Goal: Task Accomplishment & Management: Manage account settings

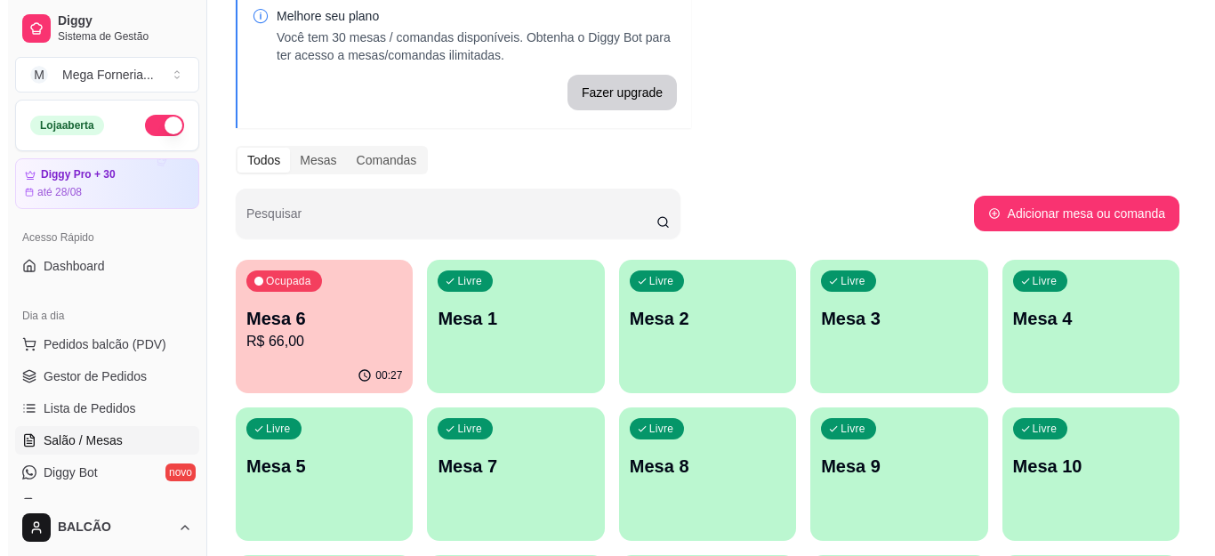
scroll to position [178, 0]
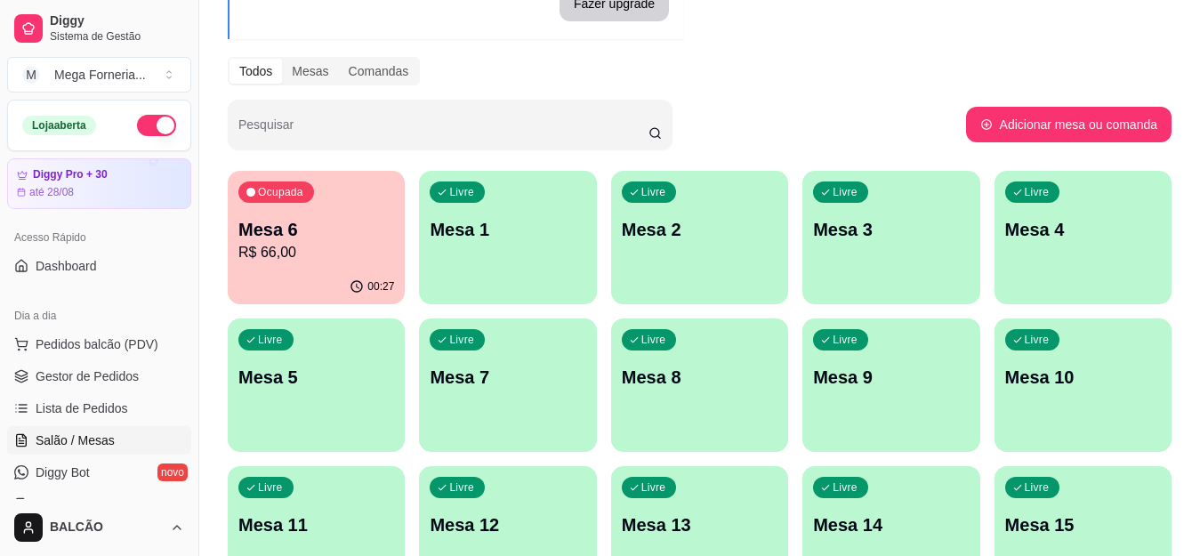
click at [341, 235] on p "Mesa 6" at bounding box center [316, 229] width 156 height 25
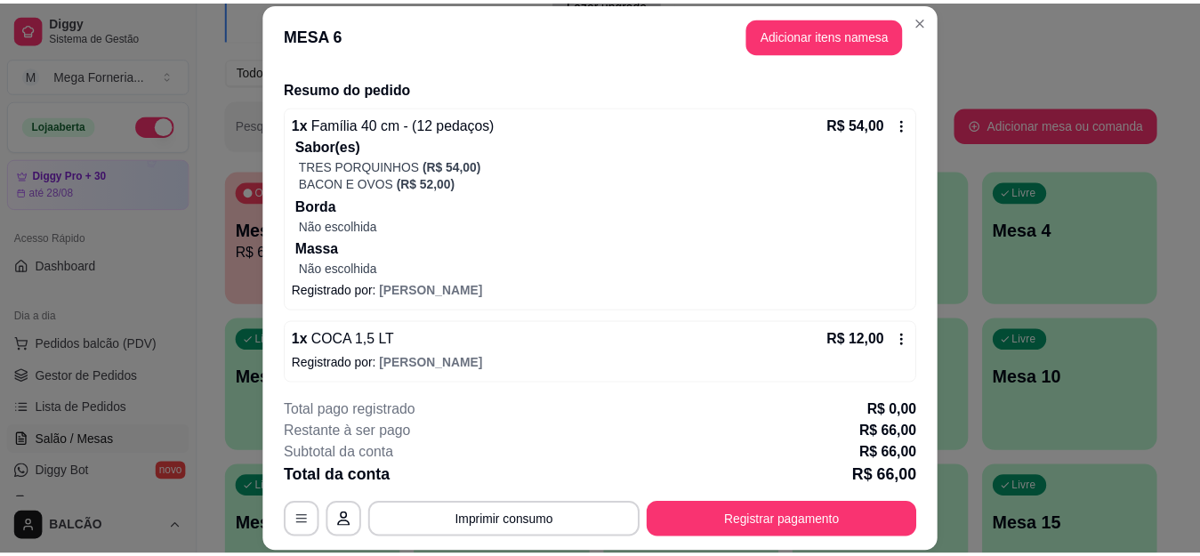
scroll to position [133, 0]
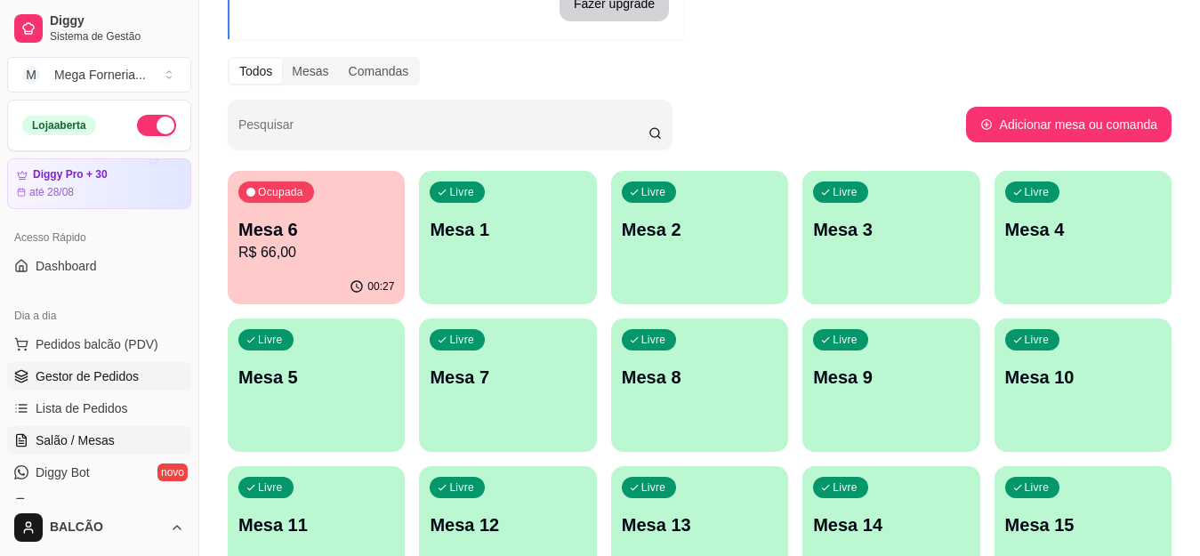
click at [120, 381] on span "Gestor de Pedidos" at bounding box center [87, 376] width 103 height 18
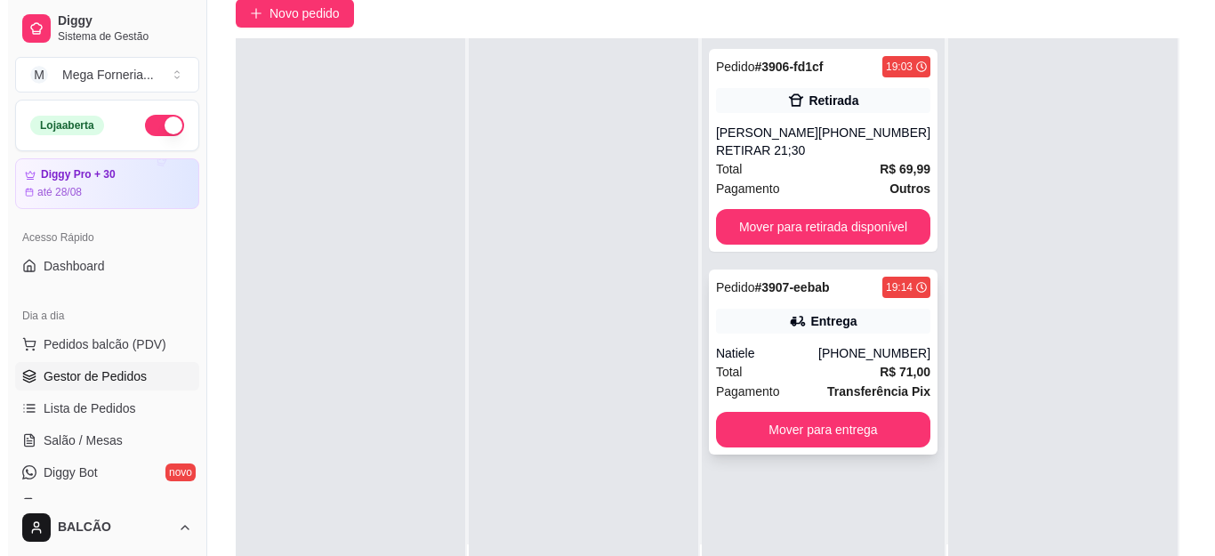
scroll to position [178, 0]
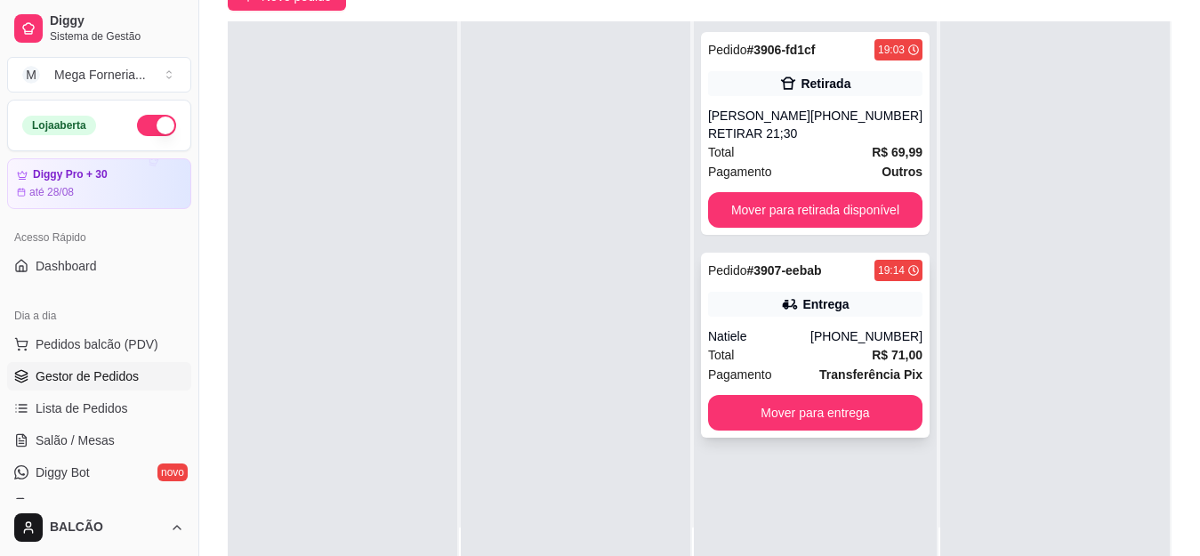
click at [799, 331] on div "Natiele" at bounding box center [759, 336] width 102 height 18
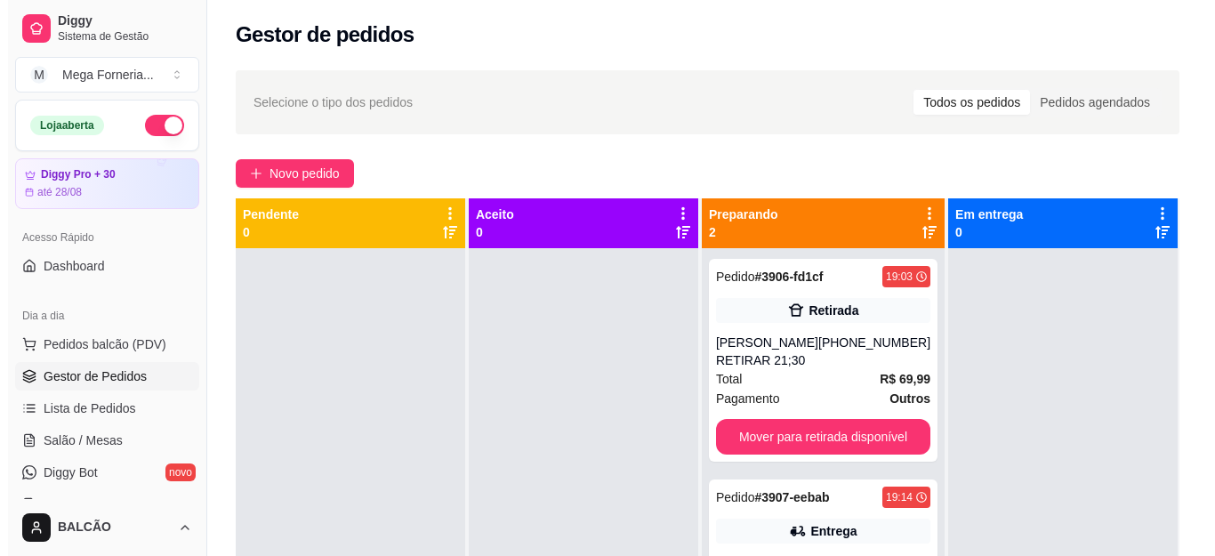
scroll to position [0, 0]
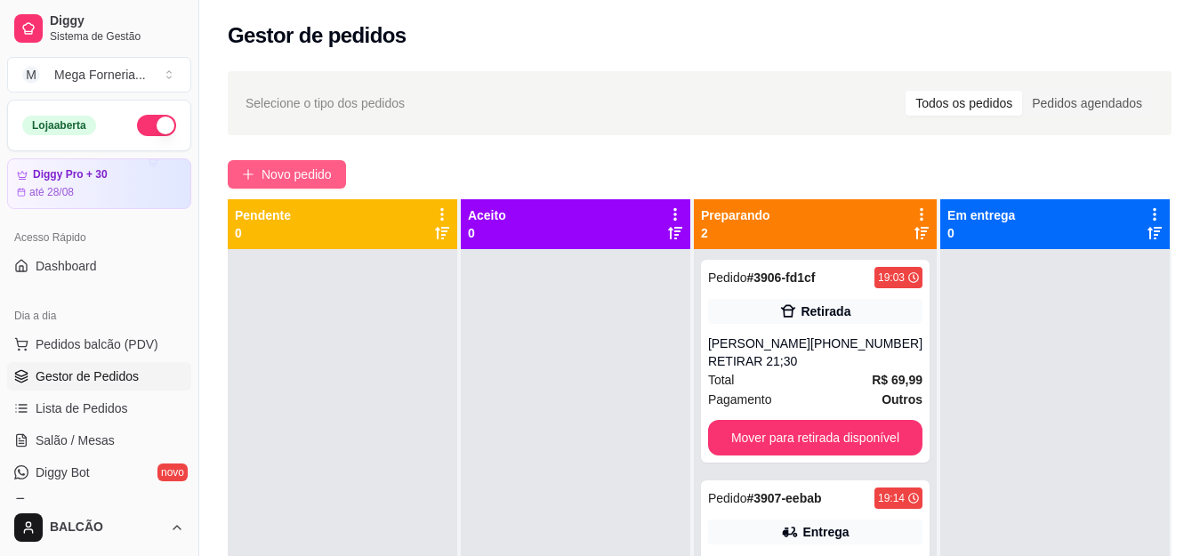
click at [286, 169] on span "Novo pedido" at bounding box center [296, 175] width 70 height 20
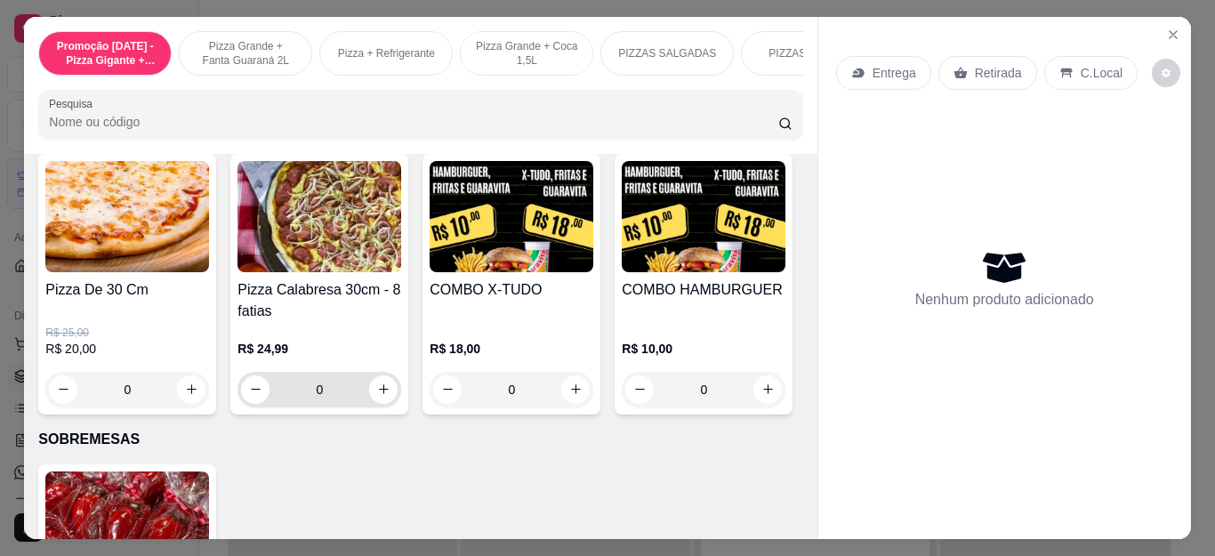
scroll to position [1867, 0]
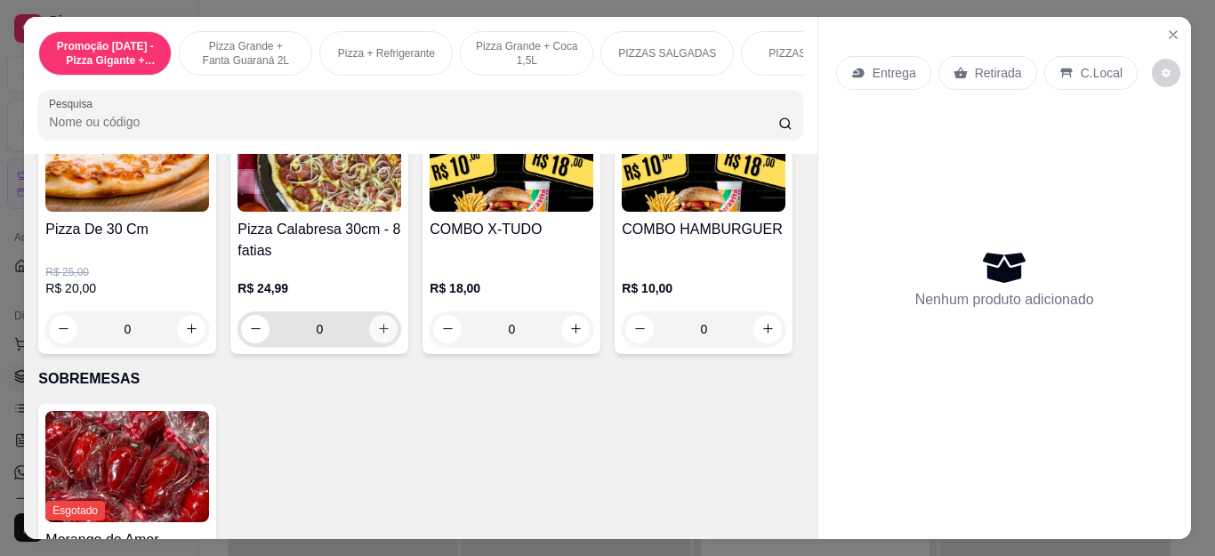
click at [377, 335] on icon "increase-product-quantity" at bounding box center [383, 328] width 13 height 13
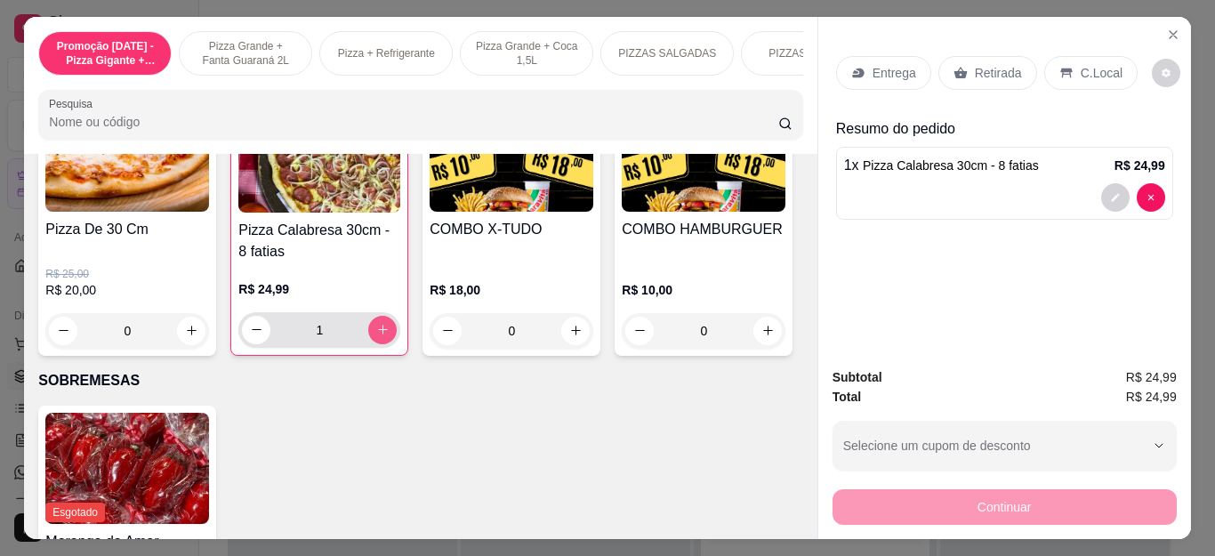
type input "1"
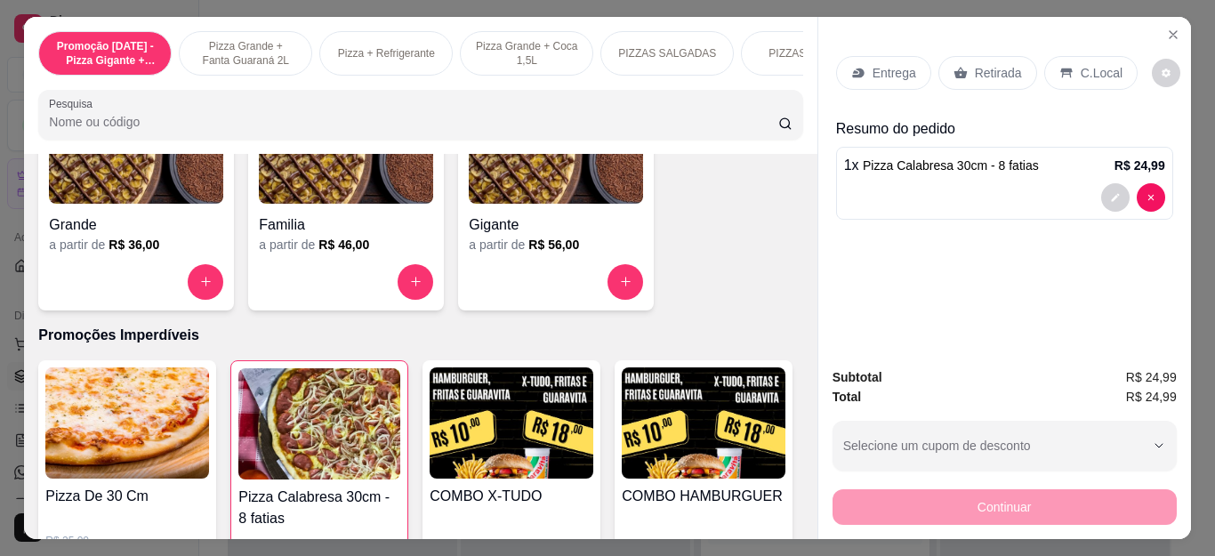
scroll to position [1512, 0]
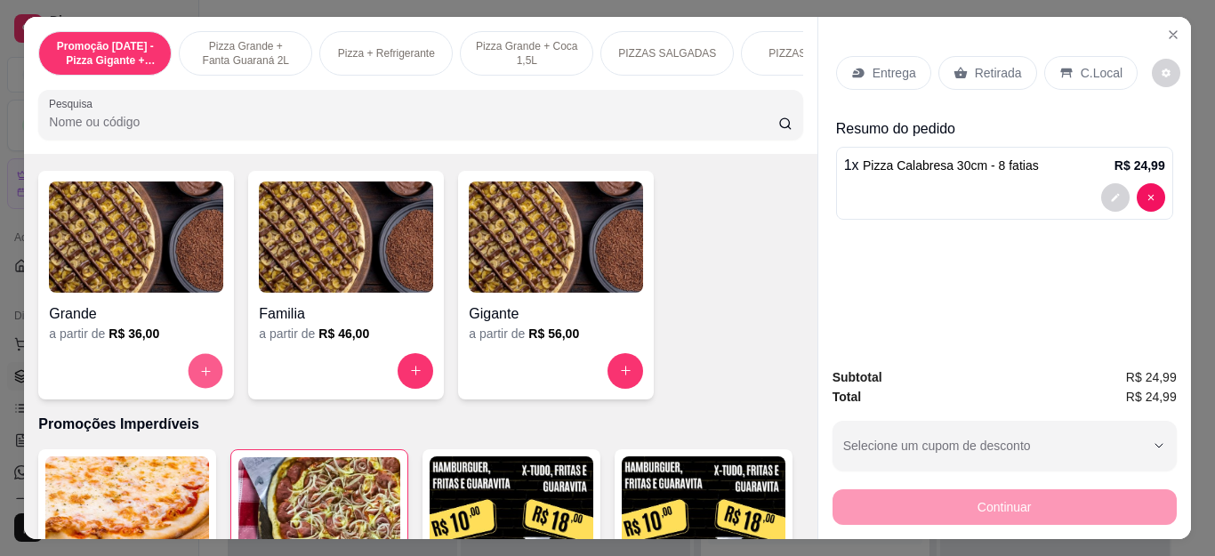
click at [197, 365] on button "increase-product-quantity" at bounding box center [206, 370] width 35 height 35
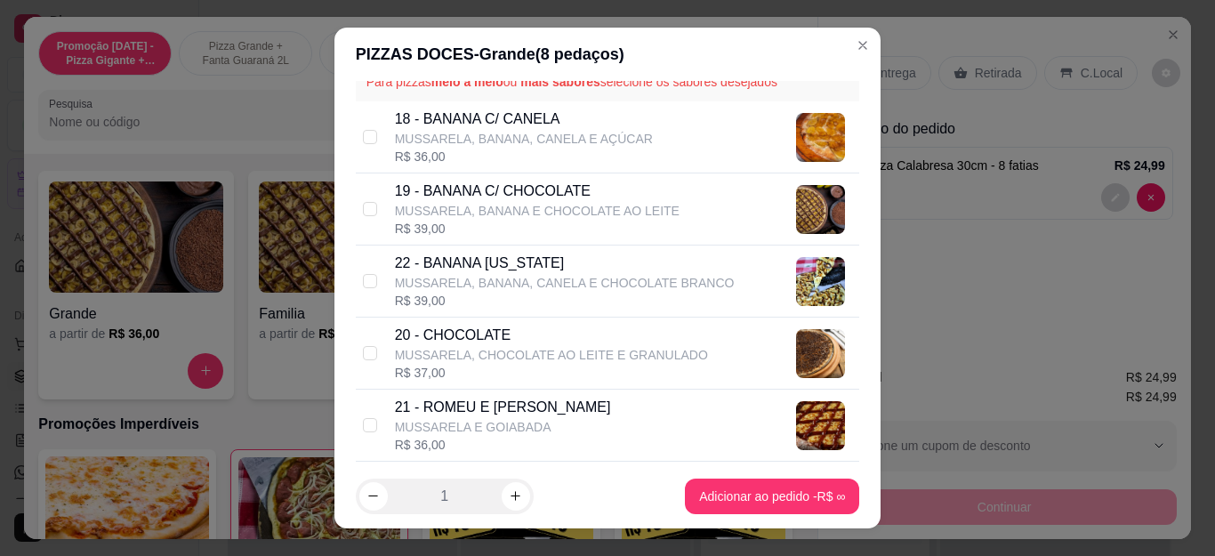
scroll to position [0, 0]
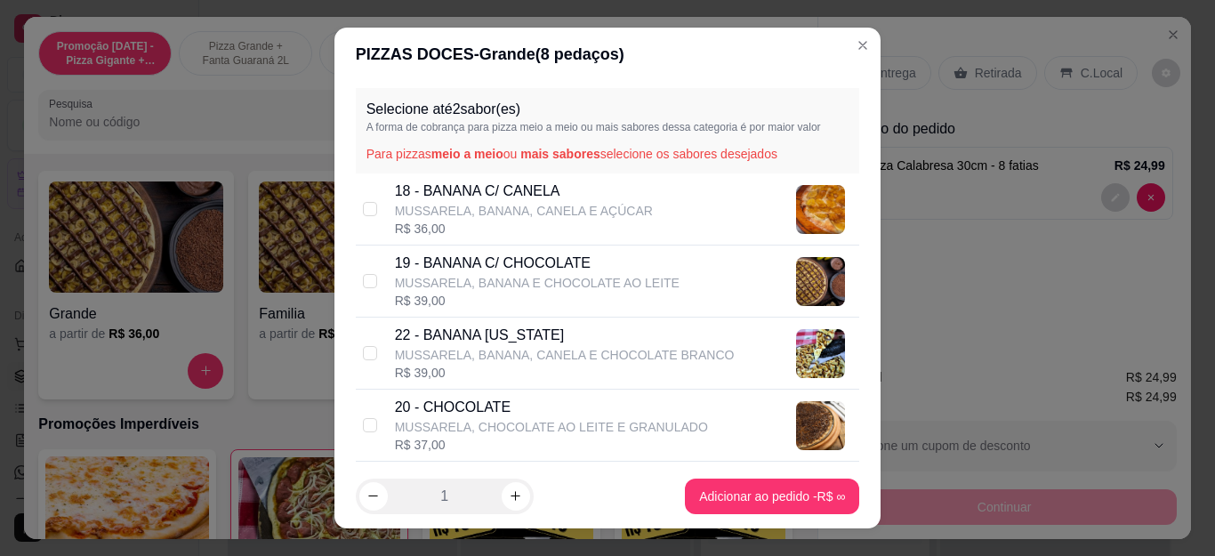
click at [465, 349] on p "MUSSARELA, BANANA, CANELA E CHOCOLATE BRANCO" at bounding box center [565, 355] width 340 height 18
checkbox input "true"
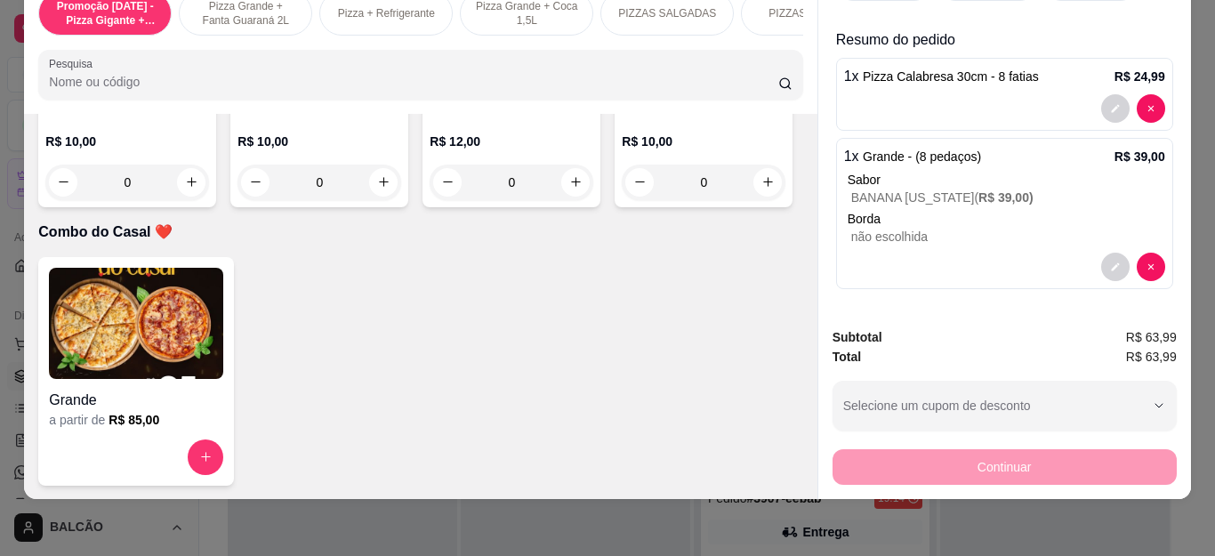
scroll to position [5247, 0]
click at [562, 196] on button "increase-product-quantity" at bounding box center [576, 182] width 28 height 28
type input "1"
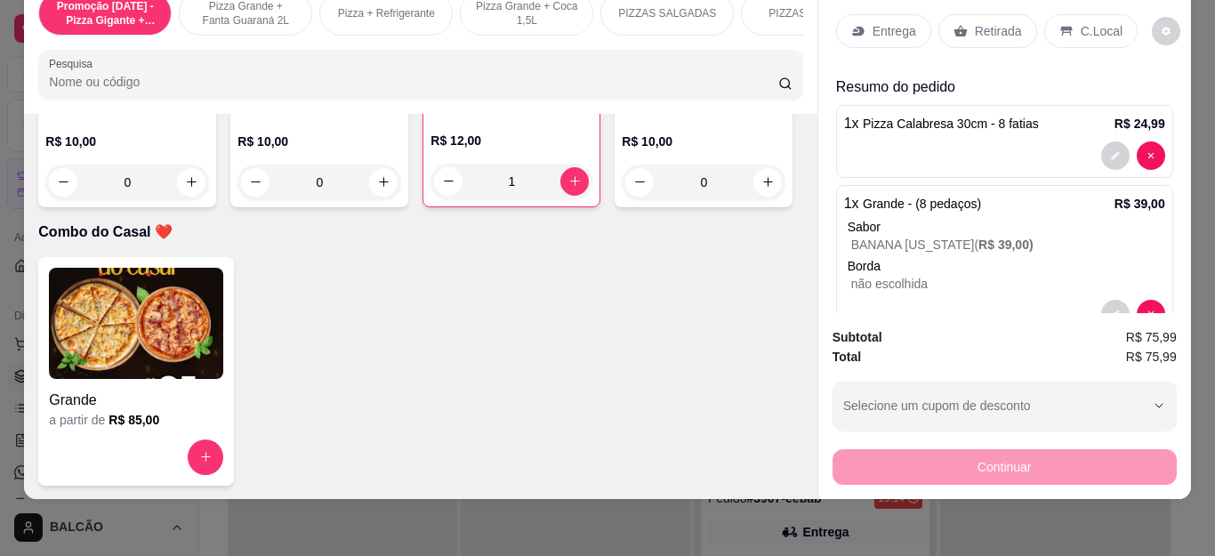
scroll to position [0, 0]
click at [877, 24] on p "Entrega" at bounding box center [894, 33] width 44 height 18
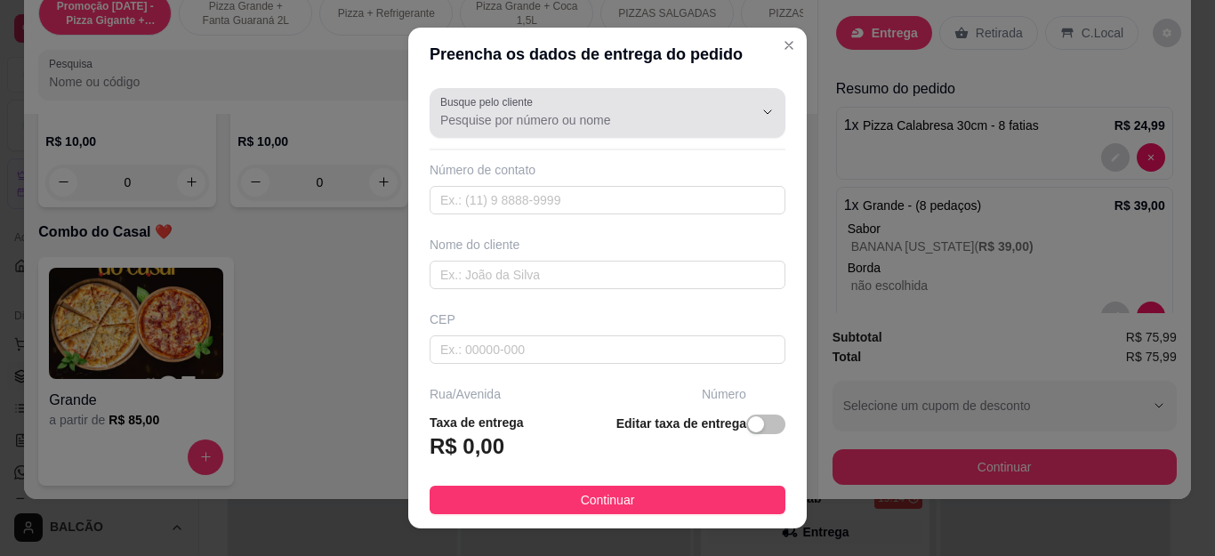
click at [563, 124] on input "Busque pelo cliente" at bounding box center [582, 120] width 285 height 18
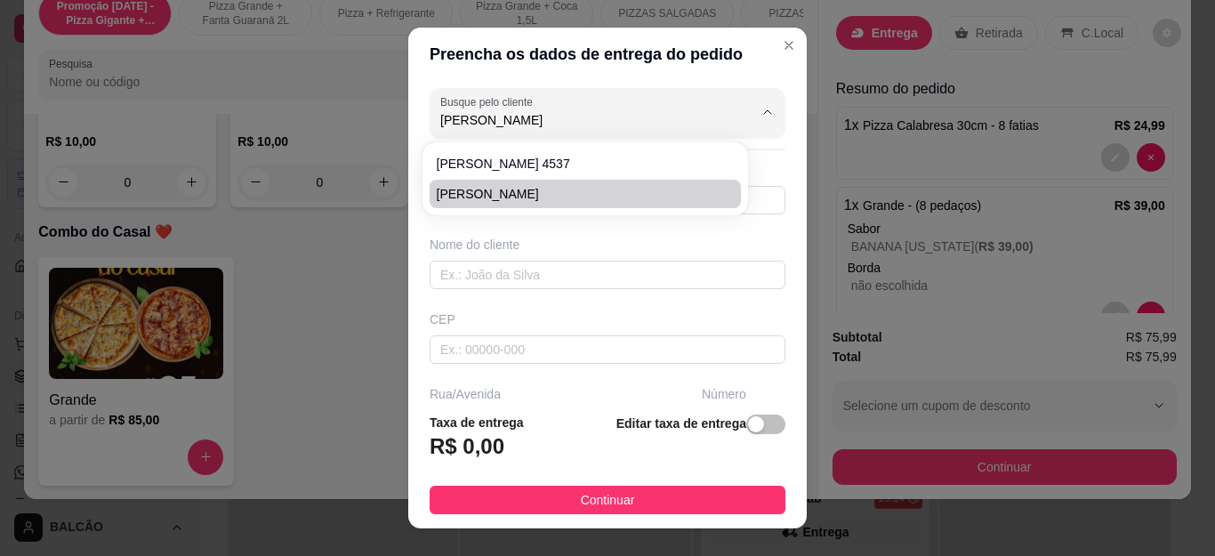
click at [510, 197] on span "[PERSON_NAME]" at bounding box center [576, 194] width 279 height 18
type input "[PERSON_NAME]"
type input "22997147272"
type input "[PERSON_NAME]"
type input "Cabo Frio"
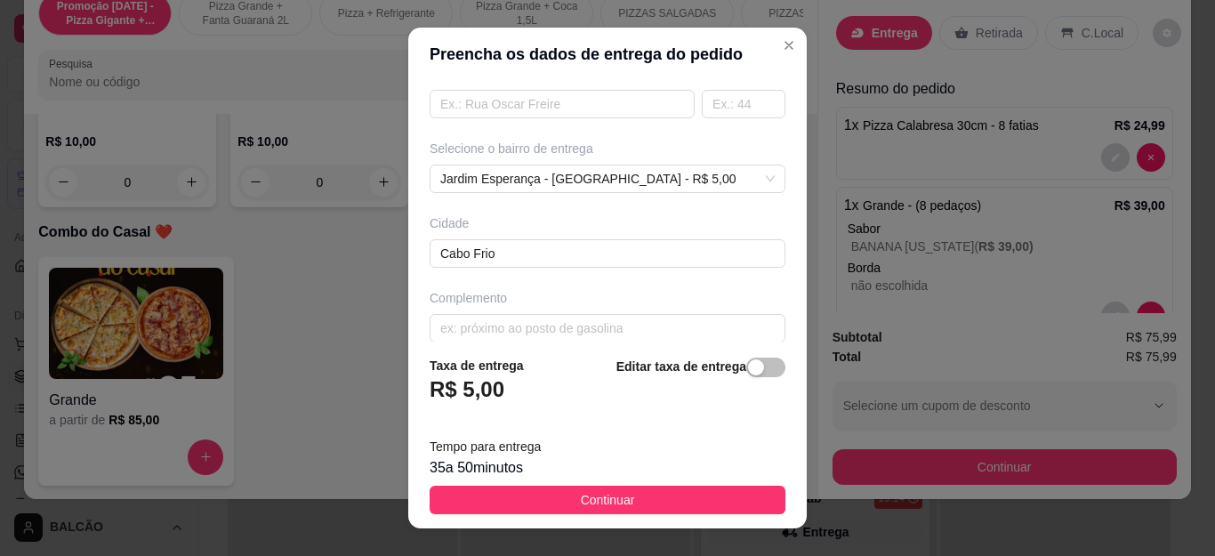
scroll to position [339, 0]
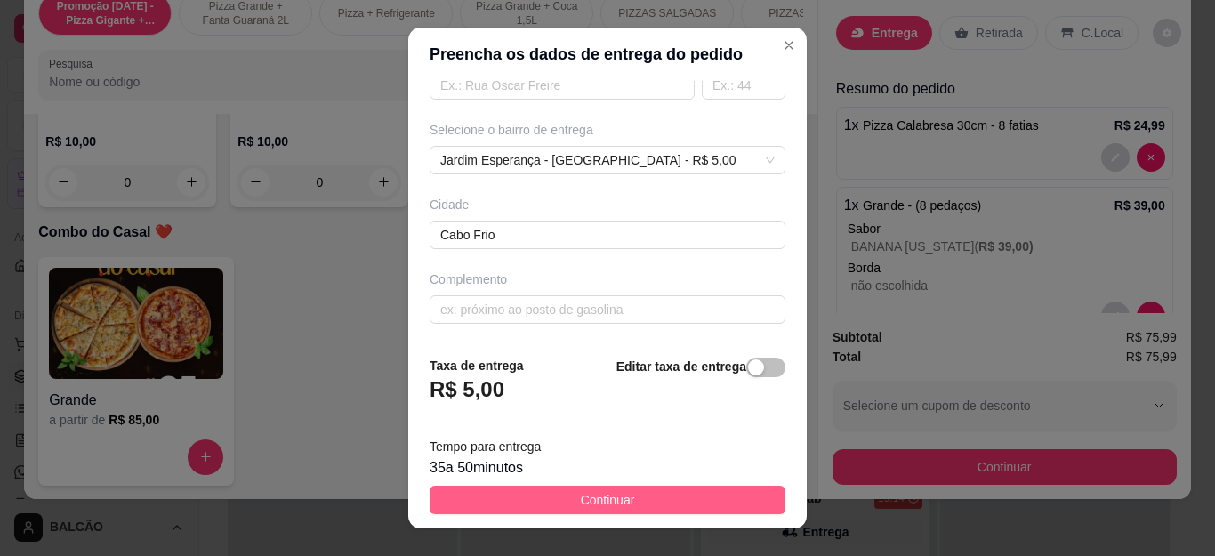
type input "[PERSON_NAME]"
click at [665, 498] on button "Continuar" at bounding box center [608, 500] width 356 height 28
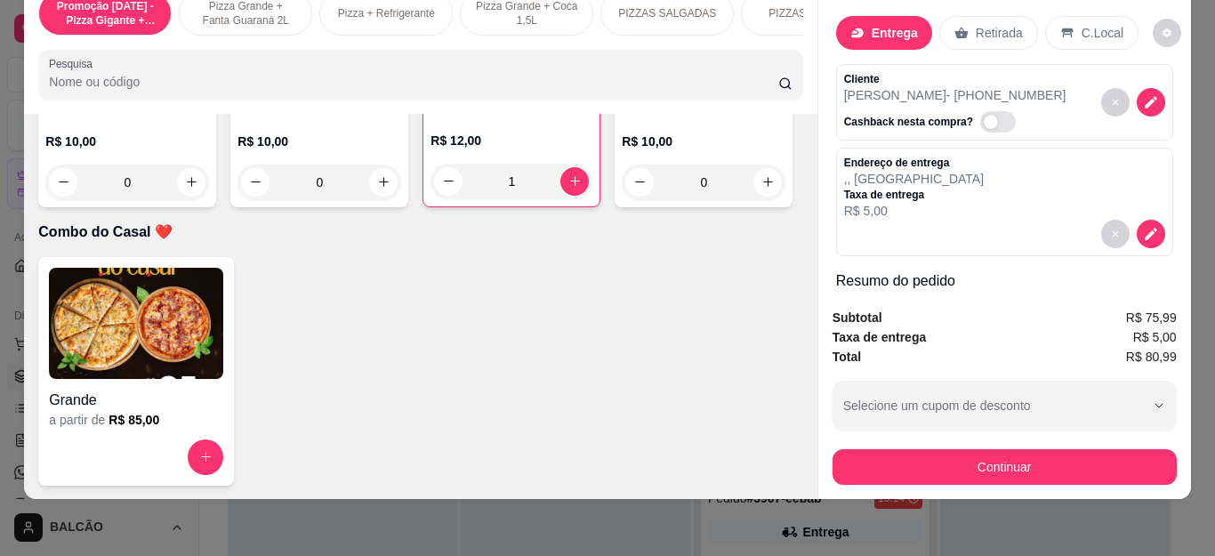
scroll to position [267, 0]
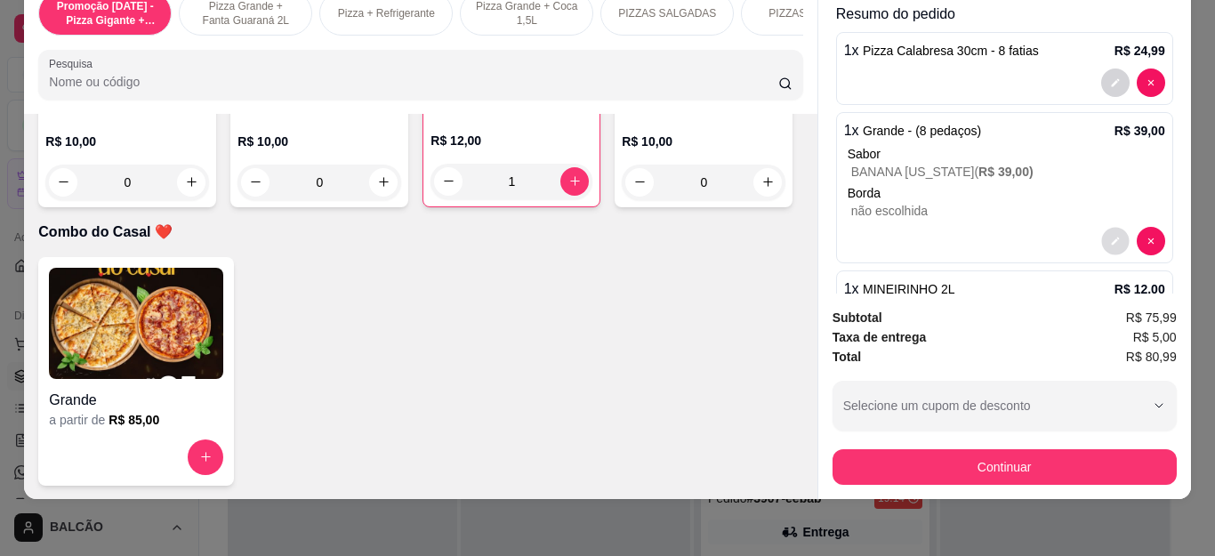
click at [1101, 228] on button "decrease-product-quantity" at bounding box center [1115, 241] width 28 height 28
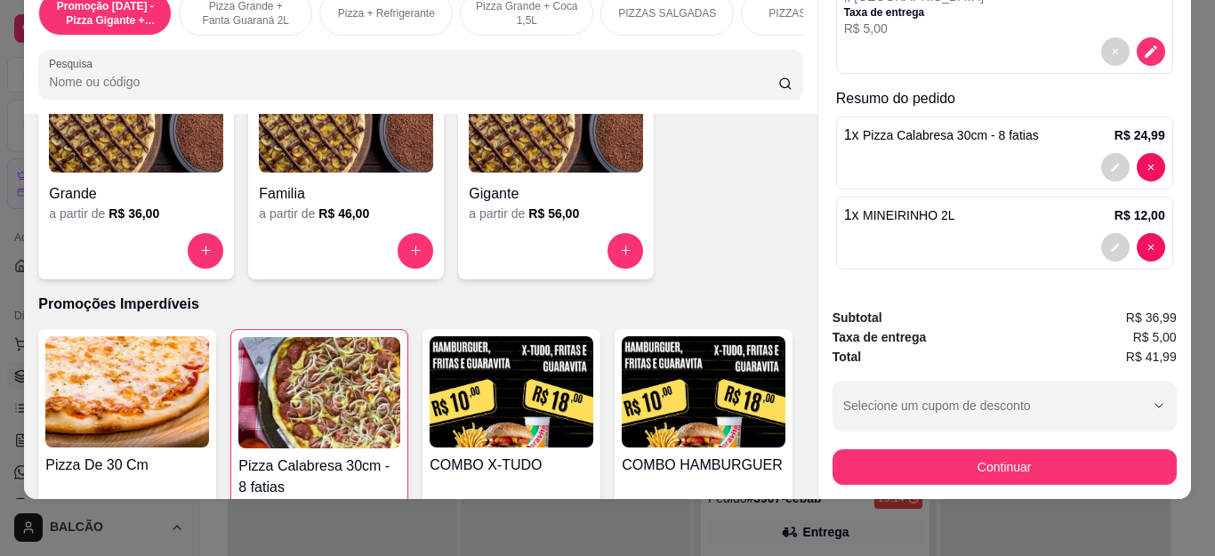
scroll to position [1593, 0]
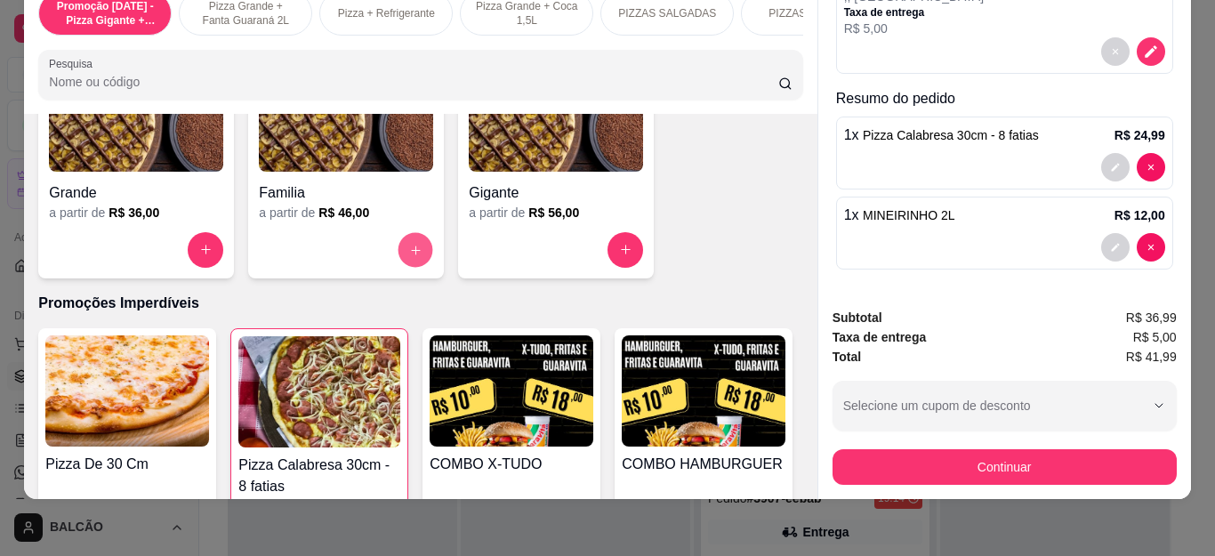
click at [409, 245] on icon "increase-product-quantity" at bounding box center [415, 249] width 13 height 13
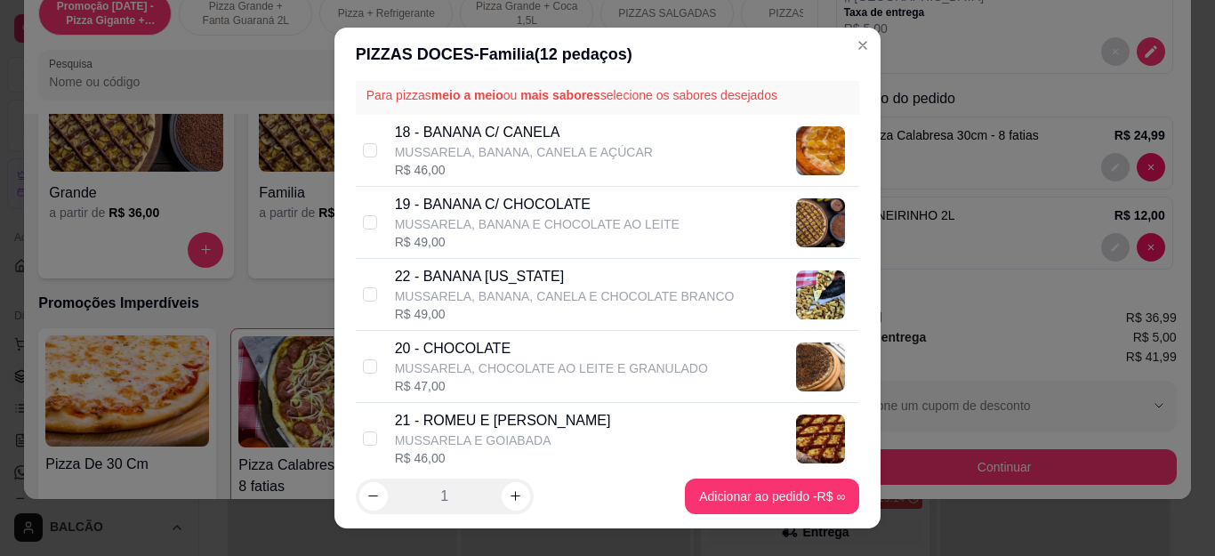
scroll to position [89, 0]
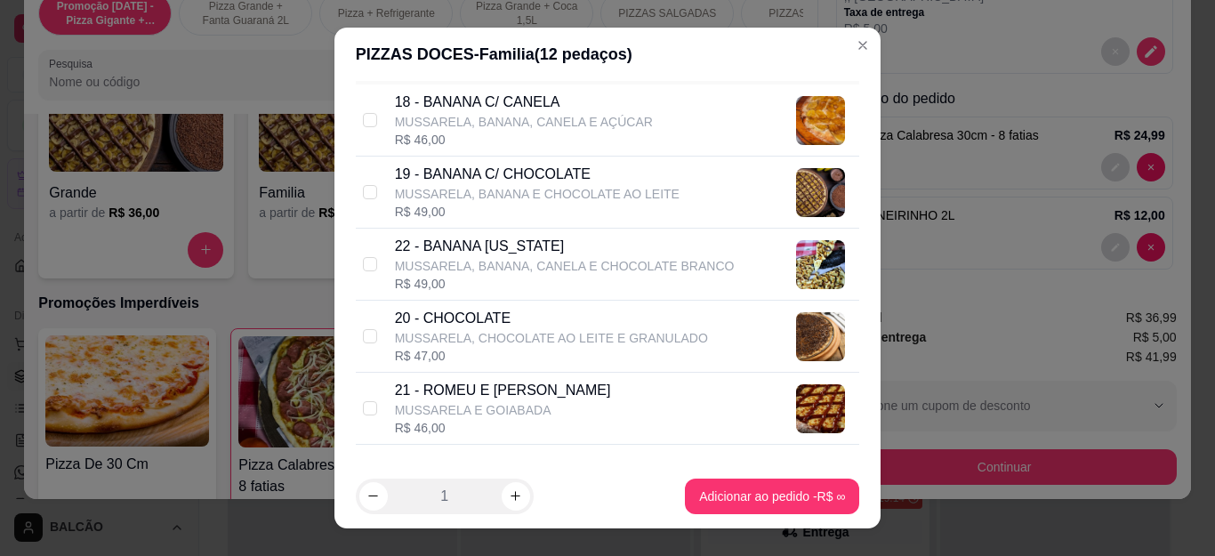
click at [449, 263] on p "MUSSARELA, BANANA, CANELA E CHOCOLATE BRANCO" at bounding box center [565, 266] width 340 height 18
checkbox input "true"
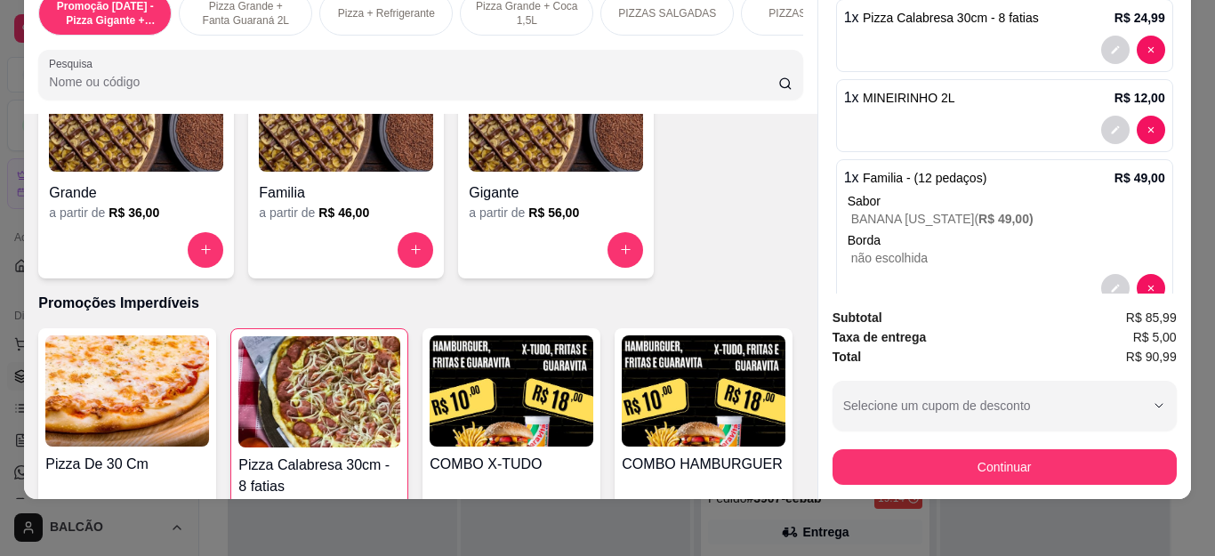
scroll to position [341, 0]
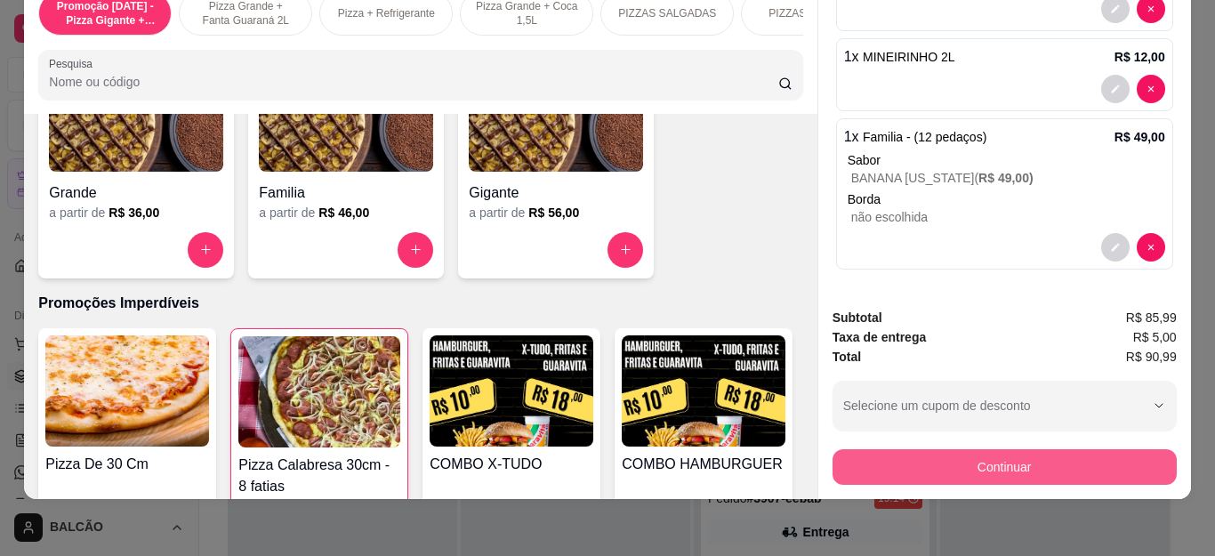
click at [1005, 459] on button "Continuar" at bounding box center [1004, 467] width 344 height 36
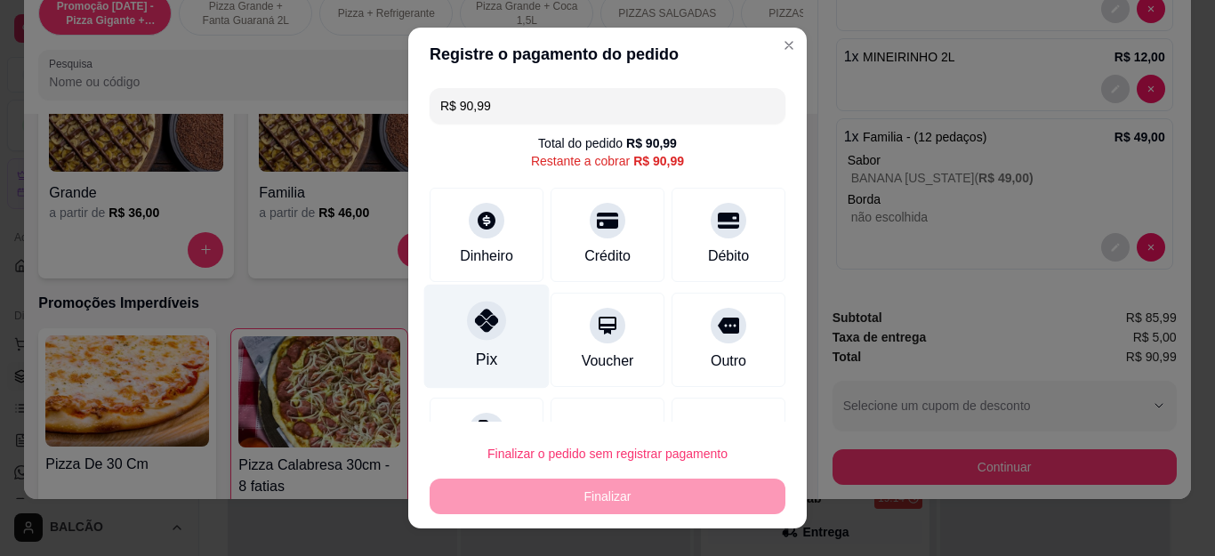
click at [467, 319] on div at bounding box center [486, 320] width 39 height 39
type input "R$ 0,00"
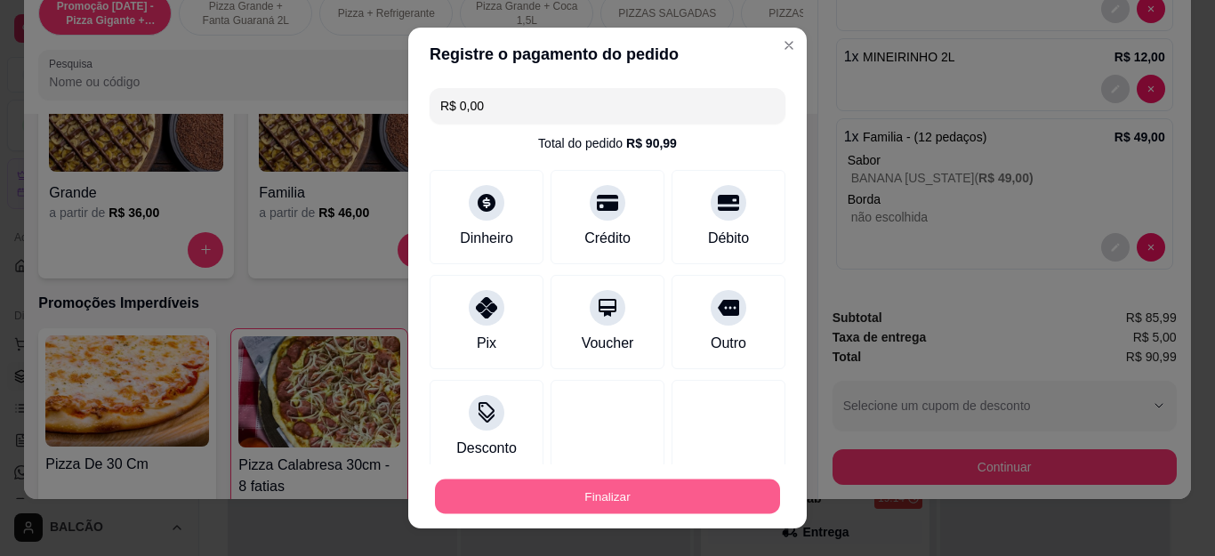
click at [574, 495] on button "Finalizar" at bounding box center [607, 495] width 345 height 35
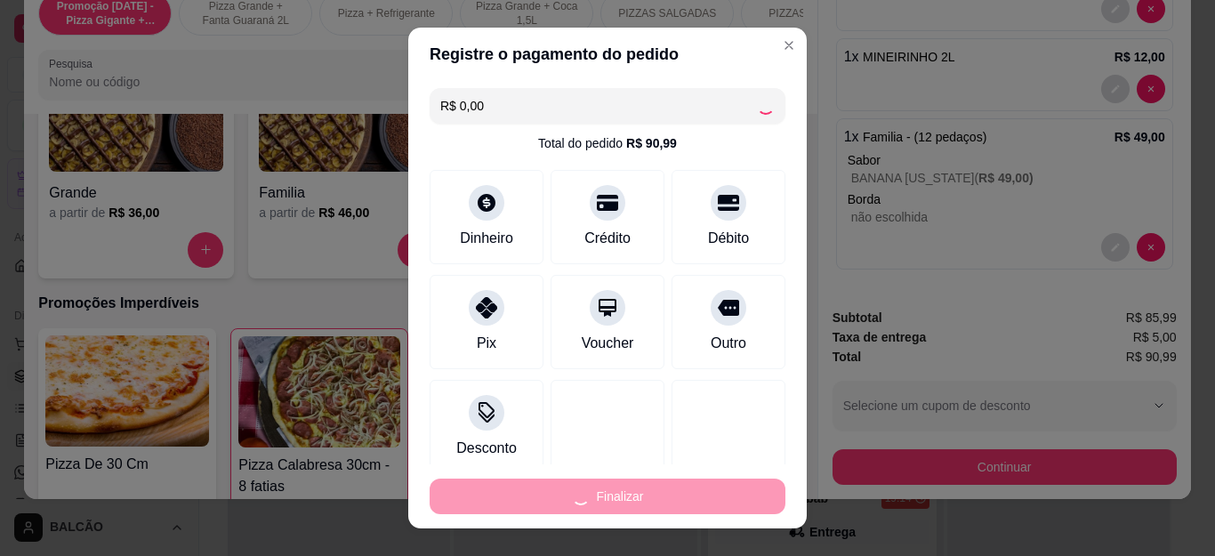
type input "0"
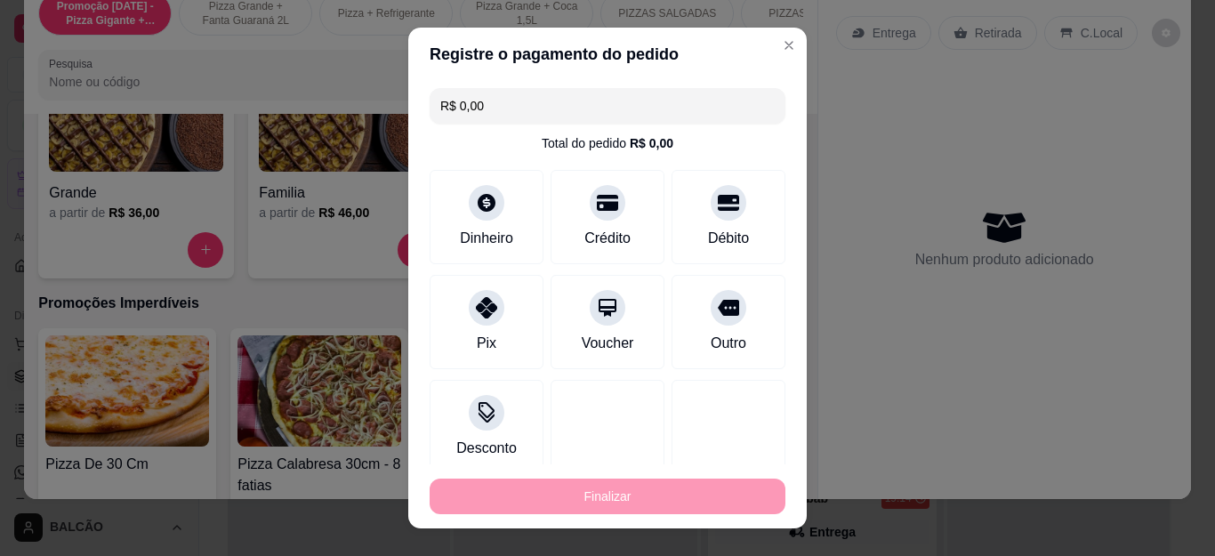
type input "-R$ 90,99"
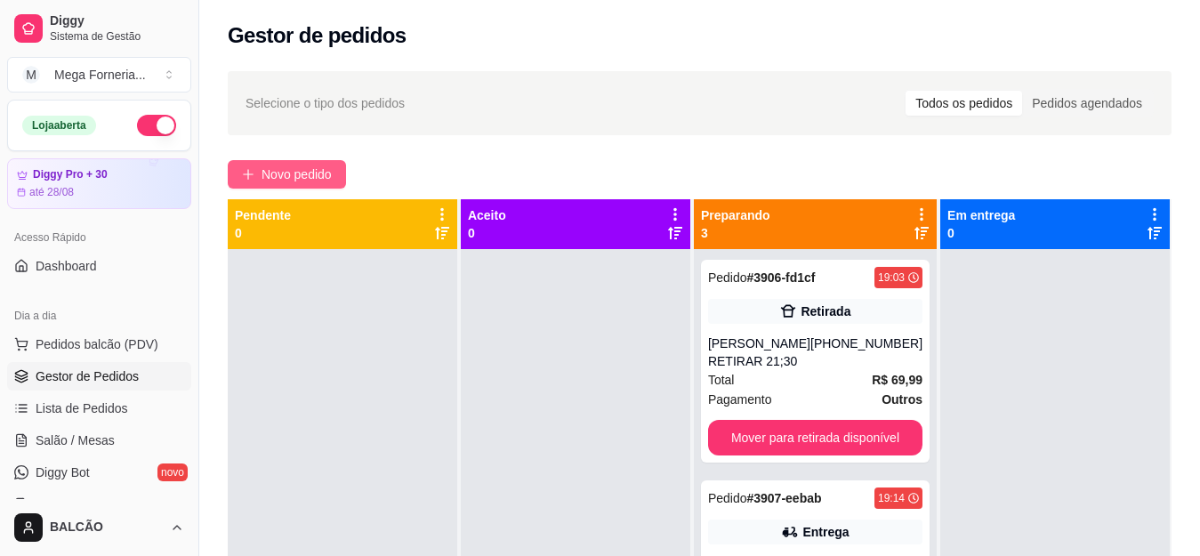
click at [337, 176] on button "Novo pedido" at bounding box center [287, 174] width 118 height 28
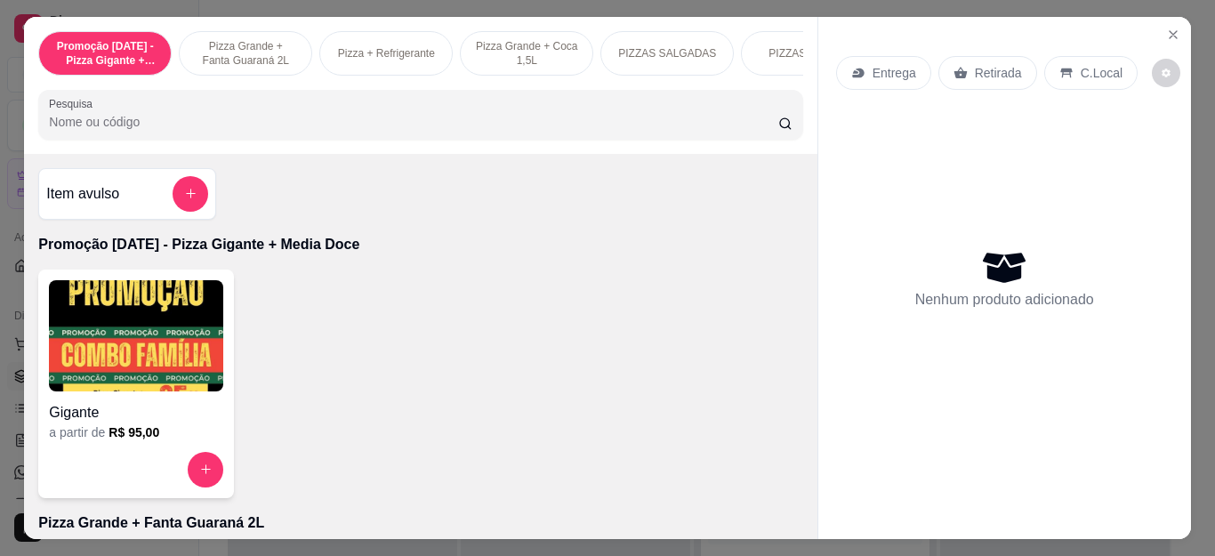
scroll to position [178, 0]
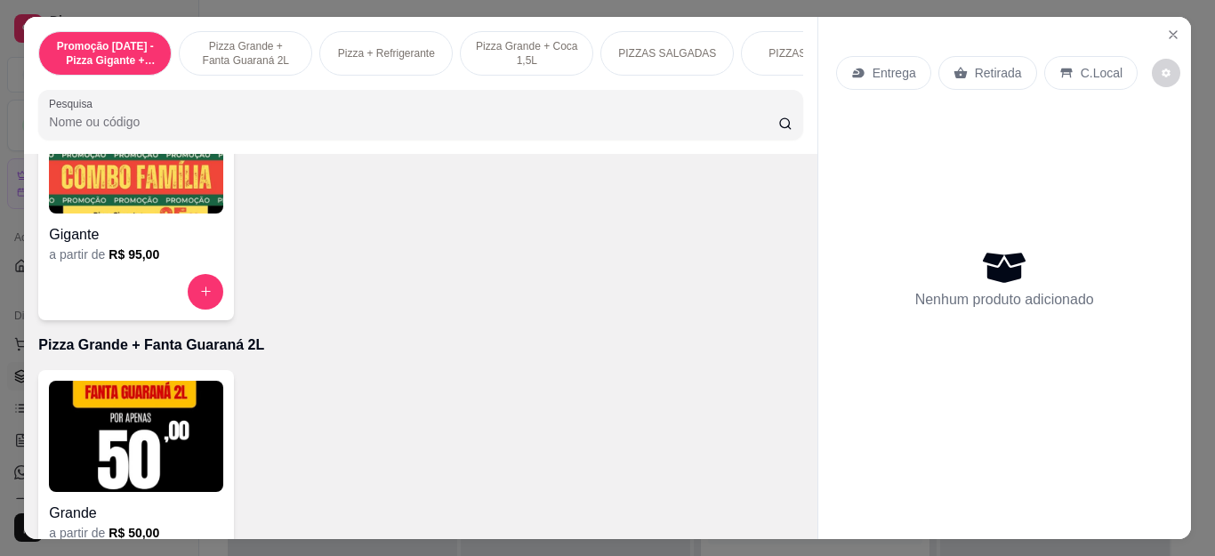
click at [214, 309] on div at bounding box center [136, 292] width 174 height 36
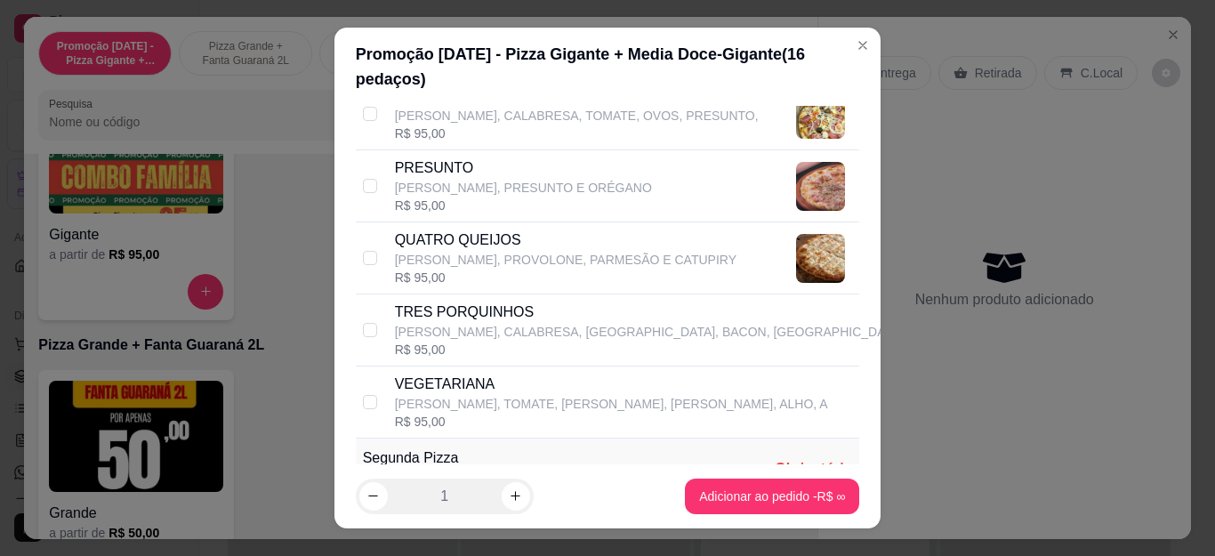
scroll to position [978, 0]
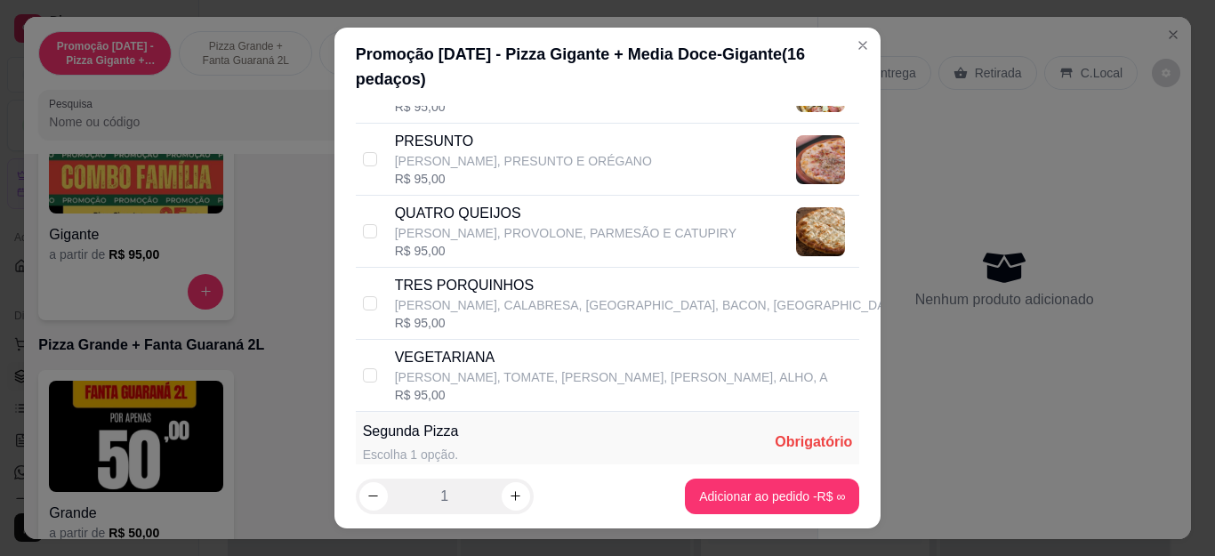
click at [416, 317] on div "R$ 95,00" at bounding box center [649, 323] width 509 height 18
checkbox input "true"
click at [453, 210] on p "QUATRO QUEIJOS" at bounding box center [565, 213] width 341 height 21
checkbox input "true"
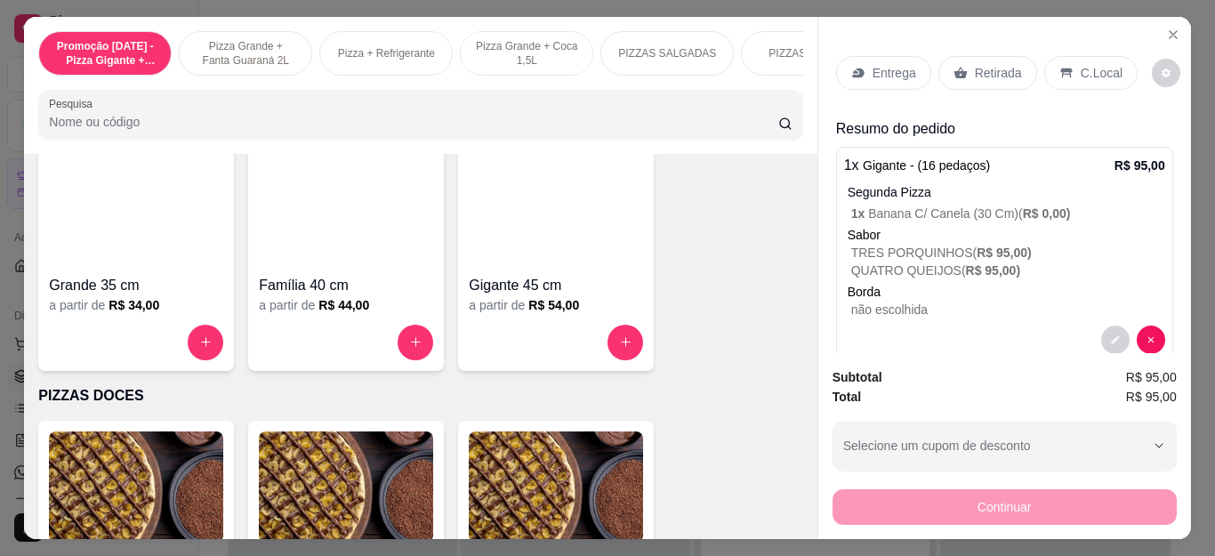
scroll to position [1334, 0]
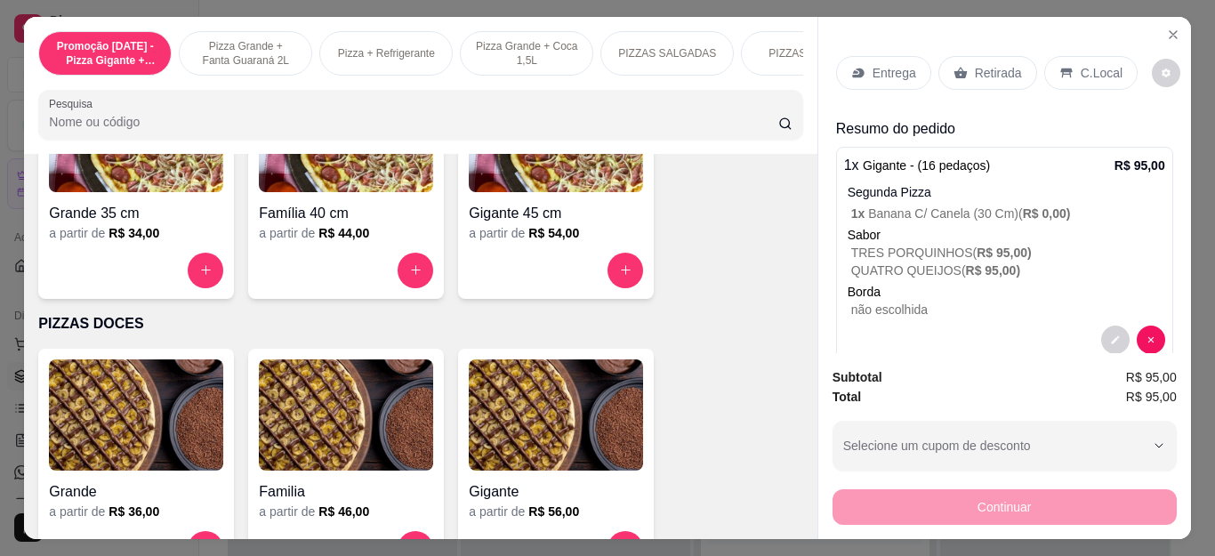
click at [419, 287] on button "increase-product-quantity" at bounding box center [415, 271] width 36 height 36
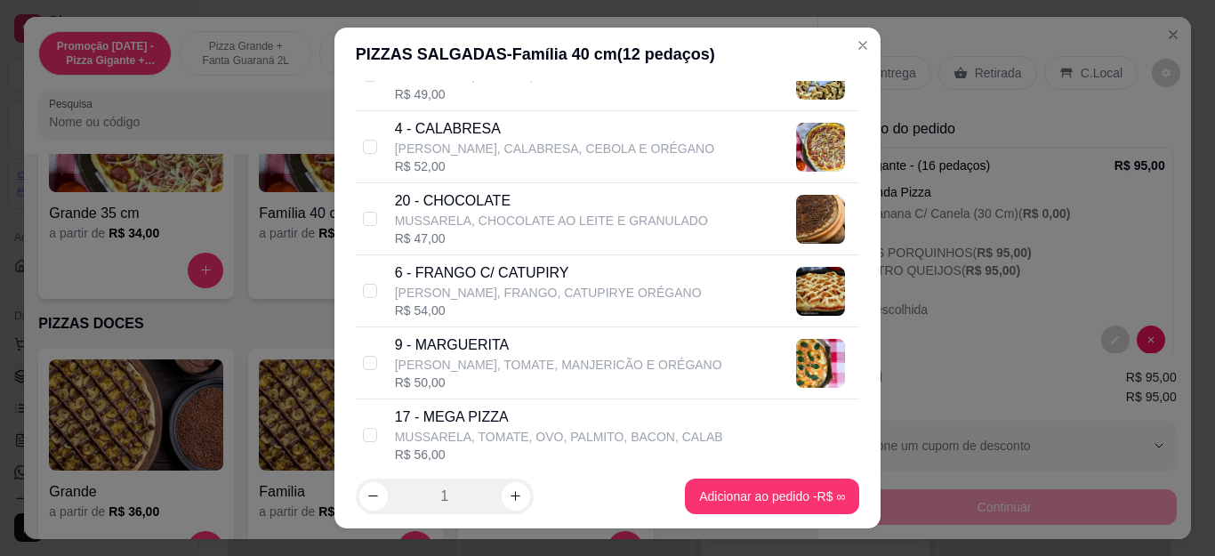
scroll to position [800, 0]
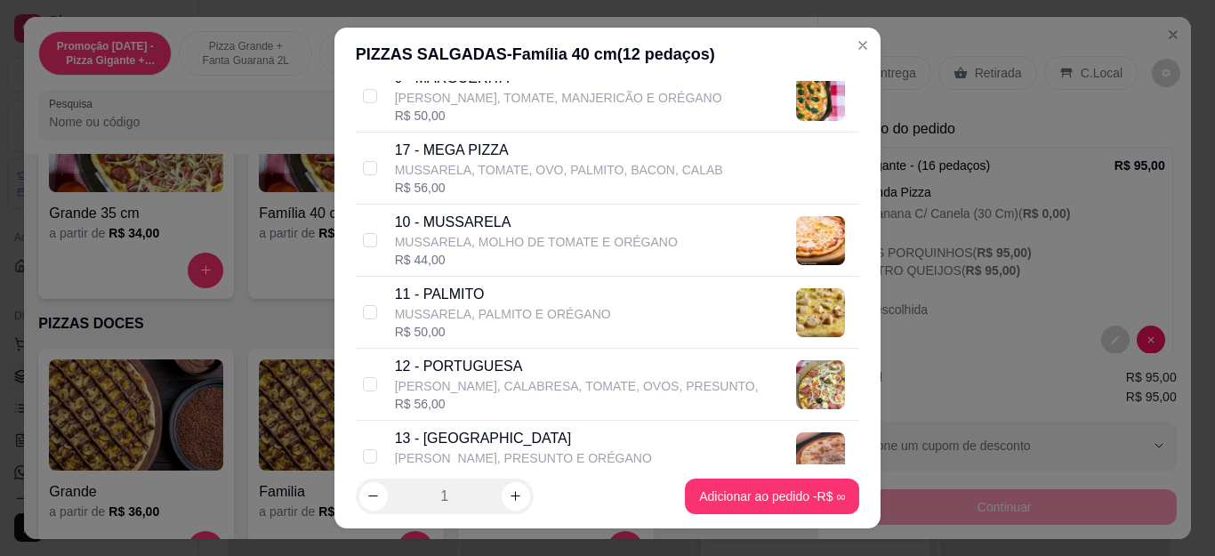
click at [497, 382] on p "[PERSON_NAME], CALABRESA, TOMATE, OVOS, PRESUNTO," at bounding box center [577, 386] width 364 height 18
checkbox input "true"
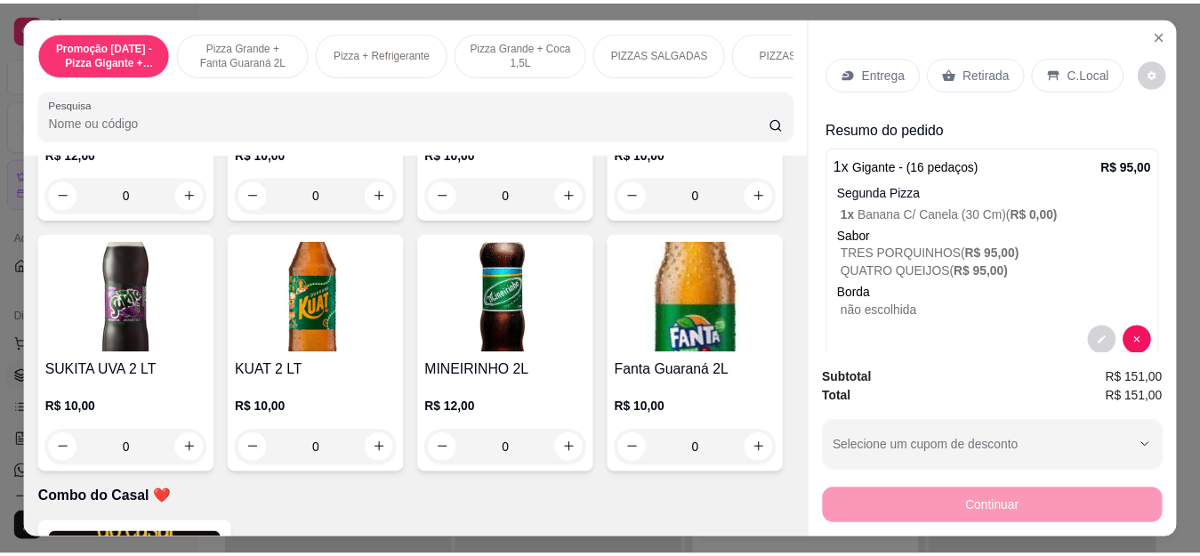
scroll to position [4535, 0]
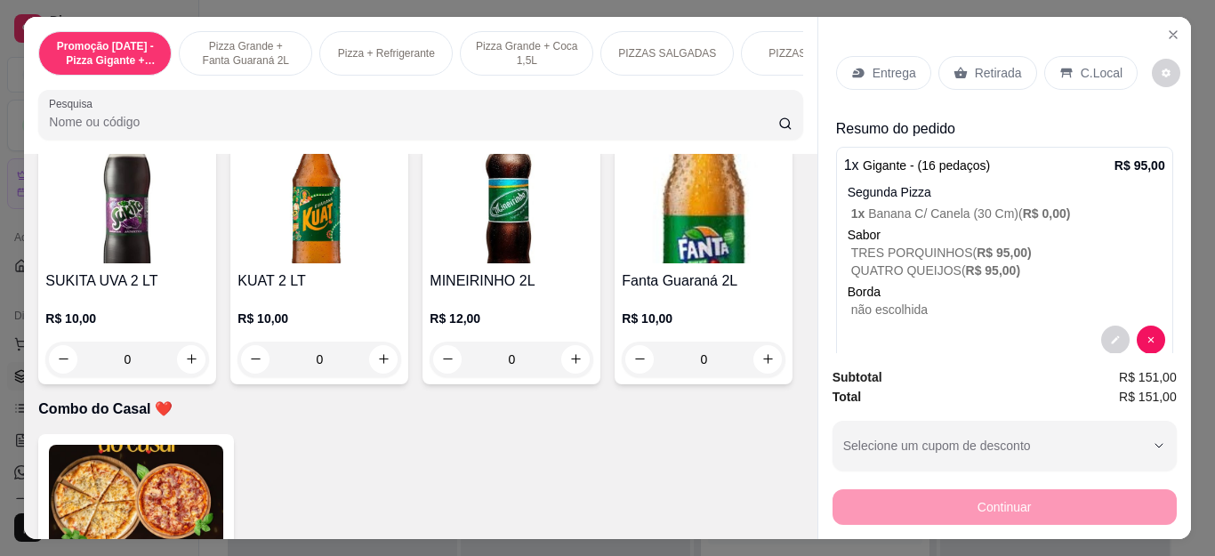
click at [962, 56] on div "Retirada" at bounding box center [987, 73] width 99 height 34
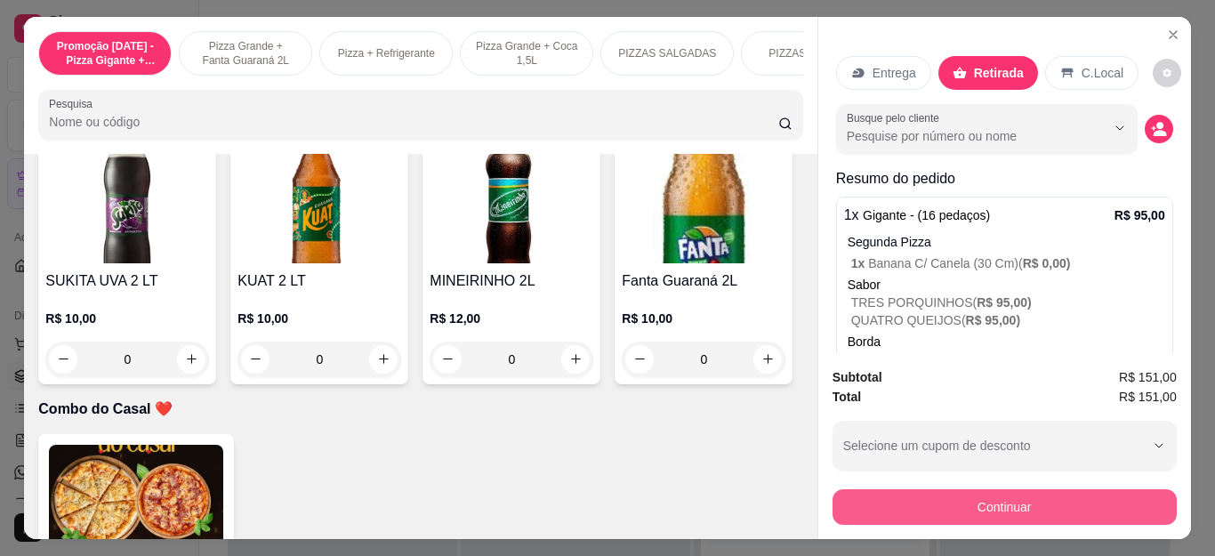
click at [1067, 489] on button "Continuar" at bounding box center [1004, 507] width 344 height 36
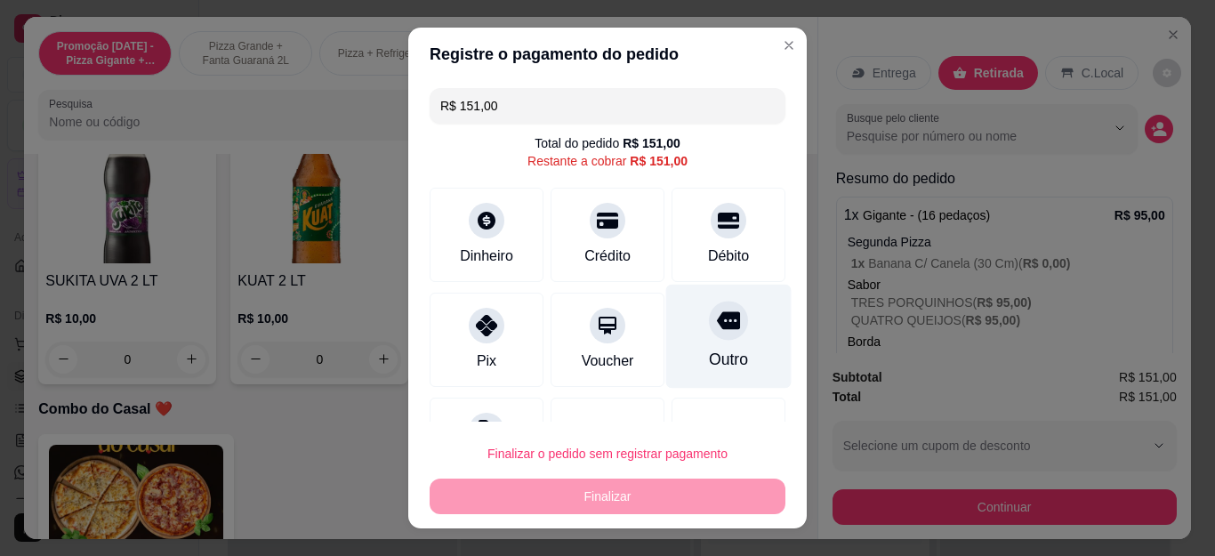
click at [709, 306] on div at bounding box center [728, 320] width 39 height 39
type input "R$ 0,00"
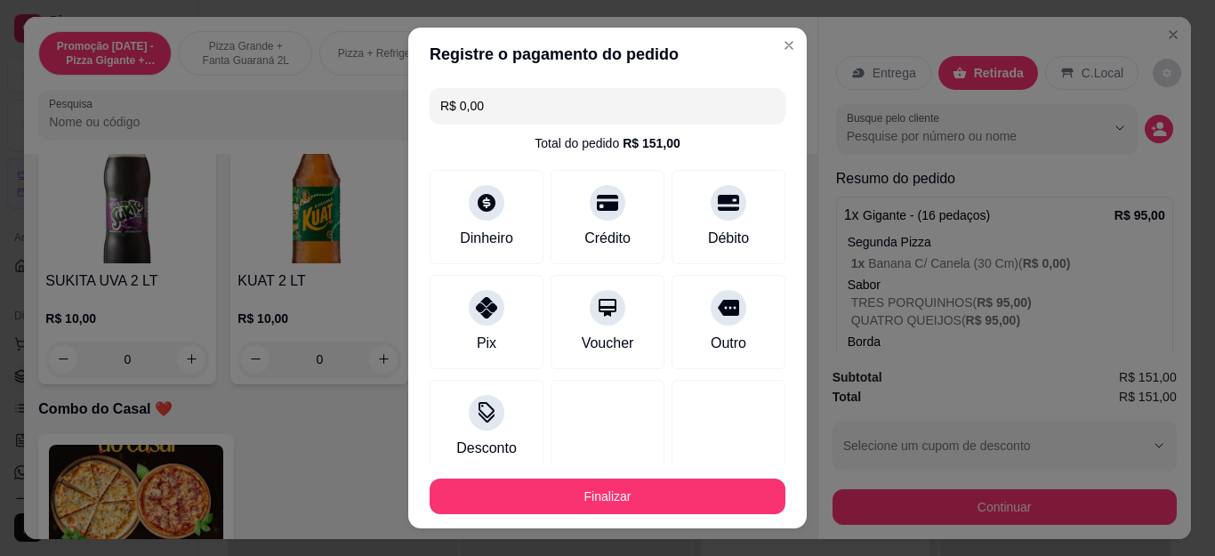
click at [710, 468] on footer "Finalizar" at bounding box center [607, 496] width 398 height 64
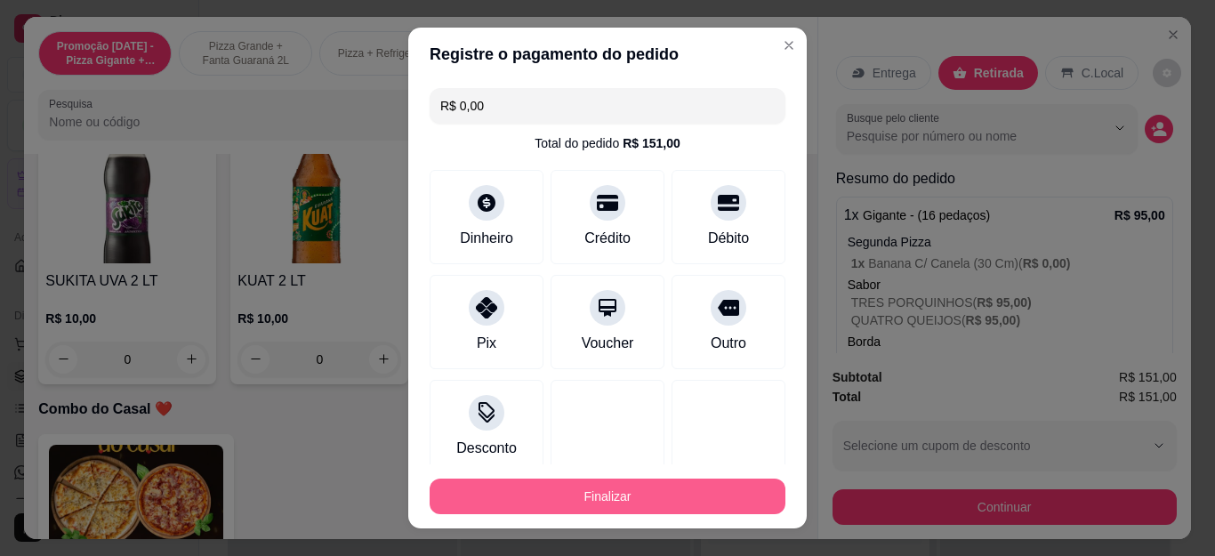
click at [717, 484] on button "Finalizar" at bounding box center [608, 496] width 356 height 36
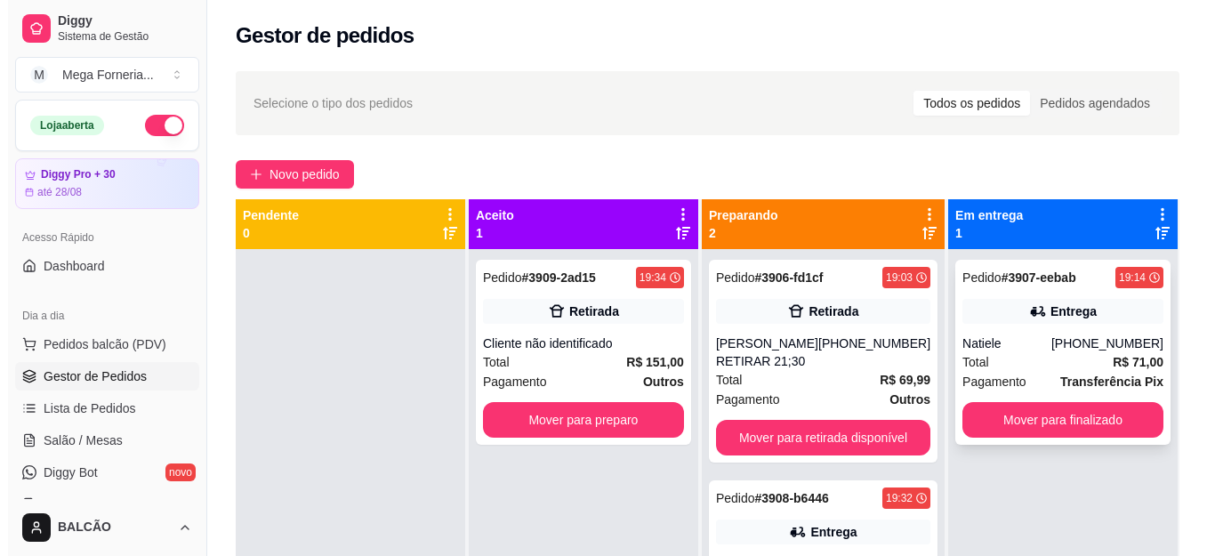
scroll to position [50, 0]
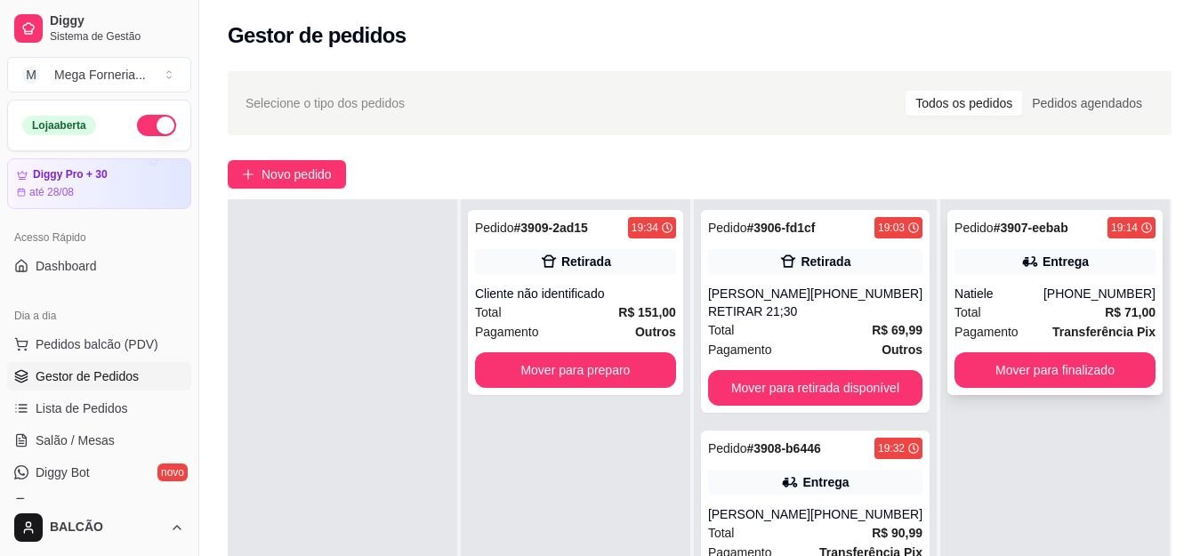
click at [983, 279] on div "Pedido # 3907-eebab 19:14 Entrega Natiele [PHONE_NUMBER] Total R$ 71,00 Pagamen…" at bounding box center [1054, 302] width 215 height 185
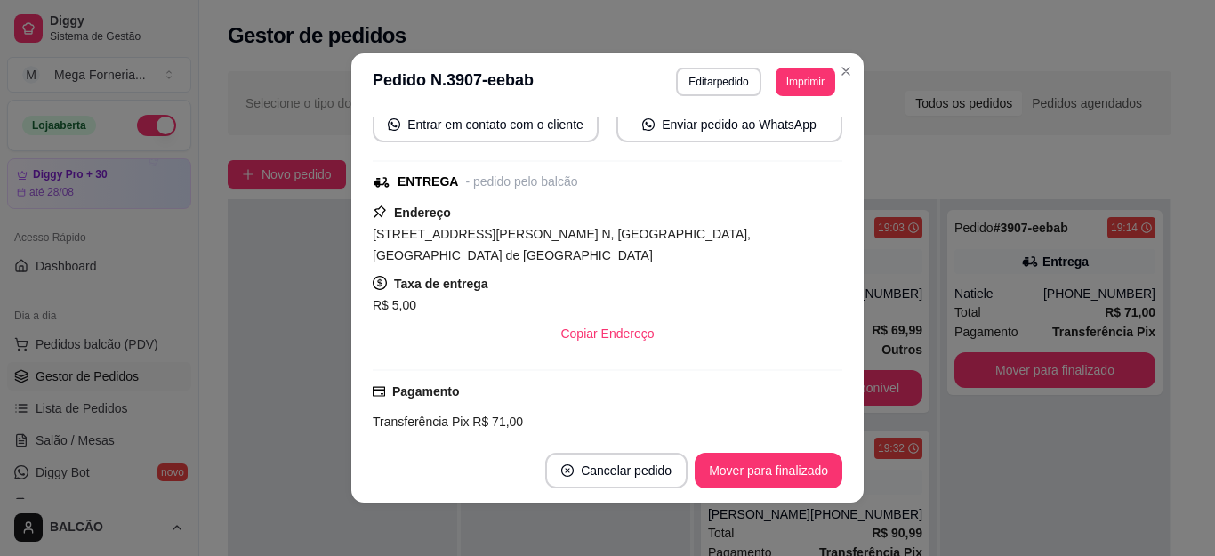
scroll to position [178, 0]
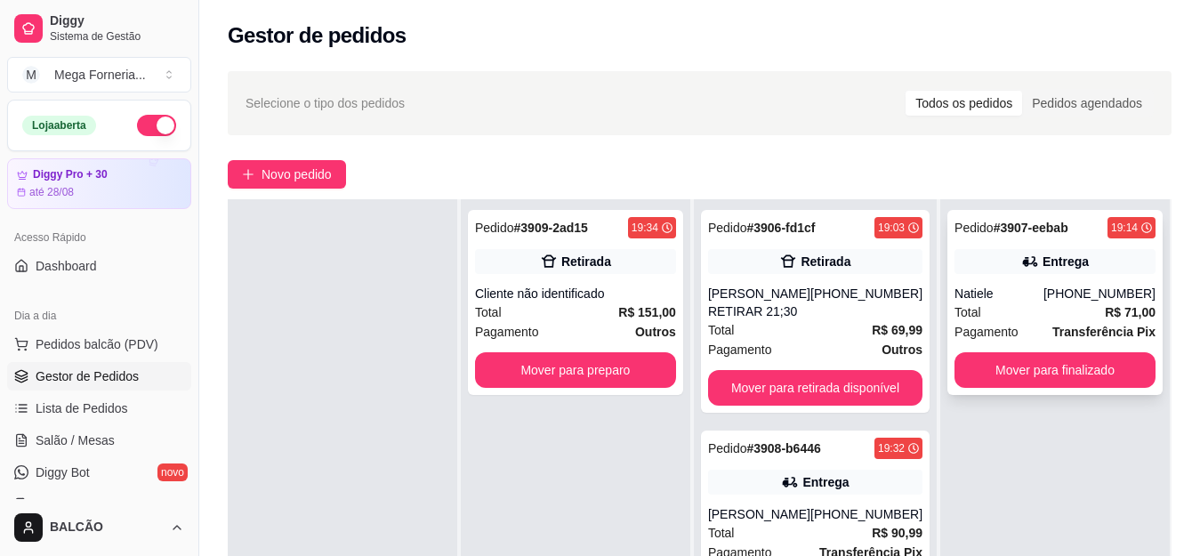
click at [1024, 293] on div "Natiele" at bounding box center [998, 294] width 89 height 18
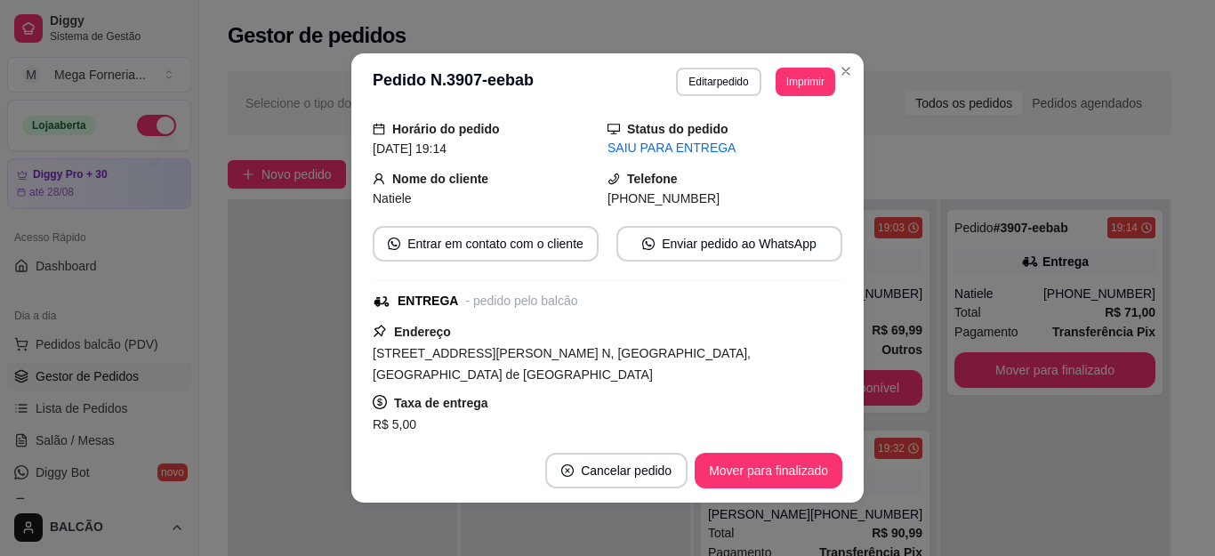
scroll to position [0, 0]
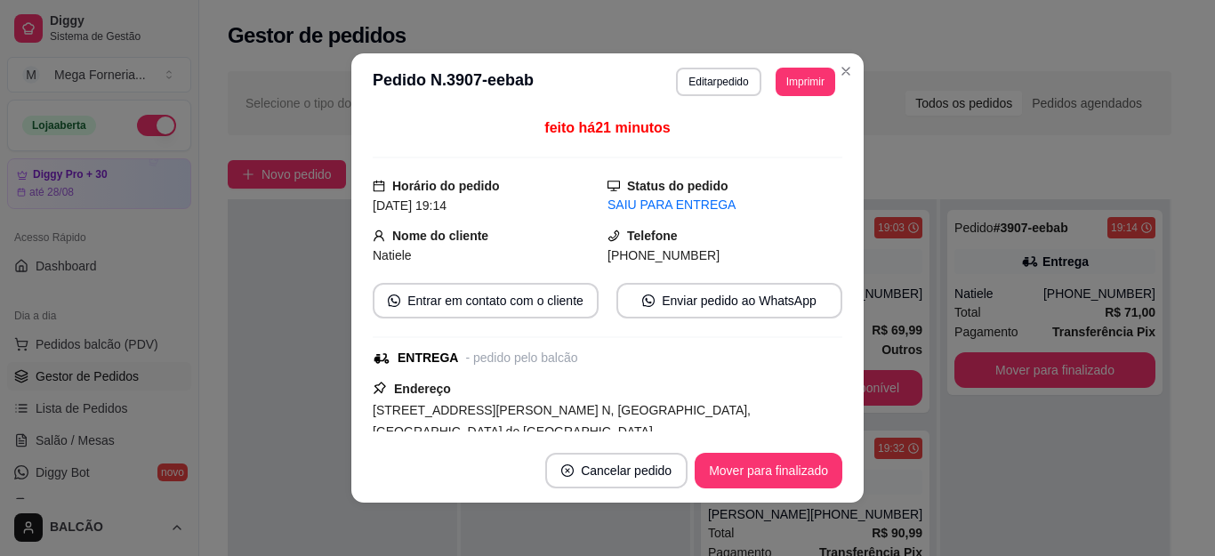
click at [619, 258] on span "[PHONE_NUMBER]" at bounding box center [663, 255] width 112 height 14
copy div "[PHONE_NUMBER] Entrar em contato com o cliente Enviar pedido ao WhatsApp"
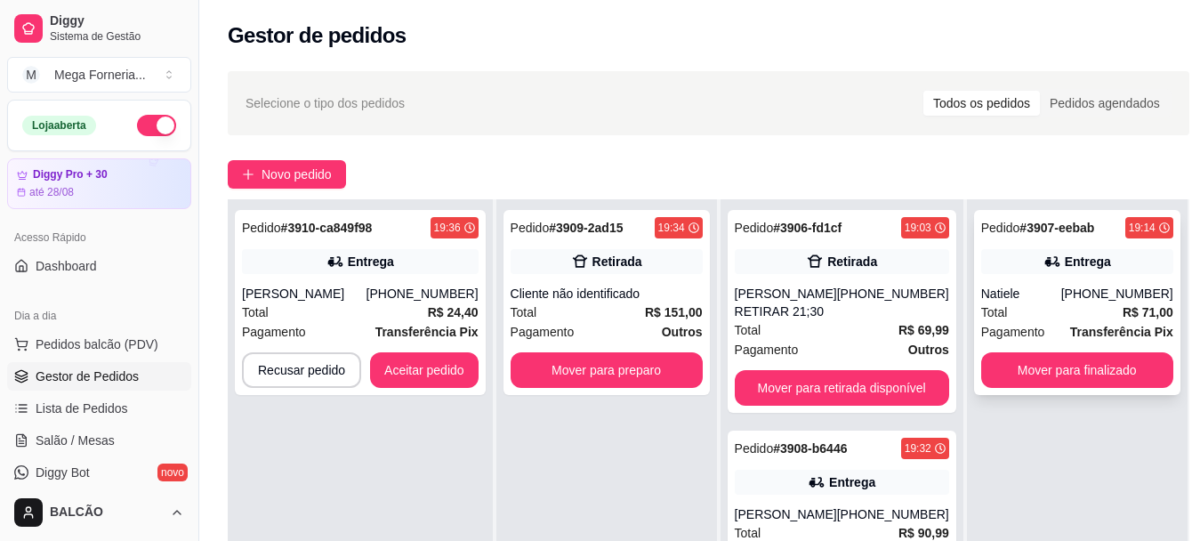
click at [1051, 307] on div "Total R$ 71,00" at bounding box center [1077, 312] width 192 height 20
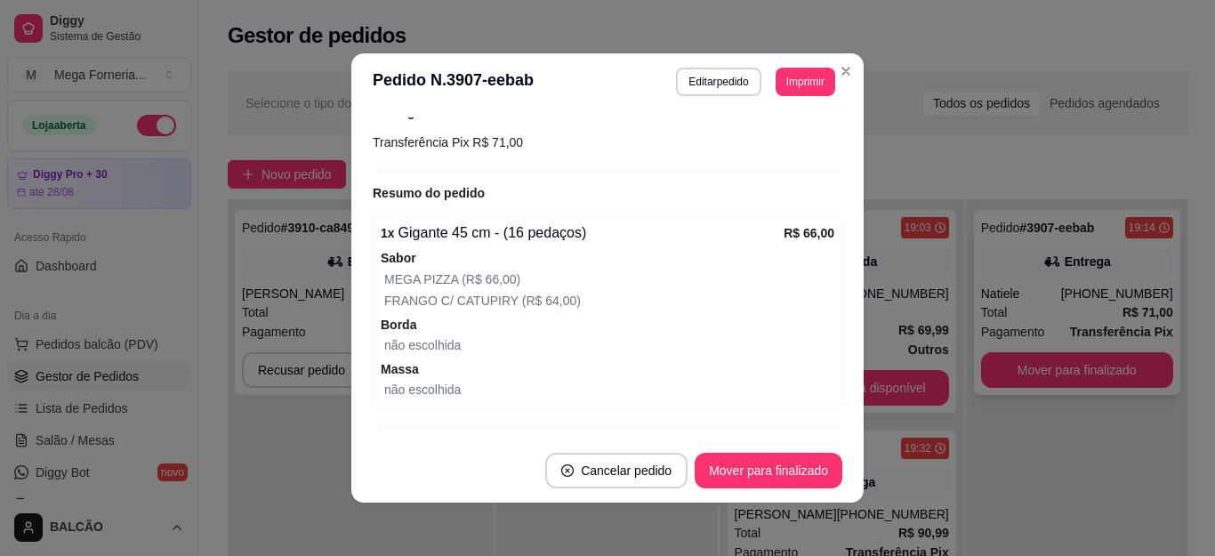
scroll to position [502, 0]
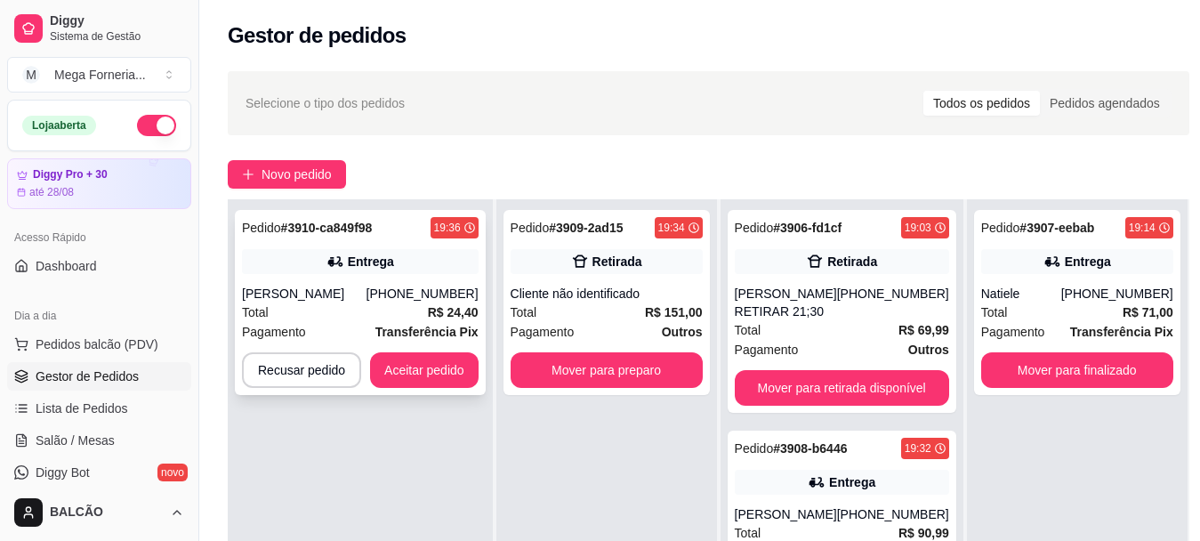
click at [433, 254] on div "Entrega" at bounding box center [360, 261] width 237 height 25
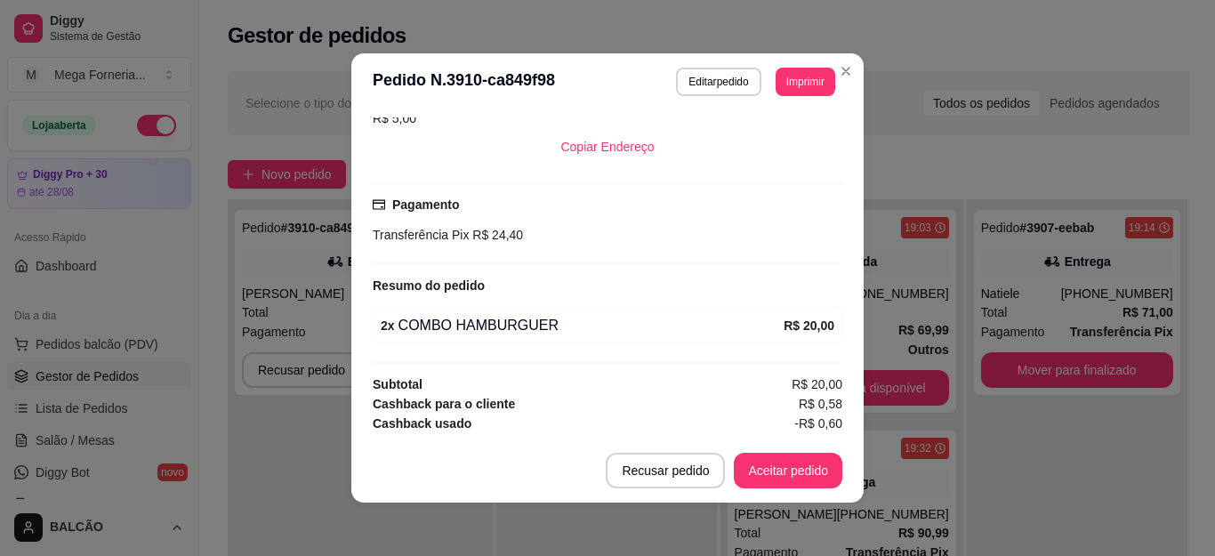
scroll to position [416, 0]
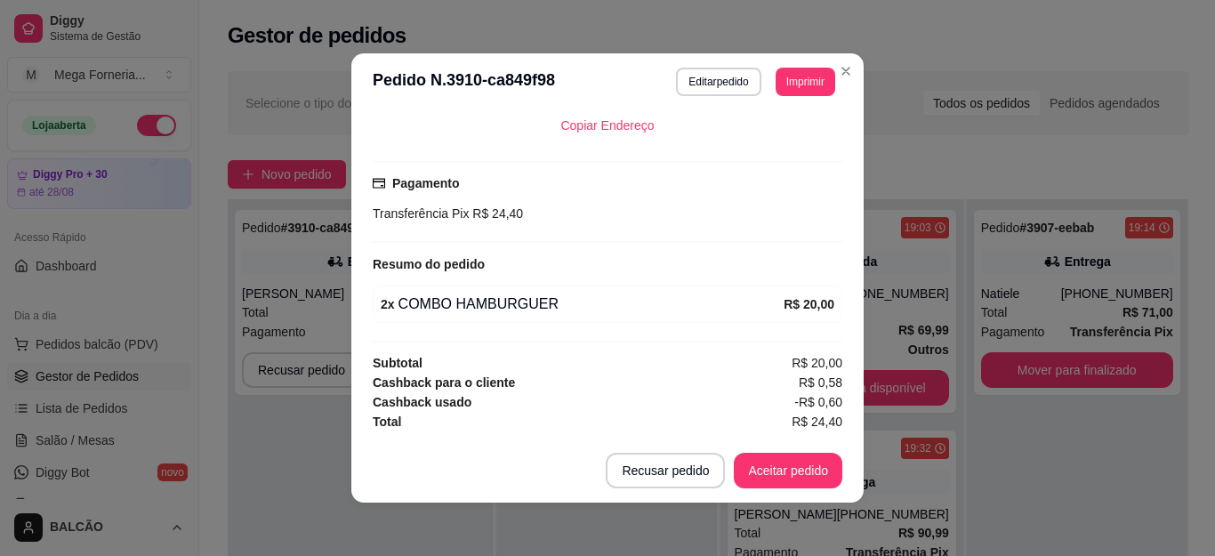
click at [775, 98] on header "**********" at bounding box center [607, 81] width 512 height 57
click at [784, 88] on button "Imprimir" at bounding box center [805, 82] width 60 height 28
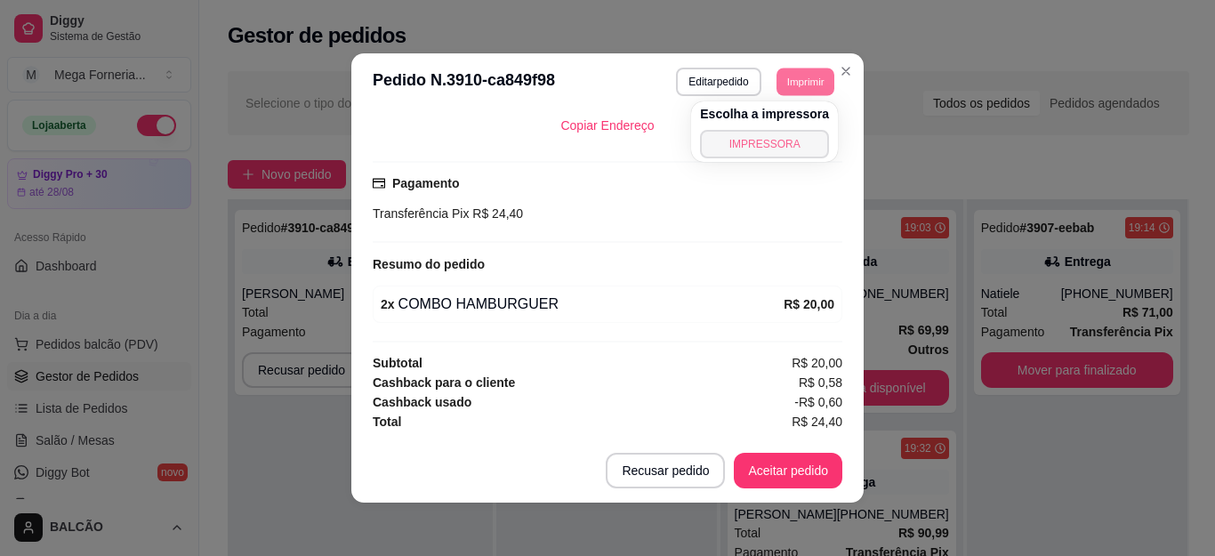
click at [783, 150] on button "IMPRESSORA" at bounding box center [764, 144] width 129 height 28
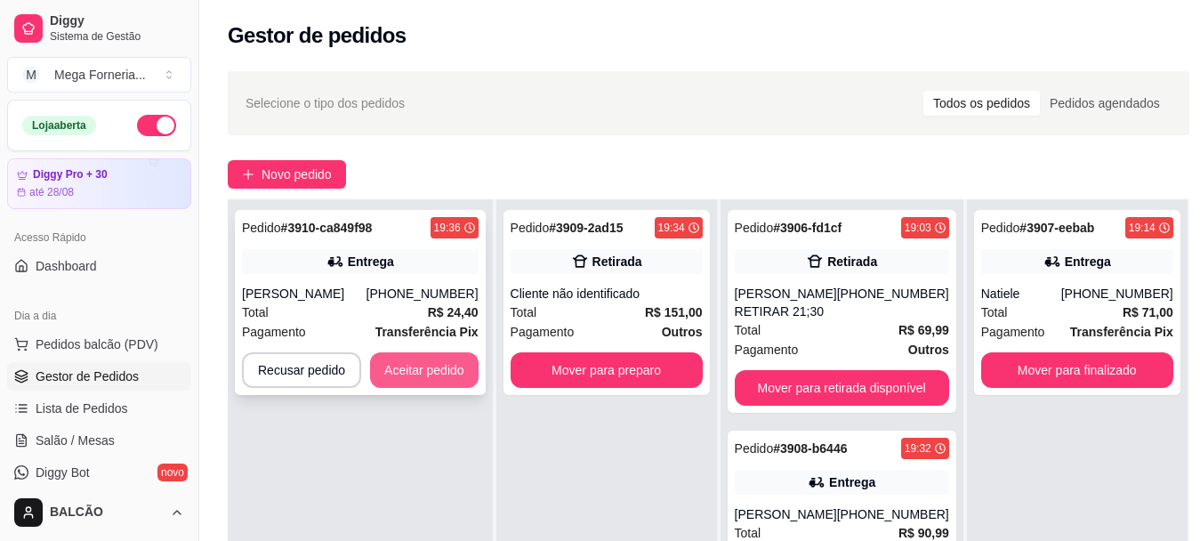
click at [446, 373] on button "Aceitar pedido" at bounding box center [424, 370] width 108 height 36
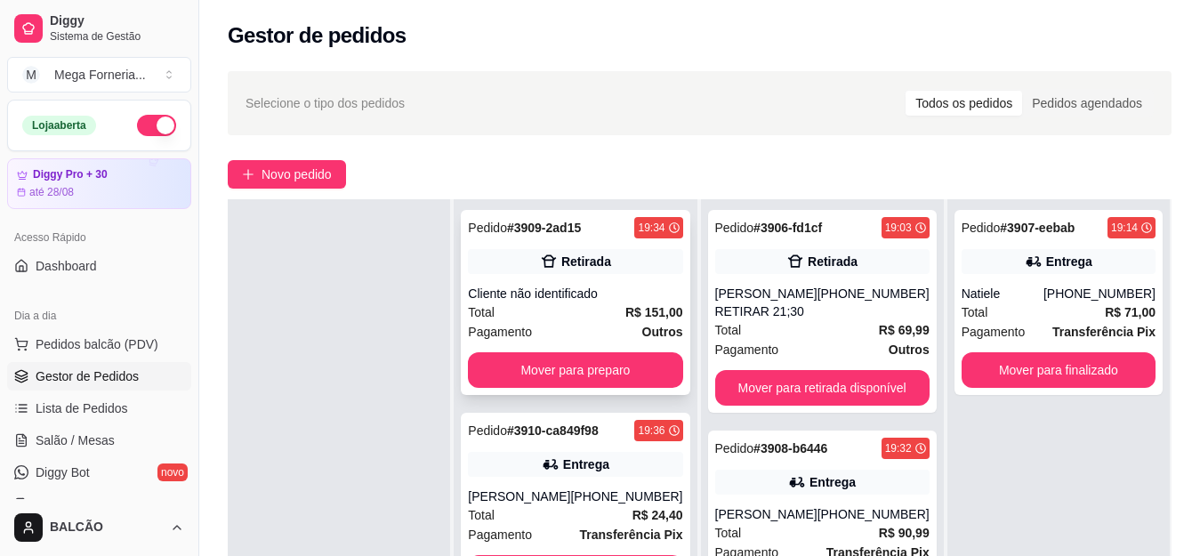
click at [595, 307] on div "Total R$ 151,00" at bounding box center [575, 312] width 214 height 20
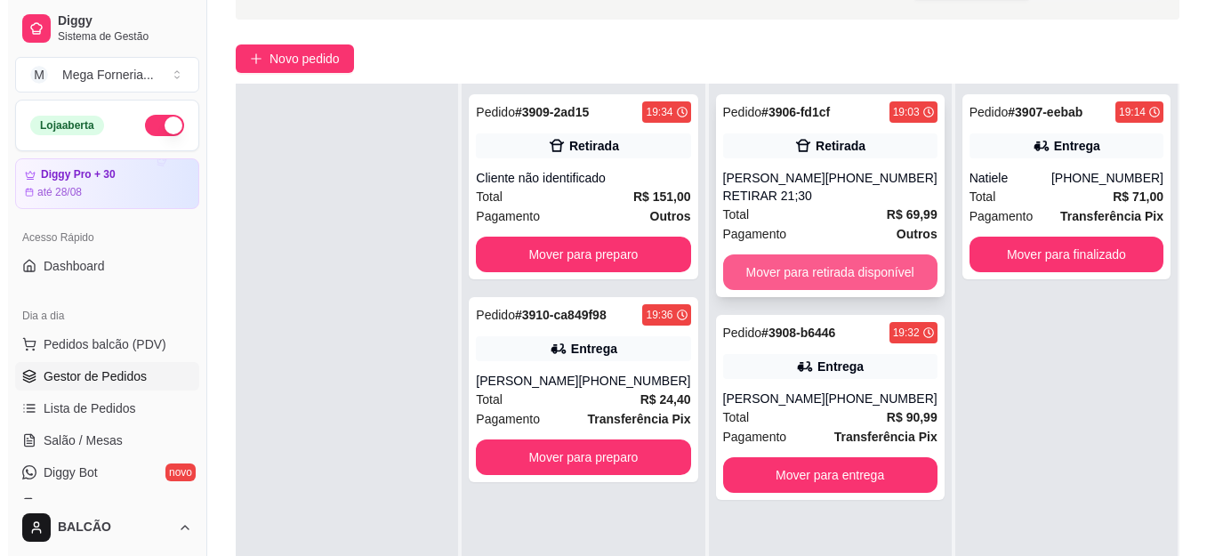
scroll to position [178, 0]
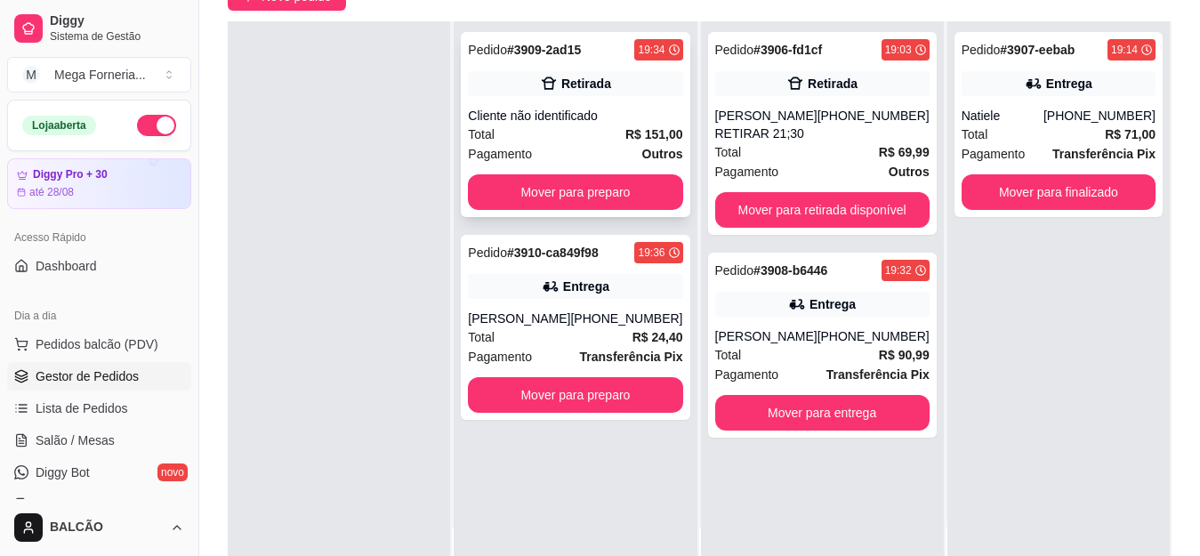
click at [564, 74] on div "Retirada" at bounding box center [575, 83] width 214 height 25
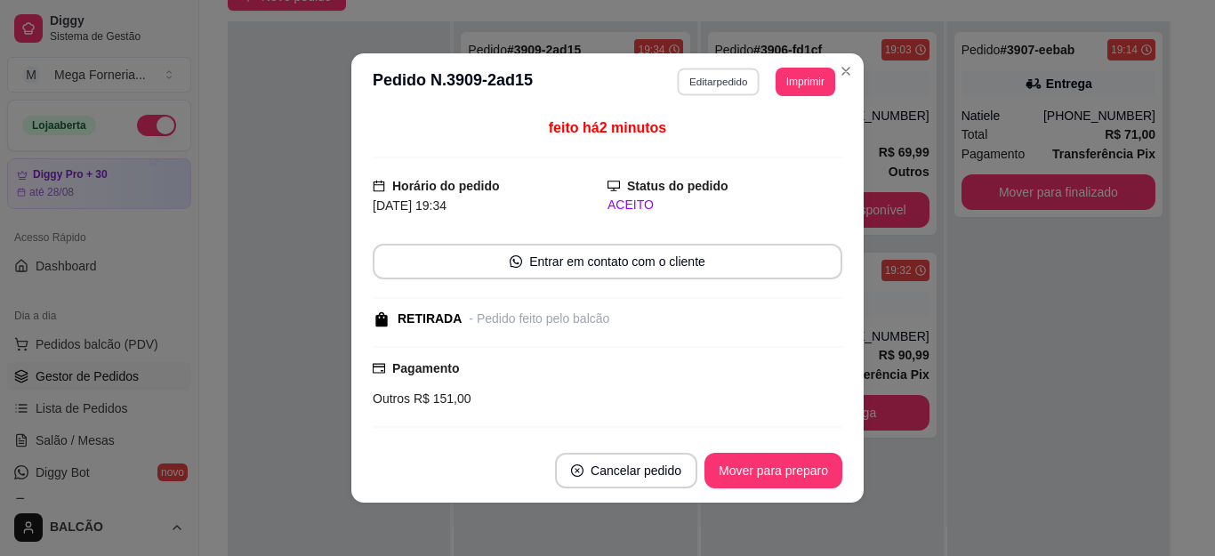
click at [705, 79] on button "Editar pedido" at bounding box center [719, 82] width 83 height 28
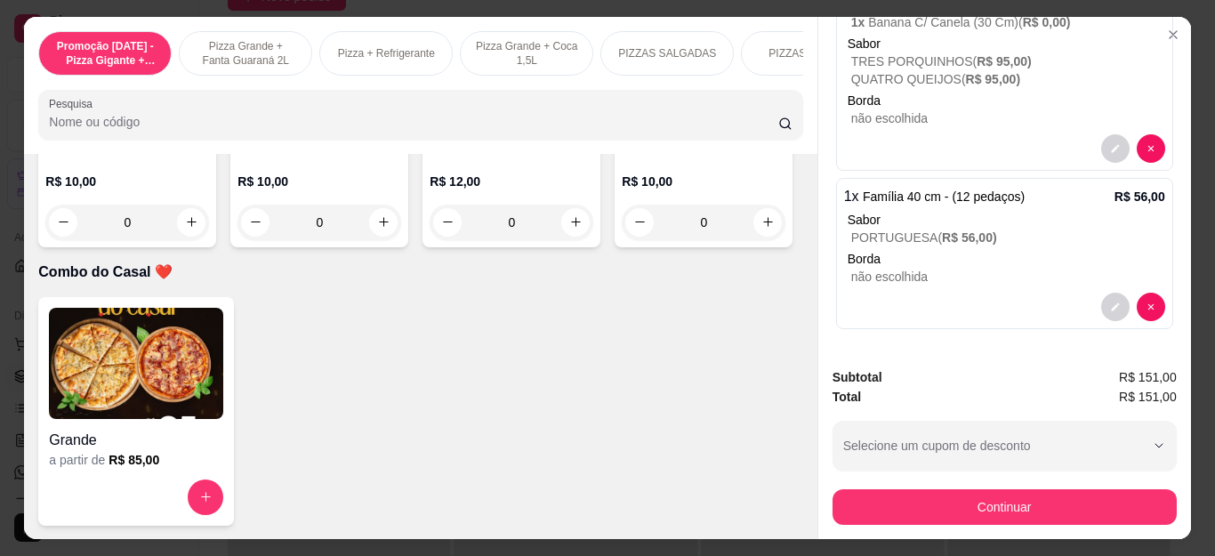
scroll to position [5158, 0]
click at [562, 236] on button "increase-product-quantity" at bounding box center [576, 222] width 28 height 28
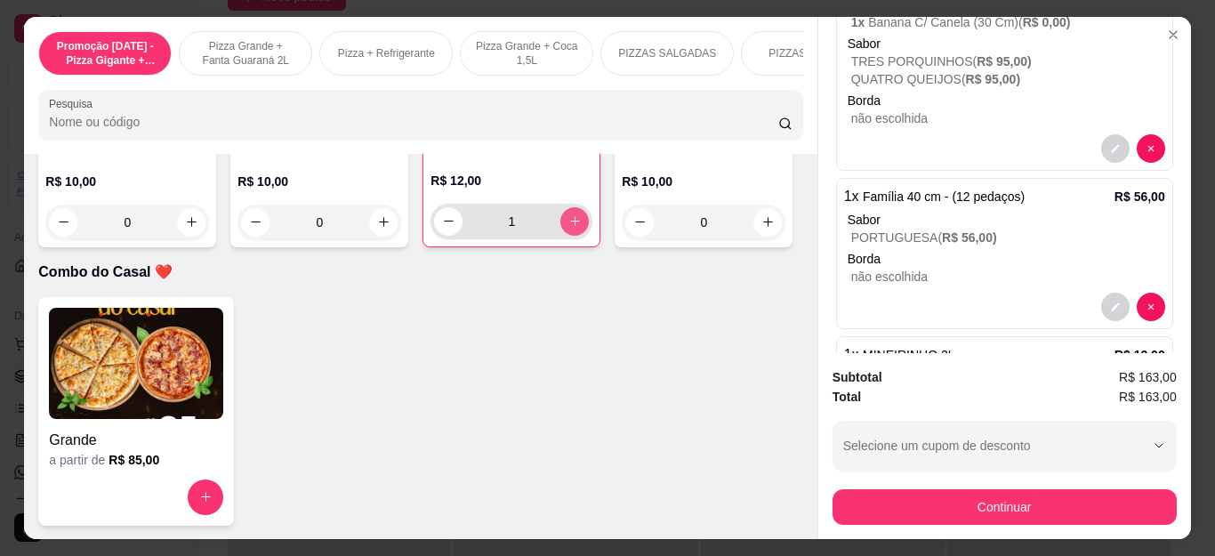
type input "1"
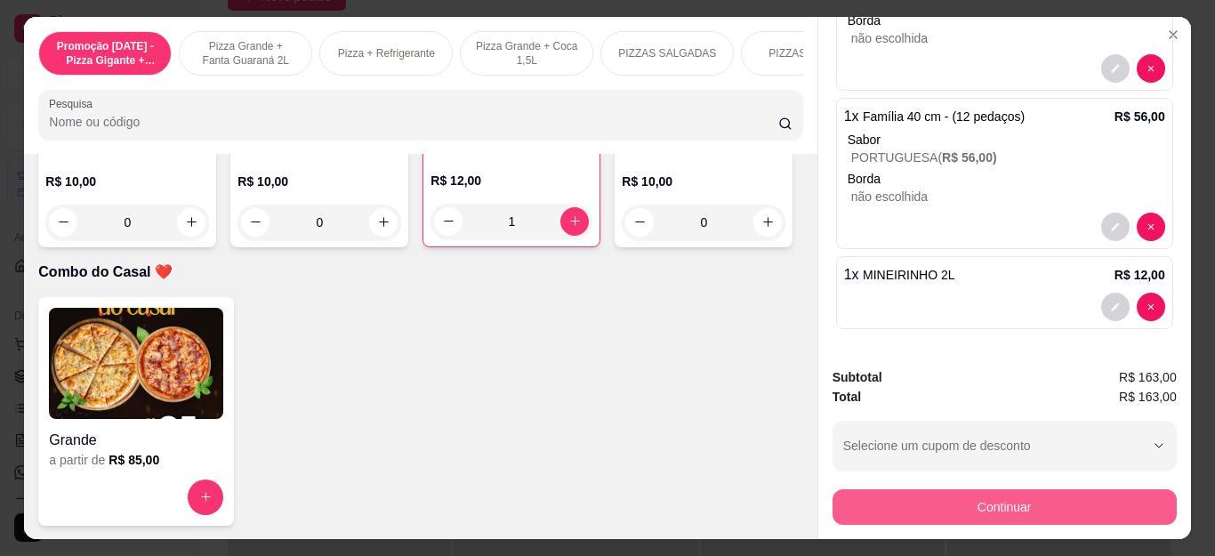
click at [1003, 490] on button "Continuar" at bounding box center [1004, 507] width 344 height 36
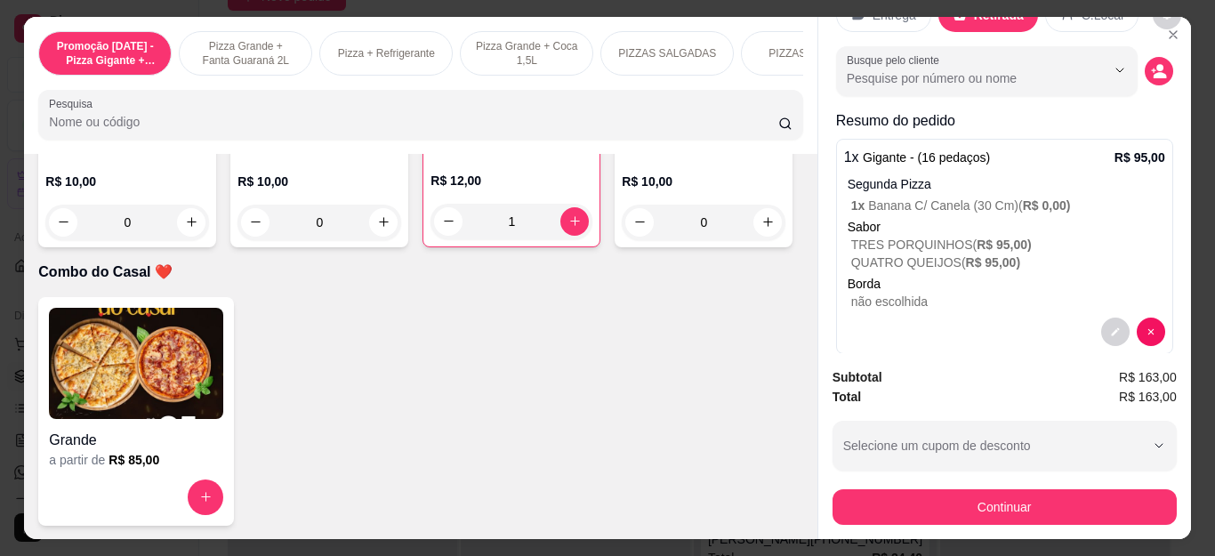
scroll to position [0, 0]
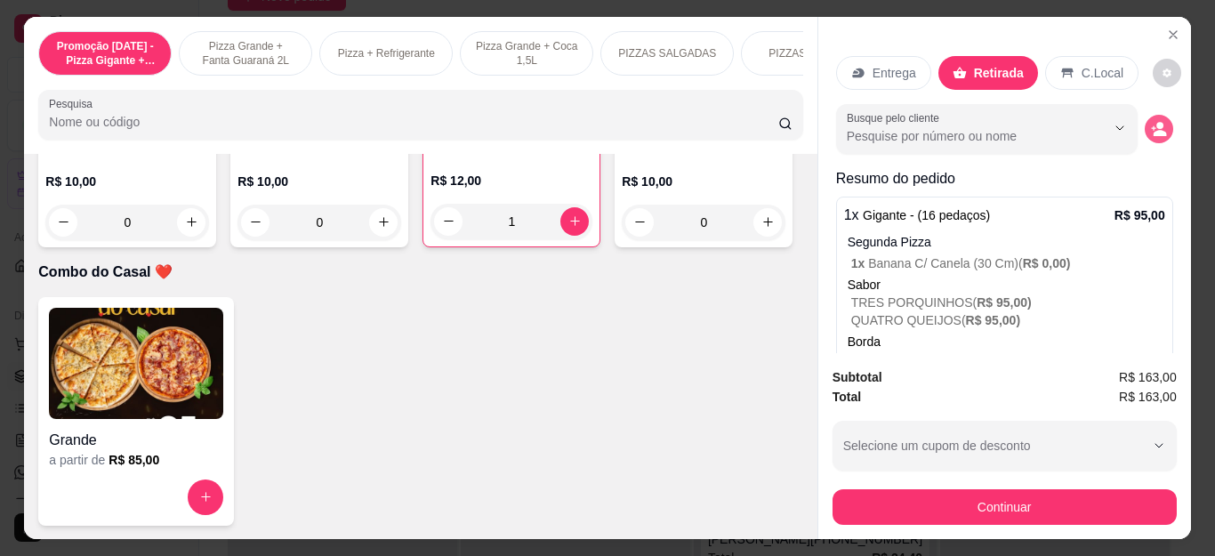
click at [1152, 130] on icon "decrease-product-quantity" at bounding box center [1158, 133] width 13 height 6
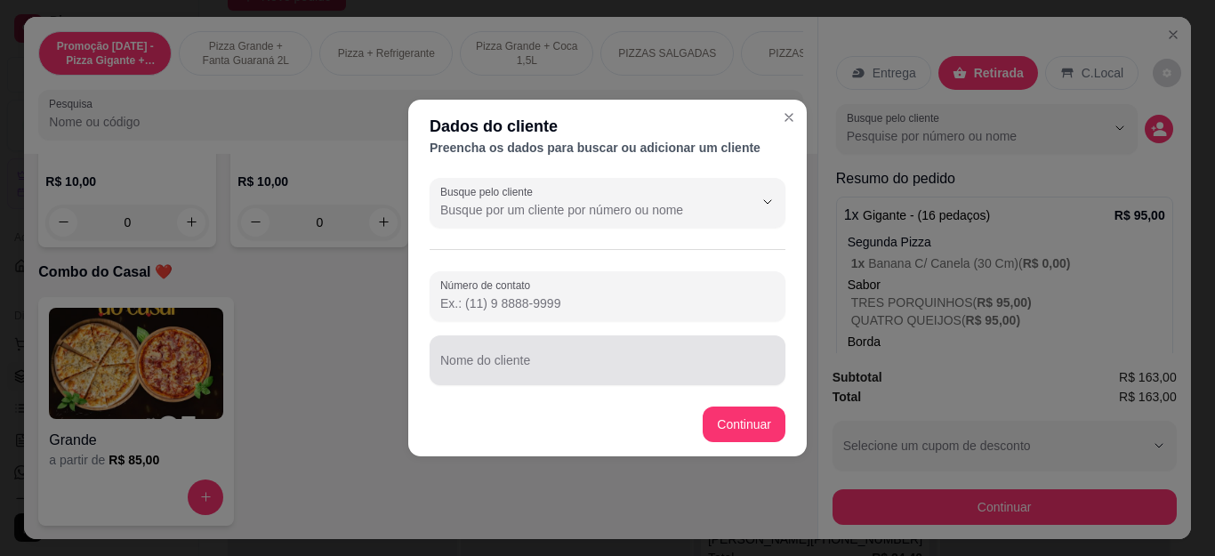
click at [615, 376] on div at bounding box center [607, 360] width 334 height 36
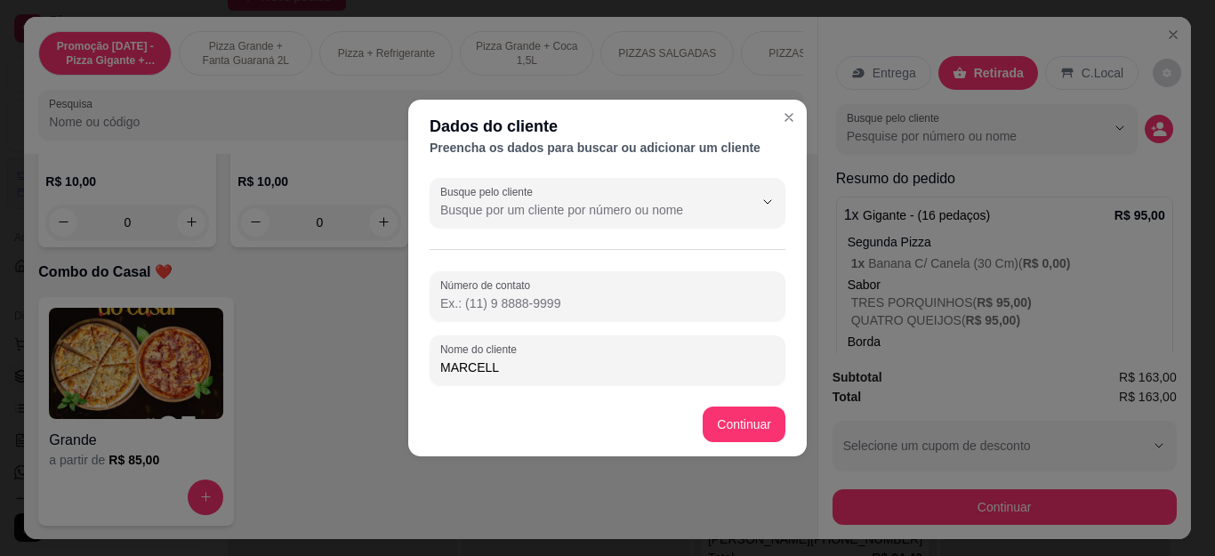
type input "MARCELLY"
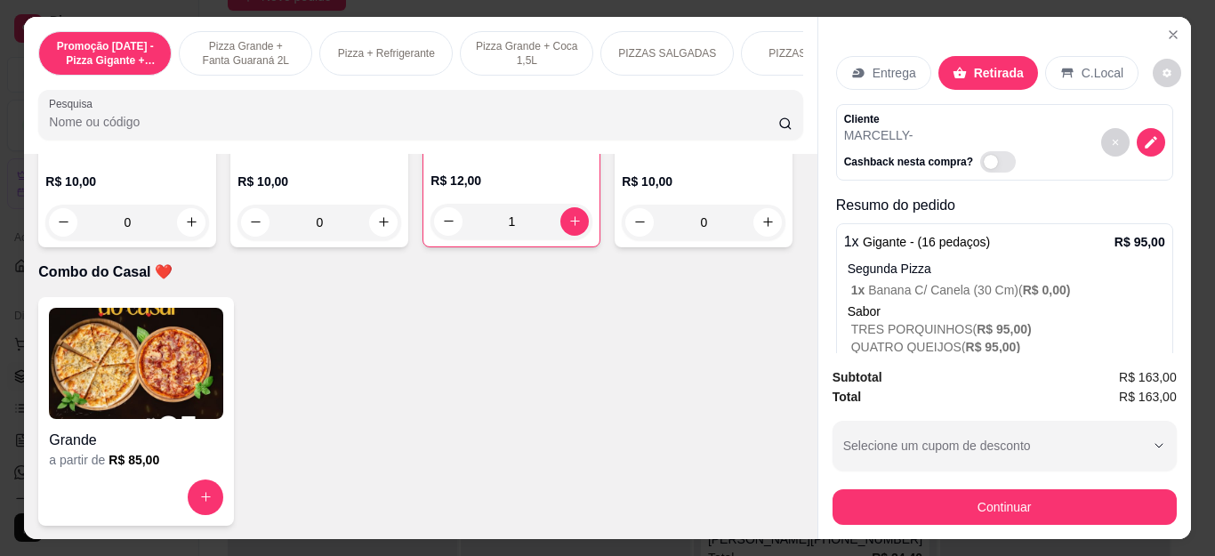
scroll to position [348, 0]
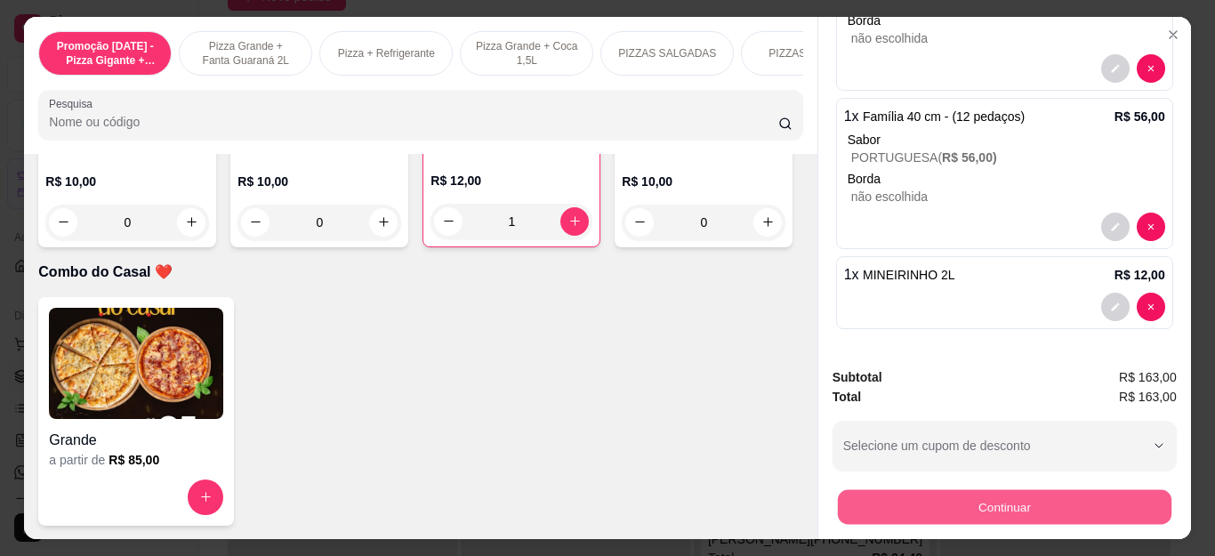
click at [979, 506] on button "Continuar" at bounding box center [1003, 507] width 333 height 35
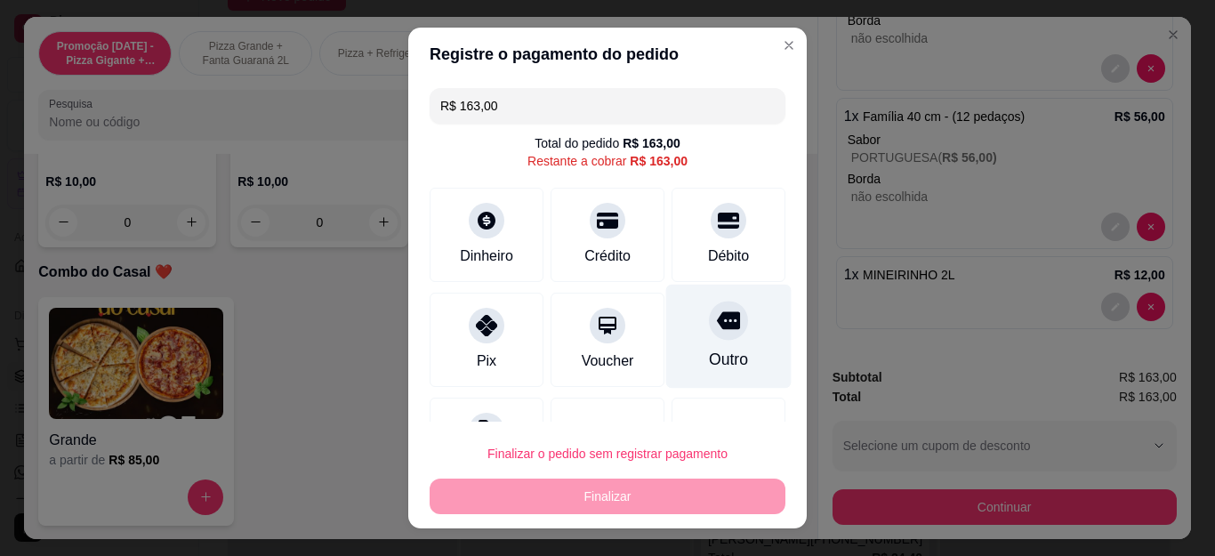
click at [717, 327] on icon at bounding box center [728, 321] width 23 height 18
type input "R$ 0,00"
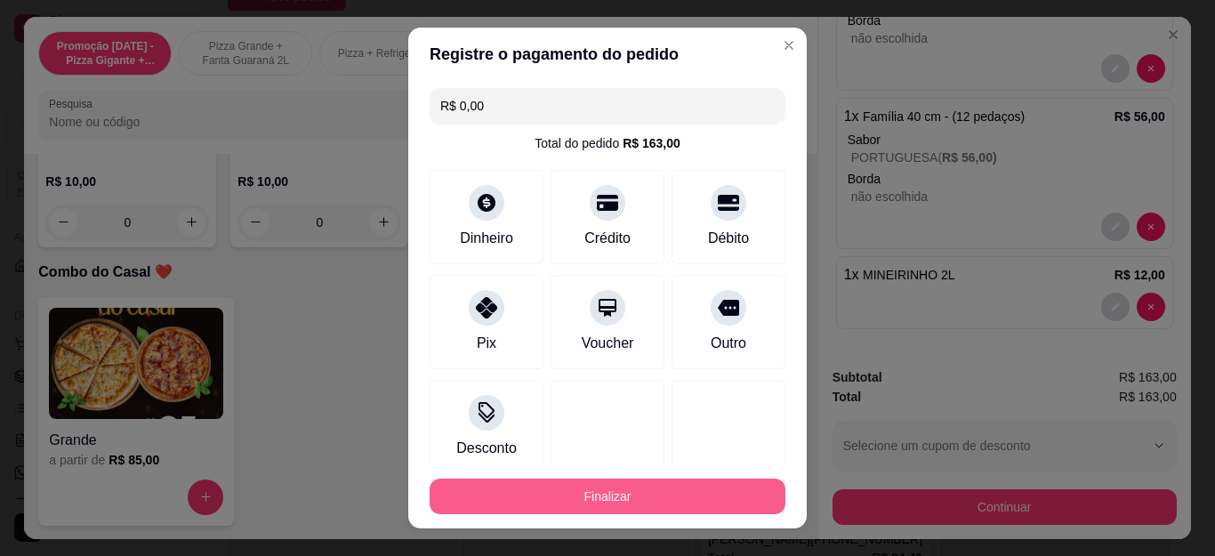
click at [655, 493] on button "Finalizar" at bounding box center [608, 496] width 356 height 36
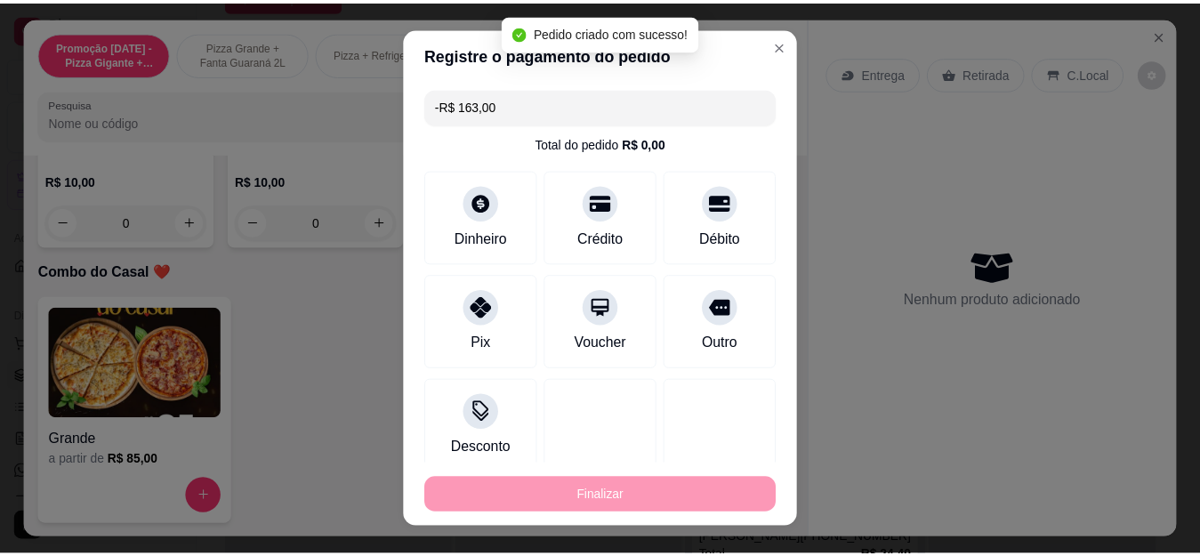
scroll to position [0, 0]
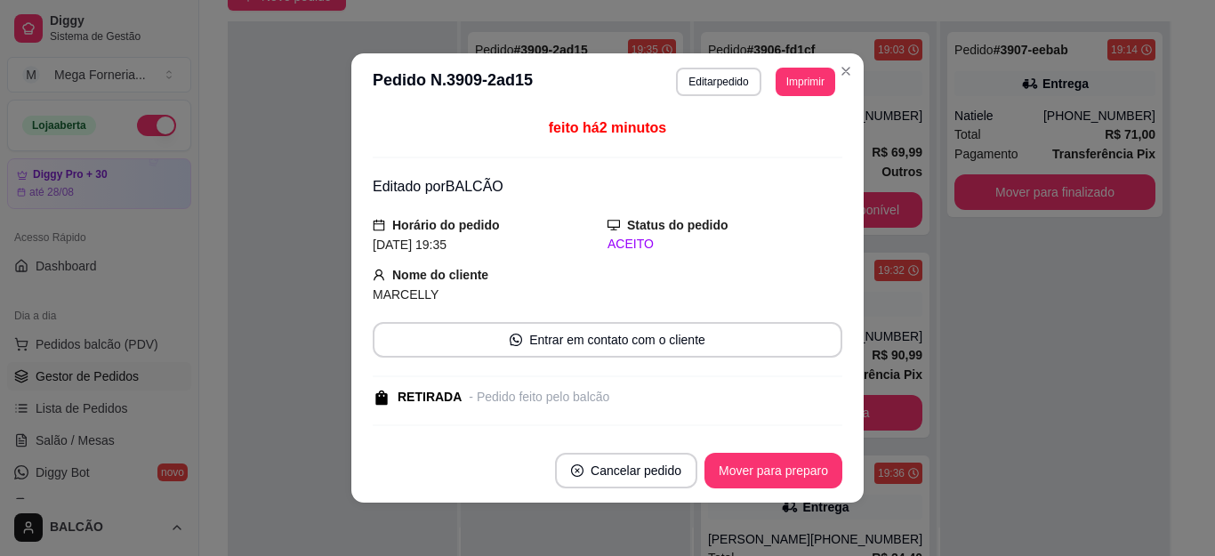
click at [853, 71] on header "**********" at bounding box center [607, 81] width 512 height 57
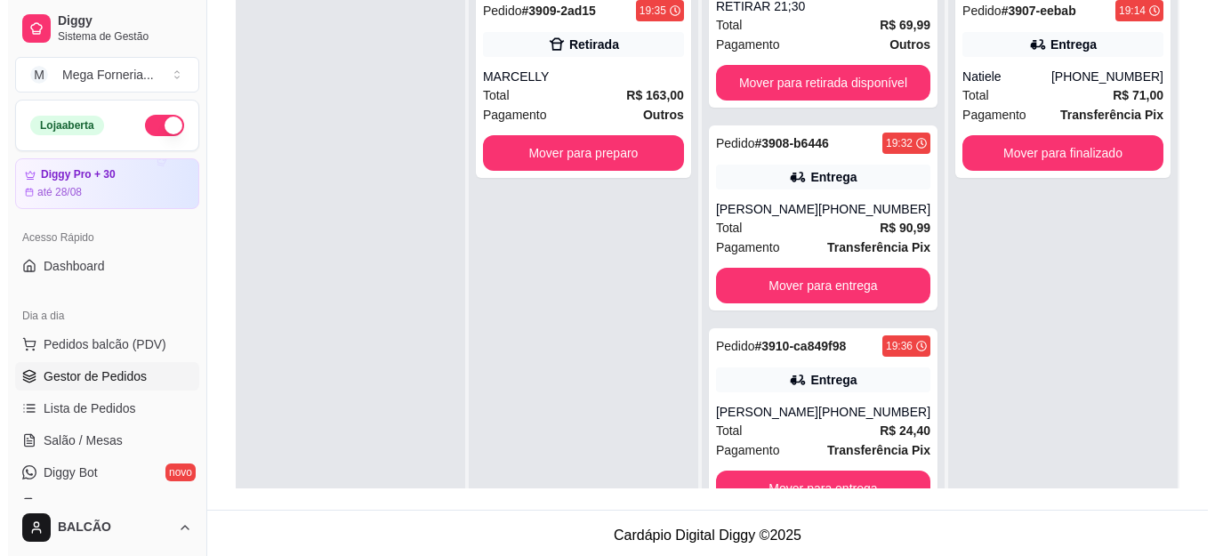
scroll to position [89, 0]
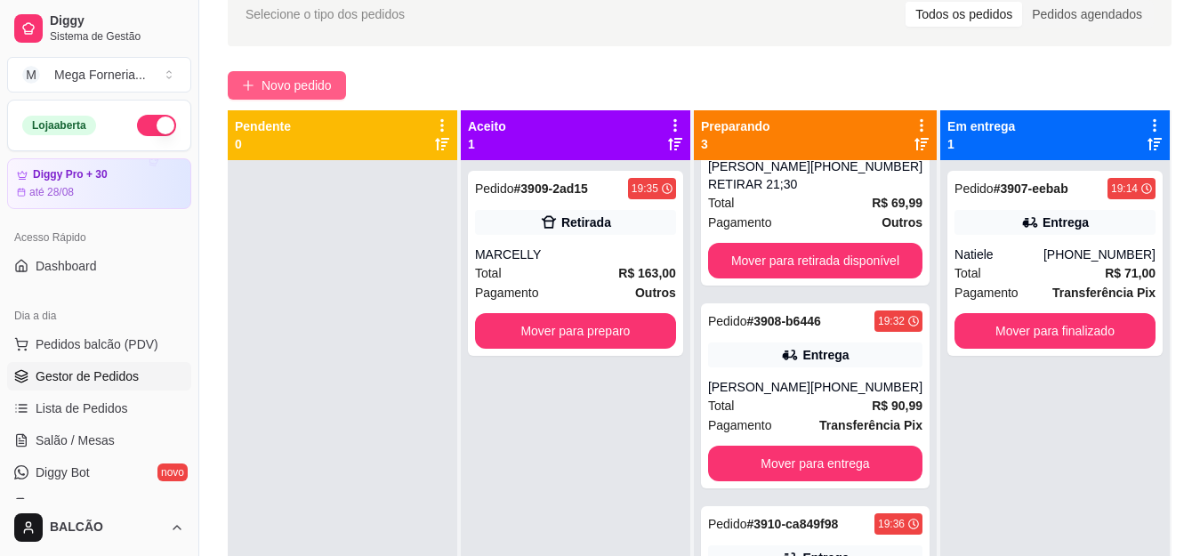
click at [270, 84] on span "Novo pedido" at bounding box center [296, 86] width 70 height 20
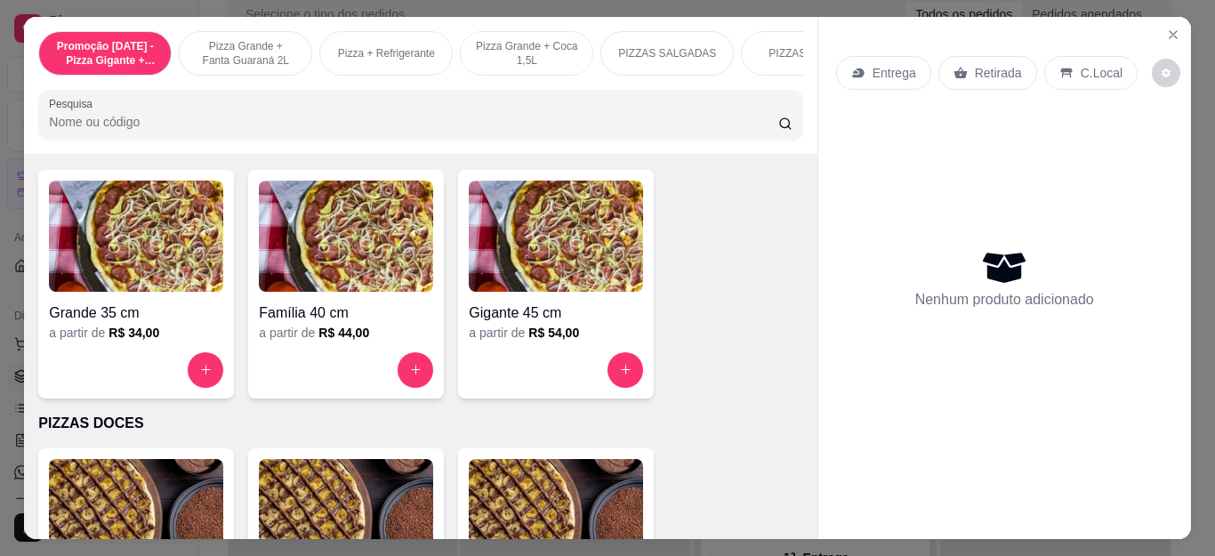
scroll to position [1334, 0]
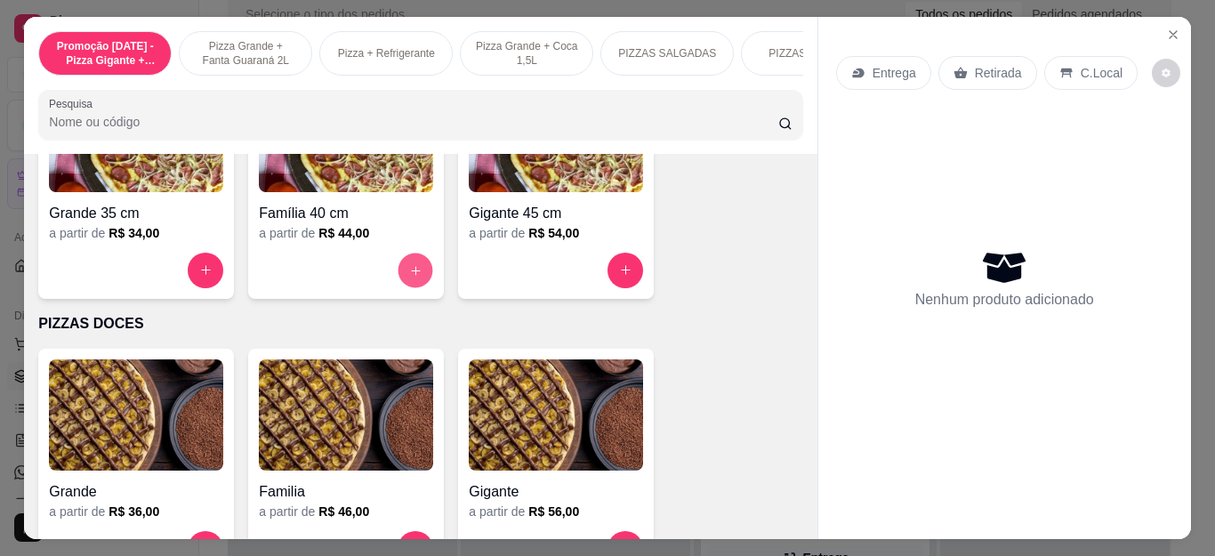
click at [405, 287] on button "increase-product-quantity" at bounding box center [415, 270] width 35 height 35
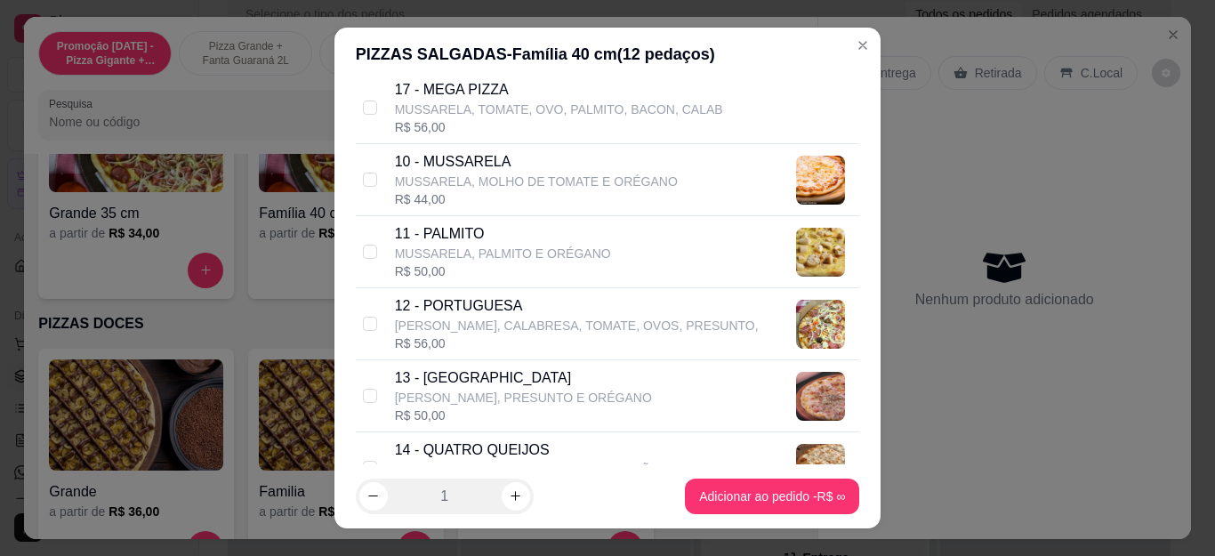
scroll to position [889, 0]
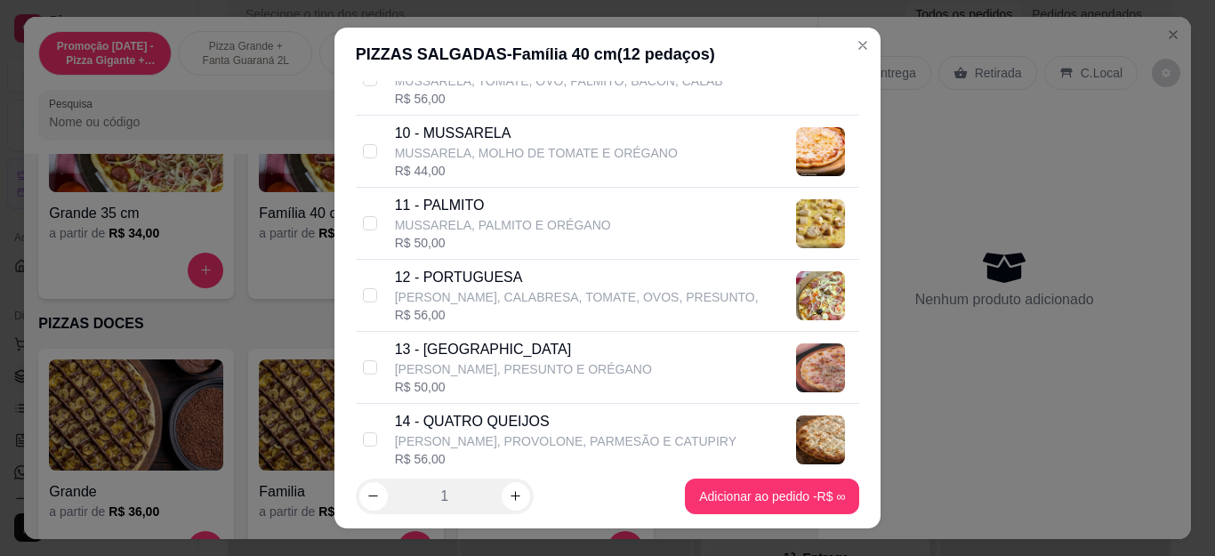
click at [511, 309] on div "R$ 56,00" at bounding box center [577, 315] width 364 height 18
checkbox input "true"
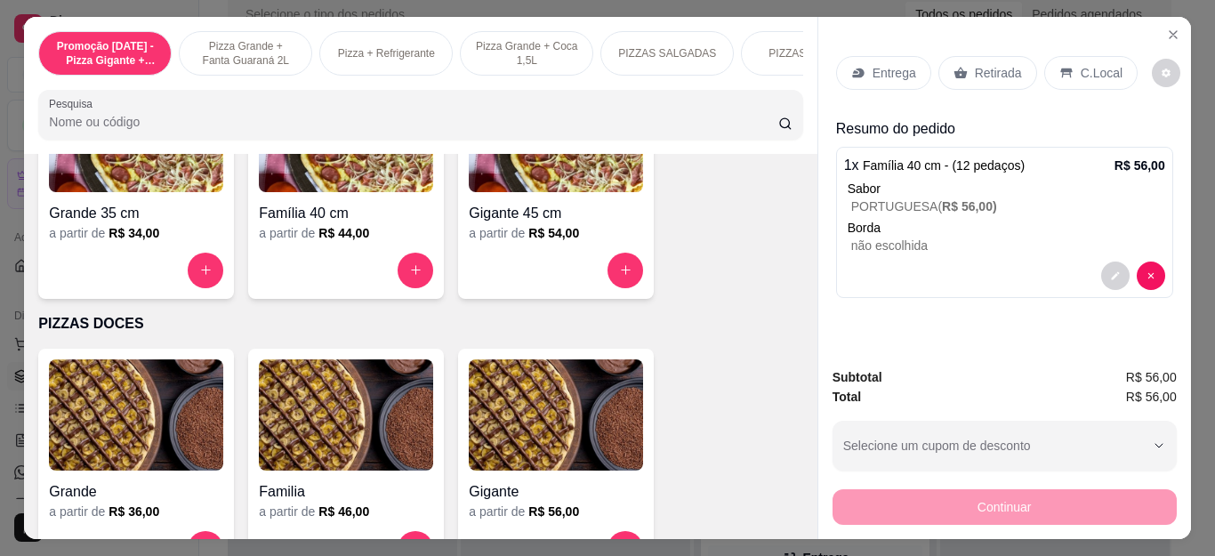
click at [1000, 56] on div "Retirada" at bounding box center [987, 73] width 99 height 34
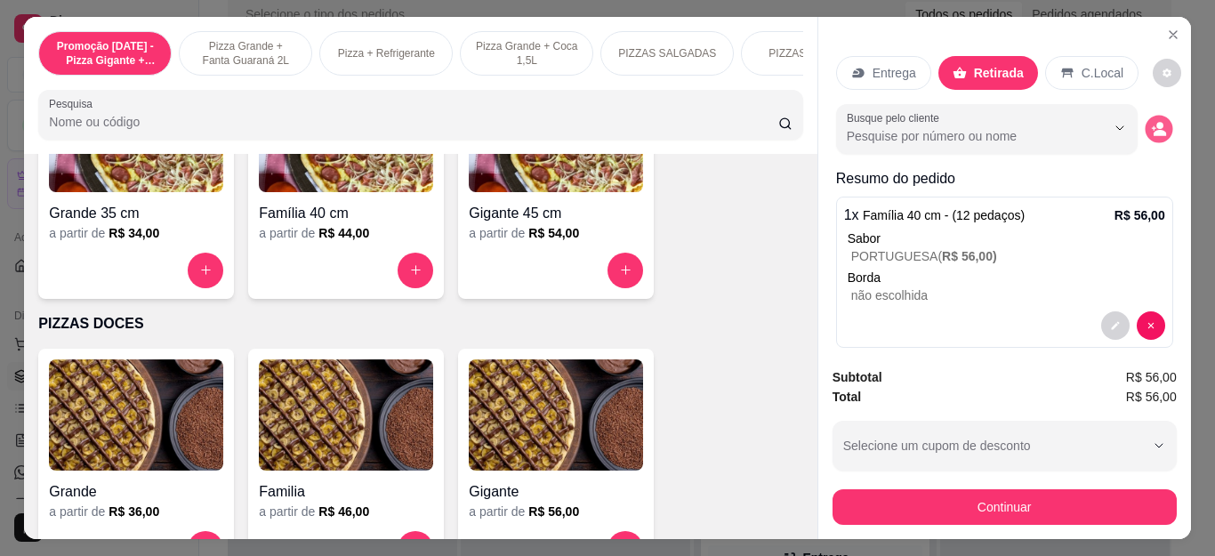
click at [1151, 121] on icon "decrease-product-quantity" at bounding box center [1158, 128] width 15 height 15
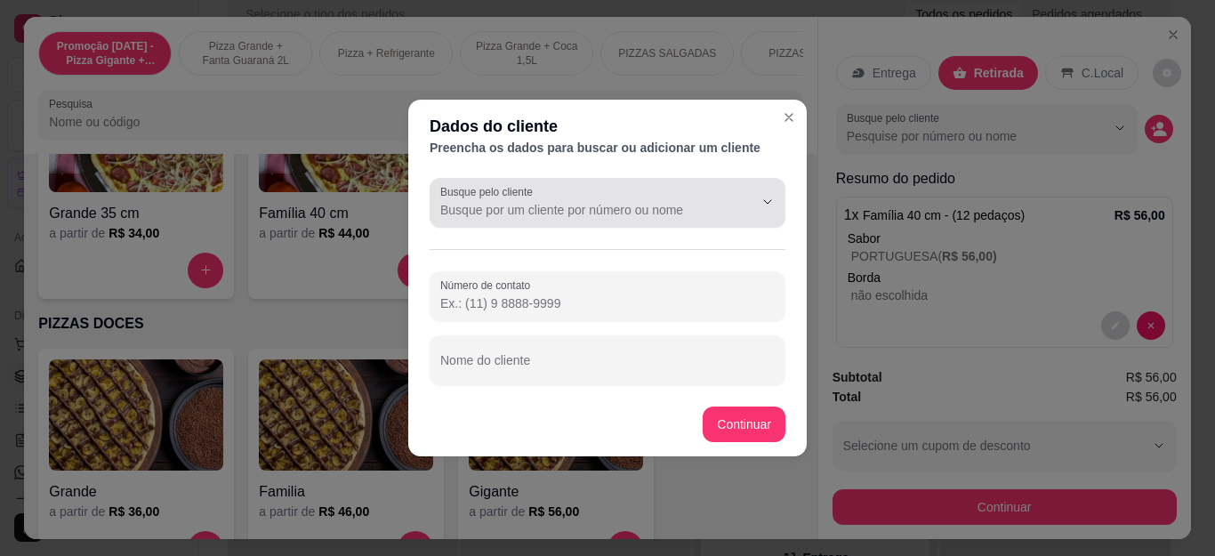
click at [611, 197] on div at bounding box center [607, 203] width 334 height 36
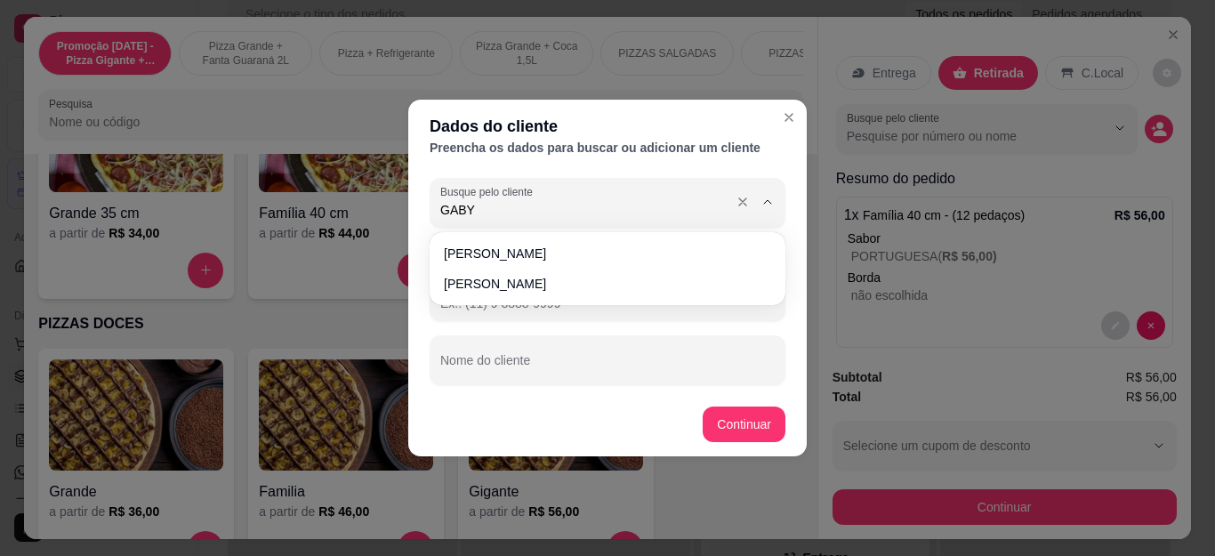
click at [598, 250] on span "[PERSON_NAME]" at bounding box center [598, 254] width 309 height 18
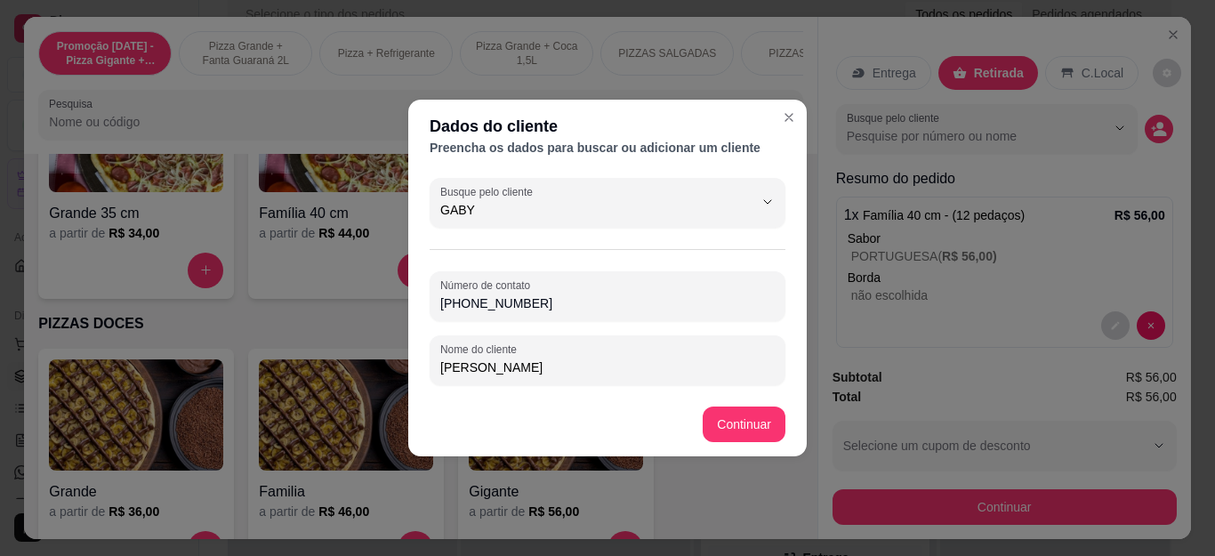
type input "[PERSON_NAME]"
type input "[PHONE_NUMBER]"
type input "[PERSON_NAME]"
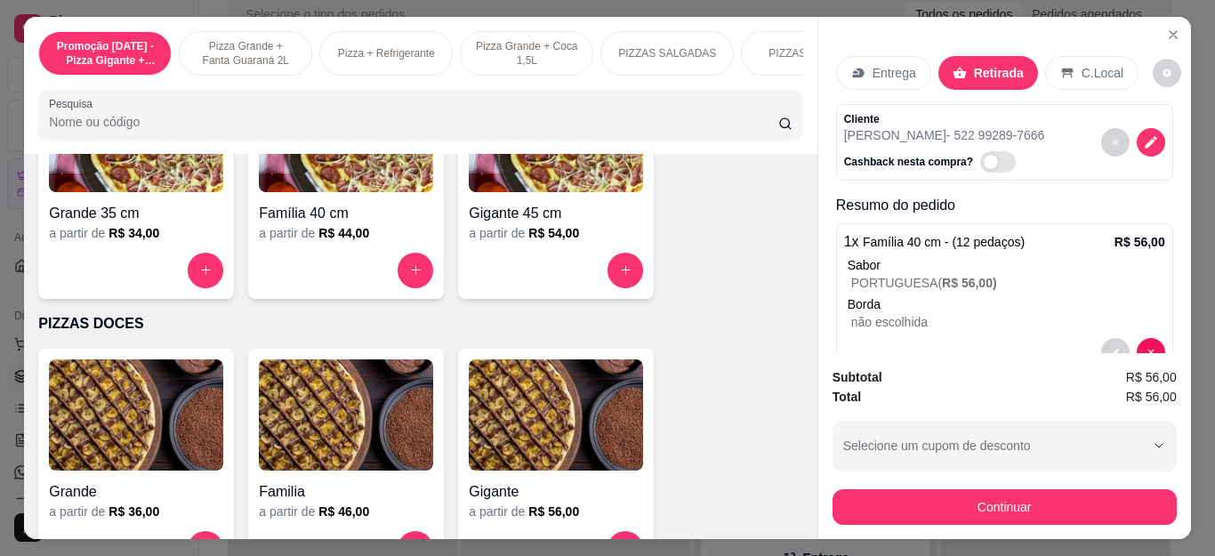
click at [878, 68] on p "Entrega" at bounding box center [894, 73] width 44 height 18
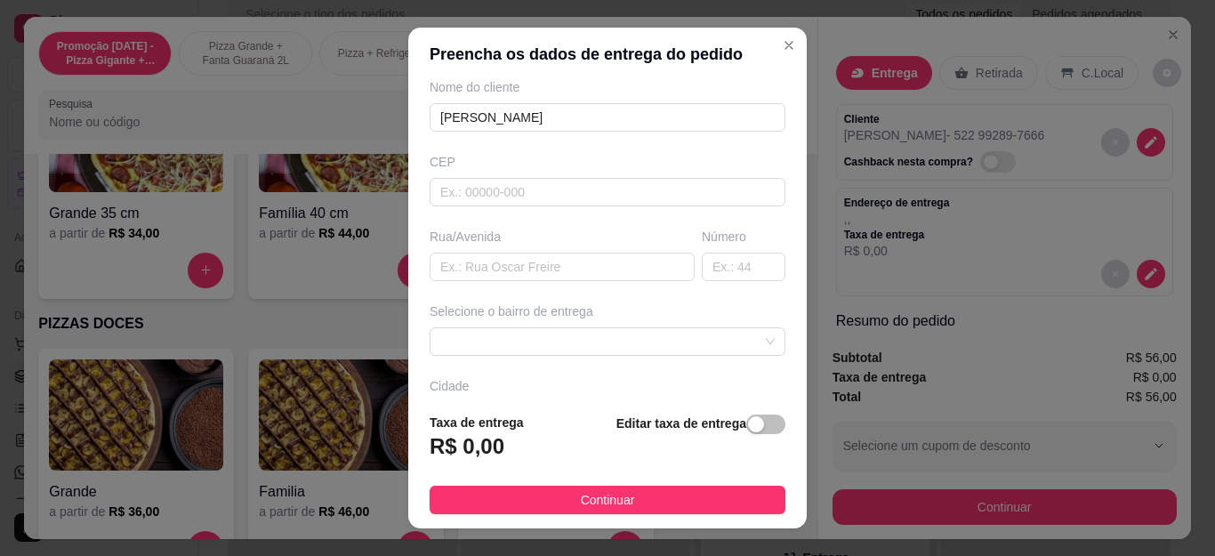
scroll to position [178, 0]
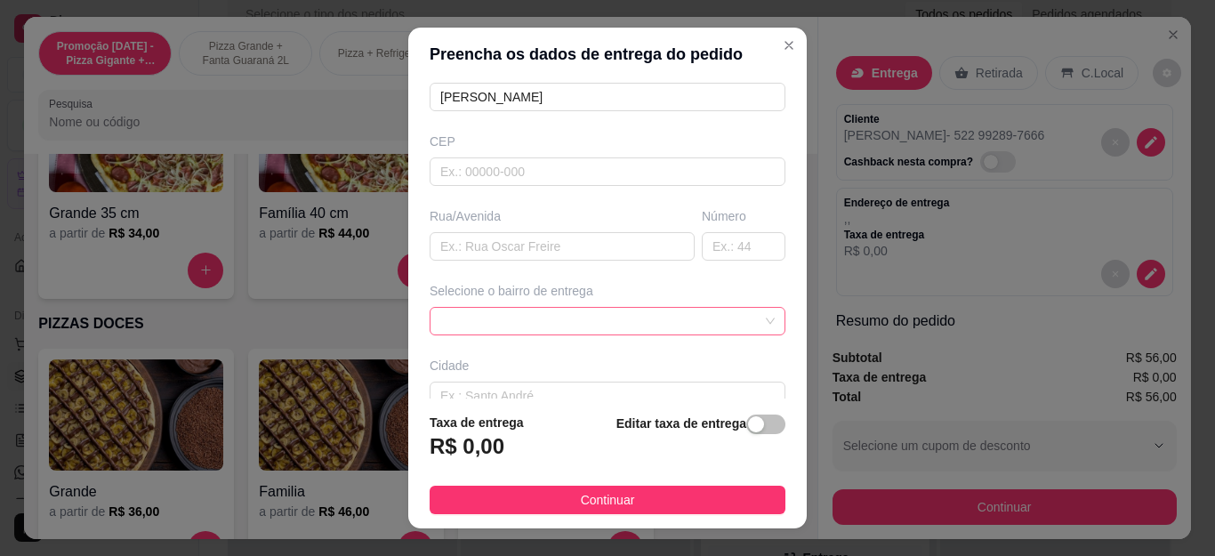
click at [550, 320] on span at bounding box center [607, 321] width 334 height 27
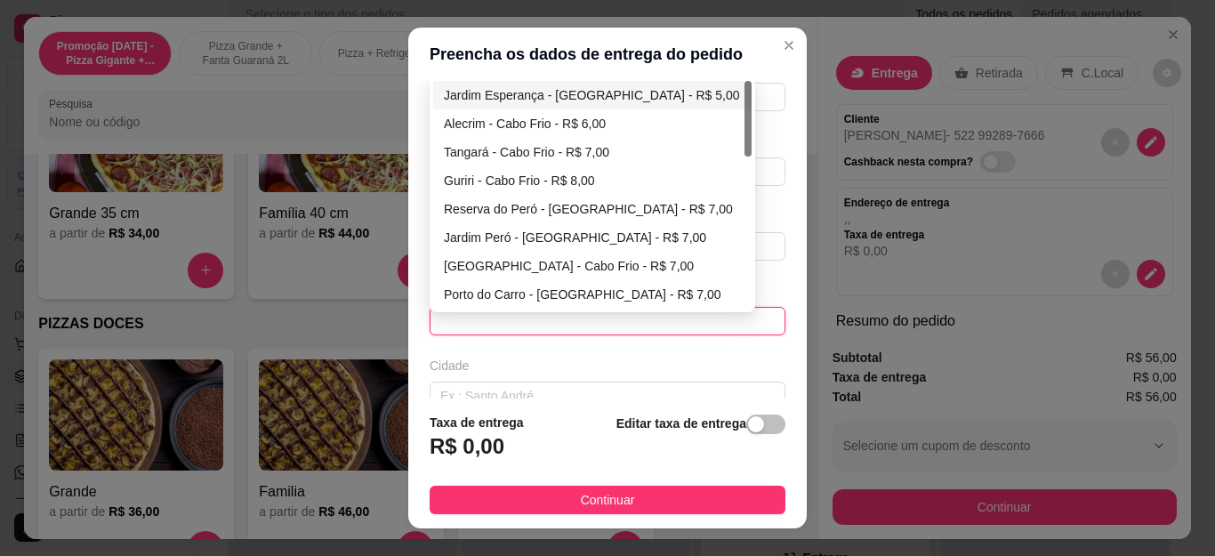
click at [567, 93] on div "Jardim Esperança - [GEOGRAPHIC_DATA] - R$ 5,00" at bounding box center [592, 95] width 297 height 20
type input "Cabo Frio"
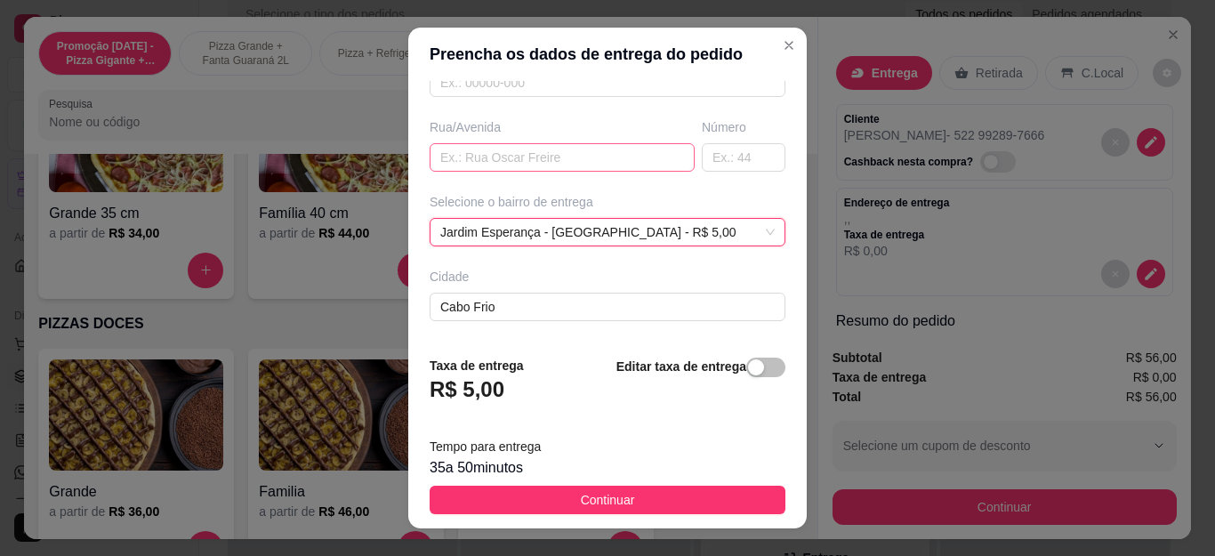
scroll to position [339, 0]
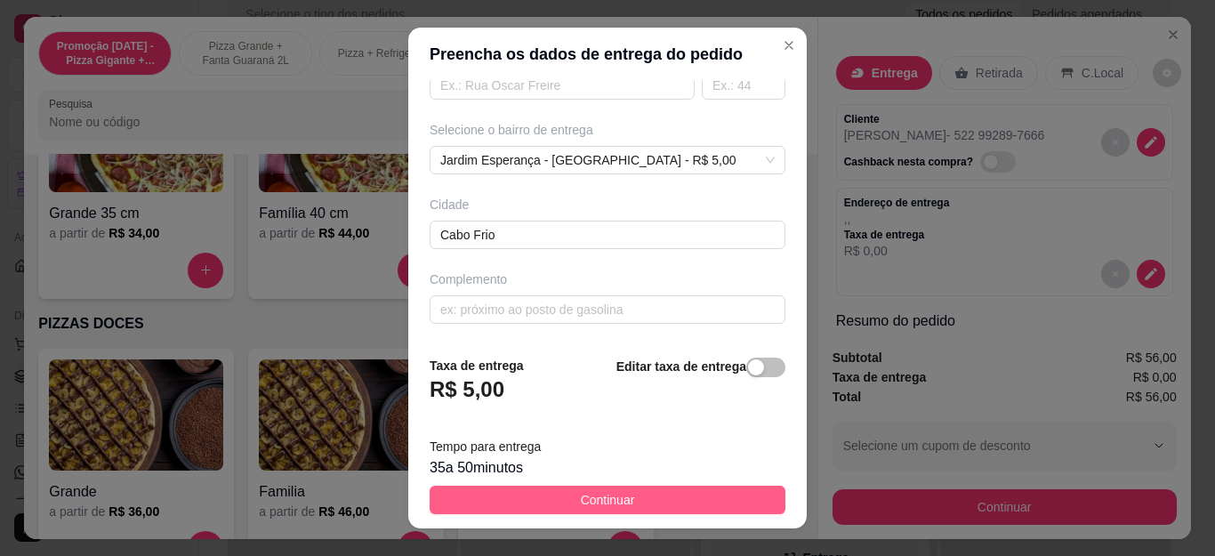
click at [581, 491] on span "Continuar" at bounding box center [608, 500] width 54 height 20
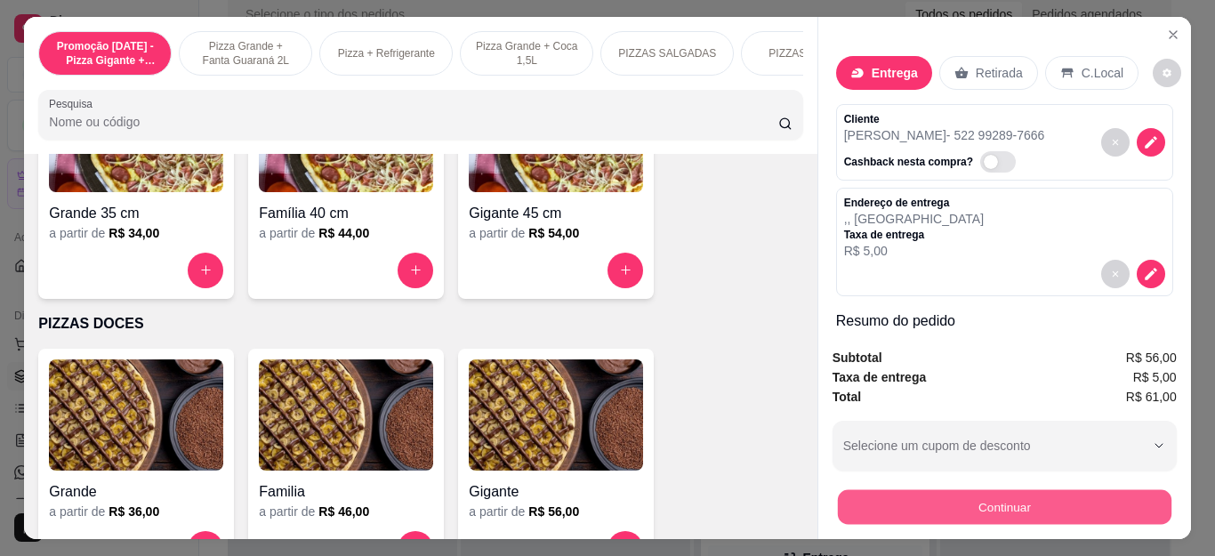
click at [910, 502] on button "Continuar" at bounding box center [1003, 507] width 333 height 35
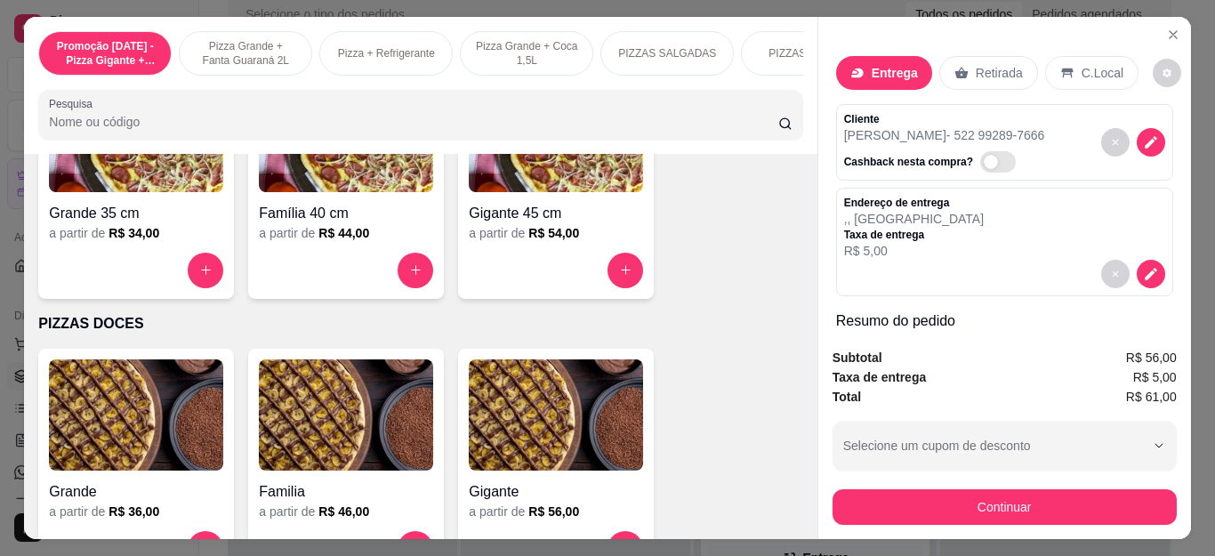
scroll to position [181, 0]
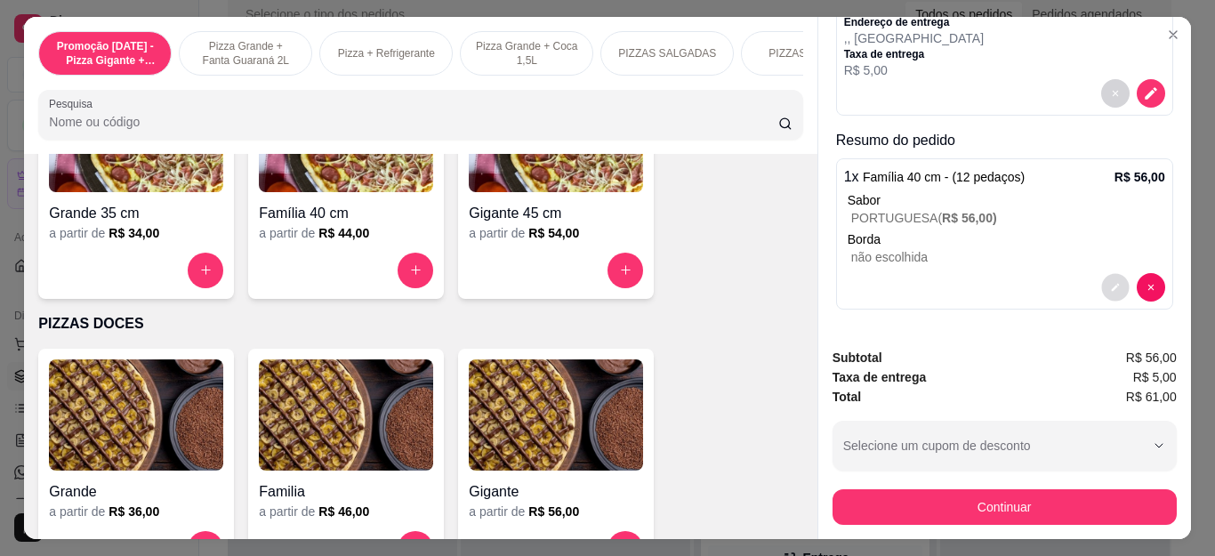
click at [1101, 285] on button "decrease-product-quantity" at bounding box center [1115, 287] width 28 height 28
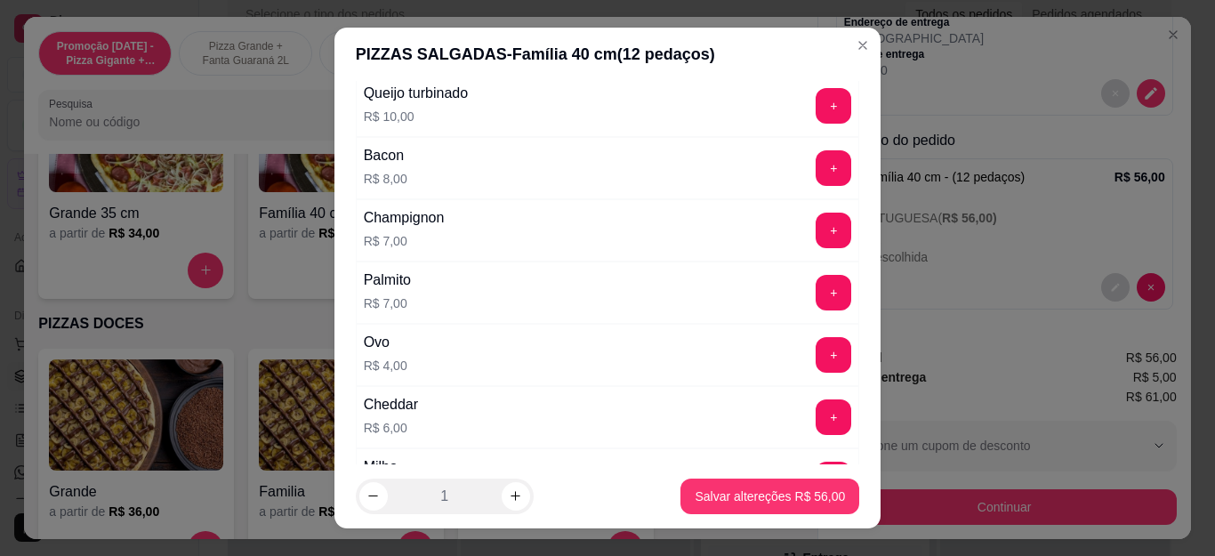
scroll to position [1876, 0]
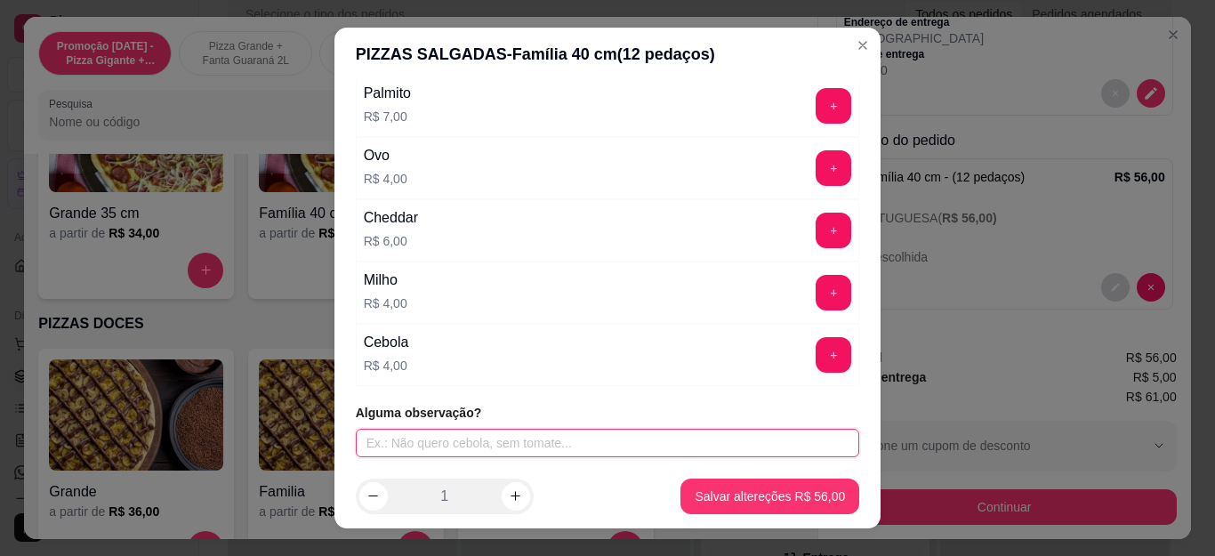
click at [520, 437] on input "text" at bounding box center [608, 443] width 504 height 28
type input "c"
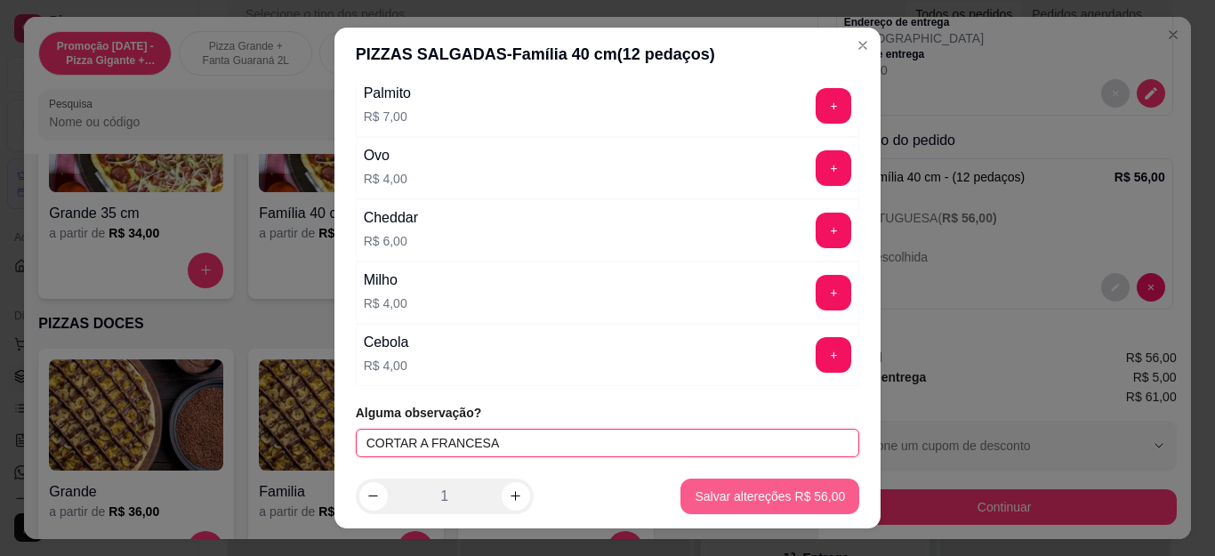
type input "CORTAR A FRANCESA"
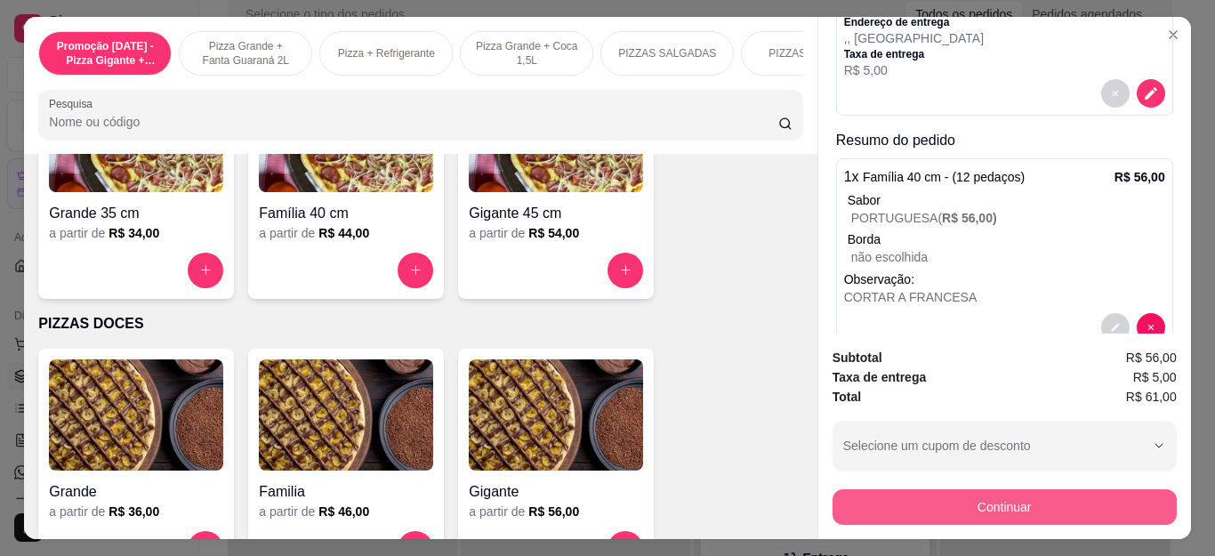
click at [917, 494] on button "Continuar" at bounding box center [1004, 507] width 344 height 36
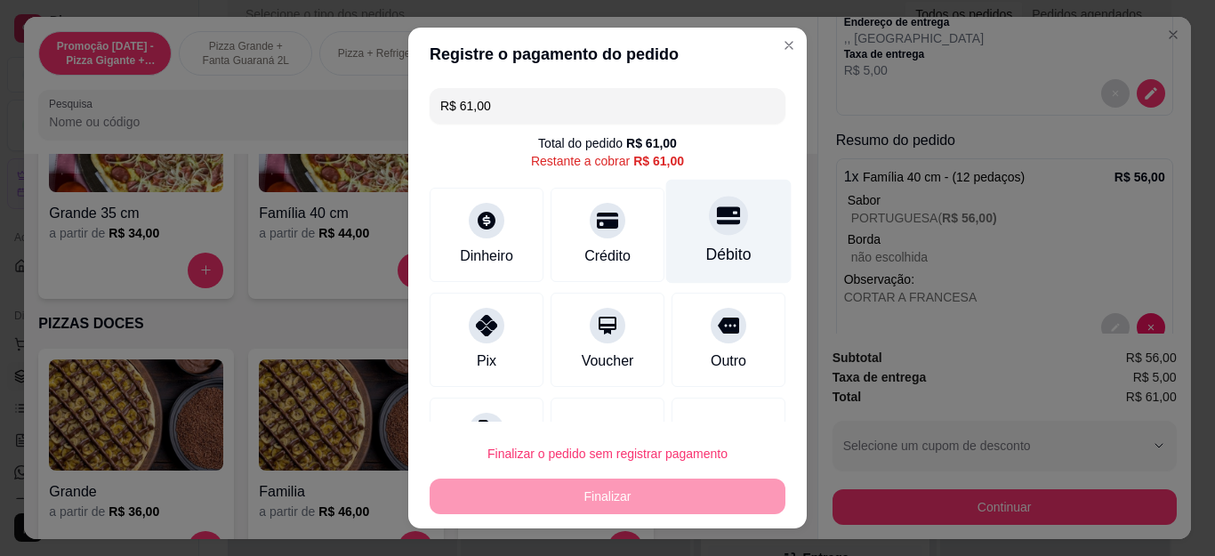
click at [709, 233] on div at bounding box center [728, 216] width 39 height 39
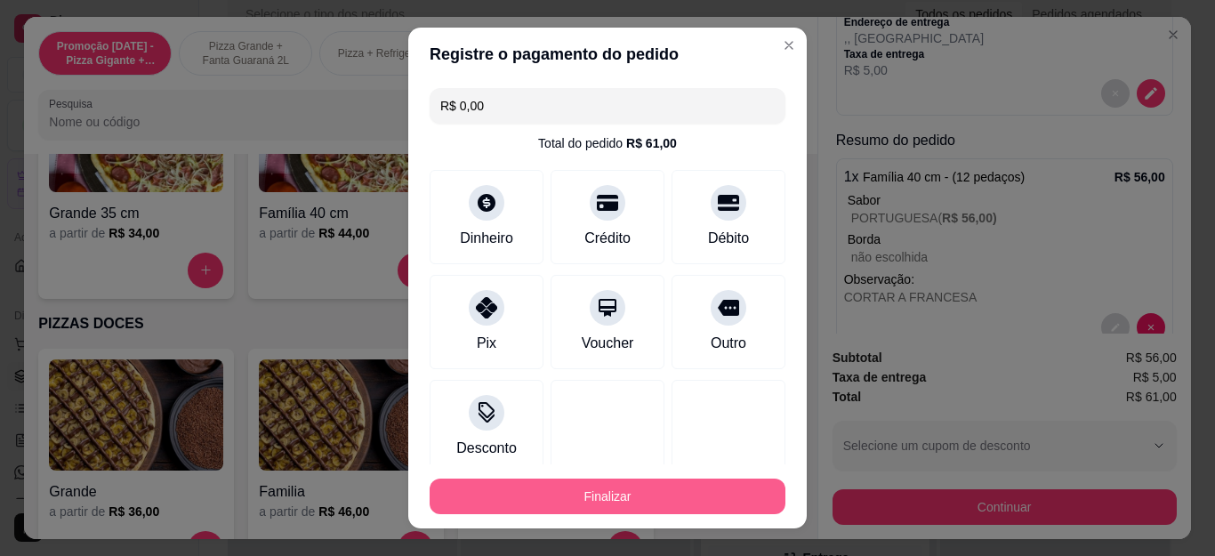
click at [733, 485] on button "Finalizar" at bounding box center [608, 496] width 356 height 36
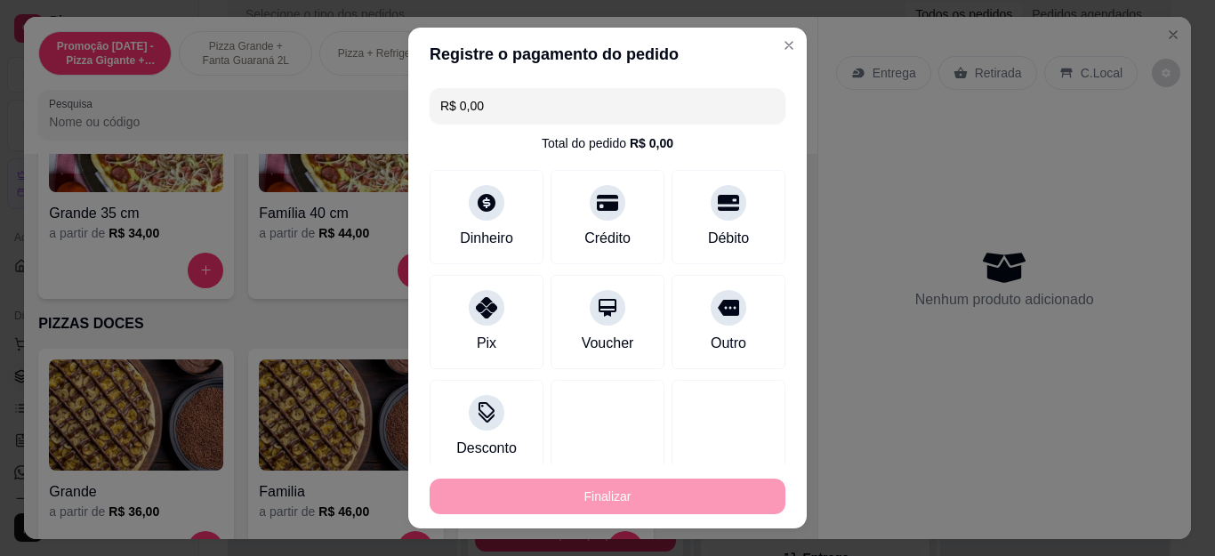
type input "-R$ 61,00"
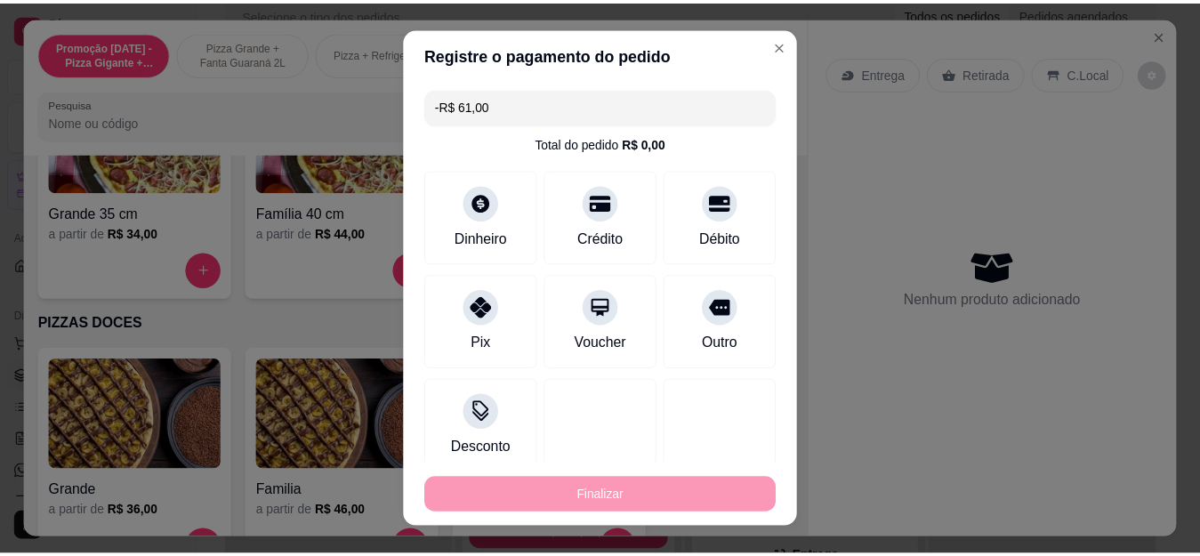
scroll to position [0, 0]
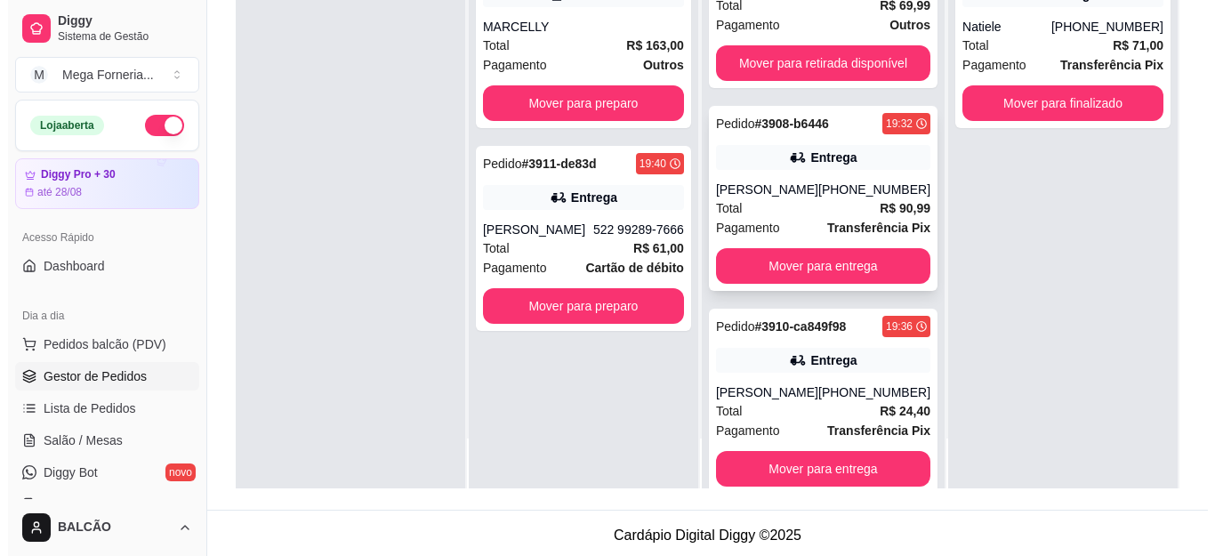
scroll to position [88, 0]
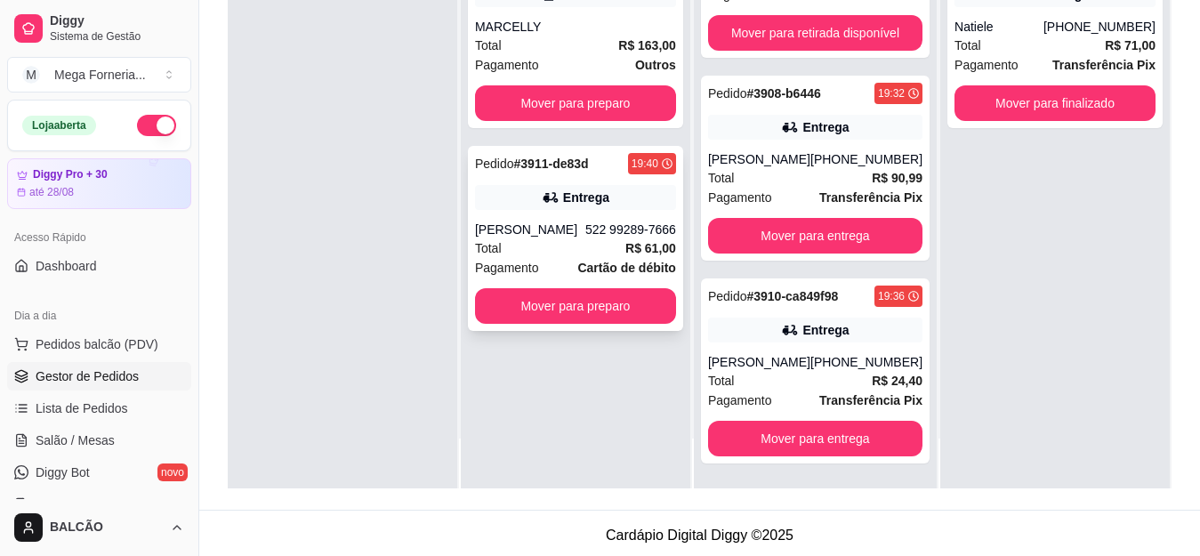
click at [550, 217] on div "Pedido # 3911-de83d 19:40 Entrega [PERSON_NAME] 522 99289-7666 Total R$ 61,00 P…" at bounding box center [575, 238] width 215 height 185
click at [762, 355] on div "[PERSON_NAME]" at bounding box center [759, 362] width 102 height 18
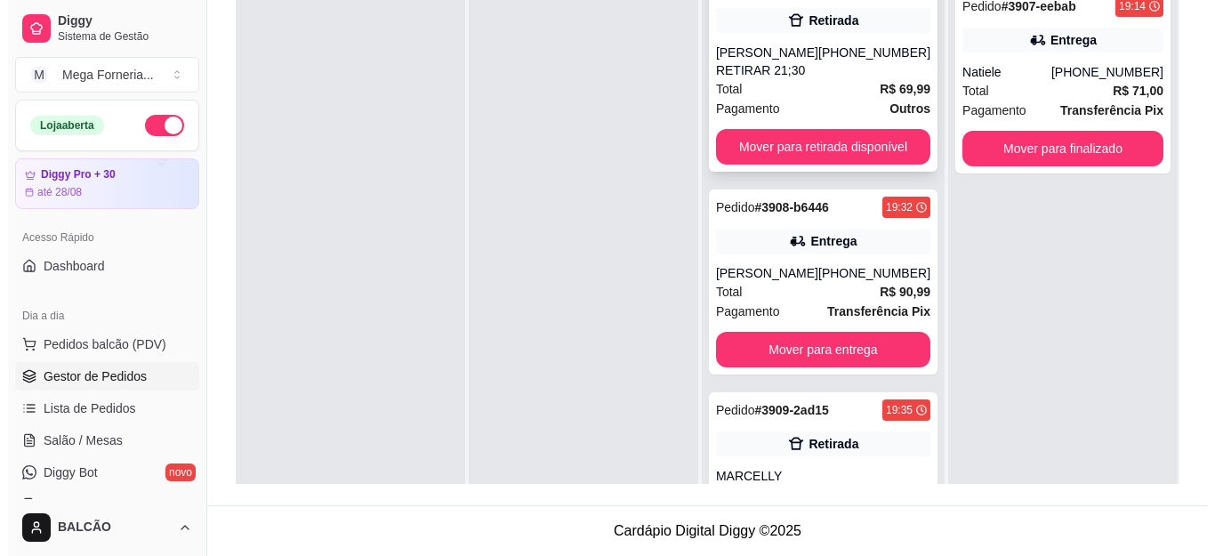
scroll to position [0, 0]
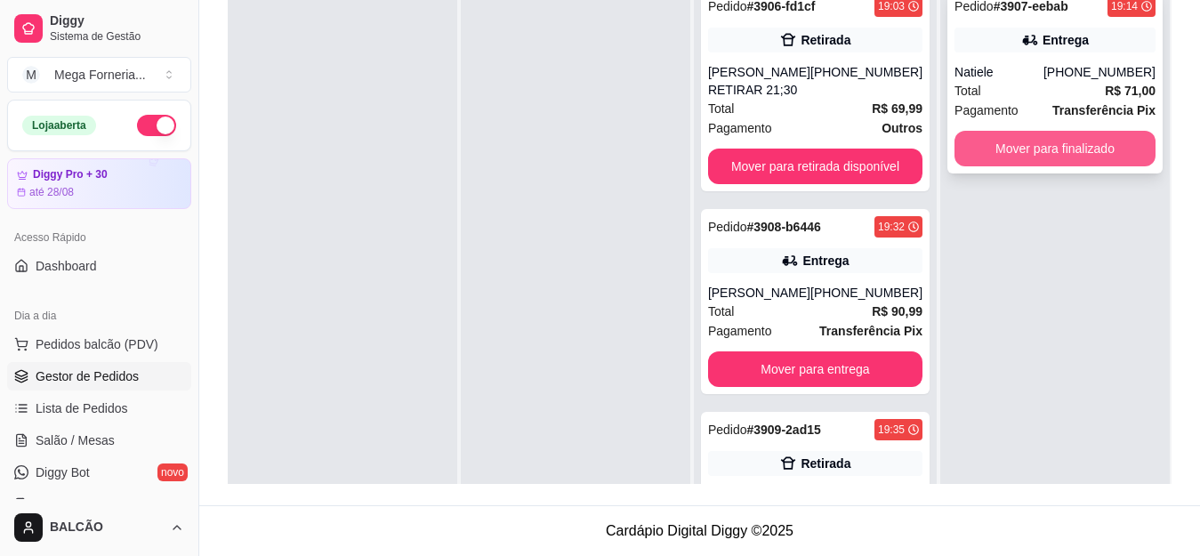
click at [998, 141] on button "Mover para finalizado" at bounding box center [1054, 149] width 201 height 36
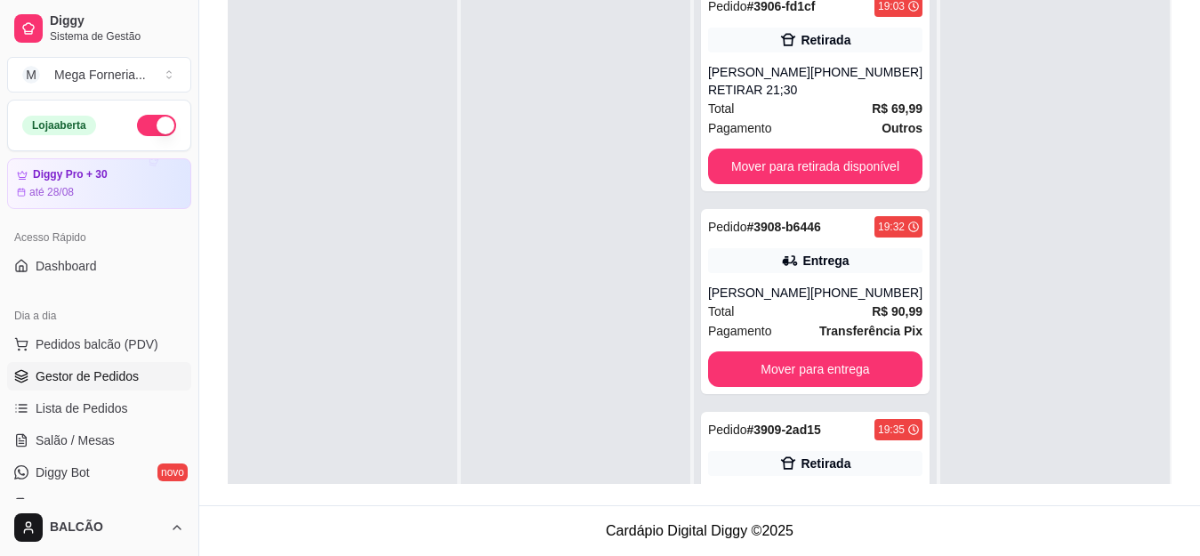
click at [630, 284] on div at bounding box center [575, 256] width 229 height 556
click at [723, 269] on div "Entrega" at bounding box center [815, 260] width 214 height 25
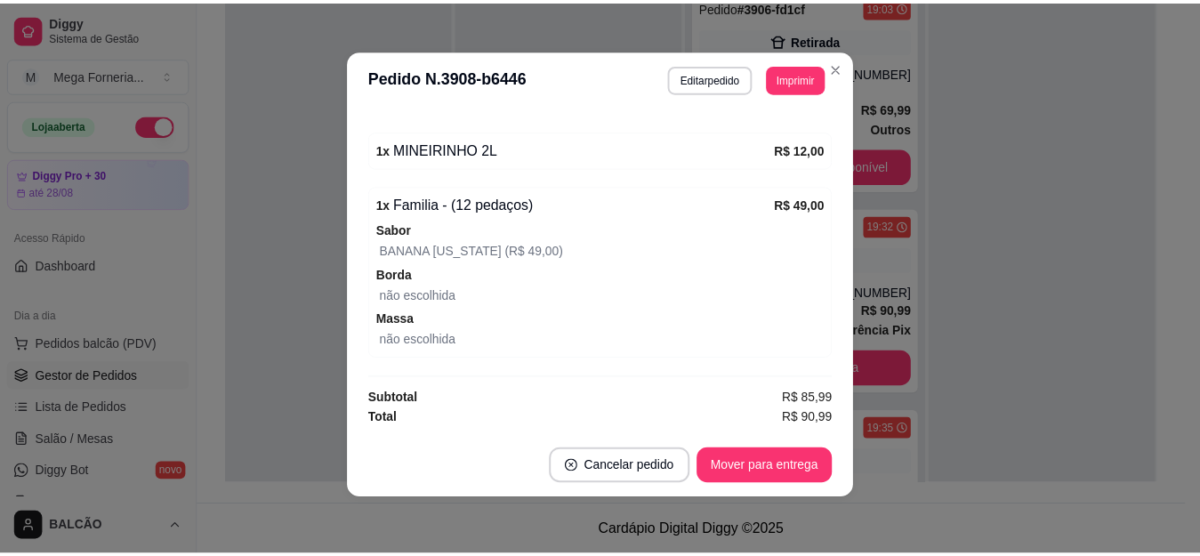
scroll to position [480, 0]
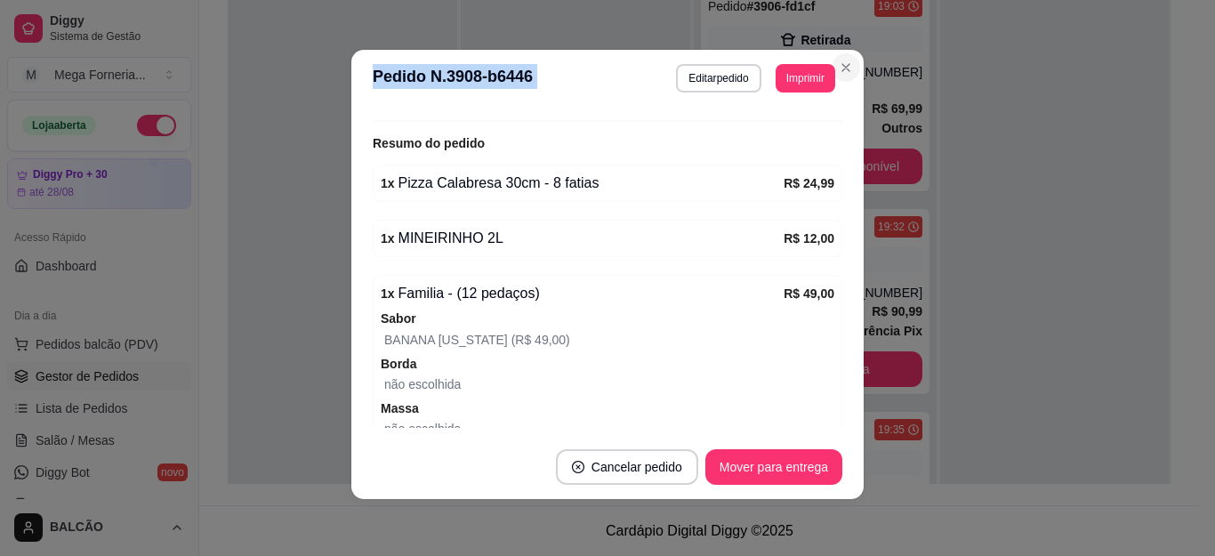
click at [831, 59] on section "**********" at bounding box center [607, 274] width 512 height 449
click at [849, 78] on header "**********" at bounding box center [607, 78] width 512 height 57
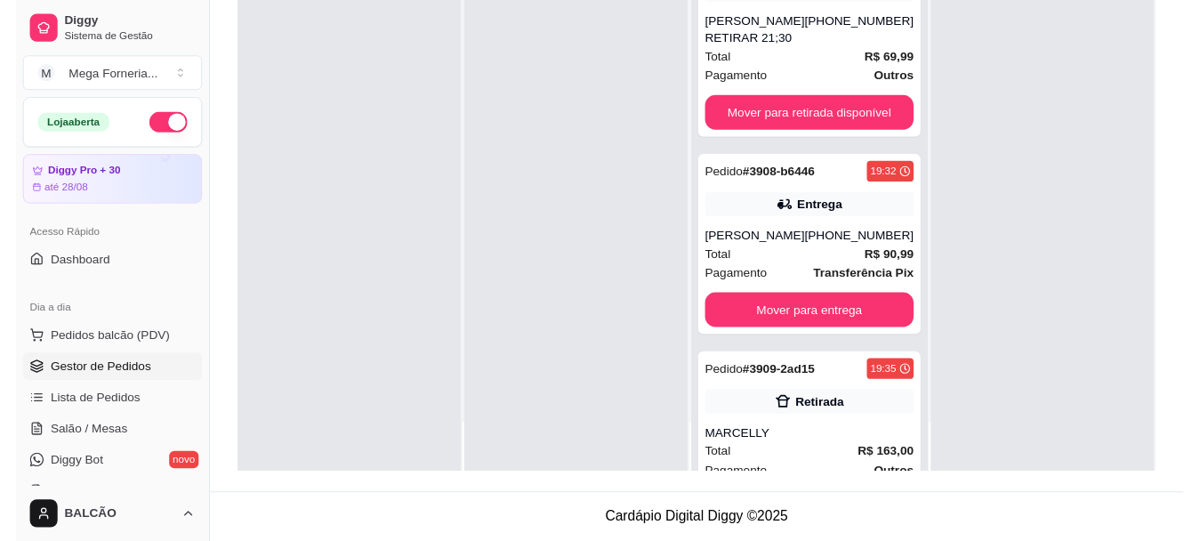
scroll to position [0, 0]
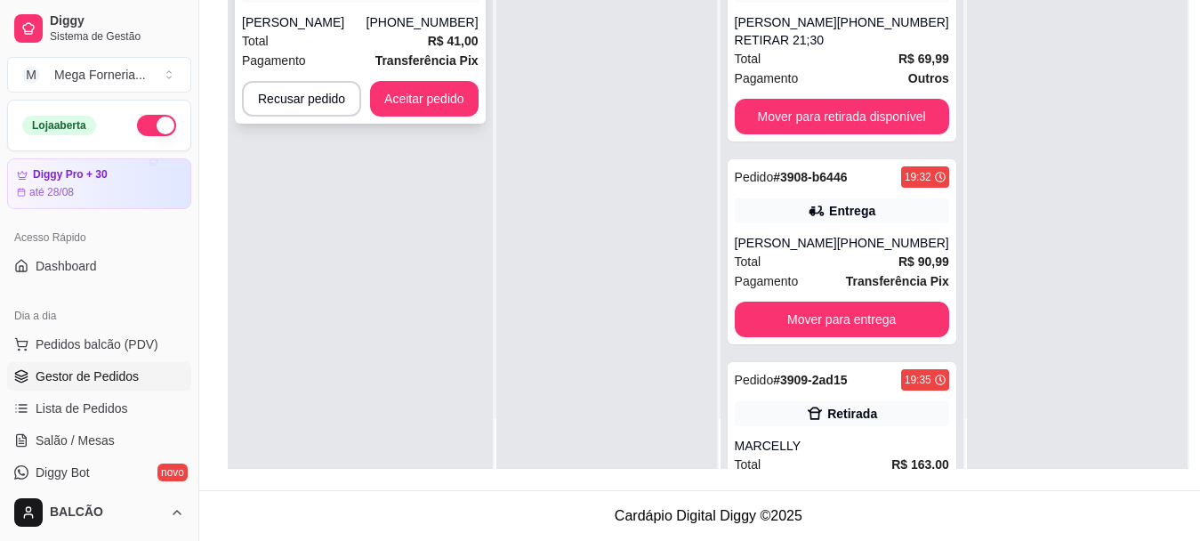
click at [439, 116] on button "Aceitar pedido" at bounding box center [424, 99] width 108 height 36
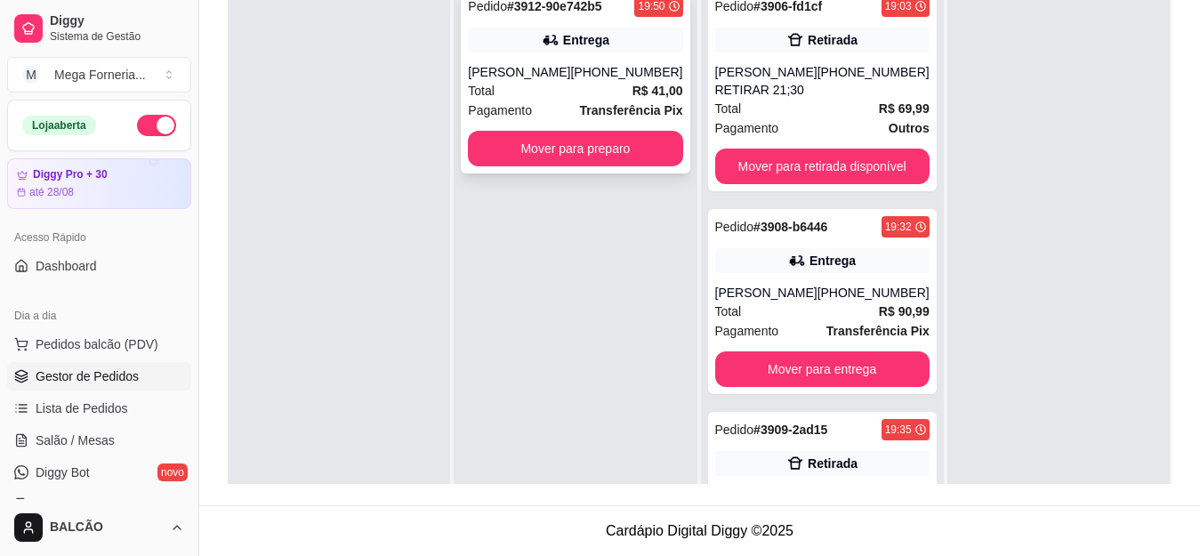
click at [581, 41] on div "Entrega" at bounding box center [586, 40] width 46 height 18
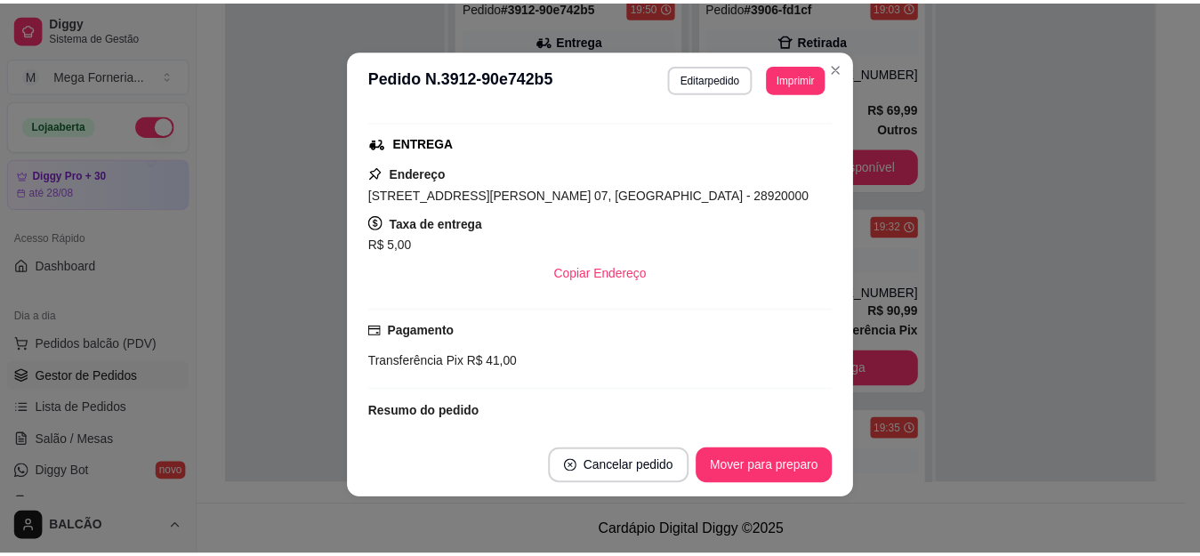
scroll to position [267, 0]
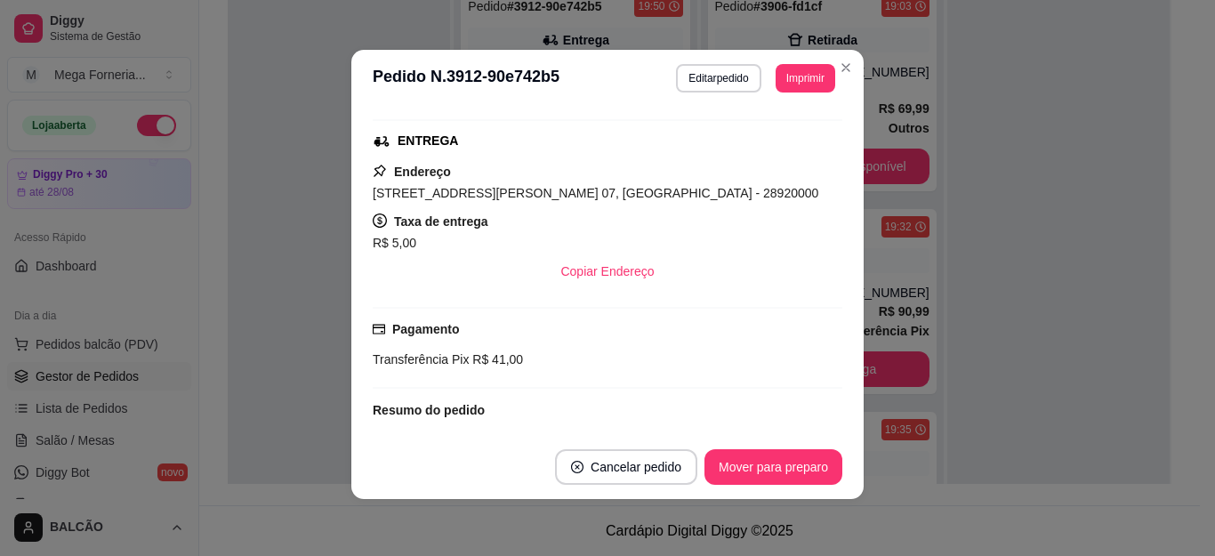
click at [850, 57] on header "**********" at bounding box center [607, 78] width 512 height 57
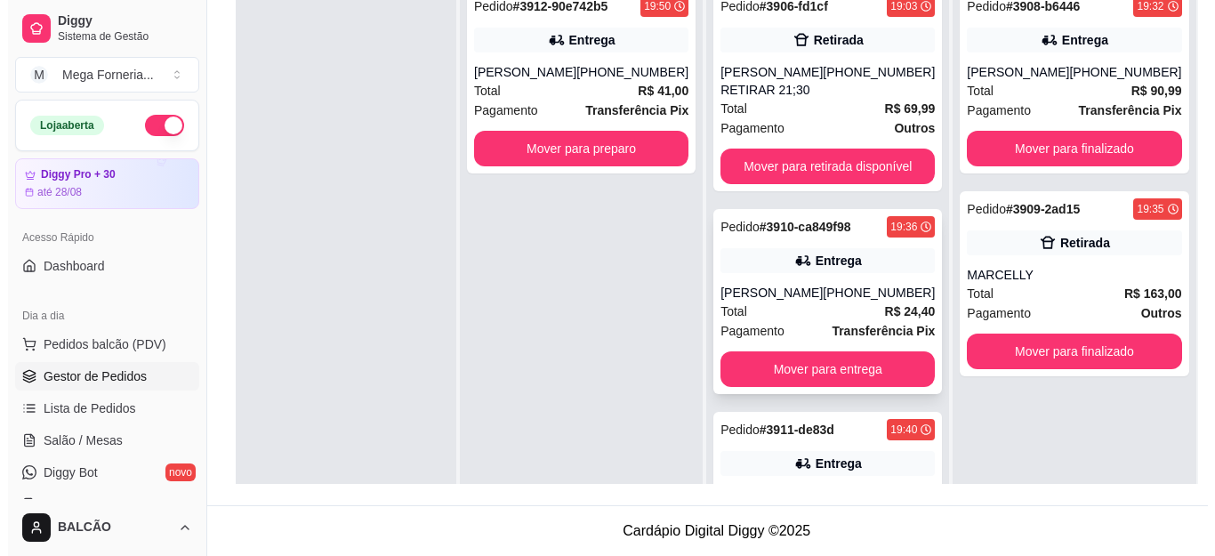
scroll to position [88, 0]
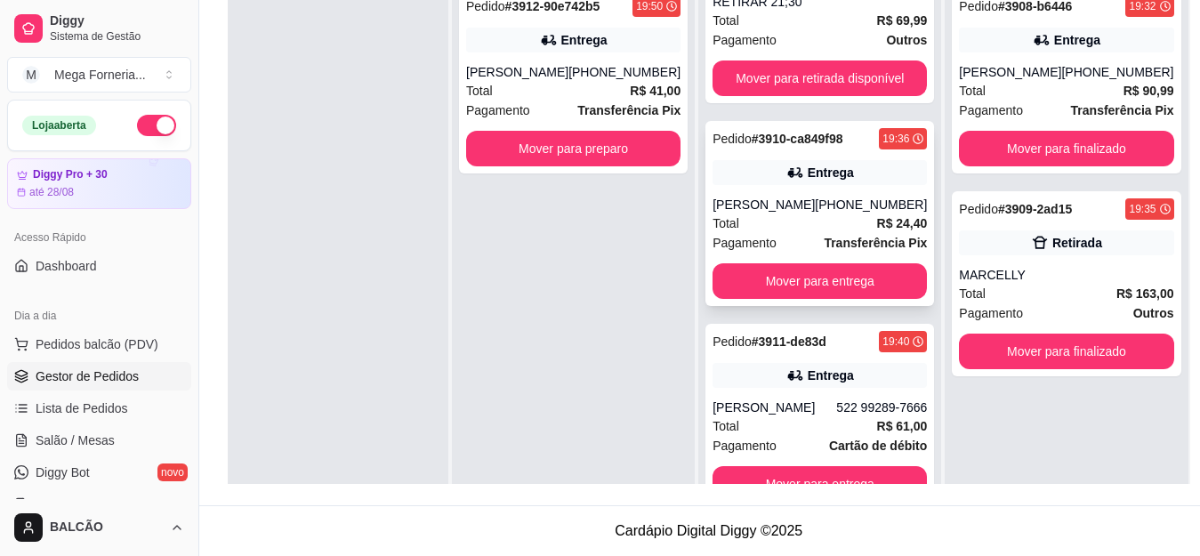
click at [765, 184] on div "Entrega" at bounding box center [819, 172] width 214 height 25
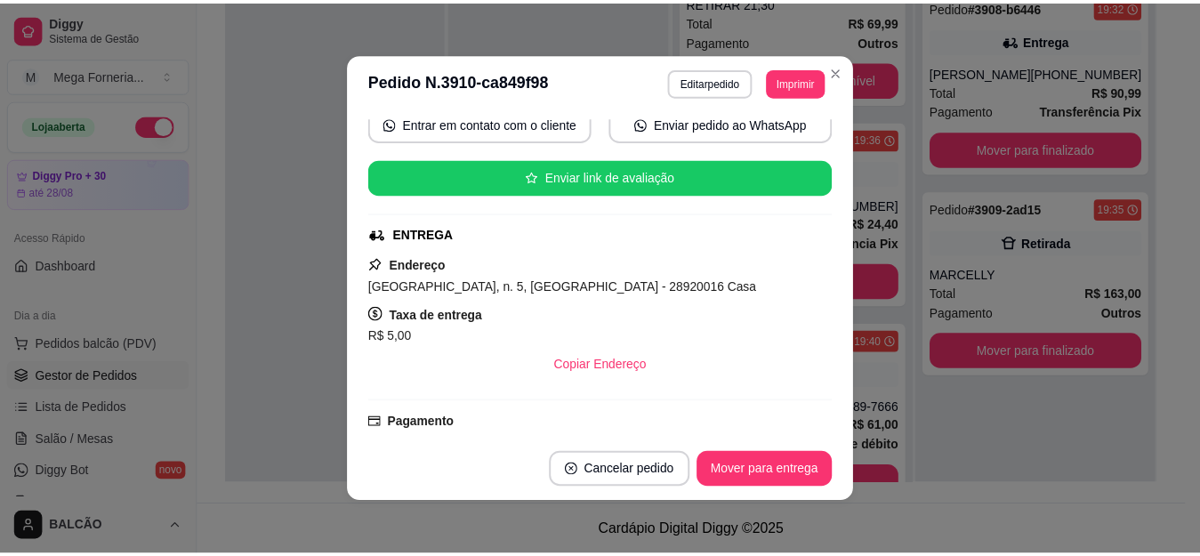
scroll to position [178, 0]
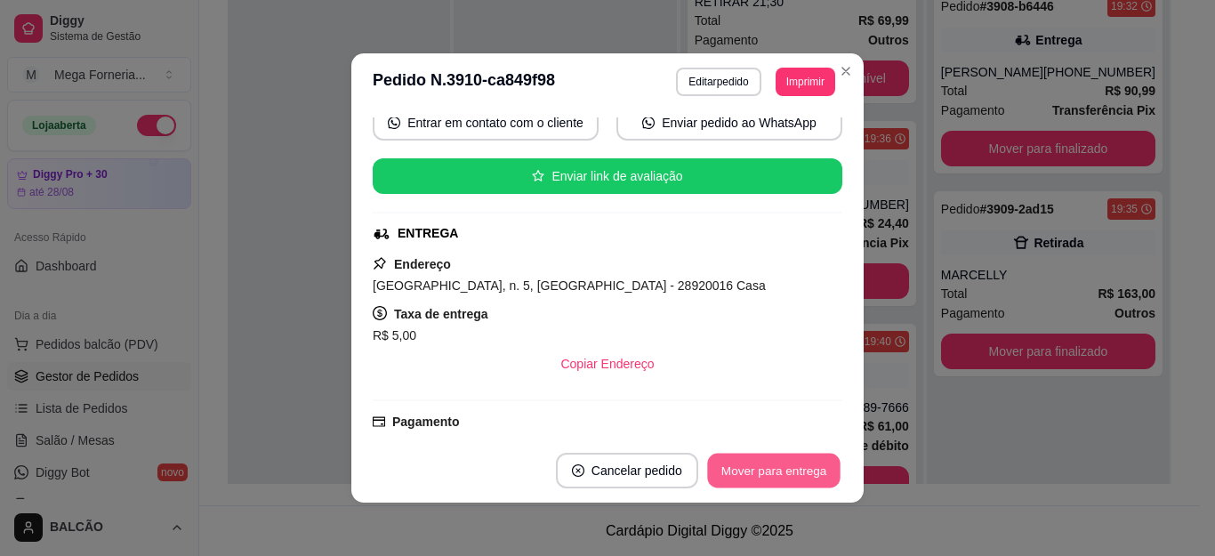
click at [775, 459] on button "Mover para entrega" at bounding box center [773, 471] width 133 height 35
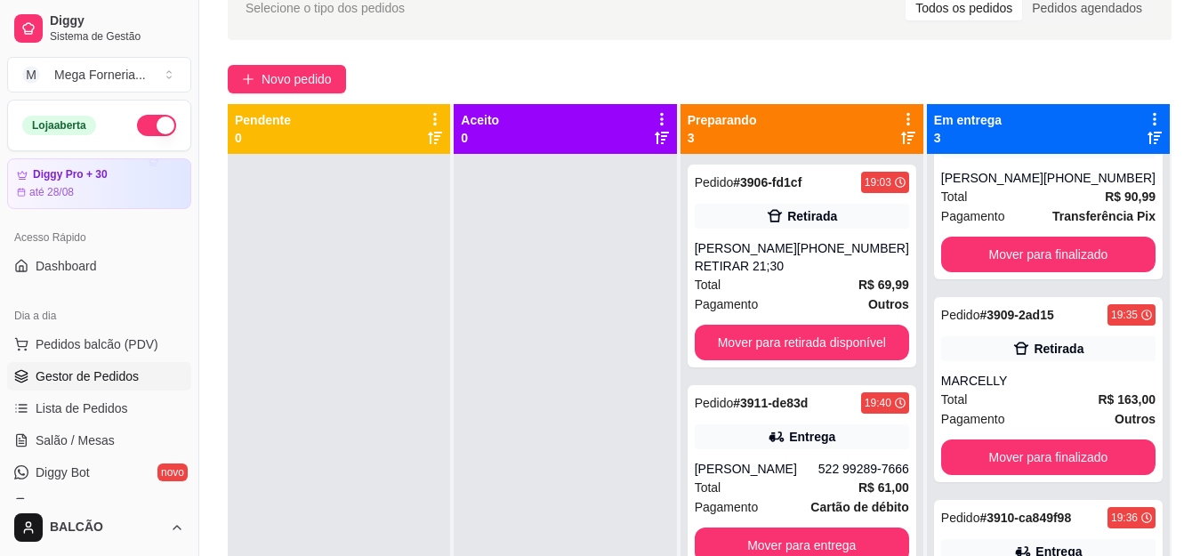
scroll to position [93, 0]
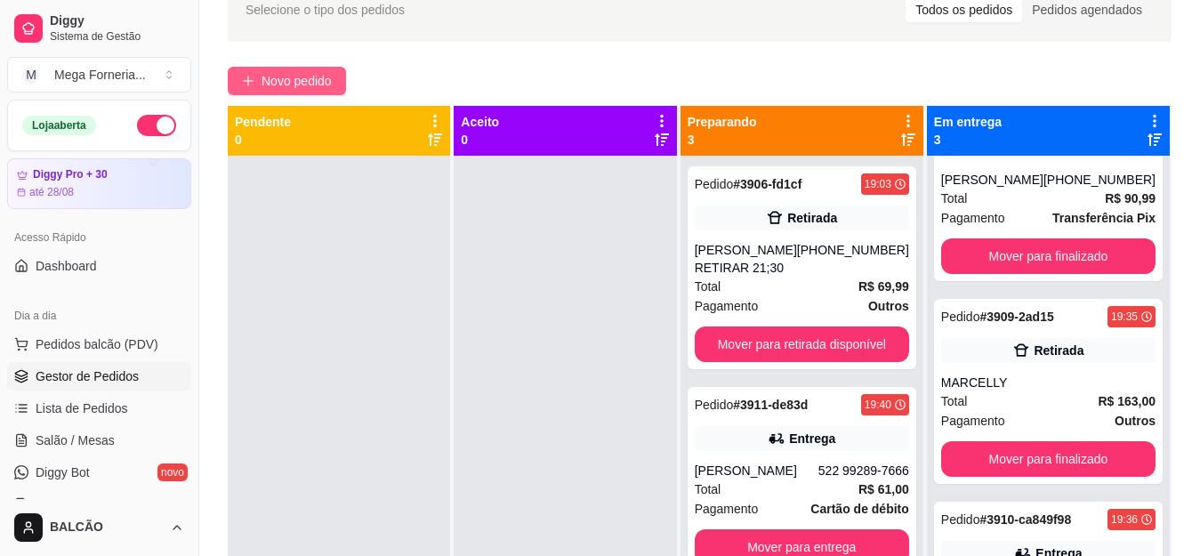
click at [260, 71] on button "Novo pedido" at bounding box center [287, 81] width 118 height 28
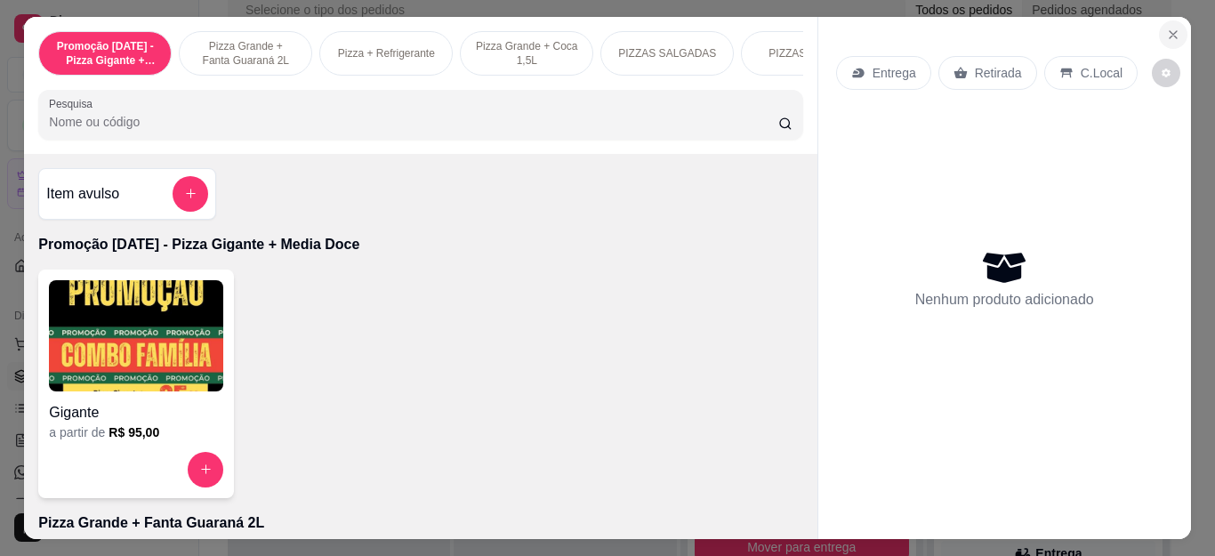
click at [1166, 28] on icon "Close" at bounding box center [1173, 35] width 14 height 14
click at [1164, 20] on div "Selecione o tipo dos pedidos Todos os pedidos Pedidos agendados" at bounding box center [700, 10] width 944 height 64
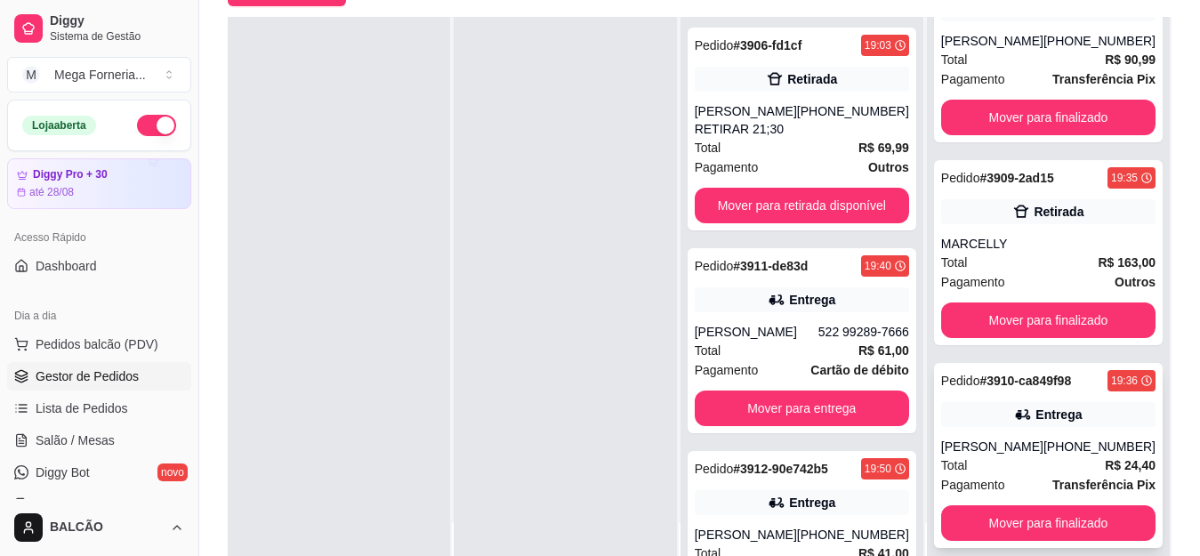
click at [1013, 432] on div "Pedido # 3910-ca849f98 19:36 Entrega [PERSON_NAME] [PHONE_NUMBER] Total R$ 24,4…" at bounding box center [1048, 455] width 229 height 185
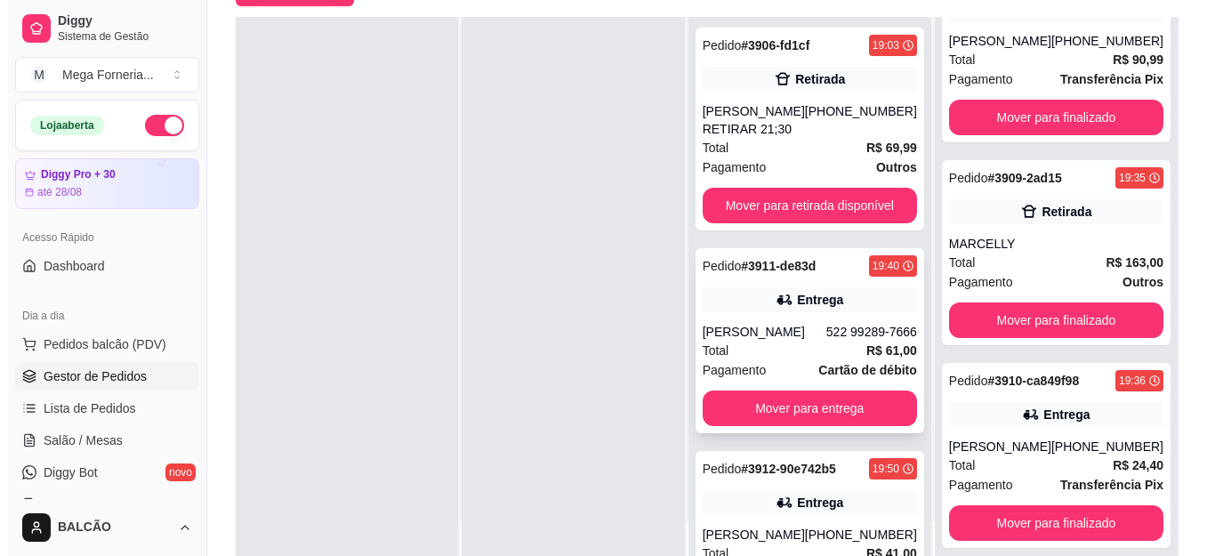
scroll to position [88, 0]
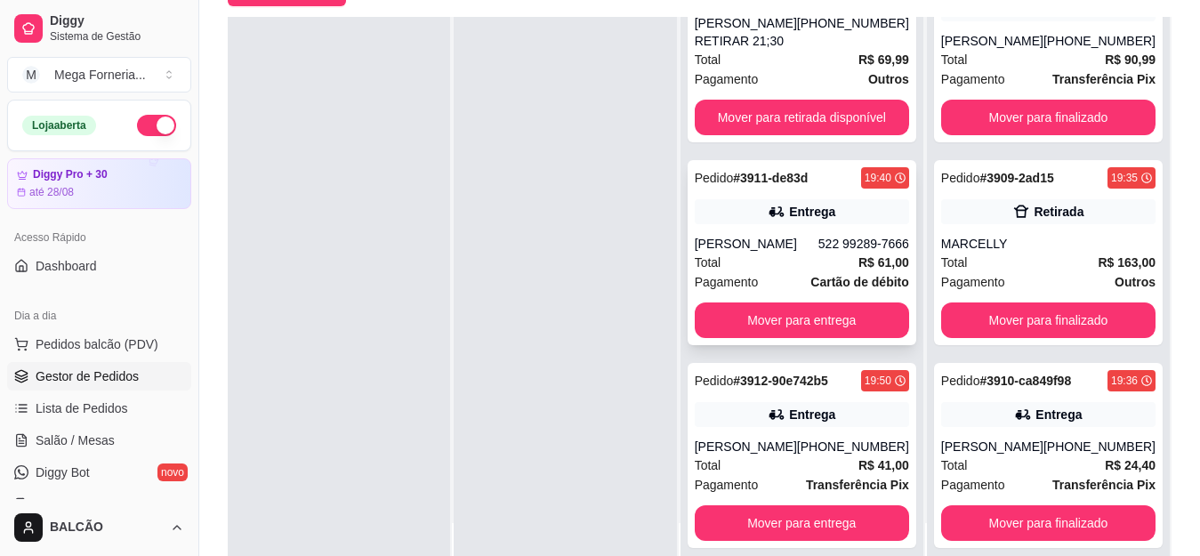
click at [803, 249] on div "[PERSON_NAME]" at bounding box center [757, 244] width 124 height 18
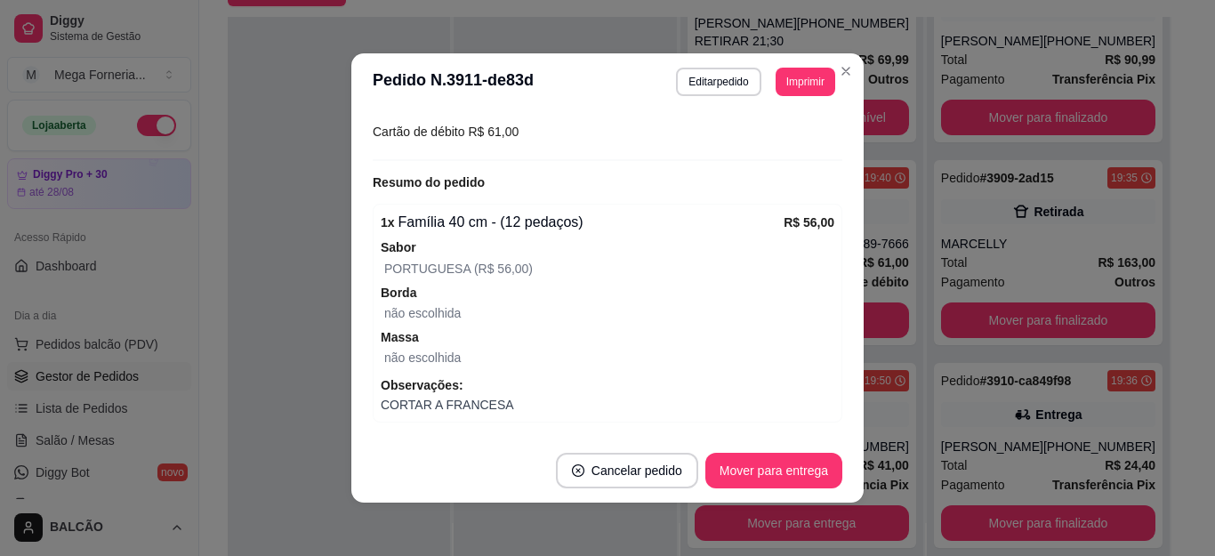
scroll to position [505, 0]
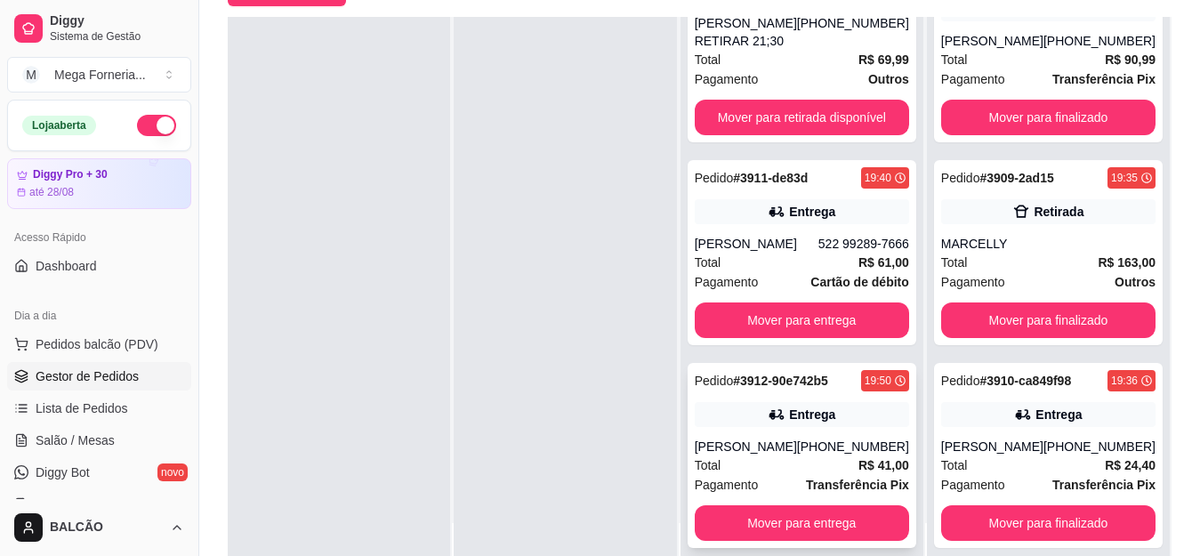
click at [806, 429] on div "Pedido # 3912-90e742b5 19:50 Entrega [PERSON_NAME] [PHONE_NUMBER] Total R$ 41,0…" at bounding box center [801, 455] width 229 height 185
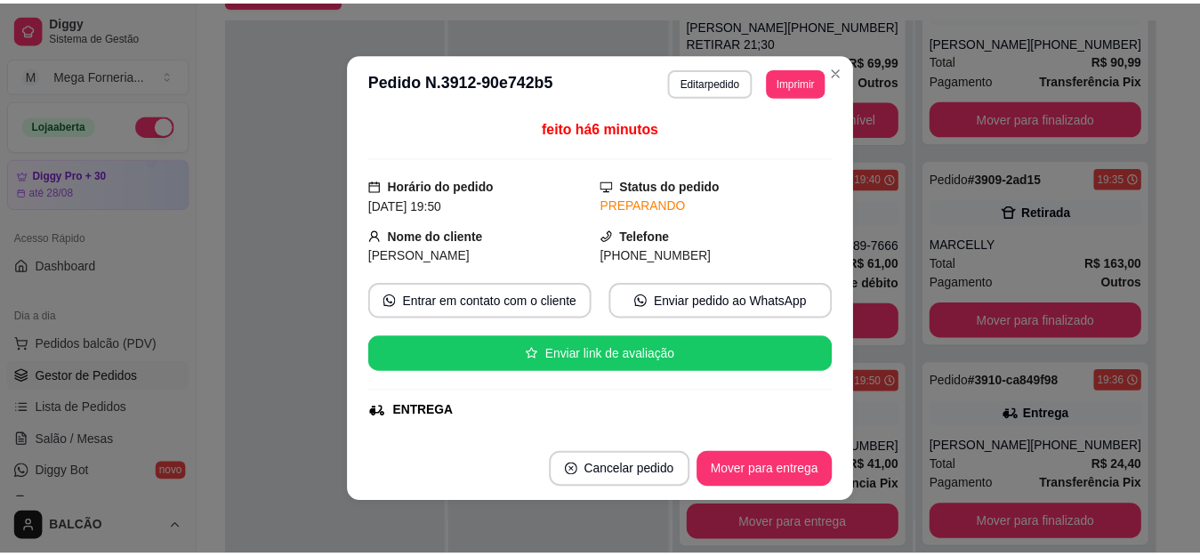
scroll to position [397, 0]
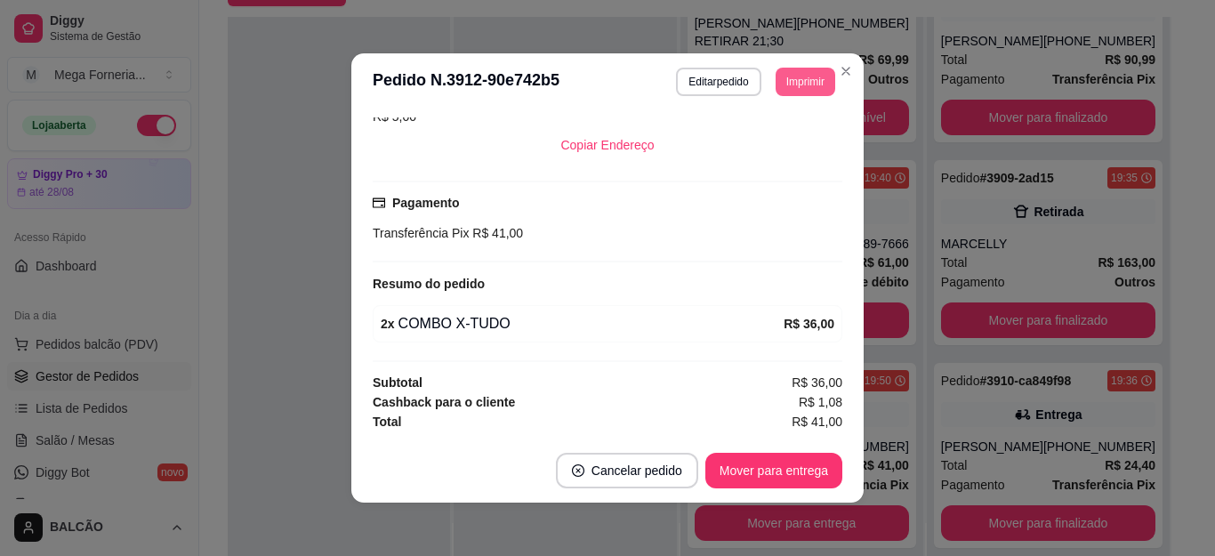
click at [783, 83] on button "Imprimir" at bounding box center [805, 82] width 60 height 28
click at [769, 148] on button "IMPRESSORA" at bounding box center [778, 135] width 103 height 23
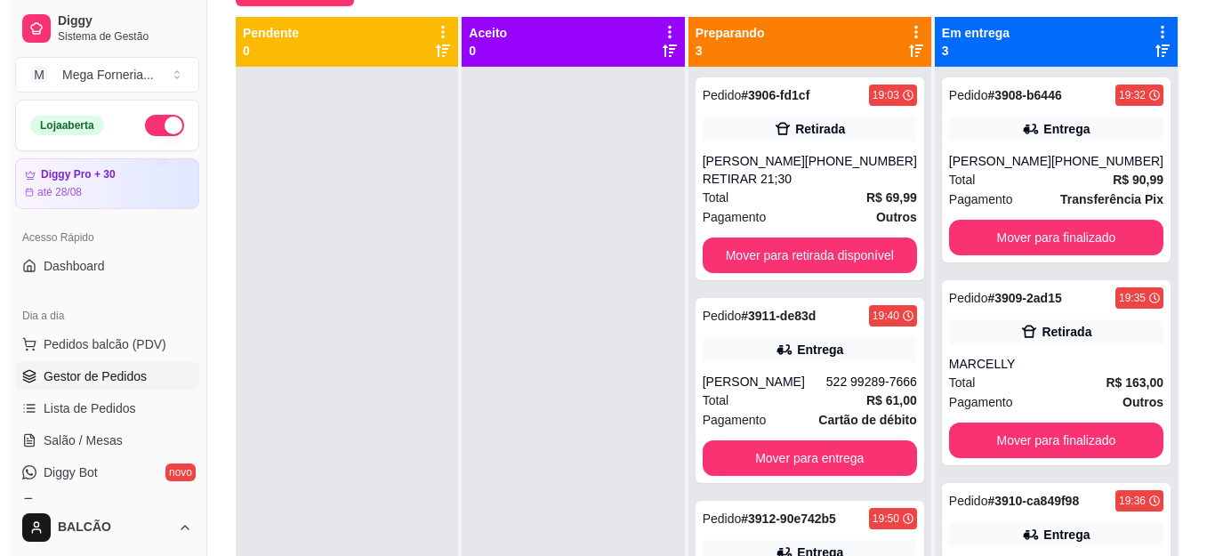
scroll to position [271, 0]
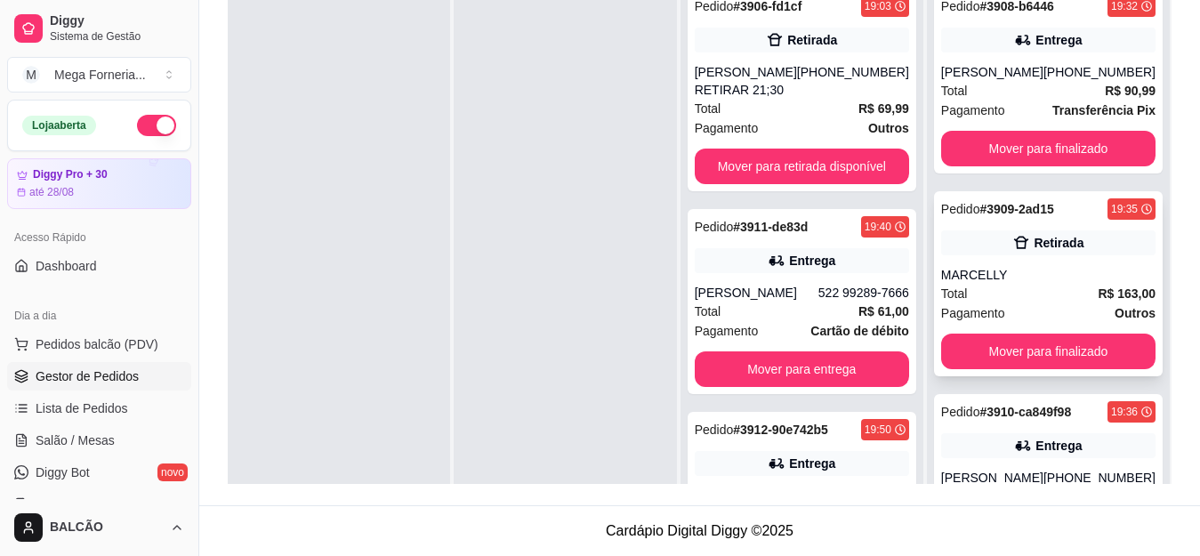
click at [1048, 228] on div "Pedido # 3909-2ad15 19:35 Retirada MARCELLY Total R$ 163,00 Pagamento Outros Mo…" at bounding box center [1048, 283] width 229 height 185
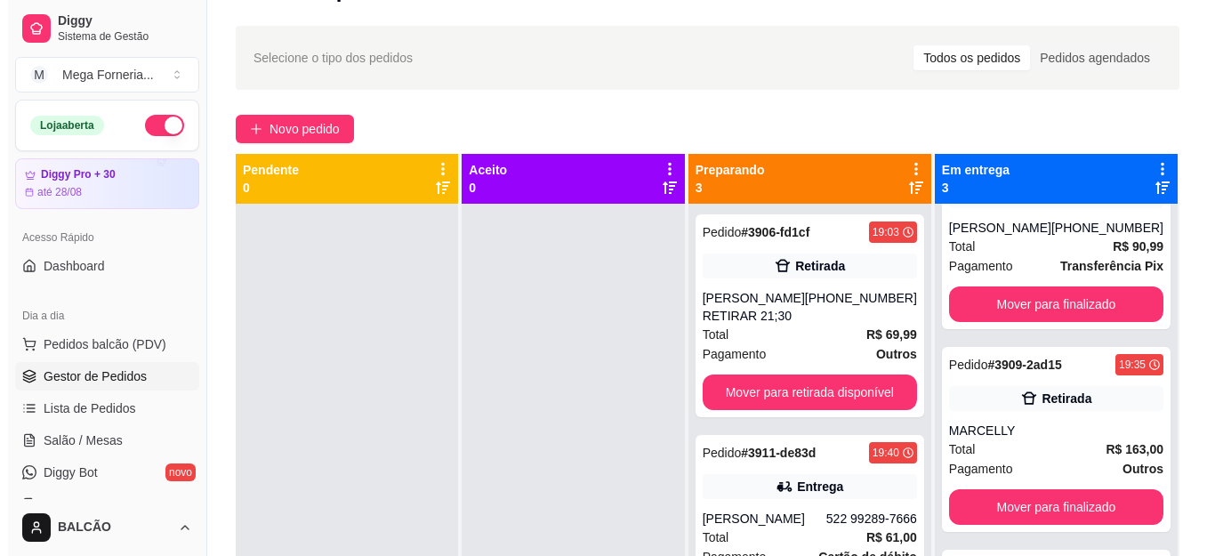
scroll to position [0, 0]
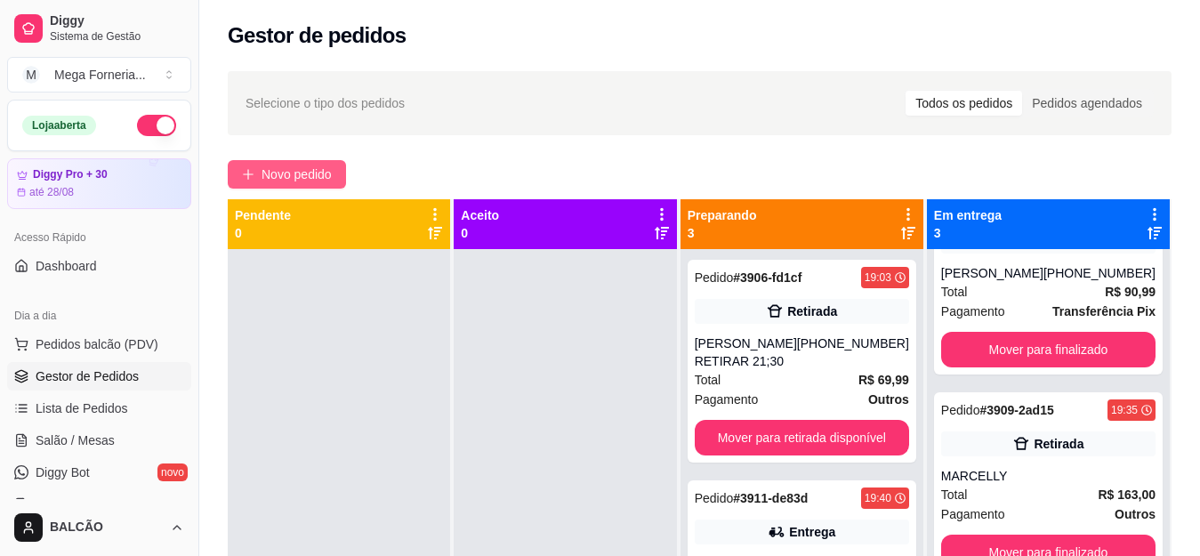
click at [292, 174] on span "Novo pedido" at bounding box center [296, 175] width 70 height 20
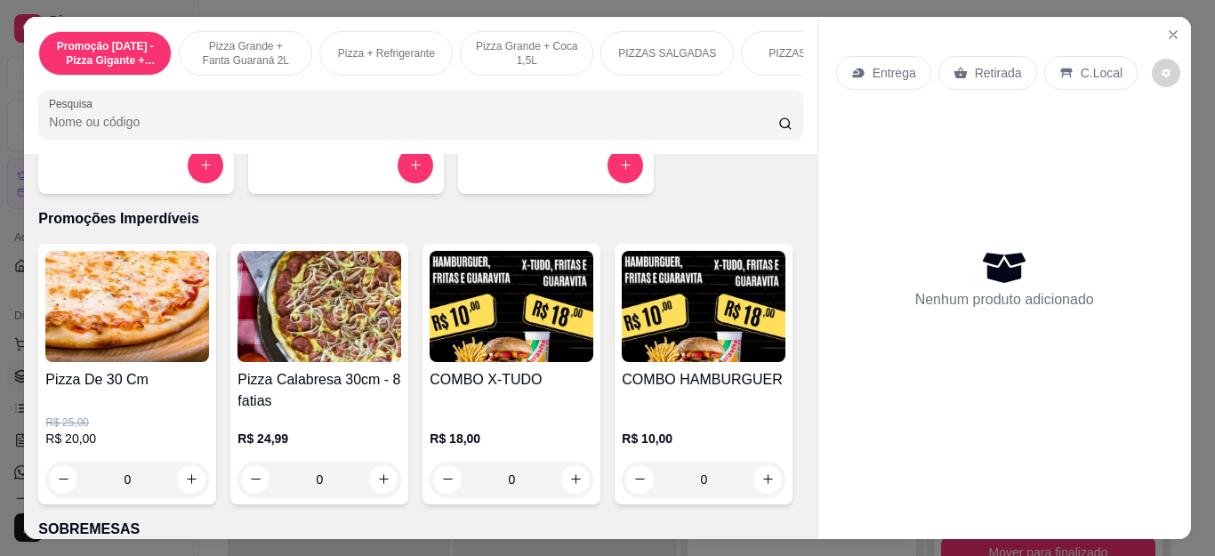
scroll to position [1779, 0]
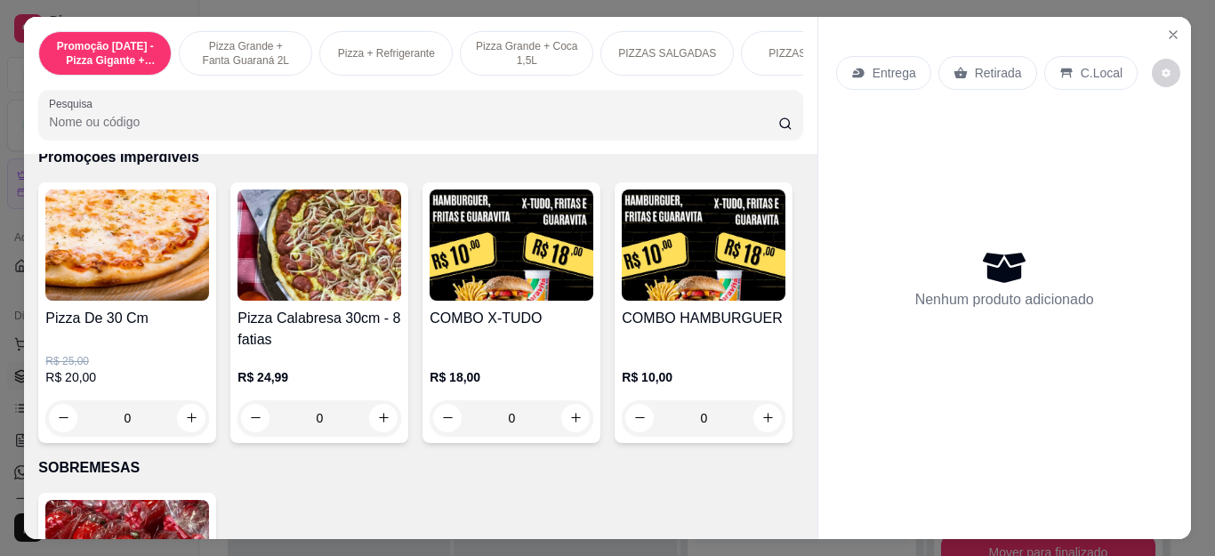
click at [181, 423] on div "0" at bounding box center [127, 418] width 164 height 36
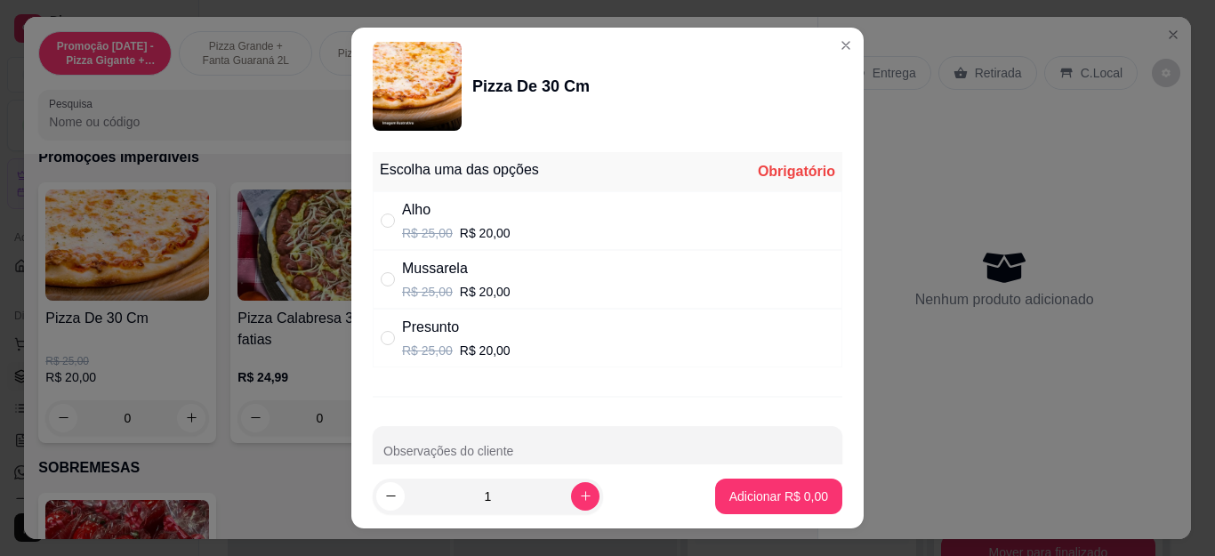
click at [418, 348] on p "R$ 25,00" at bounding box center [427, 350] width 51 height 18
radio input "true"
click at [790, 486] on button "Adicionar R$ 20,00" at bounding box center [775, 496] width 134 height 36
type input "1"
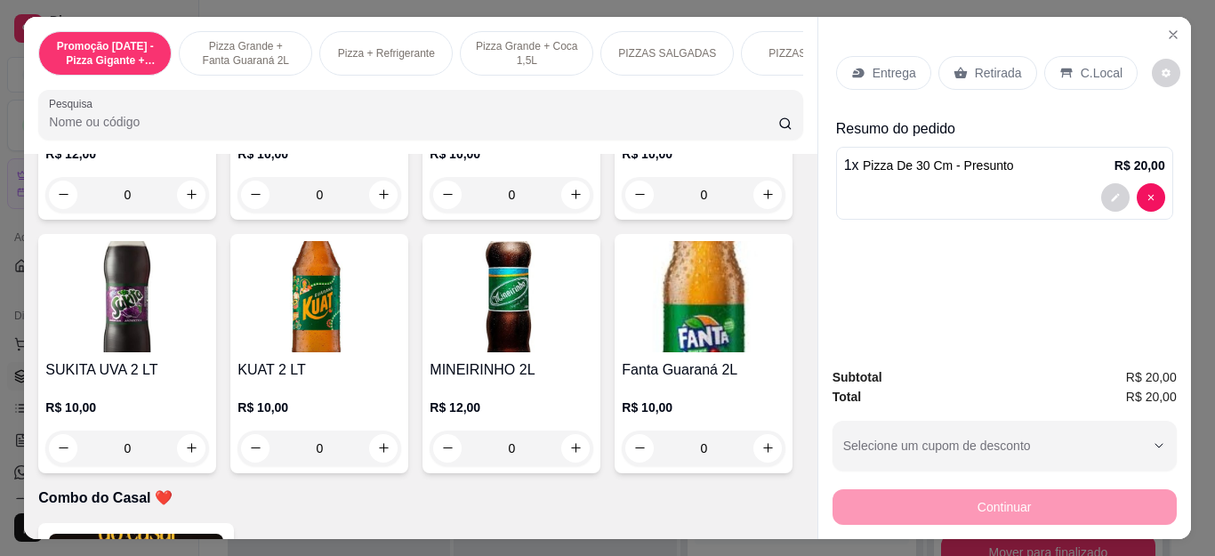
scroll to position [4713, 0]
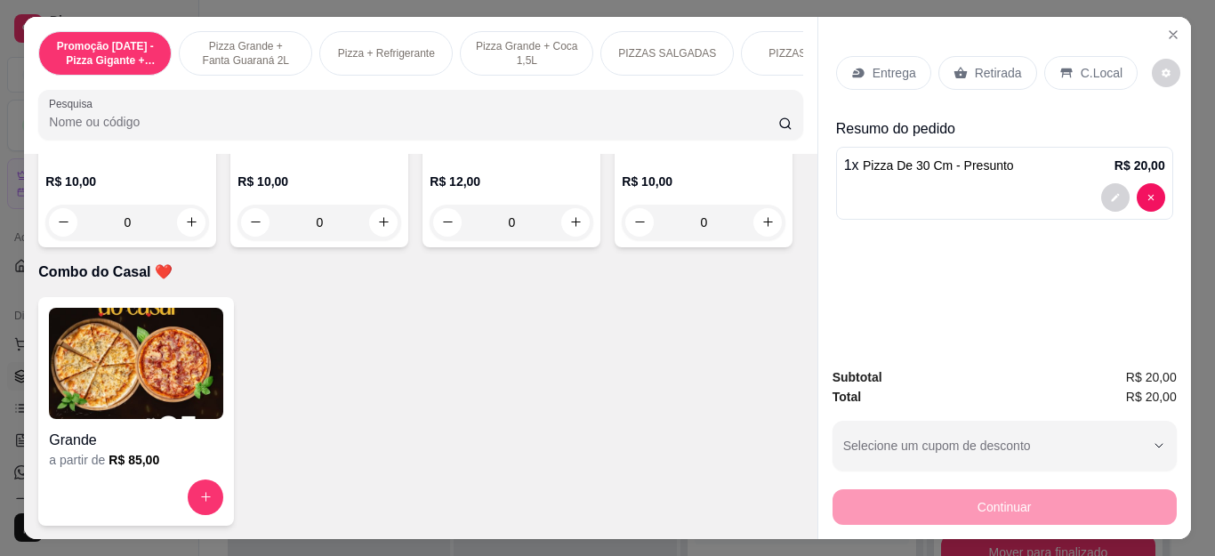
type input "1"
click at [896, 74] on p "Entrega" at bounding box center [894, 73] width 44 height 18
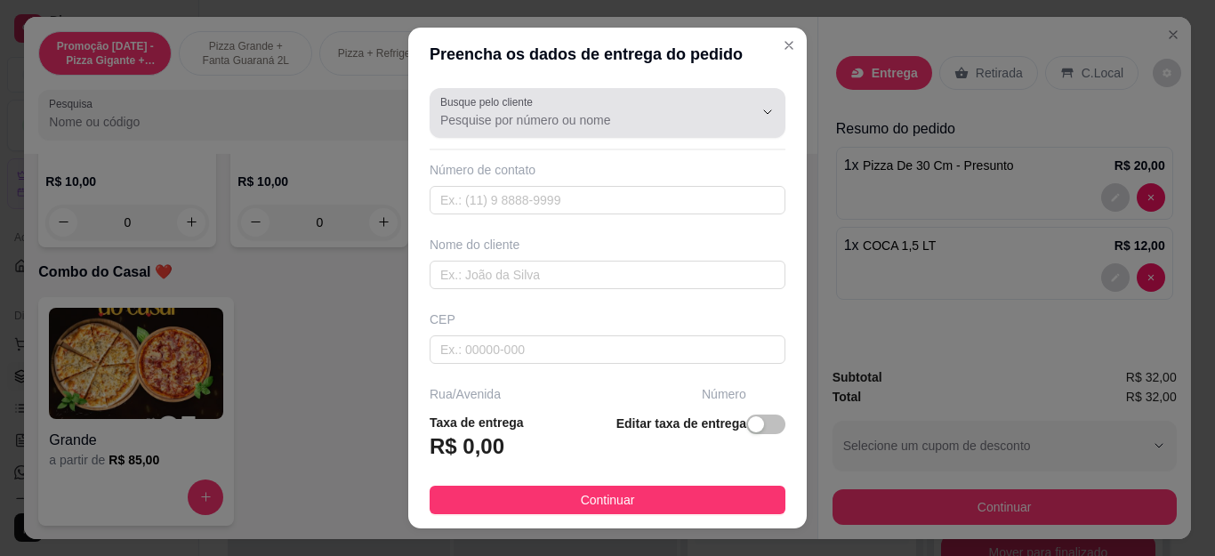
click at [532, 129] on input "Busque pelo cliente" at bounding box center [582, 120] width 285 height 18
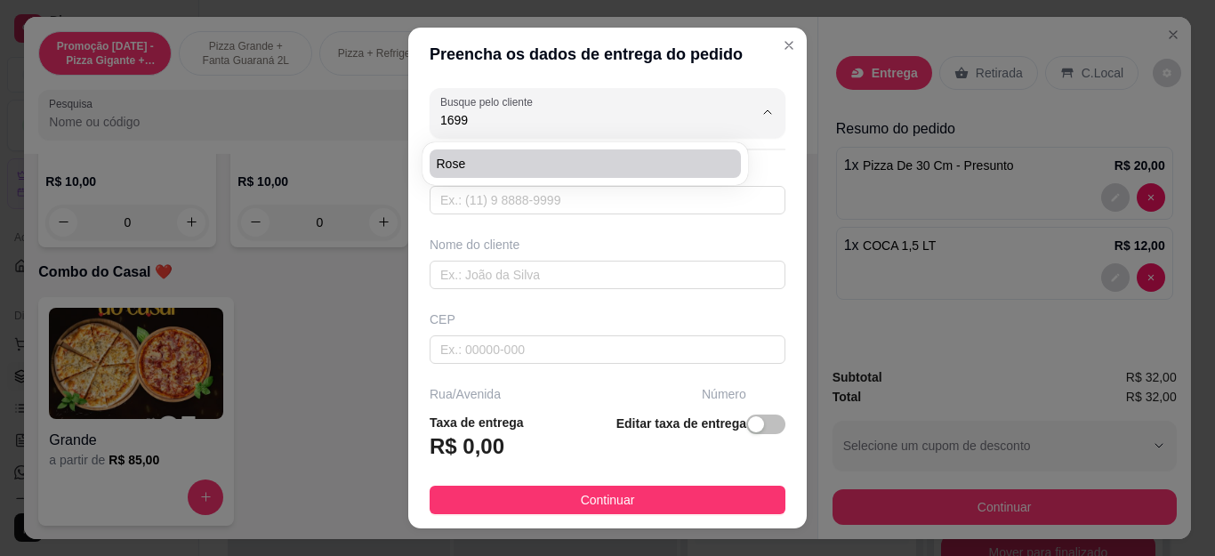
click at [524, 162] on span "Rose" at bounding box center [576, 164] width 279 height 18
type input "Rose"
type input "22998091699"
type input "Rose"
type input "Cabo Frio"
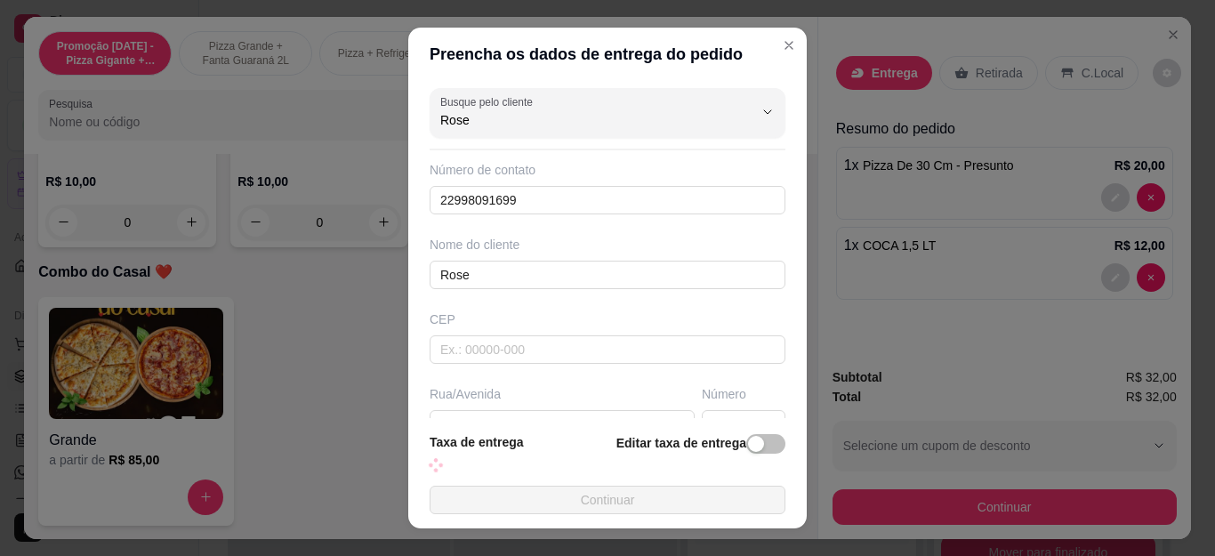
scroll to position [89, 0]
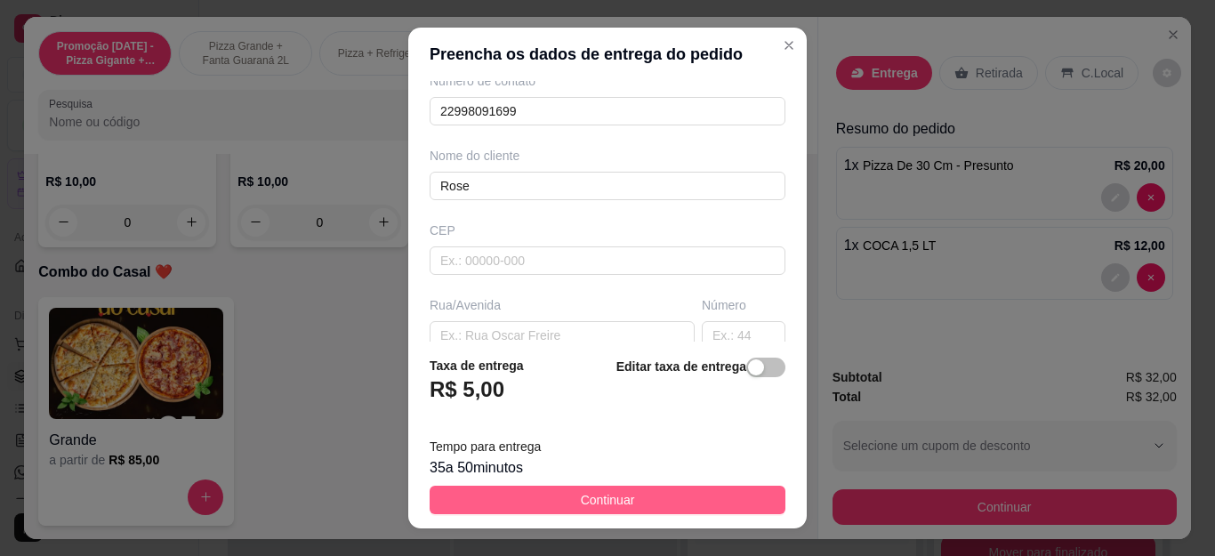
click at [581, 508] on span "Continuar" at bounding box center [608, 500] width 54 height 20
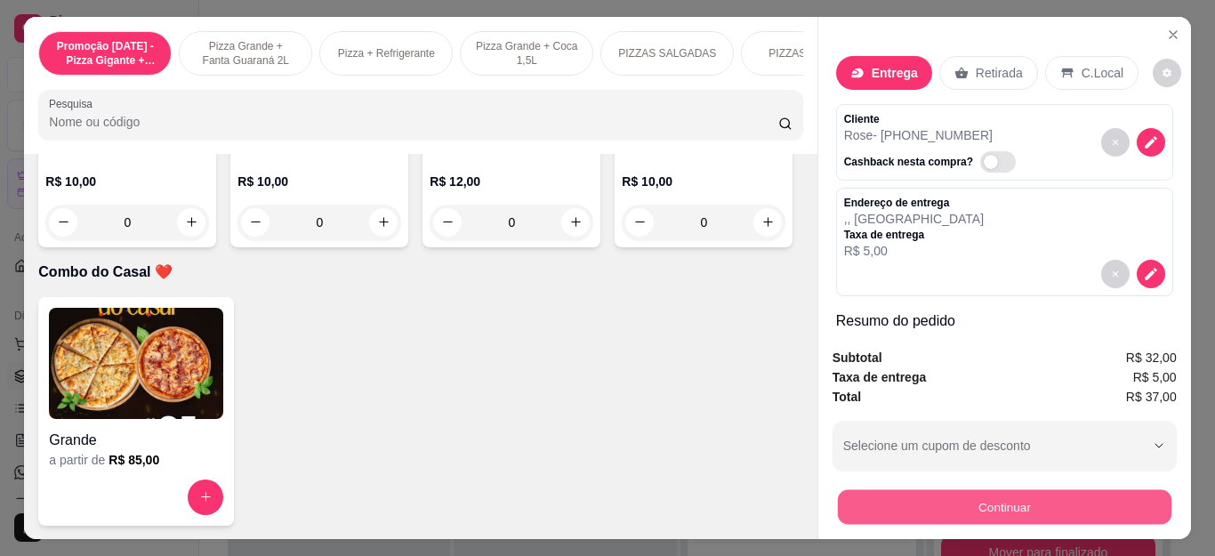
click at [920, 503] on button "Continuar" at bounding box center [1003, 507] width 333 height 35
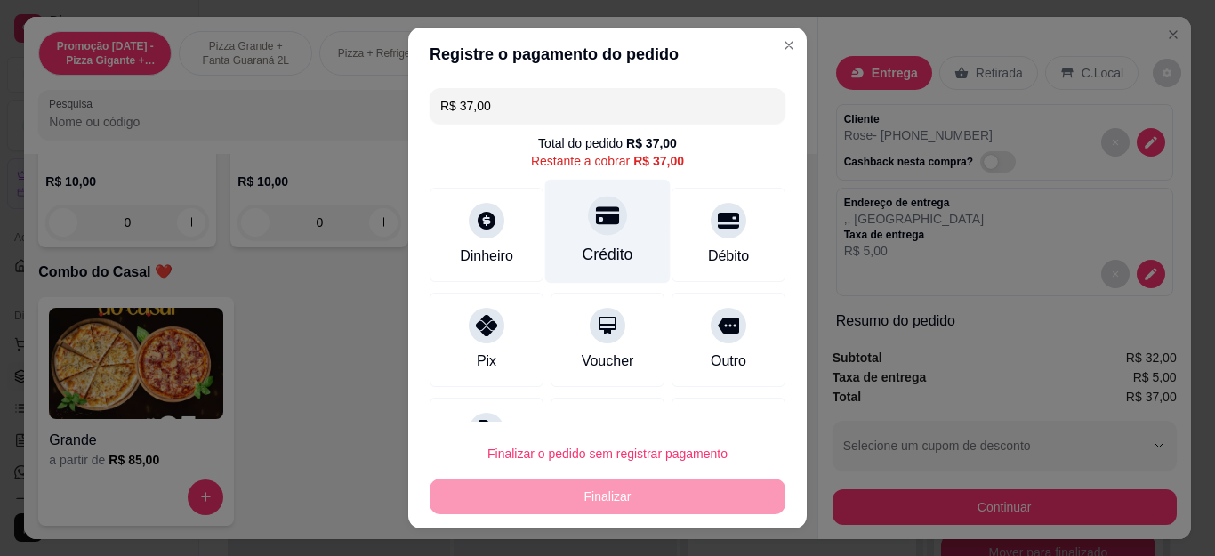
click at [623, 219] on div "Crédito" at bounding box center [607, 232] width 125 height 104
type input "R$ 0,00"
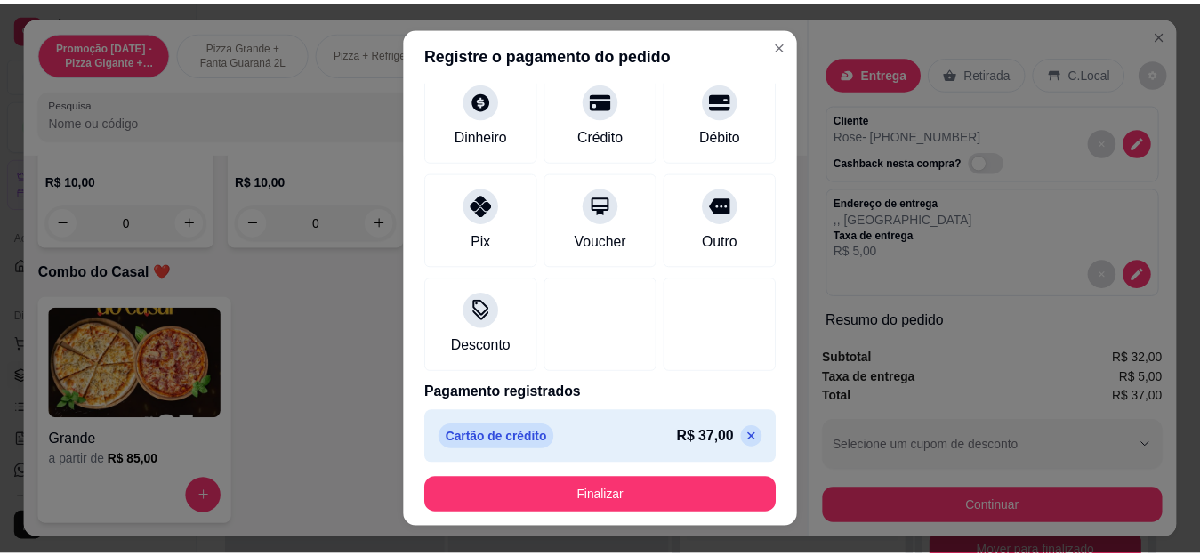
scroll to position [109, 0]
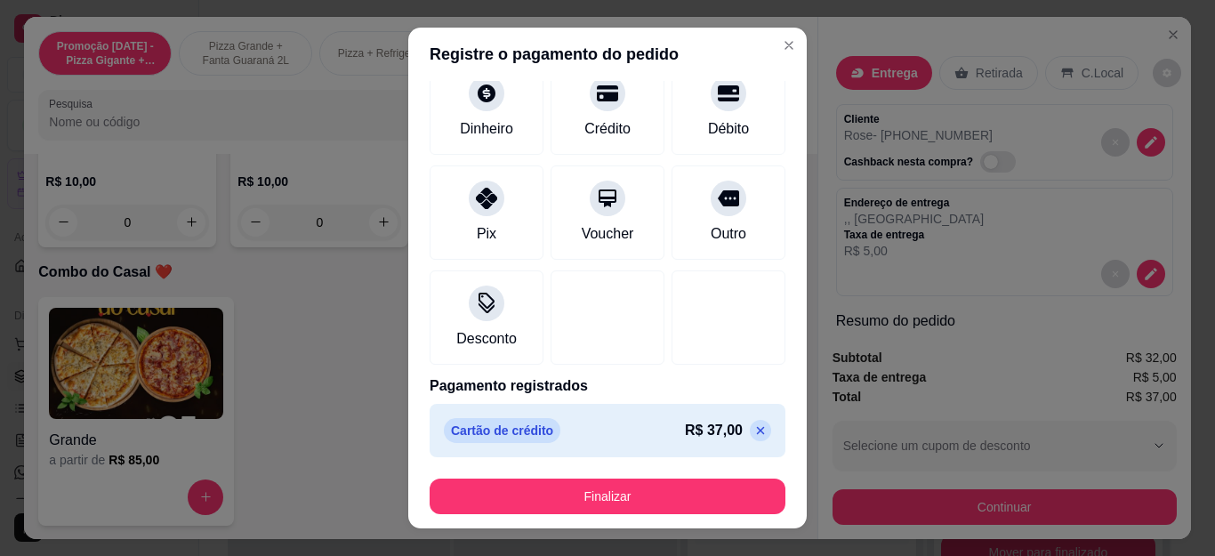
click at [586, 516] on footer "Finalizar" at bounding box center [607, 496] width 398 height 64
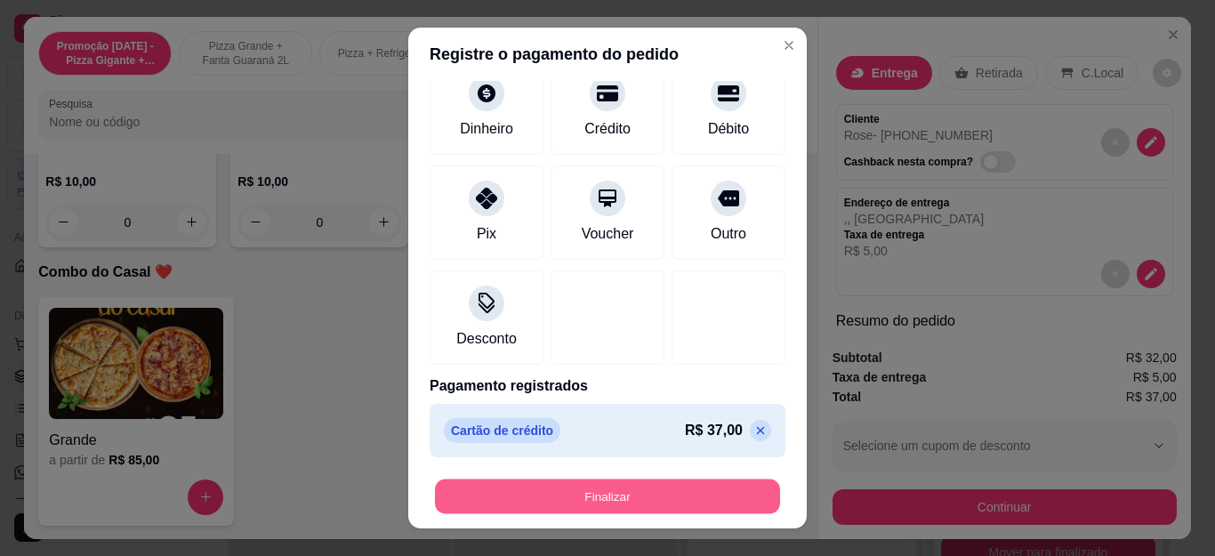
click at [591, 504] on button "Finalizar" at bounding box center [607, 495] width 345 height 35
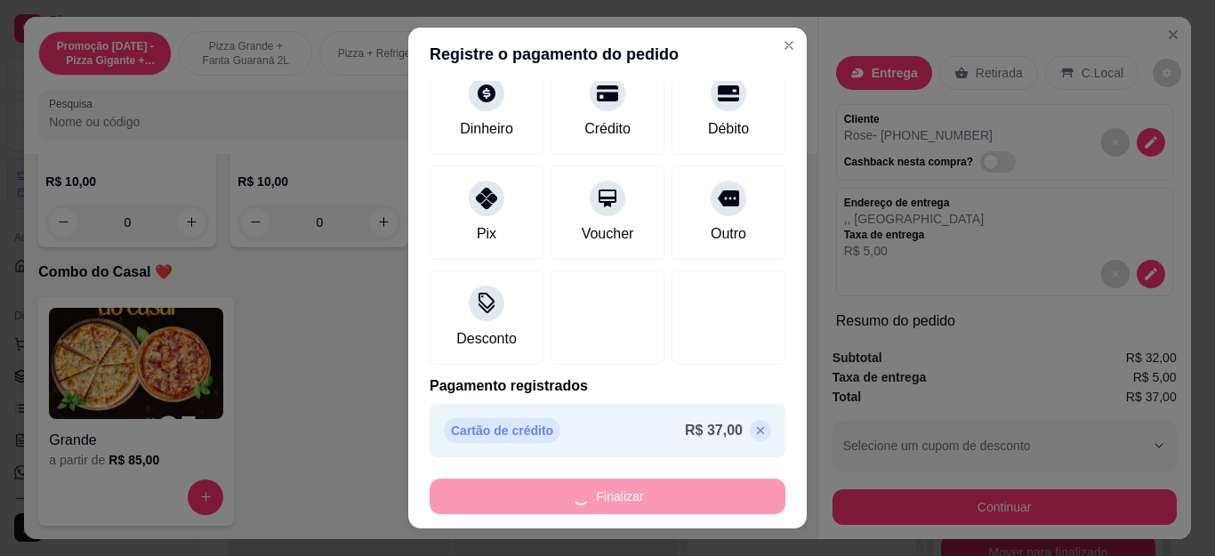
type input "0"
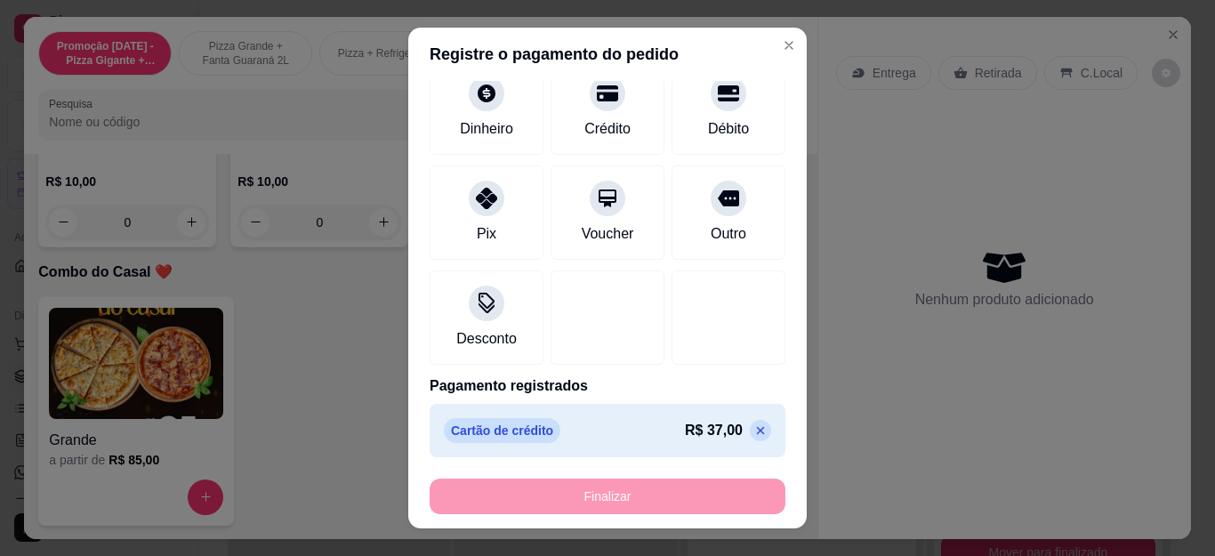
type input "-R$ 37,00"
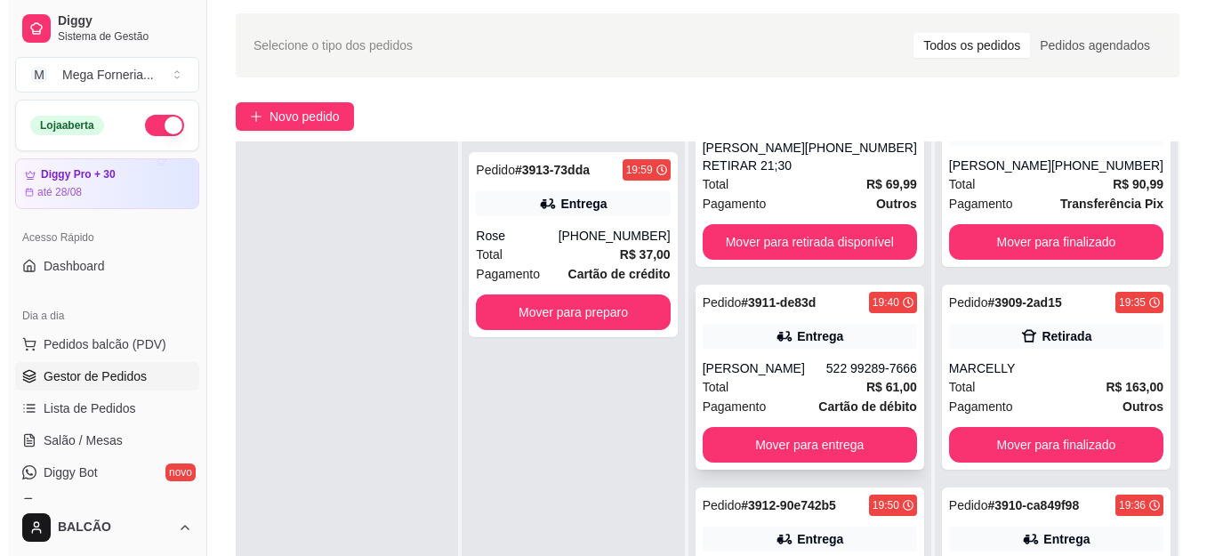
scroll to position [89, 0]
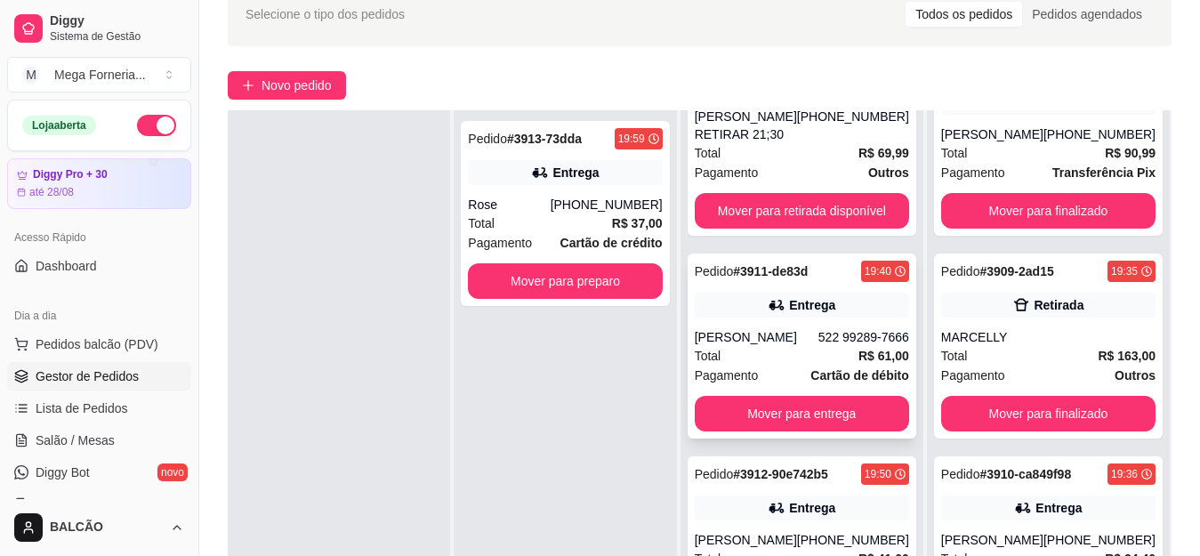
click at [856, 333] on div "522 99289-7666" at bounding box center [863, 337] width 91 height 18
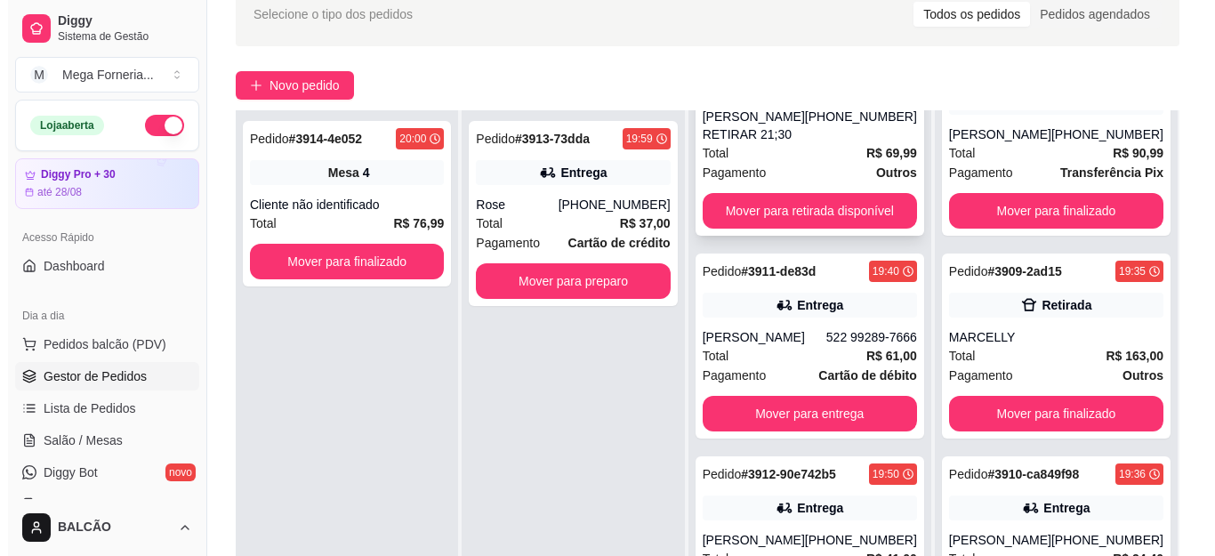
scroll to position [0, 0]
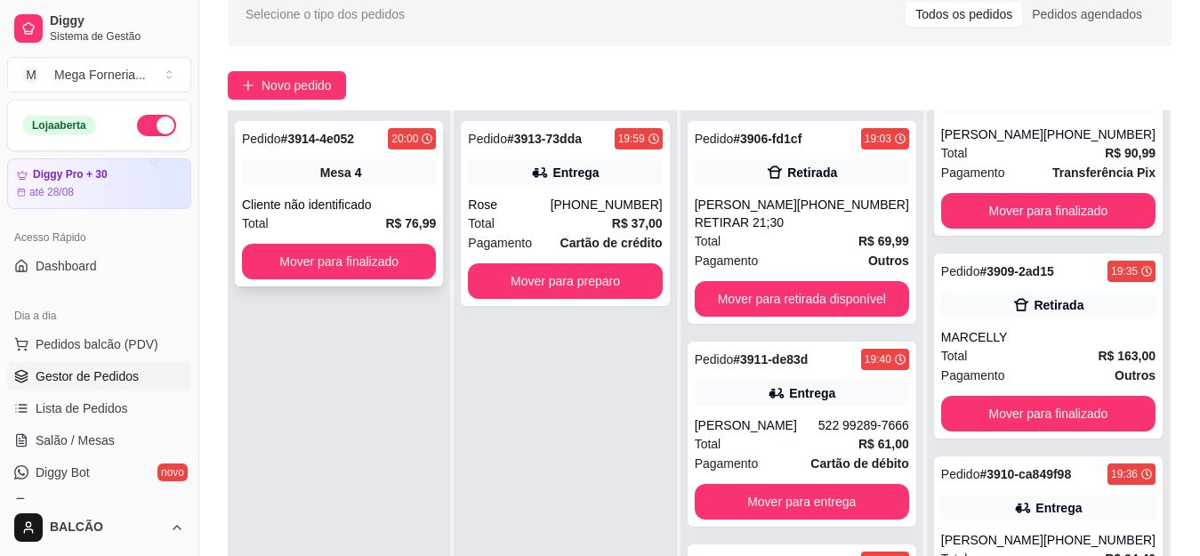
click at [407, 181] on div "Mesa 4" at bounding box center [339, 172] width 194 height 25
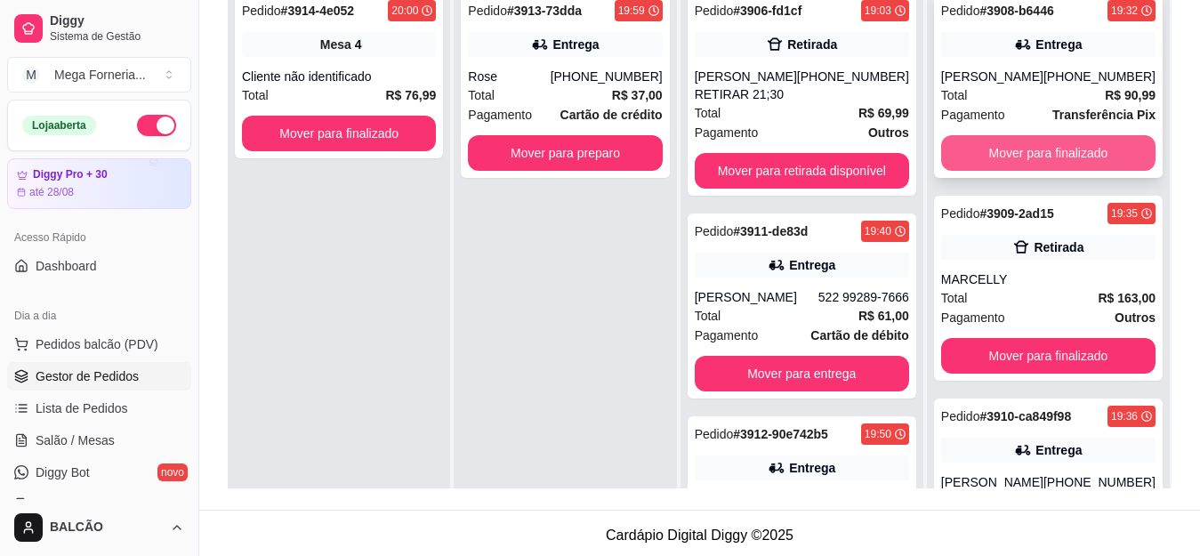
click at [1040, 161] on button "Mover para finalizado" at bounding box center [1048, 153] width 214 height 36
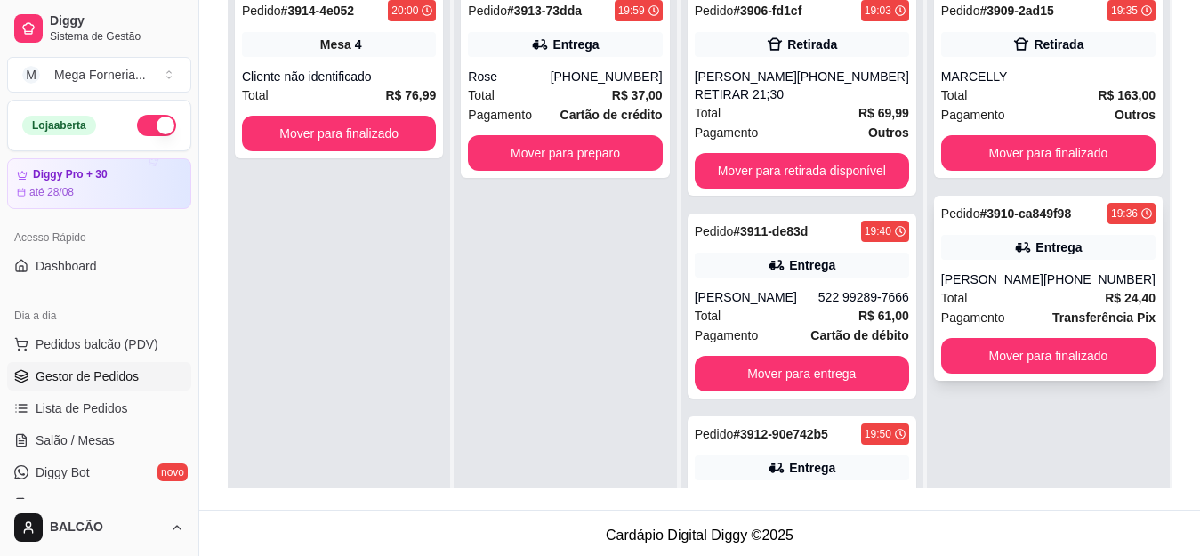
click at [1062, 374] on div "Pedido # 3910-ca849f98 19:36 Entrega [PERSON_NAME] [PHONE_NUMBER] Total R$ 24,4…" at bounding box center [1048, 288] width 229 height 185
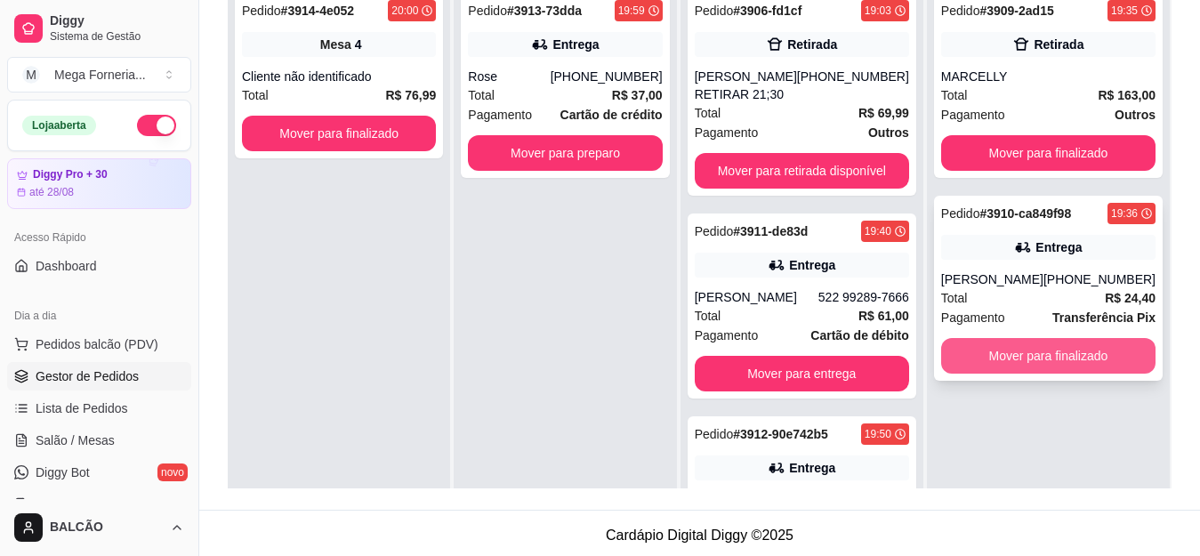
click at [1035, 359] on button "Mover para finalizado" at bounding box center [1048, 356] width 214 height 36
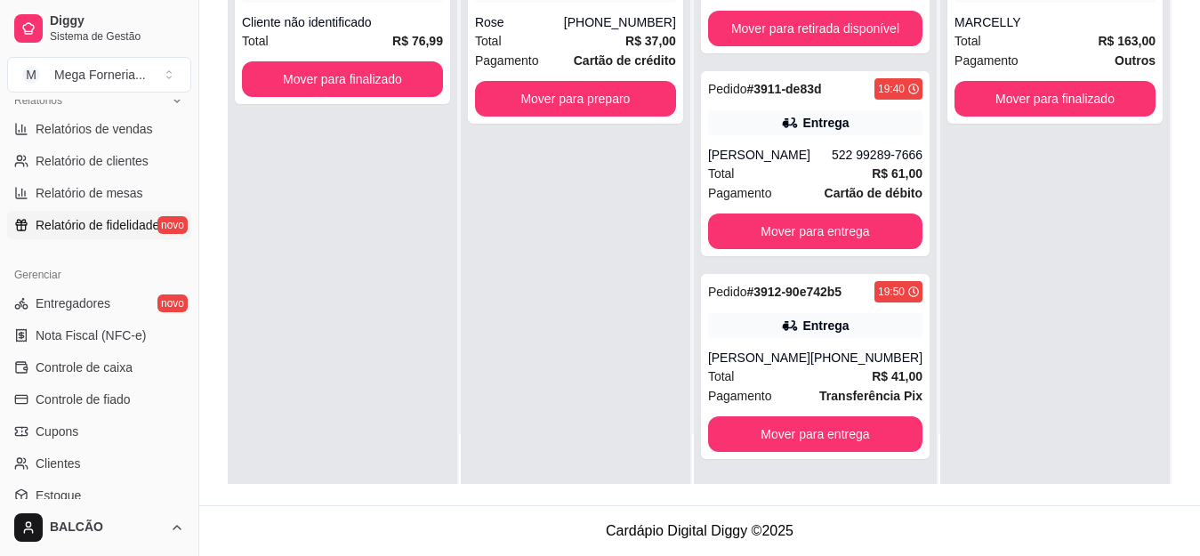
scroll to position [534, 0]
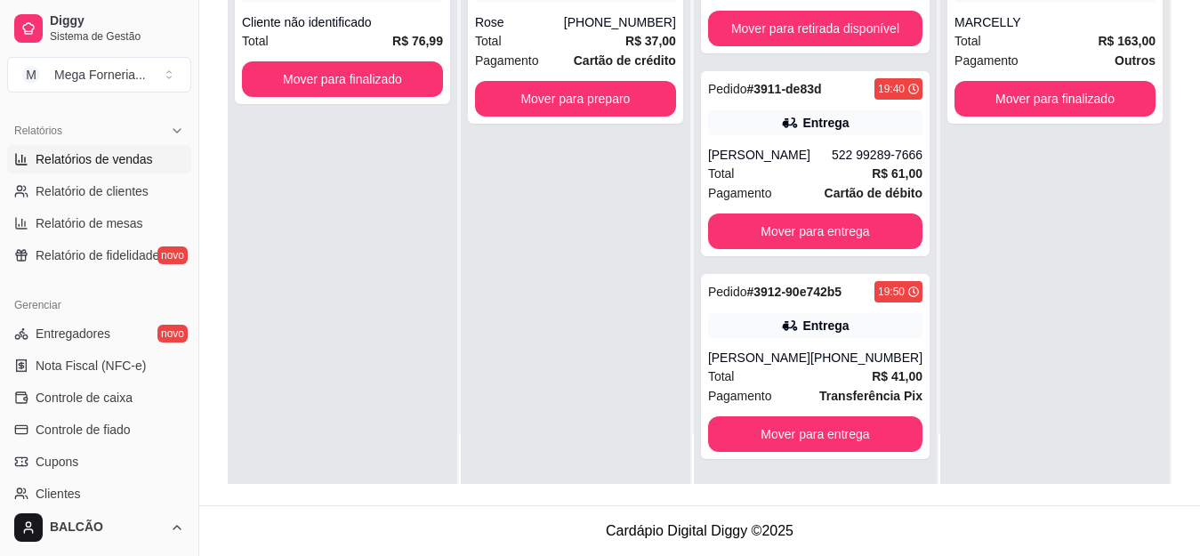
click at [96, 147] on link "Relatórios de vendas" at bounding box center [99, 159] width 184 height 28
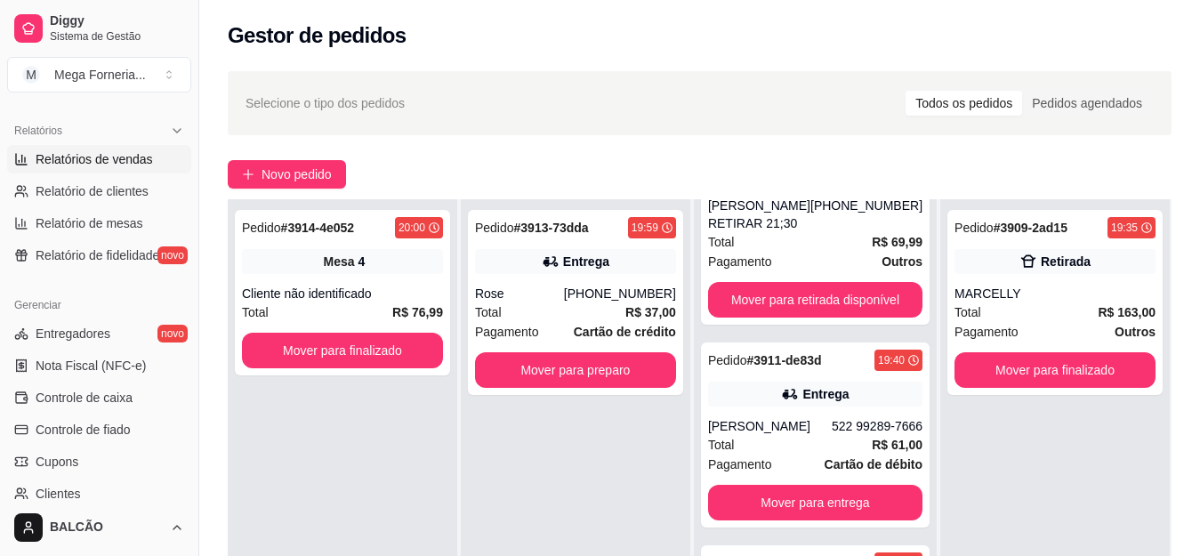
select select "ALL"
select select "0"
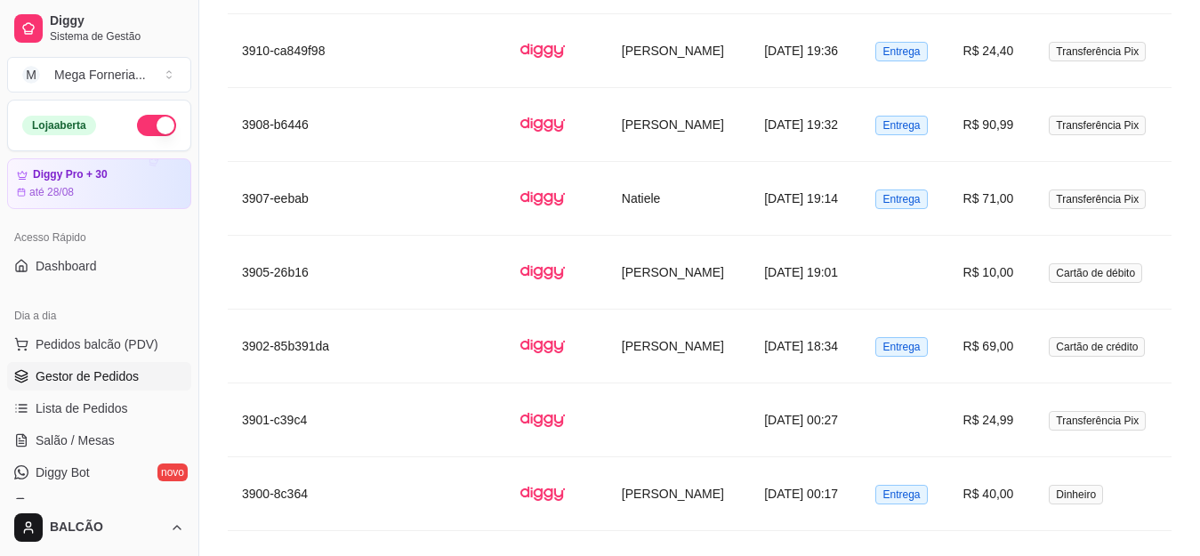
click at [86, 379] on span "Gestor de Pedidos" at bounding box center [87, 376] width 103 height 18
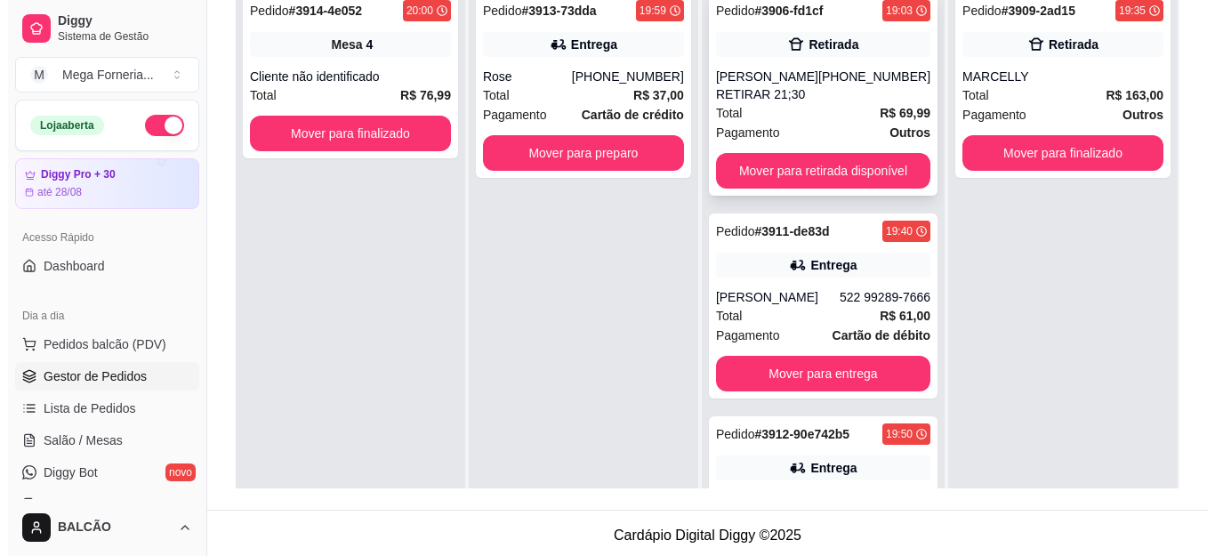
scroll to position [88, 0]
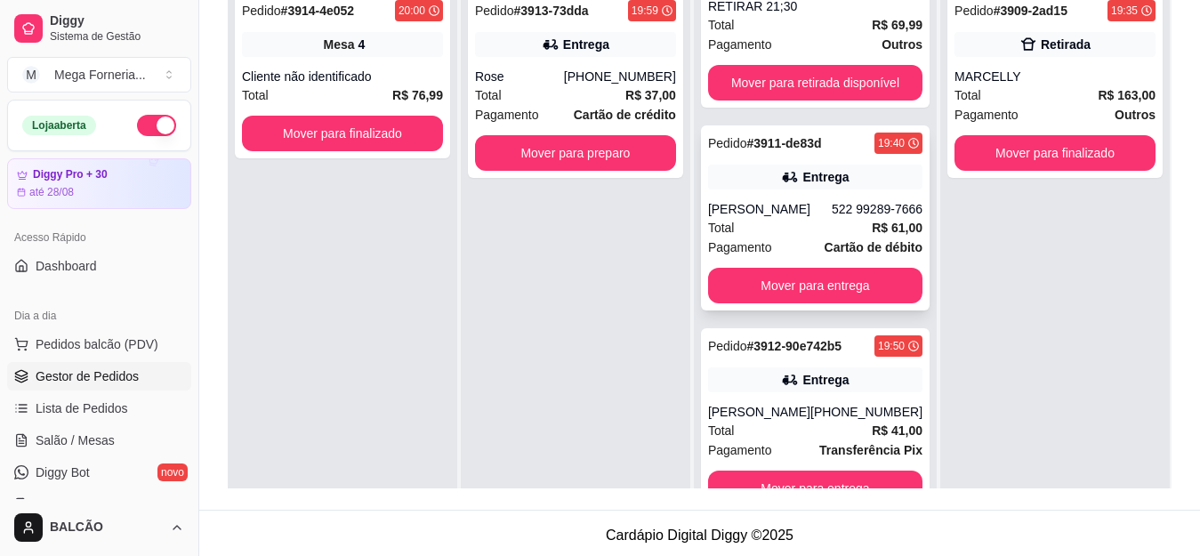
click at [837, 213] on div "522 99289-7666" at bounding box center [876, 209] width 91 height 18
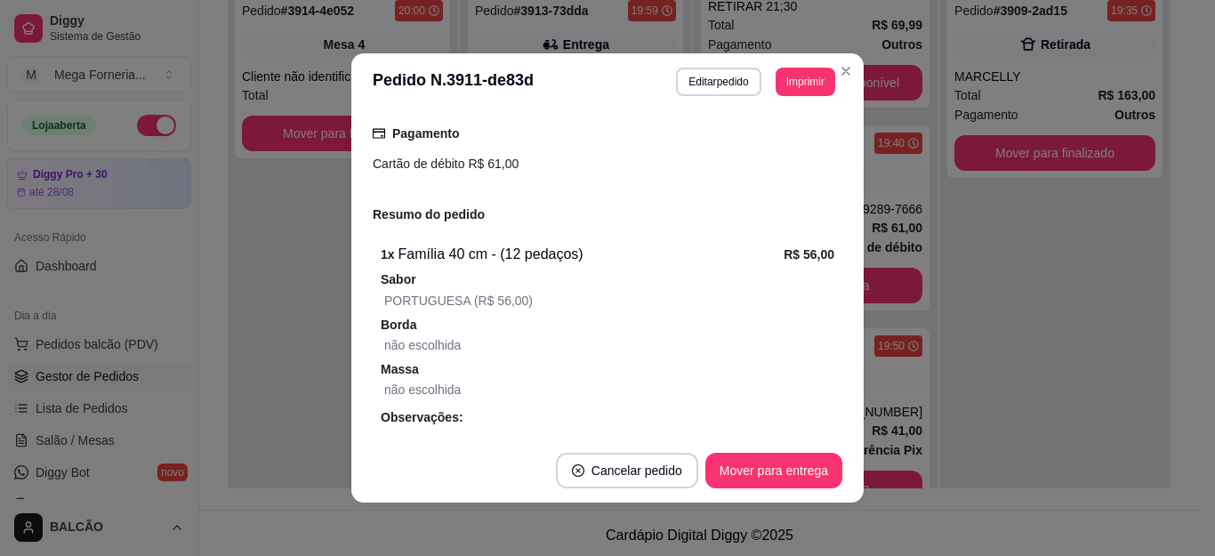
scroll to position [0, 0]
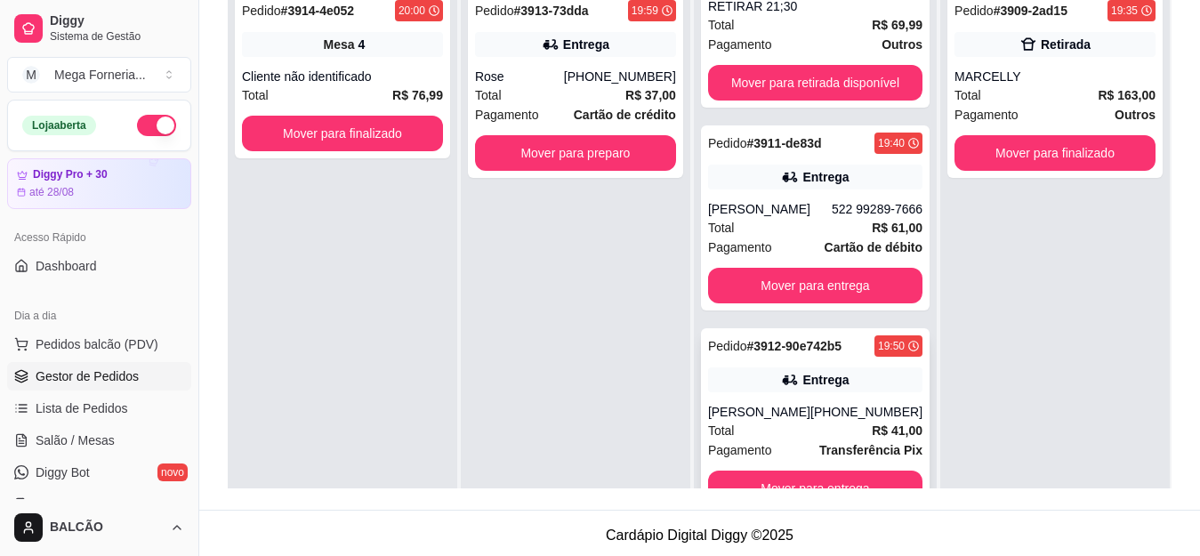
click at [843, 344] on div "Pedido # 3912-90e742b5 19:50" at bounding box center [815, 345] width 214 height 21
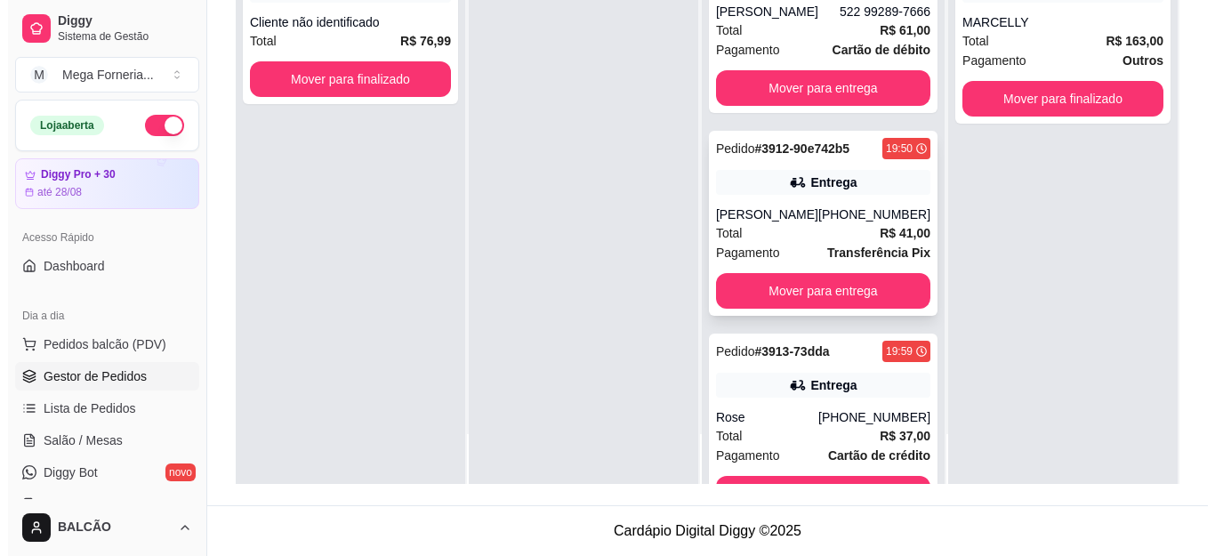
scroll to position [291, 0]
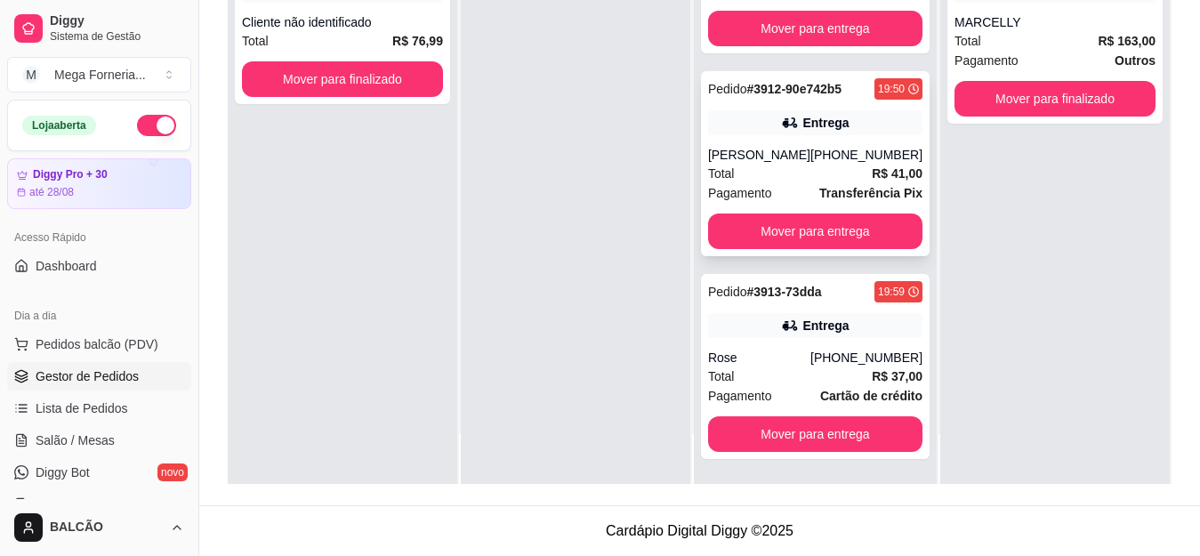
click at [804, 145] on div "Pedido # 3912-90e742b5 19:50 Entrega [PERSON_NAME] [PHONE_NUMBER] Total R$ 41,0…" at bounding box center [815, 163] width 229 height 185
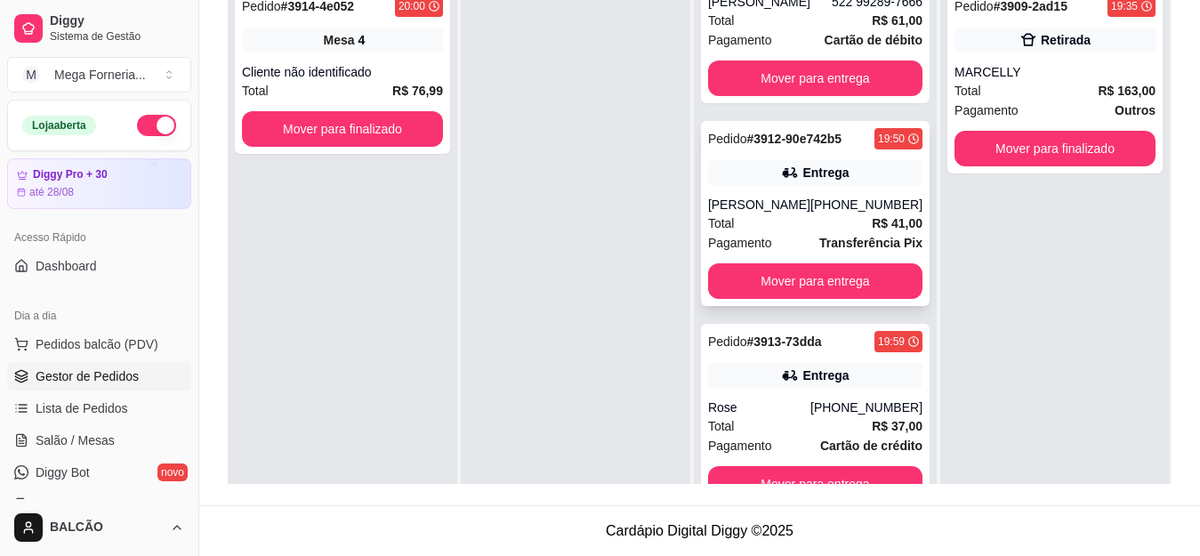
click at [766, 202] on div "[PERSON_NAME]" at bounding box center [759, 205] width 102 height 18
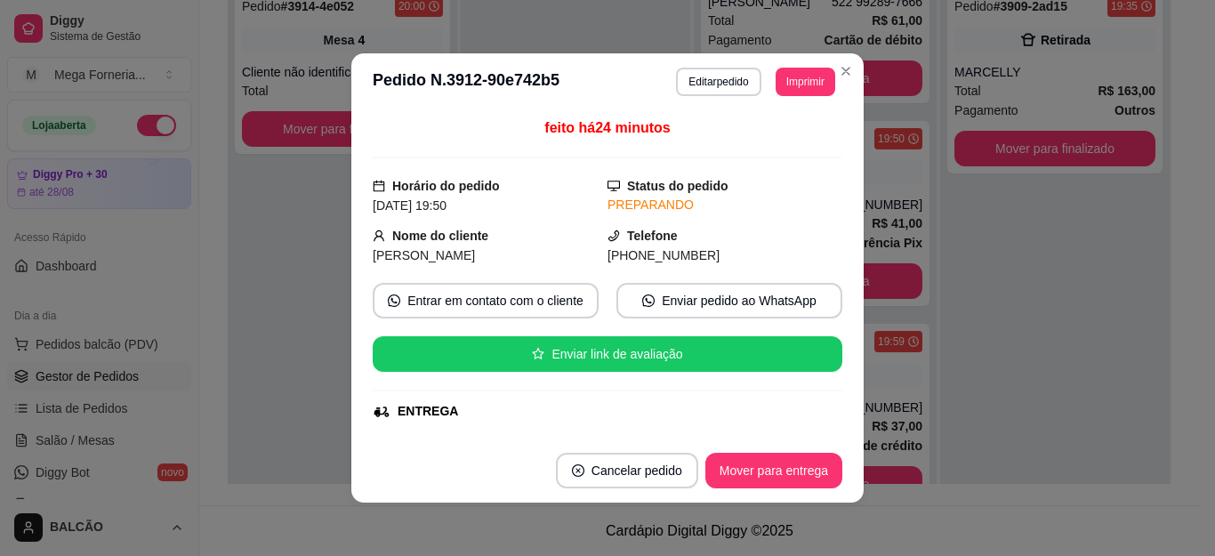
click at [661, 248] on span "[PHONE_NUMBER]" at bounding box center [663, 255] width 112 height 14
copy div "[PHONE_NUMBER] Entrar em contato com o cliente Enviar pedido ao WhatsApp Enviar…"
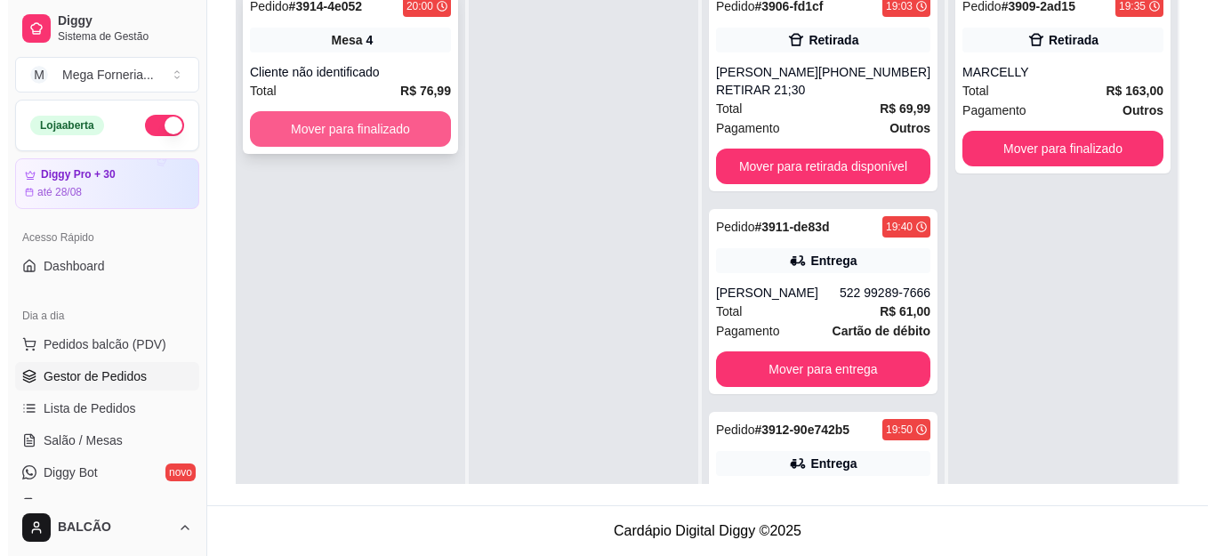
scroll to position [4, 0]
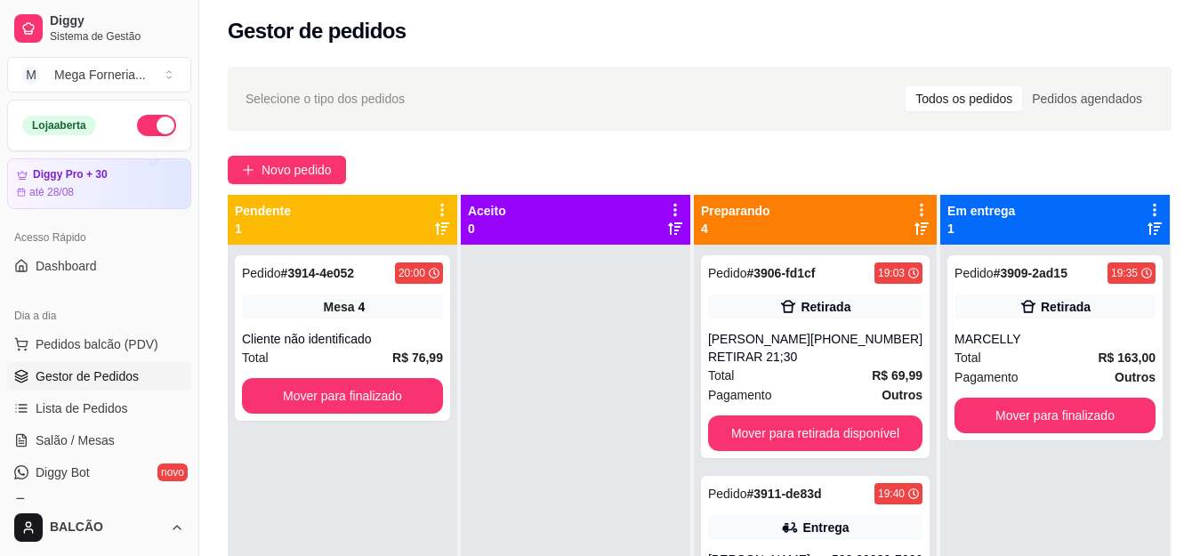
click at [311, 149] on div "Selecione o tipo dos pedidos Todos os pedidos Pedidos agendados Novo pedido Pen…" at bounding box center [699, 414] width 1000 height 716
click at [308, 162] on span "Novo pedido" at bounding box center [296, 170] width 70 height 20
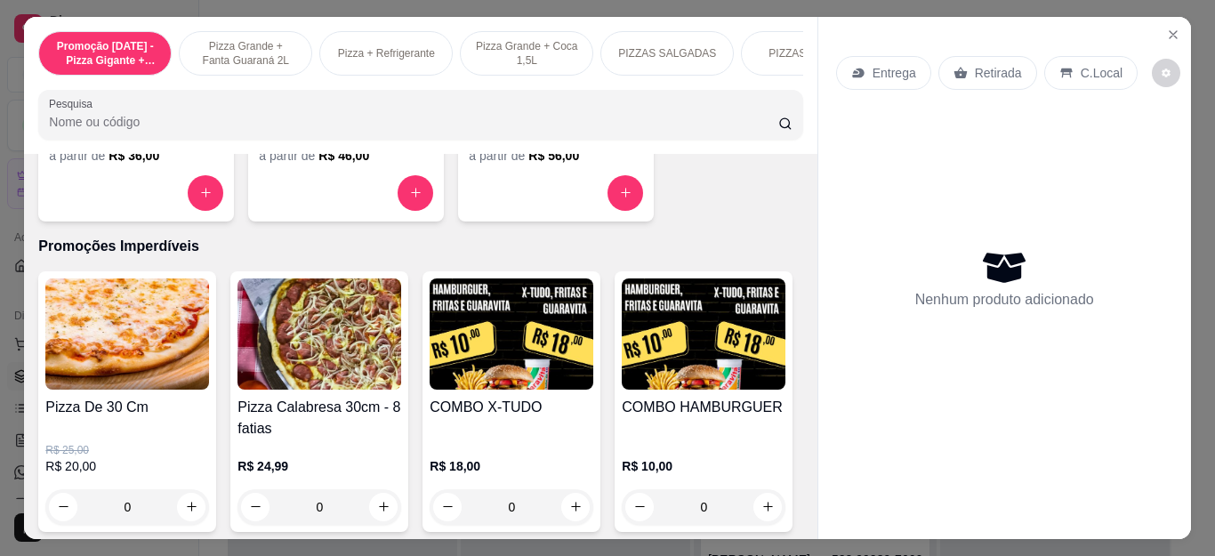
scroll to position [1779, 0]
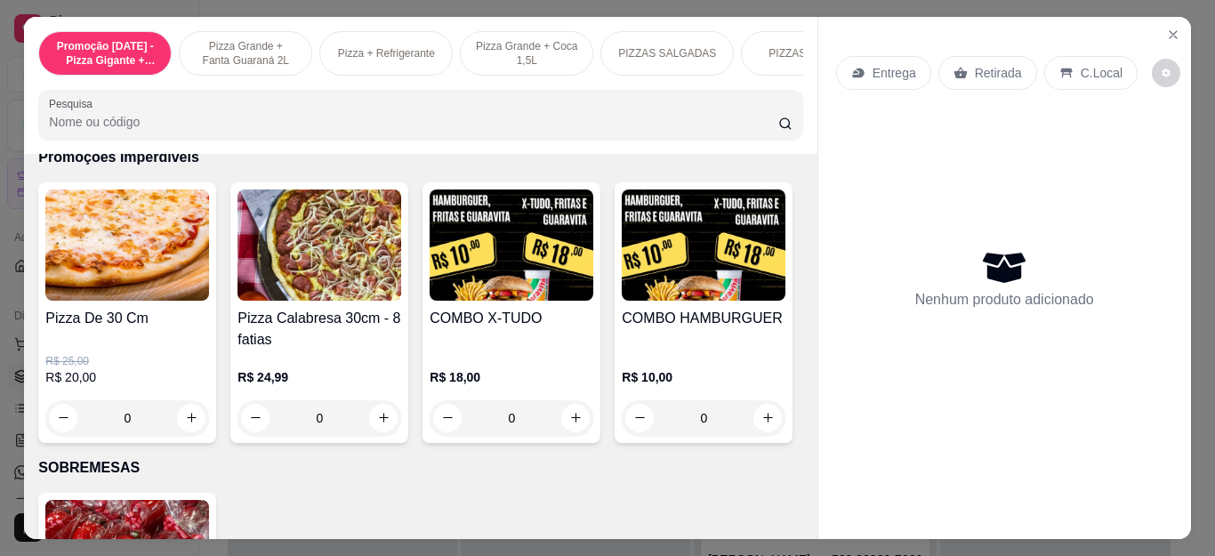
click at [182, 419] on div "0" at bounding box center [127, 418] width 164 height 36
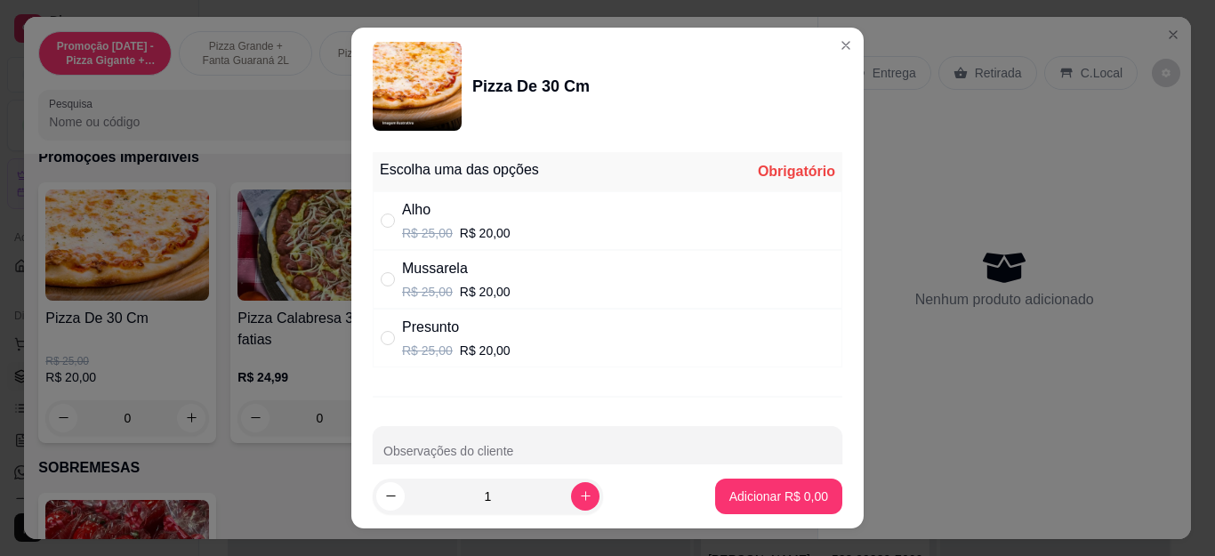
click at [419, 343] on p "R$ 25,00" at bounding box center [427, 350] width 51 height 18
radio input "true"
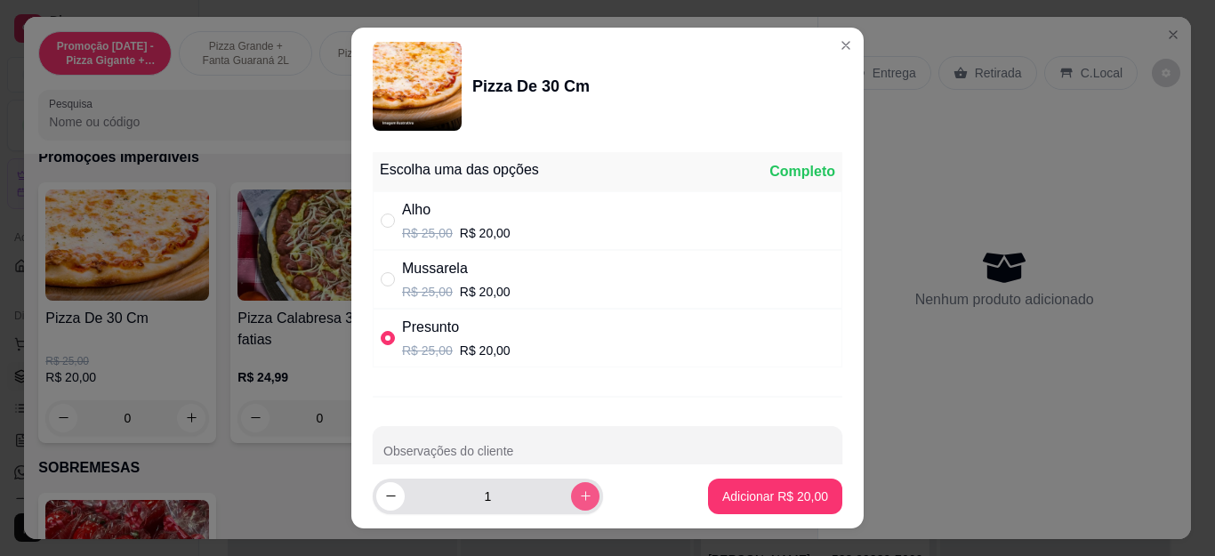
click at [571, 504] on button "increase-product-quantity" at bounding box center [585, 496] width 28 height 28
type input "2"
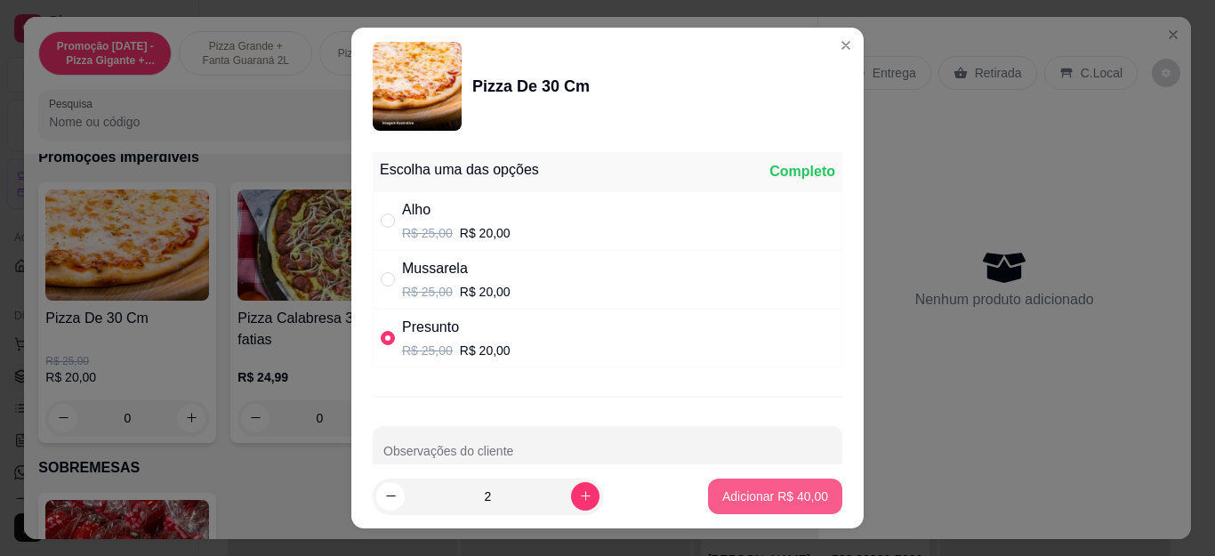
click at [754, 507] on button "Adicionar R$ 40,00" at bounding box center [775, 496] width 134 height 36
click at [975, 64] on p "Retirada" at bounding box center [998, 73] width 47 height 18
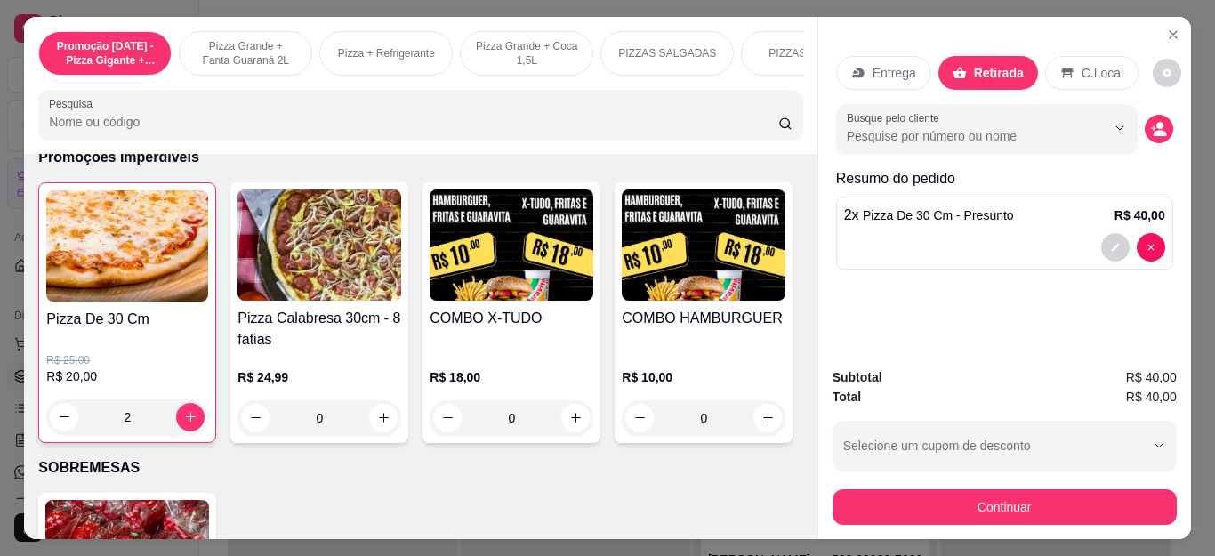
type input "2"
click at [1155, 121] on icon "decrease-product-quantity" at bounding box center [1158, 128] width 15 height 15
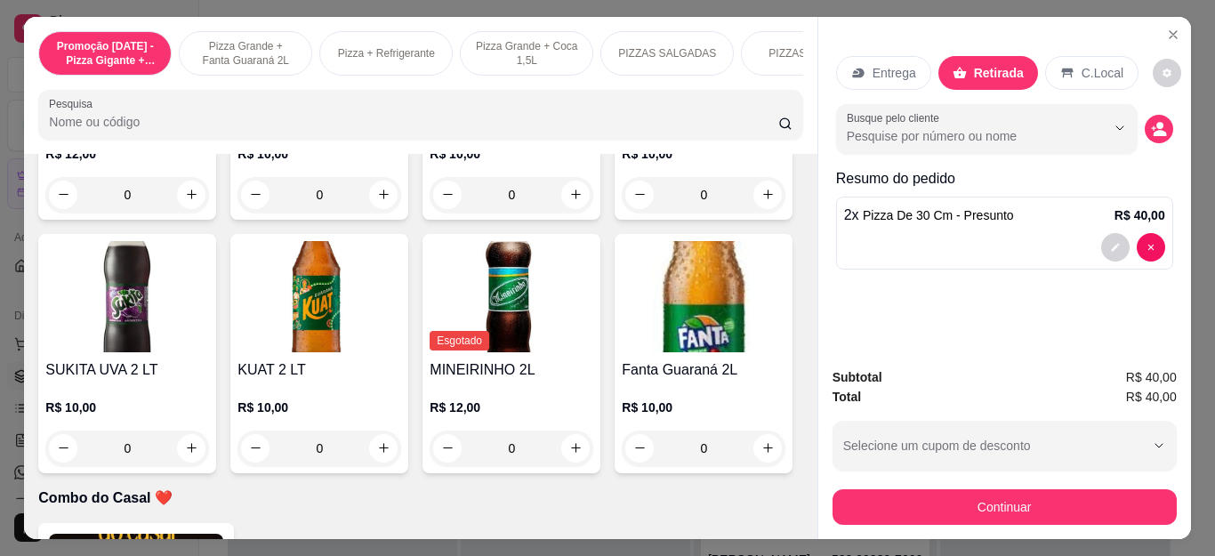
scroll to position [4357, 0]
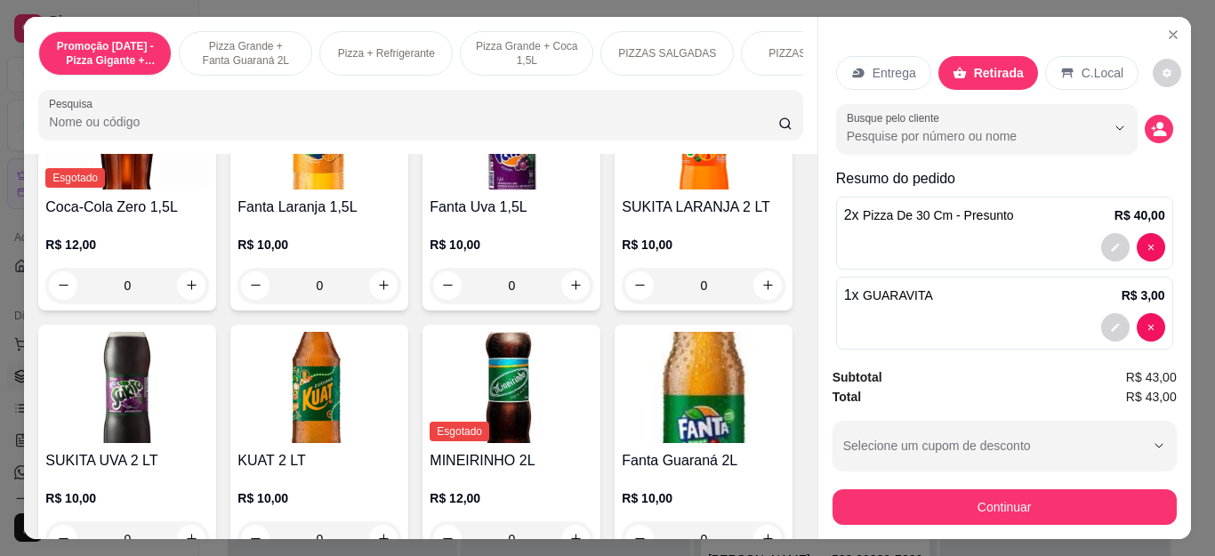
scroll to position [4358, 0]
type input "0"
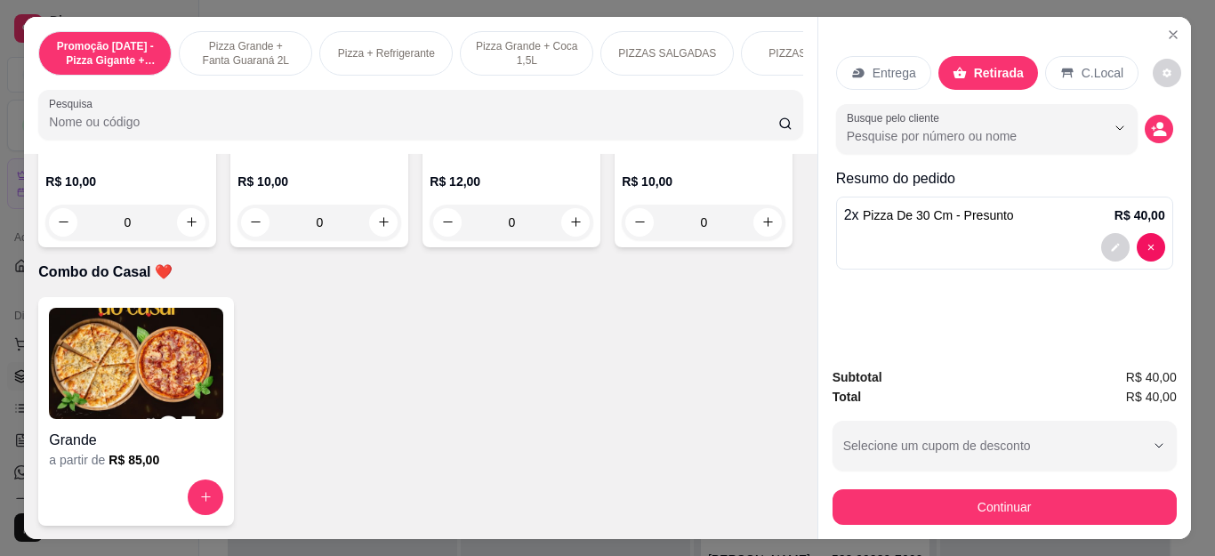
scroll to position [5602, 0]
click at [753, 237] on button "increase-product-quantity" at bounding box center [767, 222] width 28 height 28
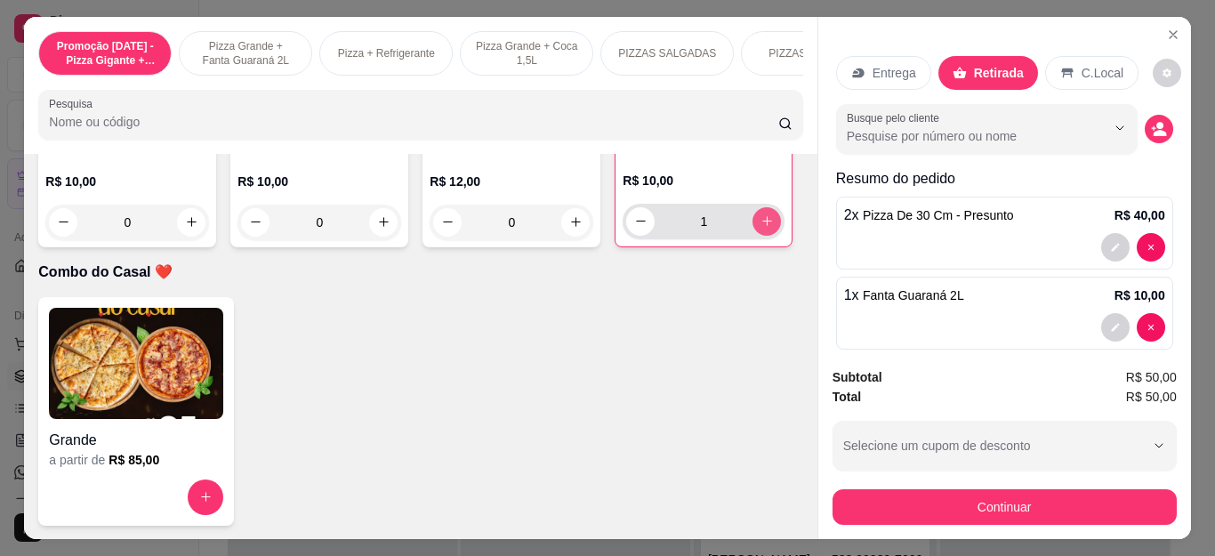
type input "1"
click at [1128, 135] on div "Busque pelo cliente" at bounding box center [1004, 129] width 337 height 50
click at [1146, 121] on button "decrease-product-quantity" at bounding box center [1158, 129] width 28 height 28
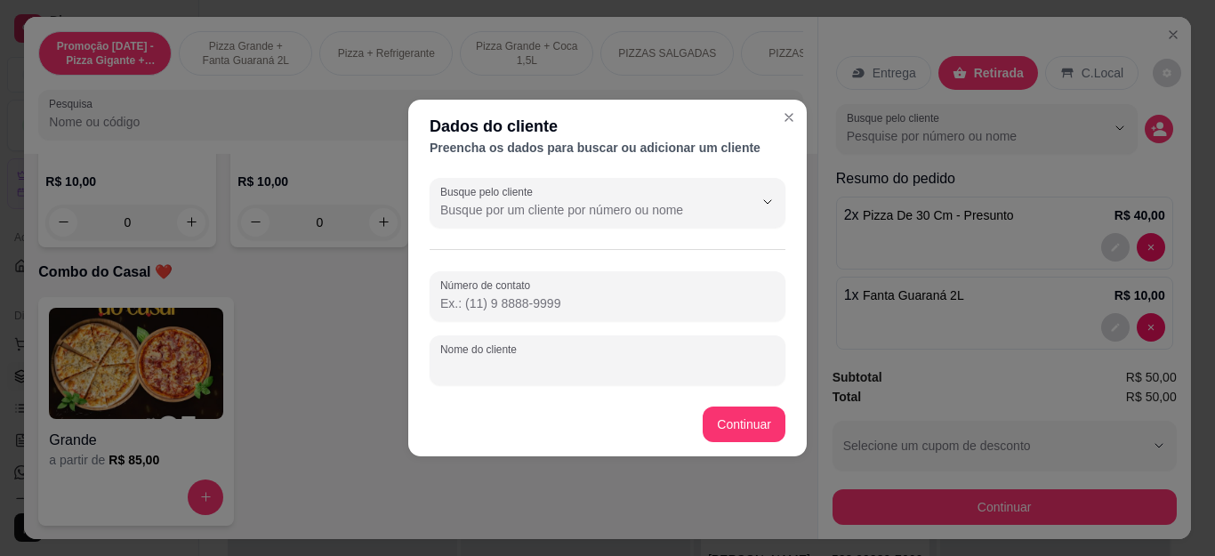
click at [518, 362] on div "Nome do cliente" at bounding box center [608, 360] width 356 height 50
type input "t"
type input "Tomatinho"
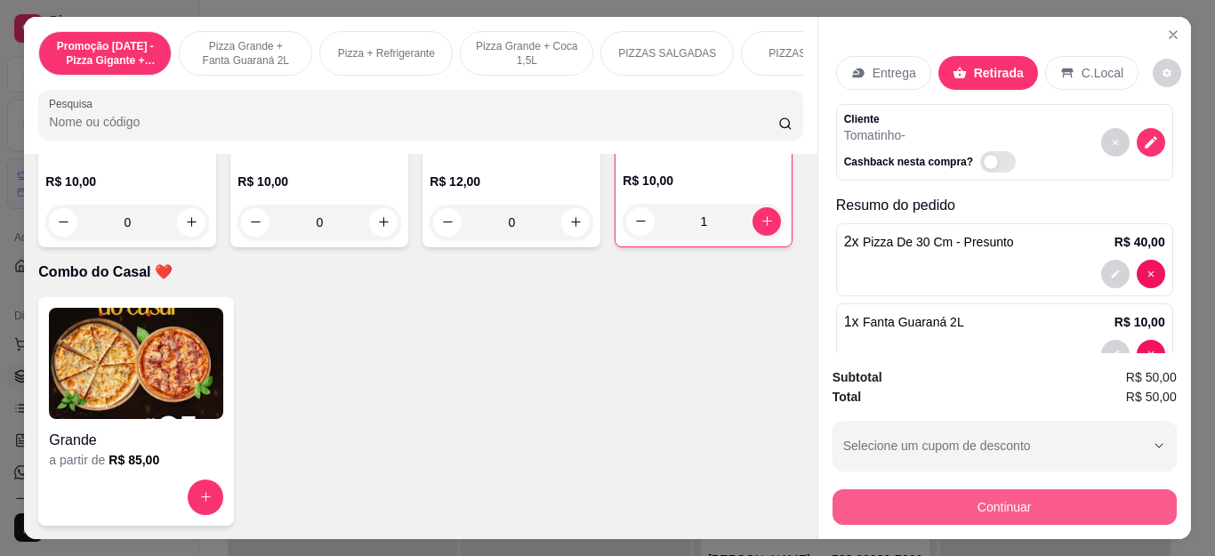
click at [937, 492] on button "Continuar" at bounding box center [1004, 507] width 344 height 36
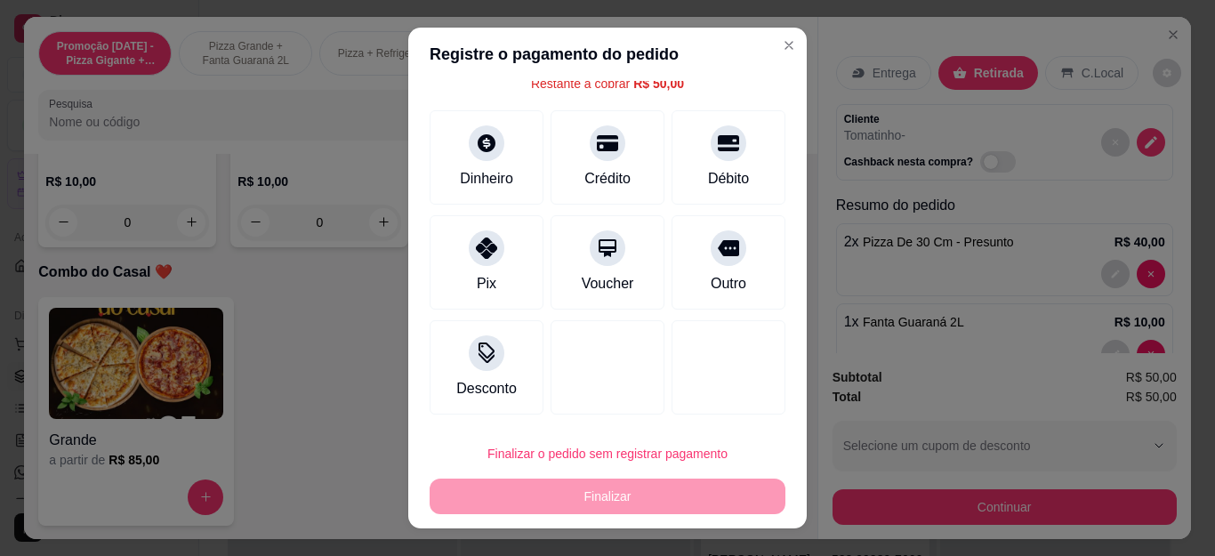
scroll to position [0, 0]
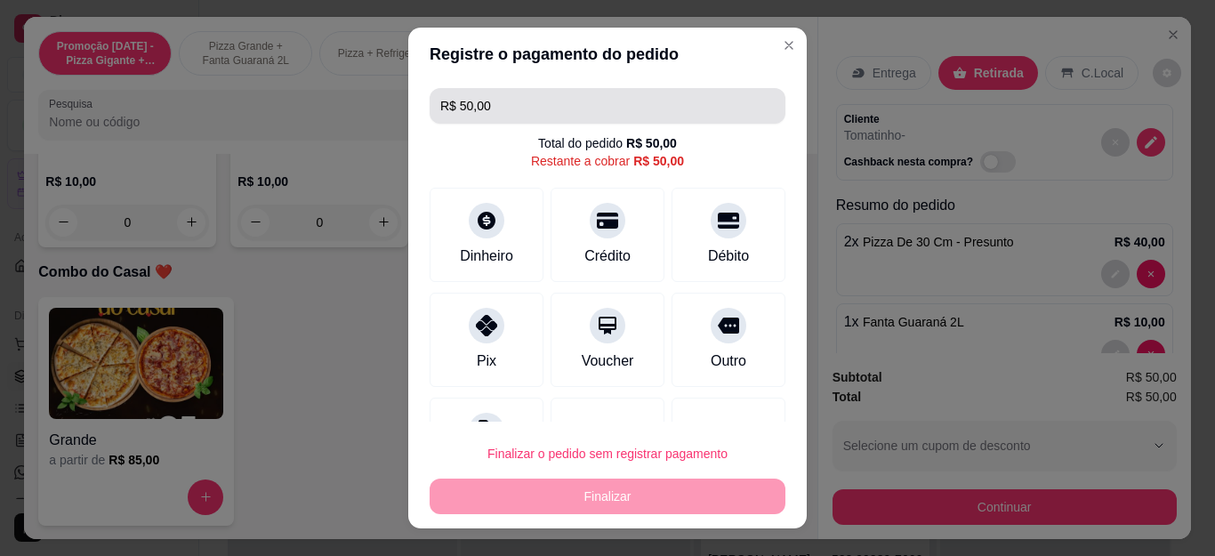
click at [494, 99] on input "R$ 50,00" at bounding box center [607, 106] width 334 height 36
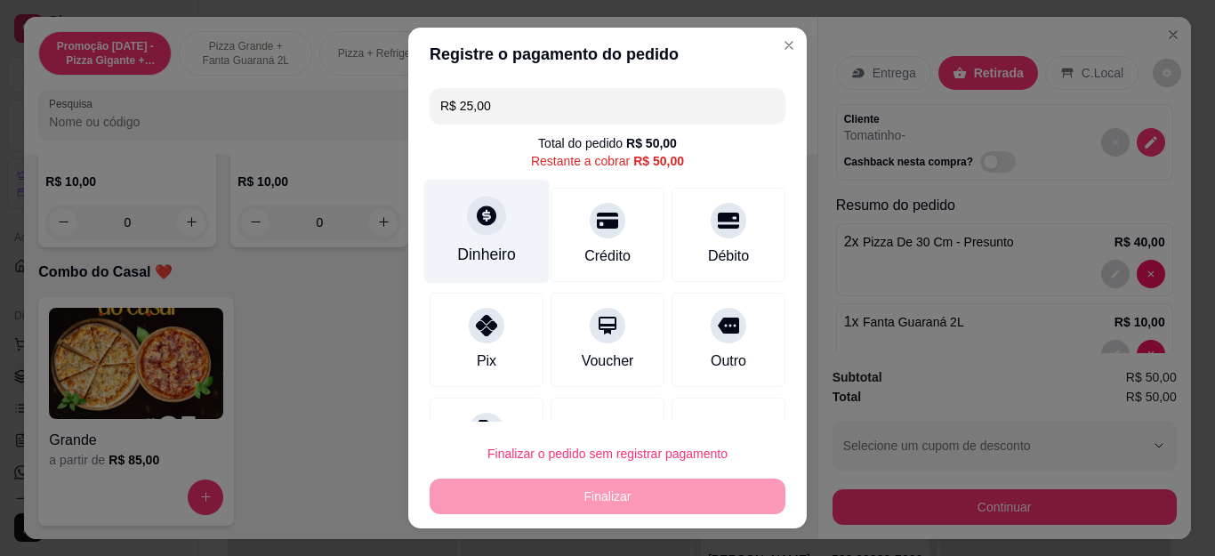
click at [481, 203] on div "Dinheiro" at bounding box center [486, 232] width 125 height 104
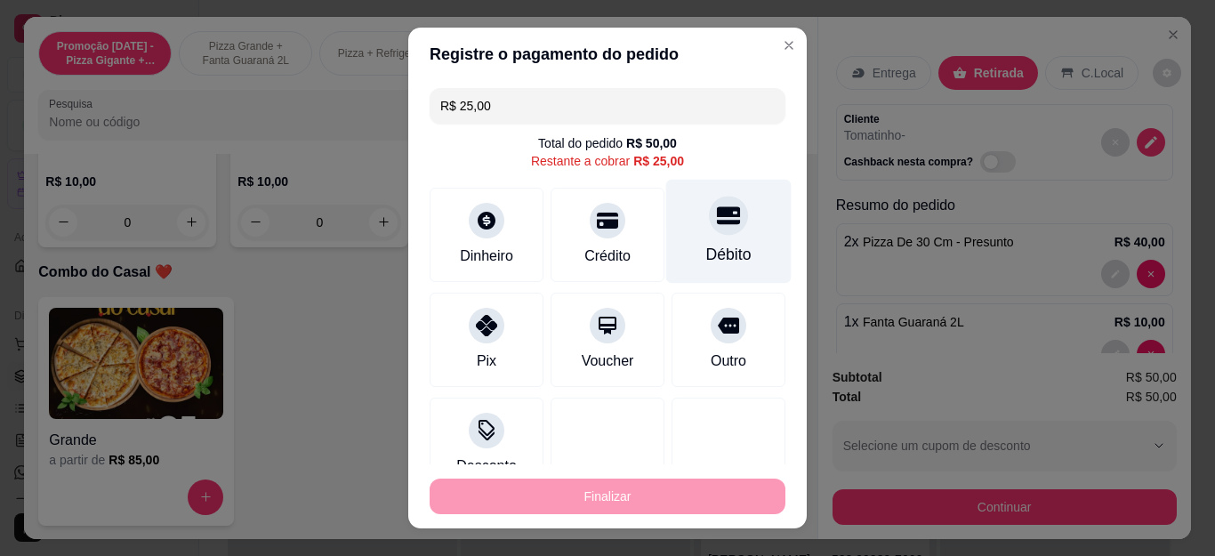
click at [666, 214] on div "Débito" at bounding box center [728, 232] width 125 height 104
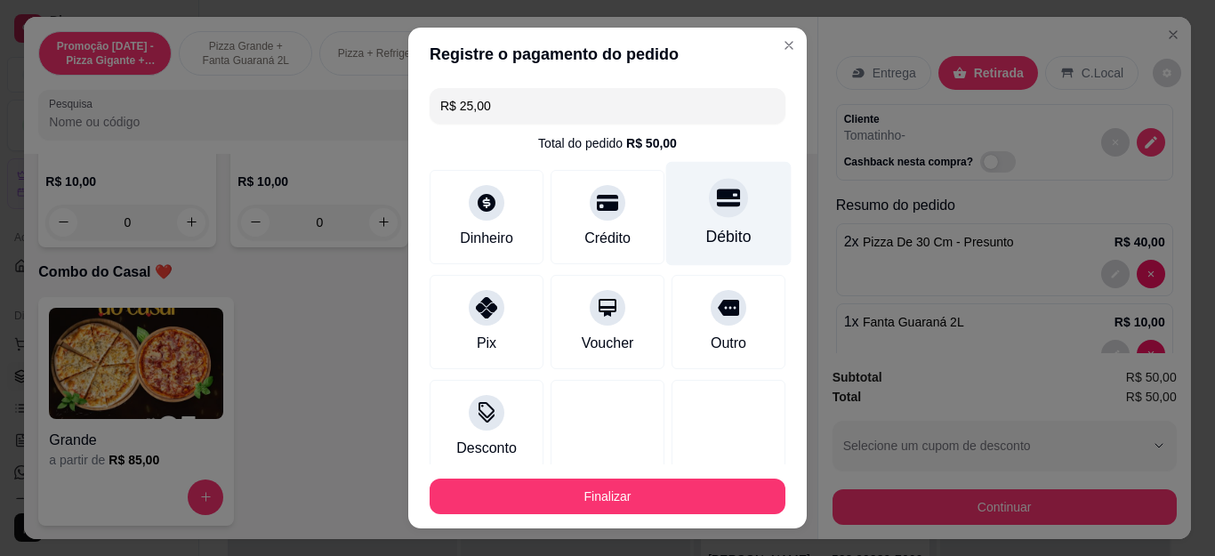
type input "R$ 0,00"
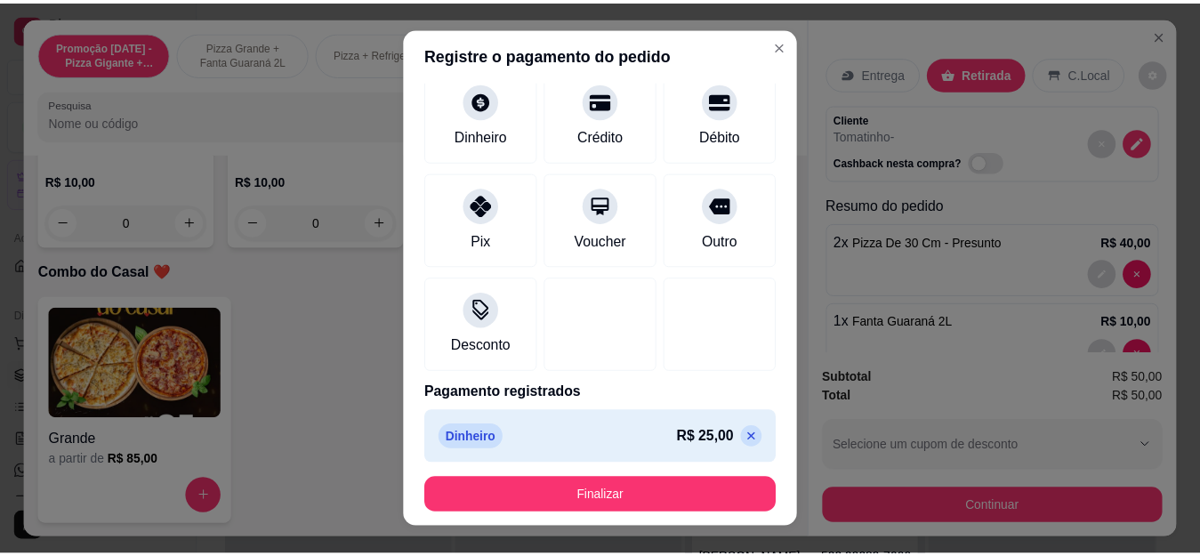
scroll to position [177, 0]
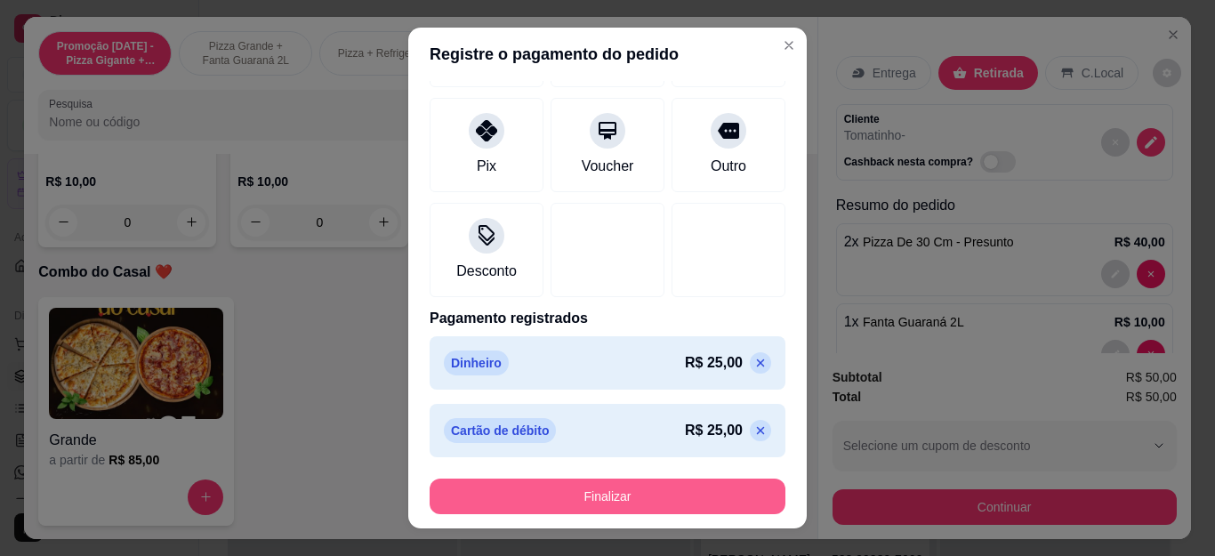
click at [610, 491] on button "Finalizar" at bounding box center [608, 496] width 356 height 36
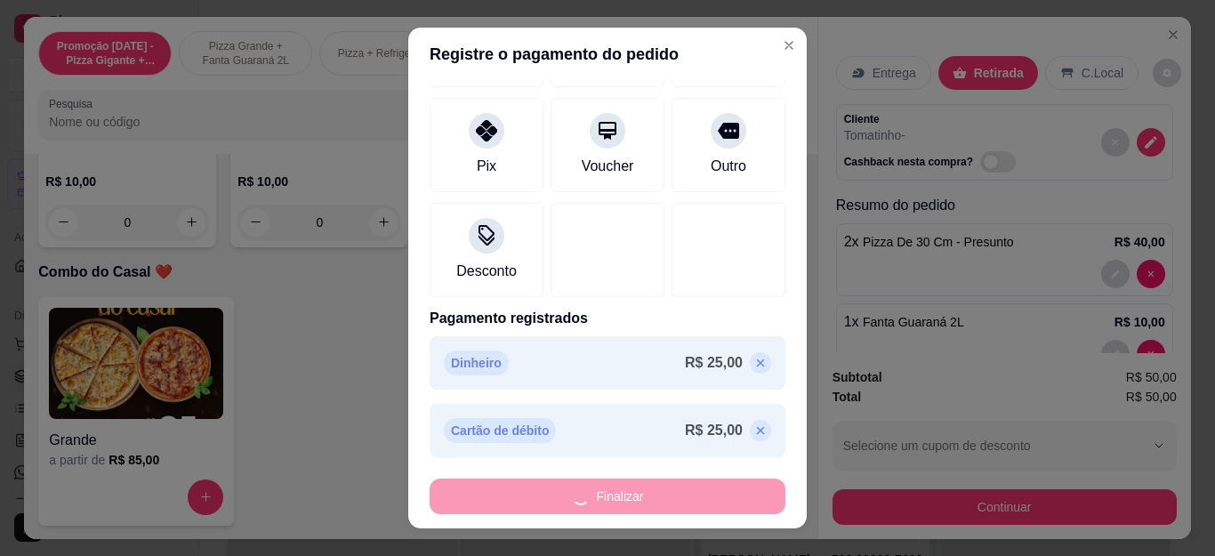
type input "0"
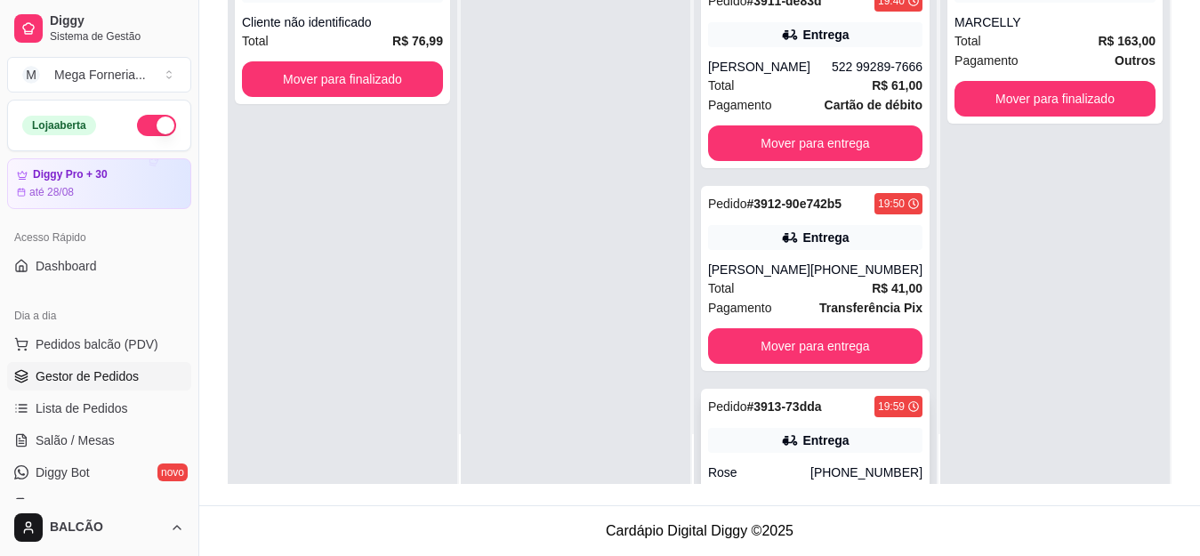
scroll to position [178, 0]
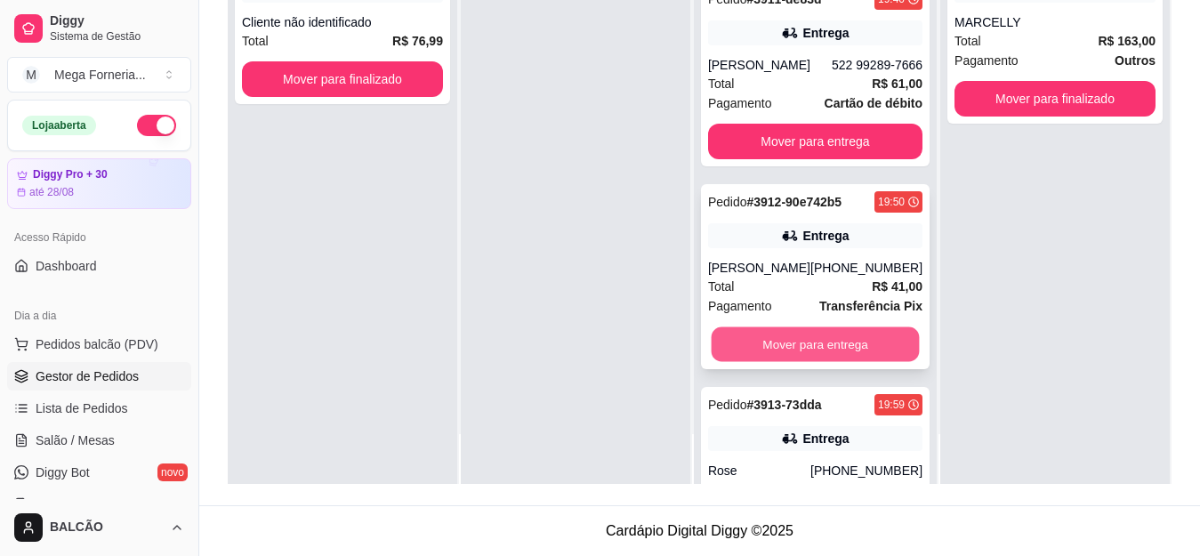
click at [821, 340] on button "Mover para entrega" at bounding box center [815, 344] width 208 height 35
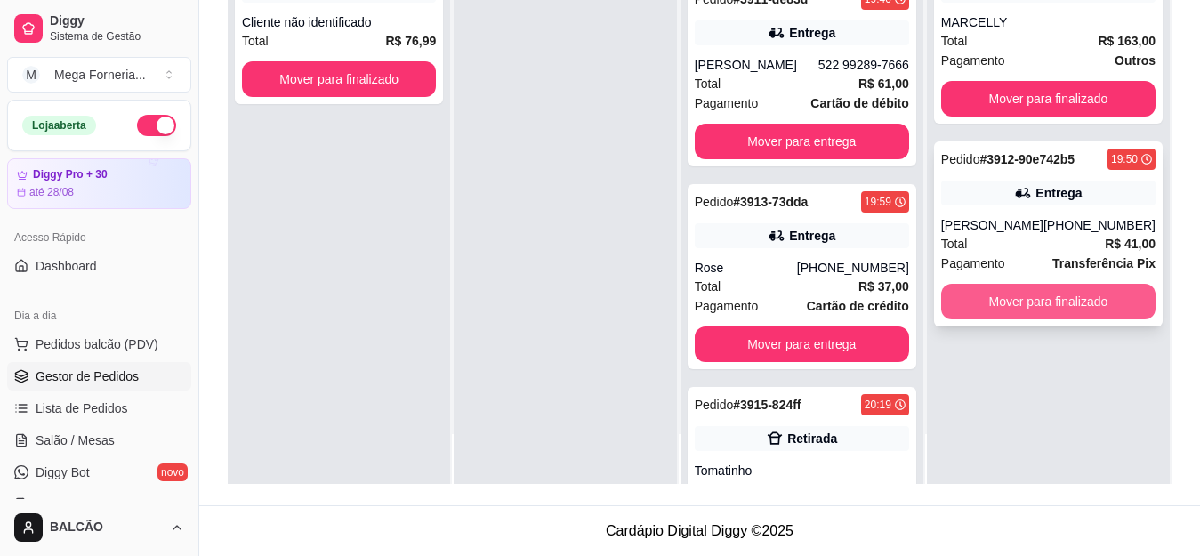
click at [1041, 295] on button "Mover para finalizado" at bounding box center [1048, 302] width 214 height 36
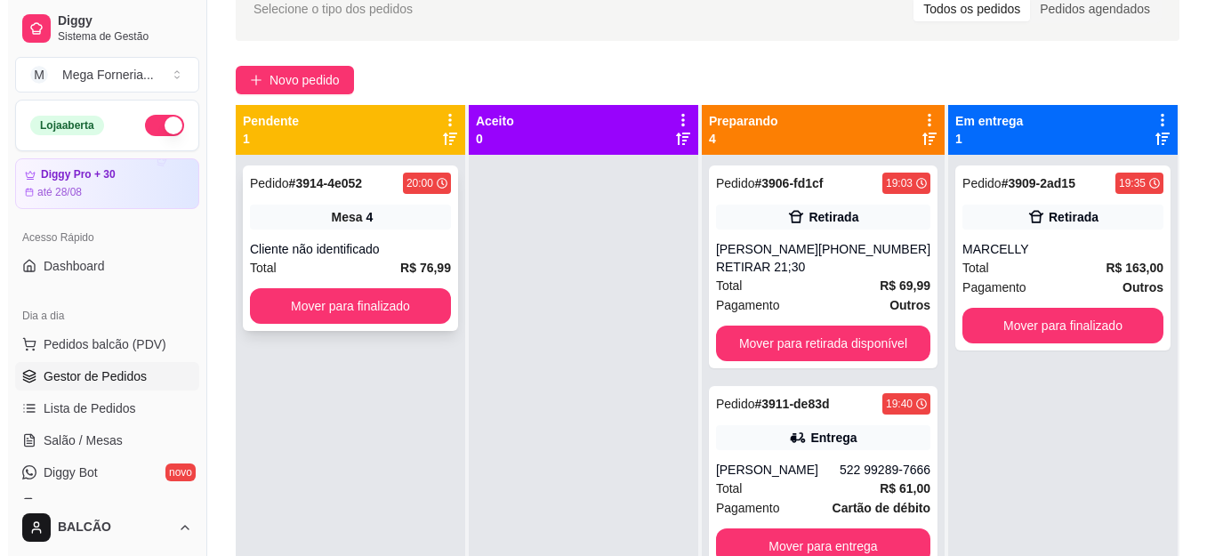
scroll to position [93, 0]
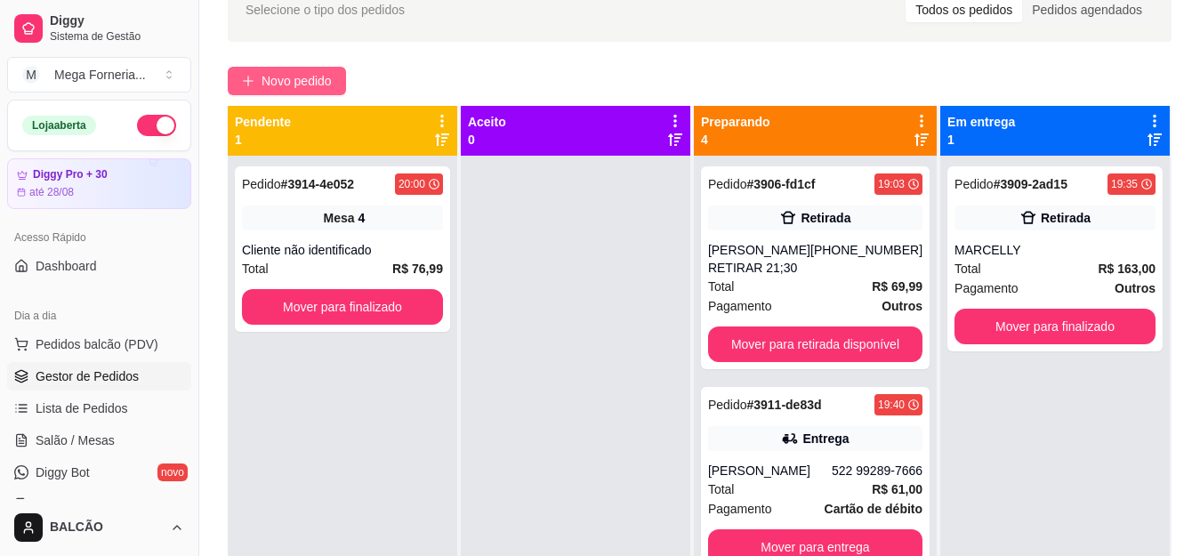
click at [304, 76] on span "Novo pedido" at bounding box center [296, 81] width 70 height 20
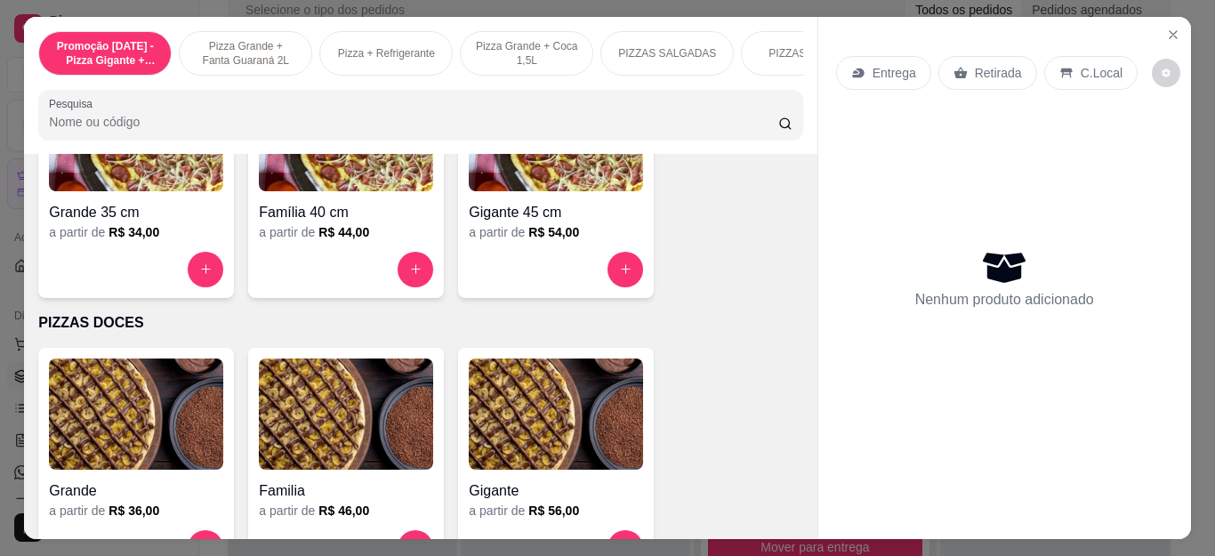
scroll to position [1334, 0]
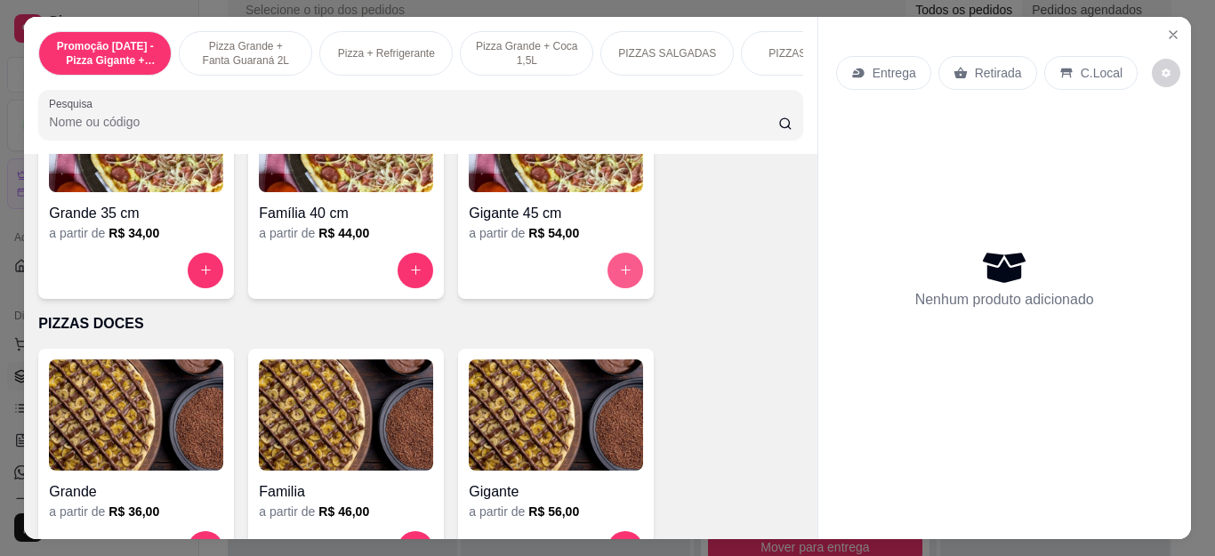
click at [629, 284] on button "increase-product-quantity" at bounding box center [625, 271] width 36 height 36
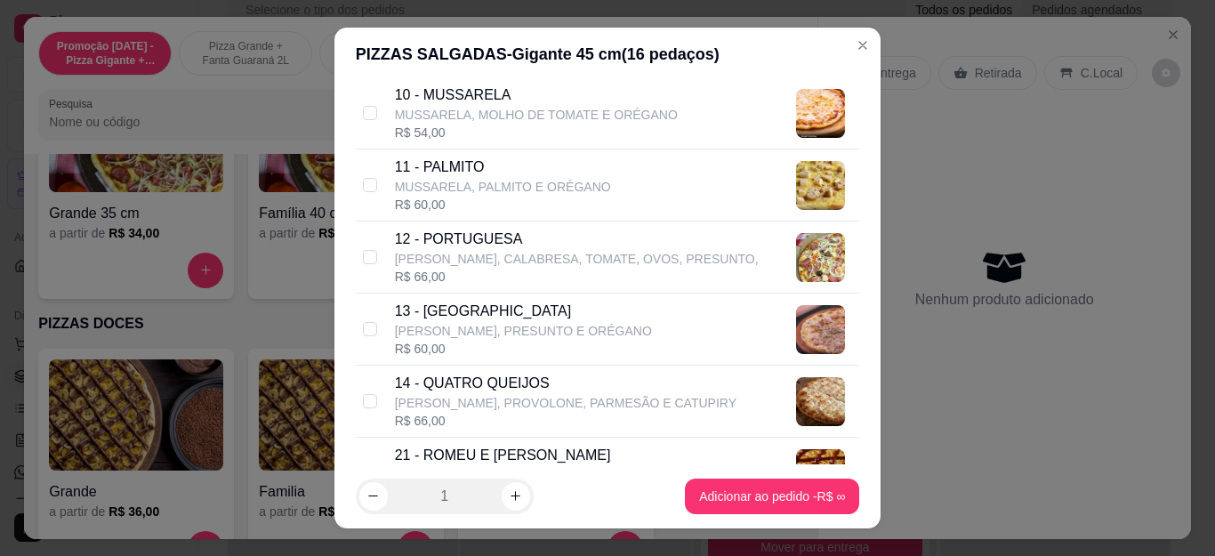
scroll to position [978, 0]
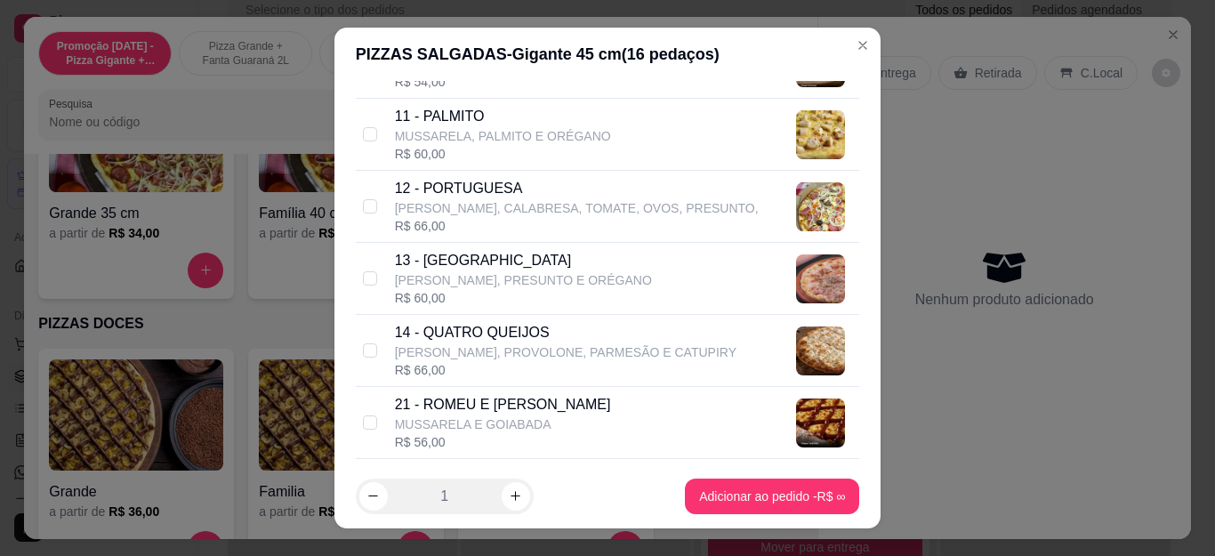
click at [488, 207] on p "[PERSON_NAME], CALABRESA, TOMATE, OVOS, PRESUNTO," at bounding box center [577, 208] width 364 height 18
checkbox input "true"
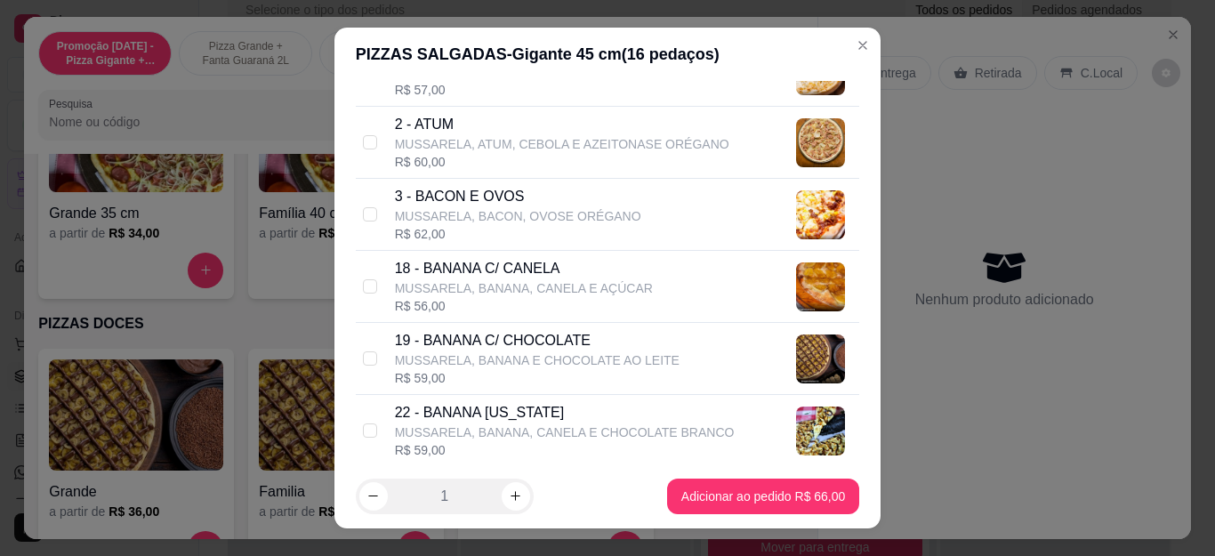
click at [484, 202] on p "3 - BACON E OVOS" at bounding box center [518, 196] width 246 height 21
checkbox input "true"
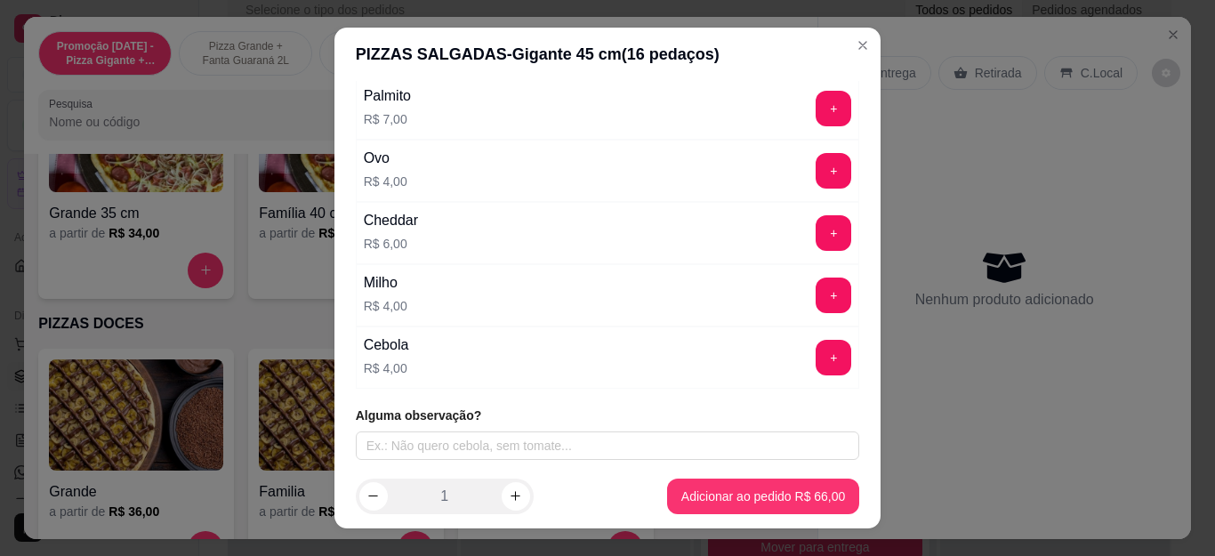
scroll to position [1876, 0]
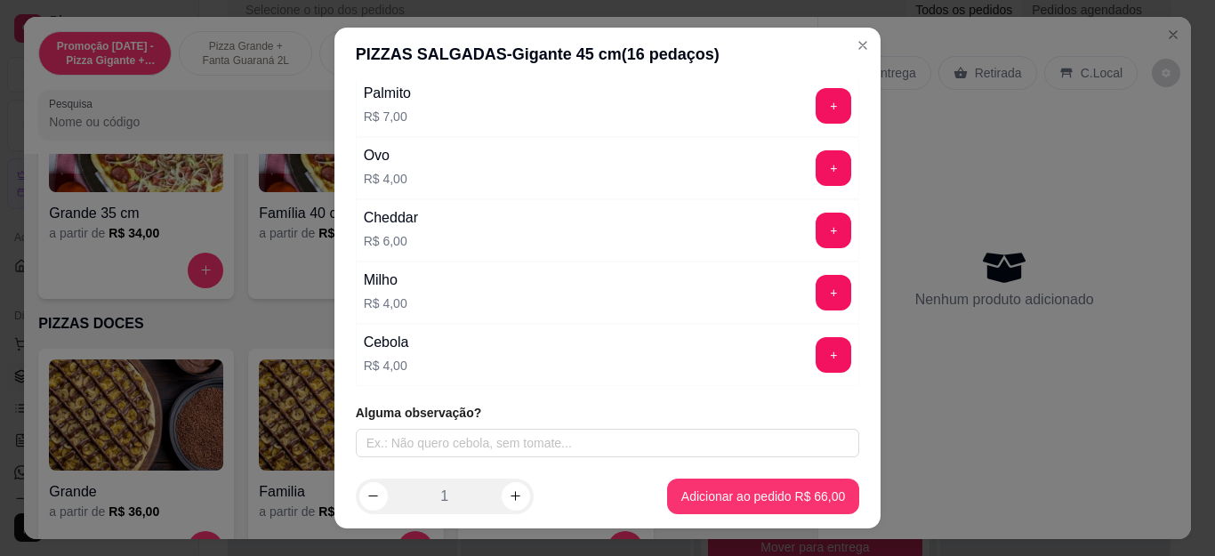
click at [422, 425] on div "Alguma observação?" at bounding box center [608, 430] width 504 height 53
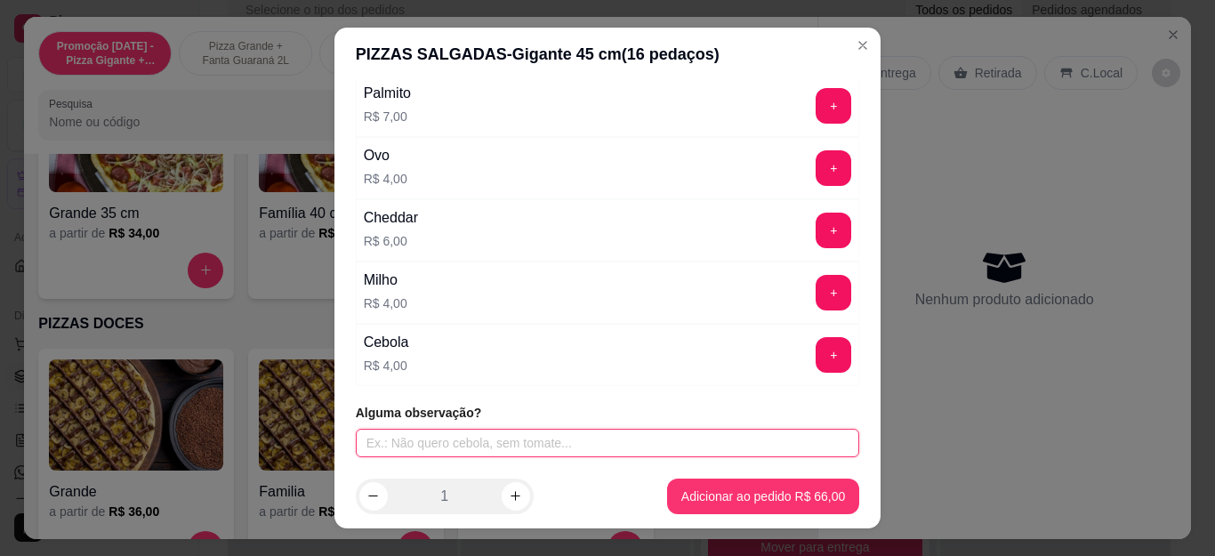
click at [439, 433] on input "text" at bounding box center [608, 443] width 504 height 28
type input "SEM AZEITONA"
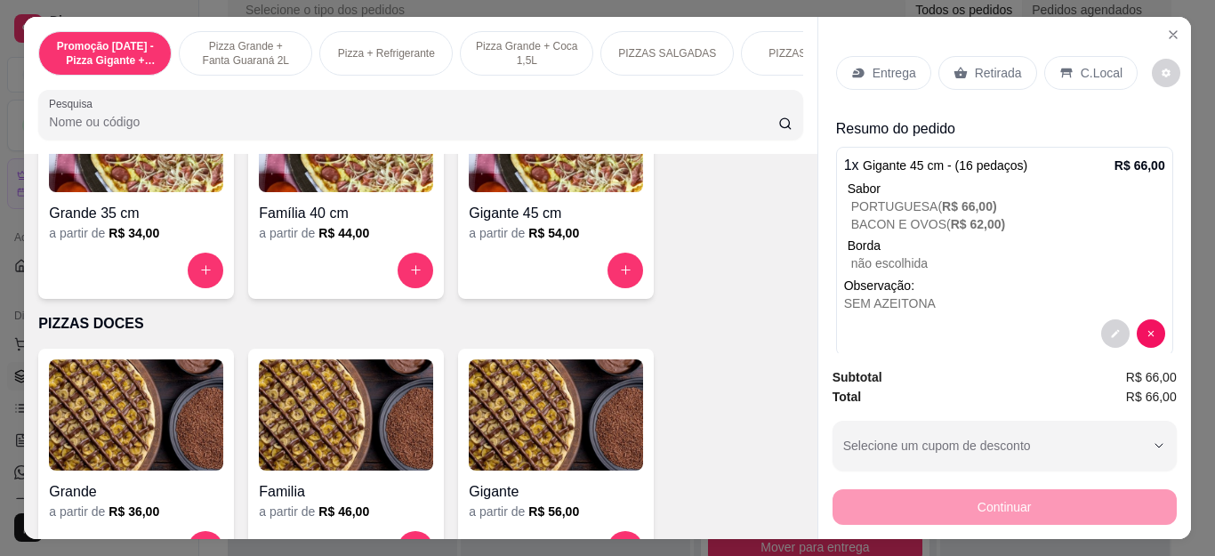
click at [985, 69] on p "Retirada" at bounding box center [998, 73] width 47 height 18
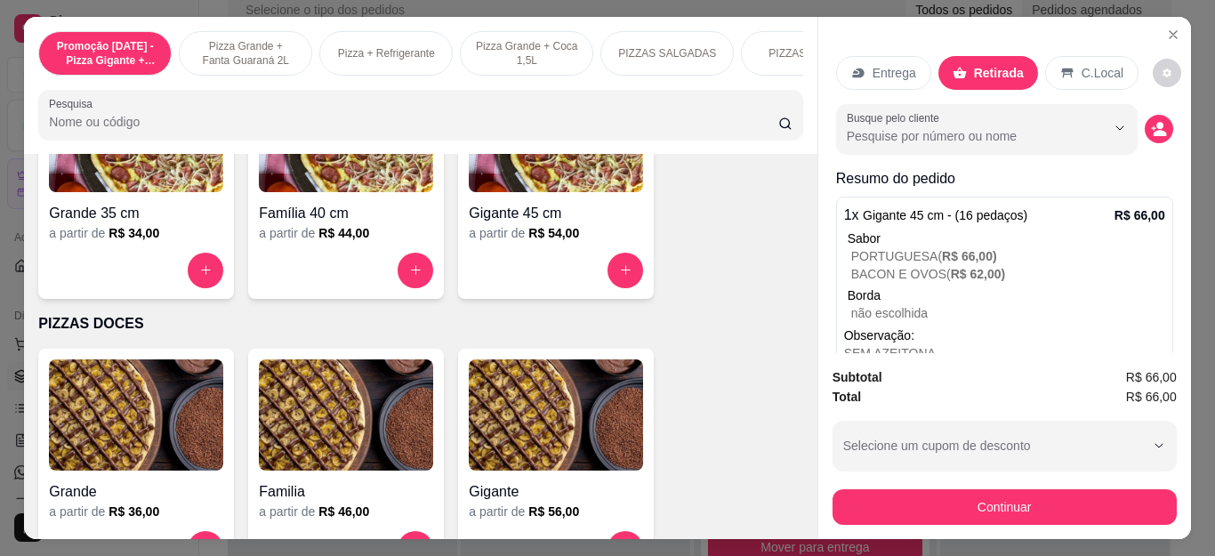
click at [884, 64] on p "Entrega" at bounding box center [894, 73] width 44 height 18
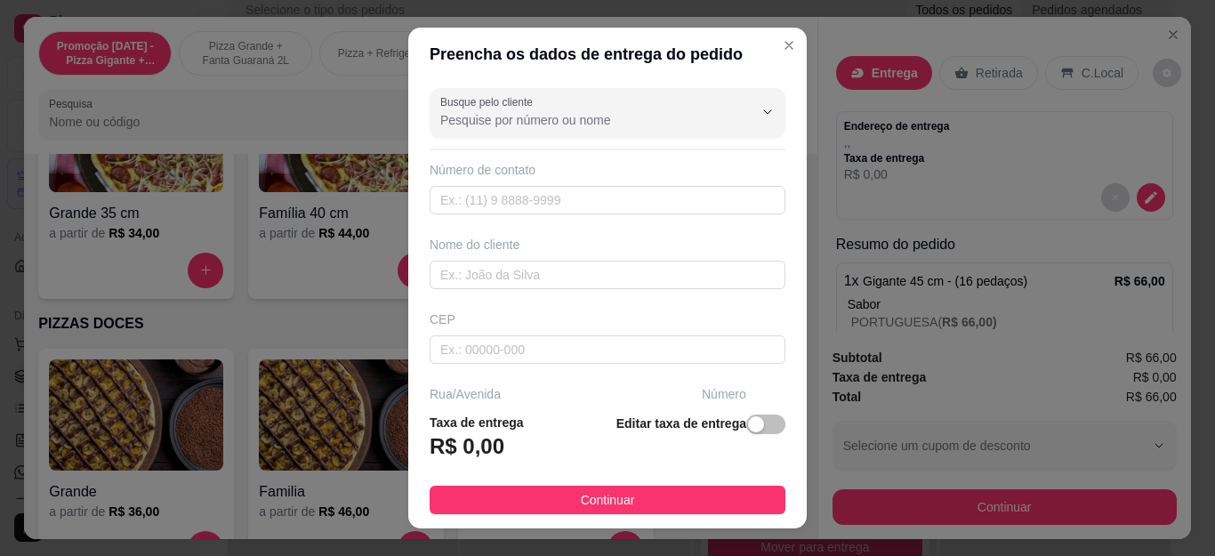
click at [653, 125] on input "Busque pelo cliente" at bounding box center [582, 120] width 285 height 18
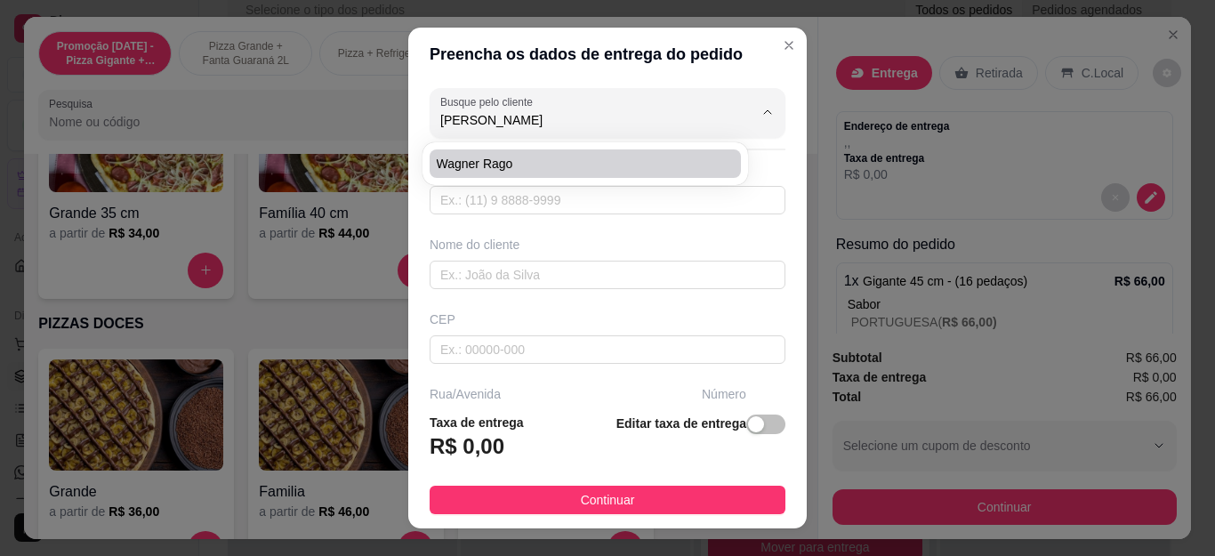
click at [601, 171] on span "Wagner Rago" at bounding box center [576, 164] width 279 height 18
type input "Wagner Rago"
type input "22997992770"
type input "Wagner Rago"
type input "Cabo Frio"
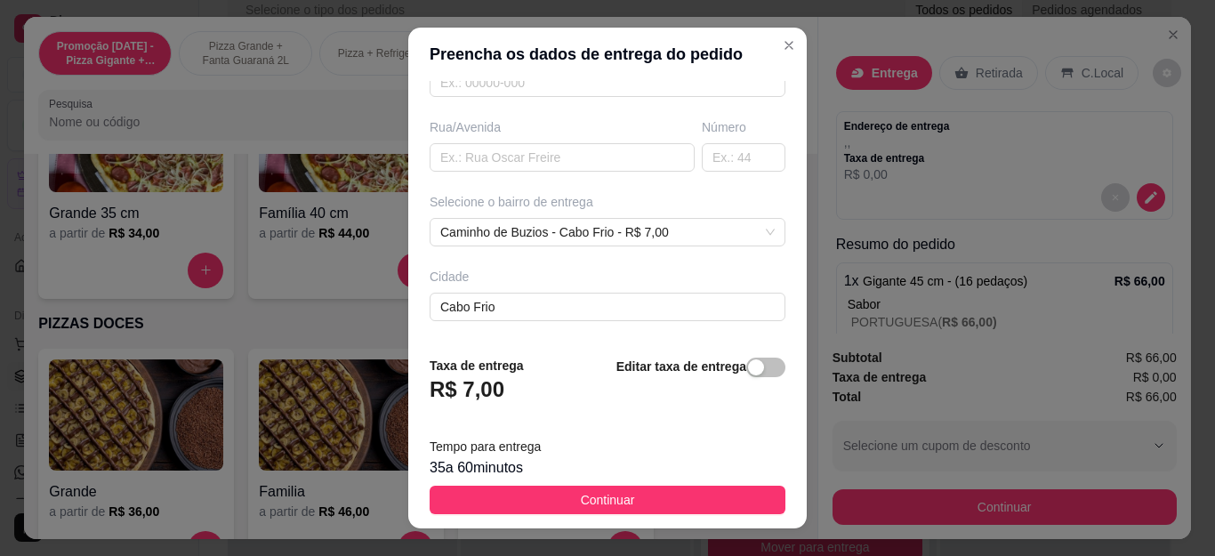
scroll to position [339, 0]
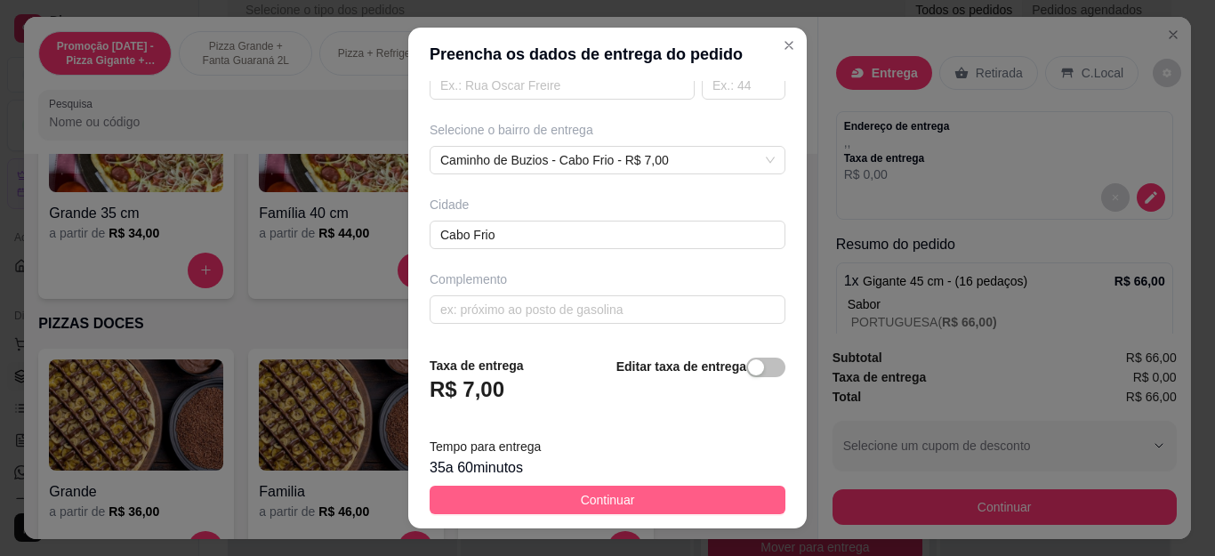
click at [624, 501] on button "Continuar" at bounding box center [608, 500] width 356 height 28
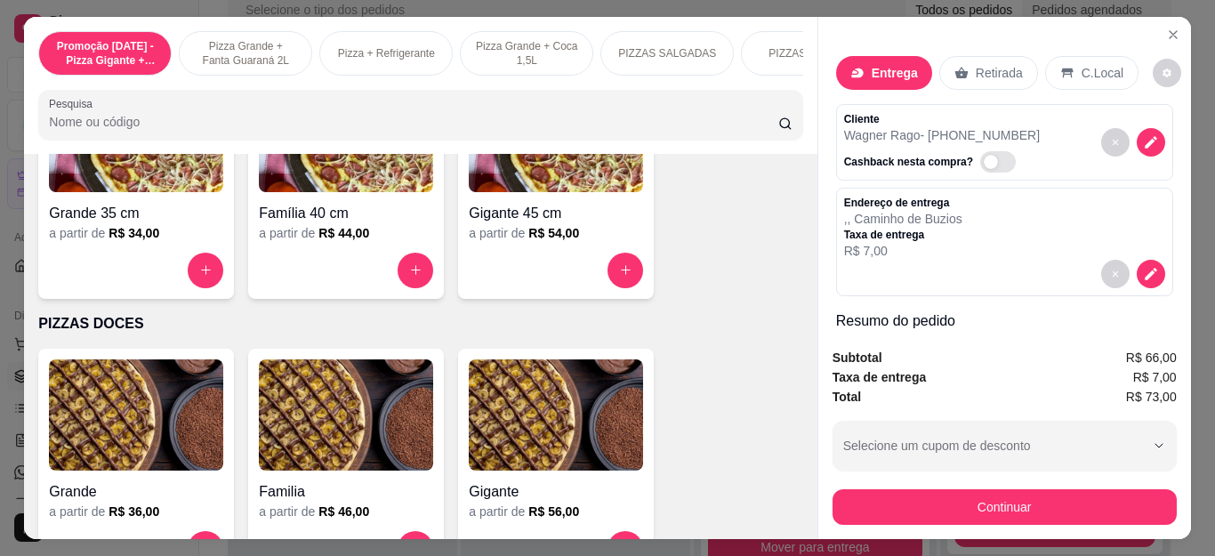
scroll to position [238, 0]
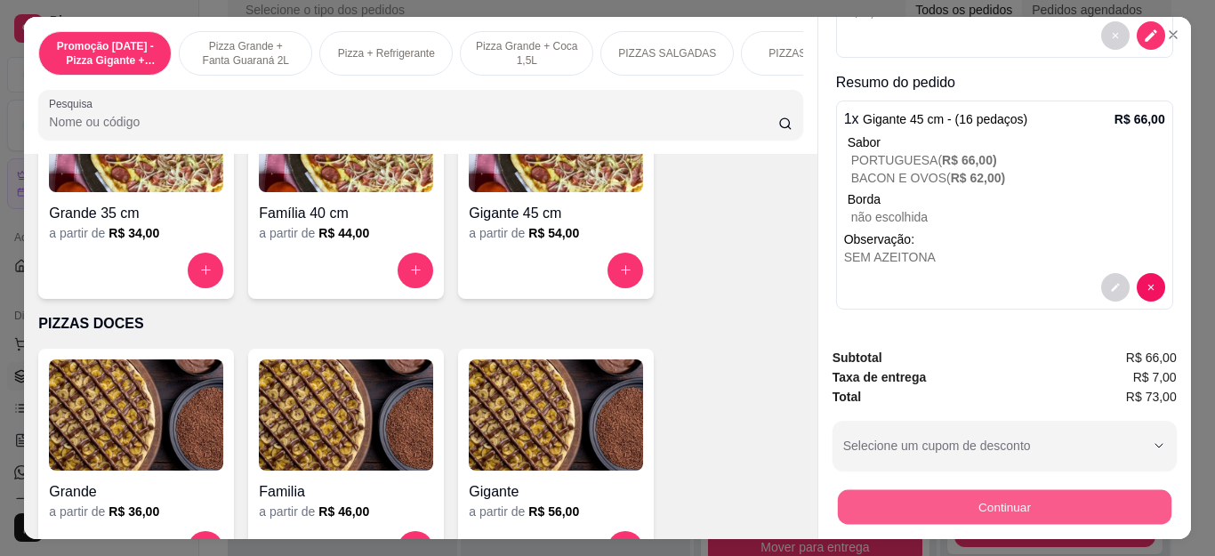
click at [878, 497] on button "Continuar" at bounding box center [1003, 507] width 333 height 35
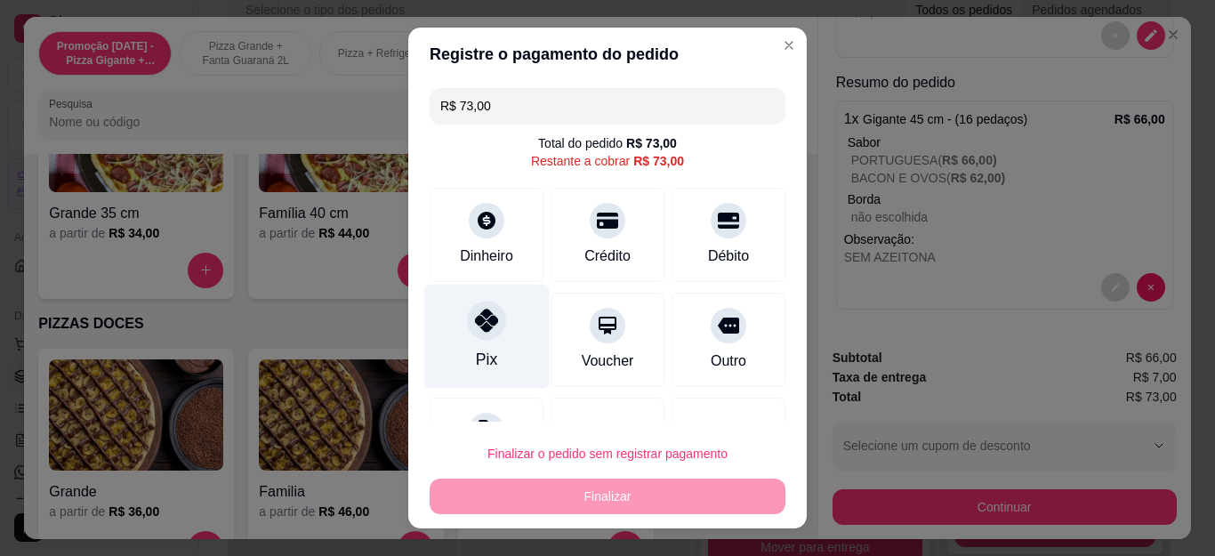
click at [467, 318] on div at bounding box center [486, 320] width 39 height 39
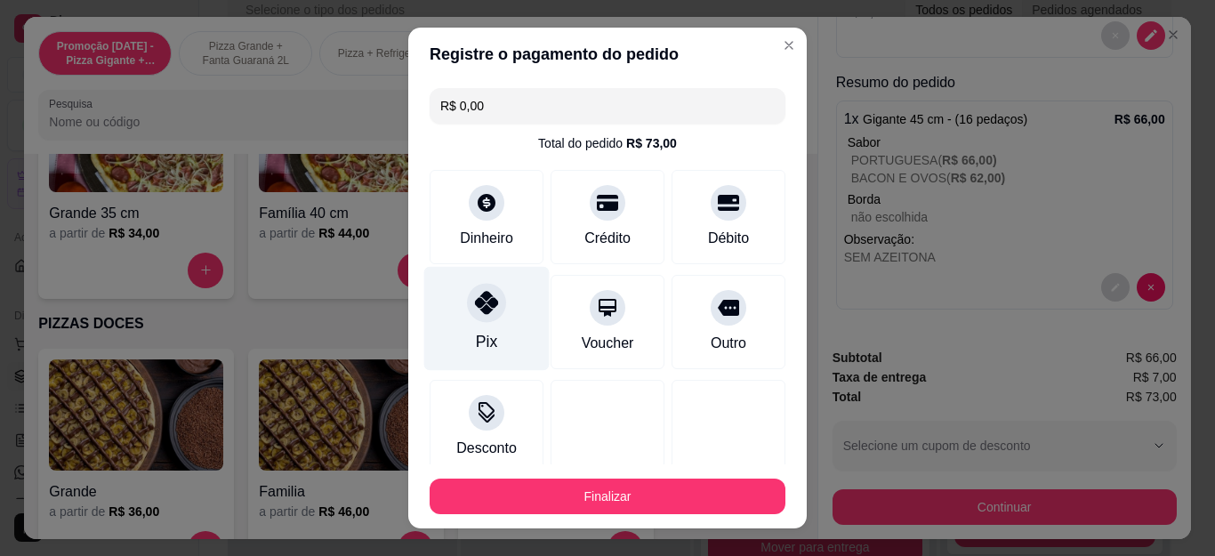
type input "R$ 0,00"
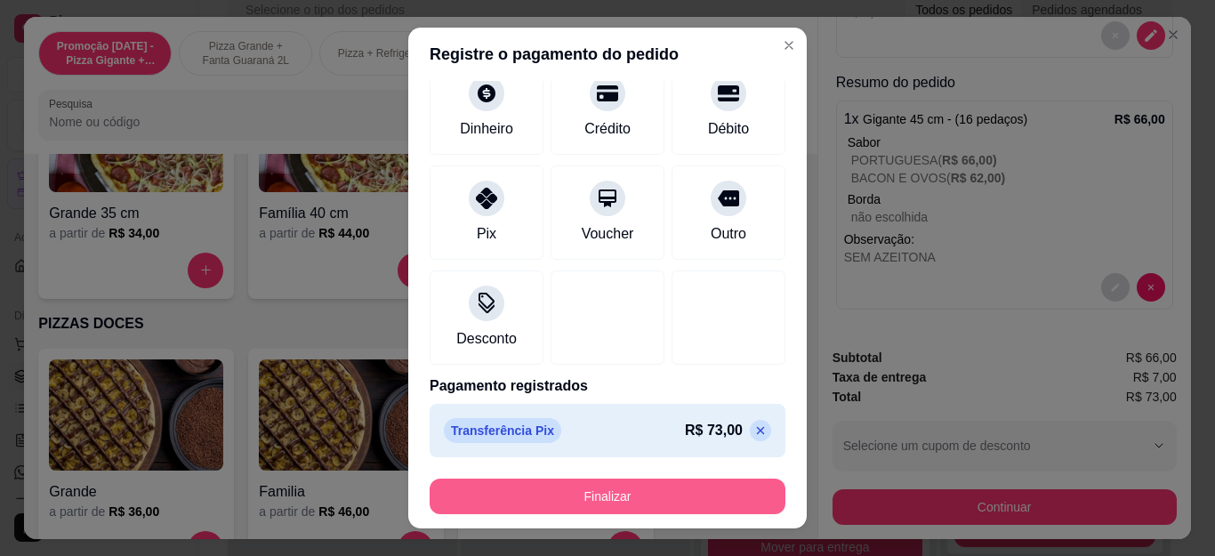
click at [535, 502] on button "Finalizar" at bounding box center [608, 496] width 356 height 36
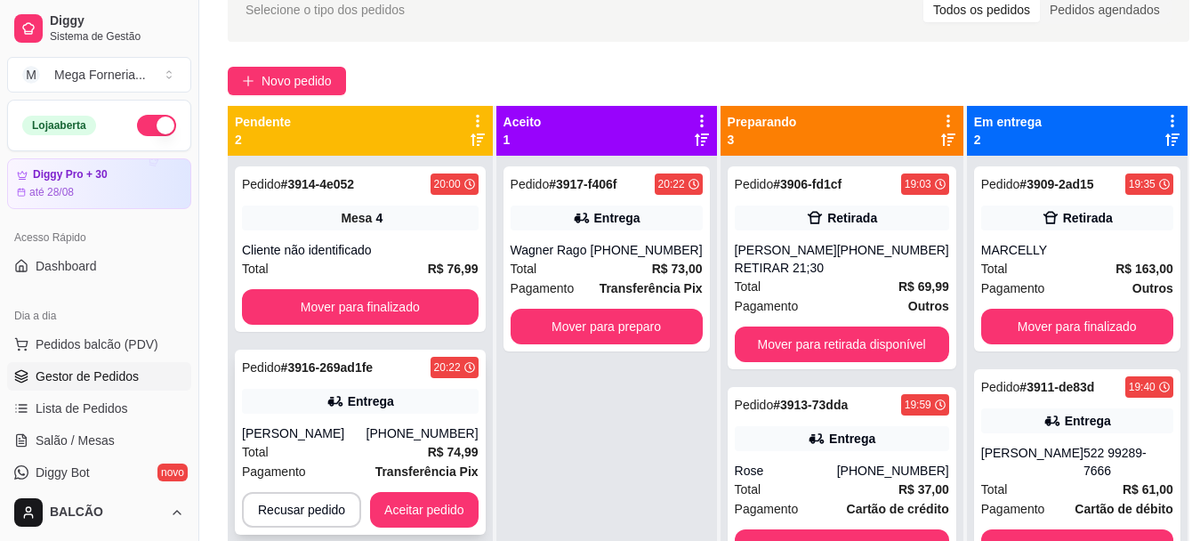
click at [338, 418] on div "Pedido # 3916-269ad1fe 20:22 Entrega [PERSON_NAME] [PHONE_NUMBER] Total R$ 74,9…" at bounding box center [360, 441] width 251 height 185
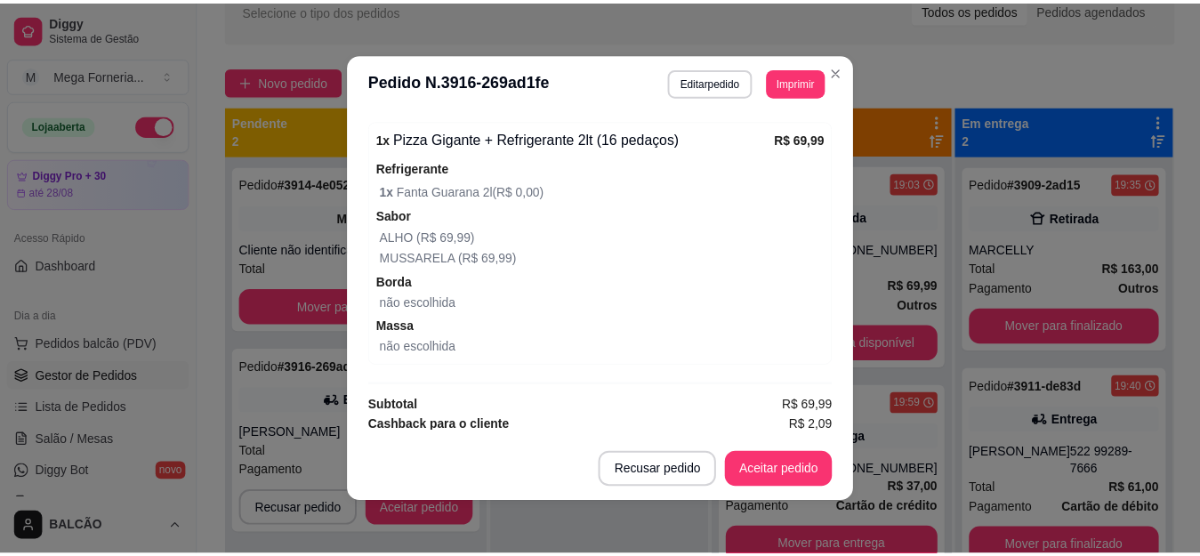
scroll to position [605, 0]
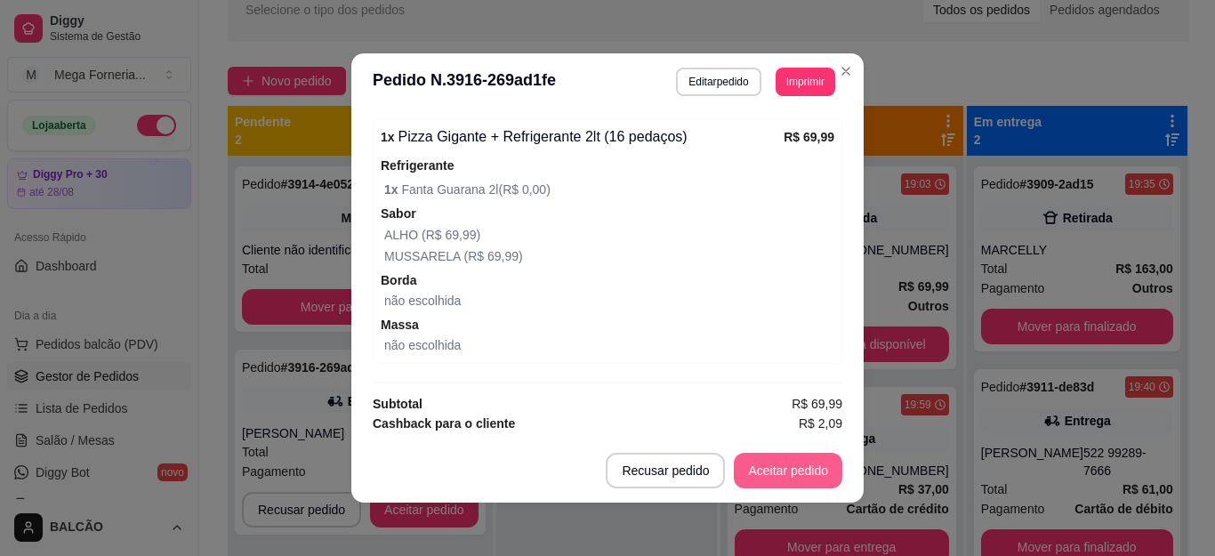
click at [736, 460] on button "Aceitar pedido" at bounding box center [788, 471] width 108 height 36
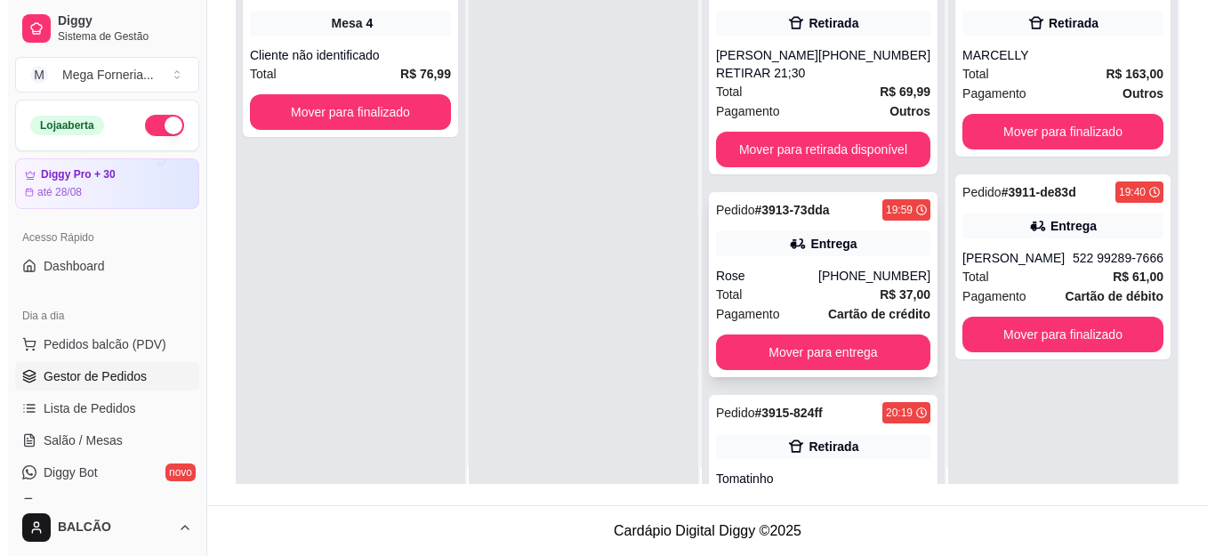
scroll to position [0, 0]
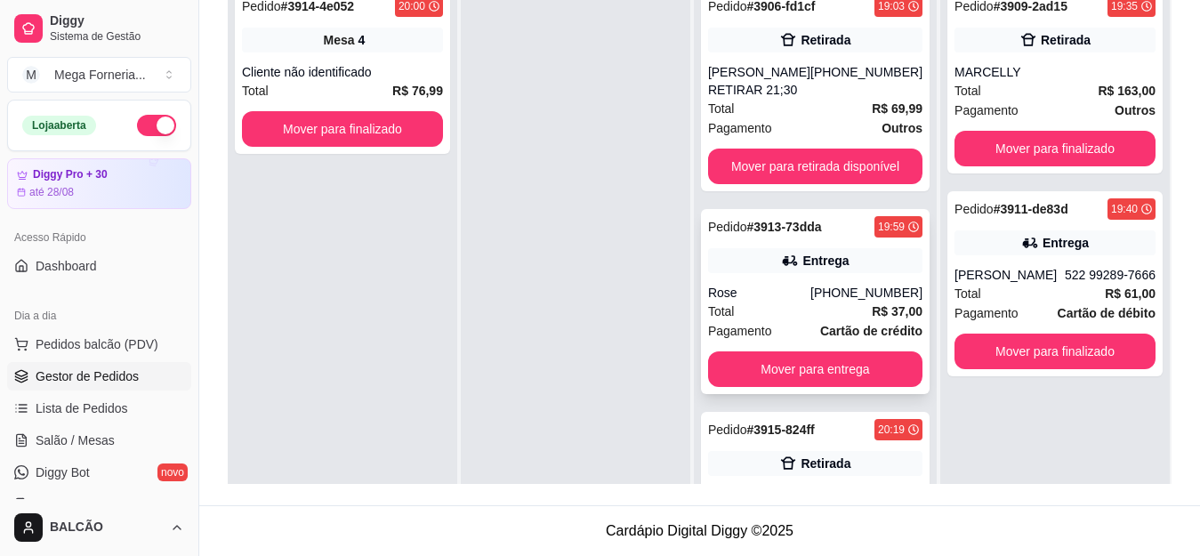
click at [864, 284] on div "[PHONE_NUMBER]" at bounding box center [866, 293] width 112 height 18
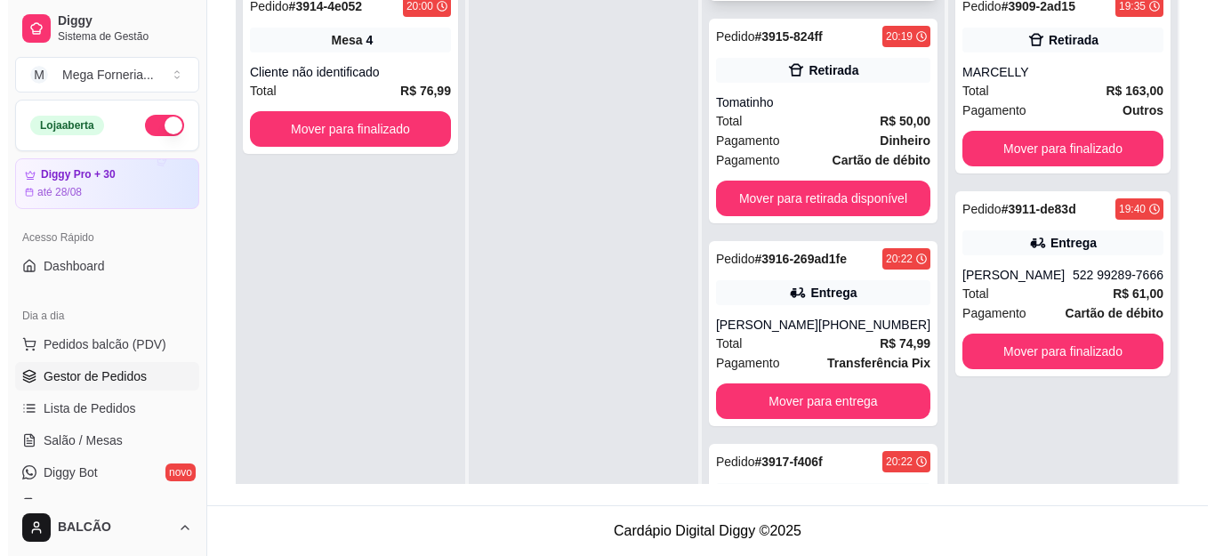
scroll to position [445, 0]
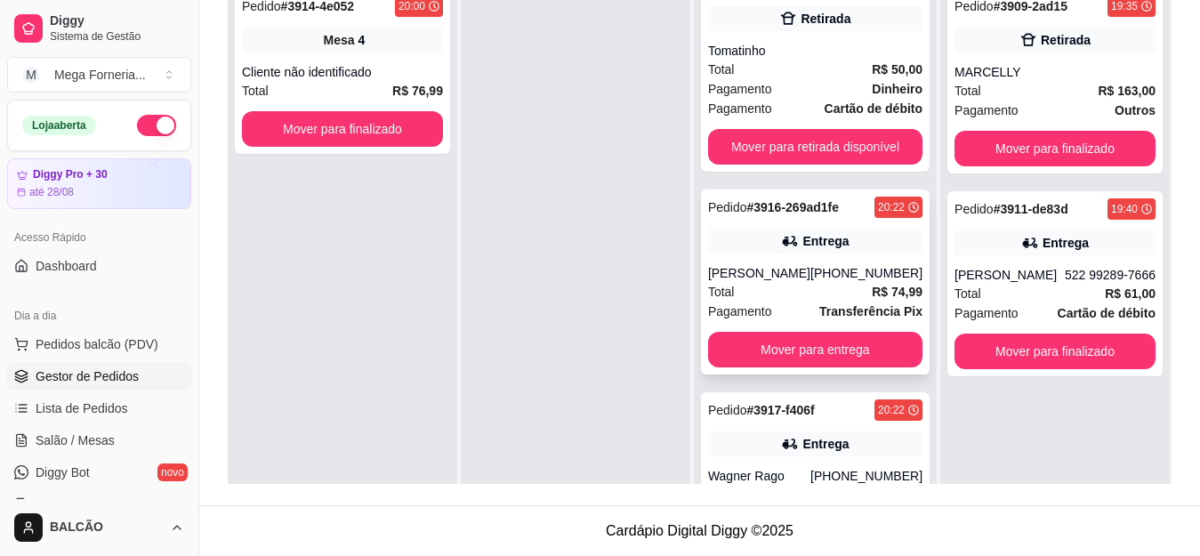
click at [819, 287] on div "Total R$ 74,99" at bounding box center [815, 292] width 214 height 20
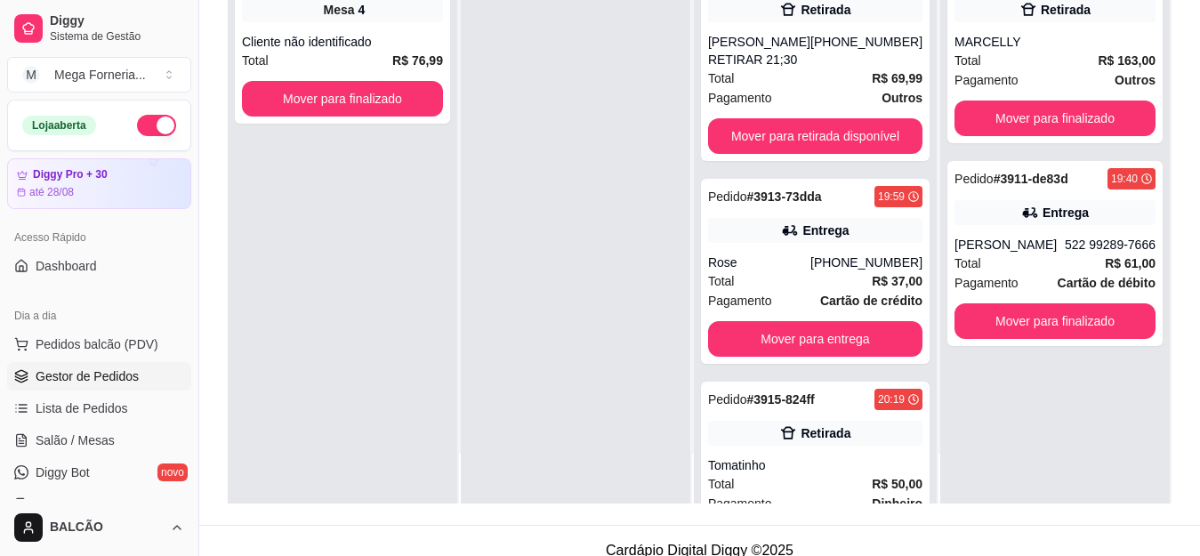
scroll to position [271, 0]
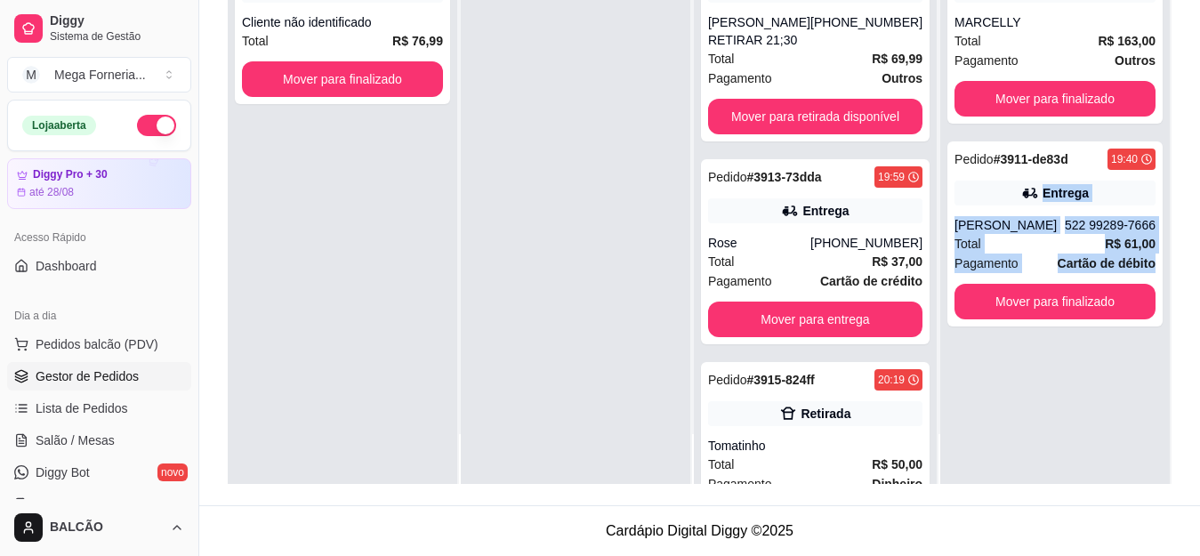
drag, startPoint x: 1155, startPoint y: 261, endPoint x: 1153, endPoint y: 141, distance: 119.2
click at [1153, 141] on div "Em entrega 2 Pedido # 3909-2ad15 19:35 Retirada MARCELLY Total R$ 163,00 Pagame…" at bounding box center [1055, 181] width 231 height 606
click at [1010, 382] on div "Pedido # 3909-2ad15 19:35 Retirada MARCELLY Total R$ 163,00 Pagamento Outros Mo…" at bounding box center [1054, 206] width 229 height 556
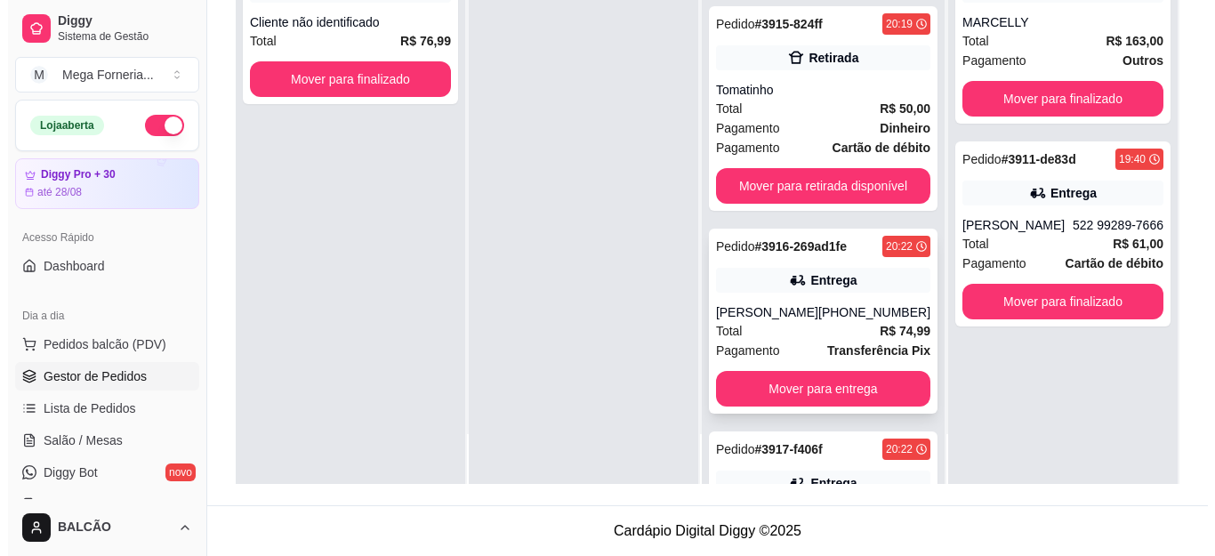
scroll to position [513, 0]
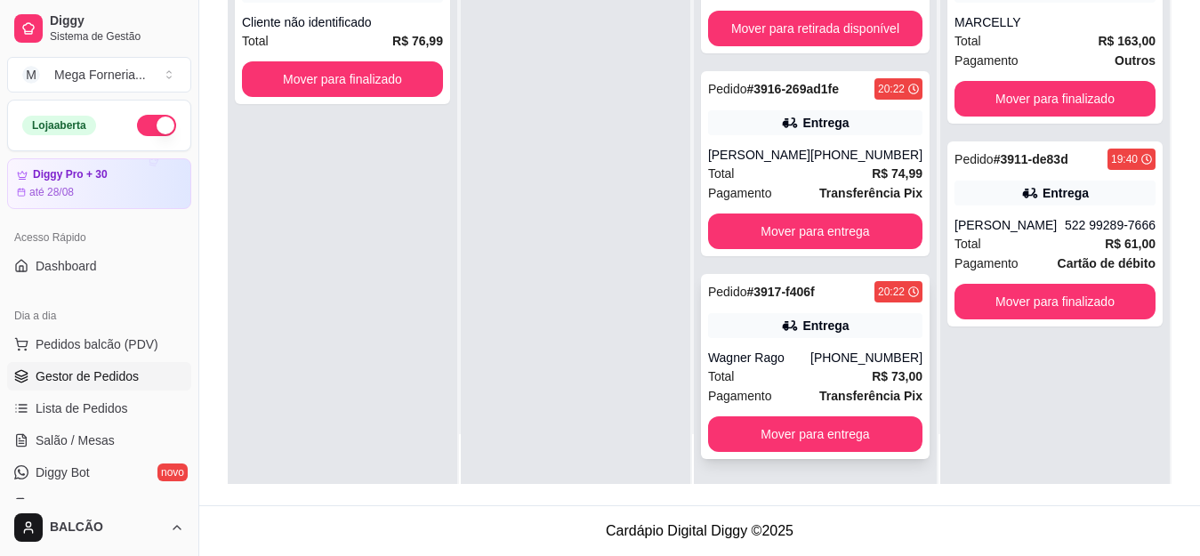
click at [764, 333] on div "Entrega" at bounding box center [815, 325] width 214 height 25
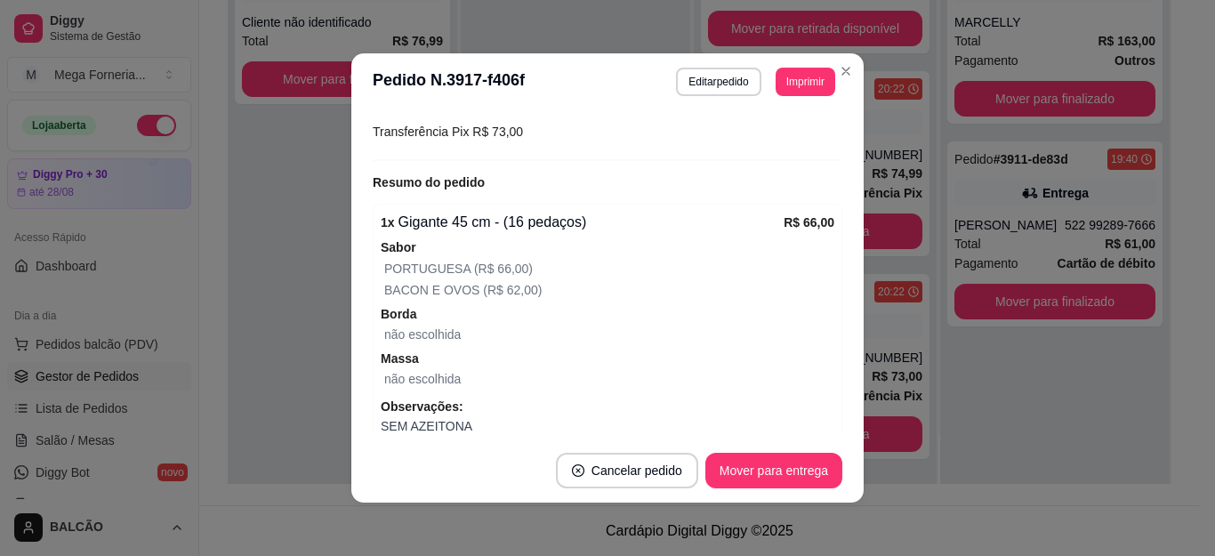
scroll to position [526, 0]
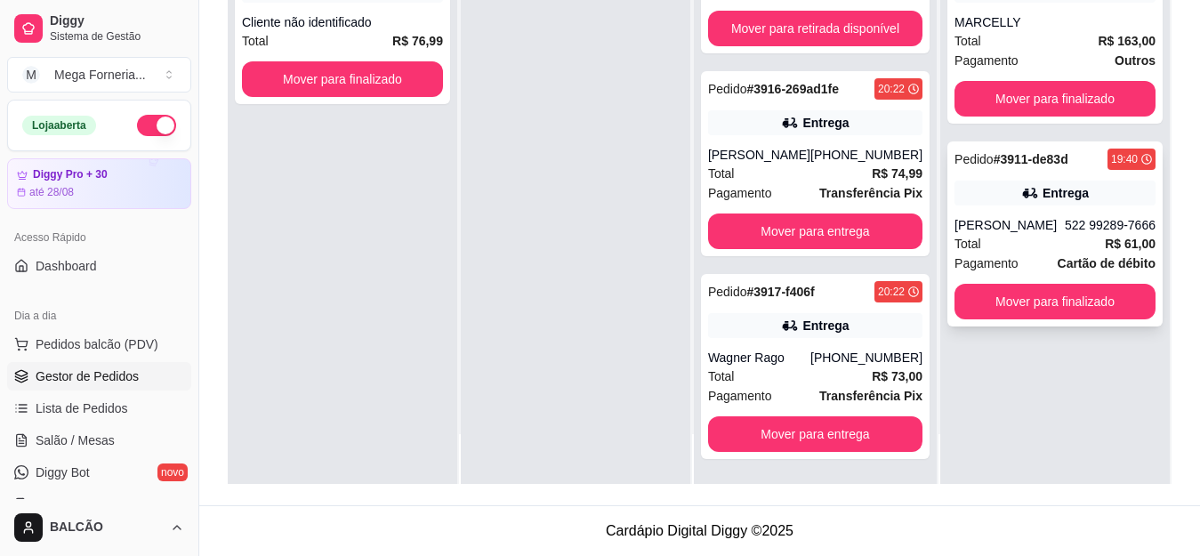
click at [1100, 214] on div "Pedido # 3911-de83d 19:40 Entrega [PERSON_NAME] 522 99289-7666 Total R$ 61,00 P…" at bounding box center [1054, 233] width 215 height 185
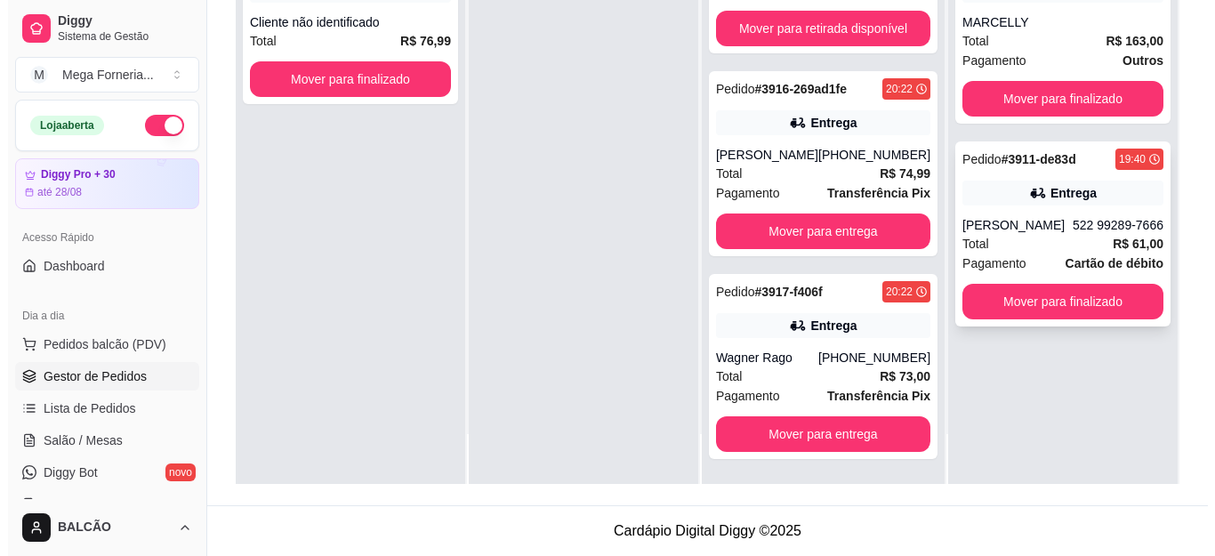
scroll to position [0, 0]
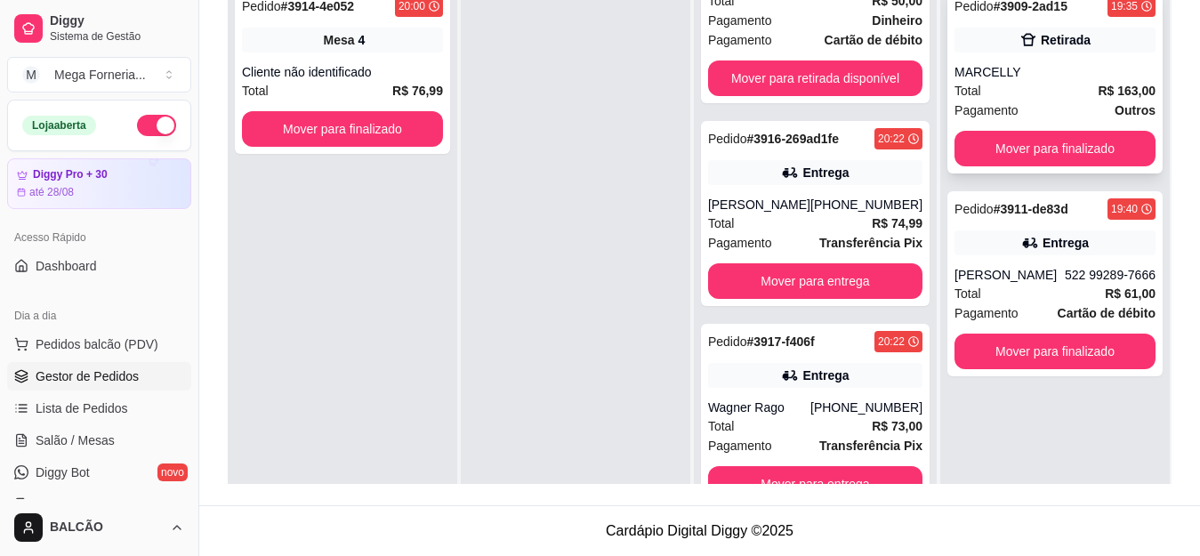
click at [1027, 54] on div "Pedido # 3909-2ad15 19:35 Retirada MARCELLY Total R$ 163,00 Pagamento Outros Mo…" at bounding box center [1054, 80] width 215 height 185
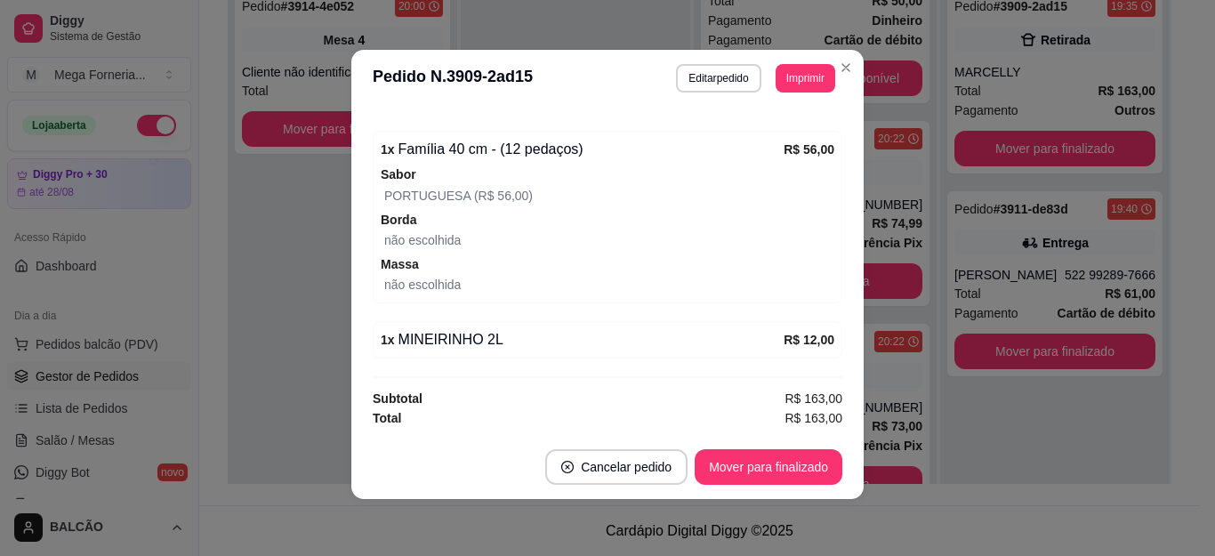
scroll to position [500, 0]
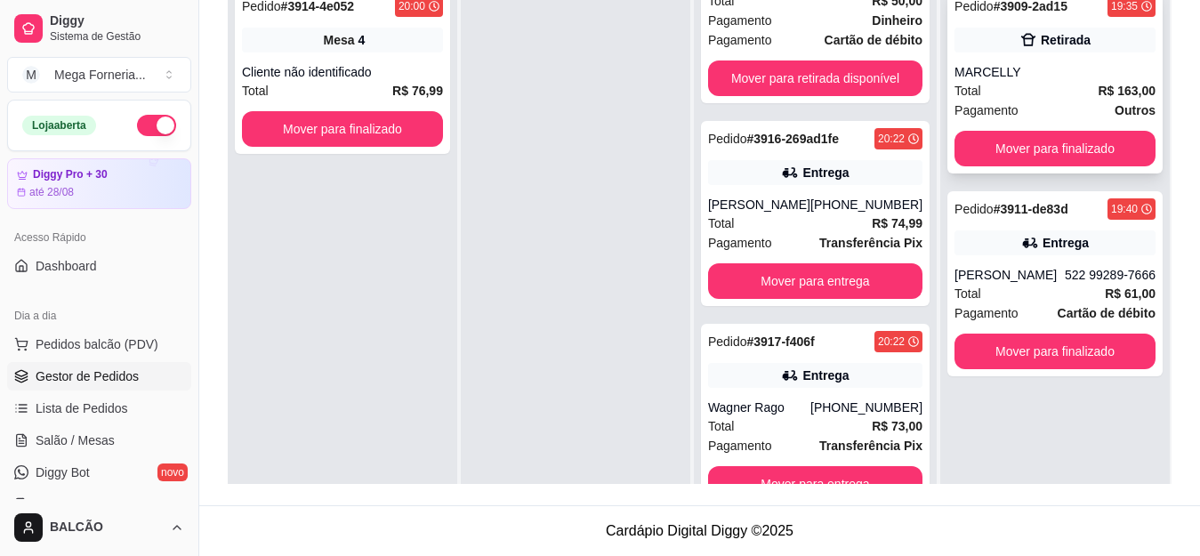
click at [1051, 70] on div "MARCELLY" at bounding box center [1054, 72] width 201 height 18
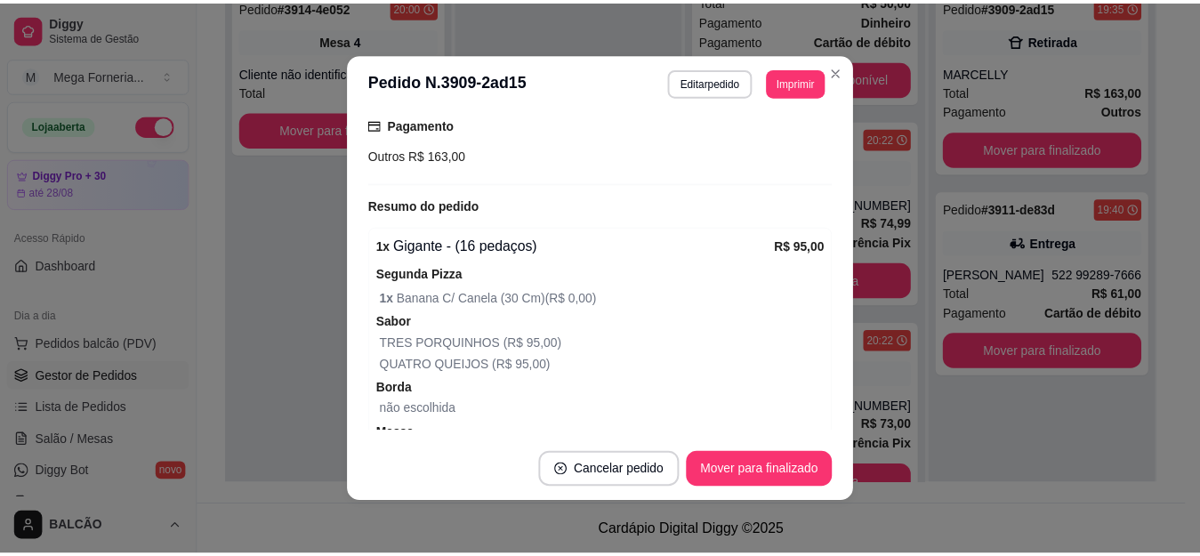
scroll to position [411, 0]
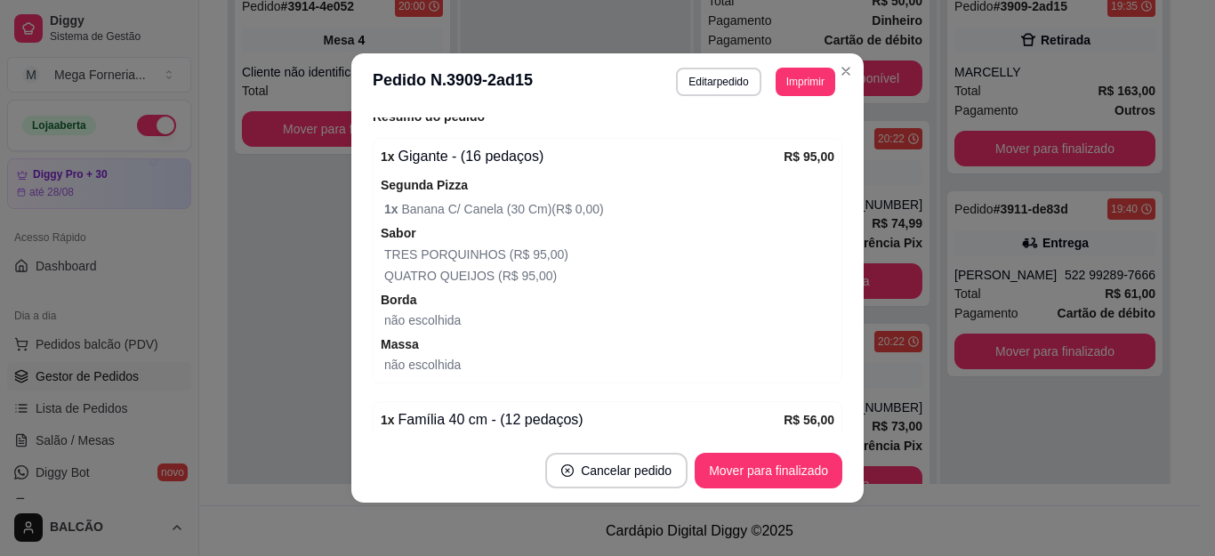
click at [852, 65] on header "**********" at bounding box center [607, 81] width 512 height 57
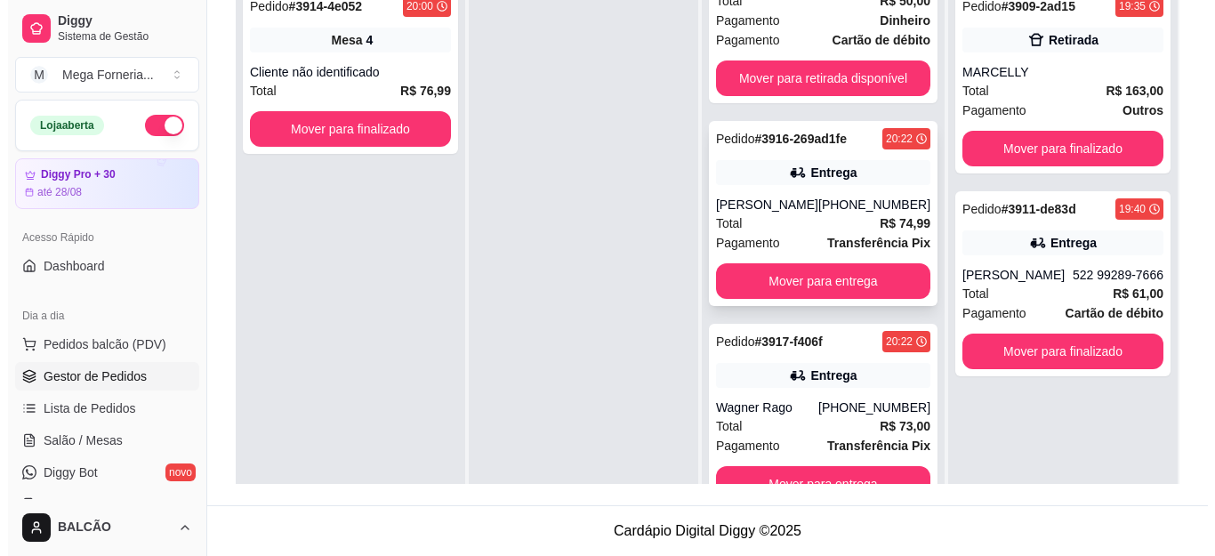
scroll to position [50, 0]
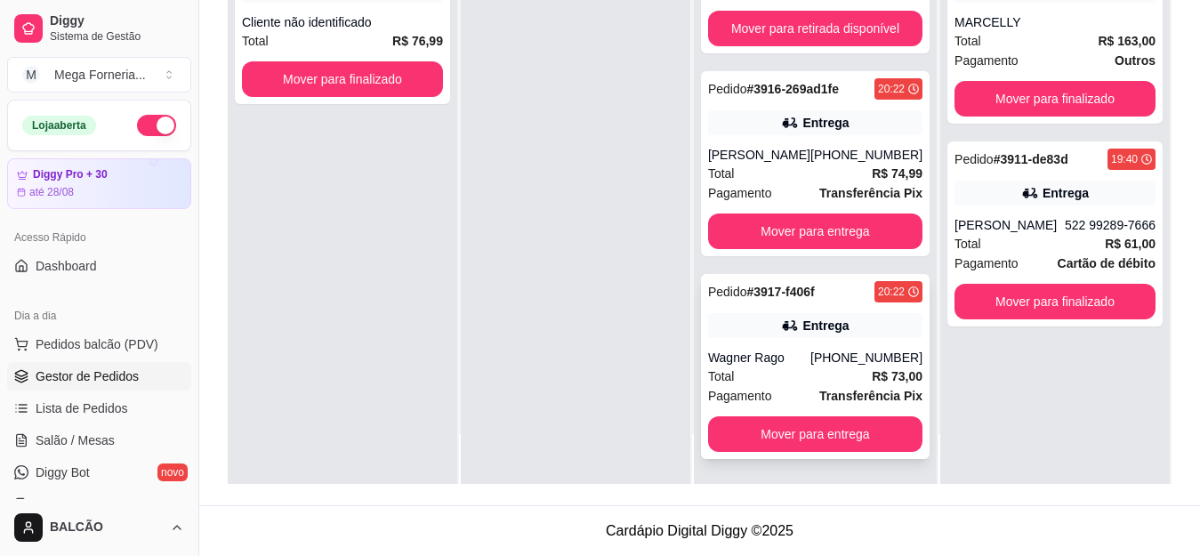
click at [804, 308] on div "Pedido # 3917-f406f 20:22 Entrega Wagner Rago [PHONE_NUMBER] Total R$ 73,00 Pag…" at bounding box center [815, 366] width 229 height 185
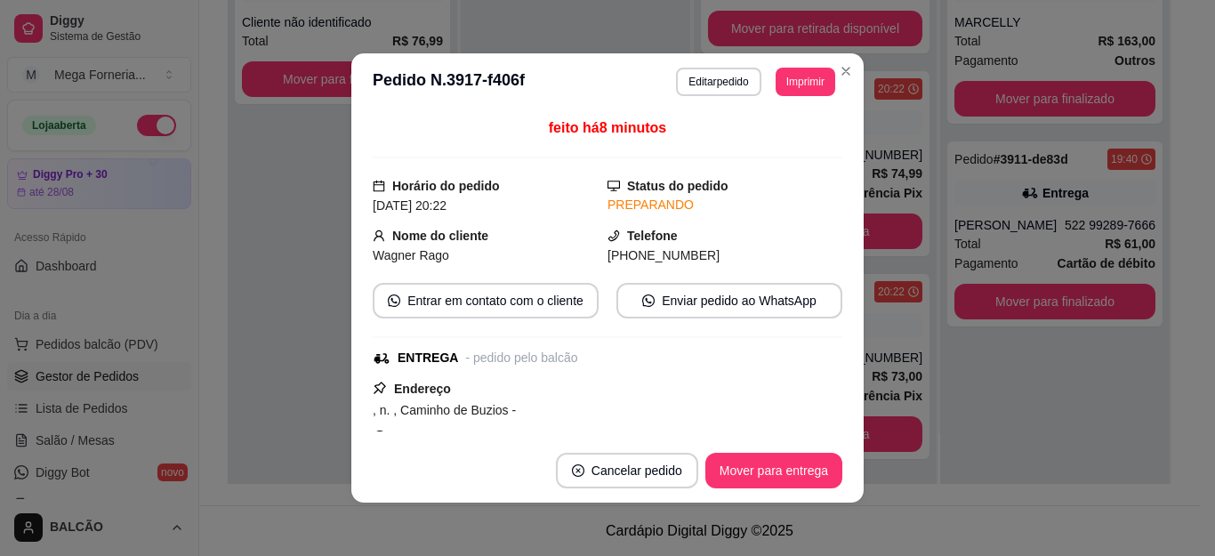
click at [697, 96] on header "**********" at bounding box center [607, 81] width 512 height 57
click at [701, 86] on button "Editar pedido" at bounding box center [719, 82] width 83 height 28
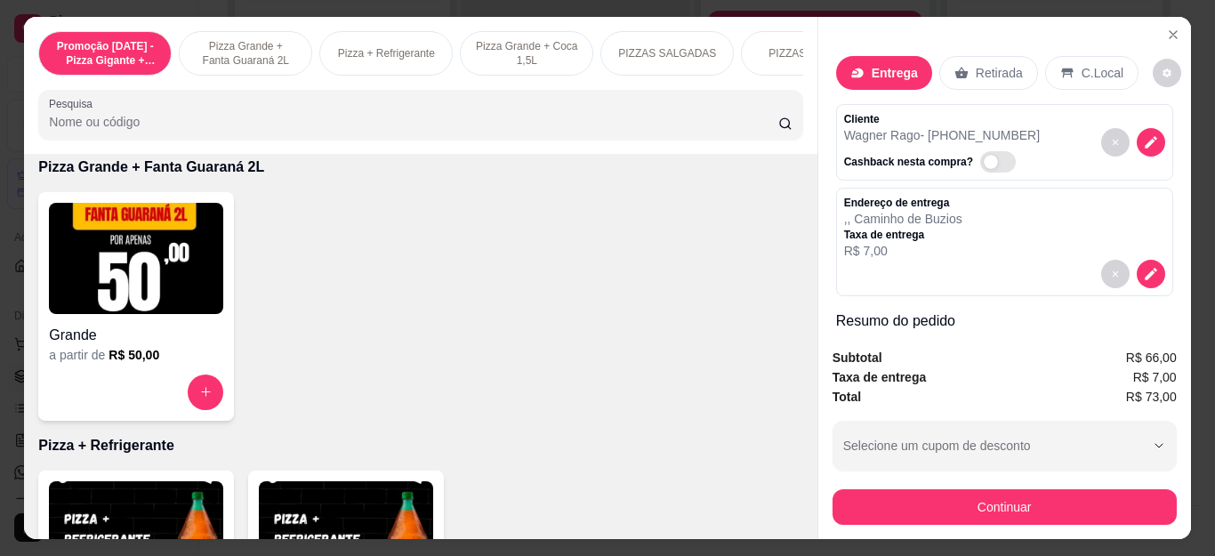
scroll to position [0, 915]
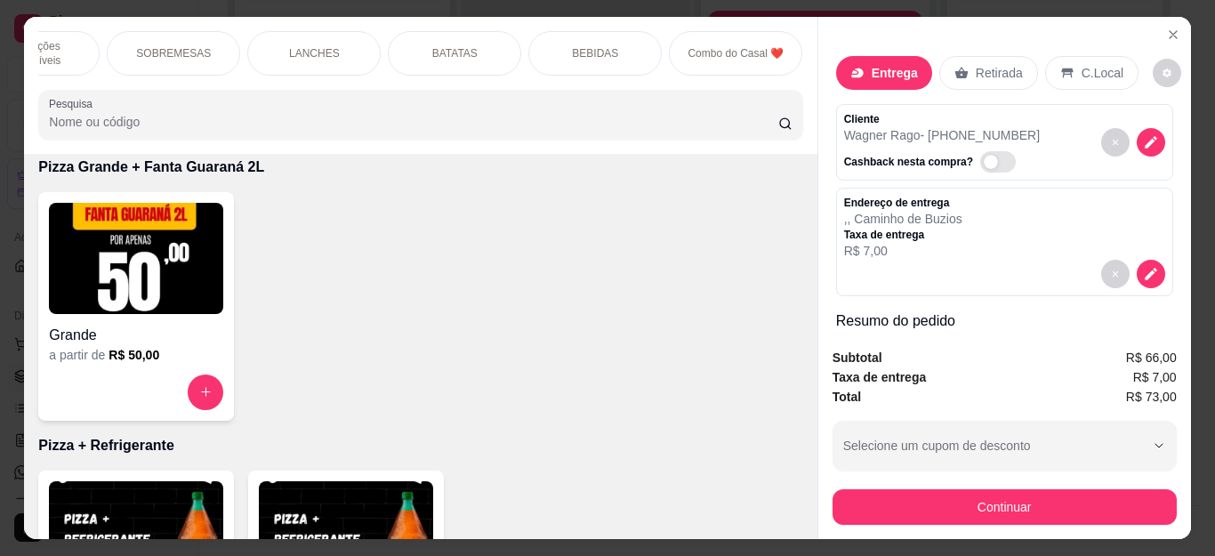
click at [572, 52] on p "BEBIDAS" at bounding box center [595, 53] width 46 height 14
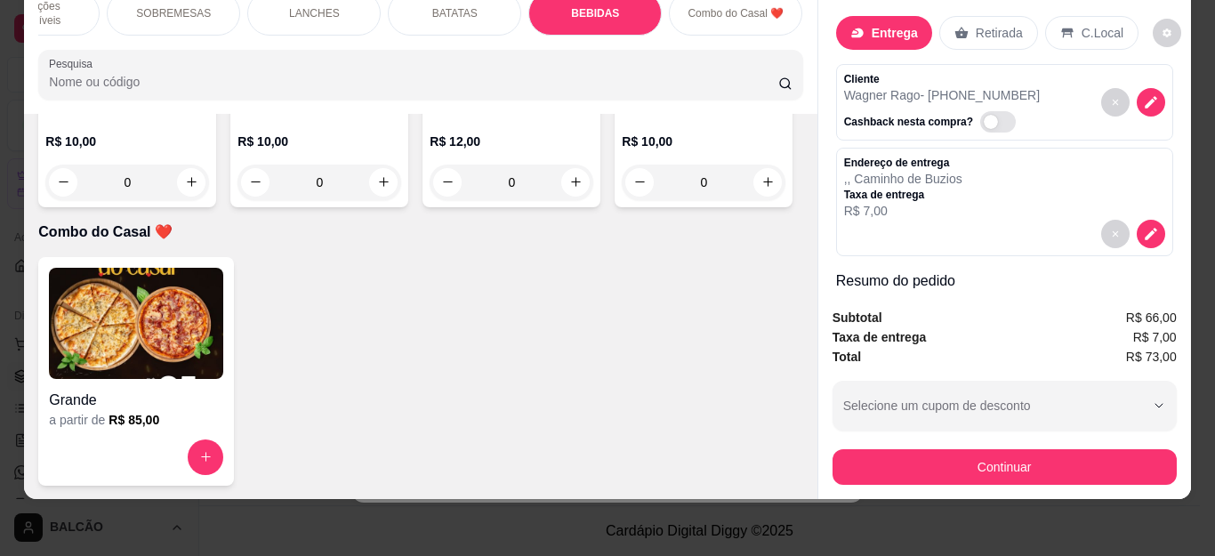
scroll to position [4927, 0]
type input "1"
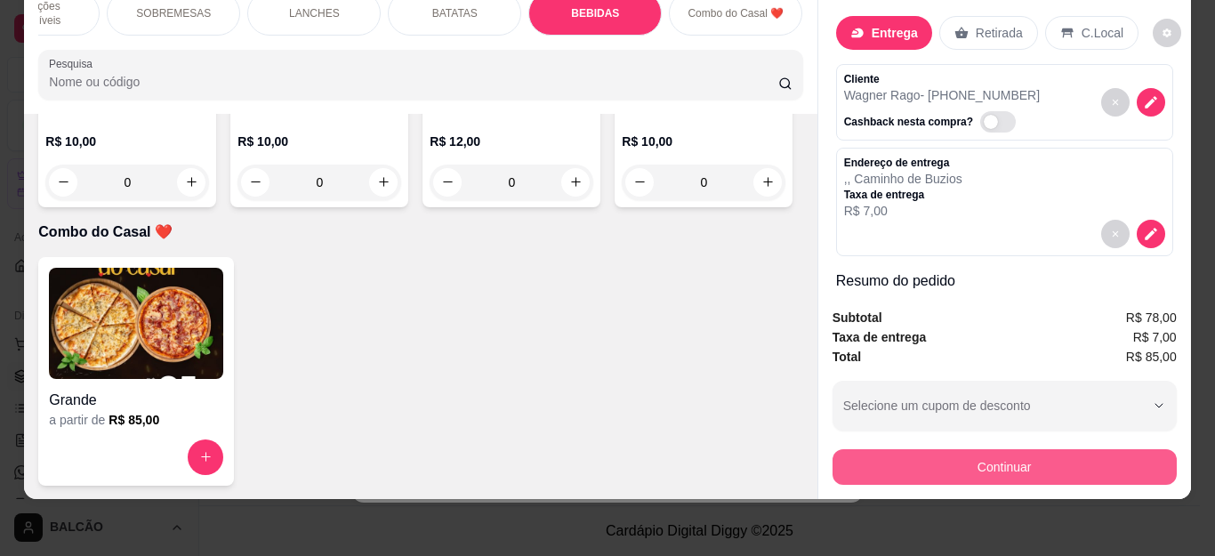
click at [863, 449] on button "Continuar" at bounding box center [1004, 467] width 344 height 36
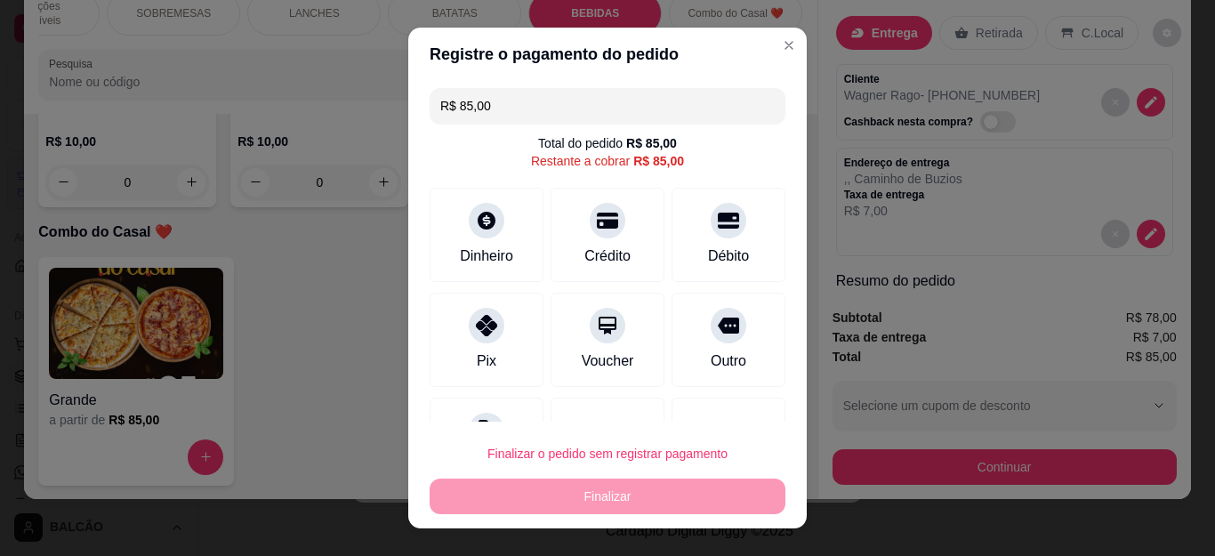
click at [759, 42] on div "Promoção [DATE] - Pizza Gigante + Media Doce Pizza Grande + Fanta Guaraná 2L Pi…" at bounding box center [420, 45] width 792 height 137
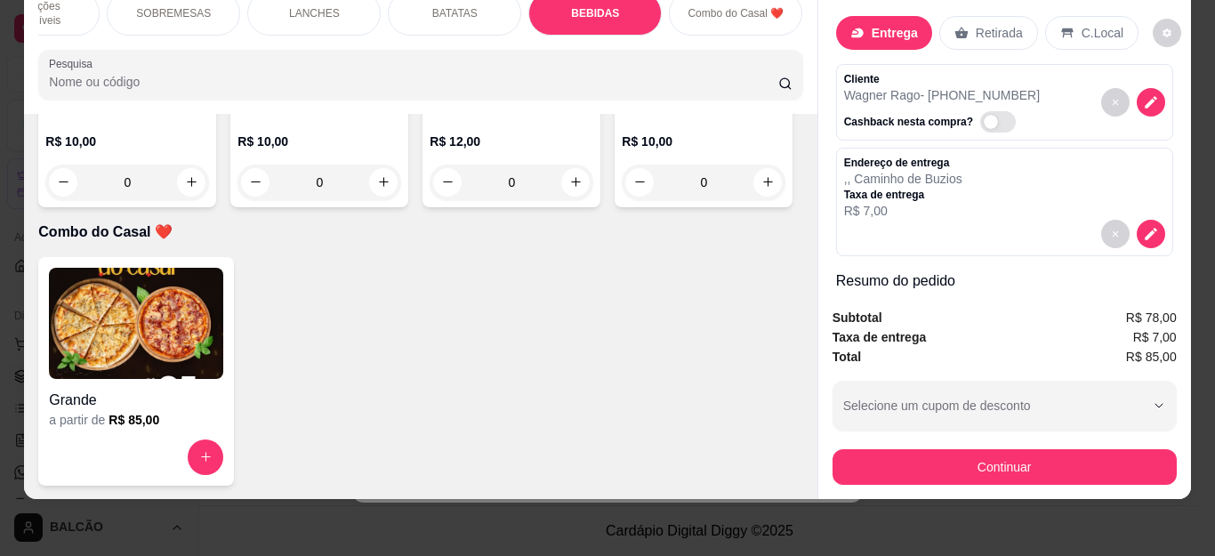
click at [767, 44] on div "Promoção [DATE] - Pizza Gigante + Media Doce Pizza Grande + Fanta Guaraná 2L Pi…" at bounding box center [420, 45] width 792 height 137
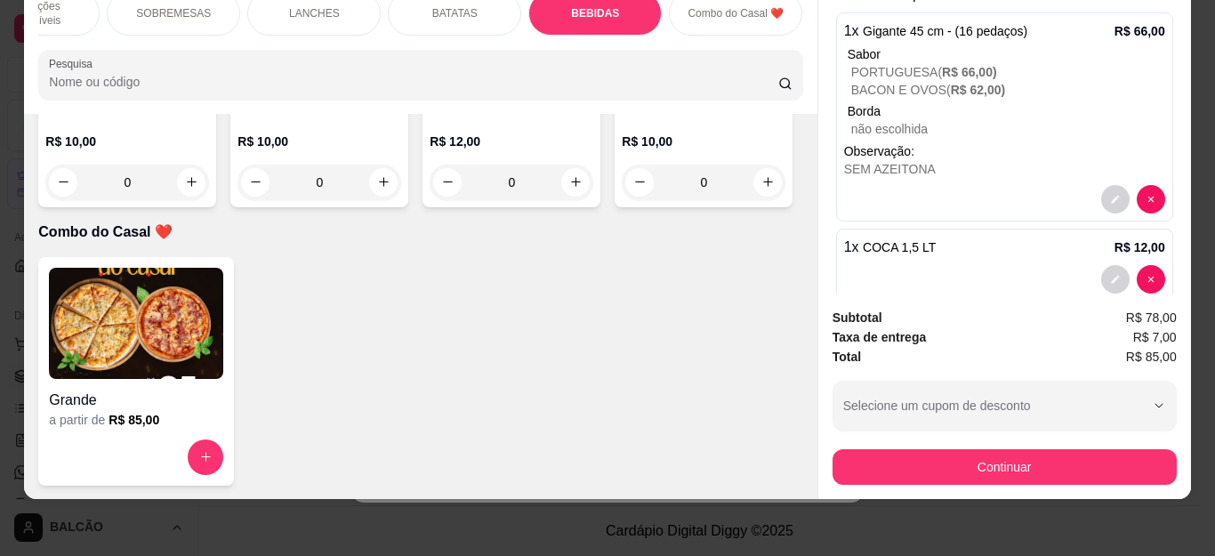
scroll to position [318, 0]
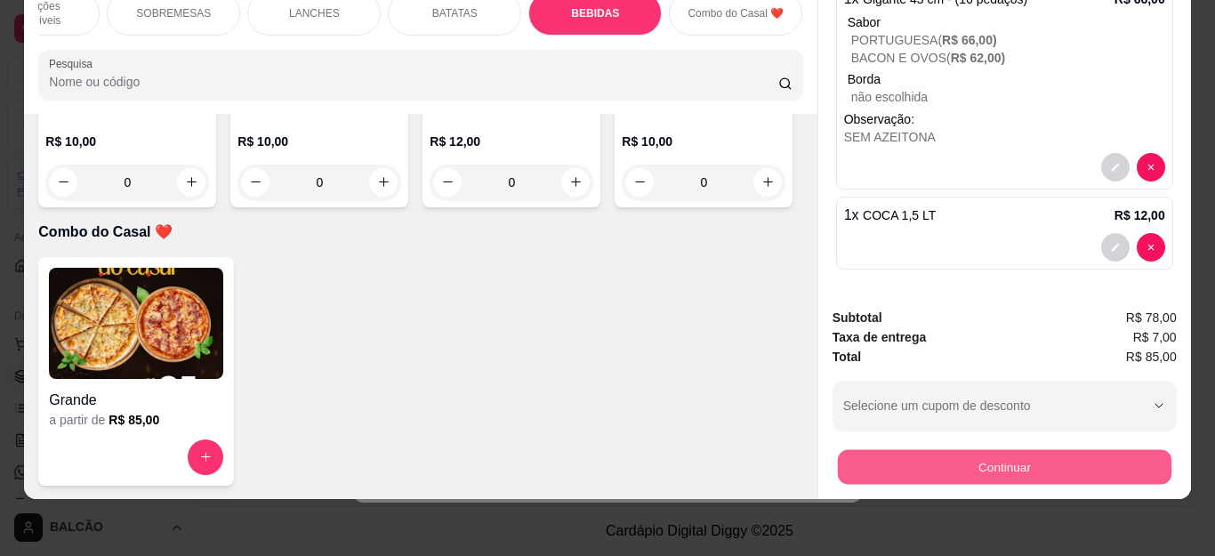
click at [880, 450] on button "Continuar" at bounding box center [1003, 467] width 333 height 35
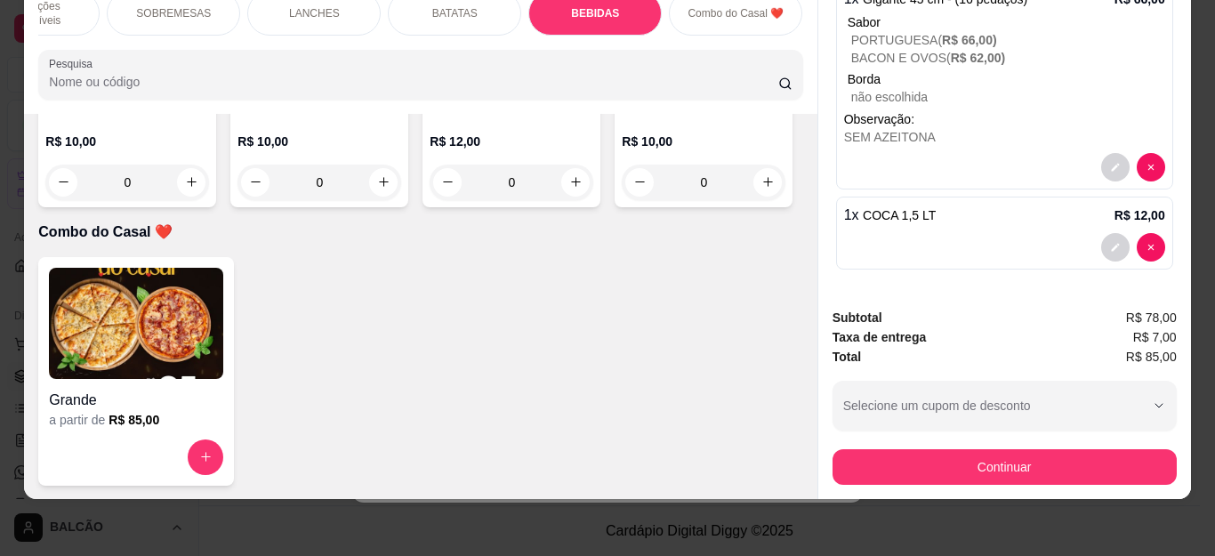
click at [476, 300] on div "Pix" at bounding box center [486, 337] width 125 height 104
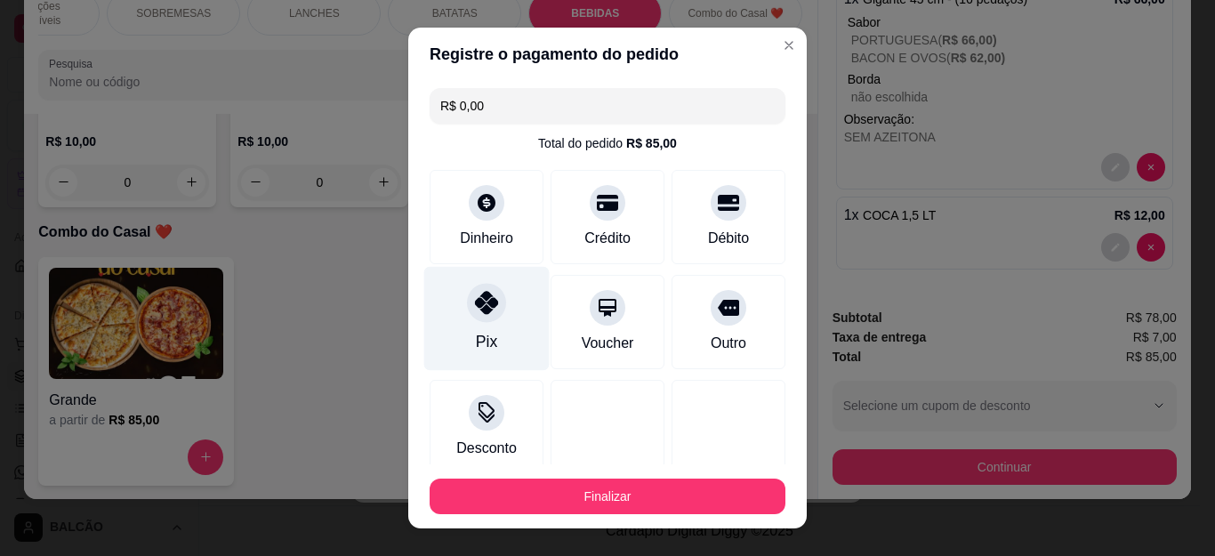
type input "R$ 0,00"
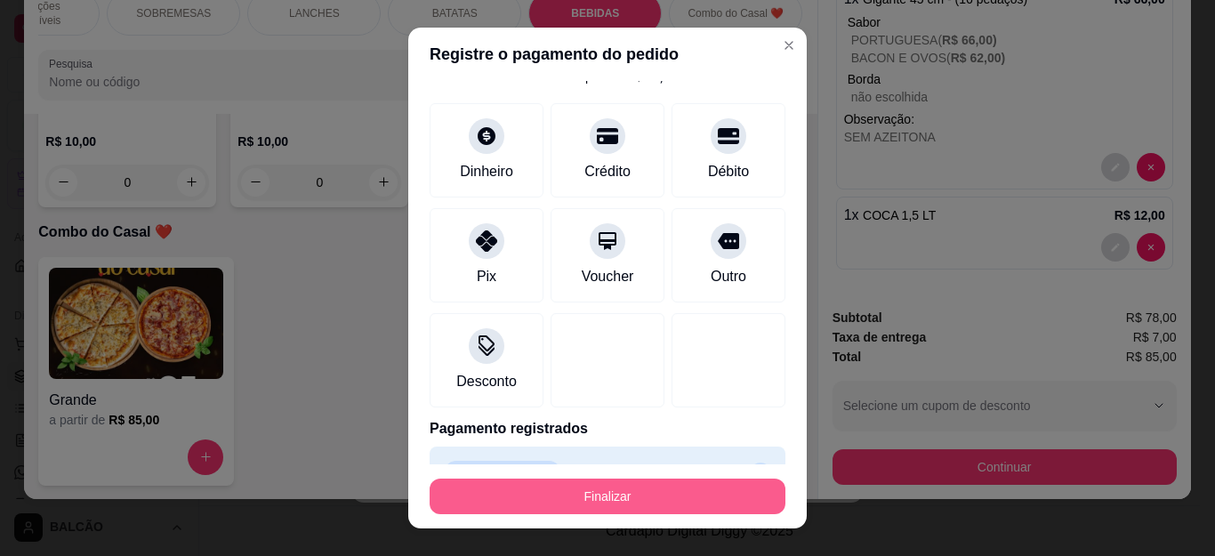
scroll to position [109, 0]
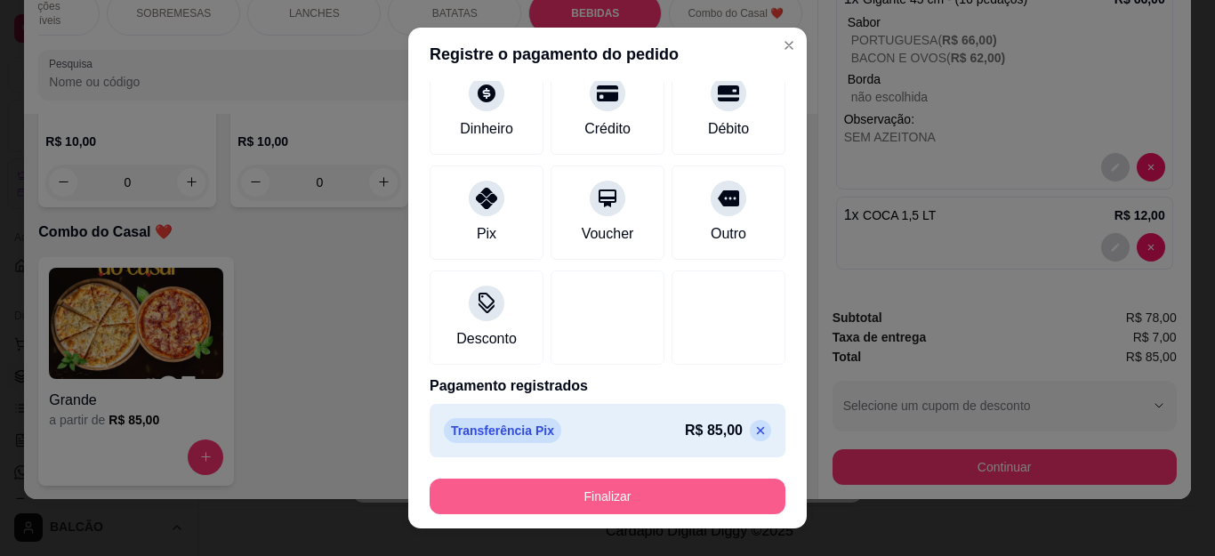
click at [672, 505] on button "Finalizar" at bounding box center [608, 496] width 356 height 36
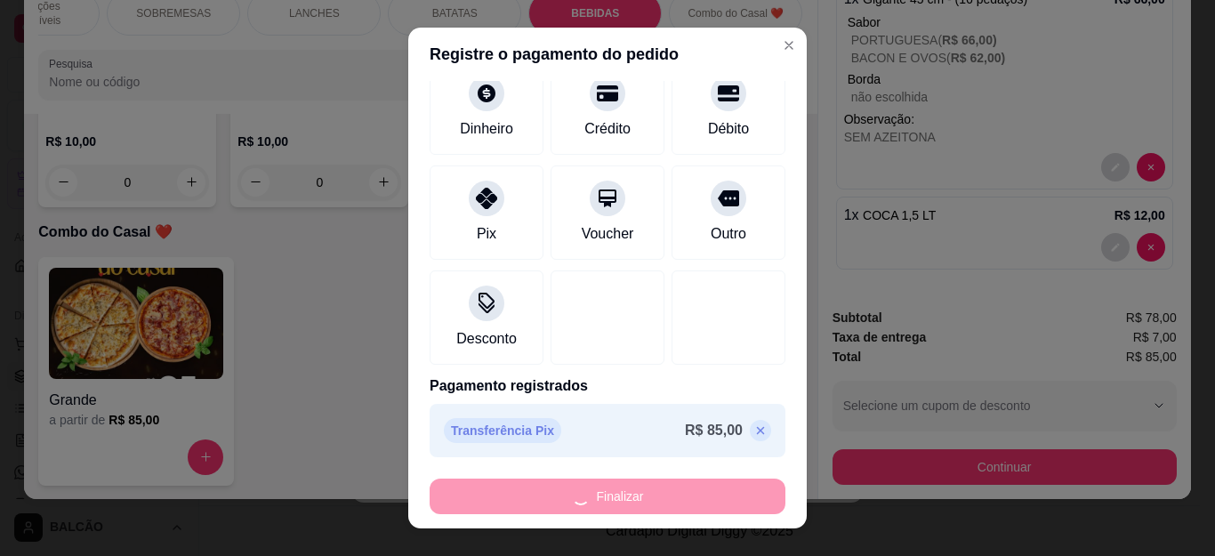
type input "0"
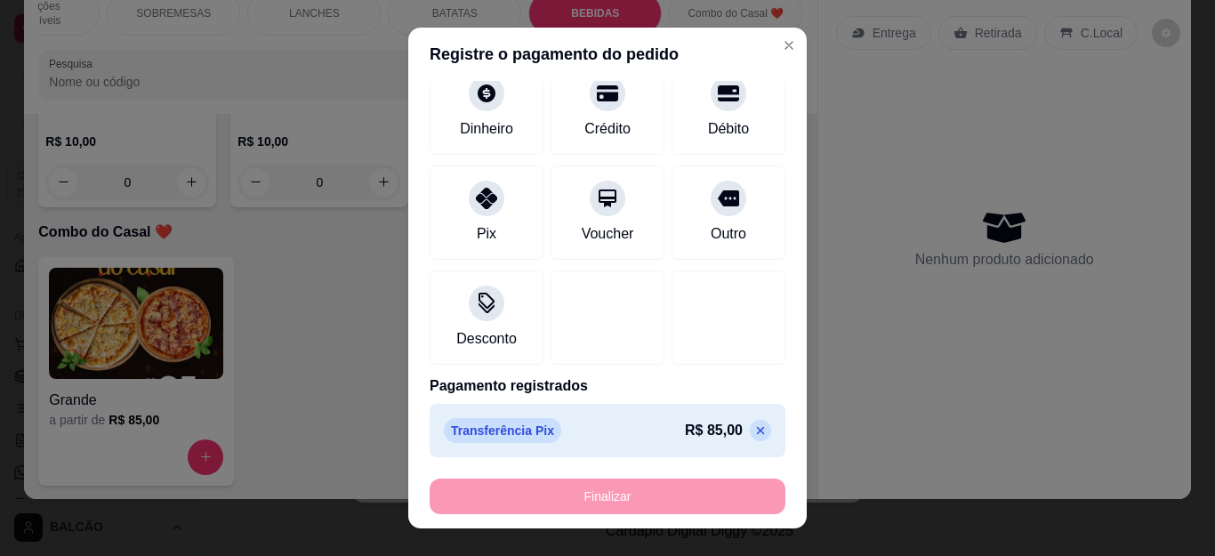
type input "-R$ 85,00"
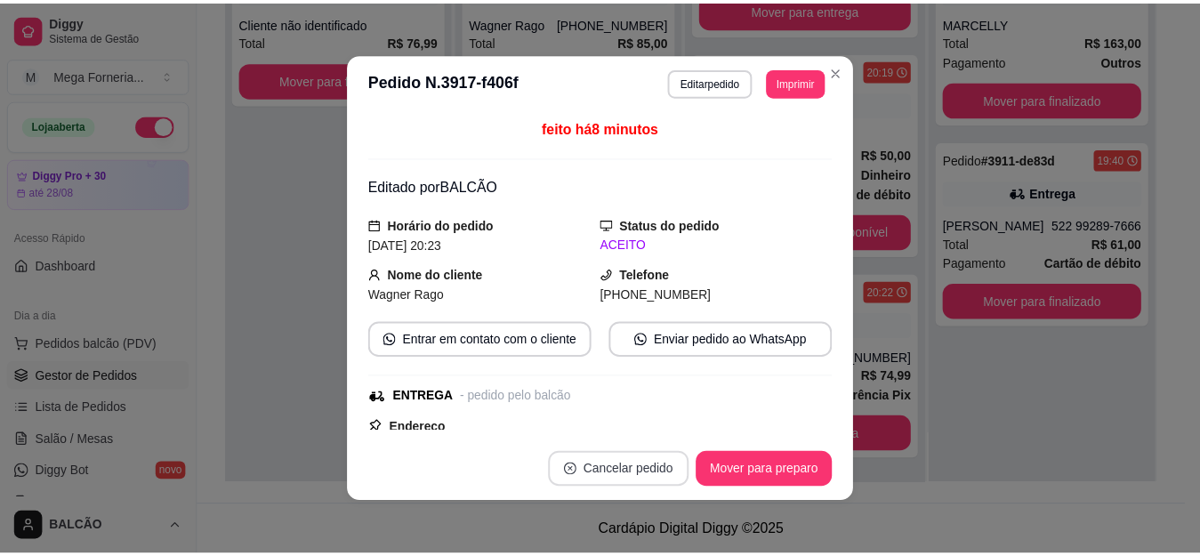
scroll to position [310, 0]
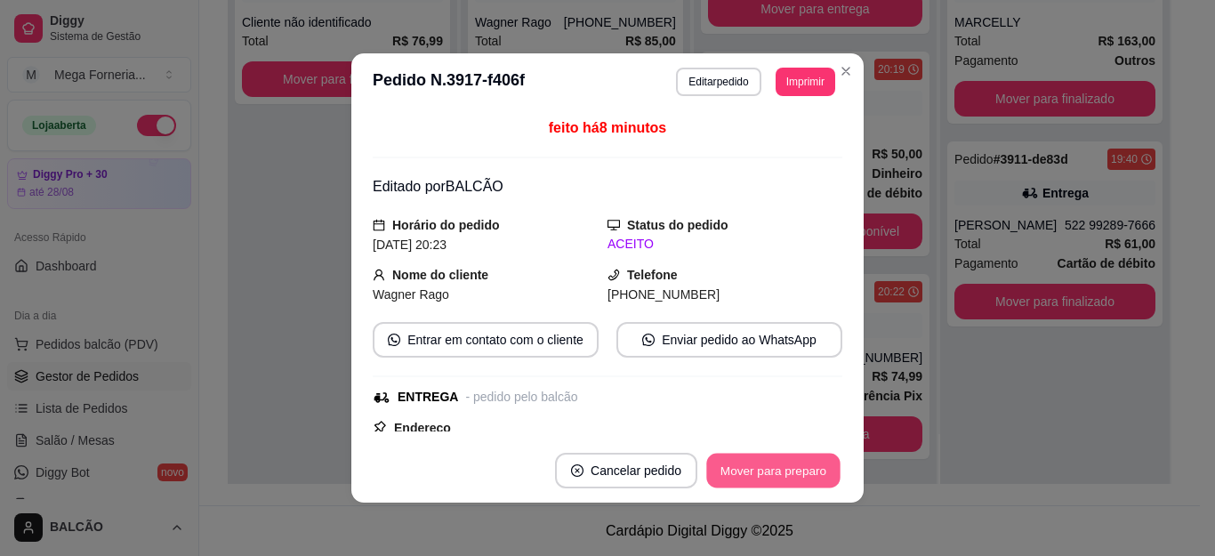
click at [749, 475] on button "Mover para preparo" at bounding box center [772, 471] width 133 height 35
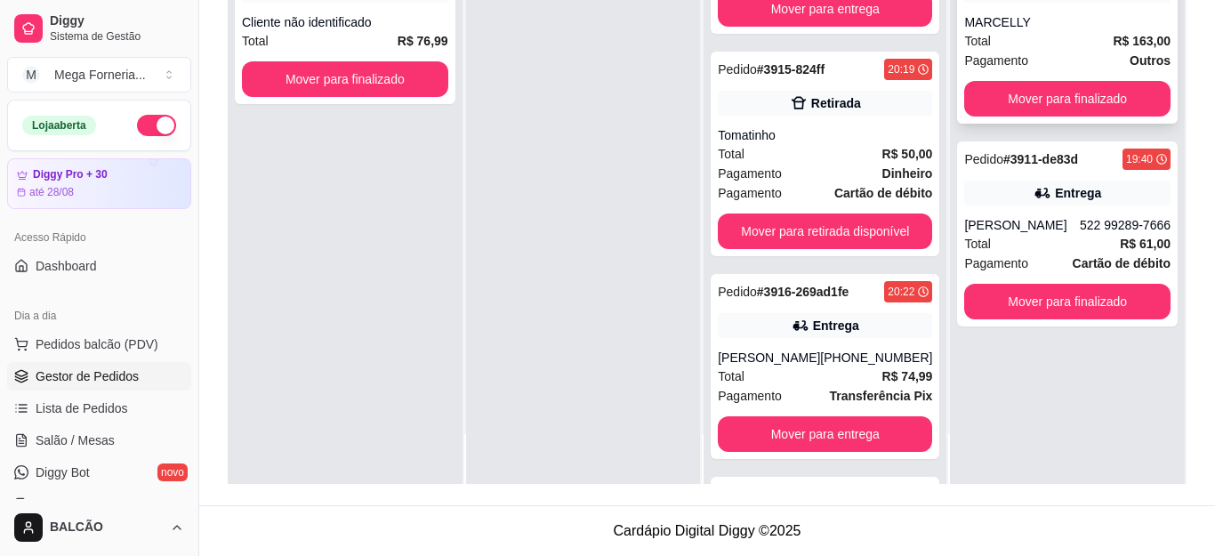
scroll to position [513, 0]
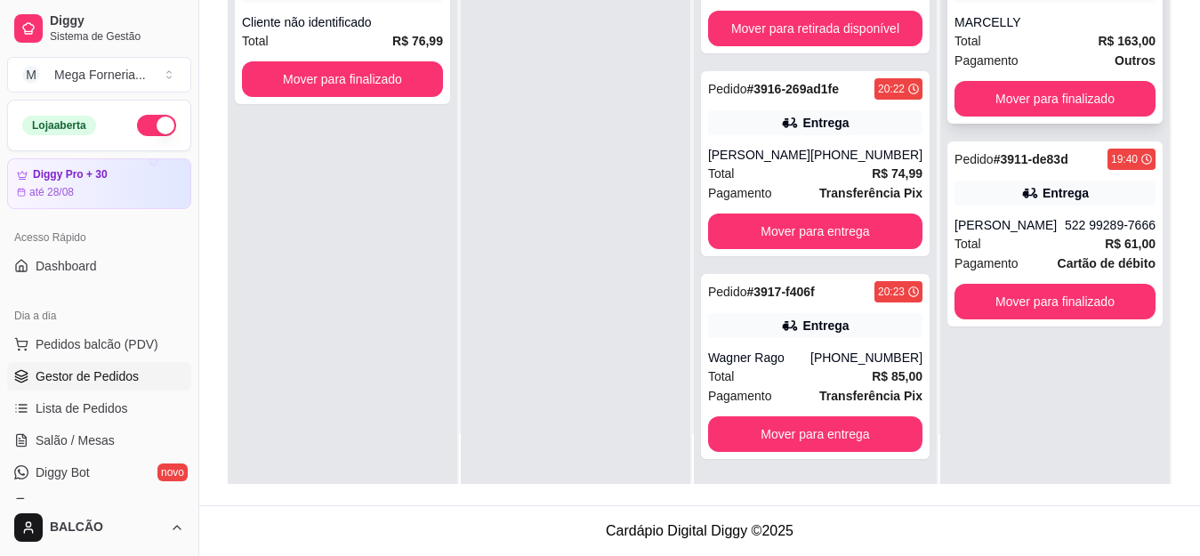
click at [1053, 15] on div "MARCELLY" at bounding box center [1054, 22] width 201 height 18
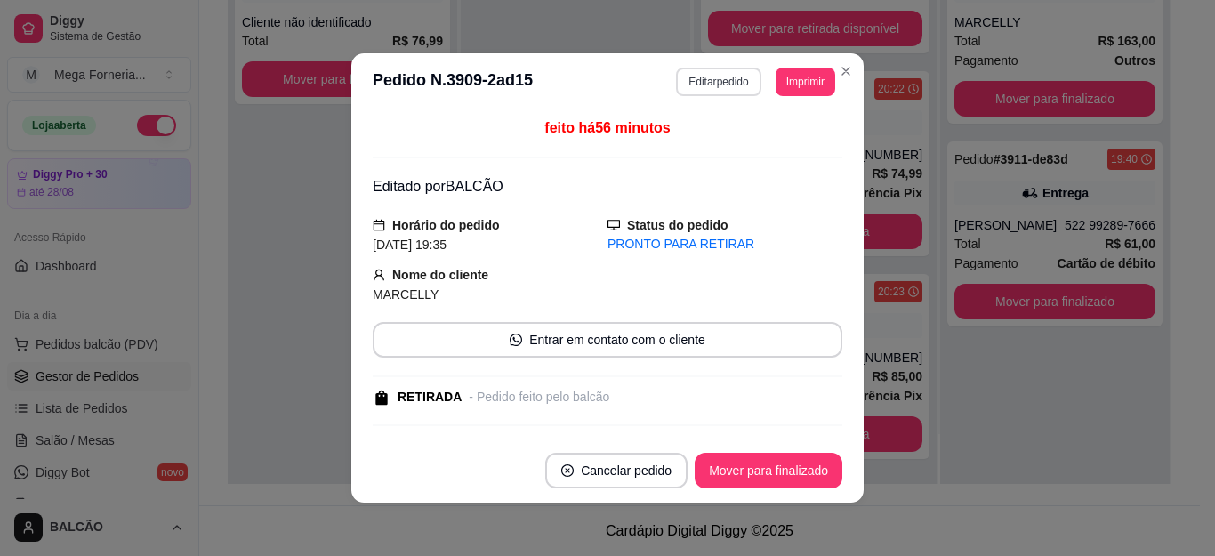
click at [688, 85] on button "Editar pedido" at bounding box center [718, 82] width 84 height 28
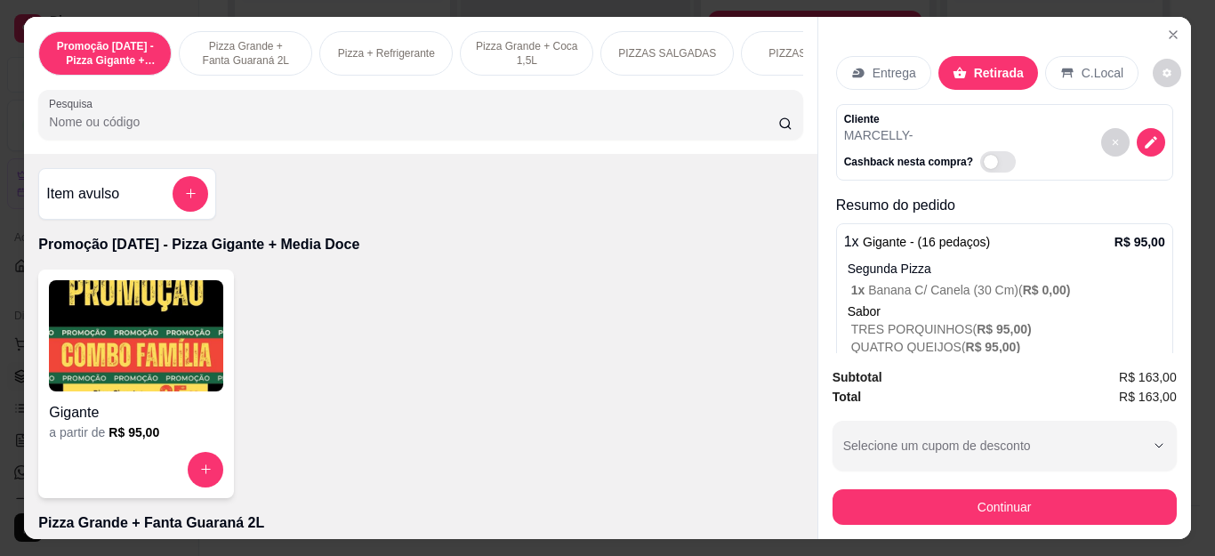
click at [885, 506] on button "Continuar" at bounding box center [1004, 507] width 344 height 36
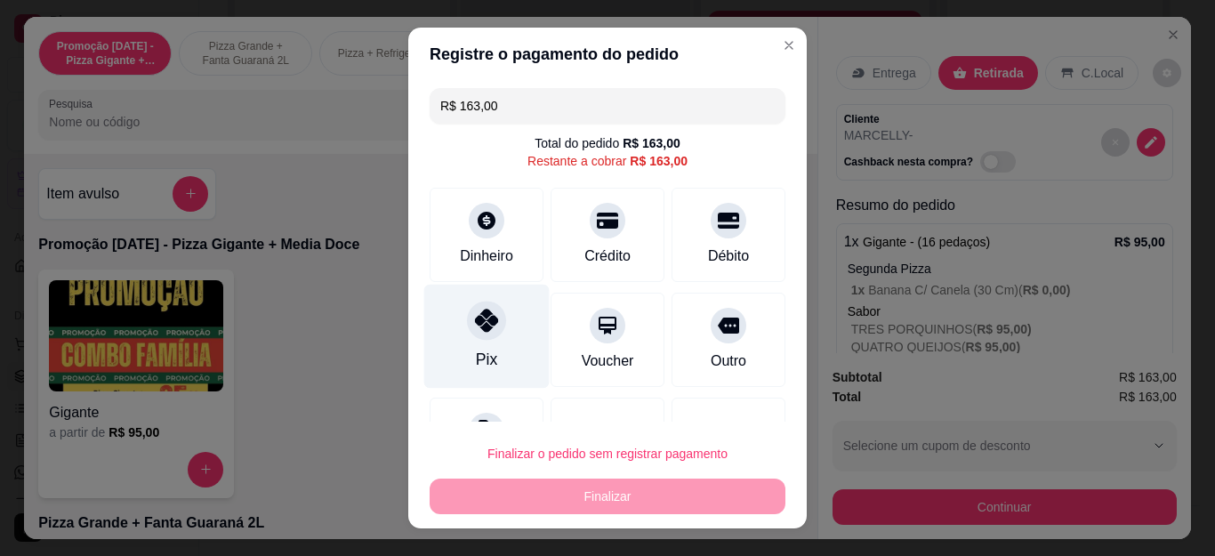
click at [489, 333] on div "Pix" at bounding box center [486, 337] width 125 height 104
type input "R$ 0,00"
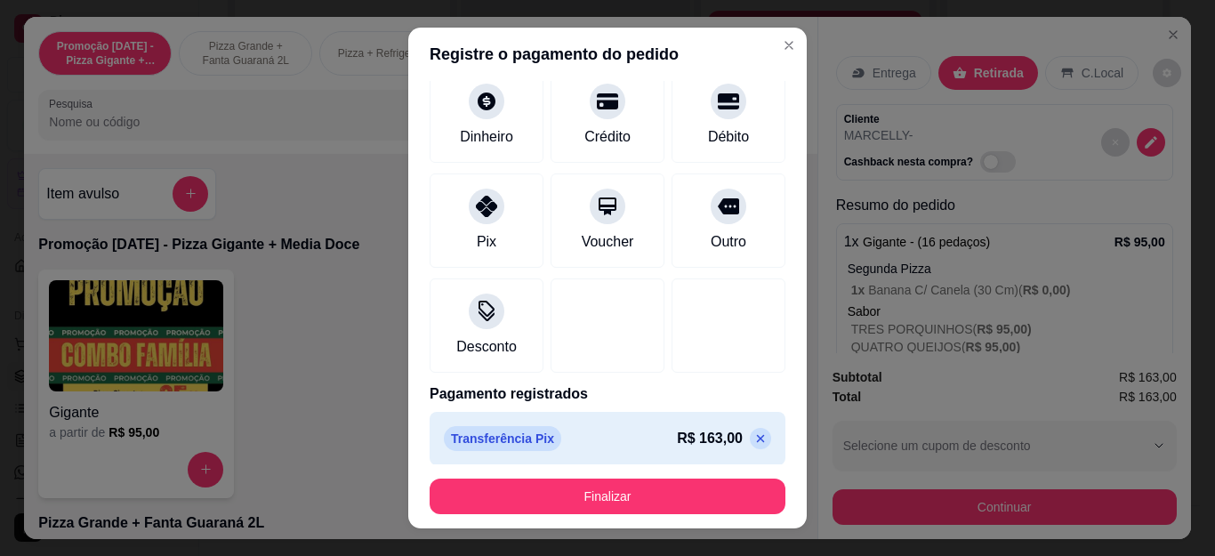
scroll to position [109, 0]
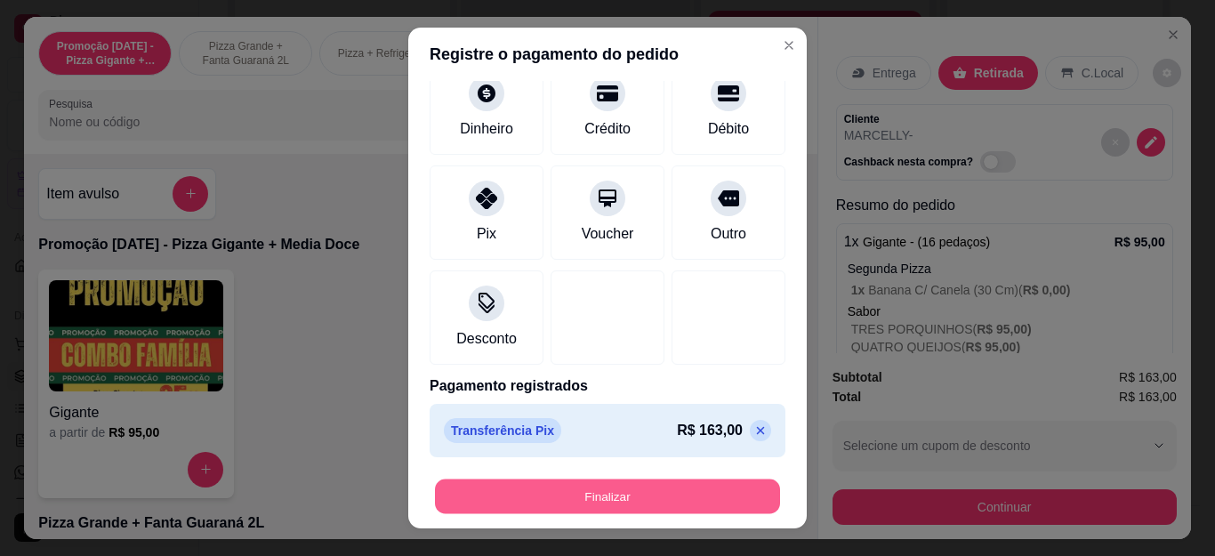
click at [551, 501] on button "Finalizar" at bounding box center [607, 495] width 345 height 35
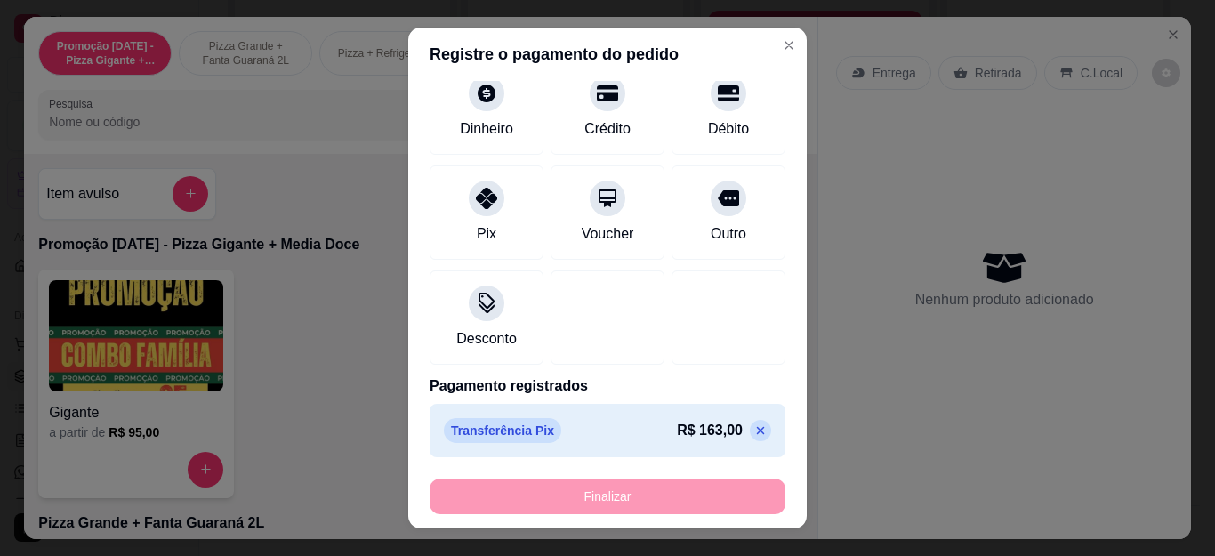
type input "0"
type input "-R$ 163,00"
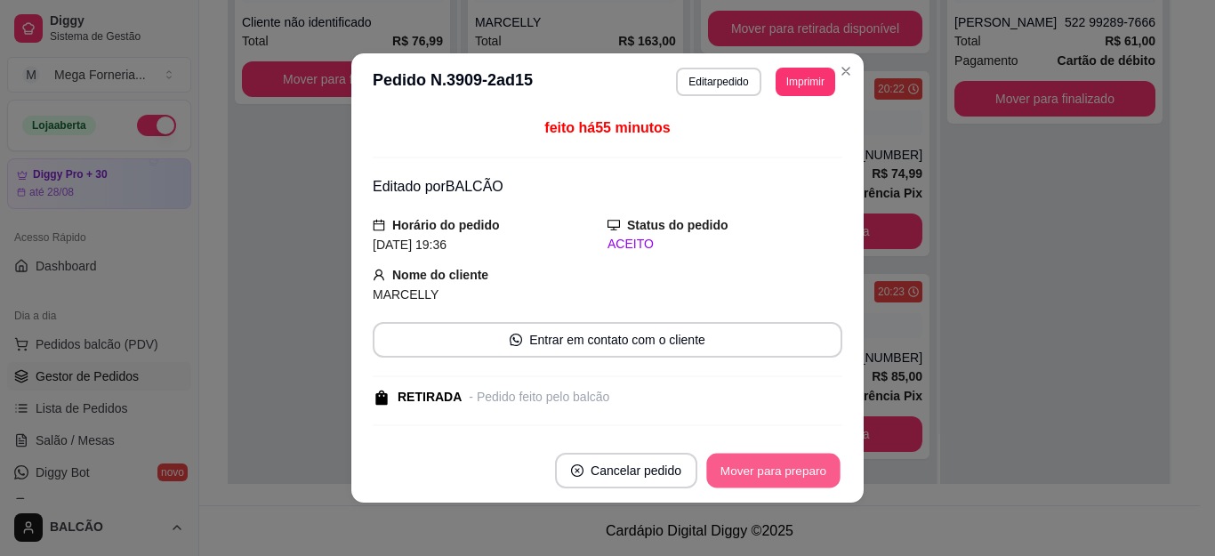
click at [726, 473] on button "Mover para preparo" at bounding box center [772, 471] width 133 height 35
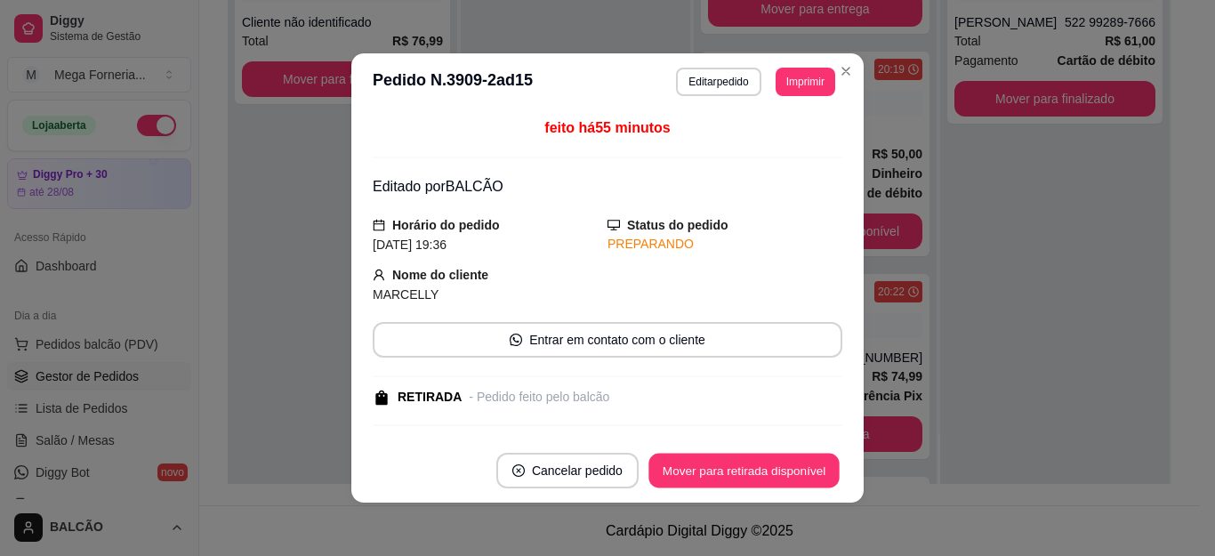
click at [726, 473] on button "Mover para retirada disponível" at bounding box center [743, 471] width 190 height 35
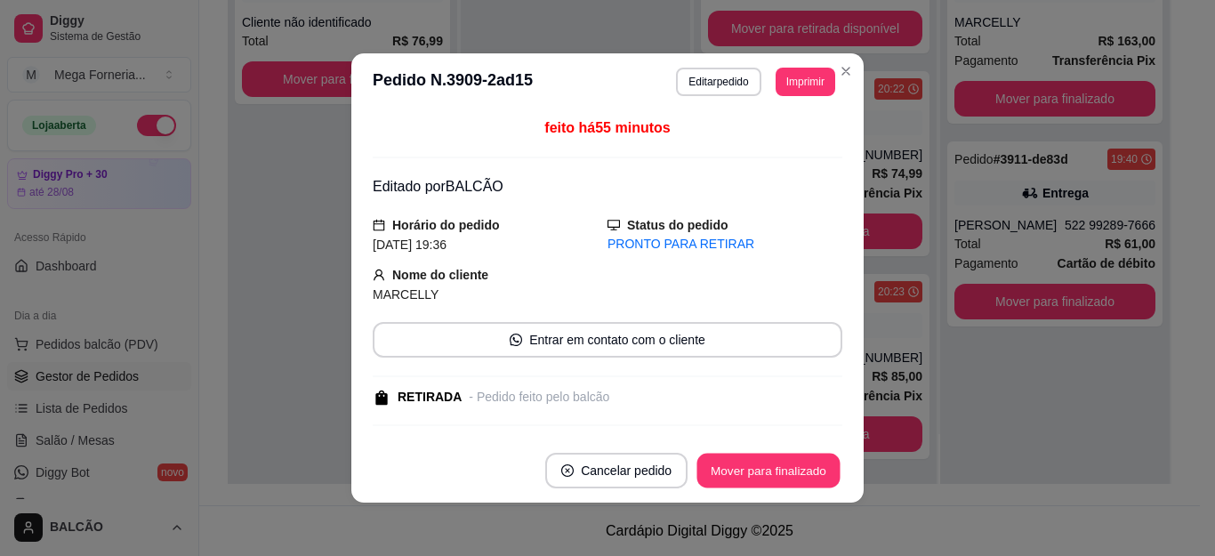
click at [726, 473] on button "Mover para finalizado" at bounding box center [768, 471] width 143 height 35
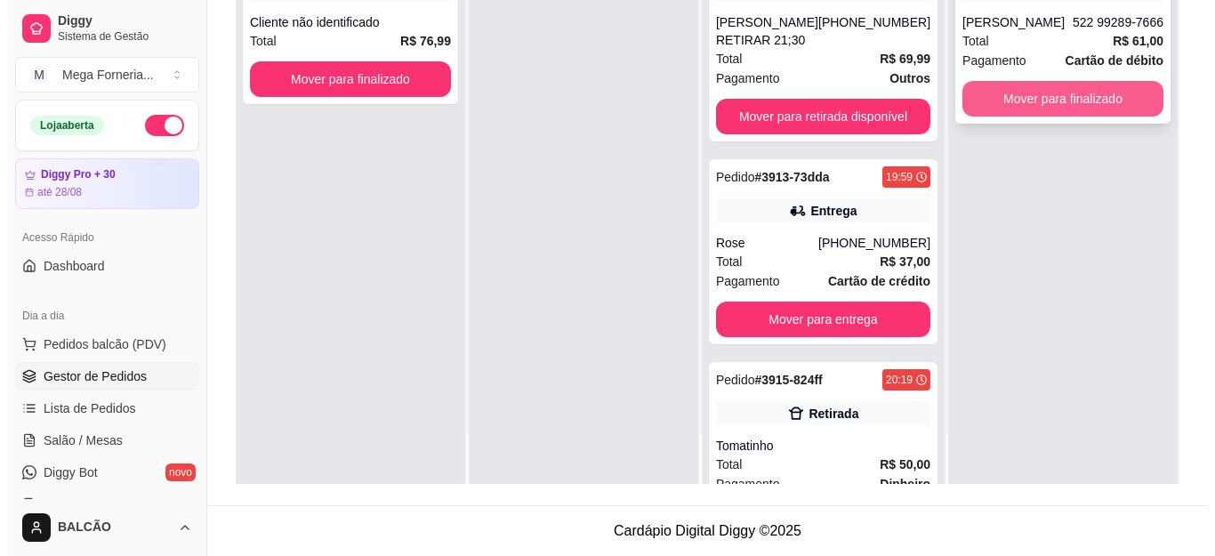
scroll to position [0, 0]
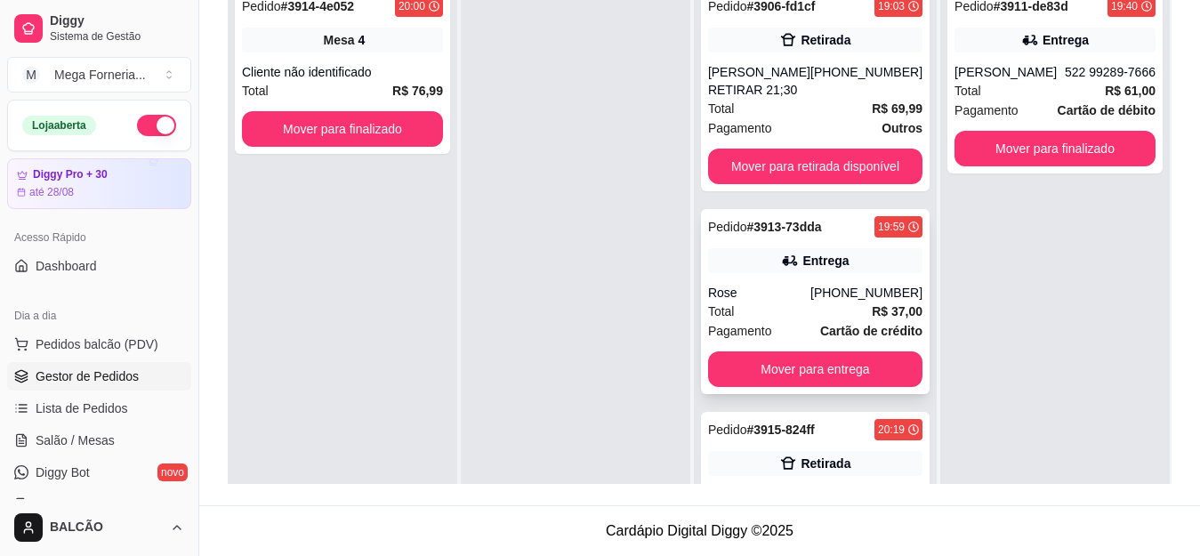
click at [855, 279] on div "Pedido # 3913-73dda 19:59 Entrega Rose [PHONE_NUMBER] Total R$ 37,00 Pagamento …" at bounding box center [815, 301] width 229 height 185
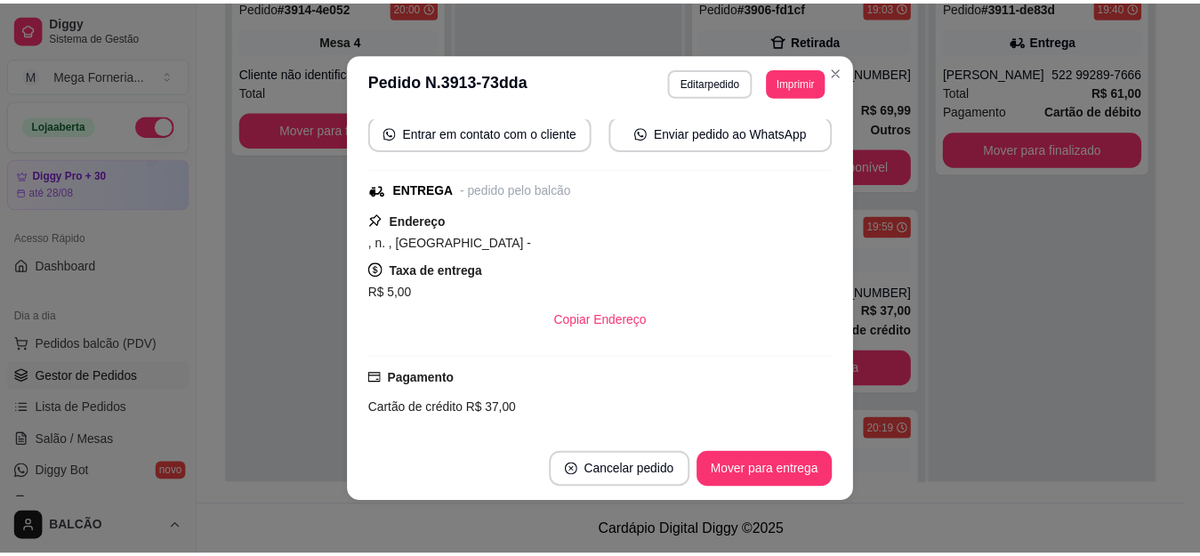
scroll to position [112, 0]
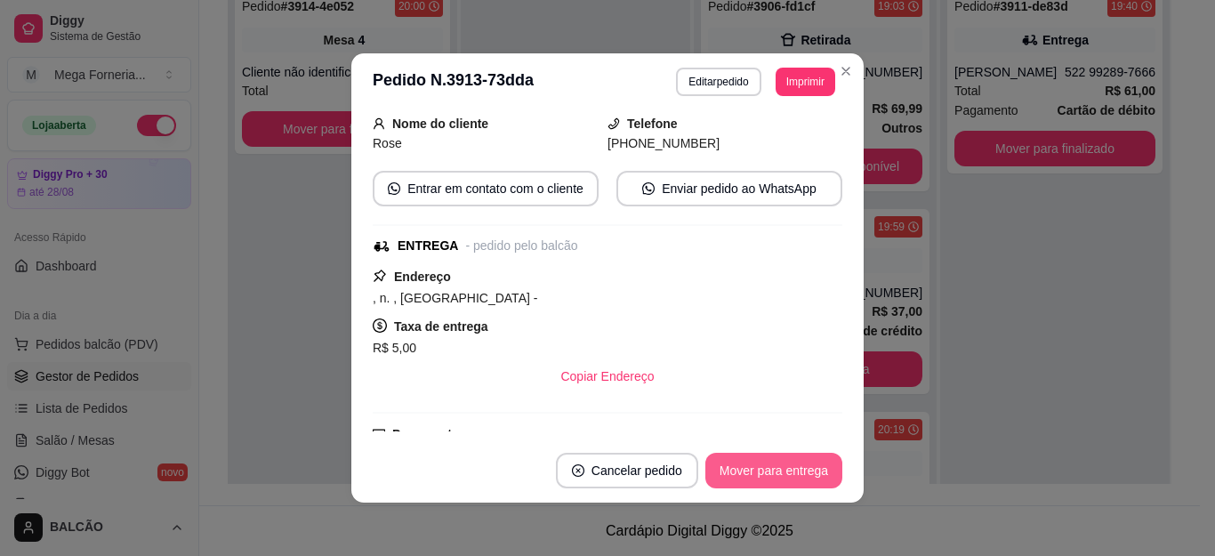
click at [766, 453] on button "Mover para entrega" at bounding box center [773, 471] width 137 height 36
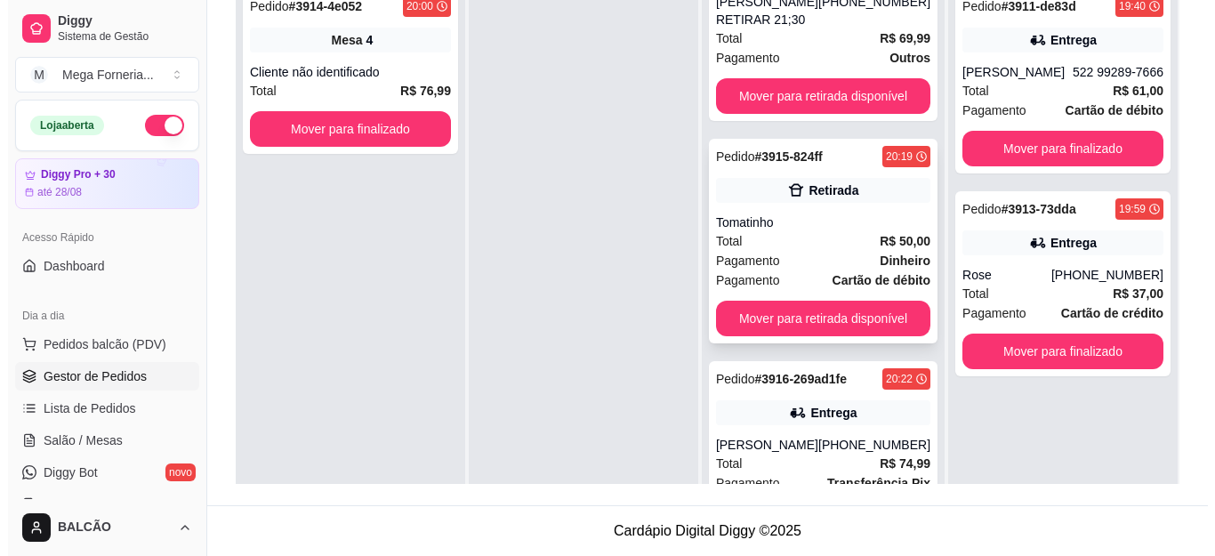
scroll to position [89, 0]
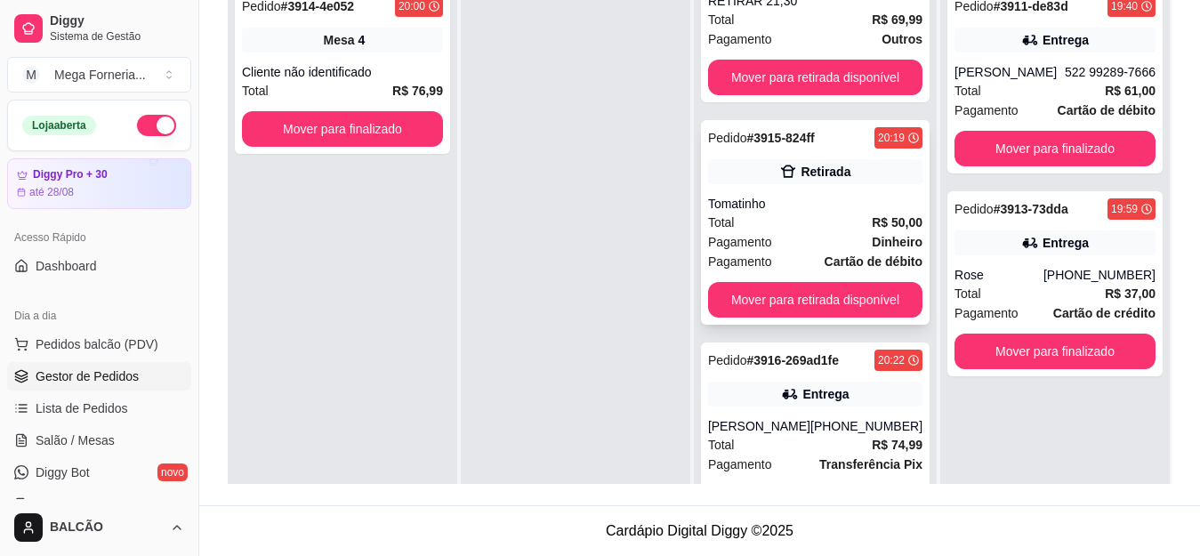
click at [814, 214] on div "Total R$ 50,00" at bounding box center [815, 223] width 214 height 20
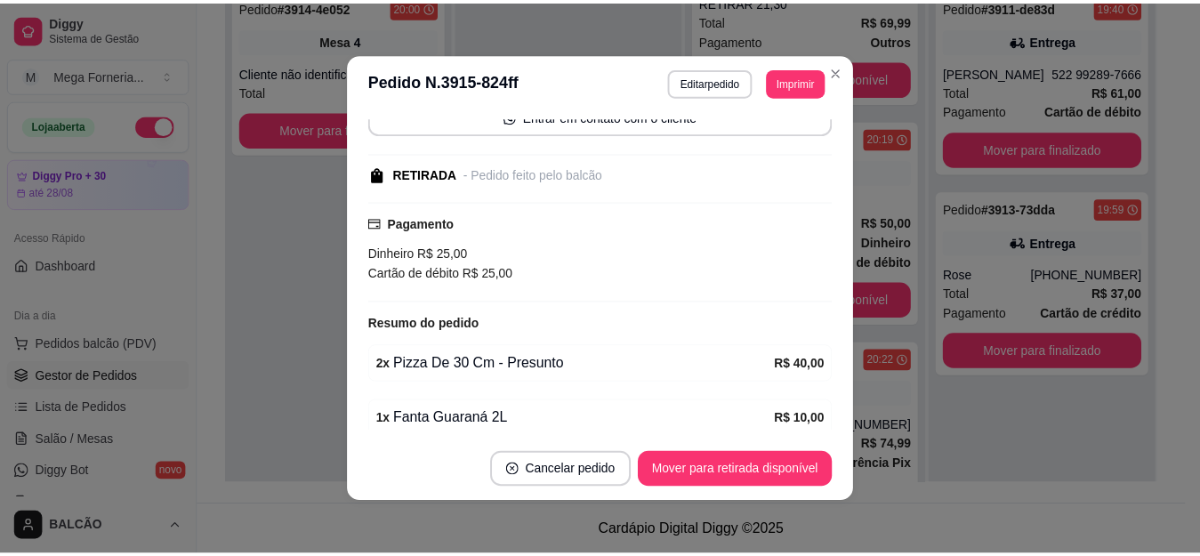
scroll to position [260, 0]
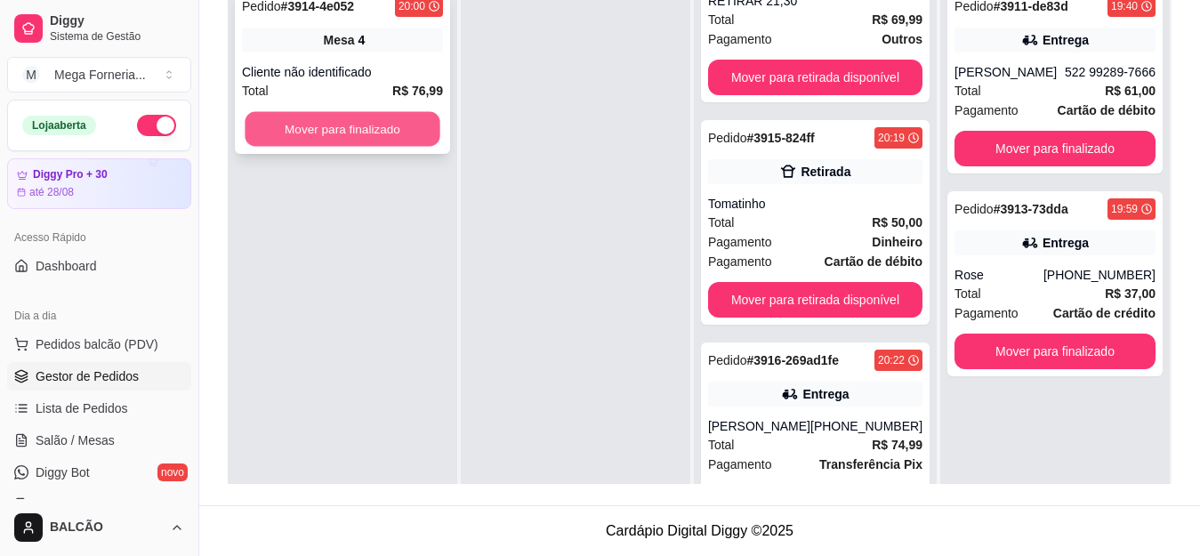
click at [361, 141] on button "Mover para finalizado" at bounding box center [342, 129] width 195 height 35
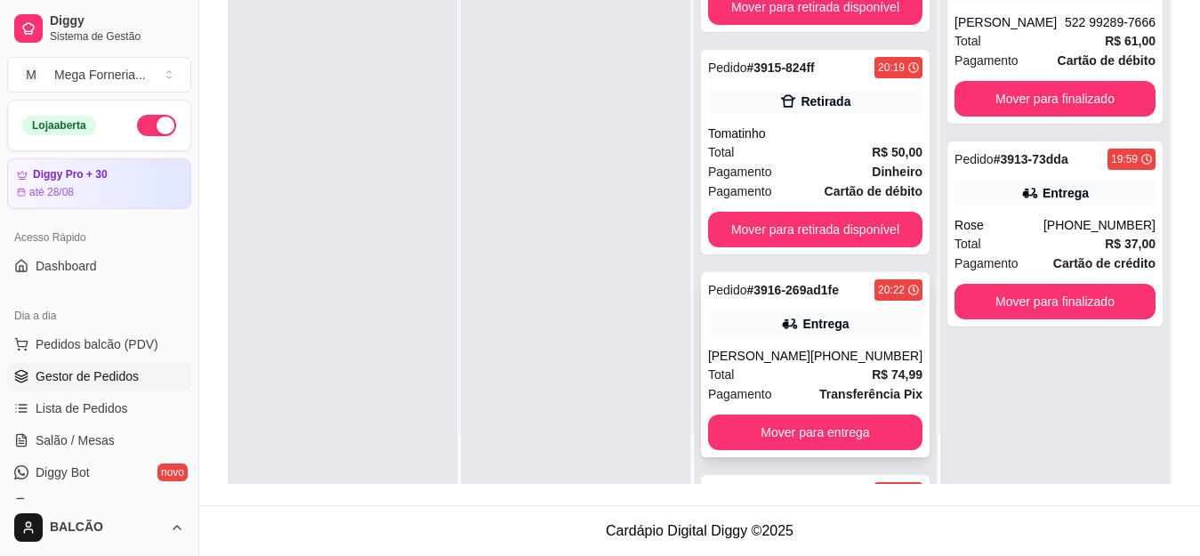
scroll to position [44, 0]
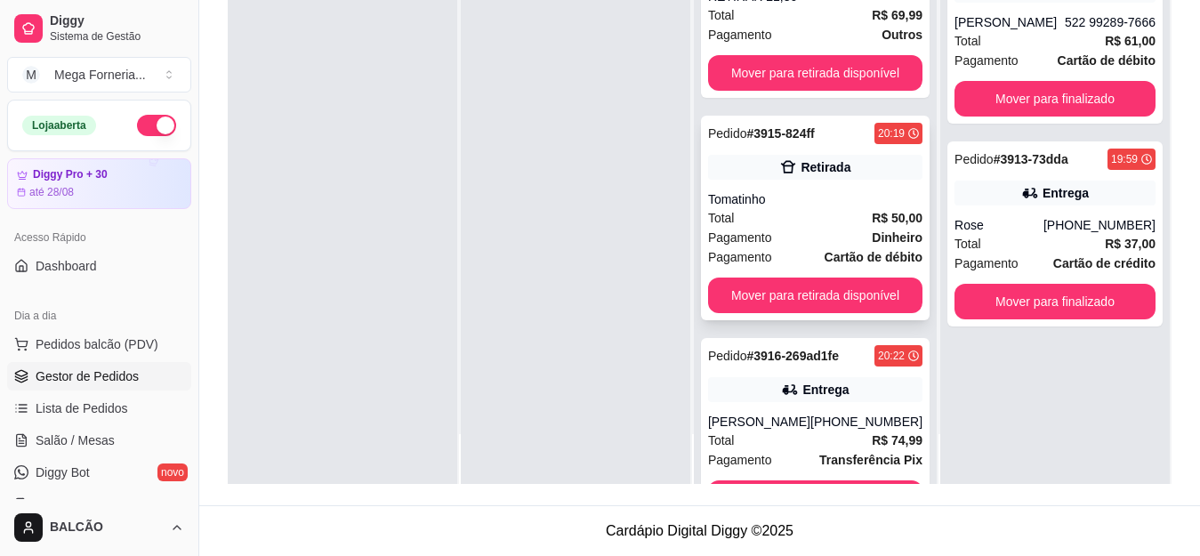
click at [777, 214] on div "Total R$ 50,00" at bounding box center [815, 218] width 214 height 20
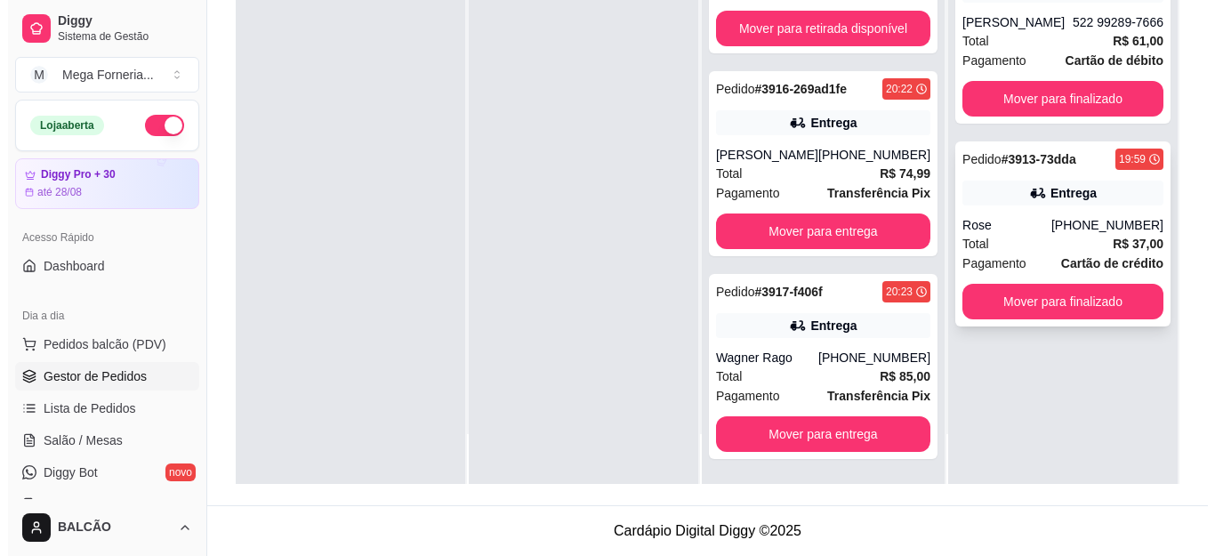
scroll to position [0, 0]
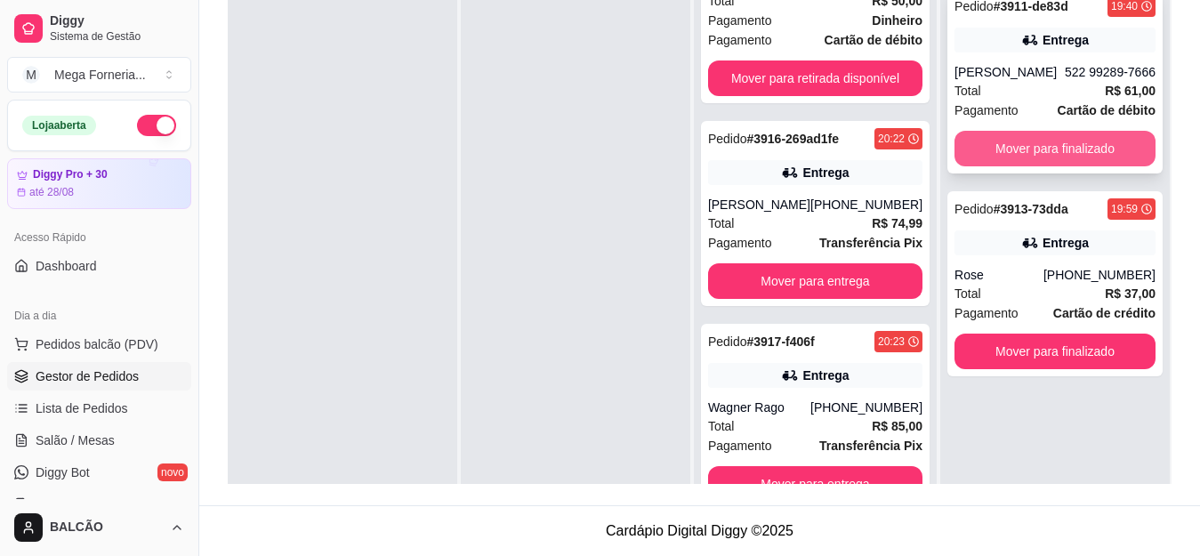
click at [1020, 146] on button "Mover para finalizado" at bounding box center [1054, 149] width 201 height 36
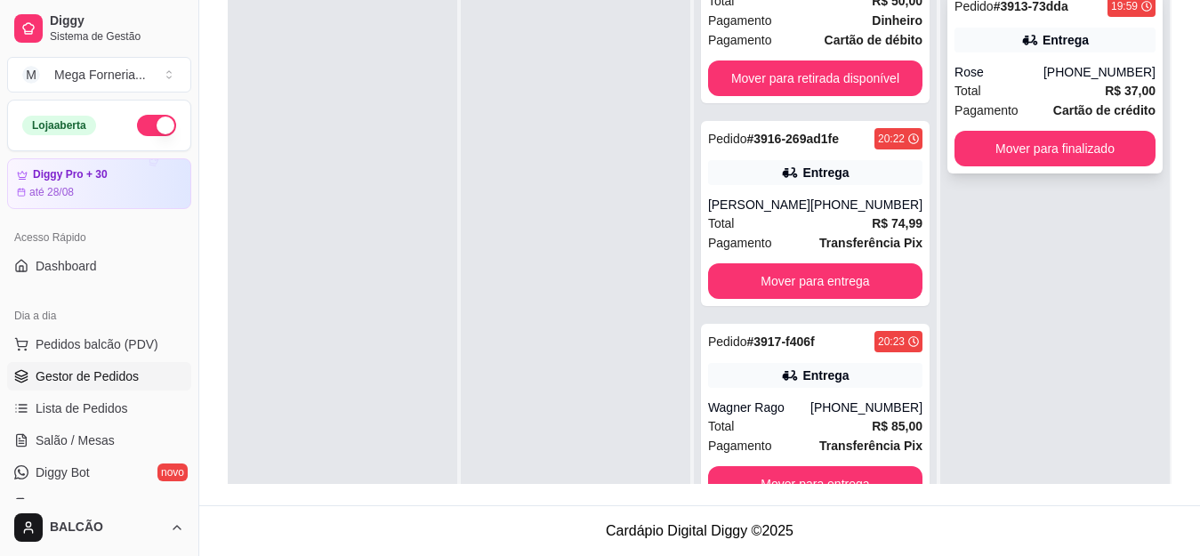
click at [1037, 57] on div "Pedido # 3913-73dda 19:59 Entrega Rose [PHONE_NUMBER] Total R$ 37,00 Pagamento …" at bounding box center [1054, 80] width 215 height 185
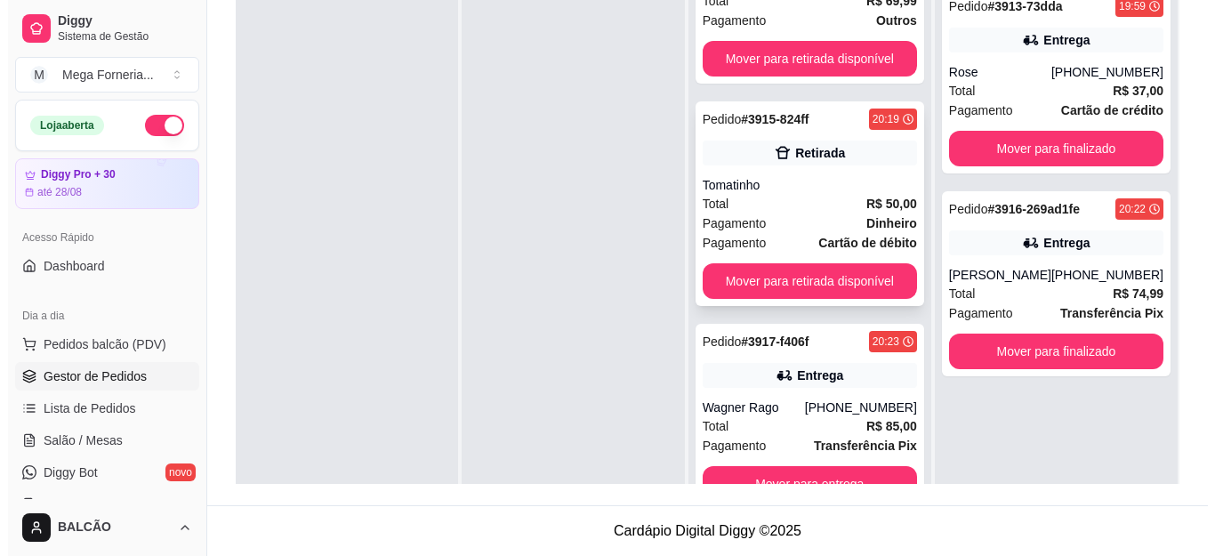
scroll to position [50, 0]
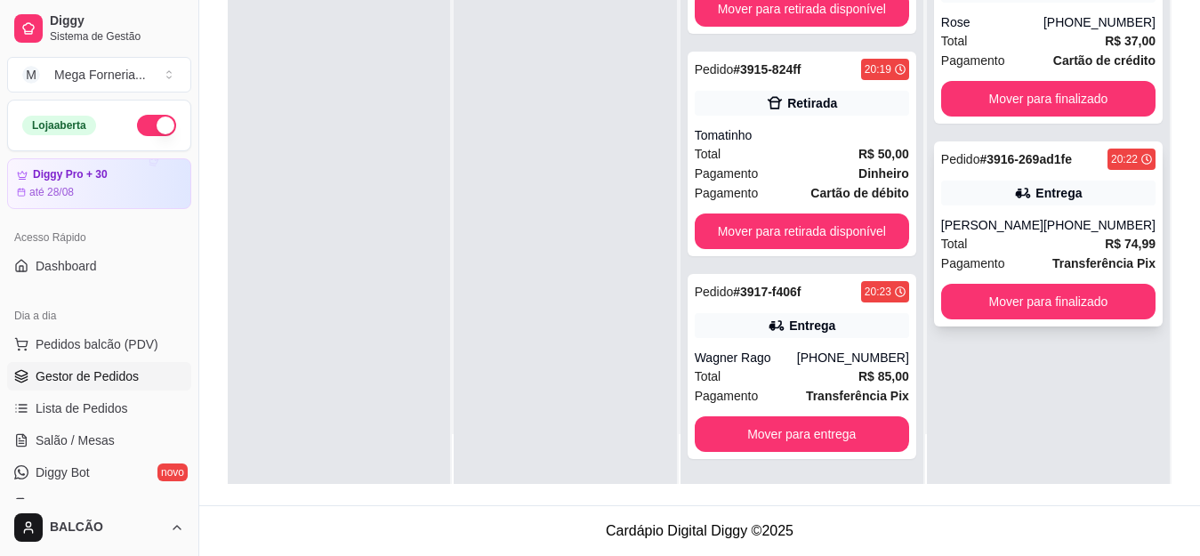
click at [997, 211] on div "Pedido # 3916-269ad1fe 20:22 Entrega [PERSON_NAME] [PHONE_NUMBER] Total R$ 74,9…" at bounding box center [1048, 233] width 229 height 185
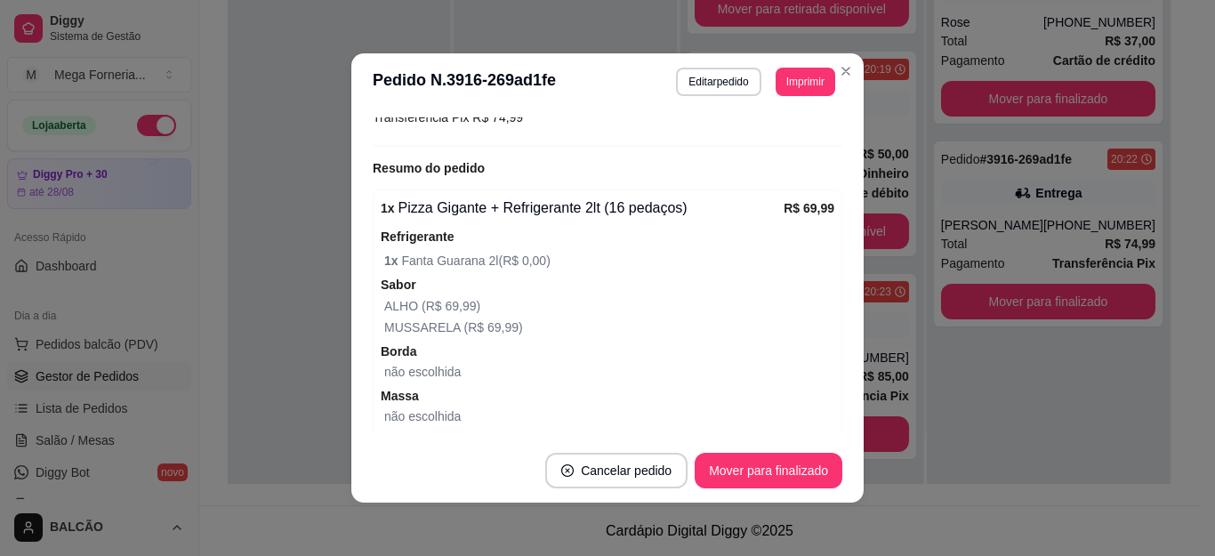
scroll to position [605, 0]
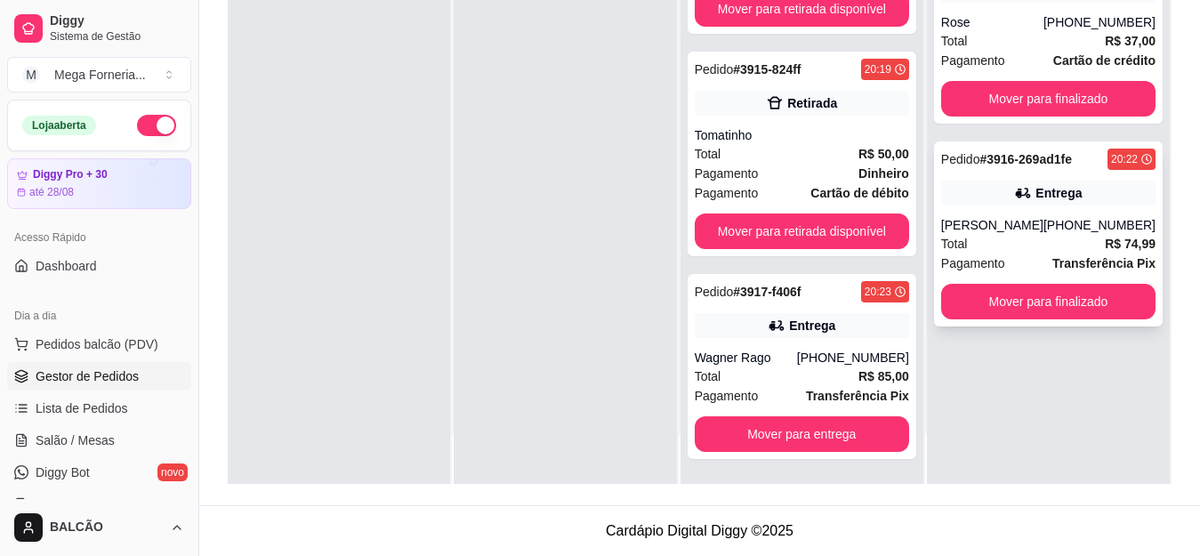
click at [1027, 213] on div "Pedido # 3916-269ad1fe 20:22 Entrega [PERSON_NAME] [PHONE_NUMBER] Total R$ 74,9…" at bounding box center [1048, 233] width 229 height 185
click at [1016, 47] on div "Total R$ 37,00" at bounding box center [1048, 41] width 214 height 20
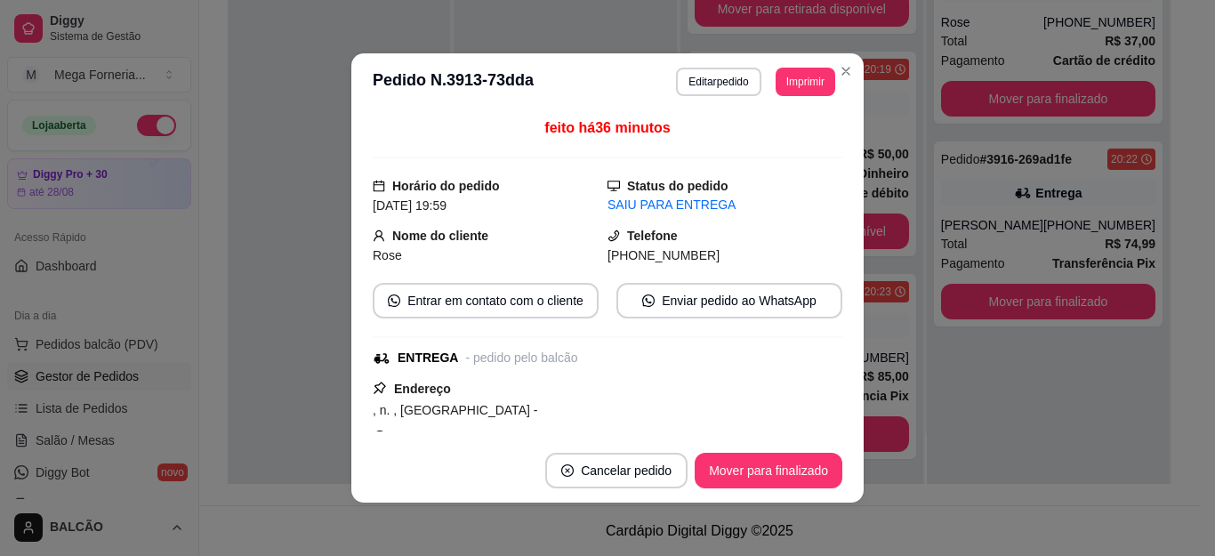
click at [613, 251] on span "[PHONE_NUMBER]" at bounding box center [663, 255] width 112 height 14
copy div "[PHONE_NUMBER] Entrar em contato com o cliente Enviar pedido ao WhatsApp"
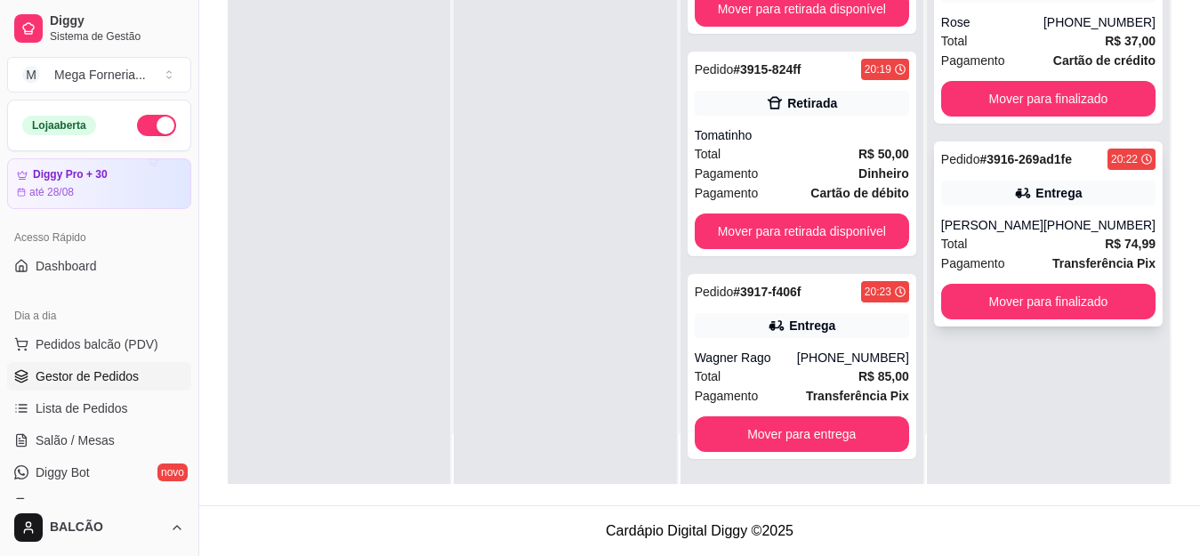
click at [1013, 211] on div "Pedido # 3916-269ad1fe 20:22 Entrega [PERSON_NAME] [PHONE_NUMBER] Total R$ 74,9…" at bounding box center [1048, 233] width 229 height 185
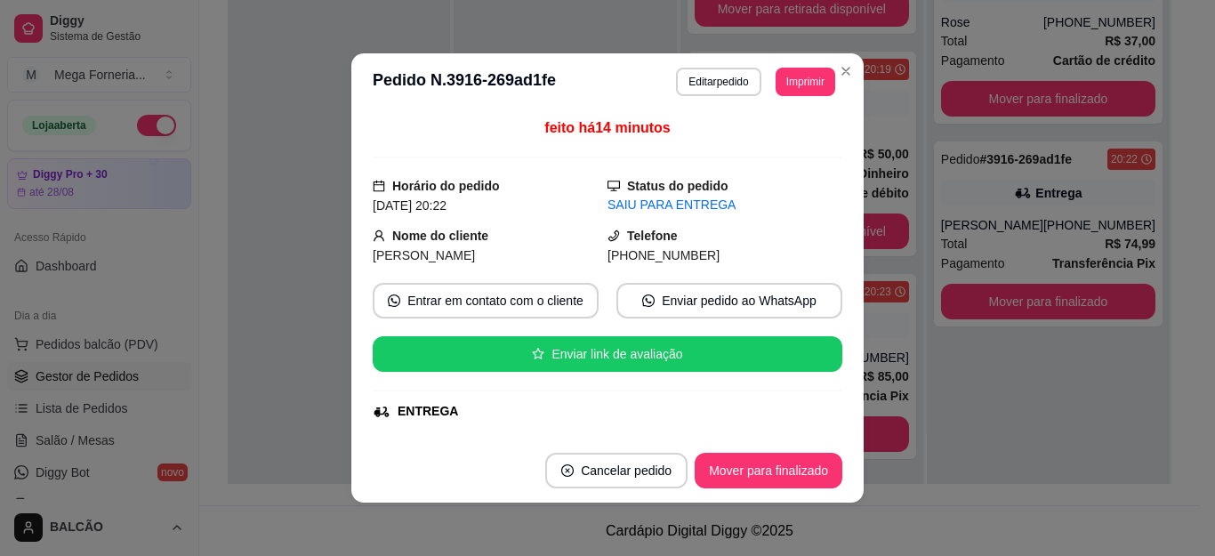
click at [607, 262] on span "[PHONE_NUMBER]" at bounding box center [663, 255] width 112 height 14
copy div "[PHONE_NUMBER] Entrar em contato com o cliente Enviar pedido ao WhatsApp Enviar…"
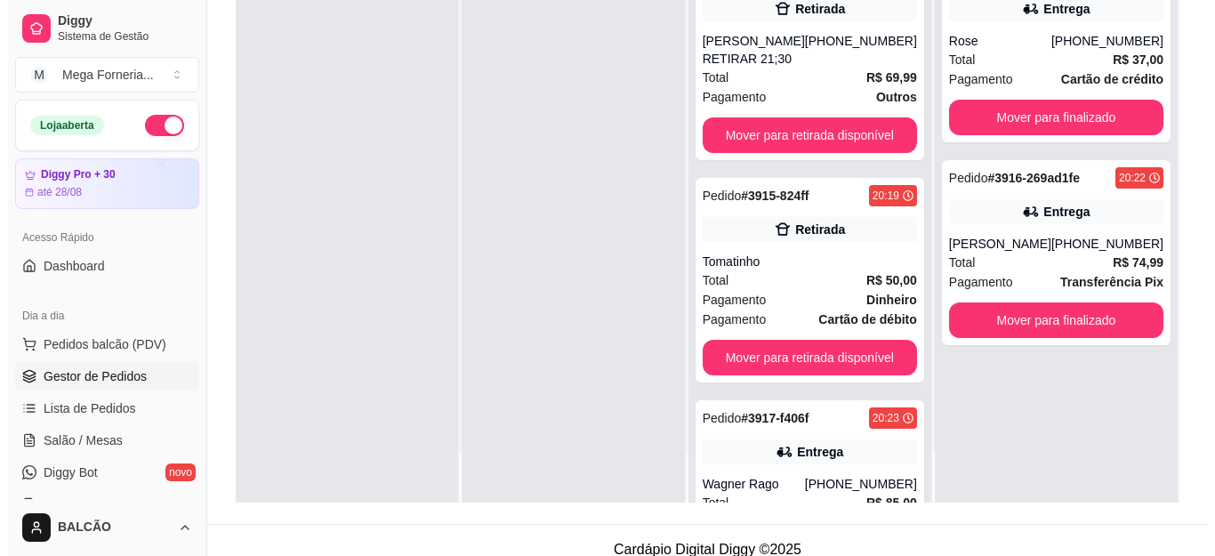
scroll to position [271, 0]
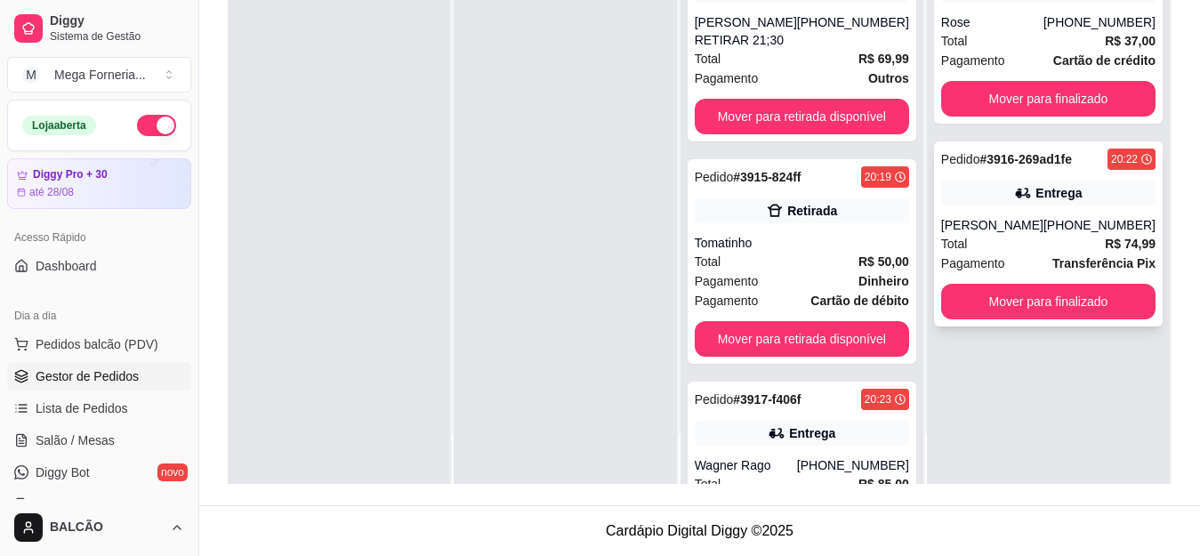
click at [1049, 237] on div "Total R$ 74,99" at bounding box center [1048, 244] width 214 height 20
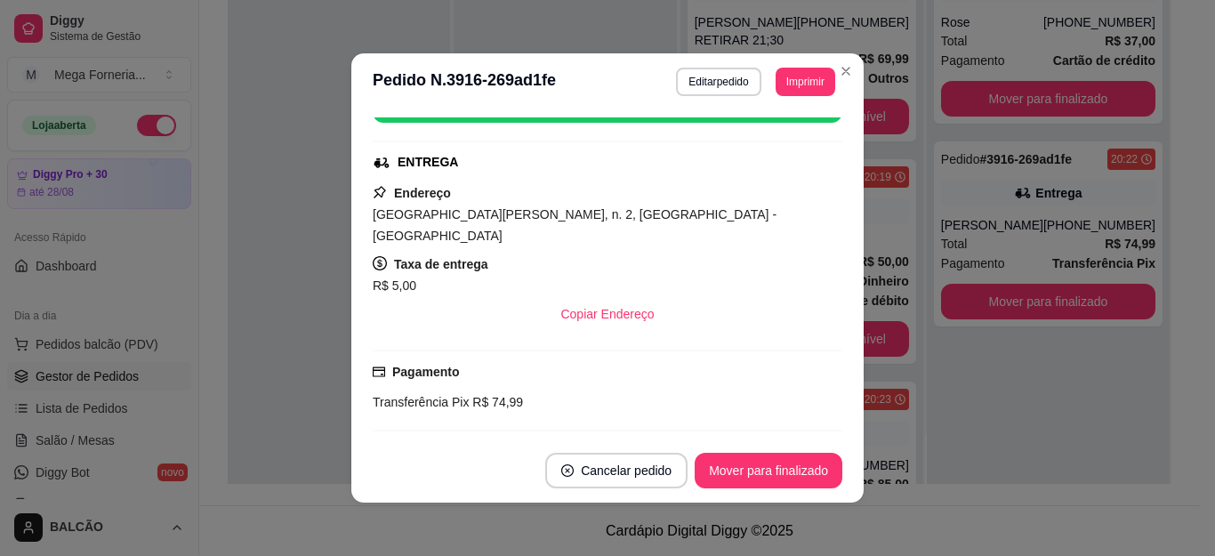
scroll to position [160, 0]
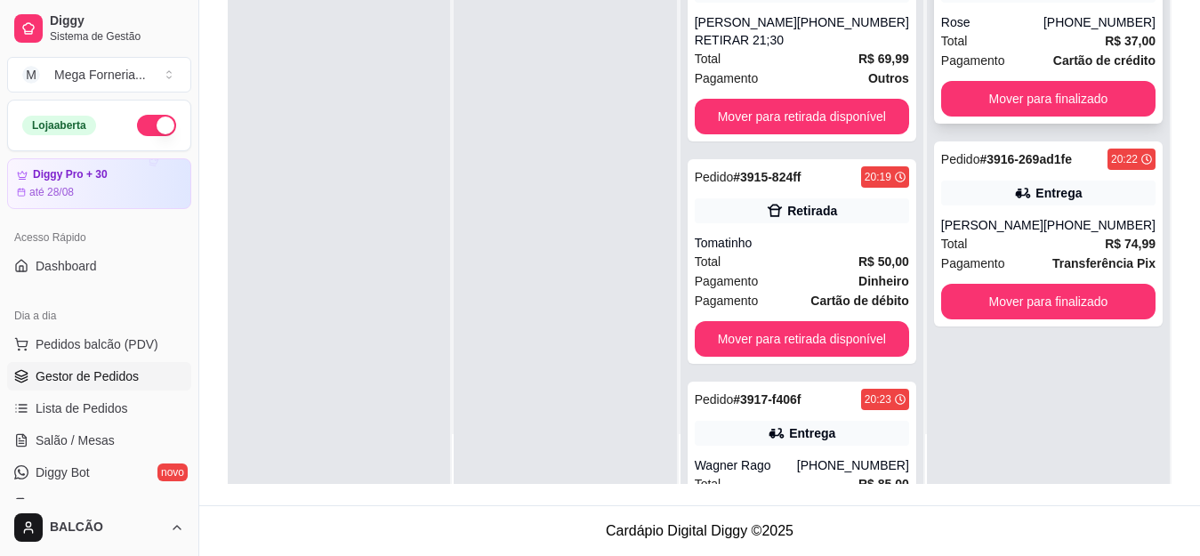
click at [978, 46] on div "Total R$ 37,00" at bounding box center [1048, 41] width 214 height 20
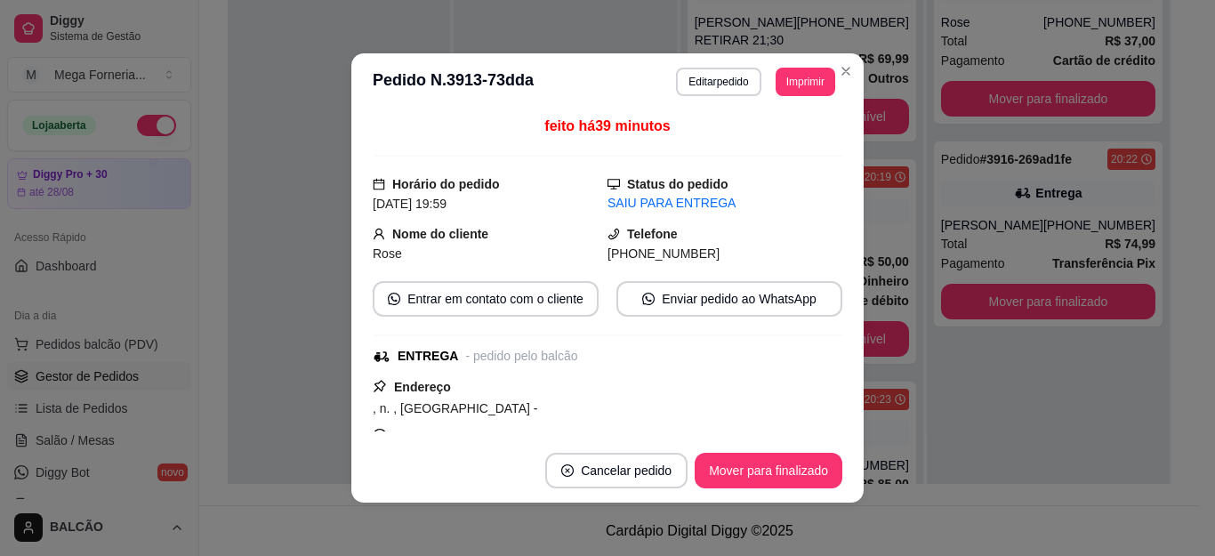
scroll to position [0, 0]
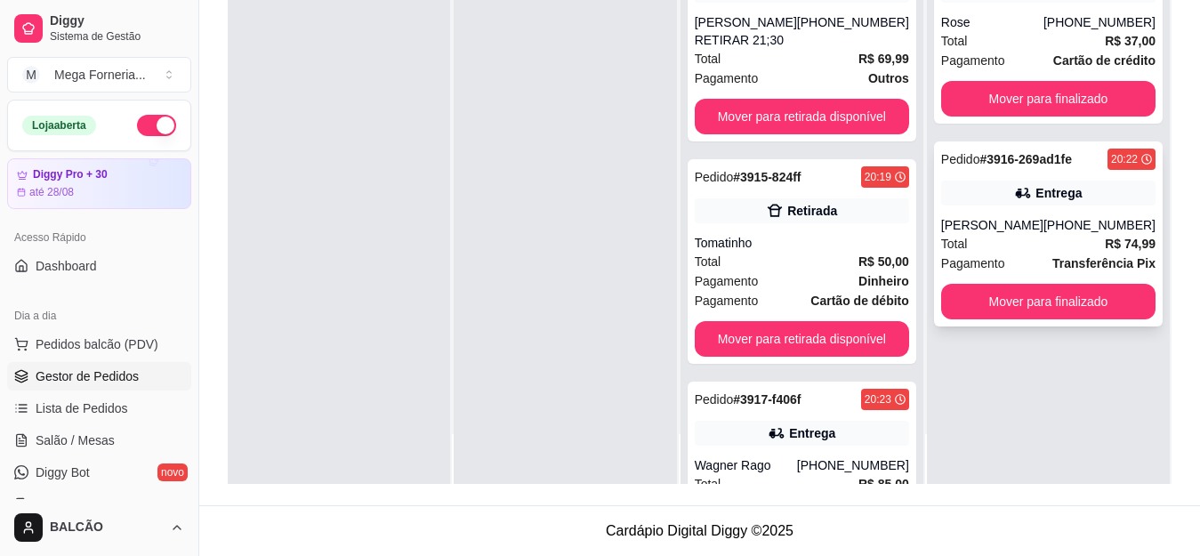
click at [1015, 208] on div "Pedido # 3916-269ad1fe 20:22 Entrega [PERSON_NAME] [PHONE_NUMBER] Total R$ 74,9…" at bounding box center [1048, 233] width 229 height 185
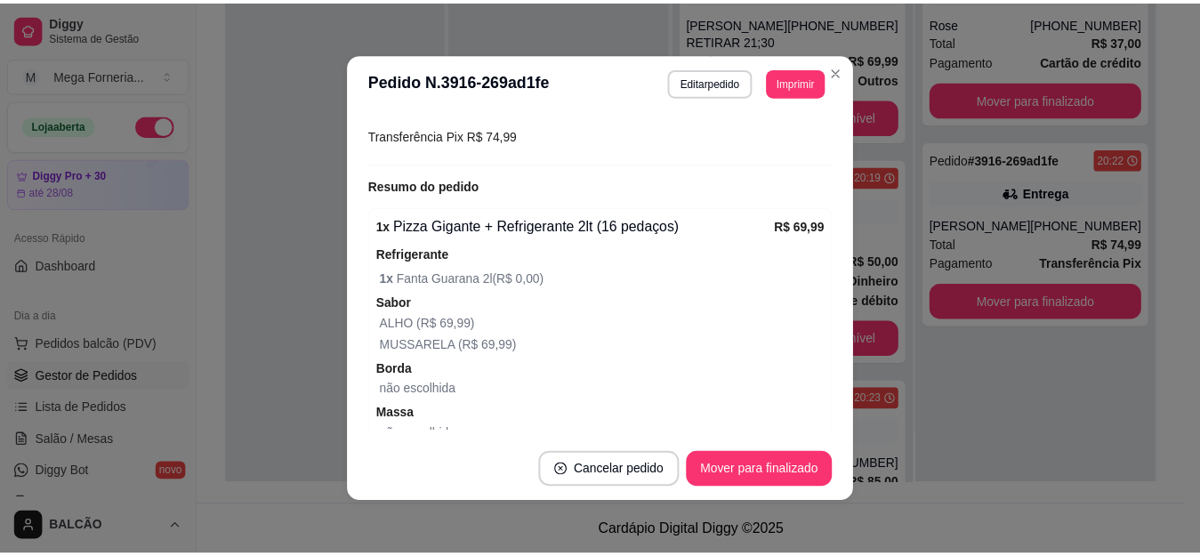
scroll to position [605, 0]
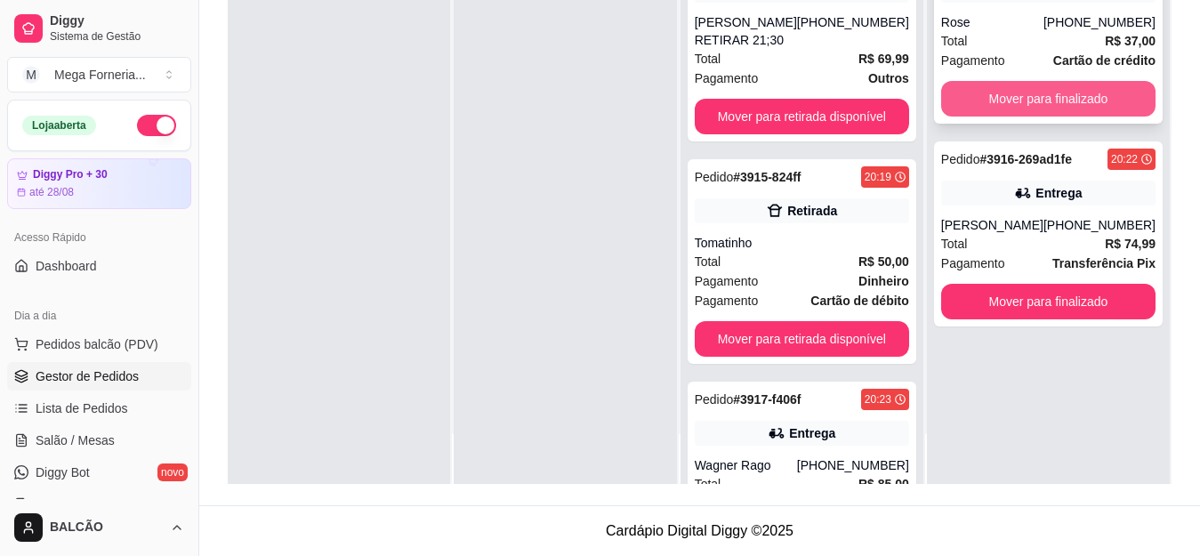
click at [1045, 101] on button "Mover para finalizado" at bounding box center [1048, 99] width 214 height 36
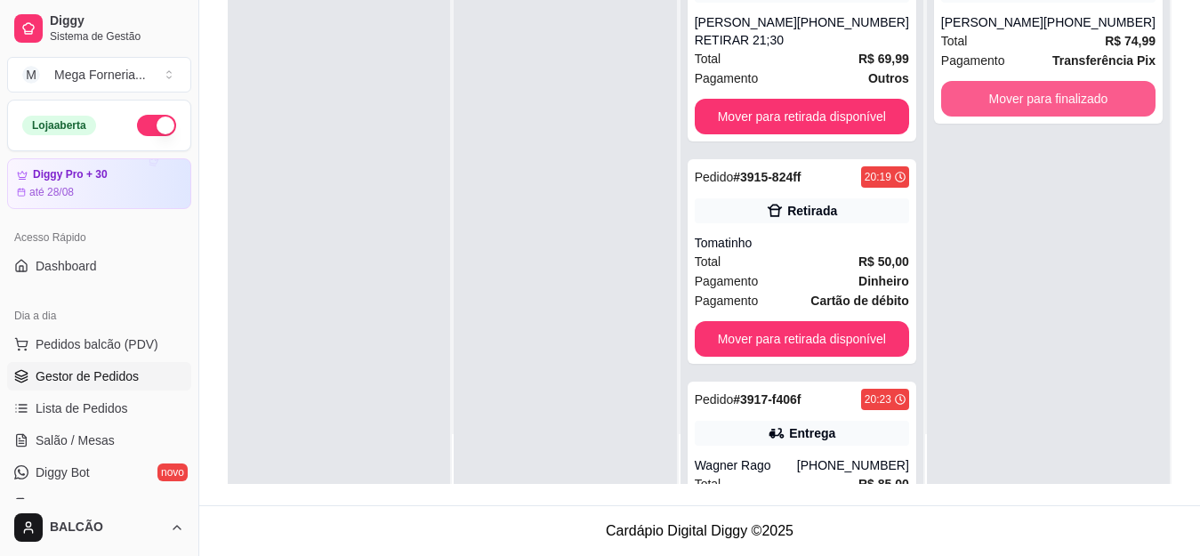
click at [1045, 101] on button "Mover para finalizado" at bounding box center [1048, 99] width 214 height 36
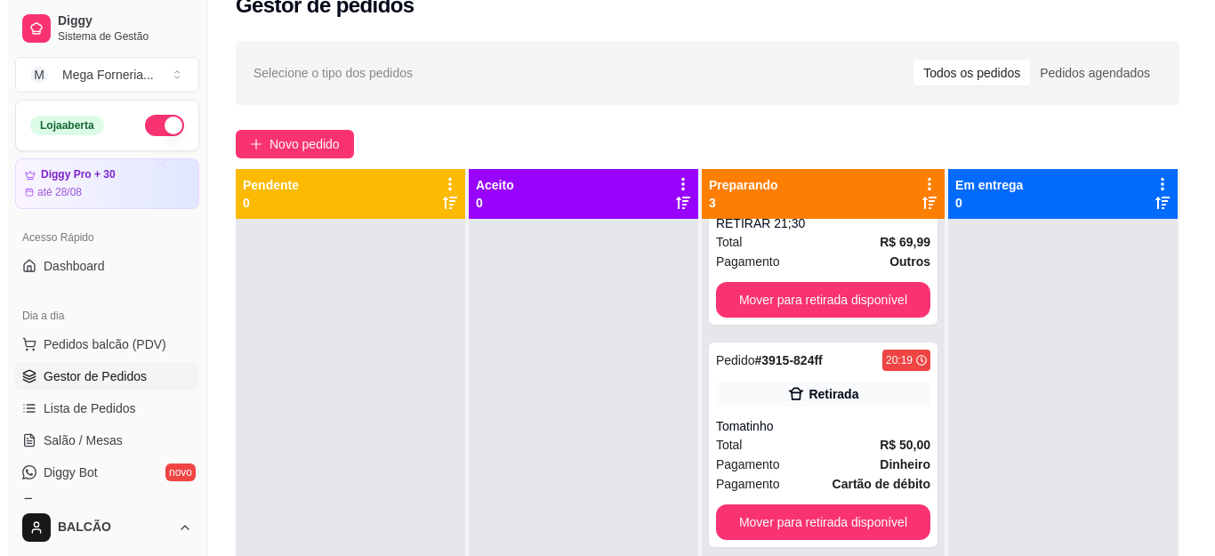
scroll to position [4, 0]
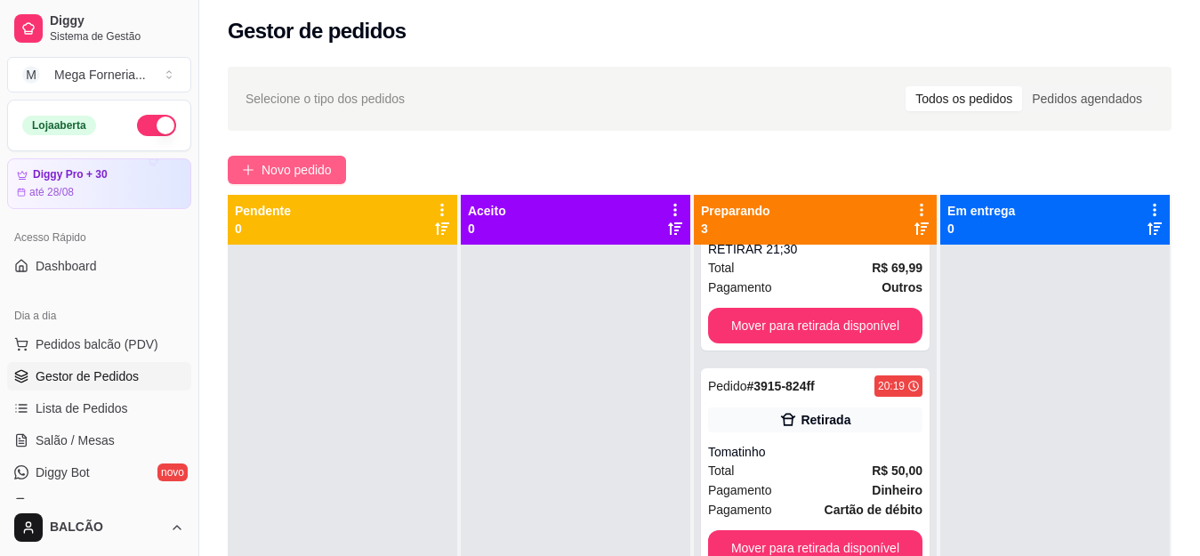
click at [295, 170] on span "Novo pedido" at bounding box center [296, 170] width 70 height 20
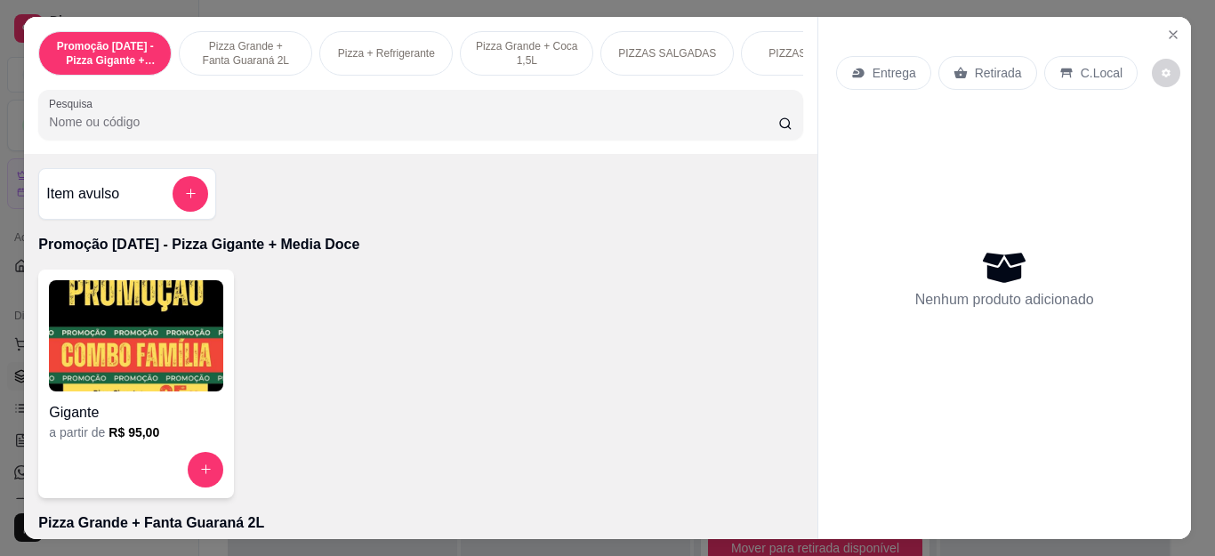
scroll to position [89, 0]
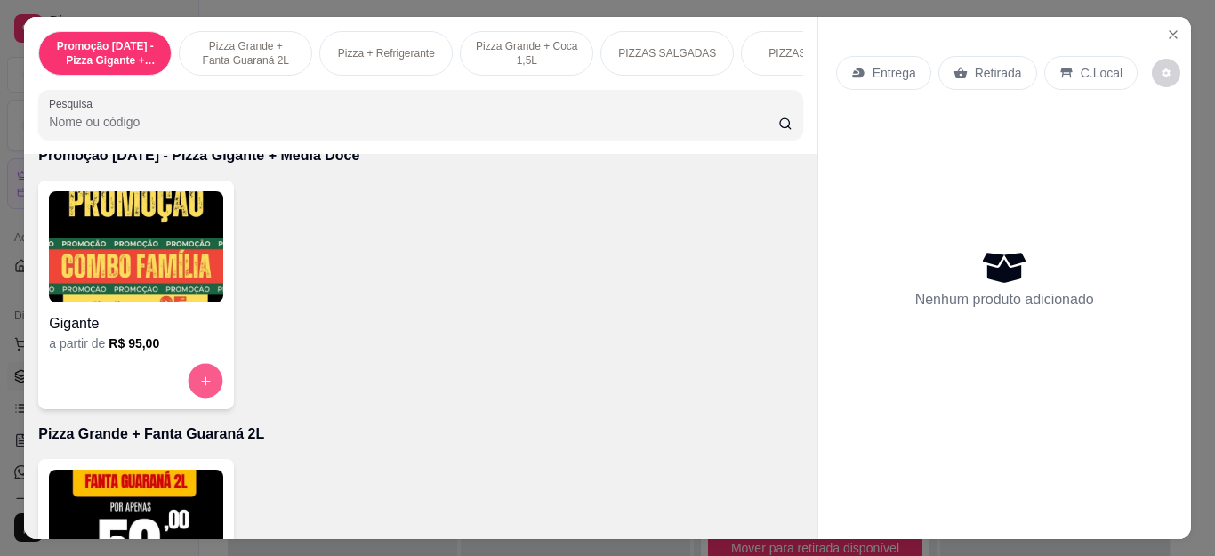
click at [199, 384] on icon "increase-product-quantity" at bounding box center [205, 379] width 13 height 13
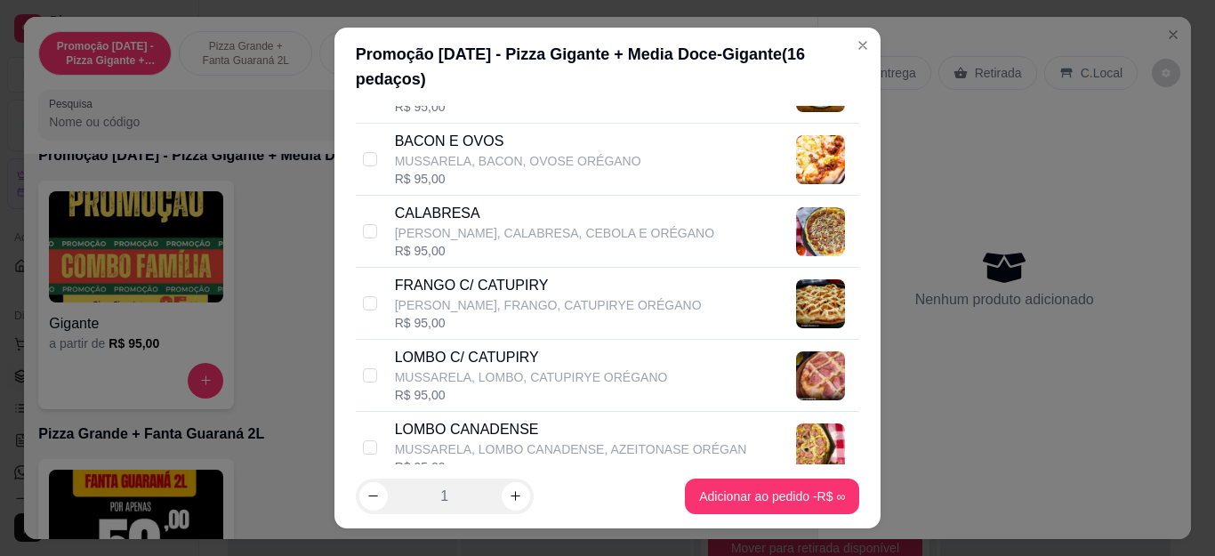
scroll to position [356, 0]
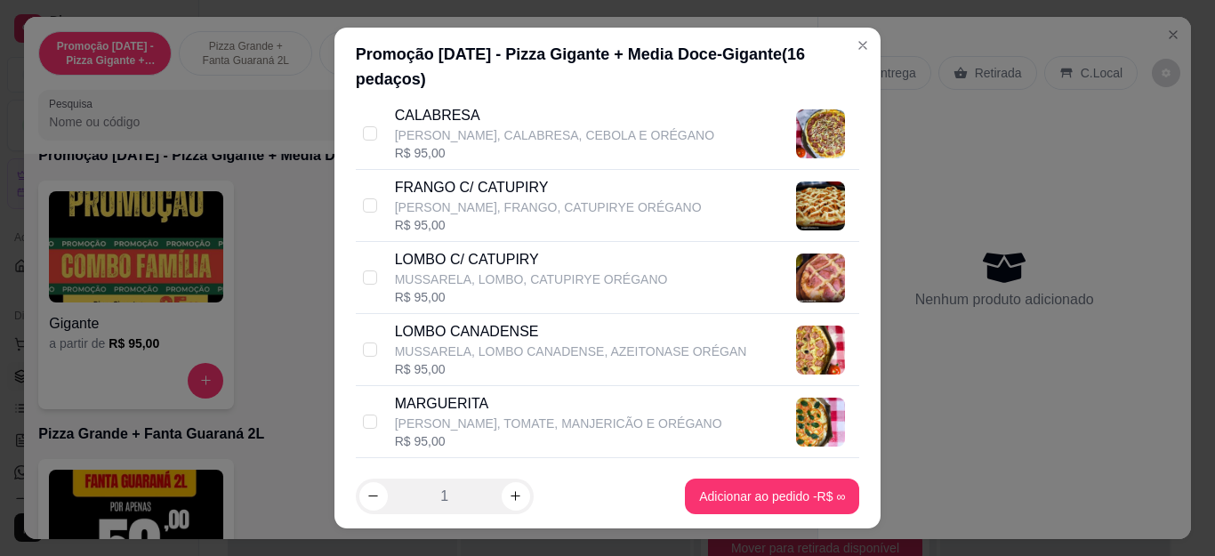
click at [425, 213] on p "[PERSON_NAME], FRANGO, CATUPIRYE ORÉGANO" at bounding box center [548, 207] width 307 height 18
checkbox input "true"
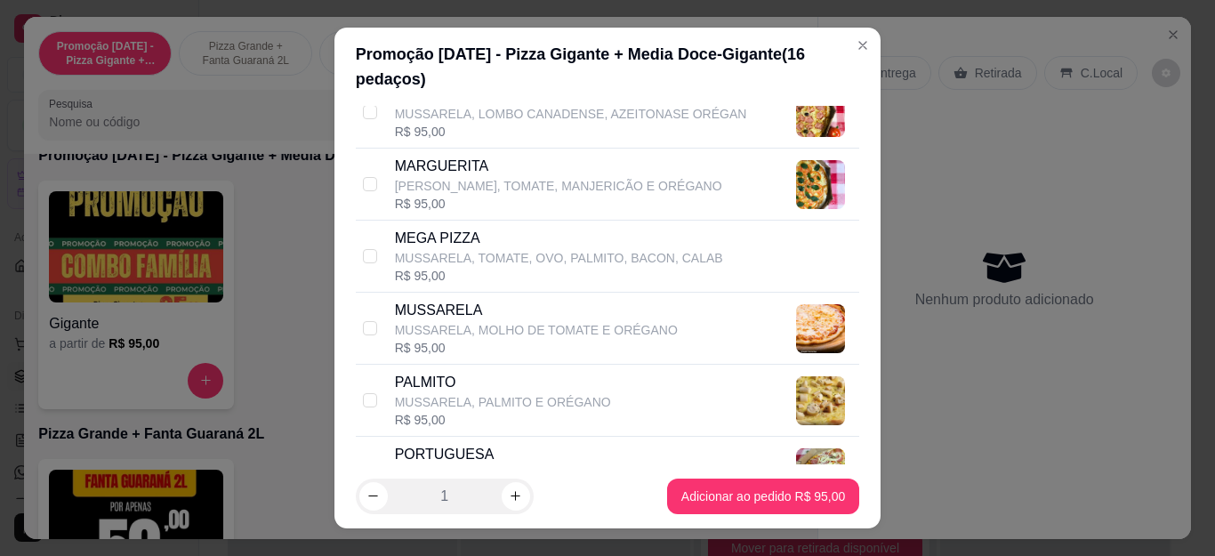
scroll to position [622, 0]
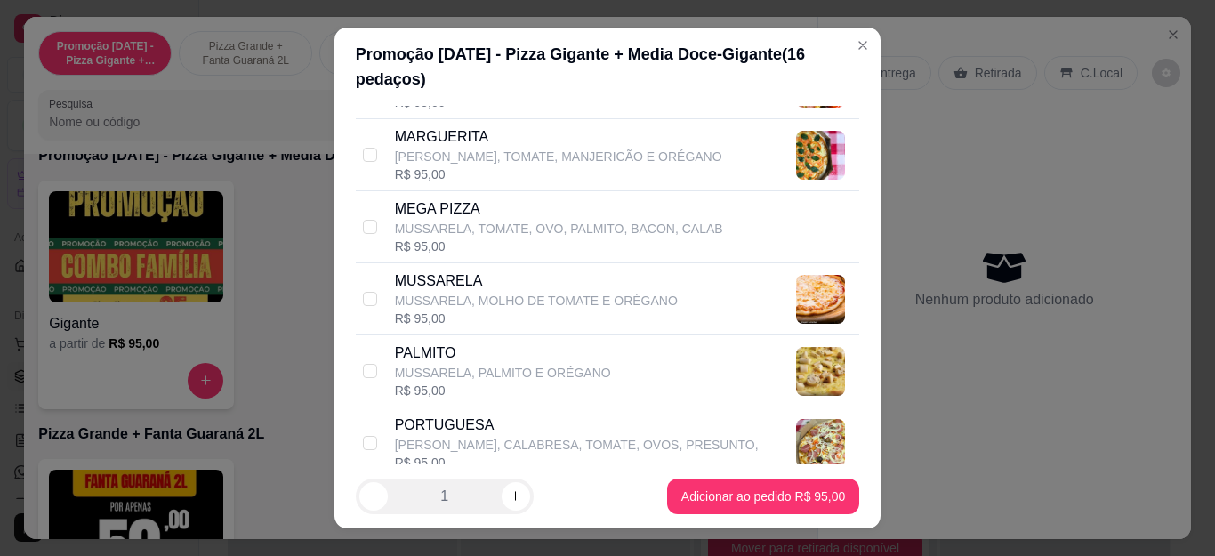
click at [435, 230] on p "MUSSARELA, TOMATE, OVO, PALMITO, BACON, CALAB" at bounding box center [559, 229] width 328 height 18
checkbox input "true"
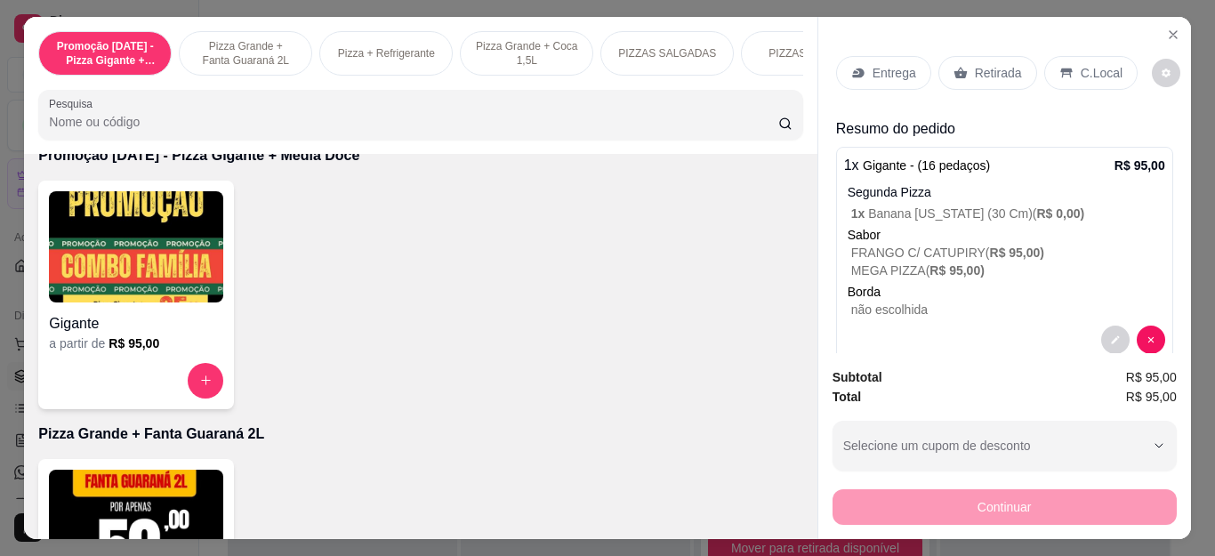
scroll to position [33, 0]
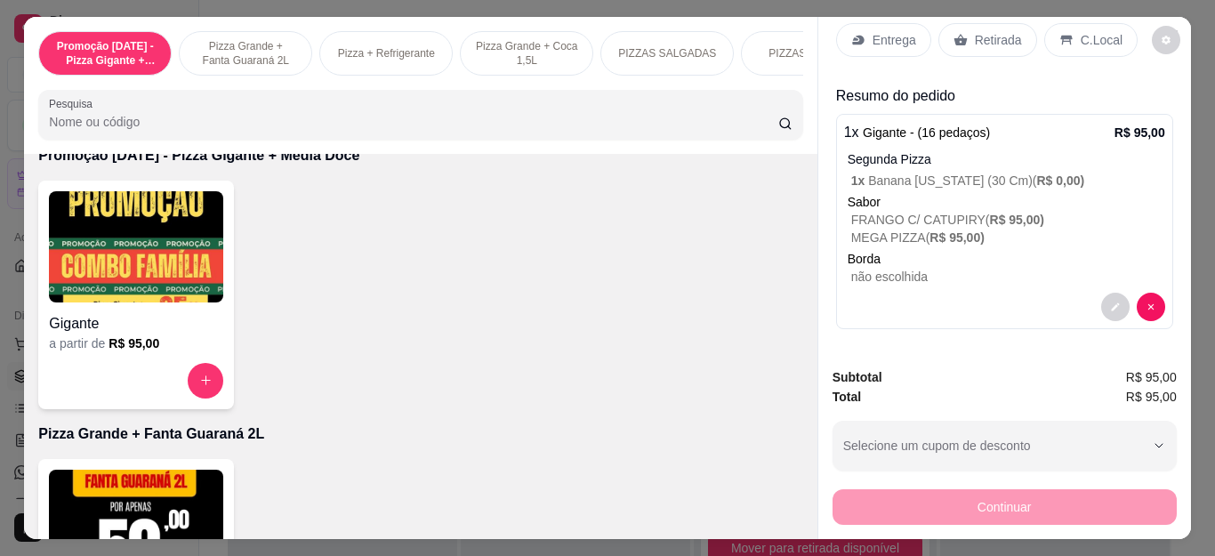
click at [982, 31] on p "Retirada" at bounding box center [998, 40] width 47 height 18
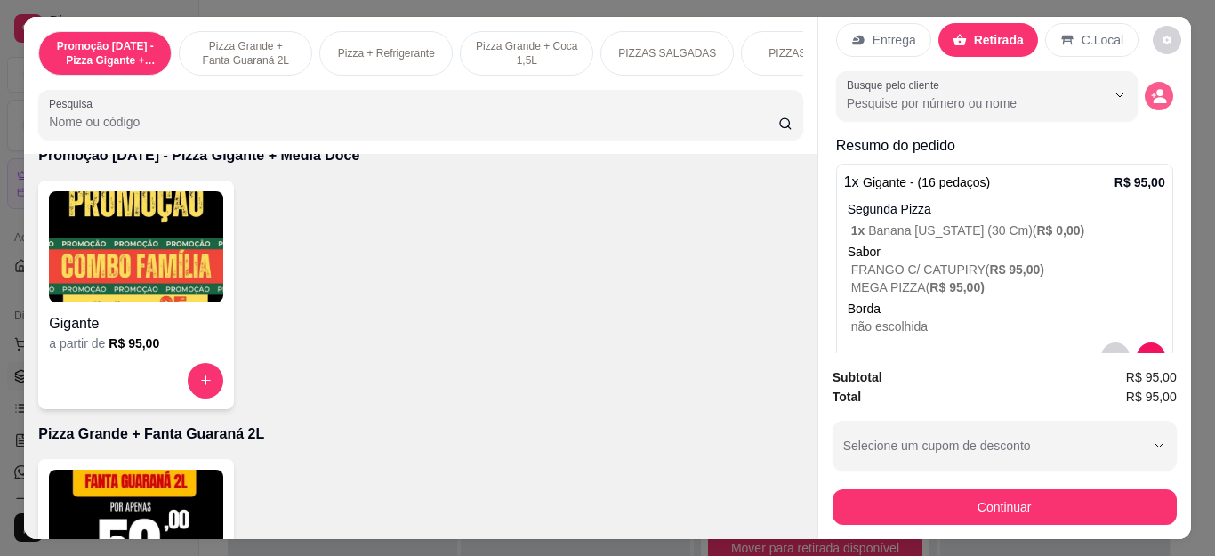
click at [1151, 88] on icon "decrease-product-quantity" at bounding box center [1159, 96] width 16 height 16
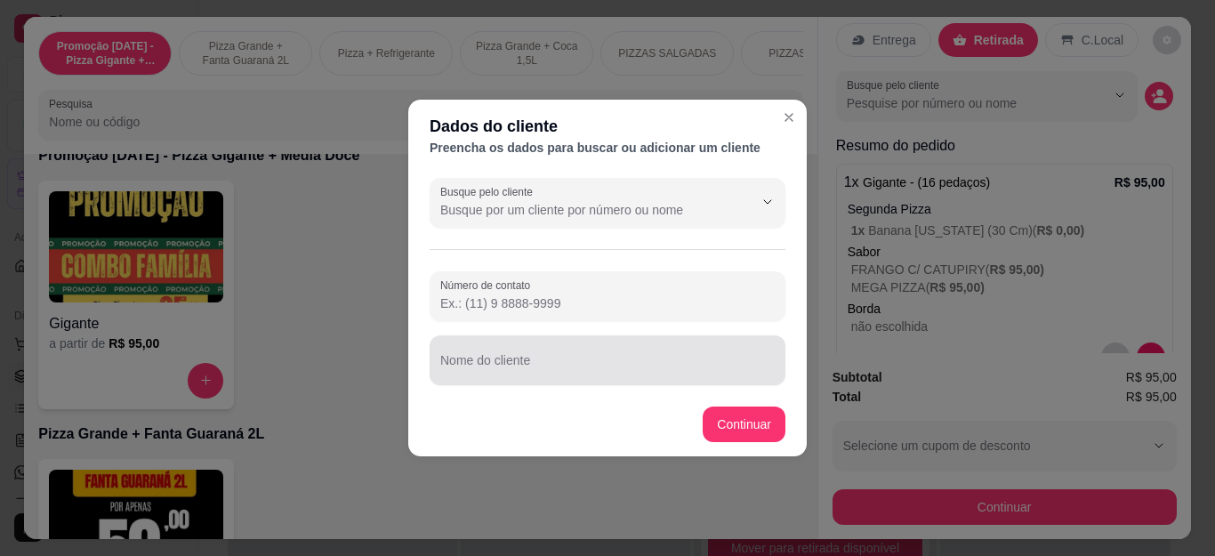
click at [503, 365] on input "Nome do cliente" at bounding box center [607, 367] width 334 height 18
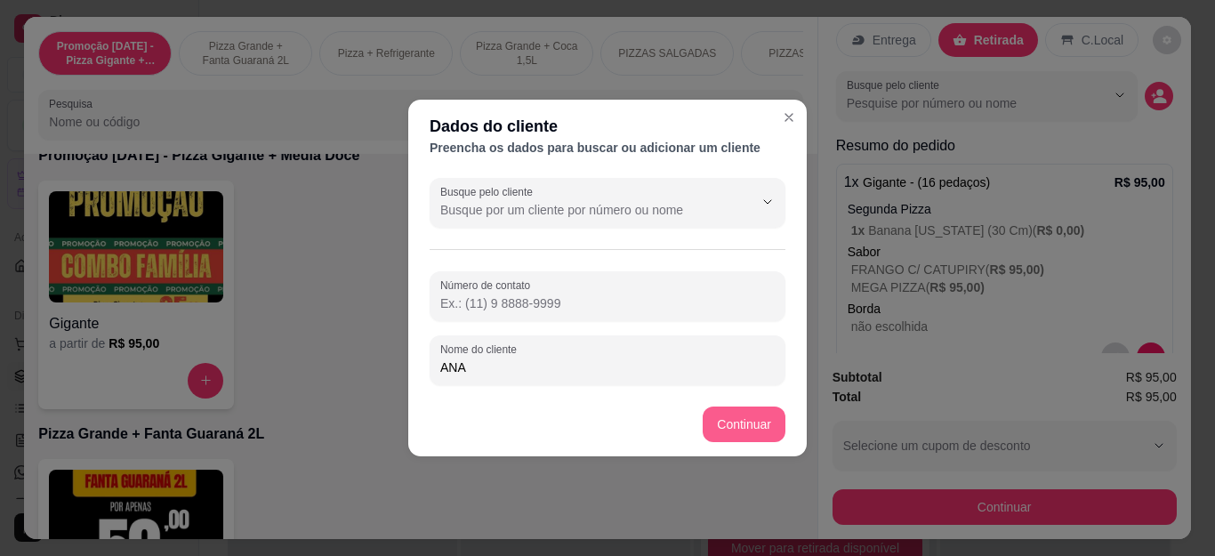
type input "ANA"
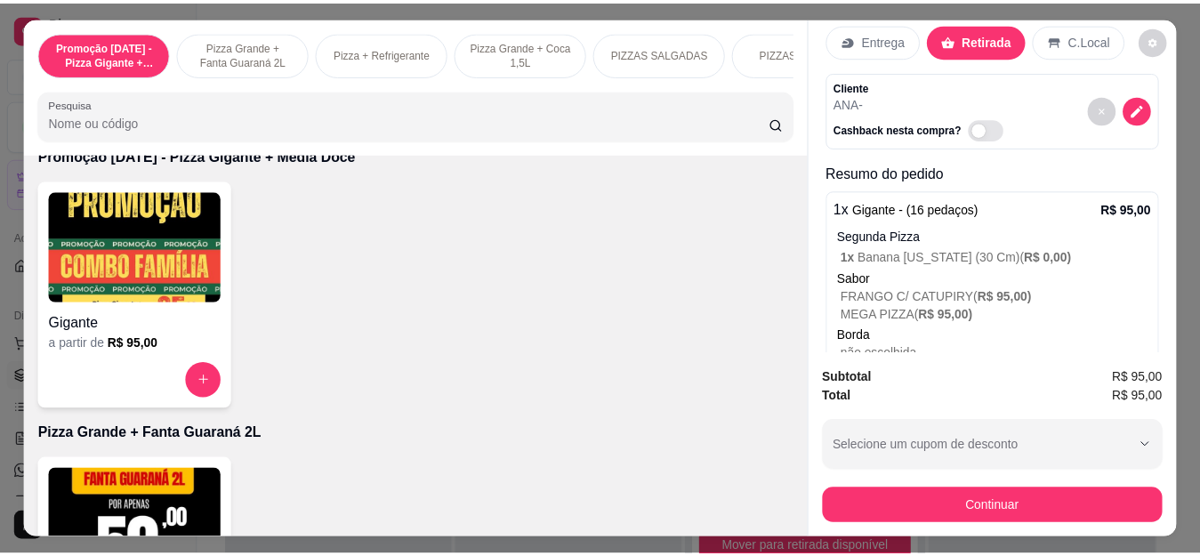
scroll to position [109, 0]
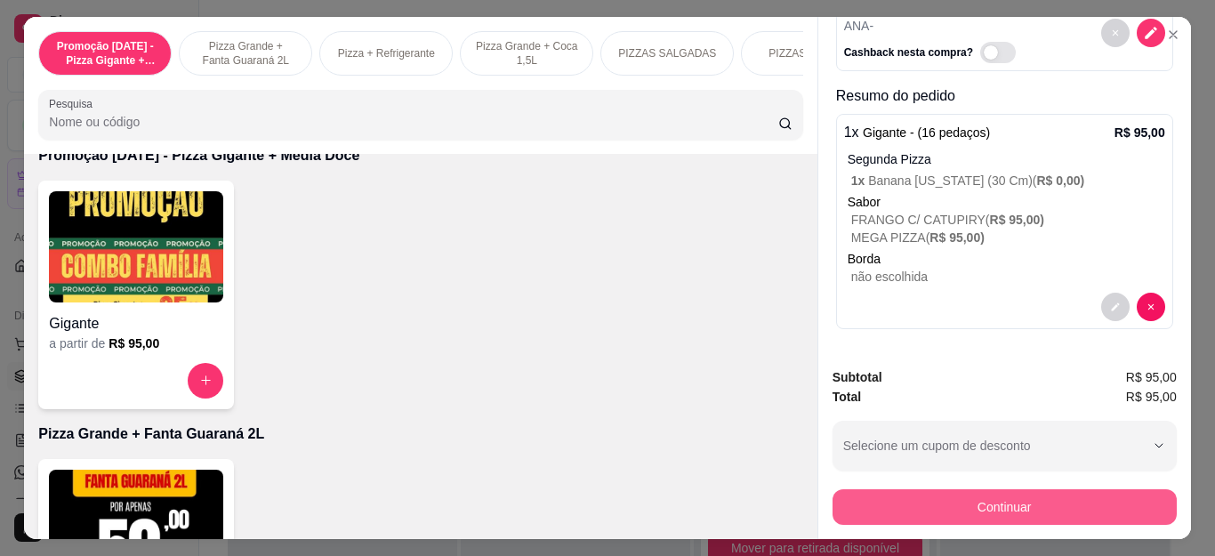
click at [1020, 498] on button "Continuar" at bounding box center [1004, 507] width 344 height 36
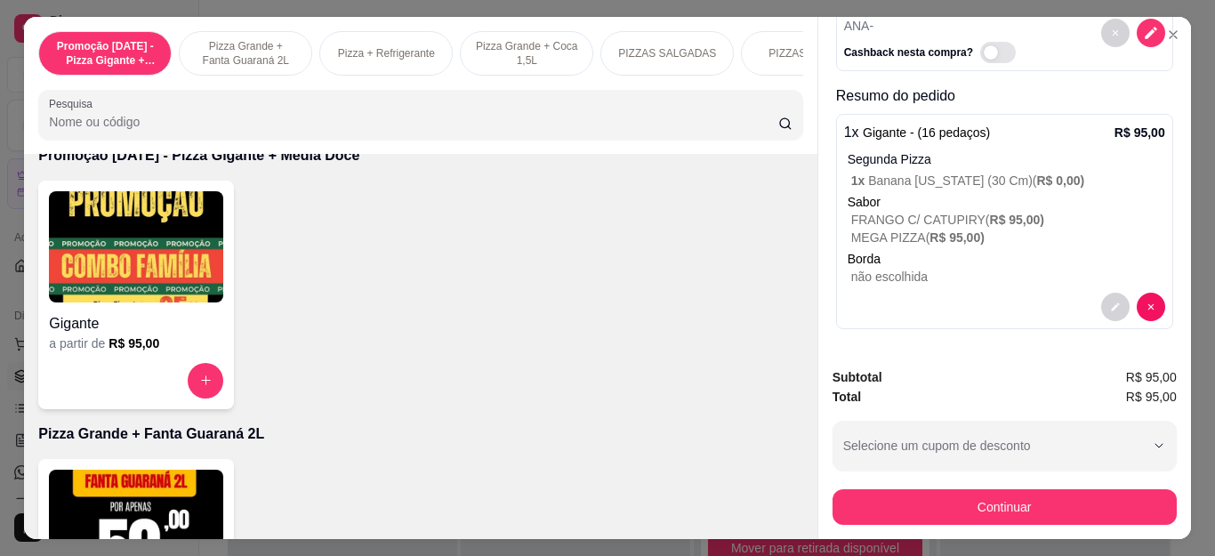
click at [690, 241] on div "Débito" at bounding box center [728, 232] width 125 height 104
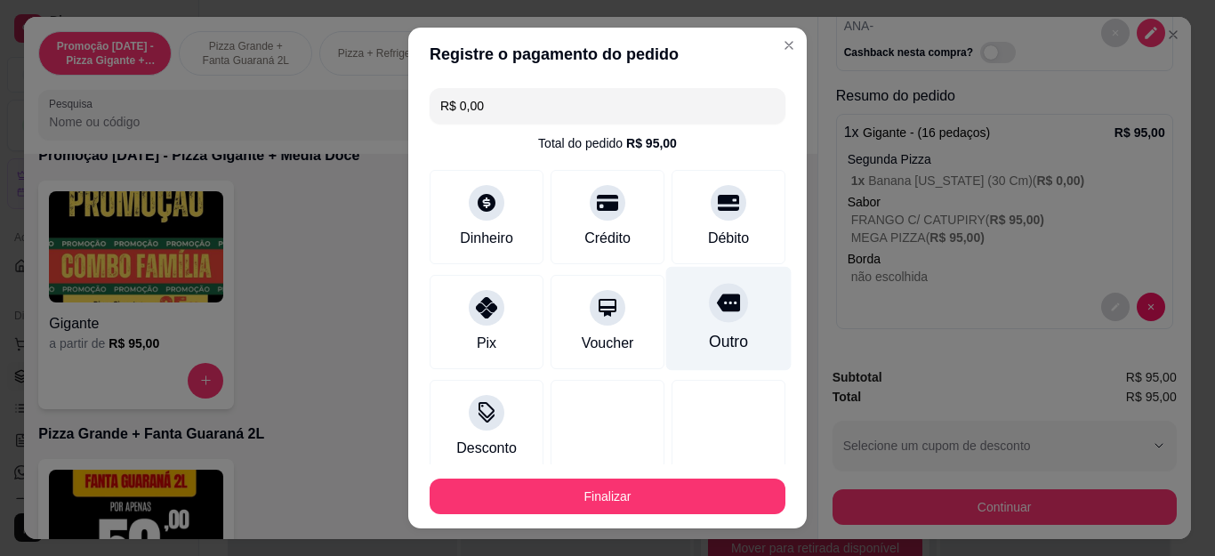
type input "R$ 0,00"
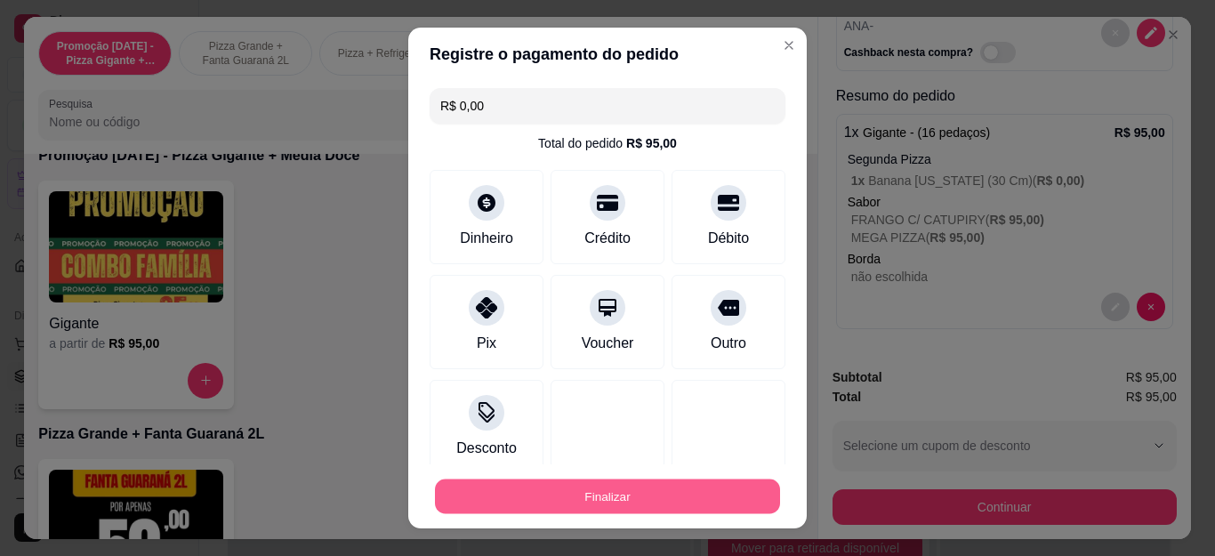
click at [659, 494] on button "Finalizar" at bounding box center [607, 495] width 345 height 35
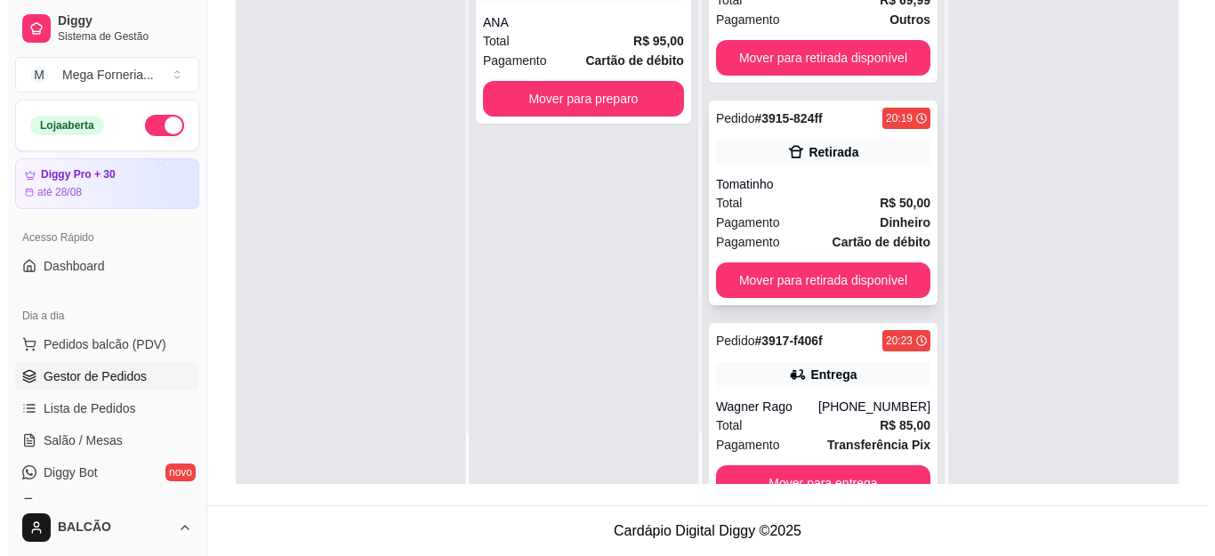
scroll to position [108, 0]
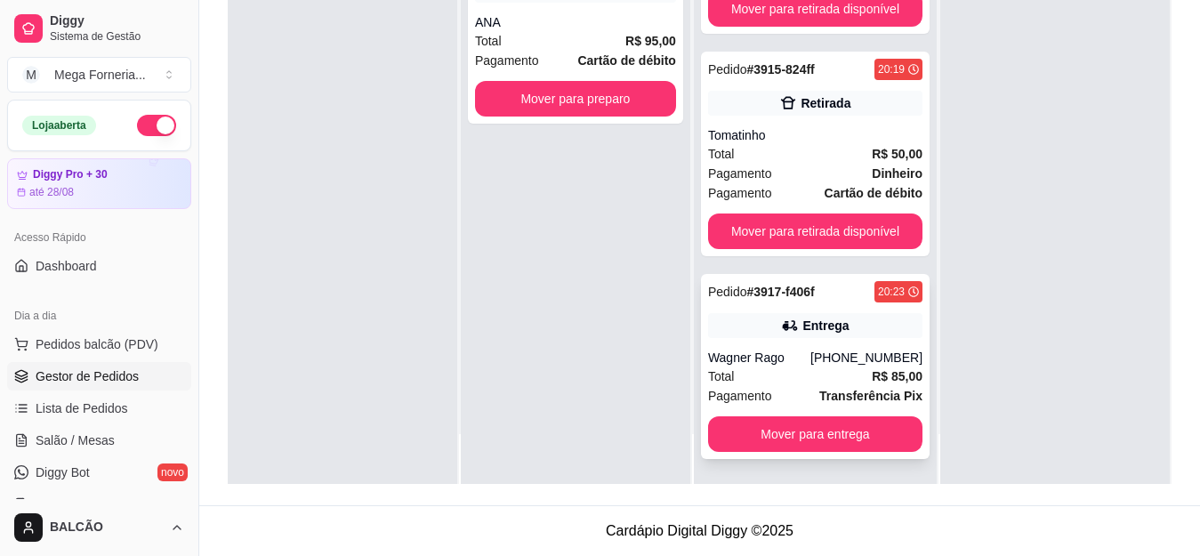
click at [879, 369] on strong "R$ 85,00" at bounding box center [896, 376] width 51 height 14
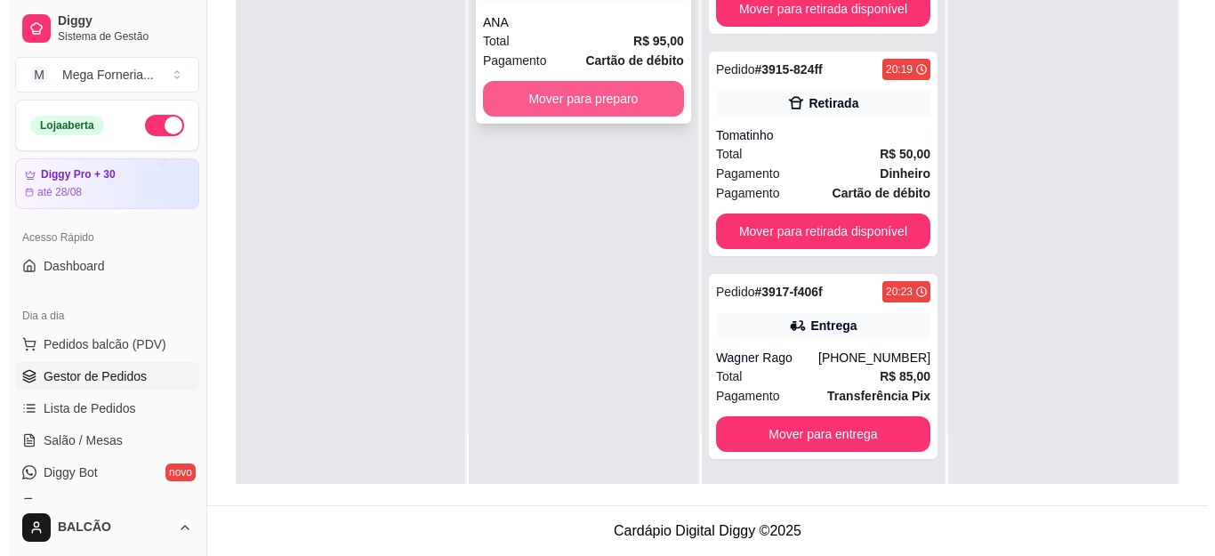
scroll to position [0, 0]
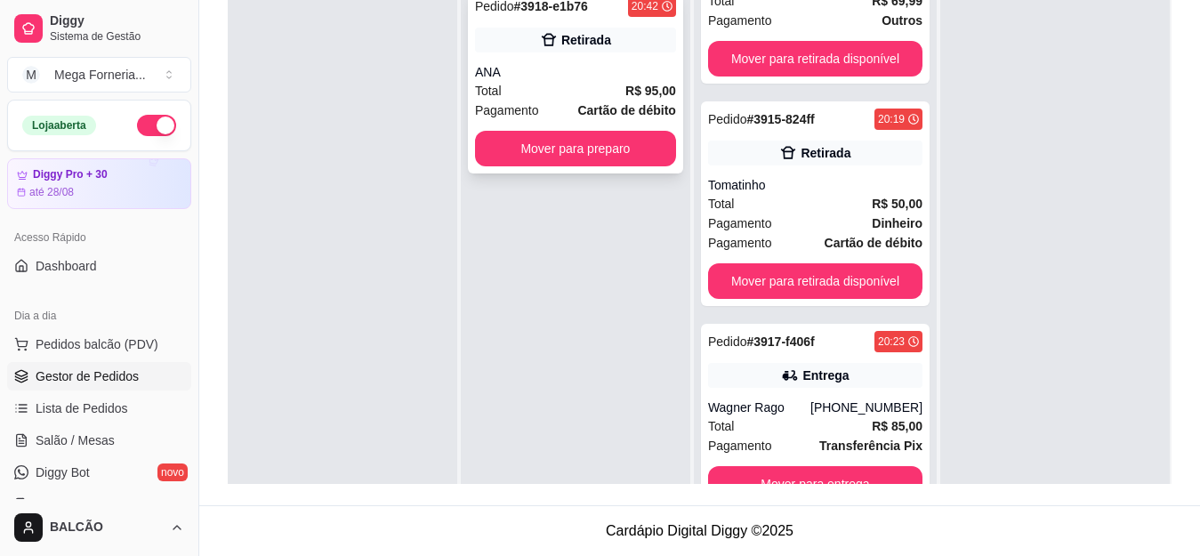
click at [610, 78] on div "ANA" at bounding box center [575, 72] width 201 height 18
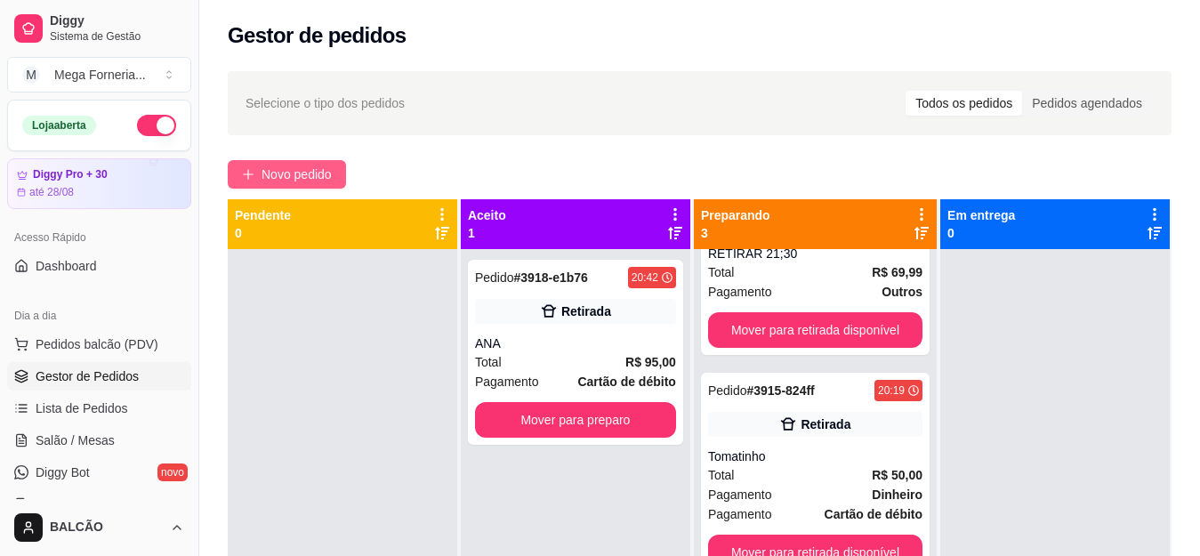
click at [256, 170] on button "Novo pedido" at bounding box center [287, 174] width 118 height 28
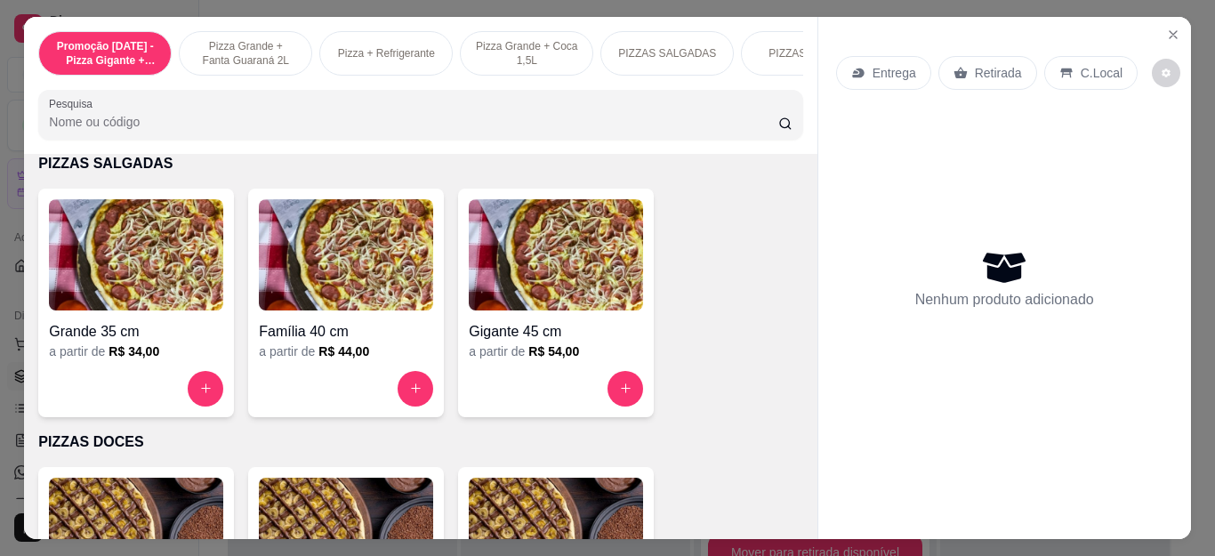
scroll to position [1245, 0]
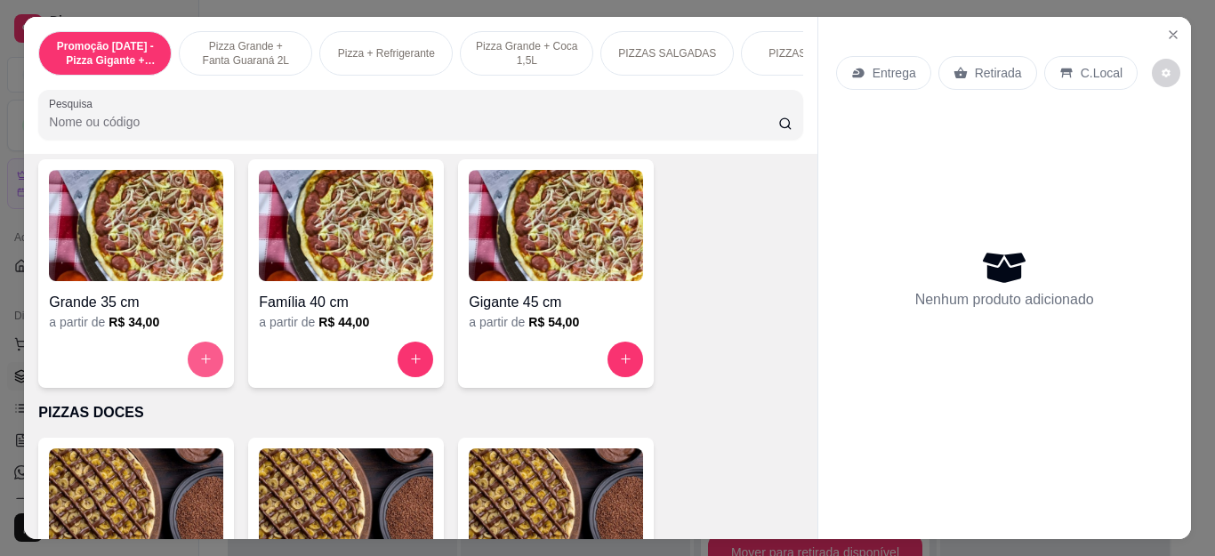
click at [199, 364] on icon "increase-product-quantity" at bounding box center [205, 358] width 13 height 13
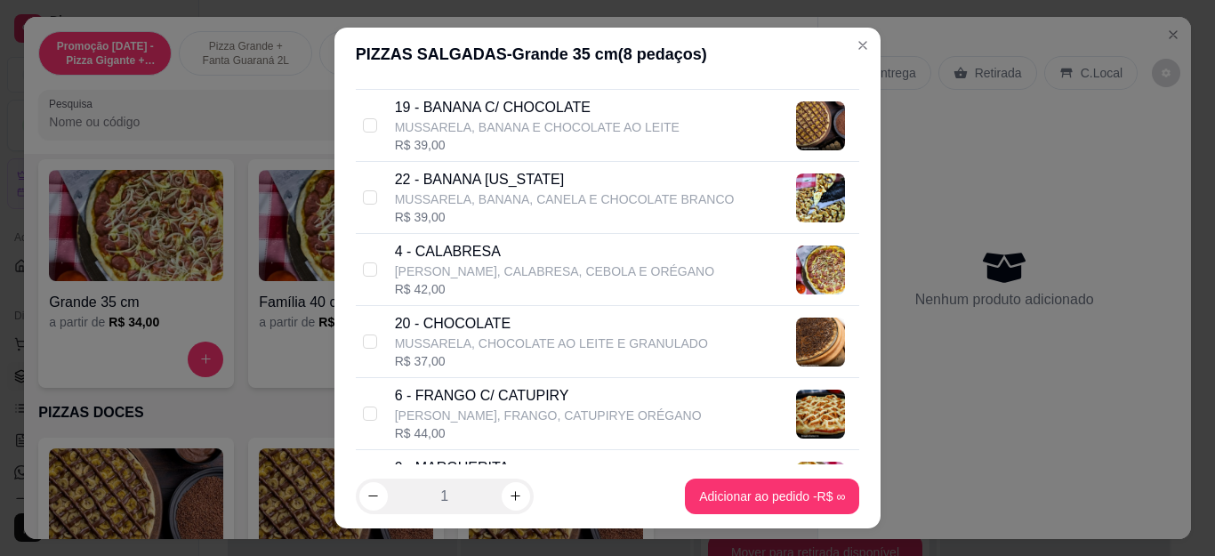
scroll to position [445, 0]
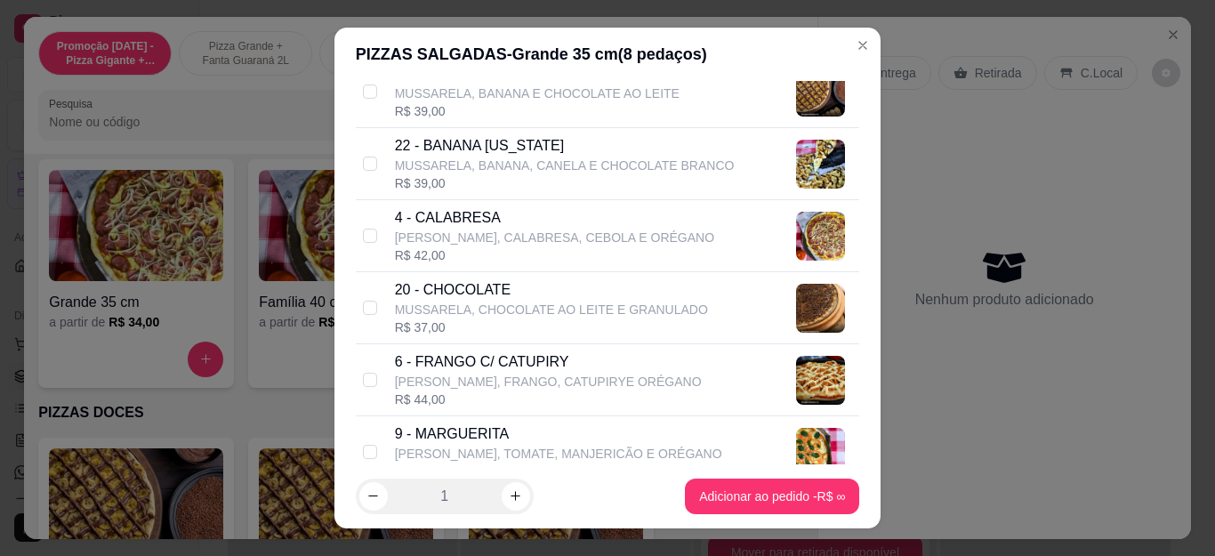
click at [429, 248] on div "R$ 42,00" at bounding box center [554, 255] width 319 height 18
checkbox input "true"
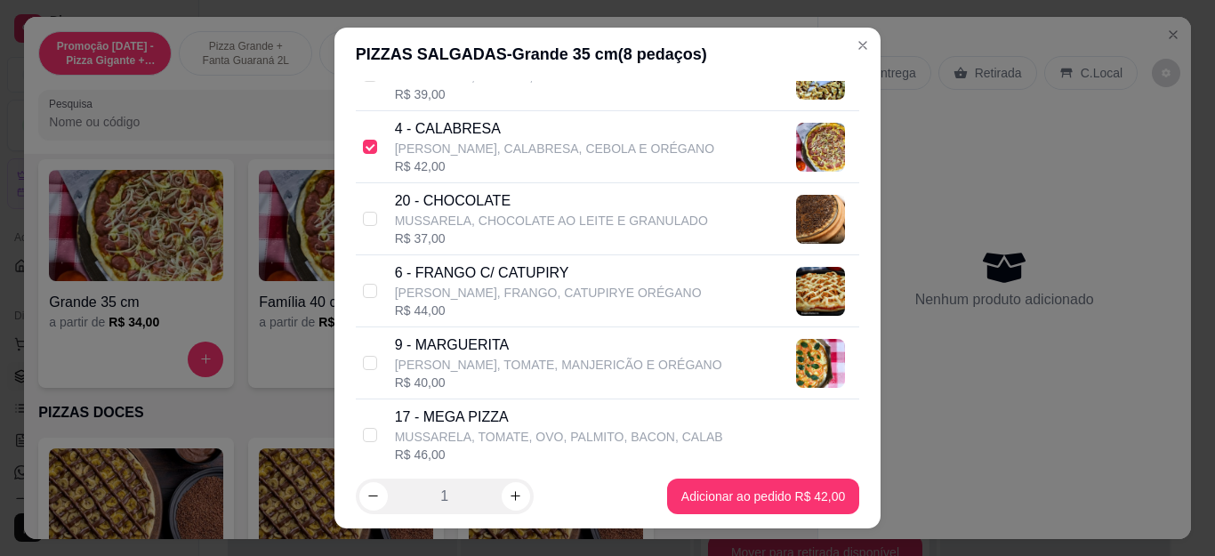
click at [431, 294] on p "[PERSON_NAME], FRANGO, CATUPIRYE ORÉGANO" at bounding box center [548, 293] width 307 height 18
checkbox input "true"
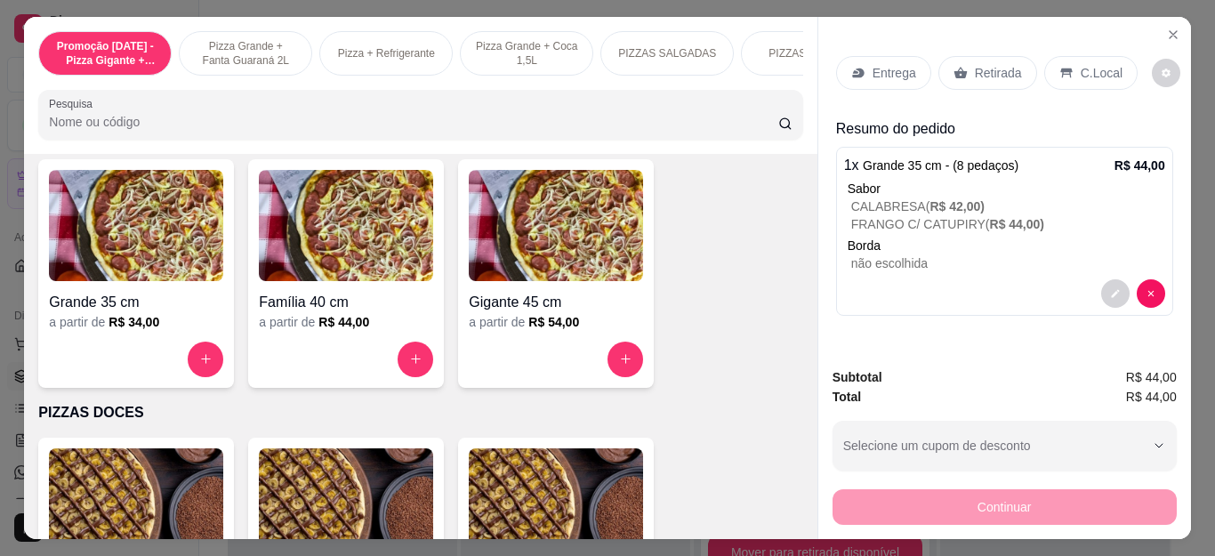
click at [979, 64] on p "Retirada" at bounding box center [998, 73] width 47 height 18
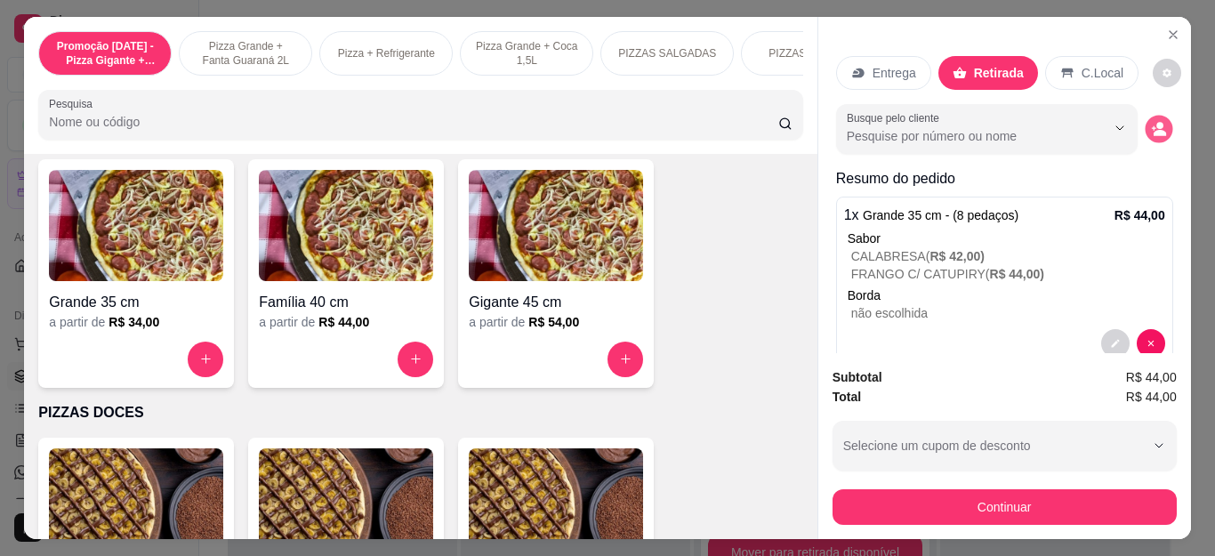
click at [1151, 121] on icon "decrease-product-quantity" at bounding box center [1158, 128] width 15 height 15
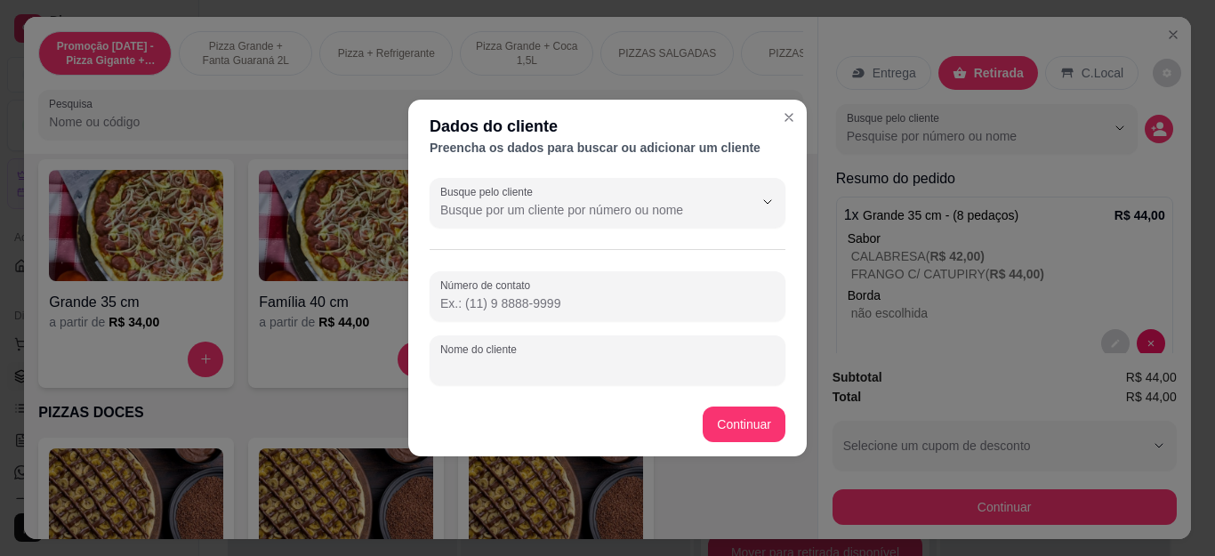
click at [502, 365] on input "Nome do cliente" at bounding box center [607, 367] width 334 height 18
type input "t"
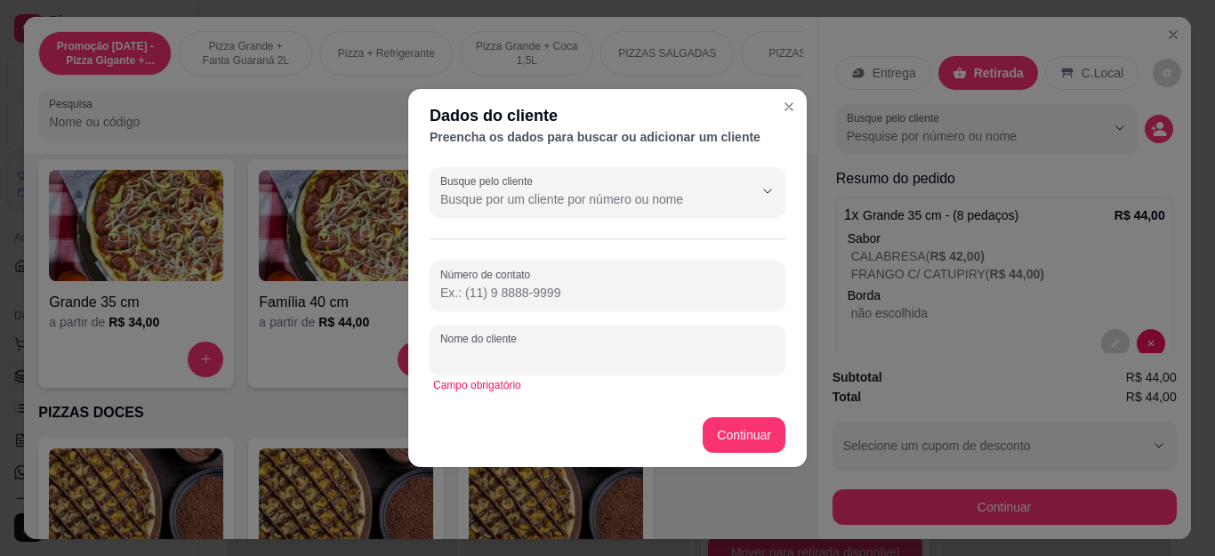
type input "t"
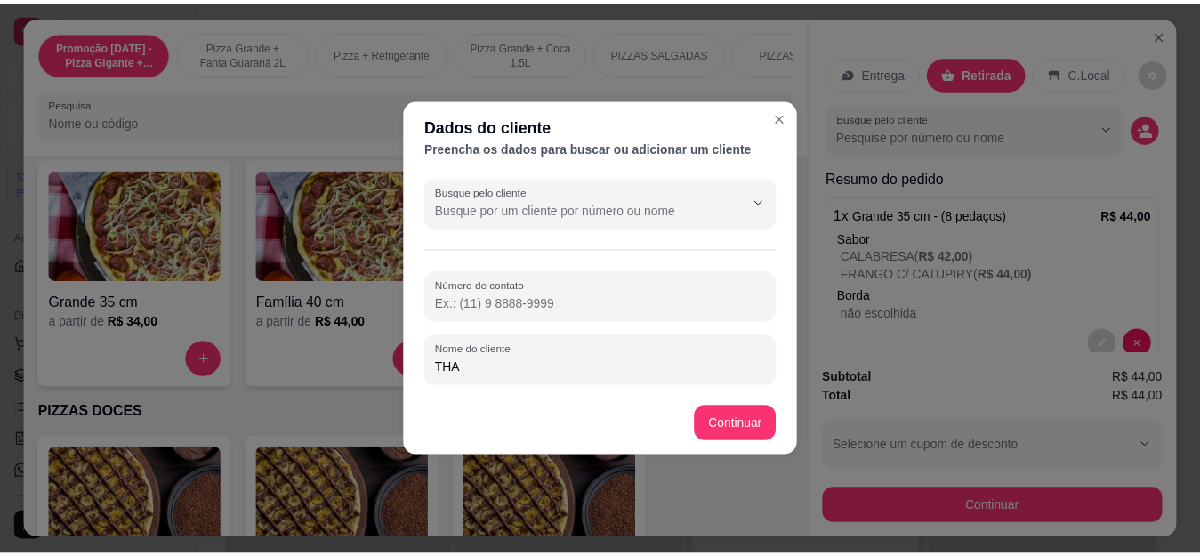
scroll to position [0, 0]
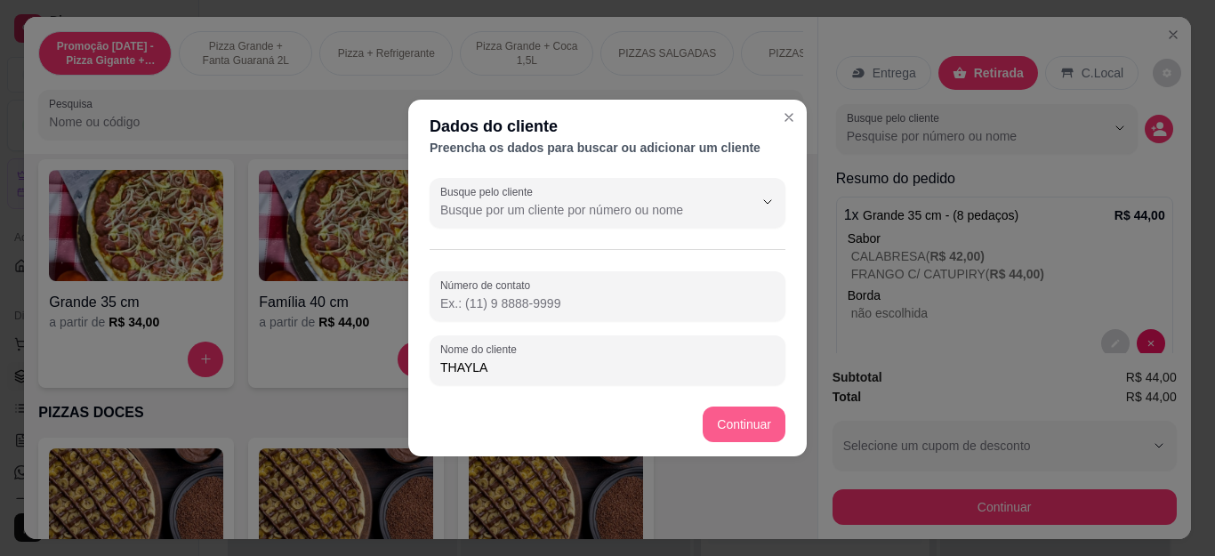
type input "THAYLA"
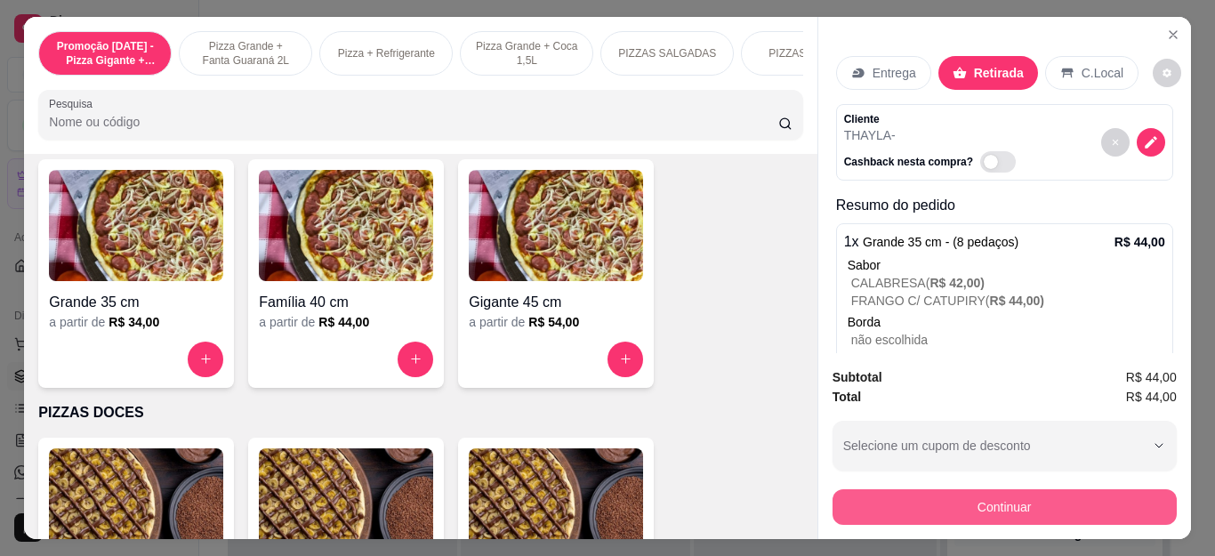
click at [993, 502] on button "Continuar" at bounding box center [1004, 507] width 344 height 36
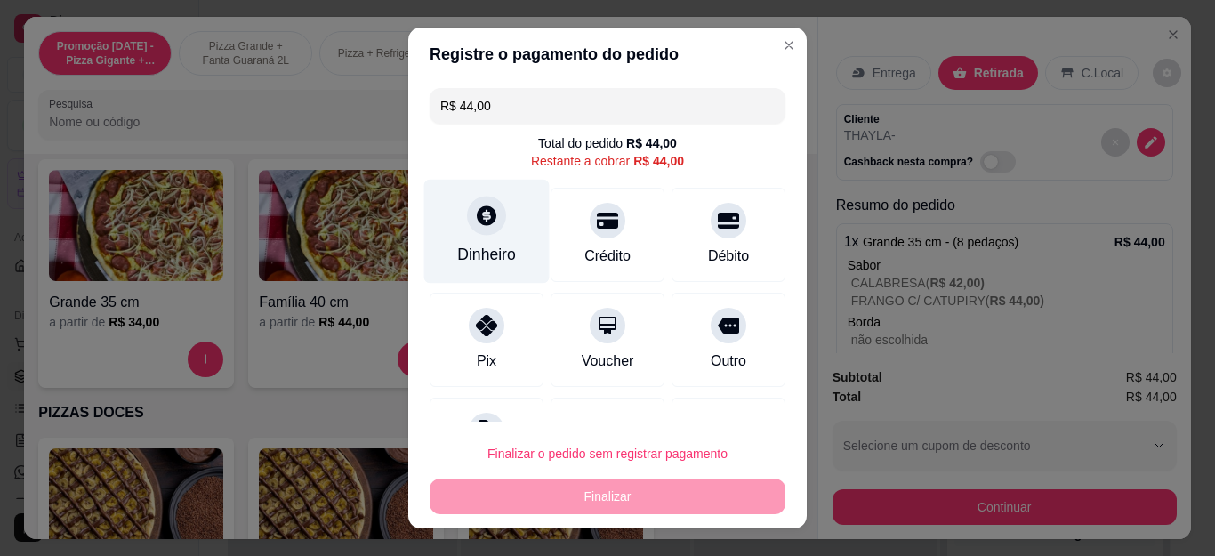
click at [453, 205] on div "Dinheiro" at bounding box center [486, 232] width 125 height 104
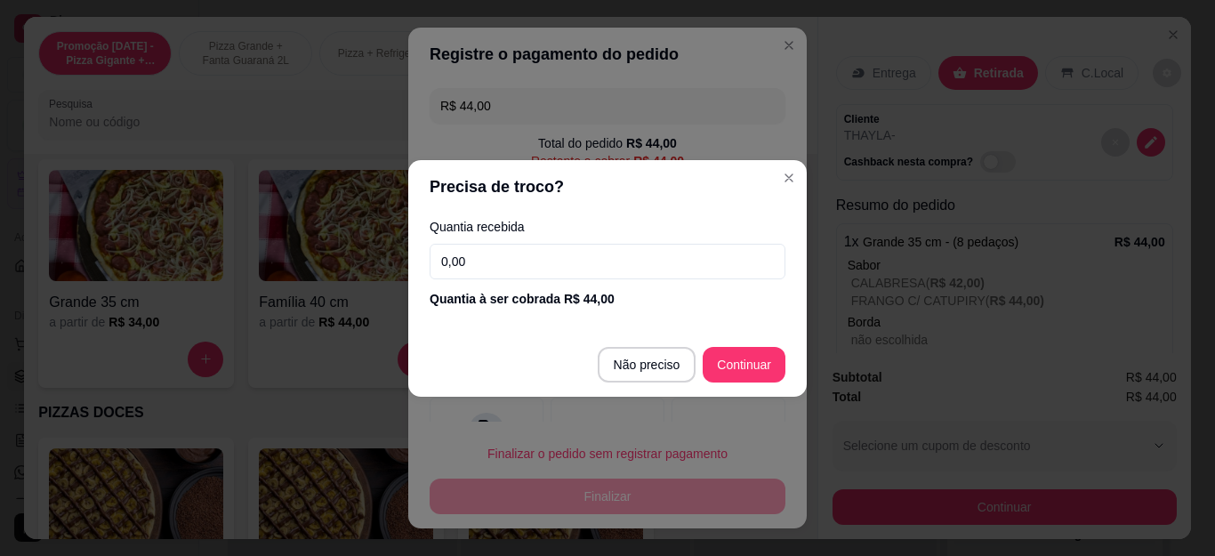
click at [622, 262] on input "0,00" at bounding box center [608, 262] width 356 height 36
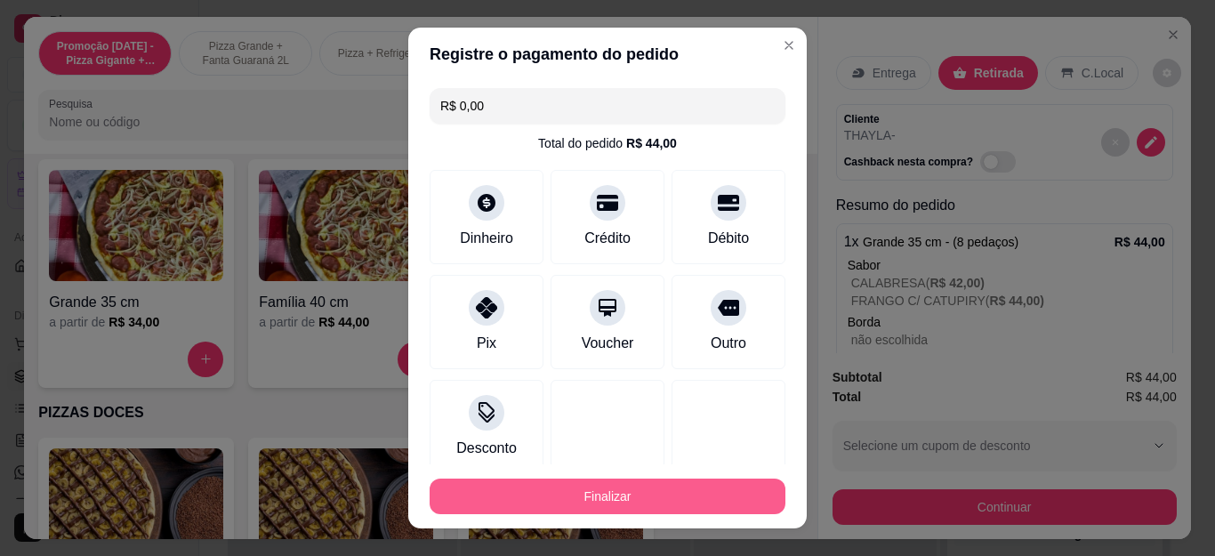
click at [647, 503] on button "Finalizar" at bounding box center [608, 496] width 356 height 36
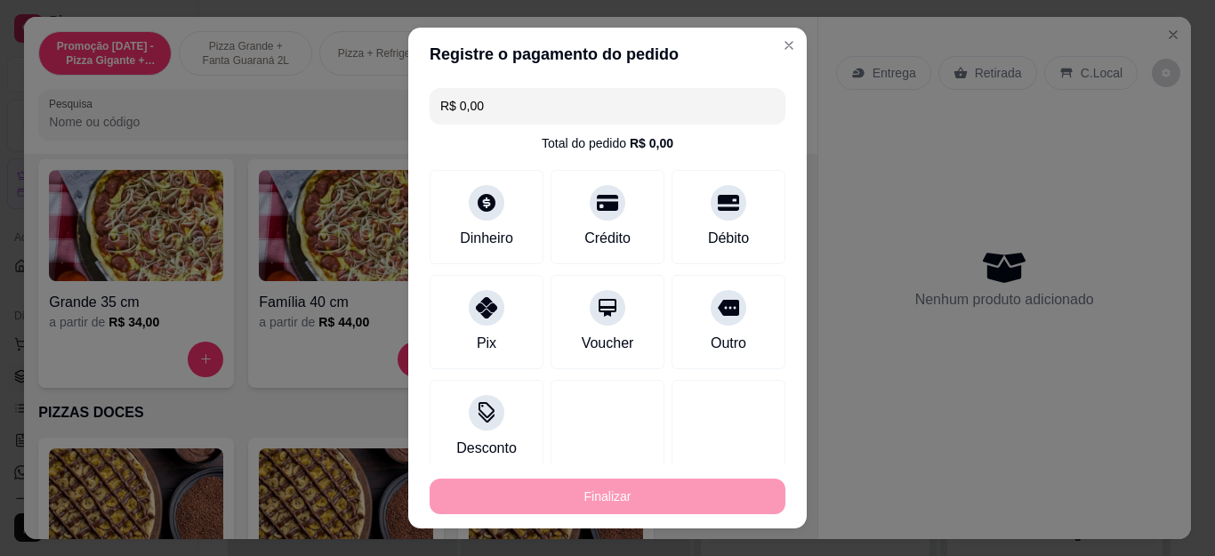
type input "-R$ 44,00"
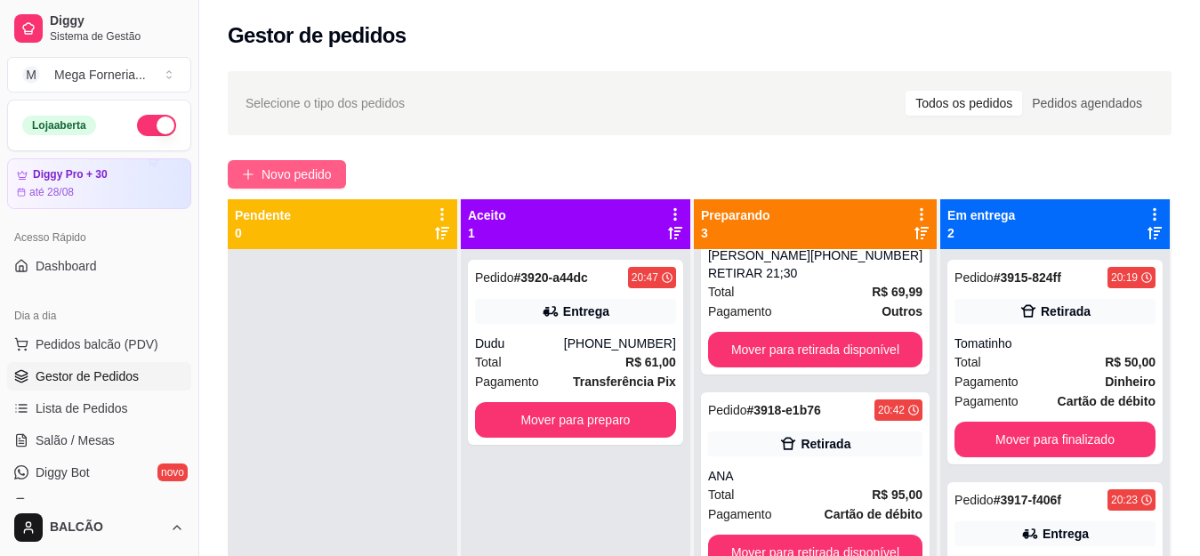
click at [278, 166] on span "Novo pedido" at bounding box center [296, 175] width 70 height 20
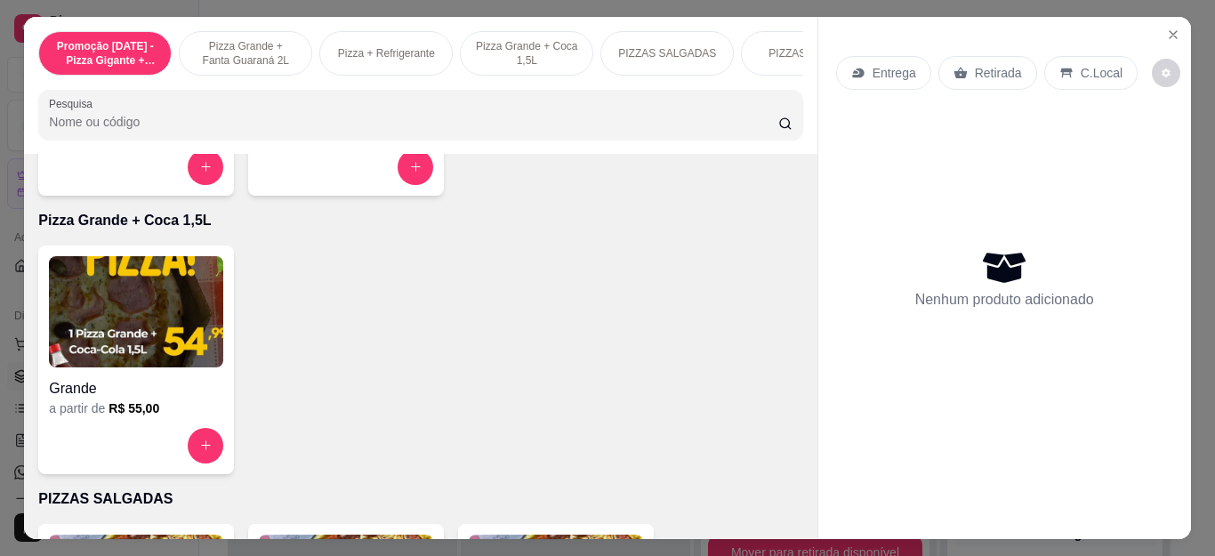
scroll to position [1245, 0]
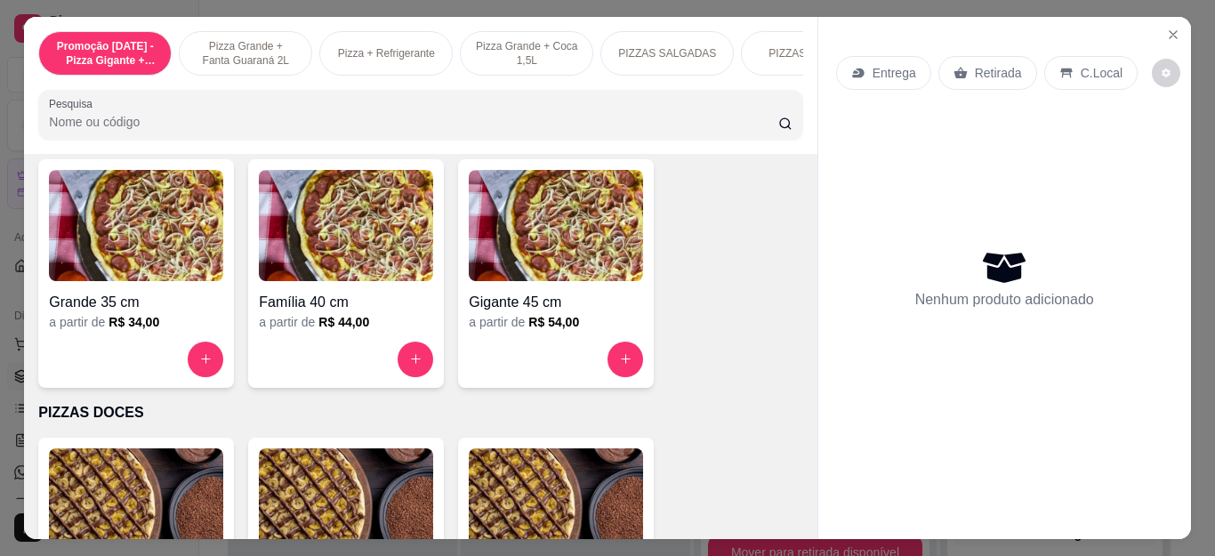
click at [179, 371] on div at bounding box center [136, 359] width 174 height 36
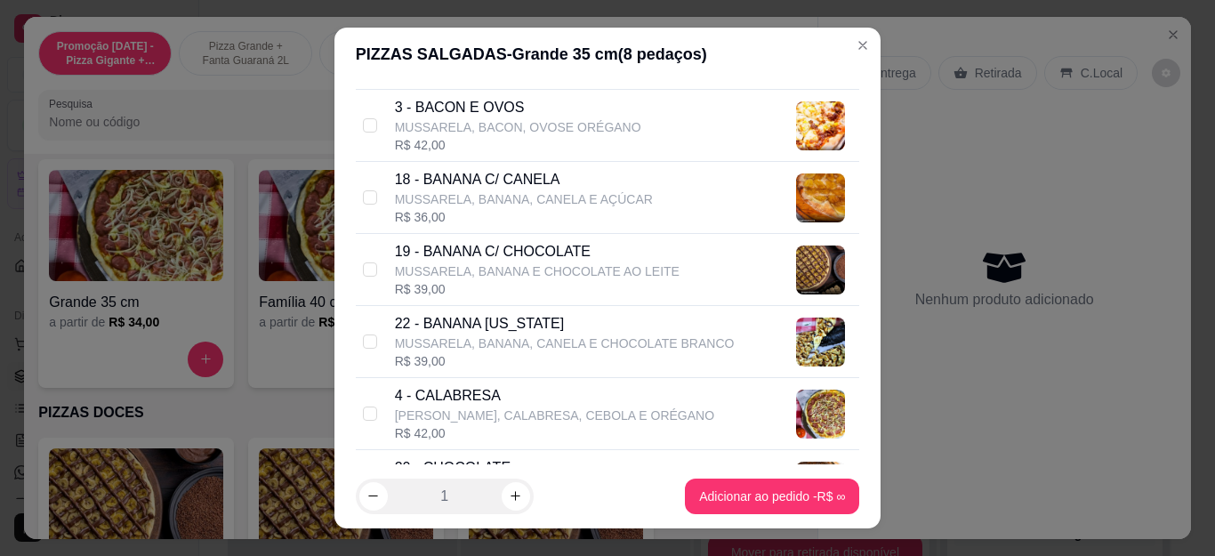
click at [546, 414] on p "[PERSON_NAME], CALABRESA, CEBOLA E ORÉGANO" at bounding box center [554, 415] width 319 height 18
checkbox input "true"
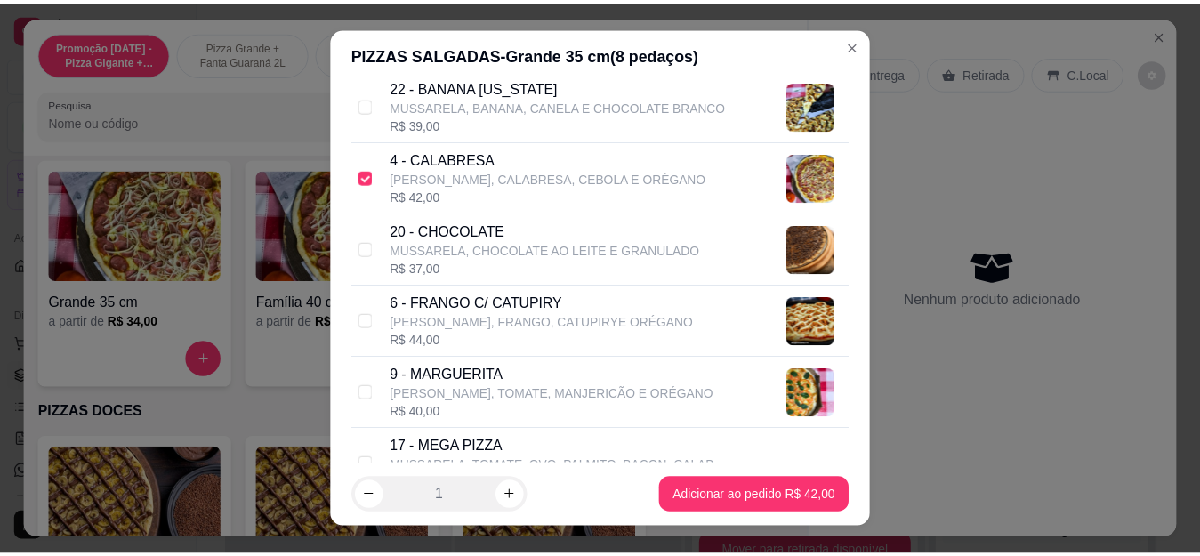
scroll to position [534, 0]
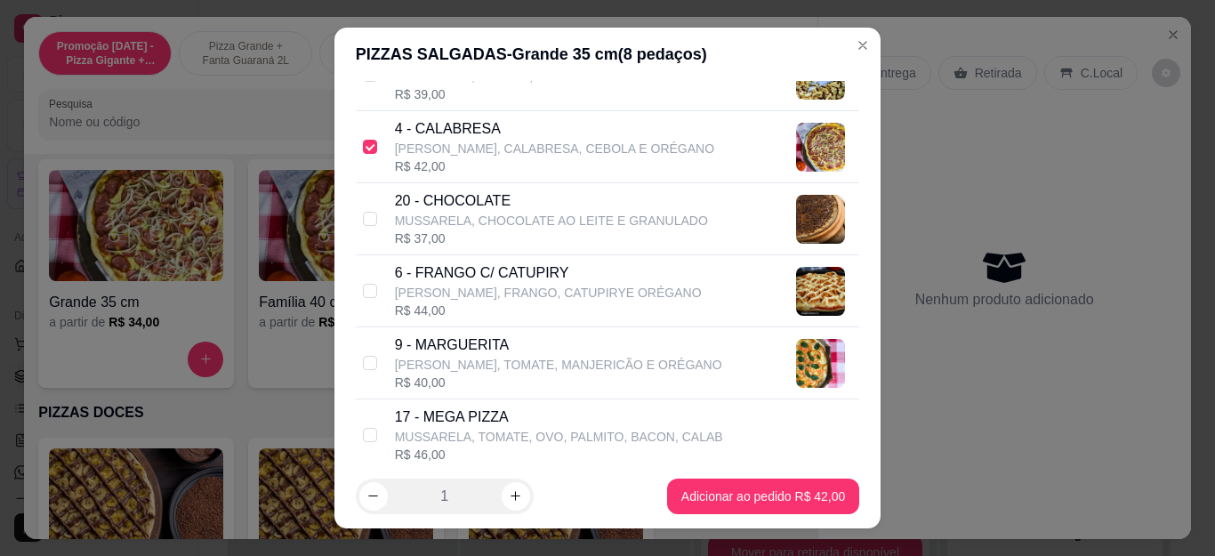
click at [485, 296] on p "[PERSON_NAME], FRANGO, CATUPIRYE ORÉGANO" at bounding box center [548, 293] width 307 height 18
checkbox input "true"
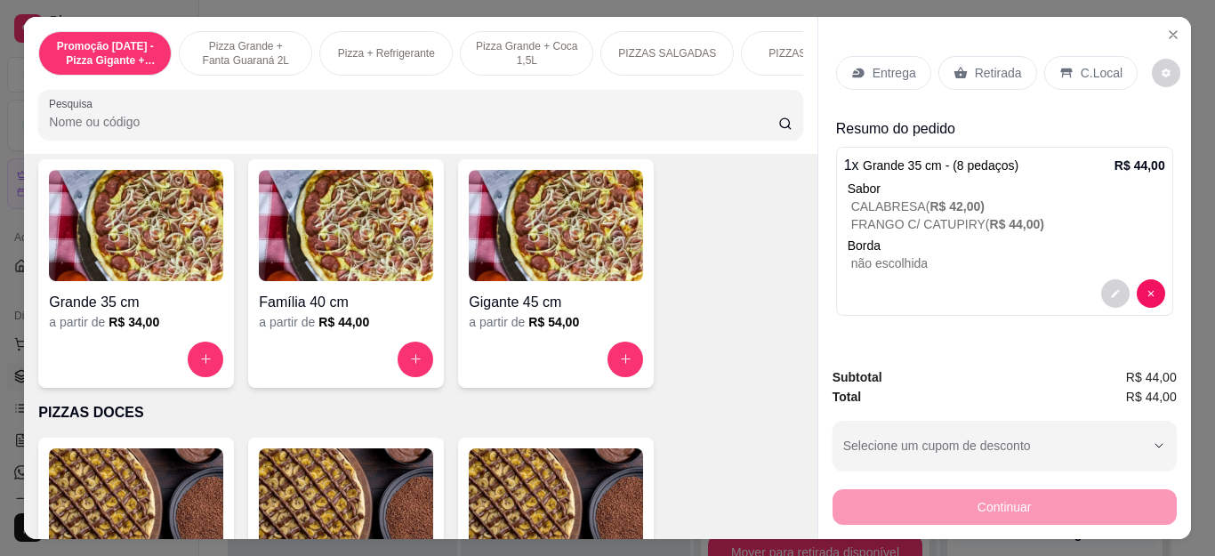
click at [975, 64] on p "Retirada" at bounding box center [998, 73] width 47 height 18
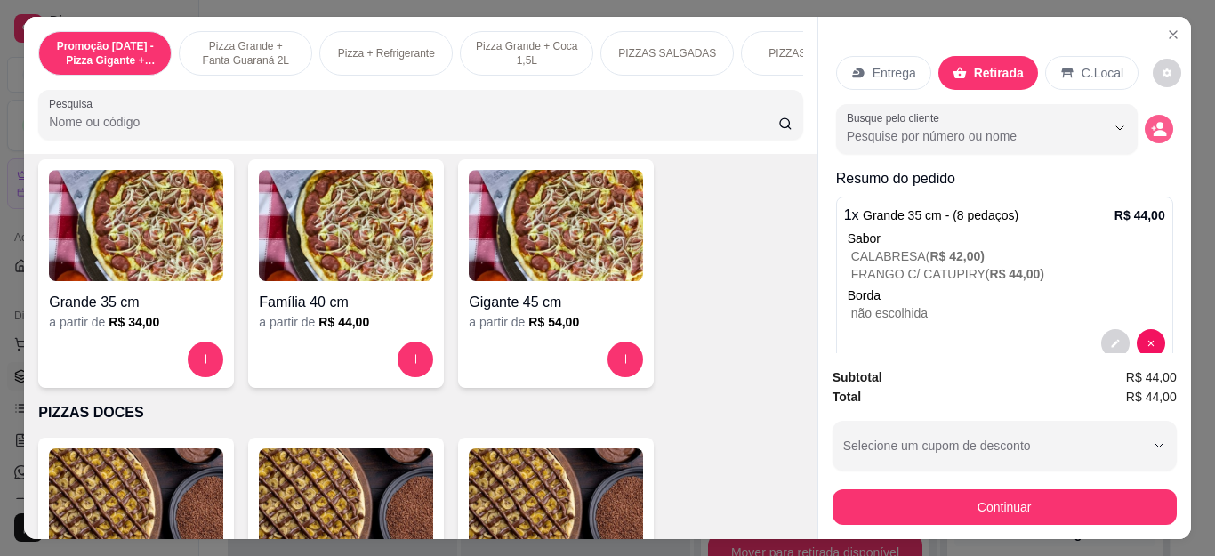
click at [1144, 119] on button "decrease-product-quantity" at bounding box center [1158, 129] width 28 height 28
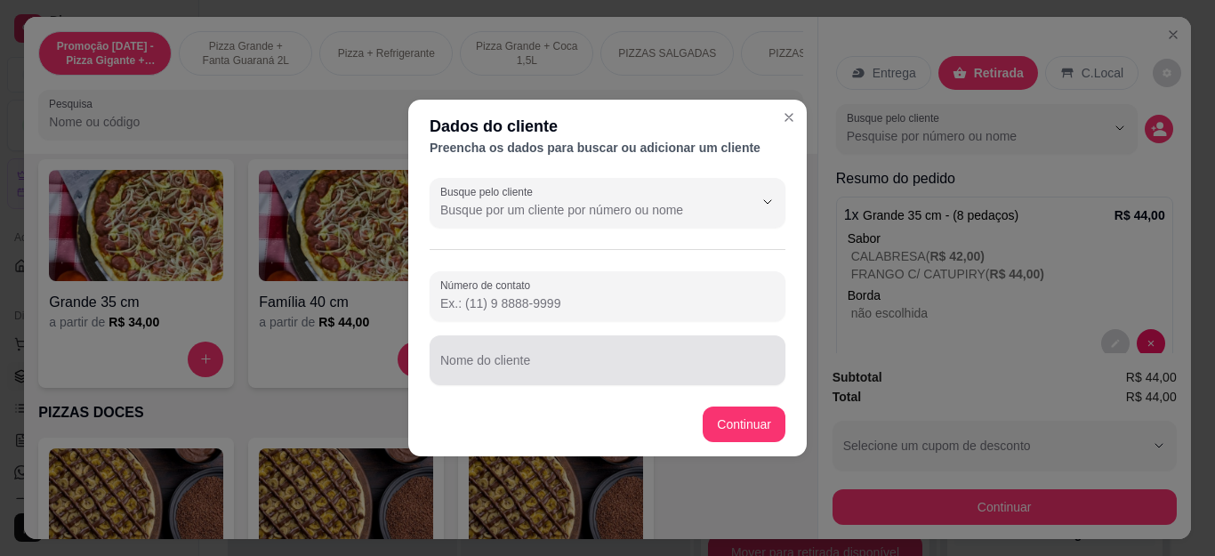
click at [498, 364] on input "Nome do cliente" at bounding box center [607, 367] width 334 height 18
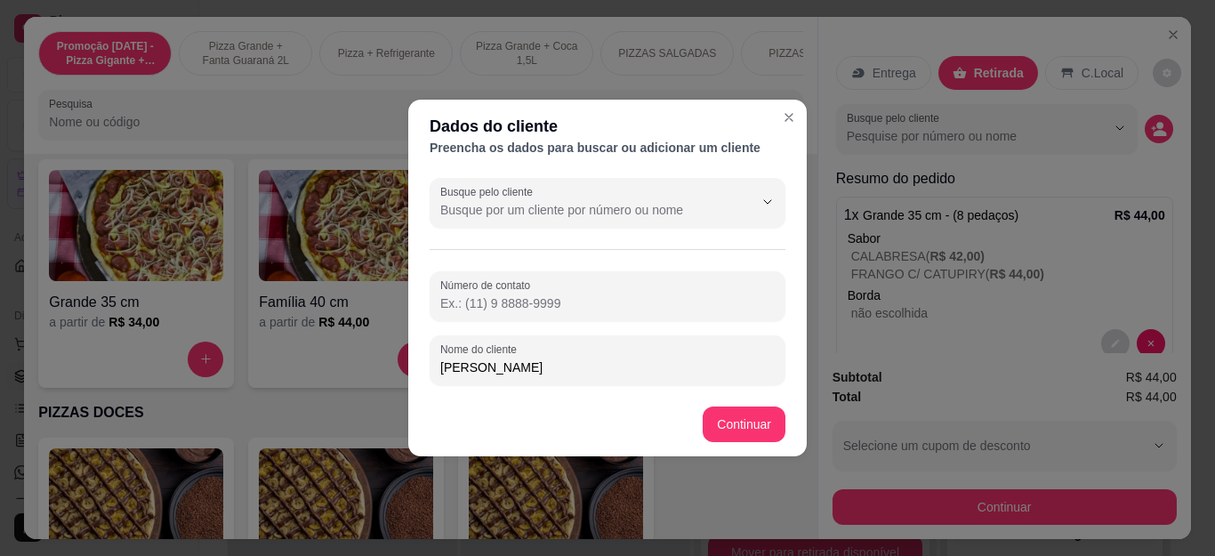
type input "[PERSON_NAME]"
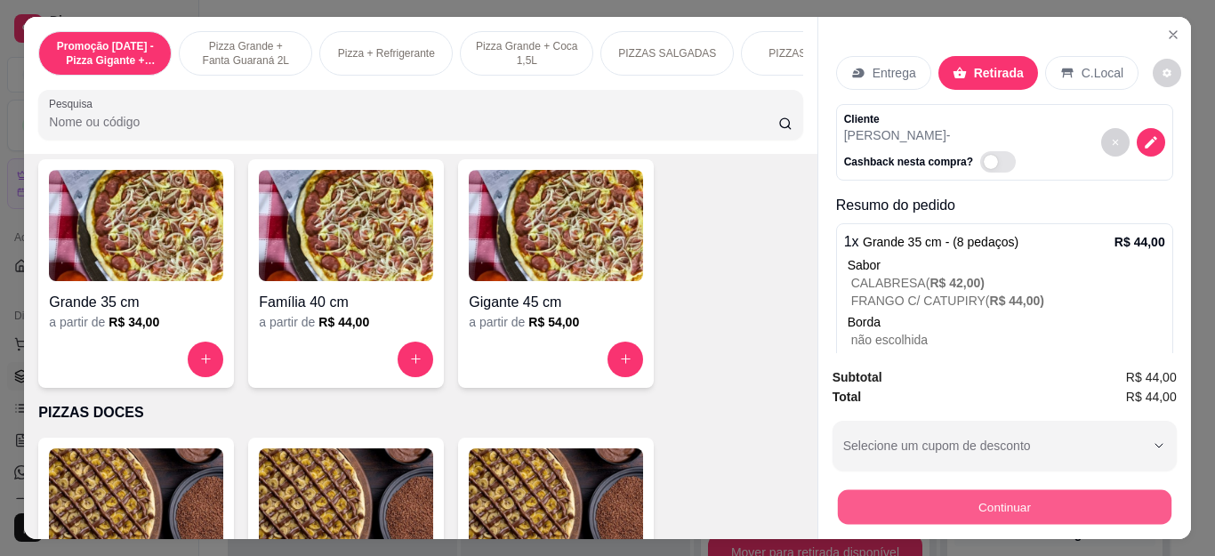
click at [935, 501] on button "Continuar" at bounding box center [1003, 507] width 333 height 35
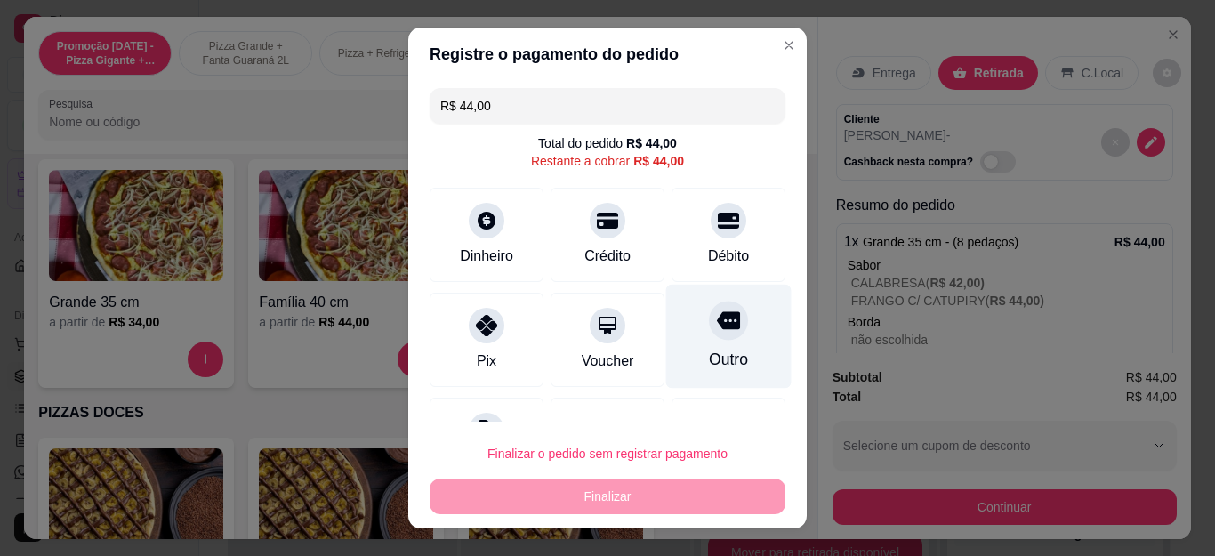
click at [717, 325] on icon at bounding box center [728, 321] width 23 height 18
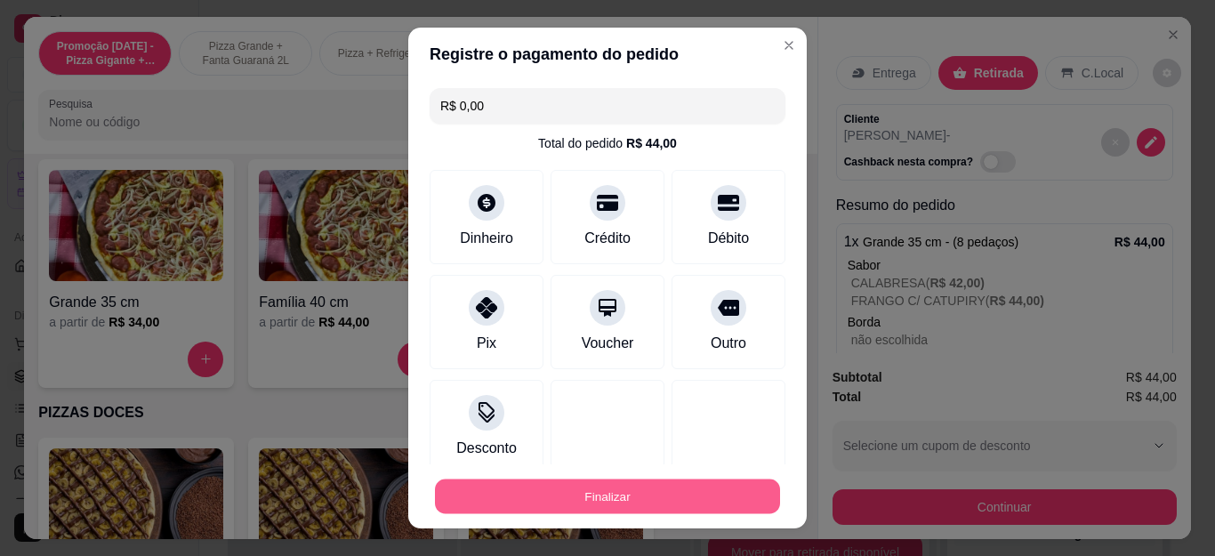
click at [700, 497] on button "Finalizar" at bounding box center [607, 495] width 345 height 35
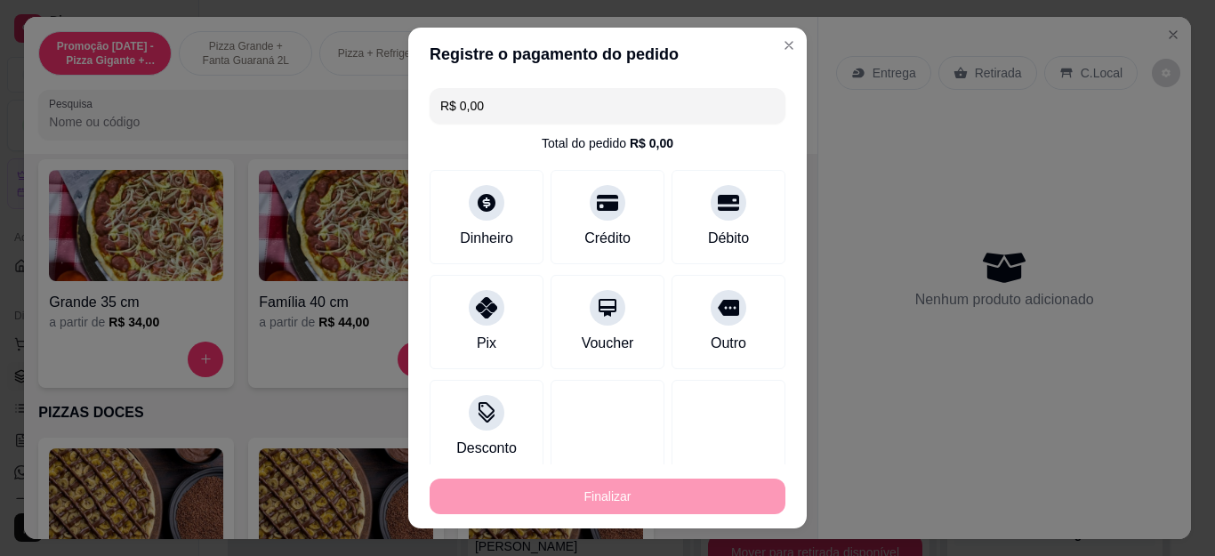
type input "-R$ 44,00"
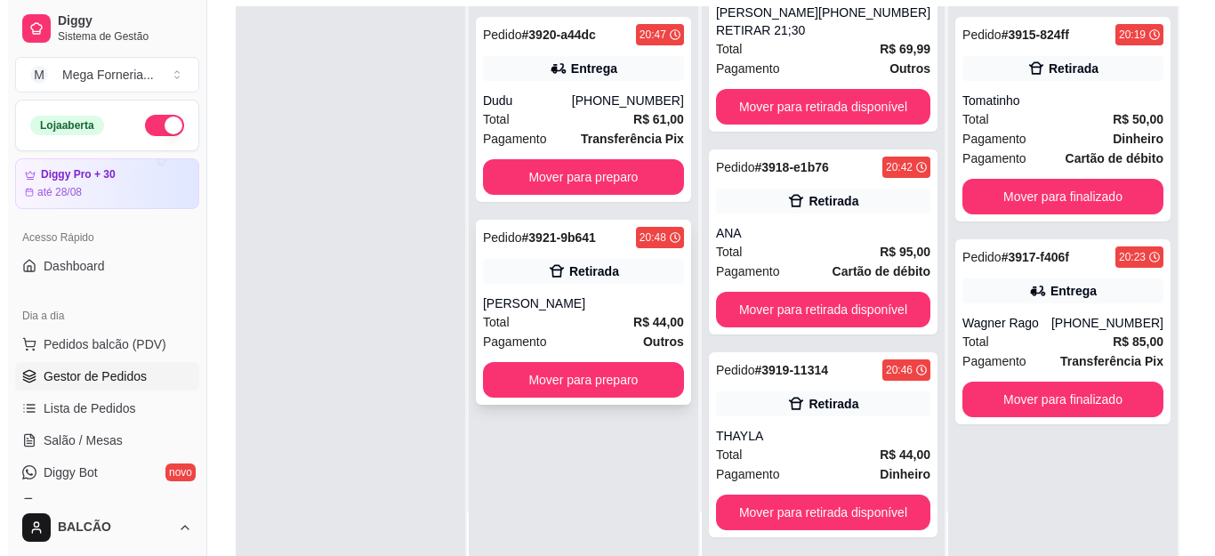
scroll to position [267, 0]
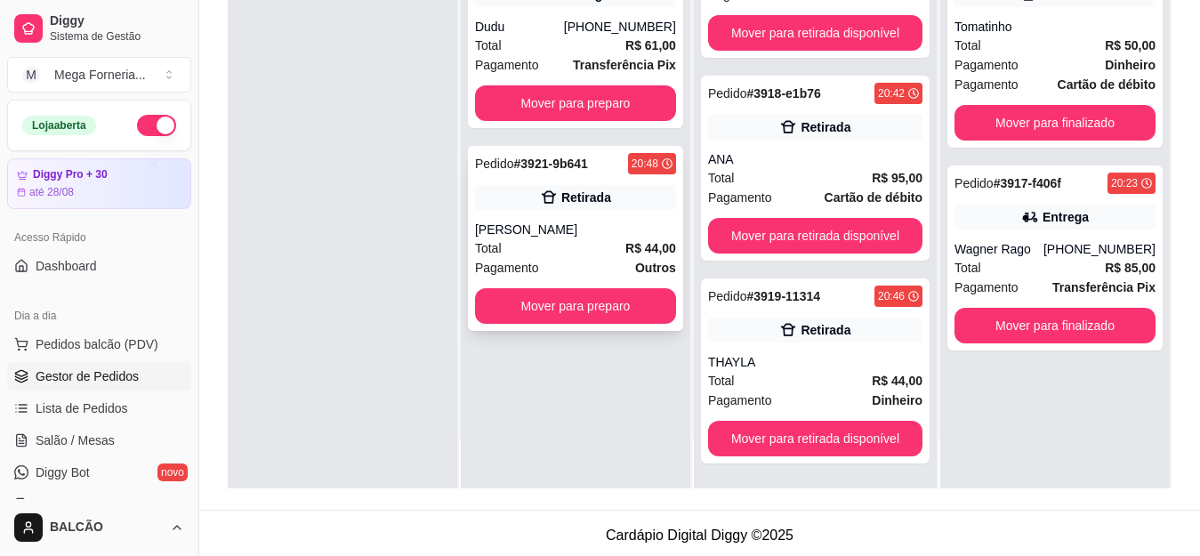
click at [568, 197] on div "Retirada" at bounding box center [586, 198] width 50 height 18
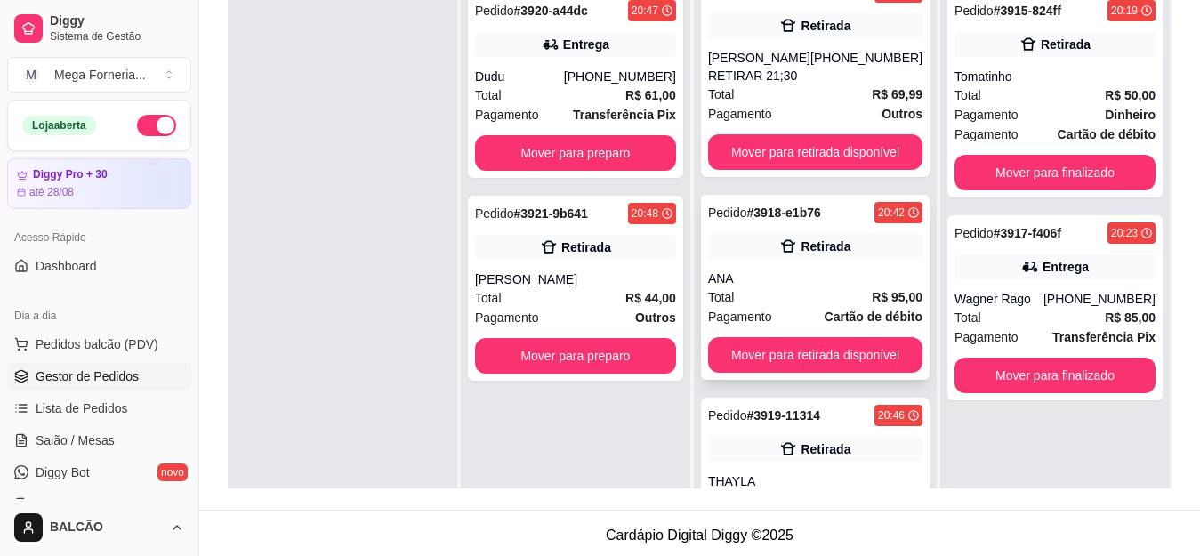
scroll to position [0, 0]
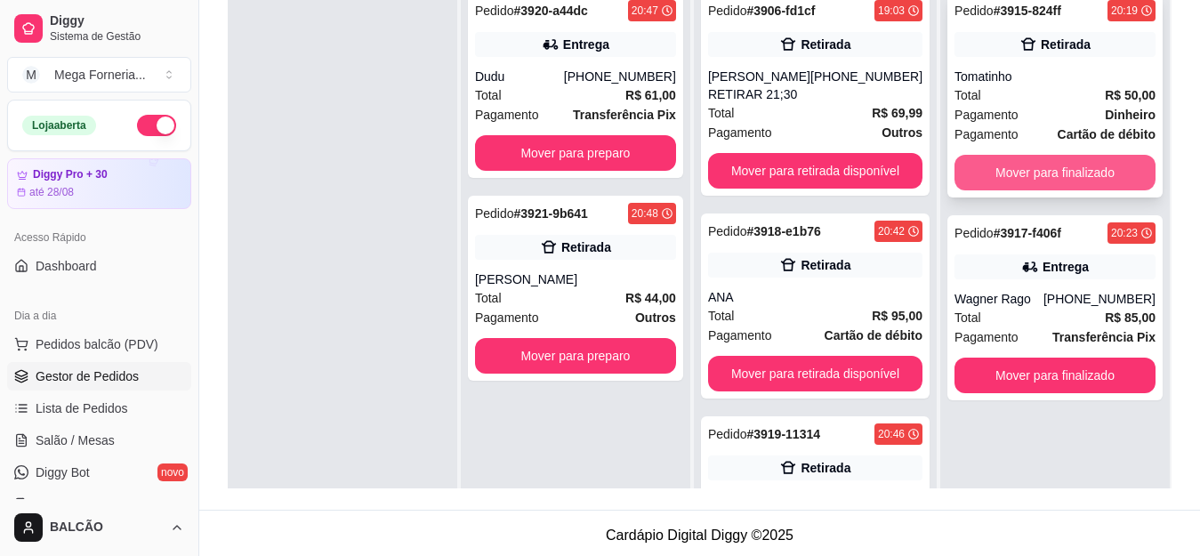
click at [1077, 163] on button "Mover para finalizado" at bounding box center [1054, 173] width 201 height 36
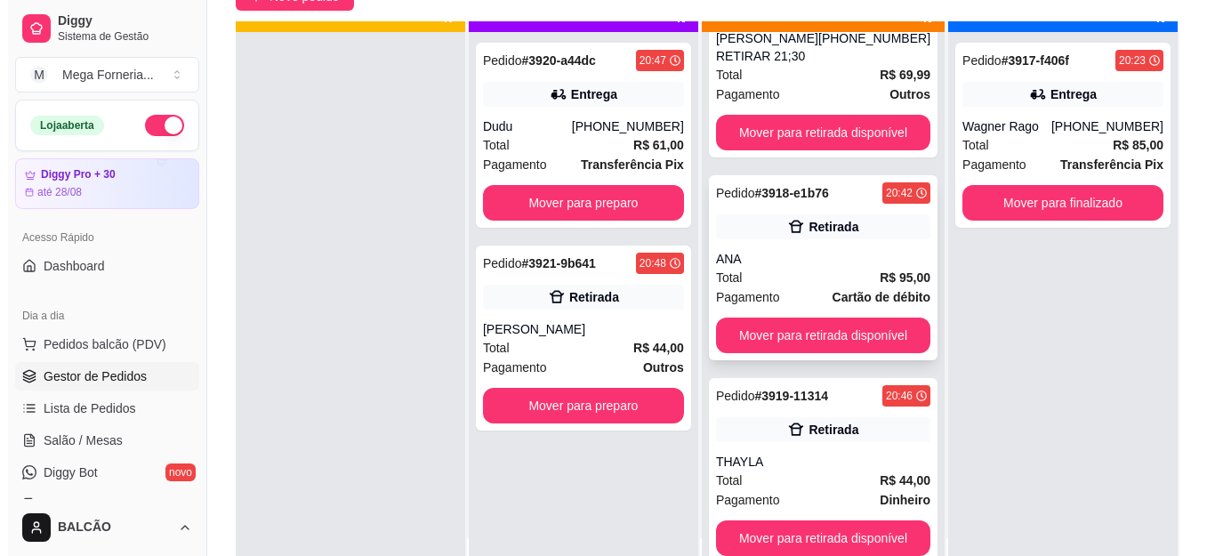
scroll to position [50, 0]
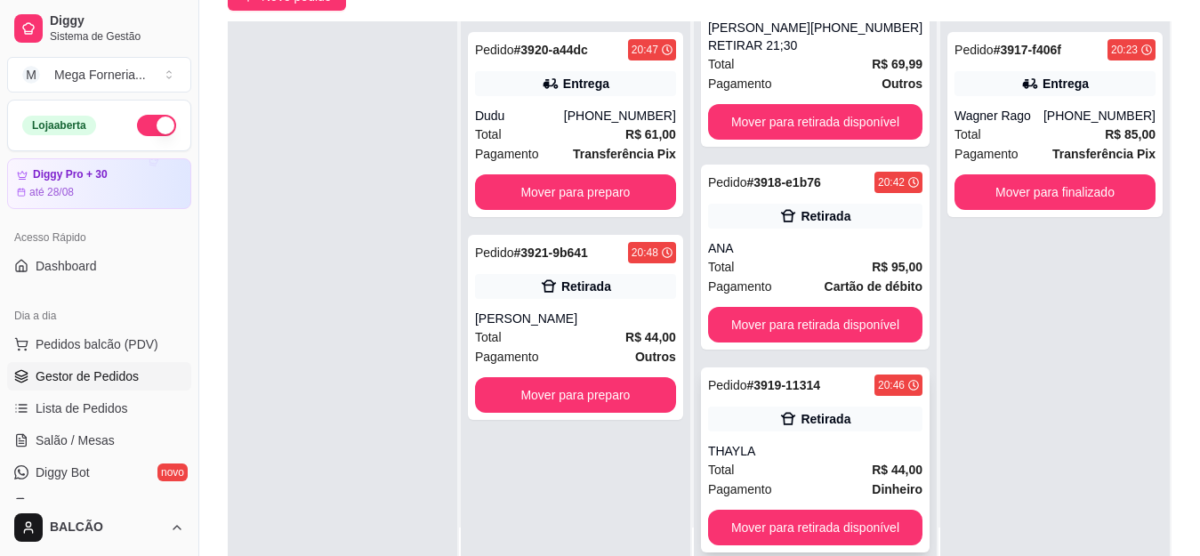
click at [750, 441] on div "Pedido # 3919-11314 20:46 Retirada THAYLA Total R$ 44,00 Pagamento Dinheiro Mov…" at bounding box center [815, 459] width 229 height 185
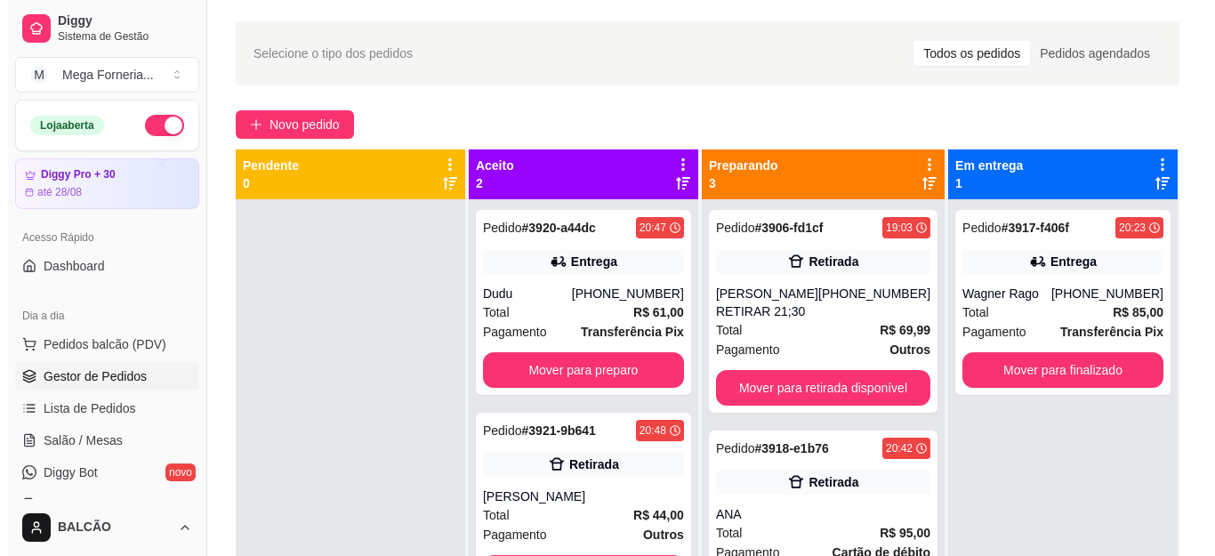
scroll to position [0, 0]
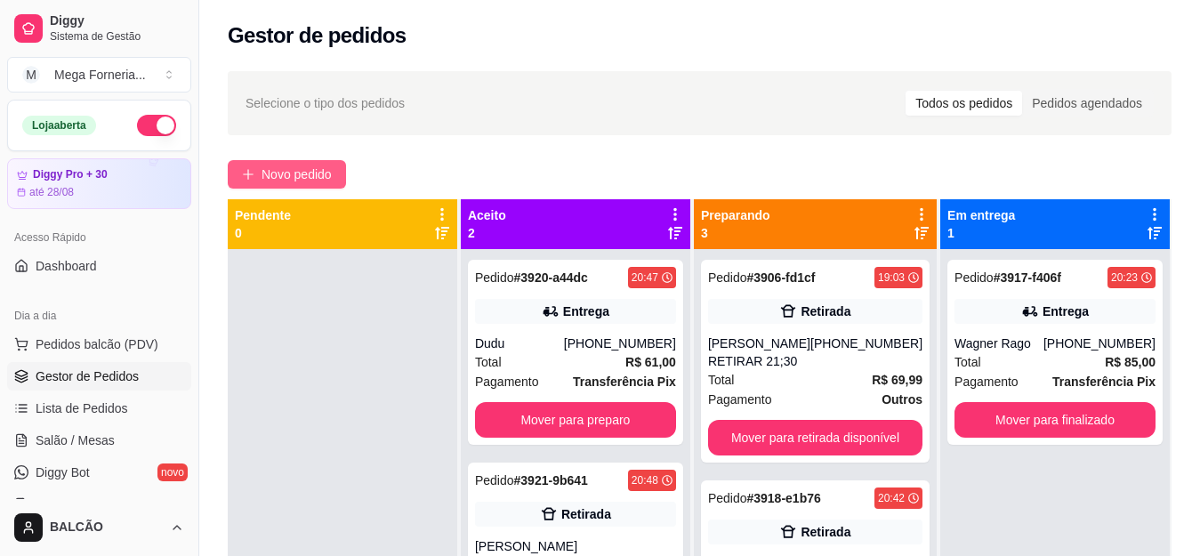
click at [273, 175] on span "Novo pedido" at bounding box center [296, 175] width 70 height 20
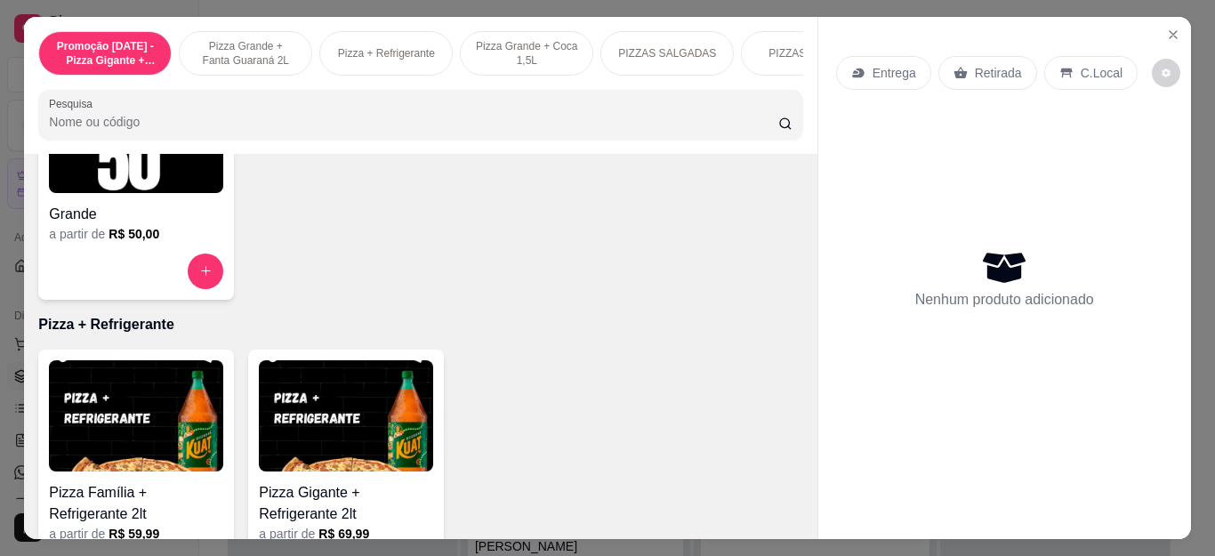
scroll to position [534, 0]
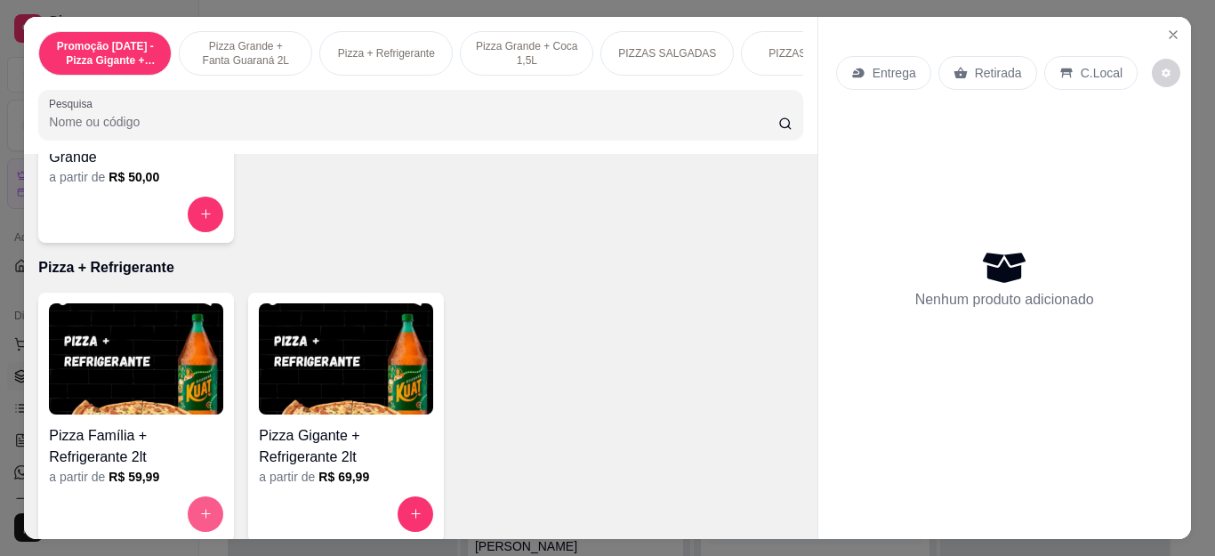
click at [200, 512] on button "increase-product-quantity" at bounding box center [206, 514] width 36 height 36
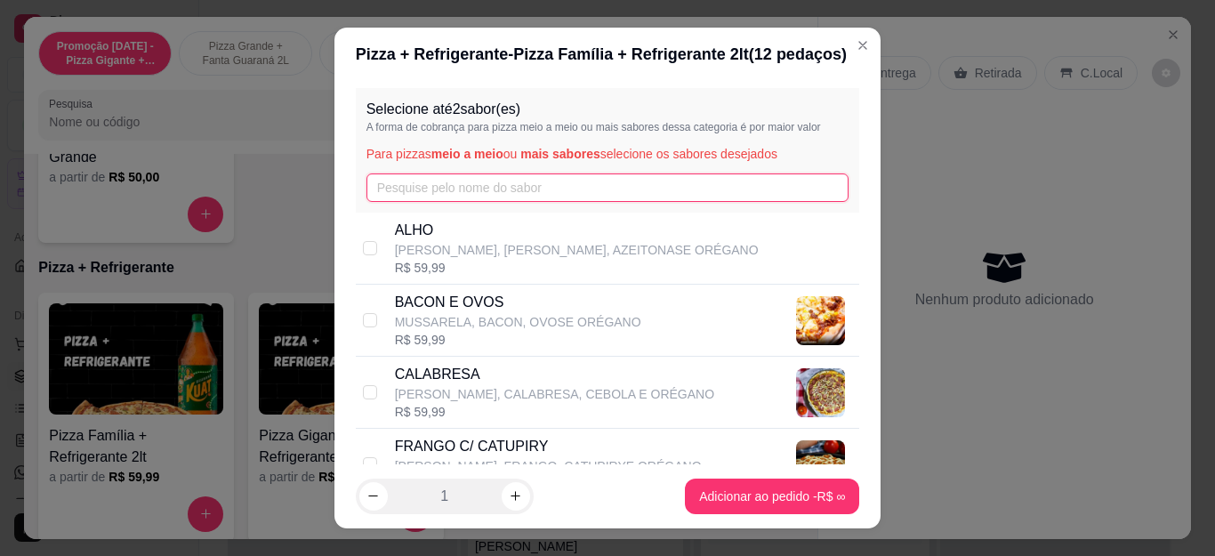
click at [431, 190] on input "text" at bounding box center [607, 187] width 483 height 28
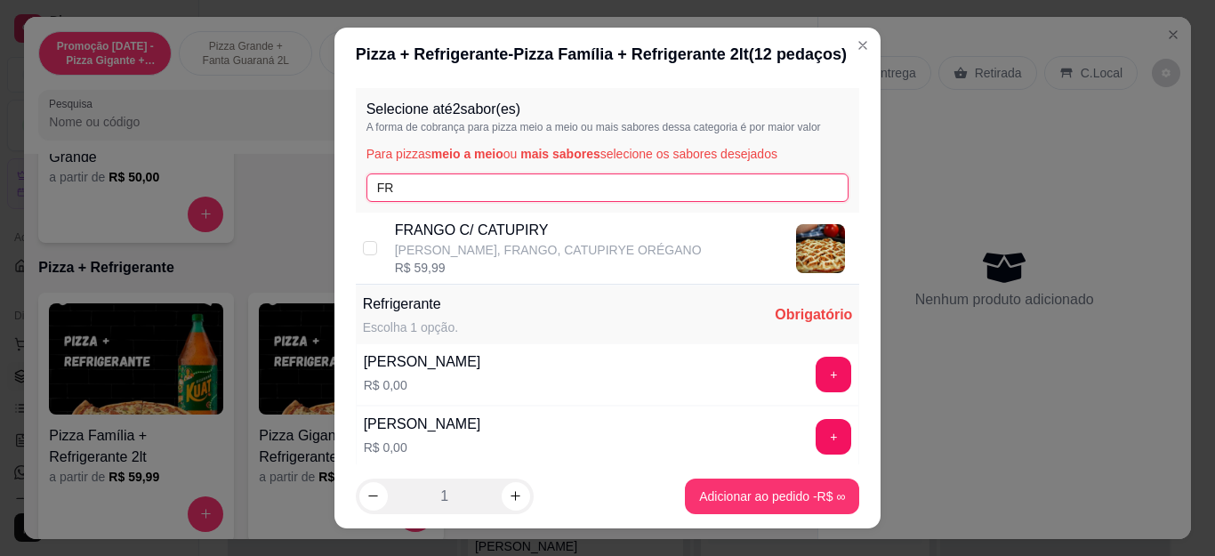
type input "FR"
click at [418, 264] on div "R$ 59,99" at bounding box center [548, 268] width 307 height 18
checkbox input "true"
click at [406, 189] on input "FR" at bounding box center [607, 187] width 483 height 28
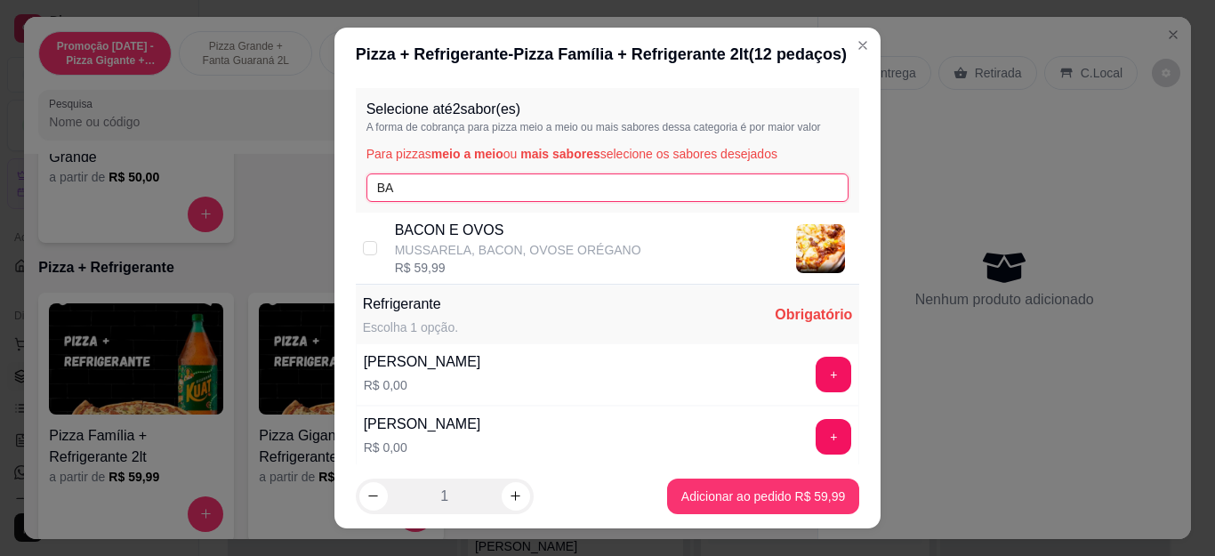
type input "BA"
click at [413, 228] on p "BACON E OVOS" at bounding box center [518, 230] width 246 height 21
checkbox input "true"
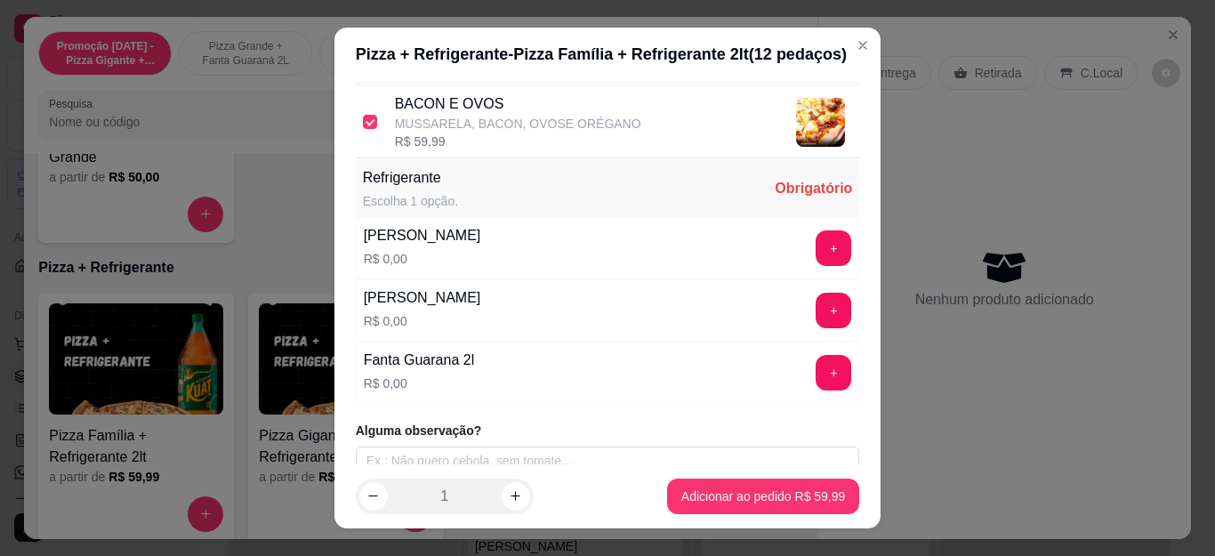
scroll to position [144, 0]
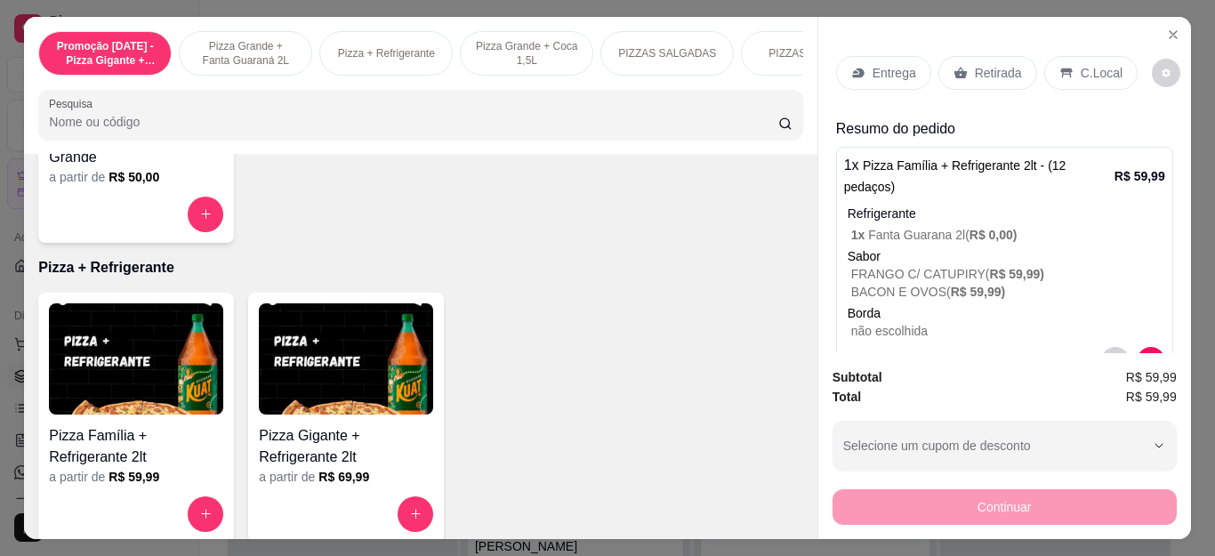
click at [863, 74] on div "Entrega" at bounding box center [883, 73] width 95 height 34
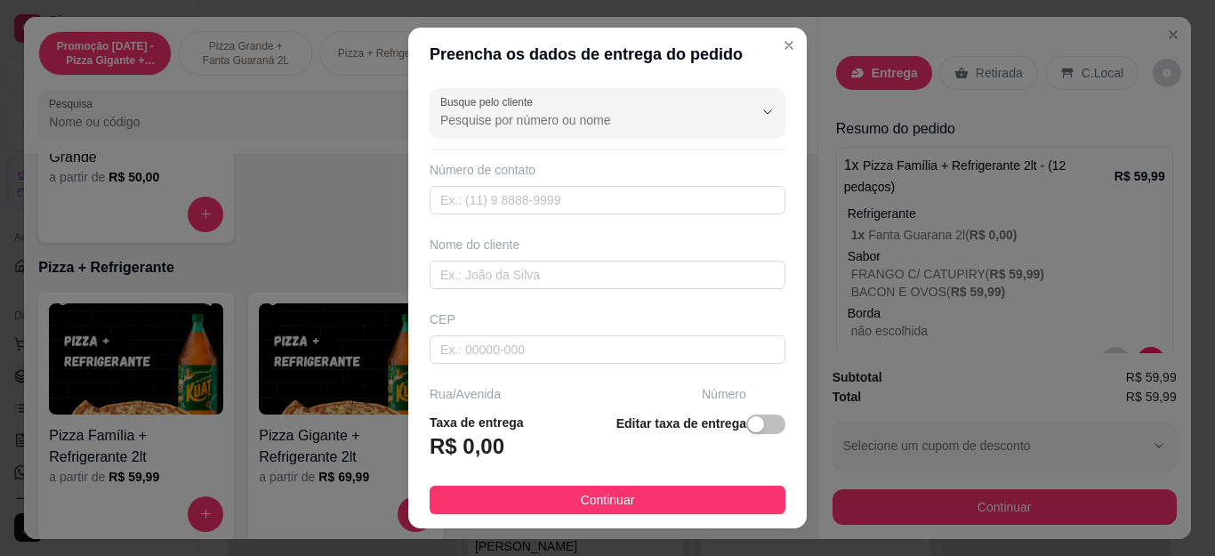
click at [582, 123] on input "Busque pelo cliente" at bounding box center [582, 120] width 285 height 18
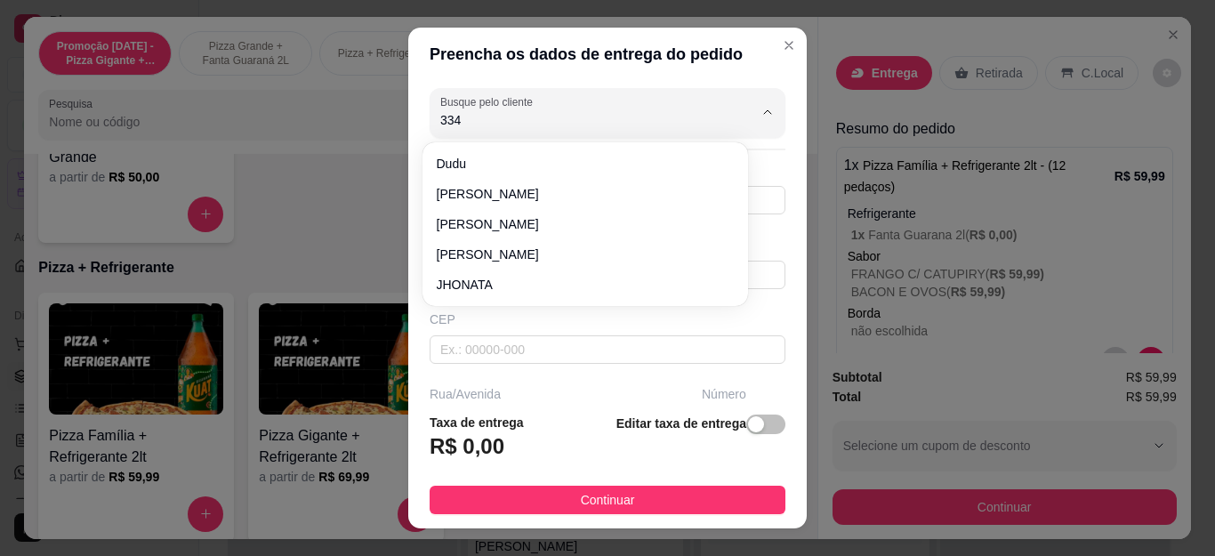
type input "3342"
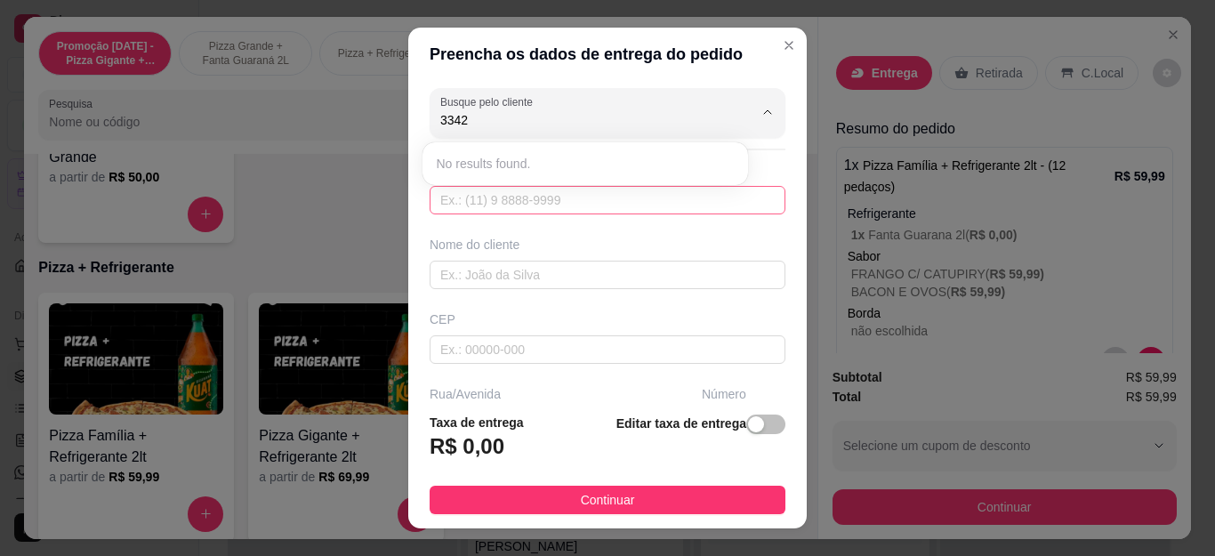
click at [472, 201] on input "text" at bounding box center [608, 200] width 356 height 28
type input "2"
click at [473, 201] on input "text" at bounding box center [608, 200] width 356 height 28
type input "21"
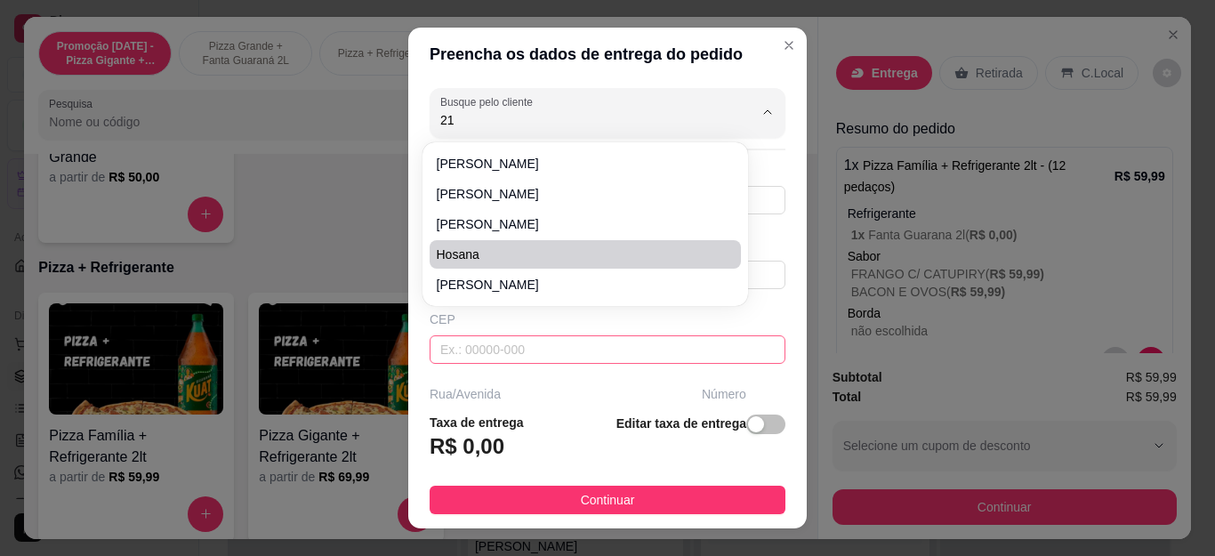
click at [635, 382] on div "Busque pelo cliente 21 Número de contato Nome do cliente CEP Rua/[GEOGRAPHIC_DA…" at bounding box center [607, 239] width 398 height 317
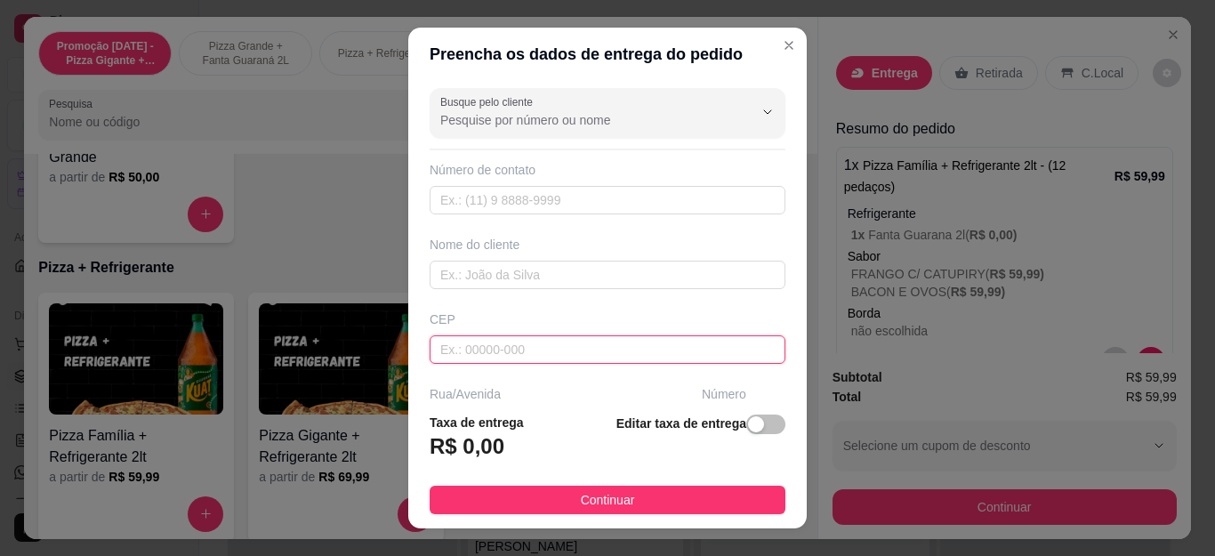
click at [583, 357] on input "text" at bounding box center [608, 349] width 356 height 28
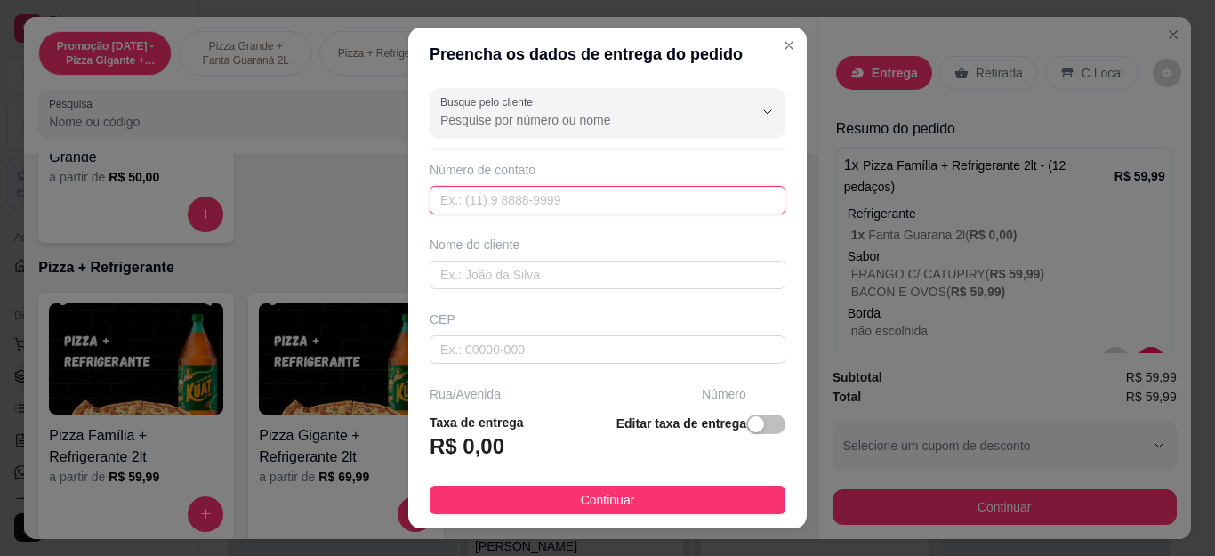
click at [519, 211] on input "text" at bounding box center [608, 200] width 356 height 28
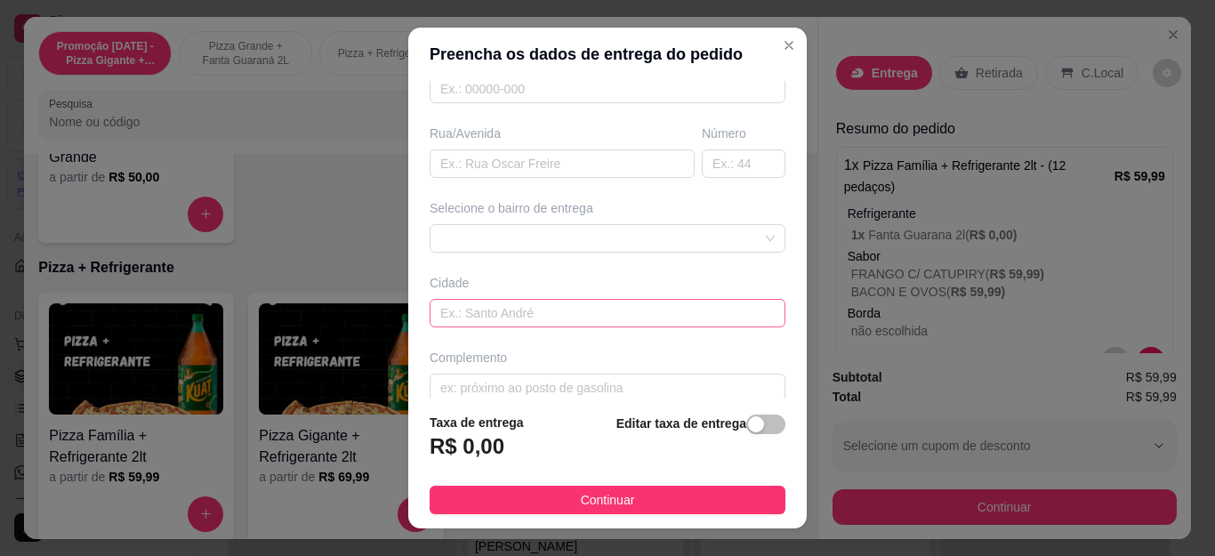
scroll to position [267, 0]
type input "[PHONE_NUMBER]"
click at [519, 249] on div "Busque pelo cliente Número de contato [PHONE_NUMBER] Nome do cliente CEP Rua/[G…" at bounding box center [607, 239] width 398 height 317
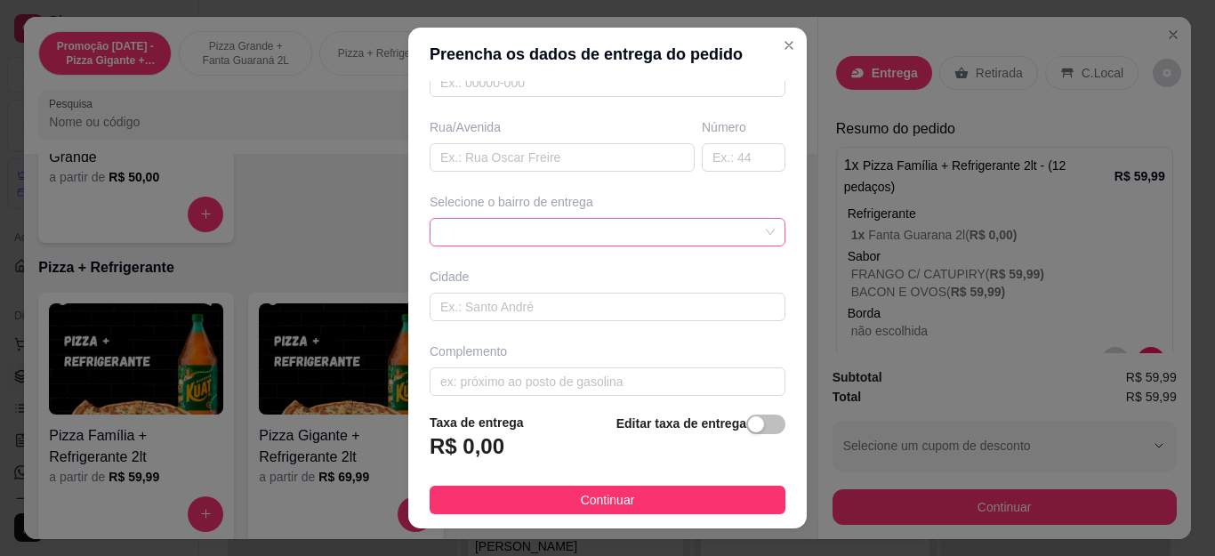
click at [519, 242] on div at bounding box center [608, 232] width 356 height 28
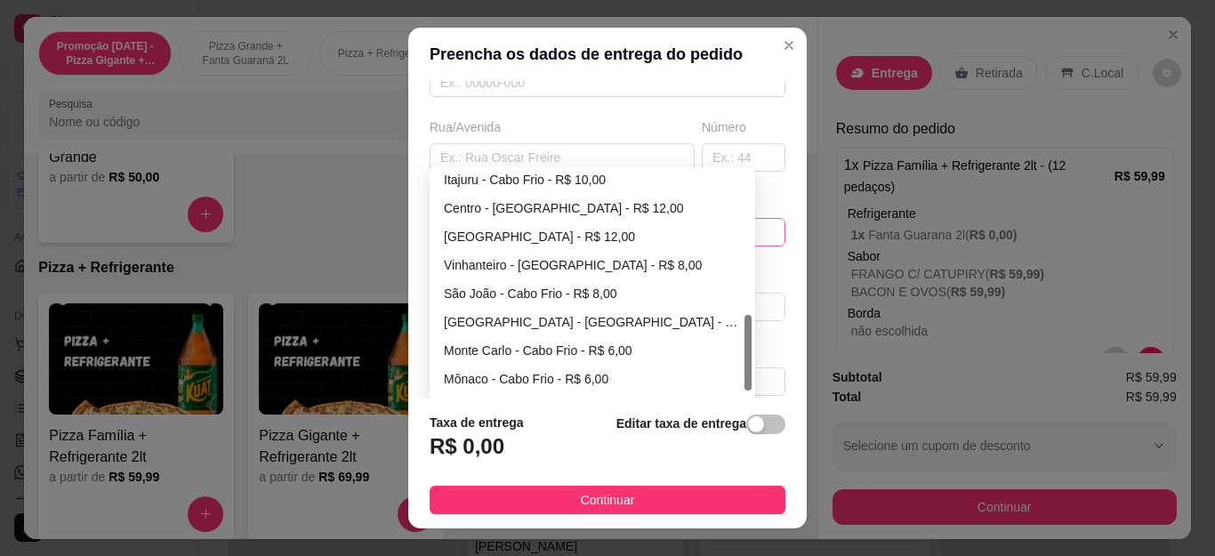
scroll to position [435, 0]
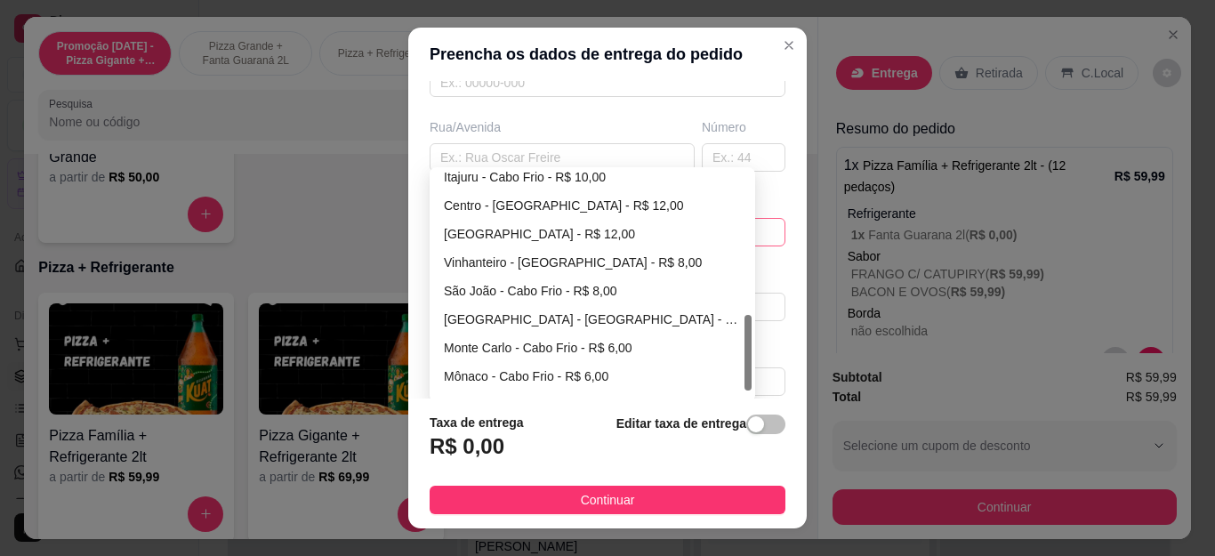
drag, startPoint x: 739, startPoint y: 221, endPoint x: 745, endPoint y: 366, distance: 145.1
click at [745, 366] on div "6648eebcf18e8d34e2f282ee 6648eee9f18e8d34e2f282f1 6648ef02f18e8d34e2f282f4 [GEO…" at bounding box center [592, 284] width 325 height 235
click at [629, 349] on div "Monte Carlo - Cabo Frio - R$ 6,00" at bounding box center [592, 348] width 297 height 20
type input "Cabo Frio"
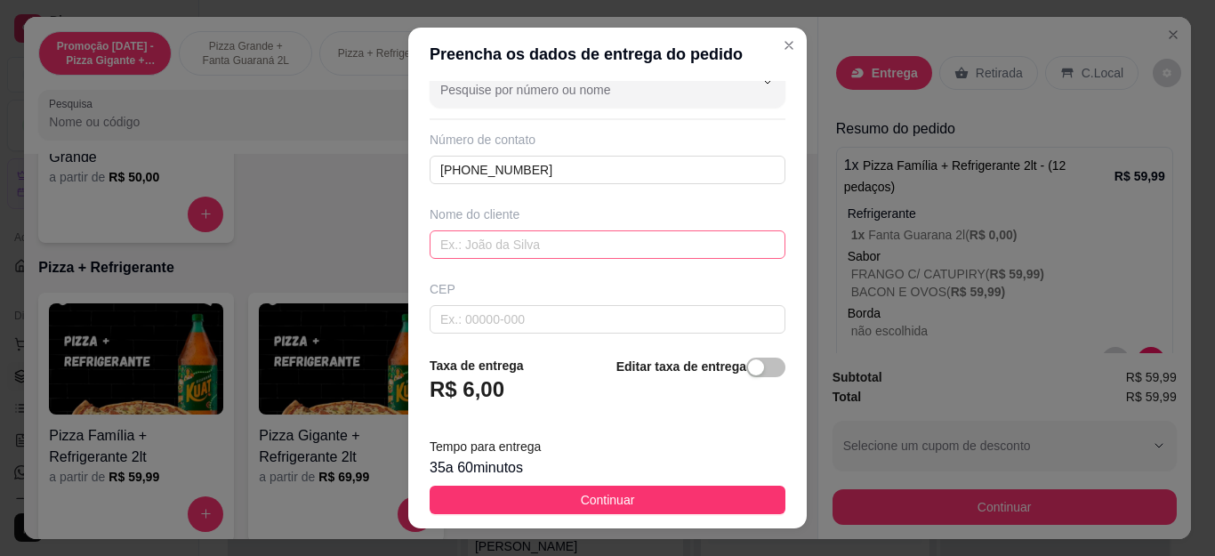
scroll to position [0, 0]
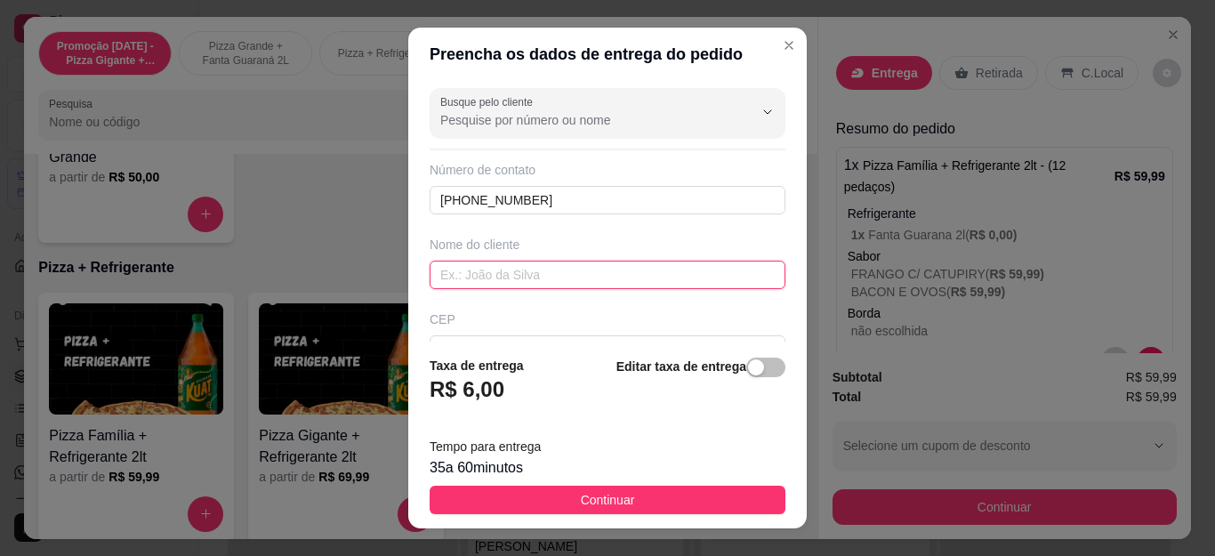
click at [486, 269] on input "text" at bounding box center [608, 275] width 356 height 28
type input "p"
type input "[PERSON_NAME]"
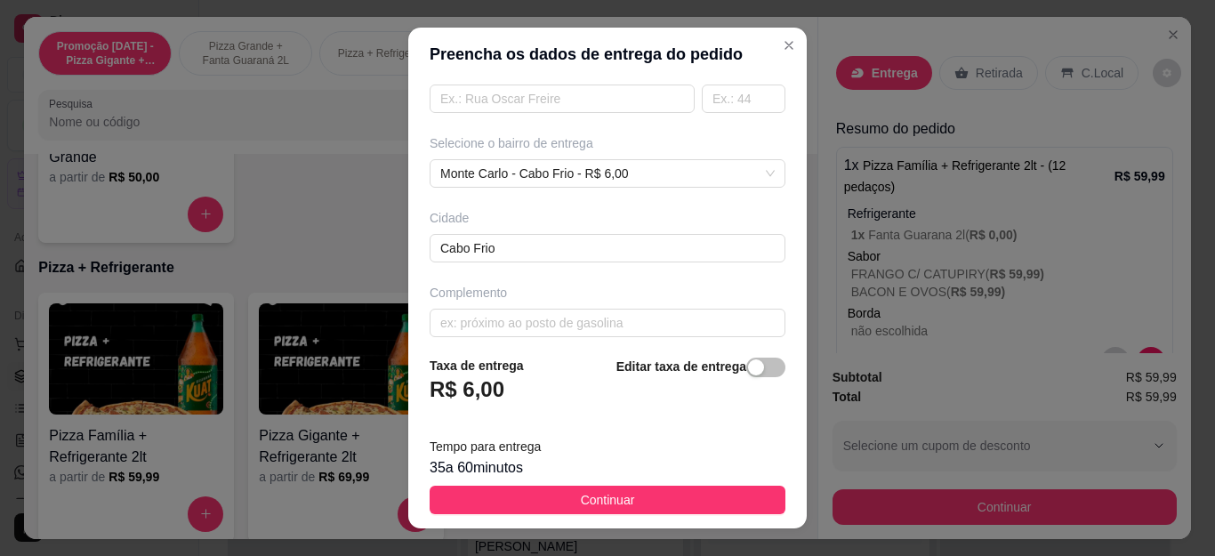
scroll to position [339, 0]
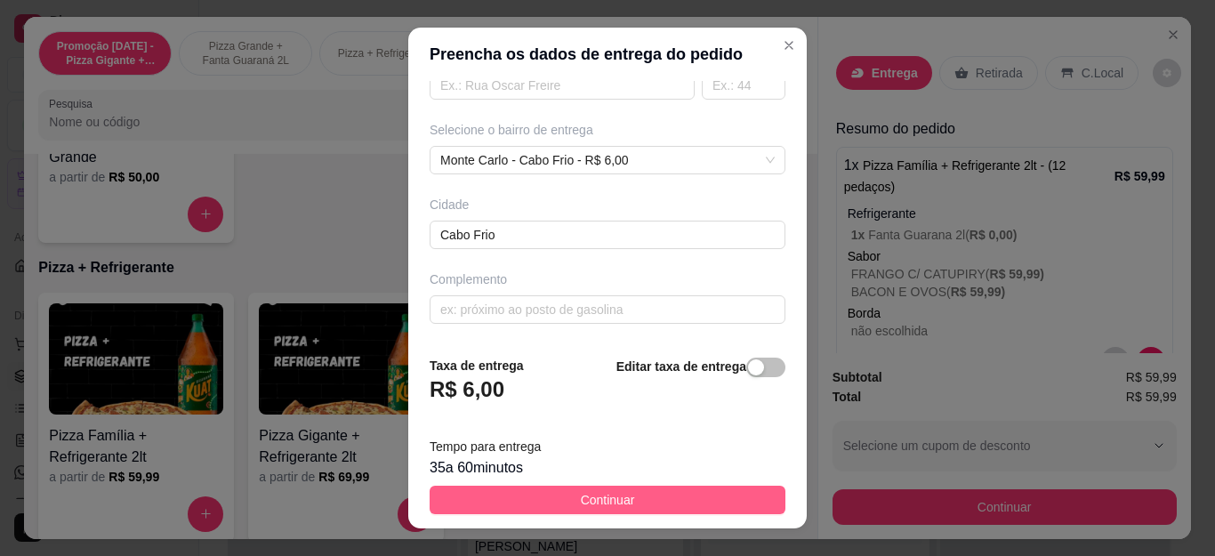
click at [581, 492] on span "Continuar" at bounding box center [608, 500] width 54 height 20
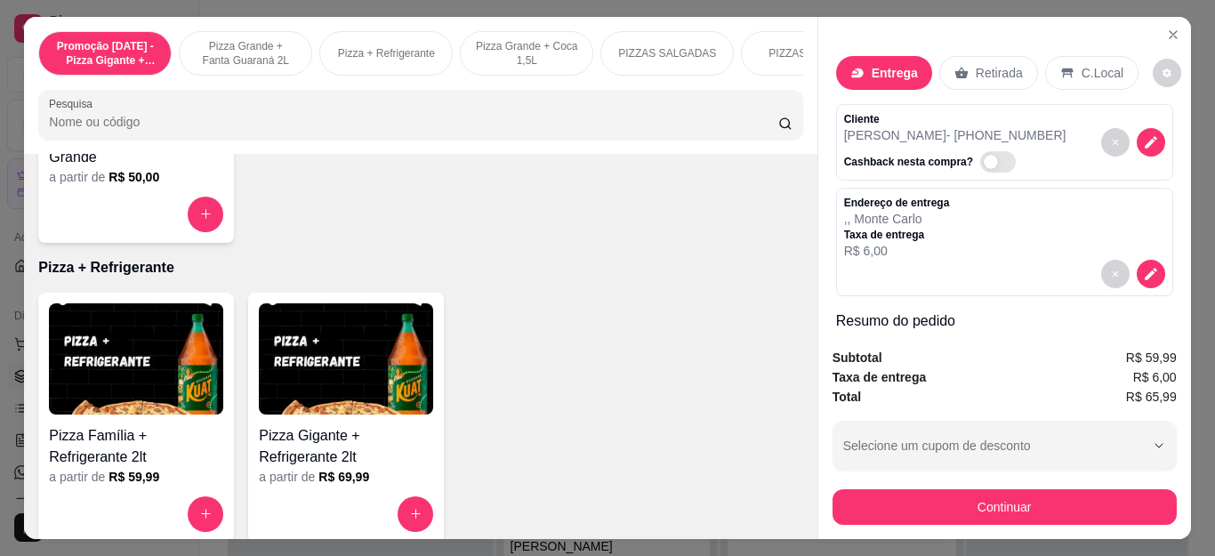
click at [1136, 276] on button "decrease-product-quantity" at bounding box center [1150, 274] width 28 height 28
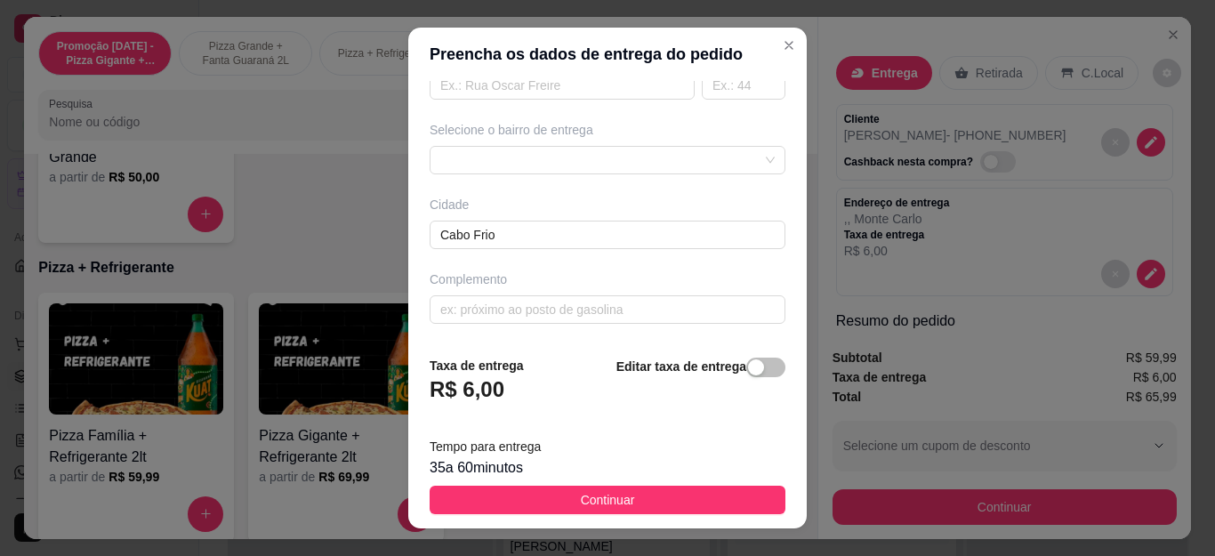
scroll to position [29, 0]
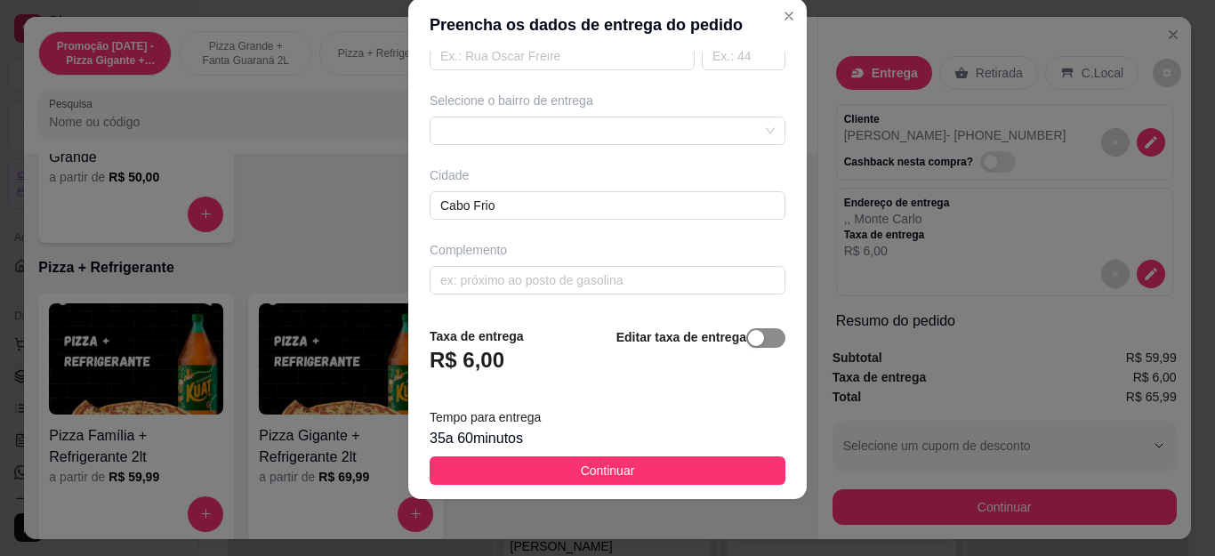
click at [746, 346] on span "button" at bounding box center [765, 338] width 39 height 20
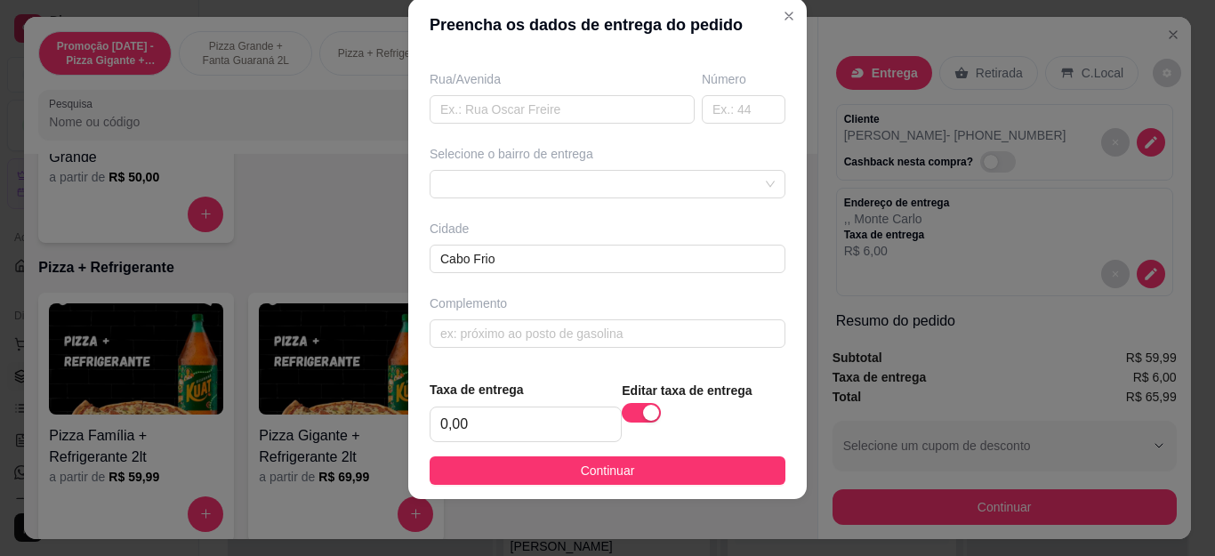
scroll to position [285, 0]
click at [477, 432] on input "0,00" at bounding box center [525, 424] width 190 height 34
type input "7,00"
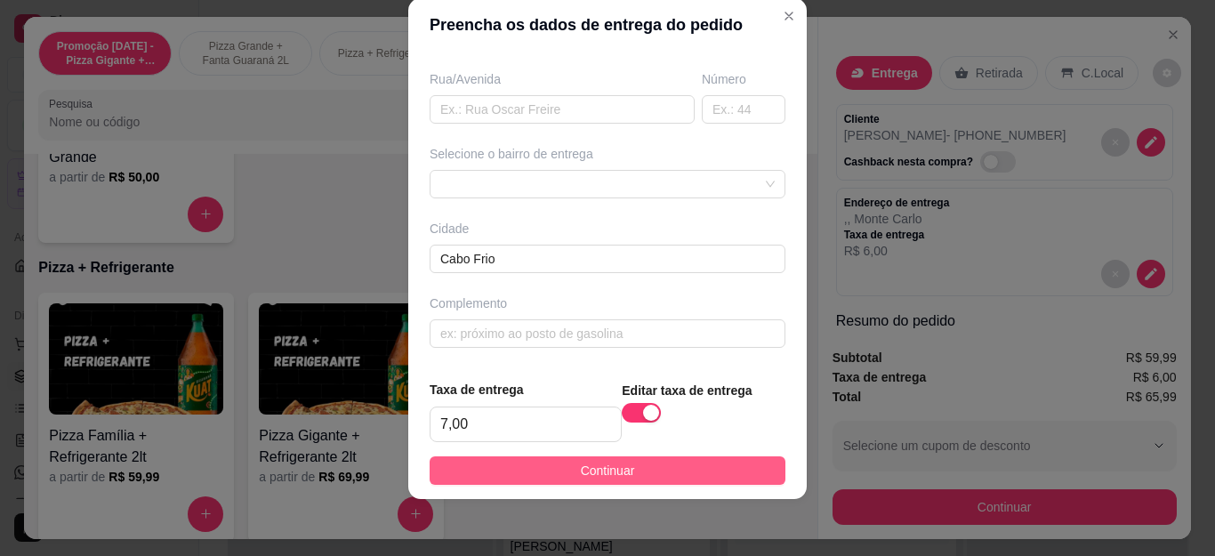
click at [530, 459] on button "Continuar" at bounding box center [608, 470] width 356 height 28
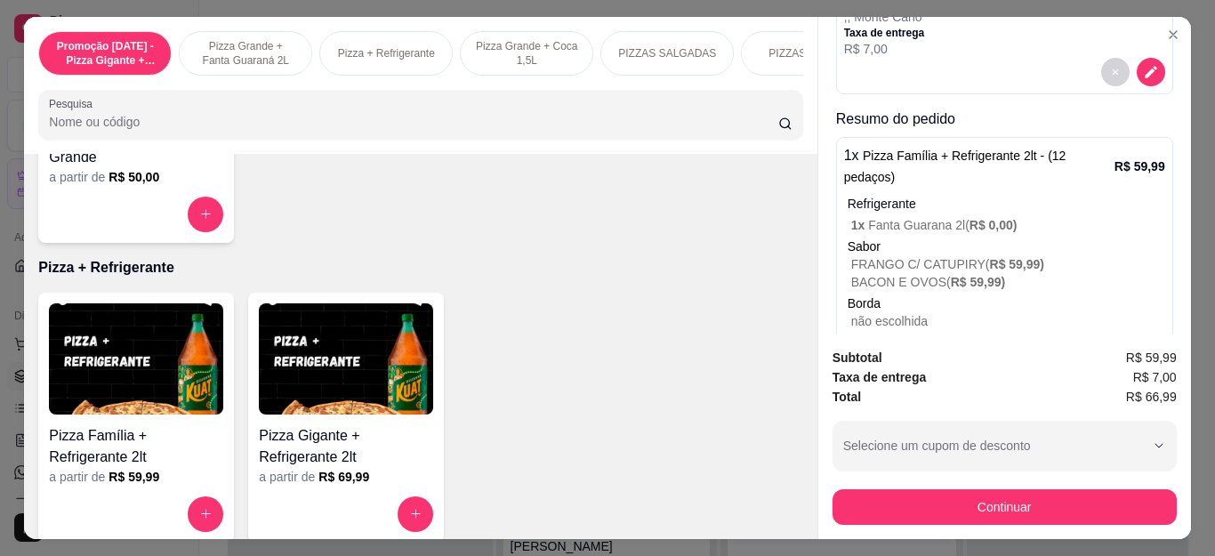
scroll to position [266, 0]
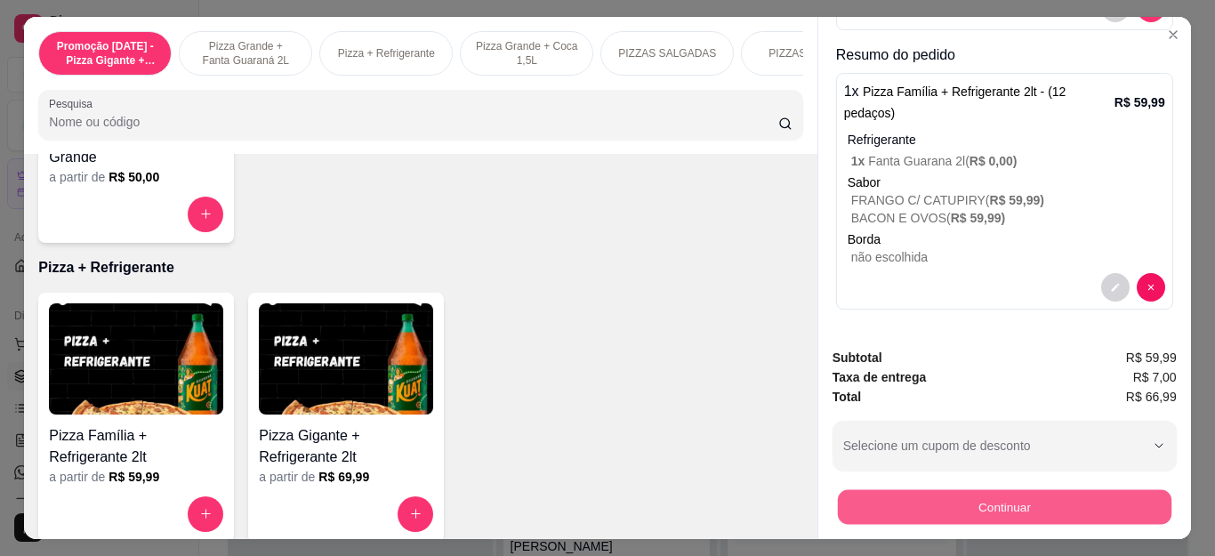
click at [927, 490] on button "Continuar" at bounding box center [1003, 507] width 333 height 35
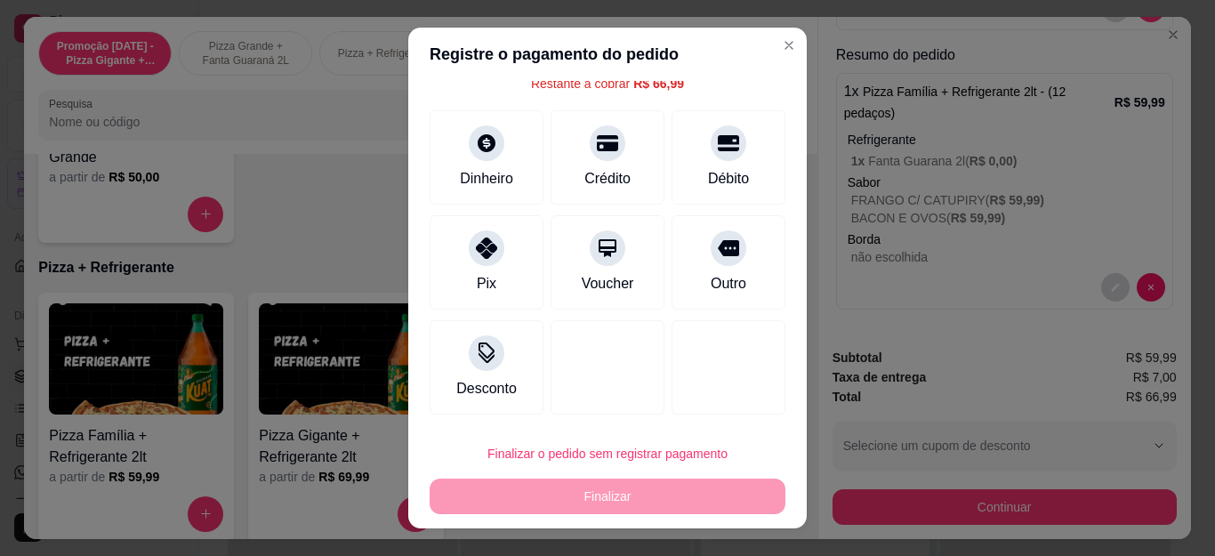
scroll to position [29, 0]
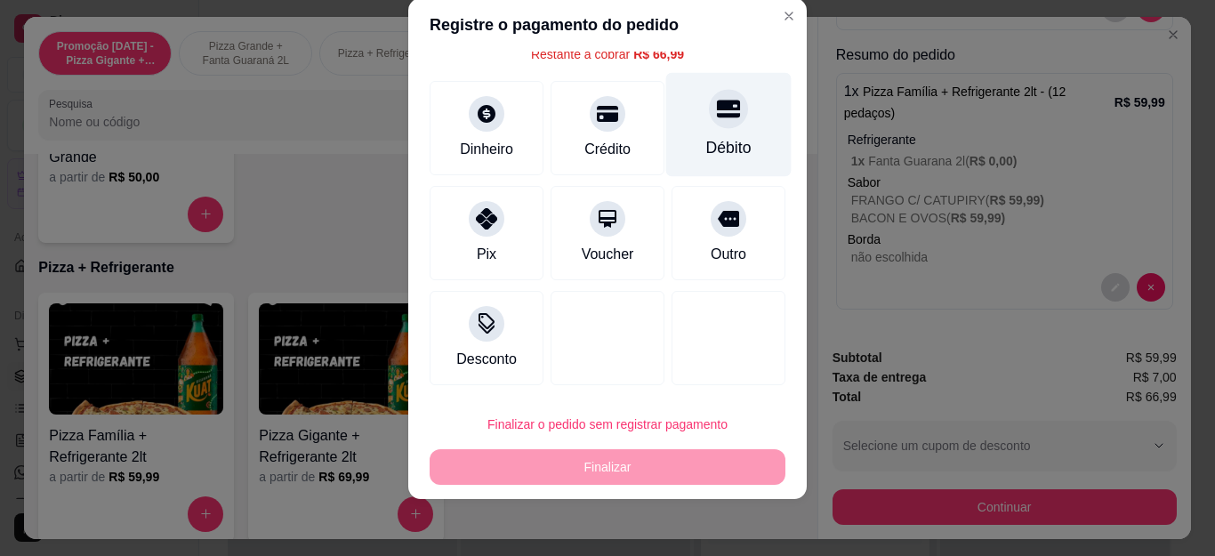
click at [706, 159] on div "Débito" at bounding box center [728, 147] width 45 height 23
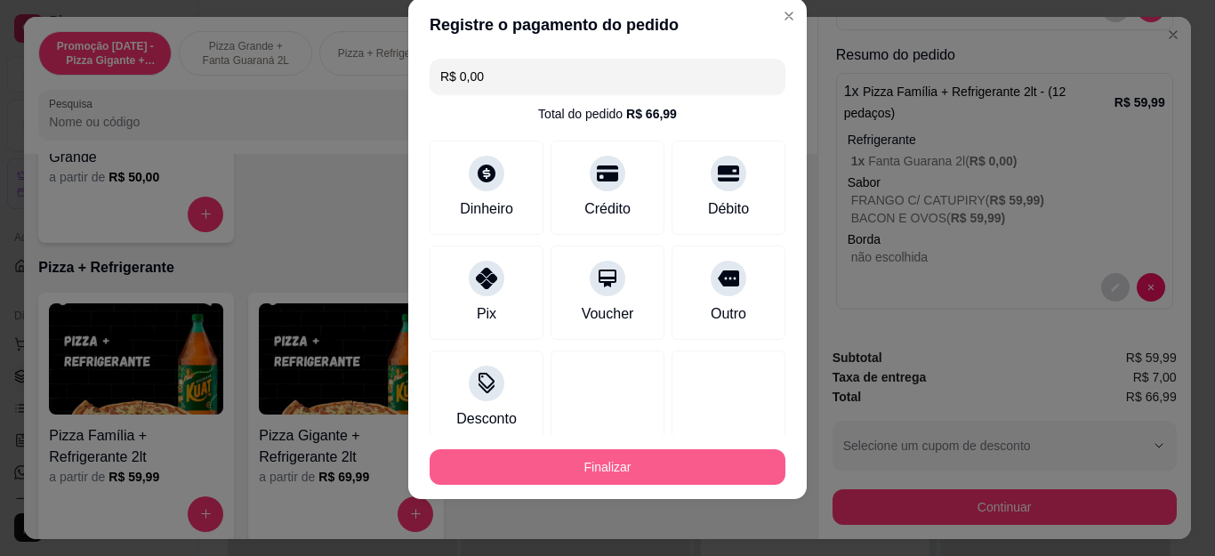
scroll to position [109, 0]
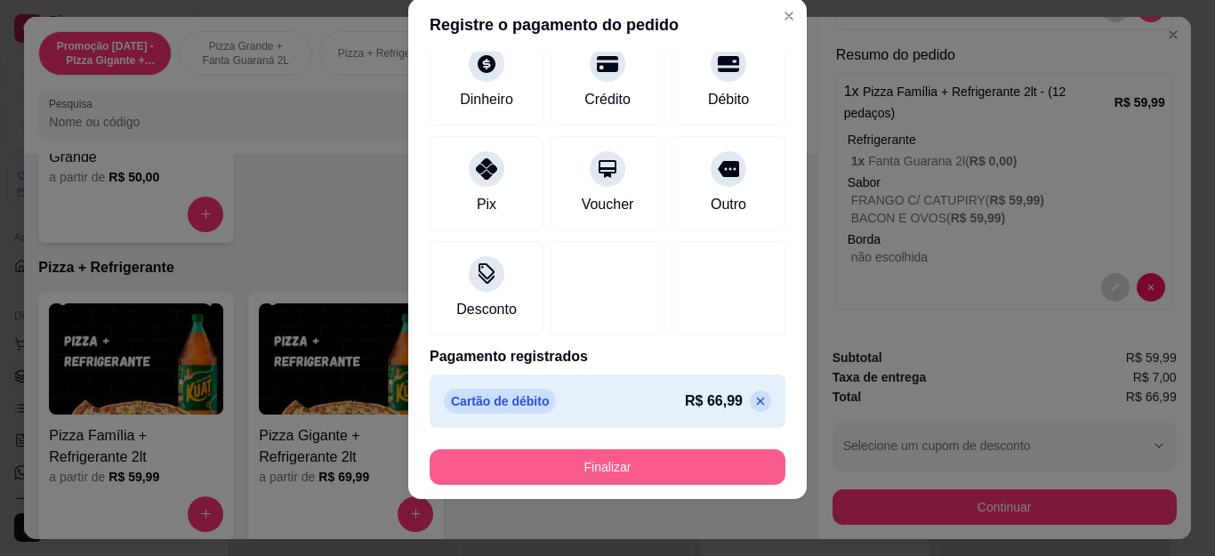
click at [668, 456] on button "Finalizar" at bounding box center [608, 467] width 356 height 36
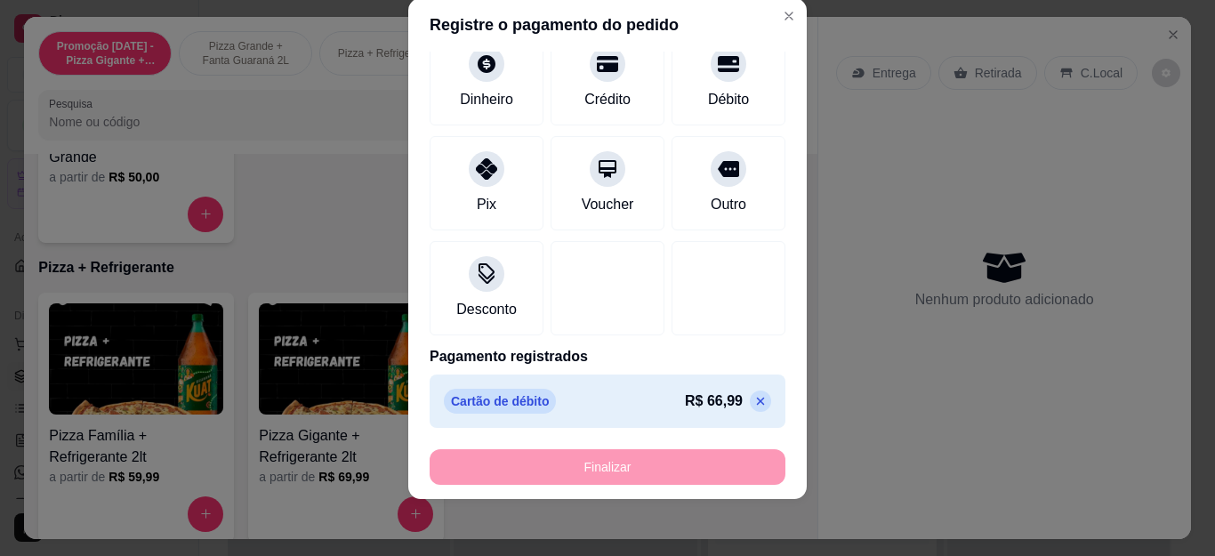
type input "-R$ 66,99"
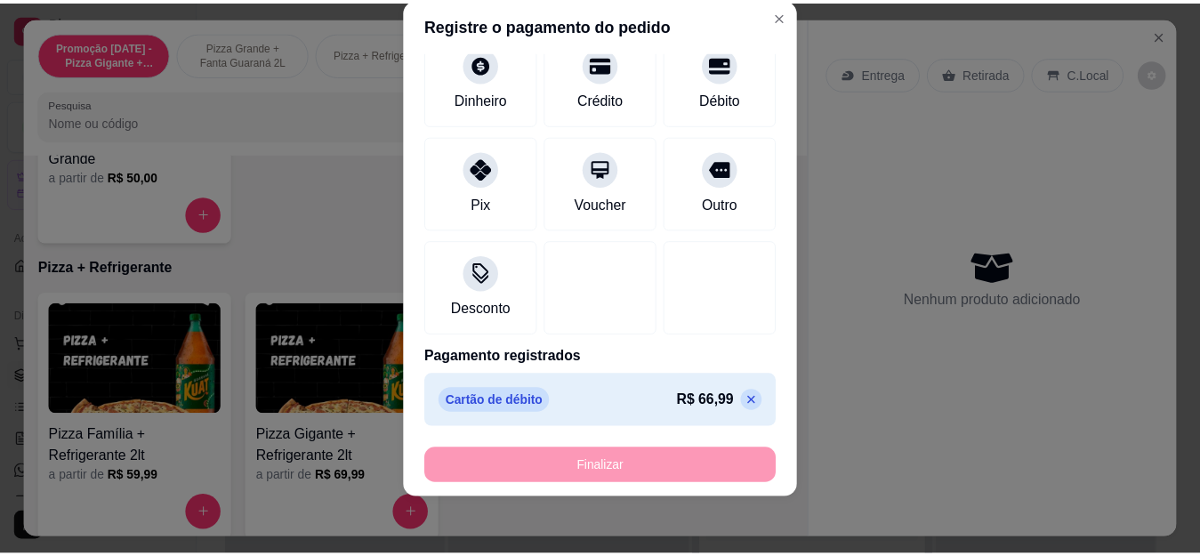
scroll to position [0, 0]
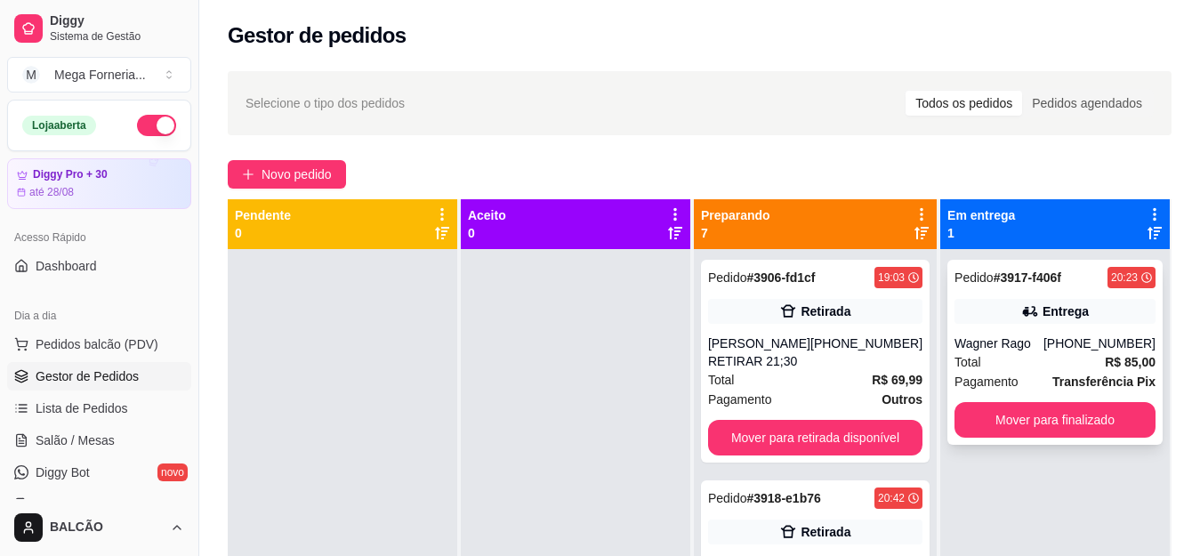
click at [1020, 341] on div "Wagner Rago" at bounding box center [998, 343] width 89 height 18
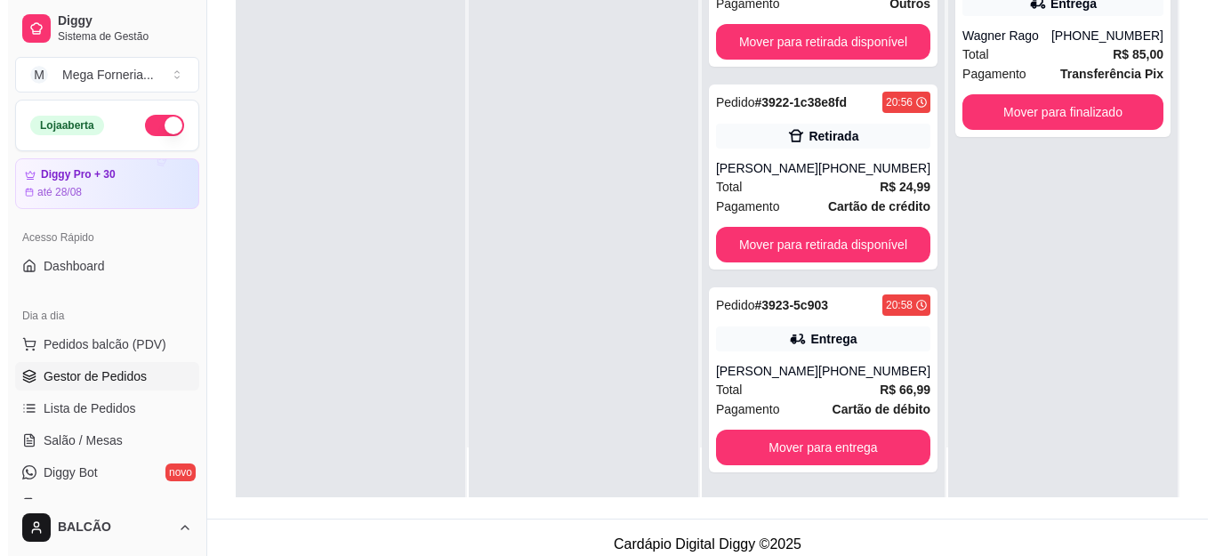
scroll to position [267, 0]
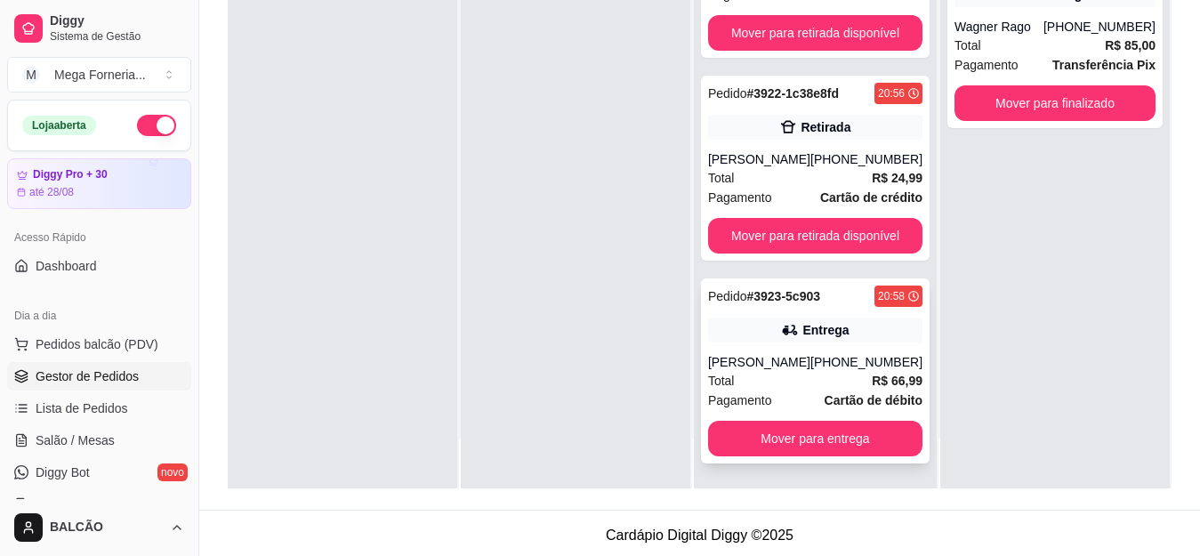
click at [792, 366] on div "[PERSON_NAME]" at bounding box center [759, 362] width 102 height 18
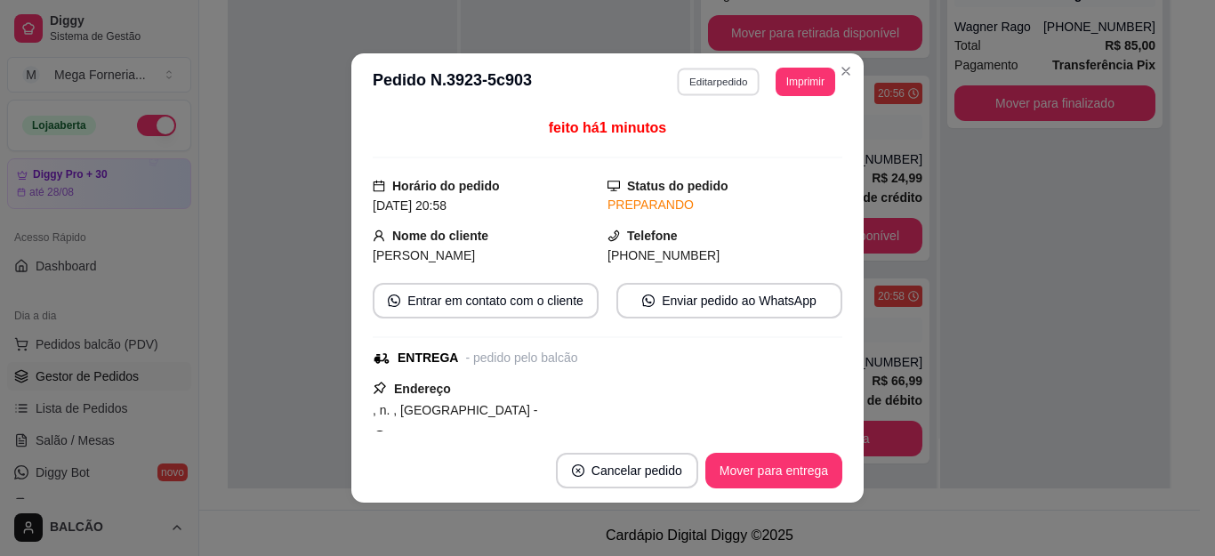
click at [706, 84] on button "Editar pedido" at bounding box center [719, 82] width 83 height 28
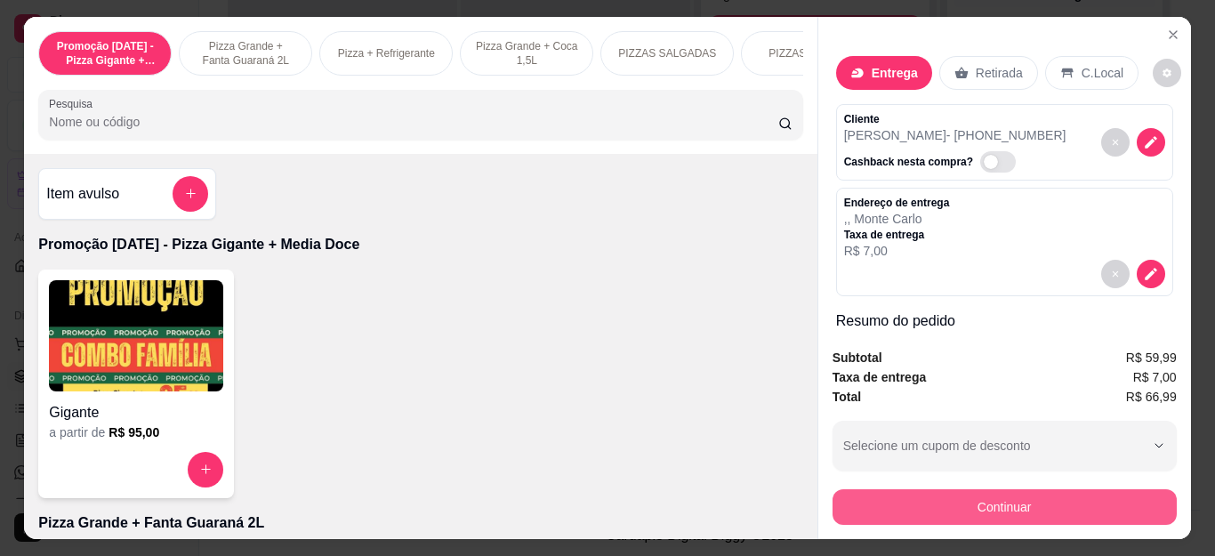
click at [847, 489] on button "Continuar" at bounding box center [1004, 507] width 344 height 36
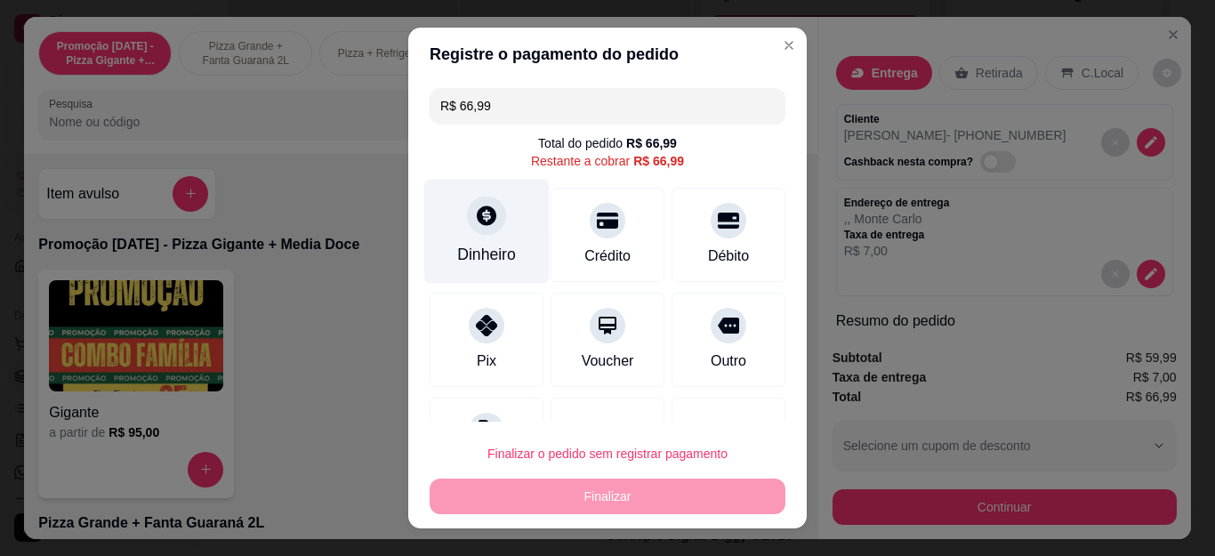
click at [434, 247] on div "Dinheiro" at bounding box center [486, 232] width 125 height 104
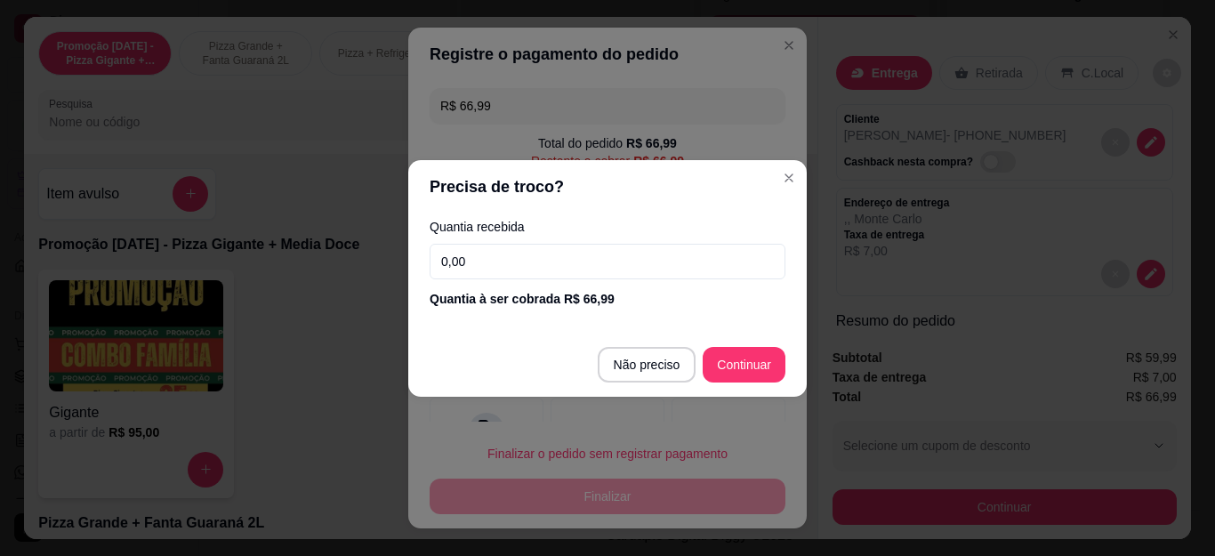
click at [640, 344] on footer "Não preciso Continuar" at bounding box center [607, 365] width 398 height 64
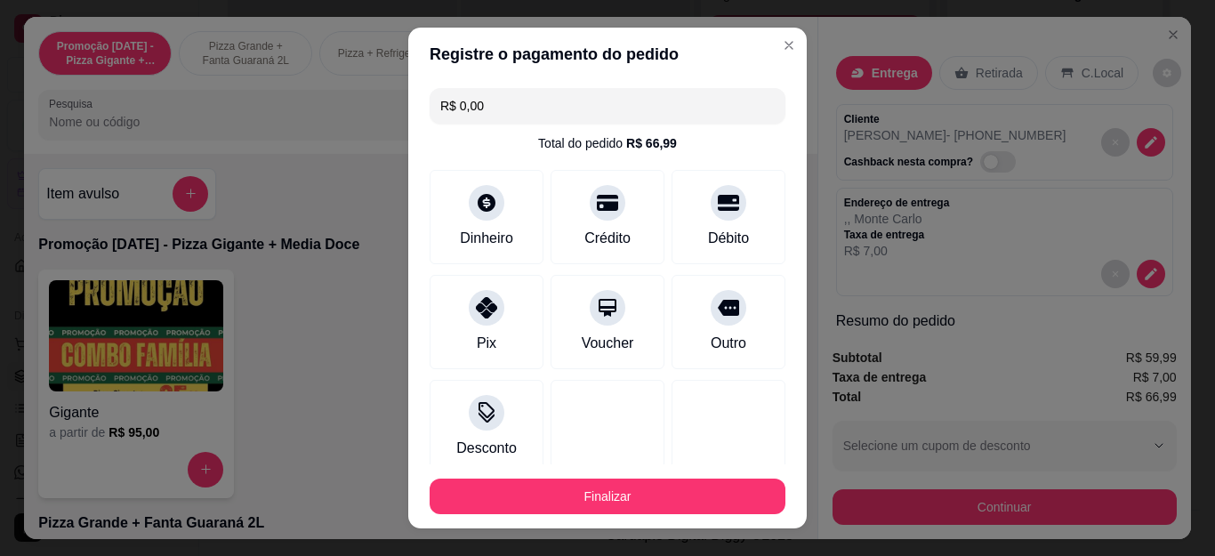
click at [671, 496] on button "Finalizar" at bounding box center [608, 496] width 356 height 36
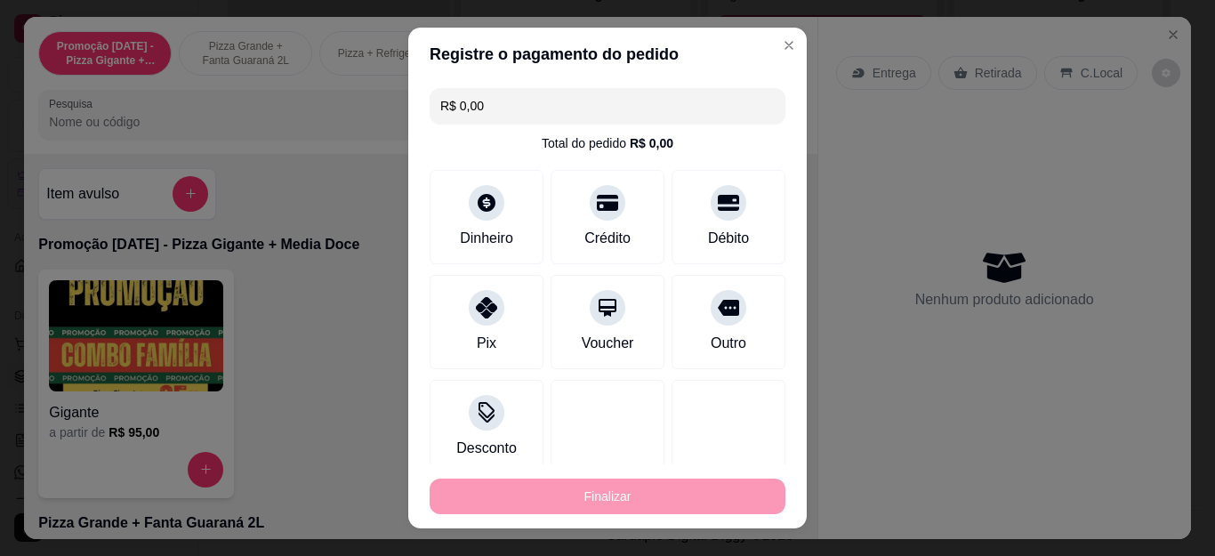
type input "-R$ 66,99"
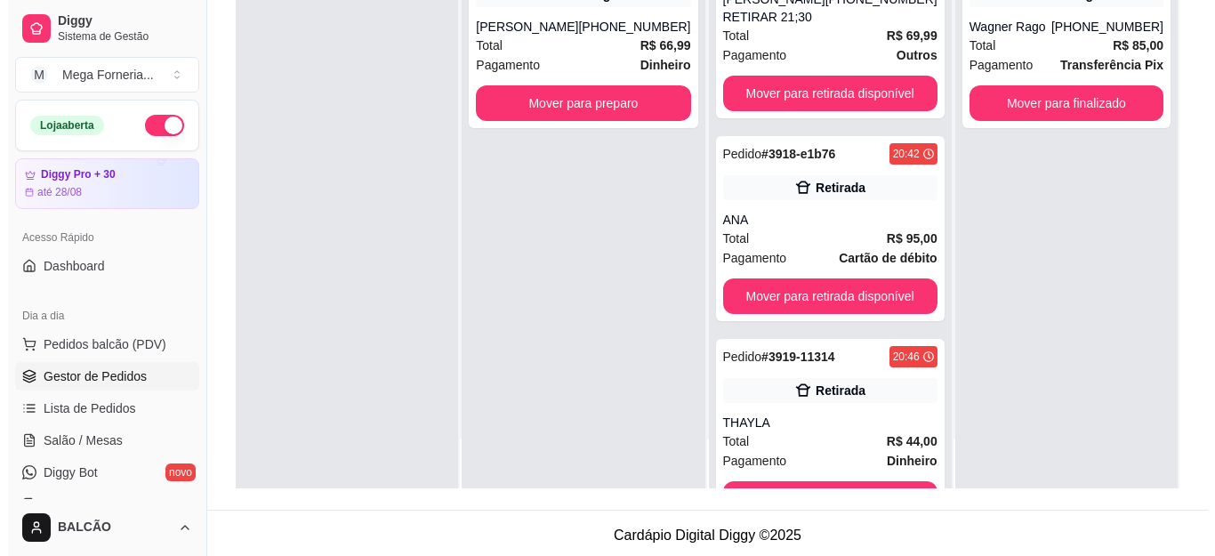
scroll to position [20, 0]
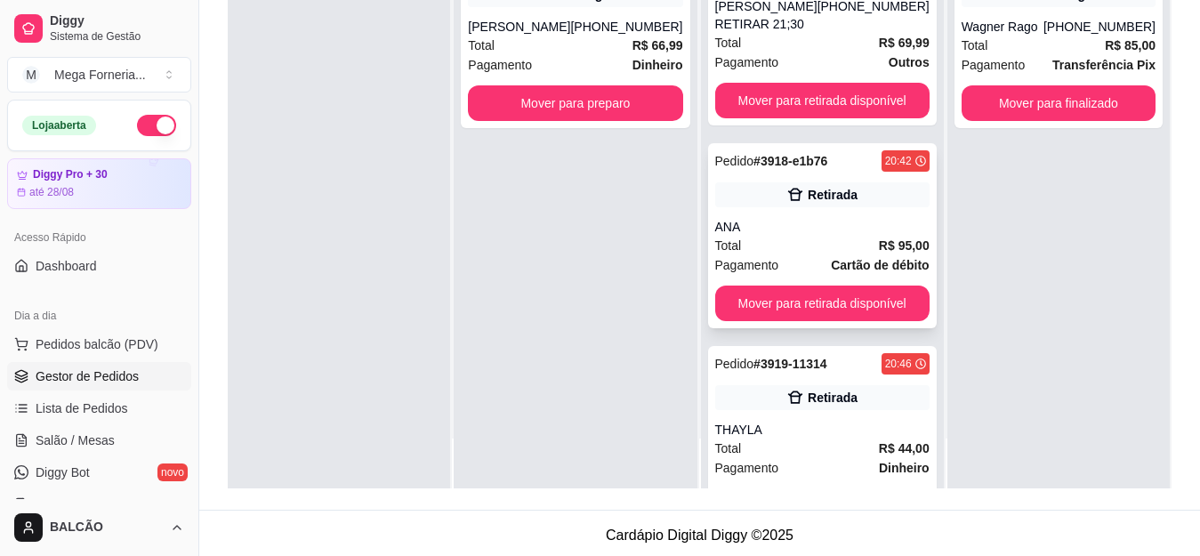
click at [775, 223] on div "ANA" at bounding box center [822, 227] width 214 height 18
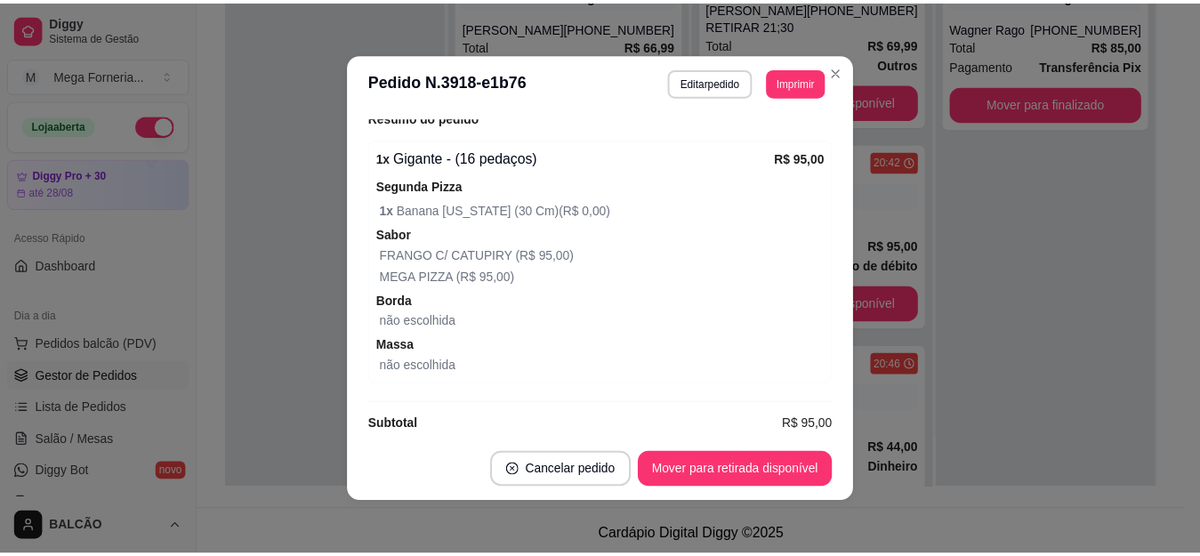
scroll to position [393, 0]
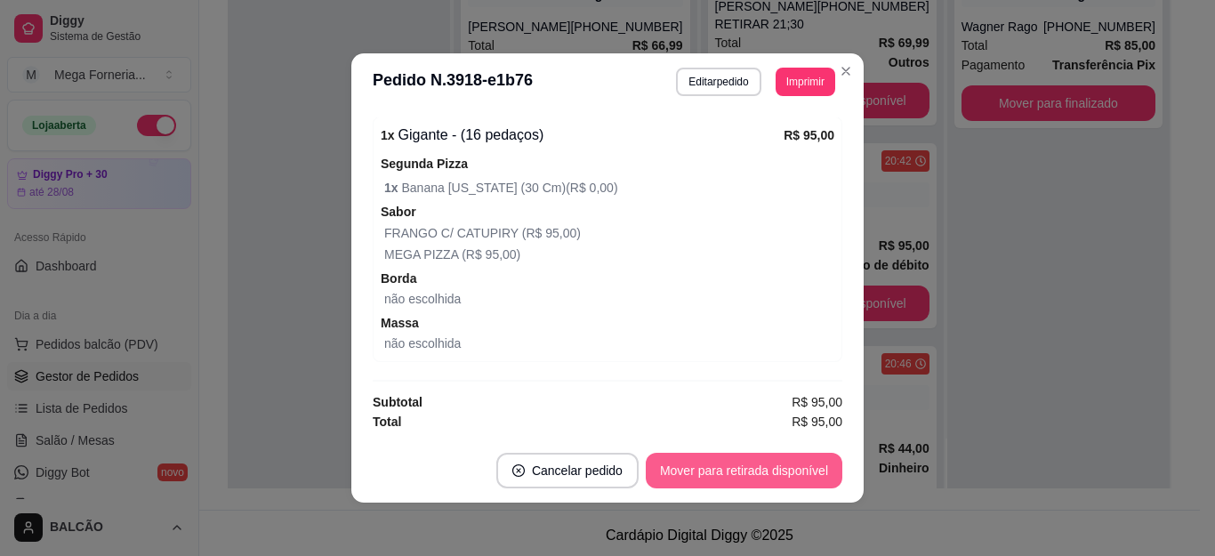
click at [781, 470] on button "Mover para retirada disponível" at bounding box center [744, 471] width 197 height 36
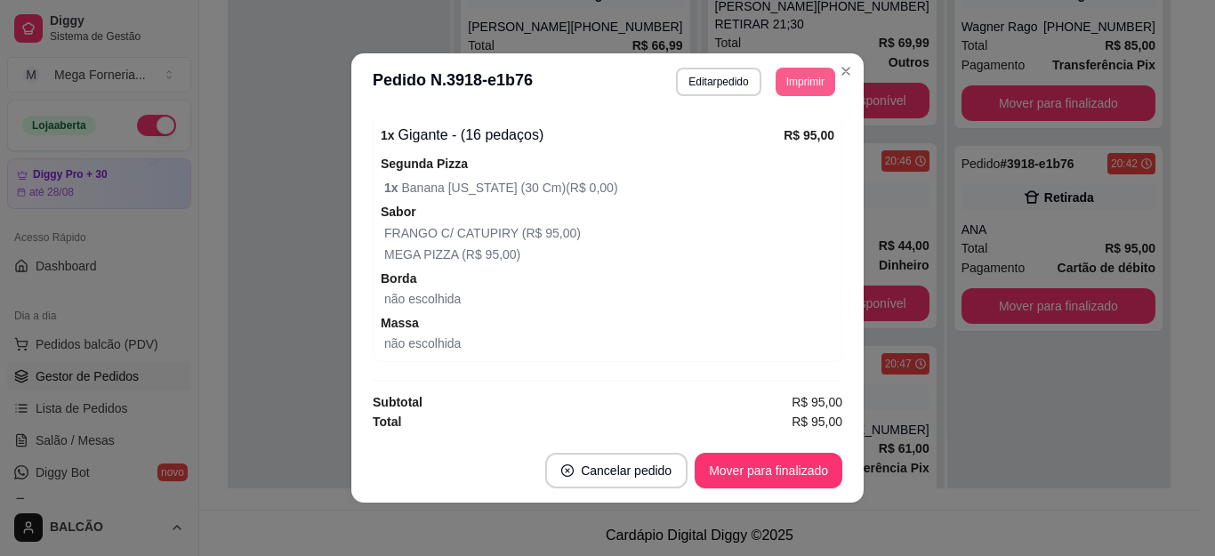
click at [826, 75] on button "Imprimir" at bounding box center [805, 82] width 60 height 28
click at [831, 75] on button "Close" at bounding box center [845, 71] width 28 height 28
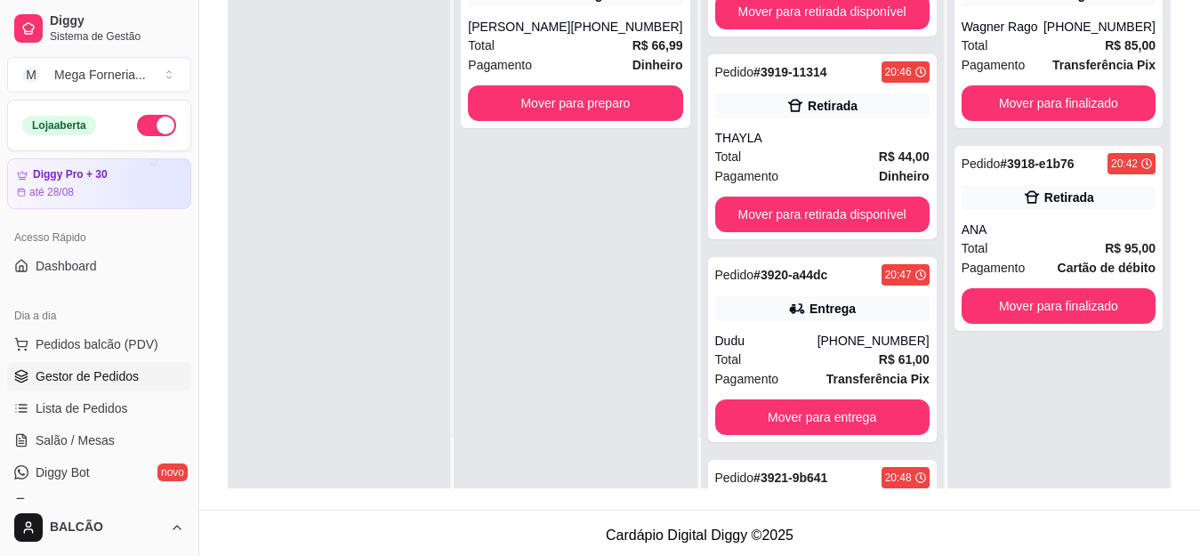
scroll to position [1, 0]
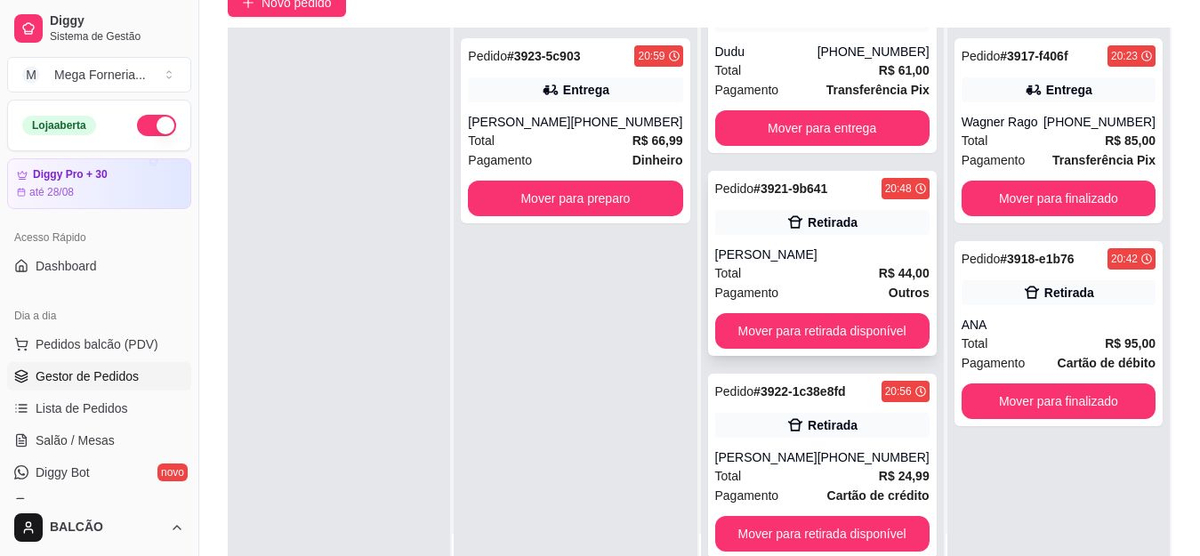
click at [791, 245] on div "[PERSON_NAME]" at bounding box center [822, 254] width 214 height 18
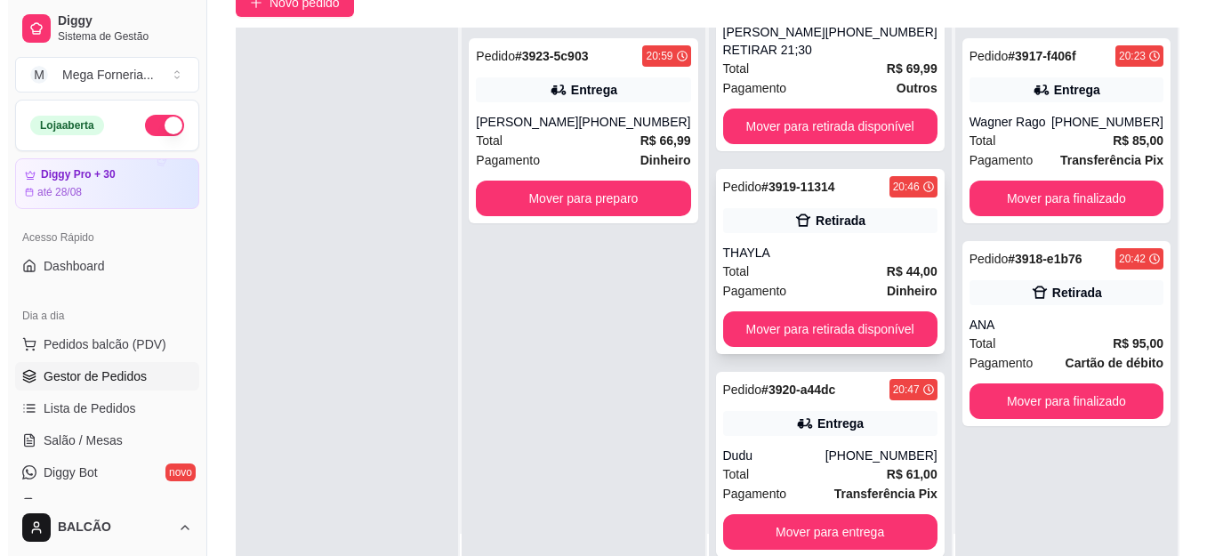
scroll to position [84, 0]
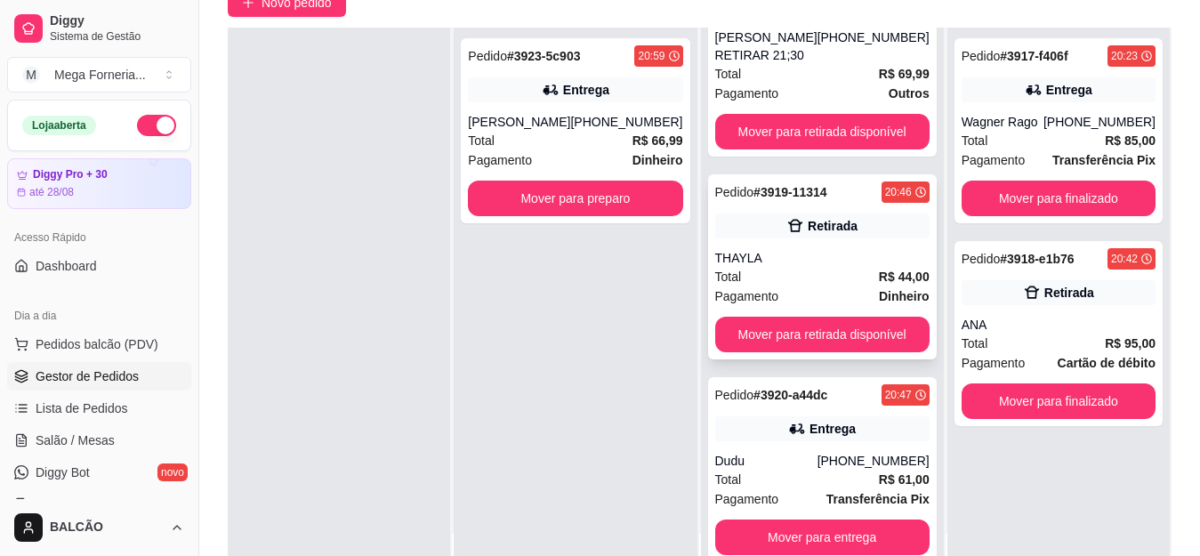
click at [807, 219] on div "Retirada" at bounding box center [832, 226] width 50 height 18
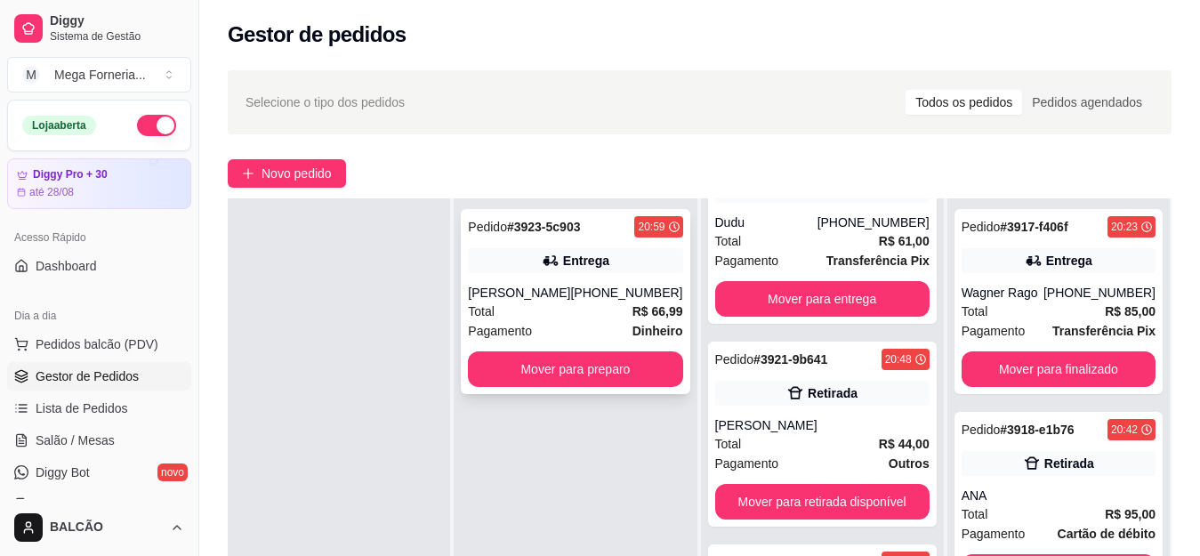
scroll to position [0, 0]
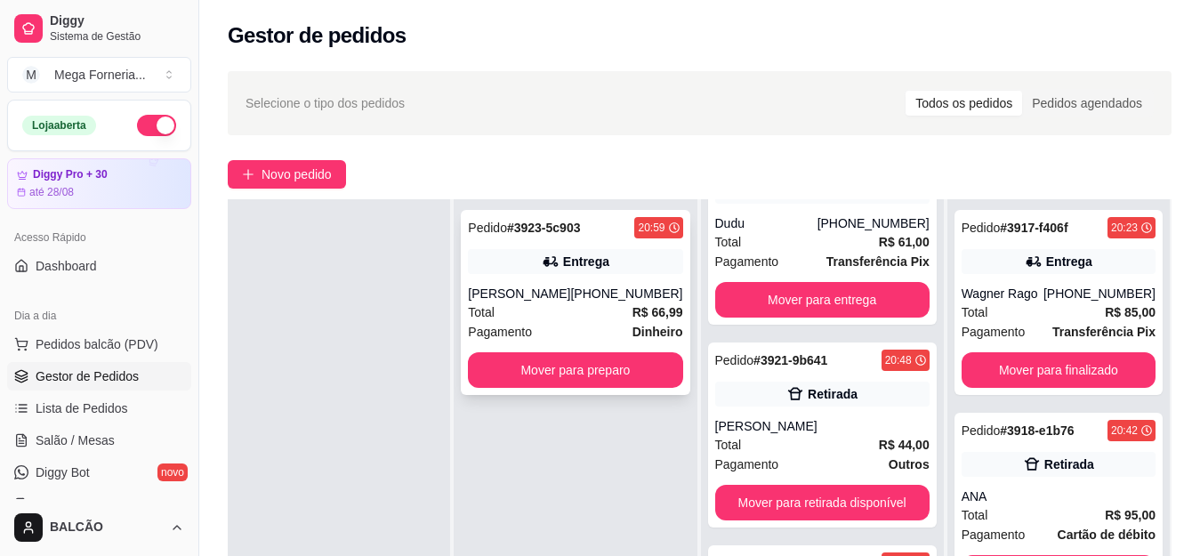
click at [582, 388] on div "Pedido # 3923-5c903 20:59 Entrega [PERSON_NAME] [PHONE_NUMBER] Total R$ 66,99 P…" at bounding box center [575, 302] width 229 height 185
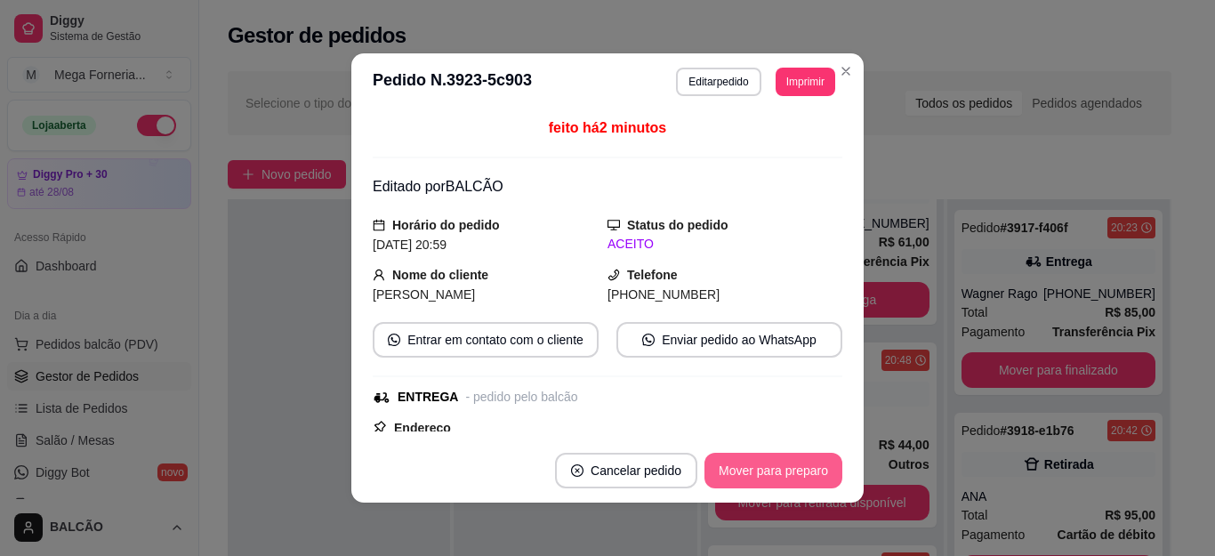
click at [764, 465] on button "Mover para preparo" at bounding box center [773, 471] width 138 height 36
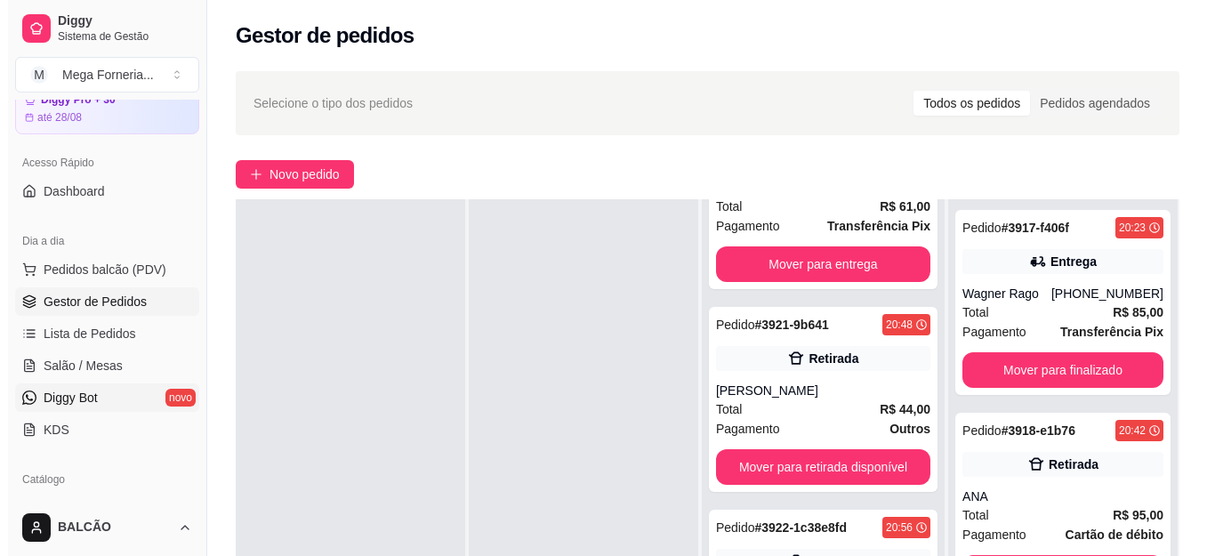
scroll to position [89, 0]
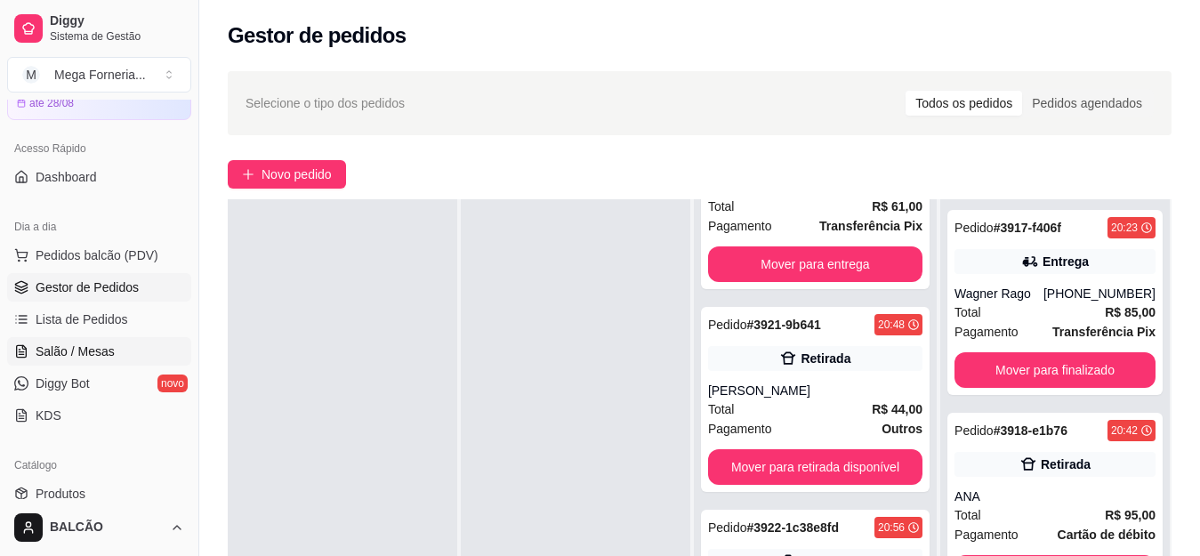
click at [52, 351] on span "Salão / Mesas" at bounding box center [75, 351] width 79 height 18
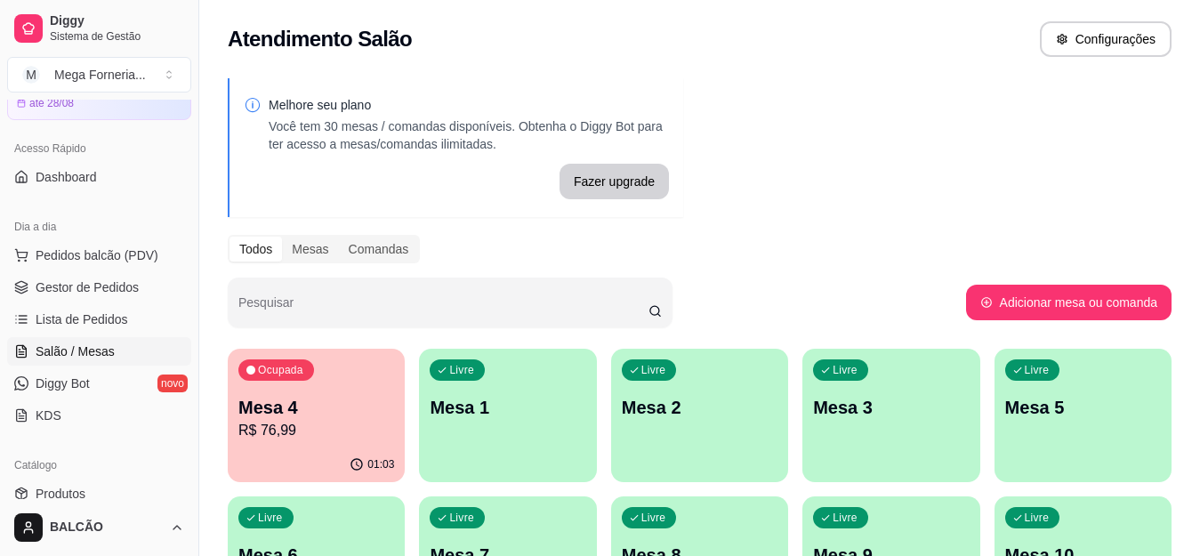
click at [324, 424] on p "R$ 76,99" at bounding box center [316, 430] width 156 height 21
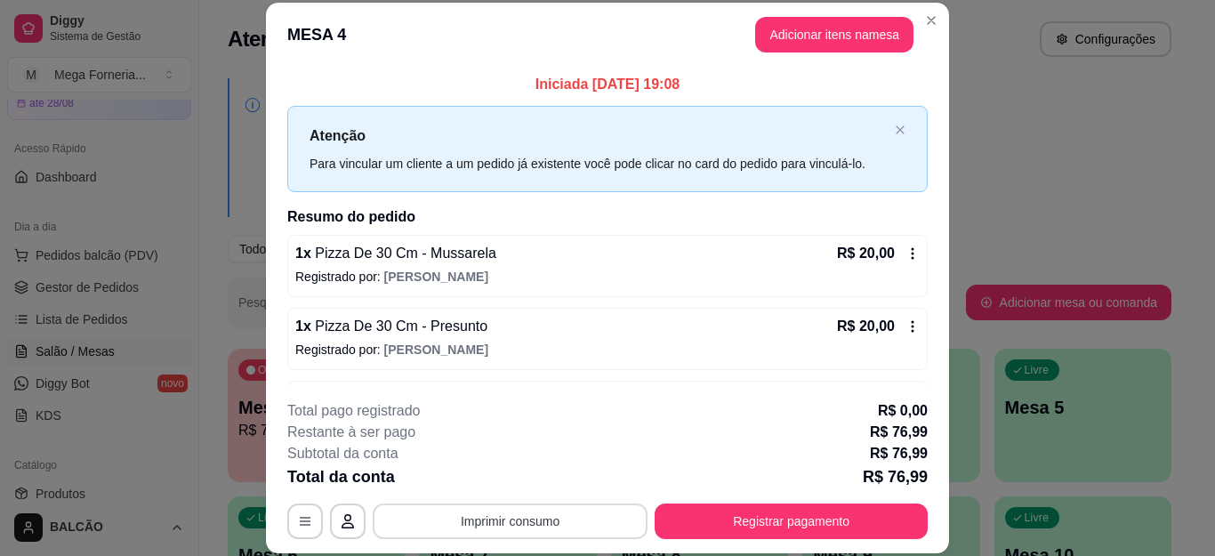
click at [539, 526] on button "Imprimir consumo" at bounding box center [510, 521] width 275 height 36
click at [550, 474] on button "IMPRESSORA" at bounding box center [508, 480] width 124 height 28
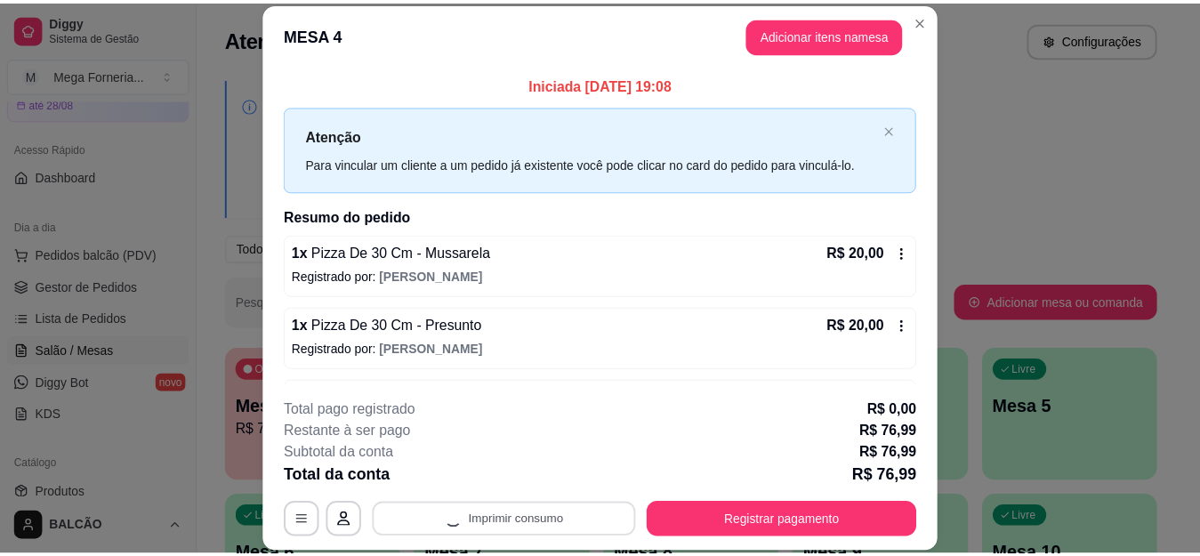
scroll to position [137, 0]
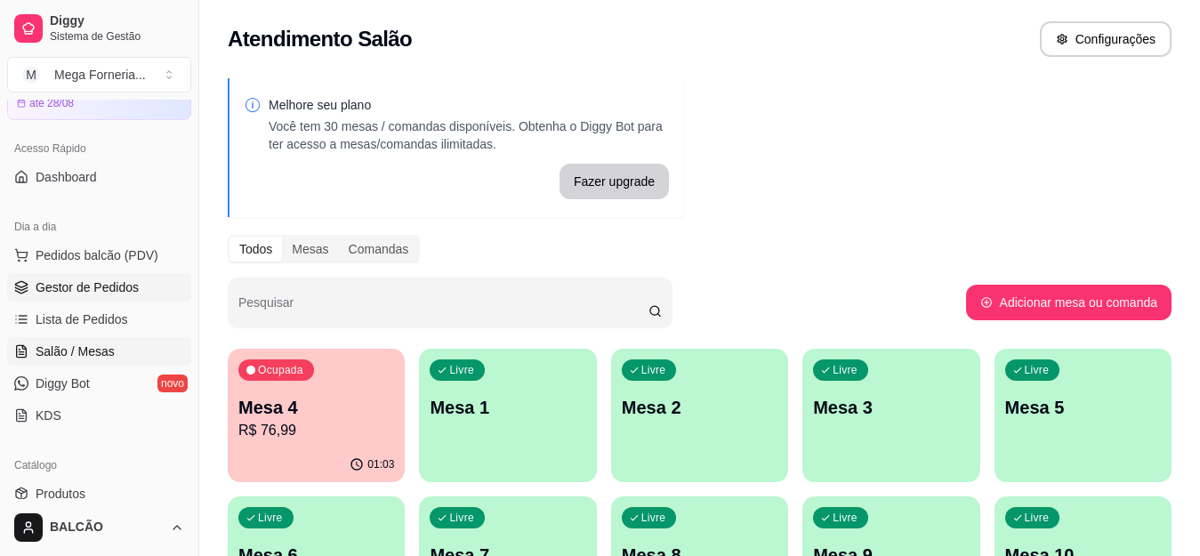
click at [92, 282] on span "Gestor de Pedidos" at bounding box center [87, 287] width 103 height 18
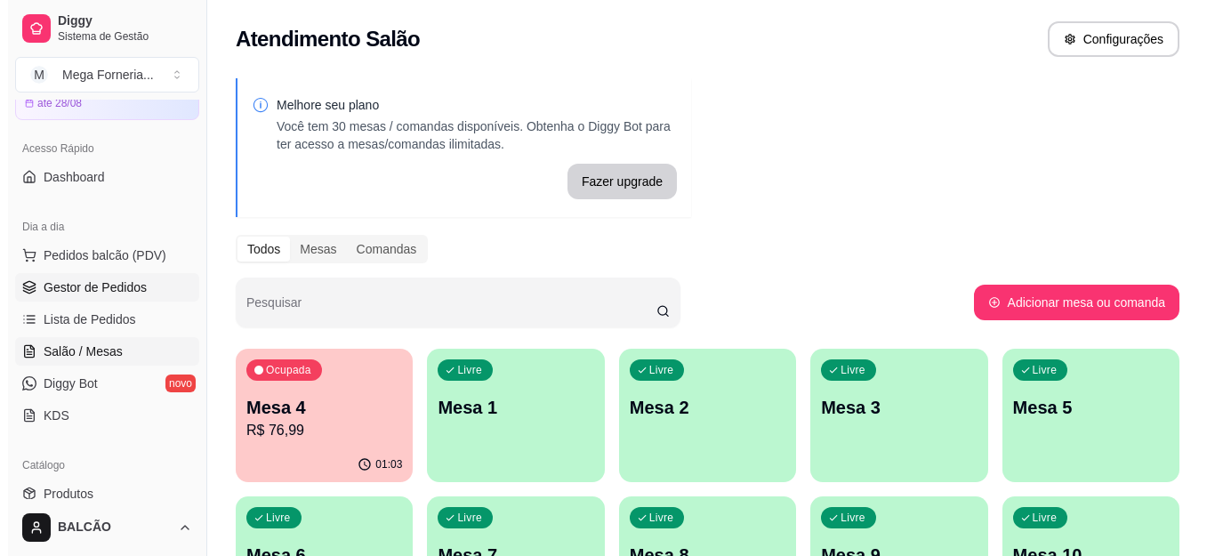
scroll to position [0, 0]
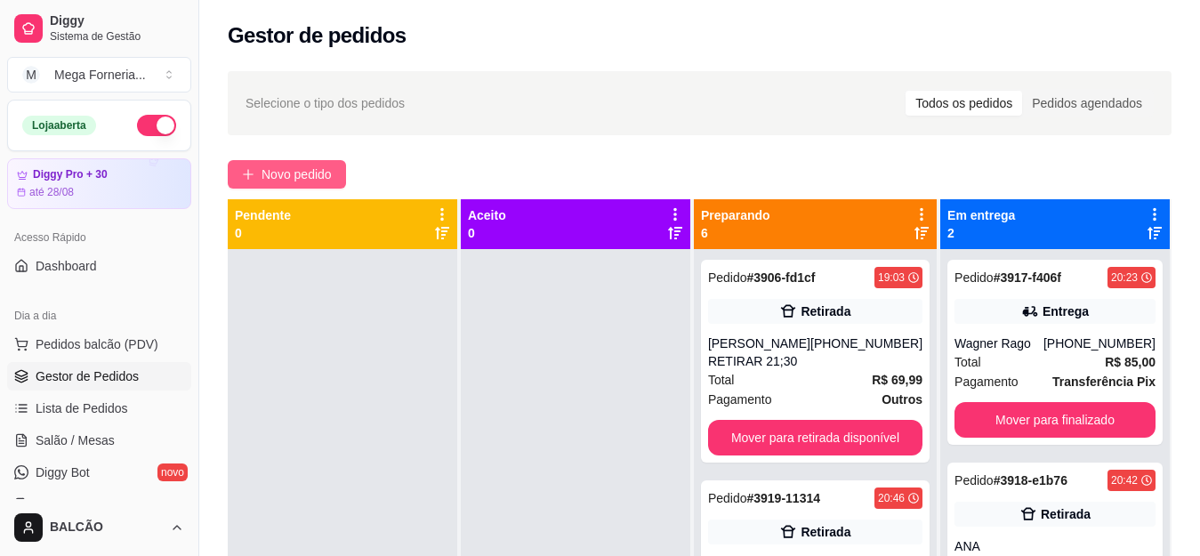
click at [278, 177] on span "Novo pedido" at bounding box center [296, 175] width 70 height 20
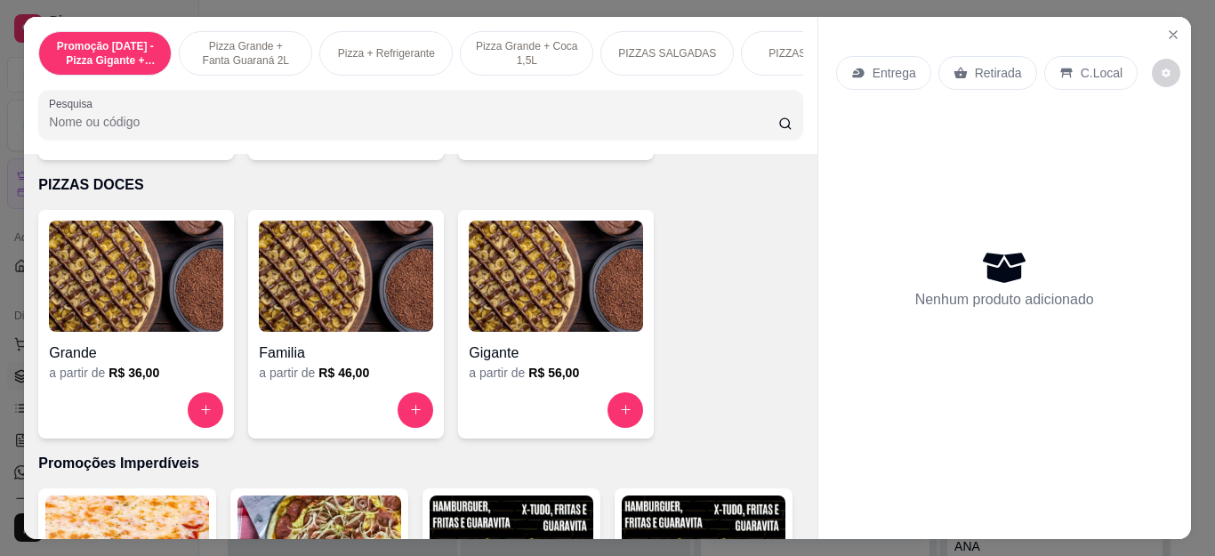
scroll to position [1334, 0]
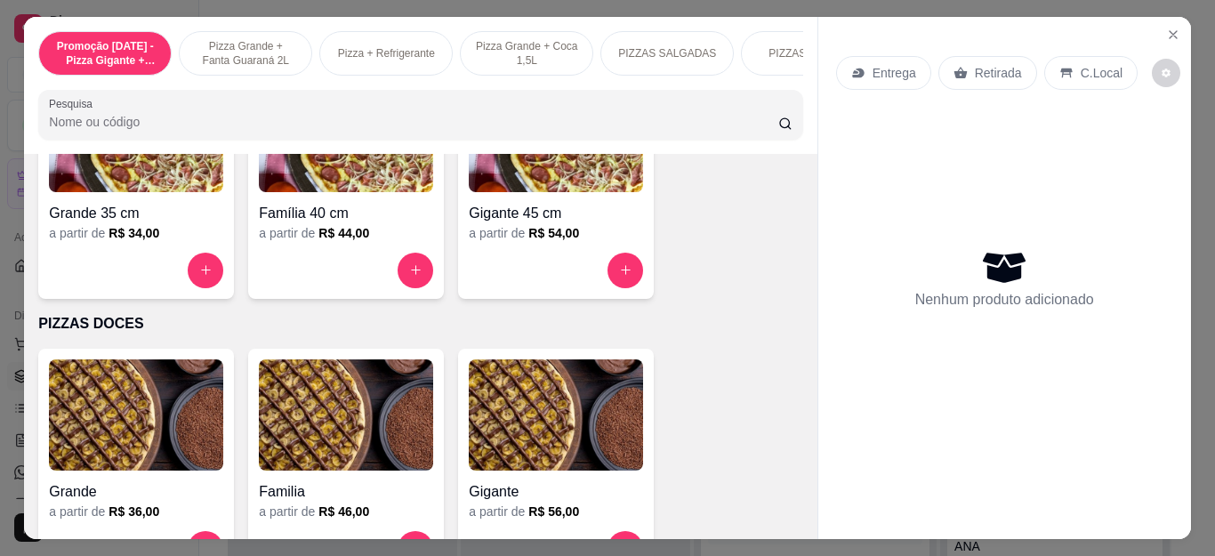
click at [621, 276] on icon "increase-product-quantity" at bounding box center [626, 271] width 10 height 10
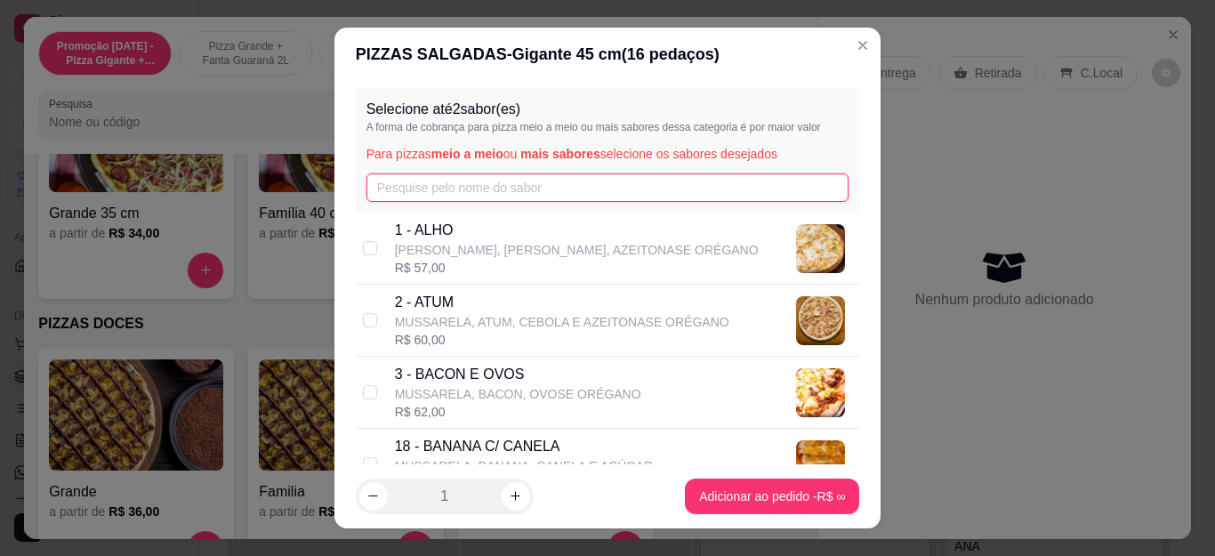
click at [467, 184] on input "text" at bounding box center [607, 187] width 483 height 28
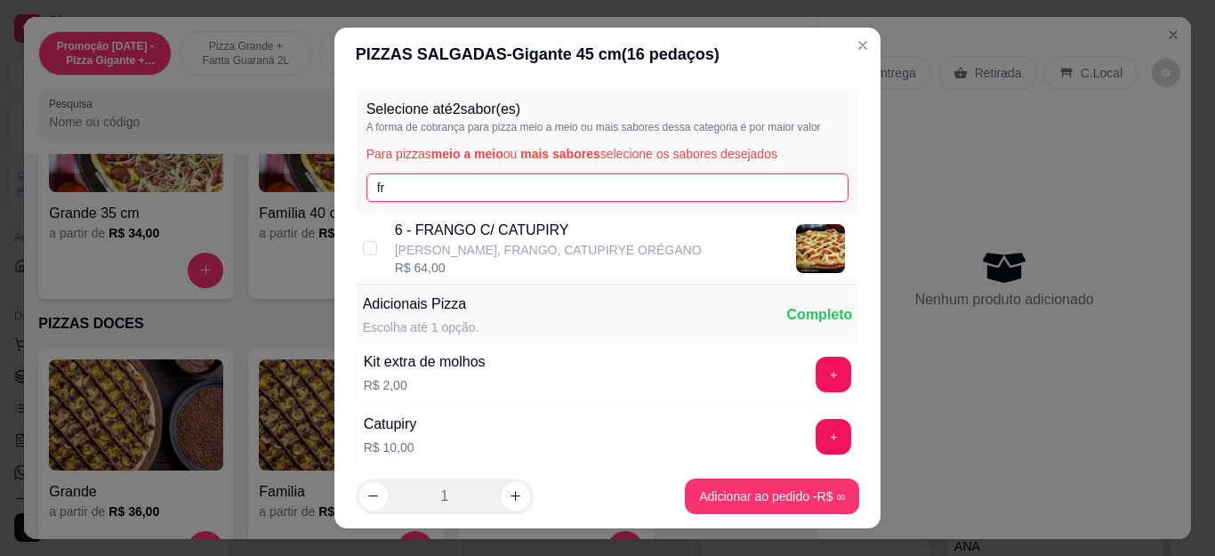
type input "fr"
click at [439, 245] on p "[PERSON_NAME], FRANGO, CATUPIRYE ORÉGANO" at bounding box center [548, 250] width 307 height 18
checkbox input "true"
click at [426, 205] on div "Selecione até 2 sabor(es) A forma de cobrança para pizza meio a meio ou mais sa…" at bounding box center [608, 150] width 504 height 124
click at [428, 194] on input "fr" at bounding box center [607, 187] width 483 height 28
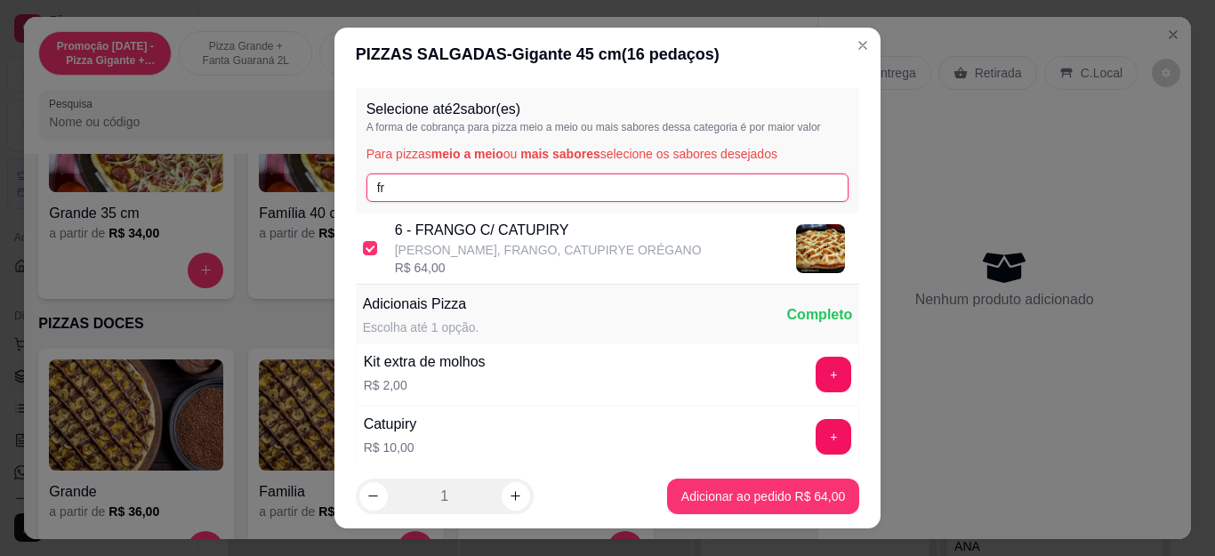
click at [428, 194] on input "fr" at bounding box center [607, 187] width 483 height 28
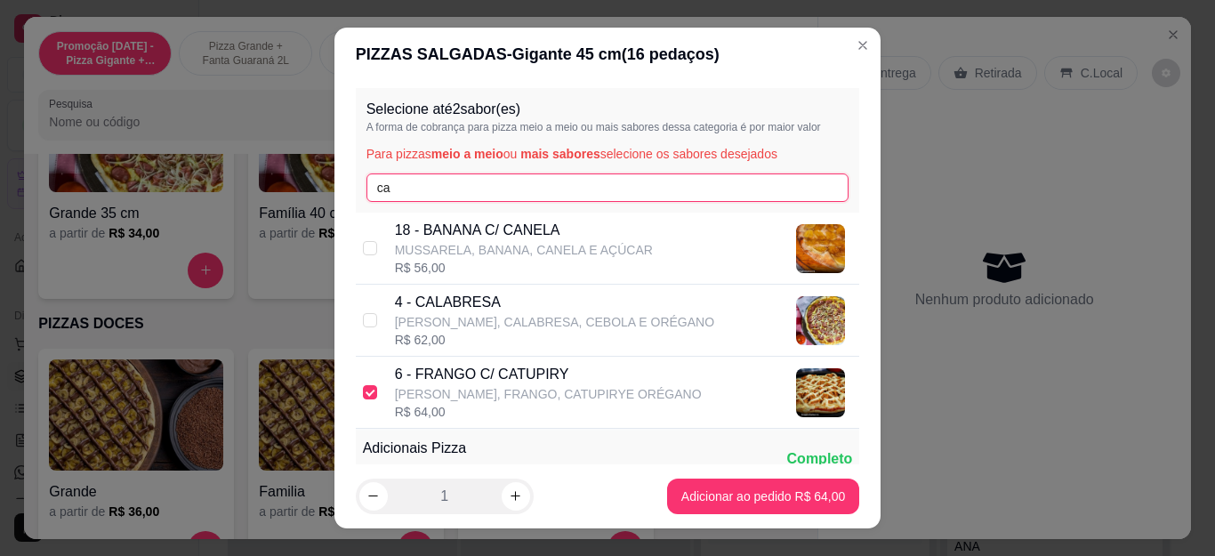
type input "ca"
click at [383, 330] on div "4 - CALABRESA [PERSON_NAME], [GEOGRAPHIC_DATA], CEBOLA E ORÉGANO R$ 62,00" at bounding box center [608, 321] width 504 height 72
checkbox input "true"
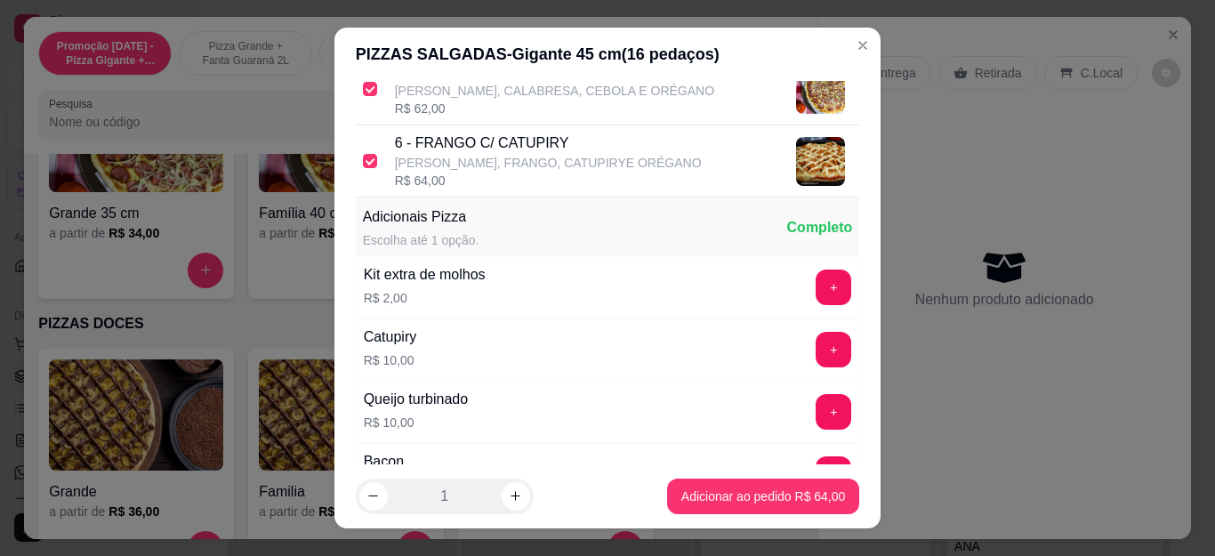
scroll to position [356, 0]
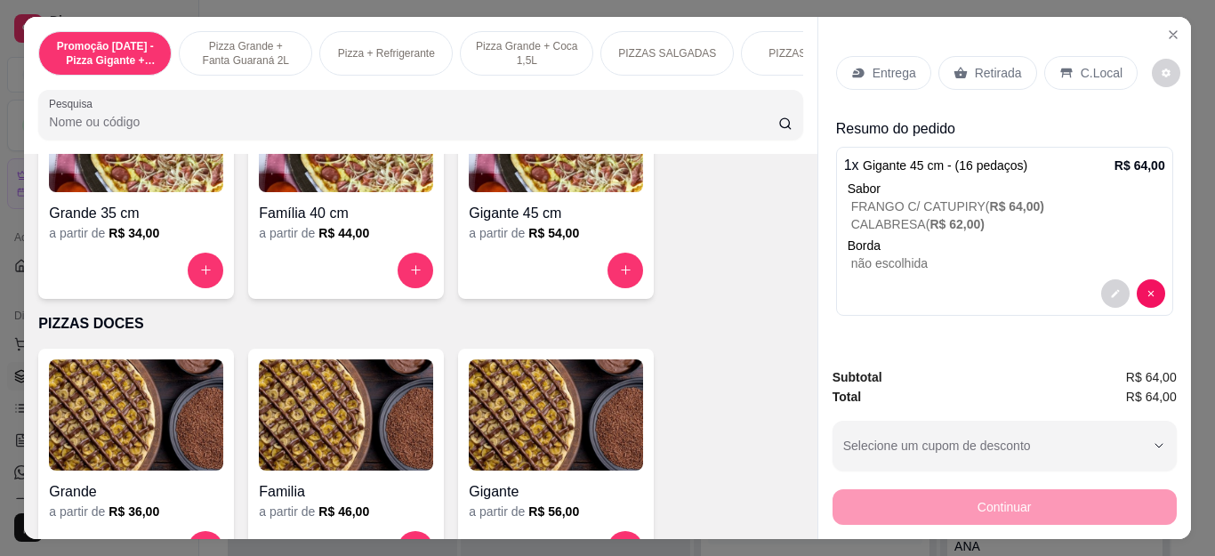
click at [895, 64] on p "Entrega" at bounding box center [894, 73] width 44 height 18
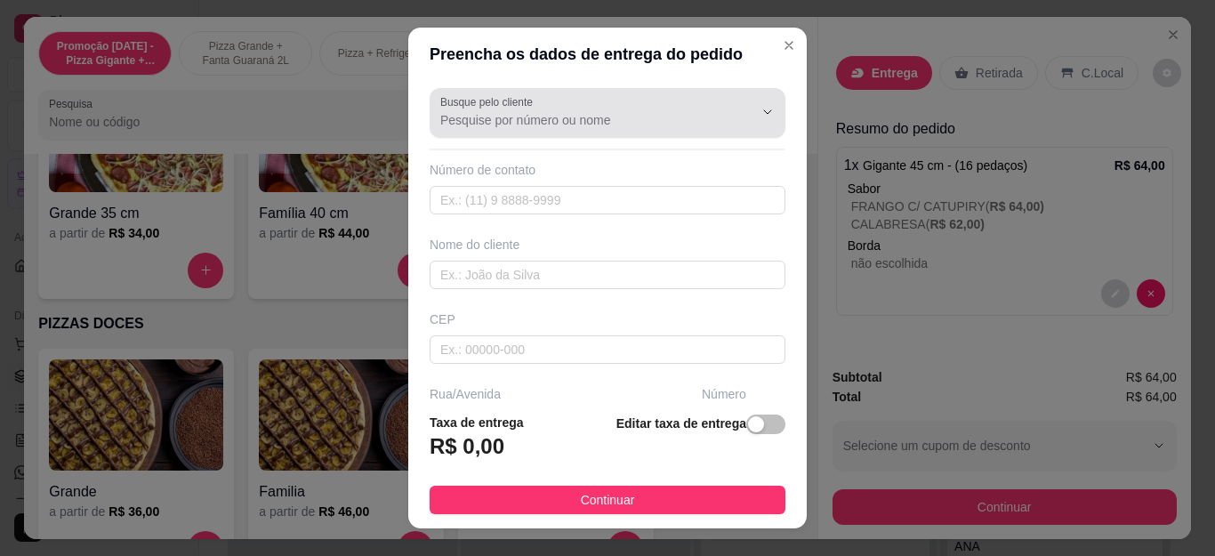
click at [596, 96] on div at bounding box center [607, 113] width 334 height 36
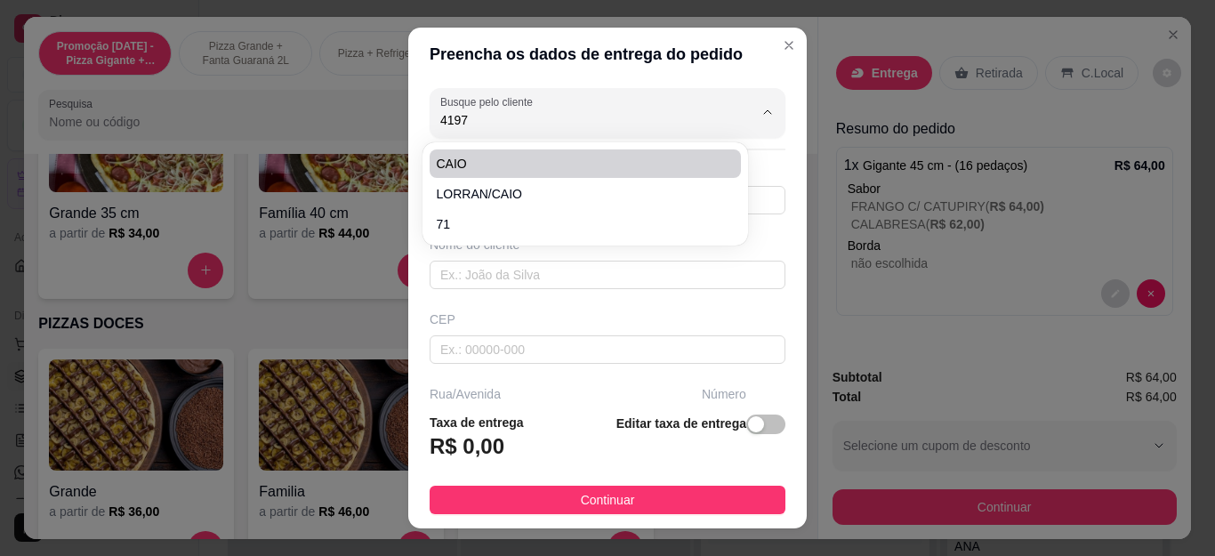
click at [528, 174] on li "CAIO" at bounding box center [585, 163] width 311 height 28
type input "CAIO"
type input "22999934197"
type input "CAIO"
type input "Cabo Frio"
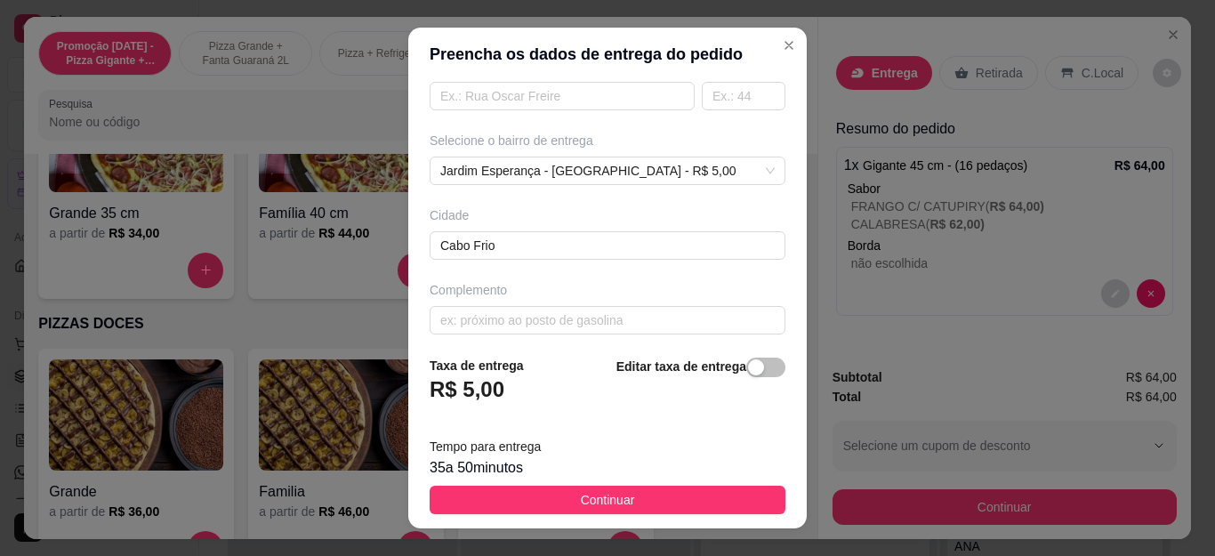
scroll to position [339, 0]
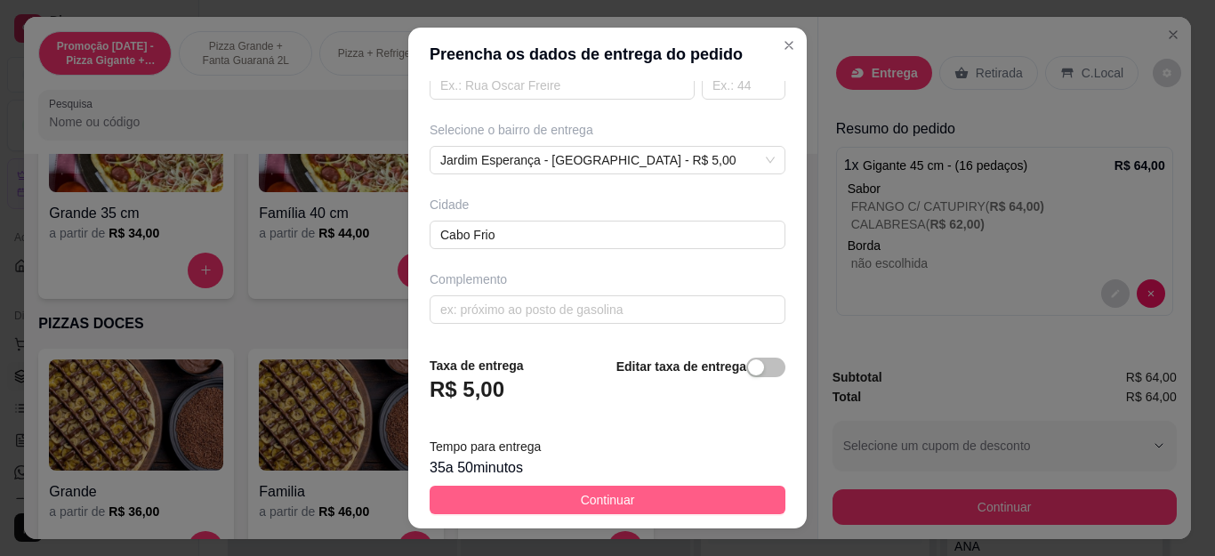
click at [588, 505] on span "Continuar" at bounding box center [608, 500] width 54 height 20
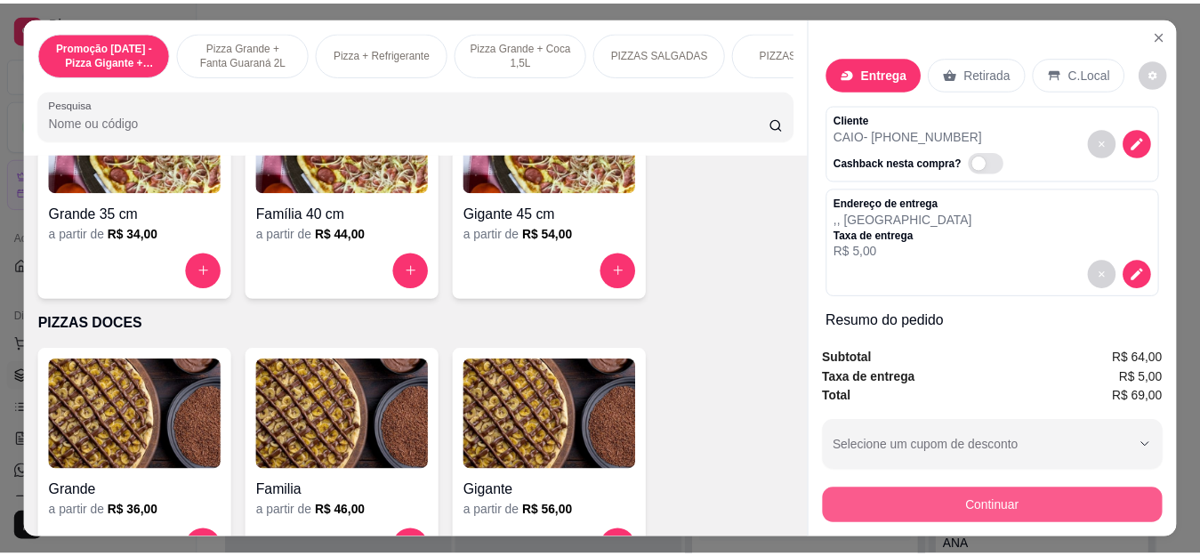
scroll to position [89, 0]
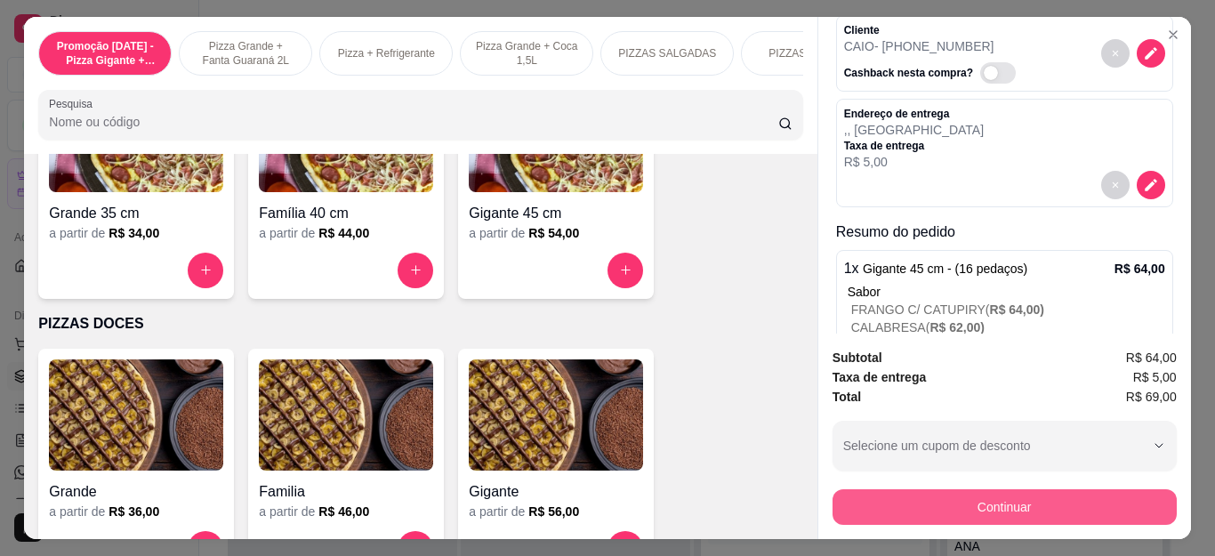
click at [987, 490] on button "Continuar" at bounding box center [1004, 507] width 344 height 36
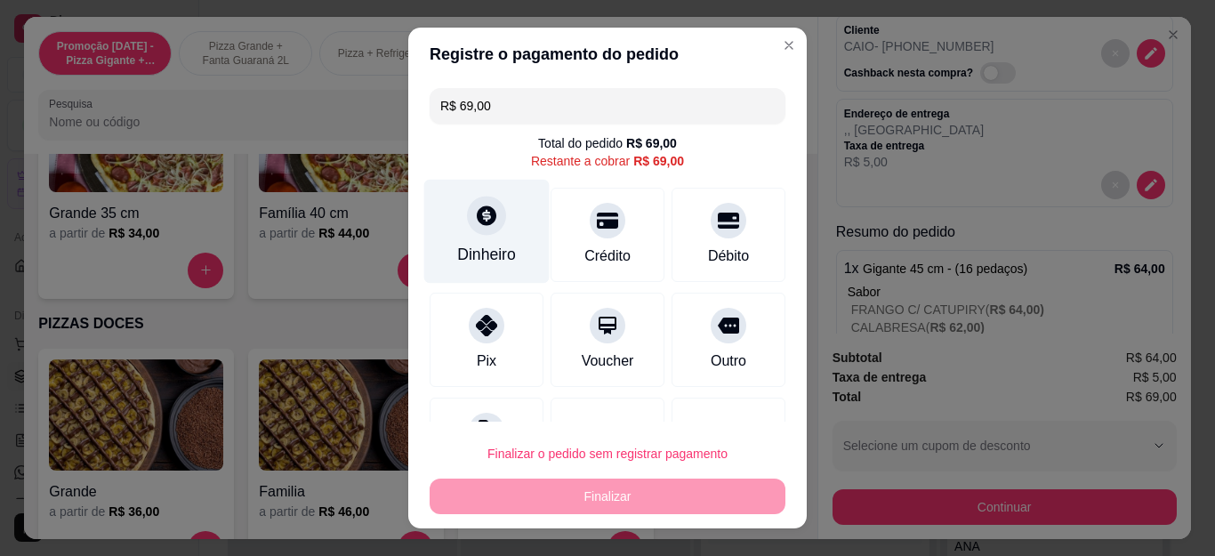
click at [475, 236] on div "Dinheiro" at bounding box center [486, 232] width 125 height 104
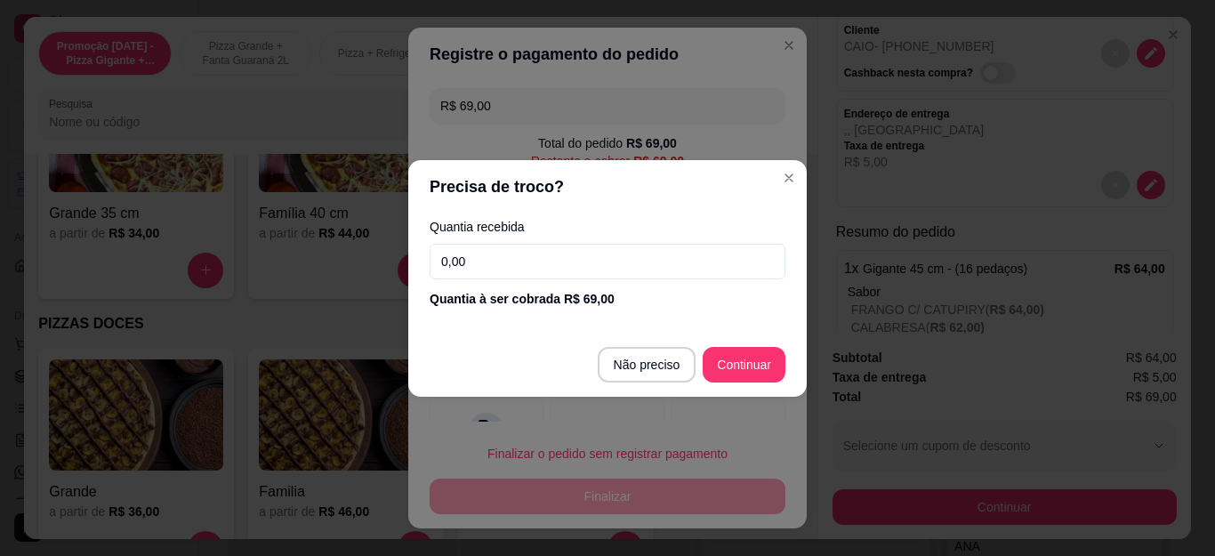
click at [526, 267] on input "0,00" at bounding box center [608, 262] width 356 height 36
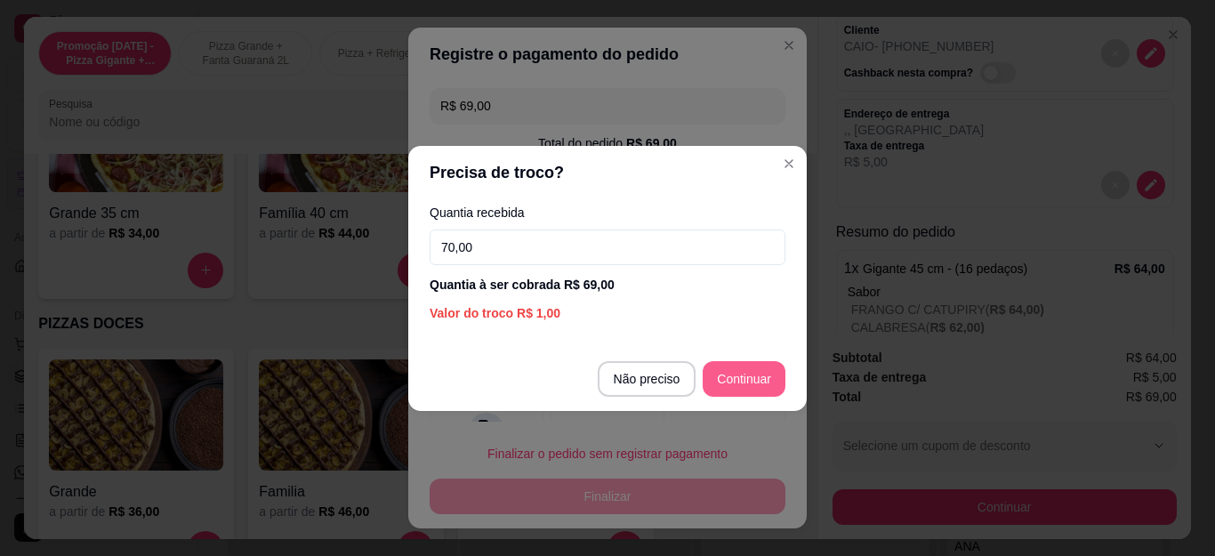
type input "70,00"
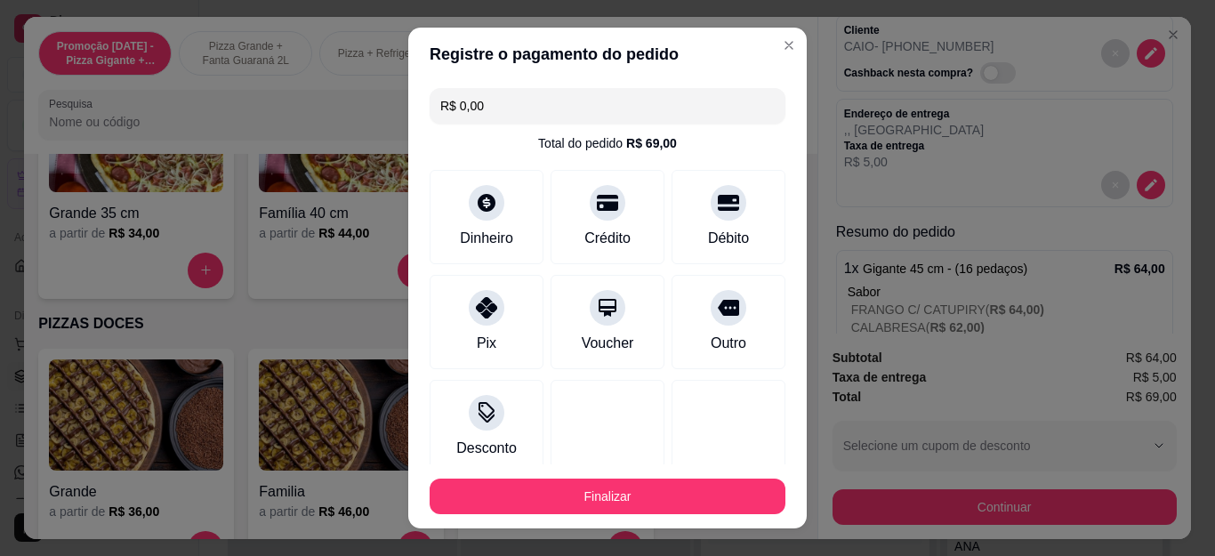
type input "R$ 0,00"
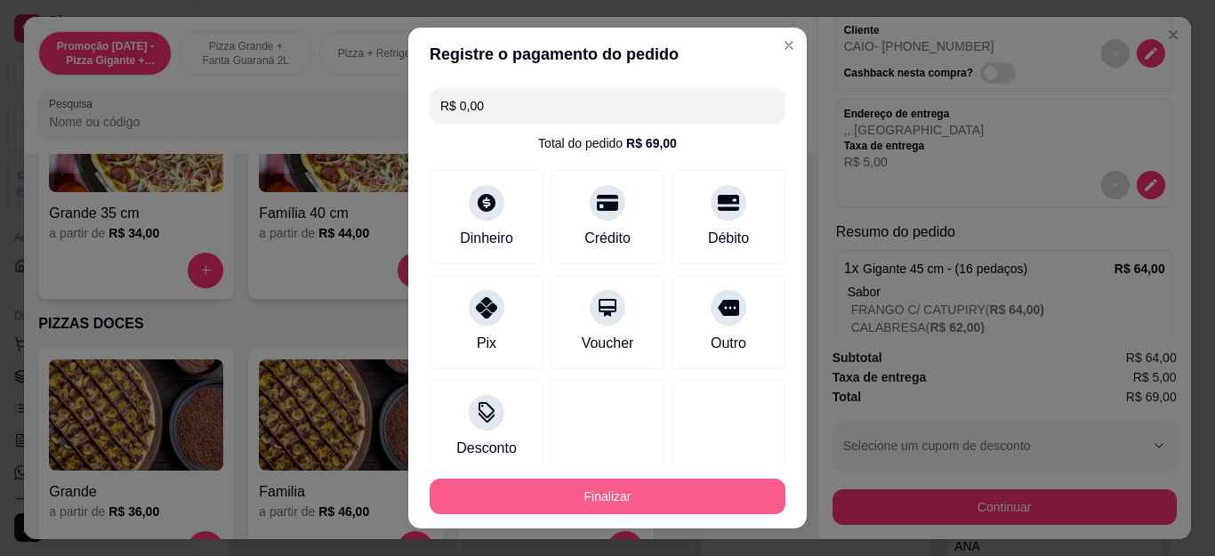
click at [621, 506] on button "Finalizar" at bounding box center [608, 496] width 356 height 36
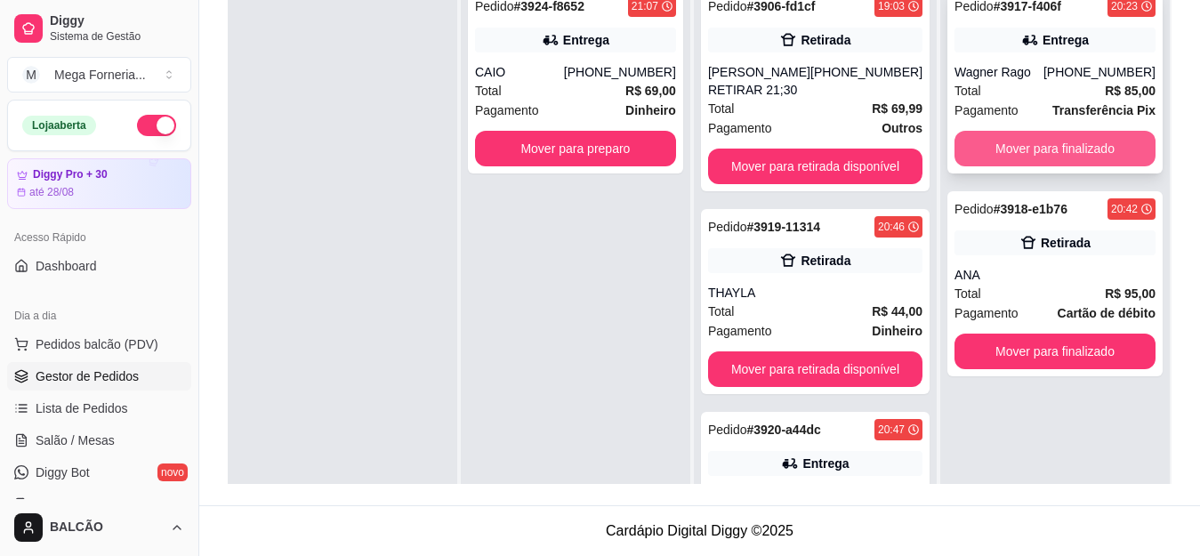
click at [1032, 153] on button "Mover para finalizado" at bounding box center [1054, 149] width 201 height 36
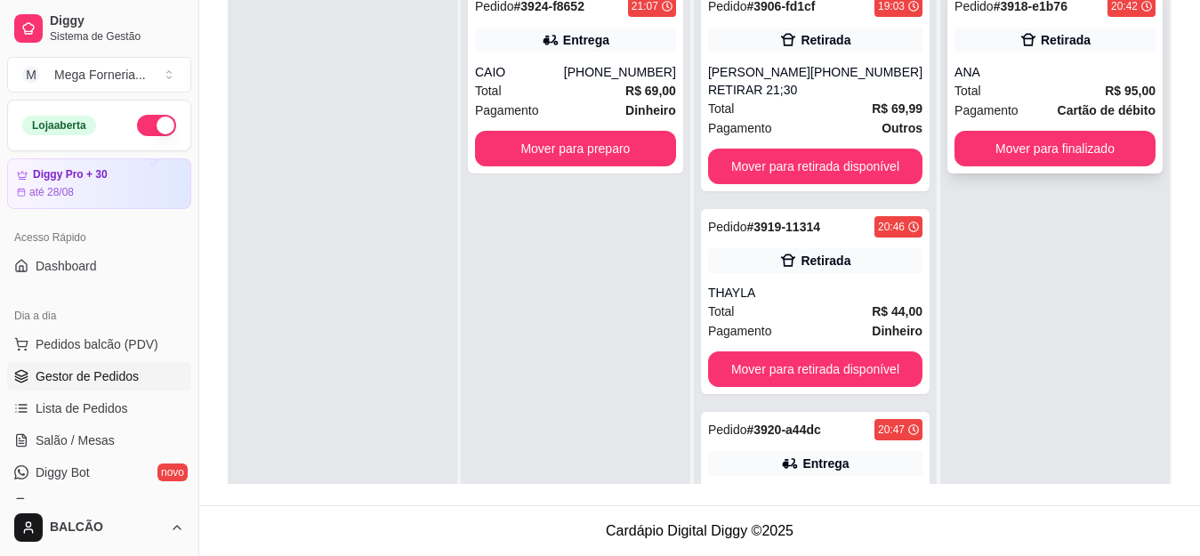
click at [1064, 46] on div "Retirada" at bounding box center [1065, 40] width 50 height 18
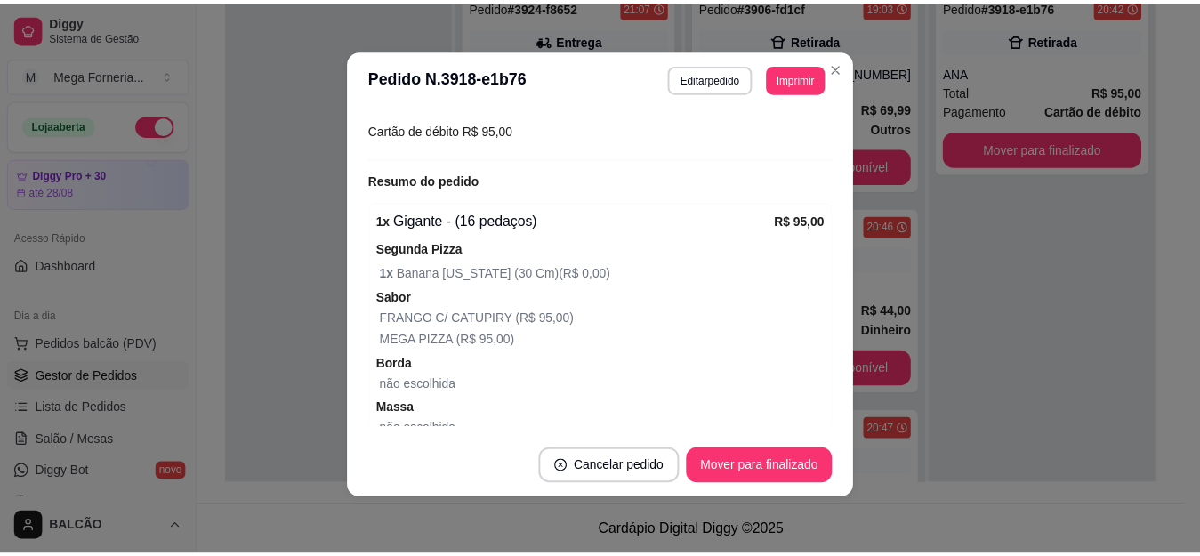
scroll to position [393, 0]
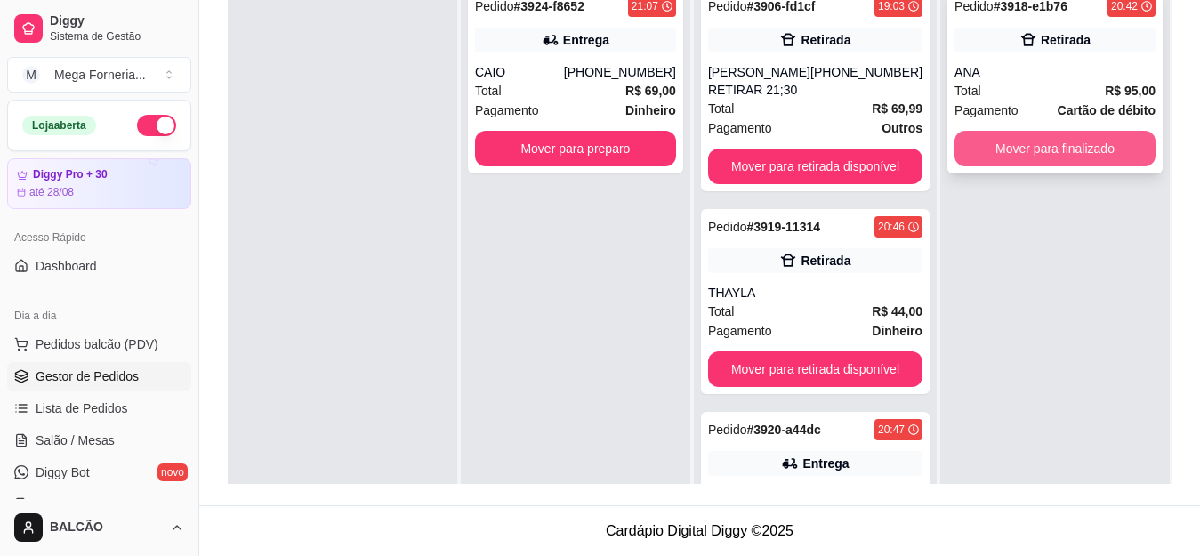
click at [1032, 151] on button "Mover para finalizado" at bounding box center [1054, 149] width 201 height 36
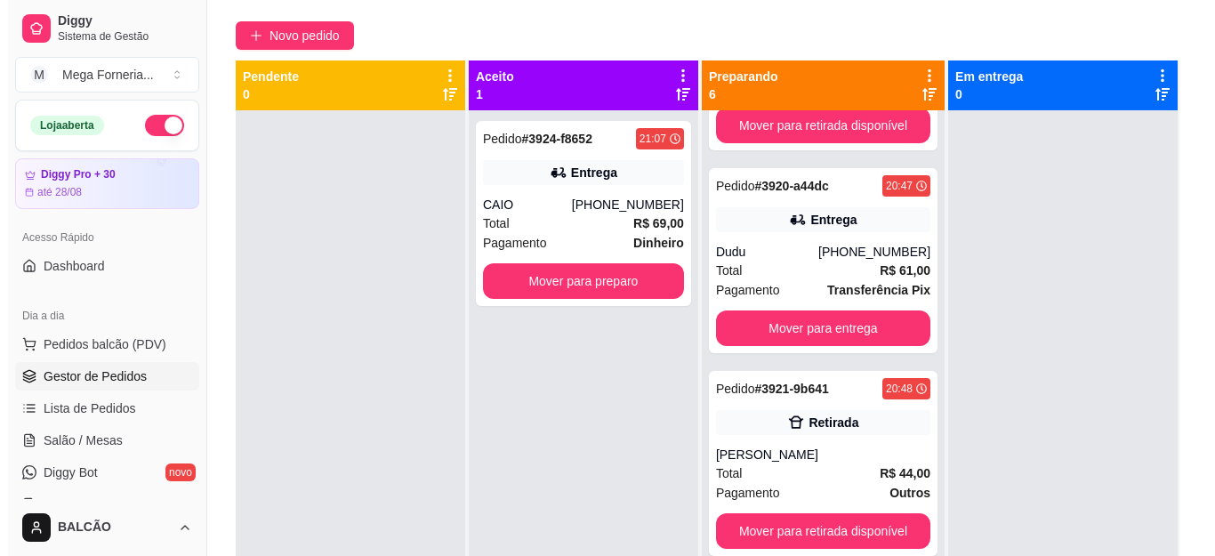
scroll to position [93, 0]
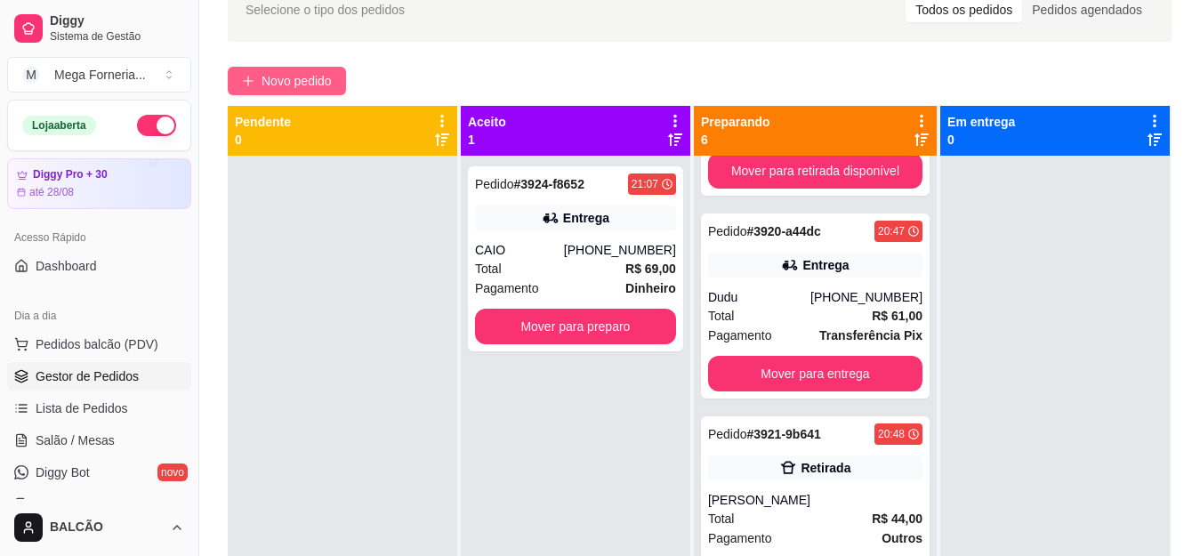
click at [269, 92] on button "Novo pedido" at bounding box center [287, 81] width 118 height 28
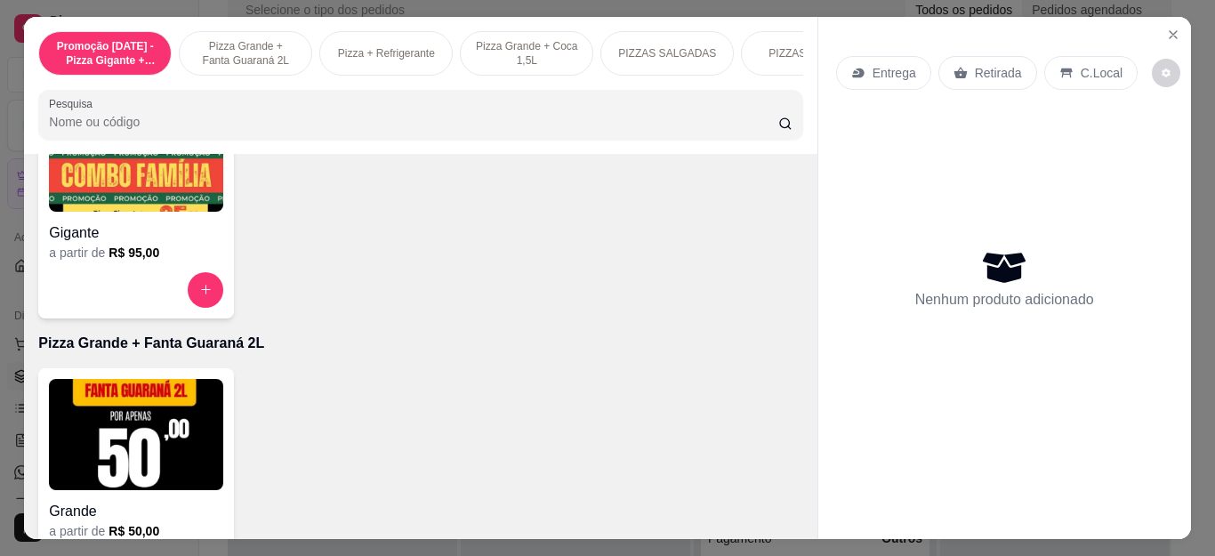
scroll to position [356, 0]
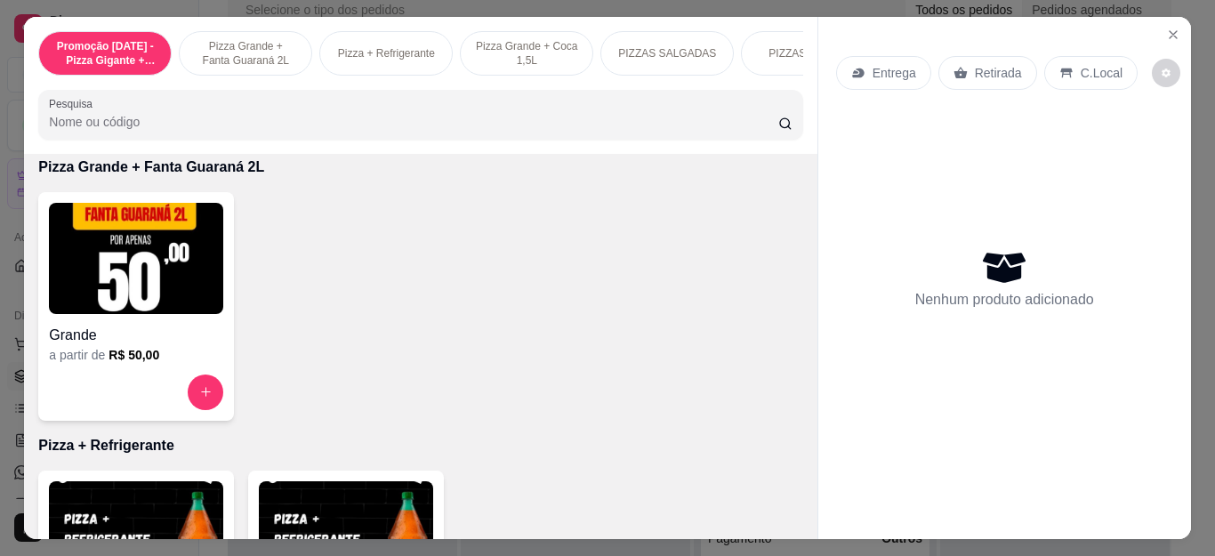
click at [189, 408] on button "increase-product-quantity" at bounding box center [206, 392] width 36 height 36
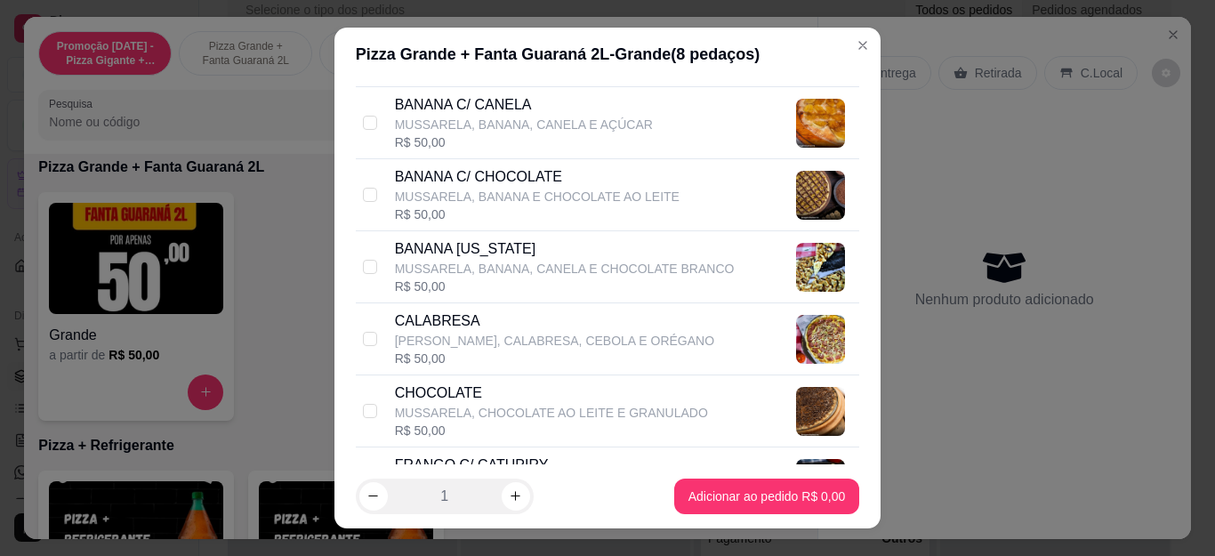
click at [525, 331] on p "CALABRESA" at bounding box center [554, 320] width 319 height 21
checkbox input "true"
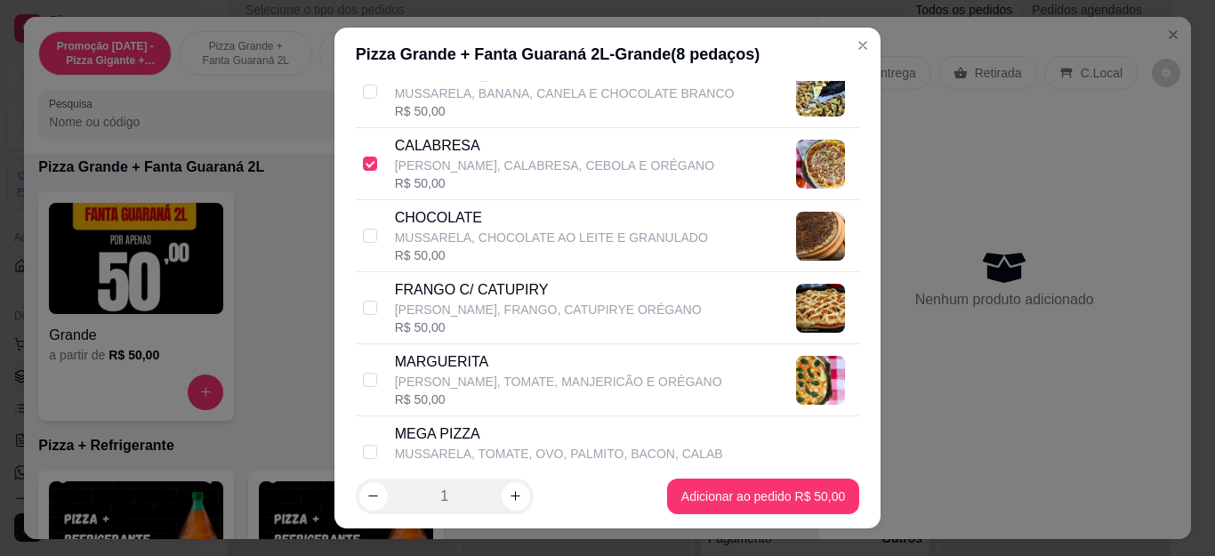
scroll to position [534, 0]
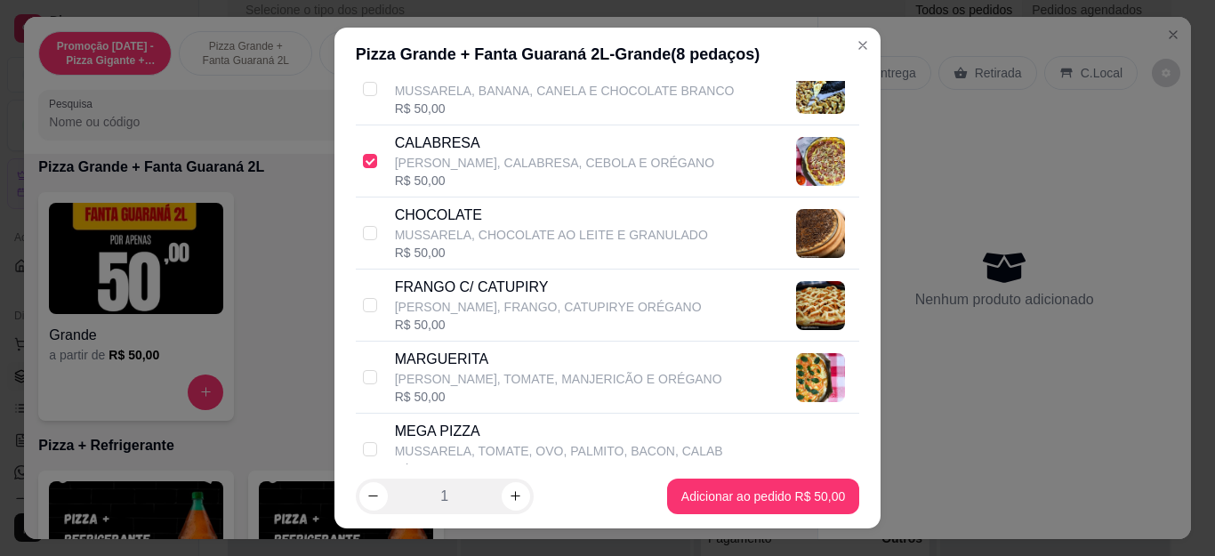
click at [494, 308] on p "[PERSON_NAME], FRANGO, CATUPIRYE ORÉGANO" at bounding box center [548, 307] width 307 height 18
checkbox input "true"
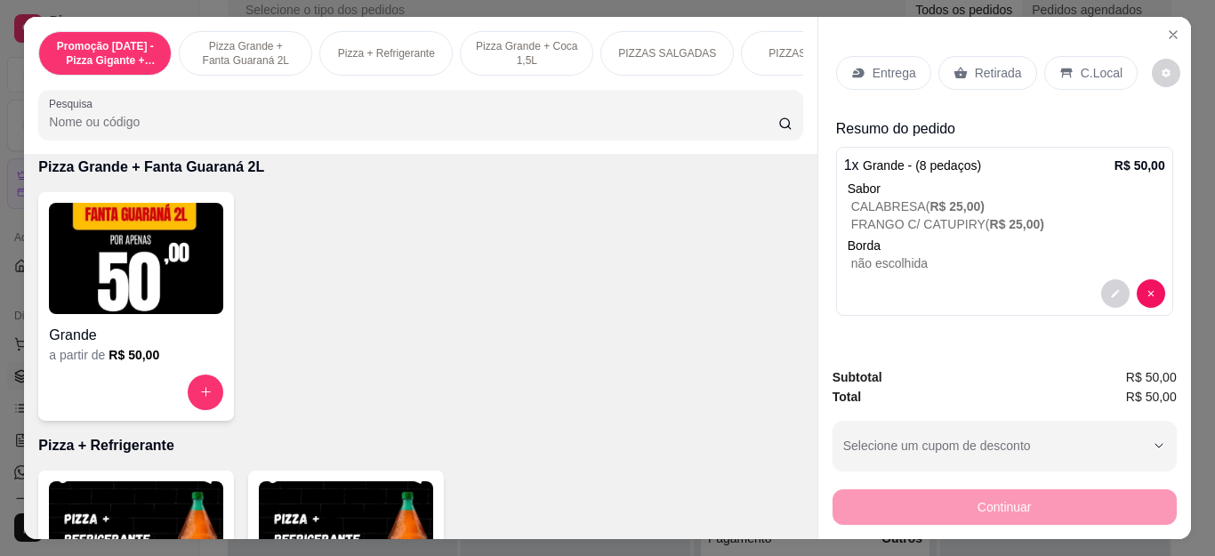
scroll to position [680, 0]
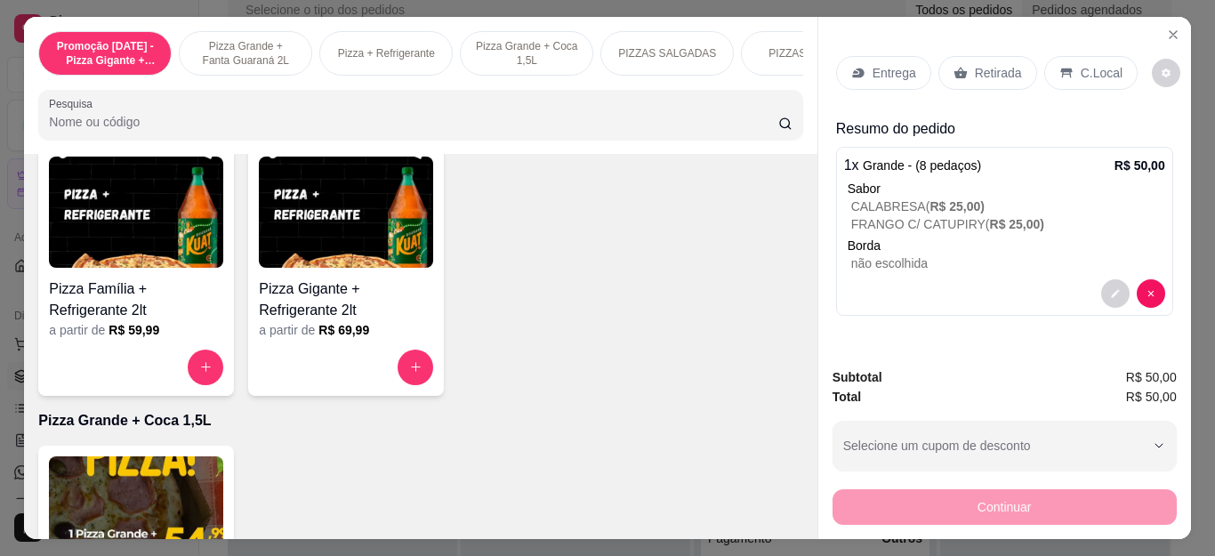
click at [862, 68] on div "Entrega" at bounding box center [883, 73] width 95 height 34
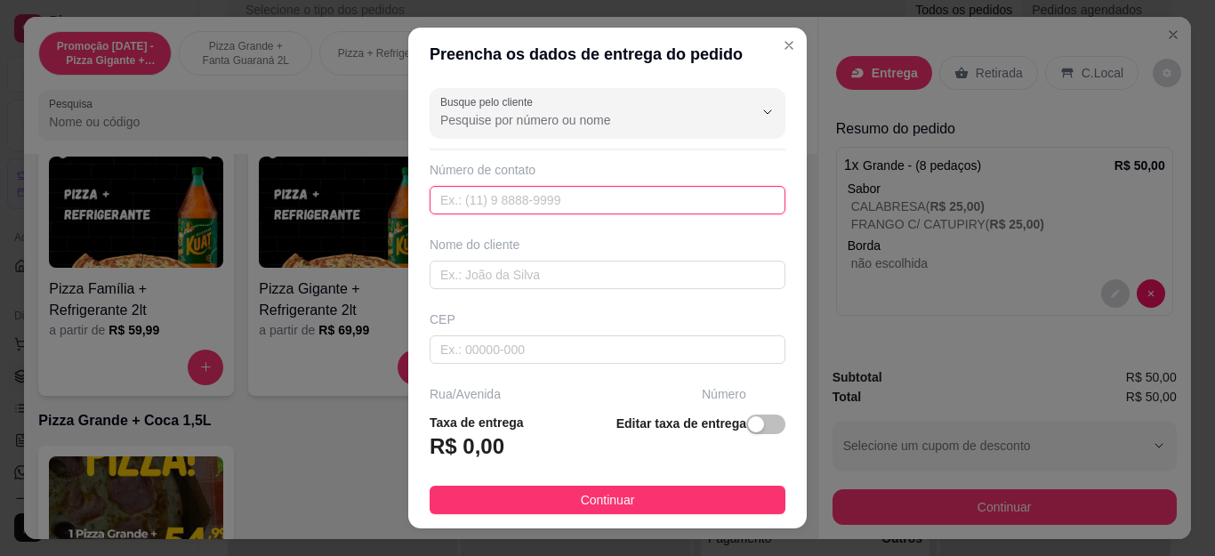
click at [511, 197] on input "text" at bounding box center [608, 200] width 356 height 28
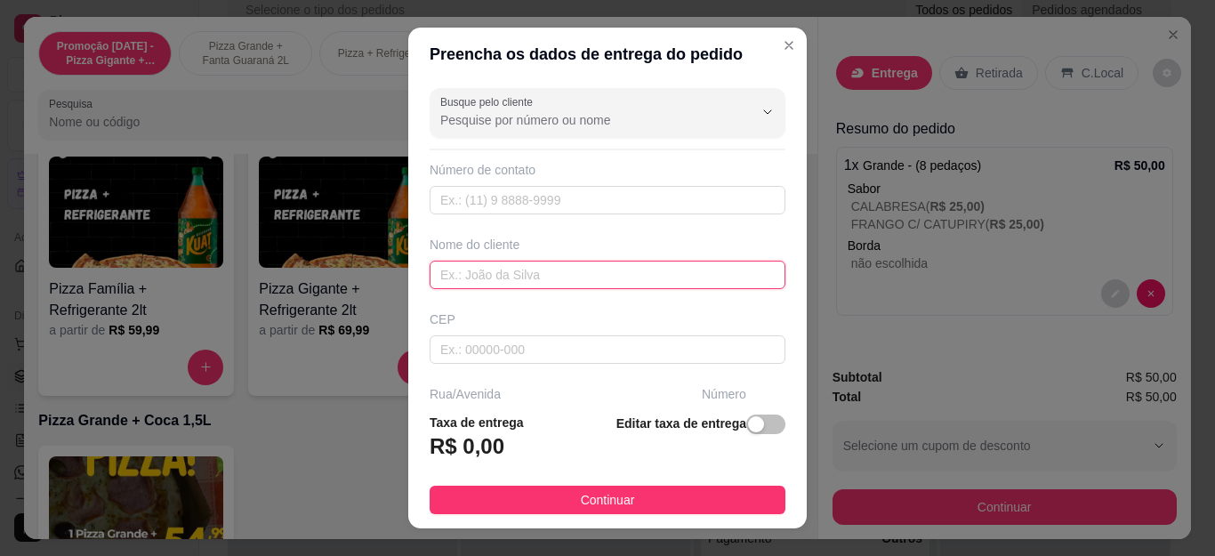
click at [510, 276] on input "text" at bounding box center [608, 275] width 356 height 28
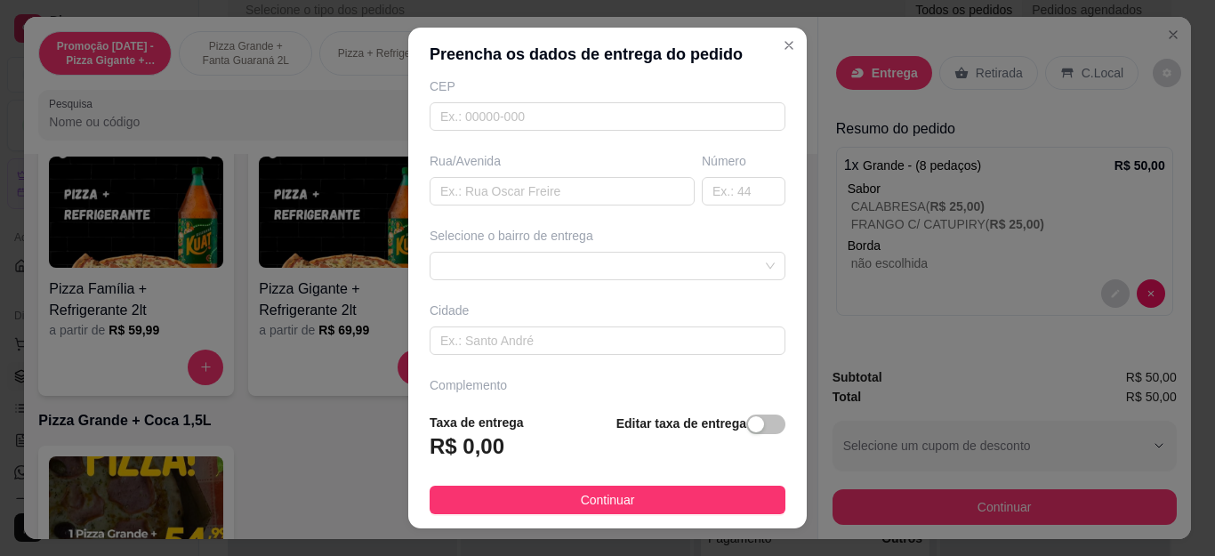
scroll to position [282, 0]
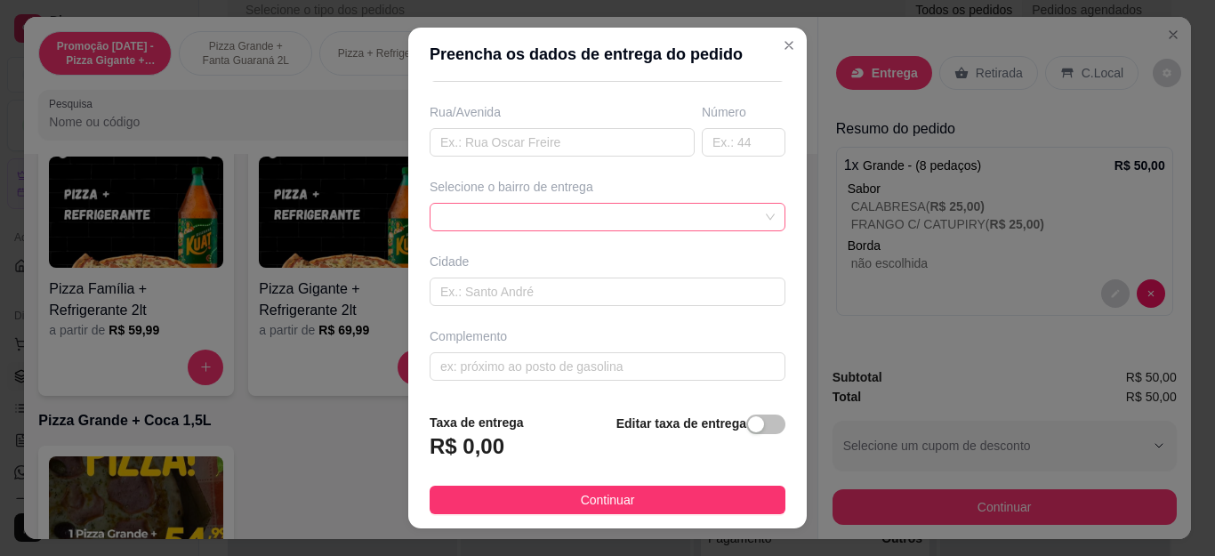
click at [513, 226] on div at bounding box center [608, 217] width 356 height 28
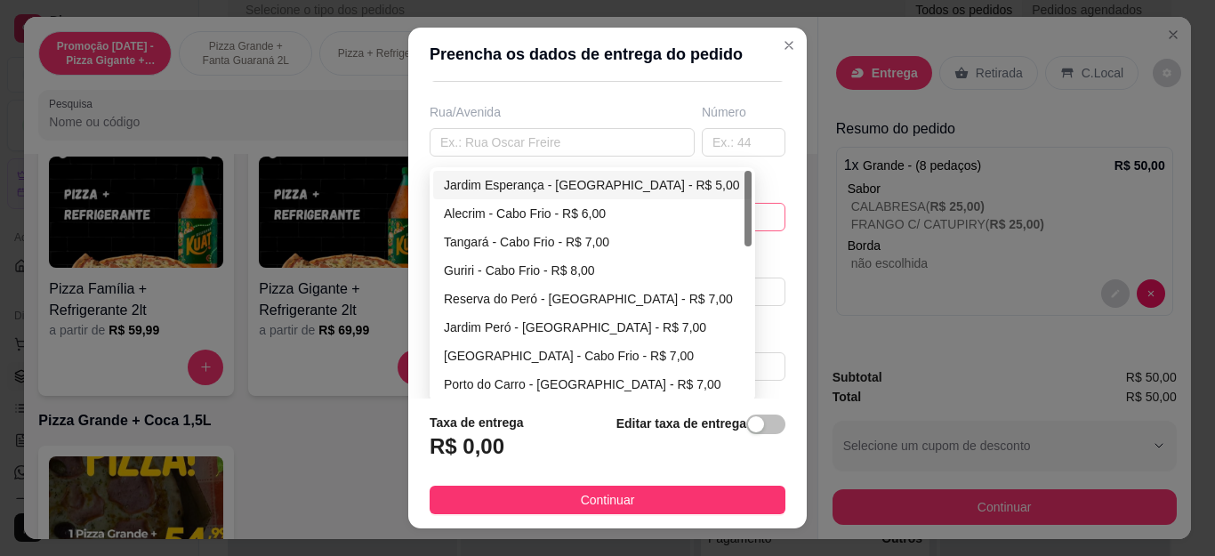
type input "ALISSON"
click at [519, 189] on div "Jardim Esperança - [GEOGRAPHIC_DATA] - R$ 5,00" at bounding box center [592, 185] width 297 height 20
type input "Cabo Frio"
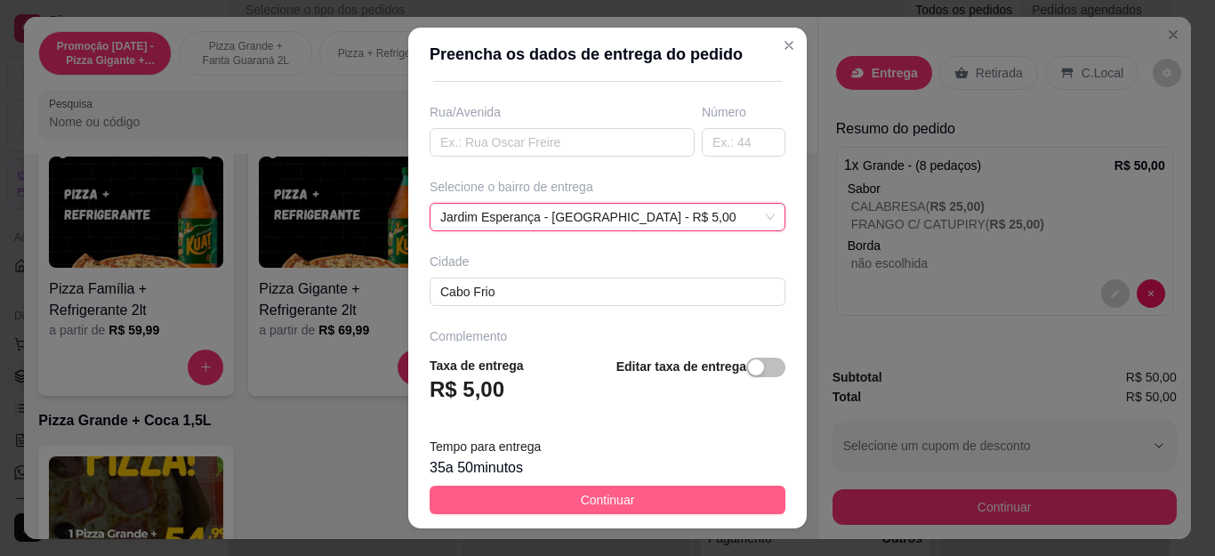
click at [631, 504] on button "Continuar" at bounding box center [608, 500] width 356 height 28
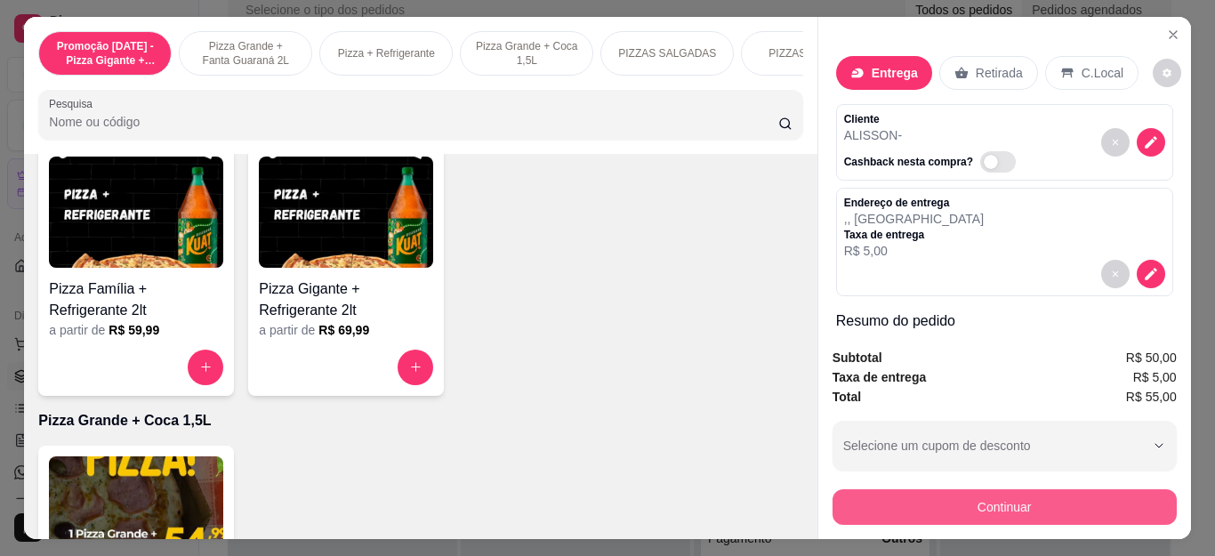
click at [942, 502] on button "Continuar" at bounding box center [1004, 507] width 344 height 36
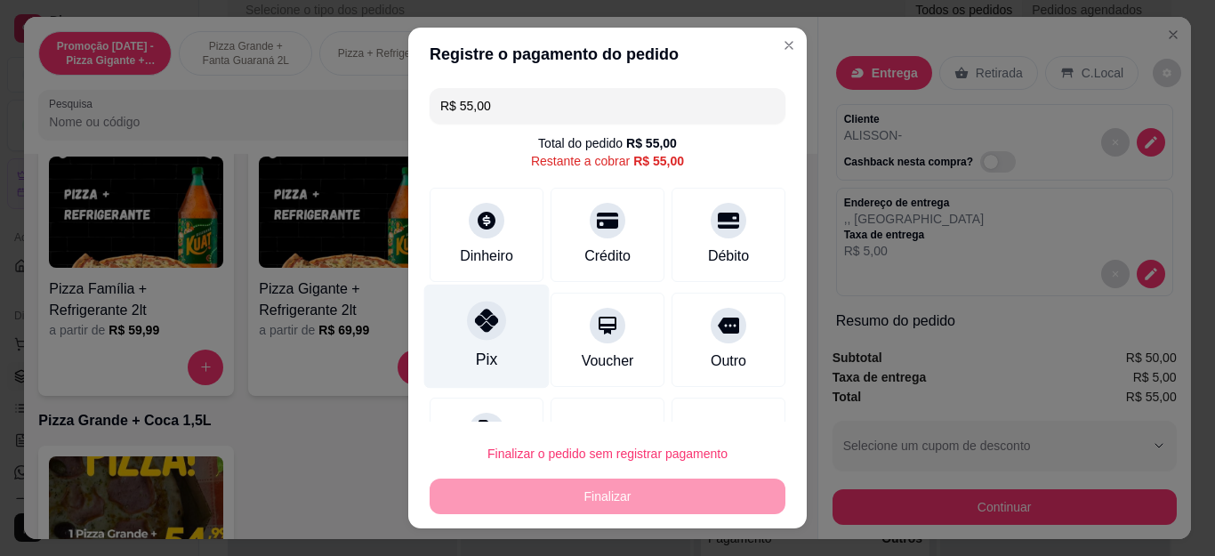
click at [474, 336] on div at bounding box center [486, 320] width 39 height 39
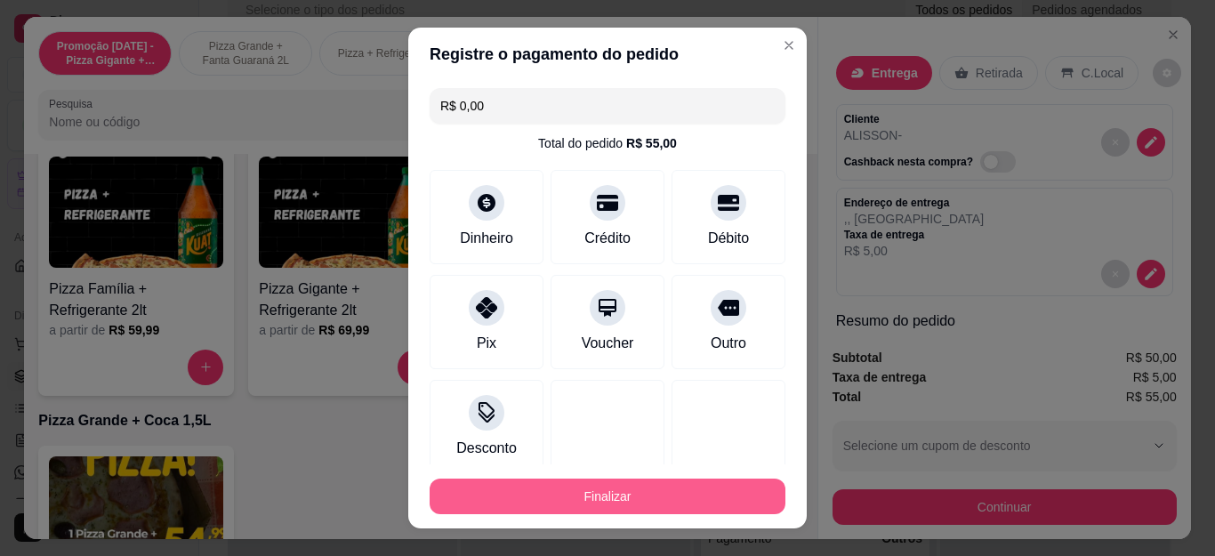
click at [647, 501] on button "Finalizar" at bounding box center [608, 496] width 356 height 36
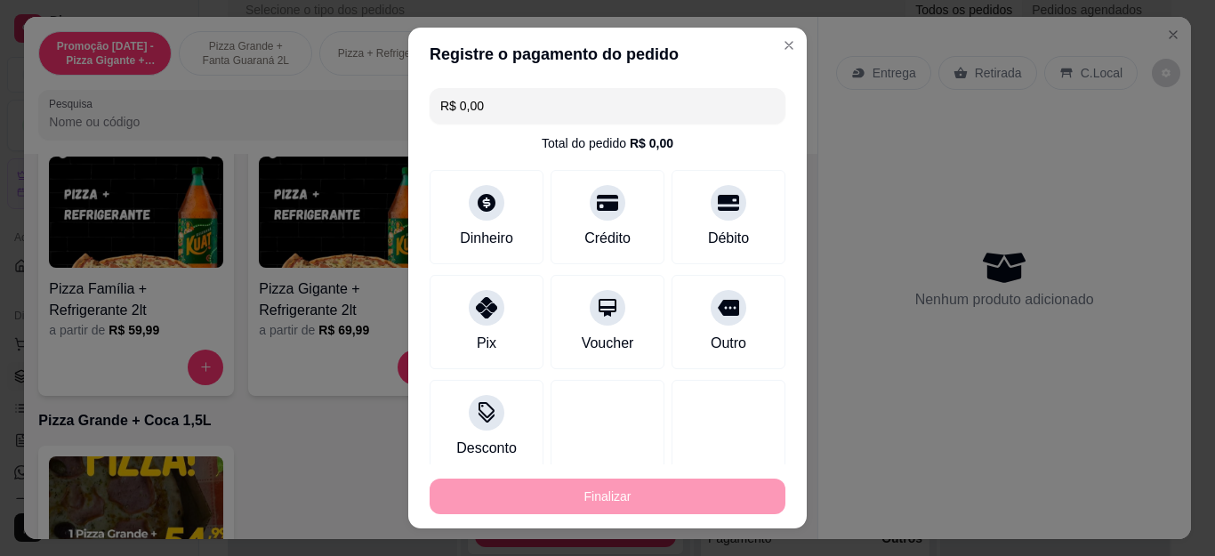
type input "-R$ 55,00"
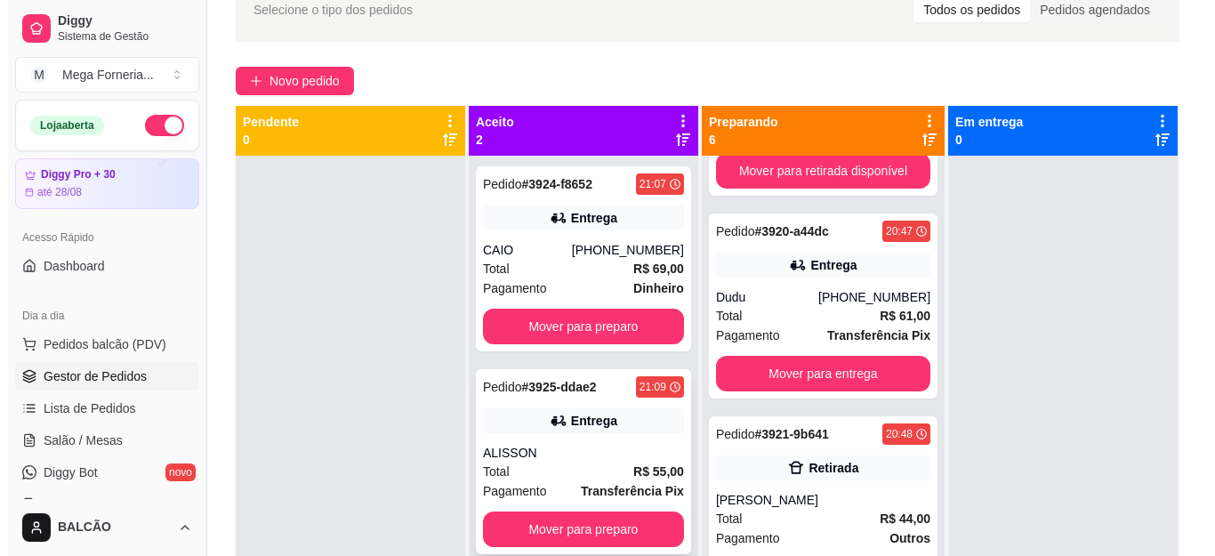
scroll to position [50, 0]
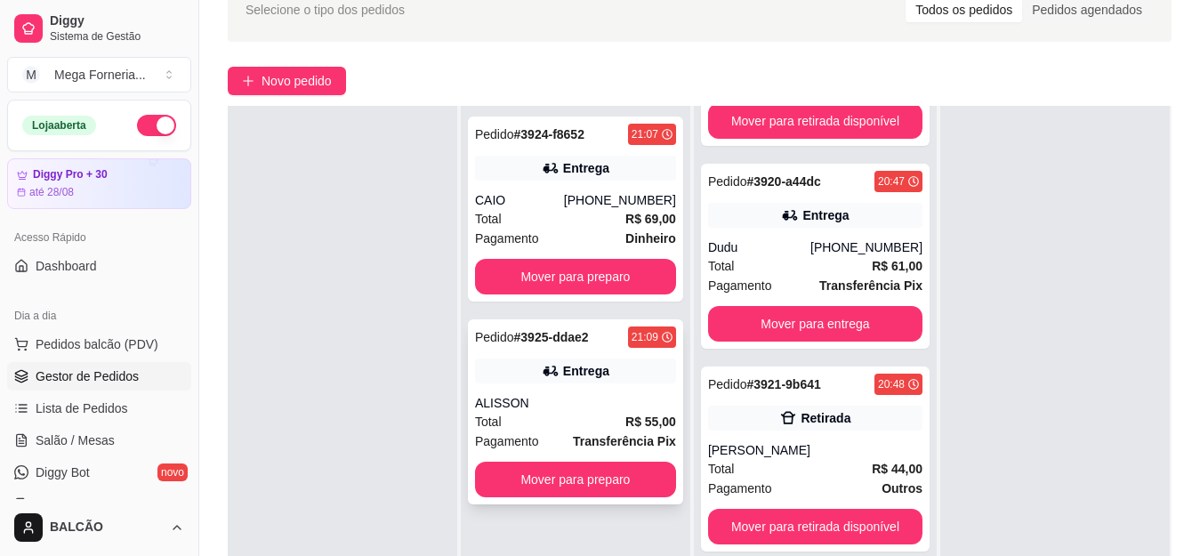
click at [606, 421] on div "Total R$ 55,00" at bounding box center [575, 422] width 201 height 20
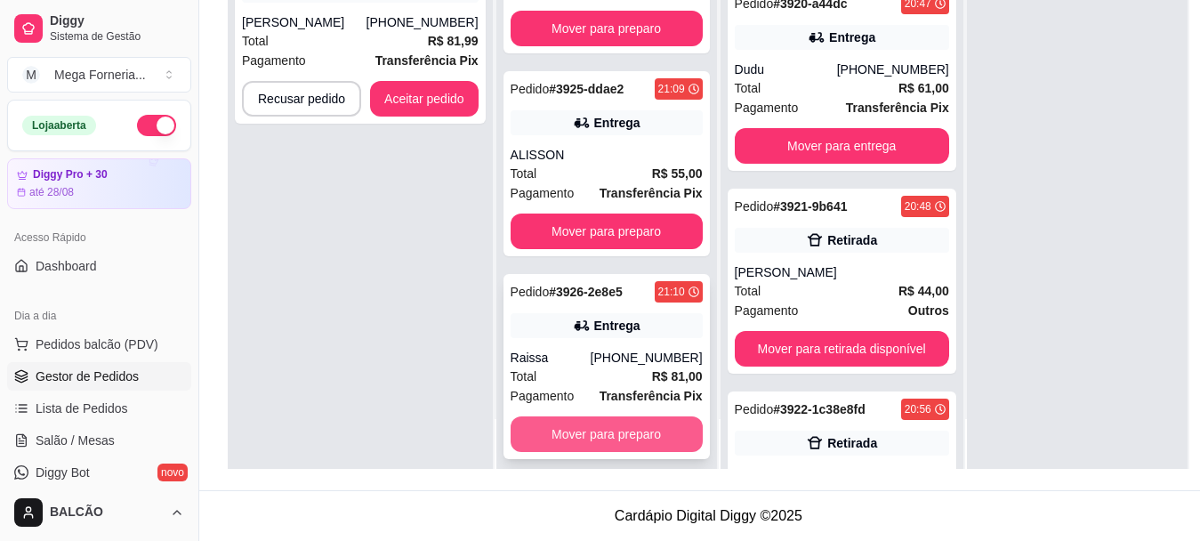
scroll to position [286, 0]
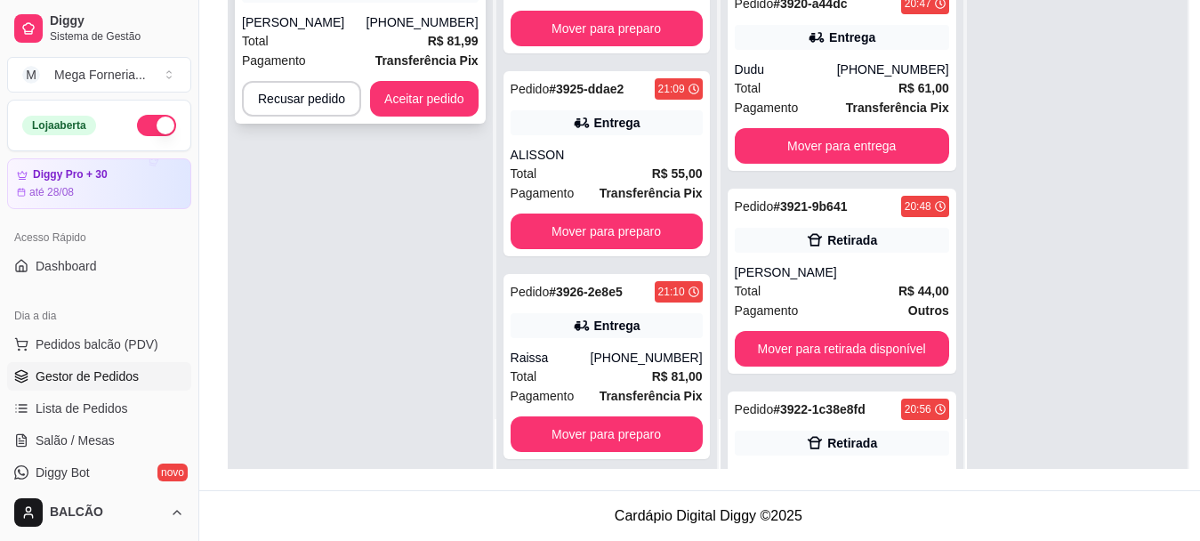
click at [367, 31] on div "Total R$ 81,99" at bounding box center [360, 41] width 237 height 20
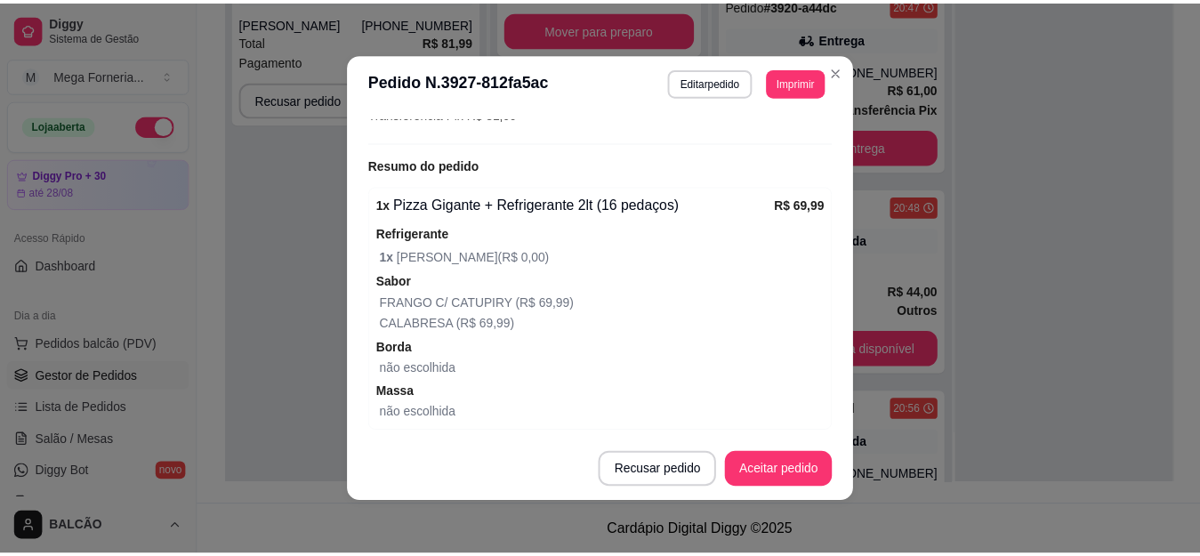
scroll to position [626, 0]
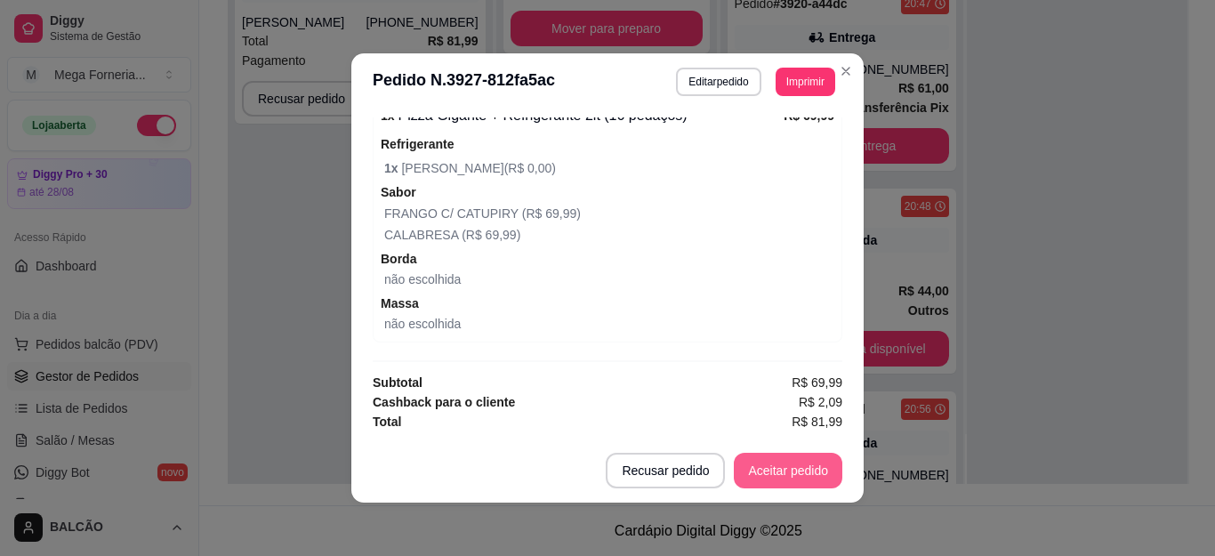
click at [803, 454] on button "Aceitar pedido" at bounding box center [788, 471] width 108 height 36
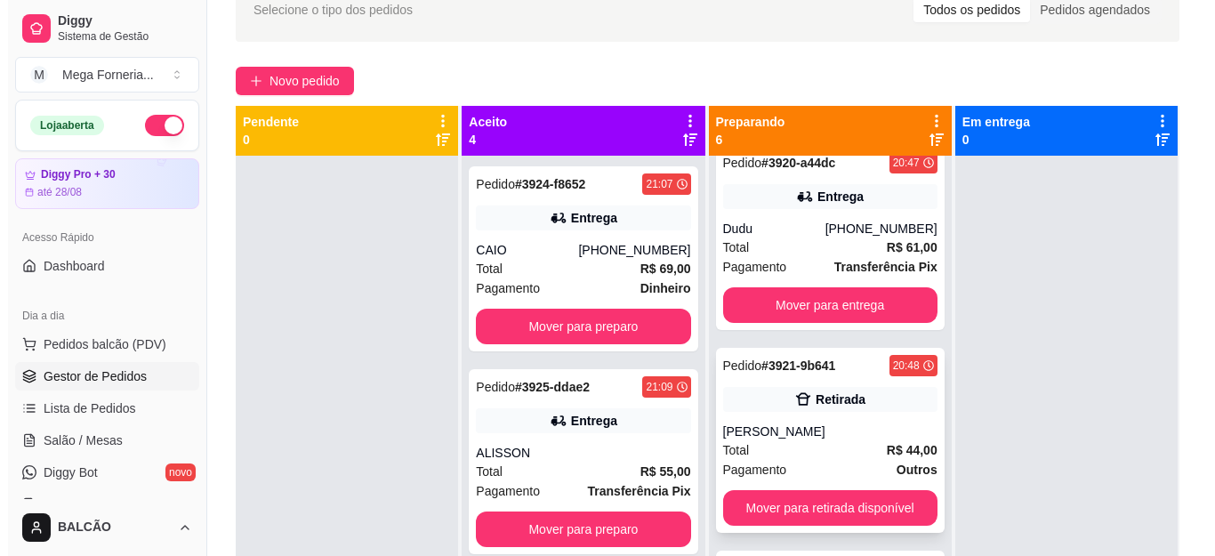
scroll to position [267, 0]
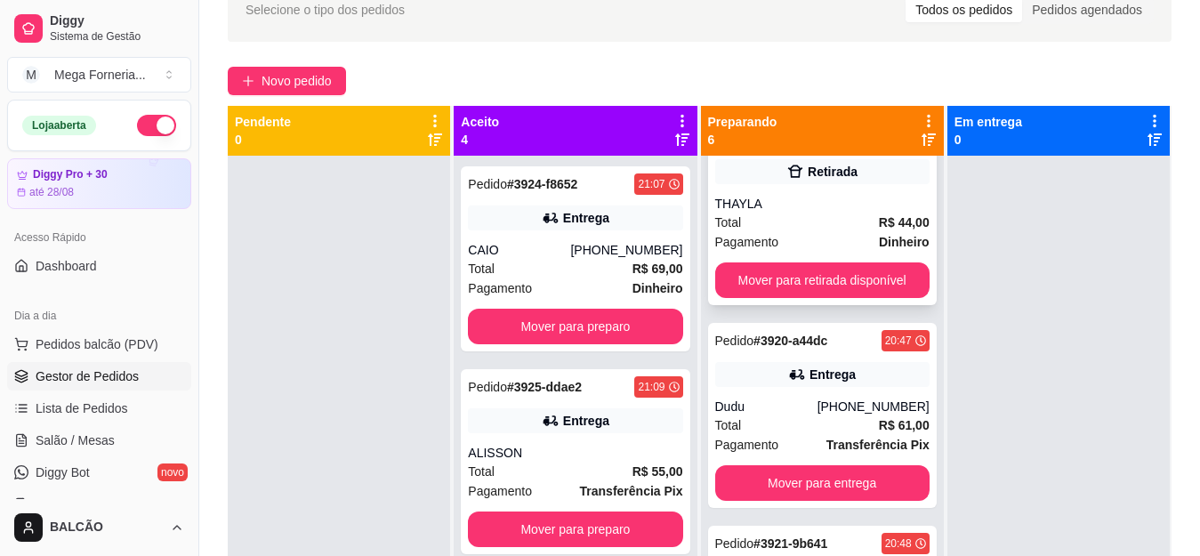
click at [734, 190] on div "Pedido # 3919-11314 20:46 Retirada THAYLA Total R$ 44,00 Pagamento Dinheiro Mov…" at bounding box center [822, 212] width 229 height 185
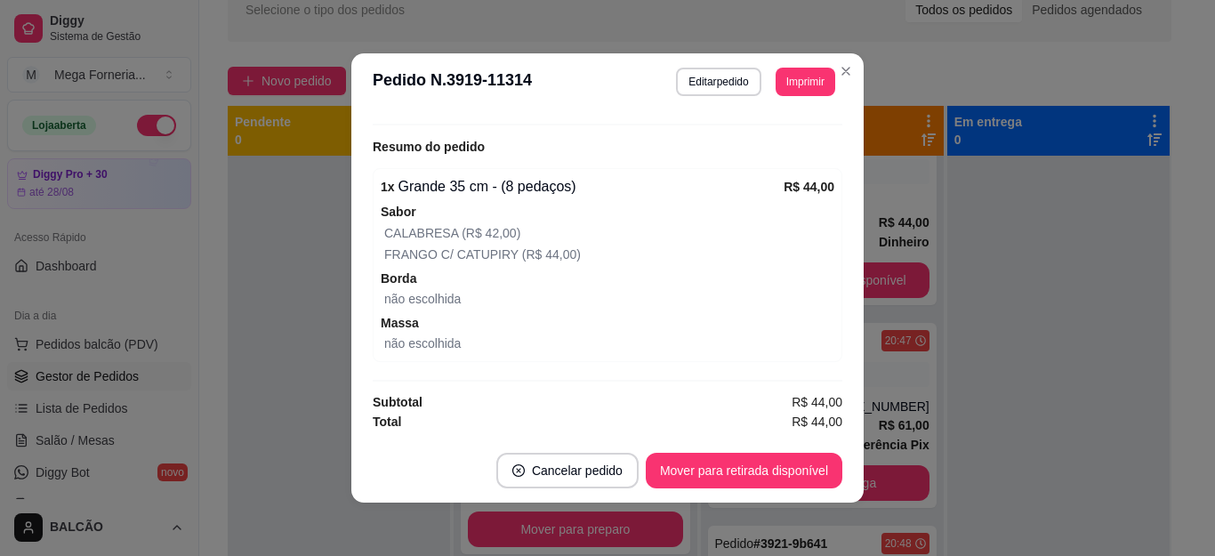
scroll to position [4, 0]
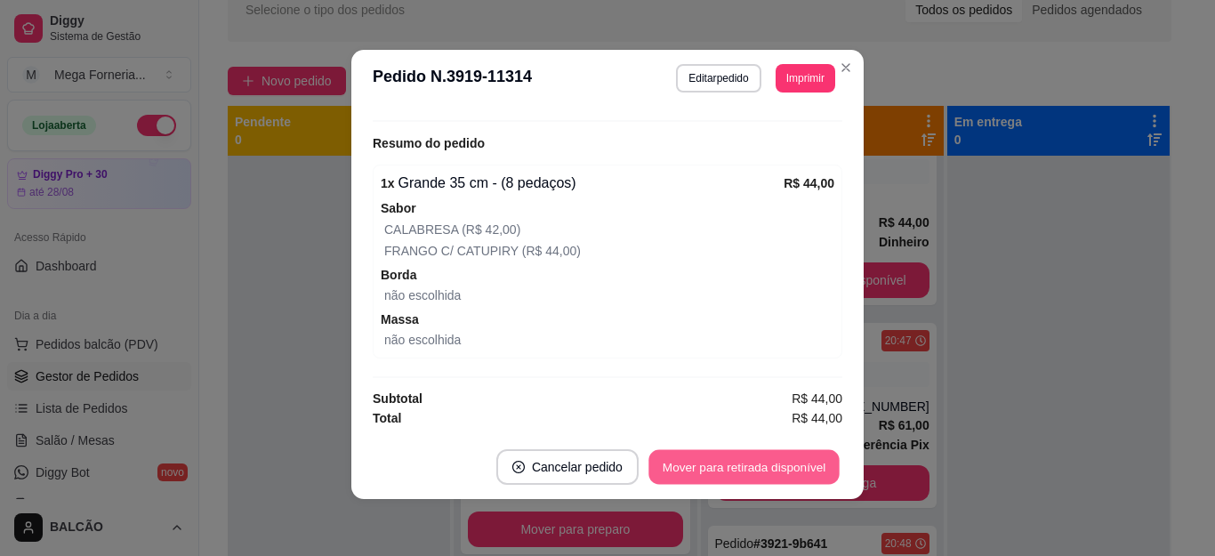
click at [746, 454] on button "Mover para retirada disponível" at bounding box center [743, 467] width 190 height 35
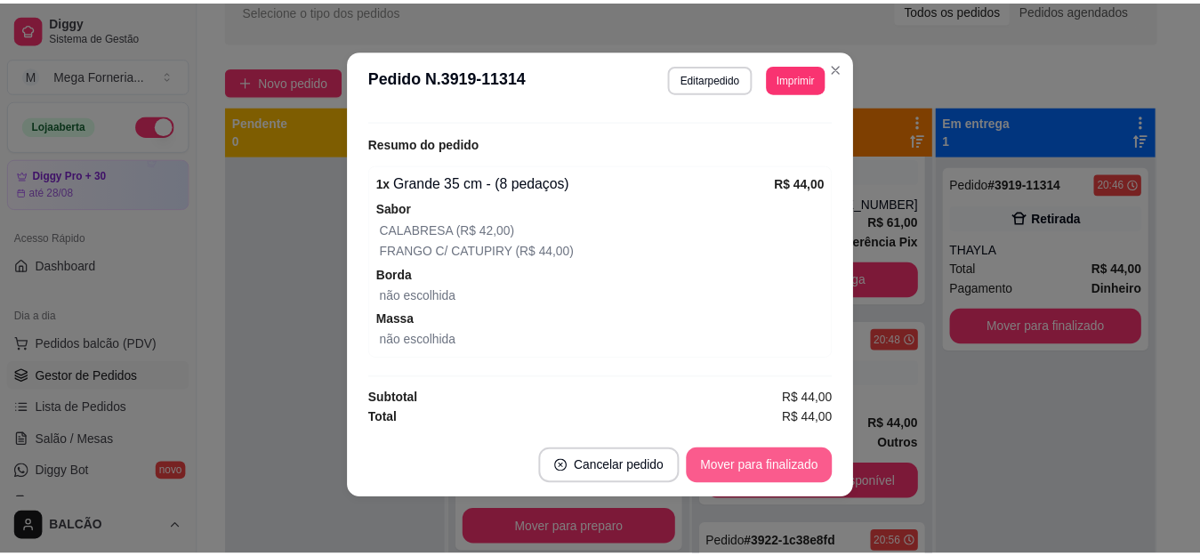
scroll to position [64, 0]
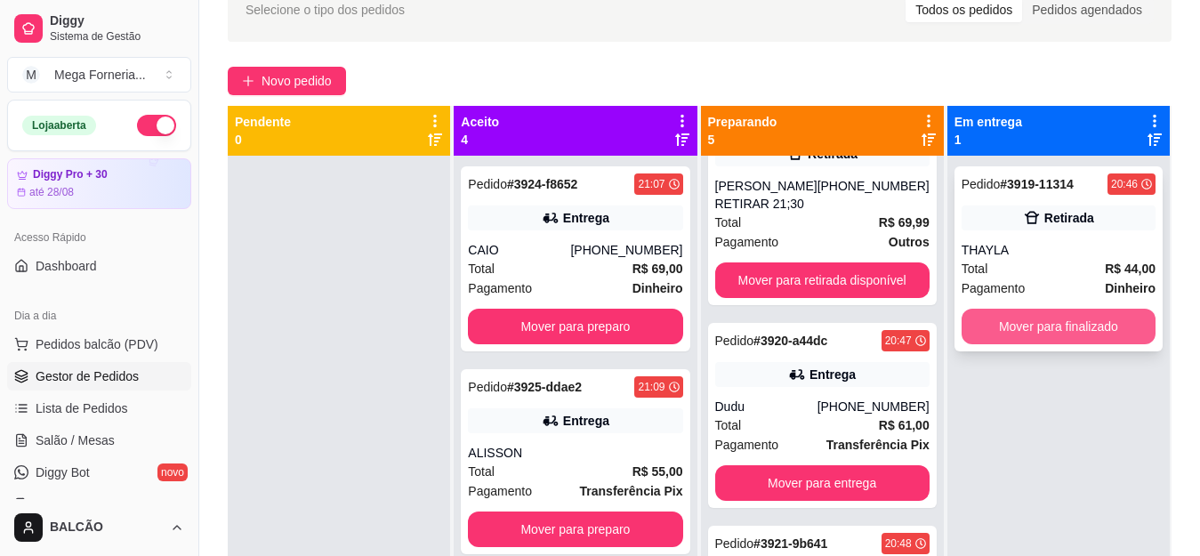
click at [1048, 327] on button "Mover para finalizado" at bounding box center [1058, 327] width 194 height 36
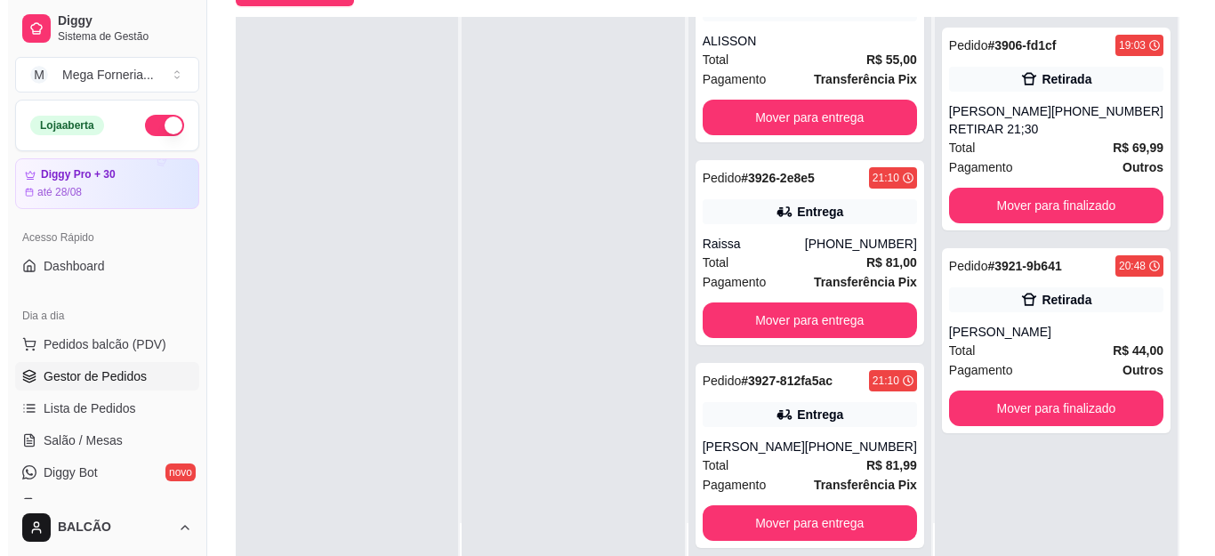
scroll to position [917, 0]
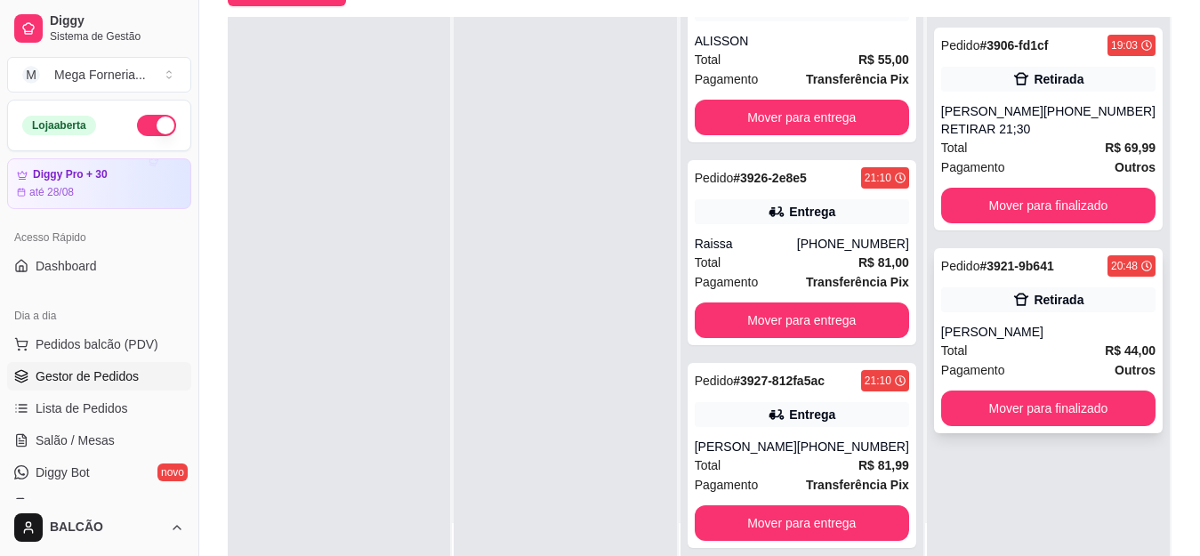
click at [1016, 296] on icon at bounding box center [1021, 300] width 18 height 18
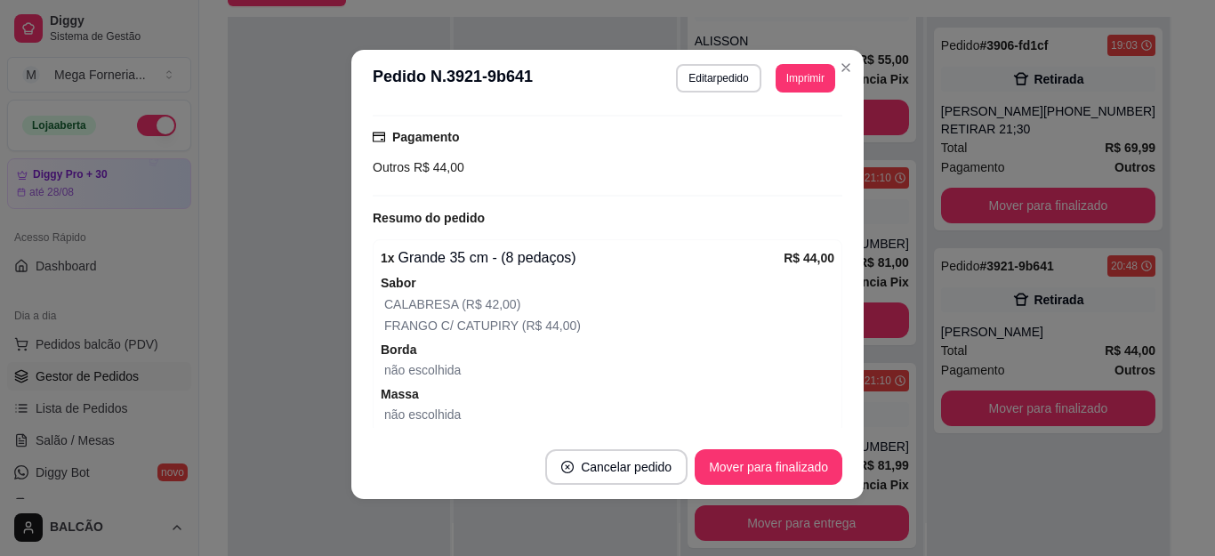
scroll to position [341, 0]
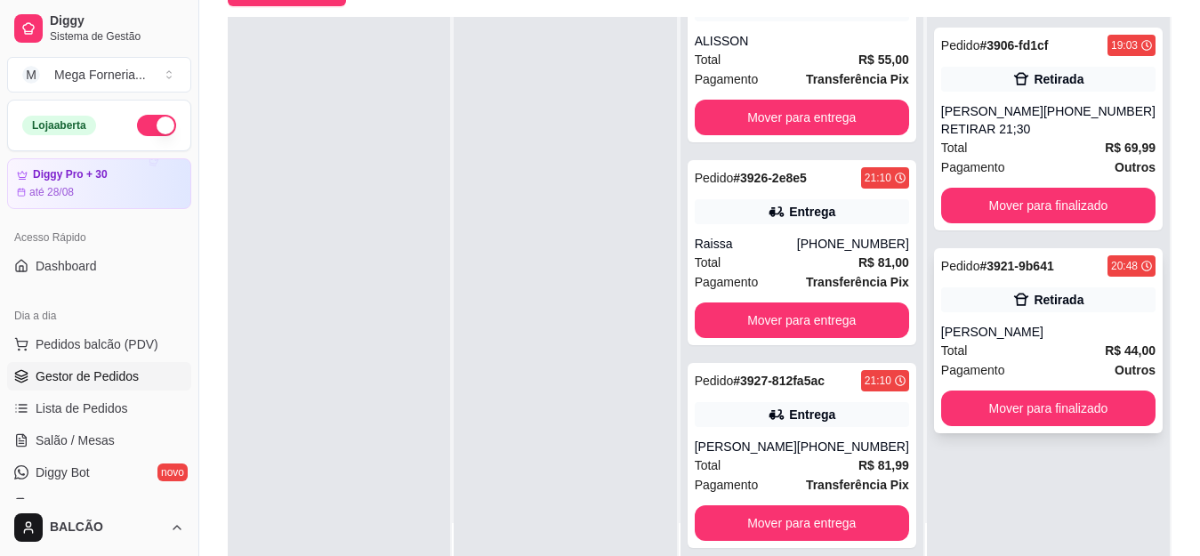
click at [963, 292] on div "Retirada" at bounding box center [1048, 299] width 214 height 25
click at [1043, 121] on div "[PERSON_NAME] RETIRAR 21;30" at bounding box center [992, 120] width 102 height 36
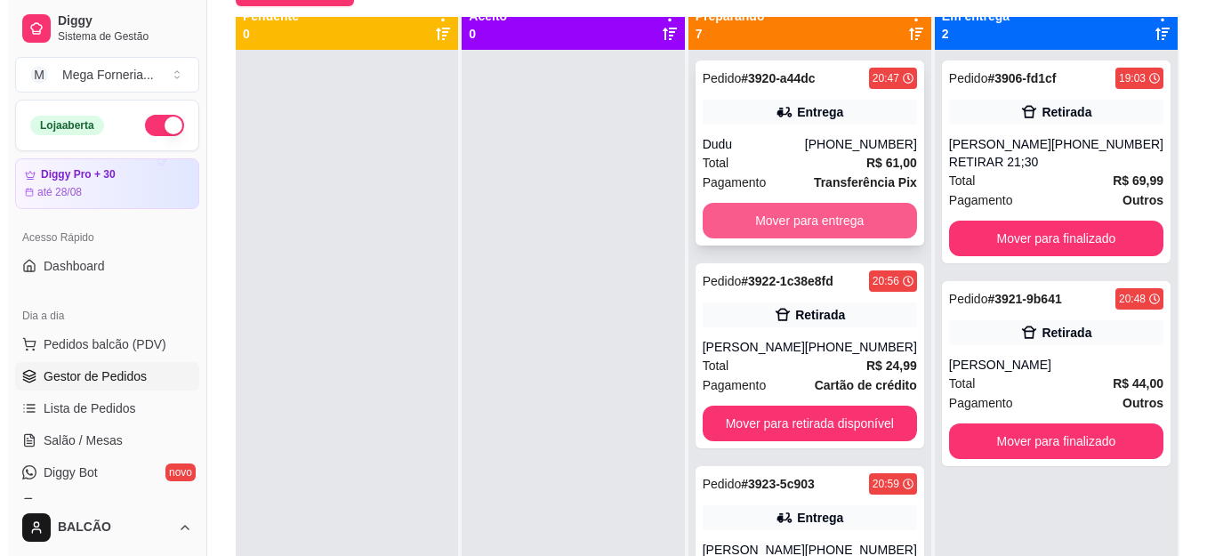
scroll to position [0, 0]
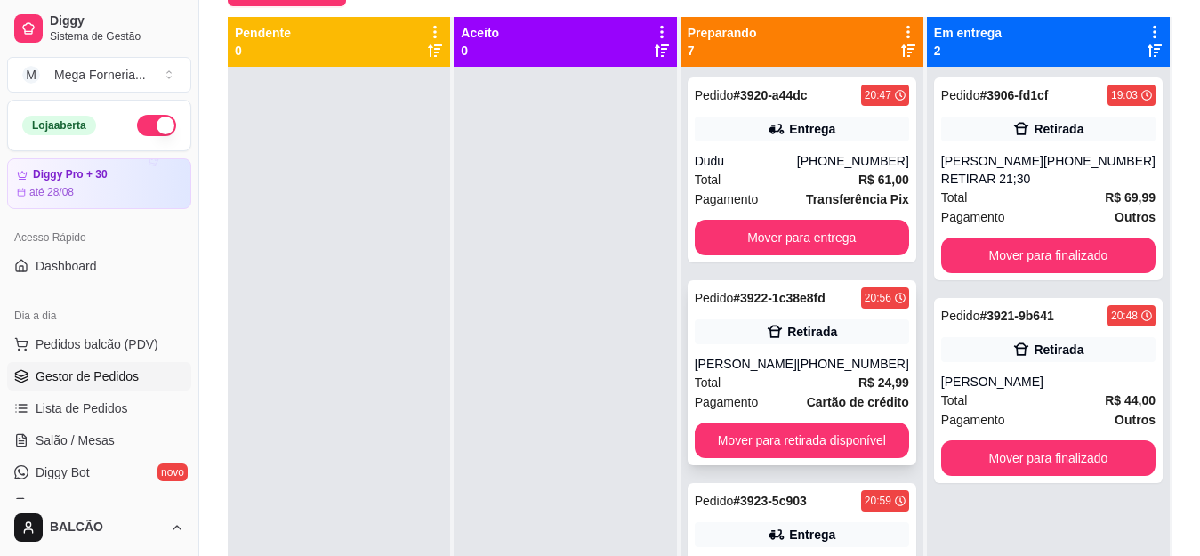
click at [766, 373] on div "[PERSON_NAME]" at bounding box center [746, 364] width 102 height 18
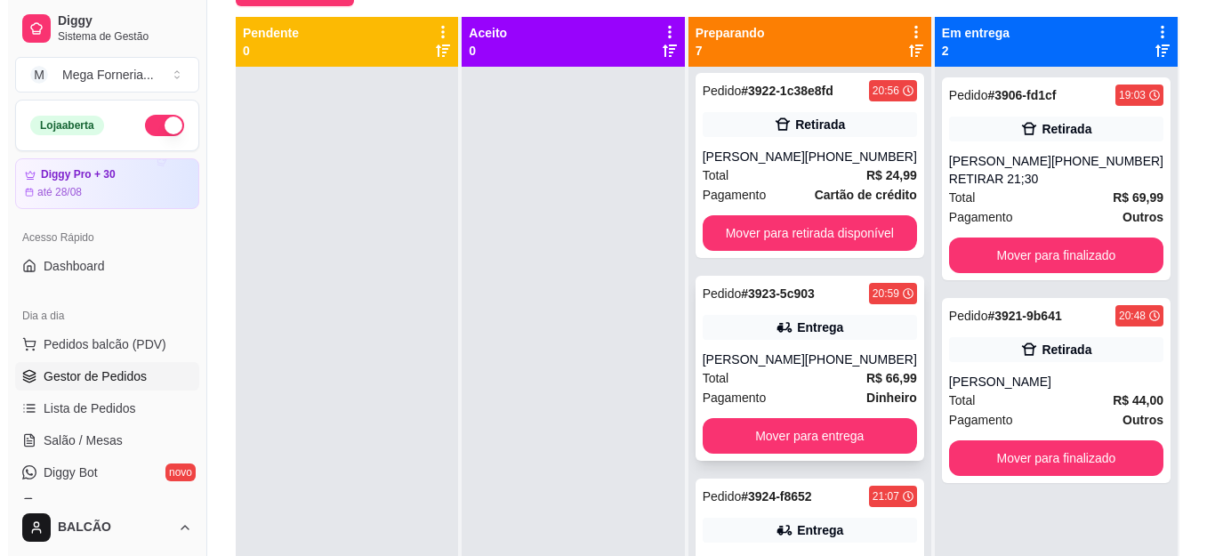
scroll to position [267, 0]
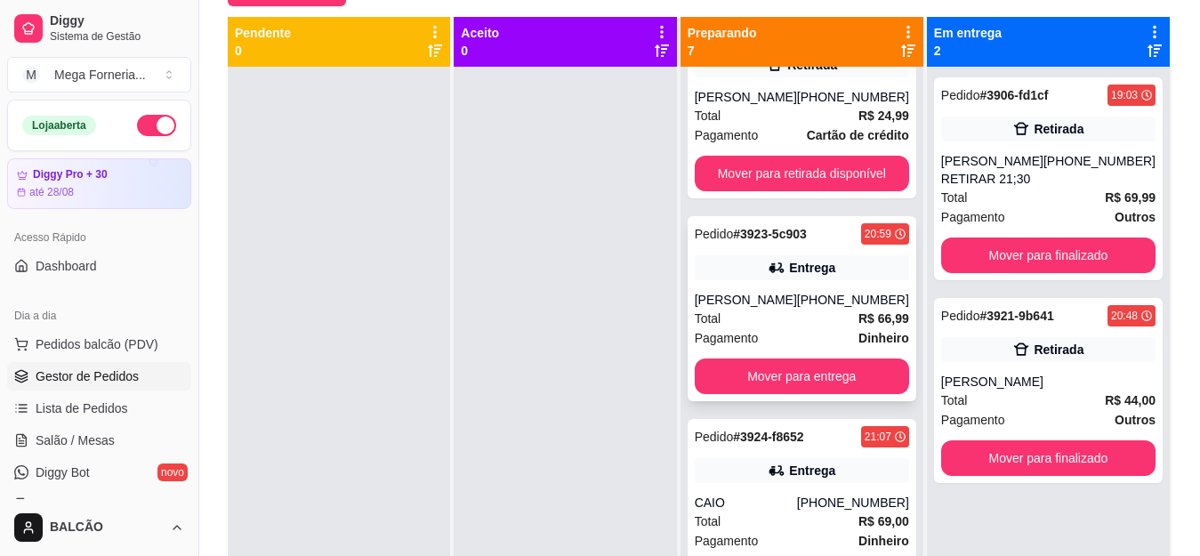
click at [770, 328] on div "Total R$ 66,99" at bounding box center [802, 319] width 214 height 20
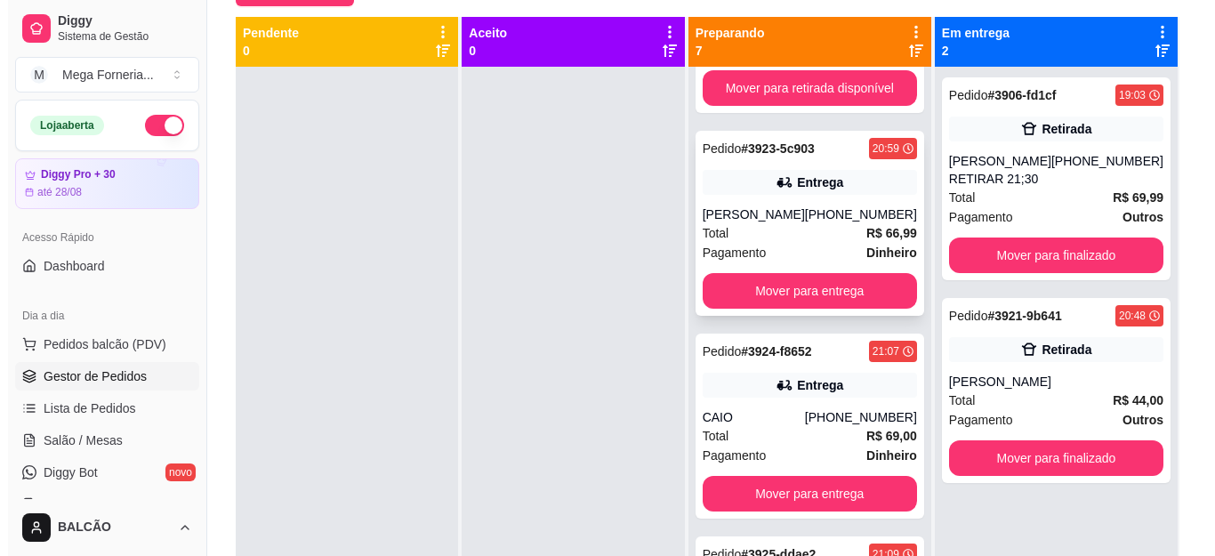
scroll to position [534, 0]
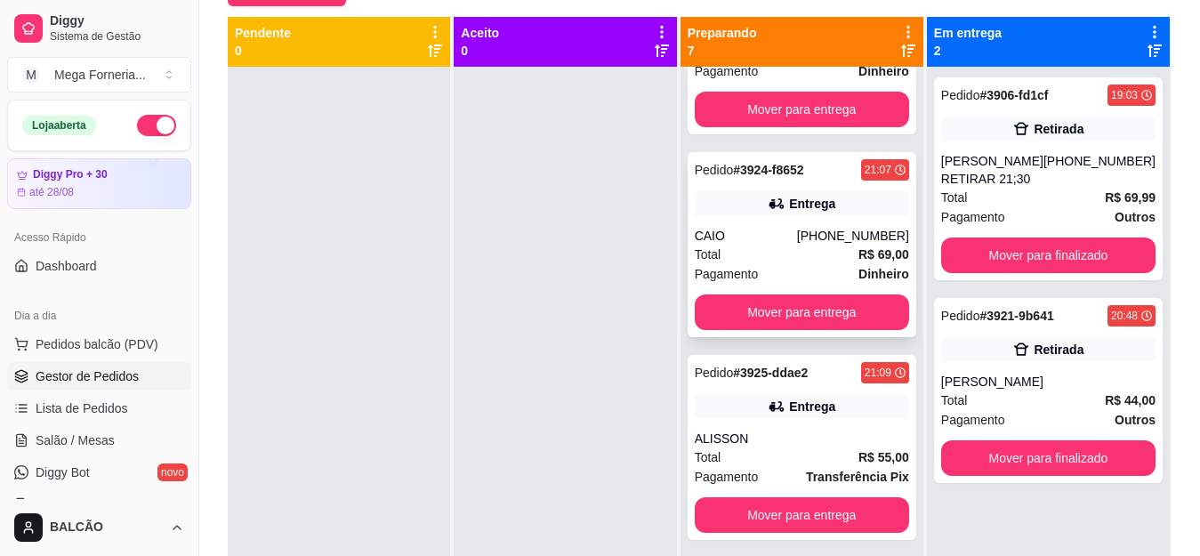
click at [791, 261] on div "Pedido # 3924-f8652 21:07 Entrega CAIO [PHONE_NUMBER] Total R$ 69,00 Pagamento …" at bounding box center [801, 244] width 229 height 185
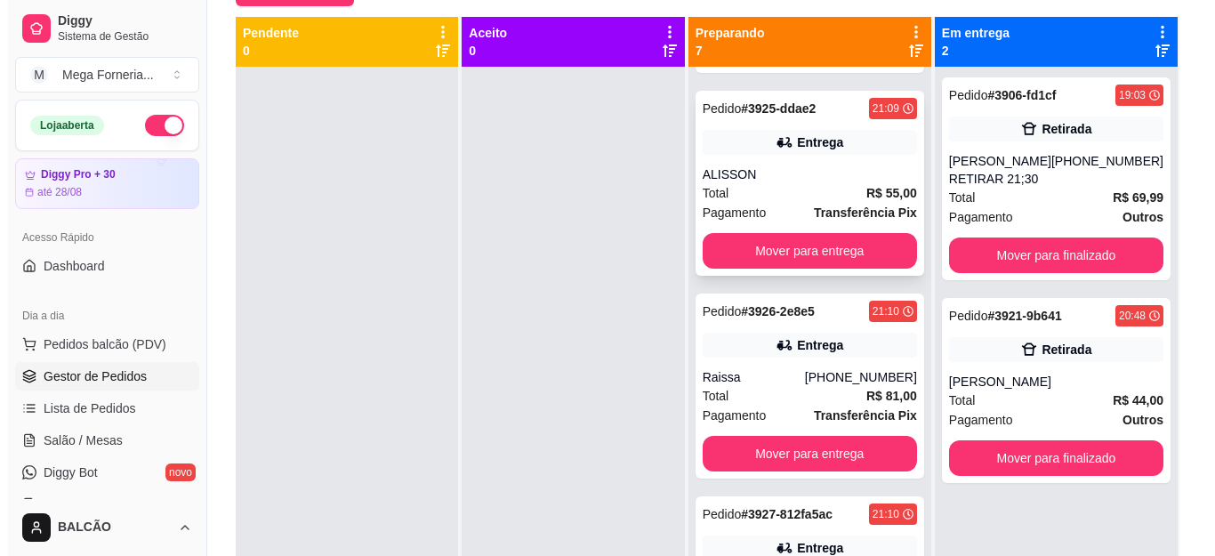
scroll to position [800, 0]
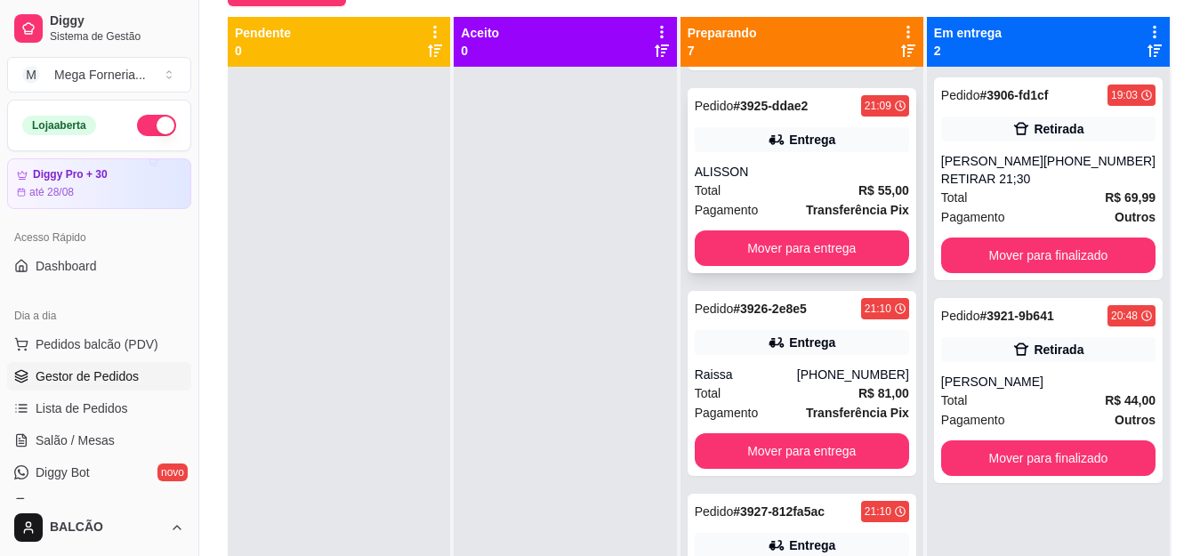
click at [767, 149] on icon at bounding box center [776, 140] width 18 height 18
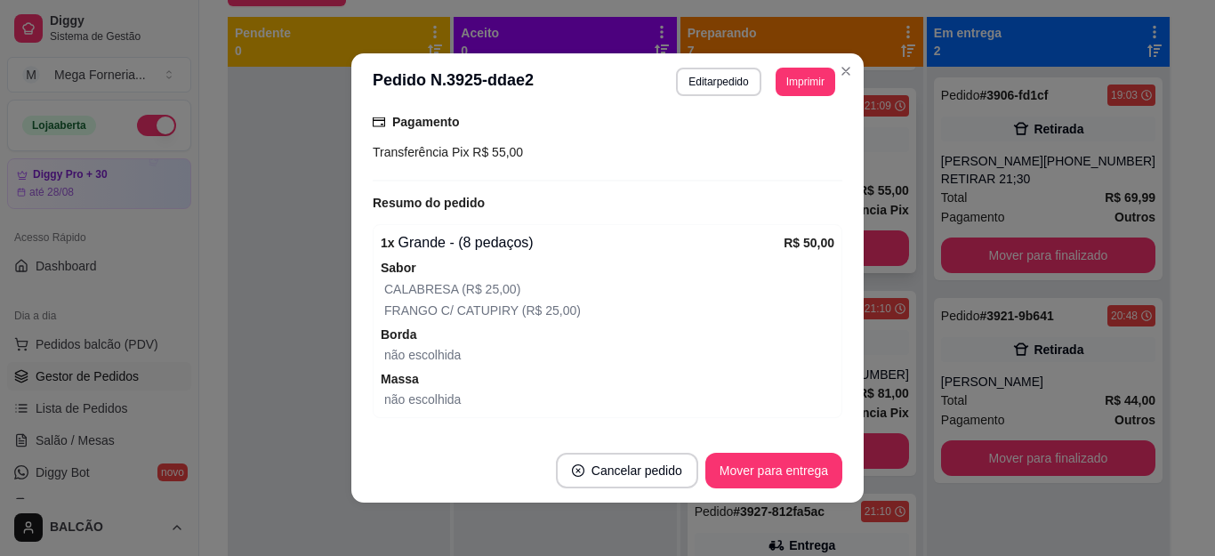
scroll to position [480, 0]
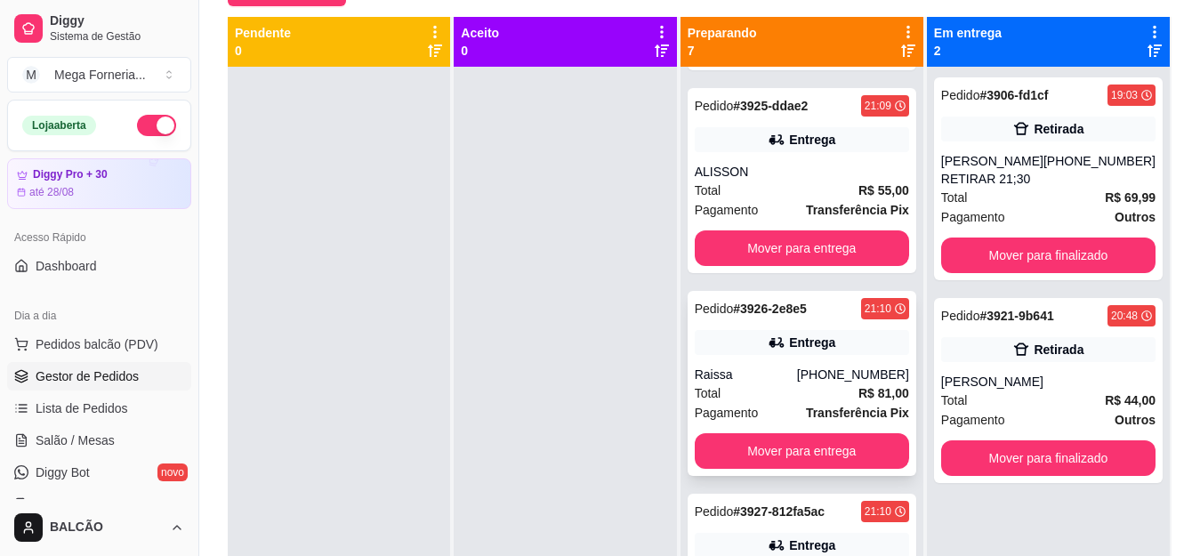
click at [862, 355] on div "Entrega" at bounding box center [802, 342] width 214 height 25
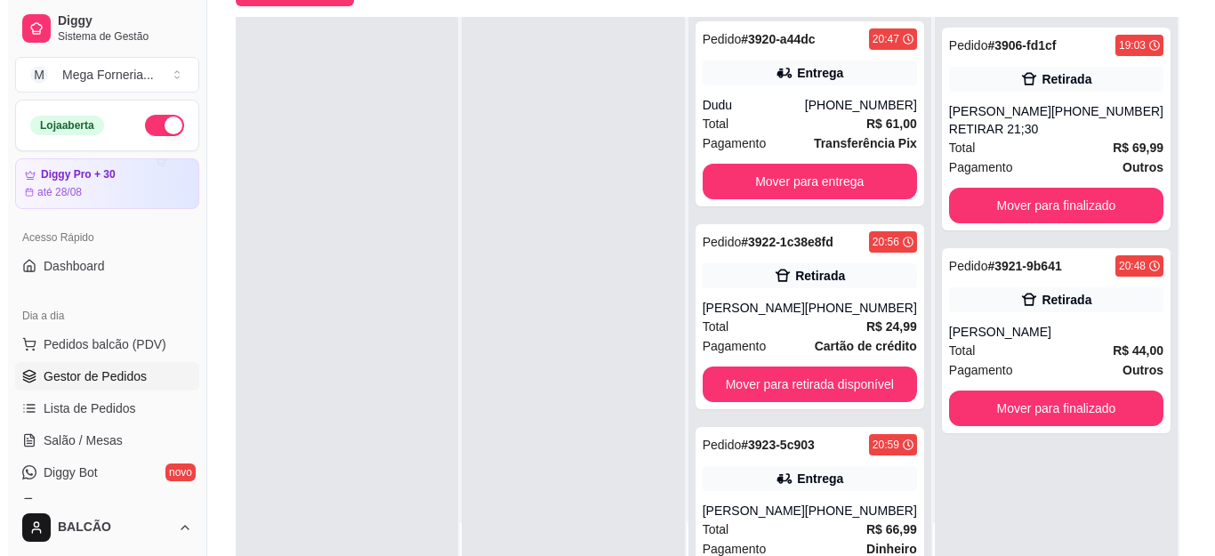
scroll to position [0, 0]
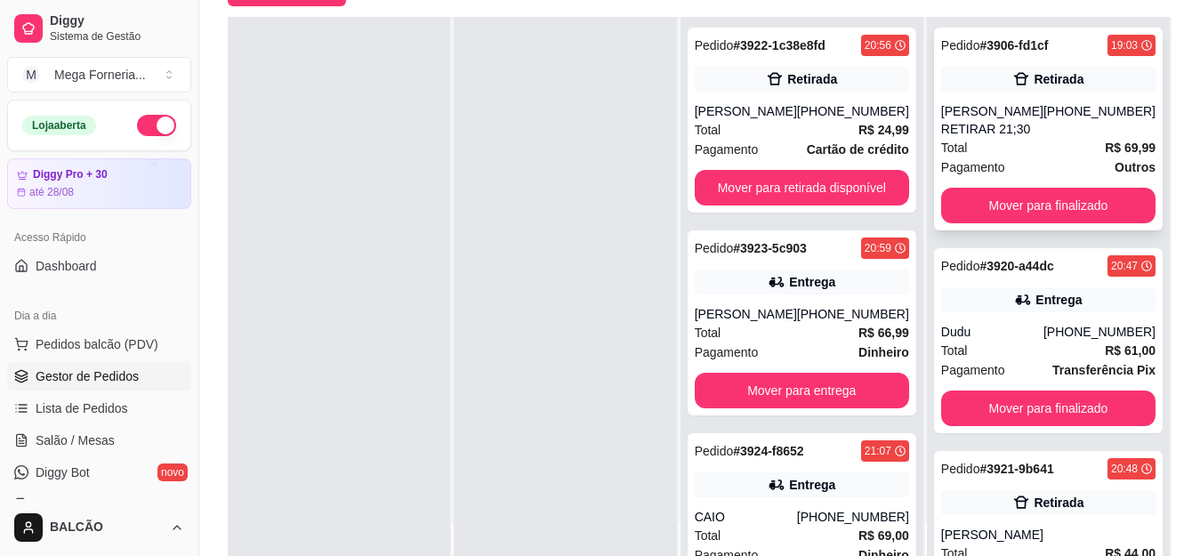
click at [991, 98] on div "Pedido # 3906-fd1cf 19:03 Retirada [PERSON_NAME] RETIRAR 21;[PHONE_NUMBER] Tota…" at bounding box center [1048, 129] width 229 height 203
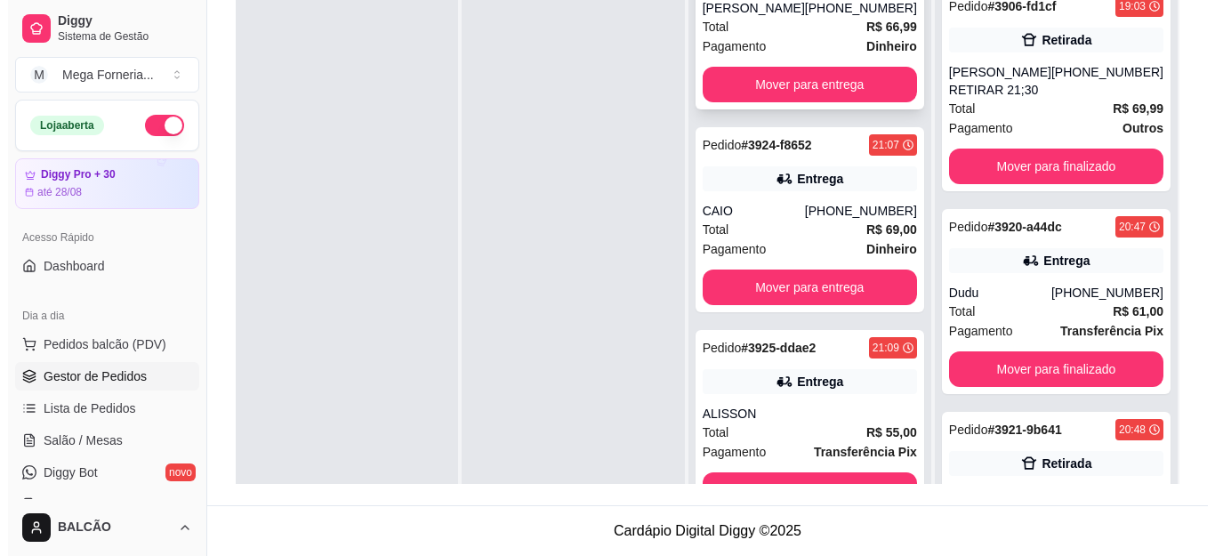
scroll to position [356, 0]
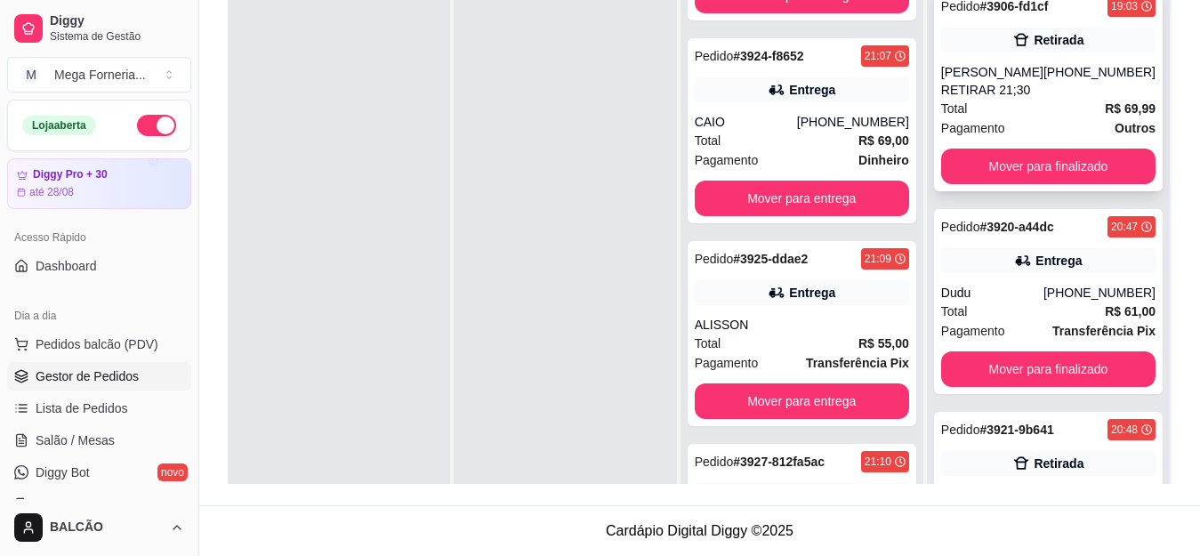
click at [951, 81] on div "[PERSON_NAME] RETIRAR 21;30" at bounding box center [992, 81] width 102 height 36
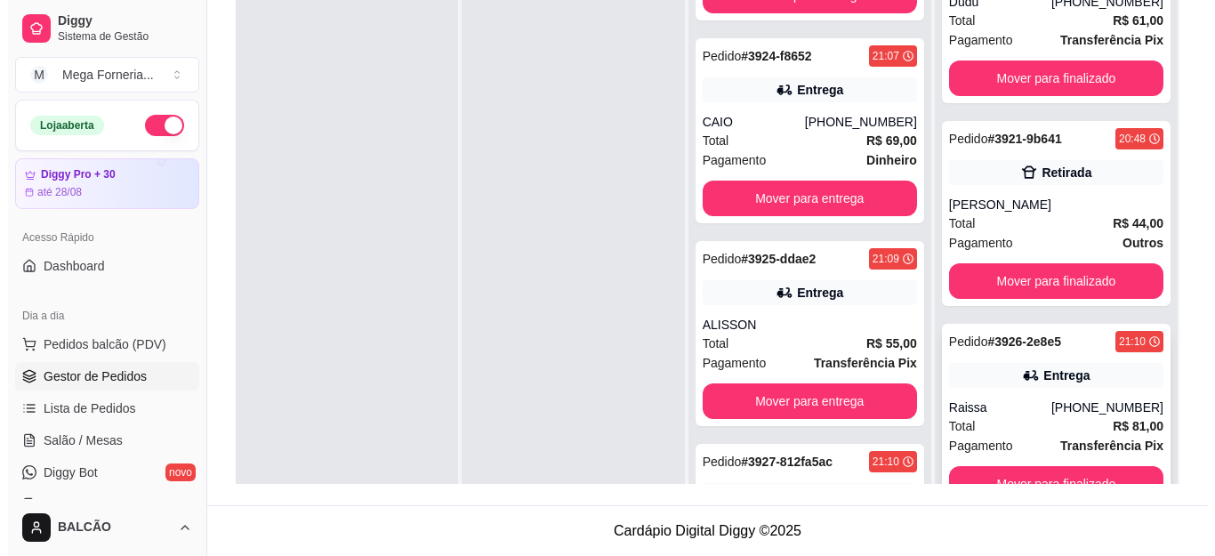
scroll to position [202, 0]
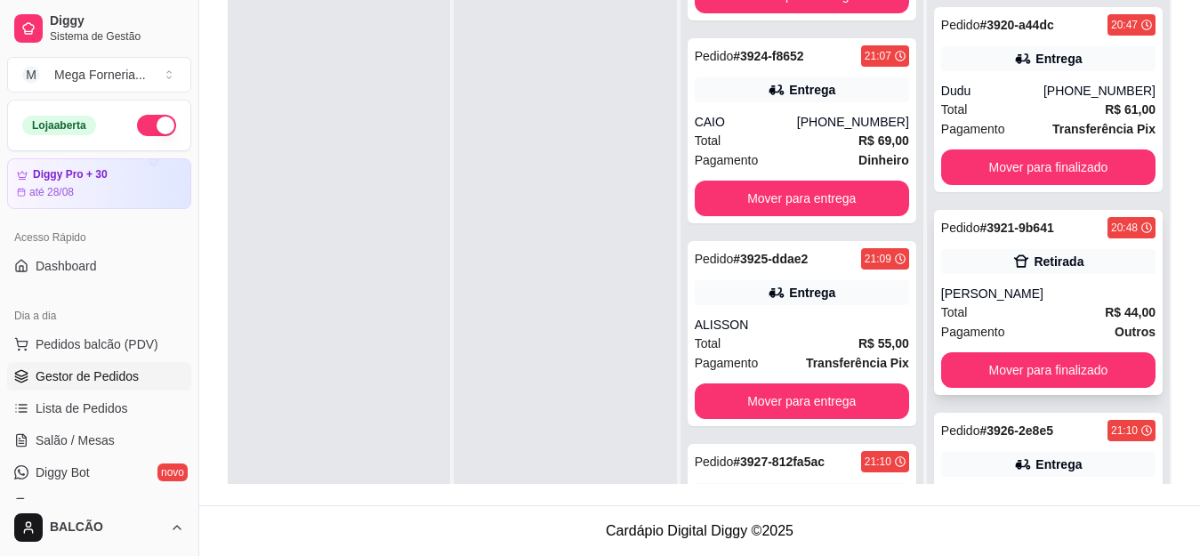
click at [1044, 275] on div "Pedido # 3921-9b641 20:48 Retirada ANTONIO Total R$ 44,00 Pagamento Outros Move…" at bounding box center [1048, 302] width 229 height 185
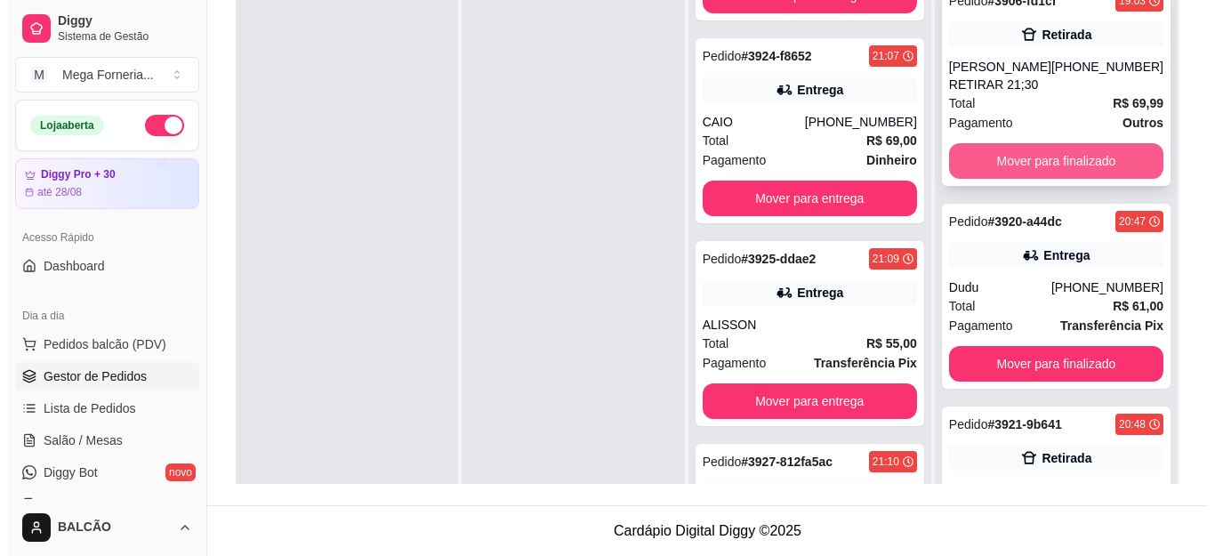
scroll to position [0, 0]
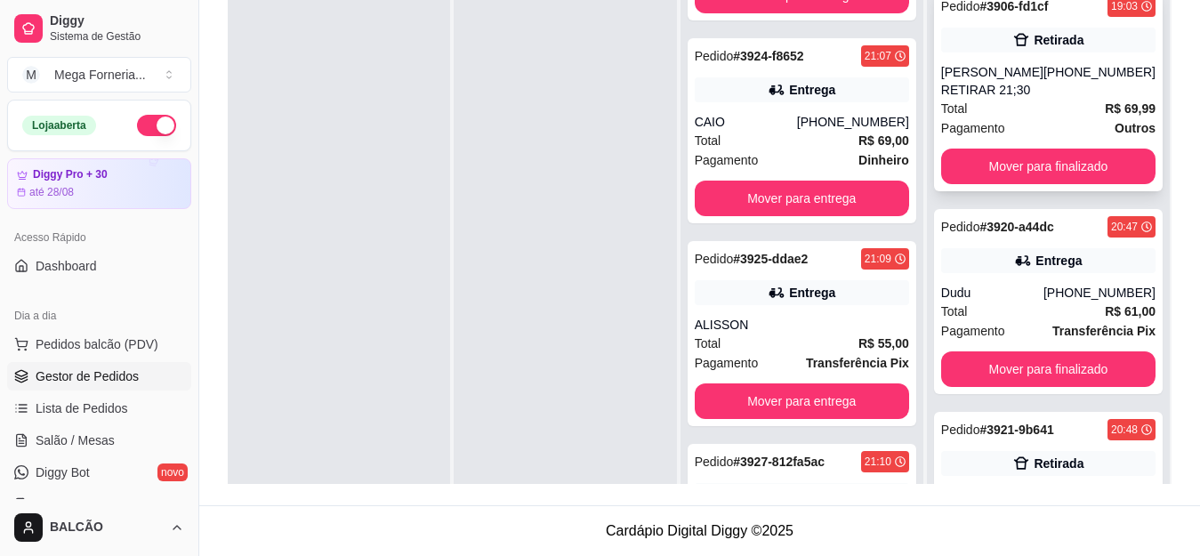
click at [1009, 53] on div "Pedido # 3906-fd1cf 19:03 Retirada [PERSON_NAME] RETIRAR 21;[PHONE_NUMBER] Tota…" at bounding box center [1048, 89] width 229 height 203
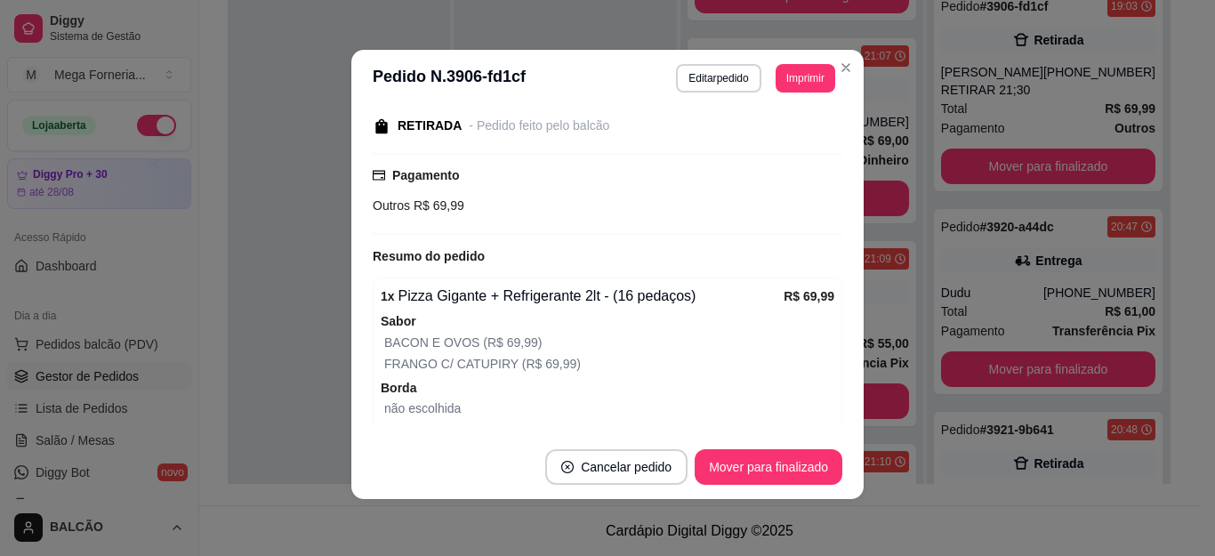
scroll to position [210, 0]
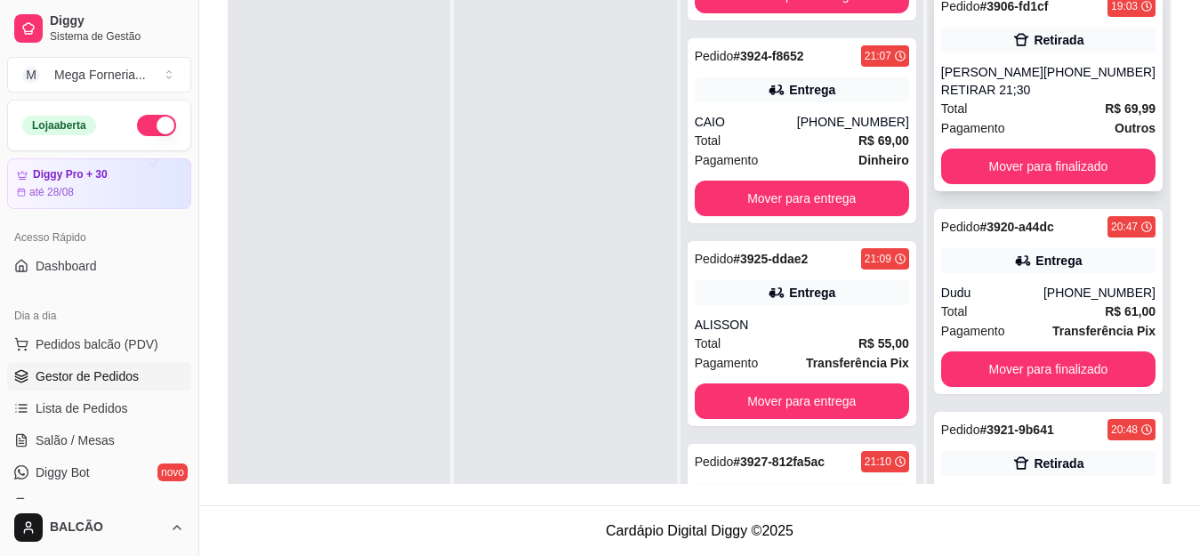
click at [981, 96] on div "[PERSON_NAME] RETIRAR 21;30" at bounding box center [992, 81] width 102 height 36
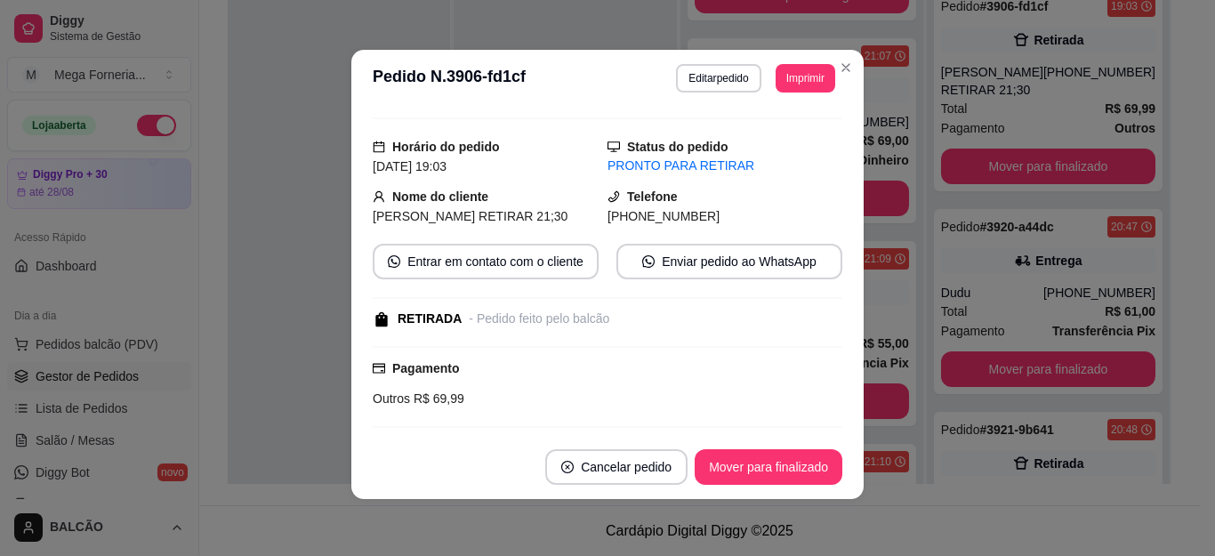
scroll to position [32, 0]
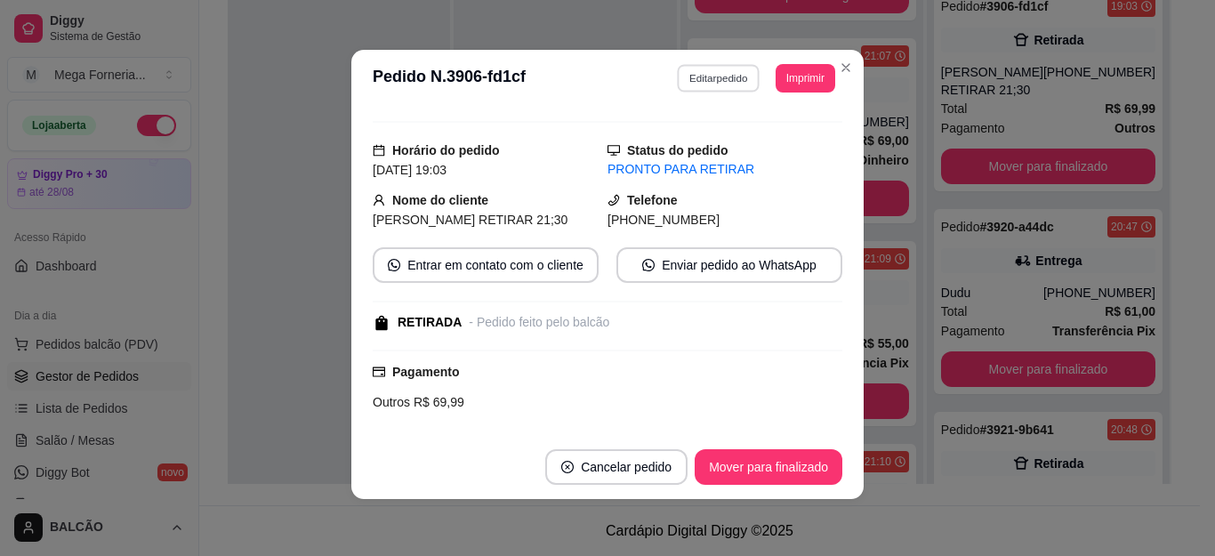
click at [690, 82] on button "Editar pedido" at bounding box center [719, 78] width 83 height 28
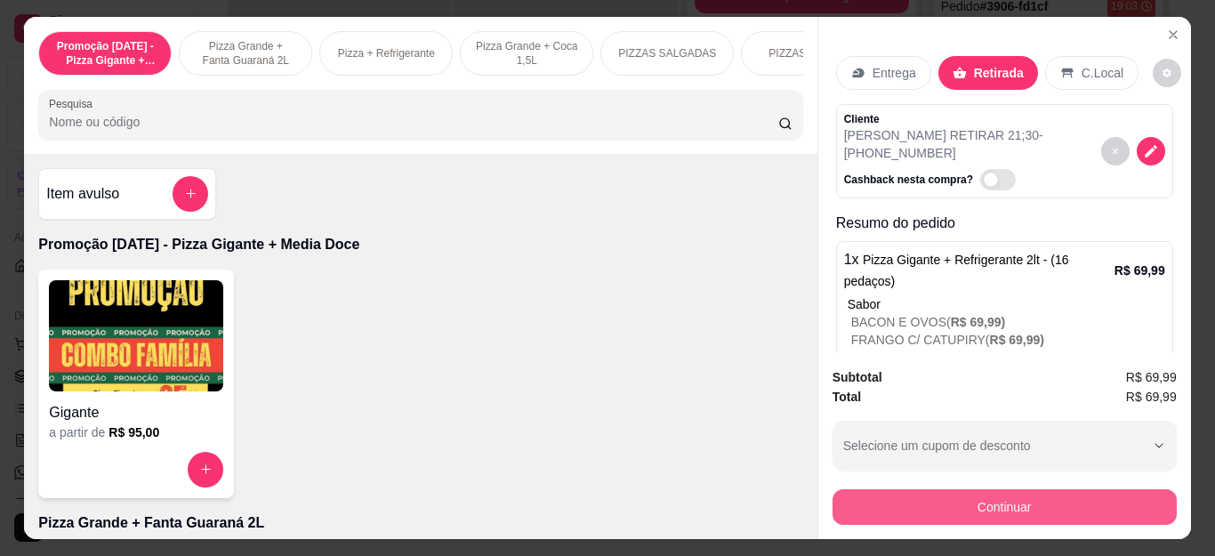
click at [962, 491] on button "Continuar" at bounding box center [1004, 507] width 344 height 36
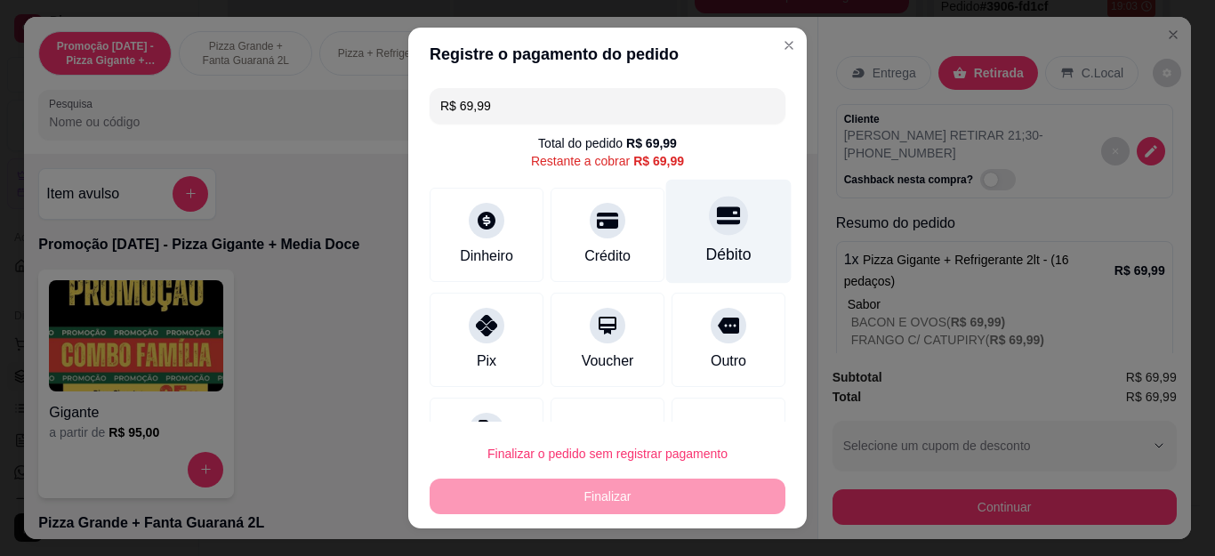
click at [709, 217] on div at bounding box center [728, 216] width 39 height 39
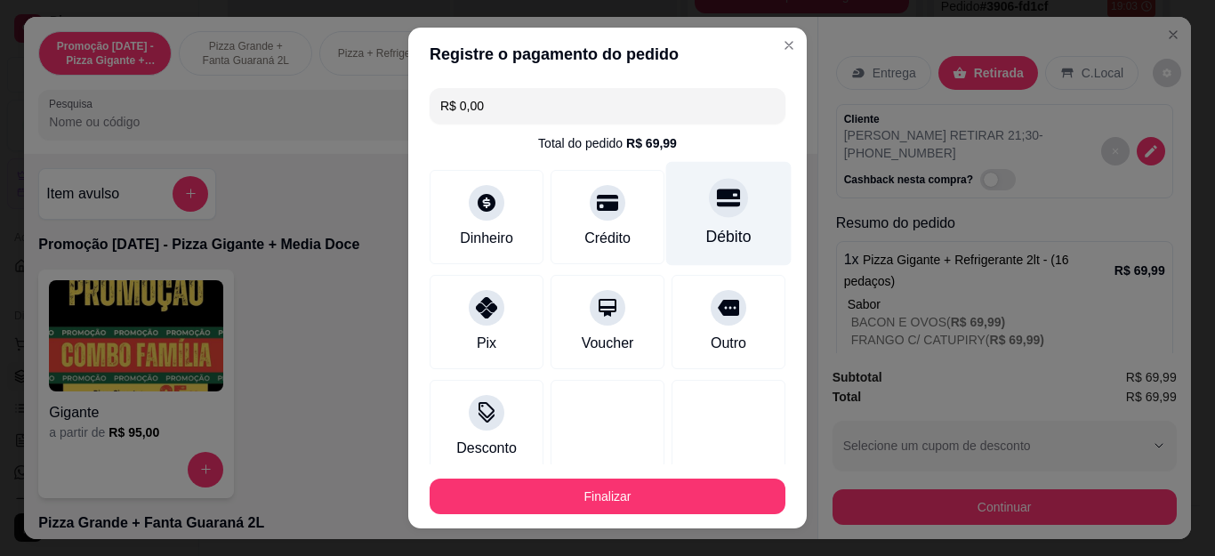
type input "R$ 0,00"
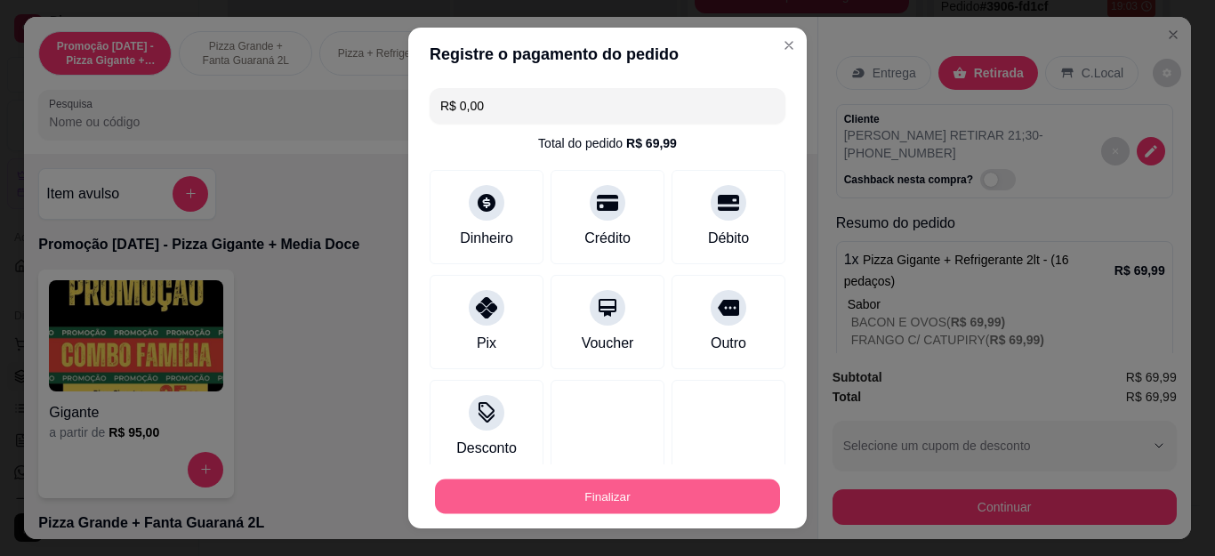
click at [719, 496] on button "Finalizar" at bounding box center [607, 495] width 345 height 35
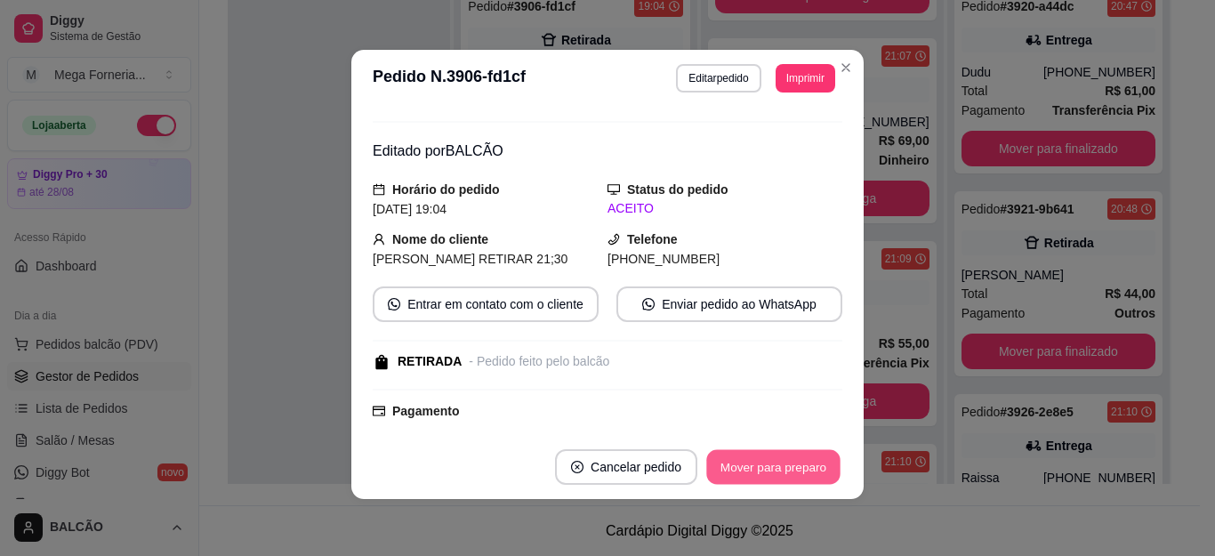
click at [783, 453] on button "Mover para preparo" at bounding box center [772, 467] width 133 height 35
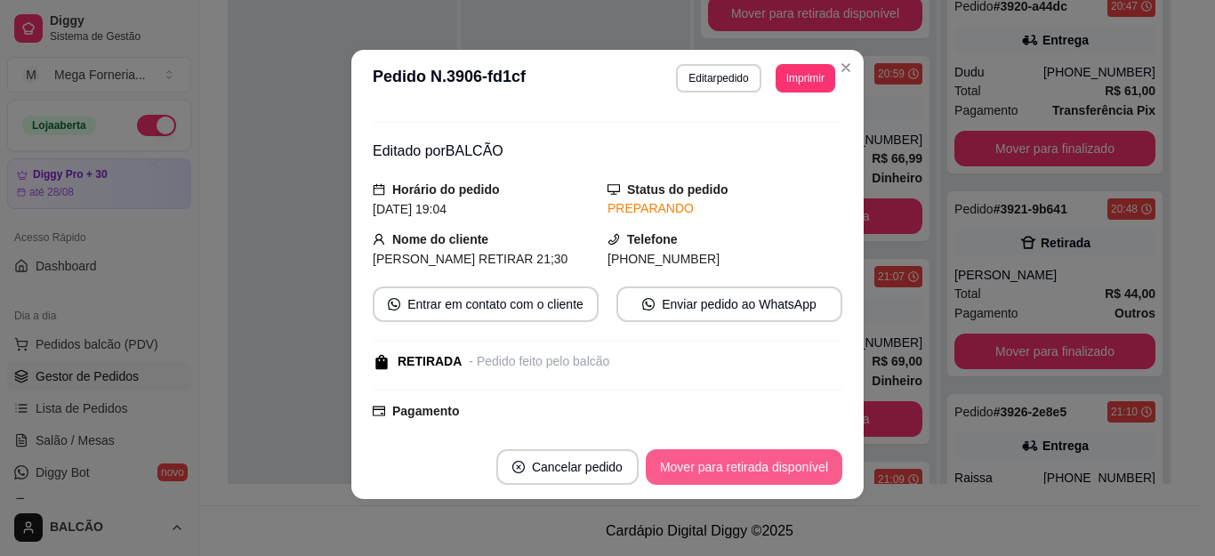
scroll to position [576, 0]
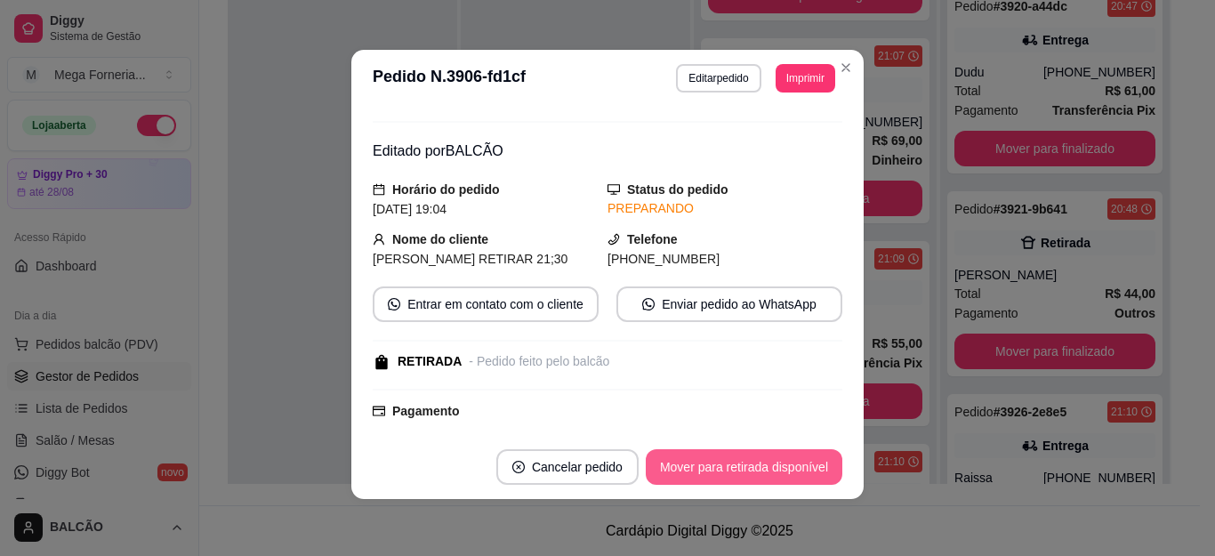
click at [792, 461] on button "Mover para retirada disponível" at bounding box center [744, 467] width 197 height 36
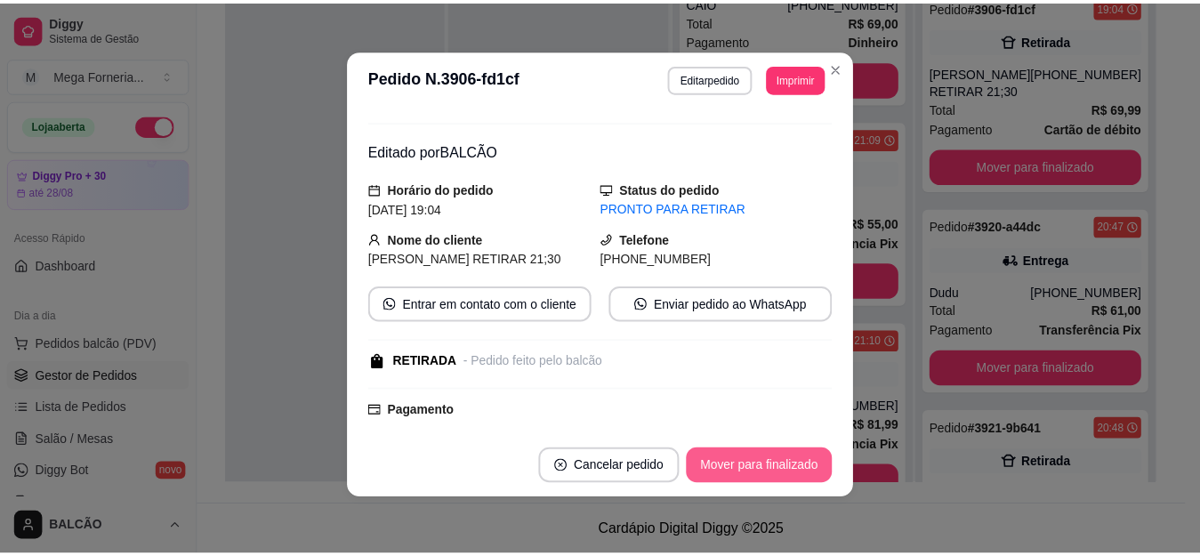
scroll to position [356, 0]
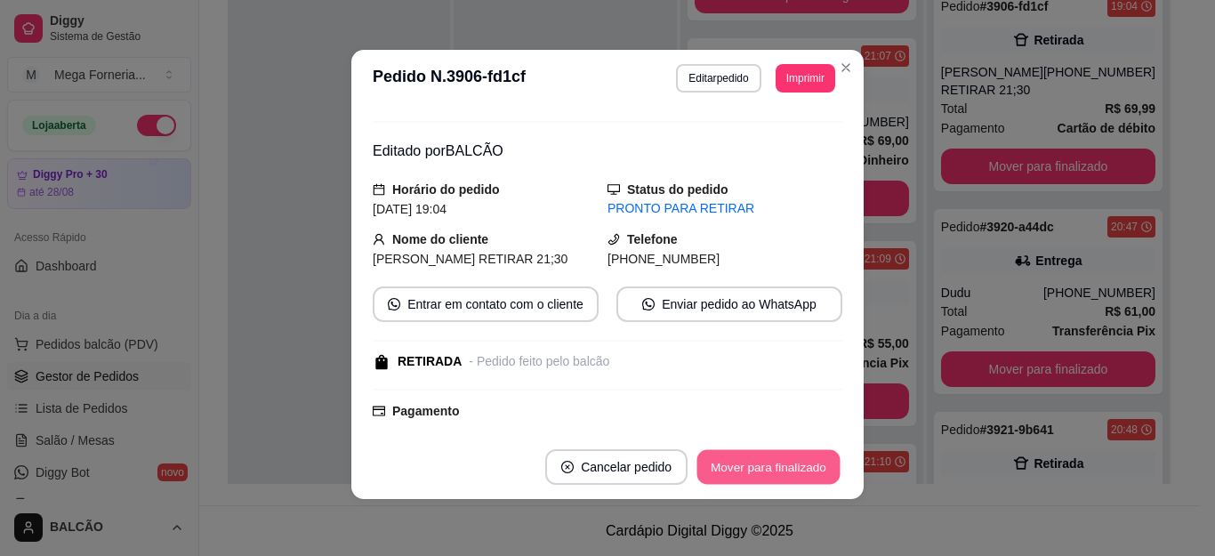
click at [807, 456] on button "Mover para finalizado" at bounding box center [768, 467] width 143 height 35
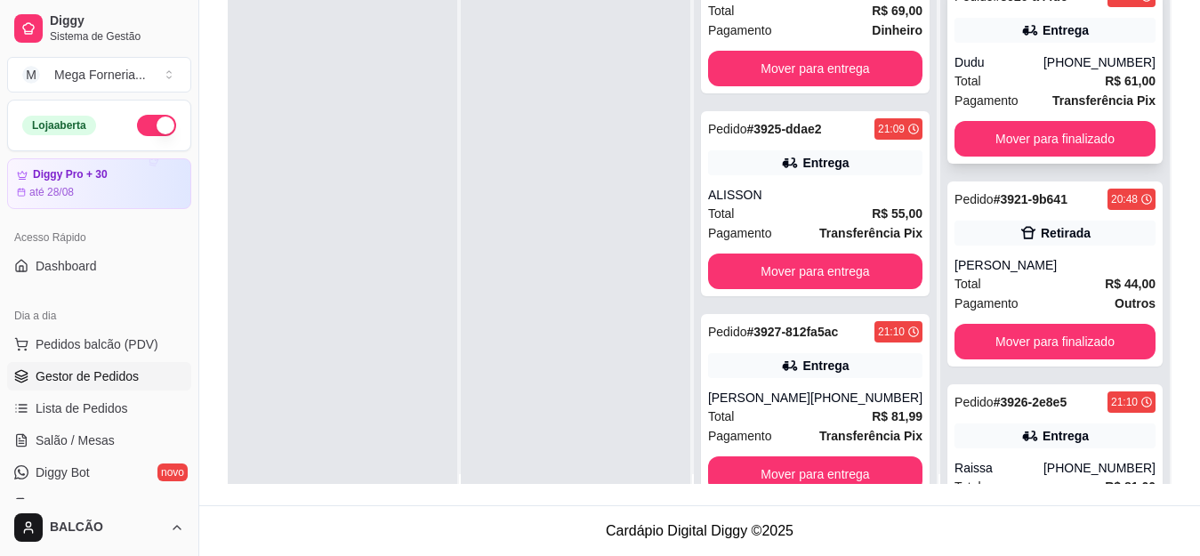
scroll to position [0, 0]
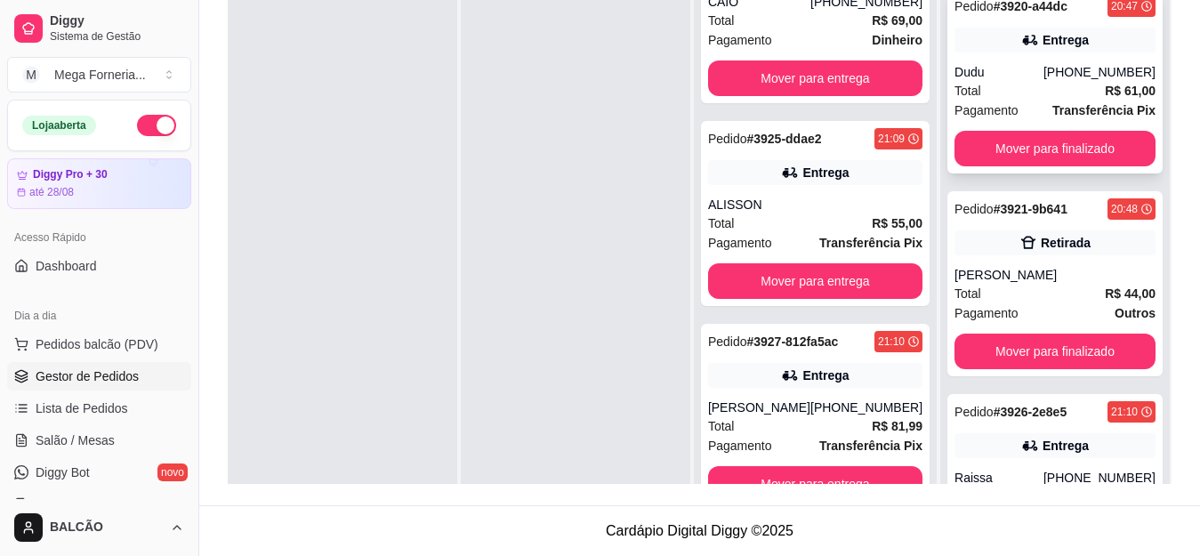
click at [1023, 86] on div "Total R$ 61,00" at bounding box center [1054, 91] width 201 height 20
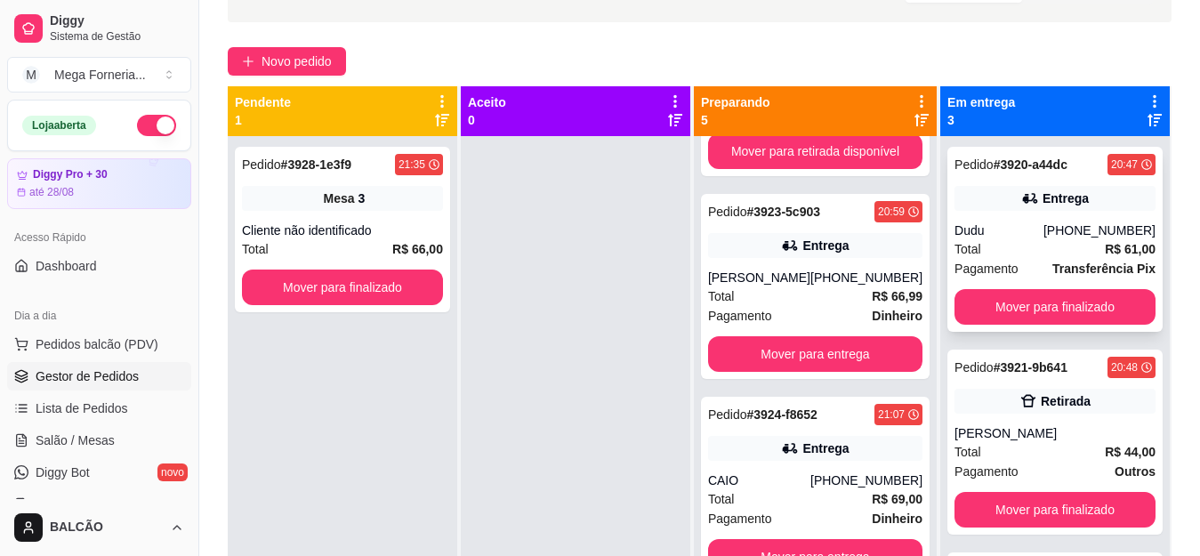
scroll to position [93, 0]
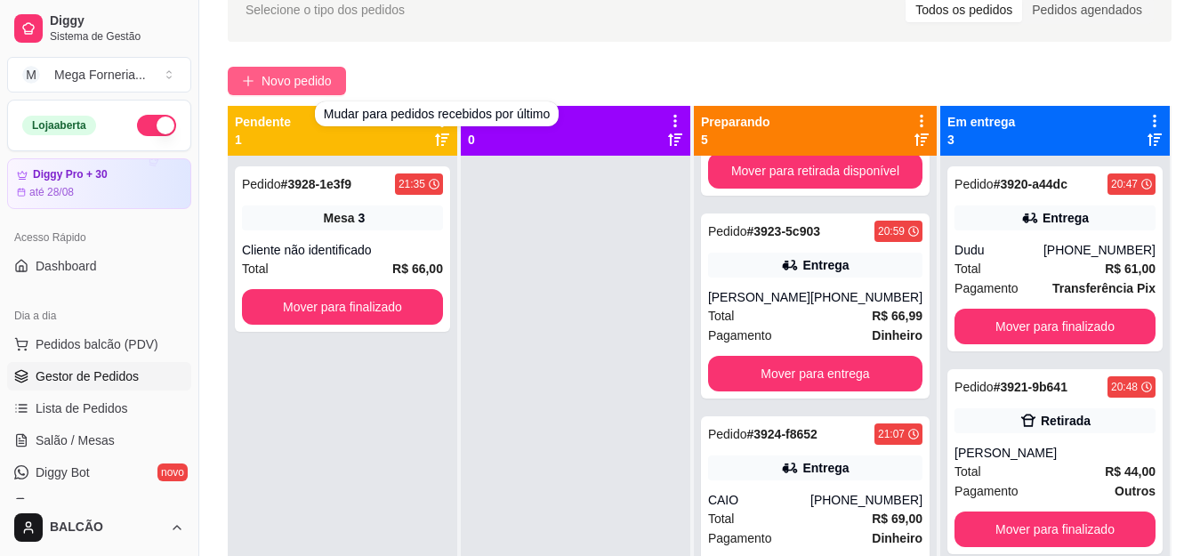
click at [325, 78] on span "Novo pedido" at bounding box center [296, 81] width 70 height 20
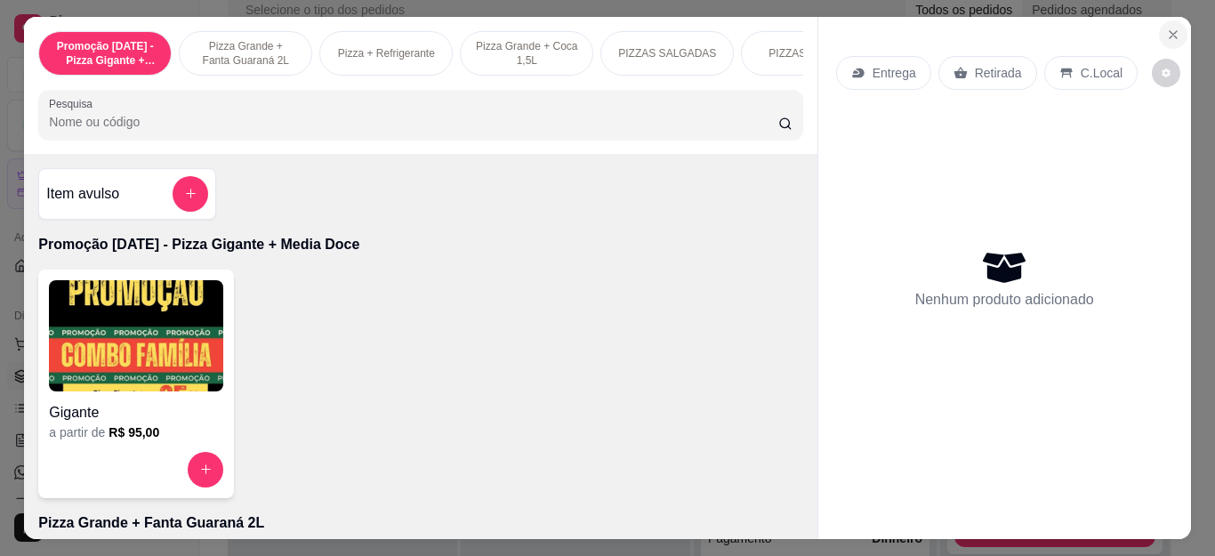
click at [1166, 30] on icon "Close" at bounding box center [1173, 35] width 14 height 14
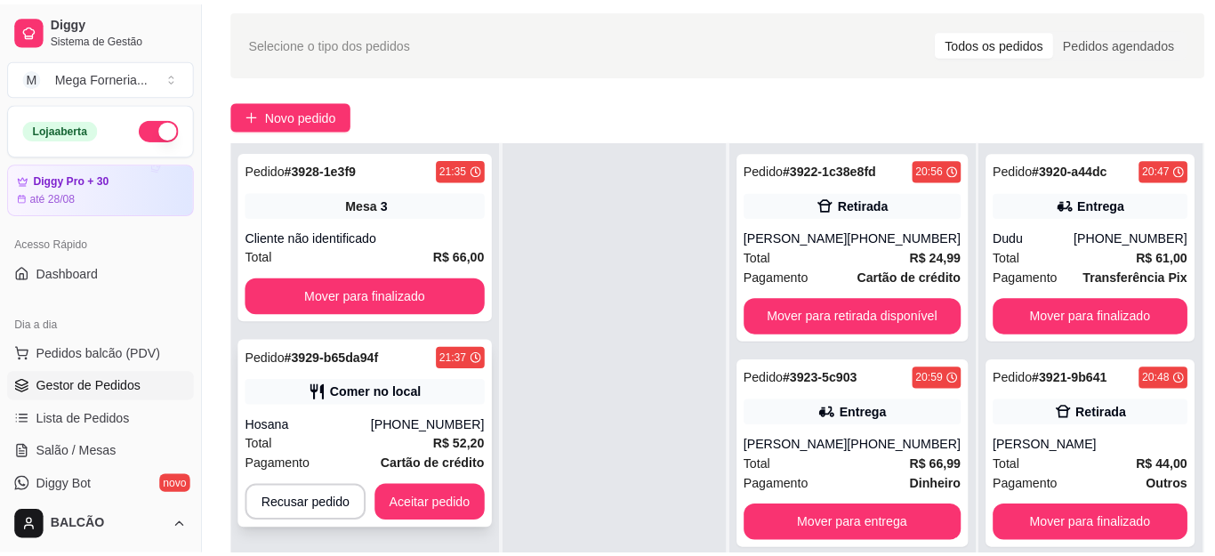
scroll to position [93, 0]
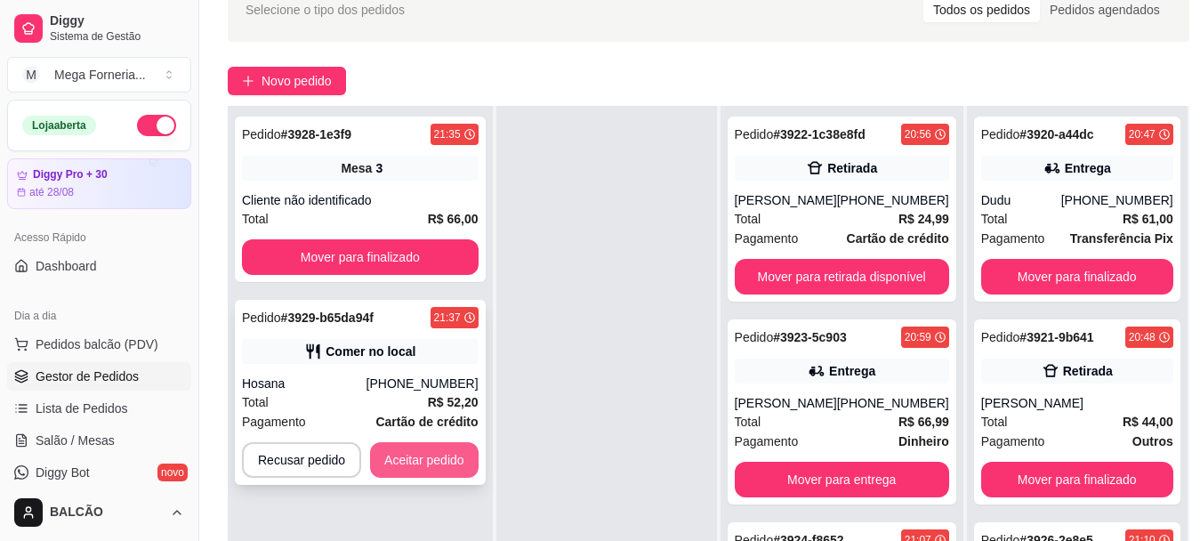
click at [419, 465] on button "Aceitar pedido" at bounding box center [424, 460] width 108 height 36
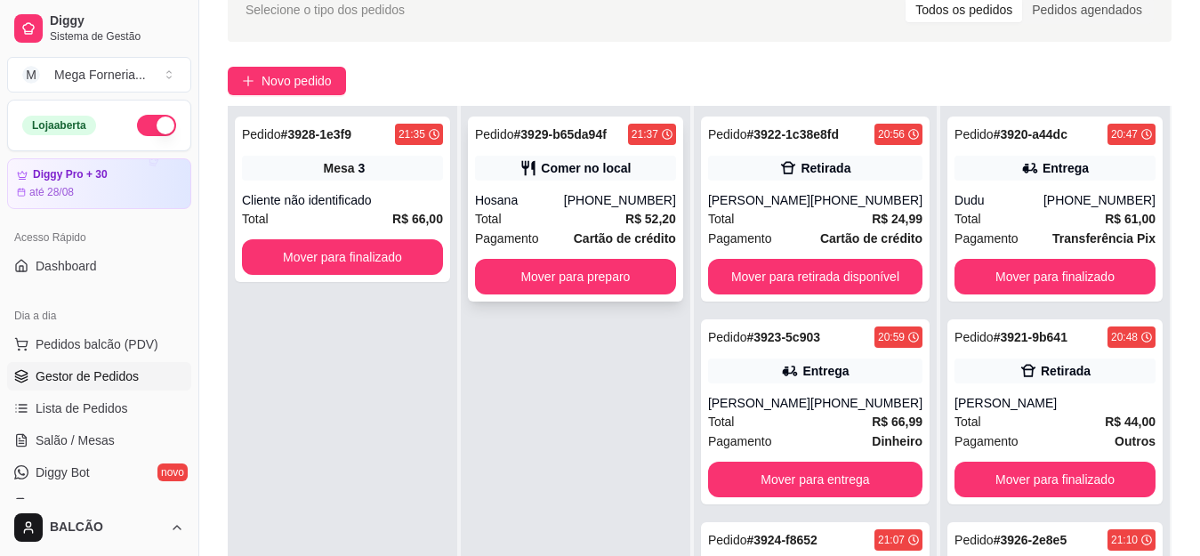
click at [523, 152] on div "Pedido # 3929-b65da94f 21:37 Comer no local [GEOGRAPHIC_DATA] [PHONE_NUMBER] To…" at bounding box center [575, 208] width 215 height 185
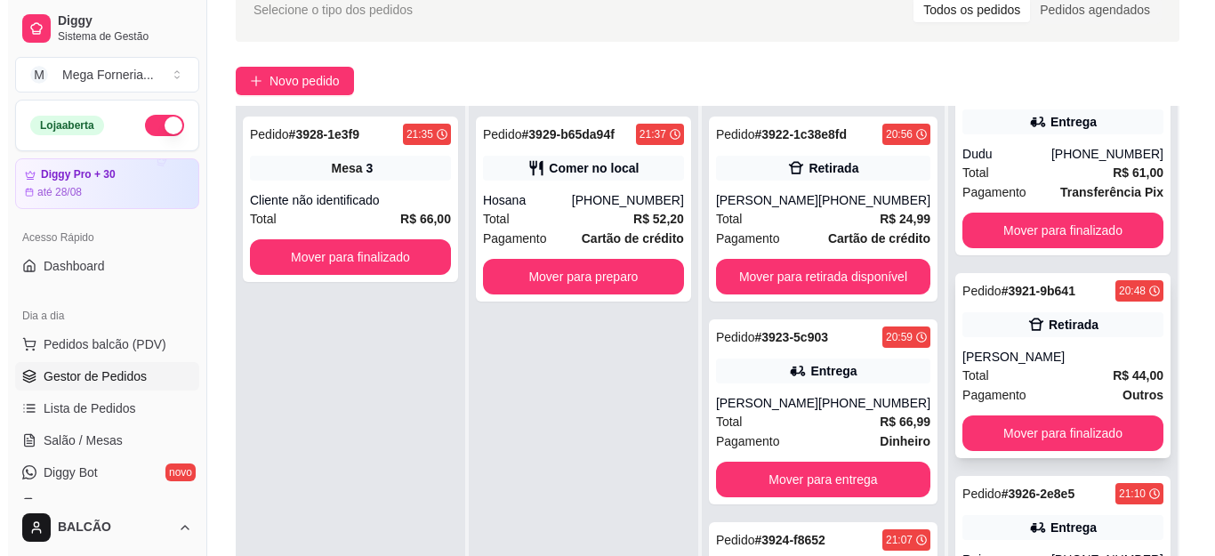
scroll to position [70, 0]
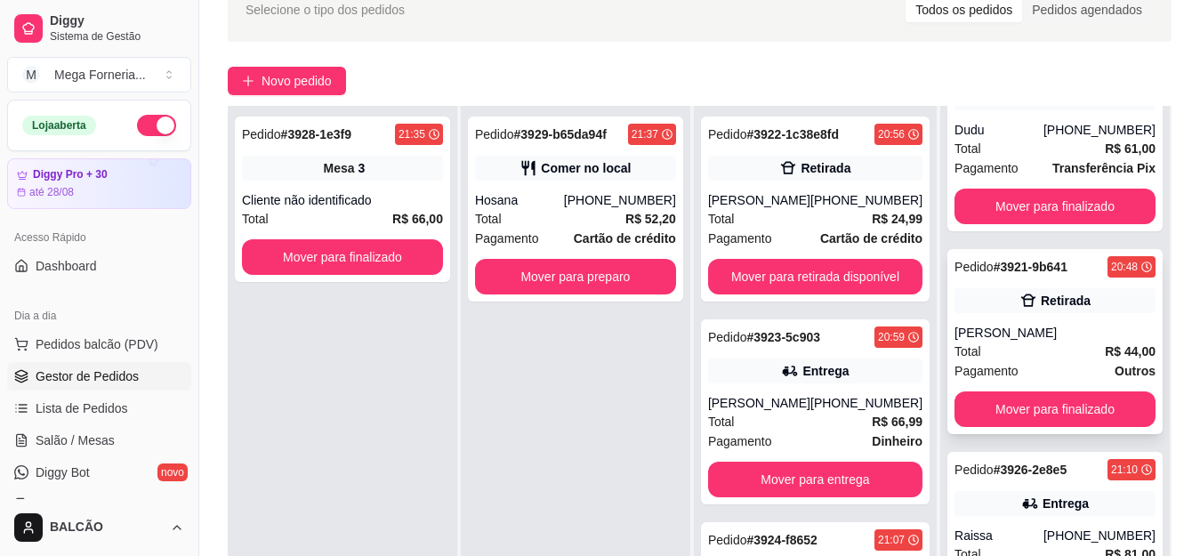
click at [1013, 311] on div "Retirada" at bounding box center [1054, 300] width 201 height 25
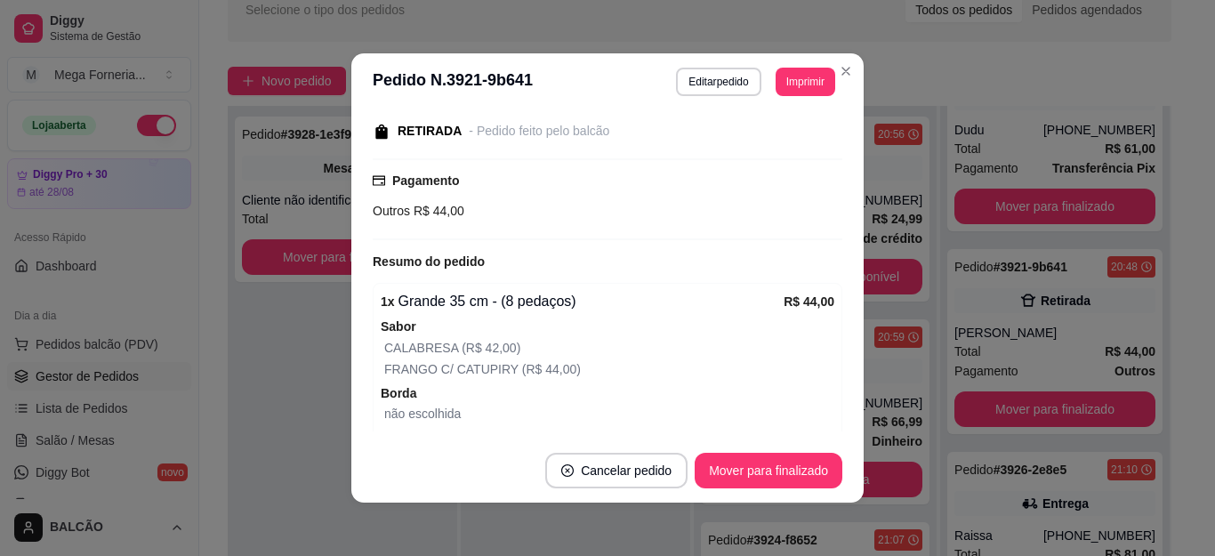
scroll to position [164, 0]
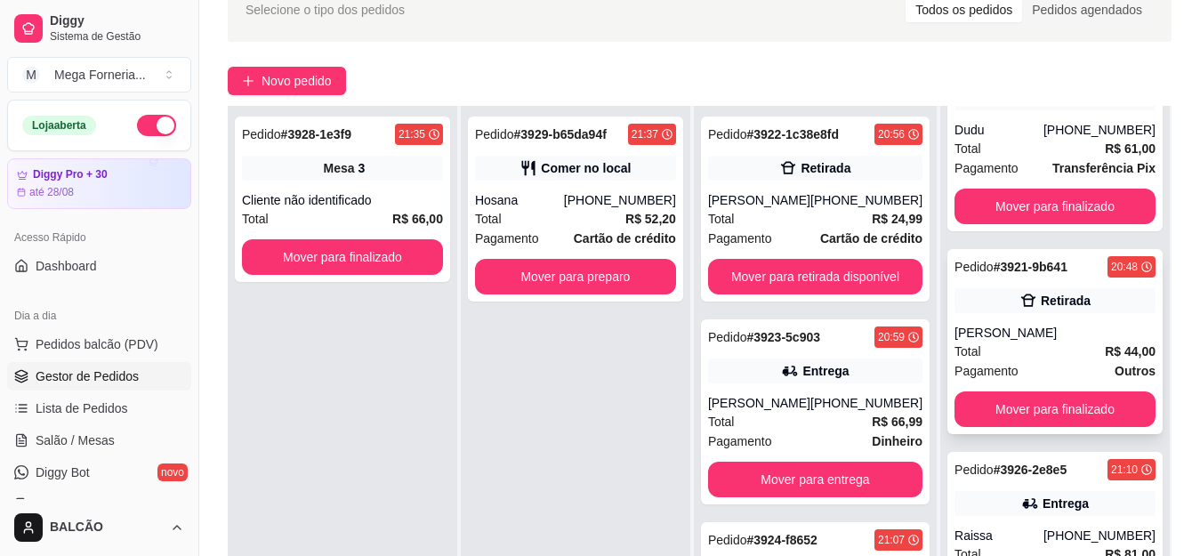
click at [1040, 309] on div "Retirada" at bounding box center [1065, 301] width 50 height 18
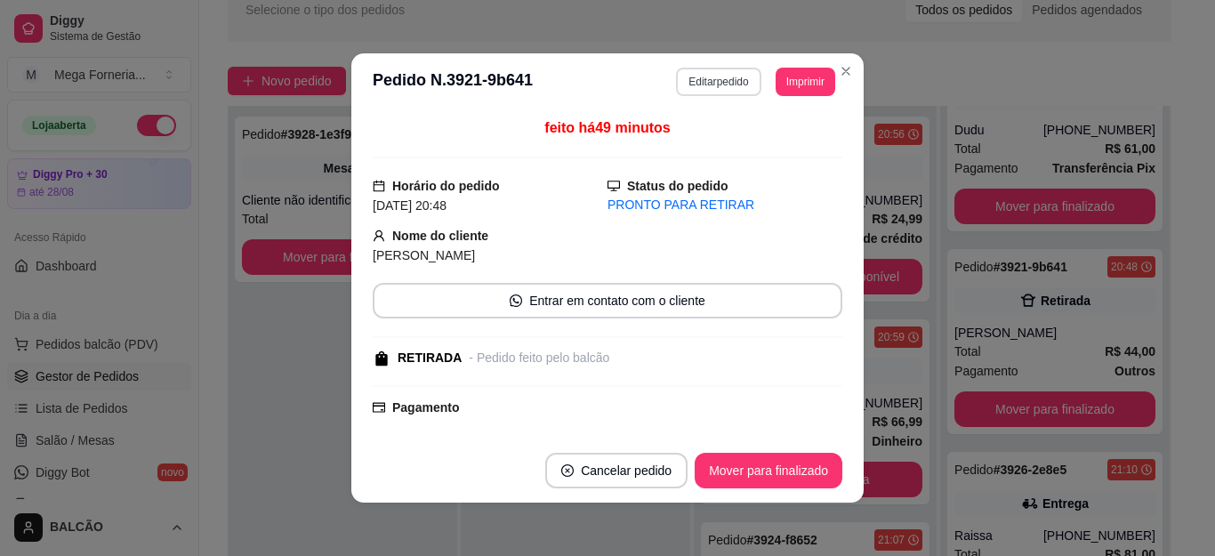
click at [694, 90] on button "Editar pedido" at bounding box center [718, 82] width 84 height 28
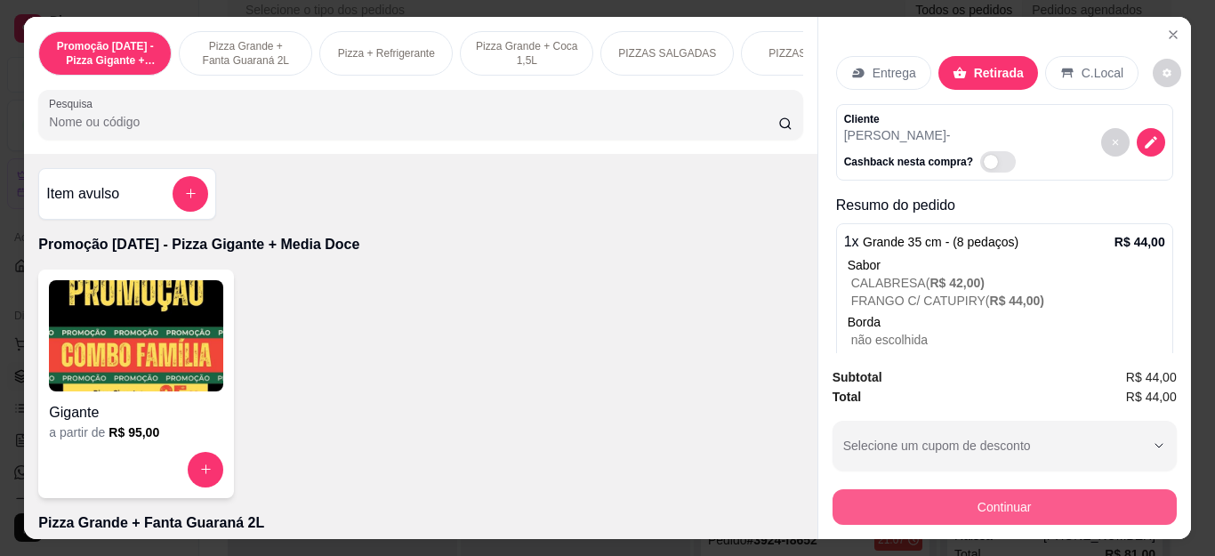
click at [832, 498] on button "Continuar" at bounding box center [1004, 507] width 344 height 36
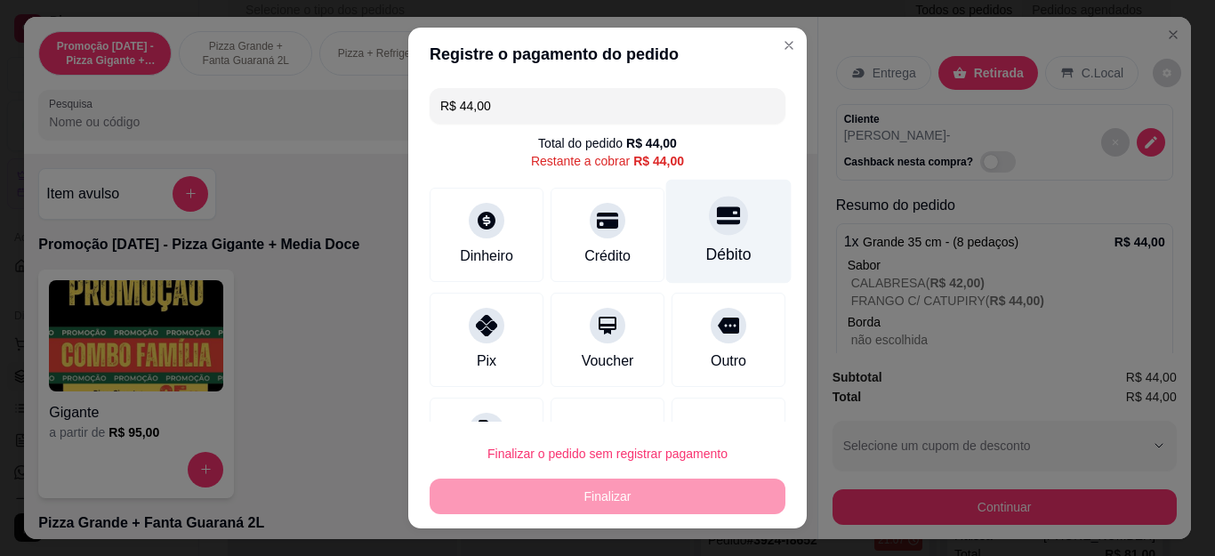
click at [685, 238] on div "Débito" at bounding box center [728, 232] width 125 height 104
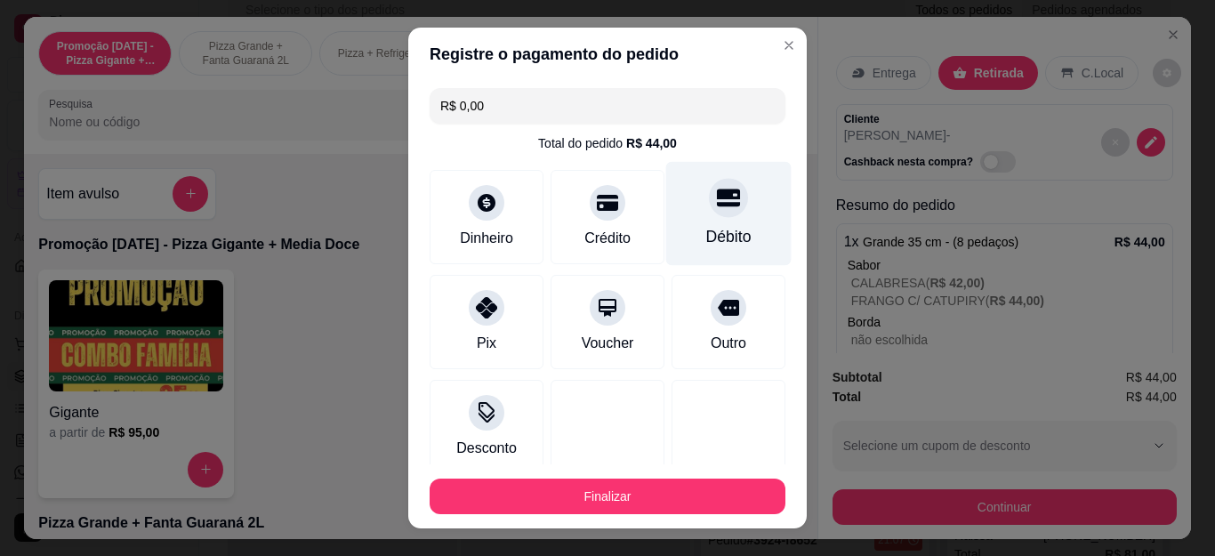
type input "R$ 0,00"
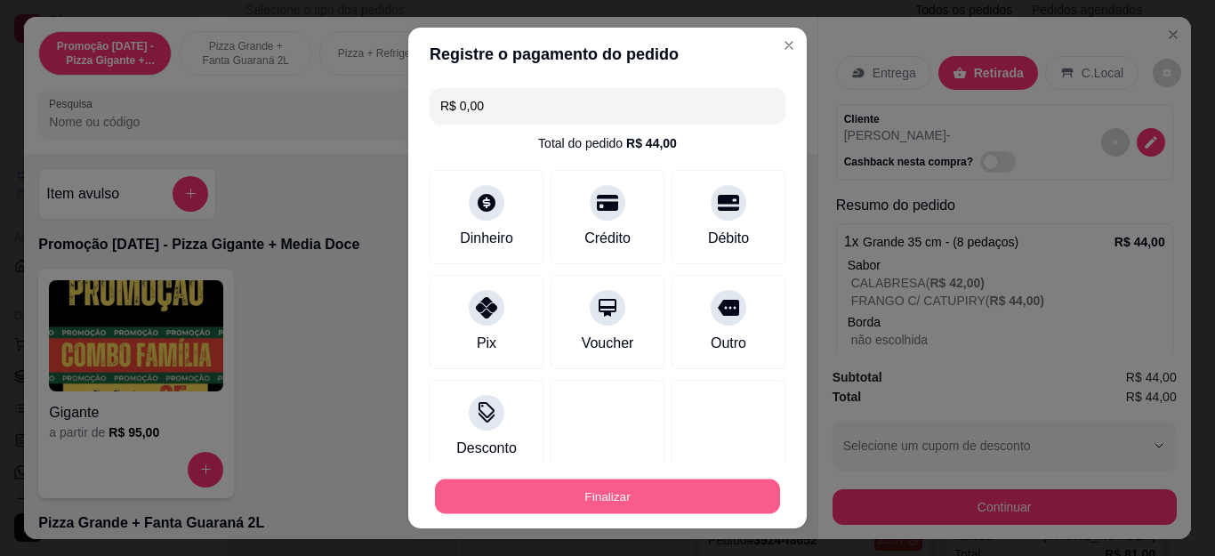
click at [646, 498] on button "Finalizar" at bounding box center [607, 495] width 345 height 35
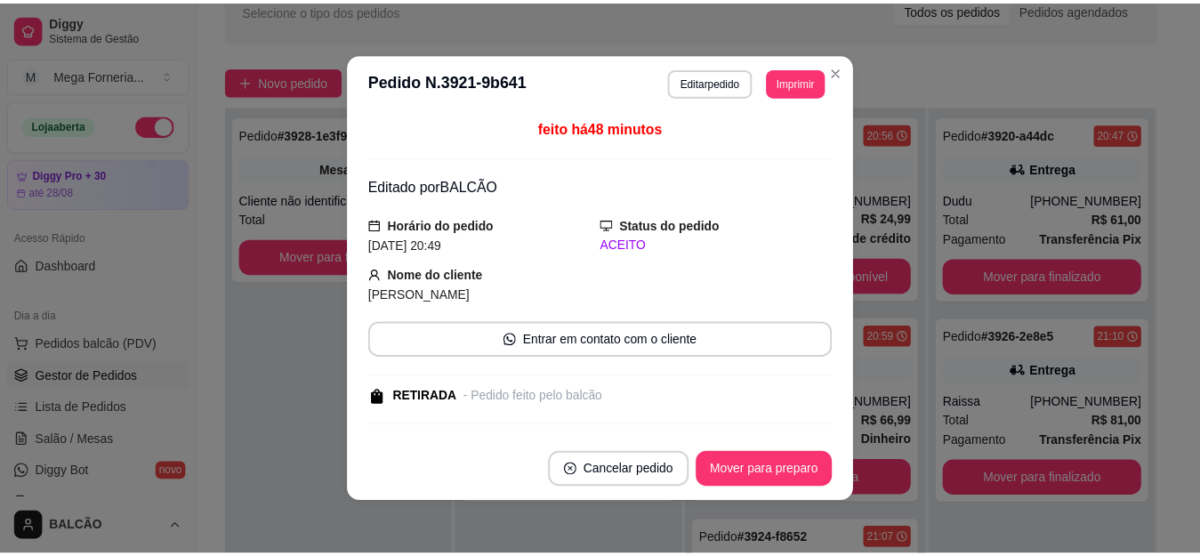
scroll to position [0, 0]
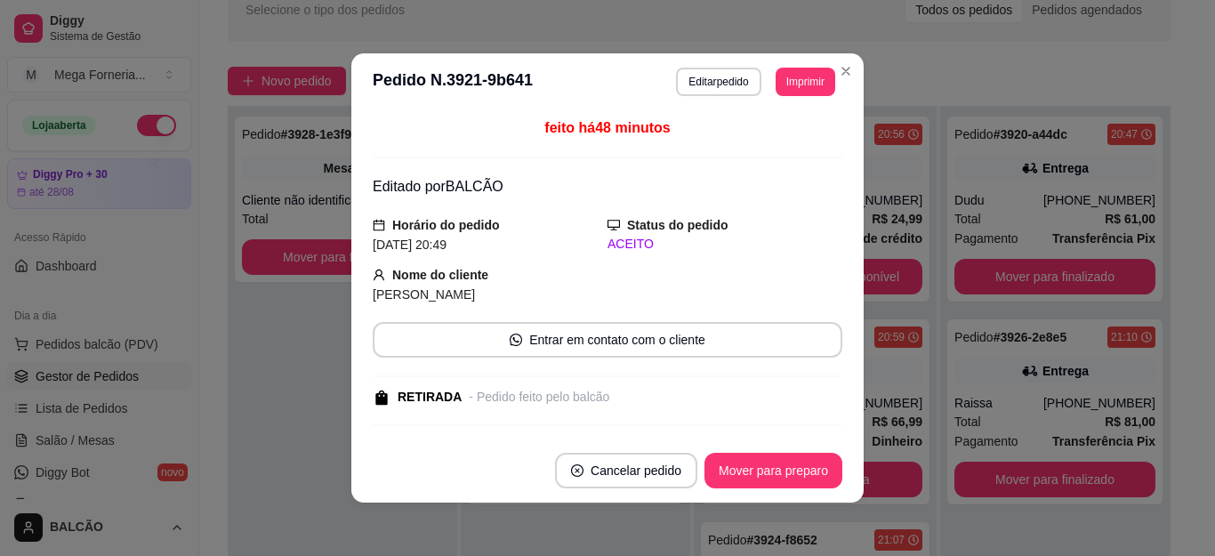
click at [781, 450] on footer "Cancelar pedido Mover para preparo" at bounding box center [607, 470] width 512 height 64
click at [788, 468] on button "Mover para preparo" at bounding box center [773, 471] width 138 height 36
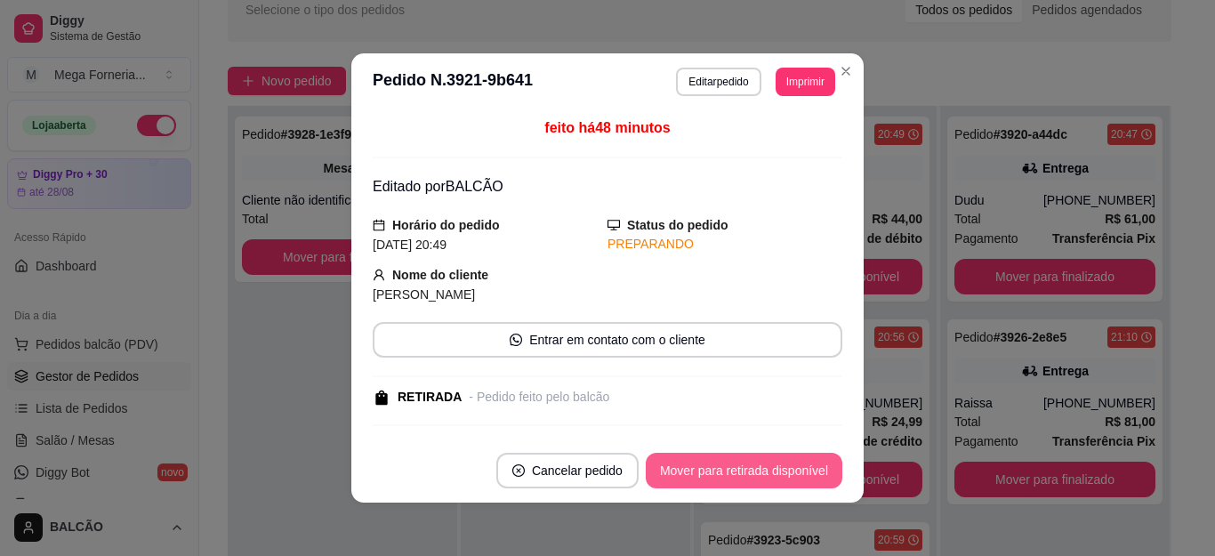
click at [788, 468] on button "Mover para retirada disponível" at bounding box center [744, 471] width 197 height 36
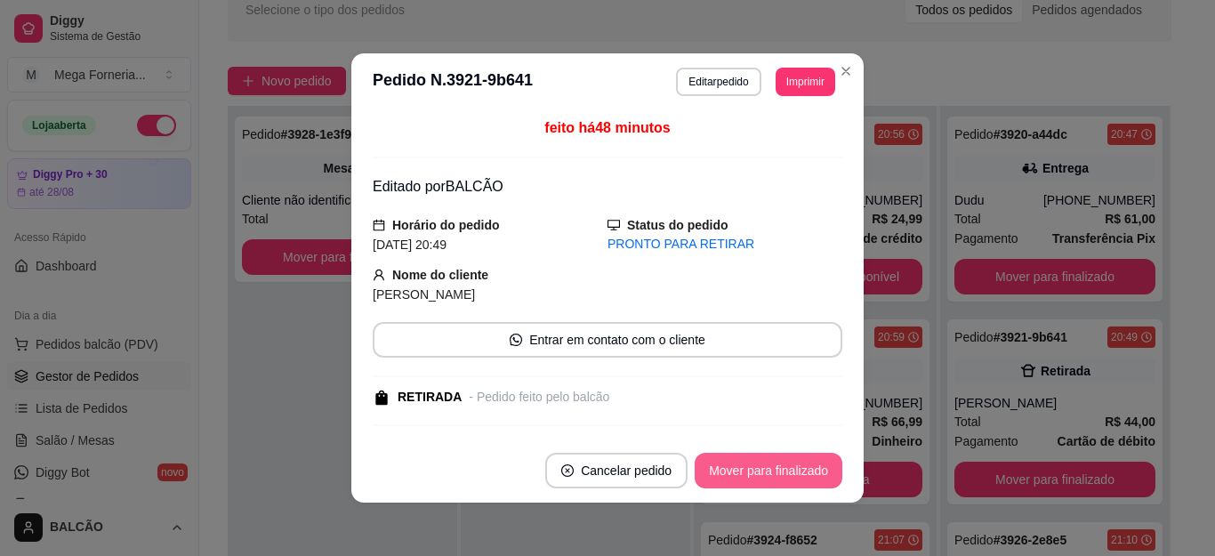
click at [788, 468] on button "Mover para finalizado" at bounding box center [769, 471] width 148 height 36
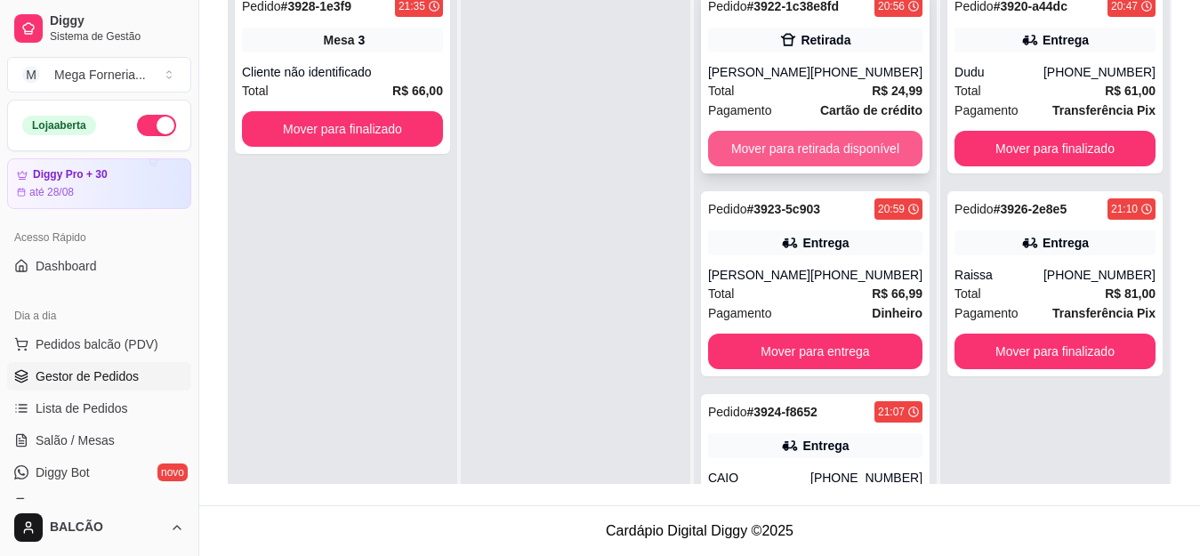
click at [793, 166] on button "Mover para retirada disponível" at bounding box center [815, 149] width 214 height 36
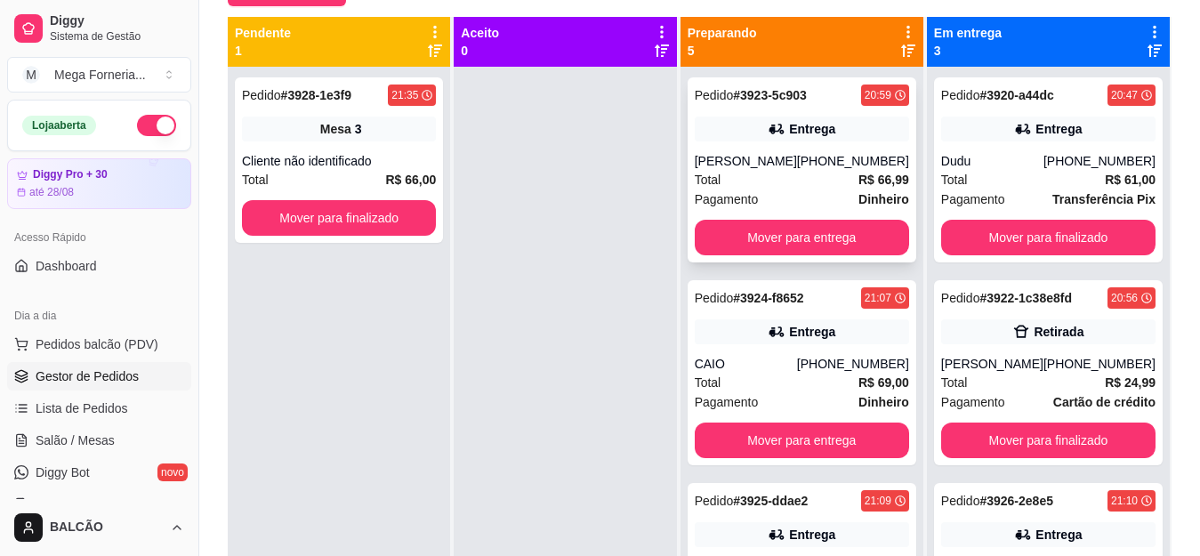
click at [787, 141] on div "Entrega" at bounding box center [802, 128] width 214 height 25
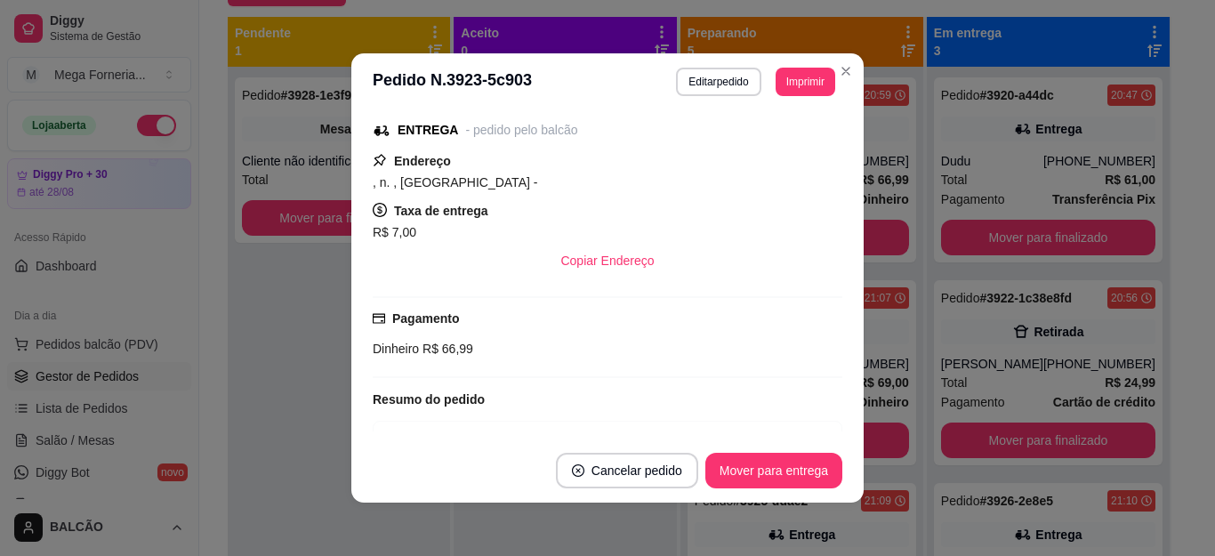
scroll to position [534, 0]
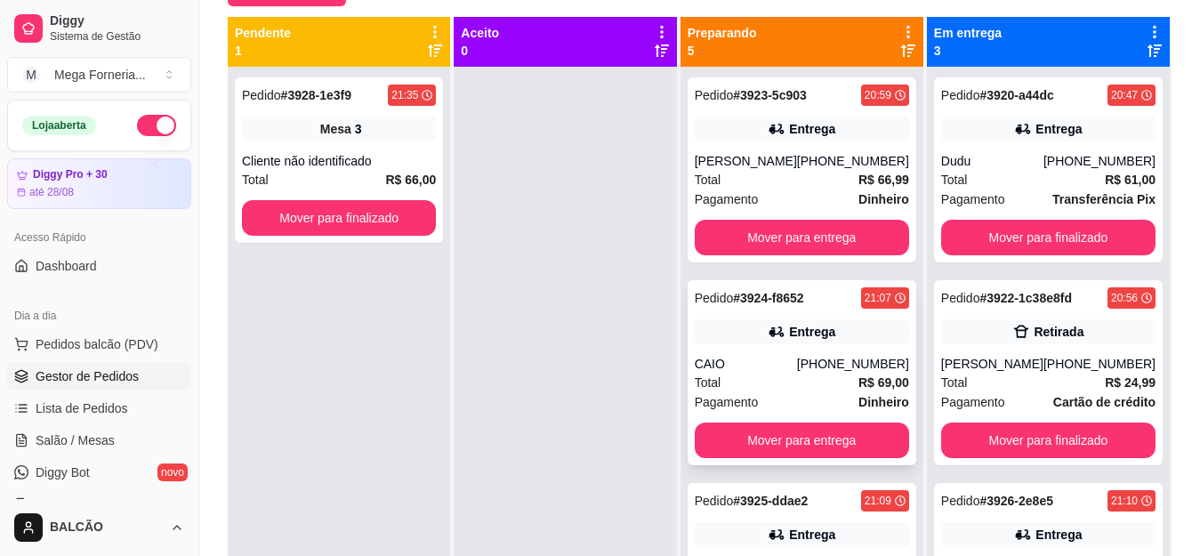
click at [833, 325] on div "Entrega" at bounding box center [802, 331] width 214 height 25
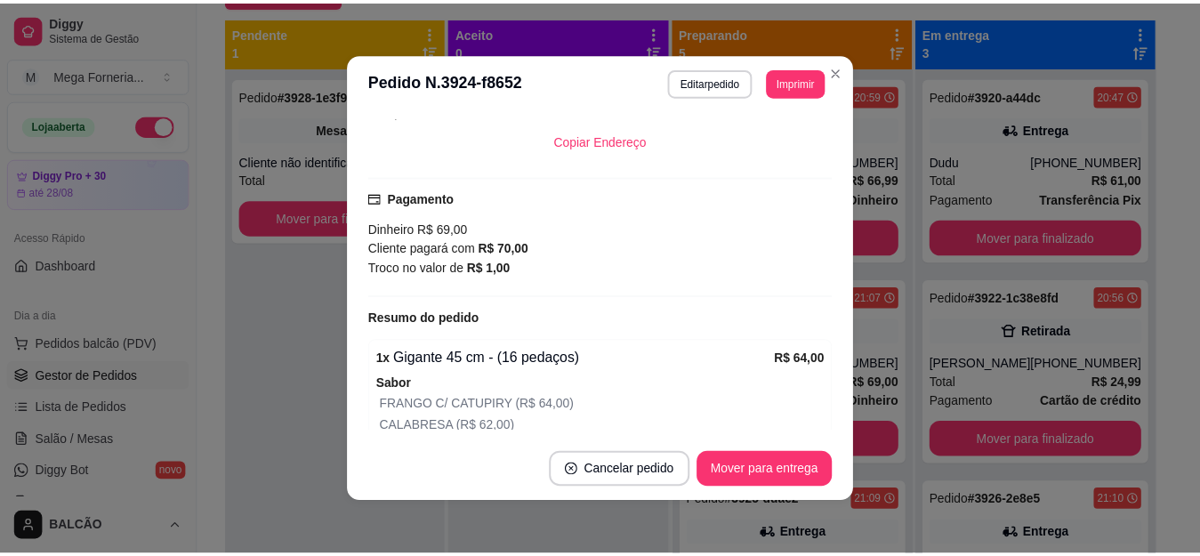
scroll to position [356, 0]
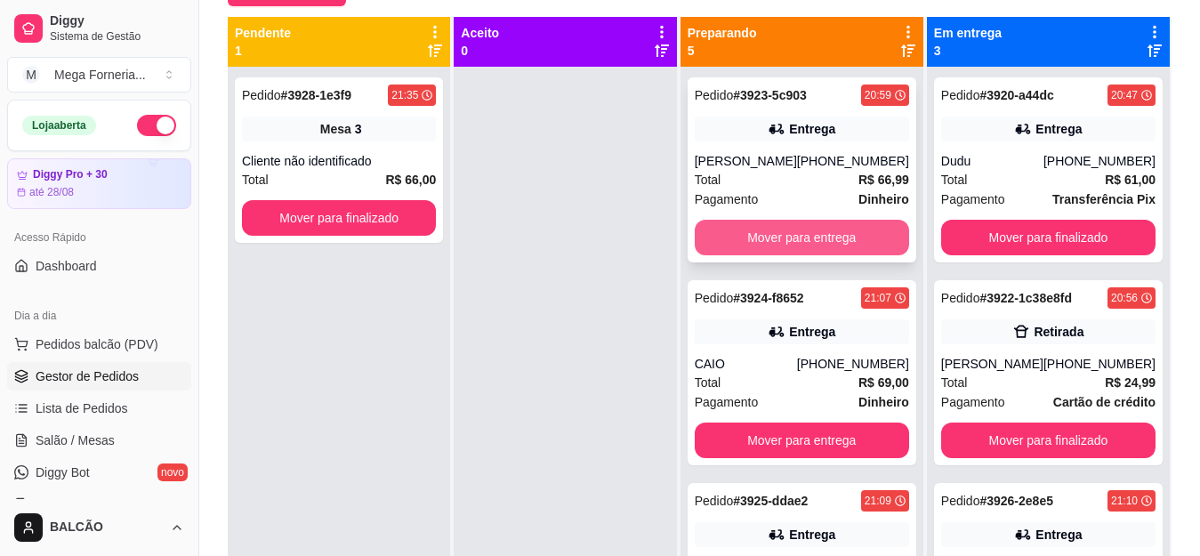
click at [823, 236] on button "Mover para entrega" at bounding box center [802, 238] width 214 height 36
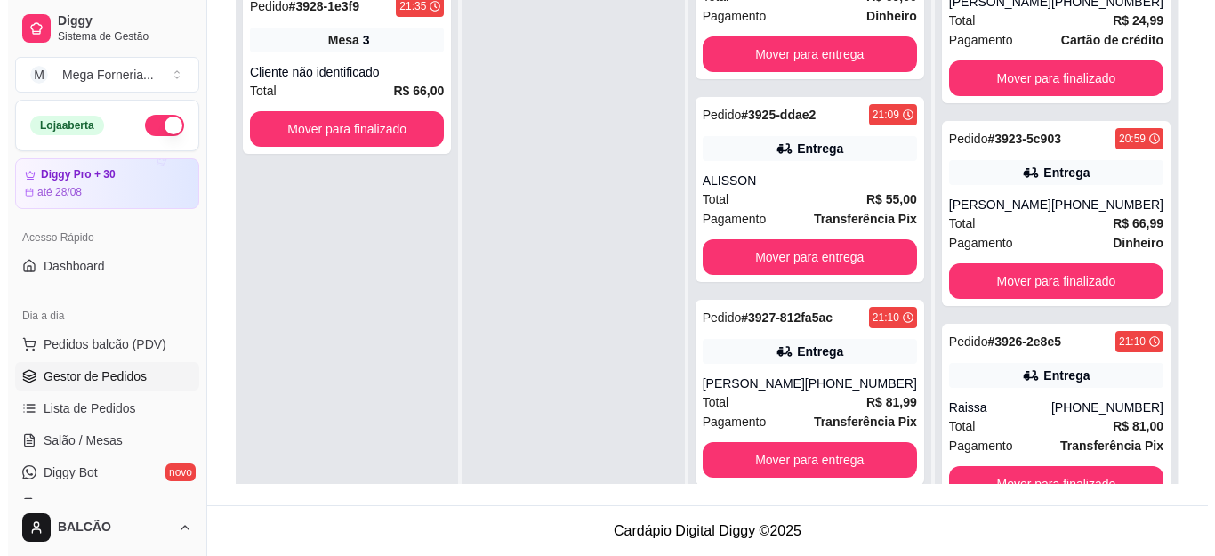
scroll to position [6, 0]
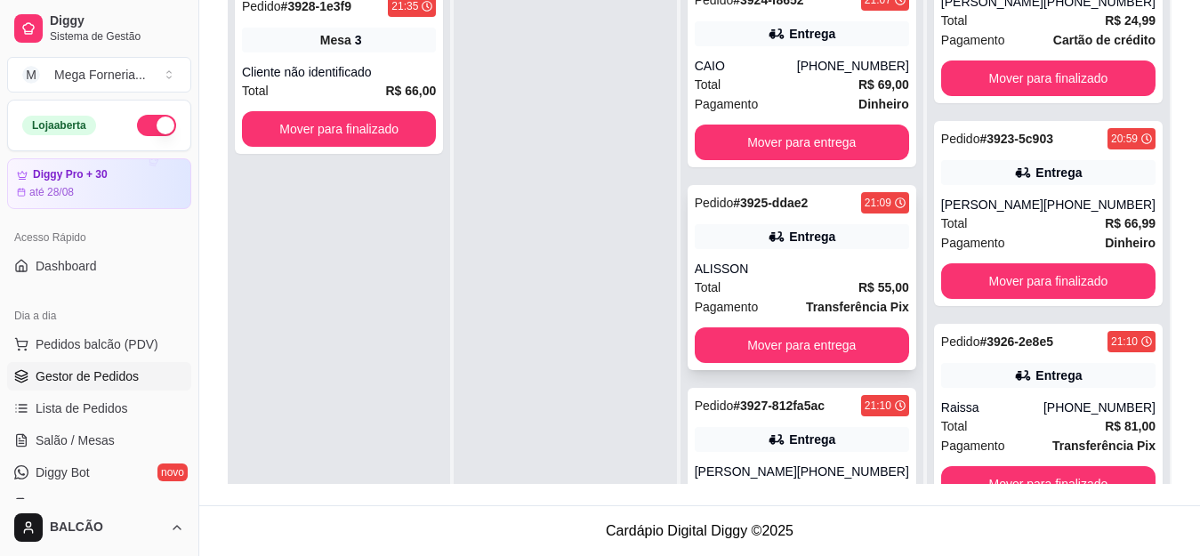
click at [862, 276] on div "ALISSON" at bounding box center [802, 269] width 214 height 18
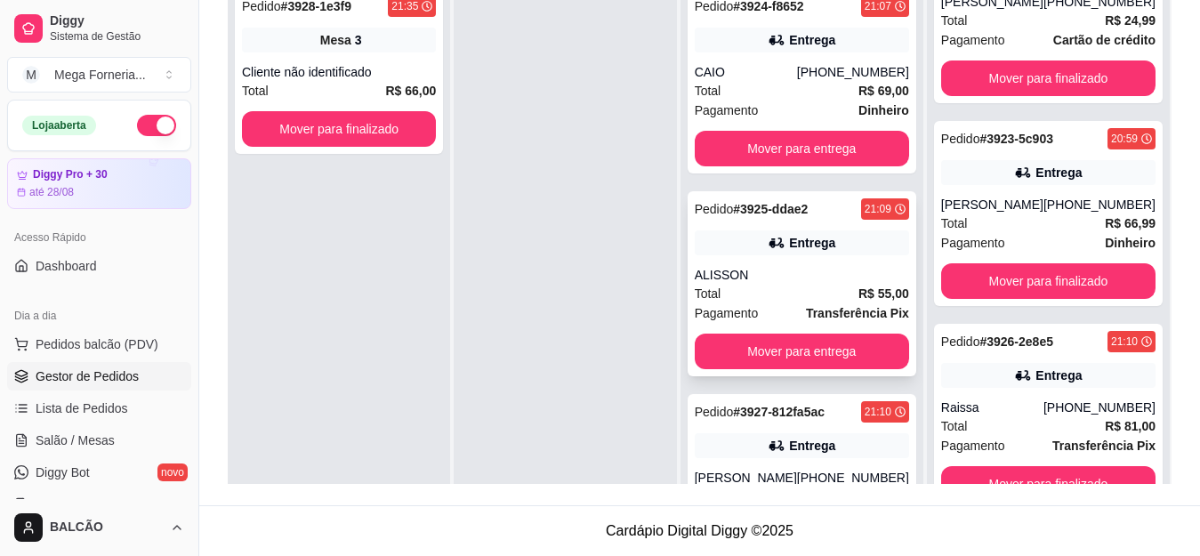
scroll to position [182, 0]
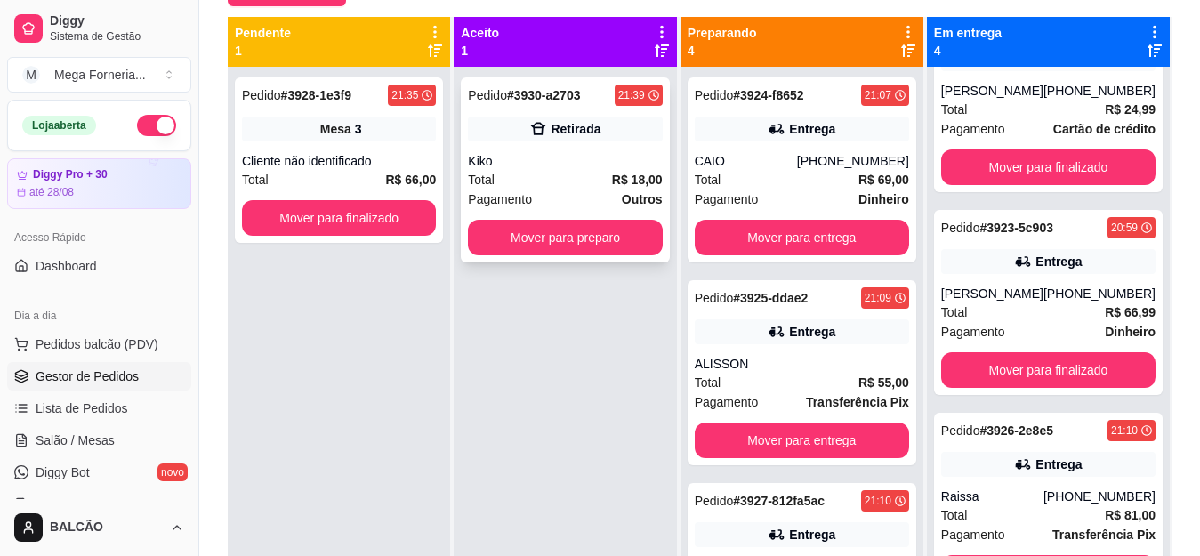
click at [596, 157] on div "Kiko" at bounding box center [565, 161] width 194 height 18
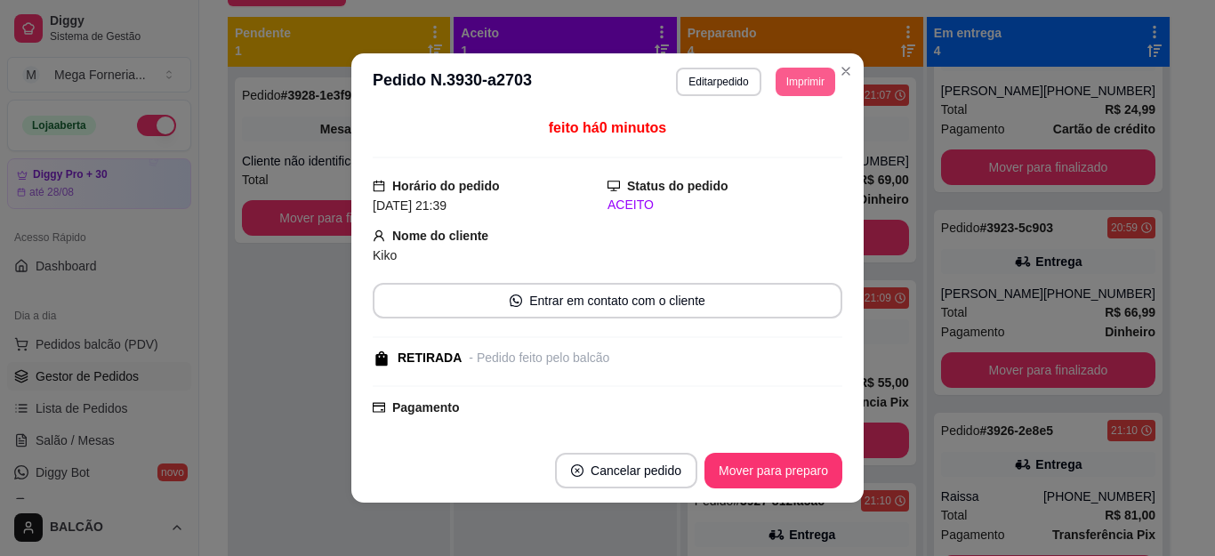
click at [795, 82] on button "Imprimir" at bounding box center [805, 82] width 60 height 28
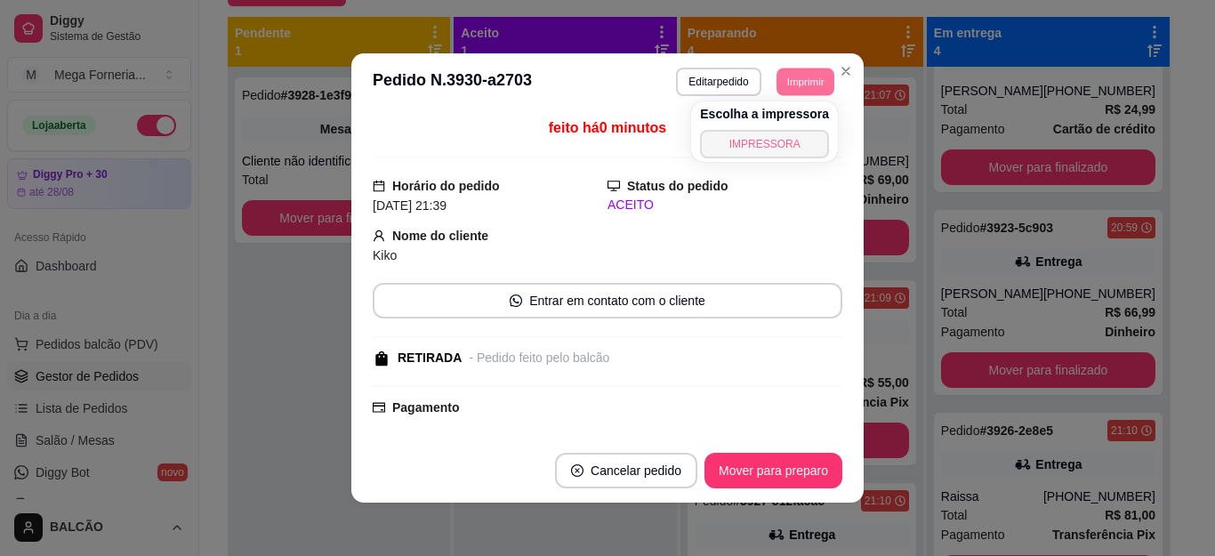
click at [775, 145] on button "IMPRESSORA" at bounding box center [764, 144] width 129 height 28
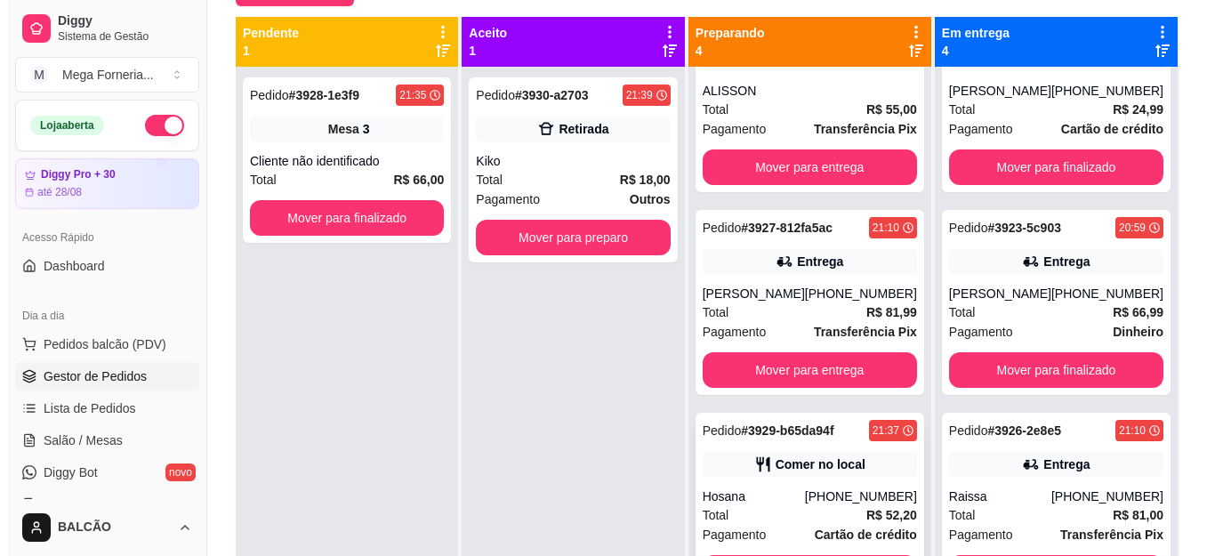
scroll to position [50, 0]
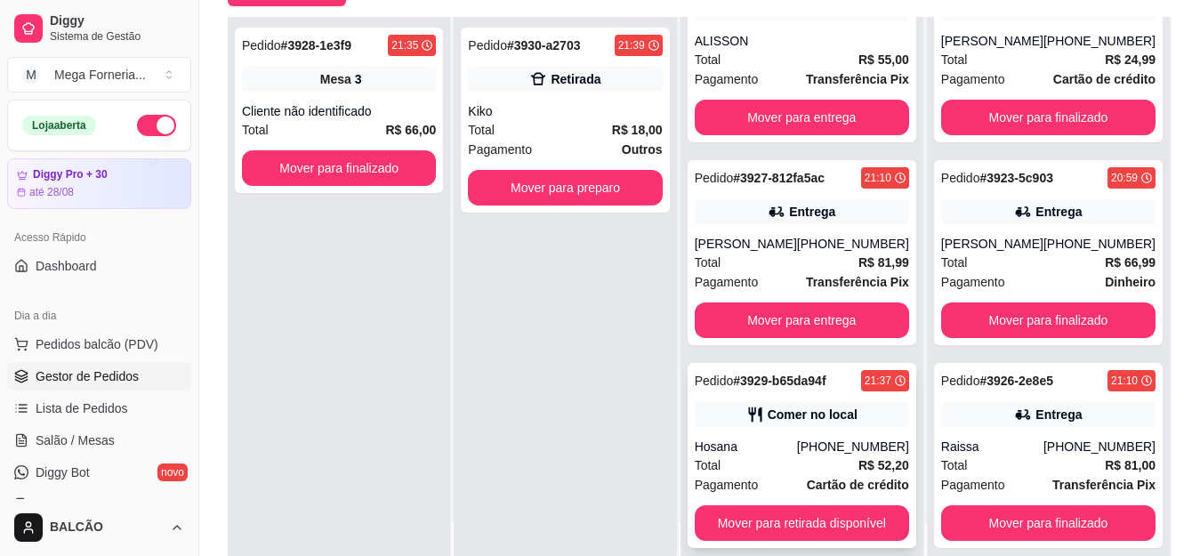
click at [791, 398] on div "Pedido # 3929-b65da94f 21:37 Comer no local [GEOGRAPHIC_DATA] [PHONE_NUMBER] To…" at bounding box center [801, 455] width 229 height 185
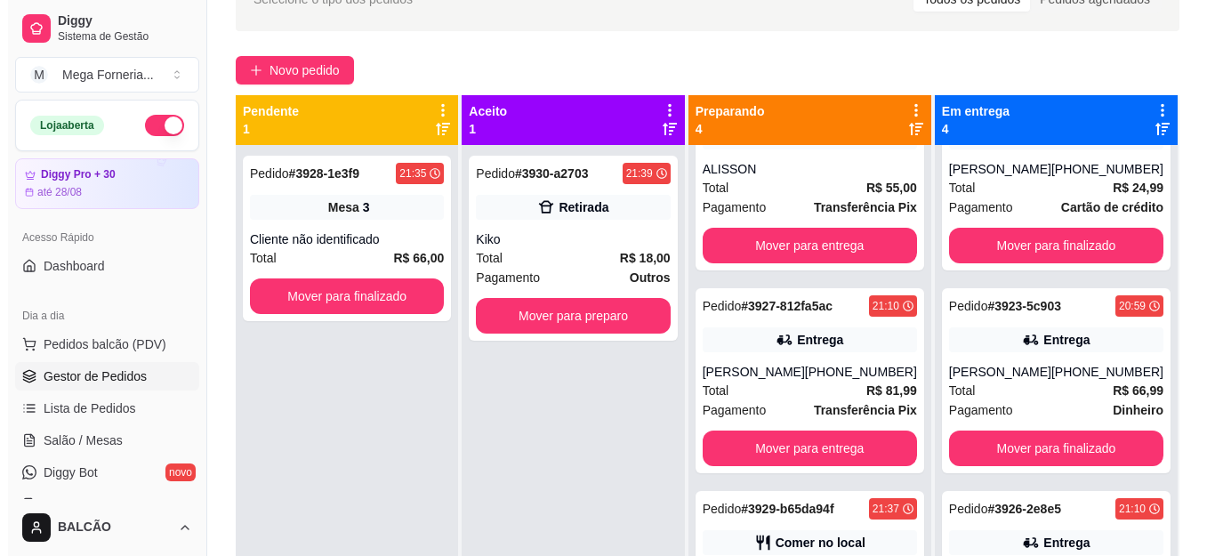
scroll to position [4, 0]
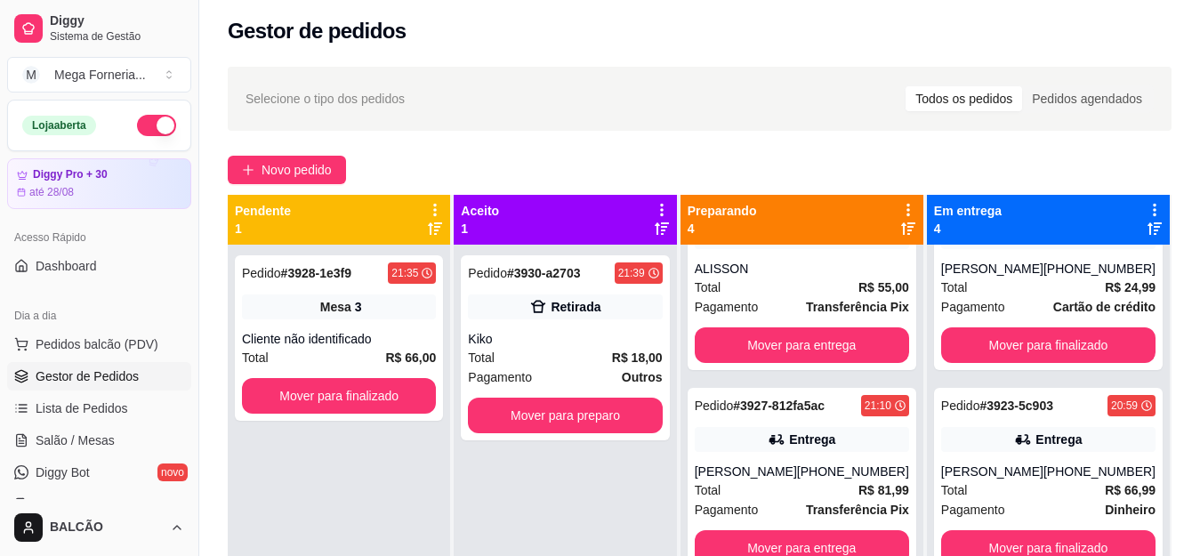
click at [292, 187] on div "Selecione o tipo dos pedidos Todos os pedidos Pedidos agendados Novo pedido Pen…" at bounding box center [699, 414] width 1000 height 716
click at [296, 171] on span "Novo pedido" at bounding box center [296, 170] width 70 height 20
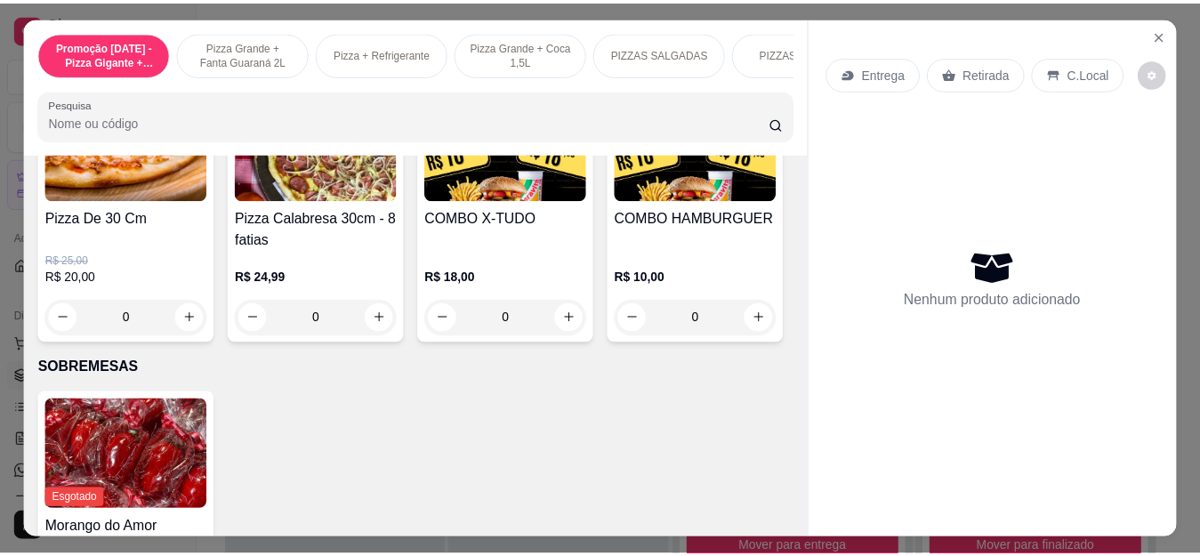
scroll to position [1956, 0]
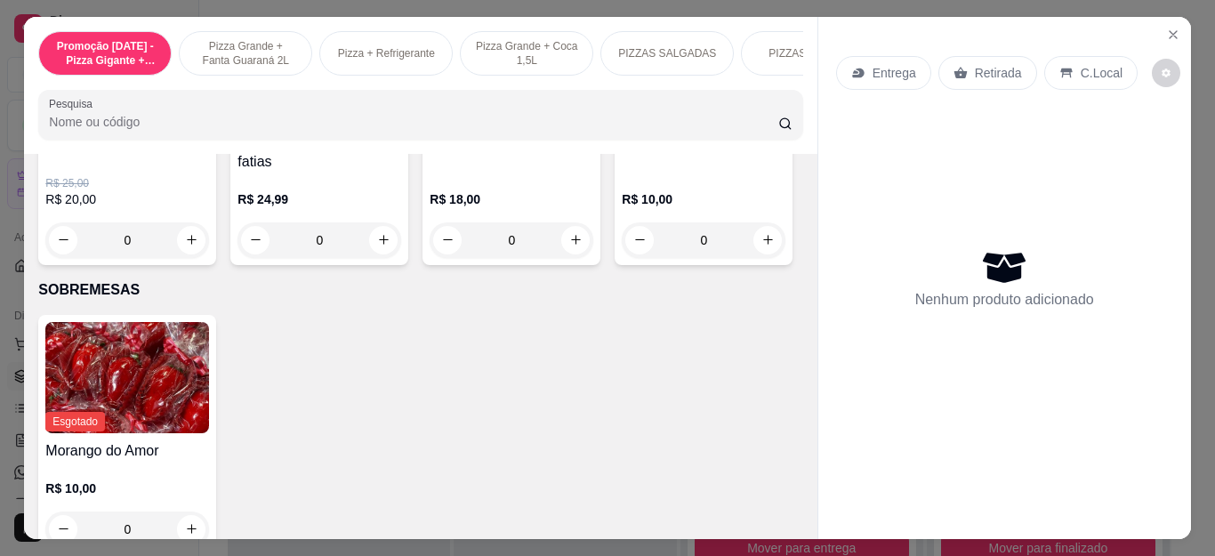
click at [622, 258] on div "0" at bounding box center [704, 240] width 164 height 36
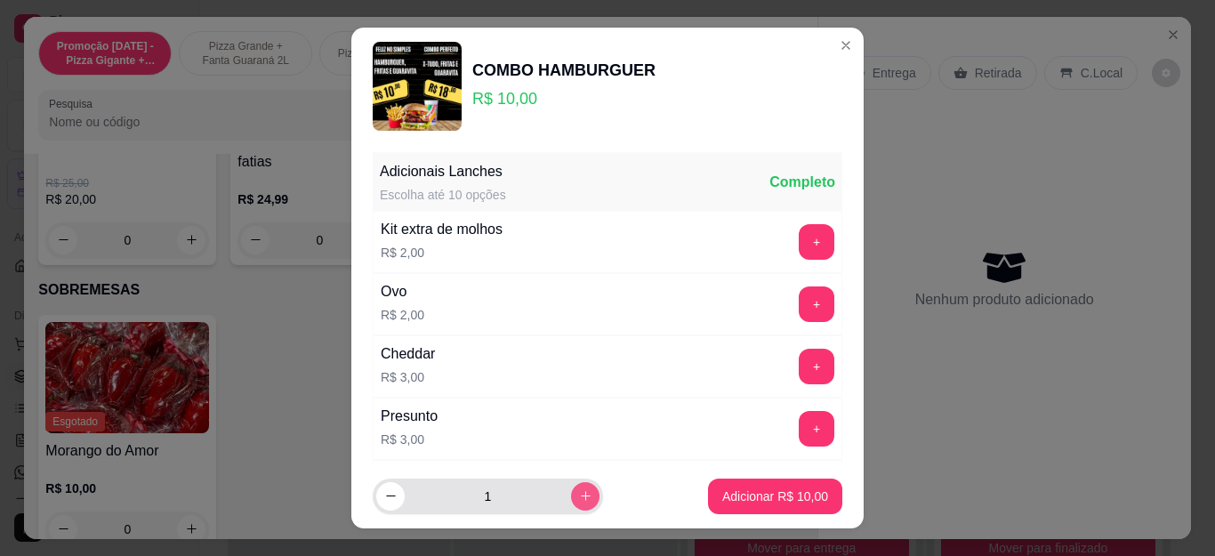
click at [571, 494] on button "increase-product-quantity" at bounding box center [585, 496] width 28 height 28
type input "3"
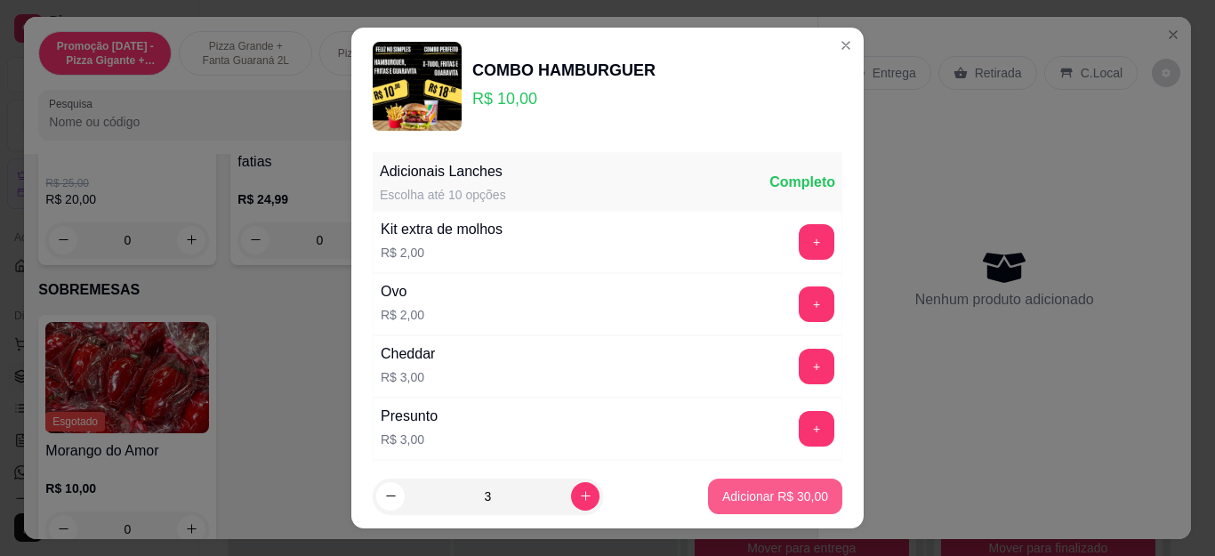
click at [768, 492] on p "Adicionar R$ 30,00" at bounding box center [775, 496] width 106 height 18
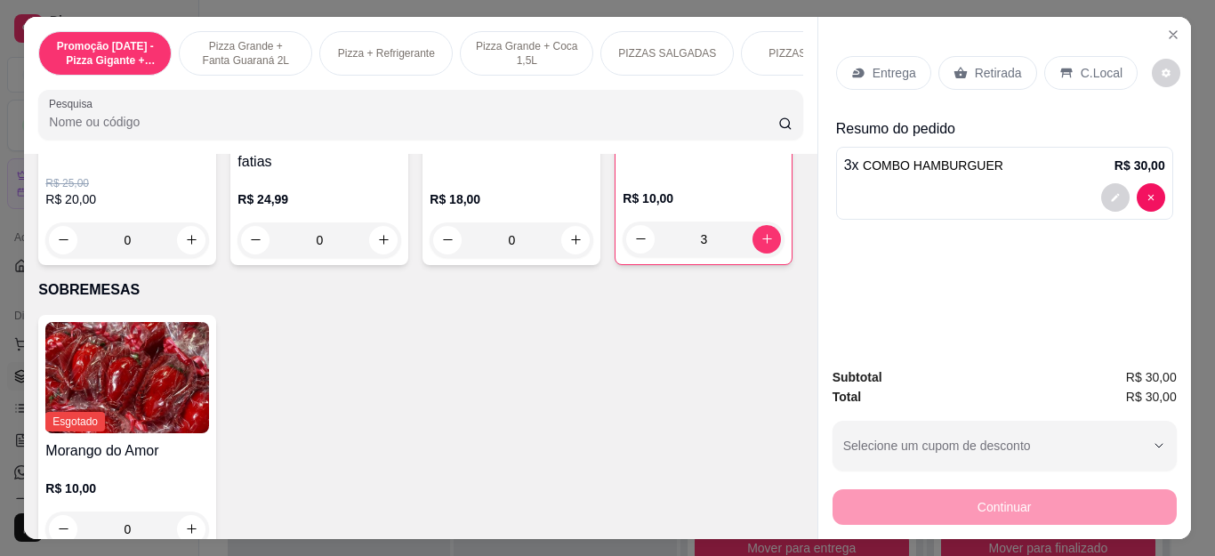
type input "3"
click at [1070, 63] on div "C.Local" at bounding box center [1090, 73] width 93 height 34
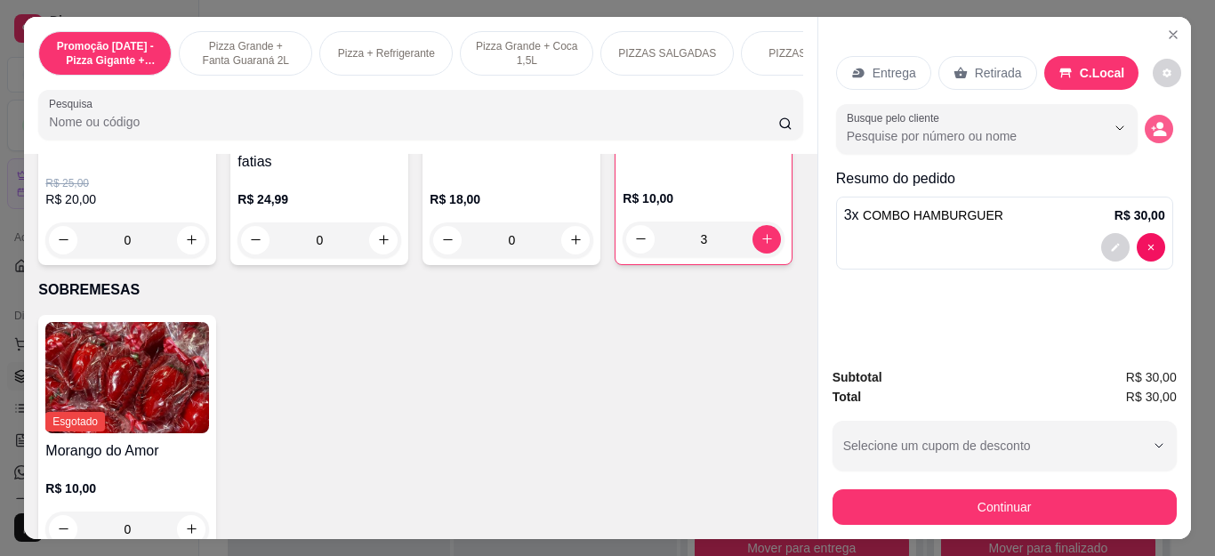
click at [1151, 121] on icon "decrease-product-quantity" at bounding box center [1159, 129] width 16 height 16
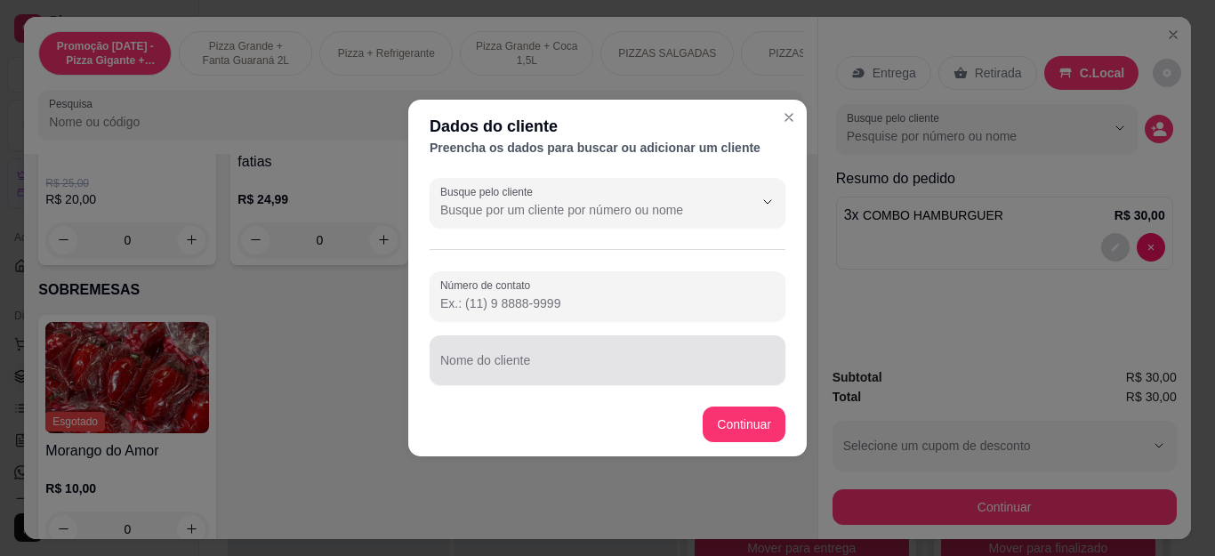
click at [586, 374] on input "Nome do cliente" at bounding box center [607, 367] width 334 height 18
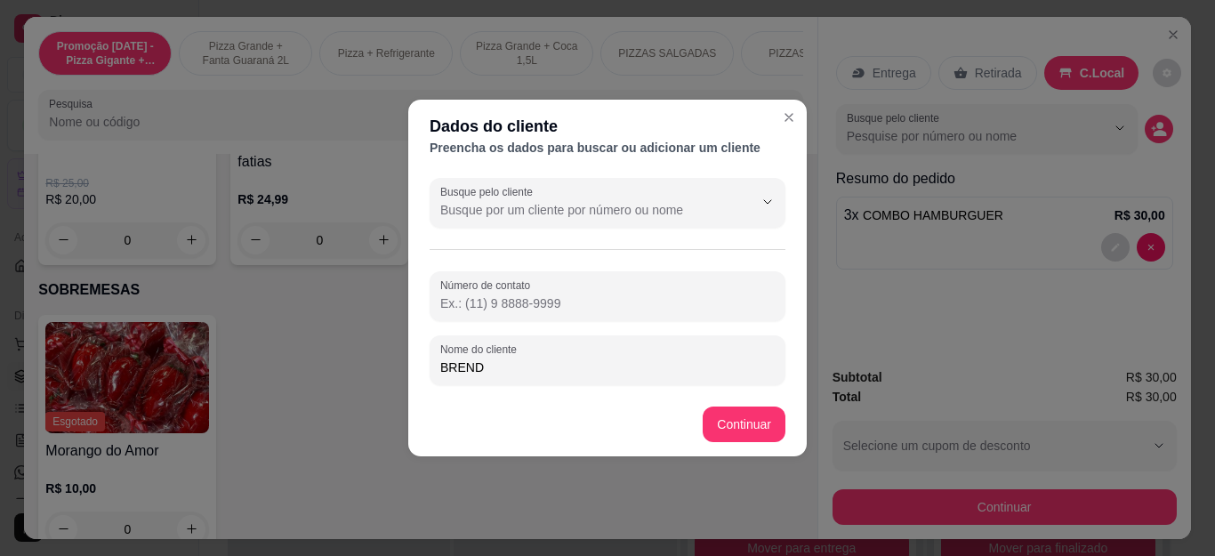
type input "[PERSON_NAME]"
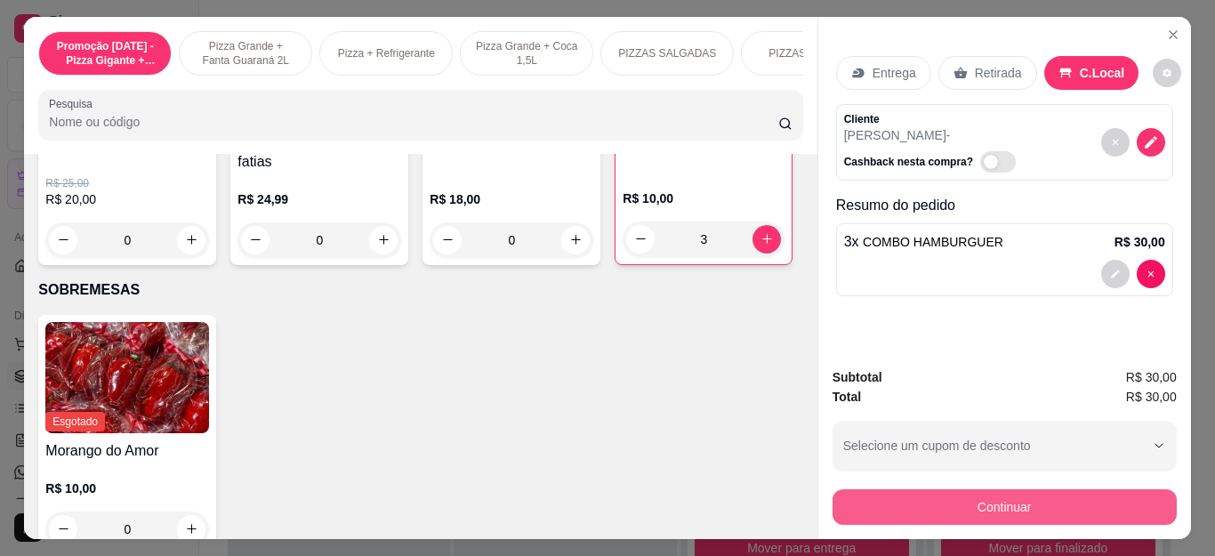
click at [910, 502] on button "Continuar" at bounding box center [1004, 507] width 344 height 36
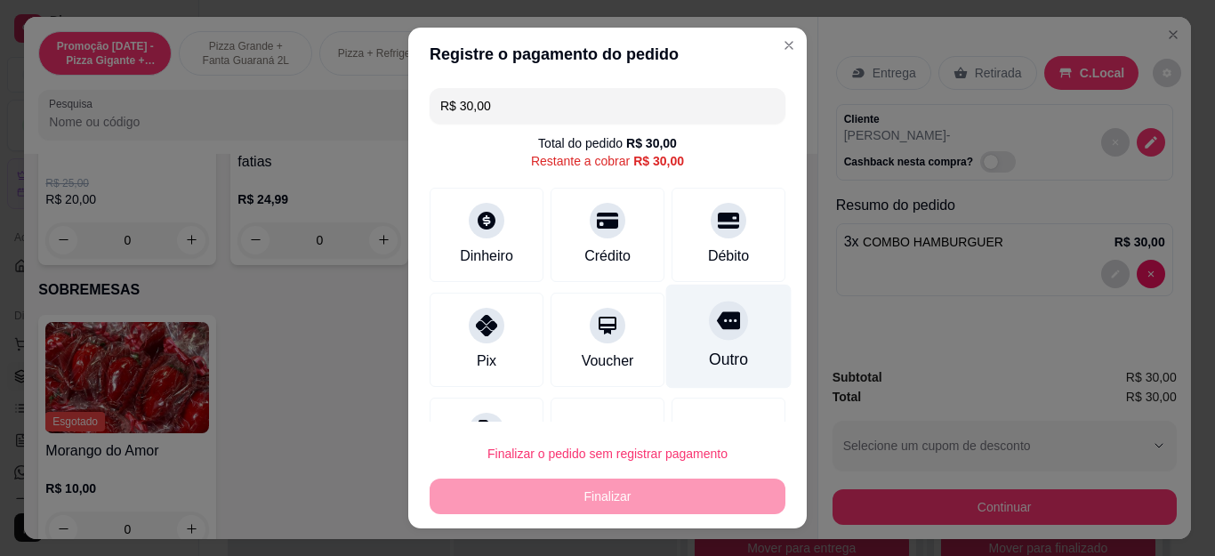
click at [717, 327] on icon at bounding box center [728, 321] width 23 height 18
type input "R$ 0,00"
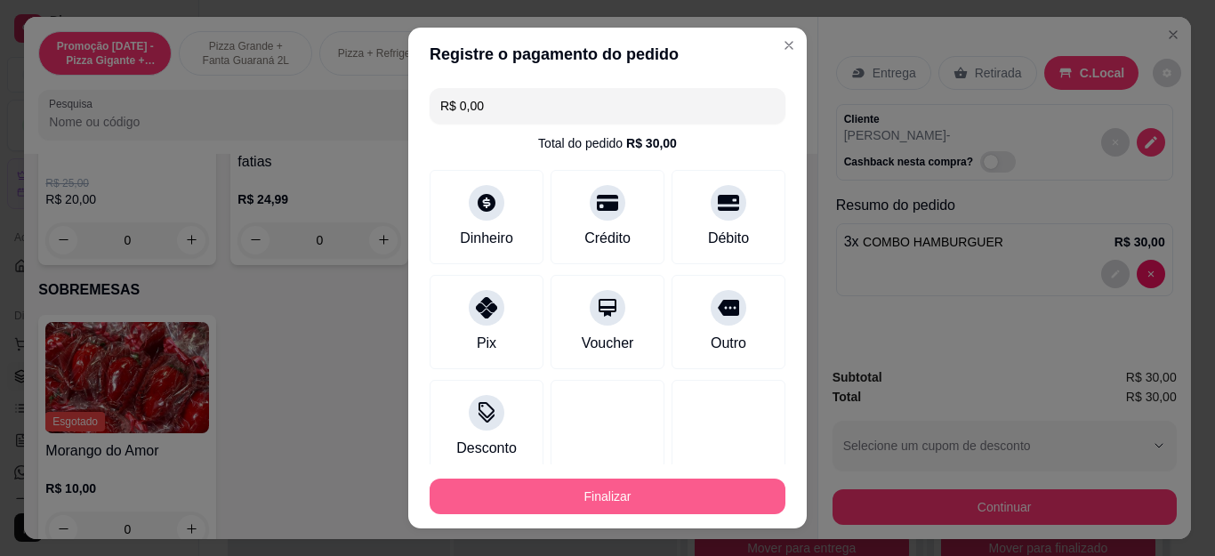
click at [695, 496] on button "Finalizar" at bounding box center [608, 496] width 356 height 36
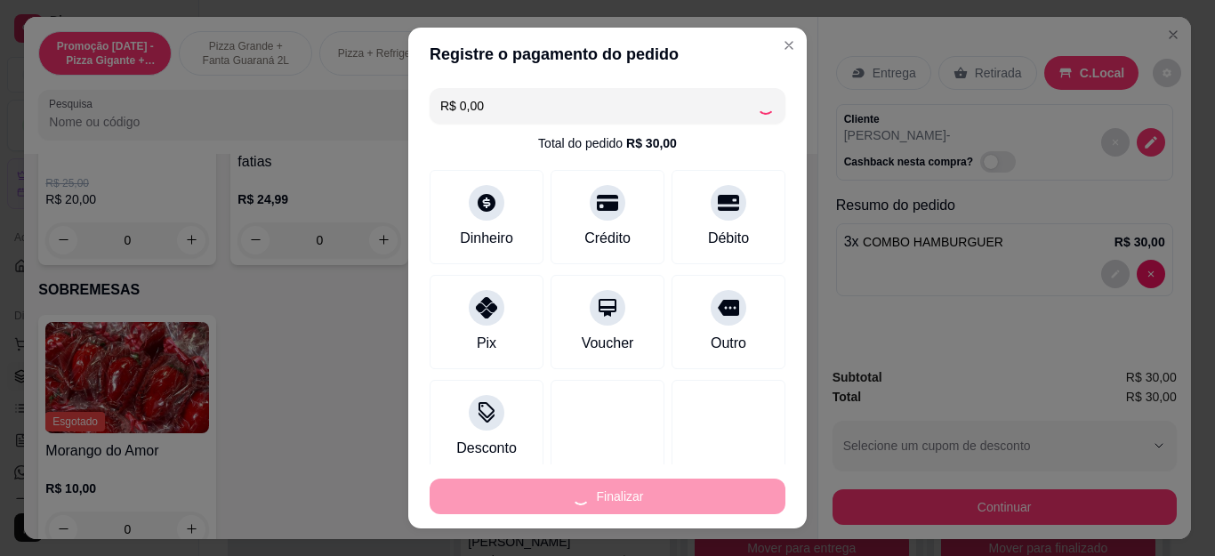
type input "0"
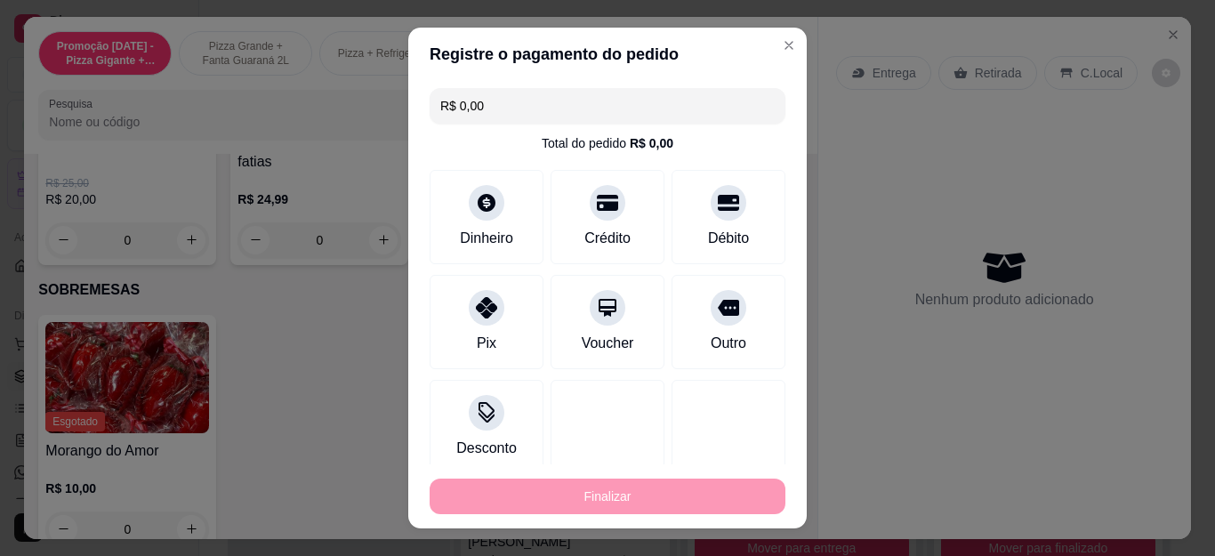
type input "-R$ 30,00"
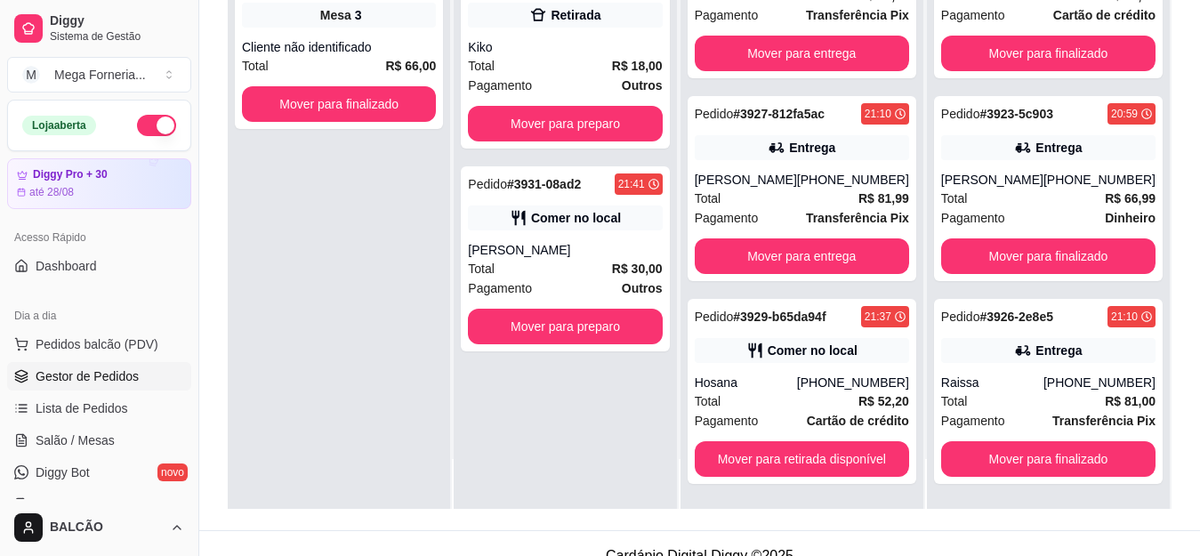
scroll to position [271, 0]
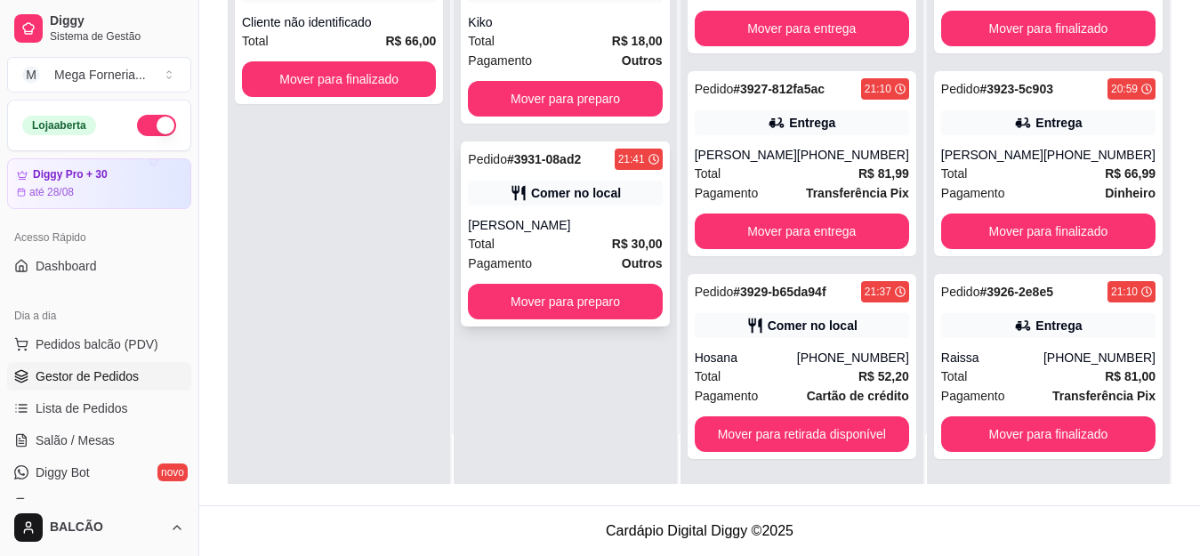
click at [585, 193] on div "Comer no local" at bounding box center [576, 193] width 90 height 18
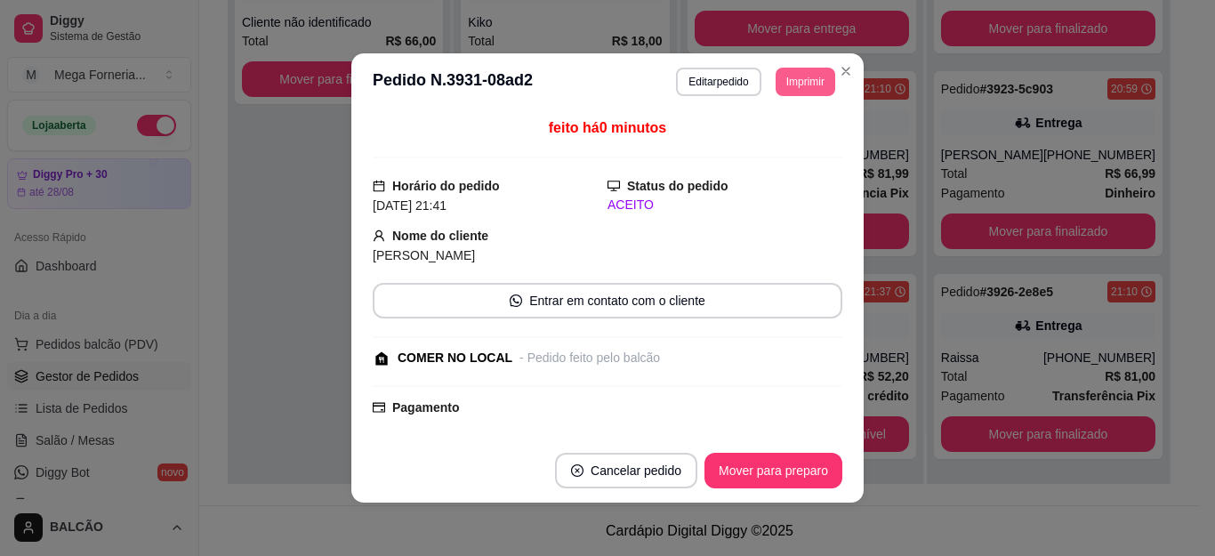
click at [786, 78] on button "Imprimir" at bounding box center [805, 82] width 60 height 28
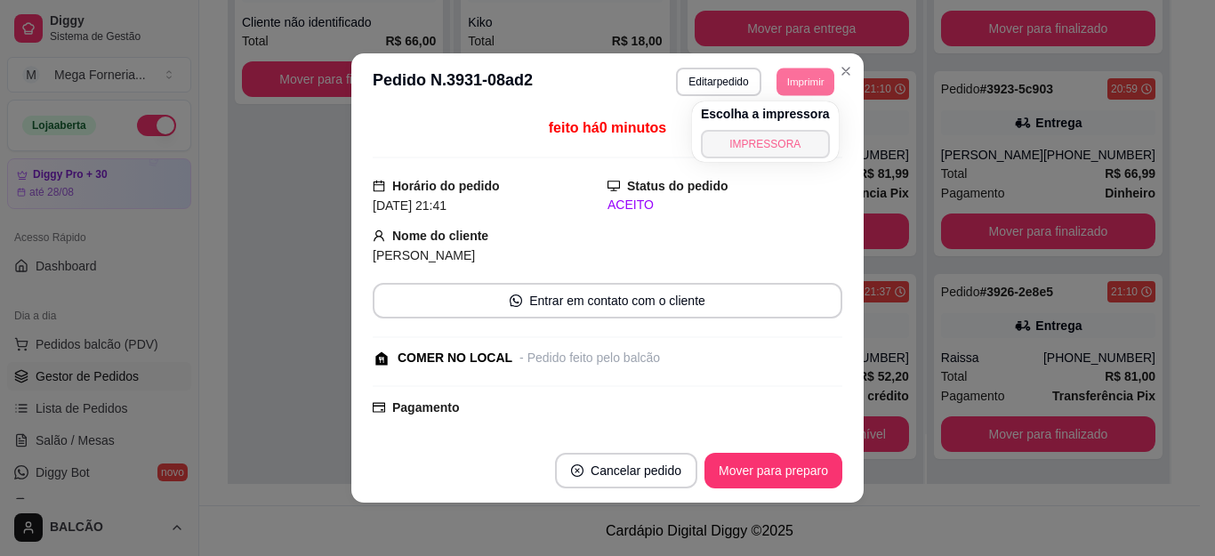
click at [795, 152] on button "IMPRESSORA" at bounding box center [765, 144] width 129 height 28
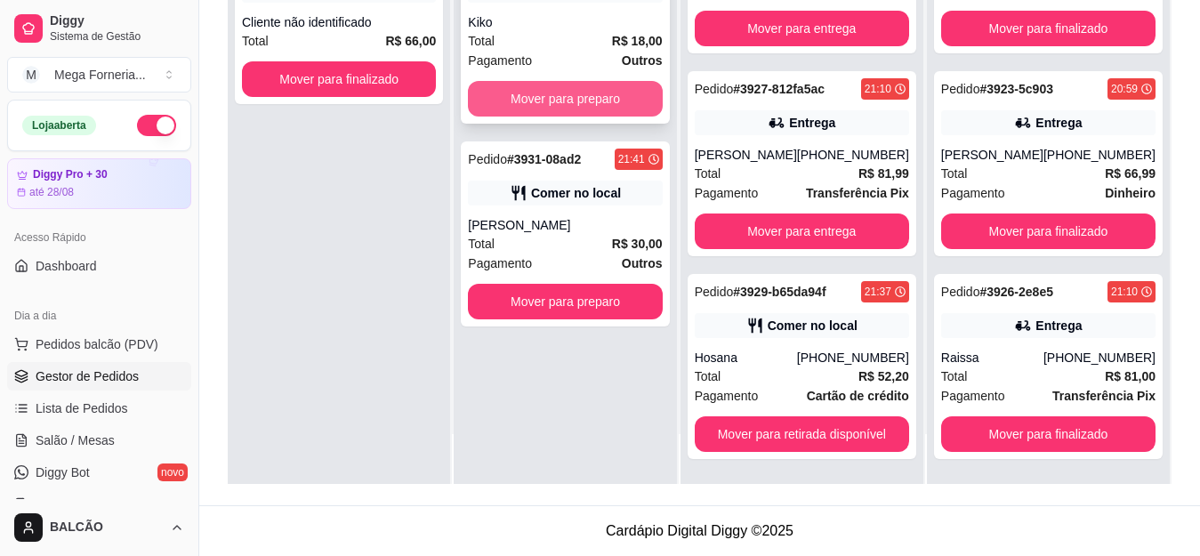
click at [529, 85] on button "Mover para preparo" at bounding box center [565, 99] width 194 height 36
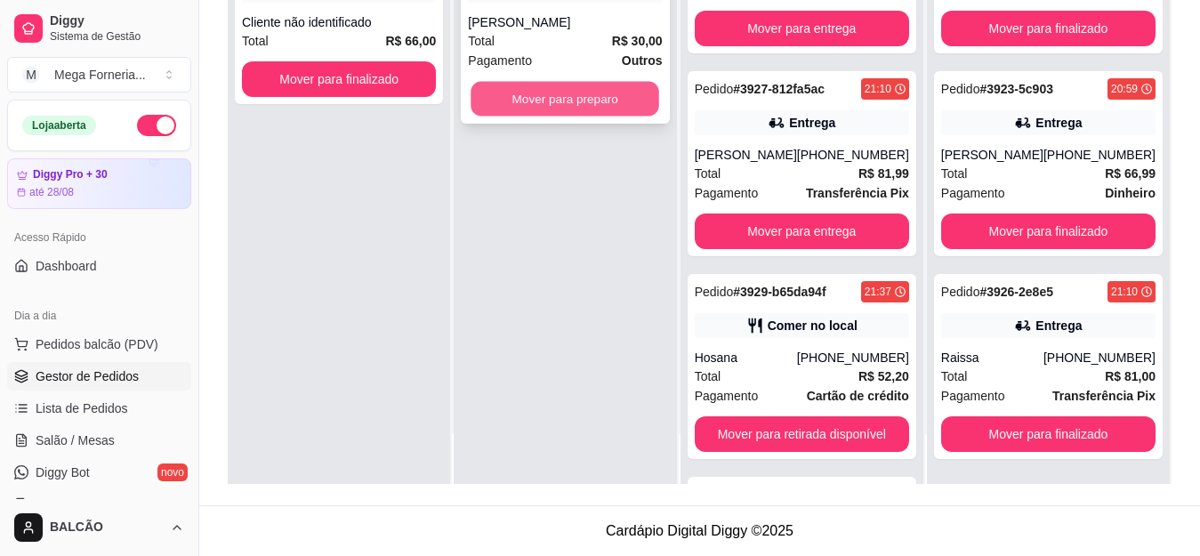
click at [553, 99] on button "Mover para preparo" at bounding box center [565, 99] width 189 height 35
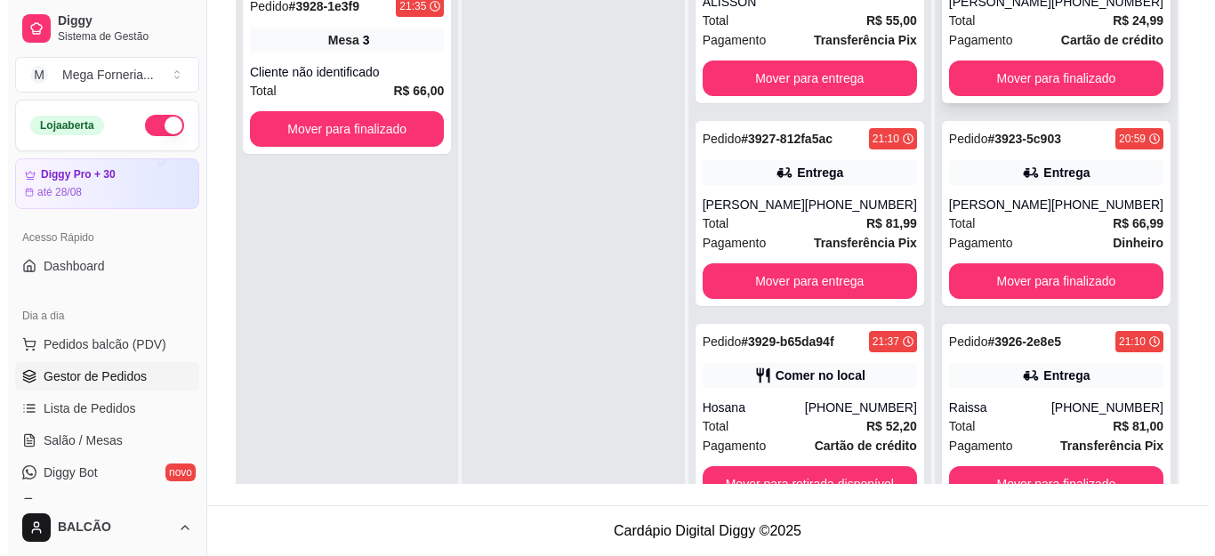
scroll to position [309, 0]
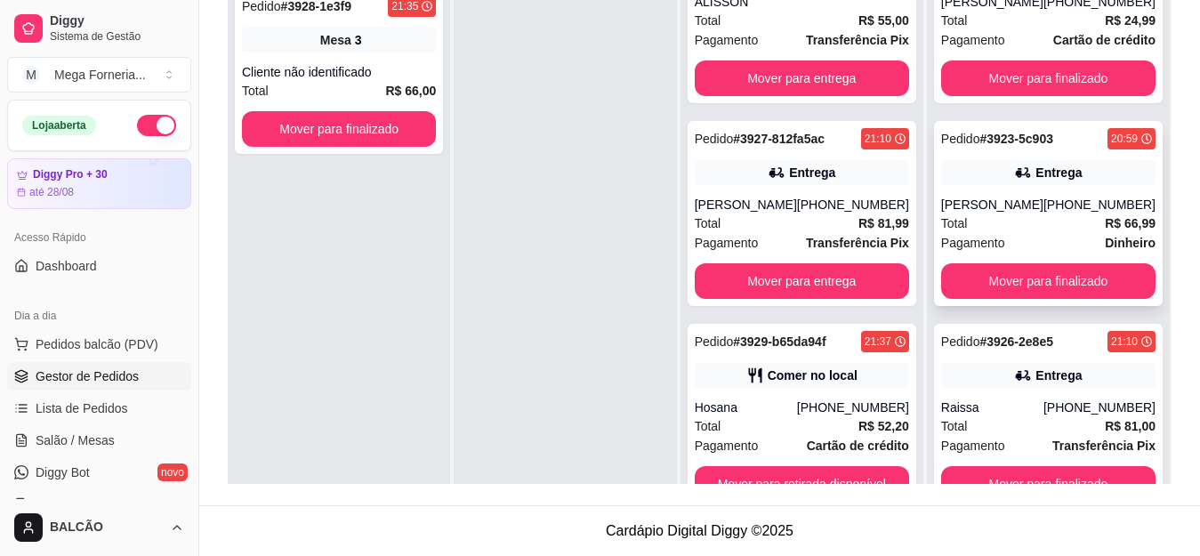
click at [992, 196] on div "[PERSON_NAME]" at bounding box center [992, 205] width 102 height 18
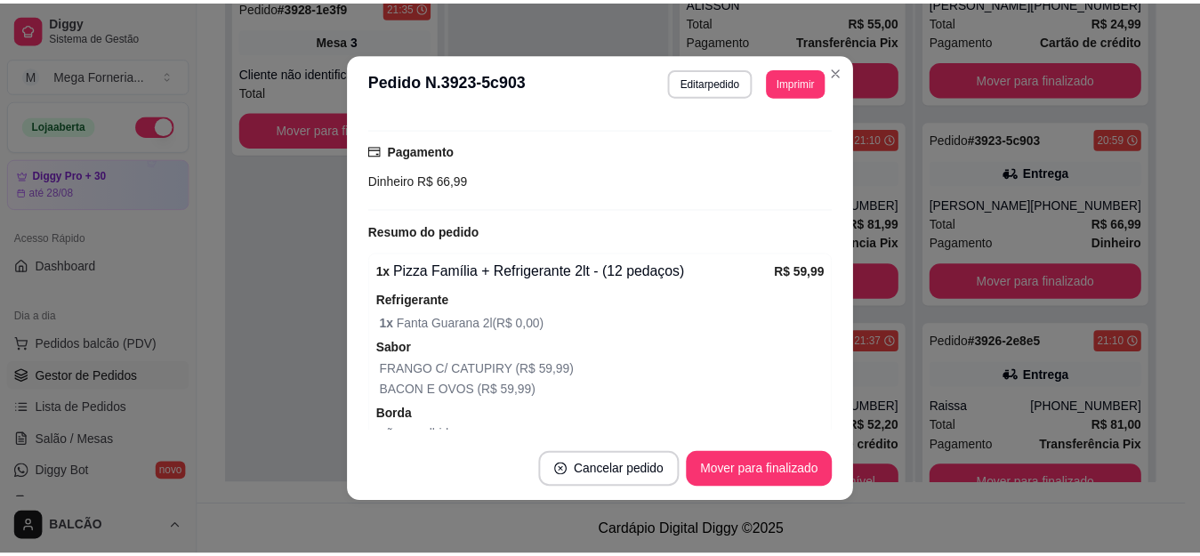
scroll to position [445, 0]
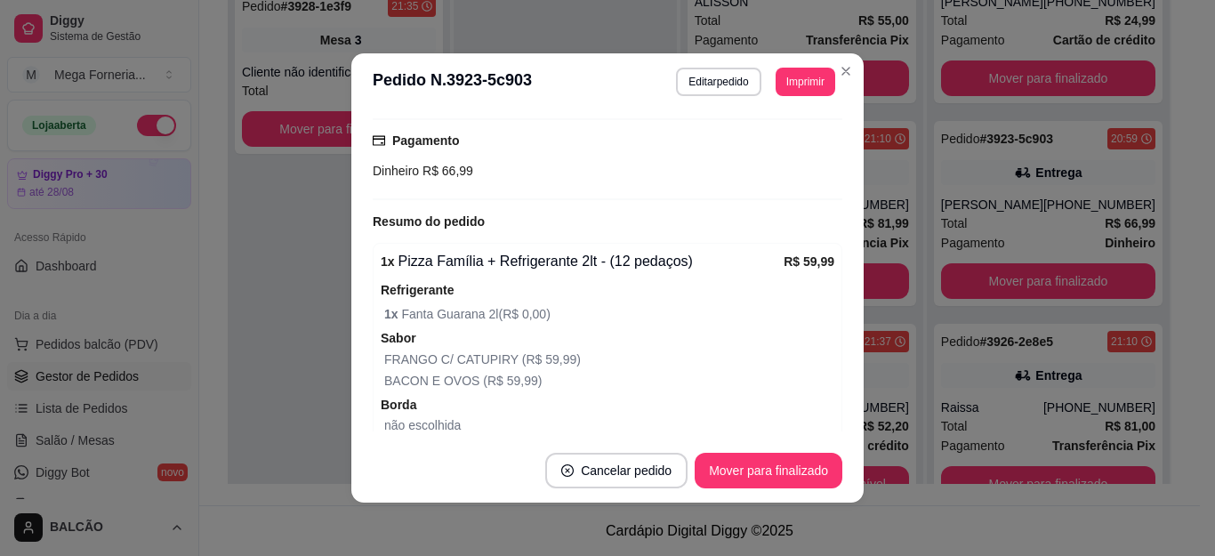
click at [834, 56] on header "**********" at bounding box center [607, 81] width 512 height 57
click at [842, 86] on header "**********" at bounding box center [607, 81] width 512 height 57
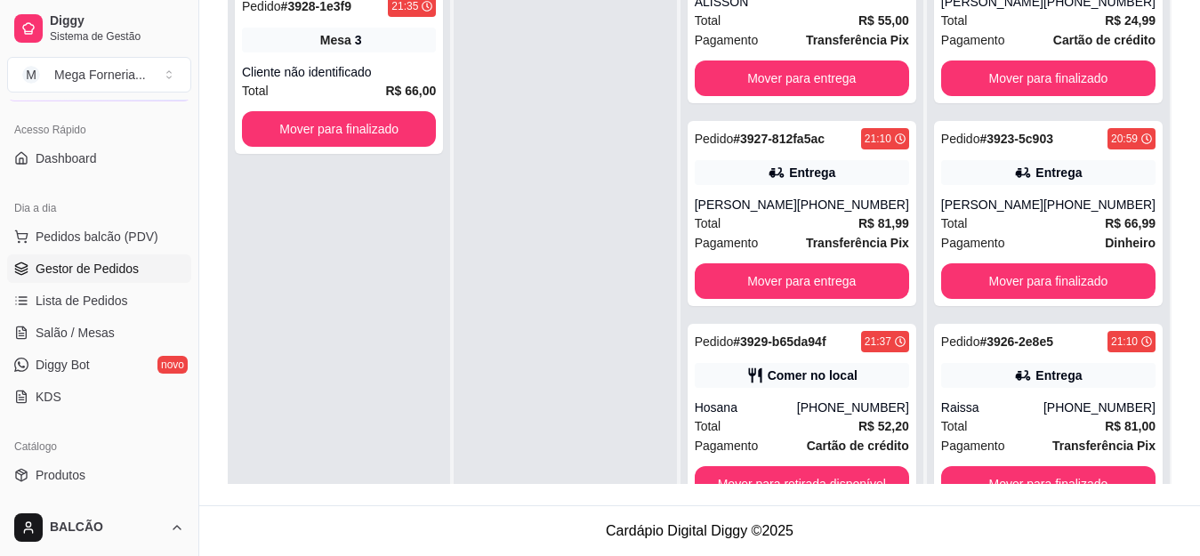
scroll to position [178, 0]
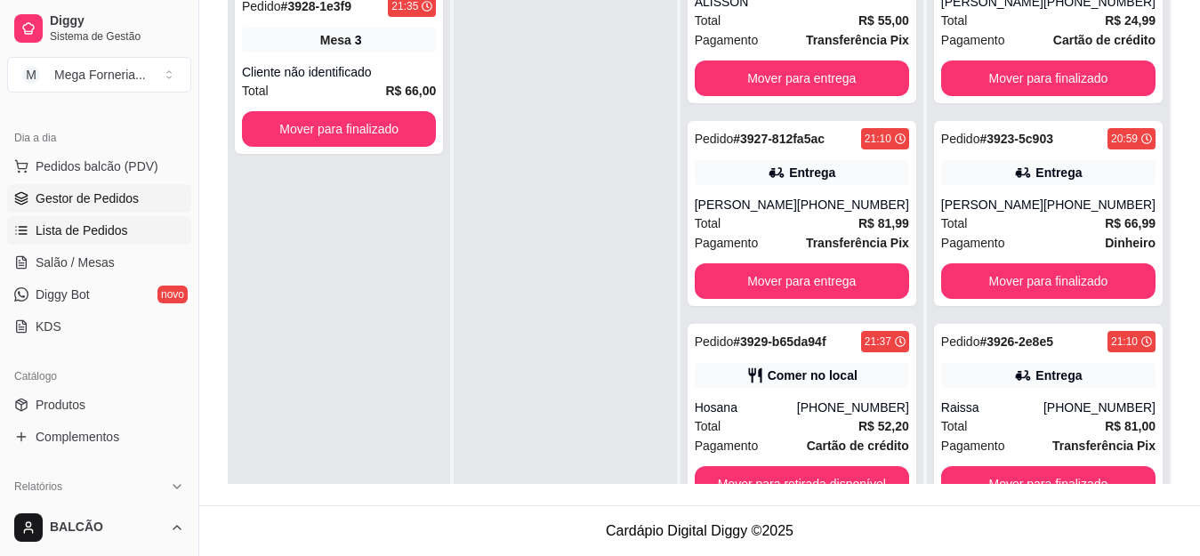
click at [70, 231] on span "Lista de Pedidos" at bounding box center [82, 230] width 92 height 18
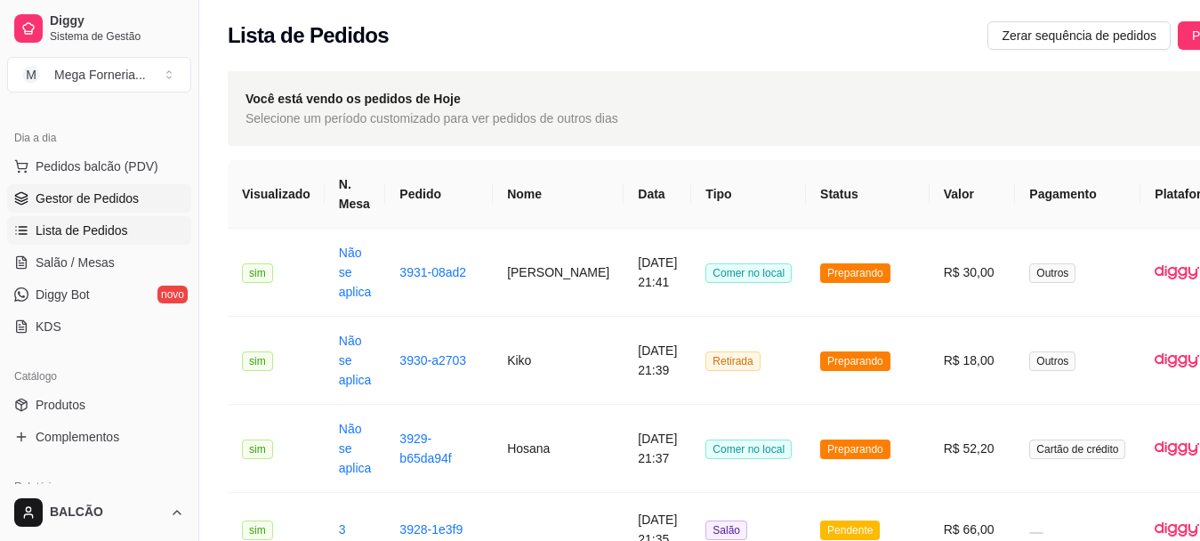
click at [67, 212] on link "Gestor de Pedidos" at bounding box center [99, 198] width 184 height 28
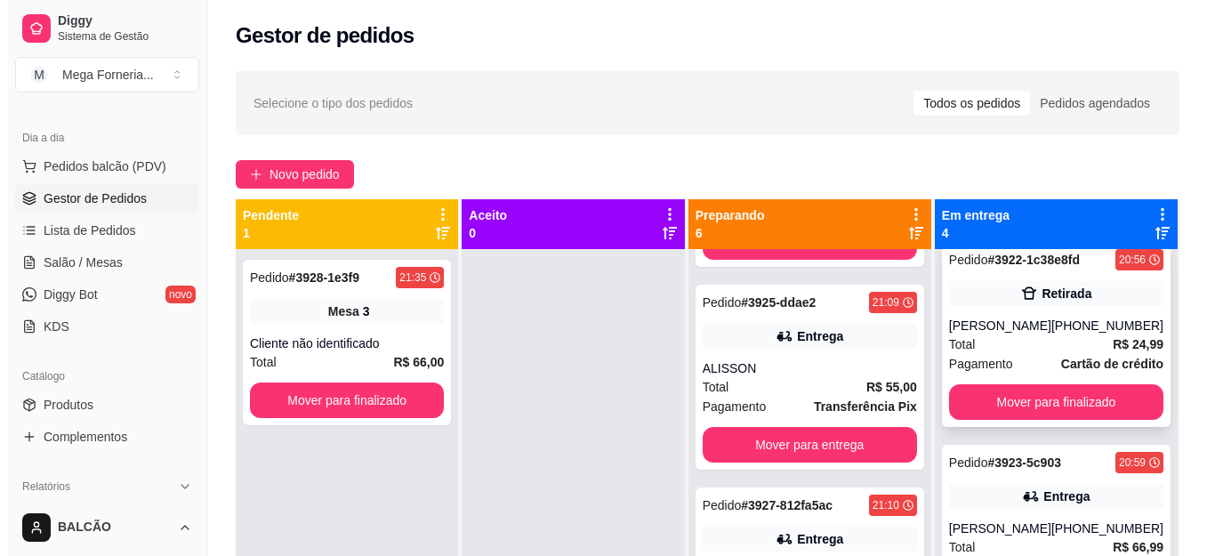
scroll to position [131, 0]
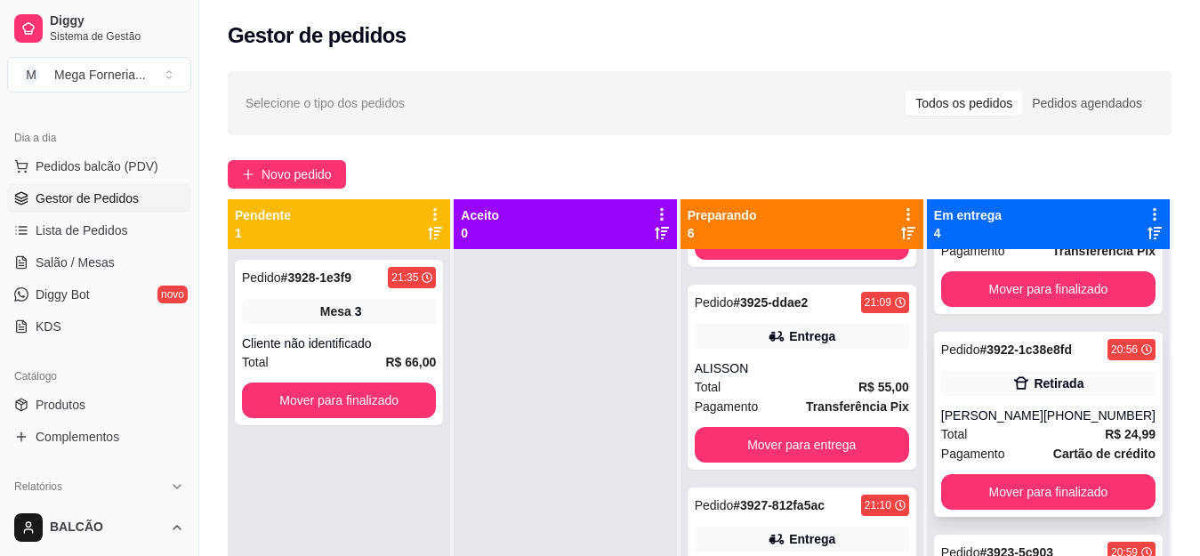
click at [1079, 424] on div "[PHONE_NUMBER]" at bounding box center [1099, 415] width 112 height 18
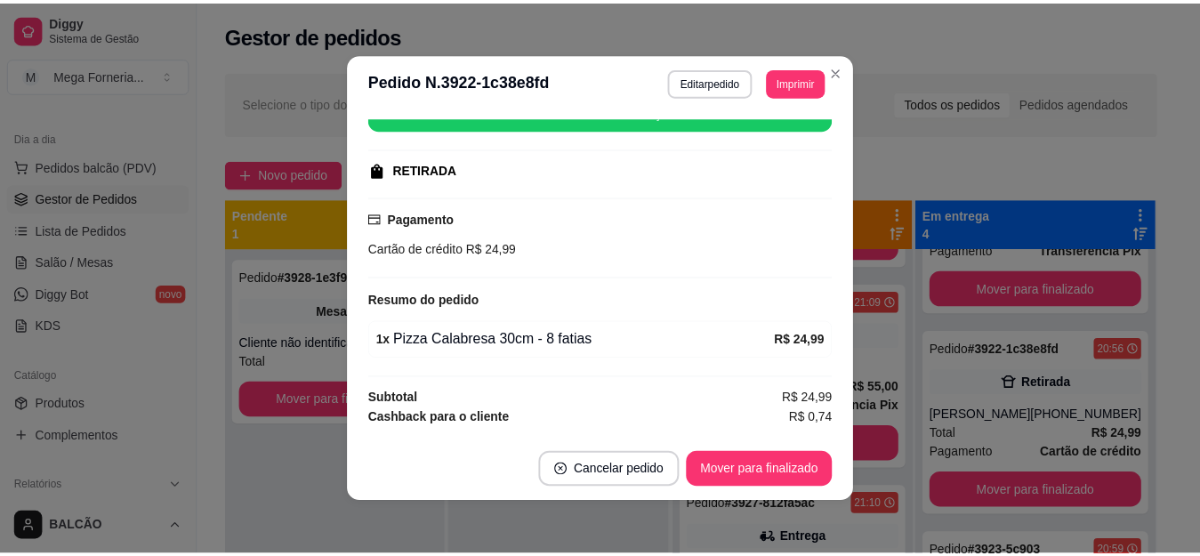
scroll to position [258, 0]
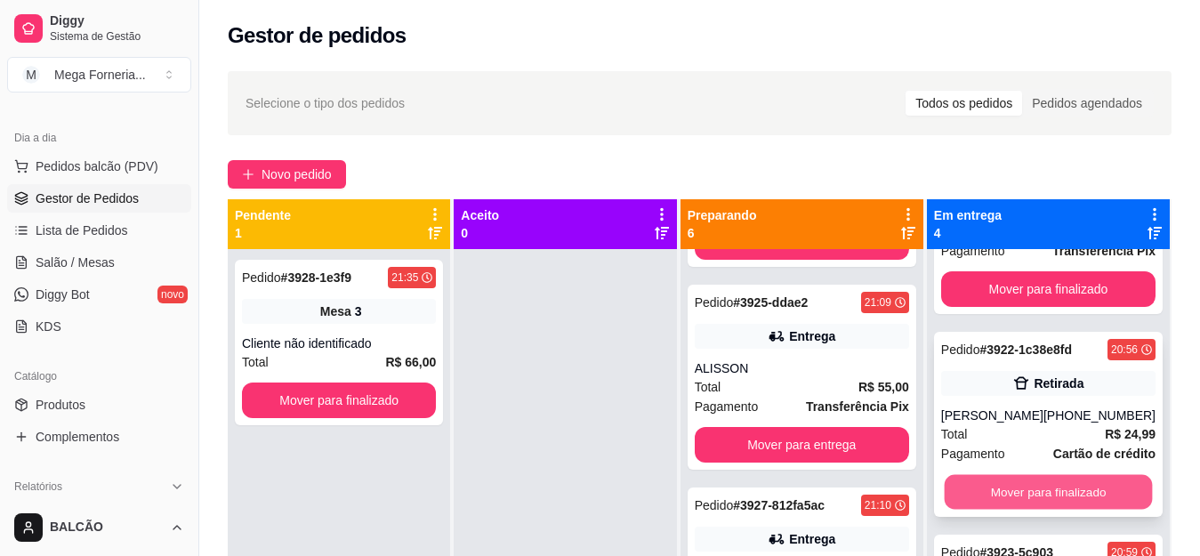
click at [1045, 510] on button "Mover para finalizado" at bounding box center [1048, 492] width 208 height 35
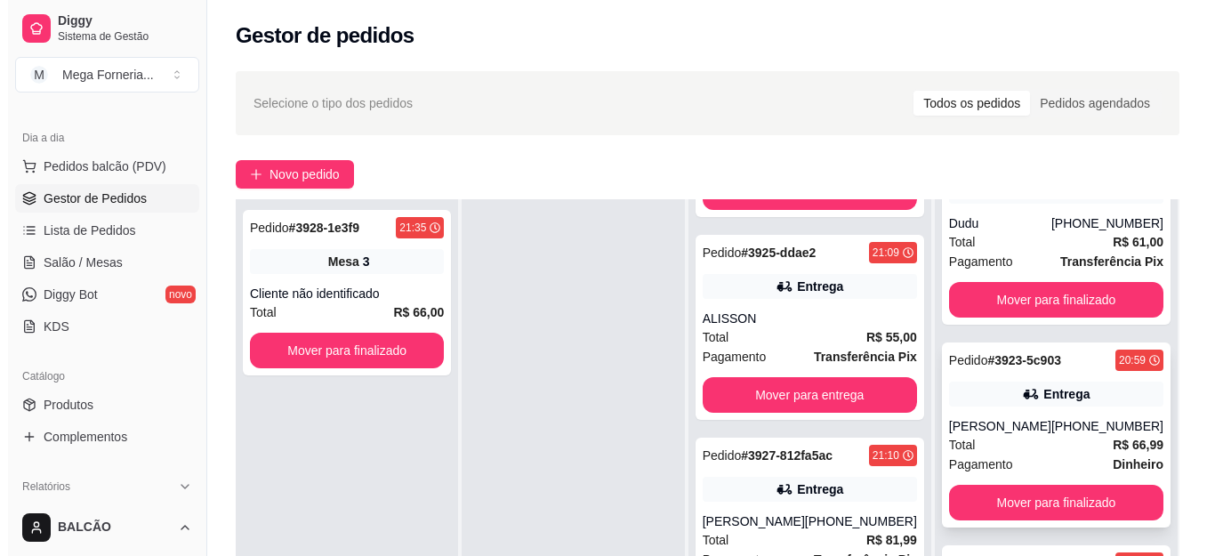
scroll to position [89, 0]
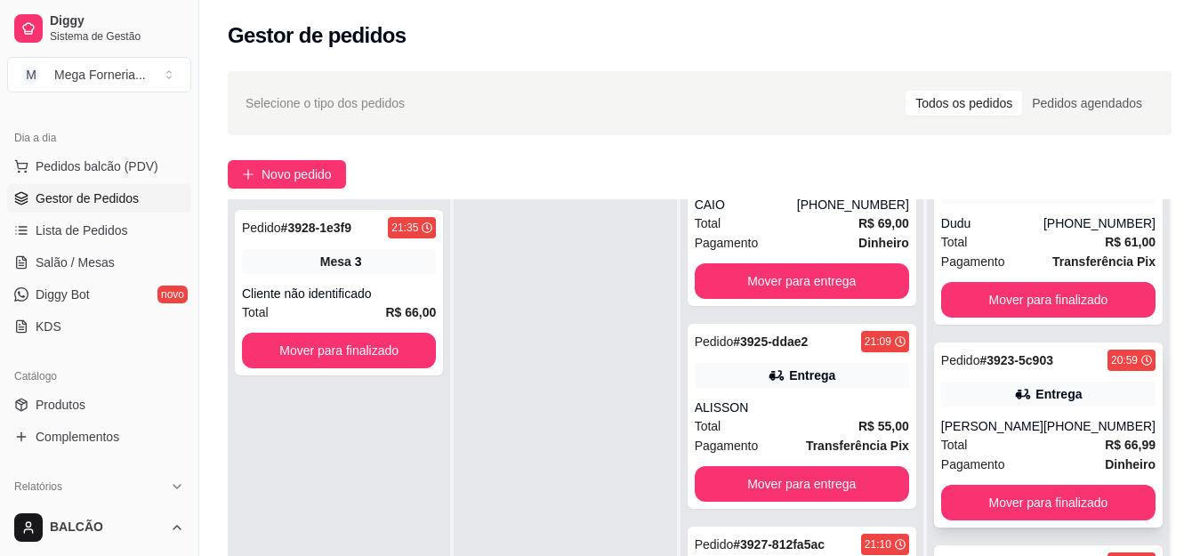
click at [1054, 405] on div "Entrega" at bounding box center [1048, 393] width 214 height 25
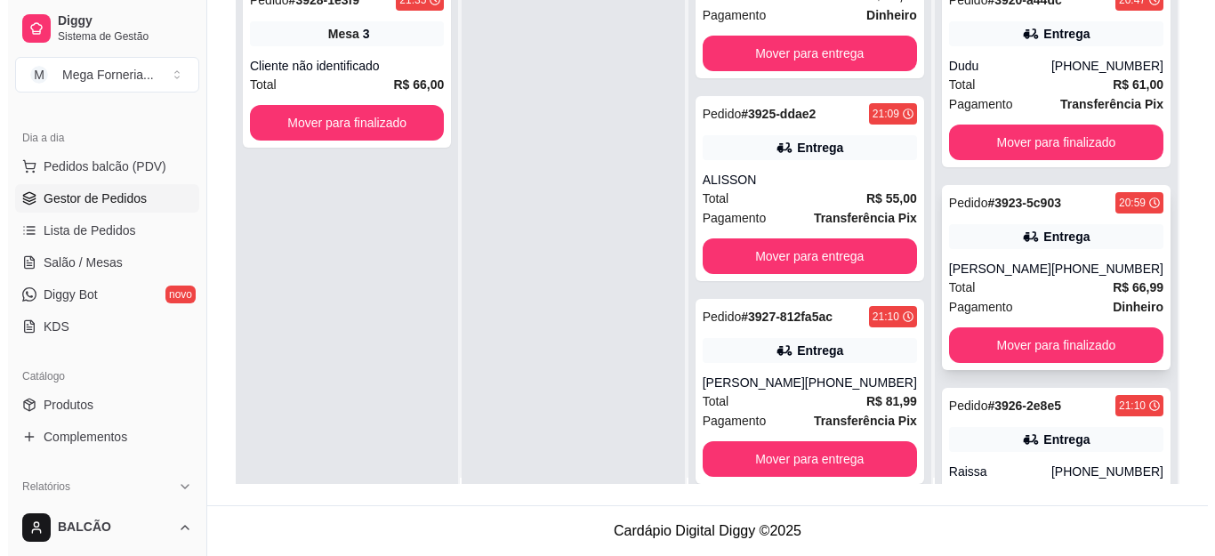
scroll to position [0, 0]
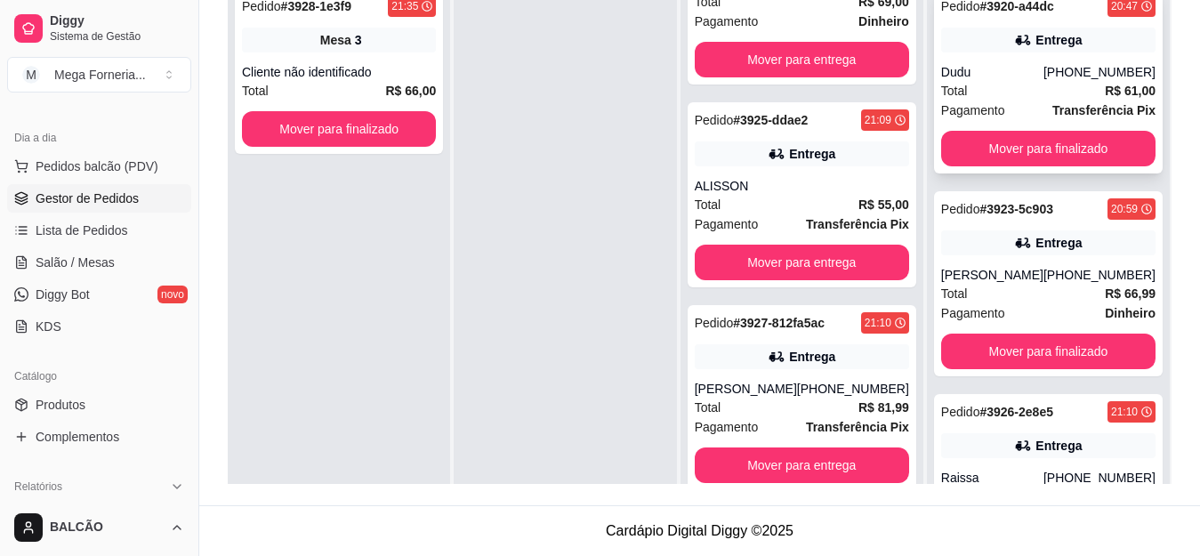
click at [1005, 78] on div "Dudu" at bounding box center [992, 72] width 102 height 18
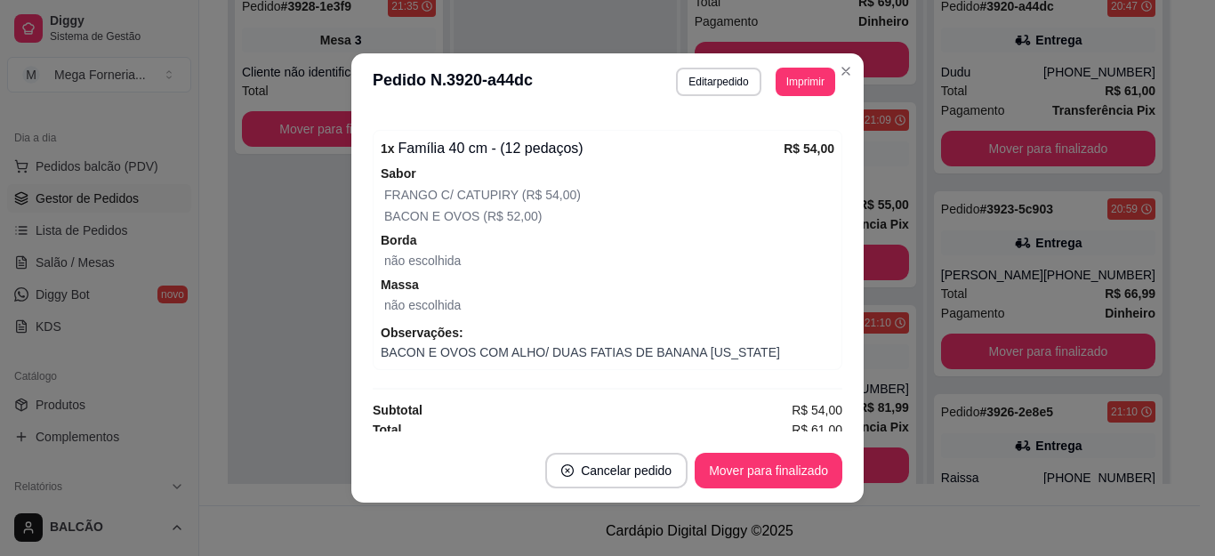
scroll to position [526, 0]
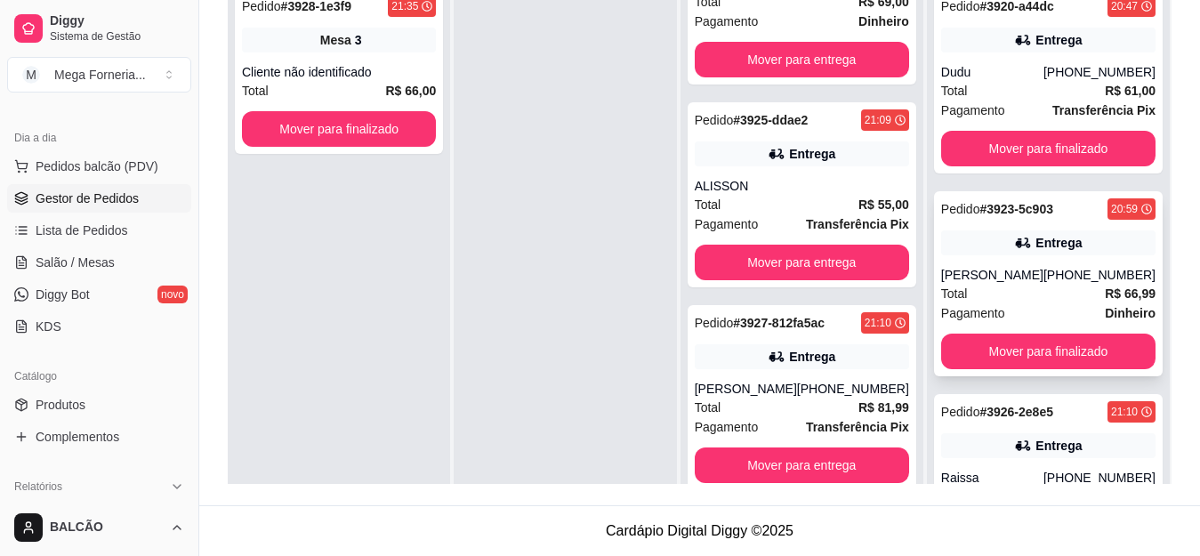
click at [1024, 269] on div "[PERSON_NAME]" at bounding box center [992, 275] width 102 height 18
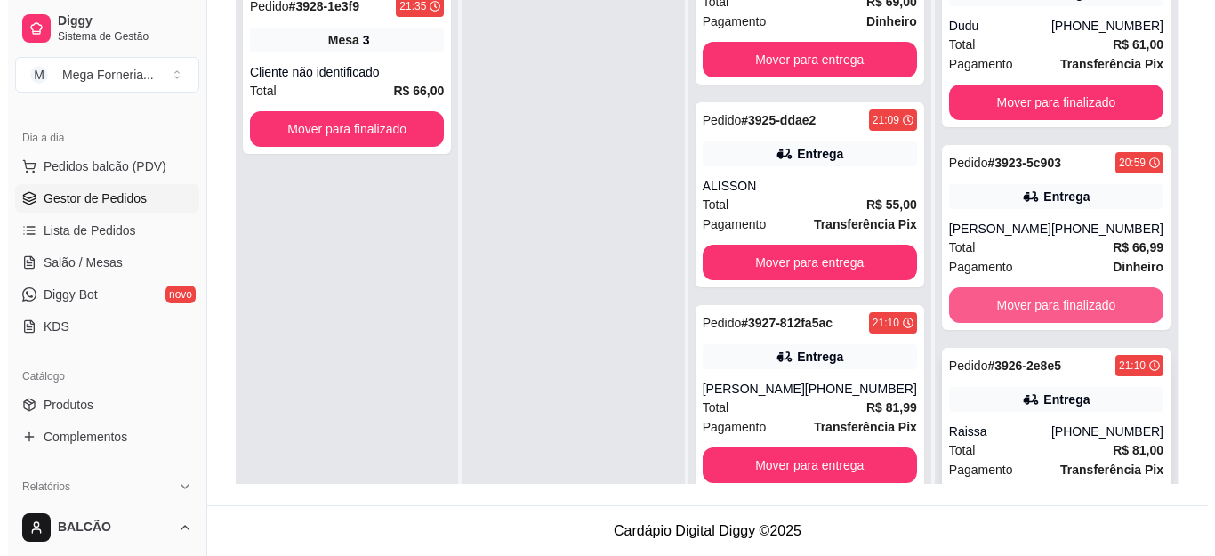
scroll to position [70, 0]
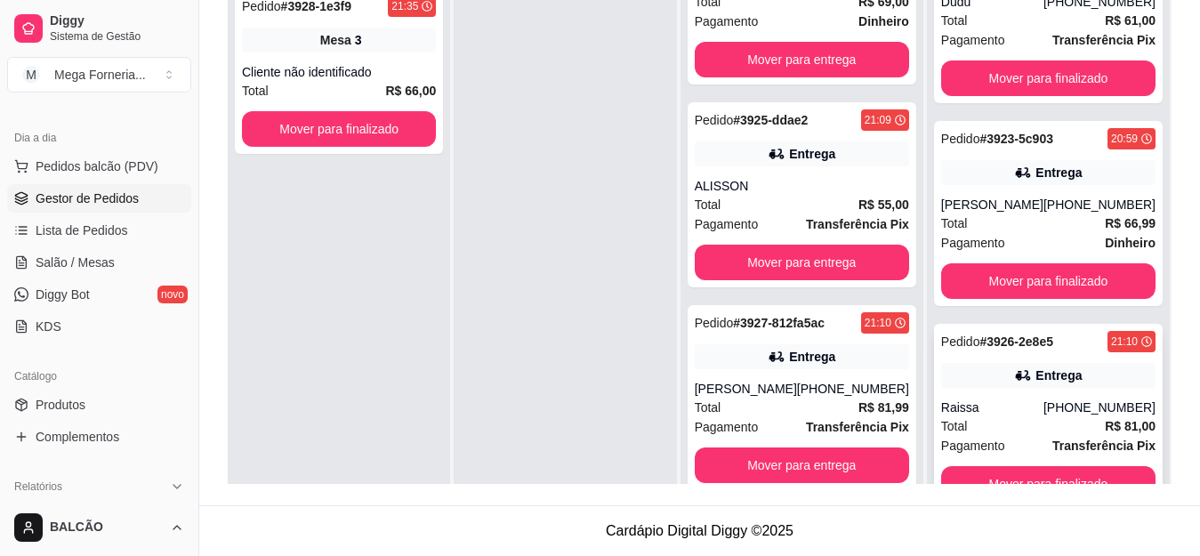
click at [1030, 360] on div "Pedido # 3926-2e8e5 21:10 Entrega Raissa [PHONE_NUMBER] Total R$ 81,00 Pagament…" at bounding box center [1048, 416] width 229 height 185
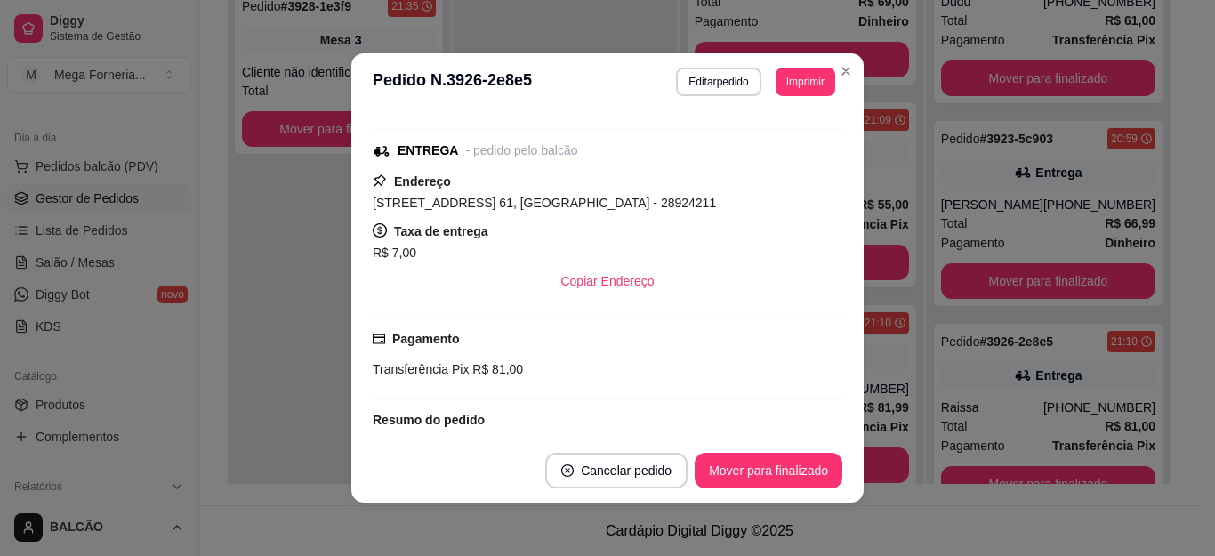
scroll to position [180, 0]
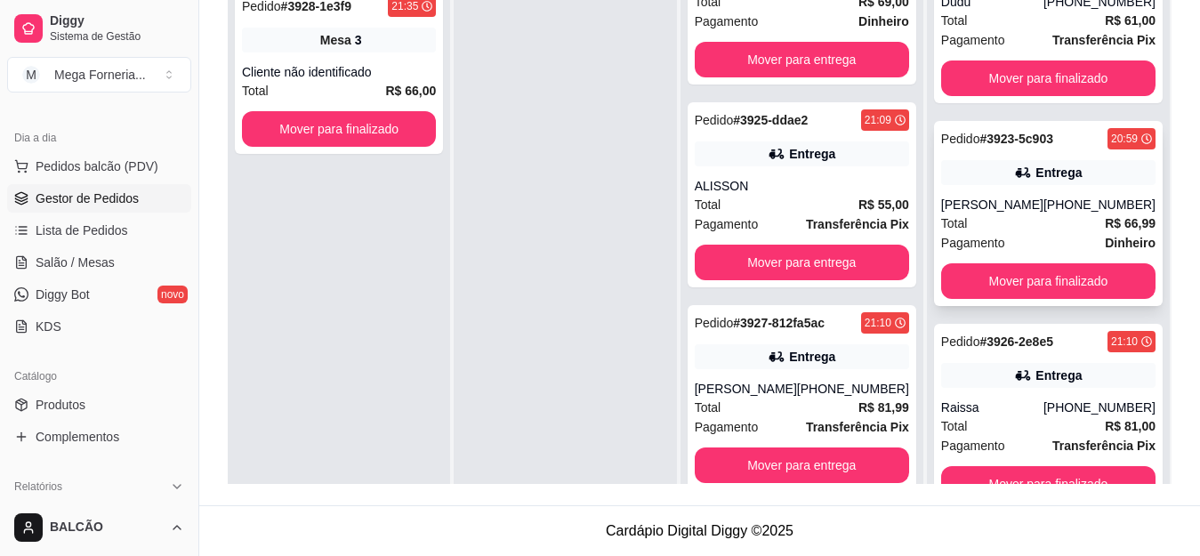
click at [1010, 187] on div "Pedido # 3923-5c903 20:59 Entrega [PERSON_NAME] [PHONE_NUMBER] Total R$ 66,99 P…" at bounding box center [1048, 213] width 229 height 185
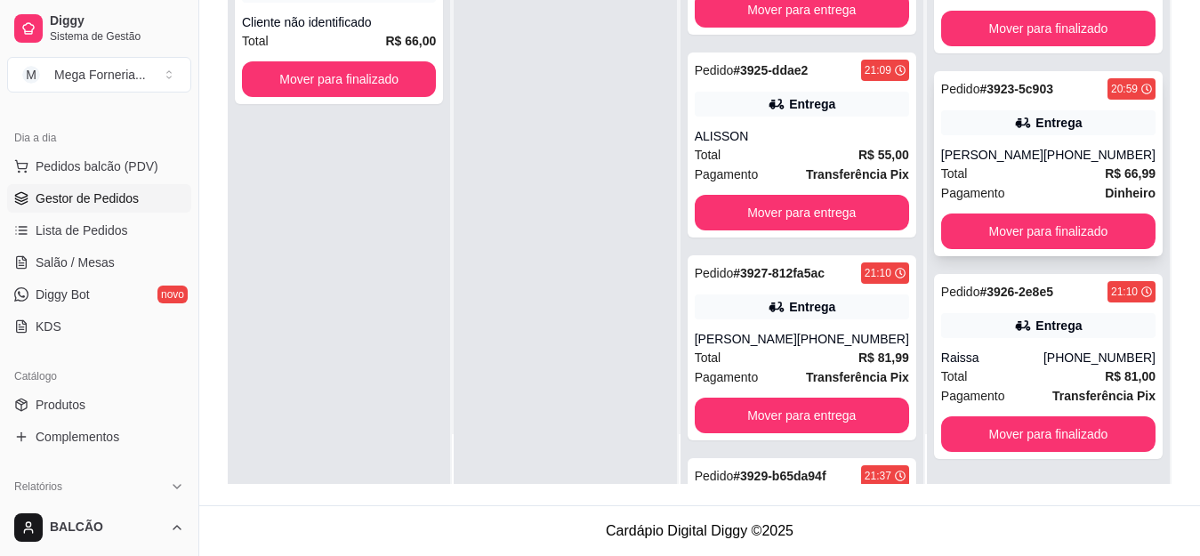
scroll to position [0, 0]
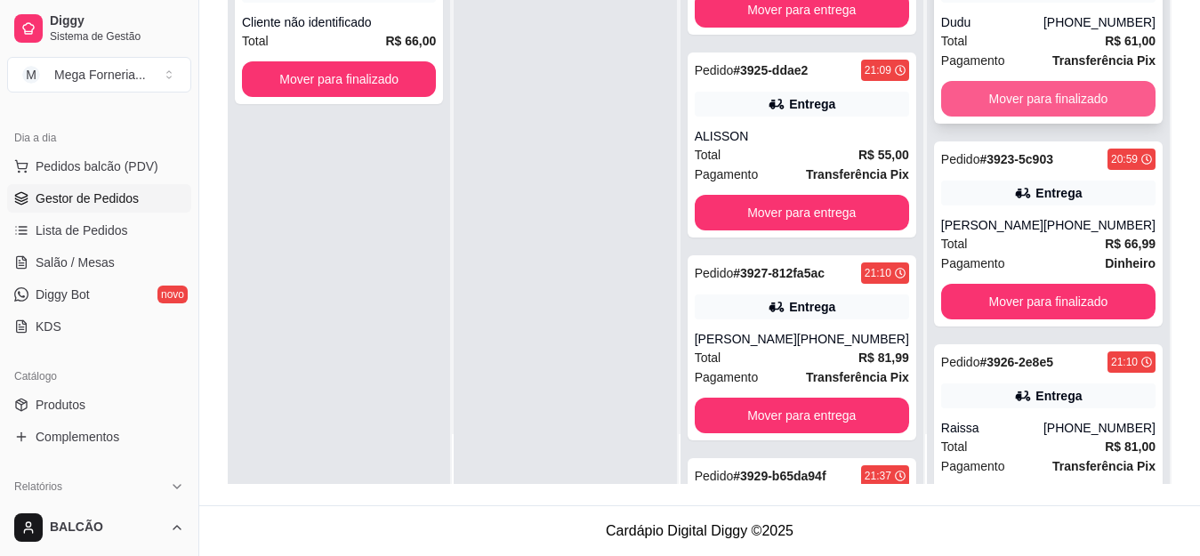
click at [1050, 84] on button "Mover para finalizado" at bounding box center [1048, 99] width 214 height 36
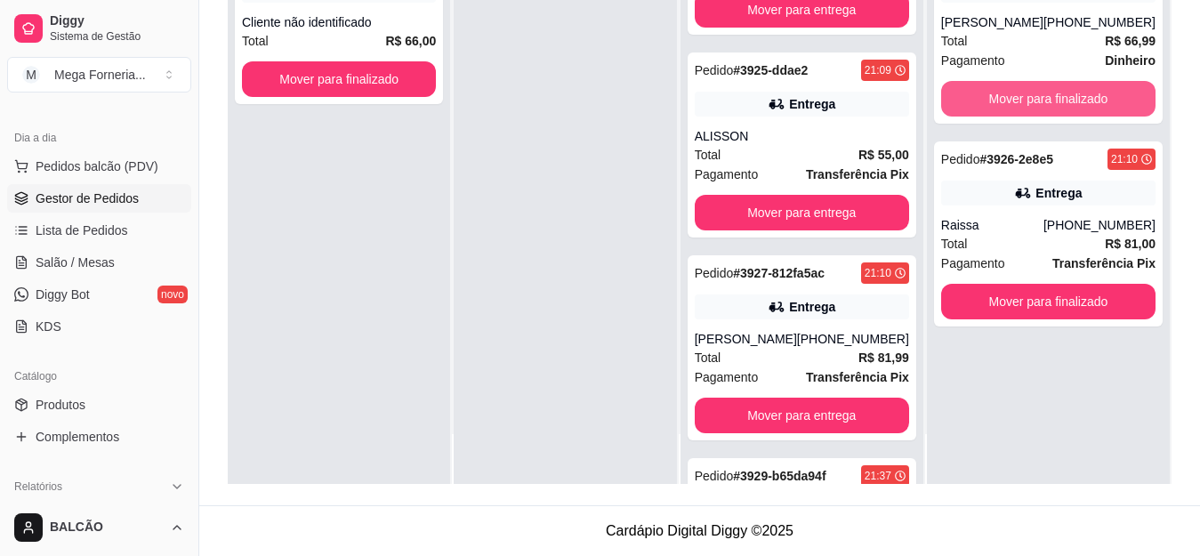
click at [1050, 84] on button "Mover para finalizado" at bounding box center [1048, 99] width 214 height 36
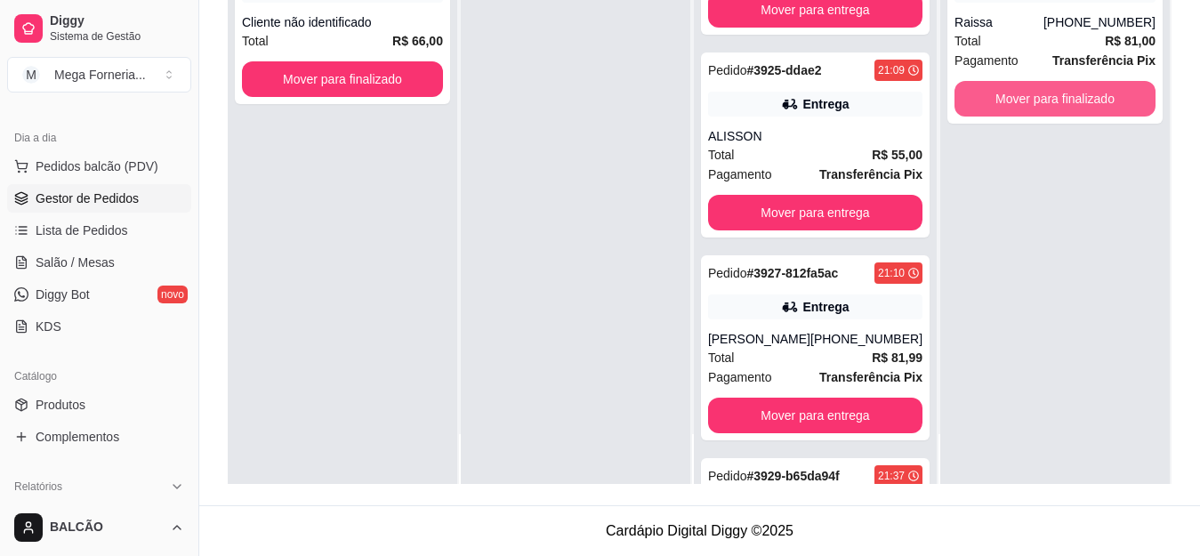
click at [1050, 84] on button "Mover para finalizado" at bounding box center [1054, 99] width 201 height 36
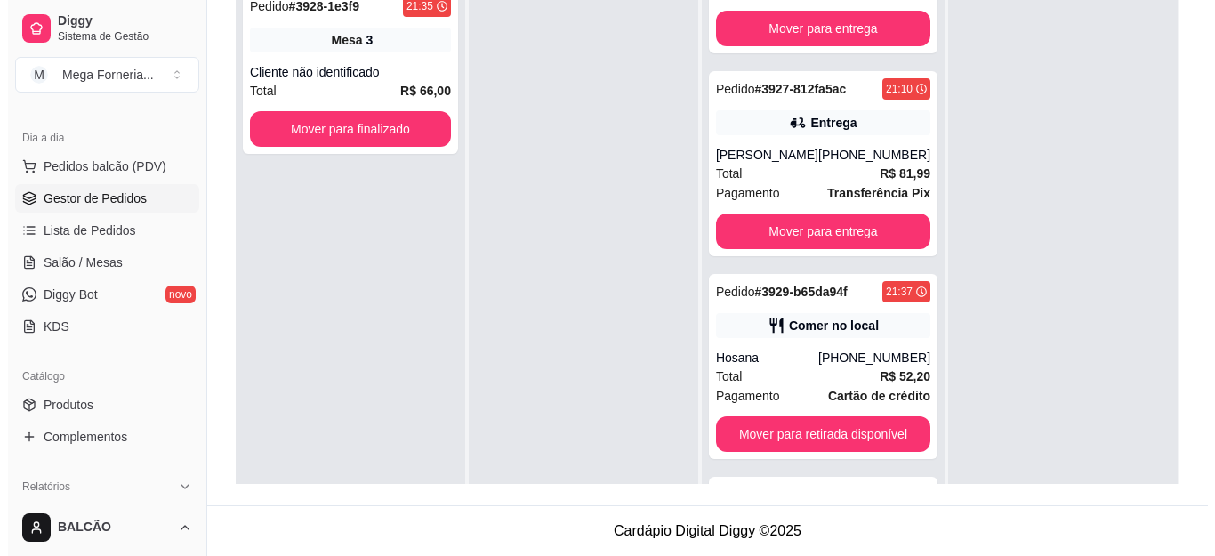
scroll to position [93, 0]
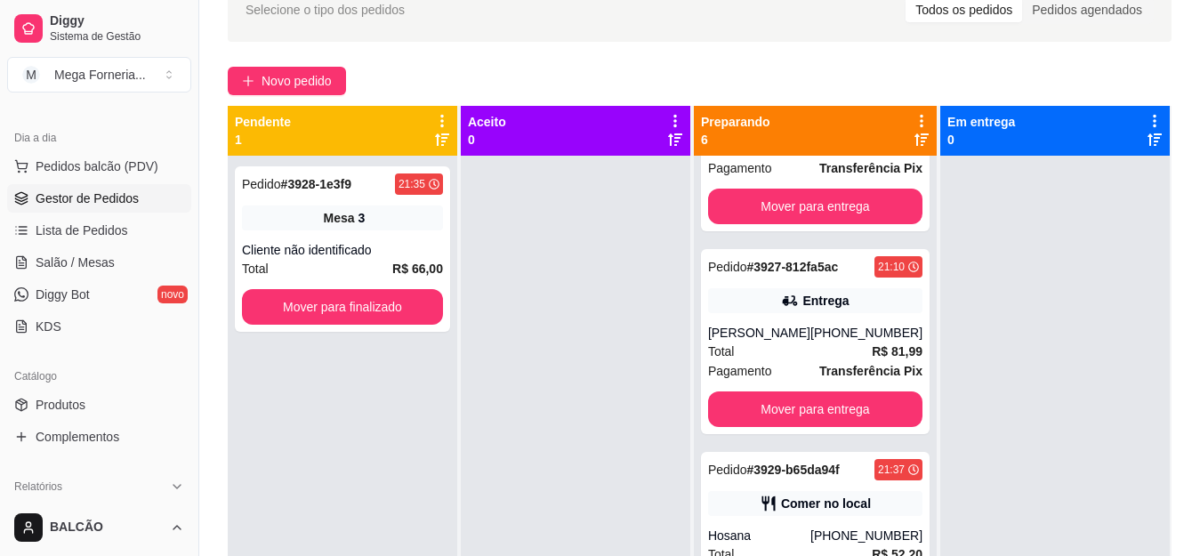
click at [308, 65] on div "Selecione o tipo dos pedidos Todos os pedidos Pedidos agendados Novo pedido Pen…" at bounding box center [699, 325] width 1000 height 716
click at [321, 78] on span "Novo pedido" at bounding box center [296, 81] width 70 height 20
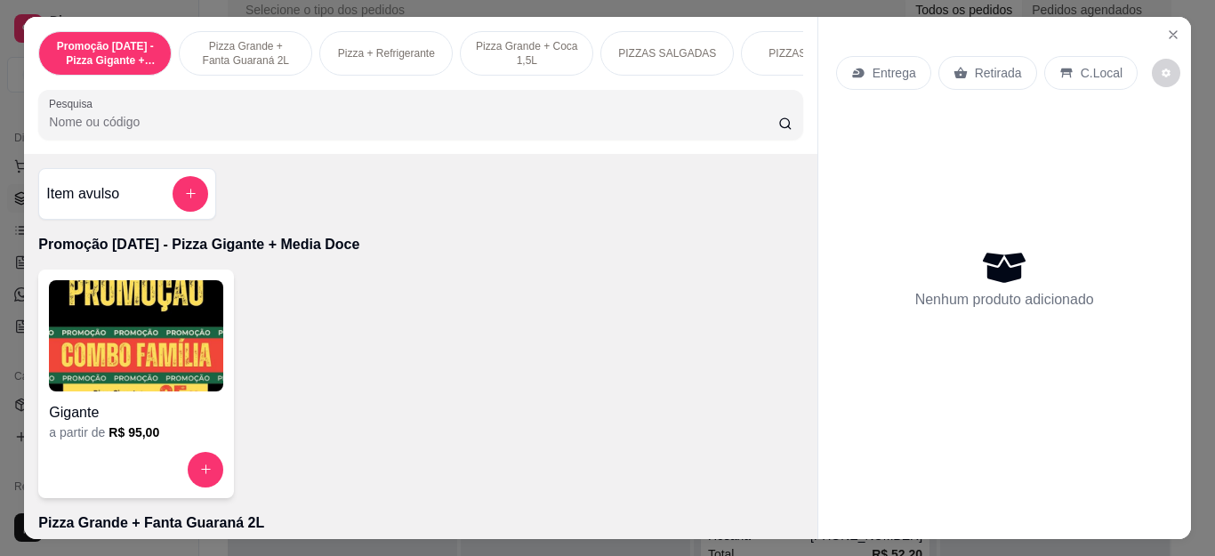
click at [989, 64] on p "Retirada" at bounding box center [998, 73] width 47 height 18
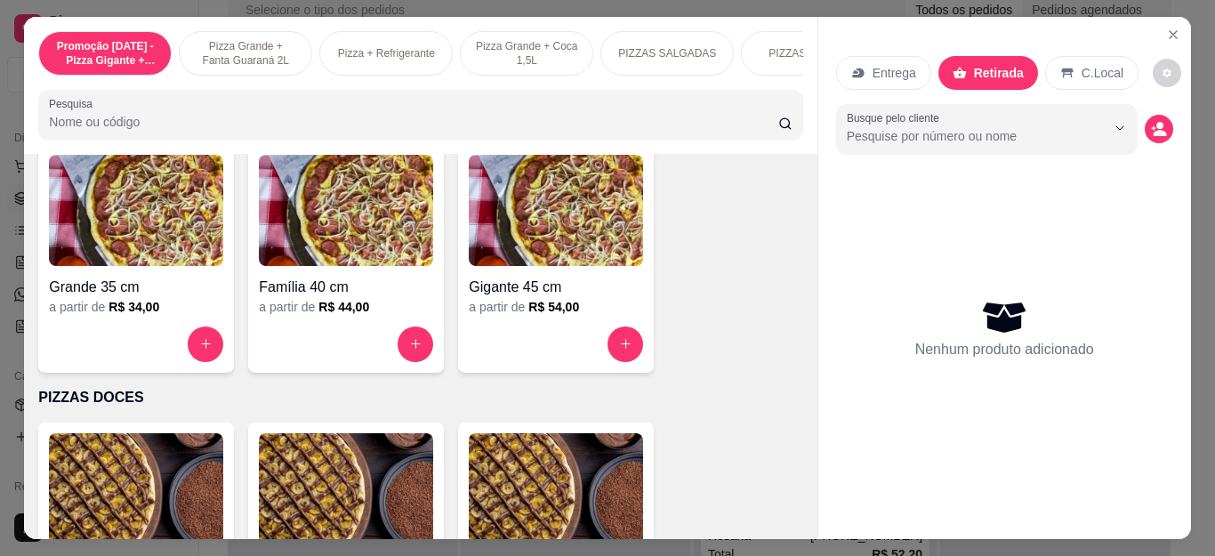
scroll to position [1245, 0]
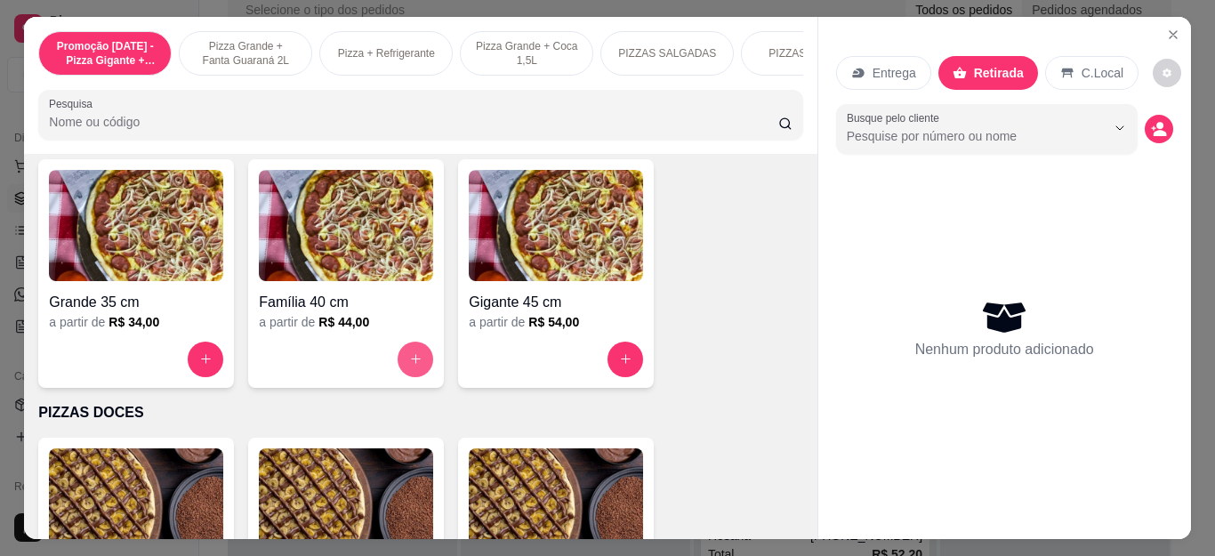
click at [409, 359] on icon "increase-product-quantity" at bounding box center [415, 358] width 13 height 13
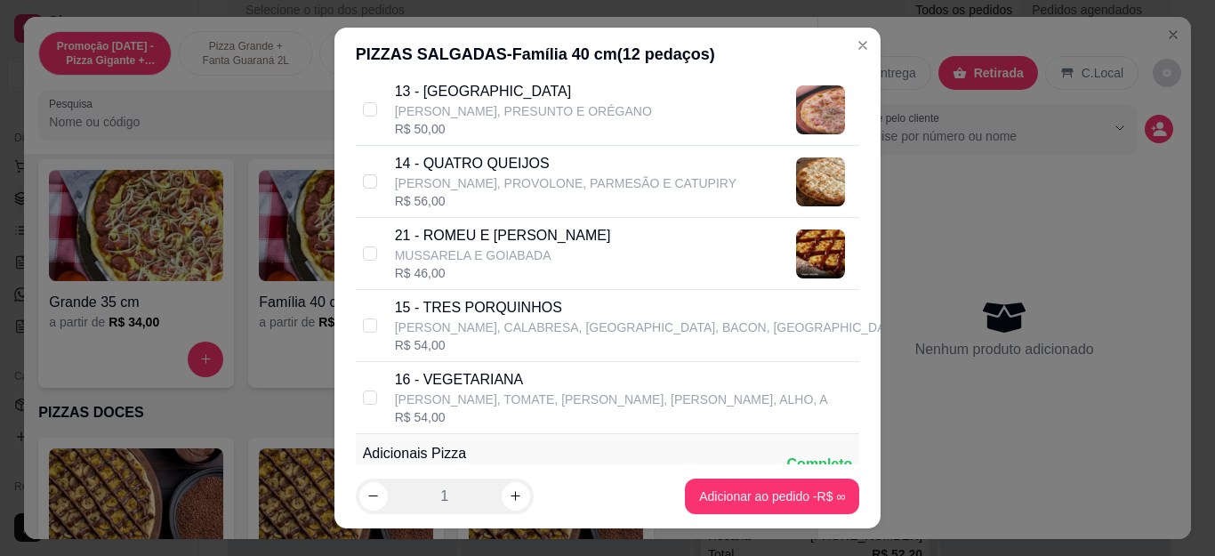
scroll to position [1156, 0]
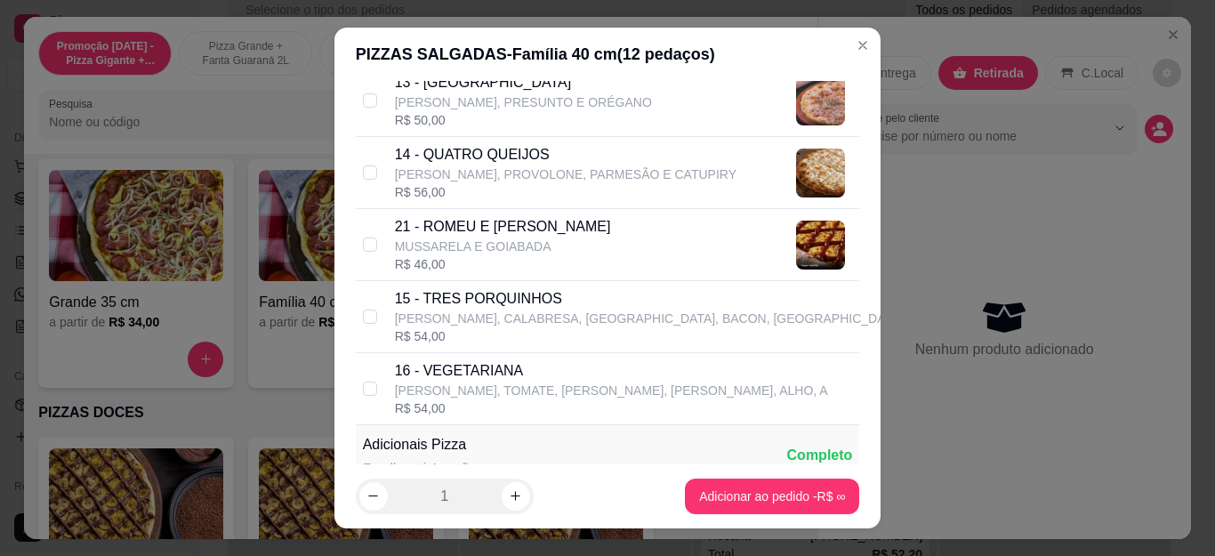
click at [483, 325] on p "[PERSON_NAME], CALABRESA, [GEOGRAPHIC_DATA], BACON, [GEOGRAPHIC_DATA]" at bounding box center [649, 318] width 509 height 18
checkbox input "true"
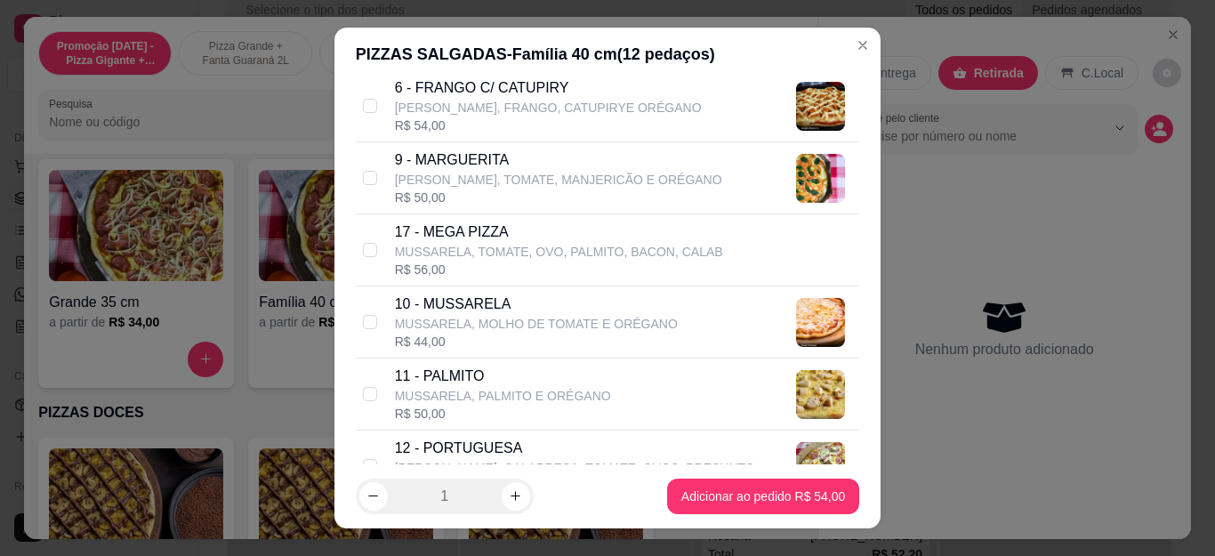
scroll to position [1067, 0]
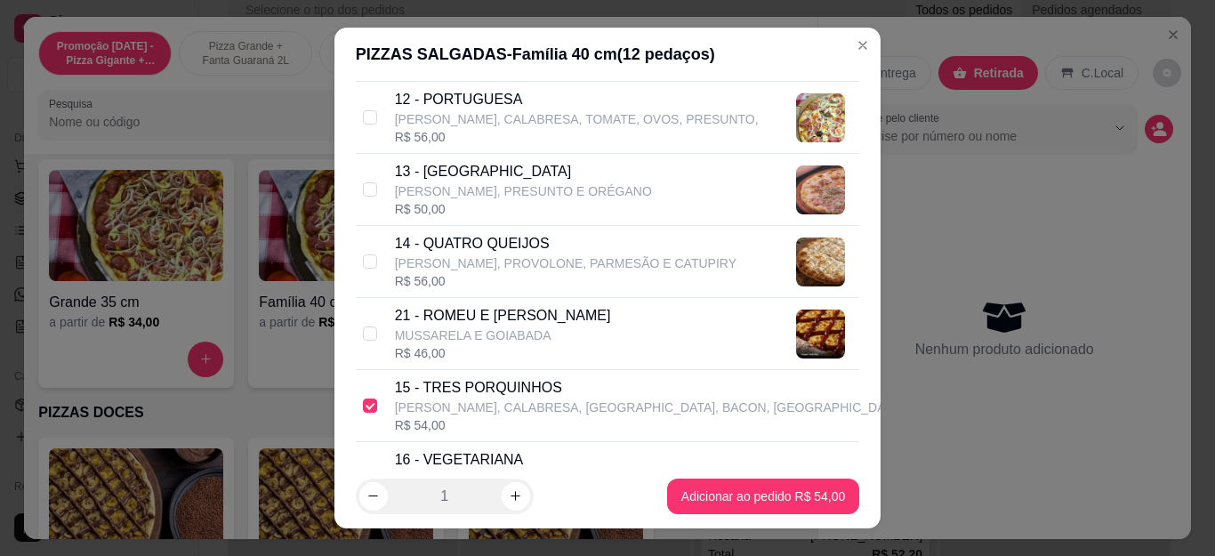
click at [482, 263] on p "[PERSON_NAME], PROVOLONE, PARMESÃO E CATUPIRY" at bounding box center [565, 263] width 341 height 18
checkbox input "true"
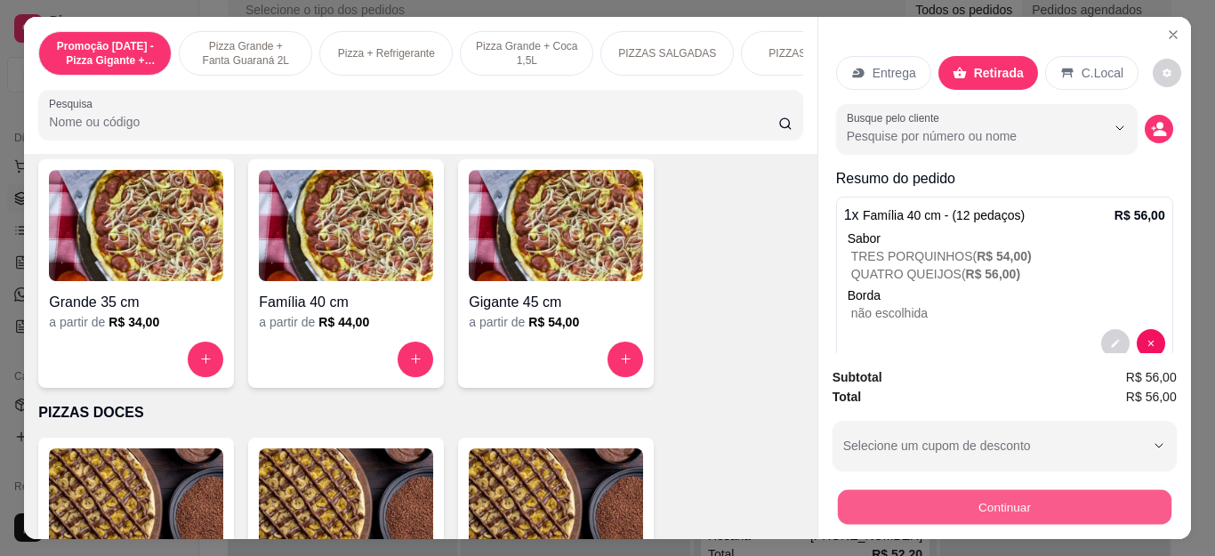
click at [839, 507] on button "Continuar" at bounding box center [1003, 507] width 333 height 35
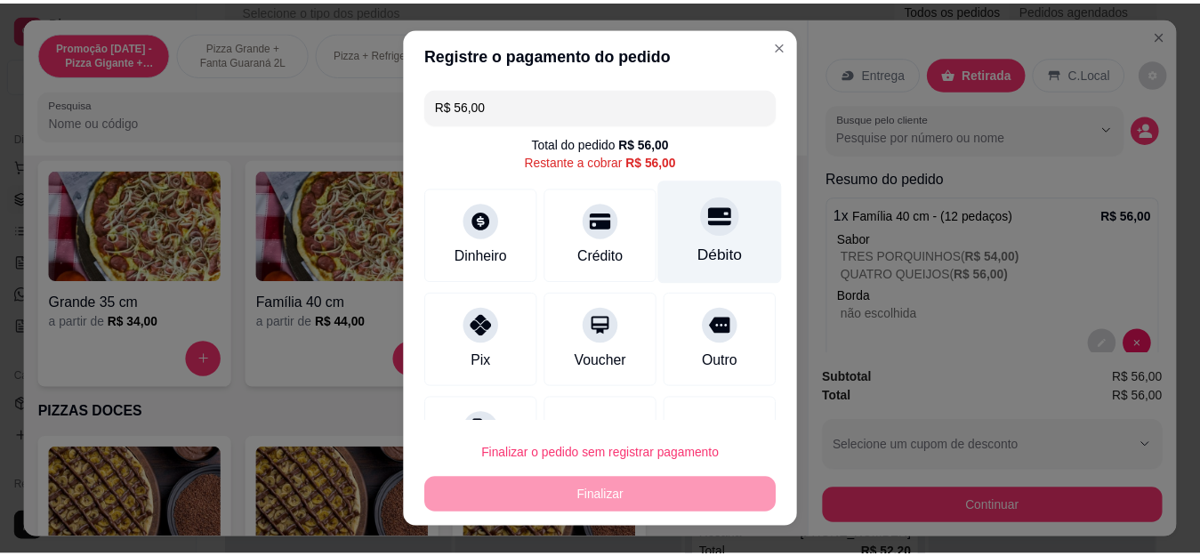
scroll to position [77, 0]
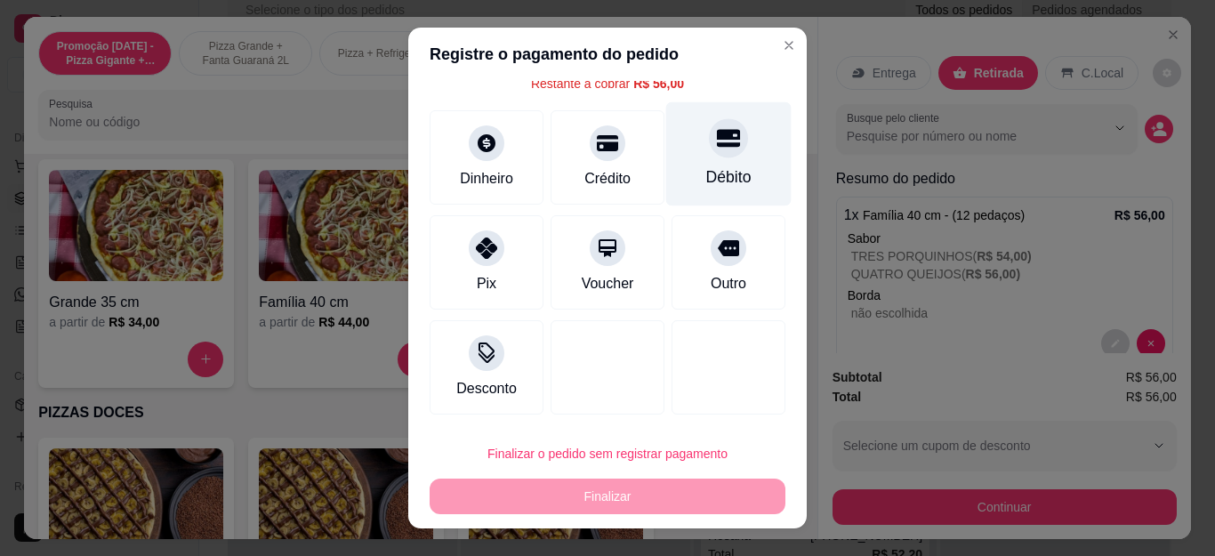
click at [706, 170] on div "Débito" at bounding box center [728, 176] width 45 height 23
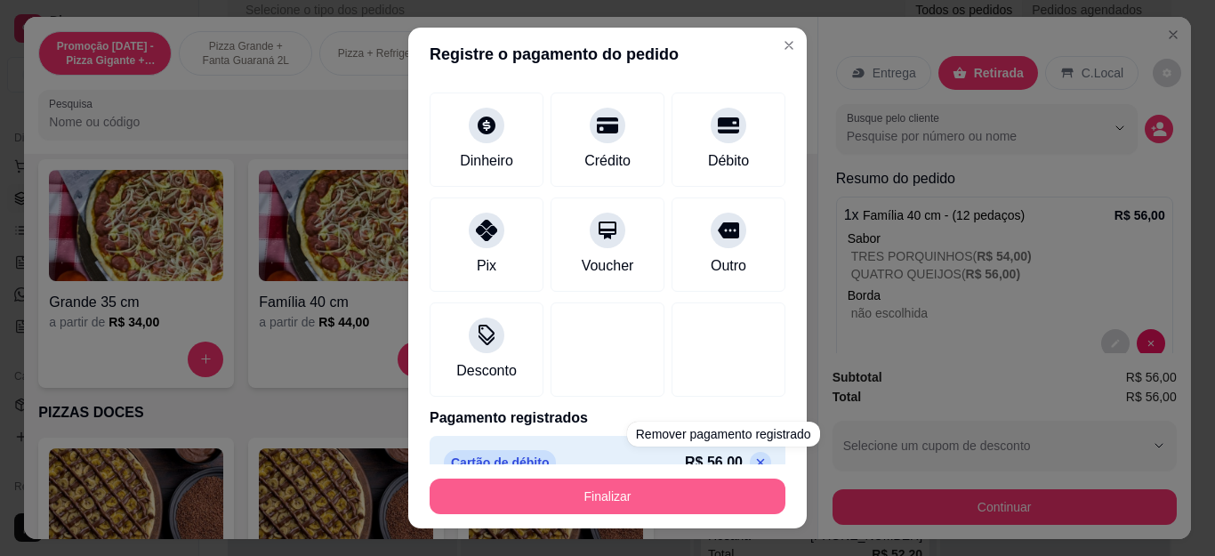
click at [708, 486] on button "Finalizar" at bounding box center [608, 496] width 356 height 36
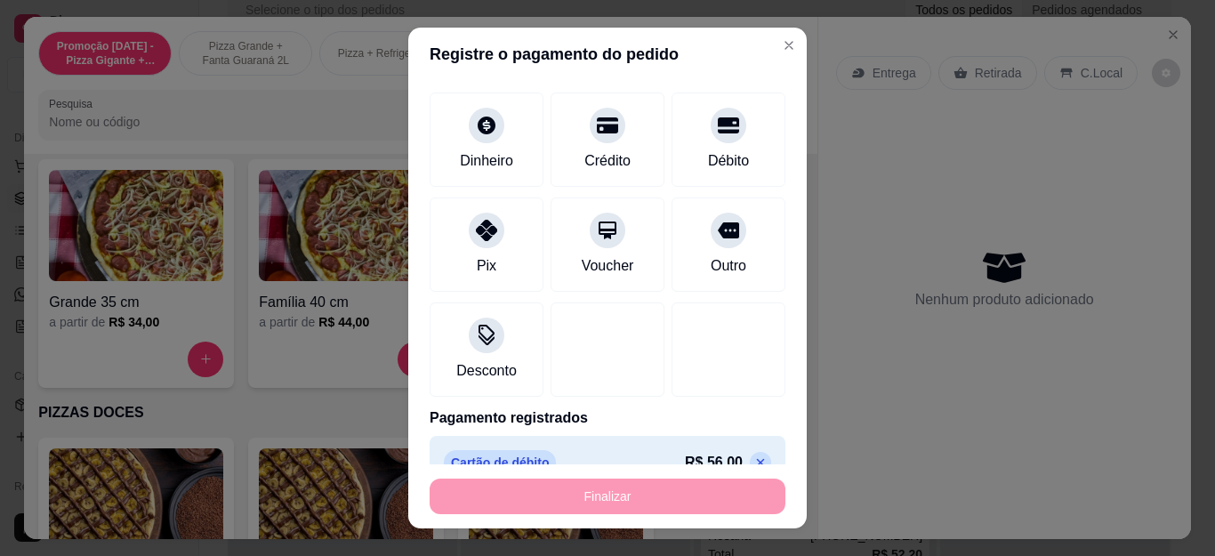
type input "-R$ 56,00"
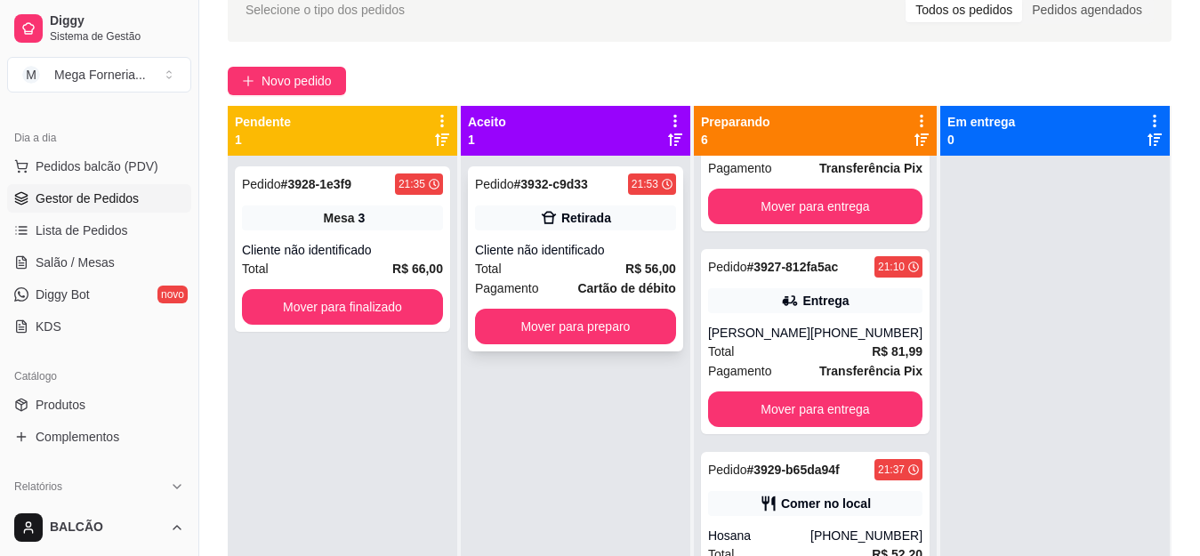
click at [527, 221] on div "Retirada" at bounding box center [575, 217] width 201 height 25
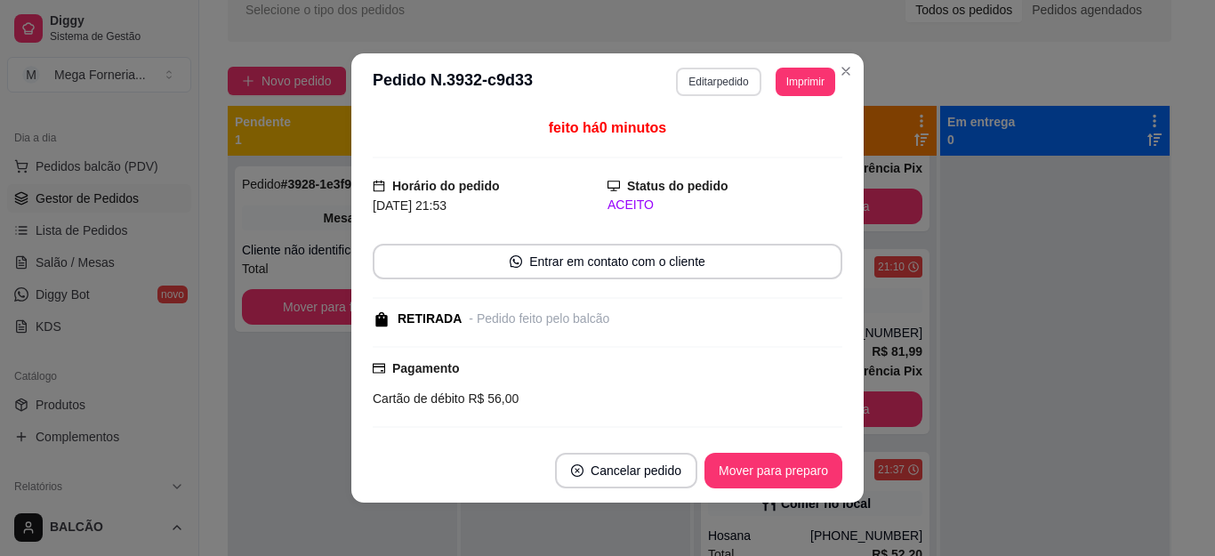
click at [713, 84] on button "Editar pedido" at bounding box center [718, 82] width 84 height 28
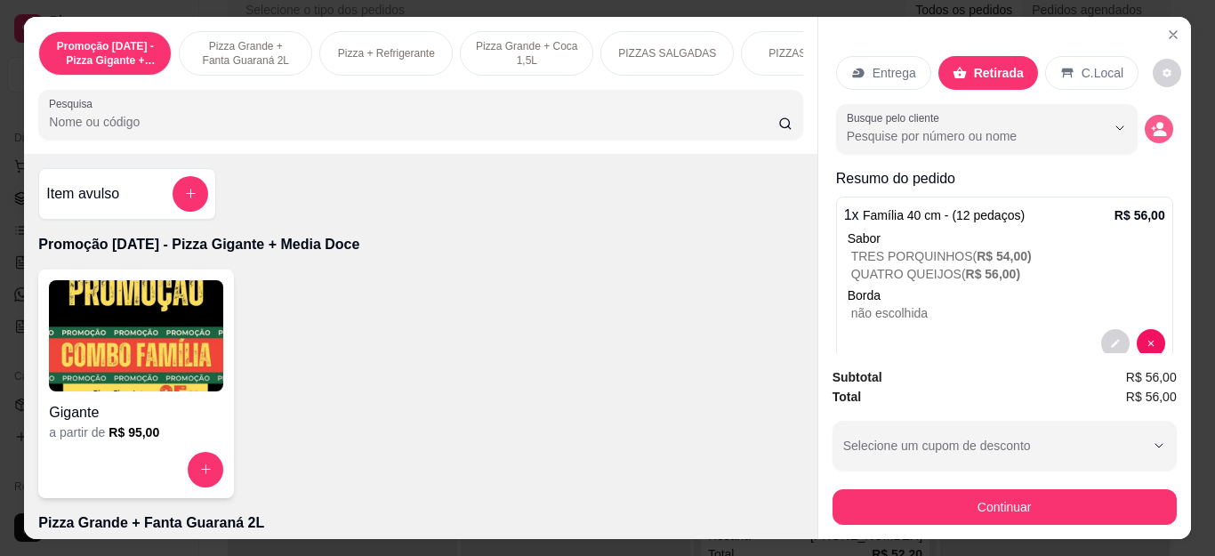
click at [1151, 121] on icon "decrease-product-quantity" at bounding box center [1159, 129] width 16 height 16
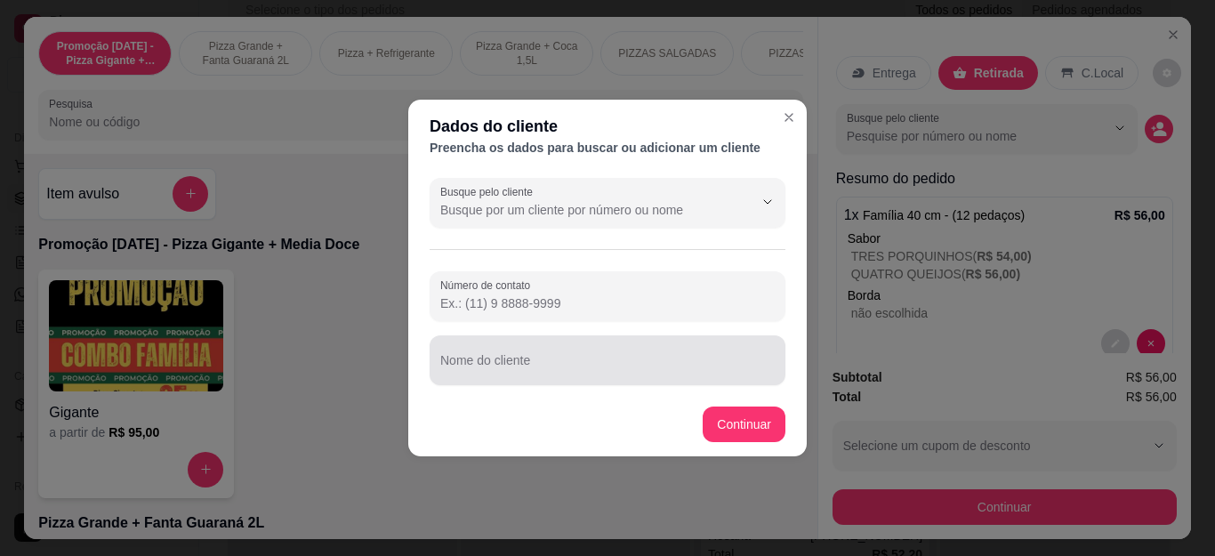
click at [672, 356] on div at bounding box center [607, 360] width 334 height 36
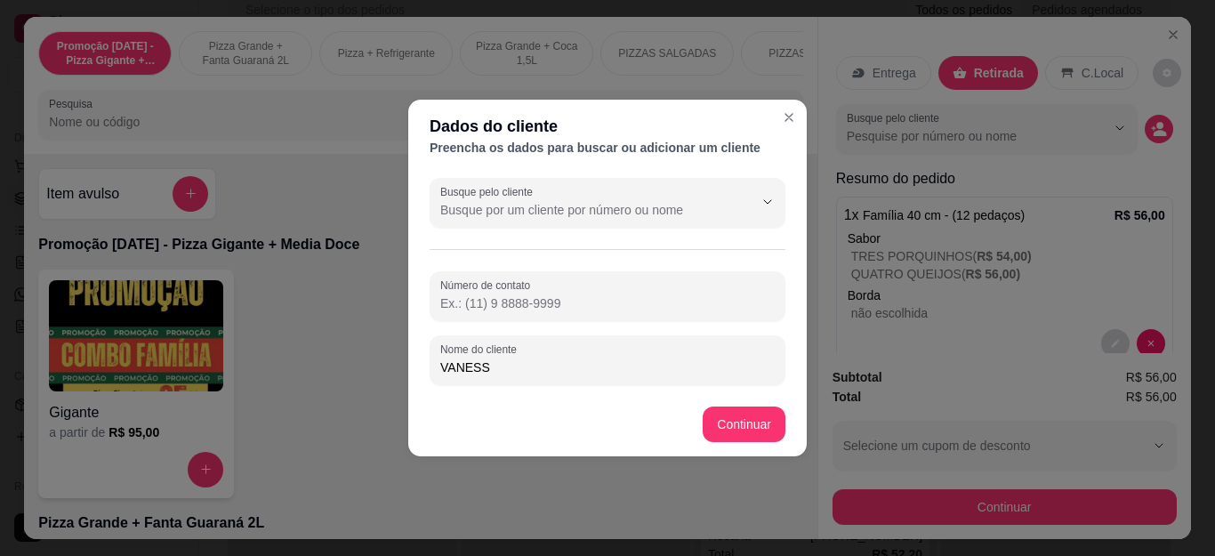
type input "[PERSON_NAME]"
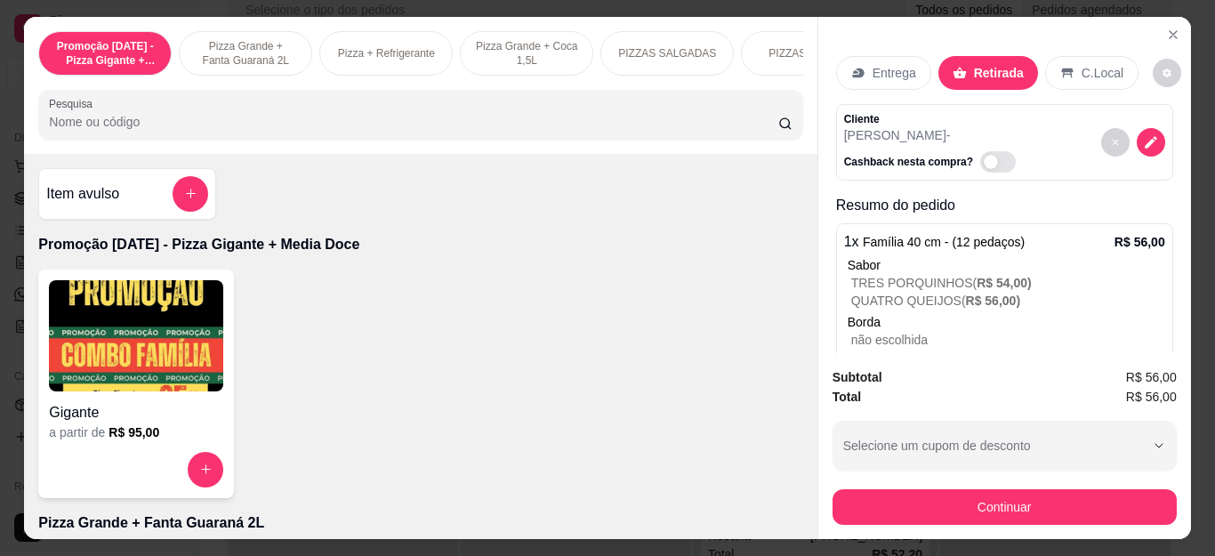
click at [1004, 518] on div "Subtotal R$ 56,00 Total R$ 56,00 Selecione um cupom de desconto LISBOA5 BEMVIND…" at bounding box center [1004, 446] width 373 height 186
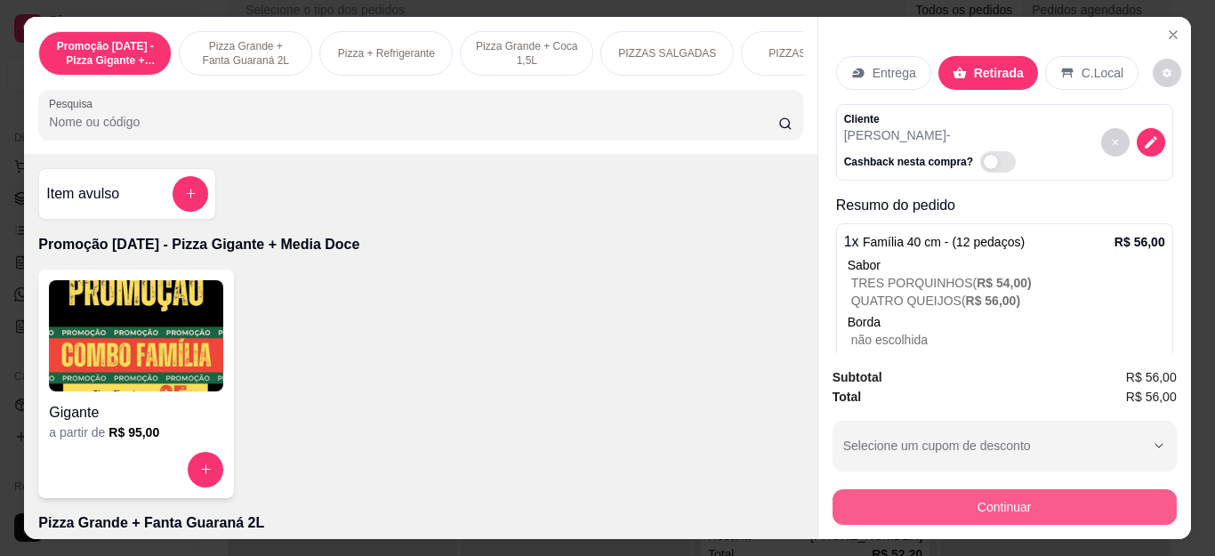
click at [987, 498] on button "Continuar" at bounding box center [1004, 507] width 344 height 36
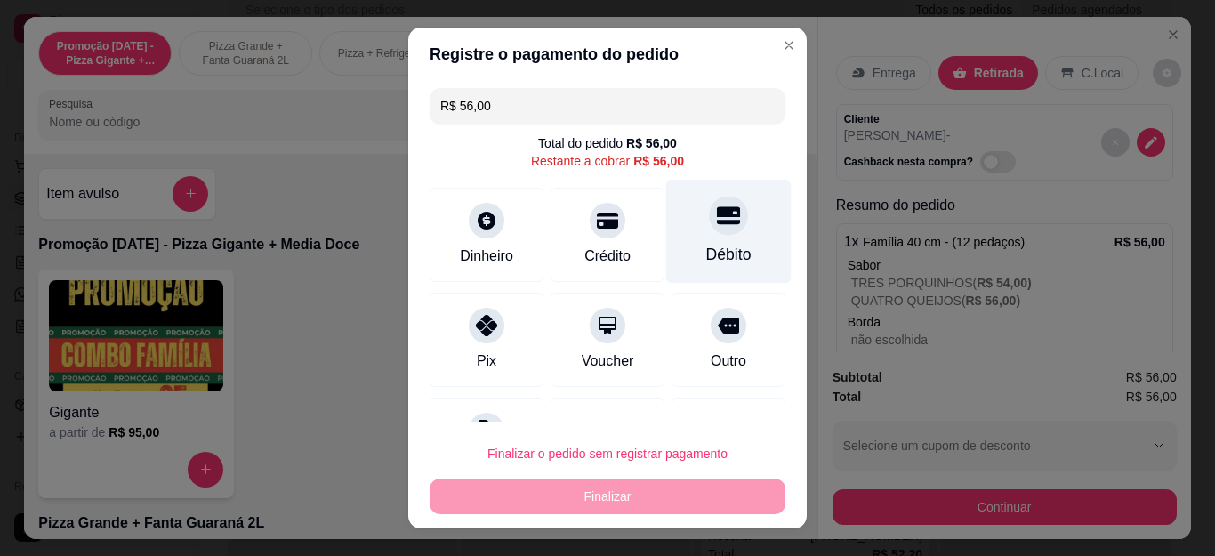
click at [706, 245] on div "Débito" at bounding box center [728, 254] width 45 height 23
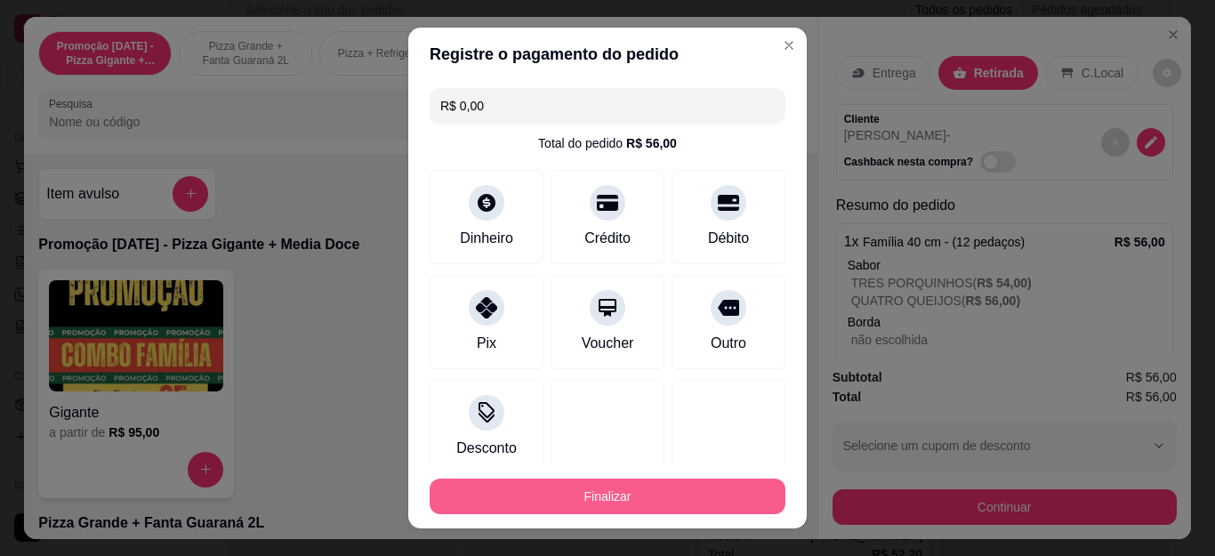
click at [732, 486] on button "Finalizar" at bounding box center [608, 496] width 356 height 36
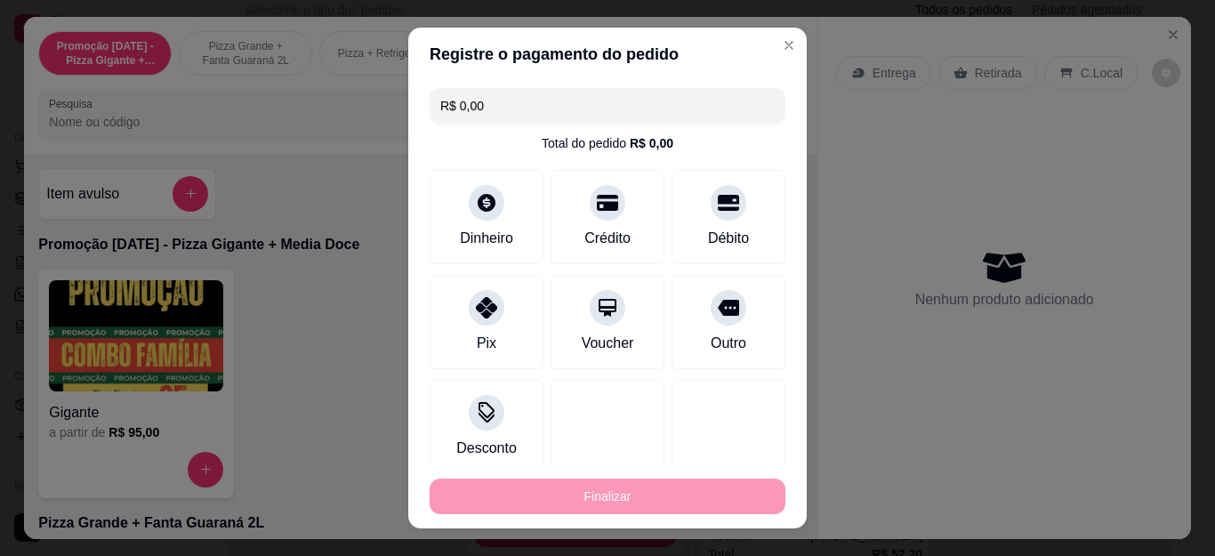
type input "-R$ 56,00"
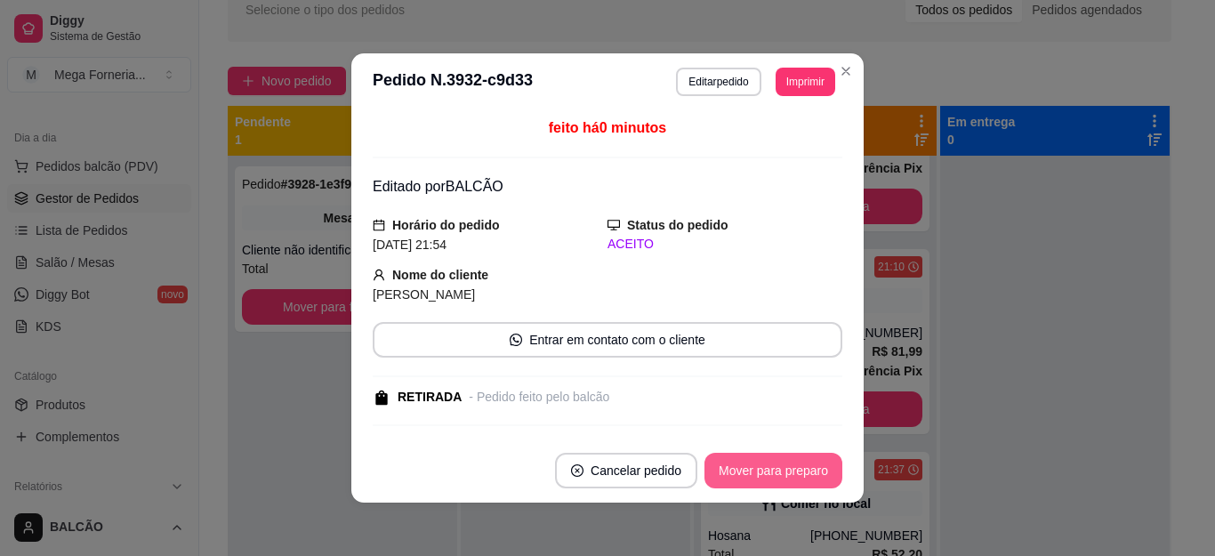
click at [813, 470] on button "Mover para preparo" at bounding box center [773, 471] width 138 height 36
click at [813, 470] on button "Mover para retirada disponível" at bounding box center [744, 471] width 197 height 36
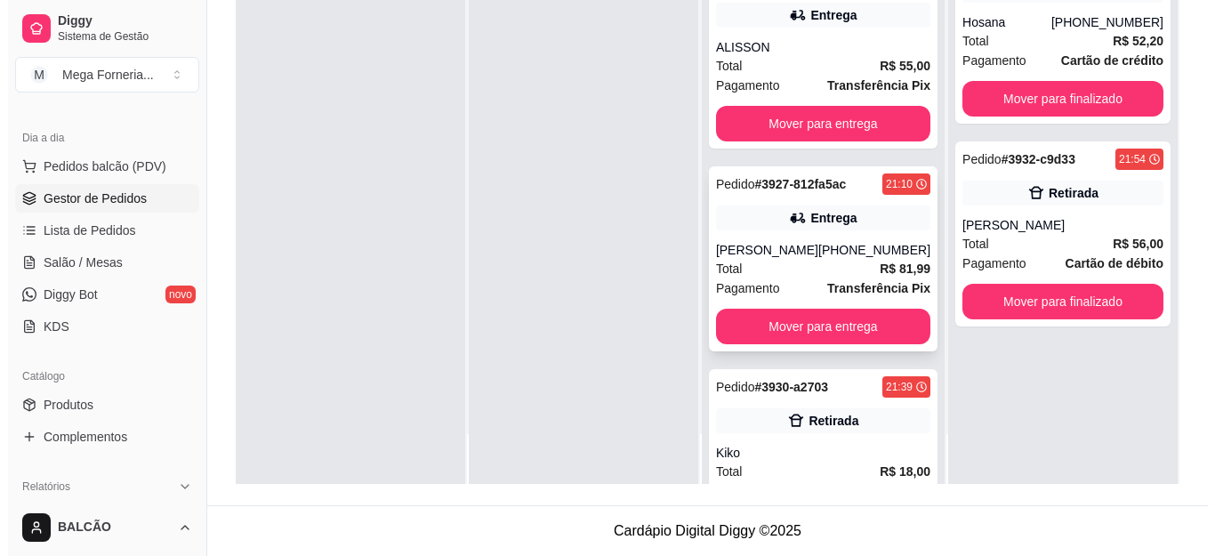
scroll to position [356, 0]
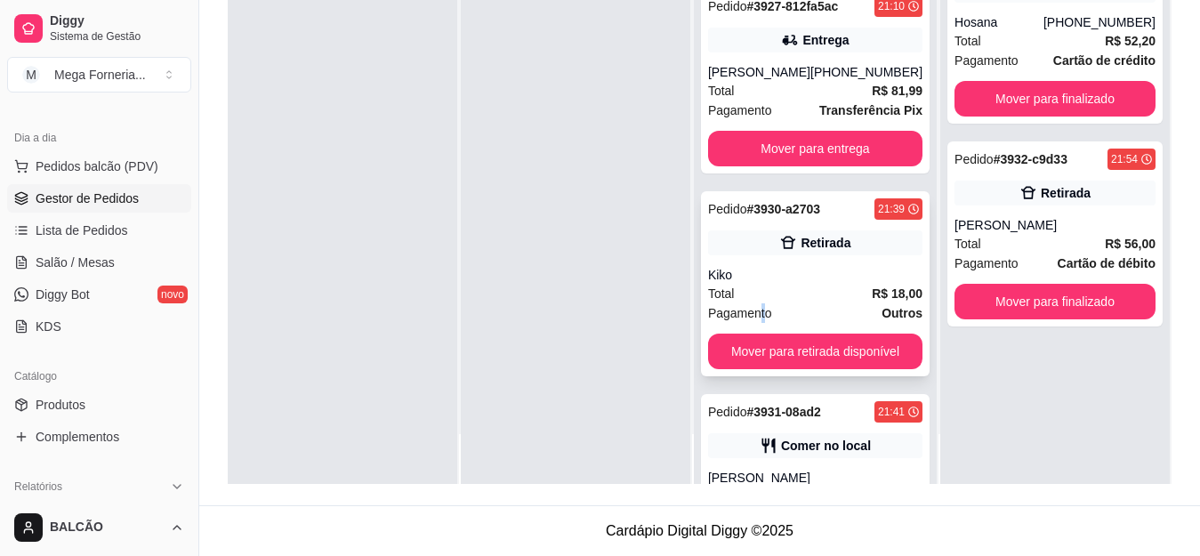
click at [752, 308] on span "Pagamento" at bounding box center [740, 313] width 64 height 20
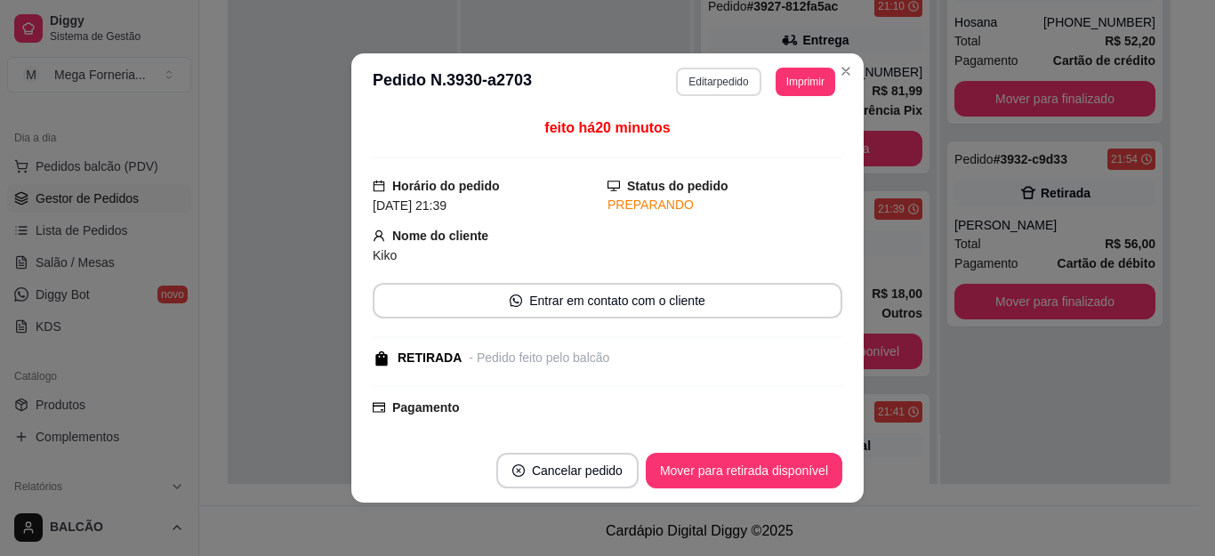
click at [708, 94] on button "Editar pedido" at bounding box center [718, 82] width 84 height 28
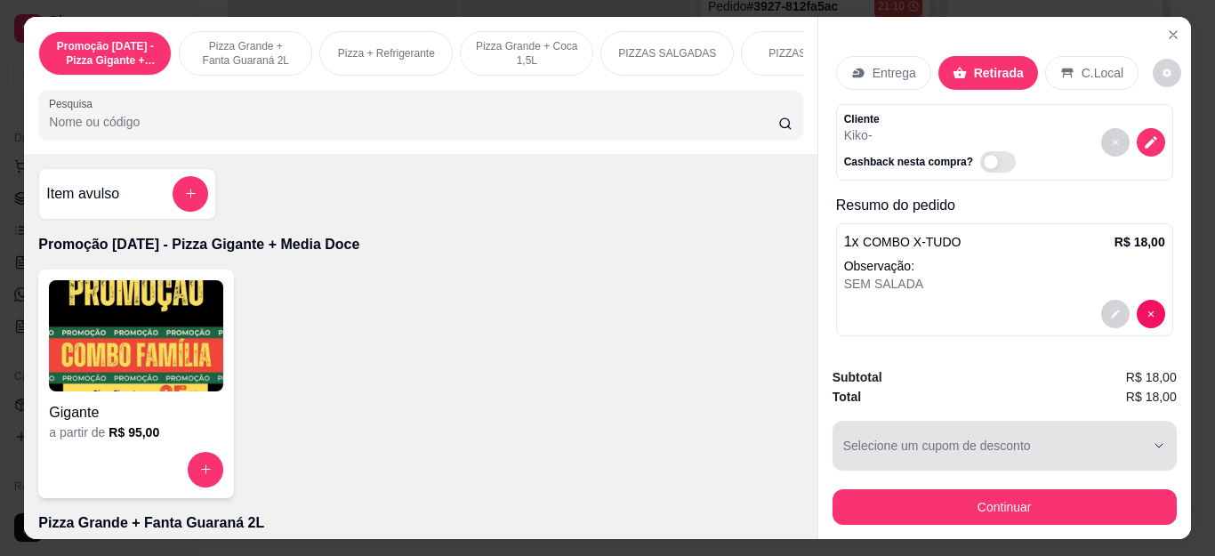
click at [1059, 494] on button "Continuar" at bounding box center [1004, 507] width 344 height 36
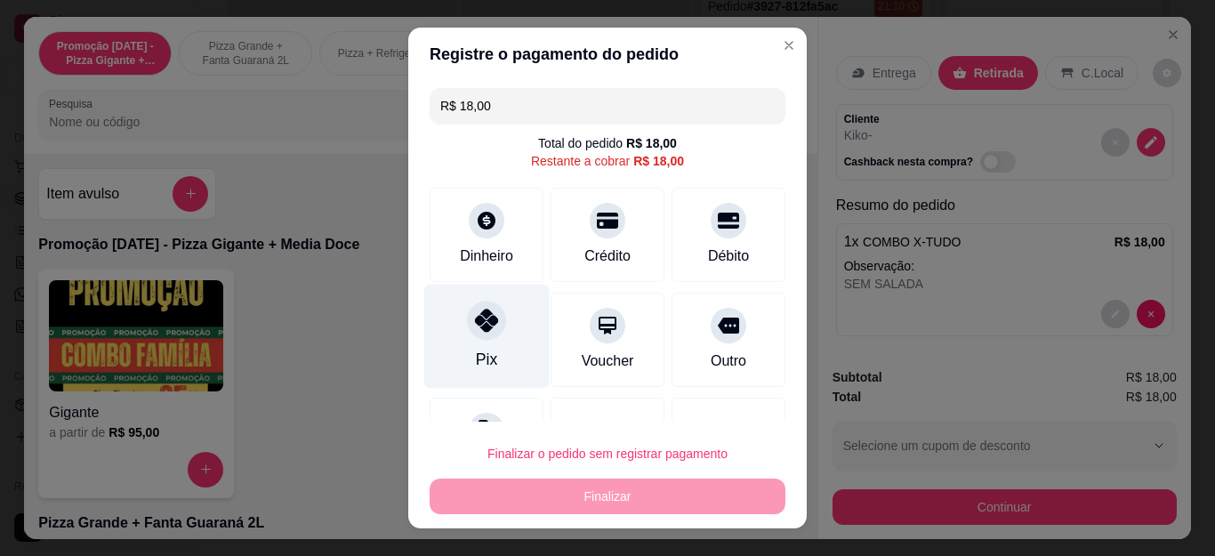
click at [475, 324] on icon at bounding box center [486, 320] width 23 height 23
type input "R$ 0,00"
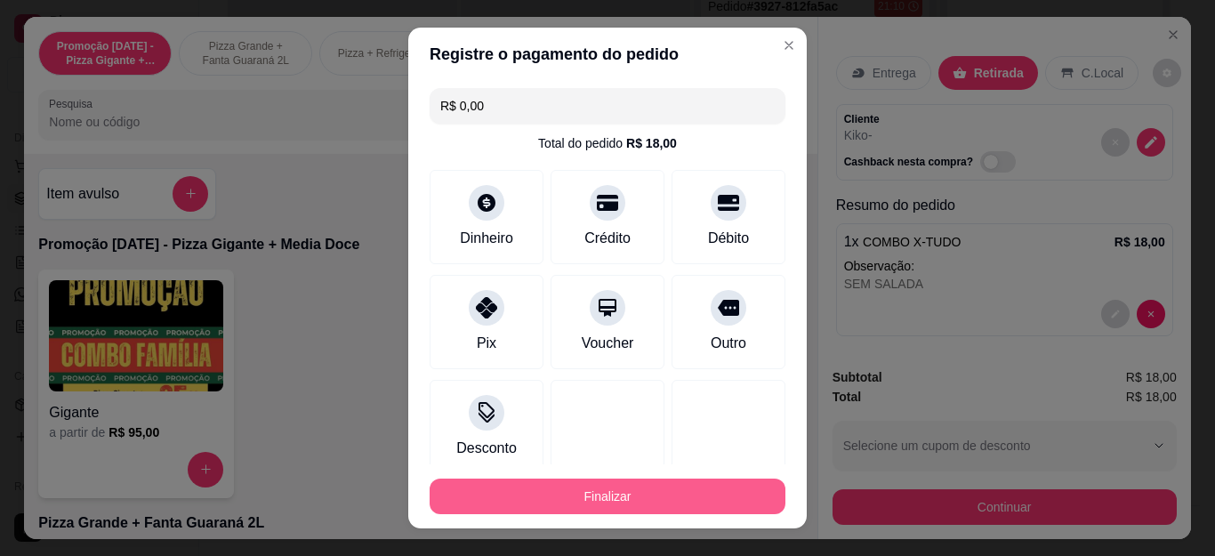
click at [670, 502] on button "Finalizar" at bounding box center [608, 496] width 356 height 36
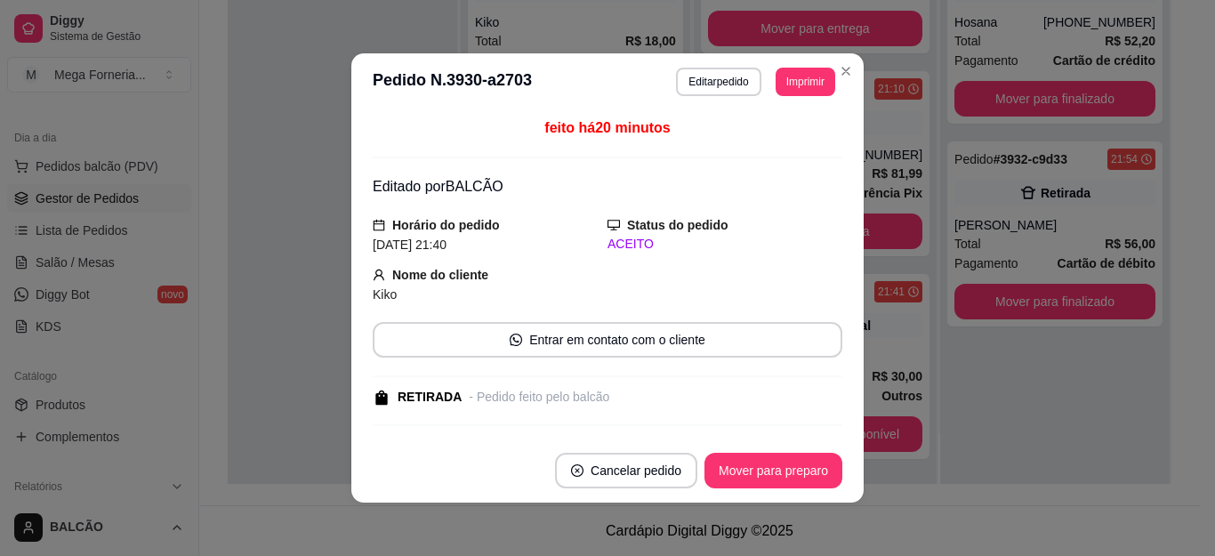
scroll to position [273, 0]
click at [803, 477] on button "Mover para preparo" at bounding box center [773, 471] width 138 height 36
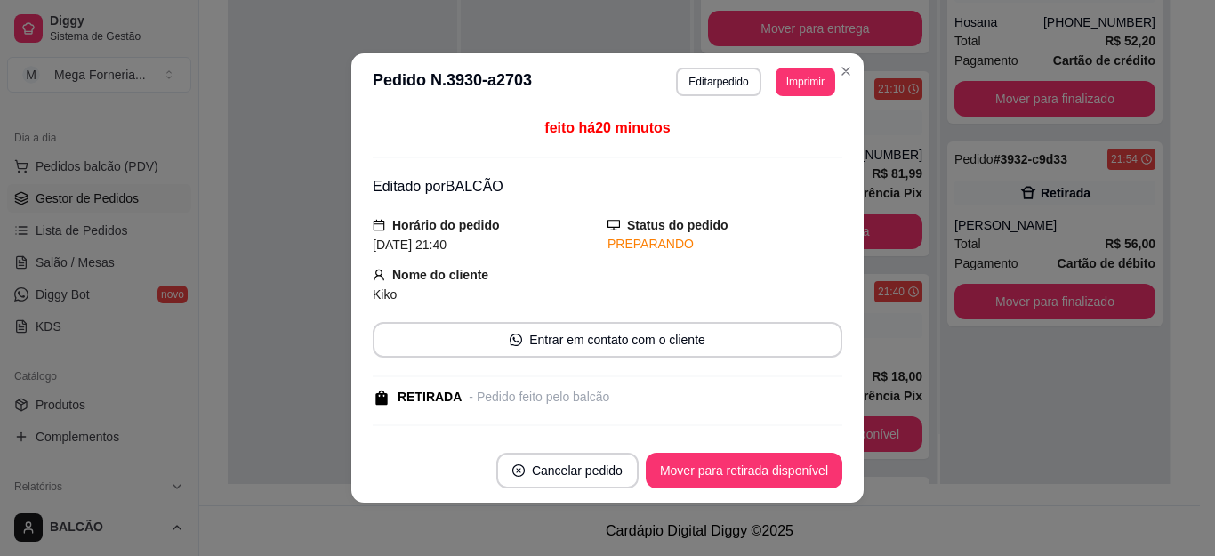
scroll to position [356, 0]
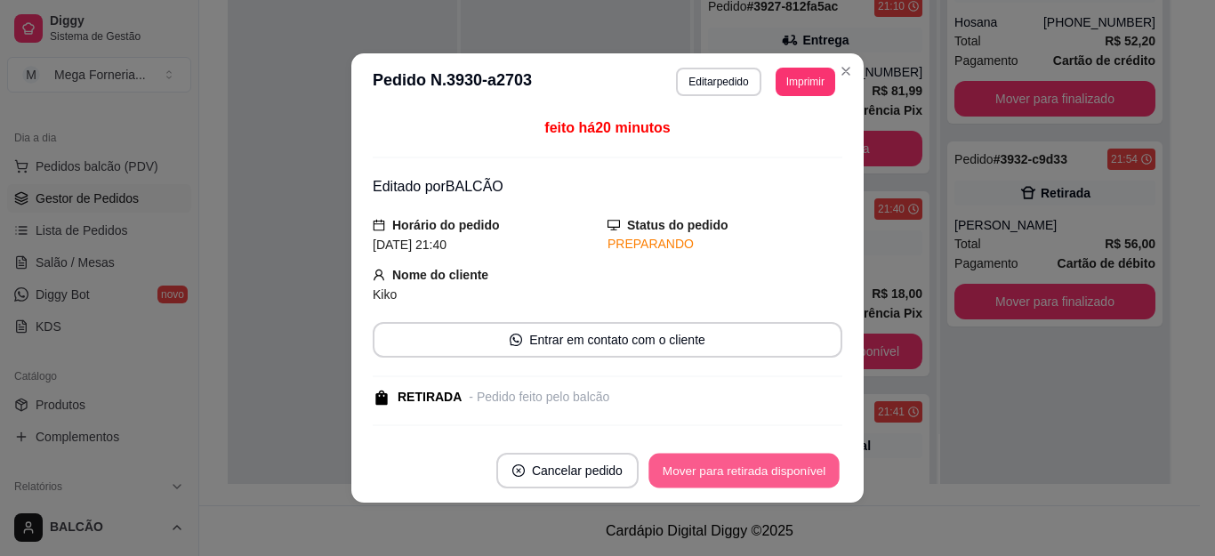
click at [801, 457] on button "Mover para retirada disponível" at bounding box center [743, 471] width 190 height 35
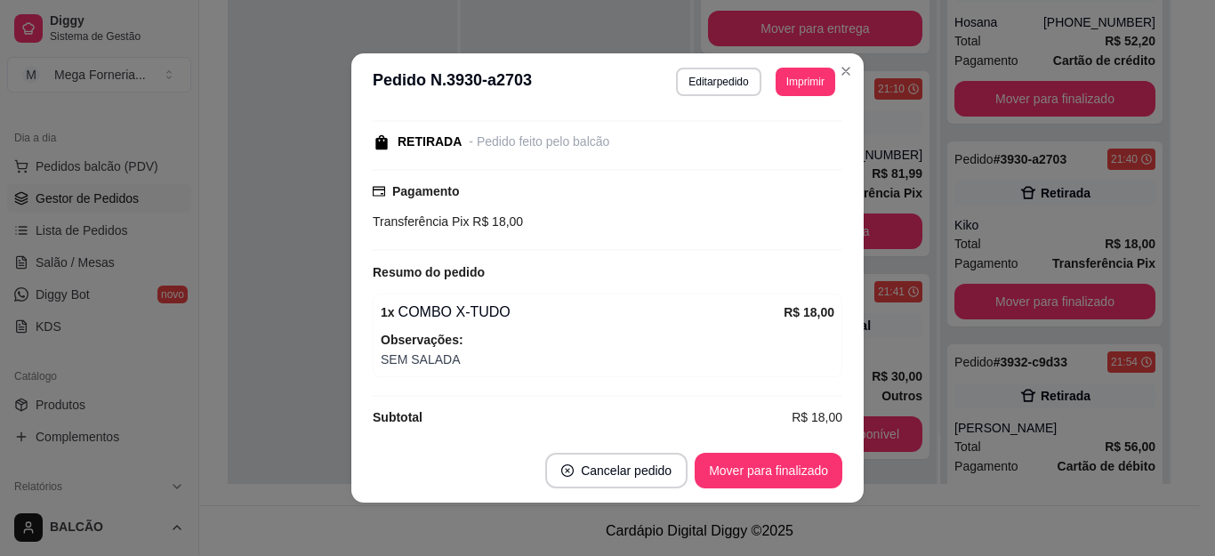
scroll to position [270, 0]
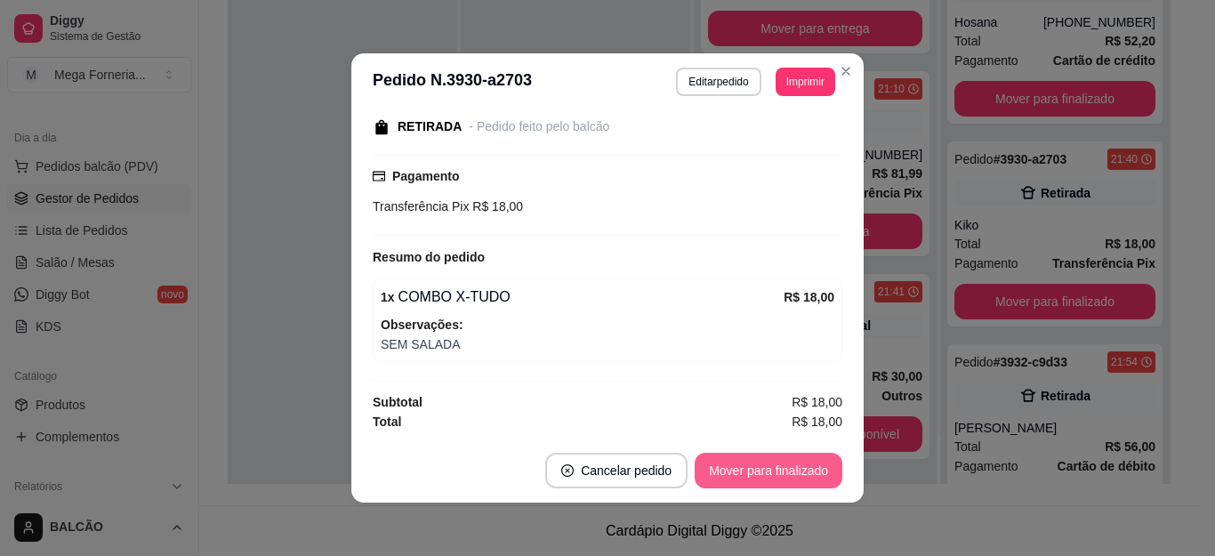
click at [778, 458] on button "Mover para finalizado" at bounding box center [769, 471] width 148 height 36
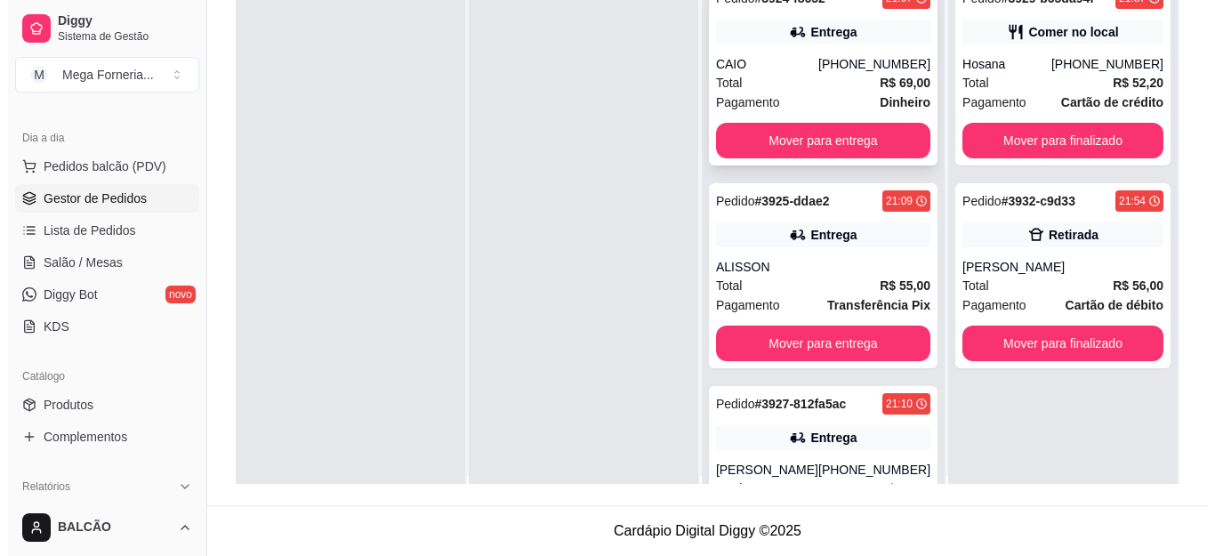
scroll to position [0, 0]
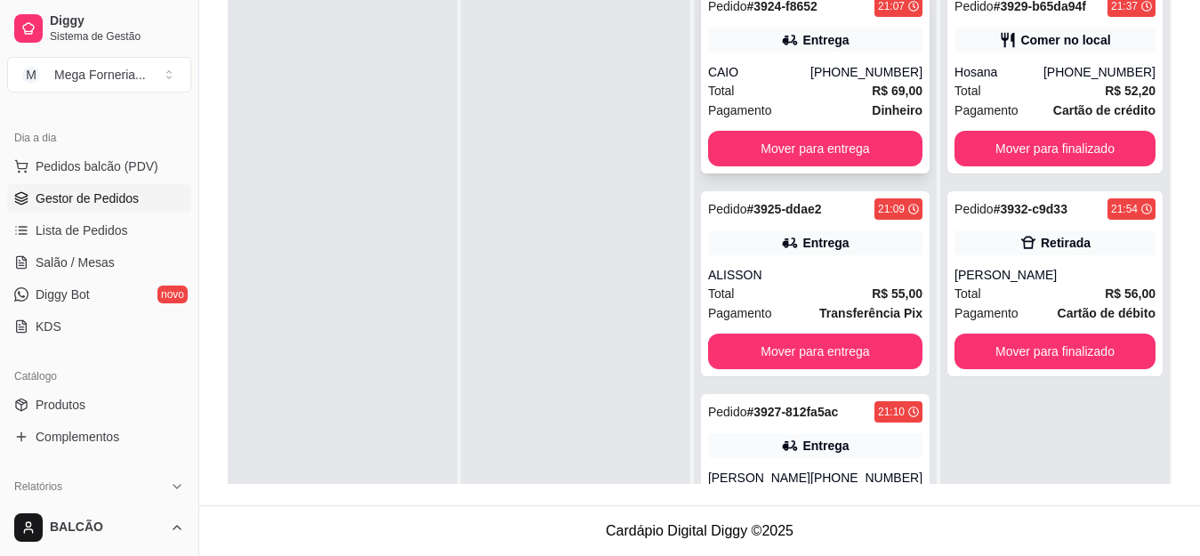
click at [789, 85] on div "Total R$ 69,00" at bounding box center [815, 91] width 214 height 20
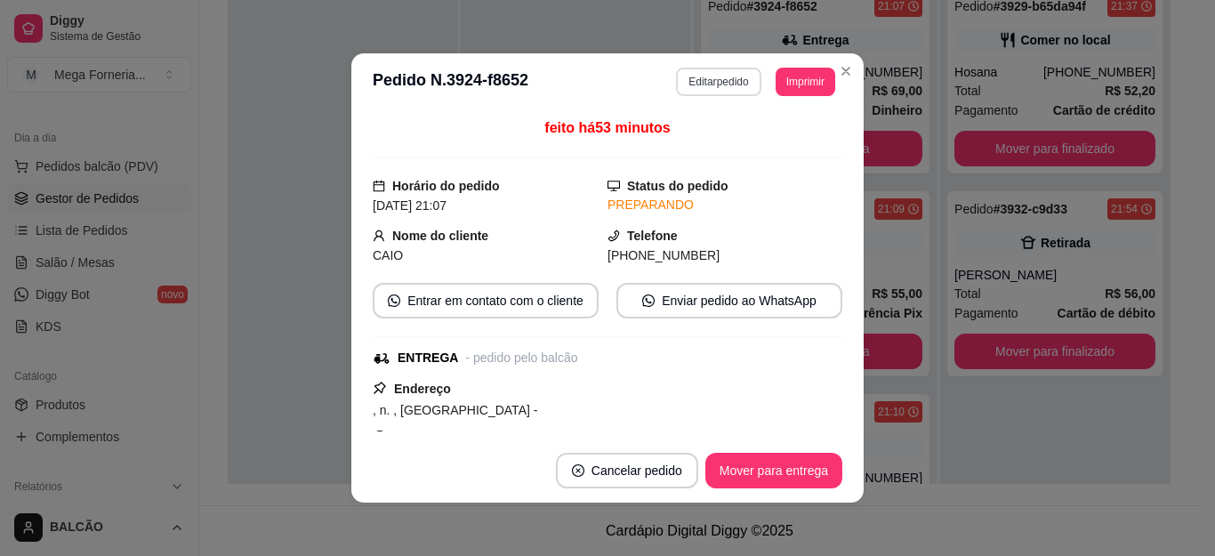
click at [676, 86] on button "Editar pedido" at bounding box center [718, 82] width 84 height 28
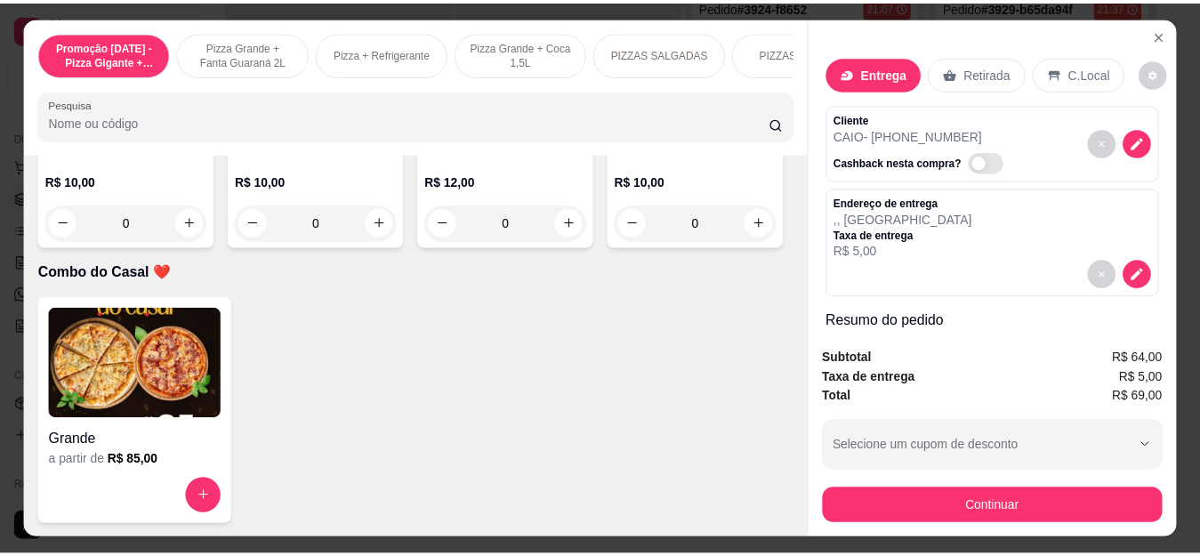
scroll to position [5247, 0]
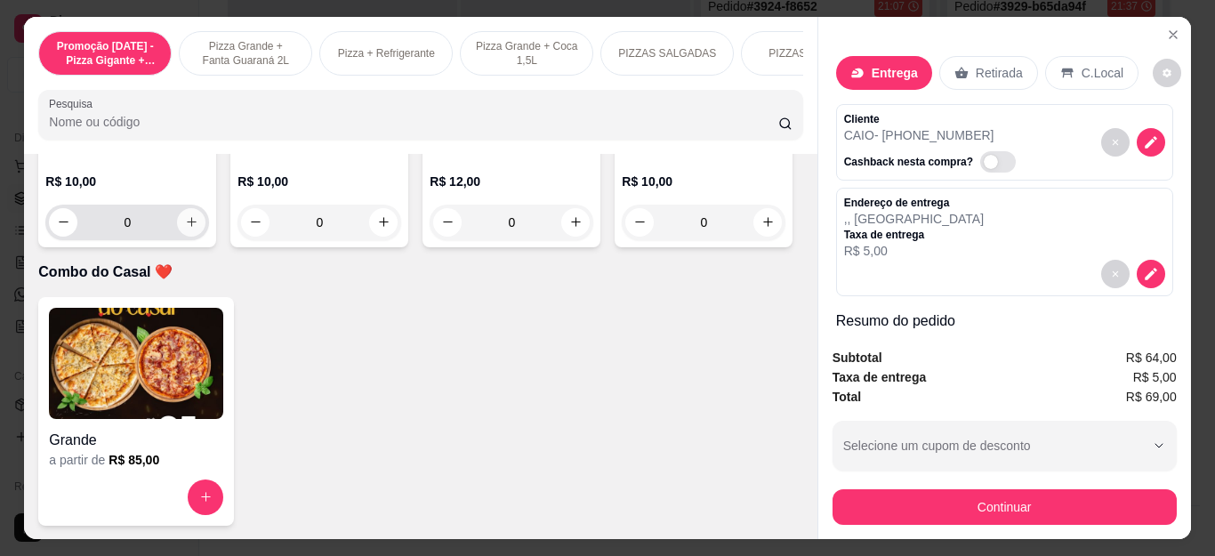
click at [182, 237] on button "increase-product-quantity" at bounding box center [191, 222] width 28 height 28
type input "1"
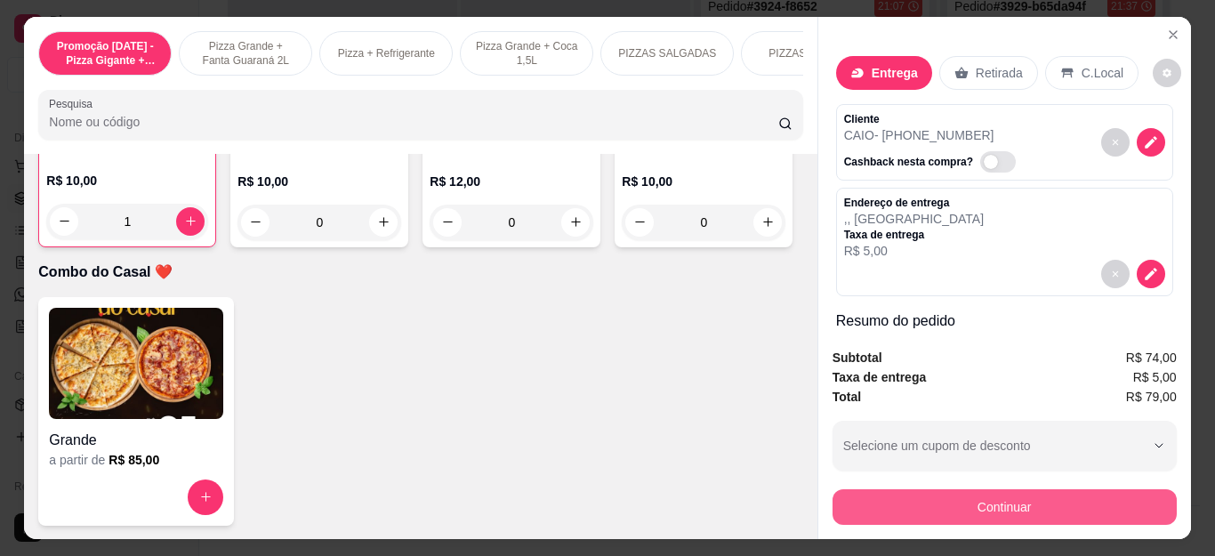
click at [852, 497] on button "Continuar" at bounding box center [1004, 507] width 344 height 36
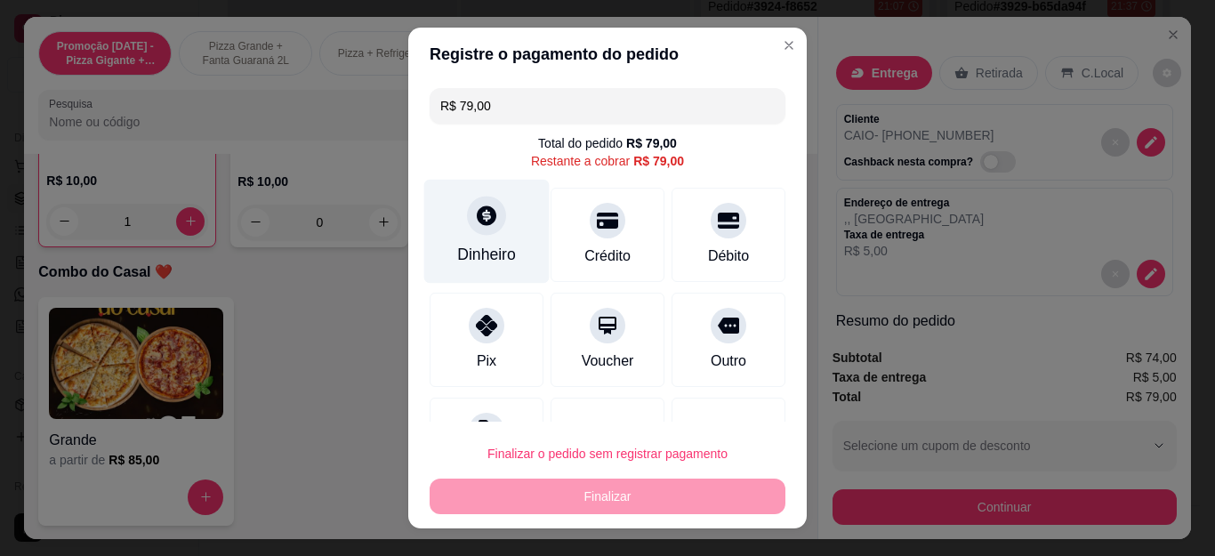
click at [488, 228] on div at bounding box center [486, 216] width 39 height 39
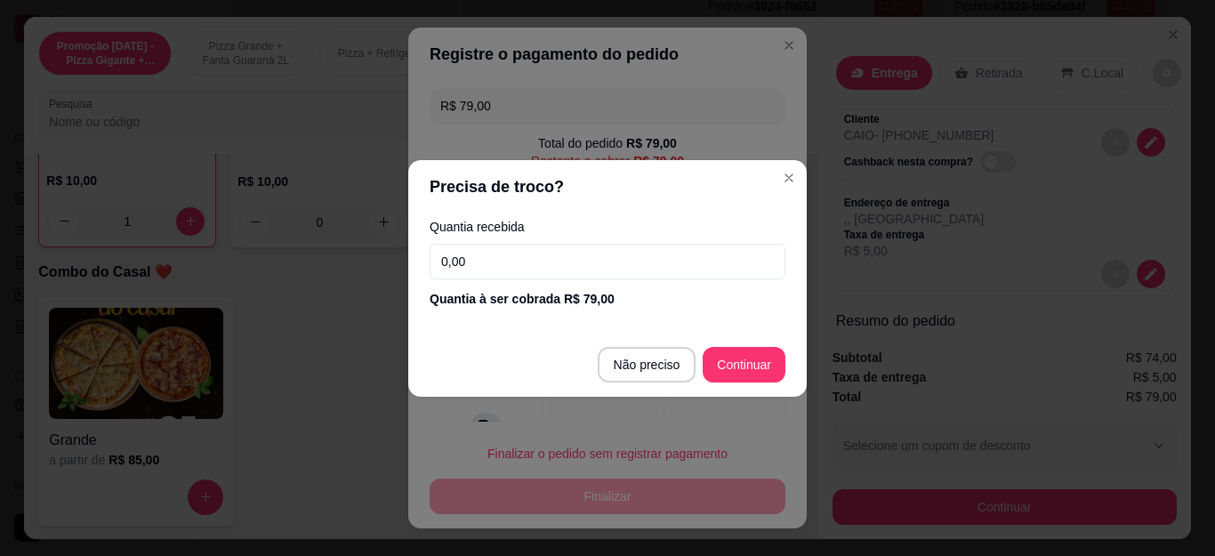
click at [514, 257] on input "0,00" at bounding box center [608, 262] width 356 height 36
type input "100,00"
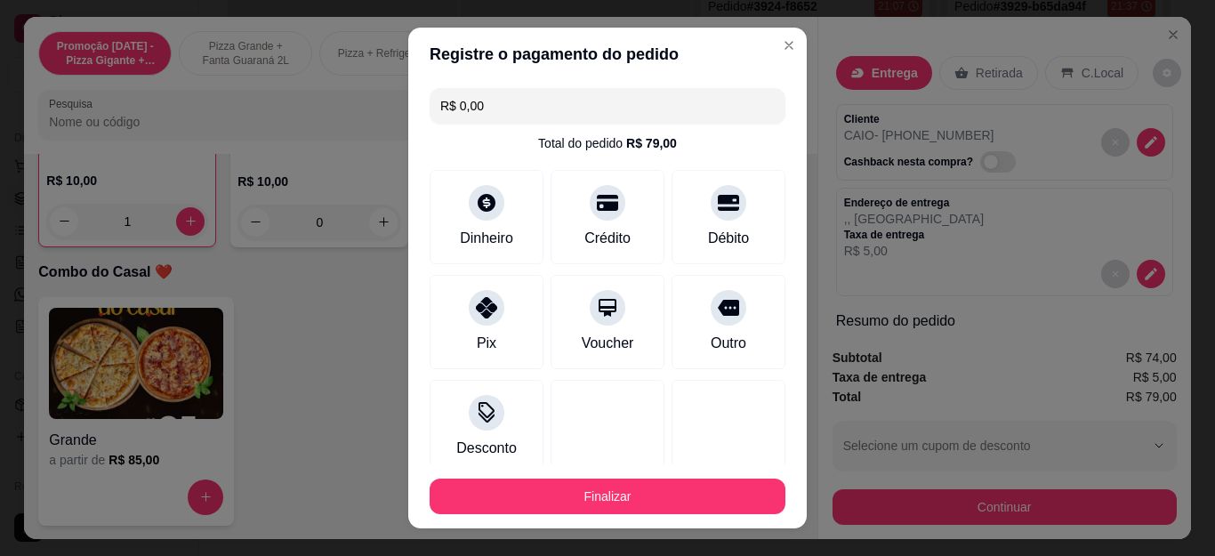
type input "R$ 0,00"
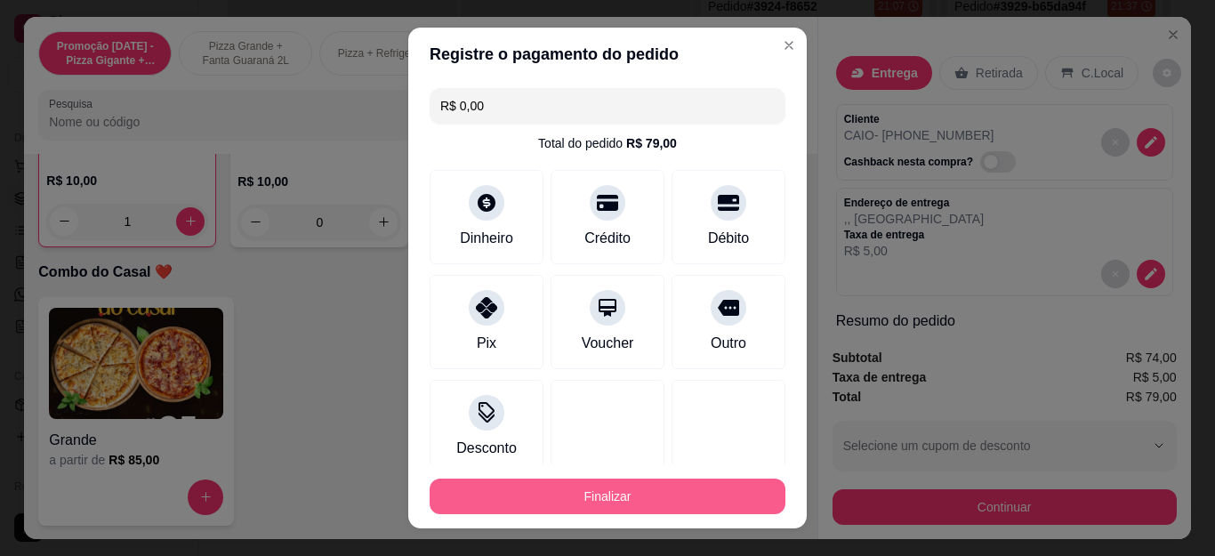
click at [714, 502] on button "Finalizar" at bounding box center [608, 496] width 356 height 36
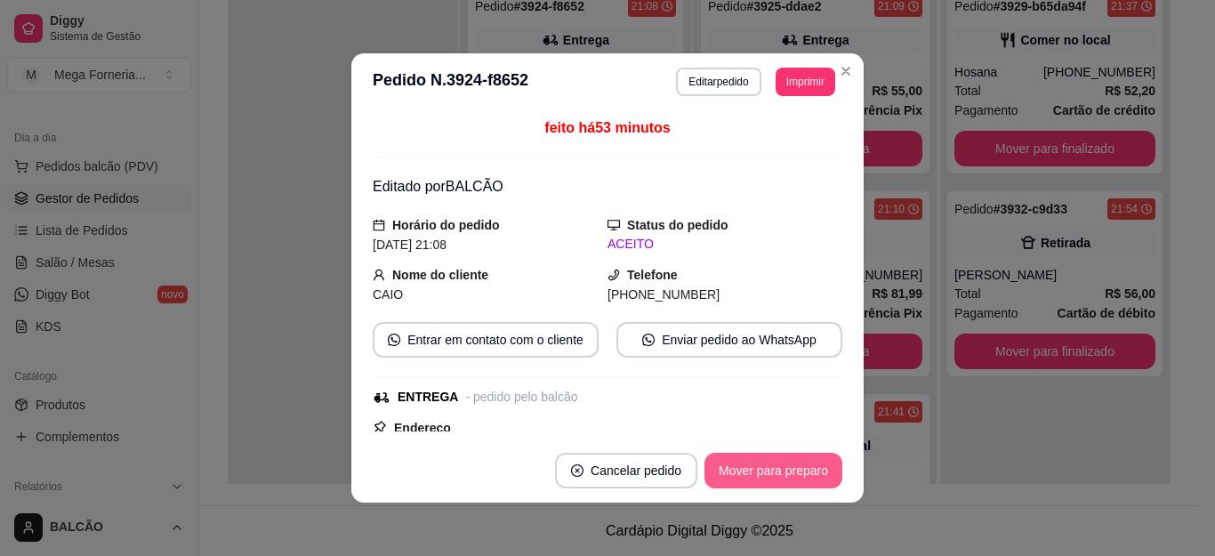
click at [782, 476] on button "Mover para preparo" at bounding box center [773, 471] width 138 height 36
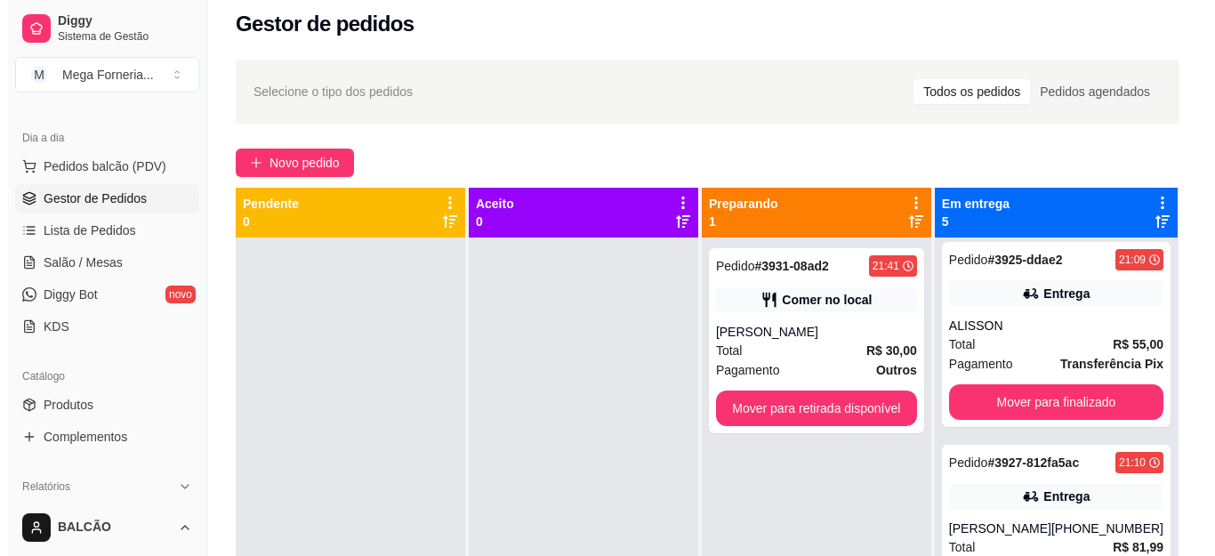
scroll to position [4, 0]
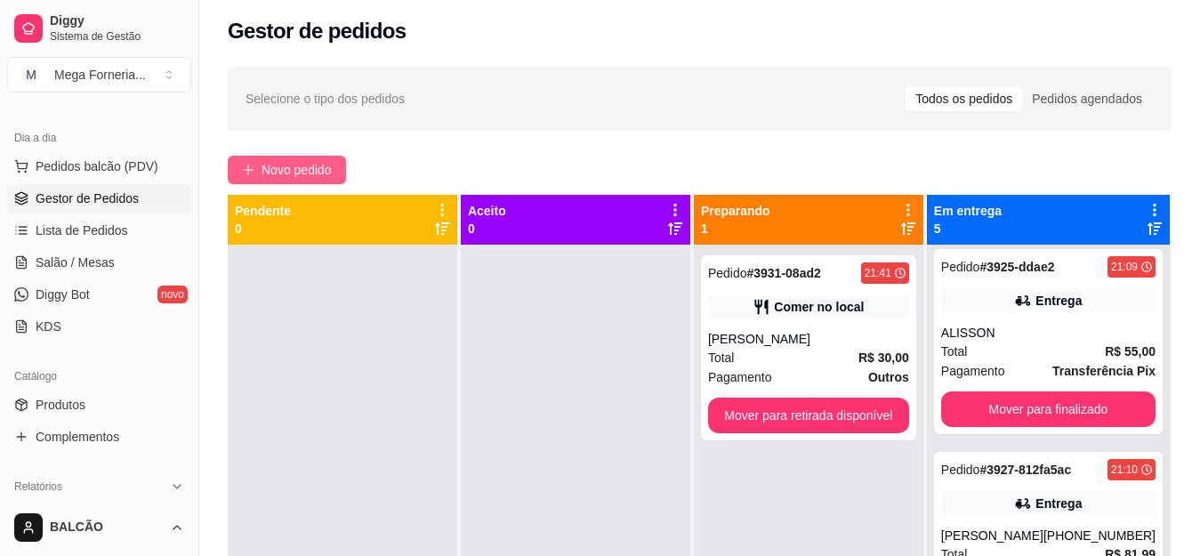
click at [281, 163] on span "Novo pedido" at bounding box center [296, 170] width 70 height 20
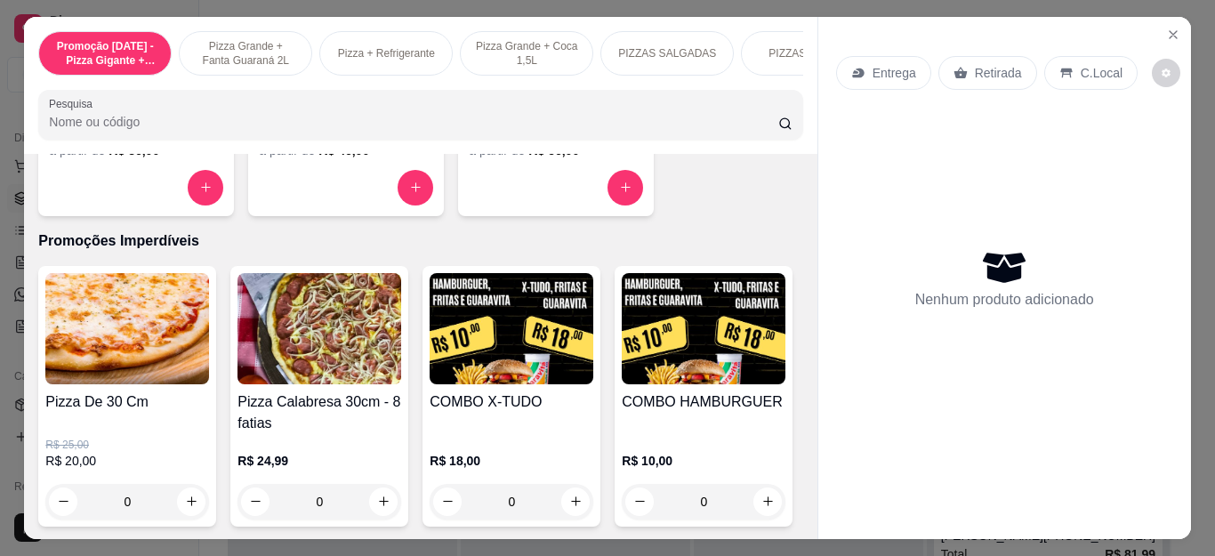
scroll to position [1779, 0]
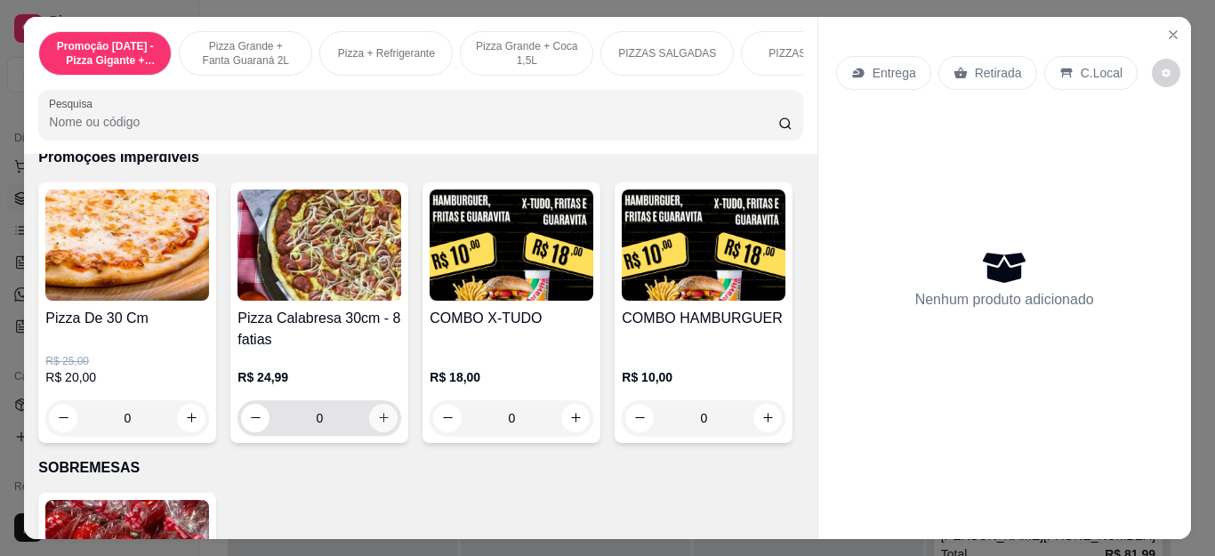
click at [380, 423] on icon "increase-product-quantity" at bounding box center [384, 419] width 10 height 10
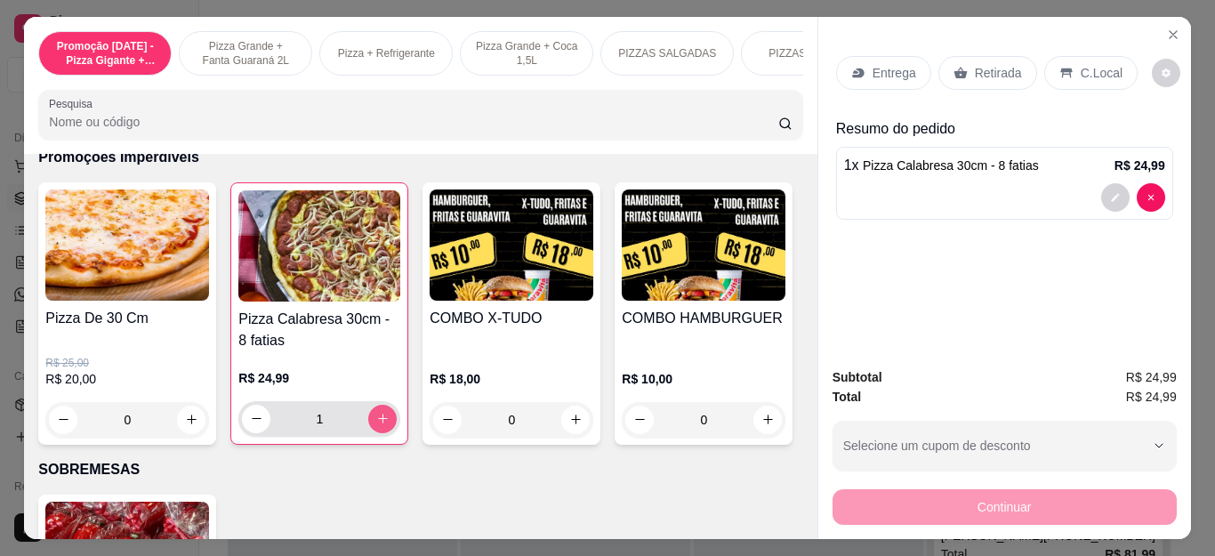
type input "1"
click at [965, 56] on div "Retirada" at bounding box center [987, 73] width 99 height 34
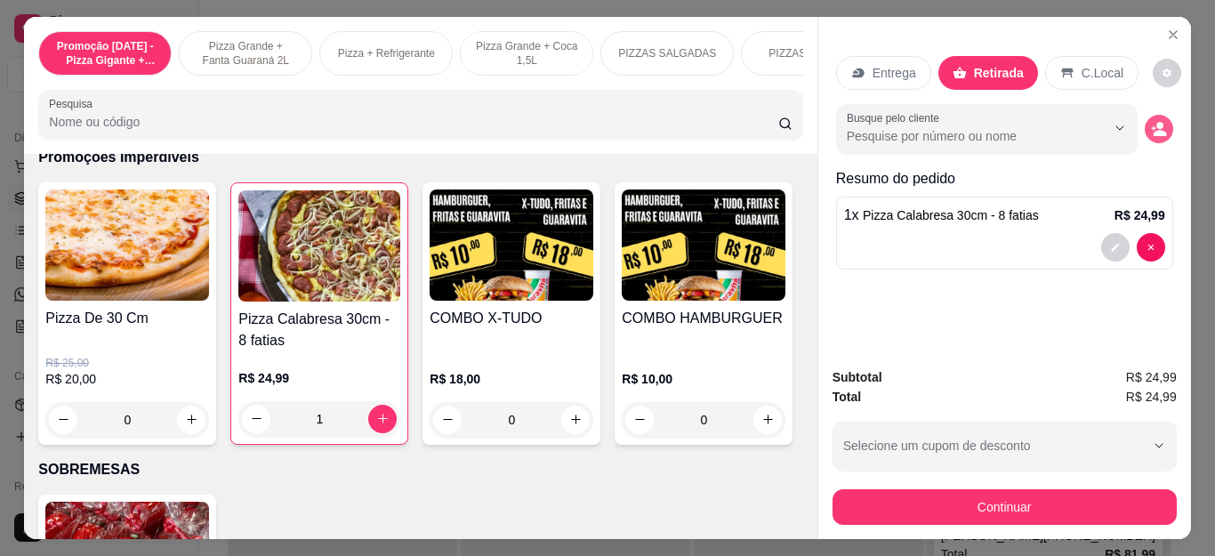
click at [1153, 130] on button "decrease-product-quantity" at bounding box center [1158, 129] width 28 height 28
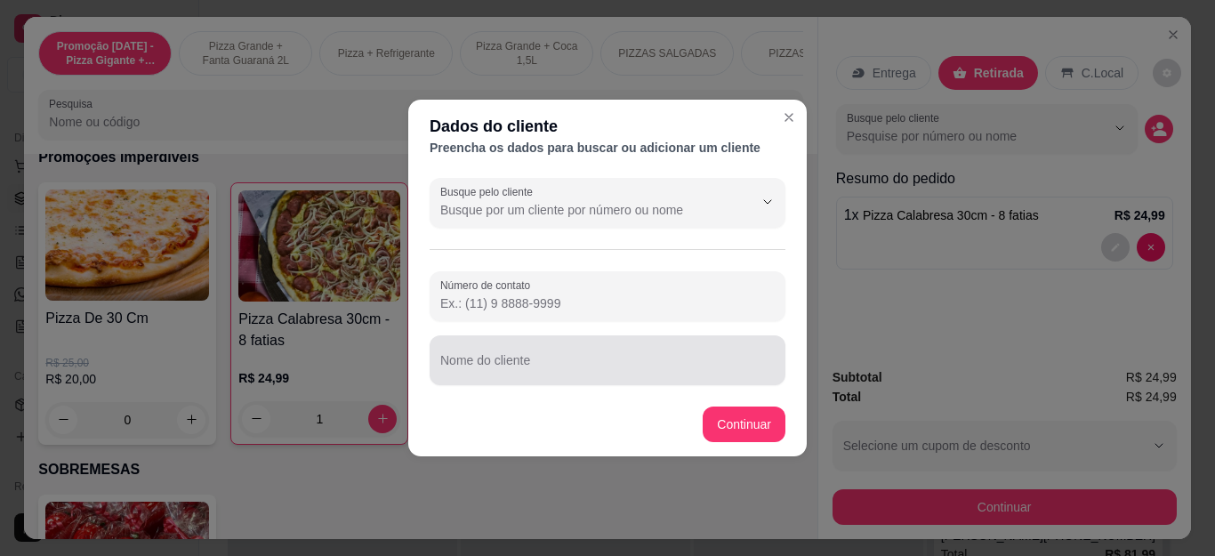
click at [521, 376] on div at bounding box center [607, 360] width 334 height 36
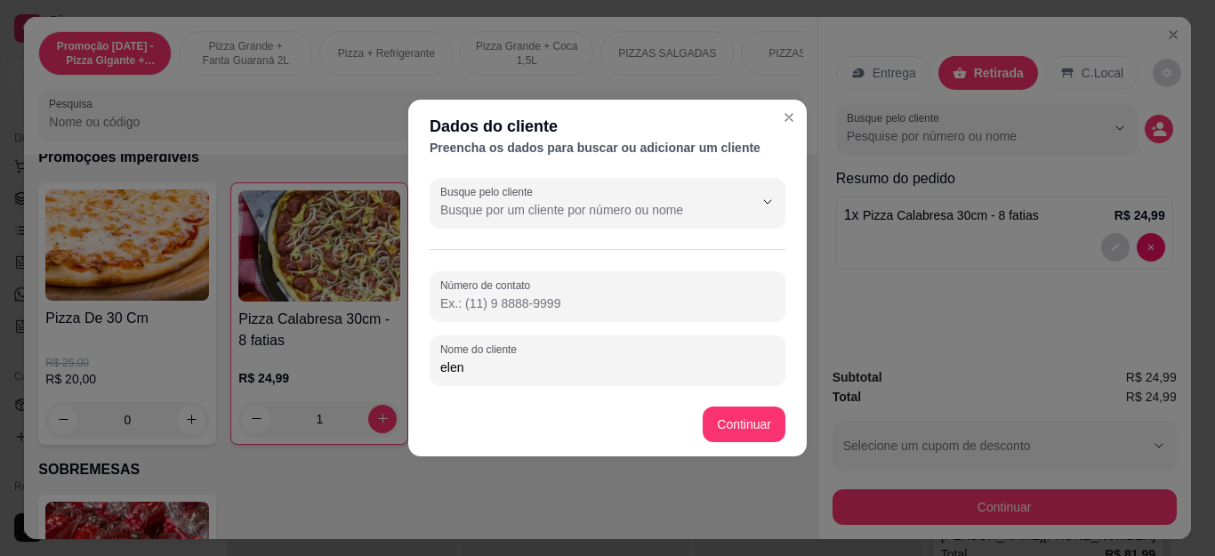
type input "elen"
click at [783, 390] on div "Busque pelo cliente Número de contato Nome do cliente elen" at bounding box center [607, 281] width 398 height 221
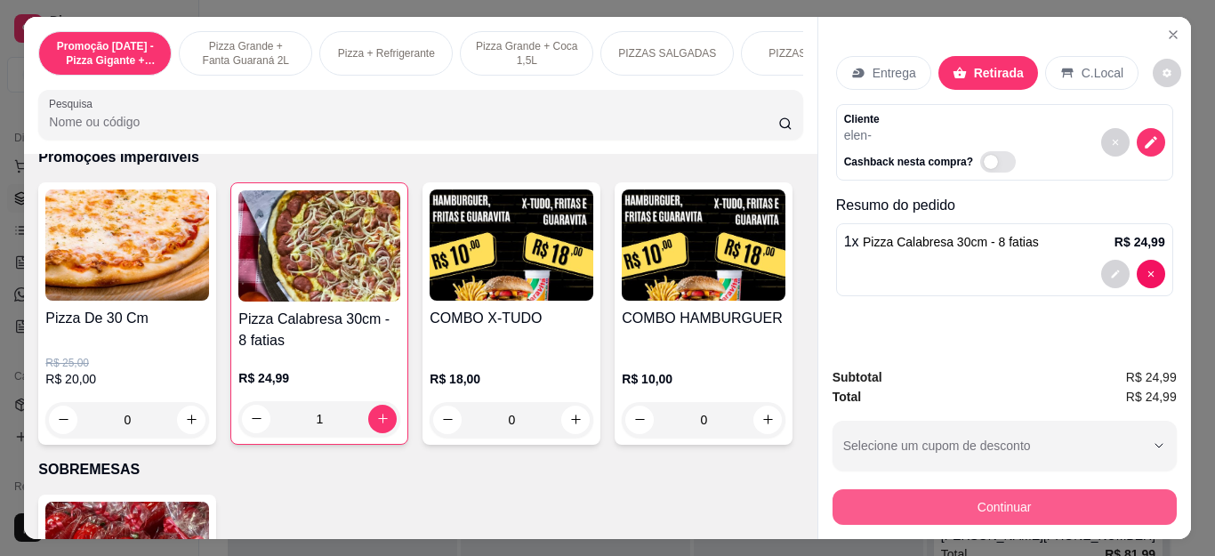
click at [961, 506] on button "Continuar" at bounding box center [1004, 507] width 344 height 36
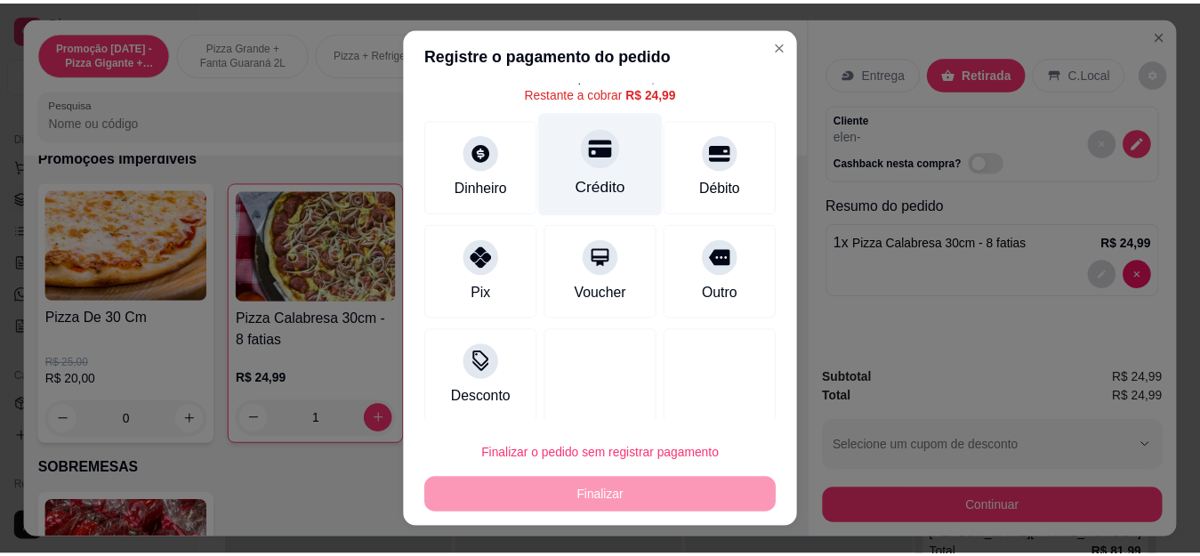
scroll to position [77, 0]
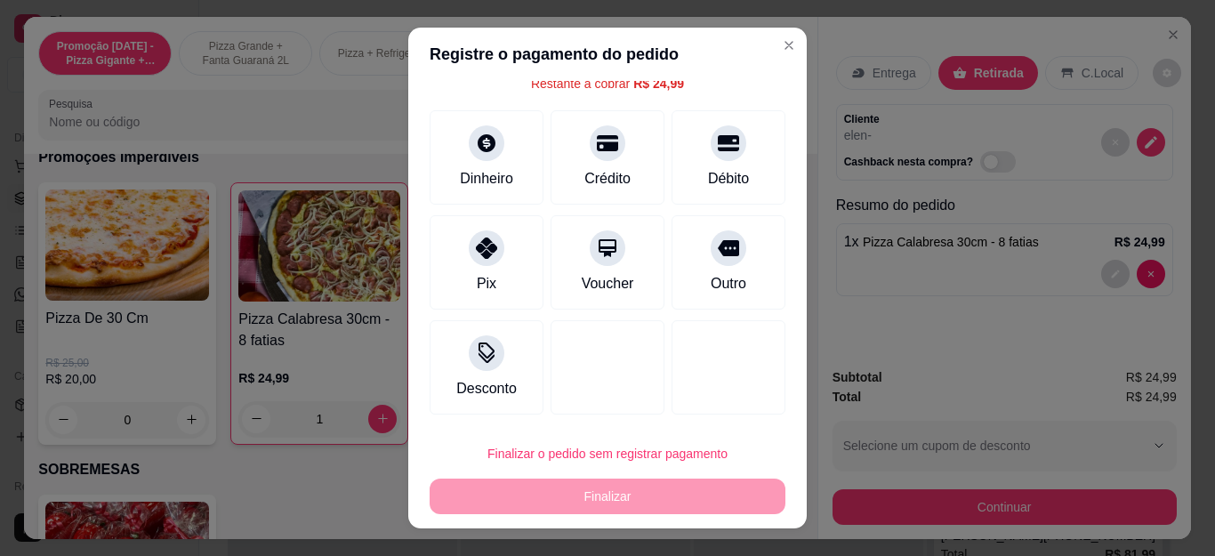
click at [456, 253] on img at bounding box center [512, 244] width 164 height 111
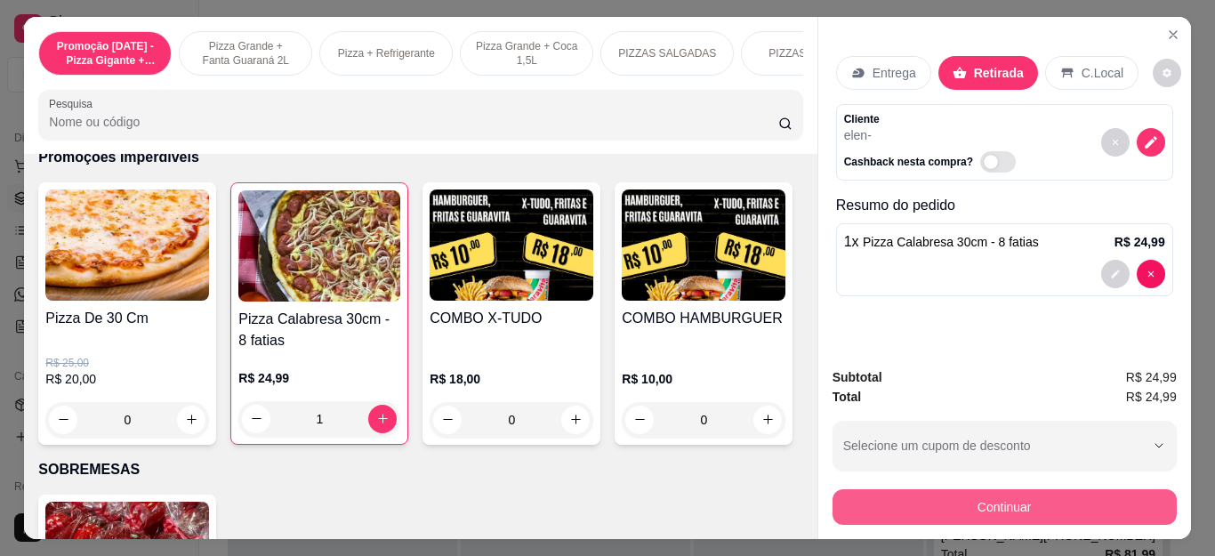
click at [935, 507] on button "Continuar" at bounding box center [1004, 507] width 344 height 36
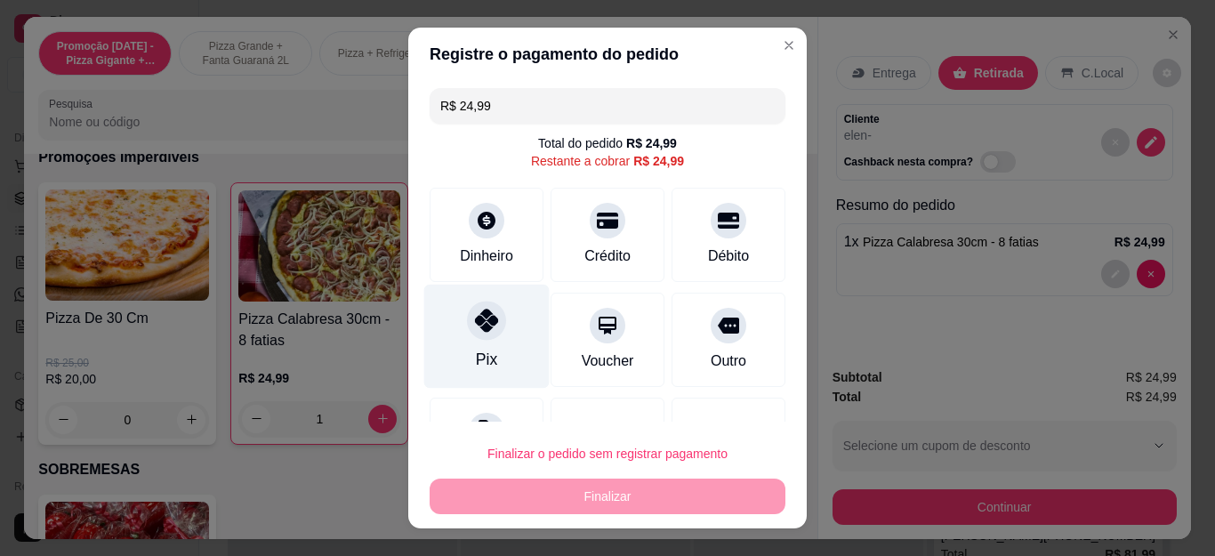
click at [447, 332] on div "Pix" at bounding box center [486, 337] width 125 height 104
type input "R$ 0,00"
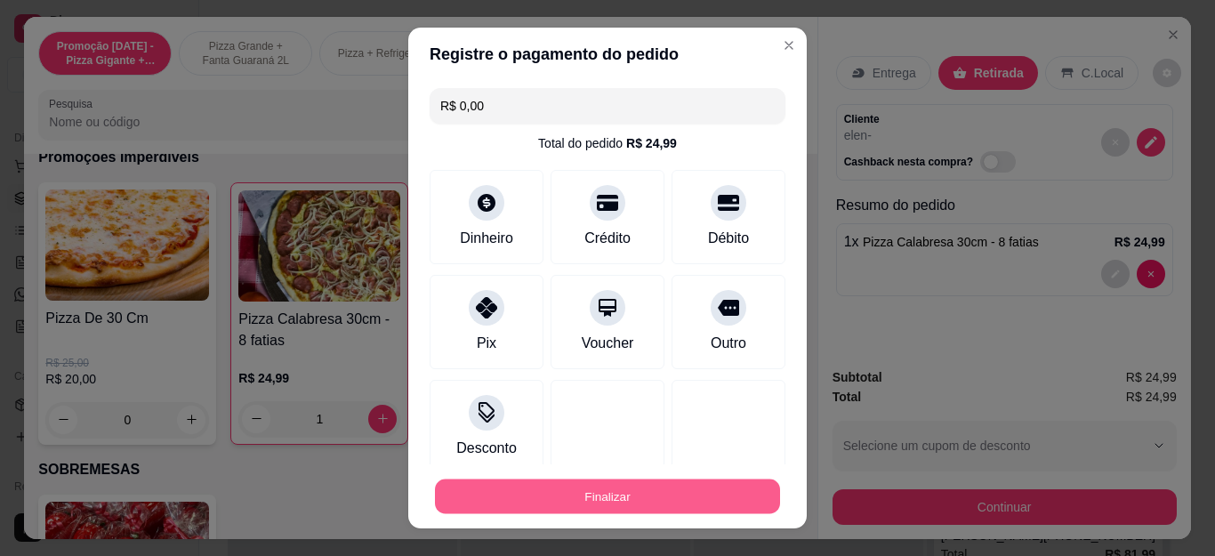
click at [545, 500] on button "Finalizar" at bounding box center [607, 495] width 345 height 35
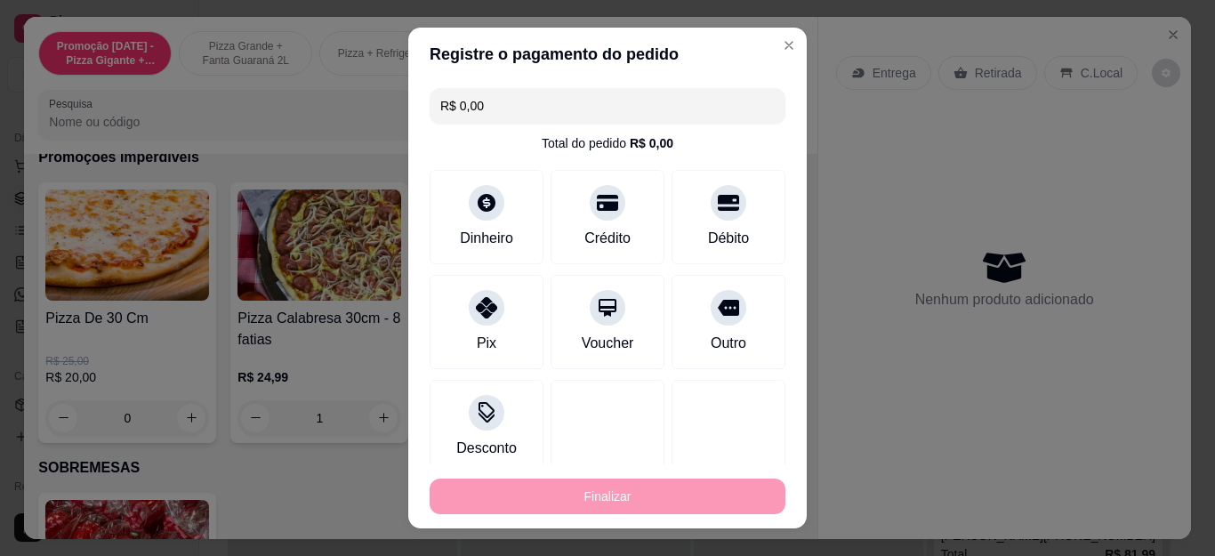
type input "0"
type input "-R$ 24,99"
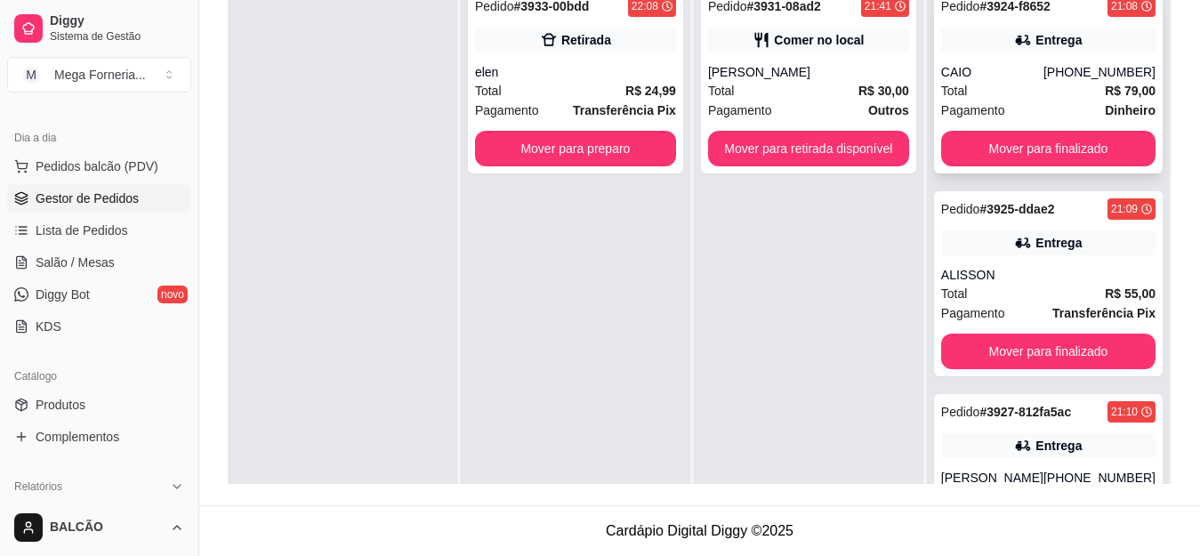
click at [992, 66] on div "CAIO" at bounding box center [992, 72] width 102 height 18
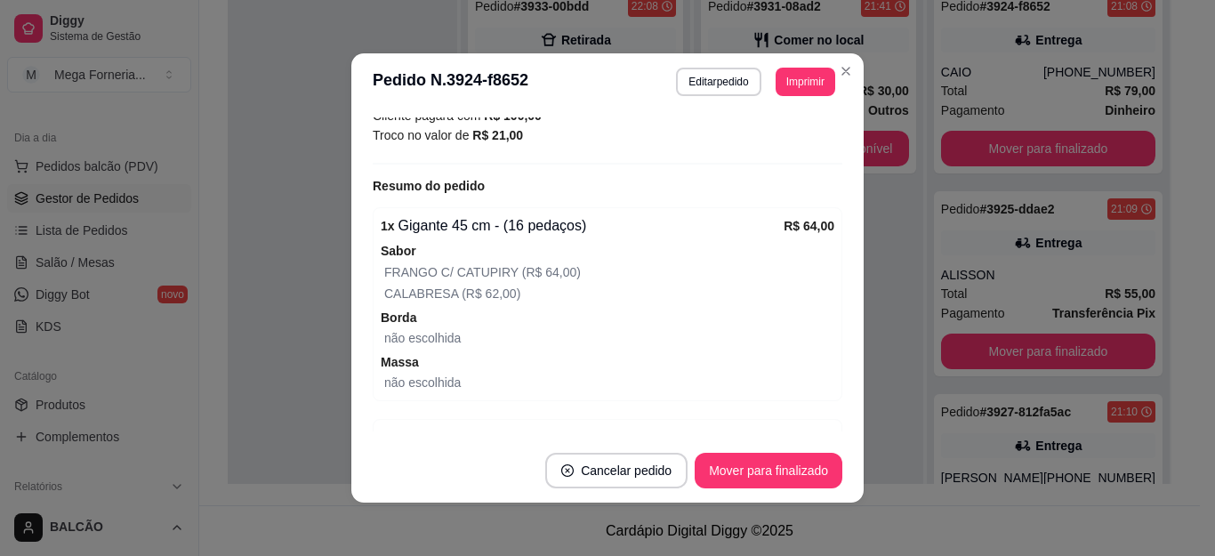
scroll to position [534, 0]
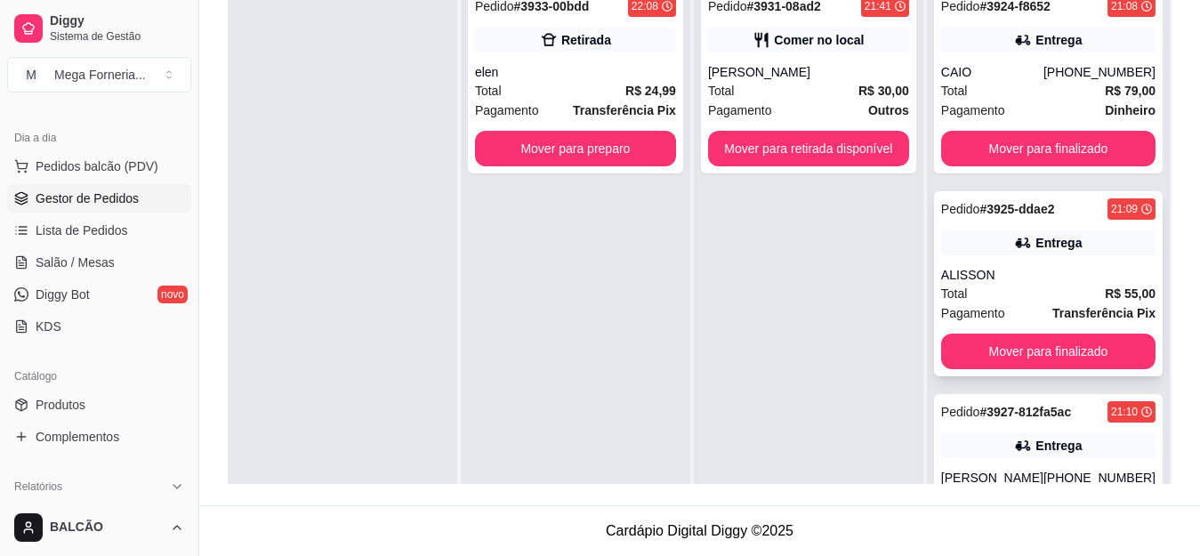
click at [1053, 232] on div "Entrega" at bounding box center [1048, 242] width 214 height 25
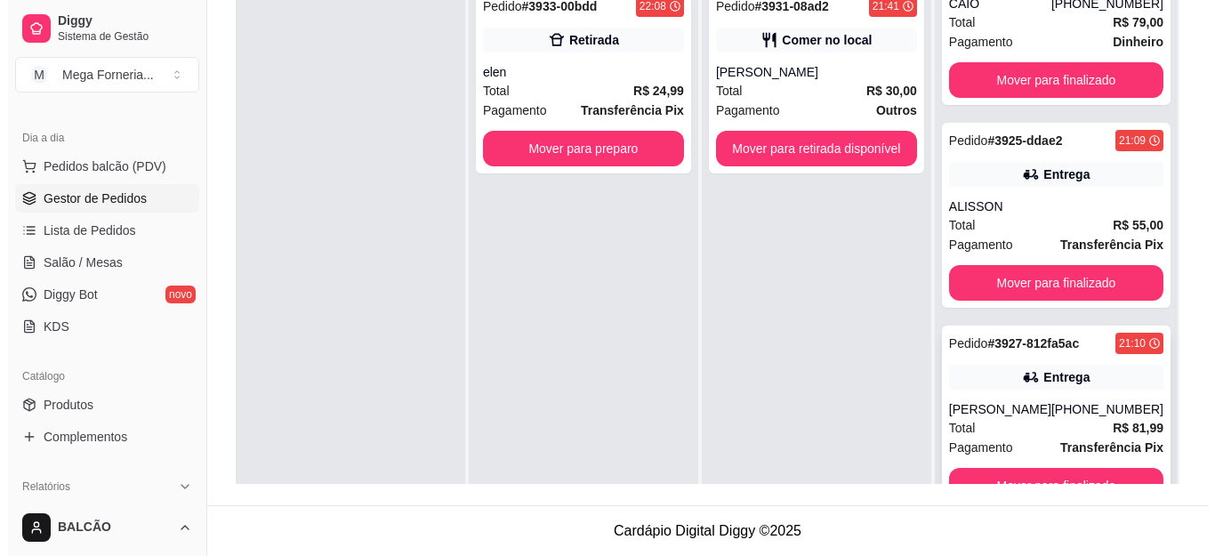
scroll to position [178, 0]
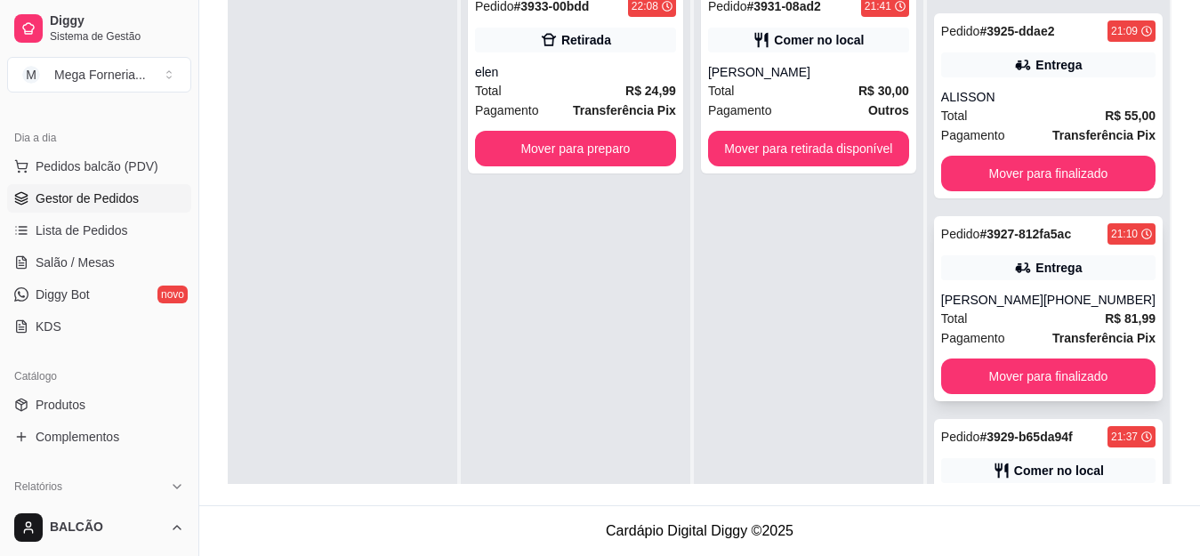
click at [1035, 274] on div "Entrega" at bounding box center [1058, 268] width 46 height 18
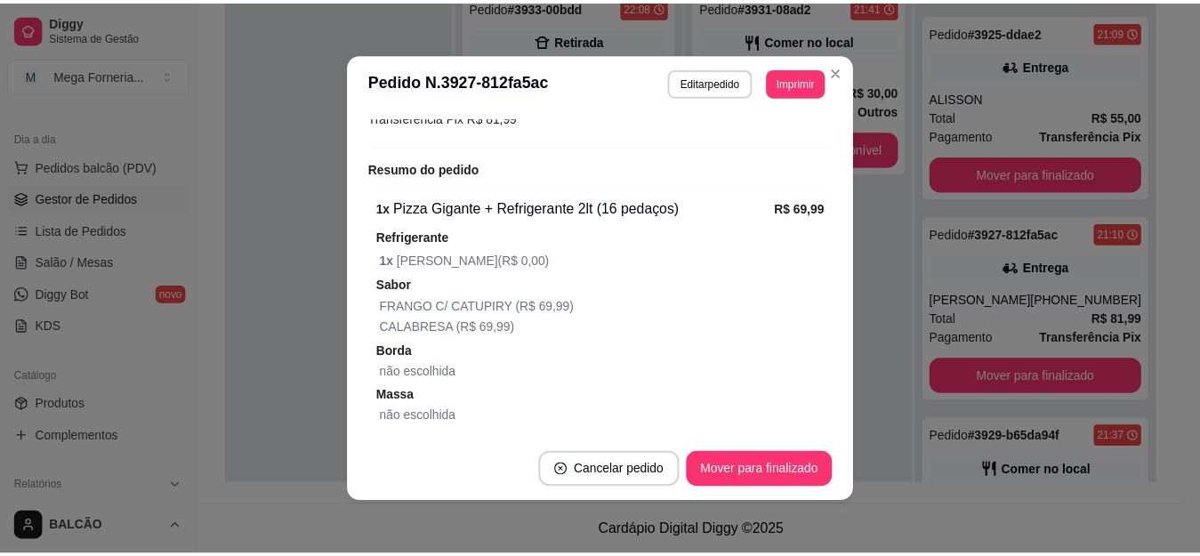
scroll to position [626, 0]
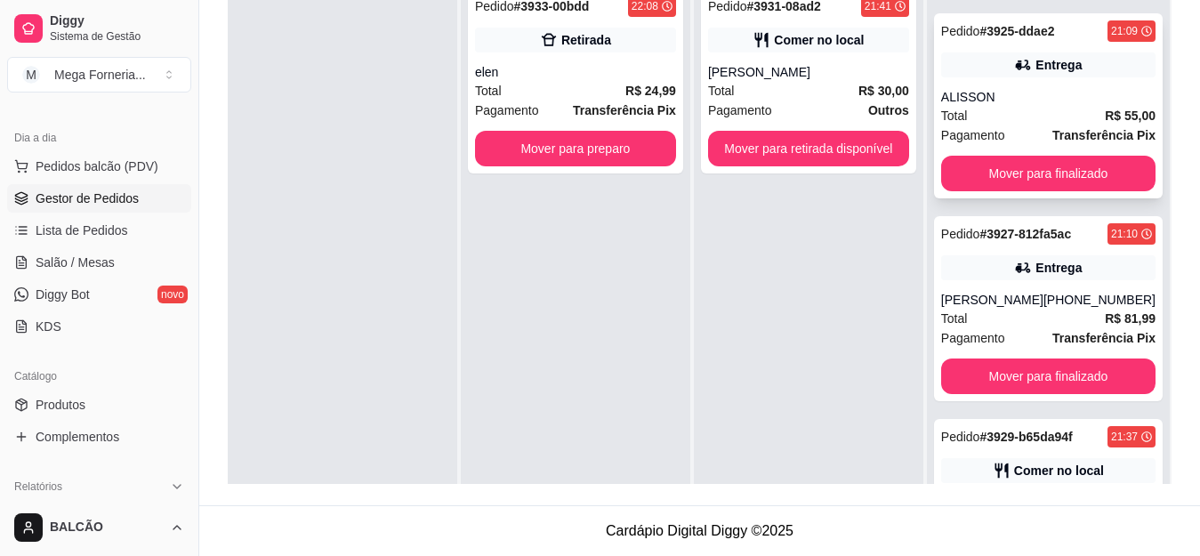
click at [985, 89] on div "ALISSON" at bounding box center [1048, 97] width 214 height 18
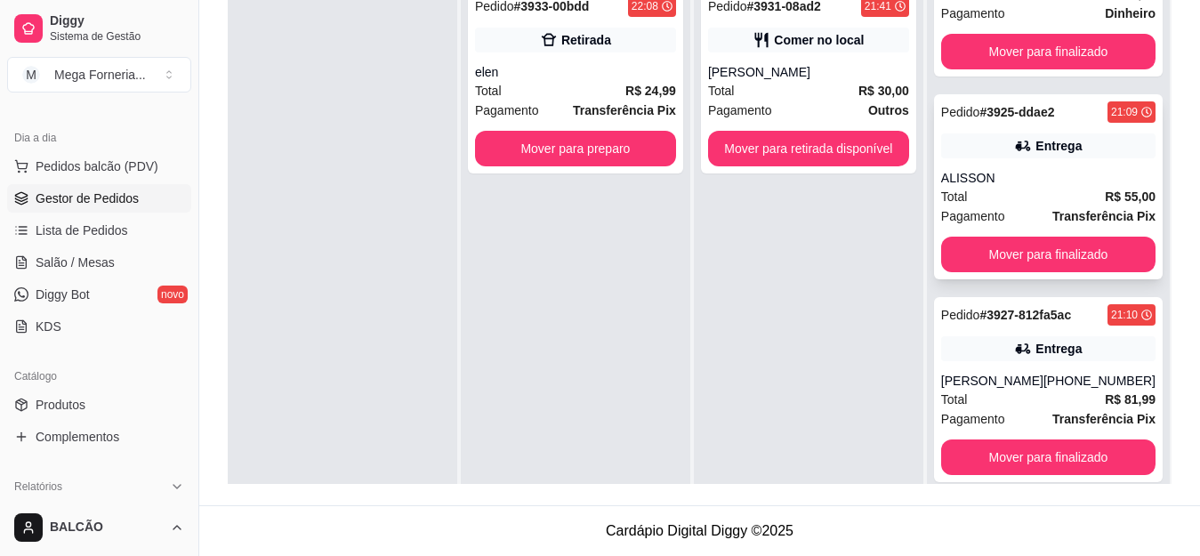
scroll to position [0, 0]
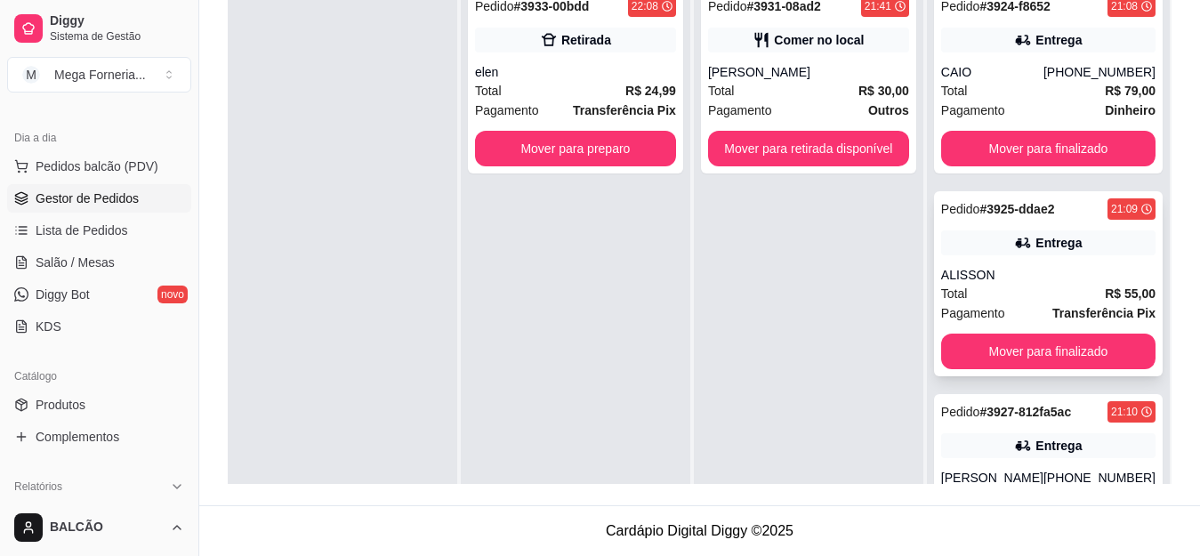
click at [984, 83] on div "Total R$ 79,00" at bounding box center [1048, 91] width 214 height 20
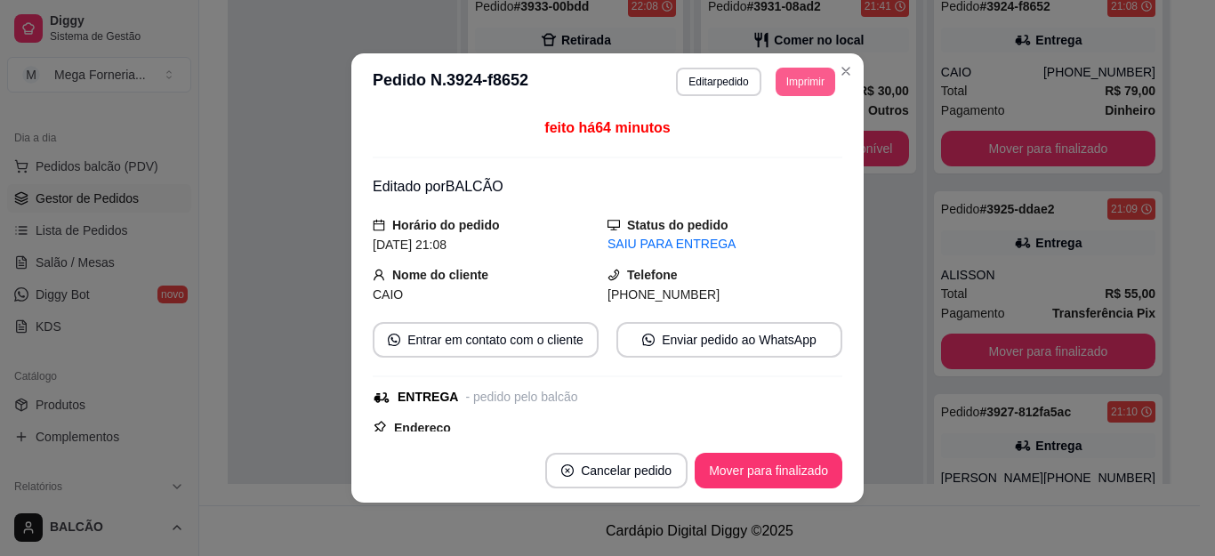
click at [782, 82] on button "Imprimir" at bounding box center [805, 82] width 60 height 28
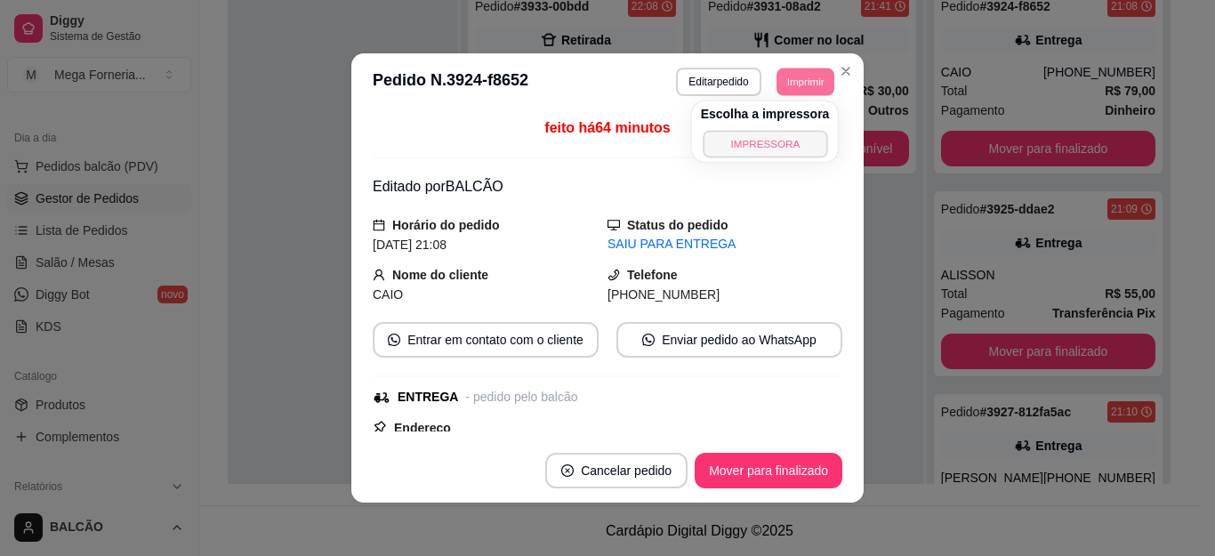
click at [736, 139] on button "IMPRESSORA" at bounding box center [765, 144] width 124 height 28
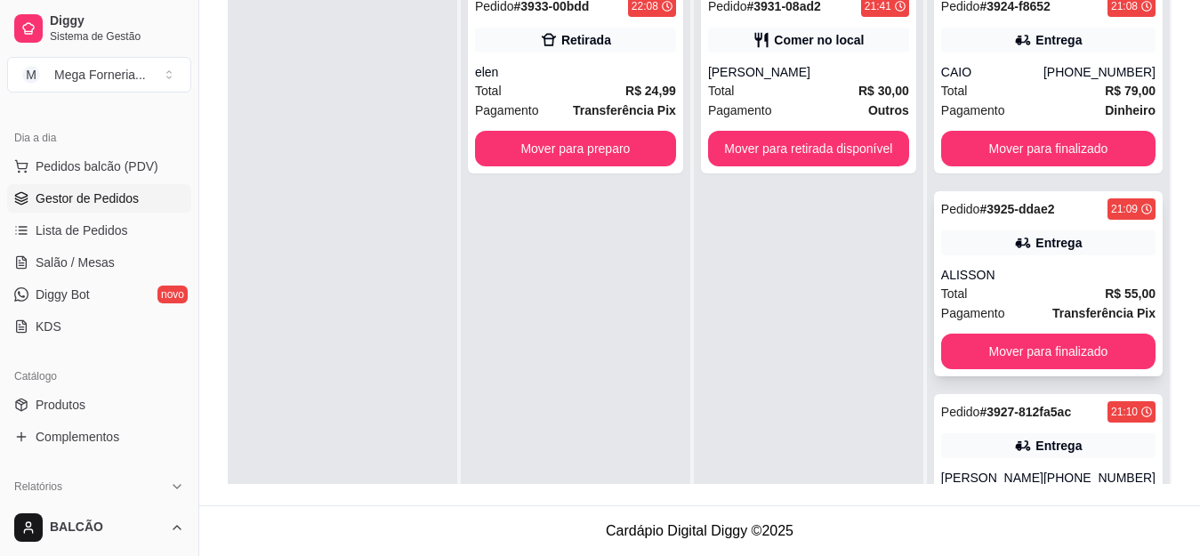
click at [1048, 286] on div "Total R$ 55,00" at bounding box center [1048, 294] width 214 height 20
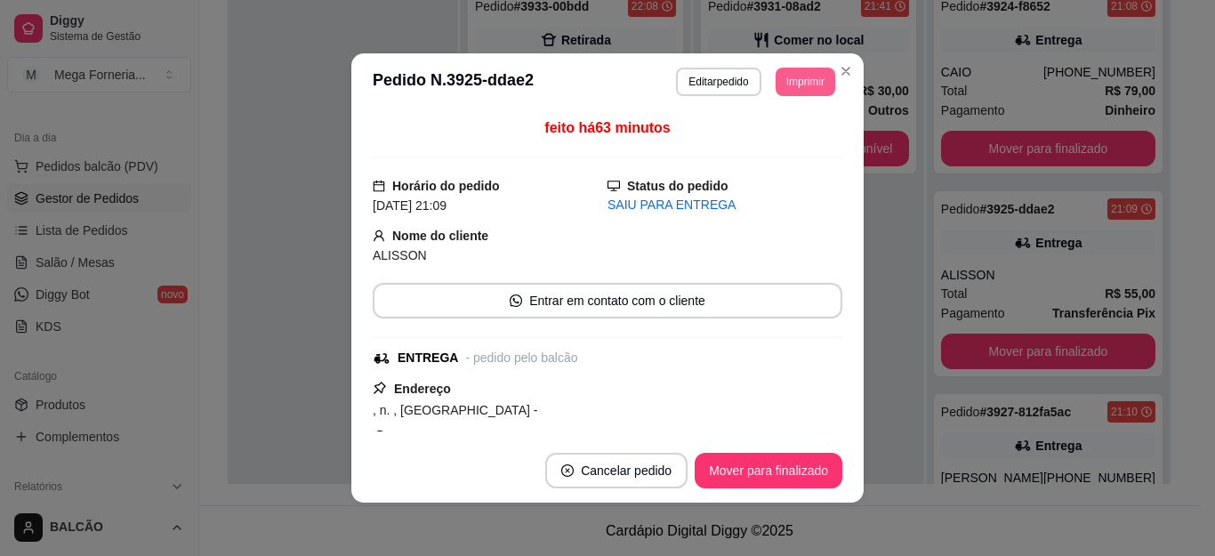
click at [807, 87] on button "Imprimir" at bounding box center [805, 82] width 60 height 28
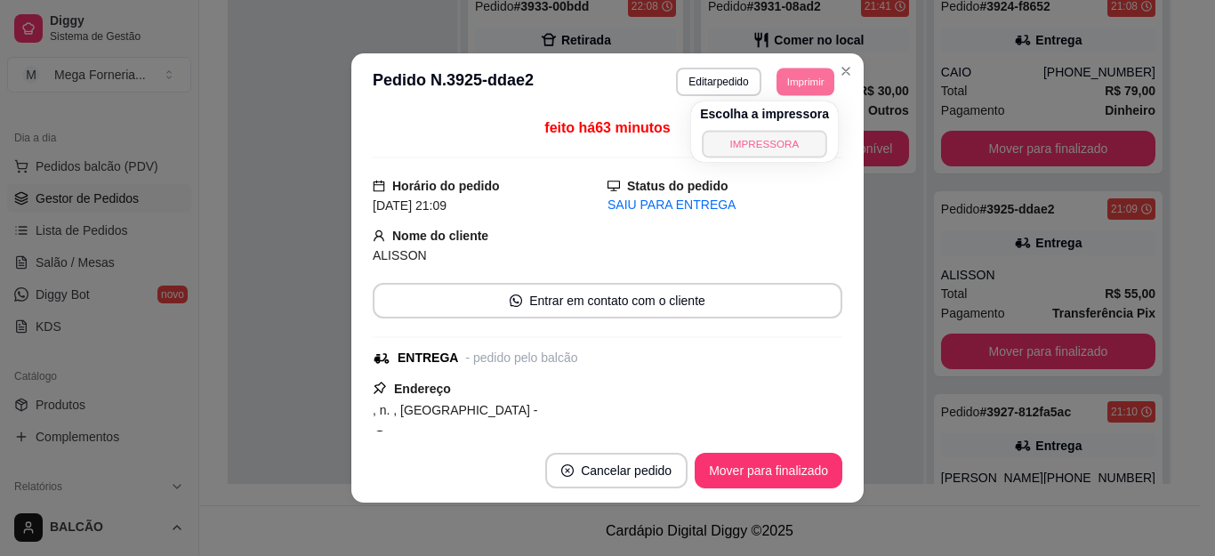
click at [789, 141] on button "IMPRESSORA" at bounding box center [764, 144] width 124 height 28
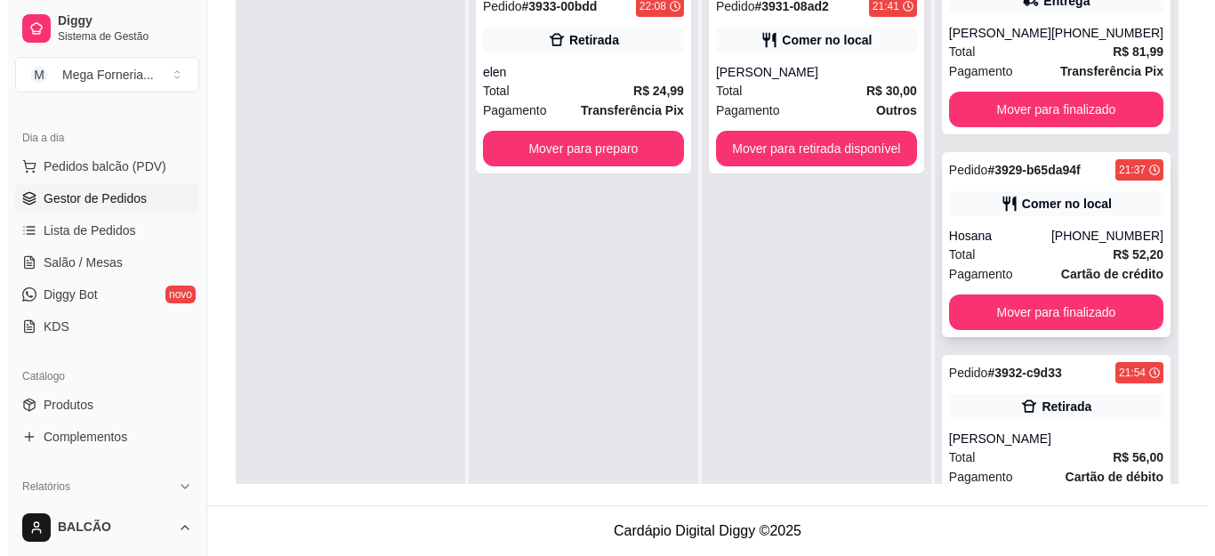
scroll to position [267, 0]
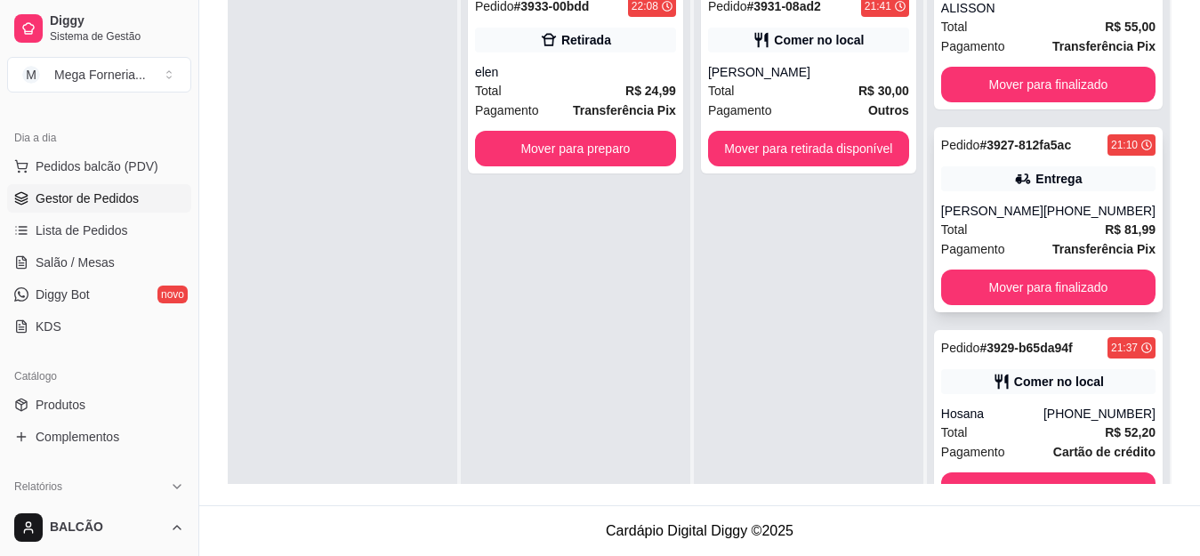
click at [1035, 178] on div "Entrega" at bounding box center [1058, 179] width 46 height 18
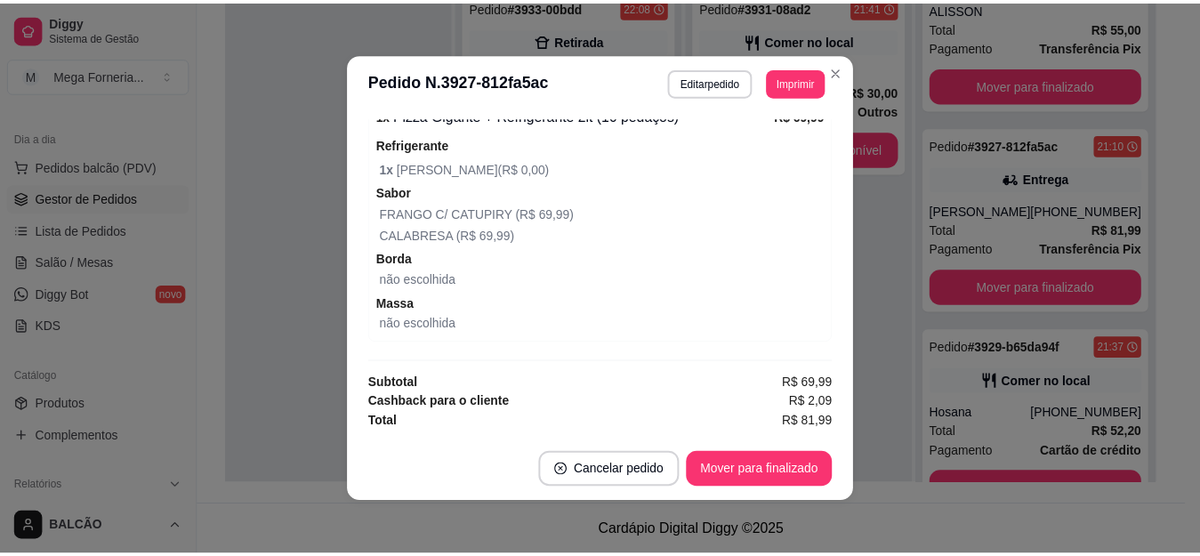
scroll to position [4, 0]
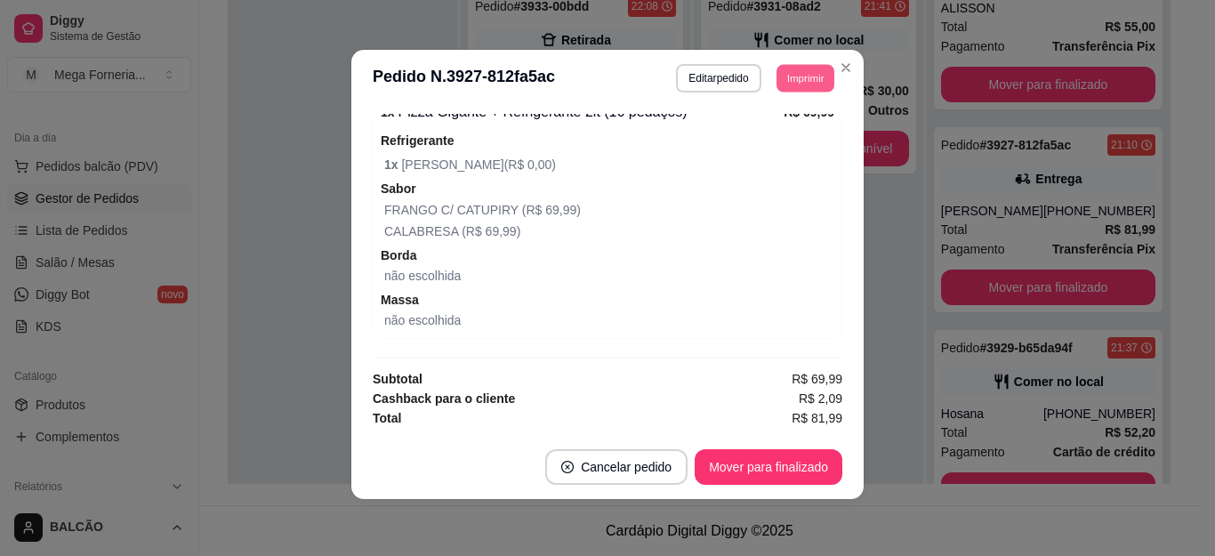
click at [786, 79] on button "Imprimir" at bounding box center [805, 78] width 58 height 28
click at [772, 140] on button "IMPRESSORA" at bounding box center [764, 140] width 129 height 28
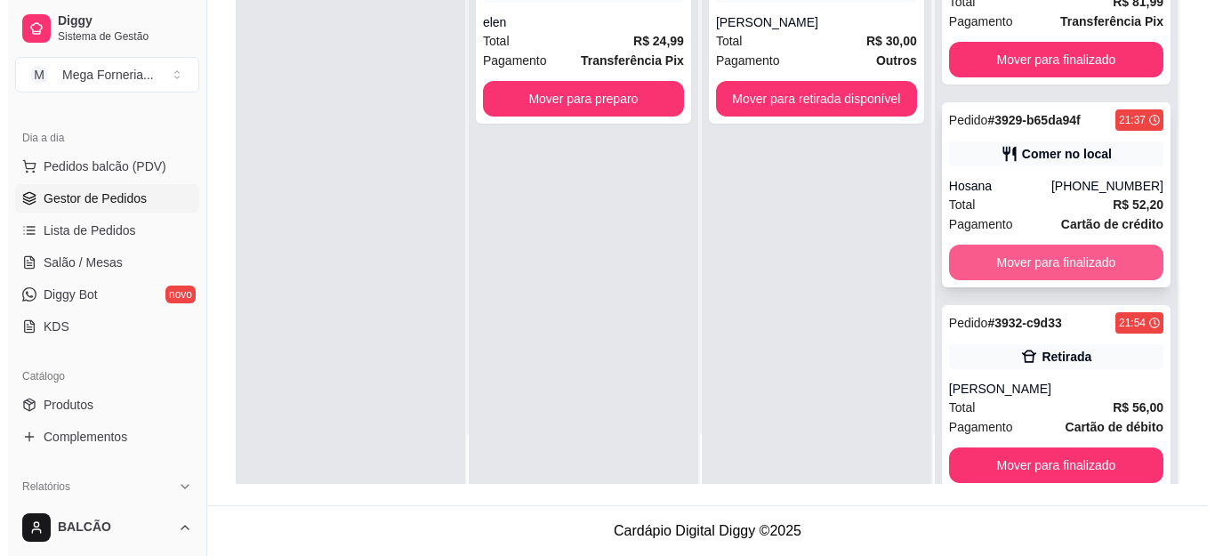
scroll to position [476, 0]
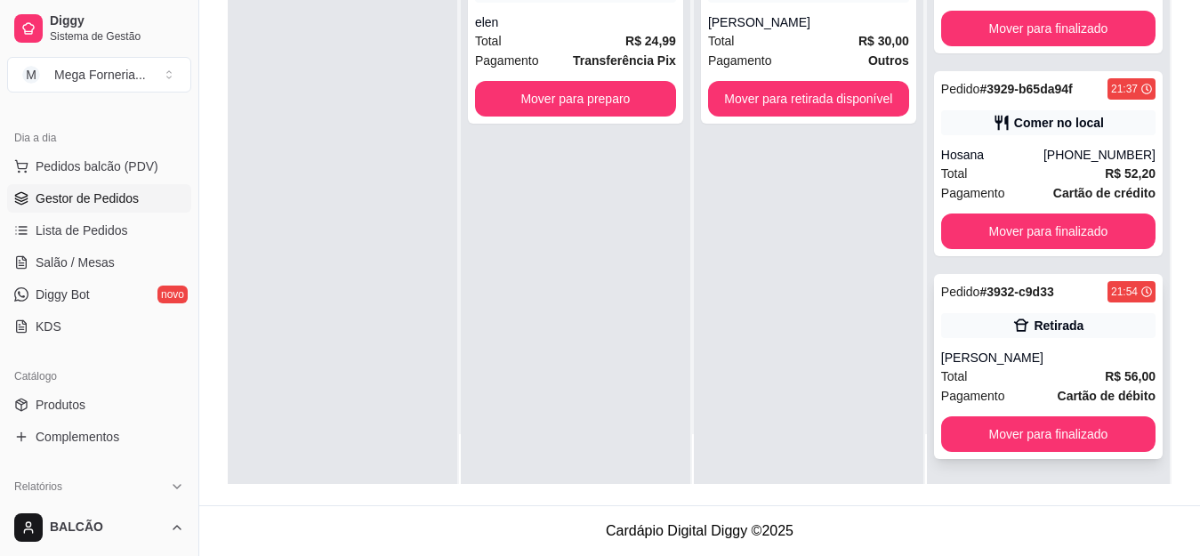
click at [988, 340] on div "Pedido # 3932-c9d33 21:54 Retirada [PERSON_NAME] Total R$ 56,00 Pagamento Cartã…" at bounding box center [1048, 366] width 229 height 185
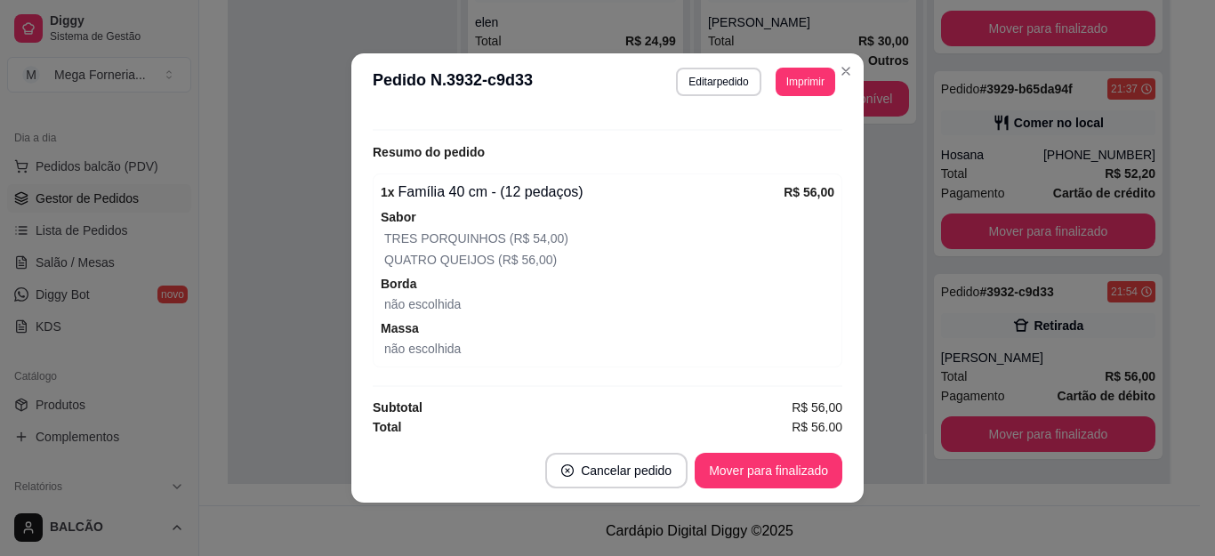
scroll to position [381, 0]
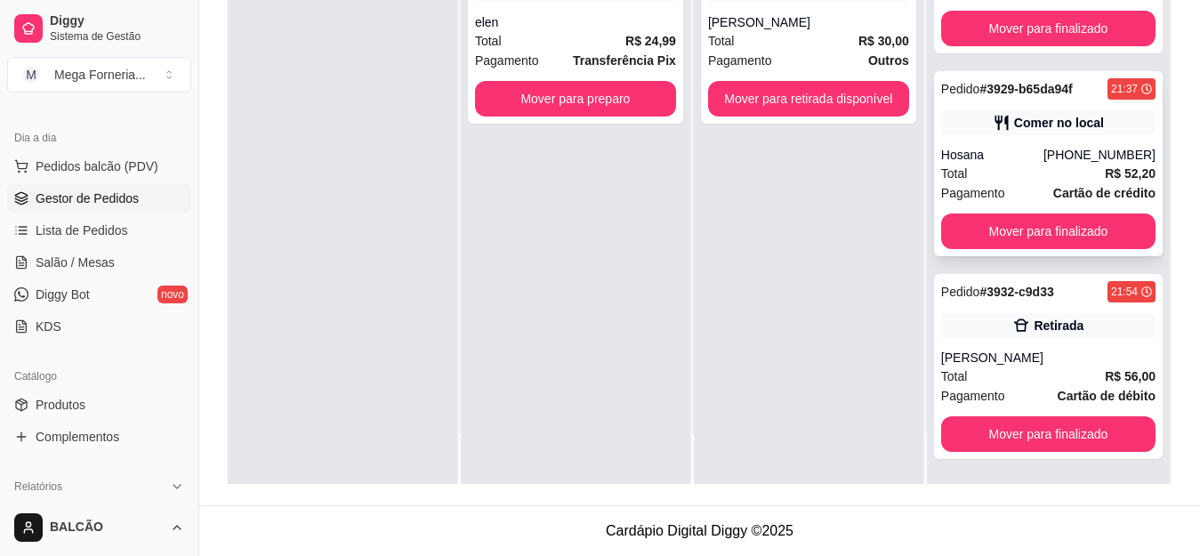
click at [992, 142] on div "Pedido # 3929-b65da94f 21:37 Comer no local [GEOGRAPHIC_DATA] [PHONE_NUMBER] To…" at bounding box center [1048, 163] width 229 height 185
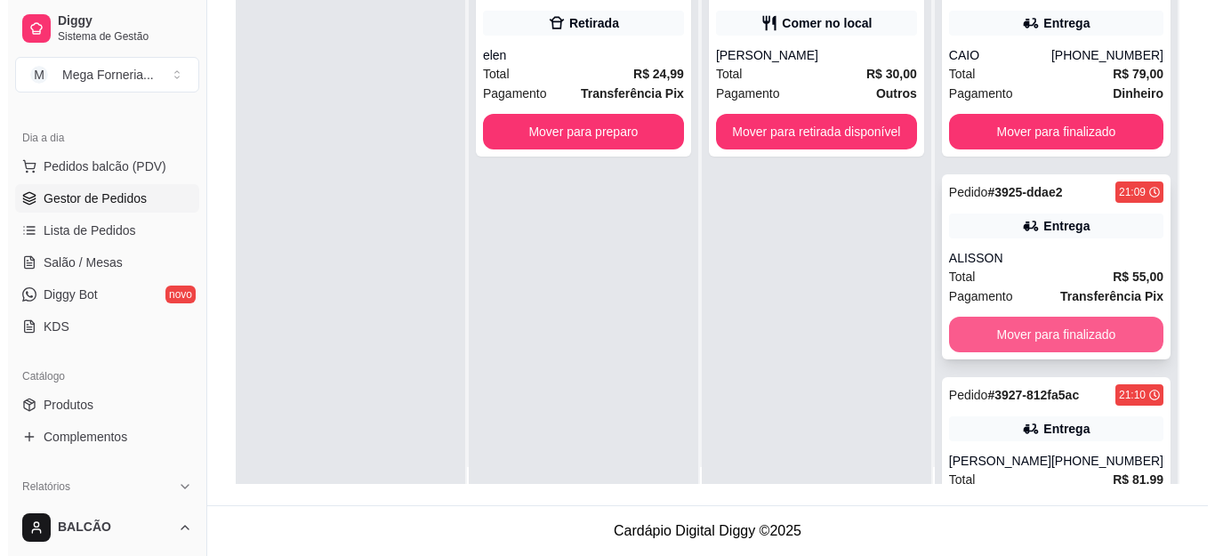
scroll to position [0, 0]
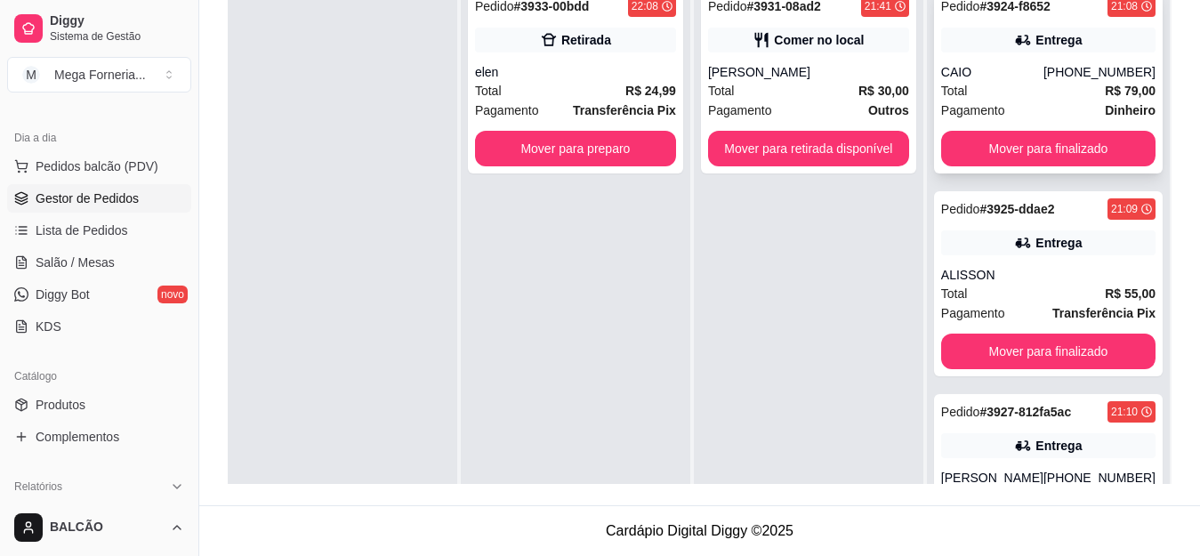
click at [1000, 84] on div "Total R$ 79,00" at bounding box center [1048, 91] width 214 height 20
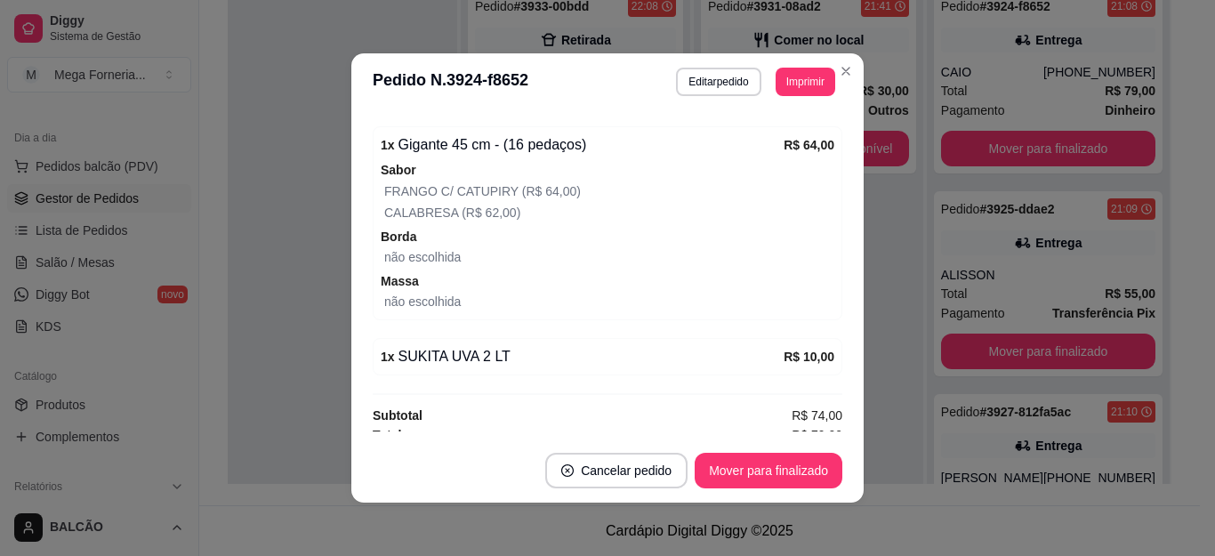
scroll to position [614, 0]
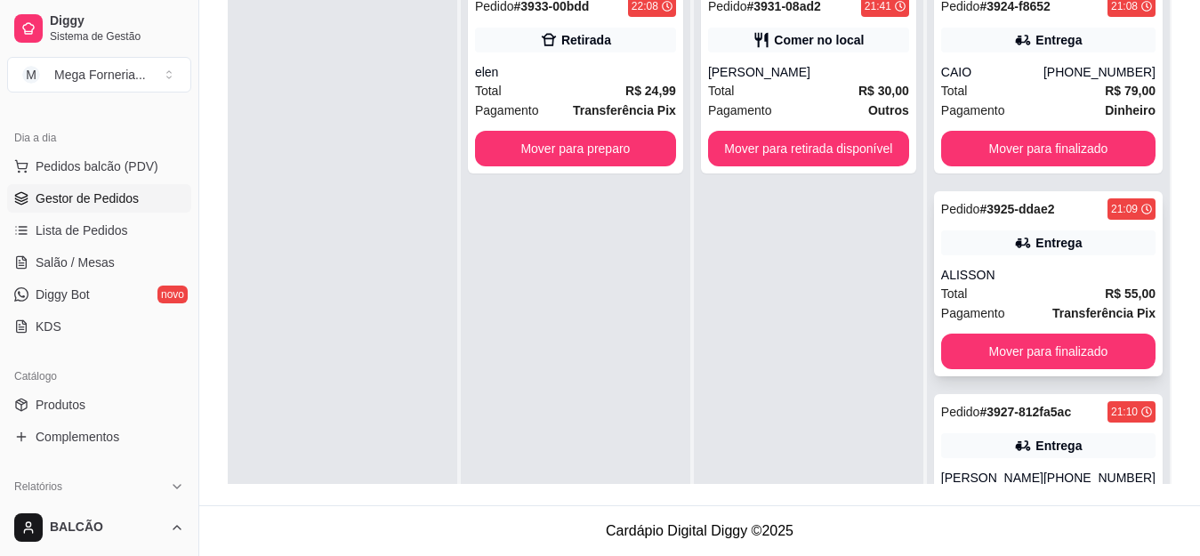
click at [975, 237] on div "Entrega" at bounding box center [1048, 242] width 214 height 25
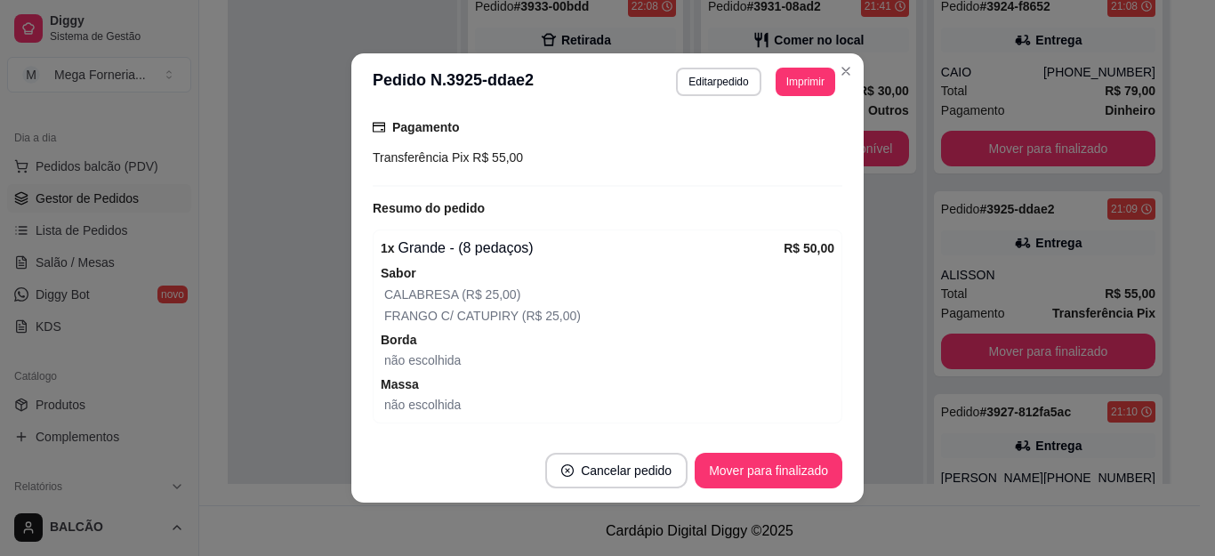
scroll to position [445, 0]
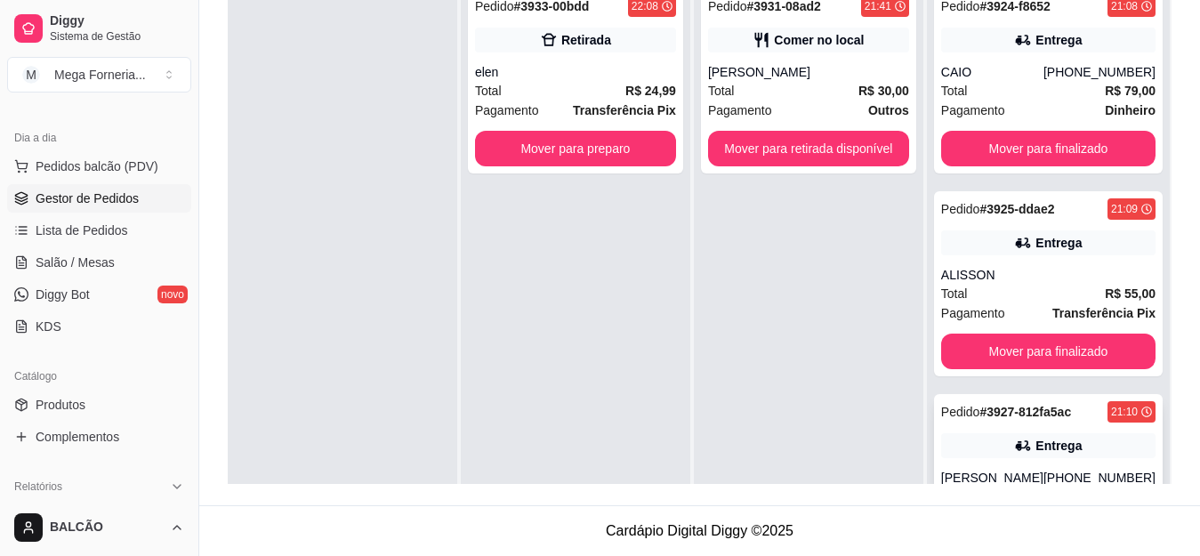
click at [1077, 428] on div "Pedido # 3927-812fa5ac 21:10 Entrega [PERSON_NAME] [PHONE_NUMBER] Total R$ 81,9…" at bounding box center [1048, 486] width 229 height 185
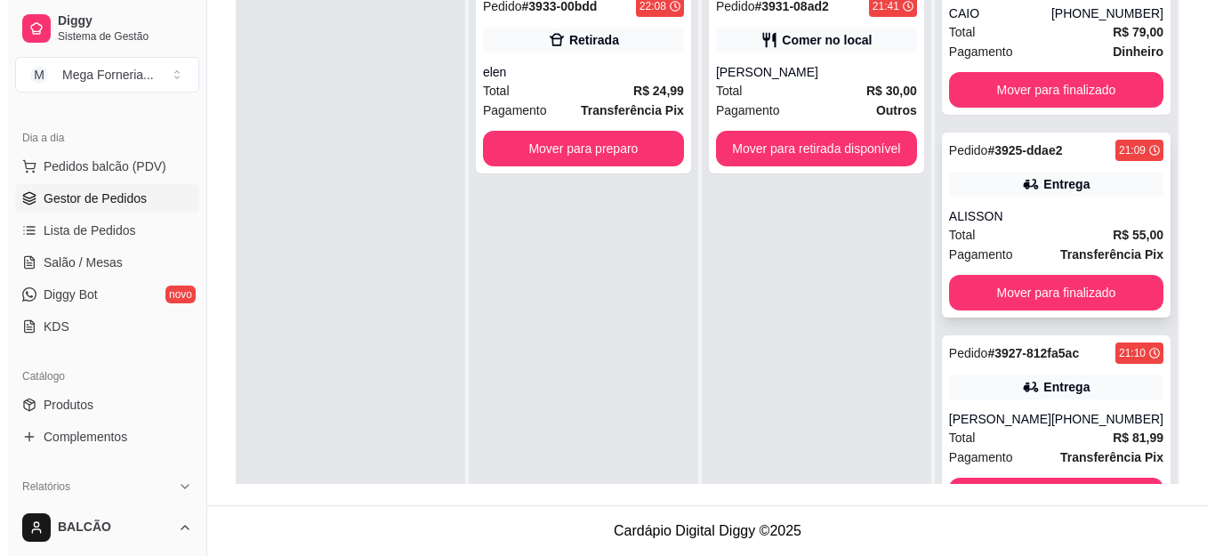
scroll to position [89, 0]
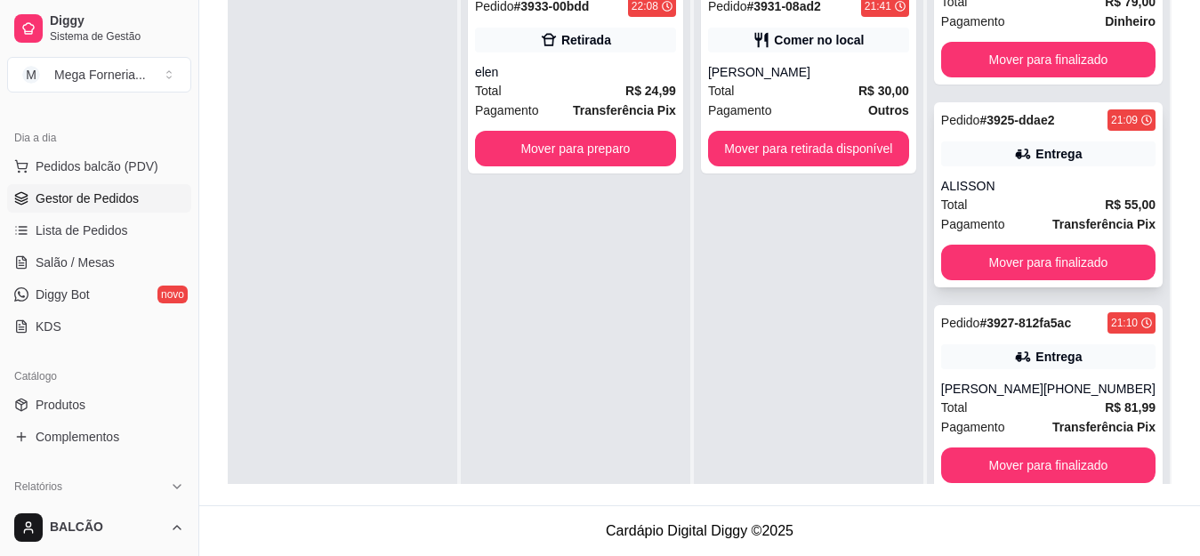
click at [1014, 200] on div "Total R$ 55,00" at bounding box center [1048, 205] width 214 height 20
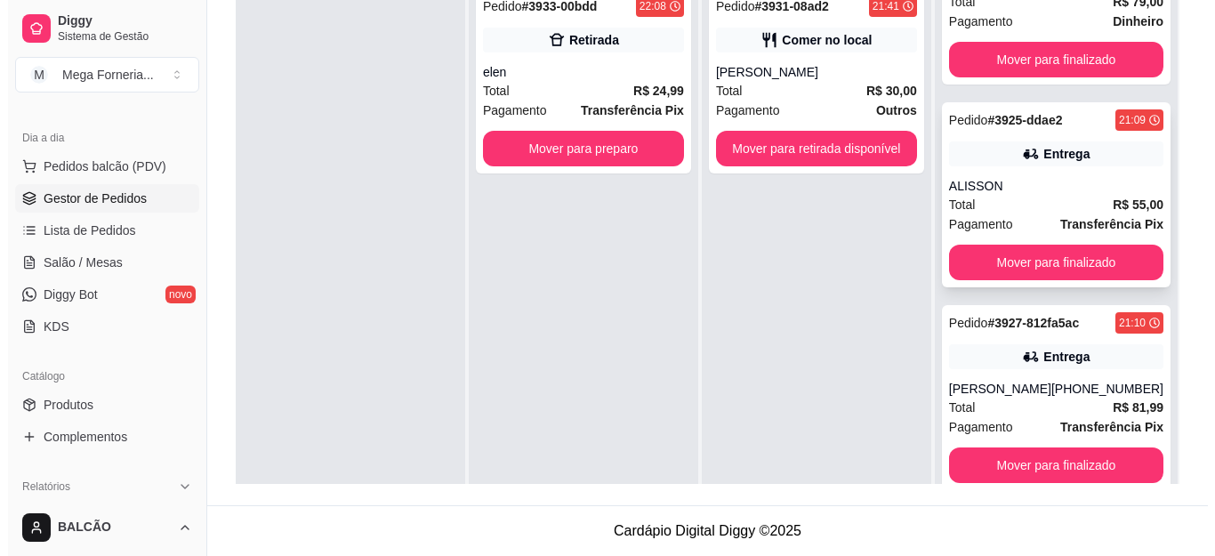
scroll to position [0, 0]
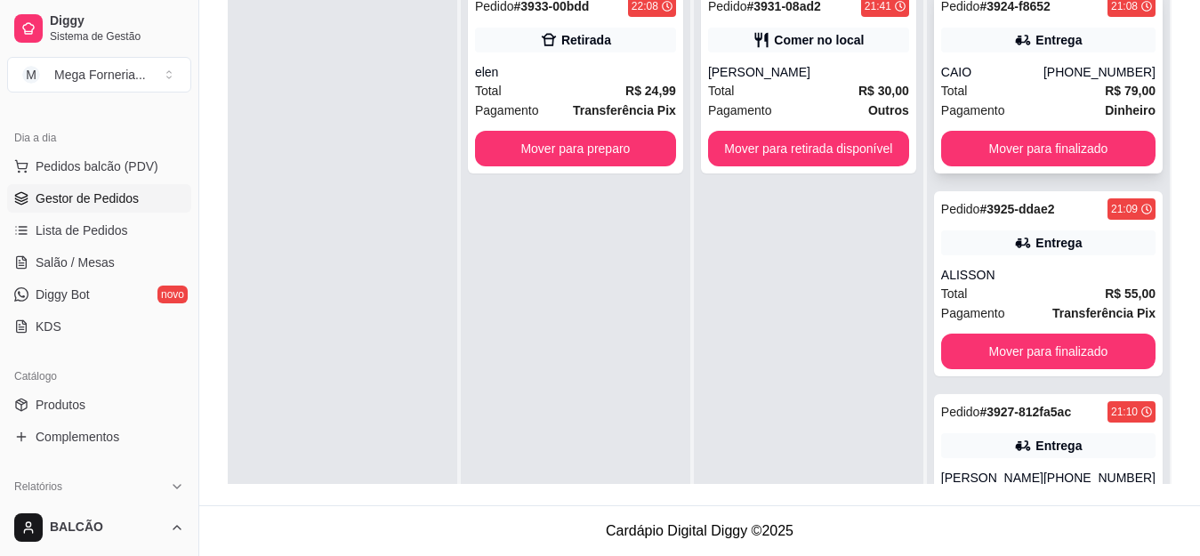
click at [1027, 49] on div "Entrega" at bounding box center [1048, 40] width 214 height 25
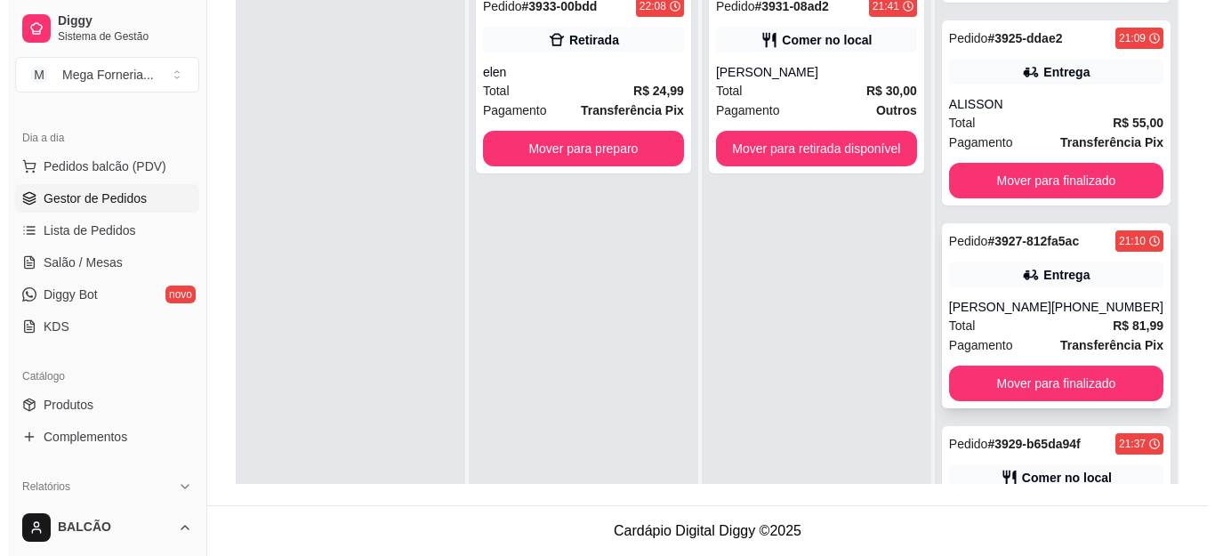
scroll to position [178, 0]
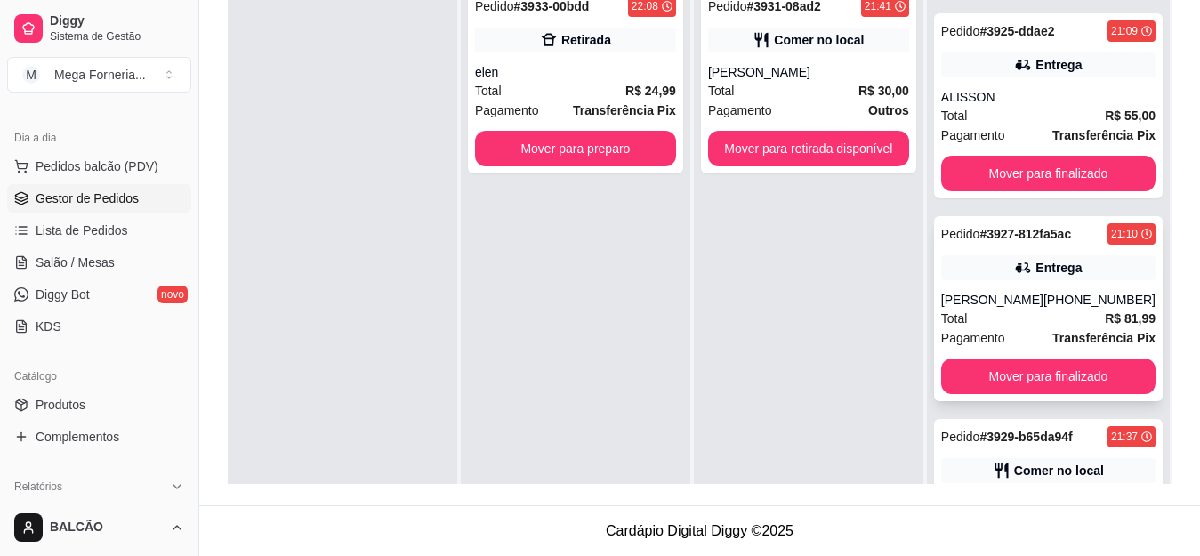
click at [998, 305] on div "[PERSON_NAME]" at bounding box center [992, 300] width 102 height 18
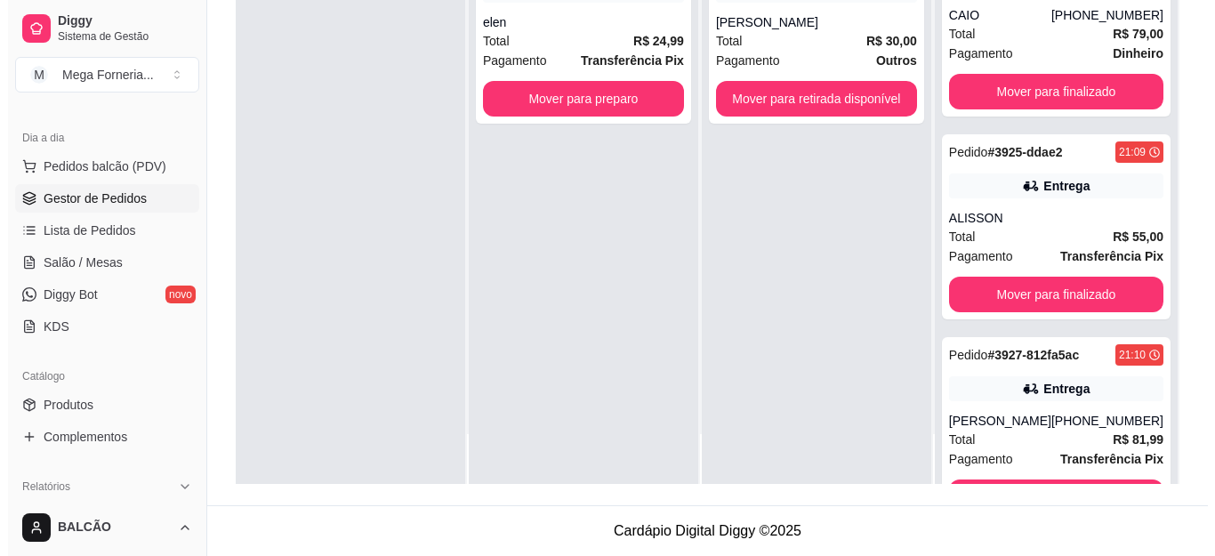
scroll to position [0, 0]
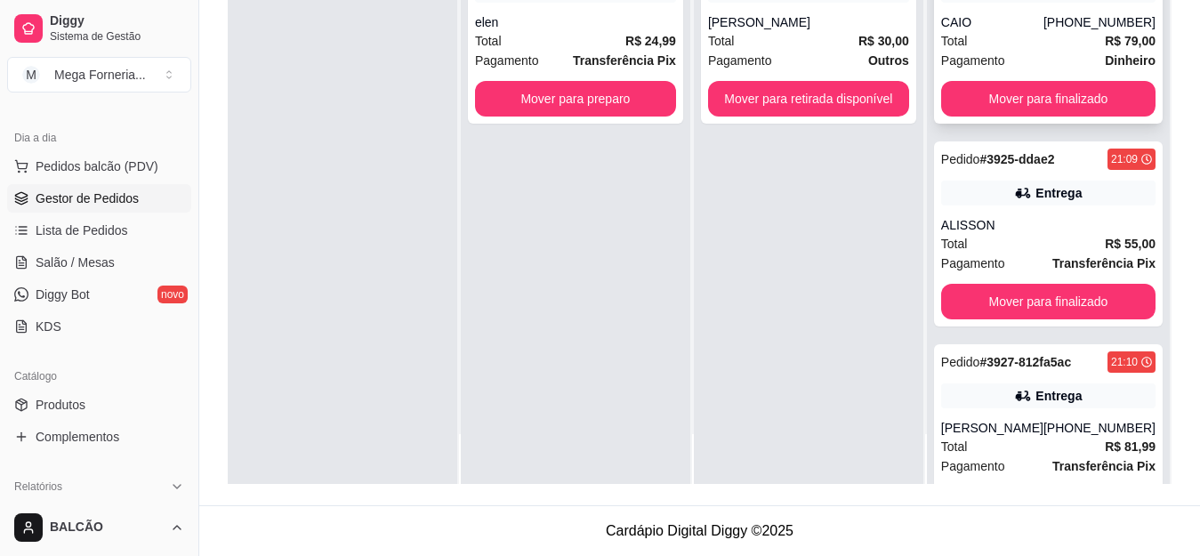
click at [1104, 36] on strong "R$ 79,00" at bounding box center [1129, 41] width 51 height 14
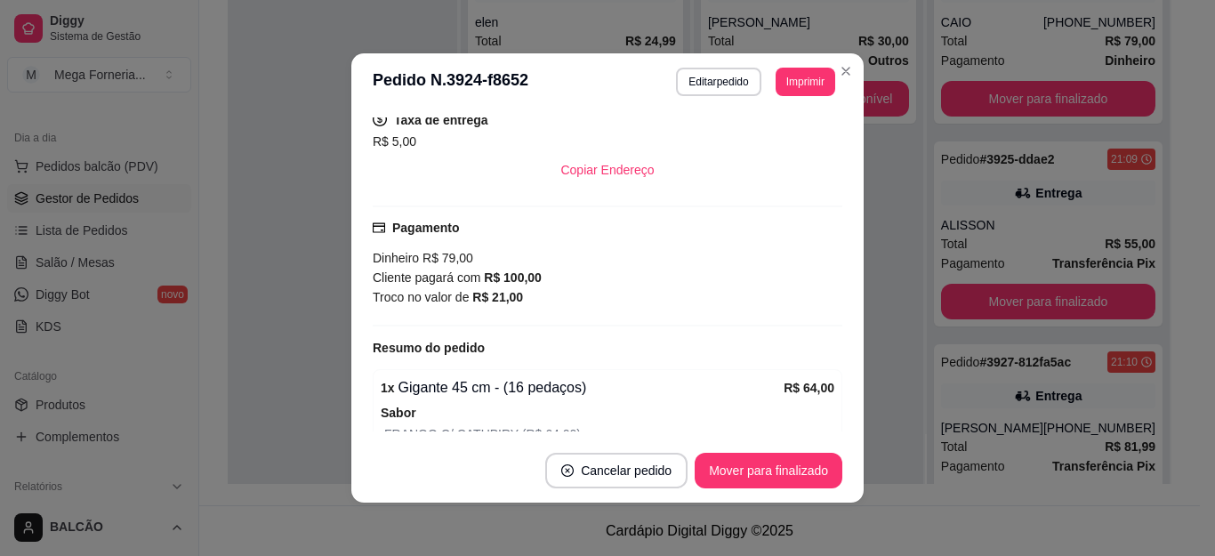
scroll to position [347, 0]
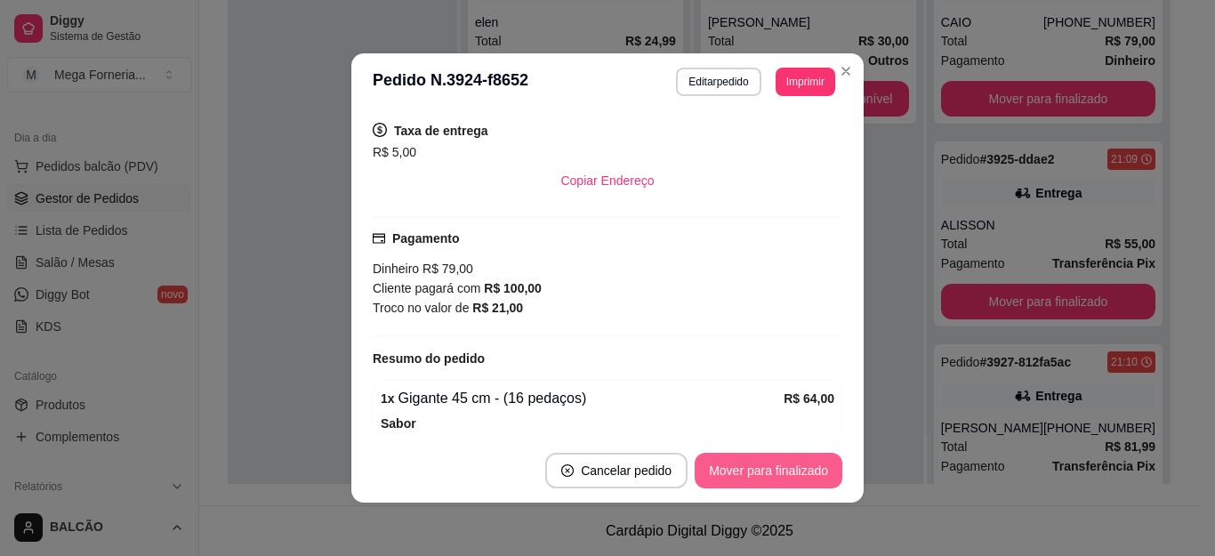
click at [783, 467] on button "Mover para finalizado" at bounding box center [769, 471] width 148 height 36
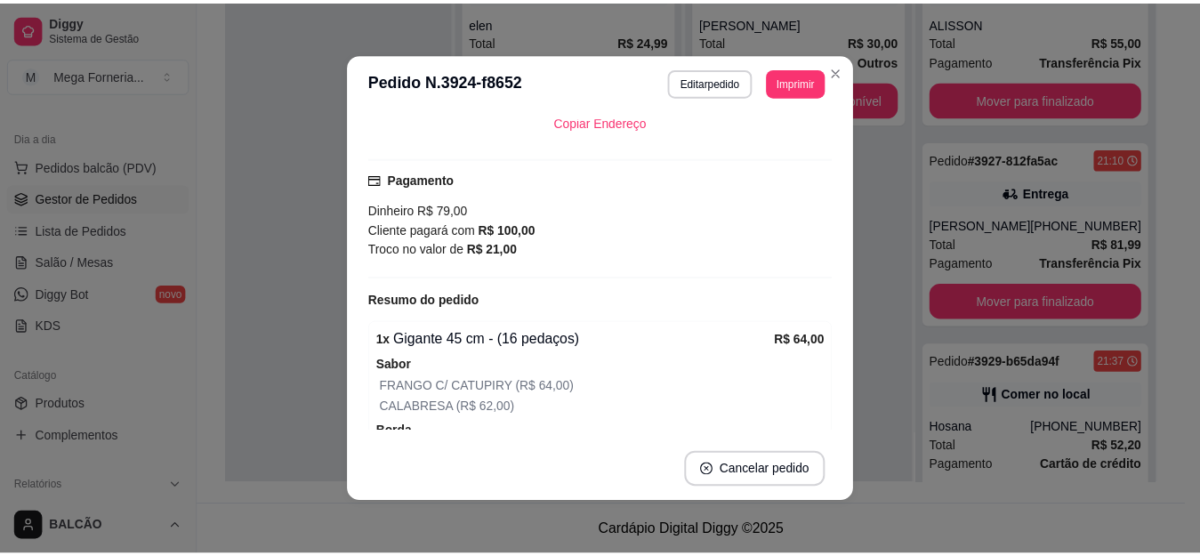
scroll to position [288, 0]
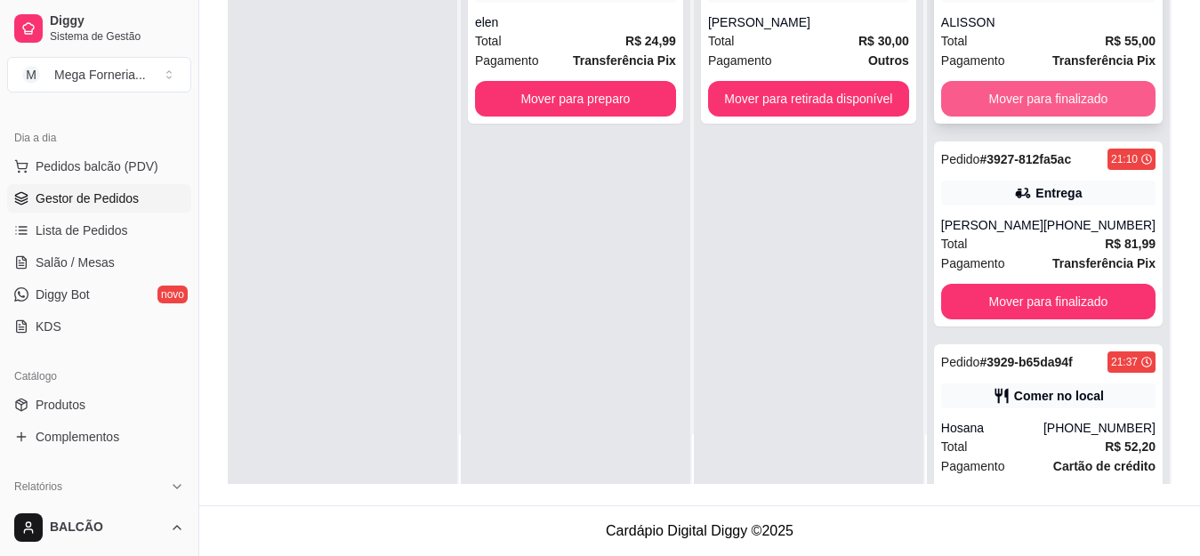
click at [1085, 104] on button "Mover para finalizado" at bounding box center [1048, 99] width 214 height 36
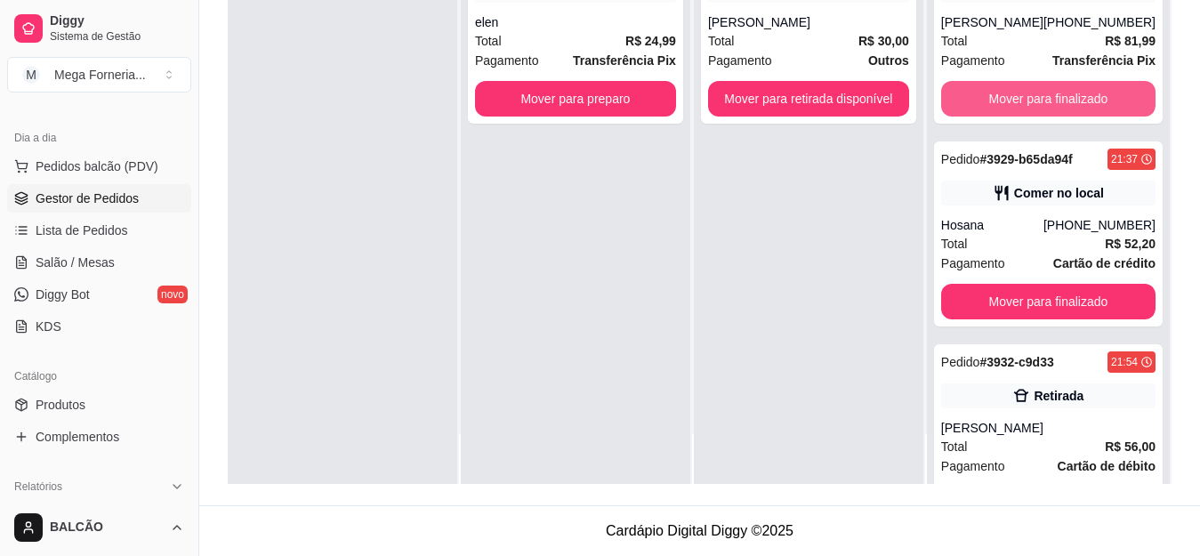
click at [1085, 104] on button "Mover para finalizado" at bounding box center [1048, 99] width 214 height 36
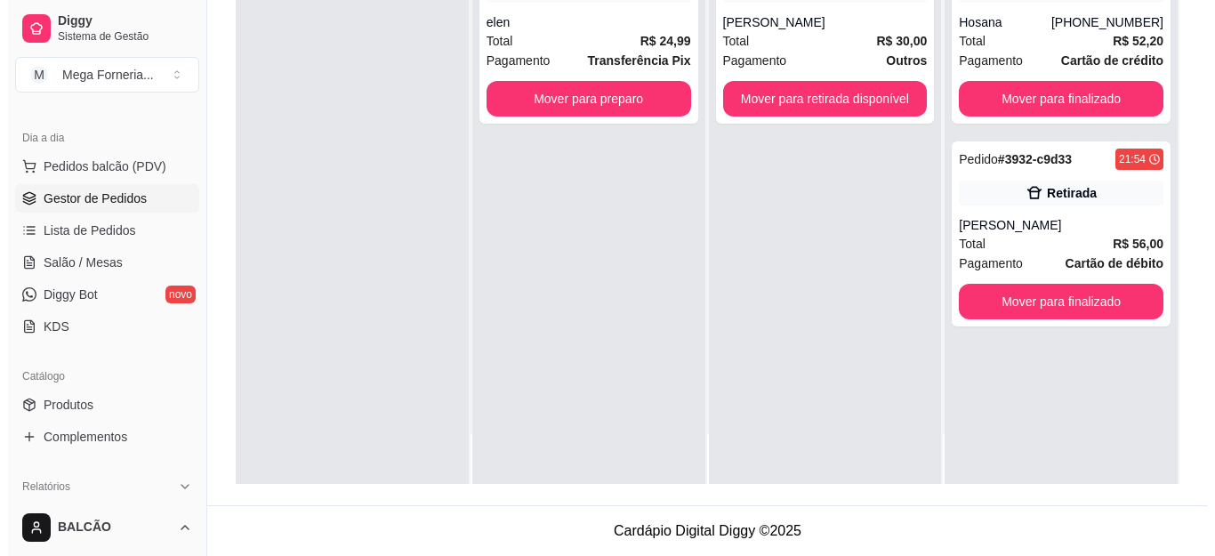
scroll to position [0, 0]
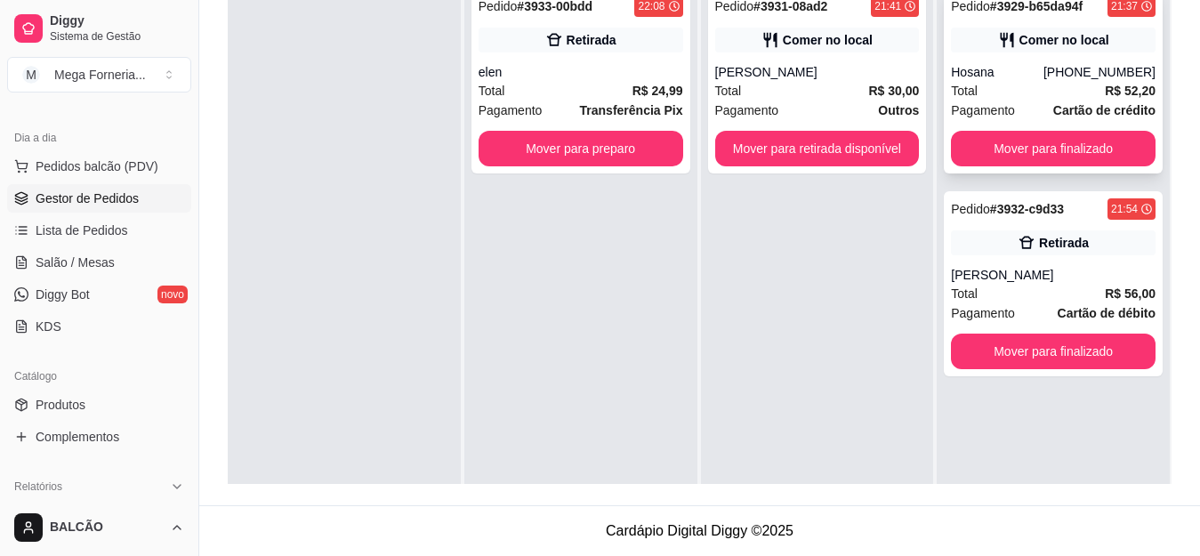
click at [1072, 63] on div "[PHONE_NUMBER]" at bounding box center [1099, 72] width 112 height 18
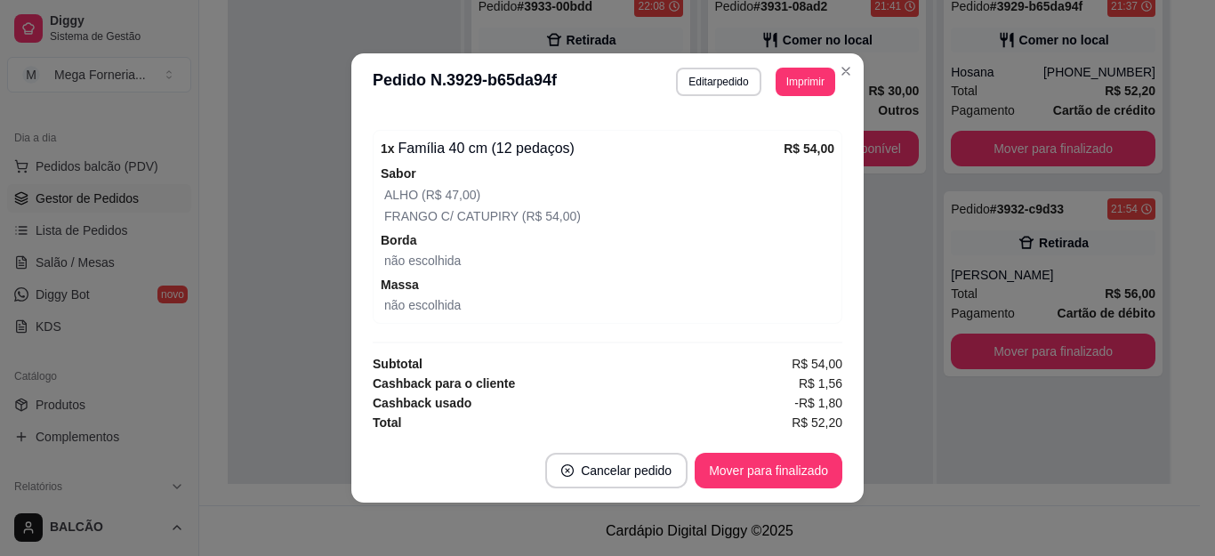
scroll to position [381, 0]
click at [798, 470] on button "Mover para finalizado" at bounding box center [769, 471] width 148 height 36
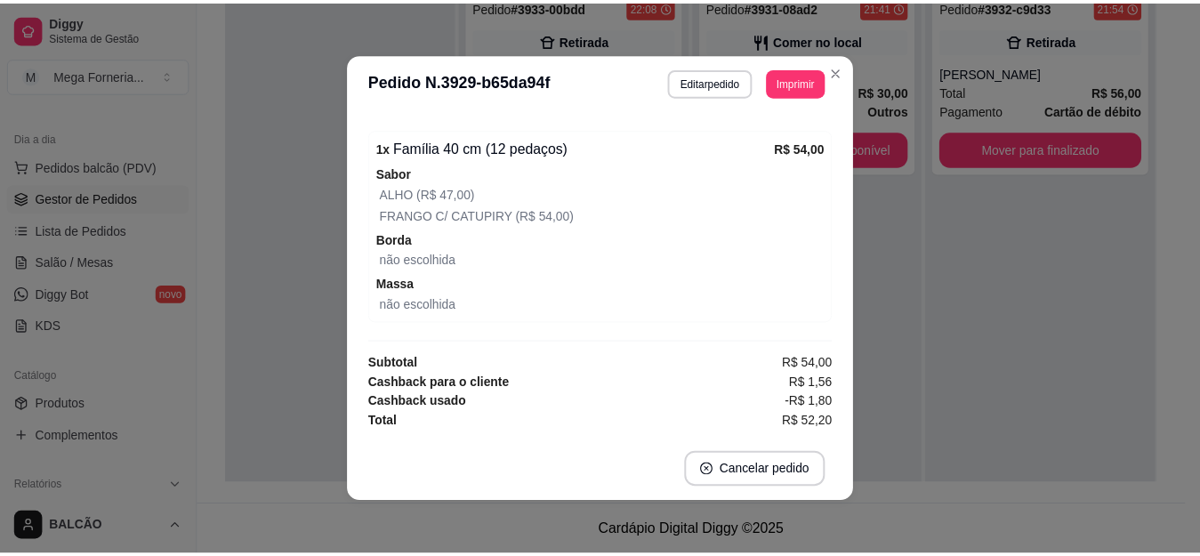
scroll to position [340, 0]
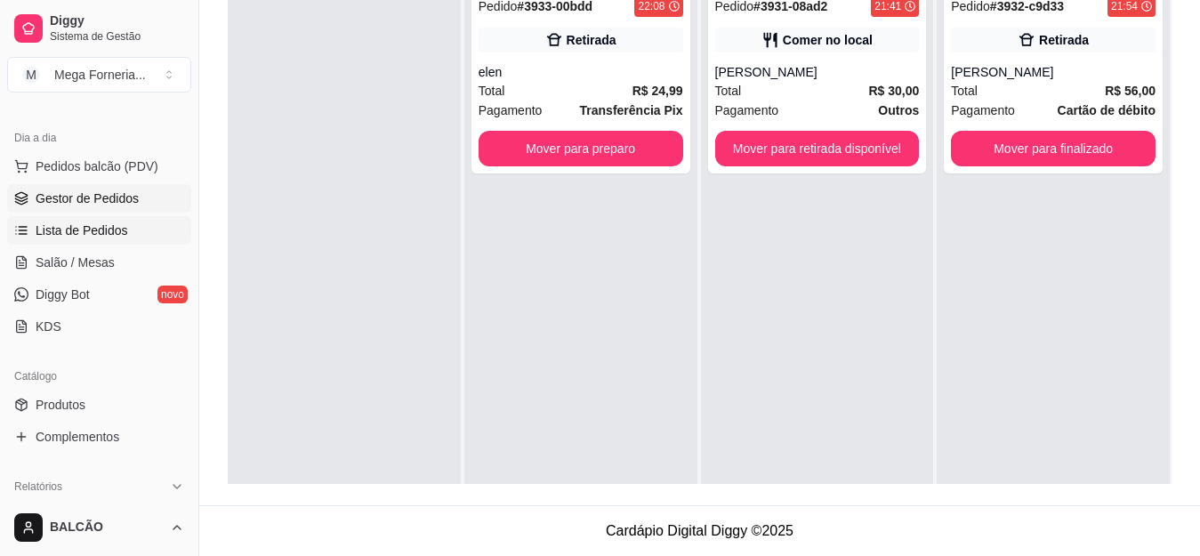
click at [119, 231] on span "Lista de Pedidos" at bounding box center [82, 230] width 92 height 18
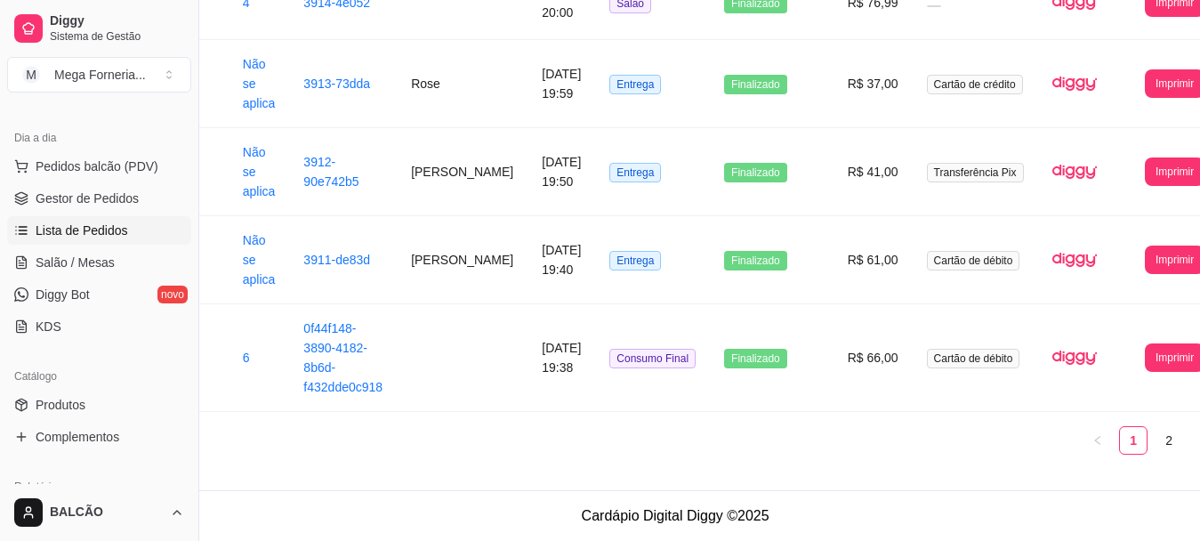
scroll to position [2488, 115]
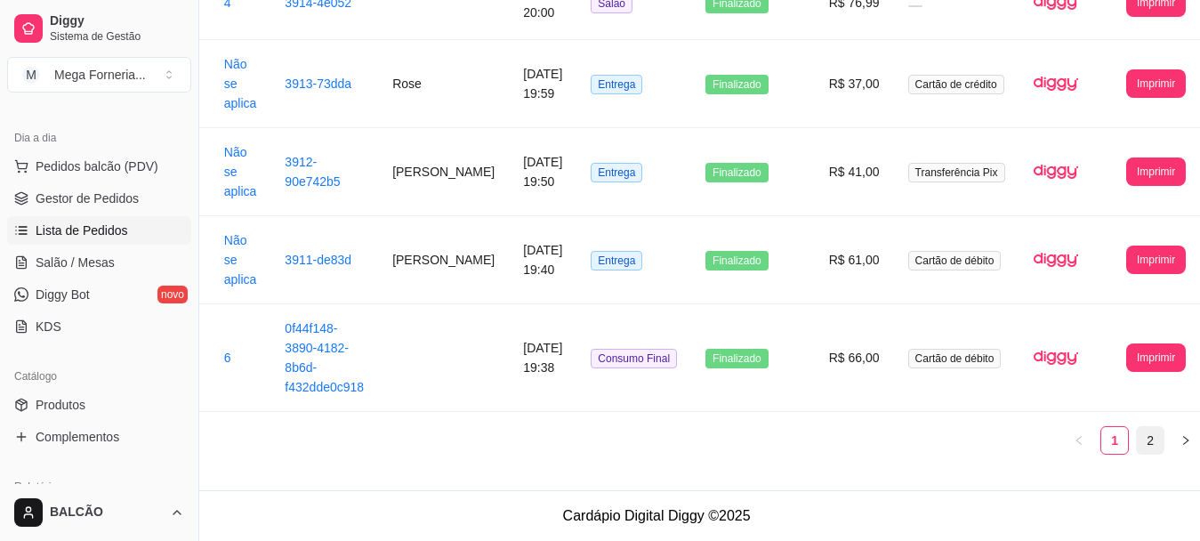
click at [1136, 446] on link "2" at bounding box center [1149, 440] width 27 height 27
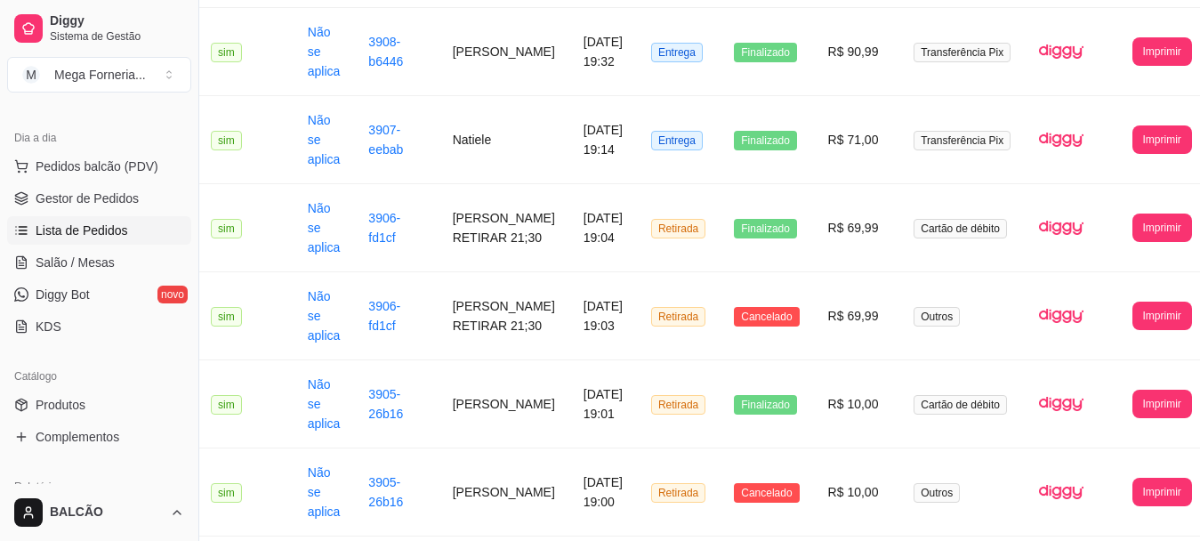
scroll to position [524, 31]
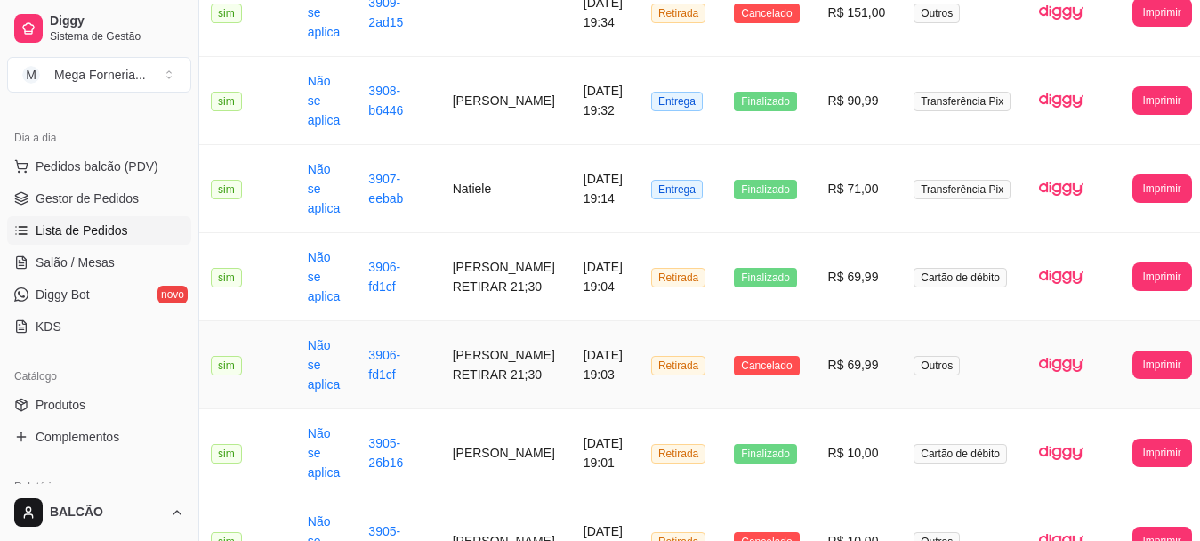
click at [462, 384] on td "[PERSON_NAME] RETIRAR 21;30" at bounding box center [503, 365] width 131 height 88
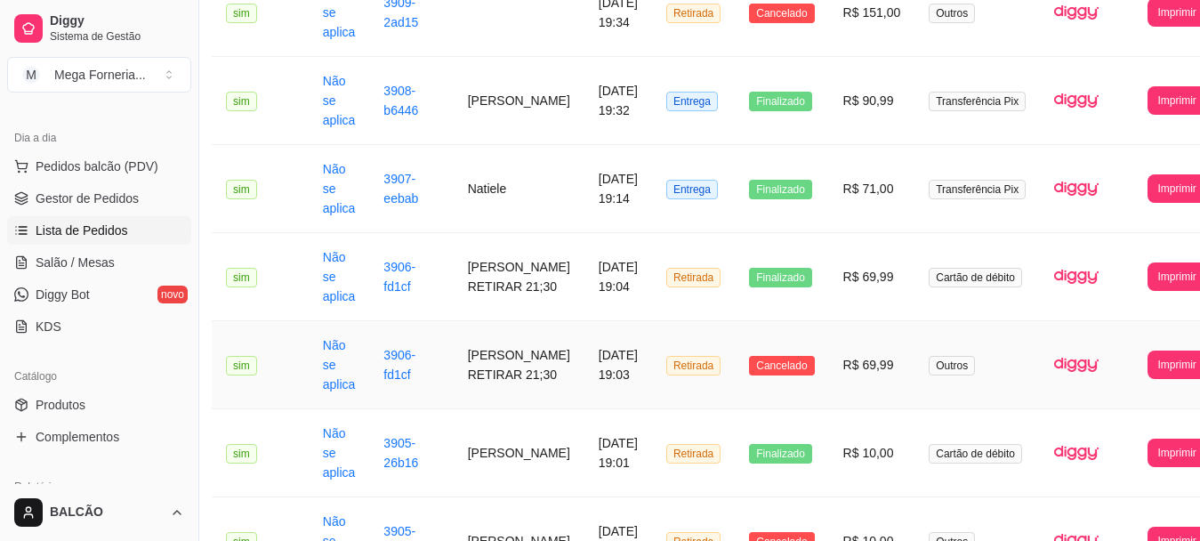
scroll to position [435, 16]
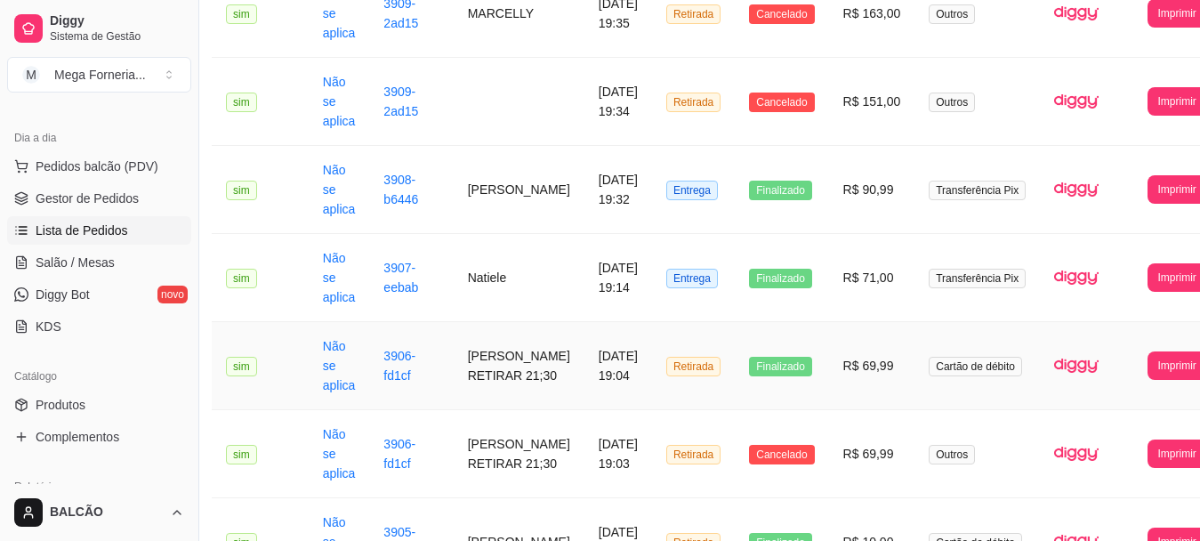
click at [461, 371] on td "[PERSON_NAME] RETIRAR 21;30" at bounding box center [519, 366] width 131 height 88
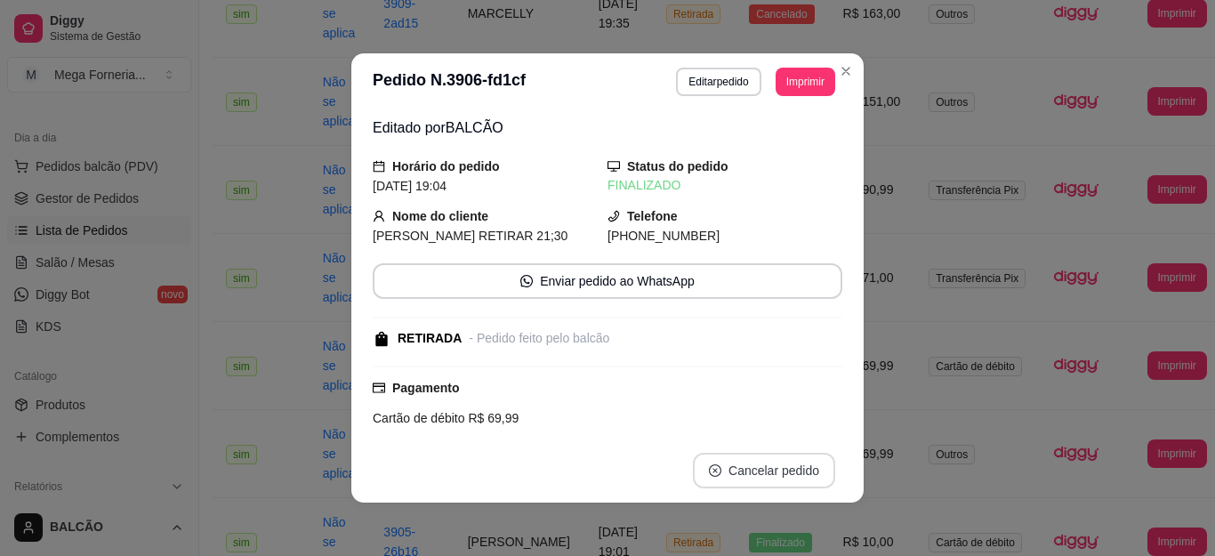
click at [725, 457] on button "Cancelar pedido" at bounding box center [764, 471] width 142 height 36
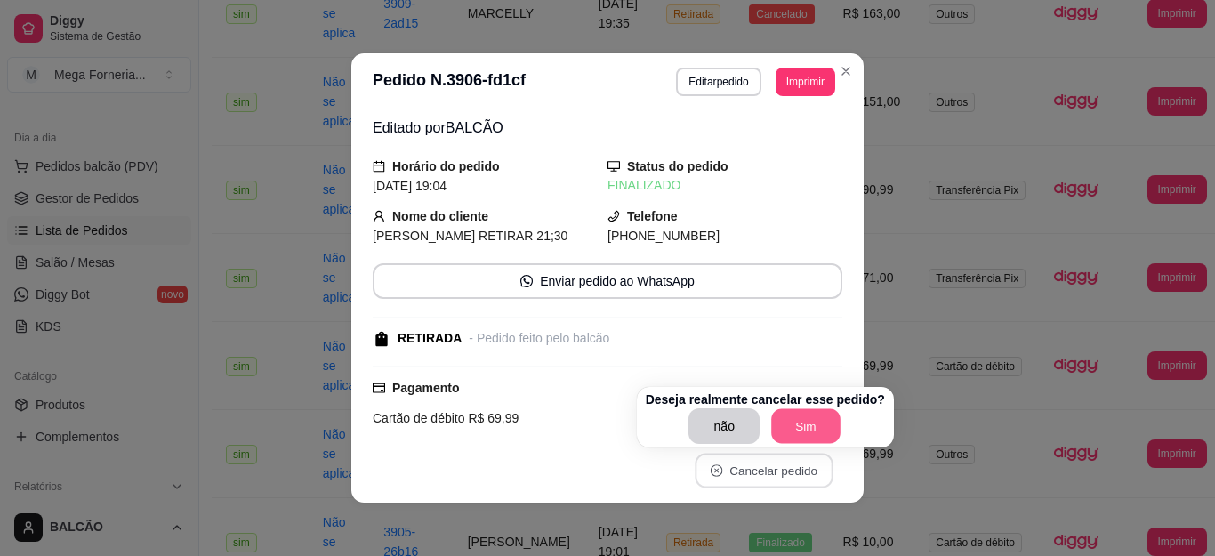
click at [791, 430] on button "Sim" at bounding box center [805, 426] width 69 height 35
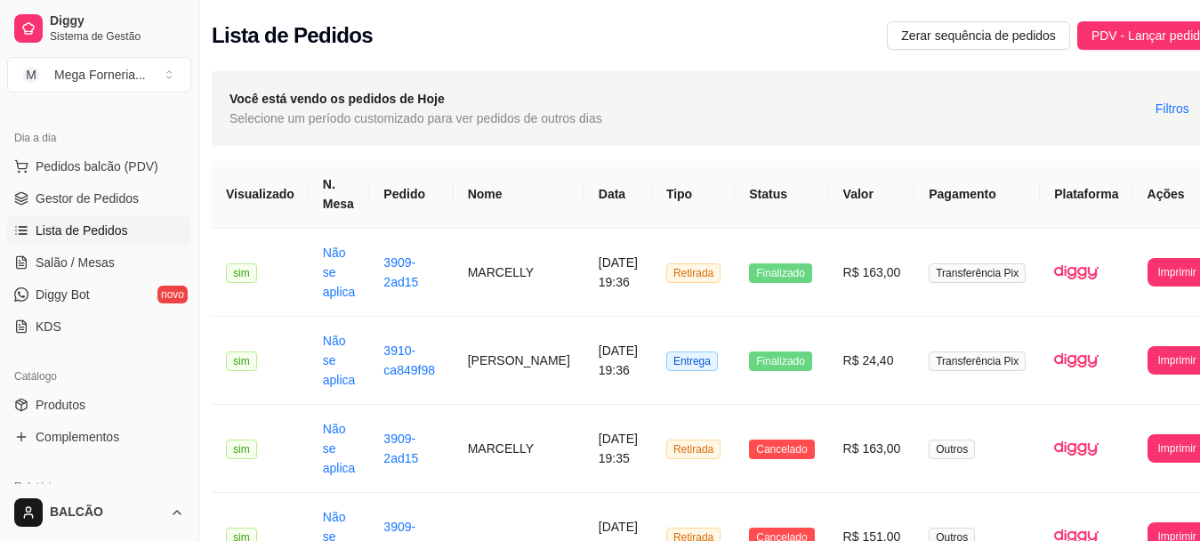
scroll to position [0, 0]
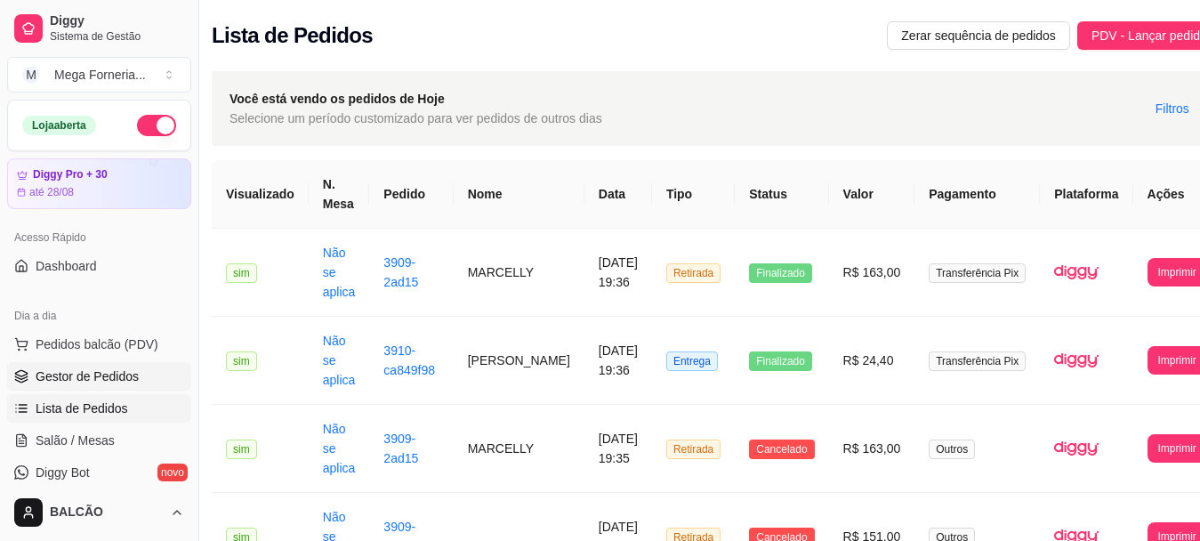
click at [71, 378] on span "Gestor de Pedidos" at bounding box center [87, 376] width 103 height 18
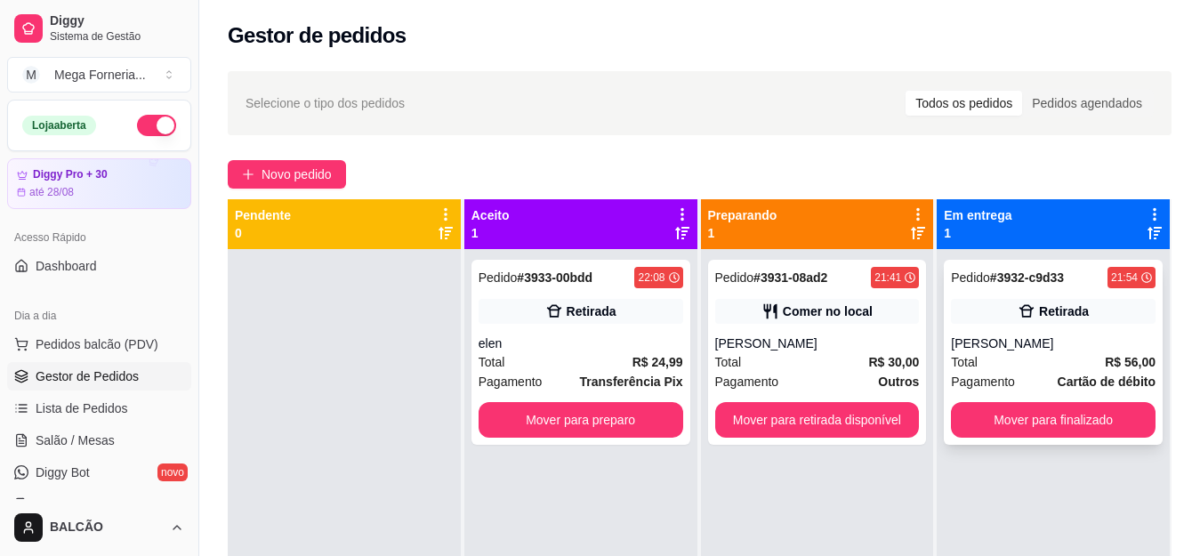
click at [1048, 327] on div "Pedido # 3932-c9d33 21:54 Retirada [PERSON_NAME] Total R$ 56,00 Pagamento Cartã…" at bounding box center [1053, 352] width 219 height 185
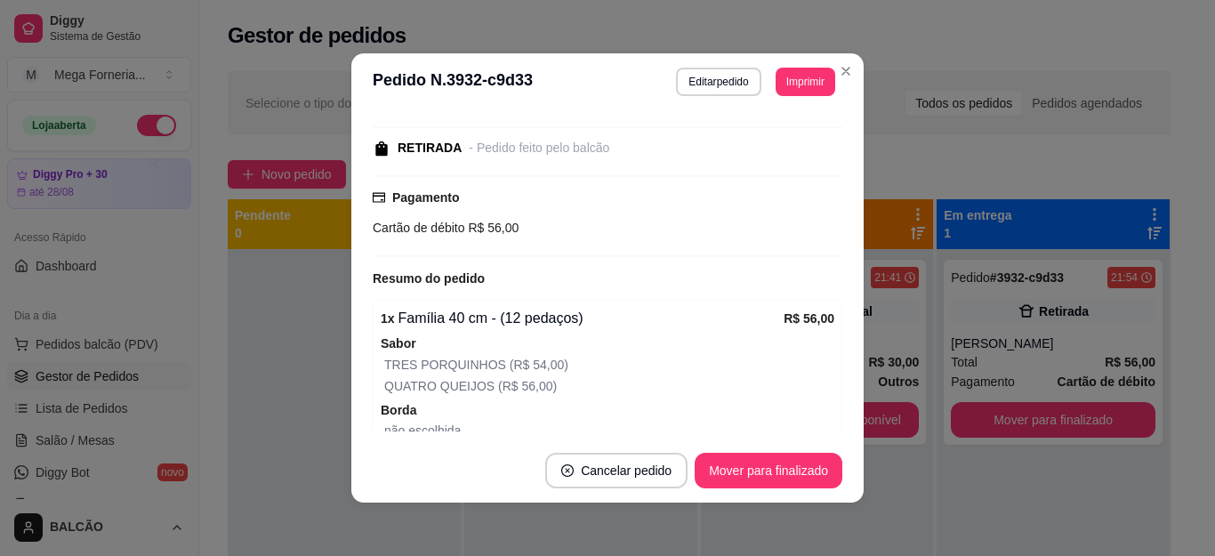
scroll to position [267, 0]
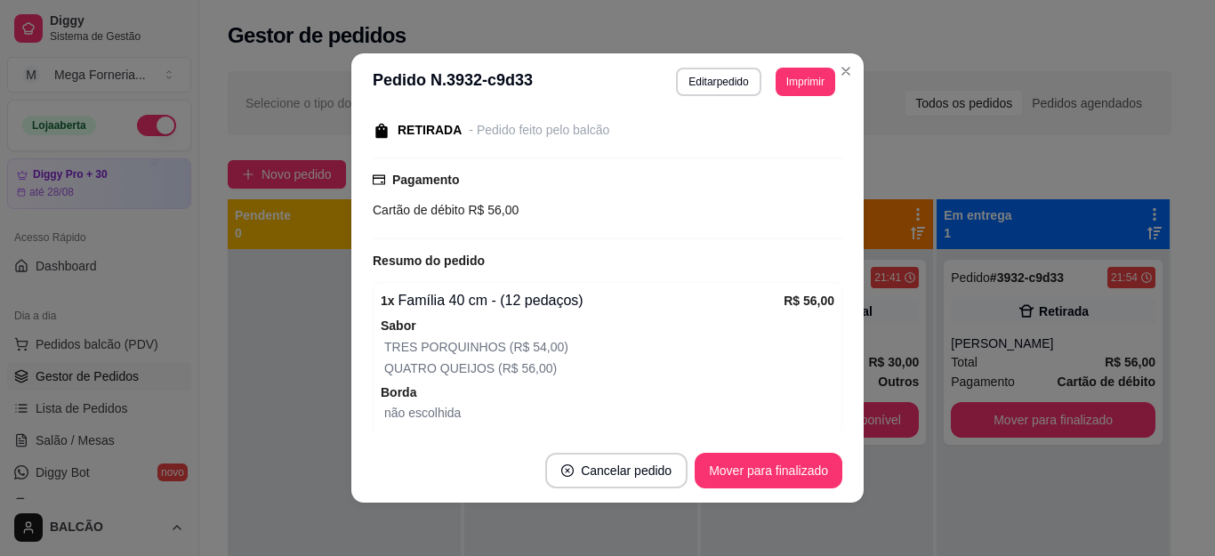
click at [856, 68] on div "**********" at bounding box center [607, 278] width 1215 height 556
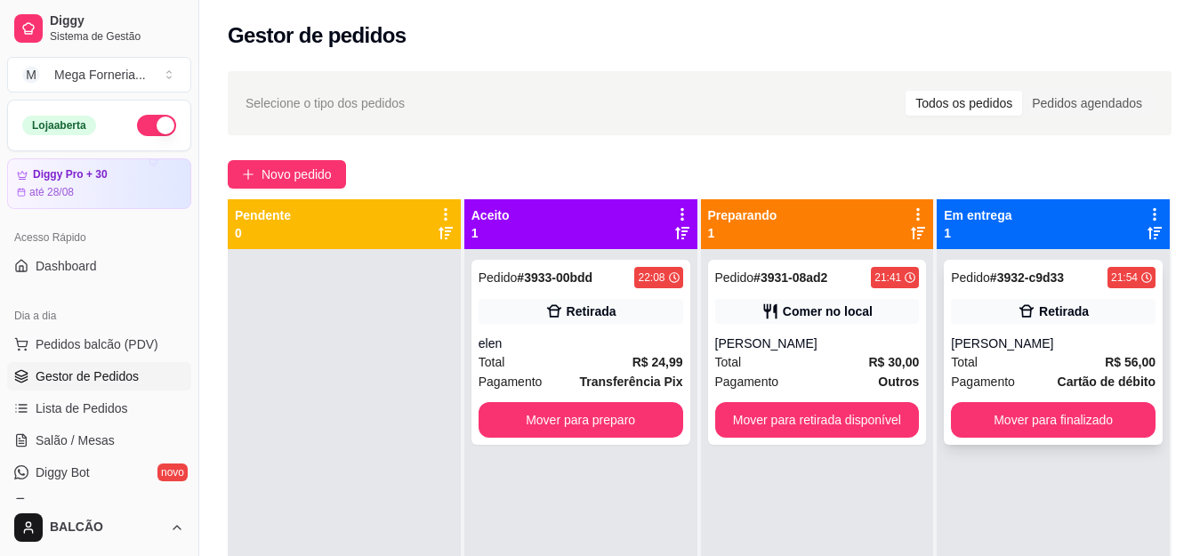
click at [1015, 341] on div "[PERSON_NAME]" at bounding box center [1053, 343] width 205 height 18
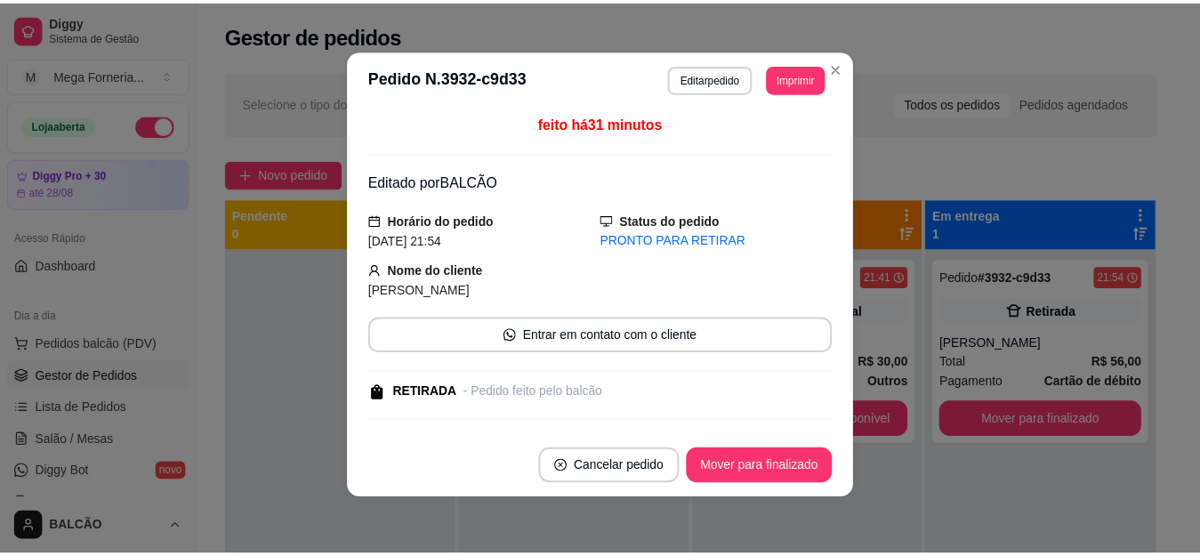
scroll to position [0, 0]
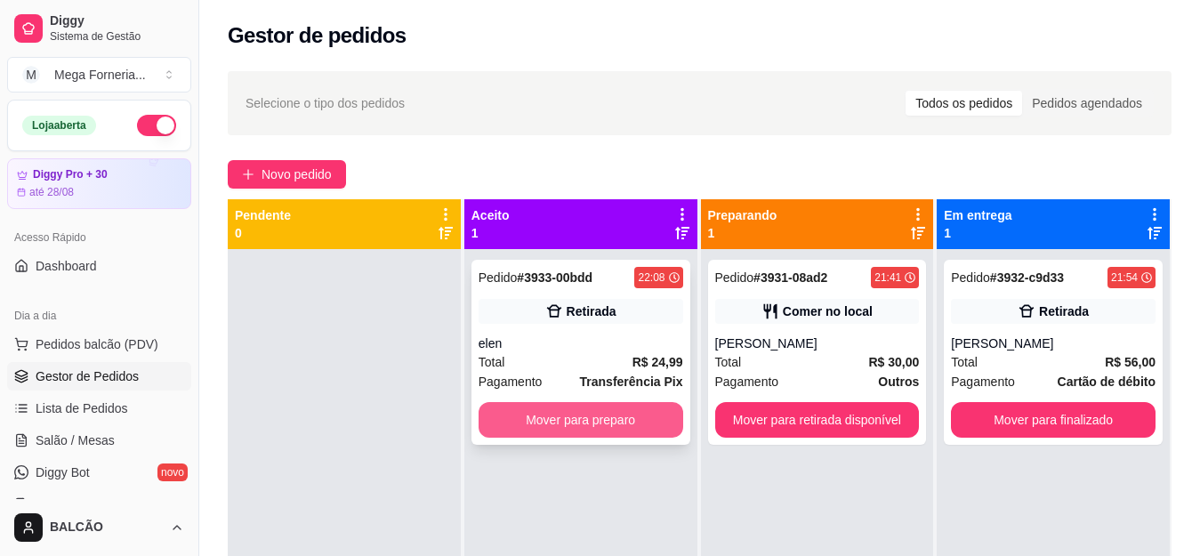
click at [625, 417] on button "Mover para preparo" at bounding box center [580, 420] width 205 height 36
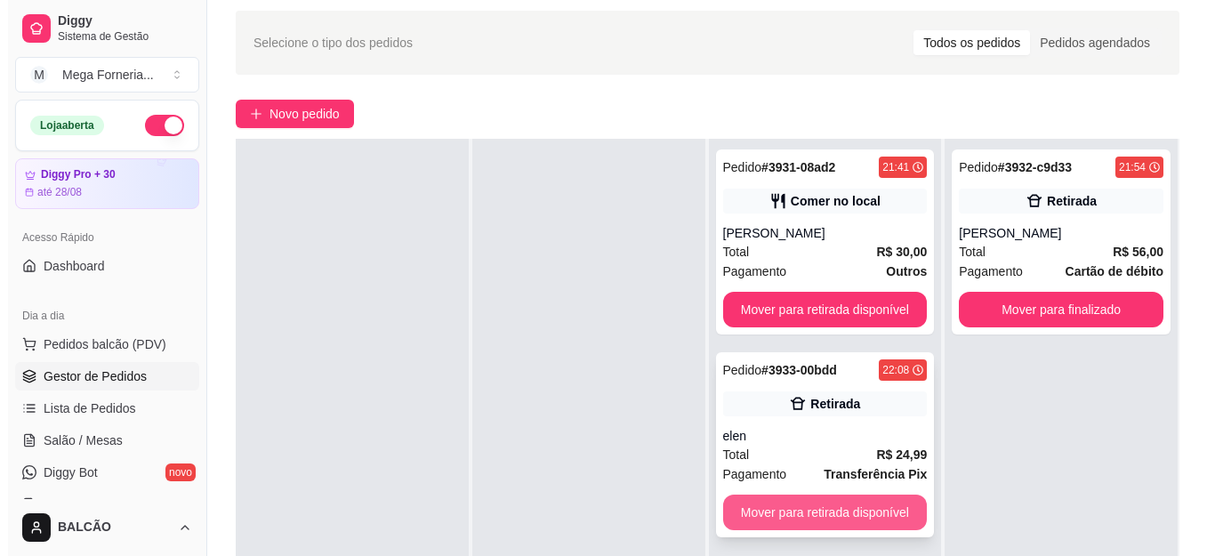
scroll to position [89, 0]
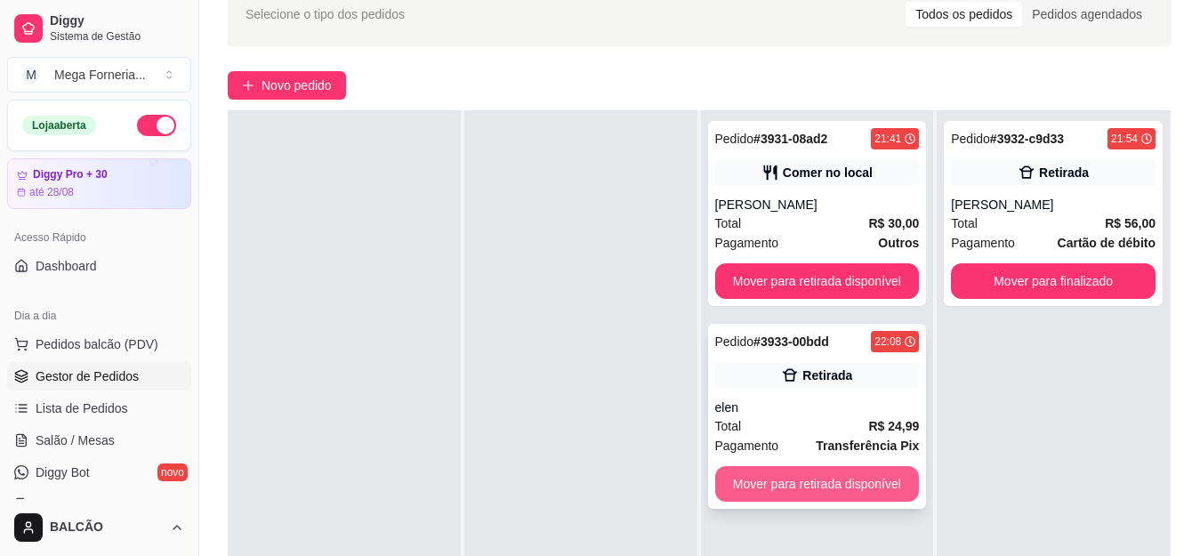
click at [858, 484] on button "Mover para retirada disponível" at bounding box center [817, 484] width 205 height 36
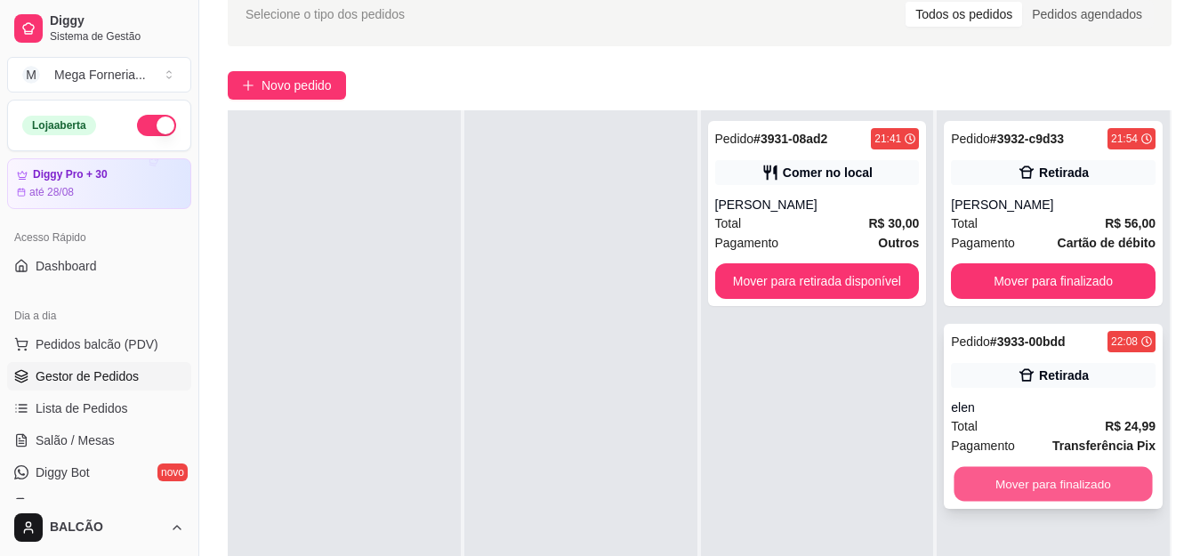
click at [1007, 486] on button "Mover para finalizado" at bounding box center [1053, 484] width 198 height 35
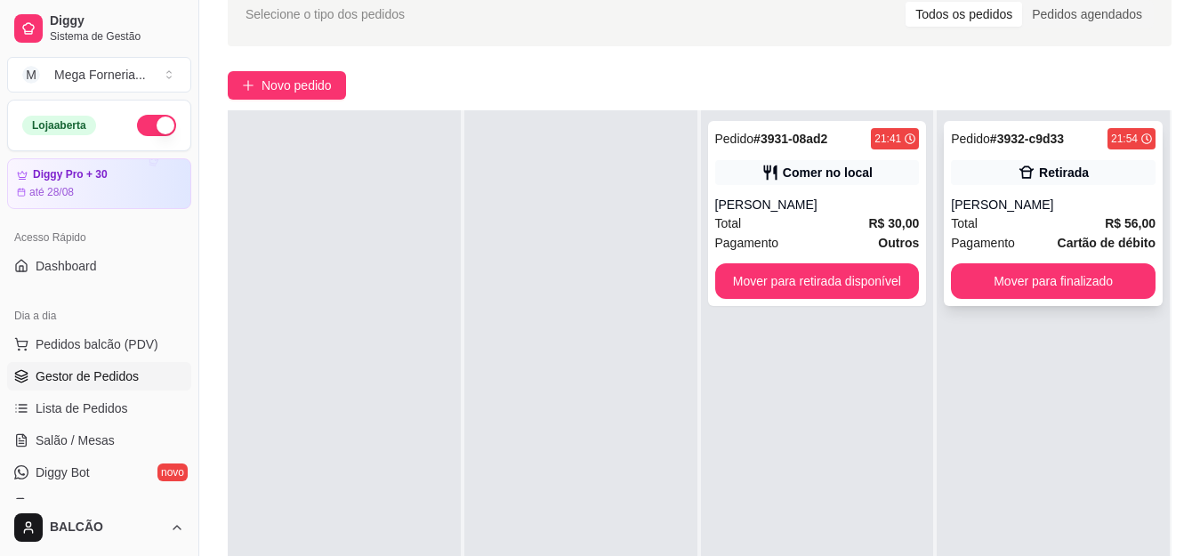
click at [1112, 178] on div "Retirada" at bounding box center [1053, 172] width 205 height 25
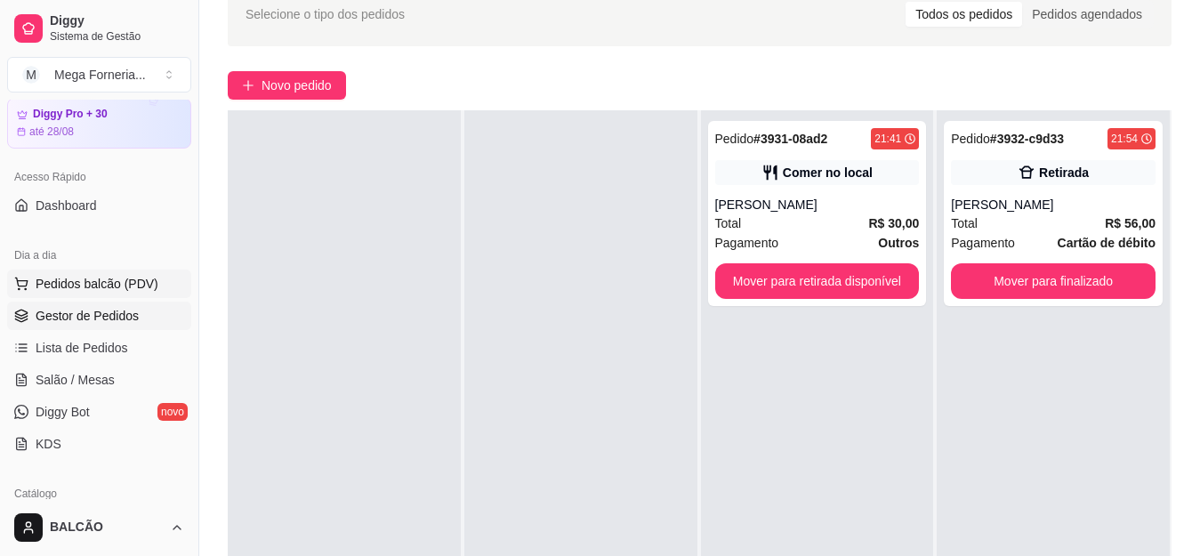
scroll to position [178, 0]
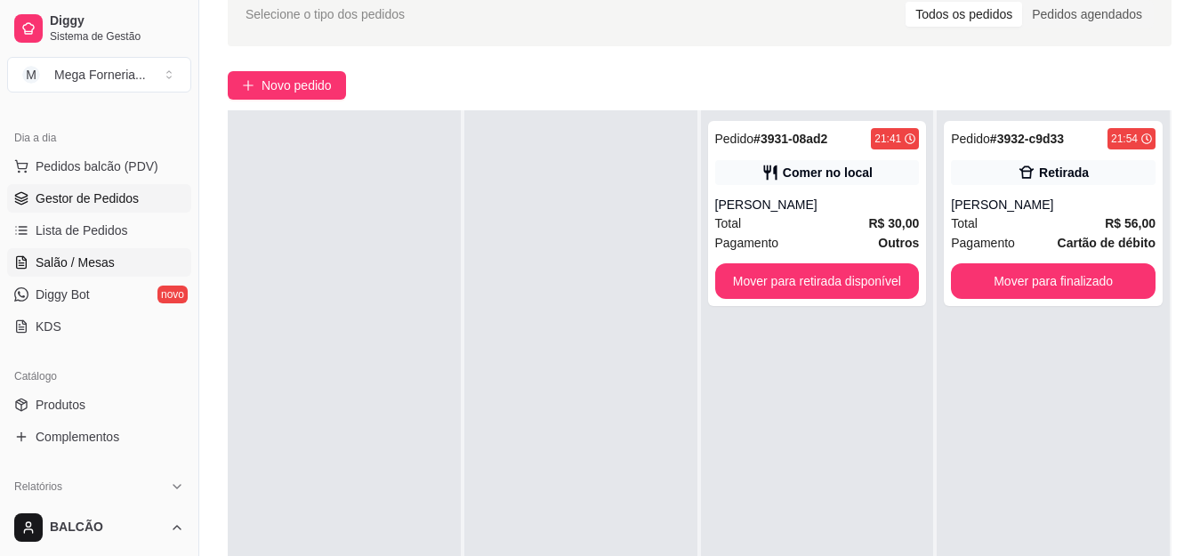
click at [78, 266] on span "Salão / Mesas" at bounding box center [75, 262] width 79 height 18
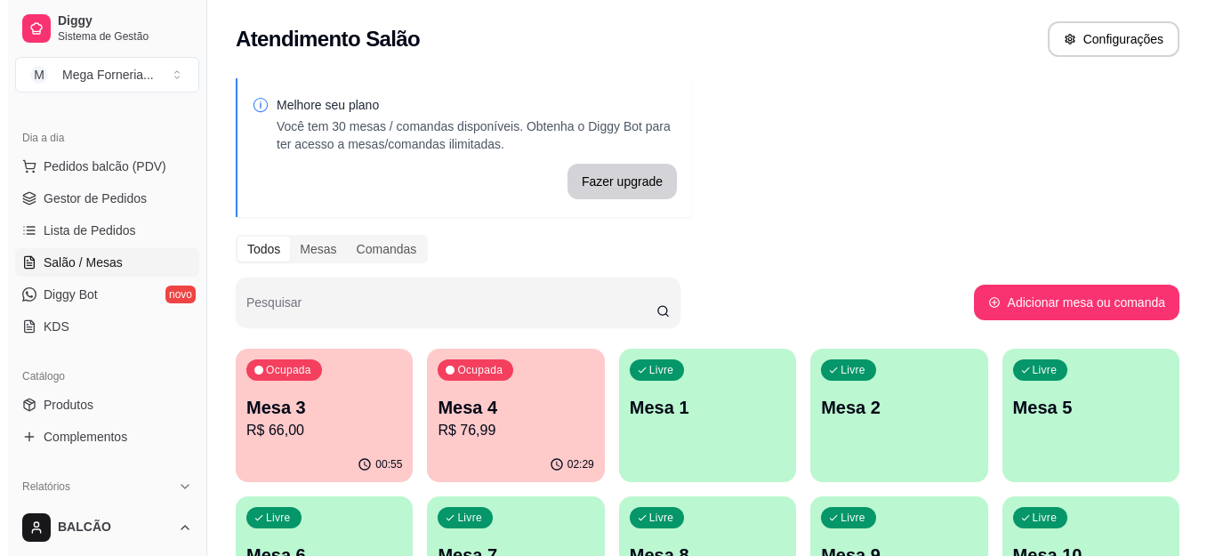
scroll to position [89, 0]
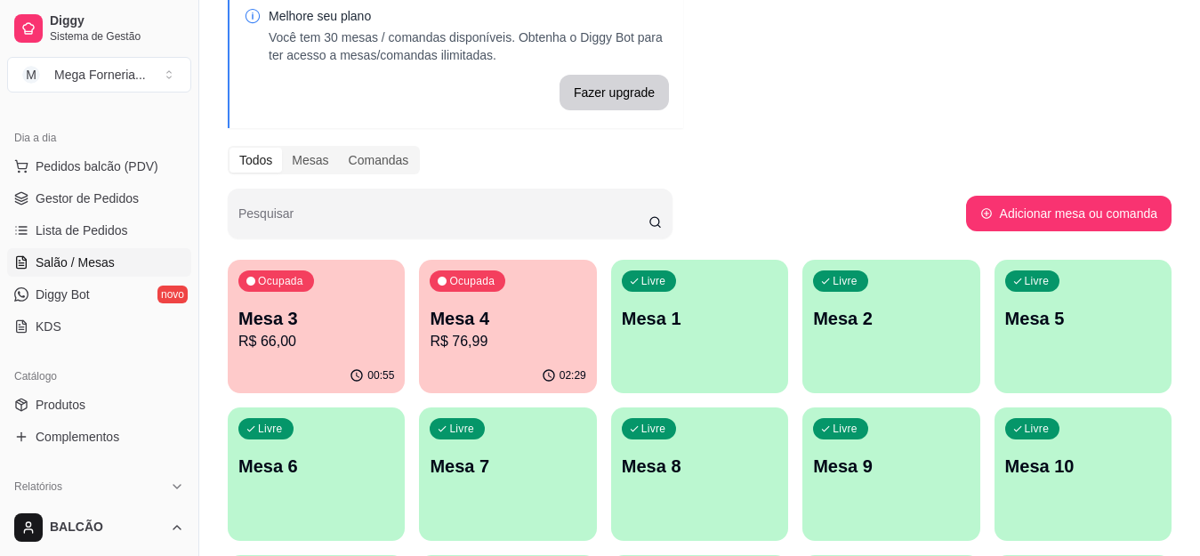
click at [362, 349] on p "R$ 66,00" at bounding box center [316, 341] width 156 height 21
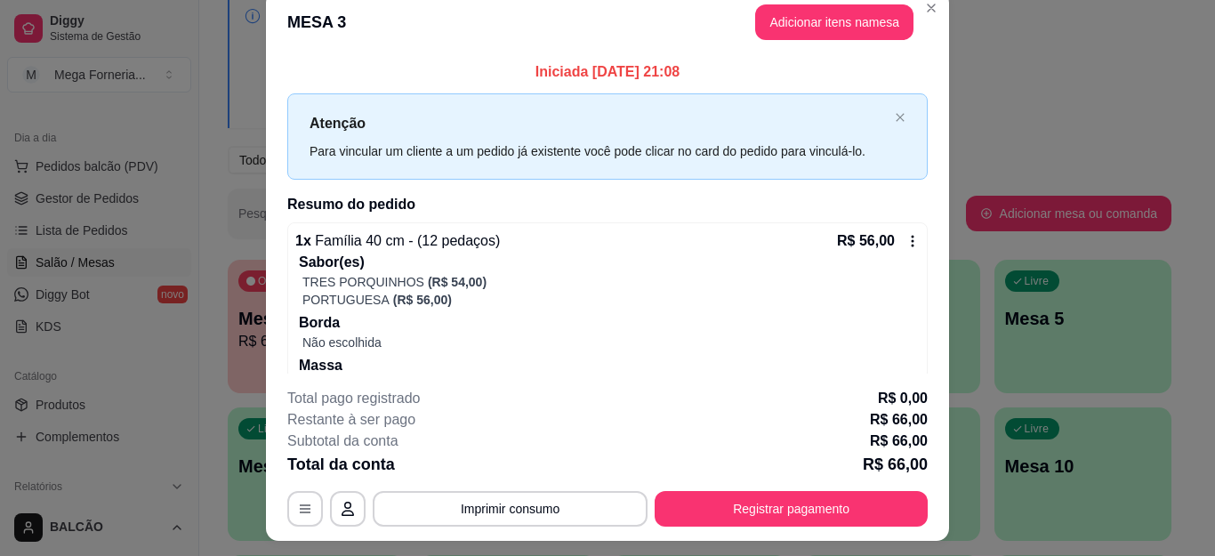
scroll to position [0, 0]
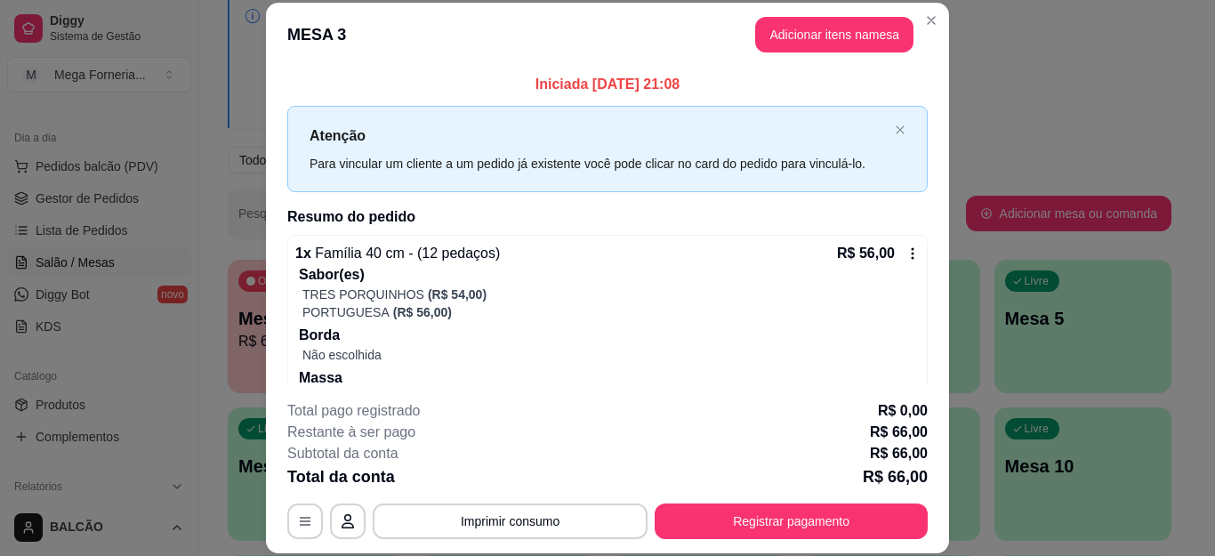
click at [938, 19] on header "MESA 3 Adicionar itens na mesa" at bounding box center [607, 35] width 683 height 64
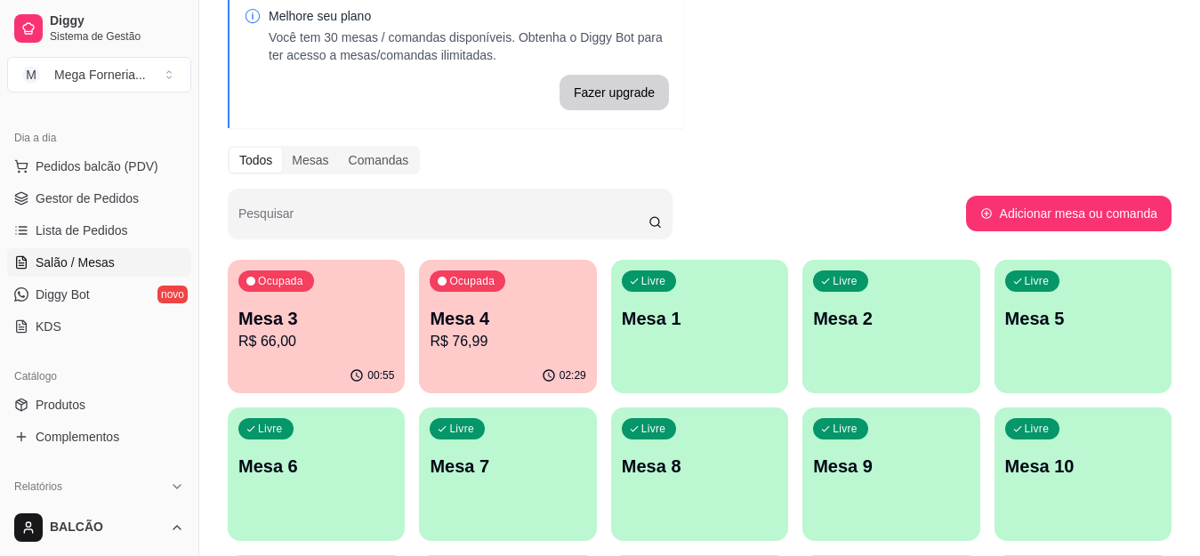
click at [555, 304] on div "Ocupada Mesa 4 R$ 76,99" at bounding box center [507, 309] width 177 height 99
click at [279, 309] on p "Mesa 3" at bounding box center [316, 318] width 156 height 25
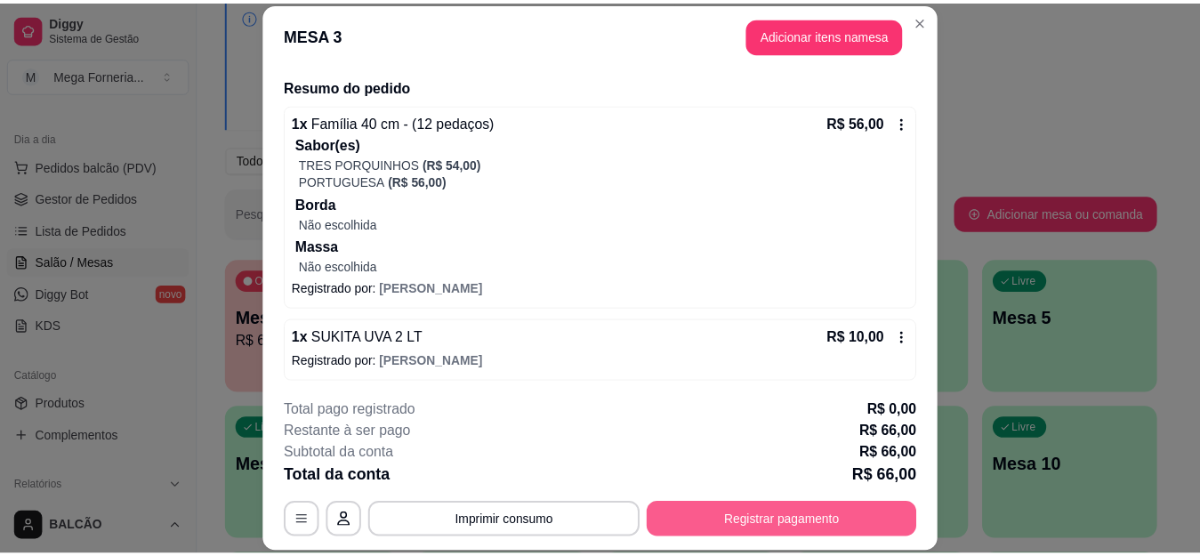
scroll to position [133, 0]
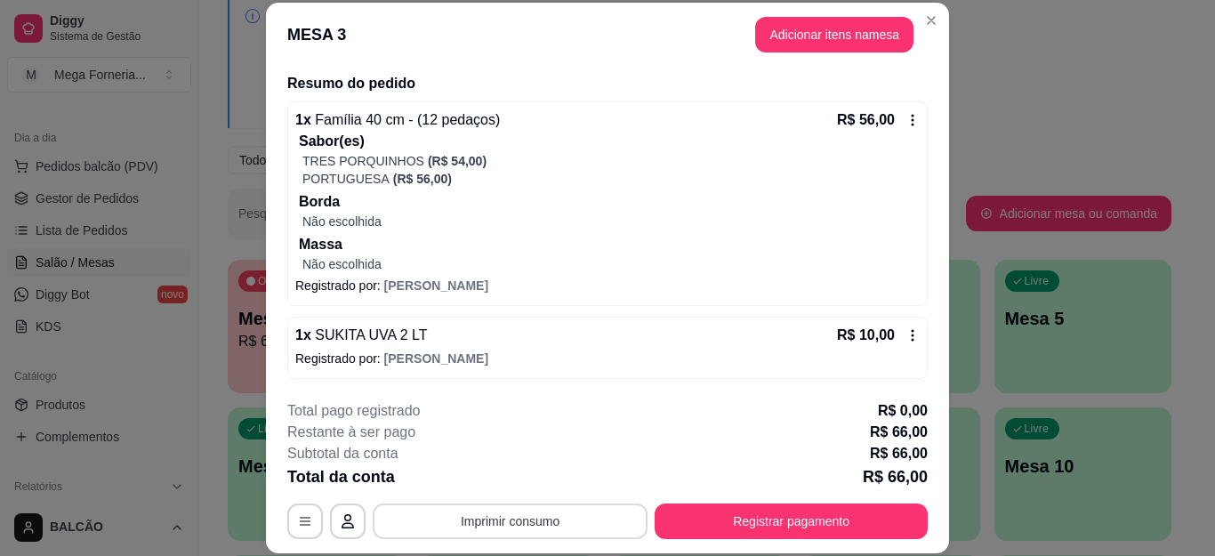
click at [531, 523] on button "Imprimir consumo" at bounding box center [510, 521] width 275 height 36
click at [518, 482] on button "IMPRESSORA" at bounding box center [508, 480] width 129 height 28
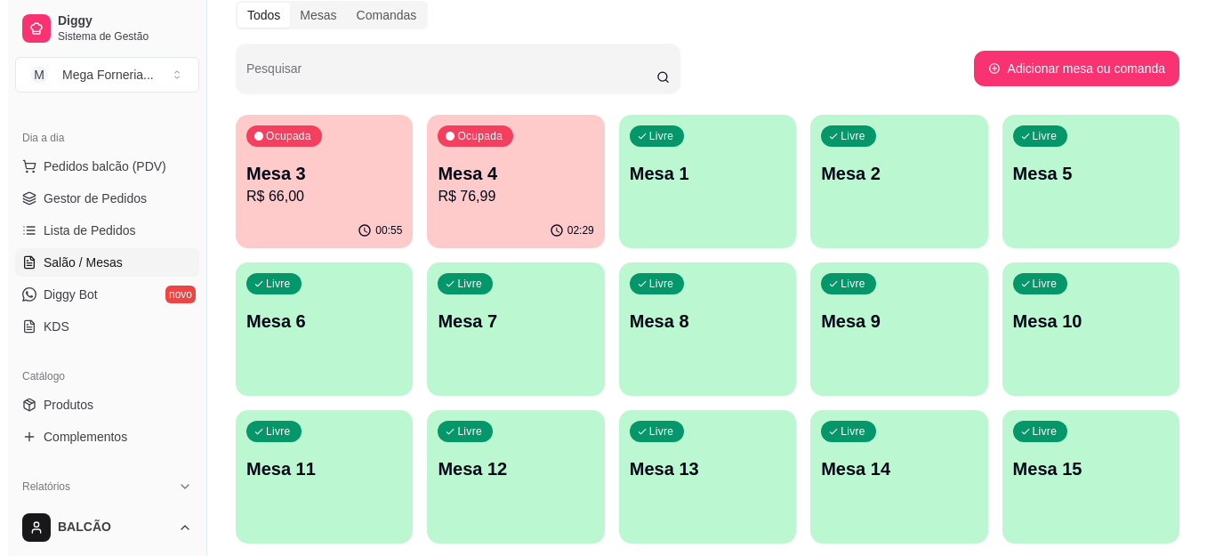
scroll to position [116, 0]
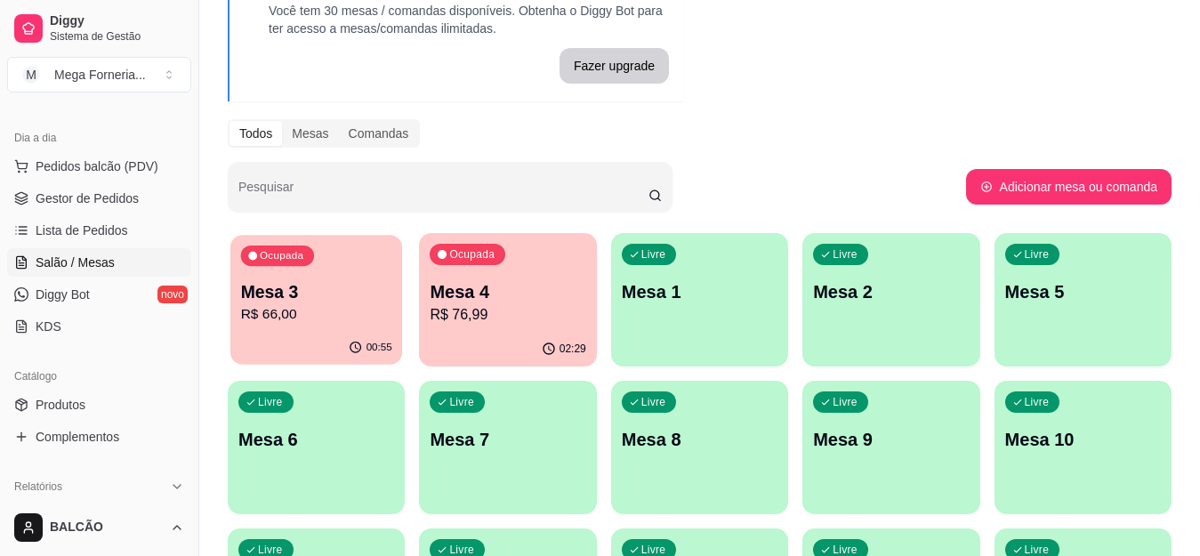
click at [262, 305] on p "R$ 66,00" at bounding box center [316, 314] width 151 height 20
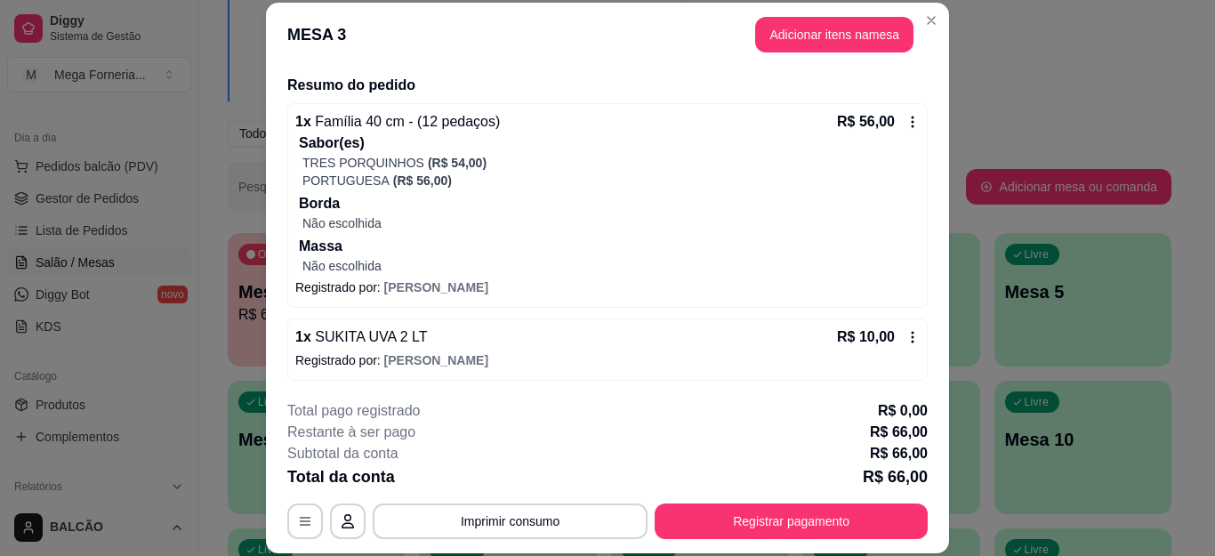
scroll to position [133, 0]
click at [935, 6] on header "MESA 3 Adicionar itens na mesa" at bounding box center [607, 35] width 683 height 64
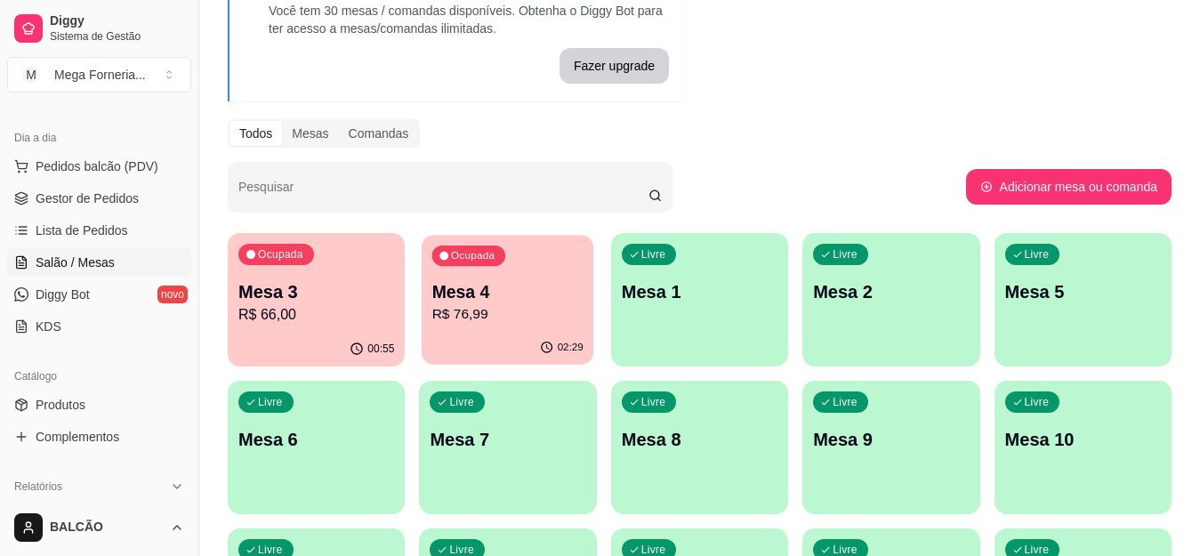
click at [518, 298] on p "Mesa 4" at bounding box center [507, 292] width 151 height 24
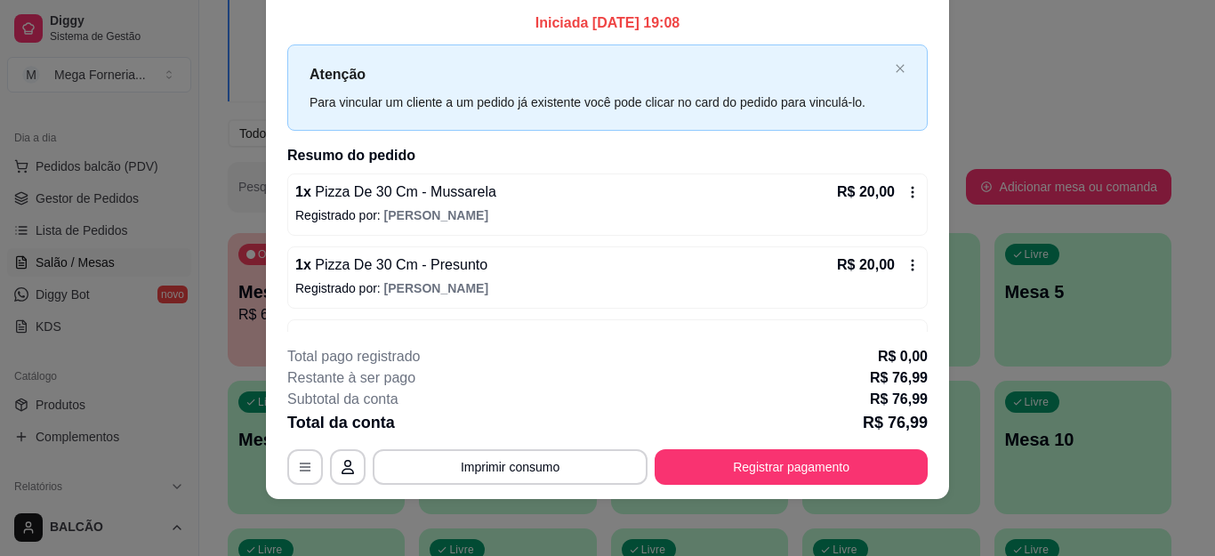
scroll to position [0, 0]
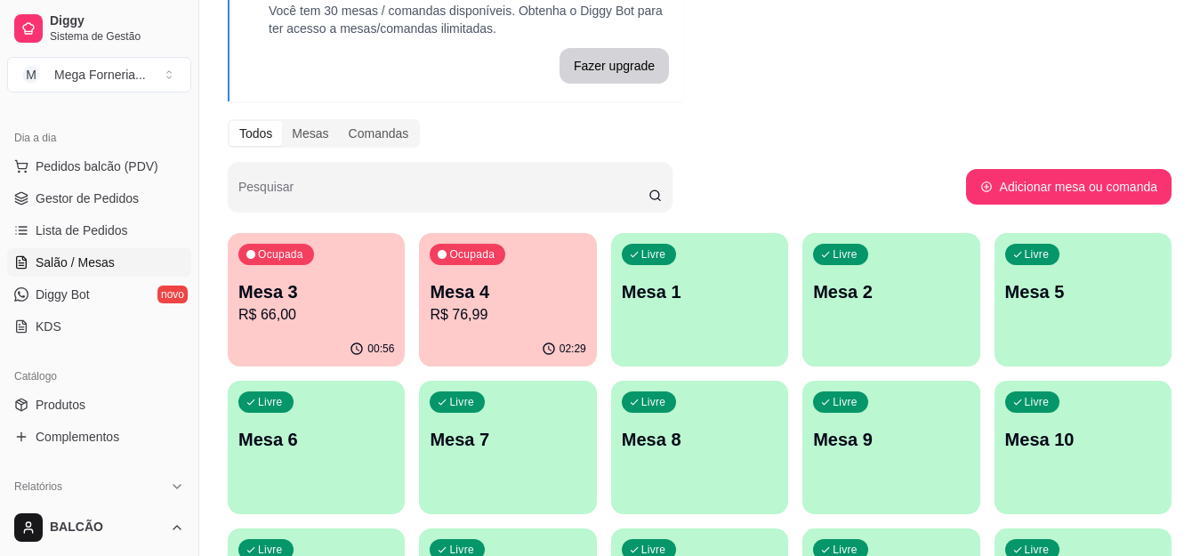
click at [319, 301] on p "Mesa 3" at bounding box center [316, 291] width 156 height 25
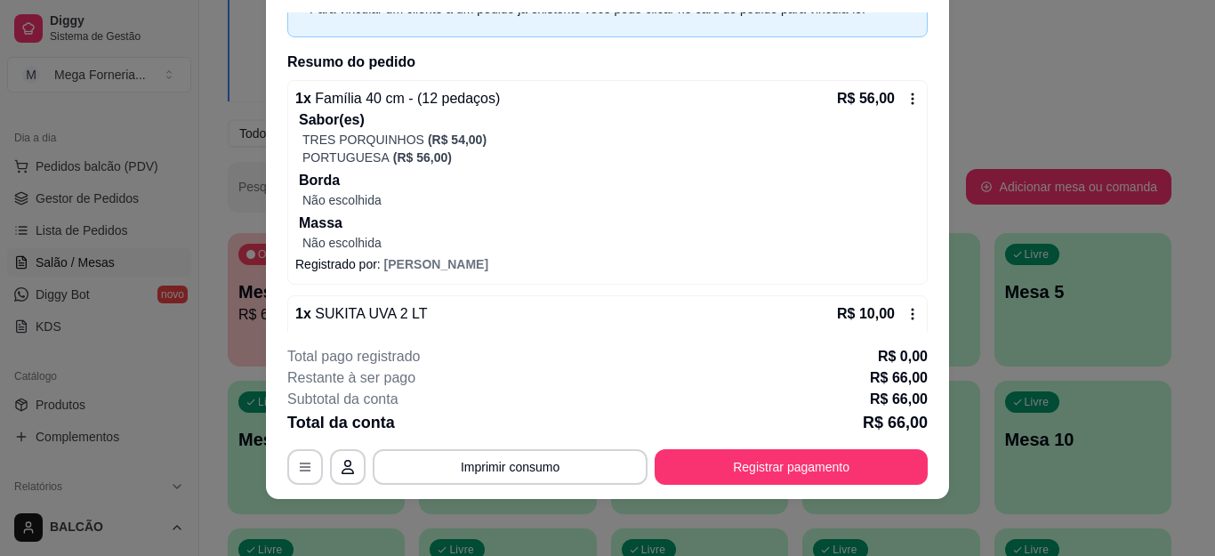
scroll to position [133, 0]
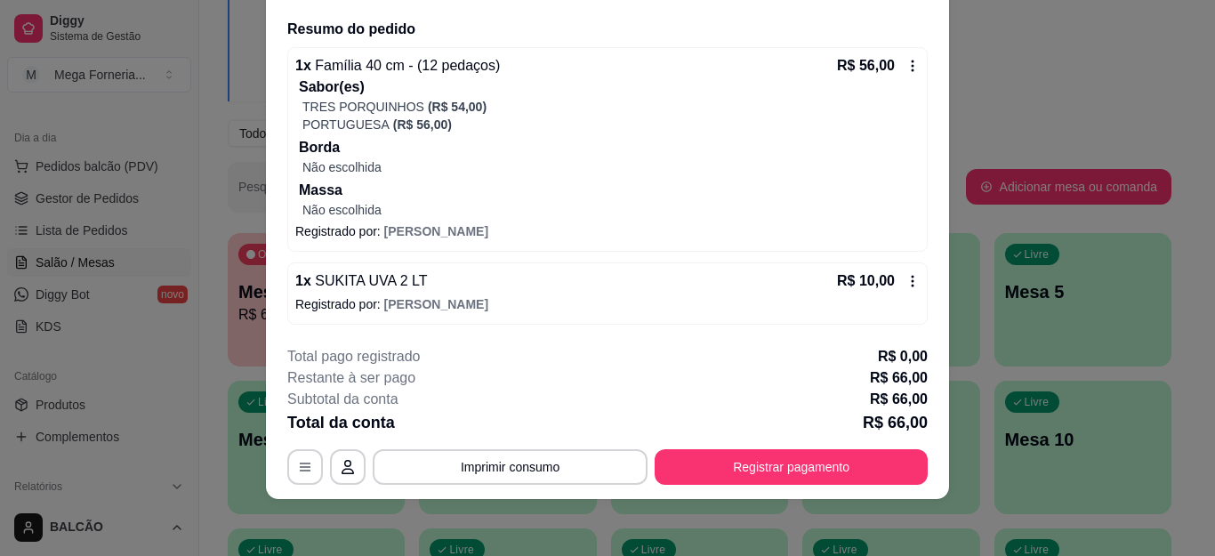
click at [905, 277] on icon at bounding box center [912, 281] width 14 height 14
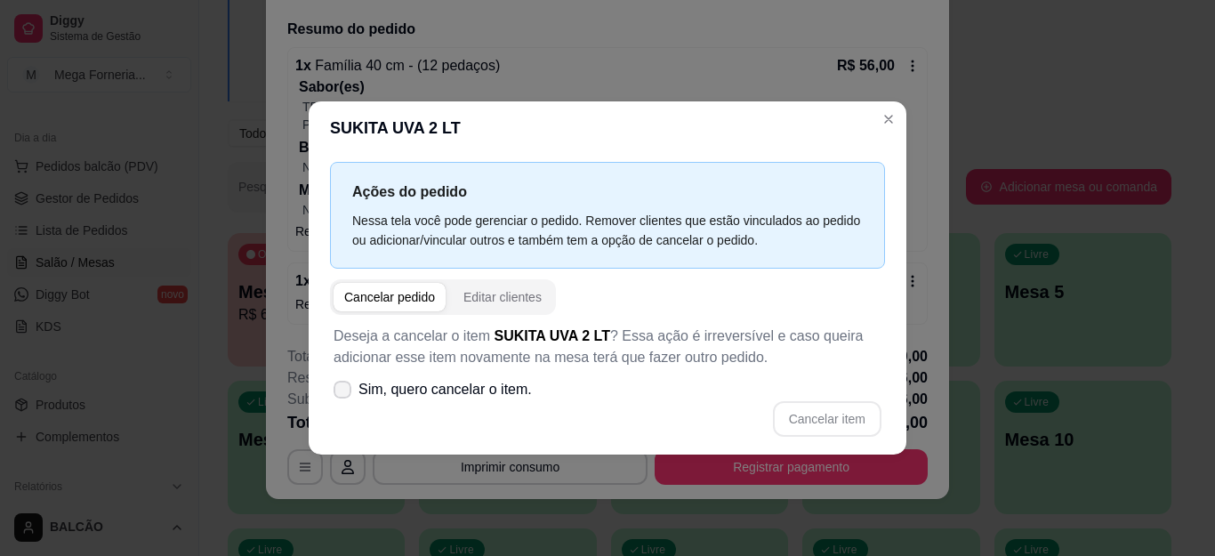
click at [342, 393] on icon at bounding box center [342, 389] width 14 height 11
click at [342, 393] on input "Sim, quero cancelar o item." at bounding box center [339, 398] width 12 height 12
checkbox input "true"
click at [839, 416] on button "Cancelar item" at bounding box center [827, 419] width 108 height 36
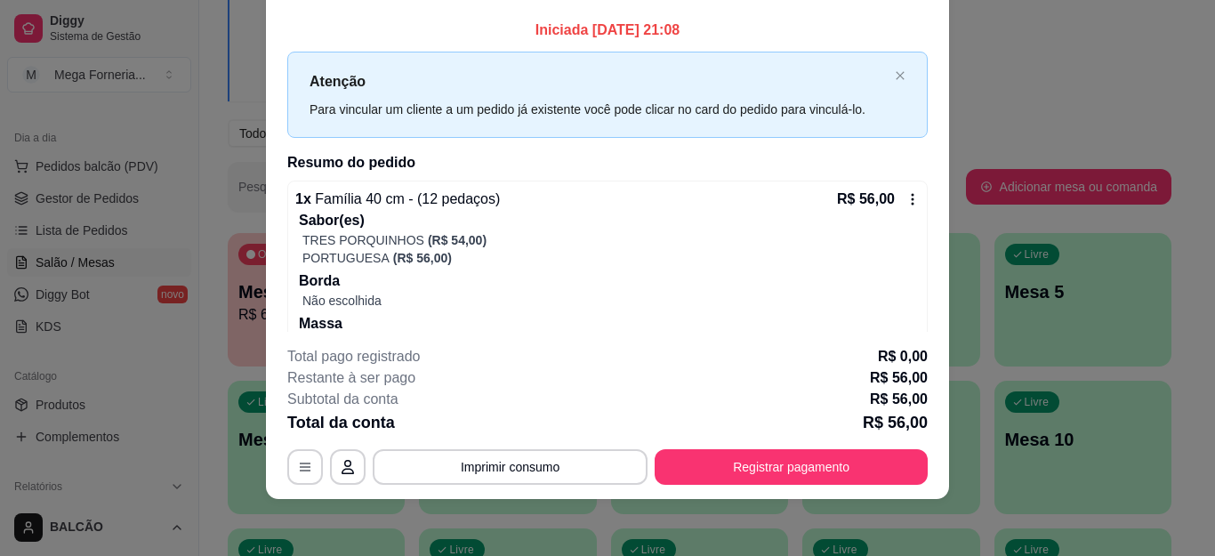
scroll to position [0, 0]
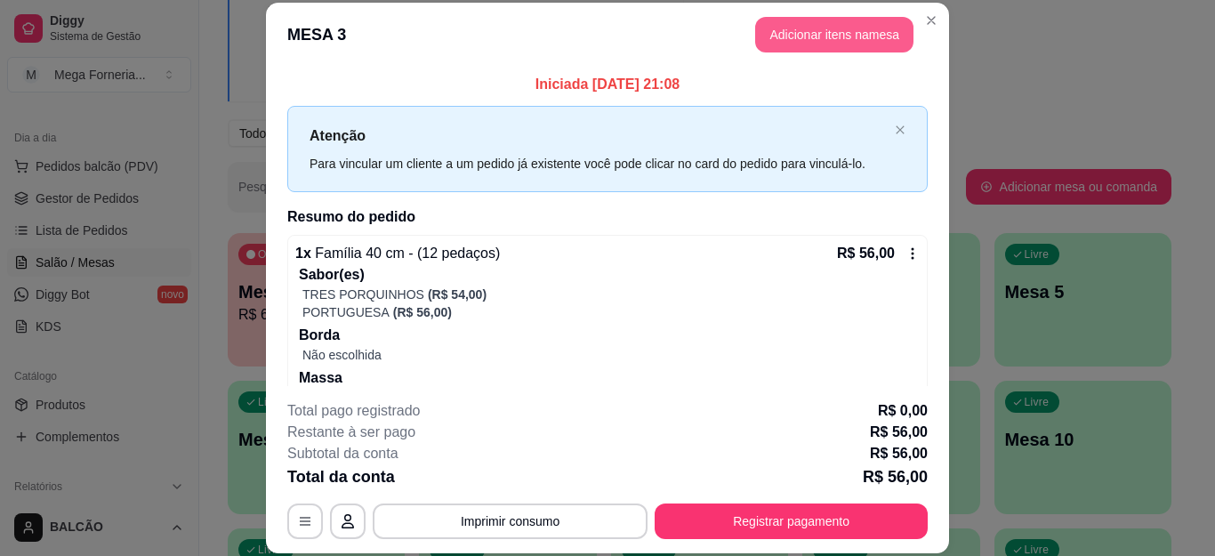
click at [821, 26] on button "Adicionar itens na mesa" at bounding box center [834, 35] width 158 height 36
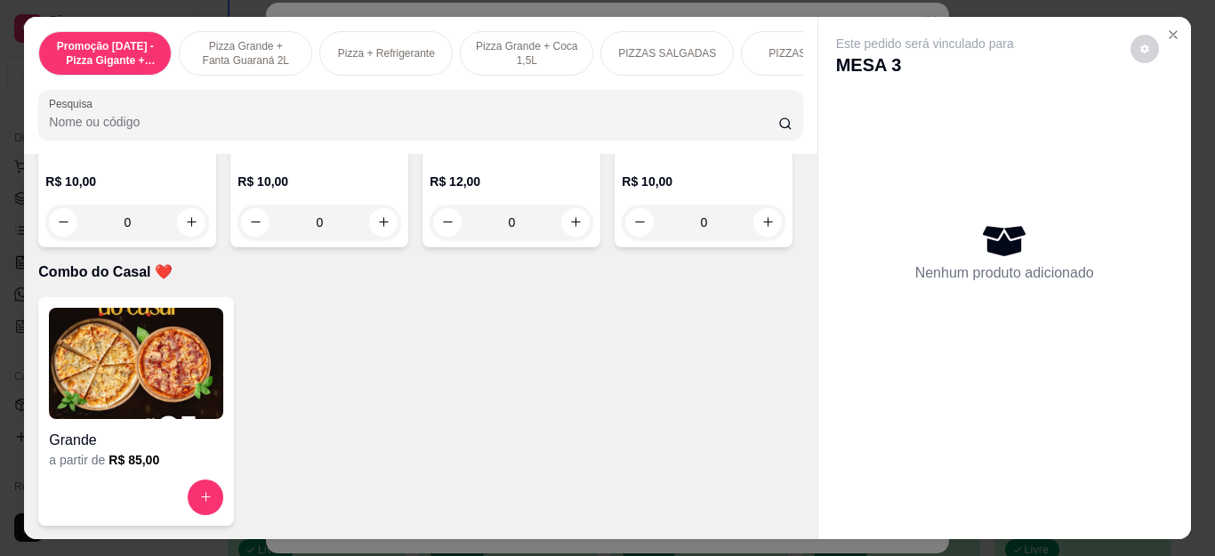
scroll to position [4713, 0]
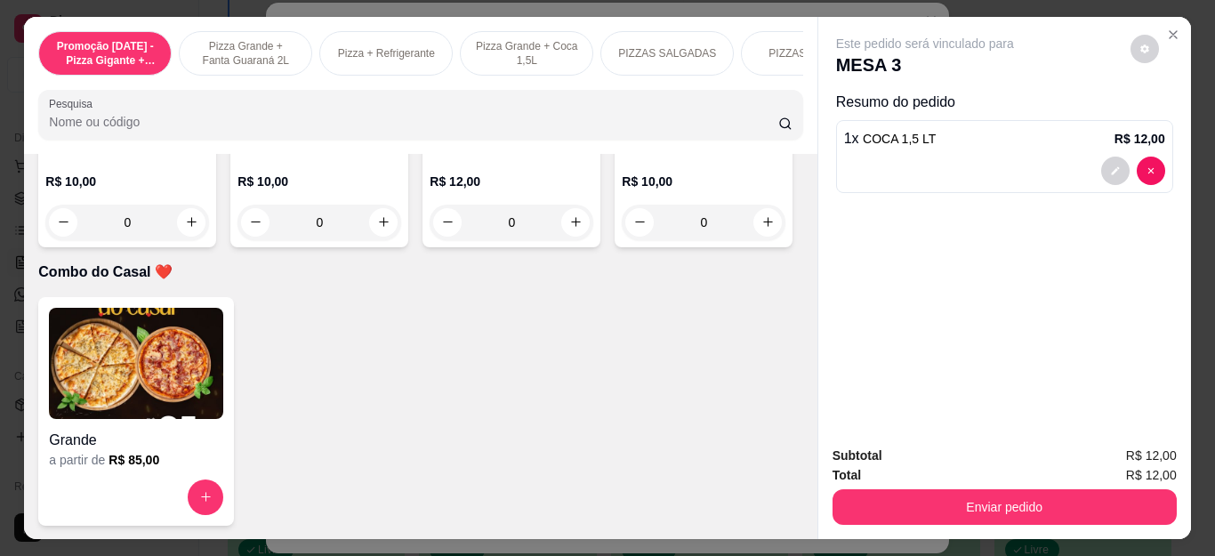
type input "1"
click at [862, 519] on div "Subtotal R$ 12,00 Total R$ 12,00 Enviar pedido" at bounding box center [1004, 485] width 373 height 108
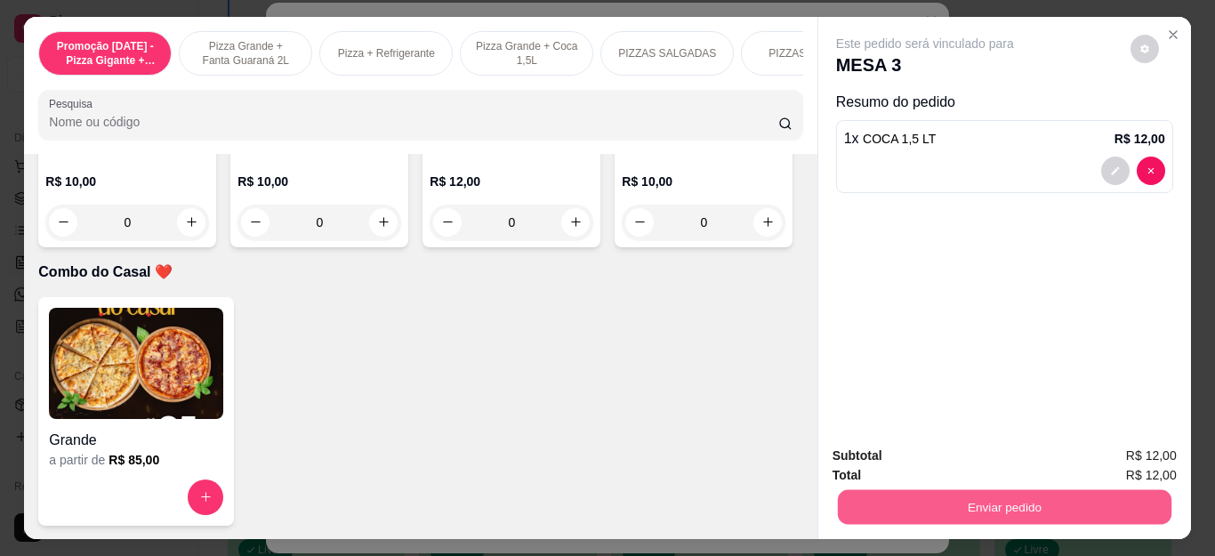
click at [848, 507] on button "Enviar pedido" at bounding box center [1003, 507] width 333 height 35
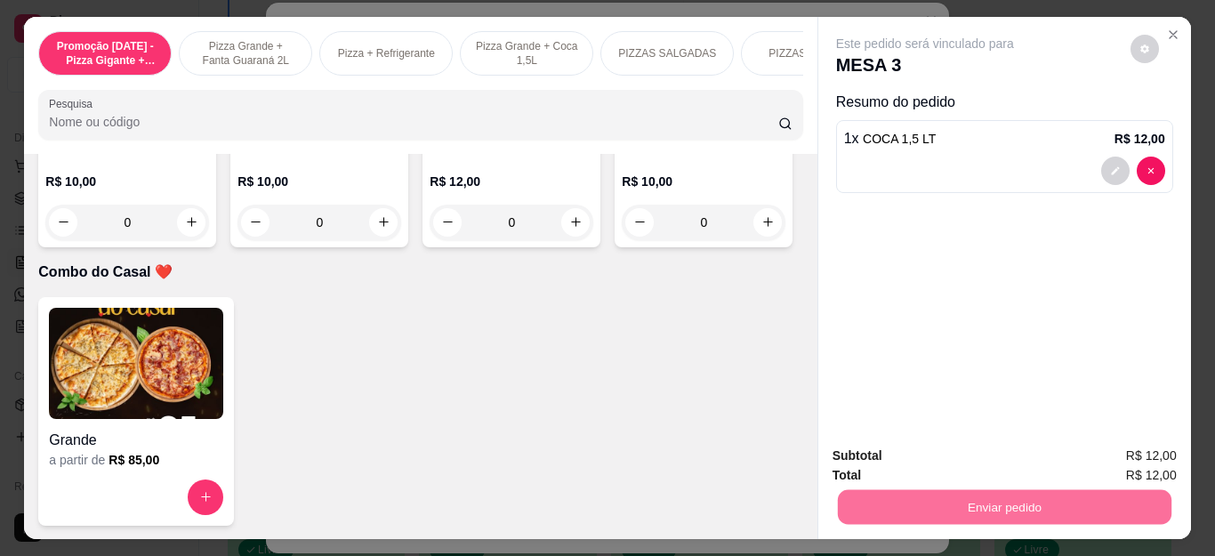
click at [899, 454] on button "Não registrar e enviar pedido" at bounding box center [944, 456] width 185 height 34
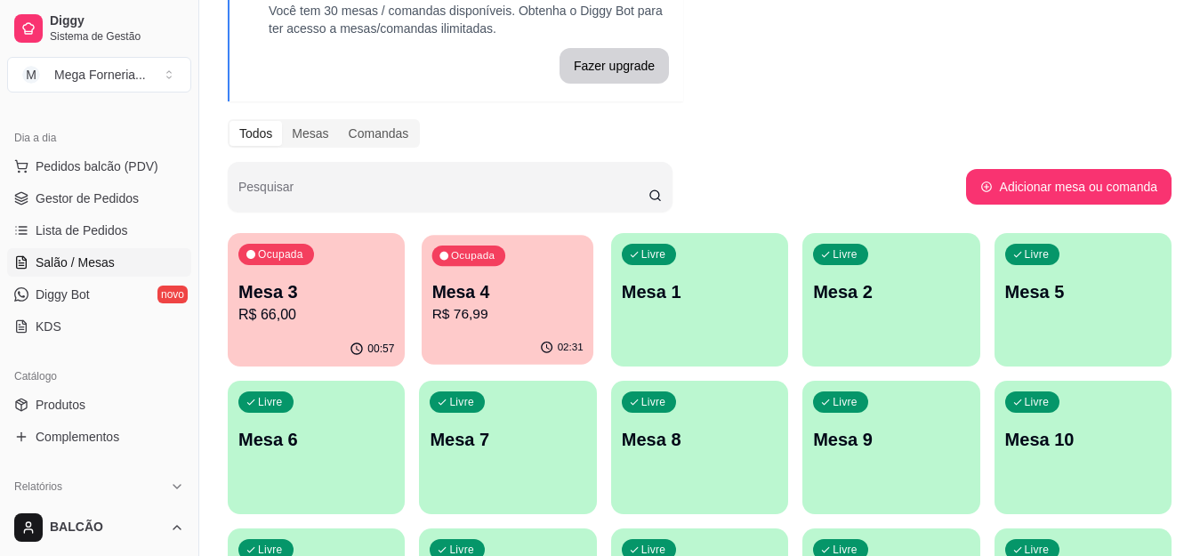
click at [491, 287] on p "Mesa 4" at bounding box center [507, 292] width 151 height 24
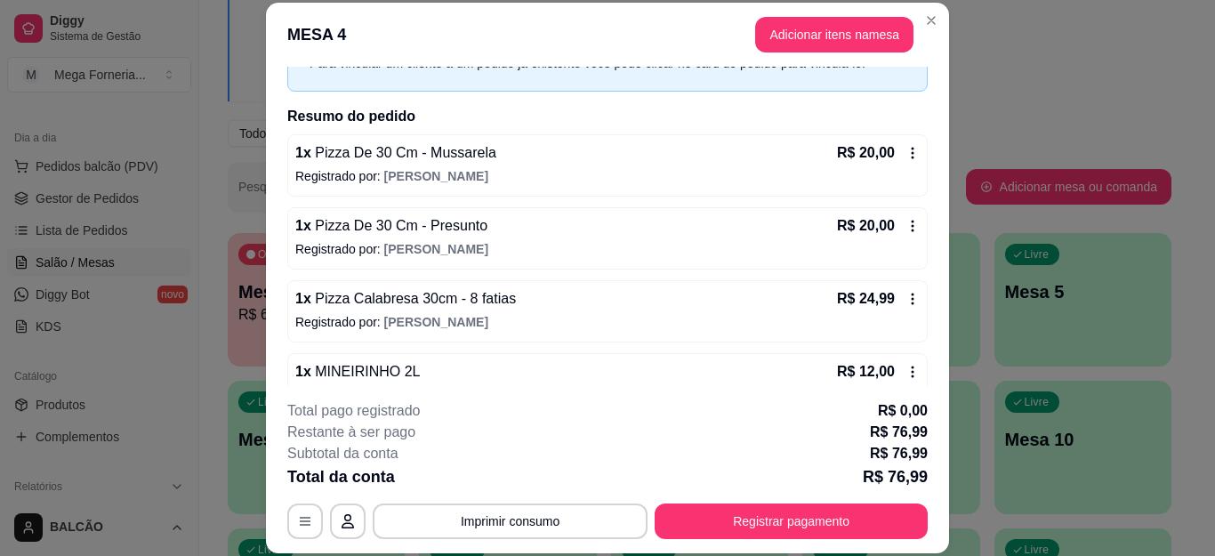
scroll to position [137, 0]
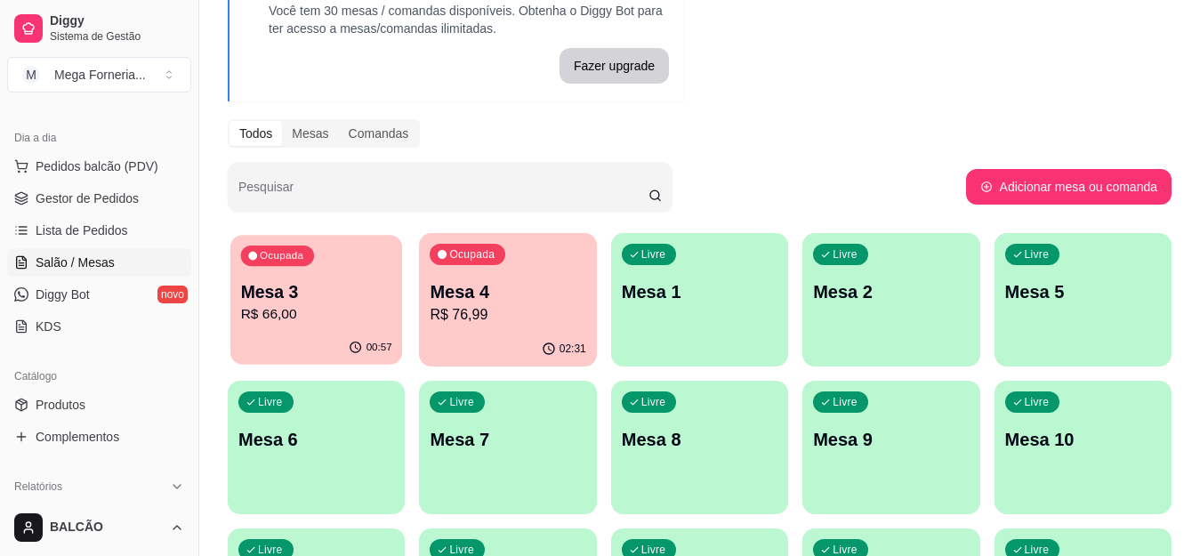
click at [288, 285] on p "Mesa 3" at bounding box center [316, 292] width 151 height 24
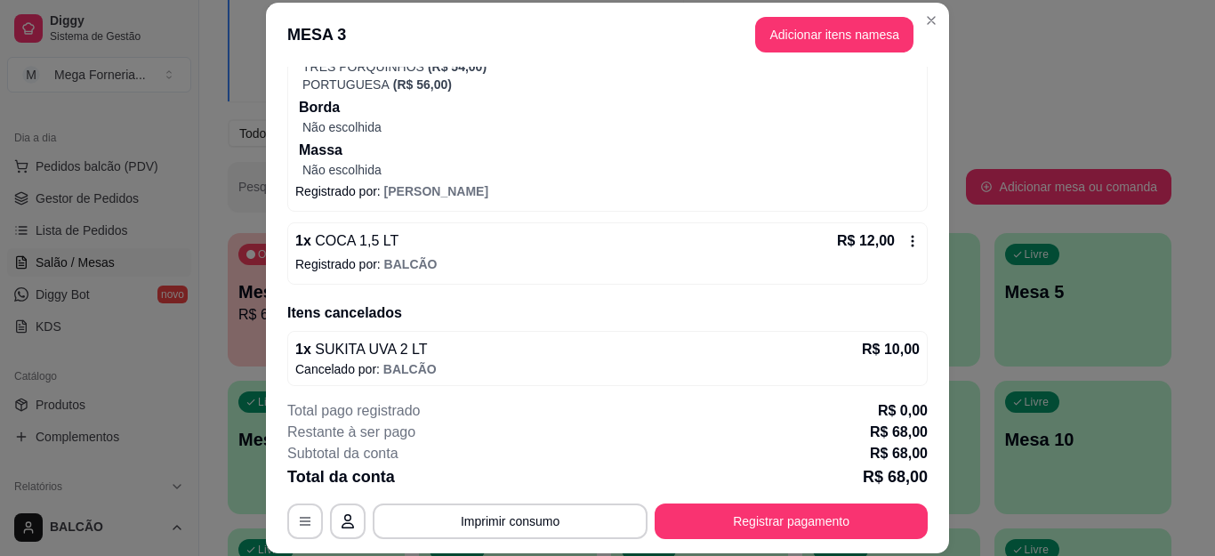
scroll to position [235, 0]
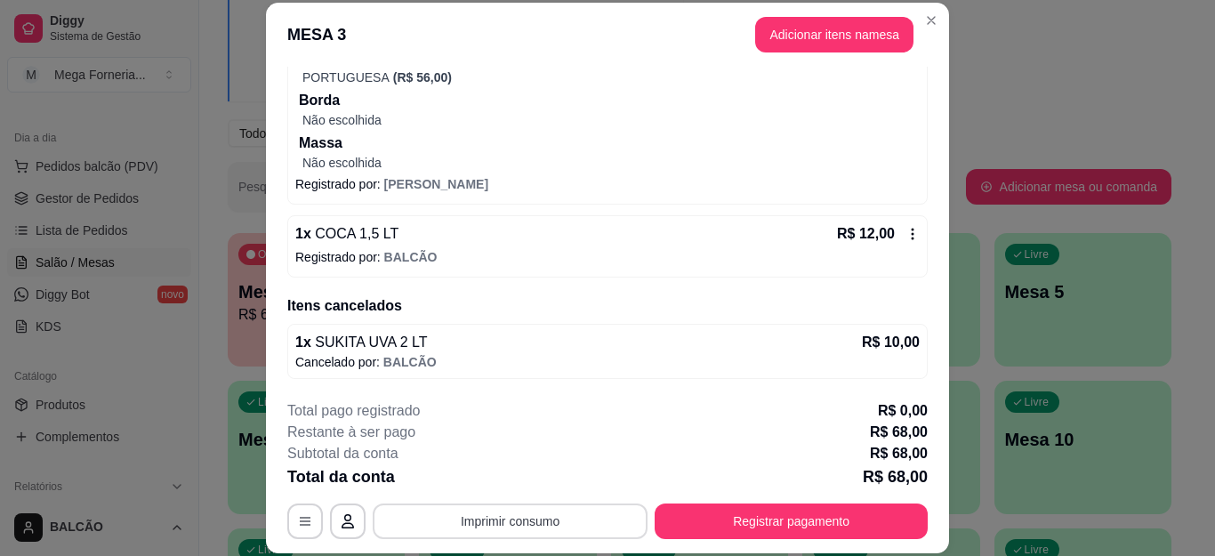
click at [533, 530] on button "Imprimir consumo" at bounding box center [510, 521] width 275 height 36
click at [542, 474] on button "IMPRESSORA" at bounding box center [508, 480] width 124 height 28
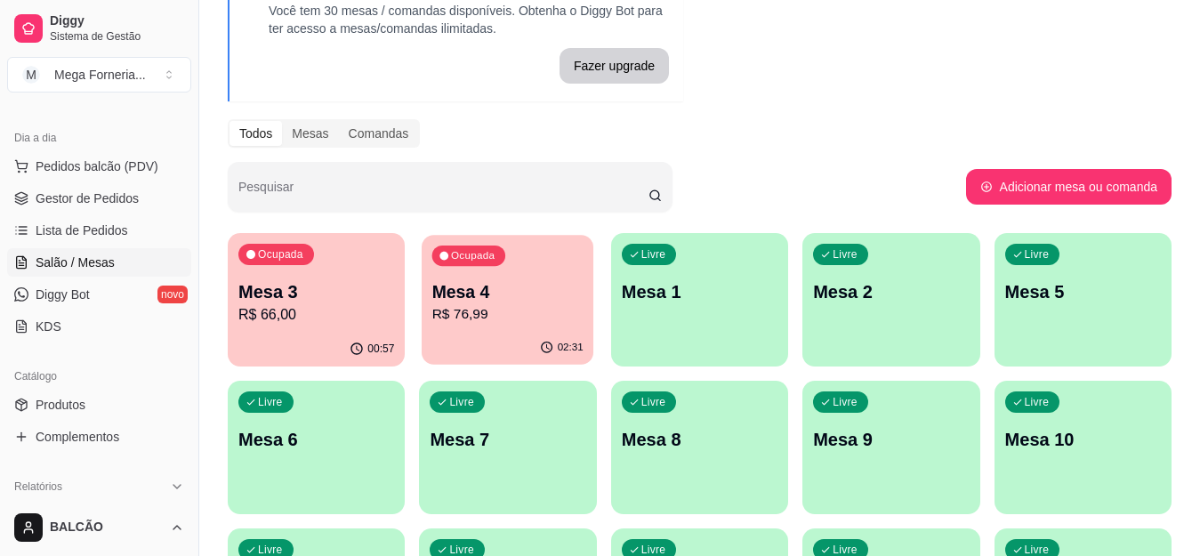
click at [487, 309] on p "R$ 76,99" at bounding box center [507, 314] width 151 height 20
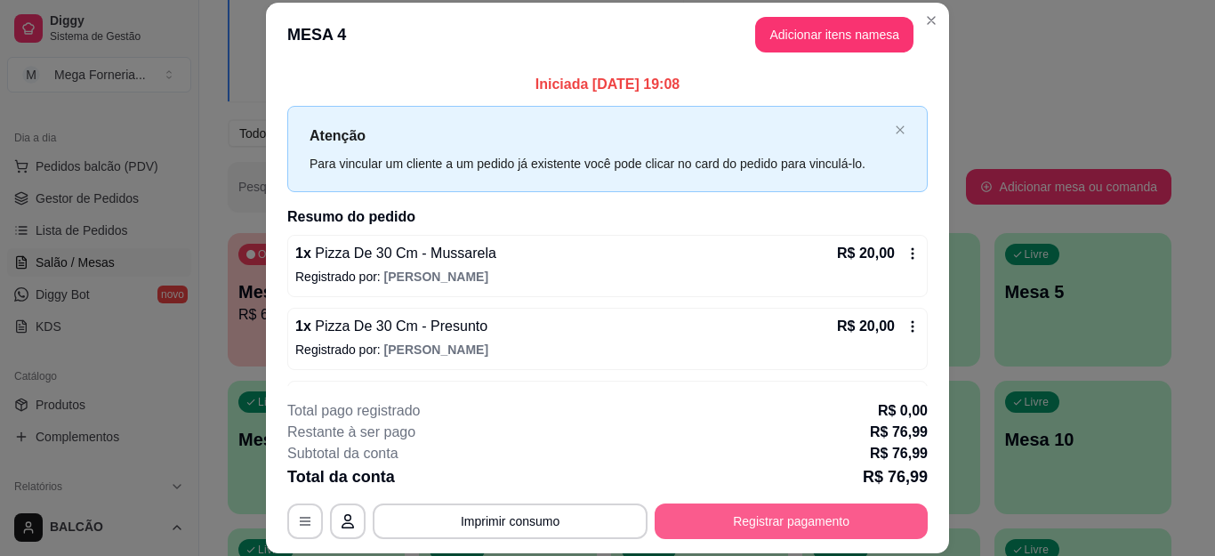
click at [772, 527] on button "Registrar pagamento" at bounding box center [790, 521] width 273 height 36
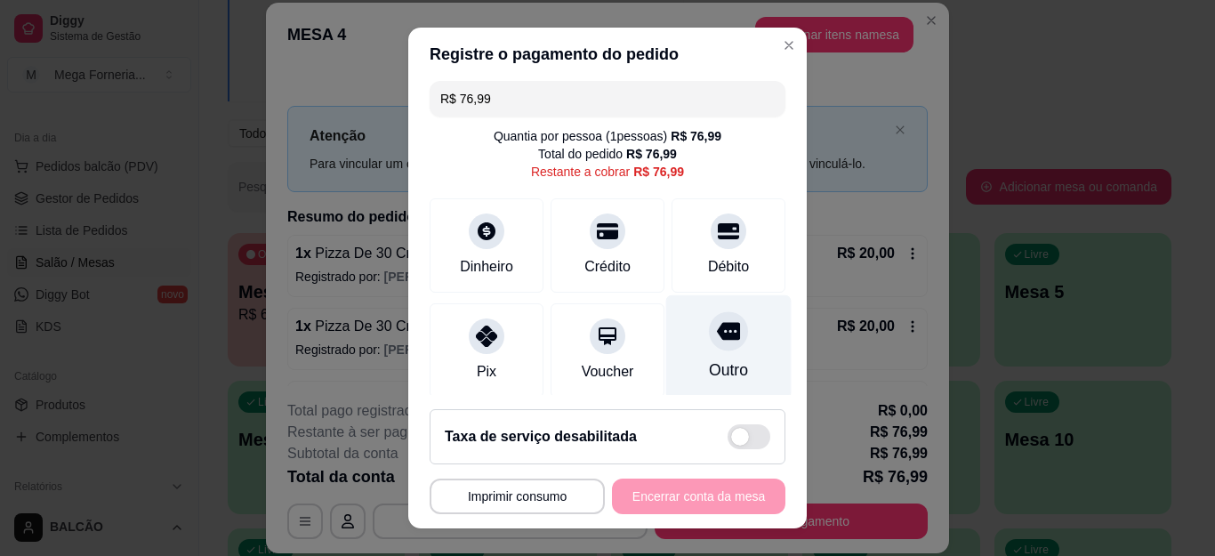
scroll to position [0, 0]
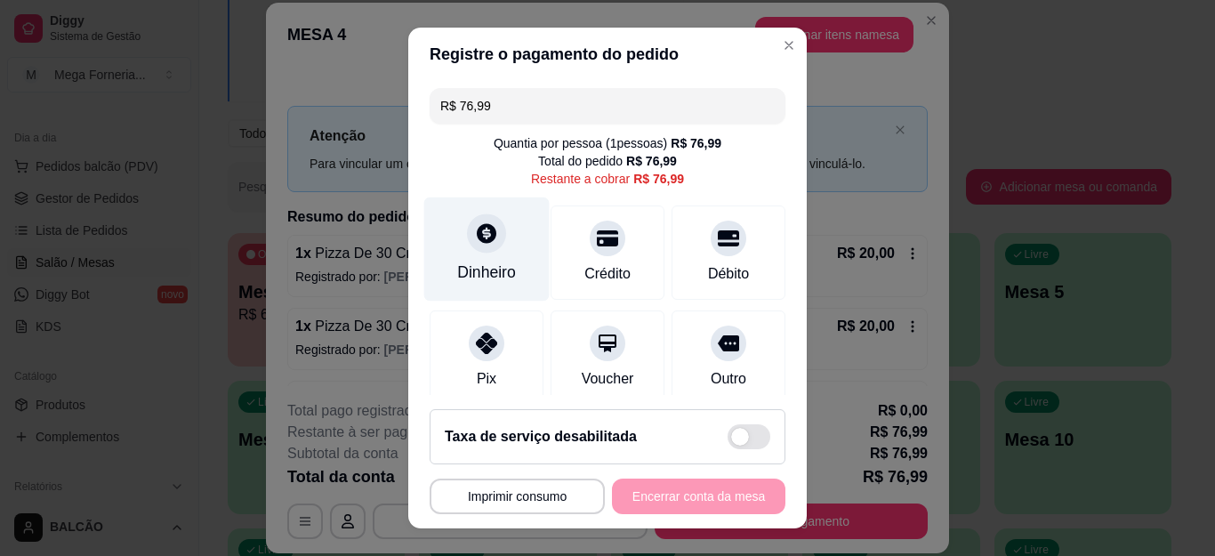
click at [482, 249] on div at bounding box center [486, 233] width 39 height 39
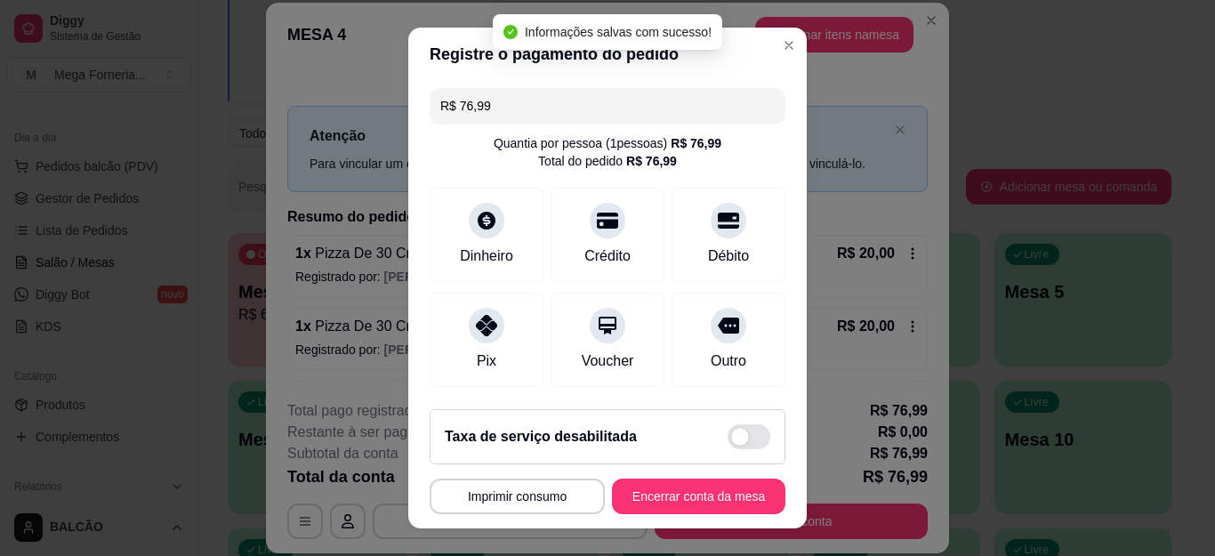
type input "R$ 0,00"
click at [726, 500] on button "Encerrar conta da mesa" at bounding box center [698, 496] width 173 height 36
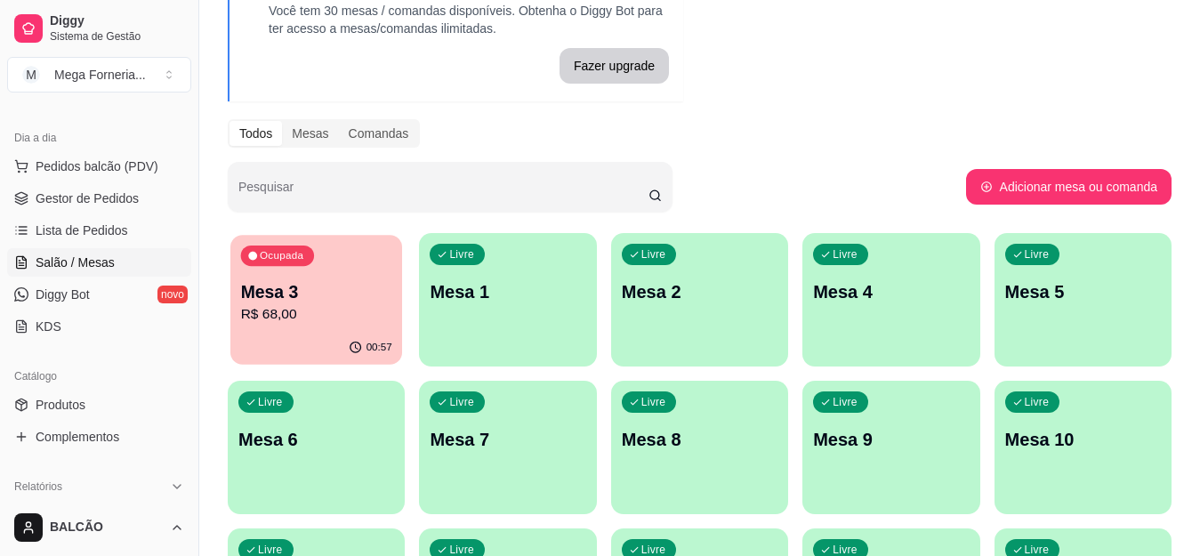
click at [352, 266] on div "Ocupada Mesa 3 R$ 68,00" at bounding box center [316, 283] width 172 height 96
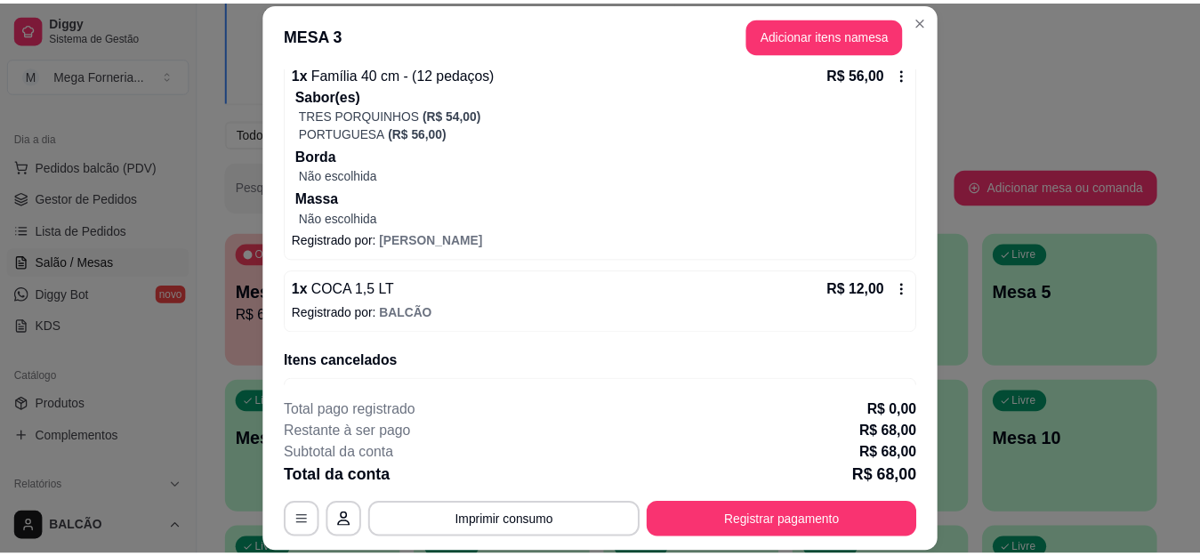
scroll to position [235, 0]
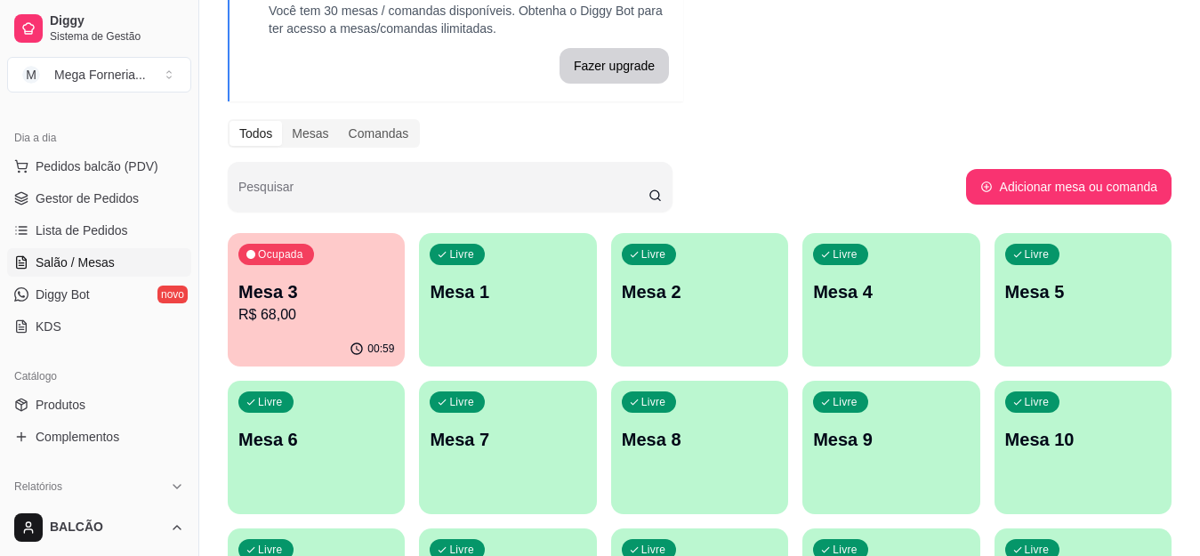
click at [341, 301] on p "Mesa 3" at bounding box center [316, 291] width 156 height 25
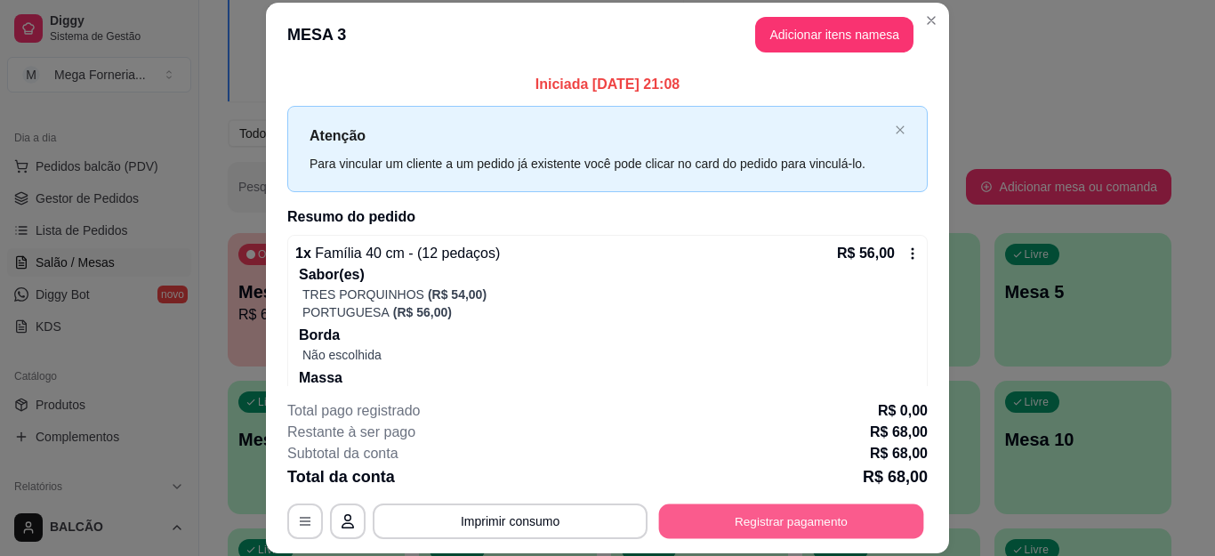
click at [784, 520] on button "Registrar pagamento" at bounding box center [791, 520] width 265 height 35
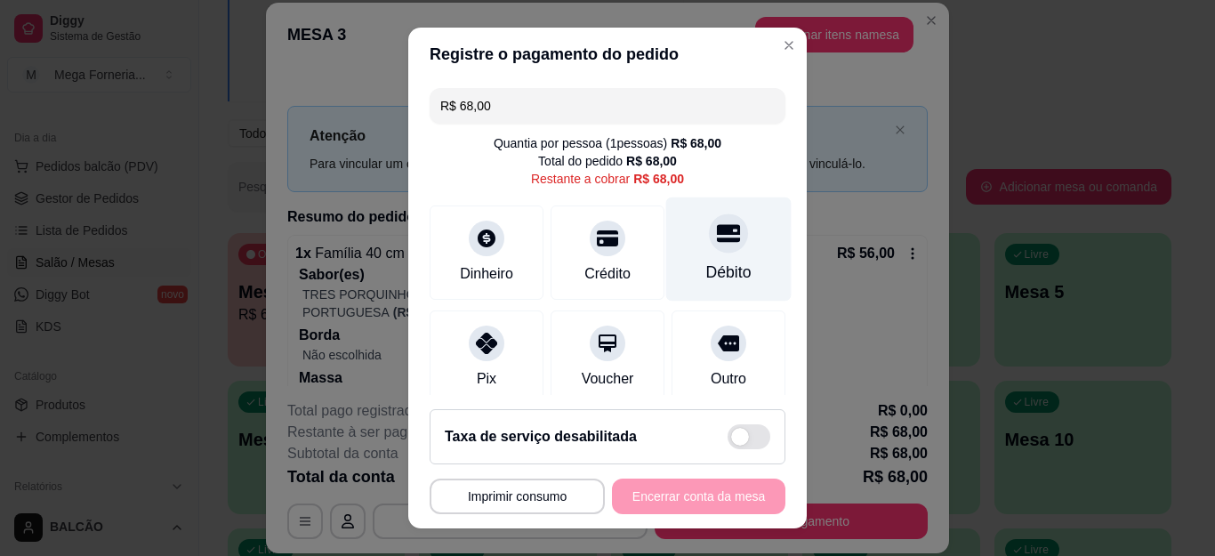
click at [717, 234] on icon at bounding box center [728, 234] width 23 height 18
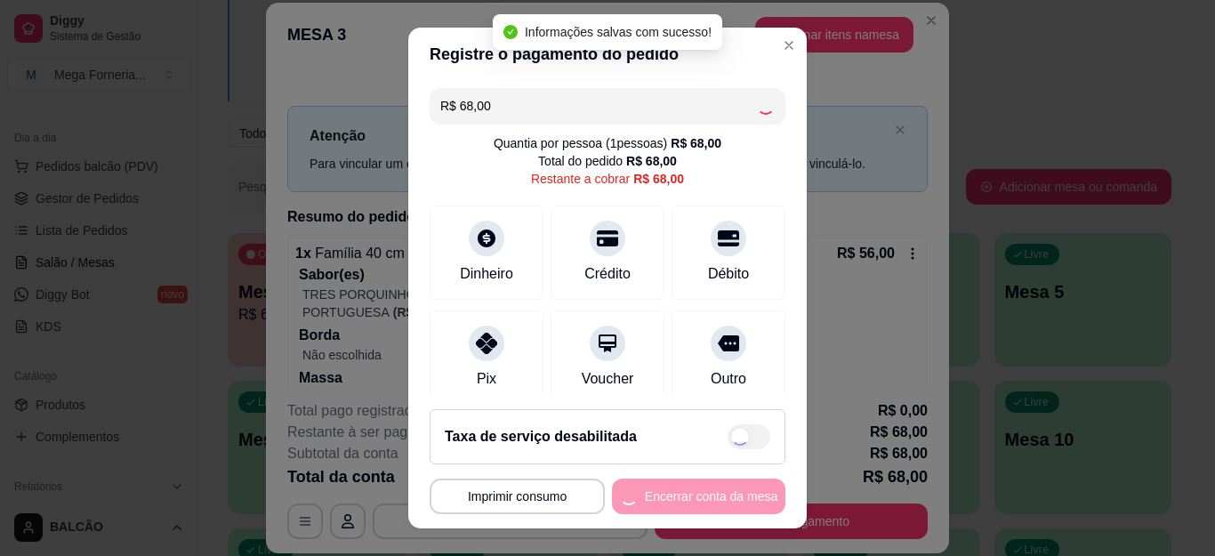
type input "R$ 0,00"
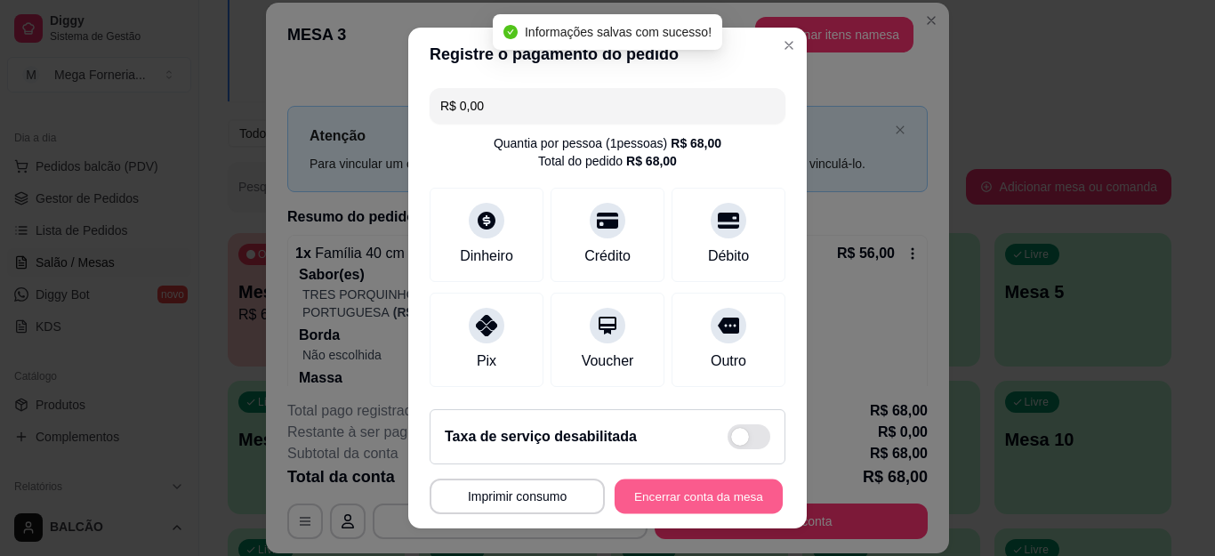
click at [706, 487] on button "Encerrar conta da mesa" at bounding box center [698, 495] width 168 height 35
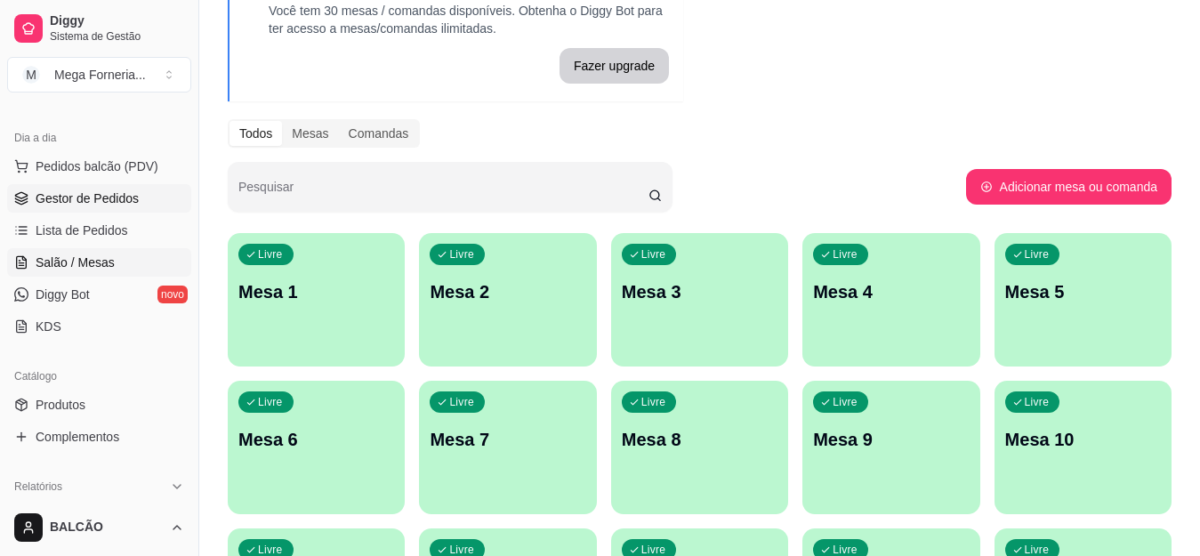
click at [93, 194] on span "Gestor de Pedidos" at bounding box center [87, 198] width 103 height 18
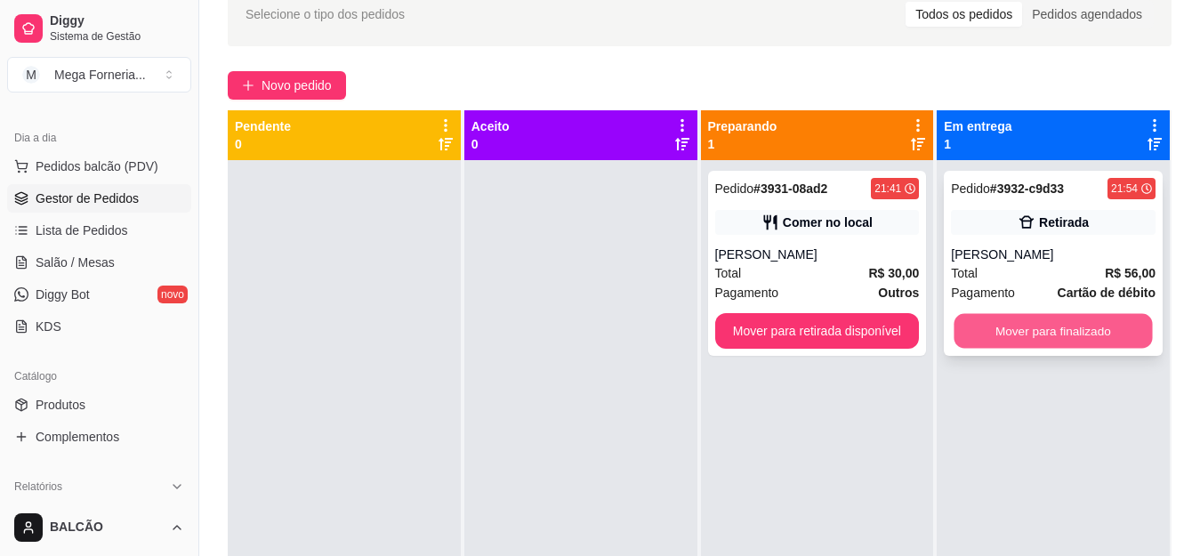
click at [1066, 334] on button "Mover para finalizado" at bounding box center [1053, 331] width 198 height 35
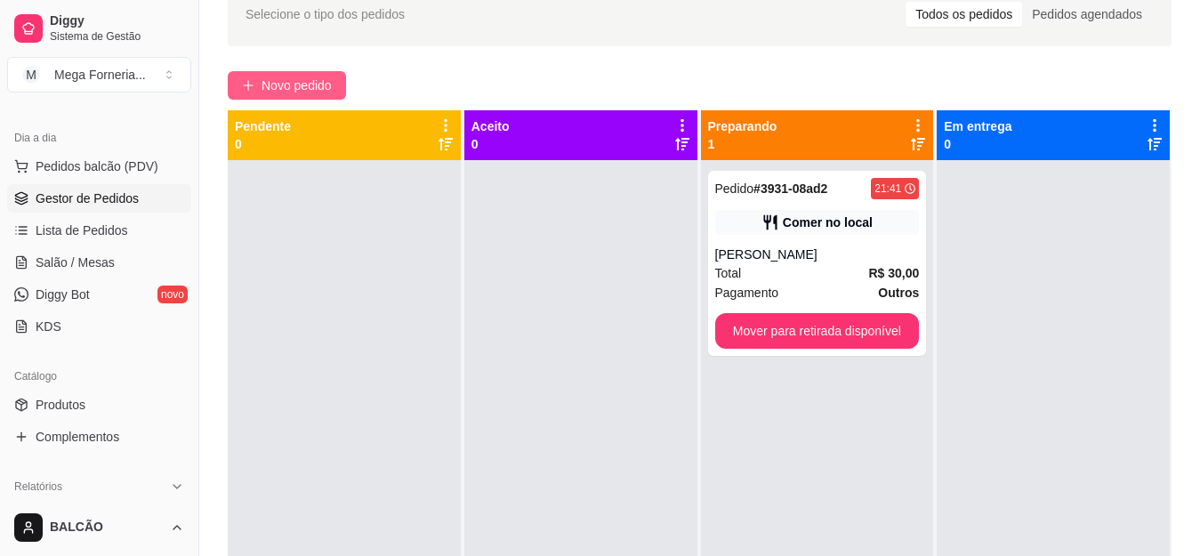
click at [277, 91] on span "Novo pedido" at bounding box center [296, 86] width 70 height 20
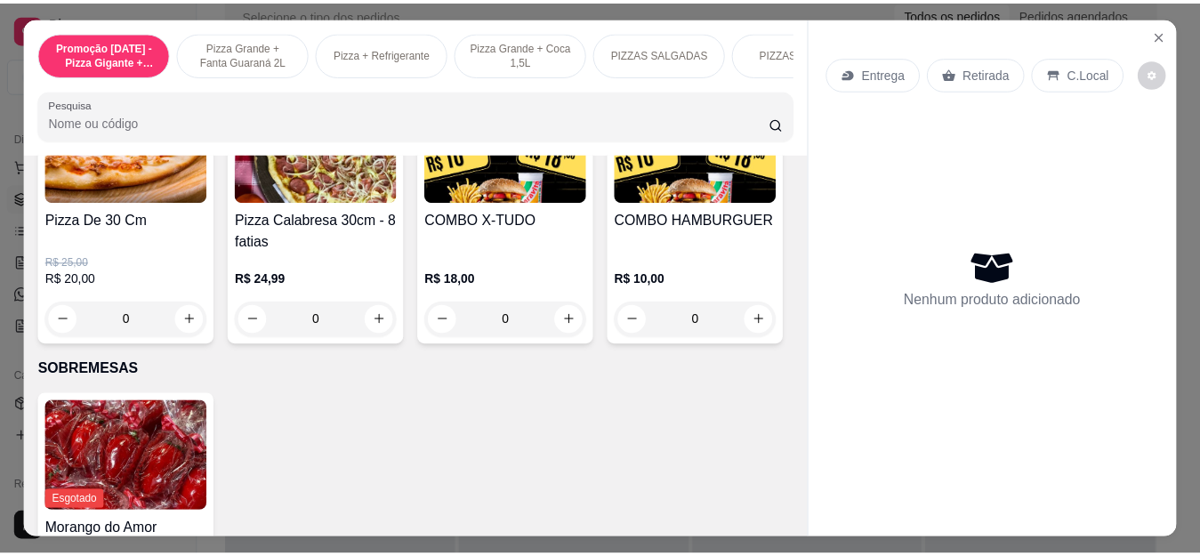
scroll to position [1867, 0]
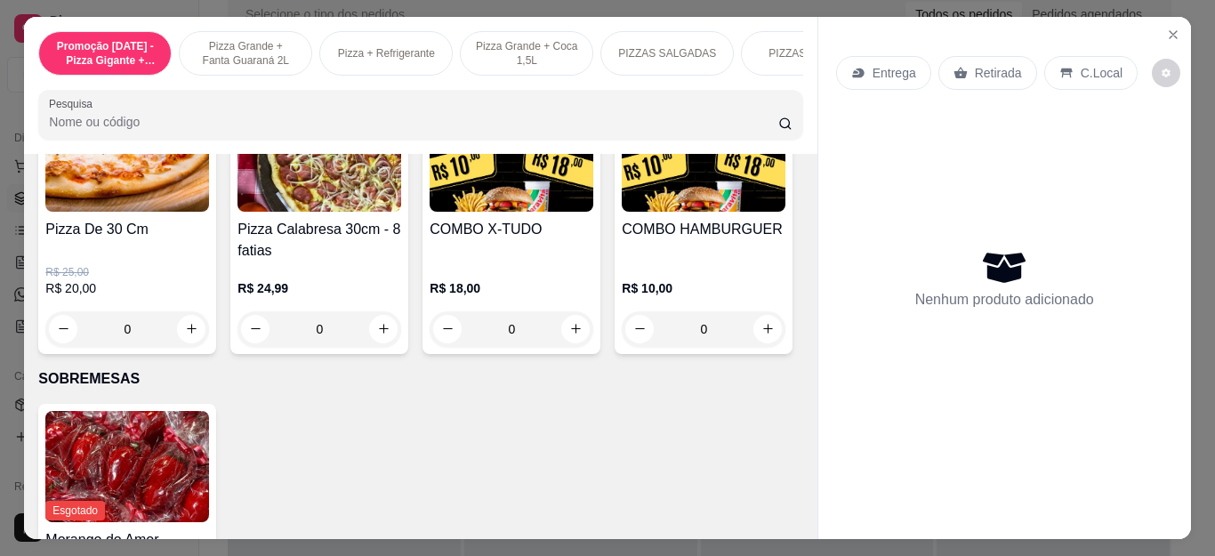
click at [576, 339] on div "0" at bounding box center [512, 329] width 164 height 36
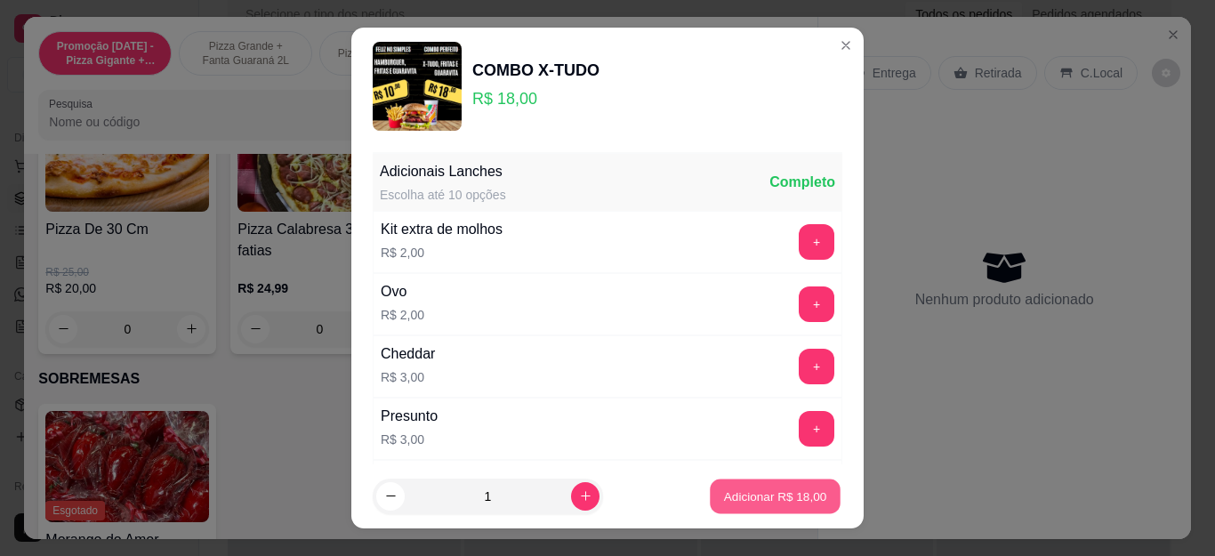
click at [778, 502] on p "Adicionar R$ 18,00" at bounding box center [775, 495] width 103 height 17
type input "1"
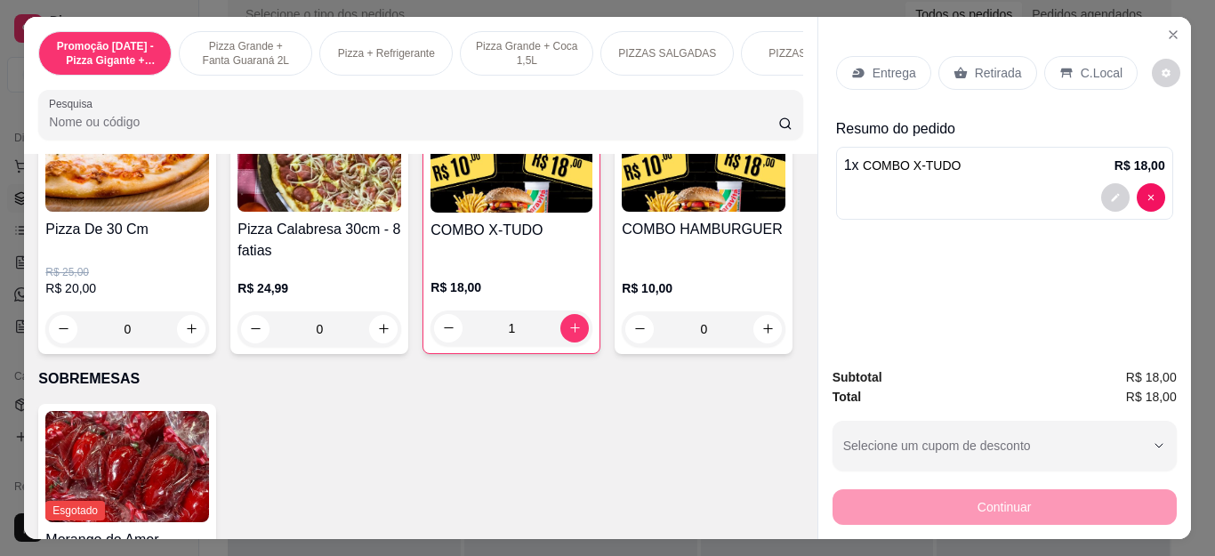
click at [954, 56] on div "Retirada" at bounding box center [987, 73] width 99 height 34
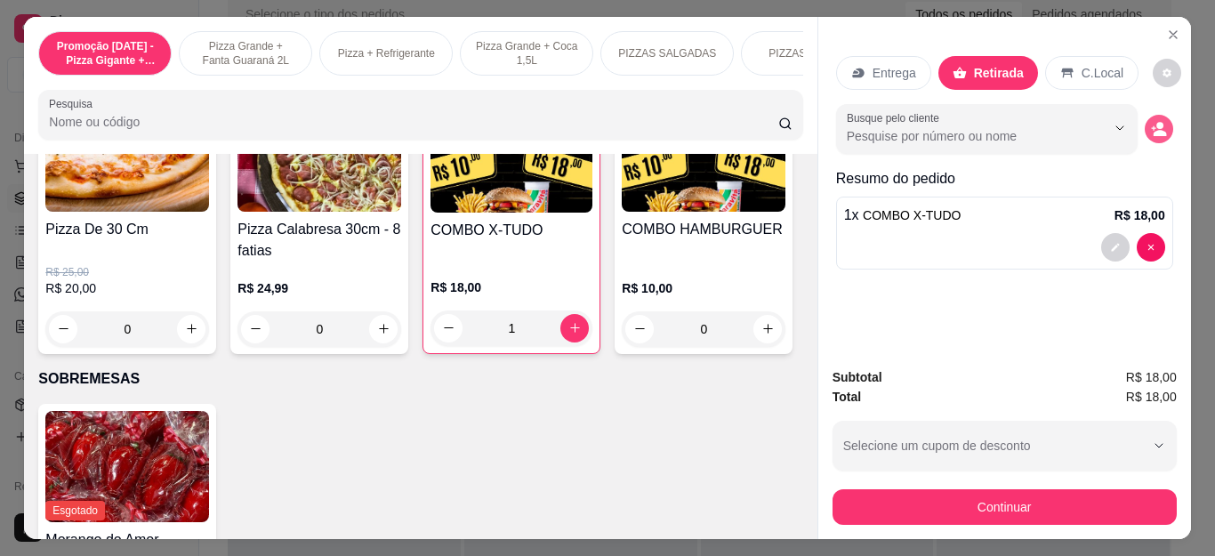
click at [1145, 130] on button "decrease-product-quantity" at bounding box center [1158, 129] width 28 height 28
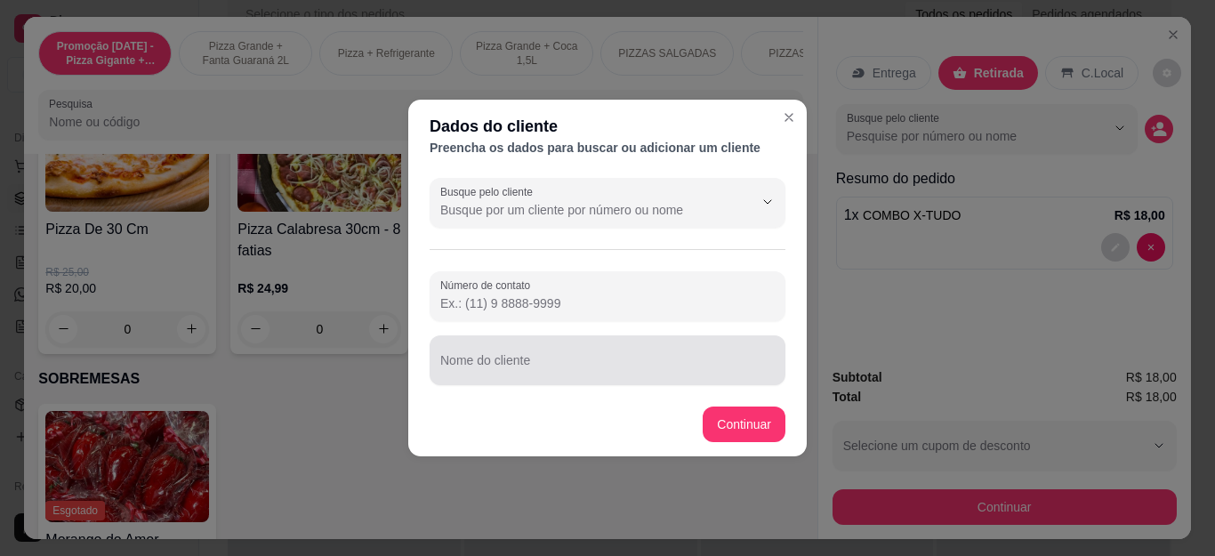
click at [546, 378] on div "Nome do cliente" at bounding box center [608, 360] width 356 height 50
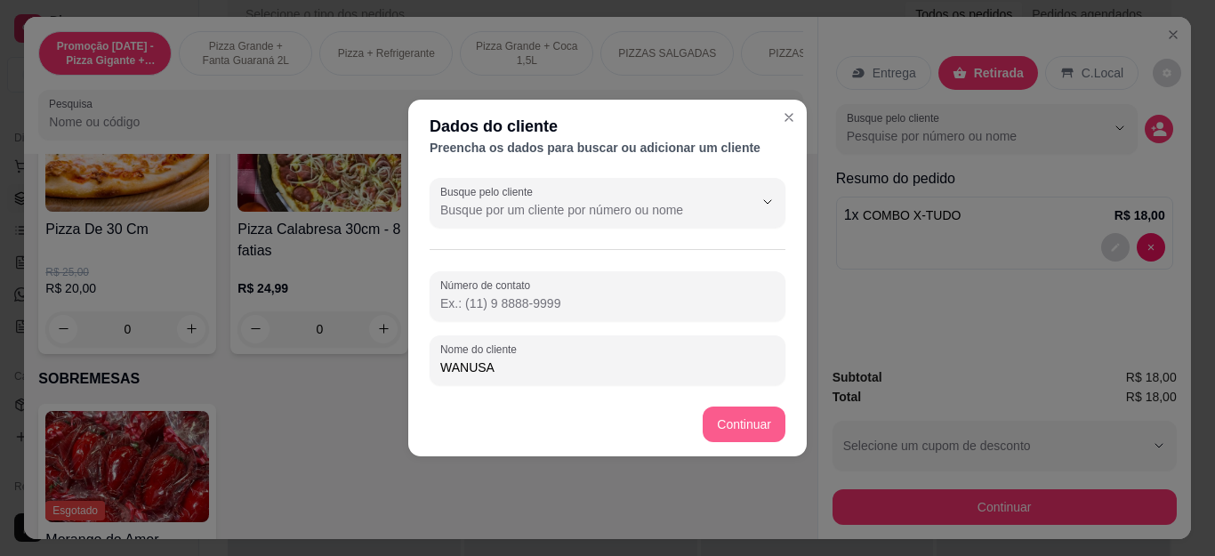
type input "WANUSA"
click at [806, 384] on div "Busque pelo cliente Número de contato Nome do cliente WANUSA" at bounding box center [607, 281] width 398 height 221
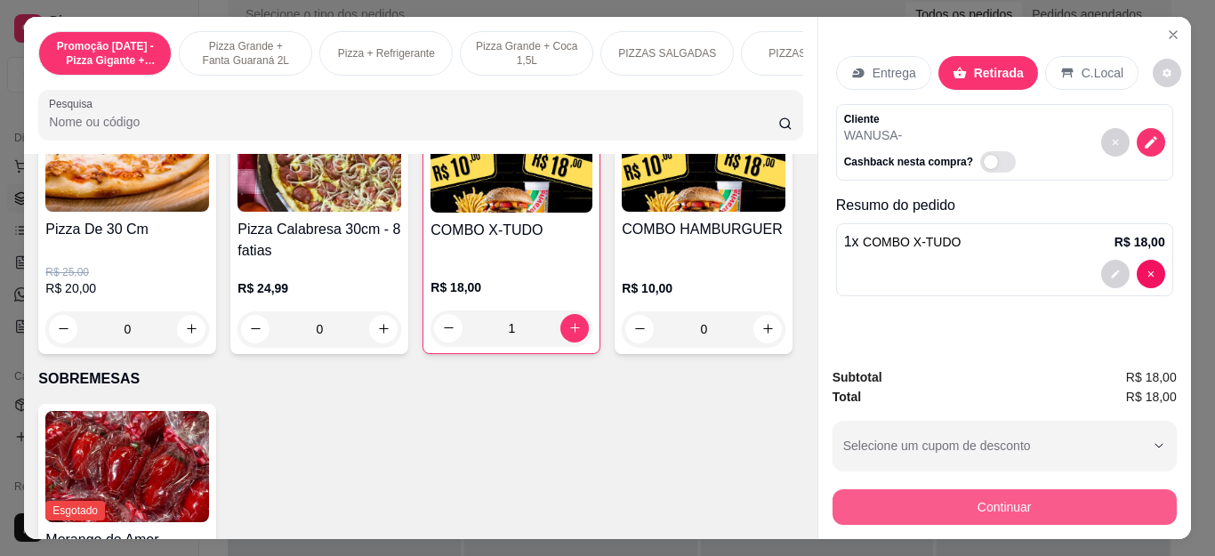
click at [944, 501] on button "Continuar" at bounding box center [1004, 507] width 344 height 36
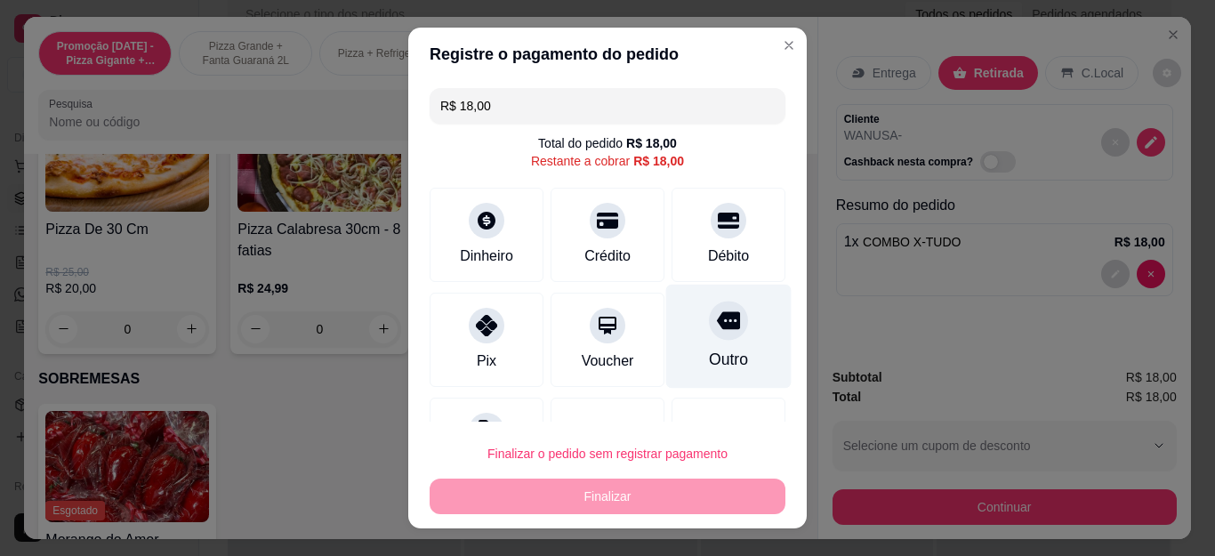
click at [717, 331] on icon at bounding box center [728, 320] width 23 height 23
type input "R$ 0,00"
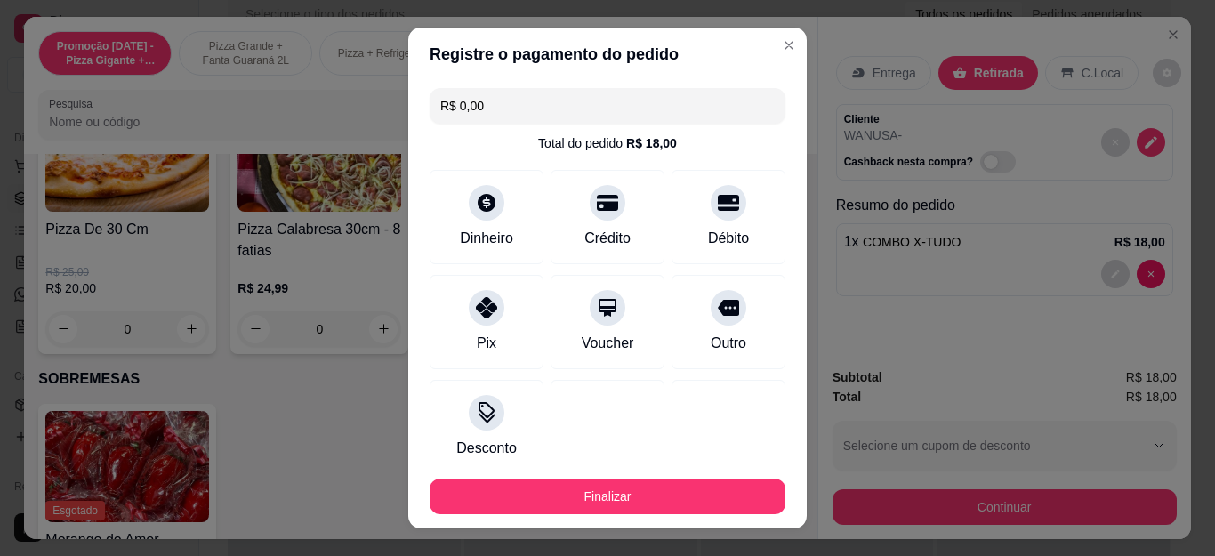
click at [657, 491] on button "Finalizar" at bounding box center [608, 496] width 356 height 36
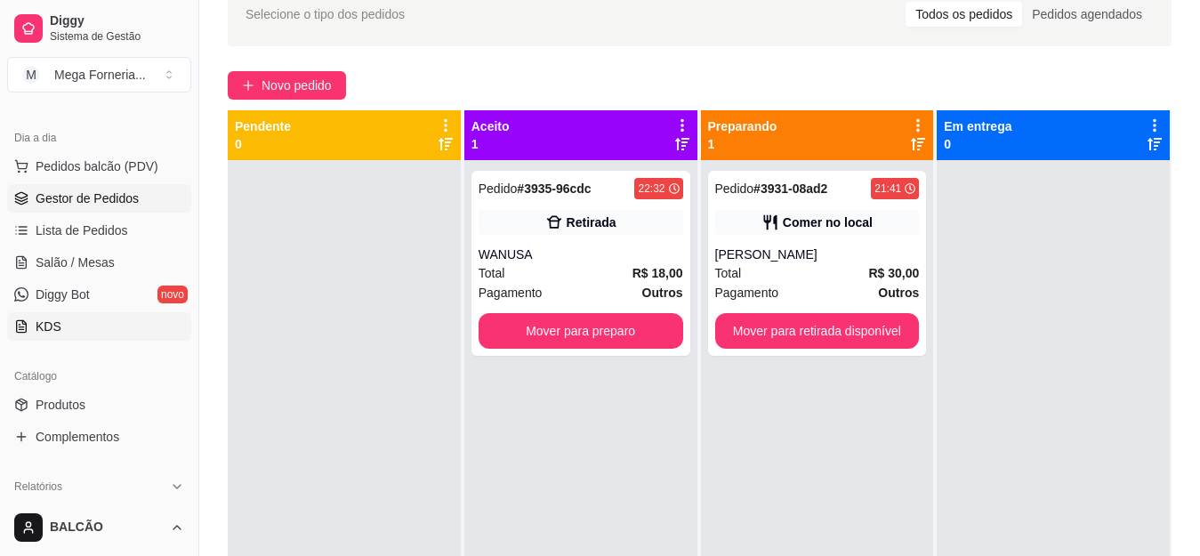
scroll to position [445, 0]
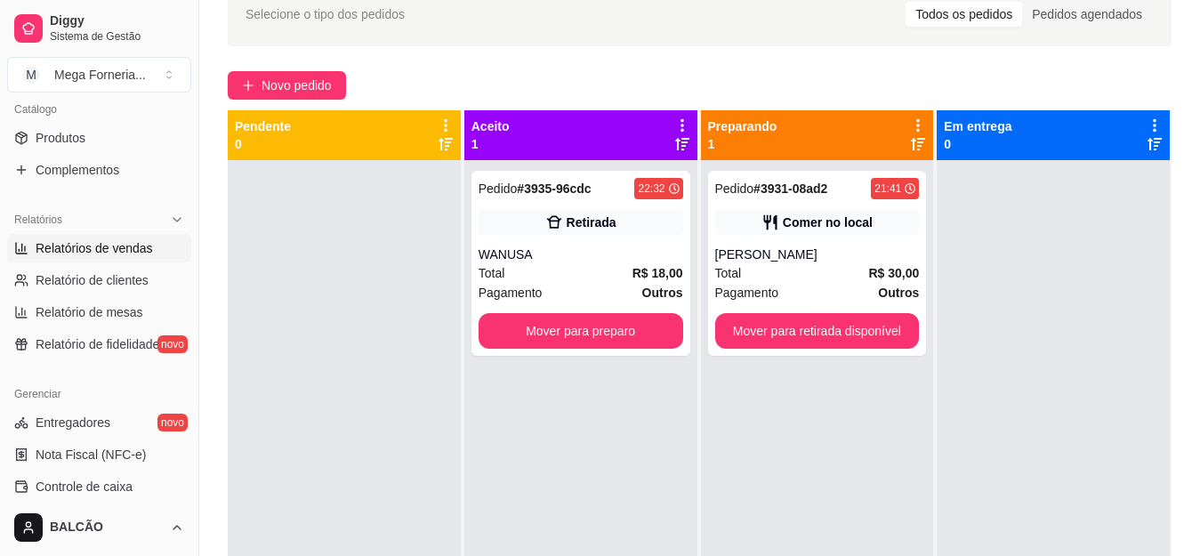
click at [124, 240] on span "Relatórios de vendas" at bounding box center [94, 248] width 117 height 18
select select "ALL"
select select "0"
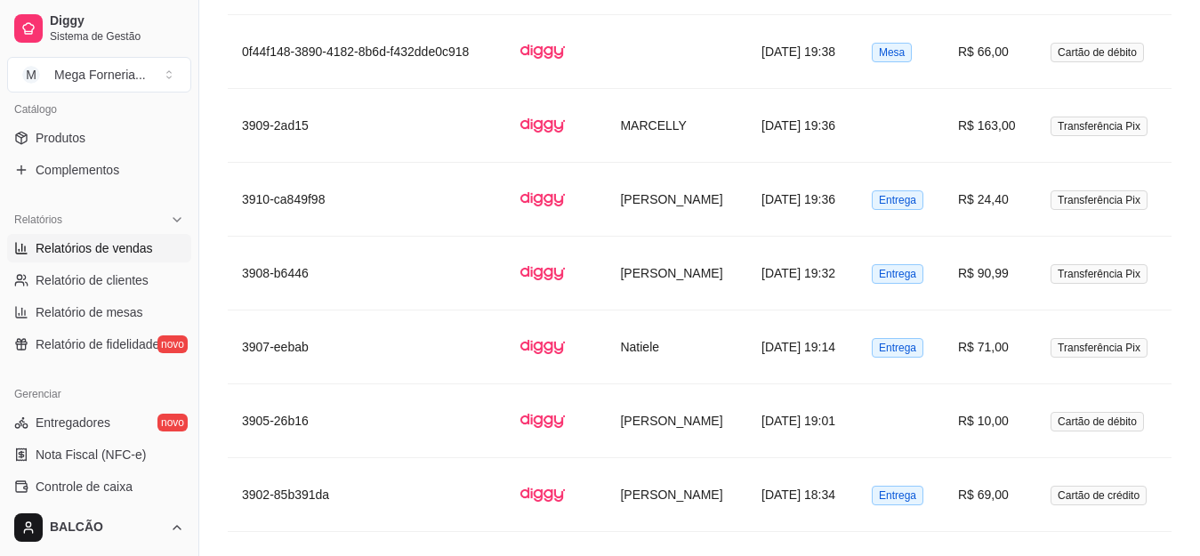
scroll to position [3734, 0]
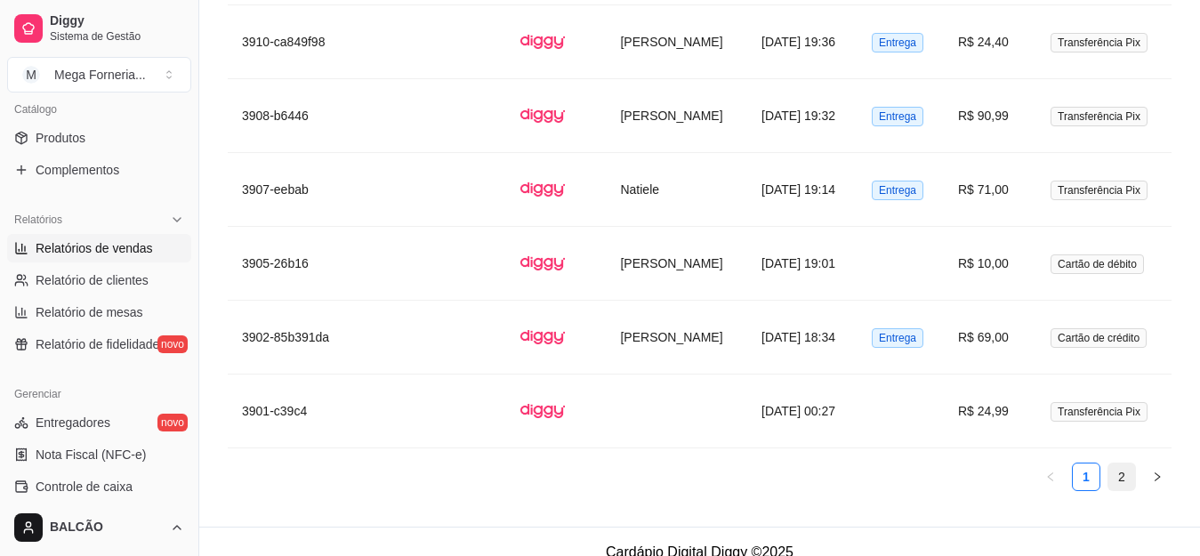
click at [1115, 463] on link "2" at bounding box center [1121, 476] width 27 height 27
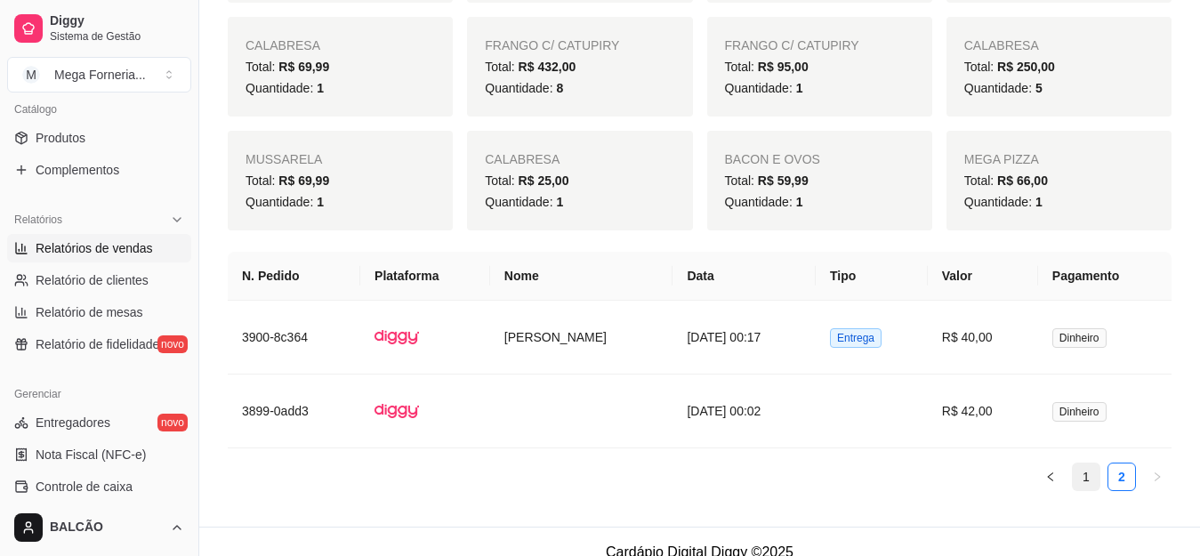
click at [1083, 463] on link "1" at bounding box center [1085, 476] width 27 height 27
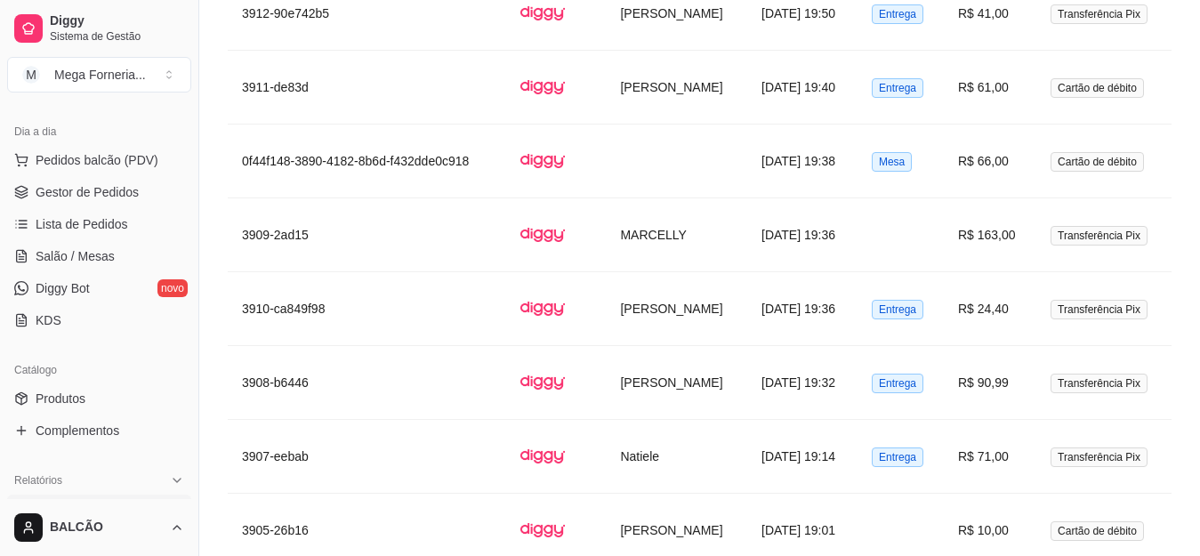
scroll to position [89, 0]
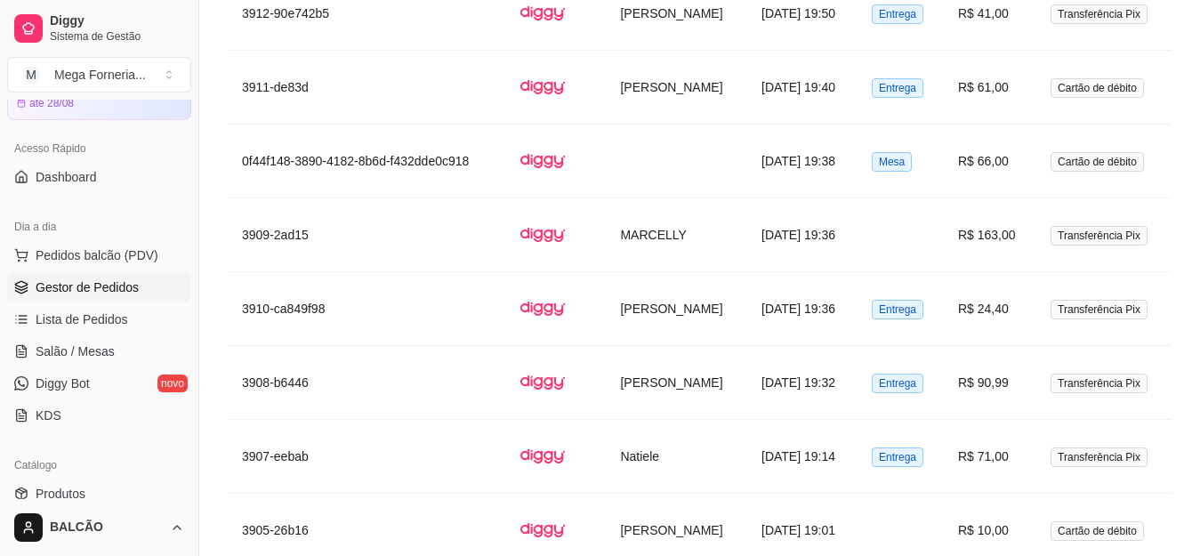
click at [80, 289] on span "Gestor de Pedidos" at bounding box center [87, 287] width 103 height 18
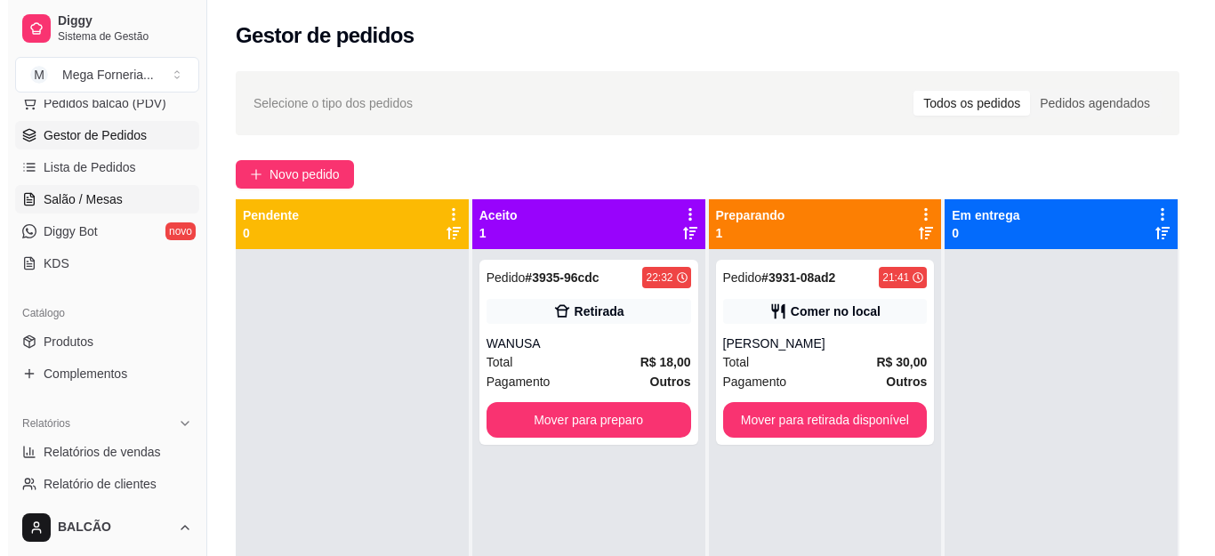
scroll to position [267, 0]
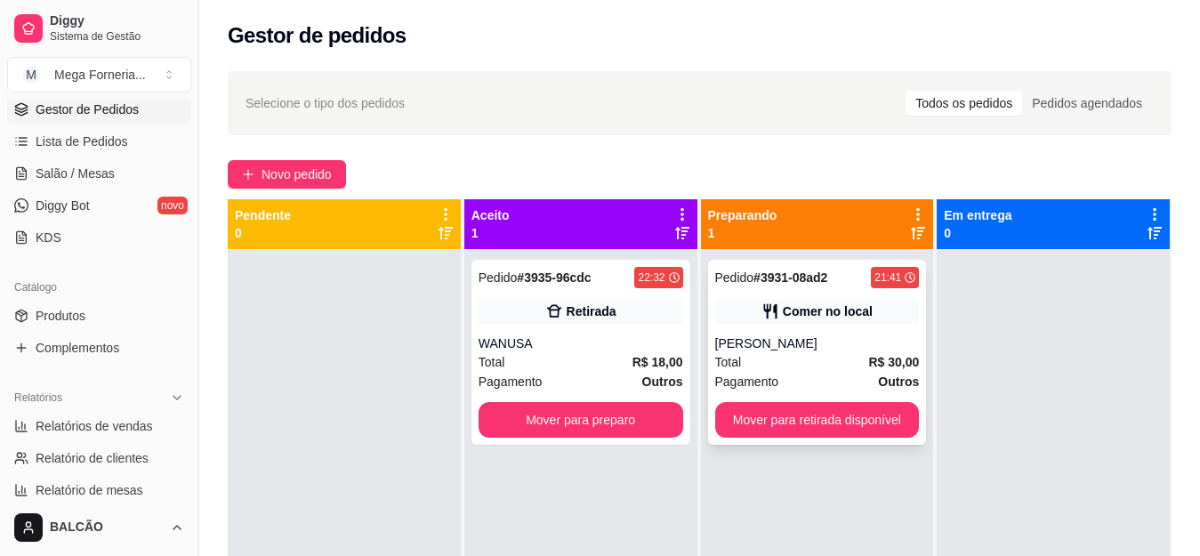
click at [800, 314] on div "Comer no local" at bounding box center [828, 311] width 90 height 18
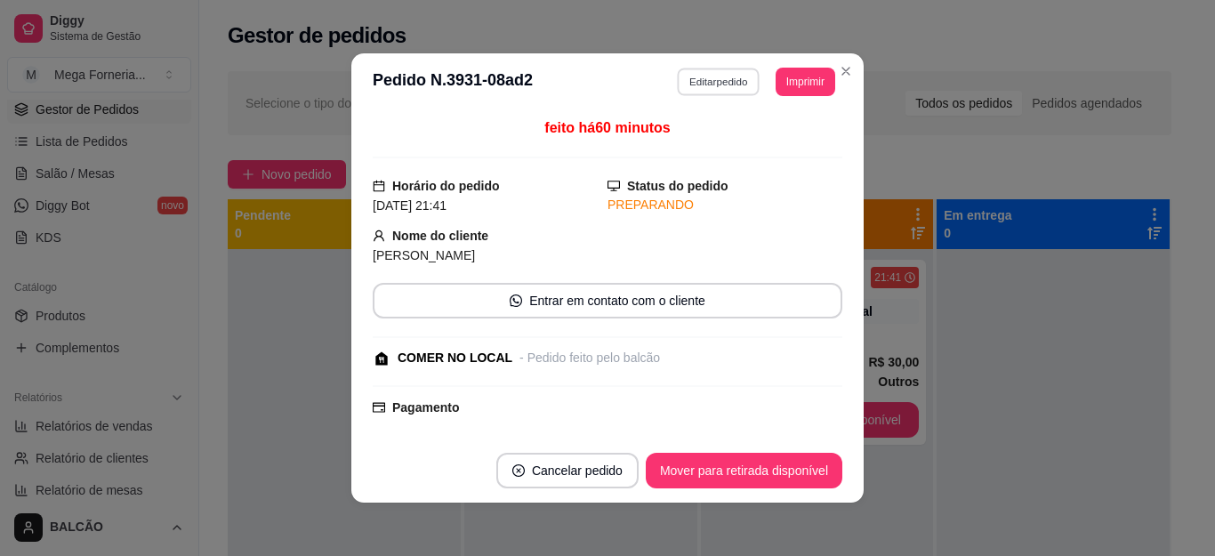
click at [682, 84] on button "Editar pedido" at bounding box center [719, 82] width 83 height 28
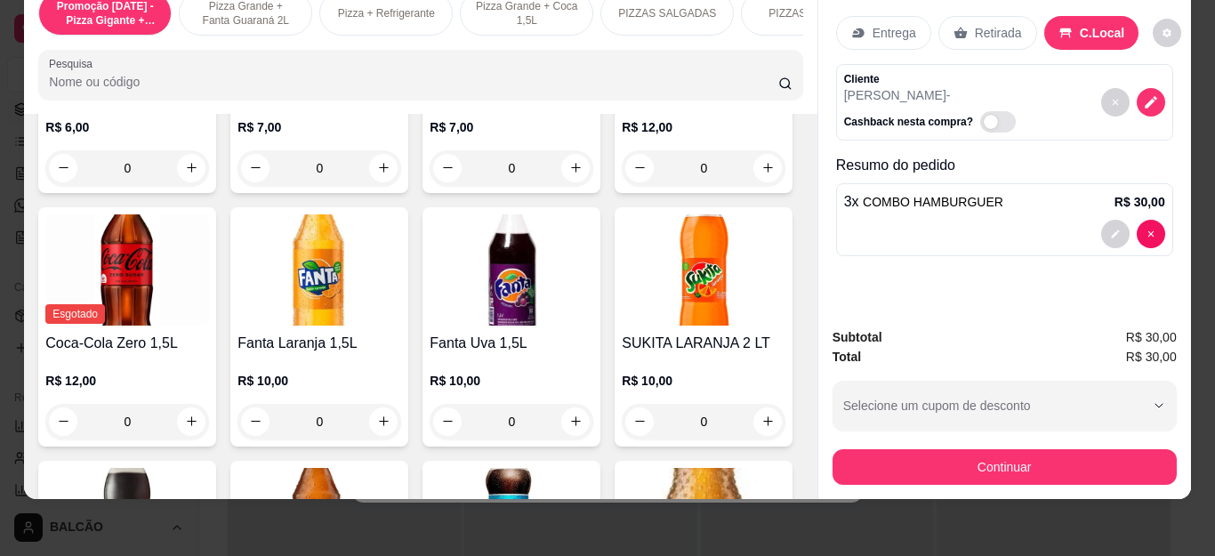
scroll to position [4091, 0]
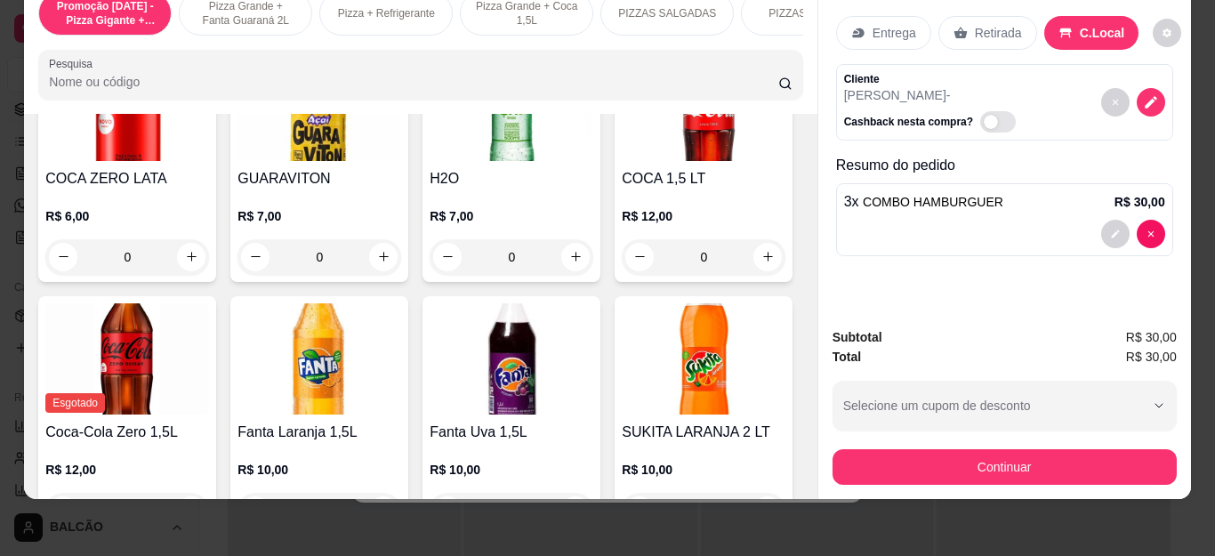
type input "1"
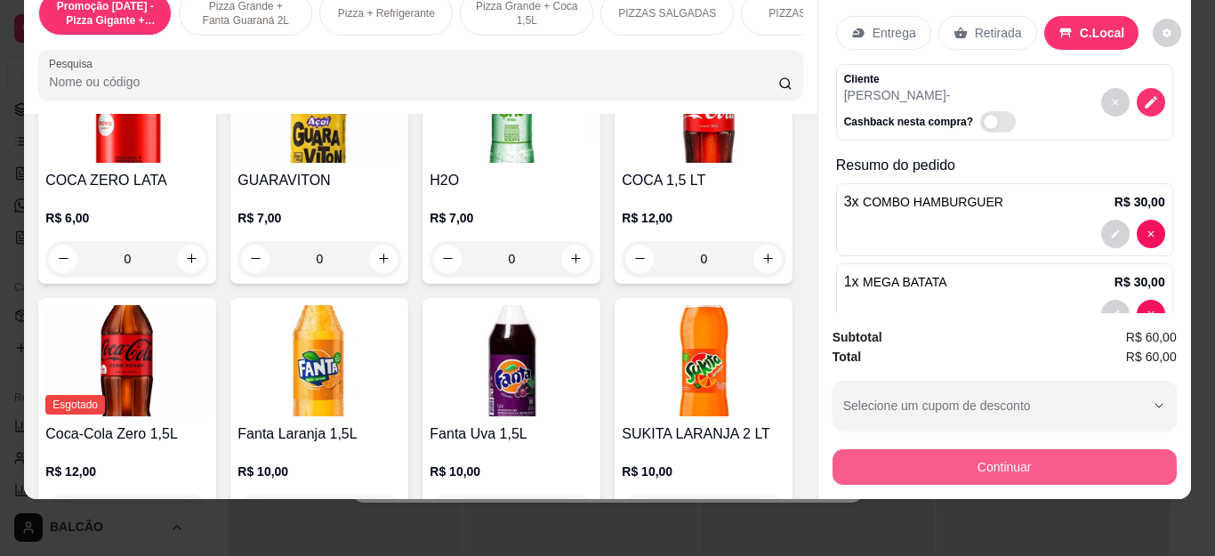
click at [966, 457] on button "Continuar" at bounding box center [1004, 467] width 344 height 36
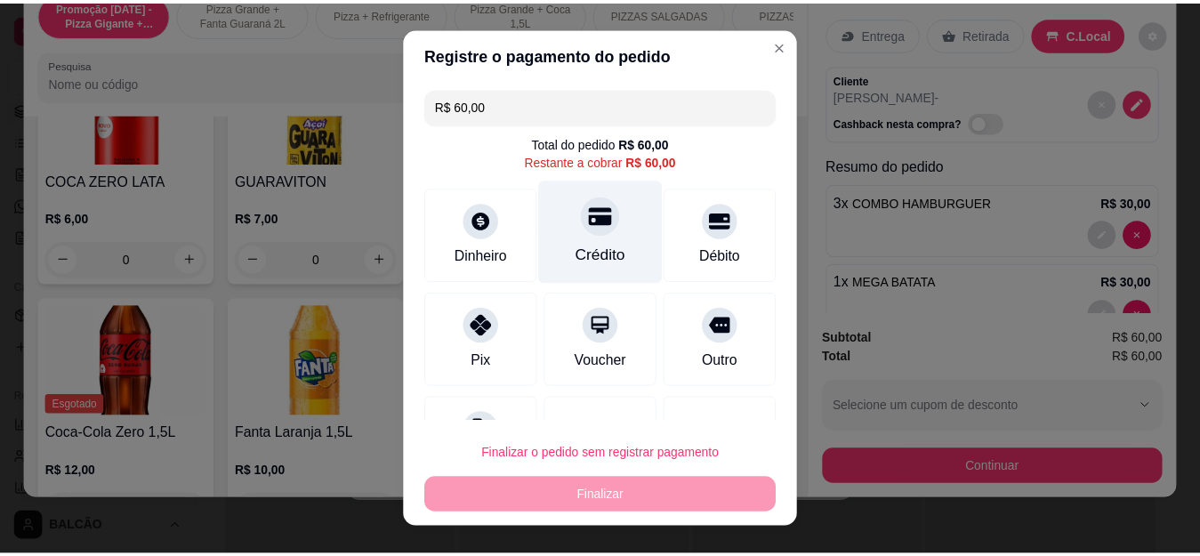
scroll to position [77, 0]
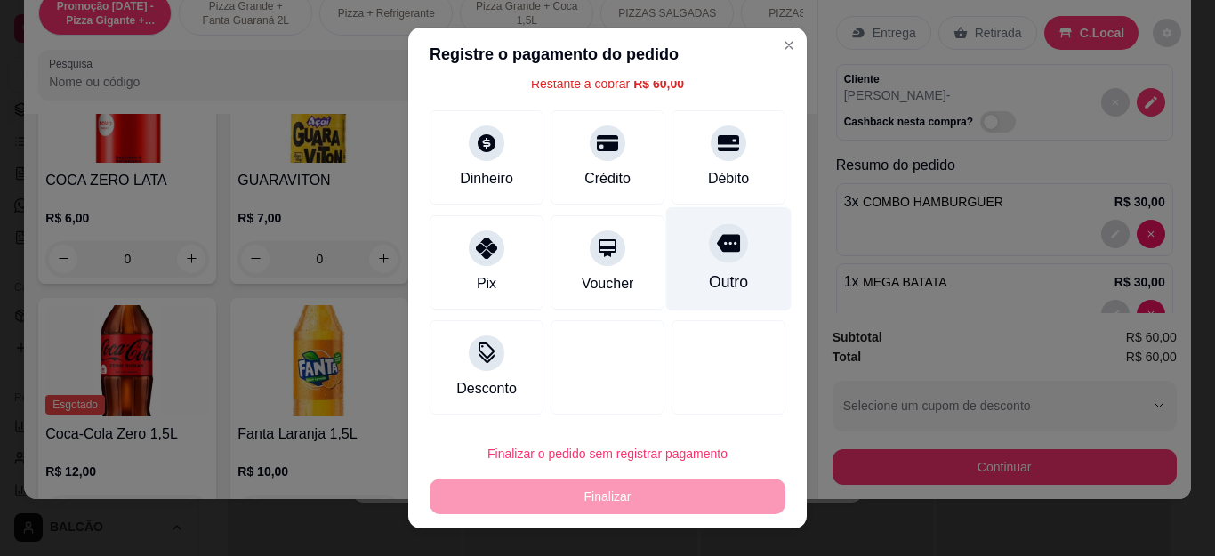
click at [709, 284] on div "Outro" at bounding box center [728, 281] width 39 height 23
type input "R$ 0,00"
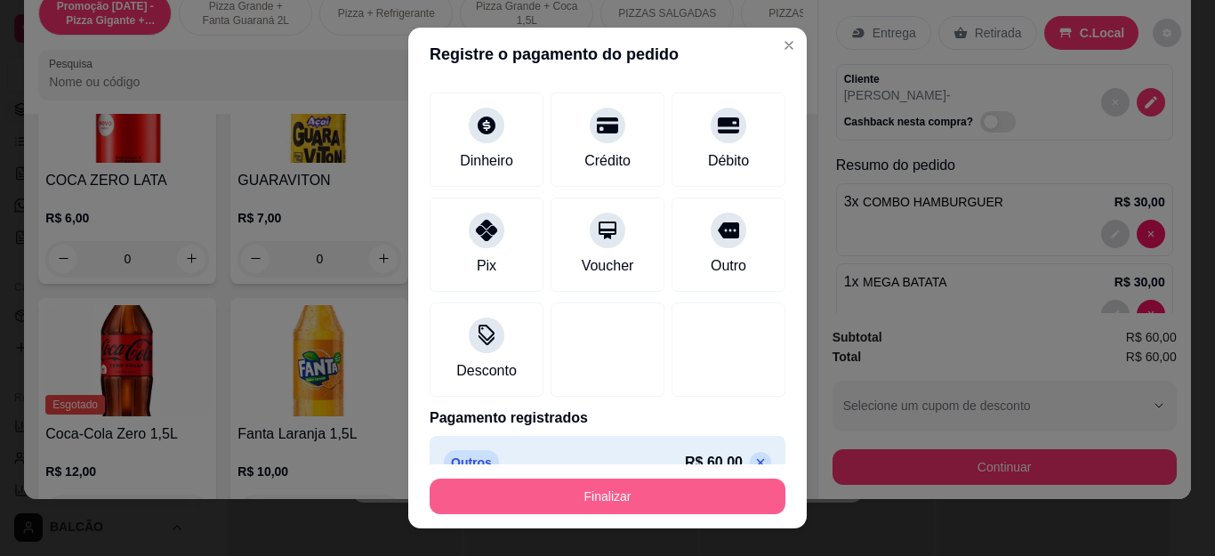
click at [692, 496] on button "Finalizar" at bounding box center [608, 496] width 356 height 36
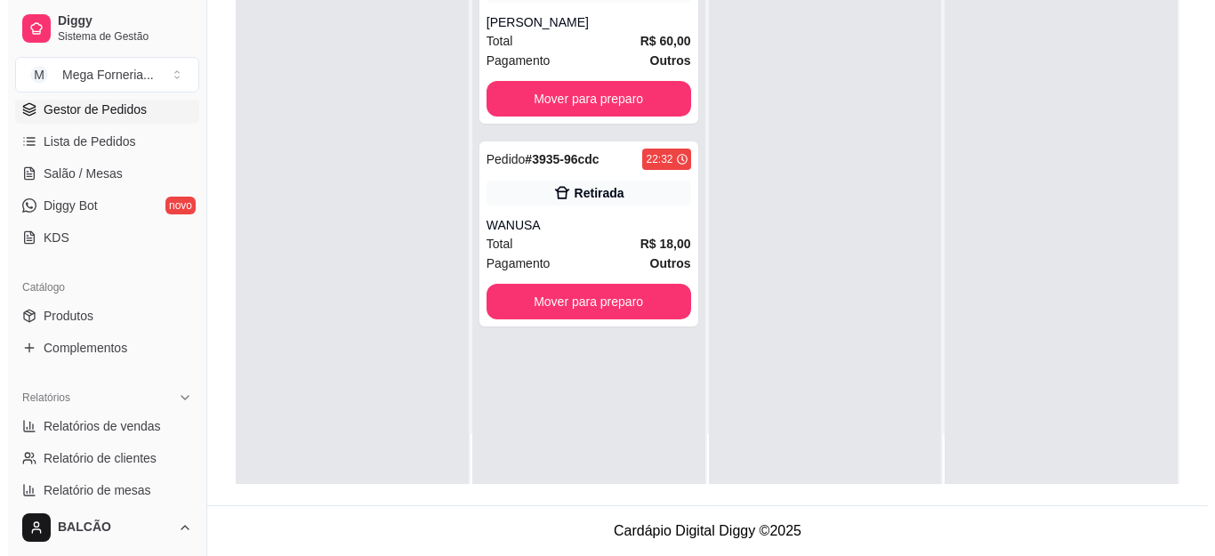
scroll to position [0, 0]
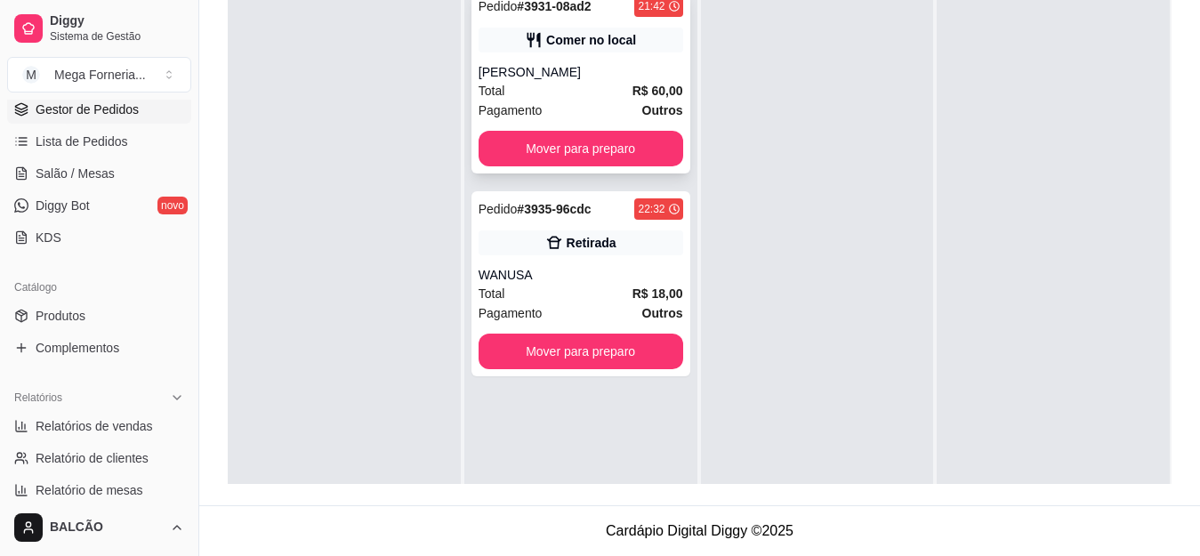
click at [563, 64] on div "[PERSON_NAME]" at bounding box center [580, 72] width 205 height 18
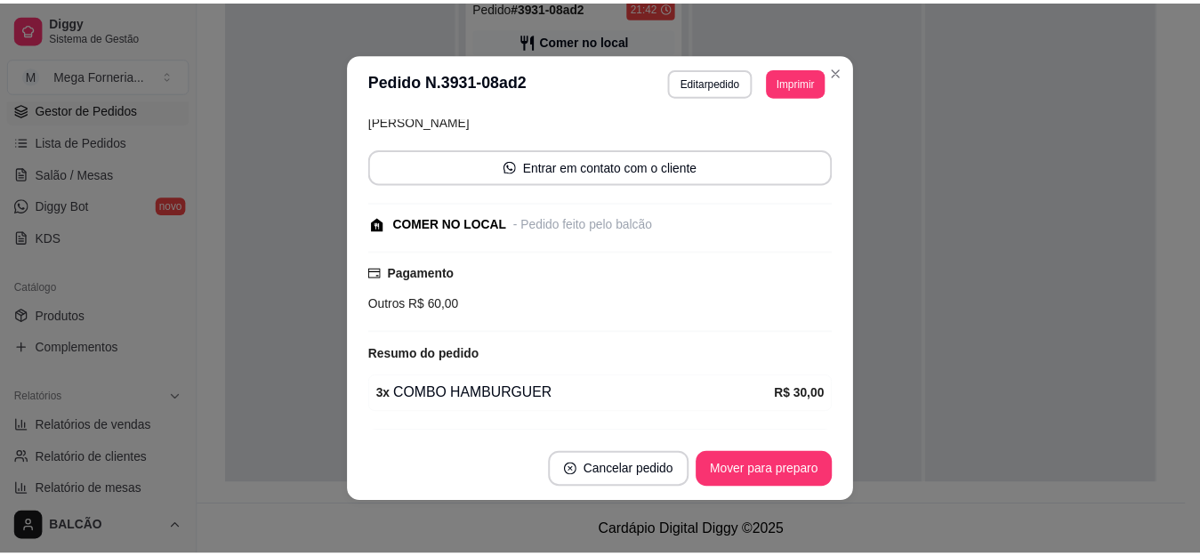
scroll to position [279, 0]
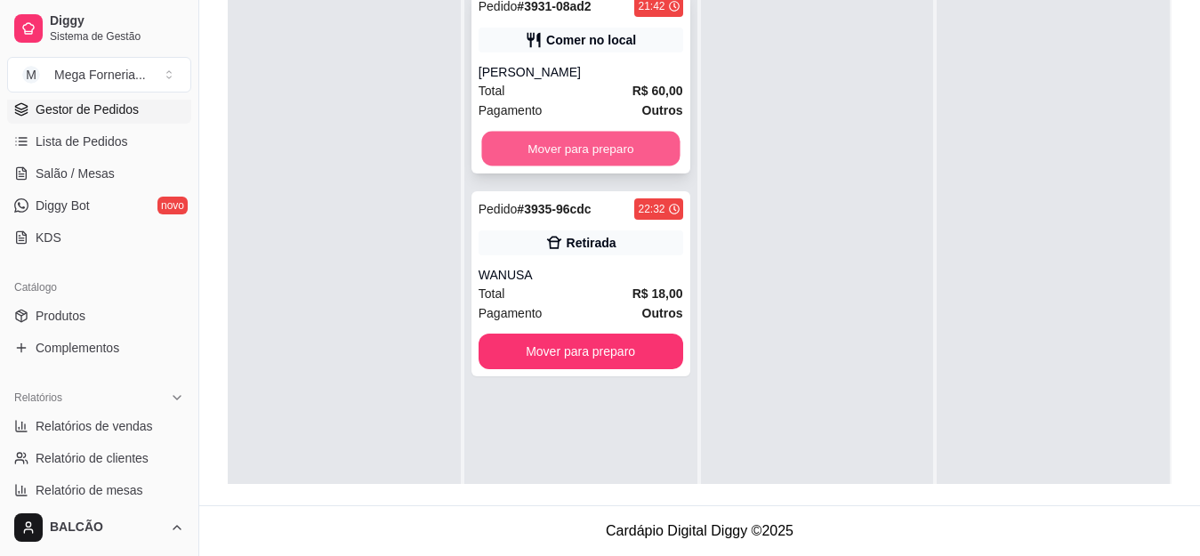
click at [606, 140] on button "Mover para preparo" at bounding box center [580, 149] width 198 height 35
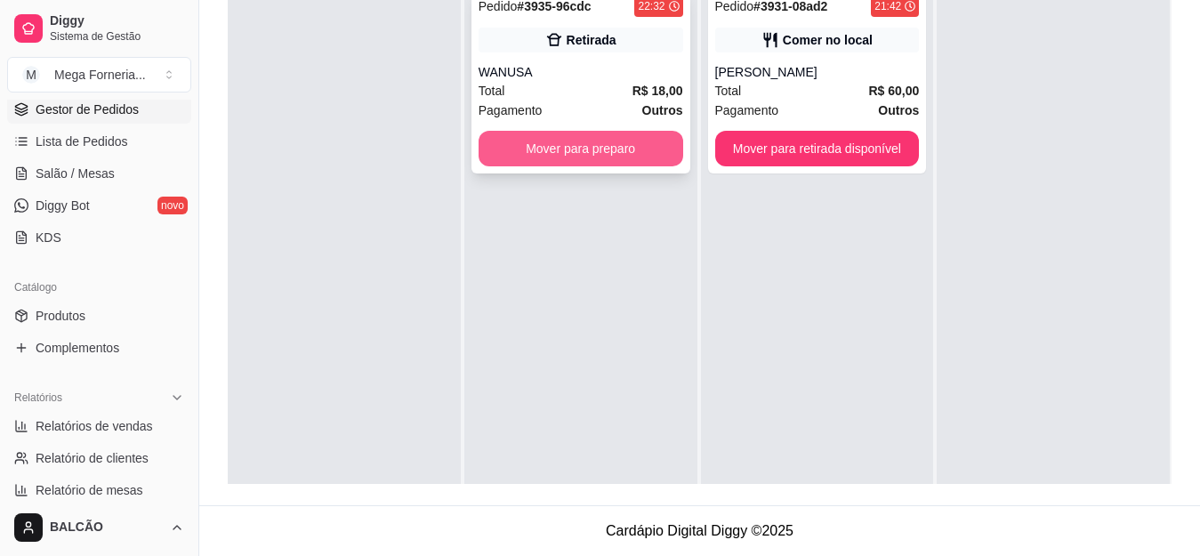
click at [606, 159] on button "Mover para preparo" at bounding box center [580, 149] width 205 height 36
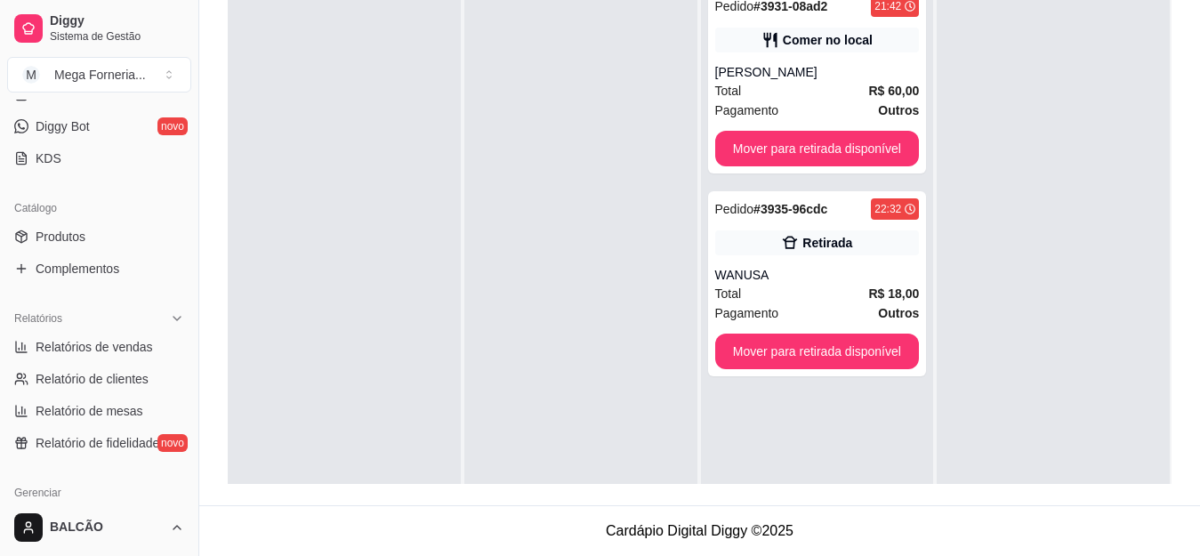
scroll to position [445, 0]
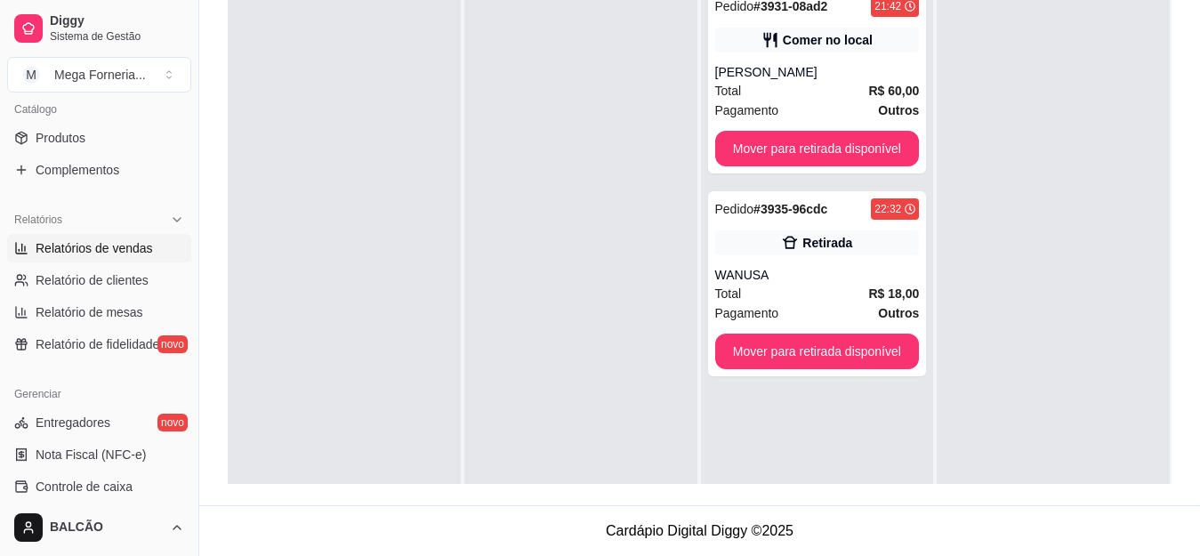
click at [107, 247] on span "Relatórios de vendas" at bounding box center [94, 248] width 117 height 18
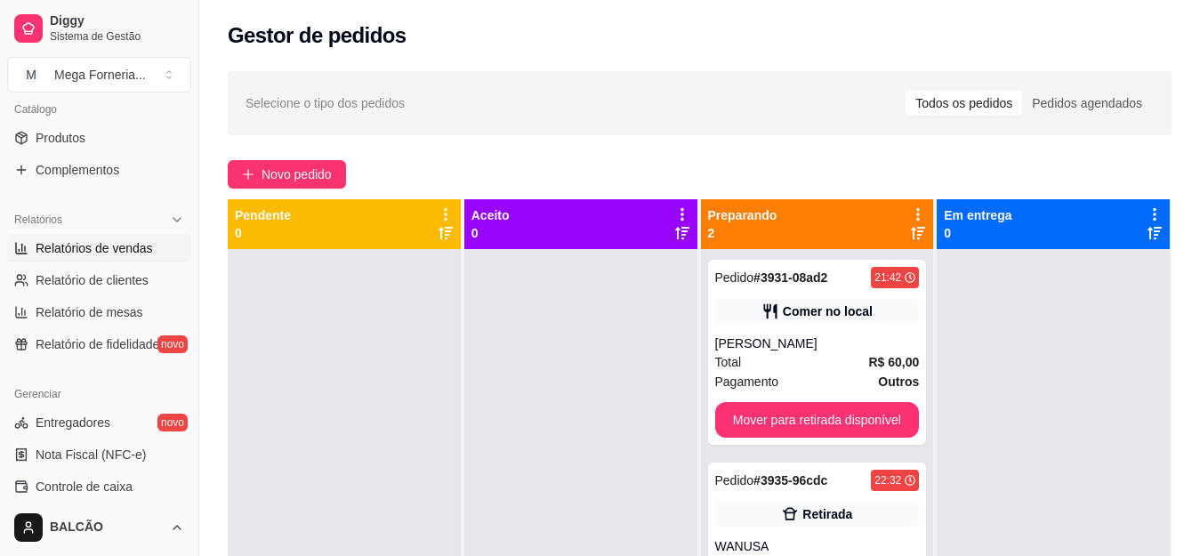
select select "ALL"
select select "0"
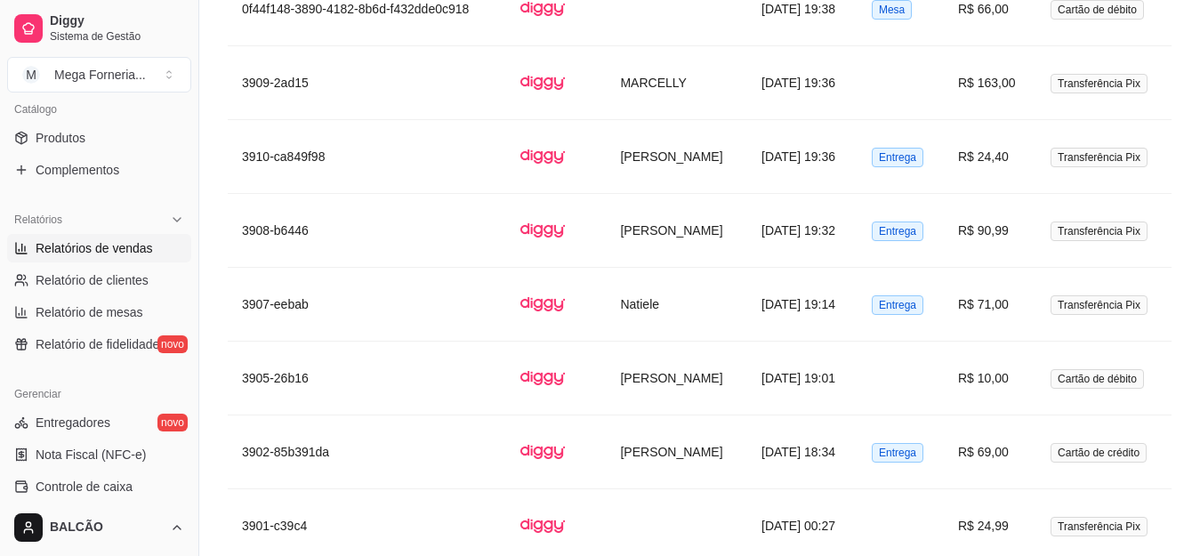
scroll to position [3734, 0]
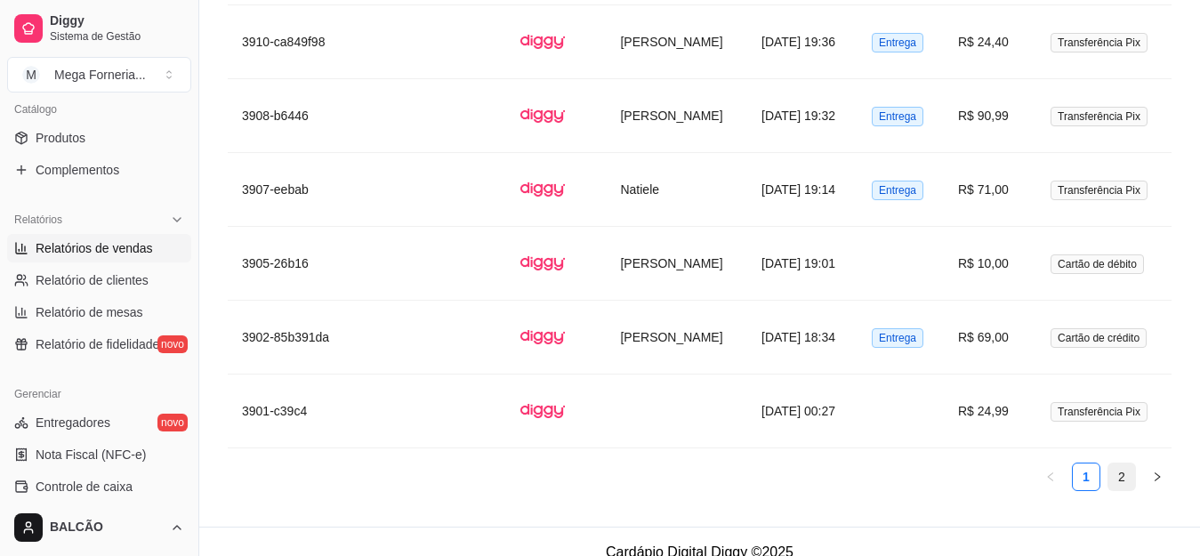
click at [1127, 464] on link "2" at bounding box center [1121, 476] width 27 height 27
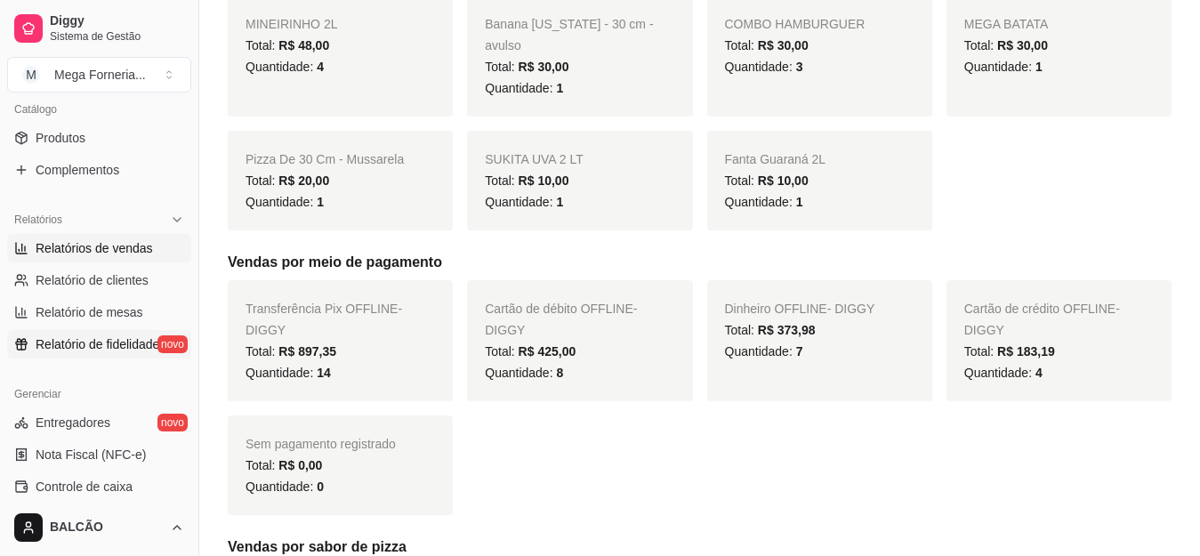
scroll to position [0, 0]
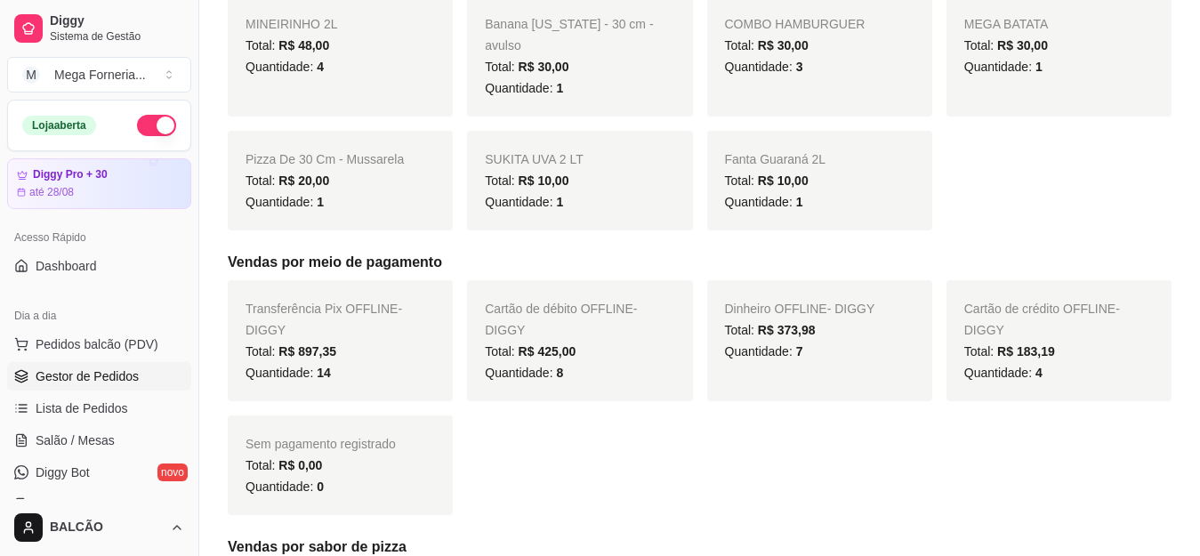
click at [76, 376] on span "Gestor de Pedidos" at bounding box center [87, 376] width 103 height 18
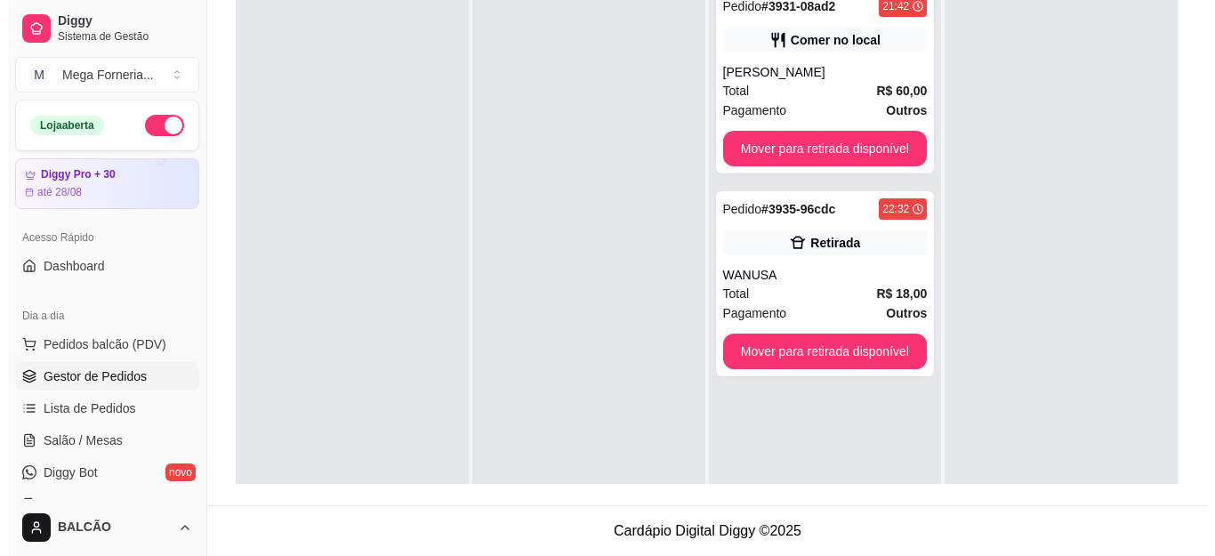
scroll to position [182, 0]
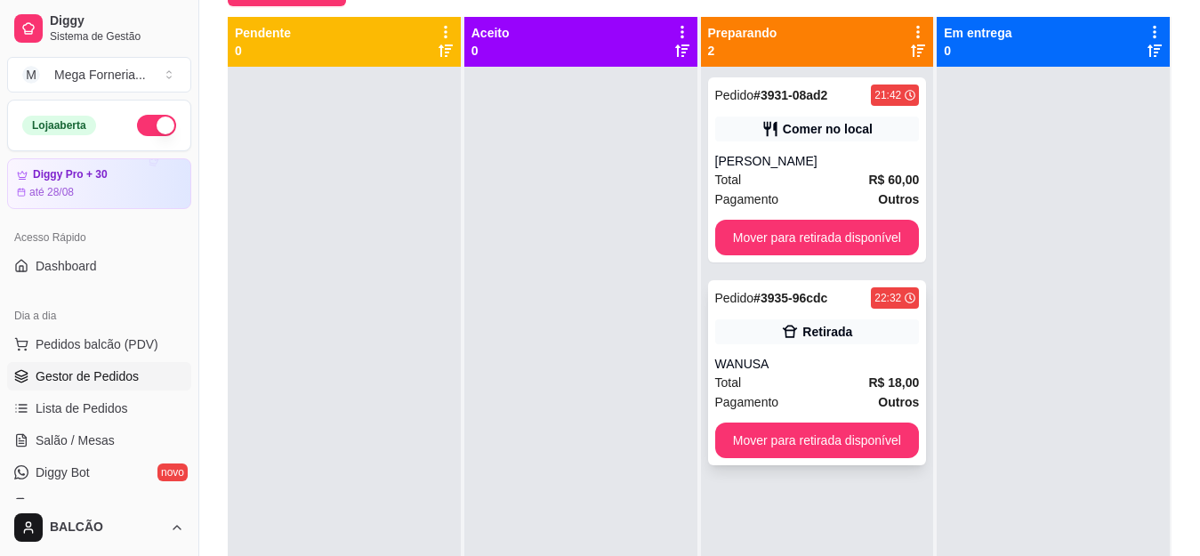
click at [781, 352] on div "Pedido # 3935-96cdc 22:32 Retirada WANUSA Total R$ 18,00 Pagamento Outros Mover…" at bounding box center [817, 372] width 219 height 185
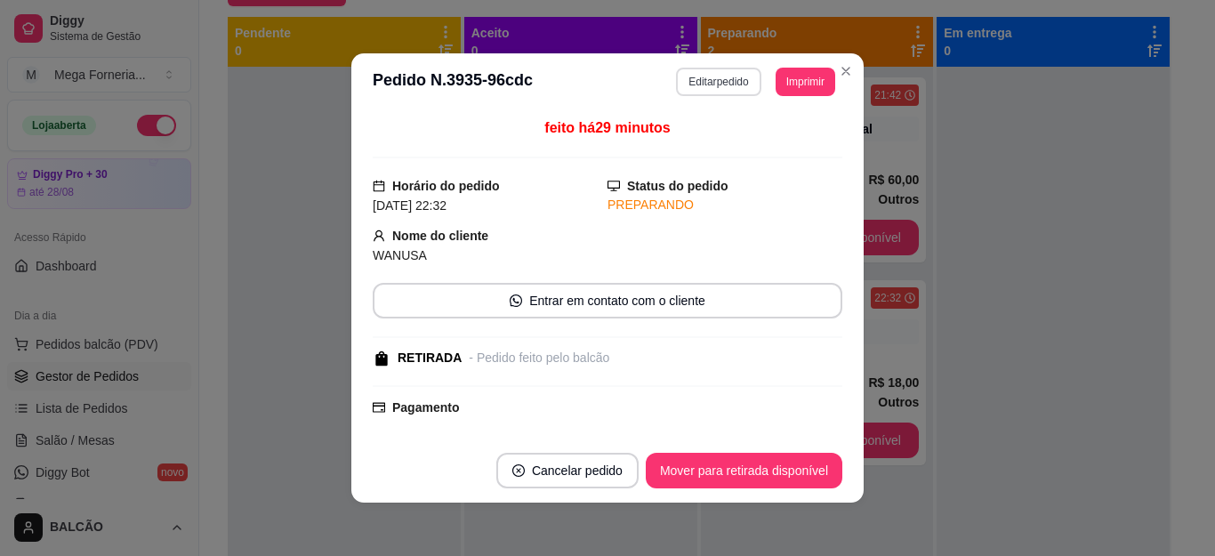
click at [691, 77] on button "Editar pedido" at bounding box center [718, 82] width 84 height 28
click at [886, 502] on button "Continuar" at bounding box center [1004, 507] width 344 height 36
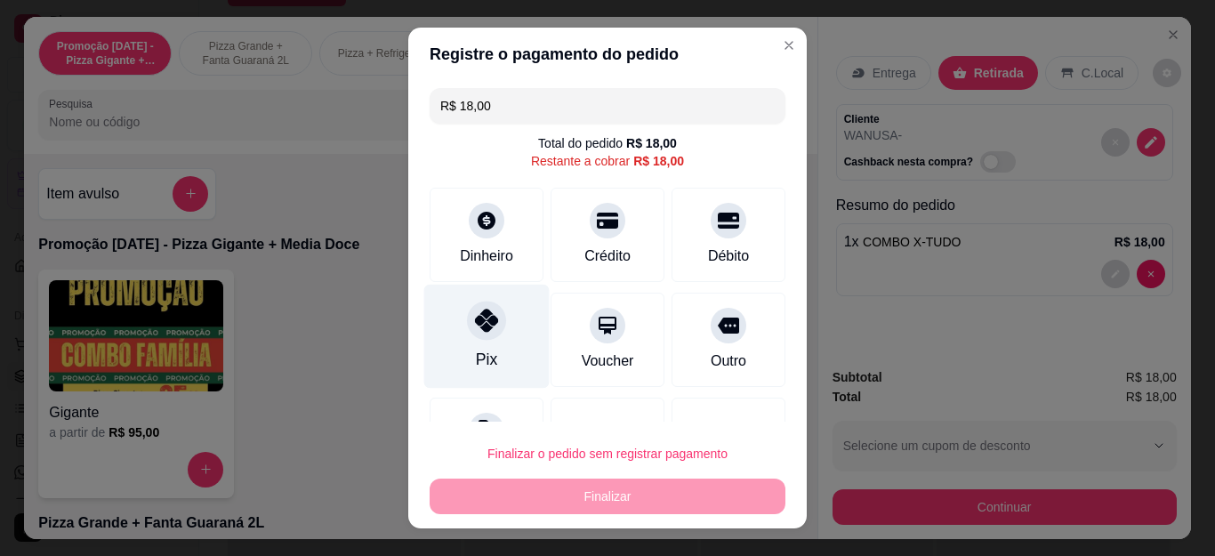
click at [456, 336] on div "Pix" at bounding box center [486, 337] width 125 height 104
type input "R$ 0,00"
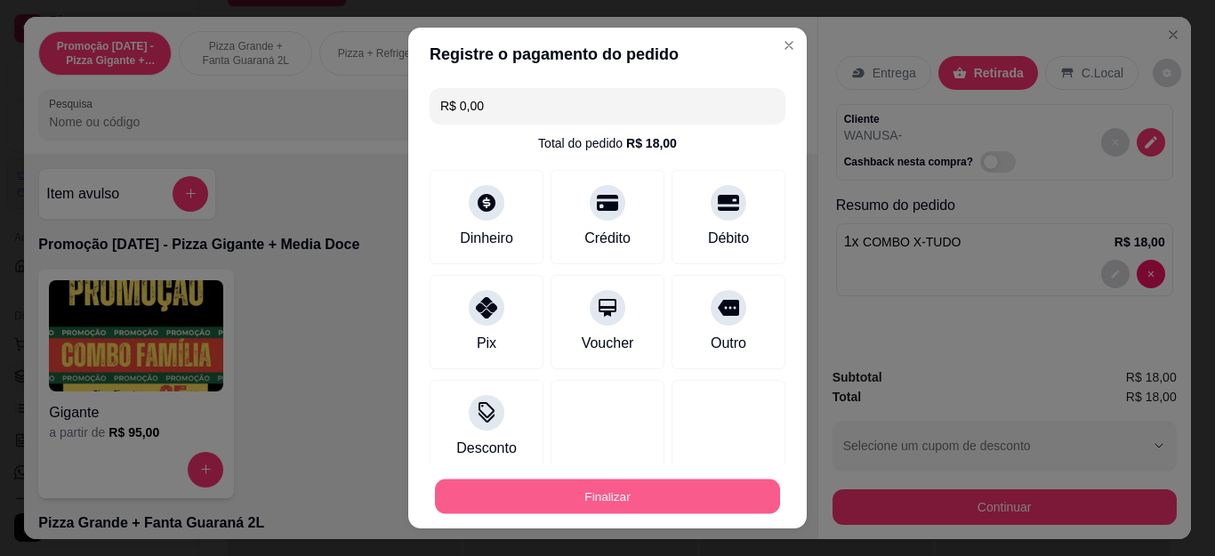
click at [594, 507] on button "Finalizar" at bounding box center [607, 495] width 345 height 35
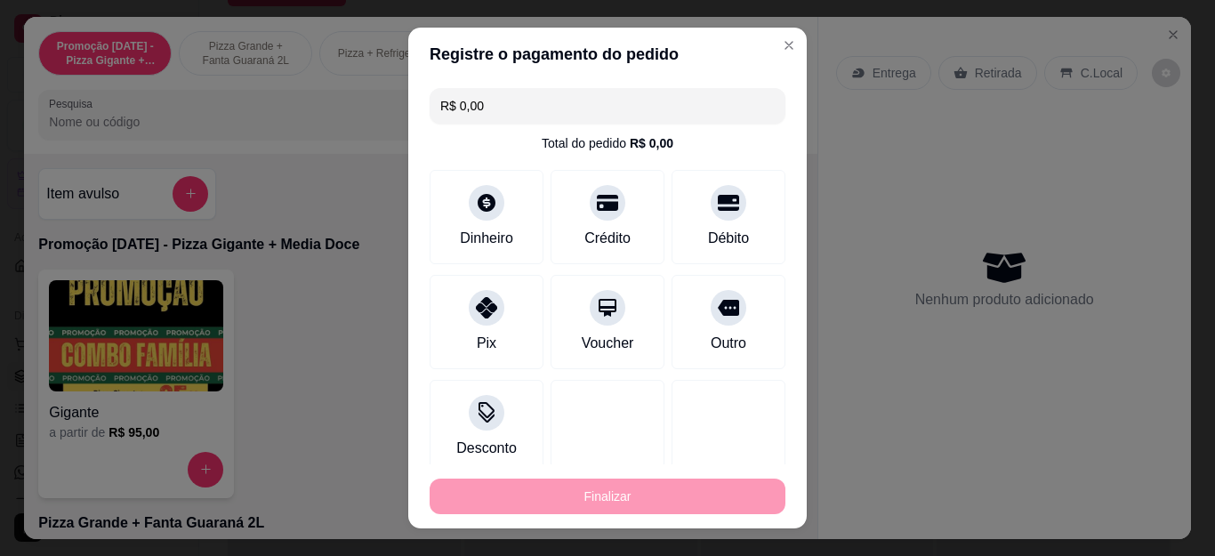
type input "0"
type input "-R$ 18,00"
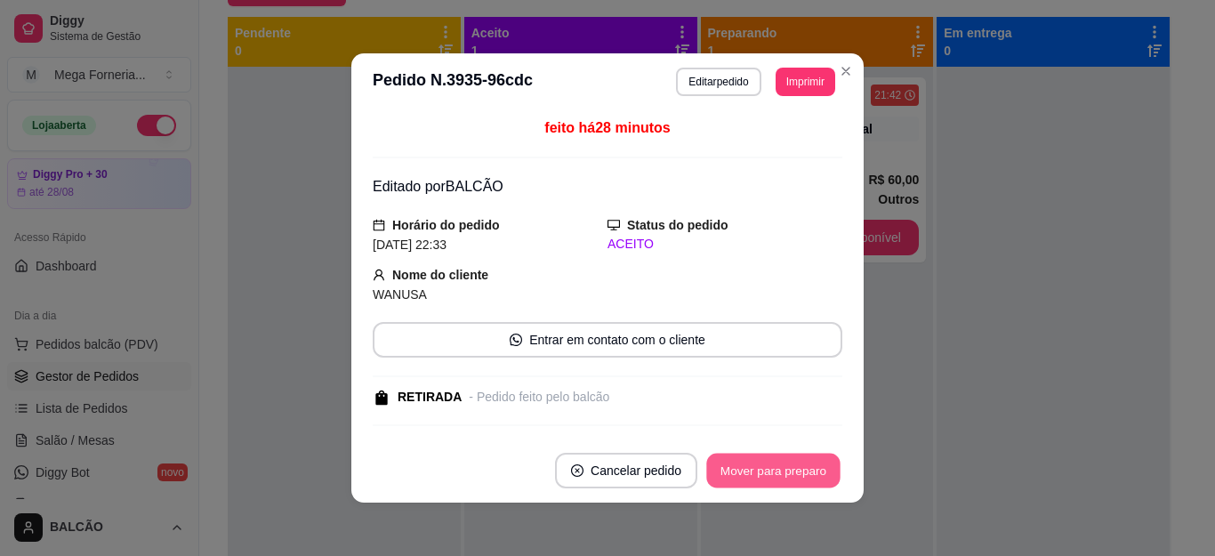
click at [795, 462] on button "Mover para preparo" at bounding box center [772, 471] width 133 height 35
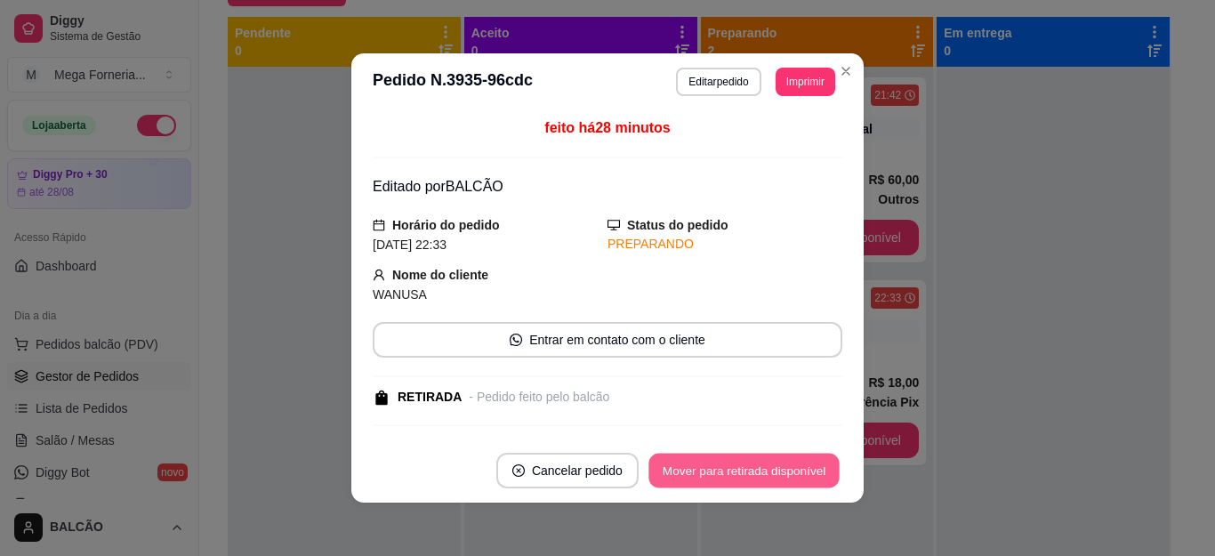
click at [817, 462] on button "Mover para retirada disponível" at bounding box center [743, 471] width 190 height 35
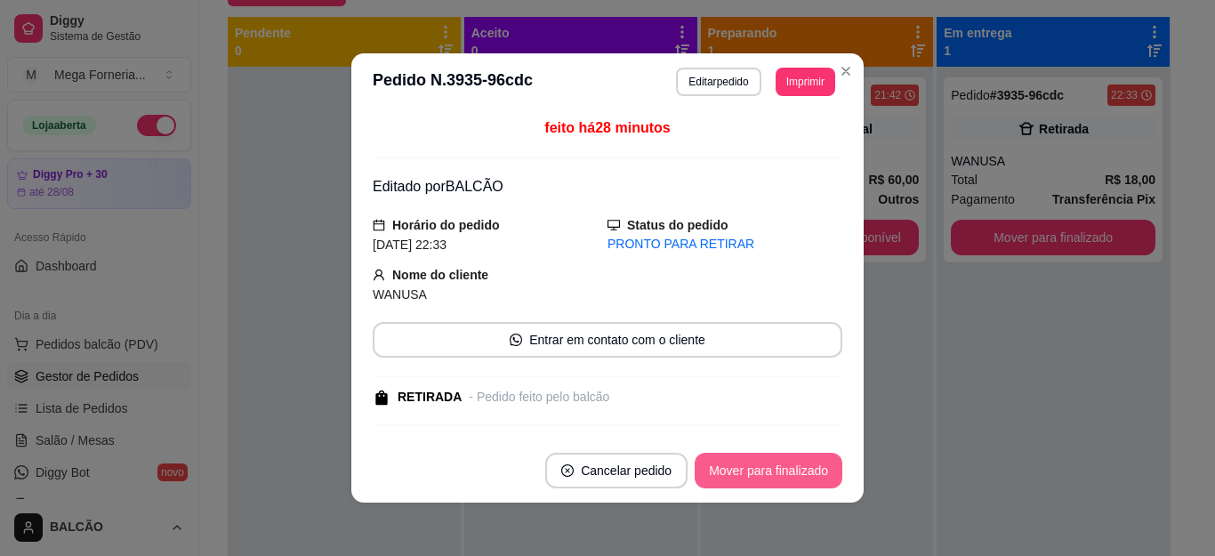
click at [817, 462] on button "Mover para finalizado" at bounding box center [769, 471] width 148 height 36
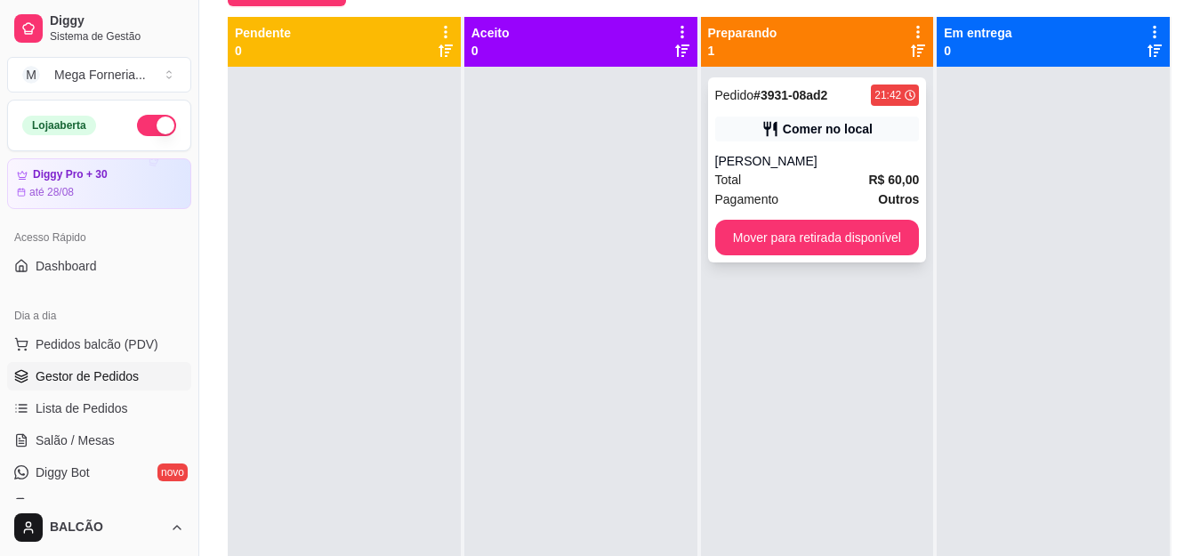
click at [851, 141] on div "Comer no local" at bounding box center [817, 128] width 205 height 25
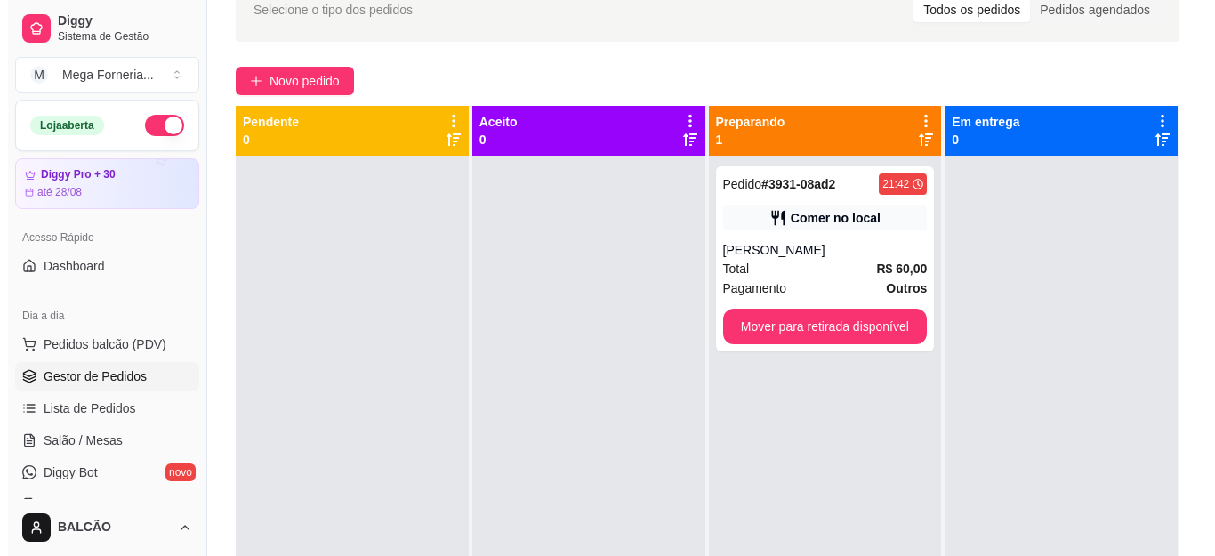
scroll to position [4, 0]
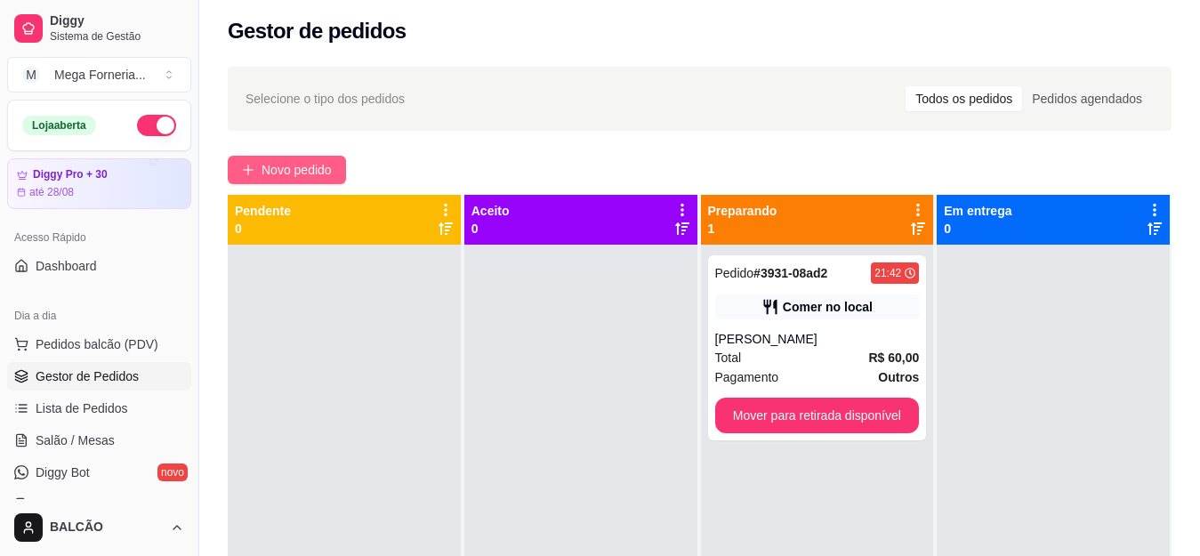
click at [319, 166] on span "Novo pedido" at bounding box center [296, 170] width 70 height 20
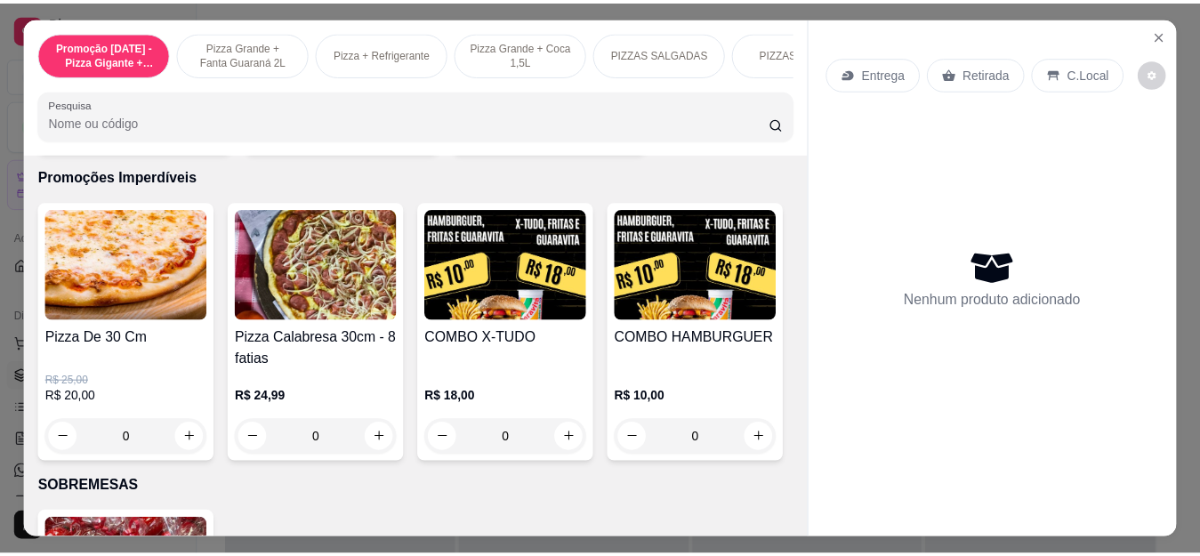
scroll to position [1779, 0]
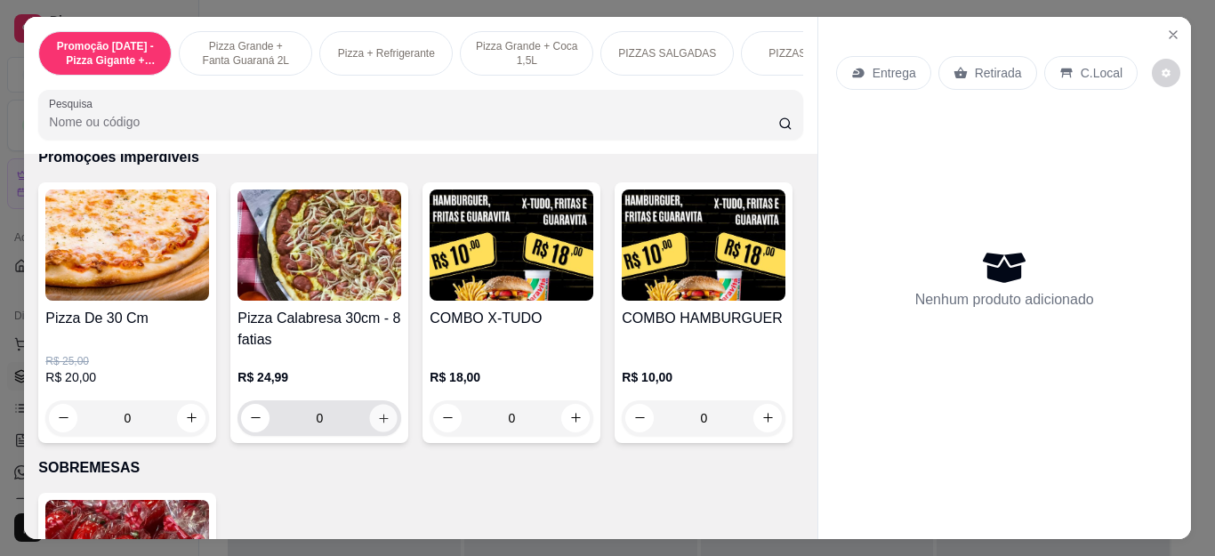
click at [383, 425] on button "increase-product-quantity" at bounding box center [384, 418] width 28 height 28
type input "1"
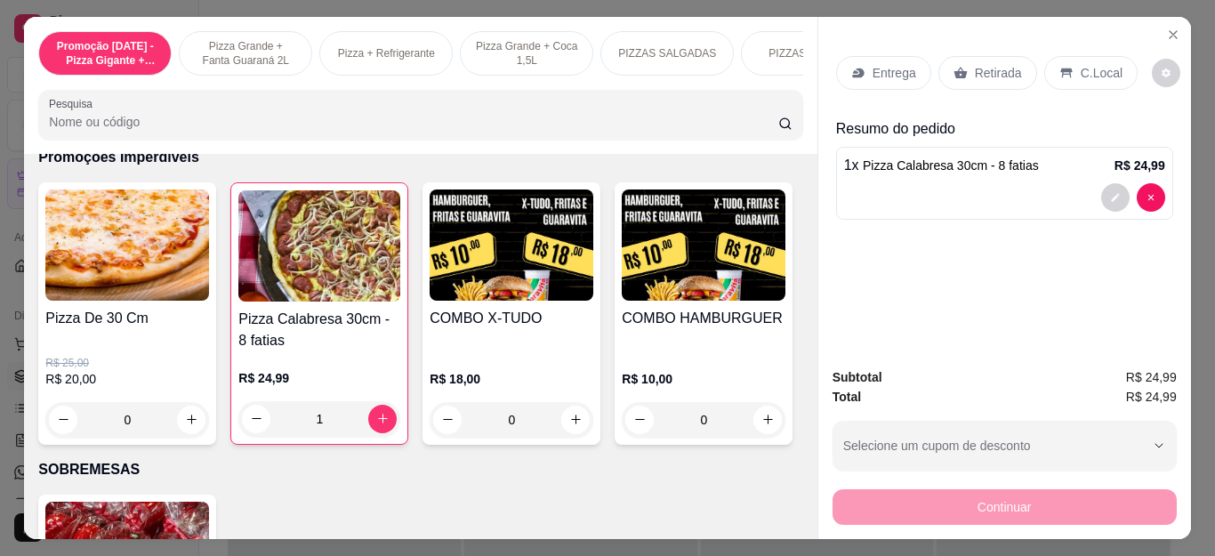
click at [981, 56] on div "Retirada" at bounding box center [987, 73] width 99 height 34
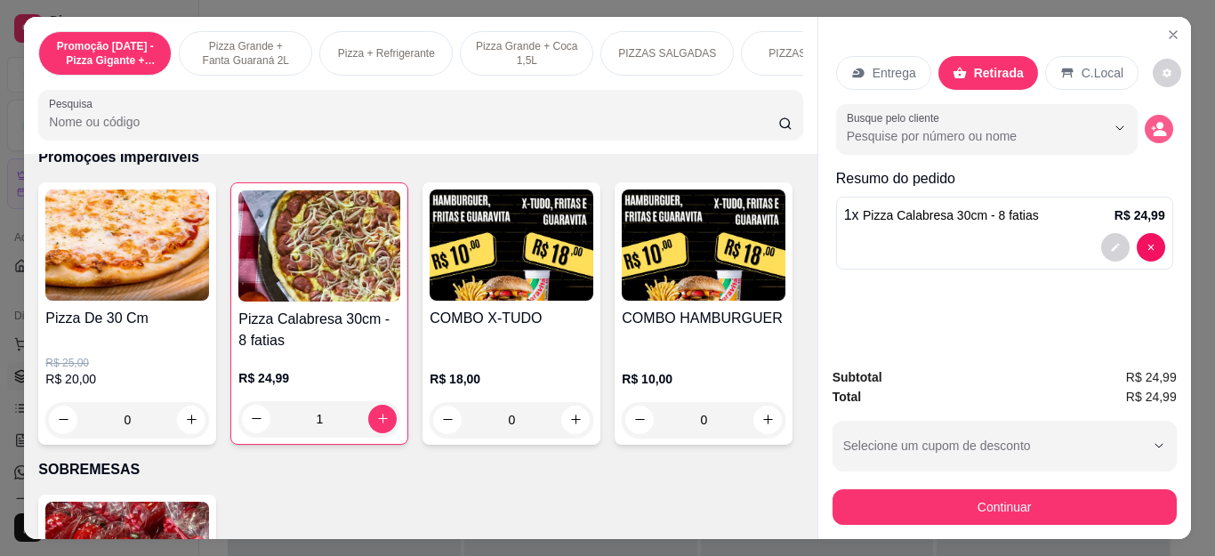
click at [1152, 130] on icon "decrease-product-quantity" at bounding box center [1158, 133] width 13 height 6
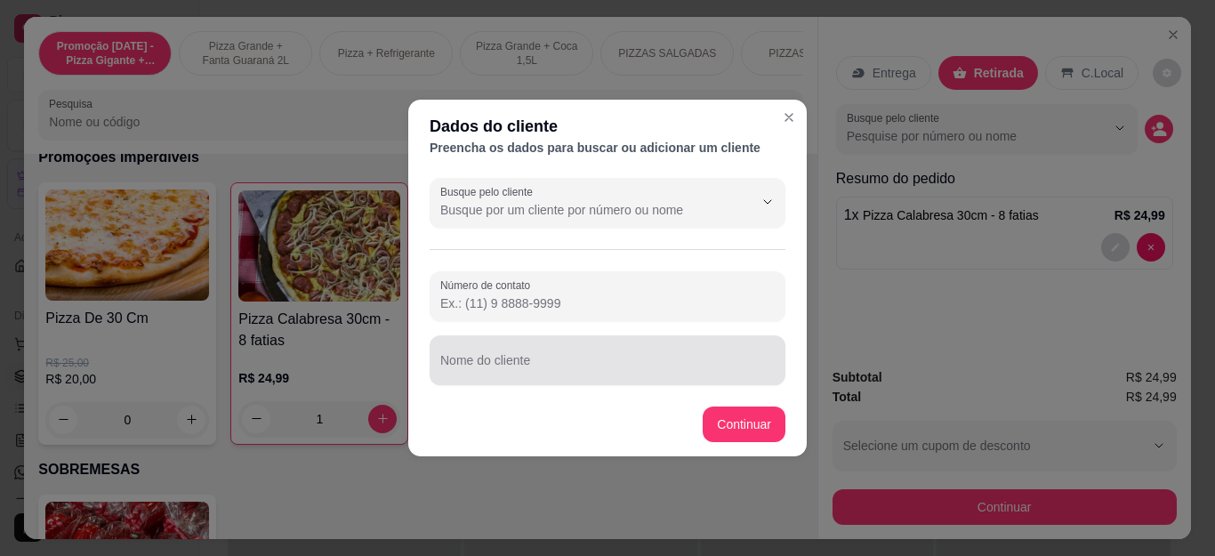
click at [586, 363] on input "Nome do cliente" at bounding box center [607, 367] width 334 height 18
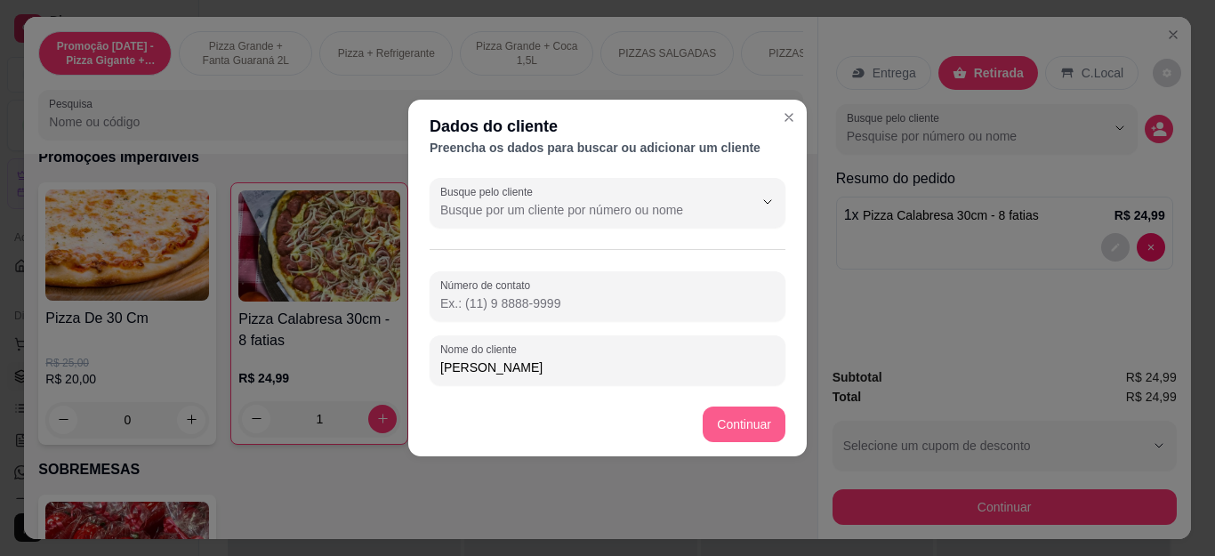
type input "[PERSON_NAME]"
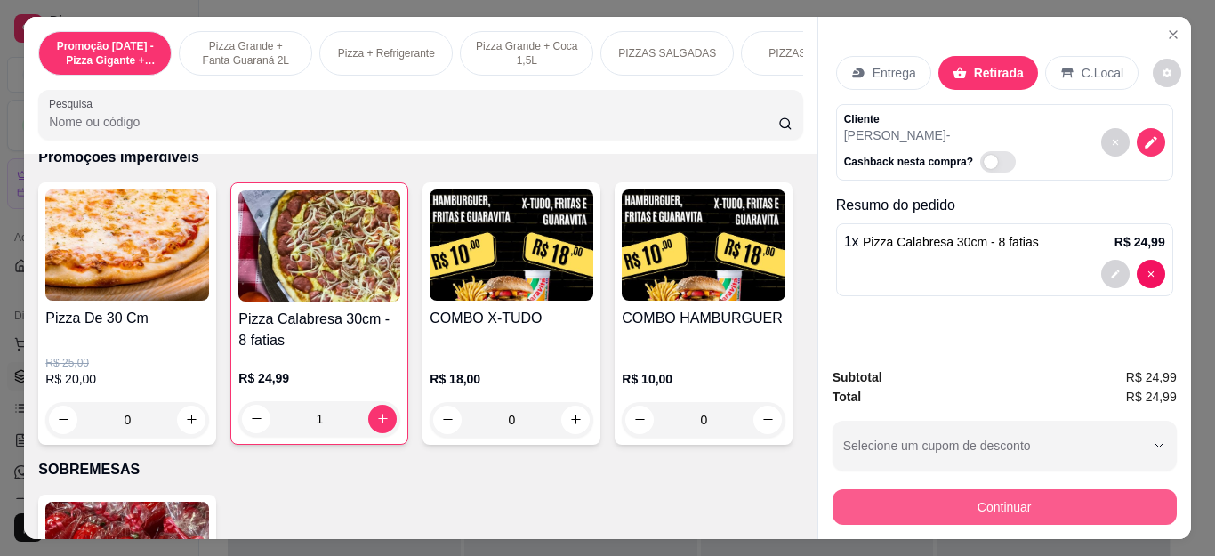
click at [960, 501] on button "Continuar" at bounding box center [1004, 507] width 344 height 36
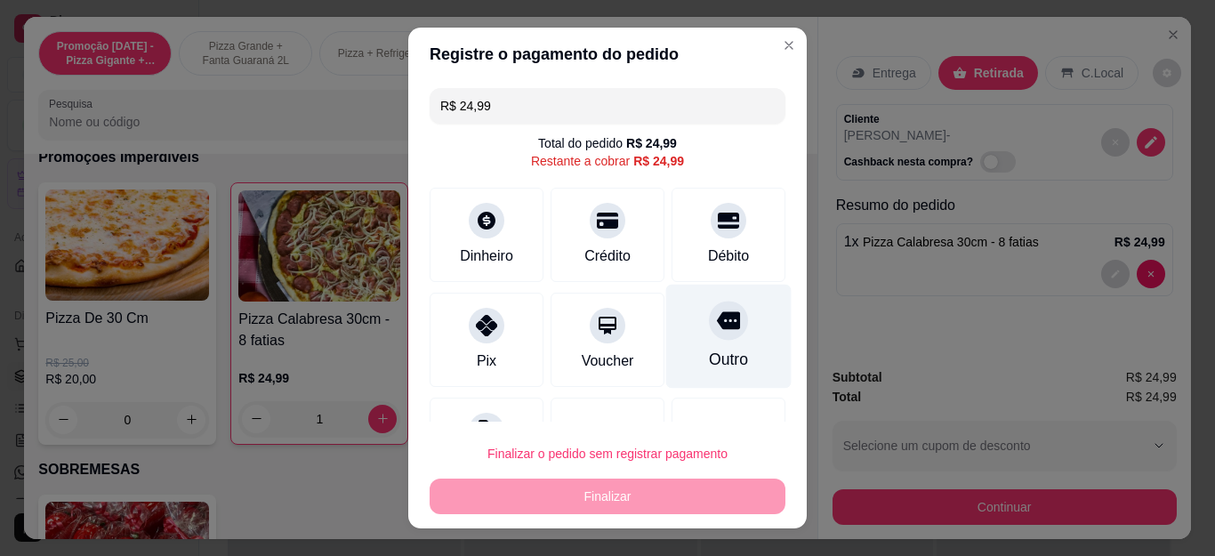
click at [717, 330] on icon at bounding box center [728, 320] width 23 height 23
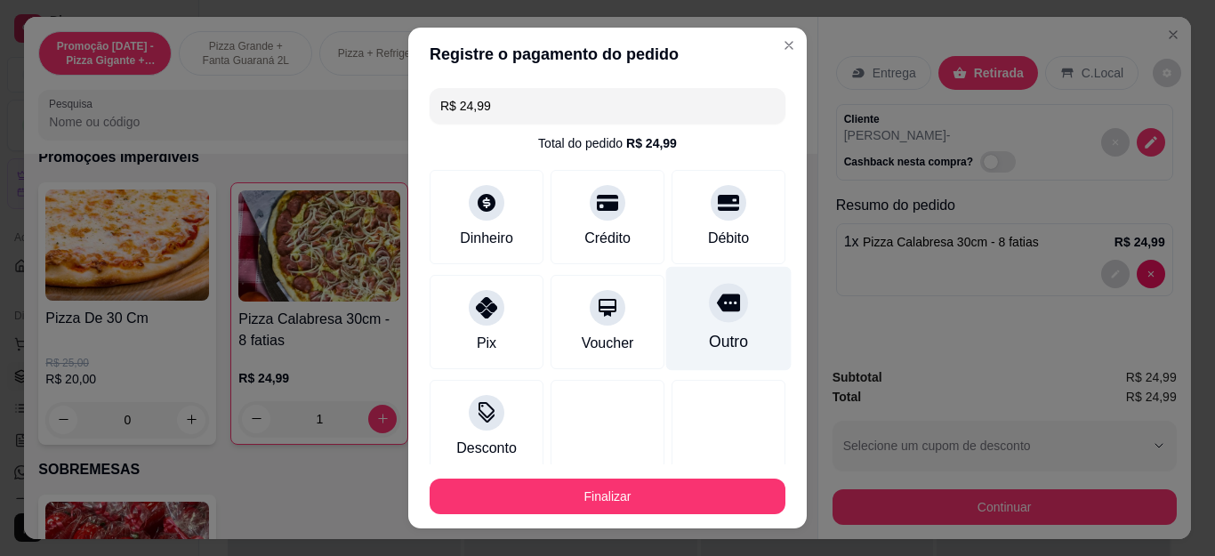
type input "R$ 0,00"
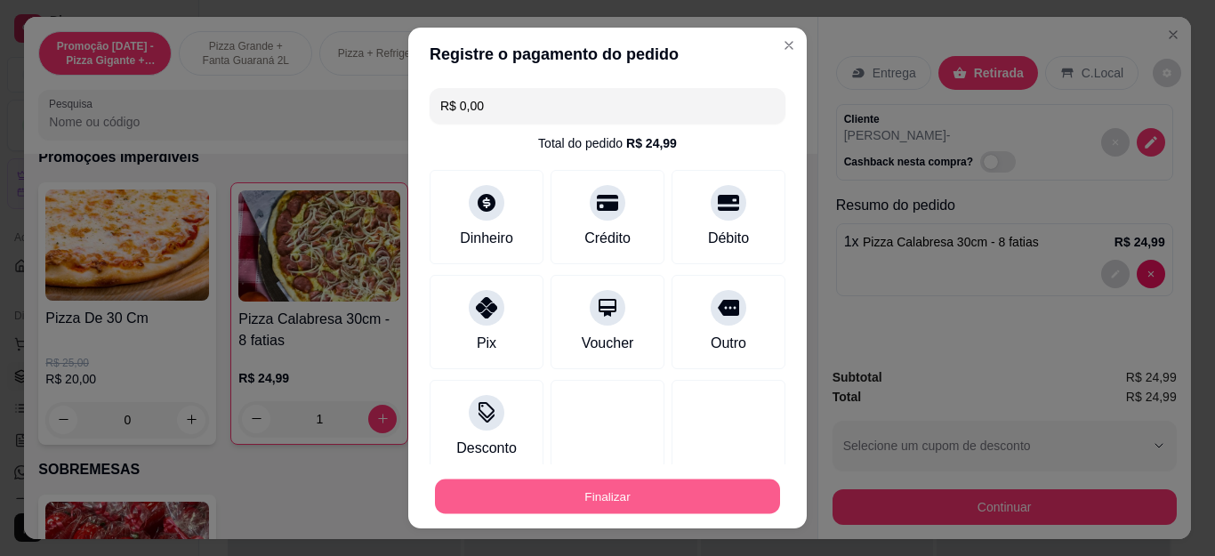
click at [641, 507] on button "Finalizar" at bounding box center [607, 495] width 345 height 35
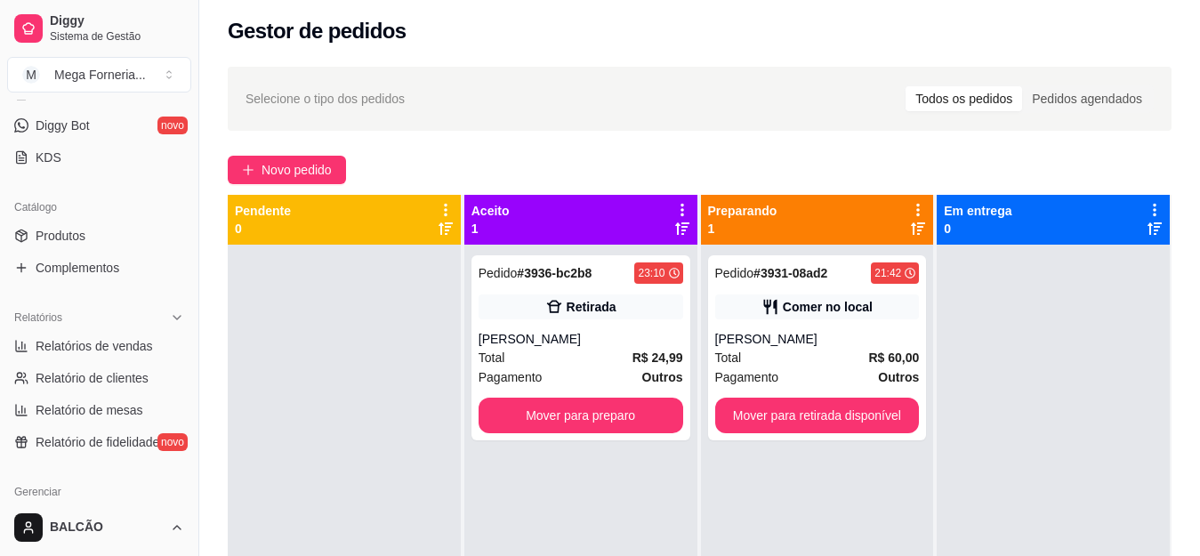
scroll to position [445, 0]
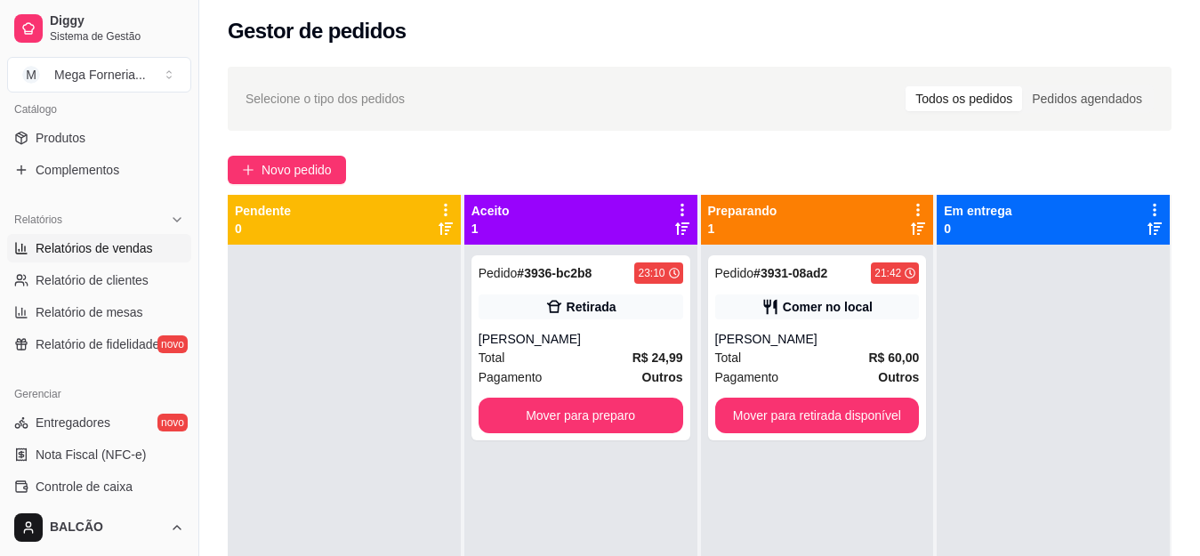
click at [105, 251] on span "Relatórios de vendas" at bounding box center [94, 248] width 117 height 18
select select "ALL"
select select "0"
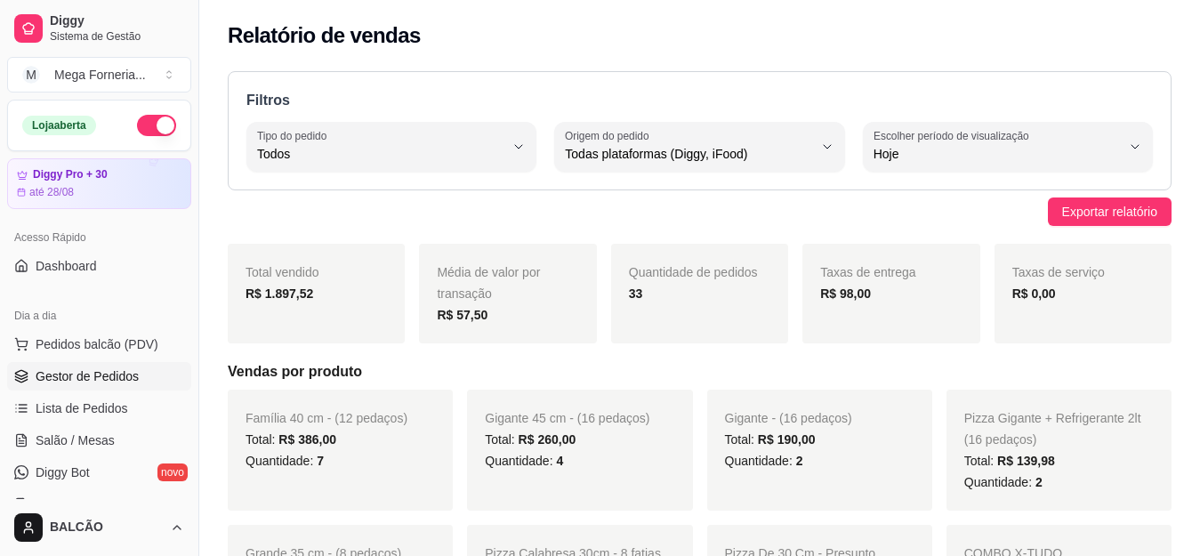
click at [100, 363] on link "Gestor de Pedidos" at bounding box center [99, 376] width 184 height 28
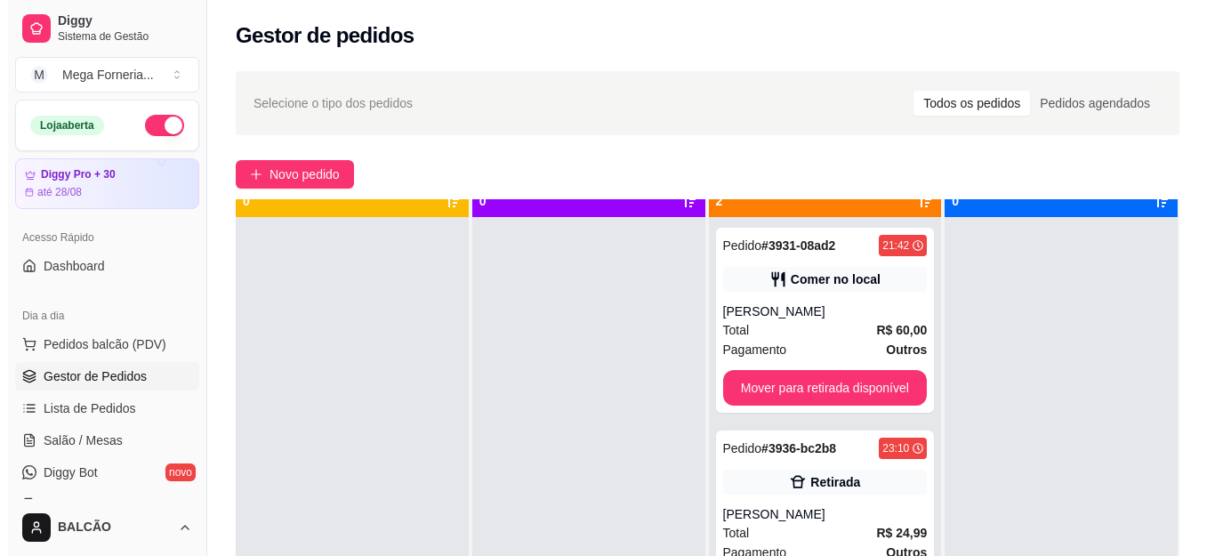
scroll to position [50, 0]
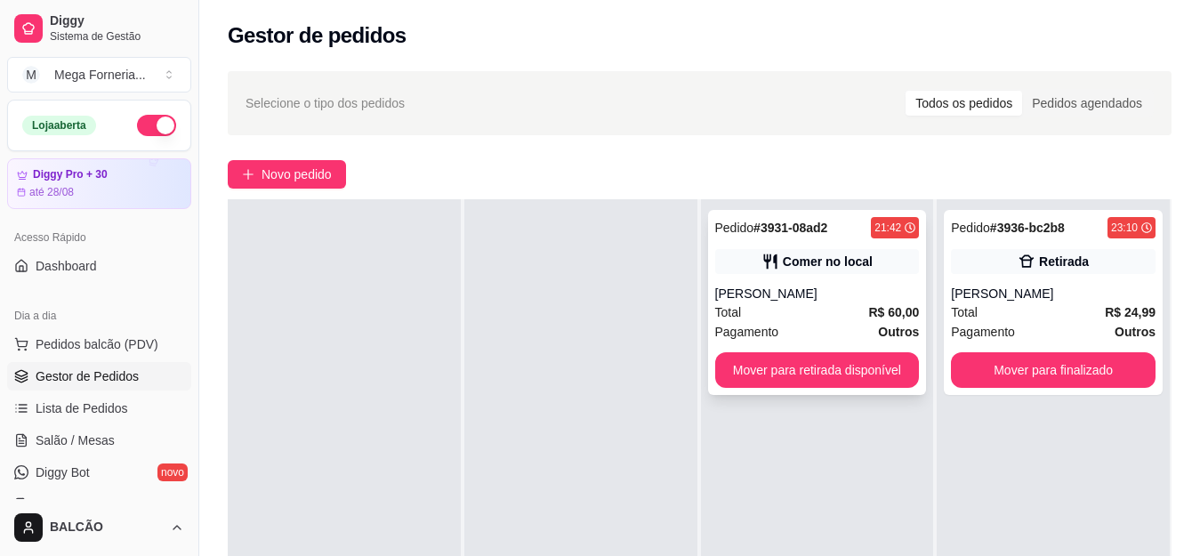
click at [754, 278] on div "Pedido # 3931-08ad2 21:42 Comer no local BRENDA Total R$ 60,00 Pagamento Outros…" at bounding box center [817, 302] width 219 height 185
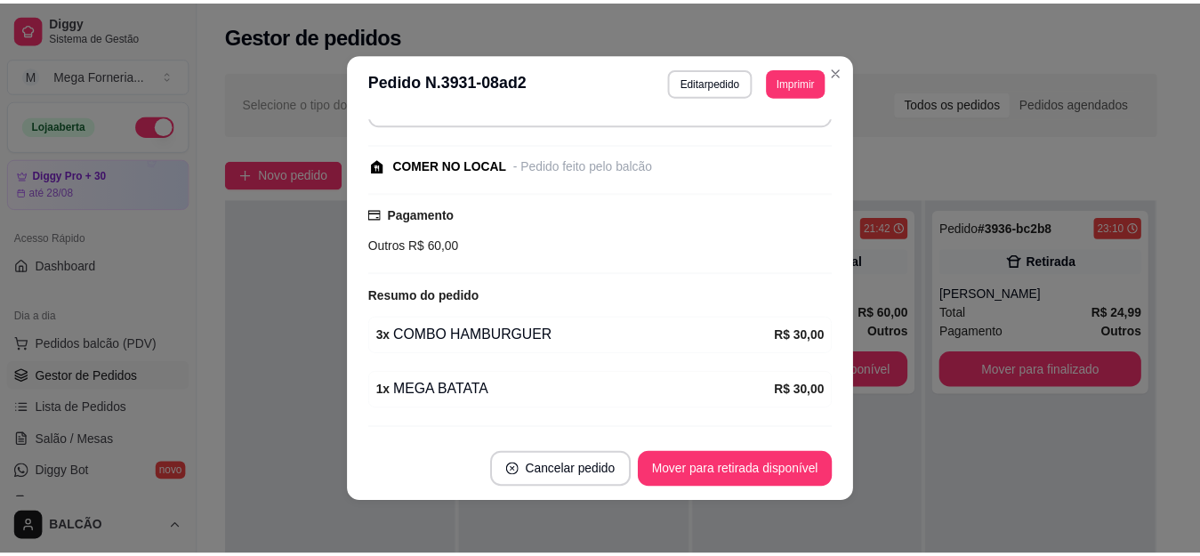
scroll to position [279, 0]
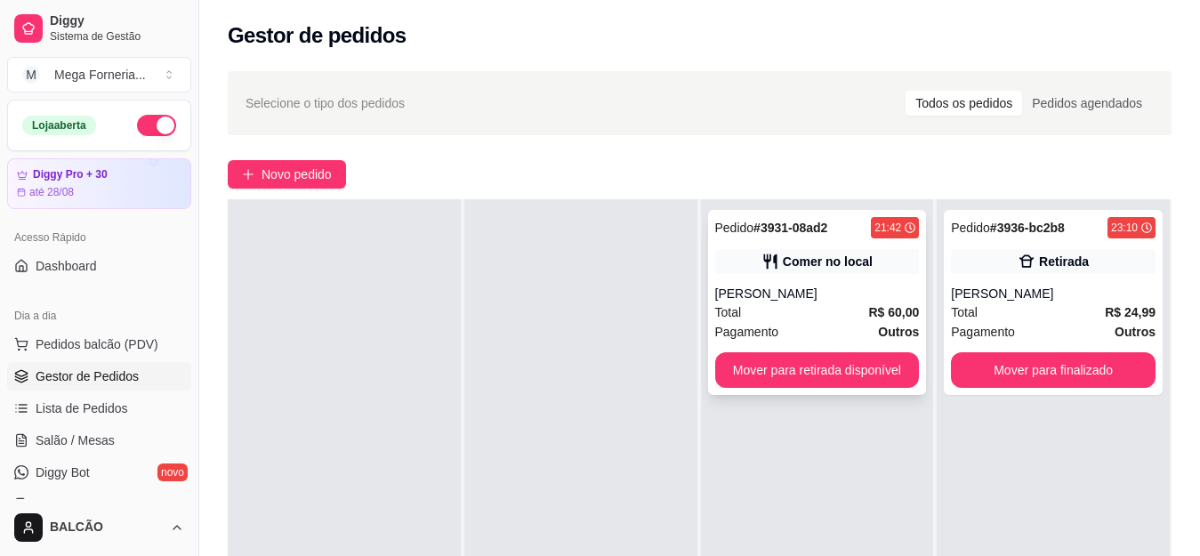
click at [813, 279] on div "Pedido # 3931-08ad2 21:42 Comer no local BRENDA Total R$ 60,00 Pagamento Outros…" at bounding box center [817, 302] width 219 height 185
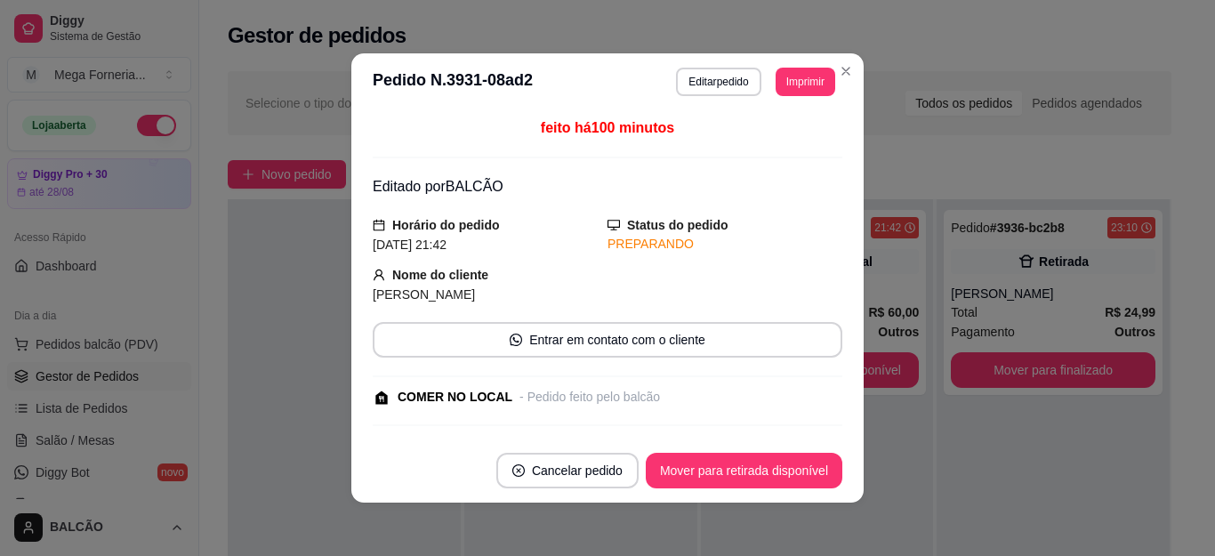
click at [762, 73] on div "**********" at bounding box center [755, 82] width 159 height 28
click at [735, 84] on button "Editar pedido" at bounding box center [718, 82] width 84 height 28
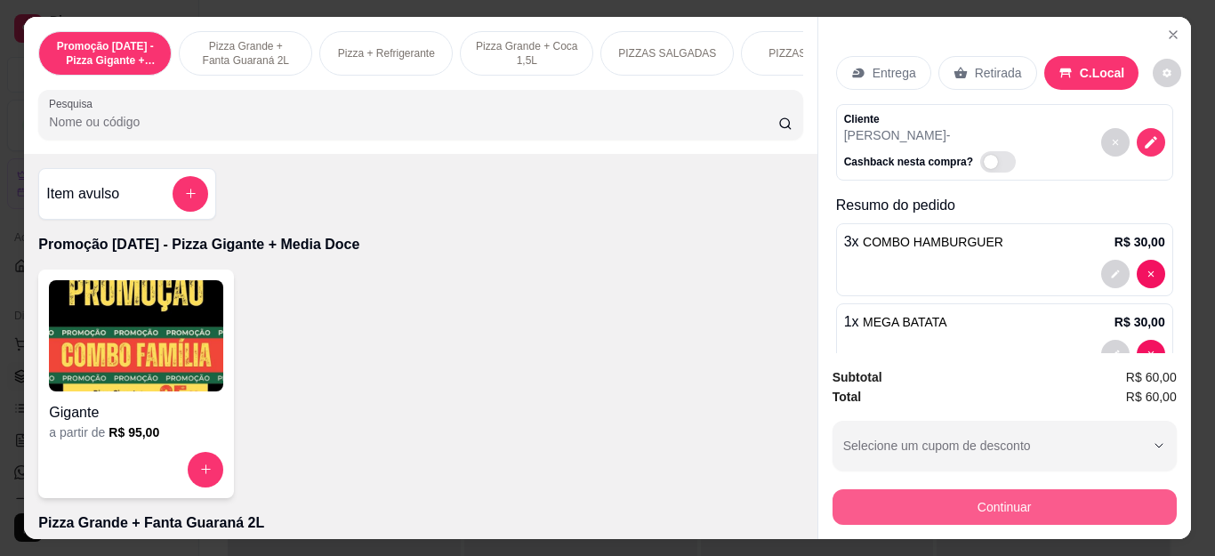
click at [1023, 489] on button "Continuar" at bounding box center [1004, 507] width 344 height 36
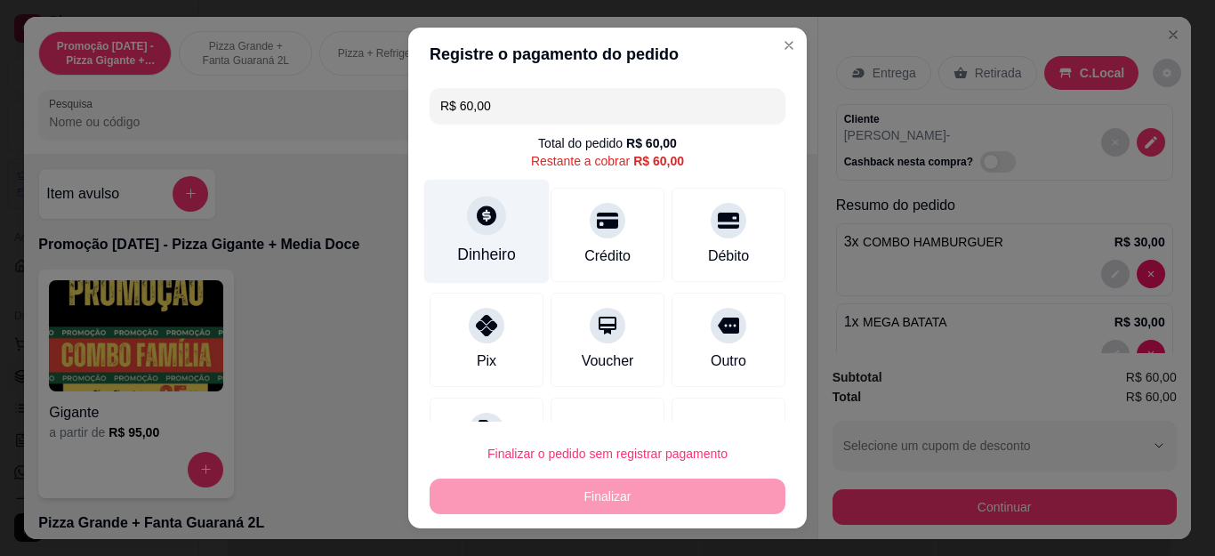
click at [485, 213] on icon at bounding box center [486, 215] width 23 height 23
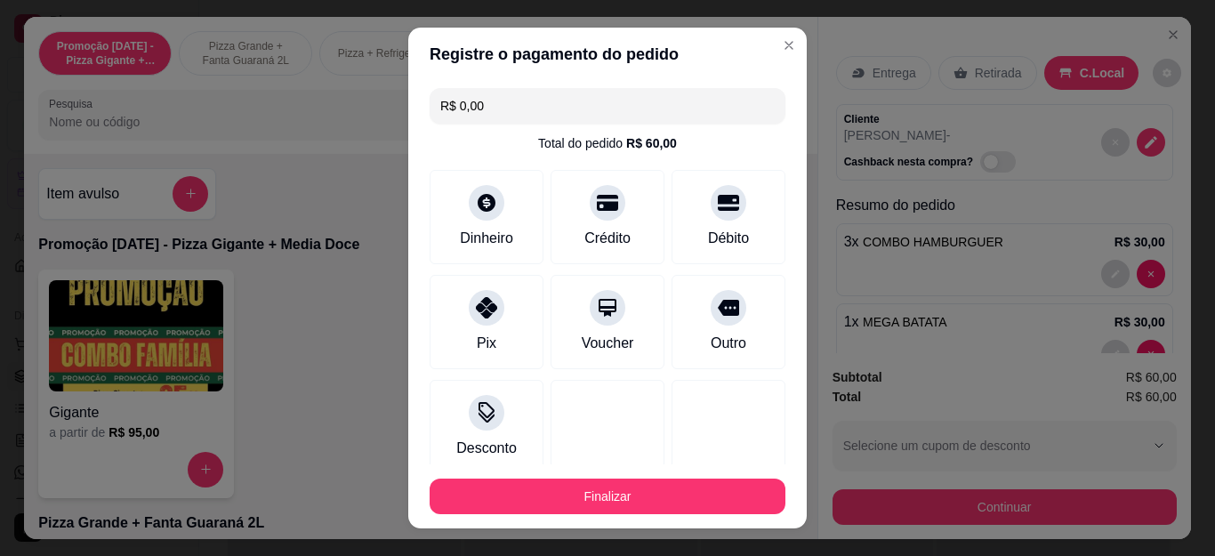
type input "R$ 0,00"
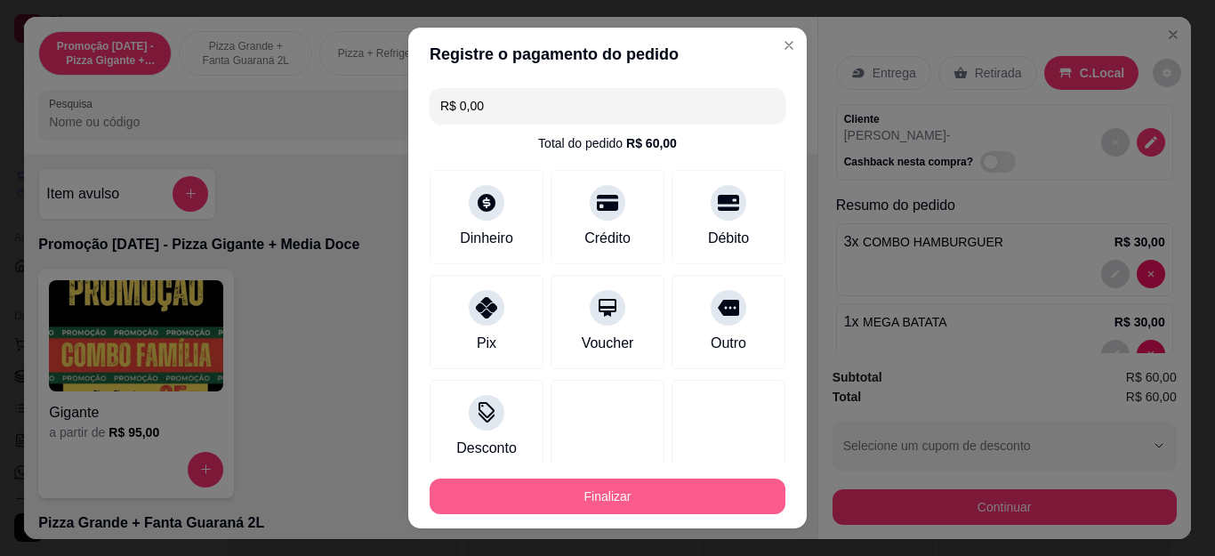
click at [665, 481] on button "Finalizar" at bounding box center [608, 496] width 356 height 36
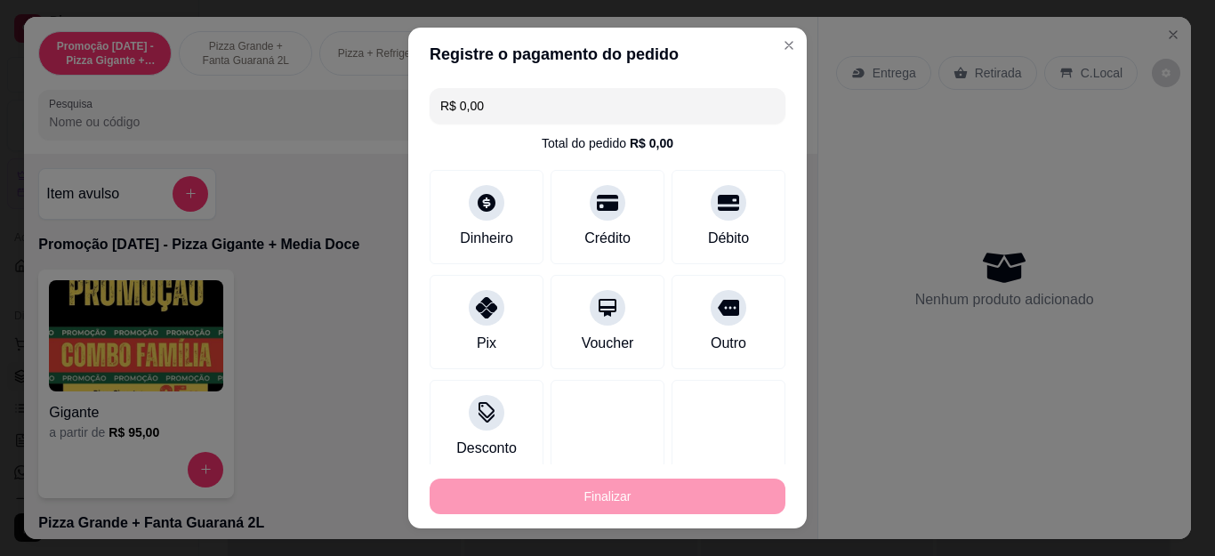
type input "0"
type input "-R$ 60,00"
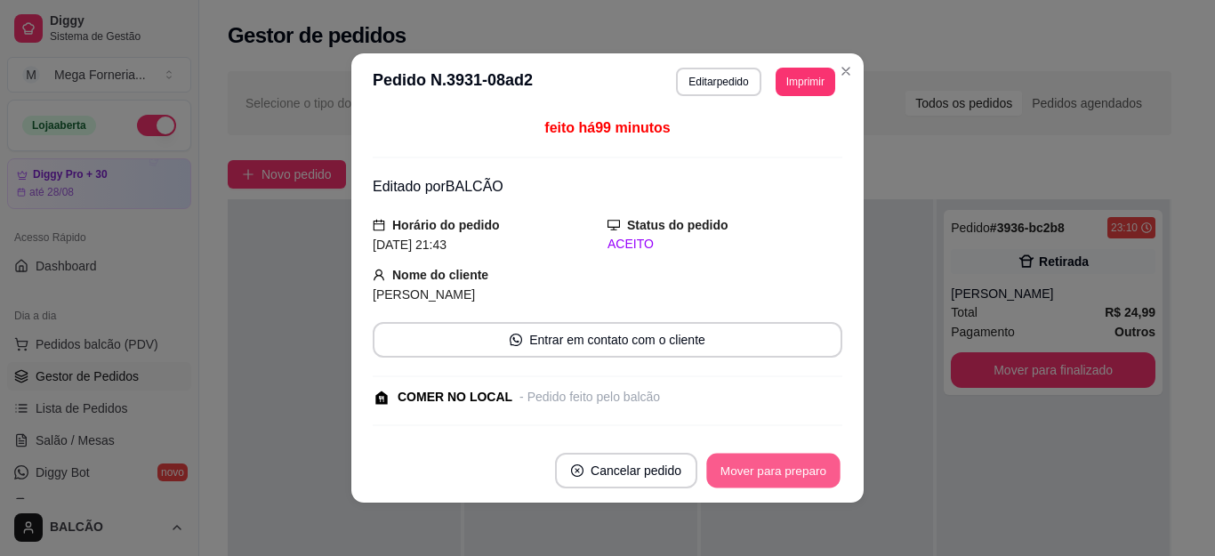
click at [788, 455] on button "Mover para preparo" at bounding box center [772, 471] width 133 height 35
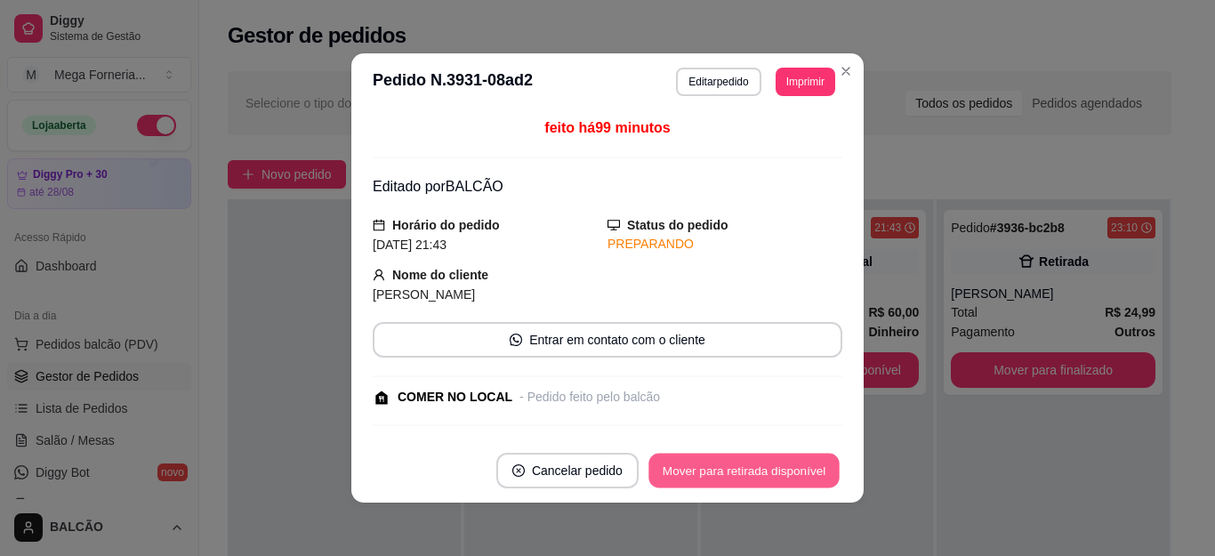
click at [821, 467] on button "Mover para retirada disponível" at bounding box center [743, 471] width 190 height 35
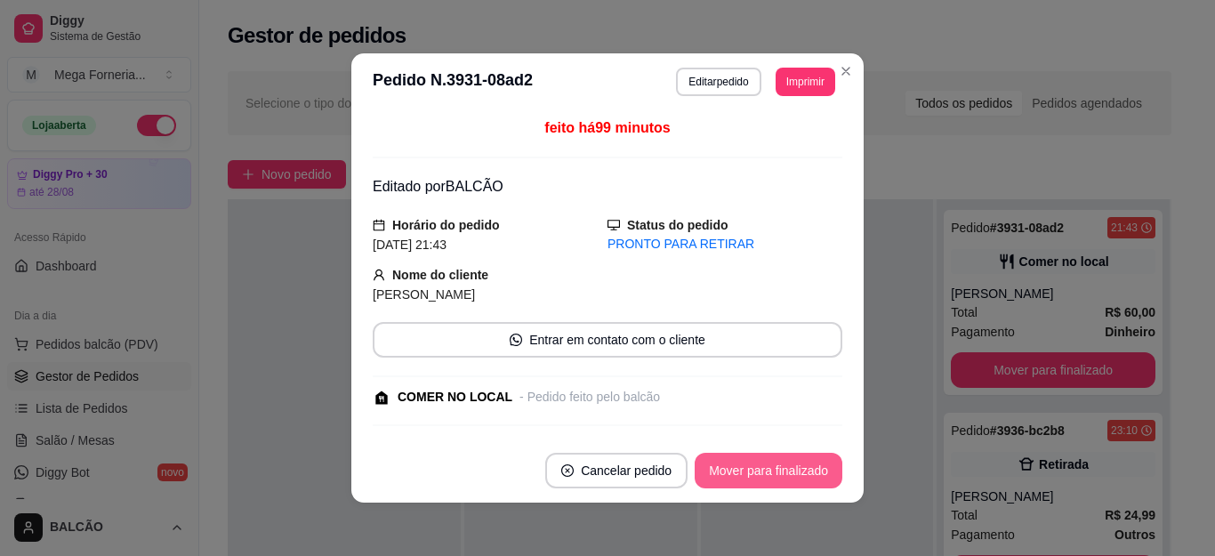
click at [821, 467] on button "Mover para finalizado" at bounding box center [769, 471] width 148 height 36
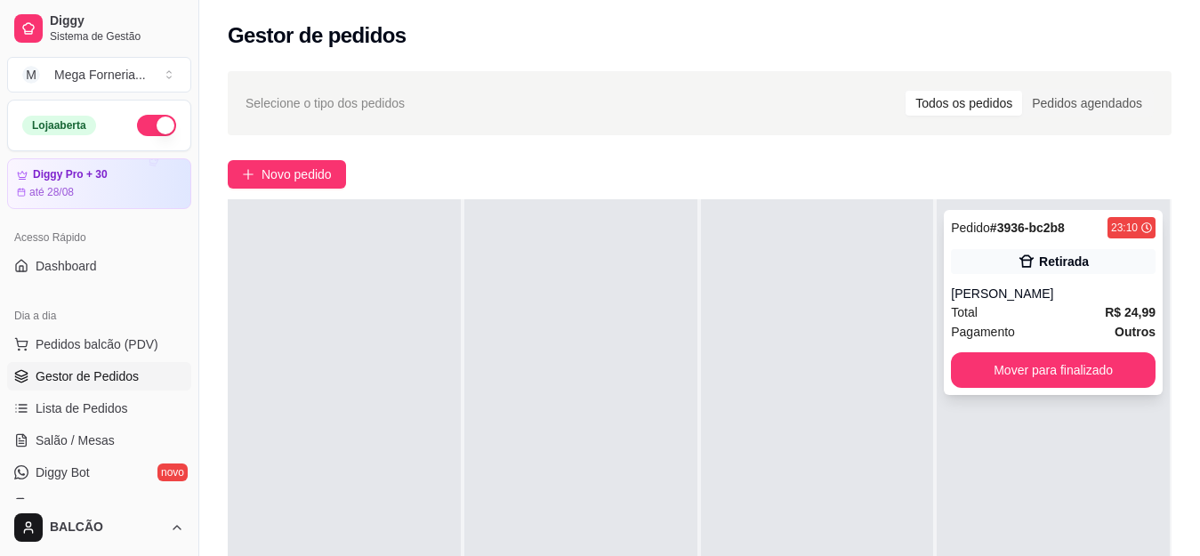
click at [1024, 300] on div "[PERSON_NAME]" at bounding box center [1053, 294] width 205 height 18
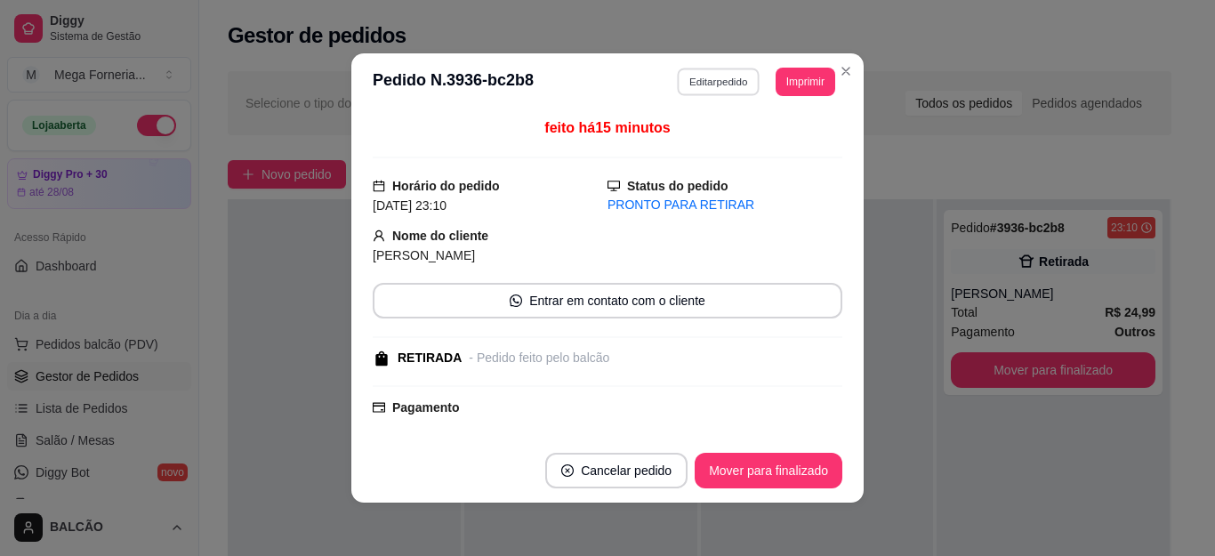
click at [699, 76] on button "Editar pedido" at bounding box center [719, 82] width 83 height 28
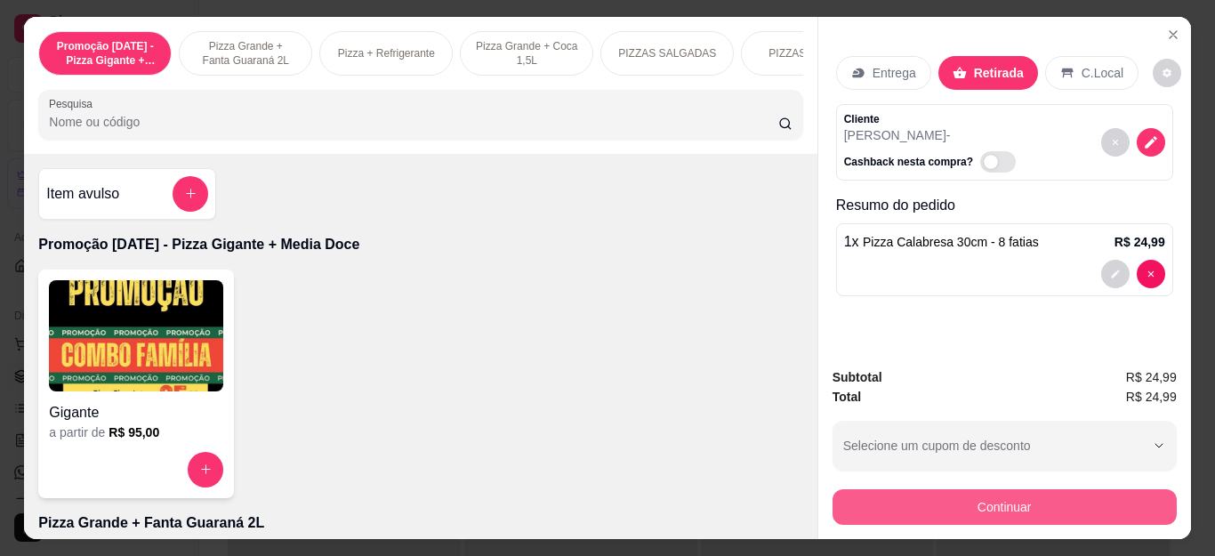
click at [949, 490] on button "Continuar" at bounding box center [1004, 507] width 344 height 36
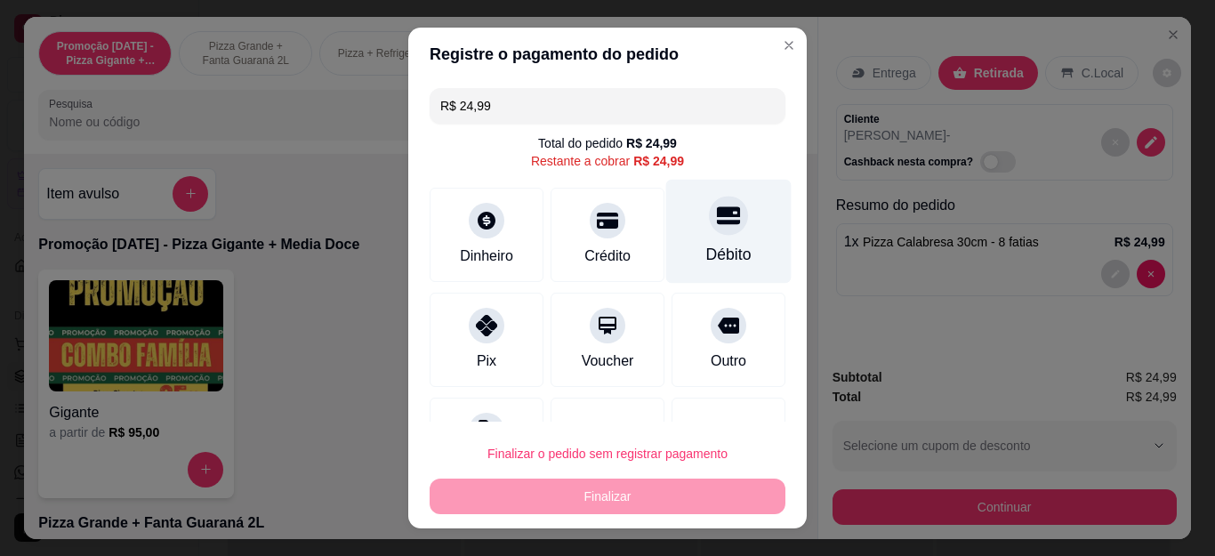
click at [687, 241] on div "Débito" at bounding box center [728, 232] width 125 height 104
type input "R$ 0,00"
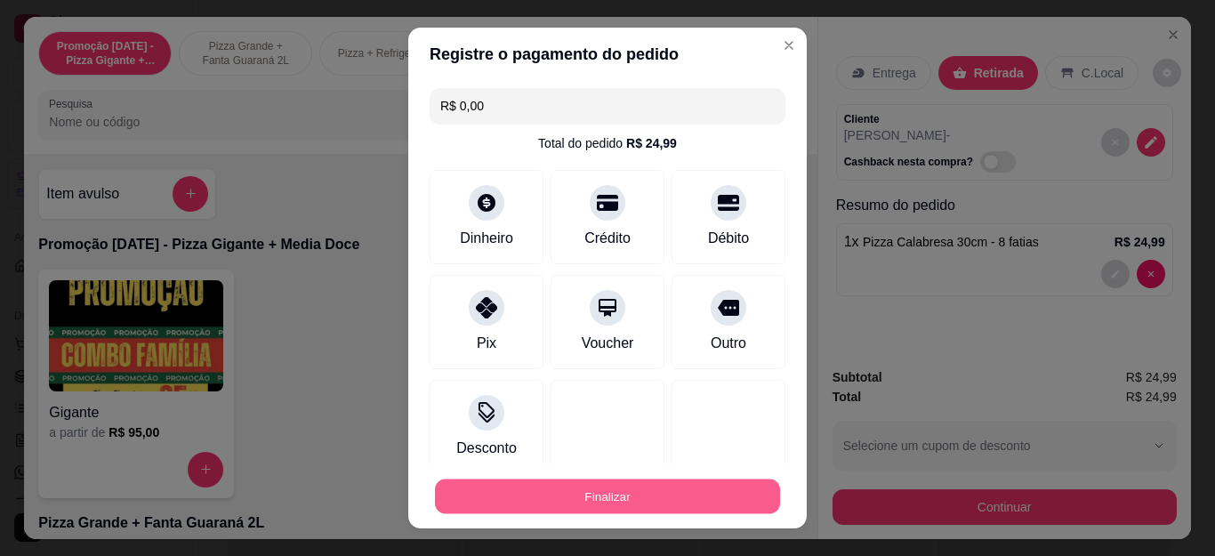
click at [733, 494] on button "Finalizar" at bounding box center [607, 495] width 345 height 35
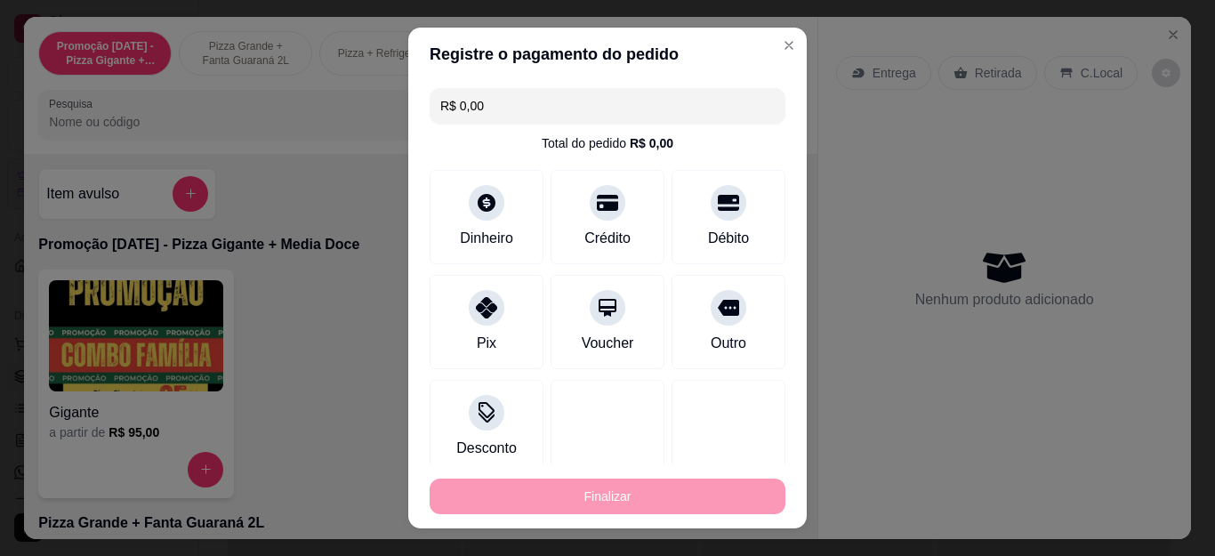
type input "0"
type input "-R$ 24,99"
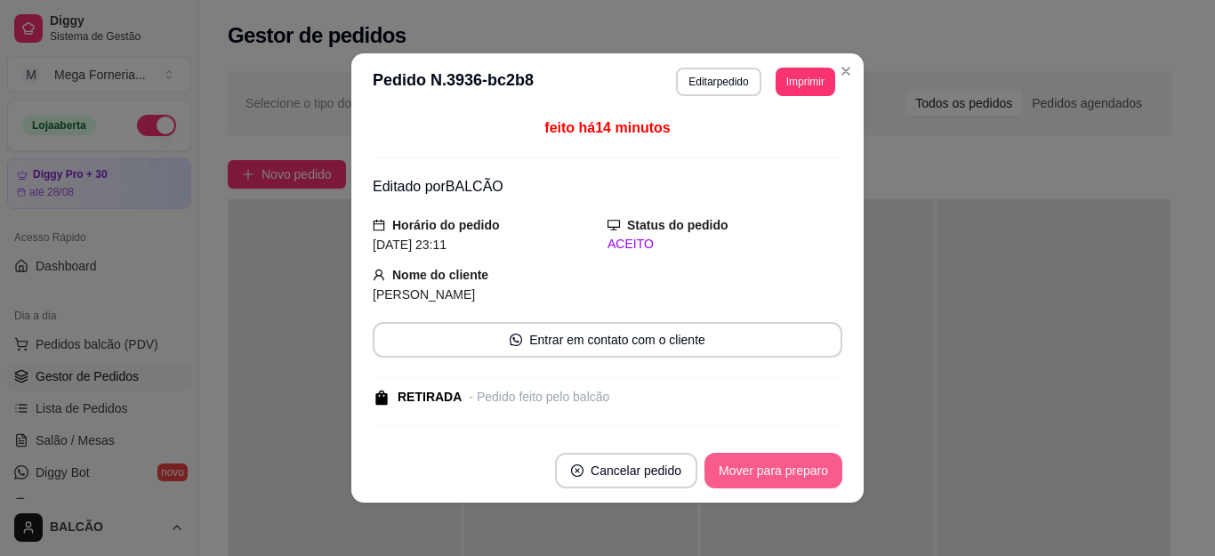
click at [755, 469] on button "Mover para preparo" at bounding box center [773, 471] width 138 height 36
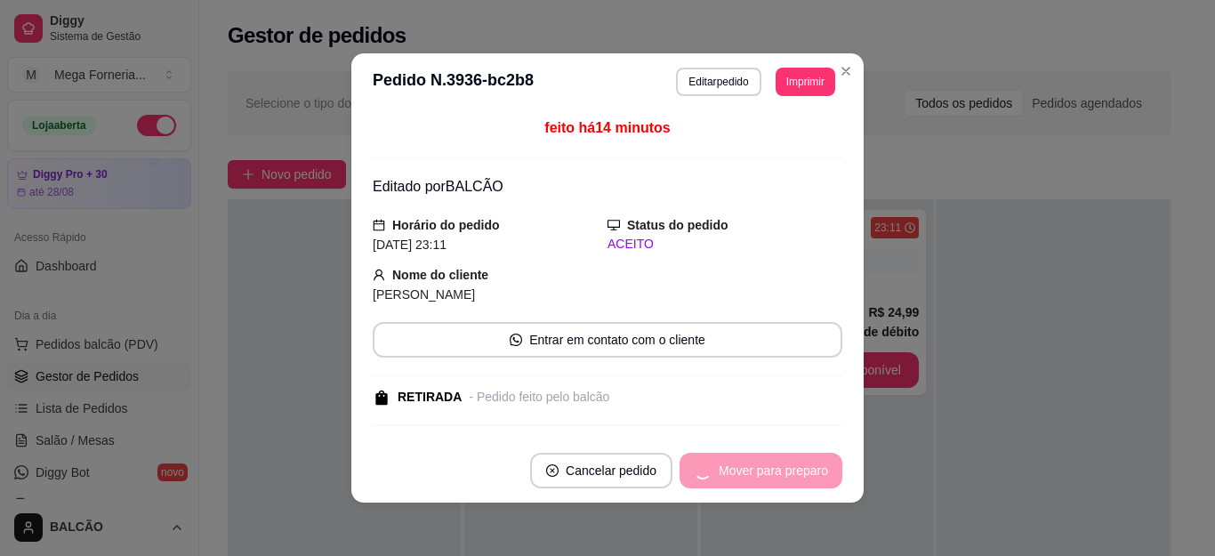
click at [755, 469] on div "Mover para preparo" at bounding box center [760, 471] width 163 height 36
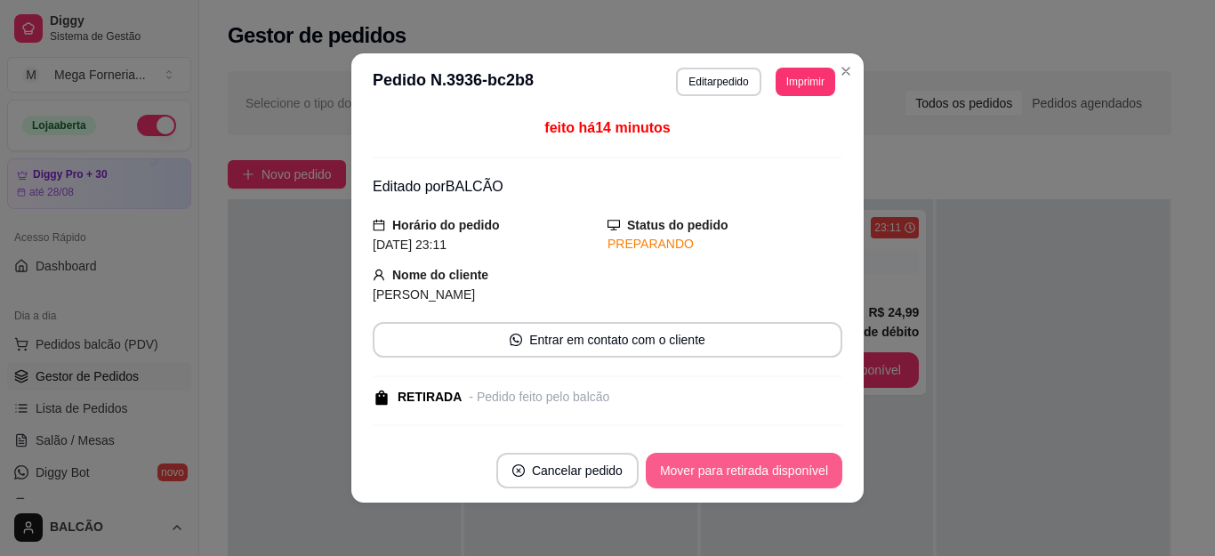
click at [755, 469] on button "Mover para retirada disponível" at bounding box center [744, 471] width 197 height 36
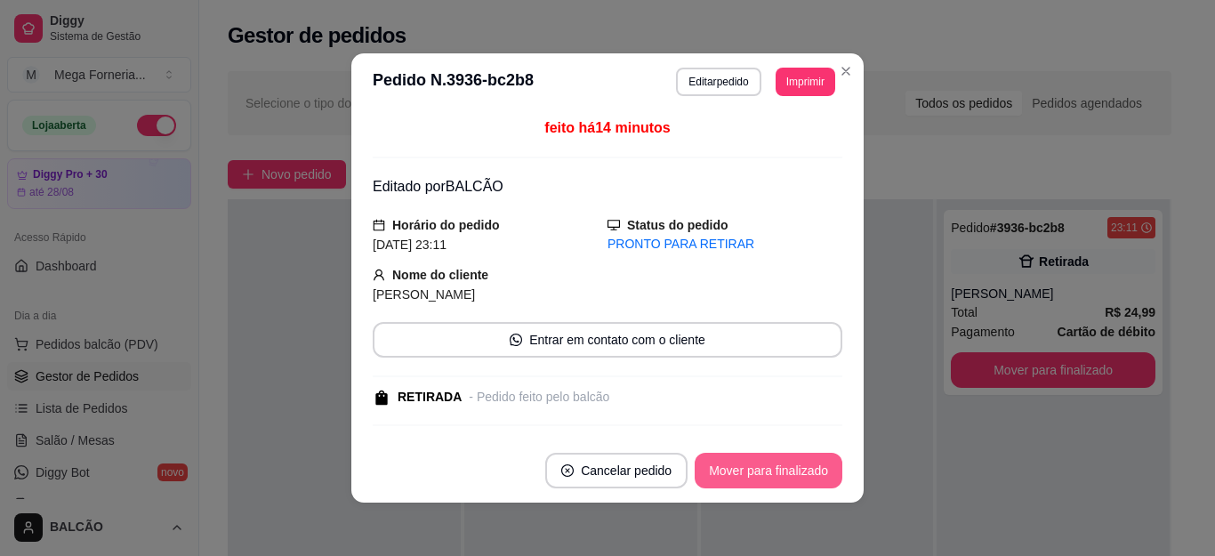
click at [755, 469] on button "Mover para finalizado" at bounding box center [769, 471] width 148 height 36
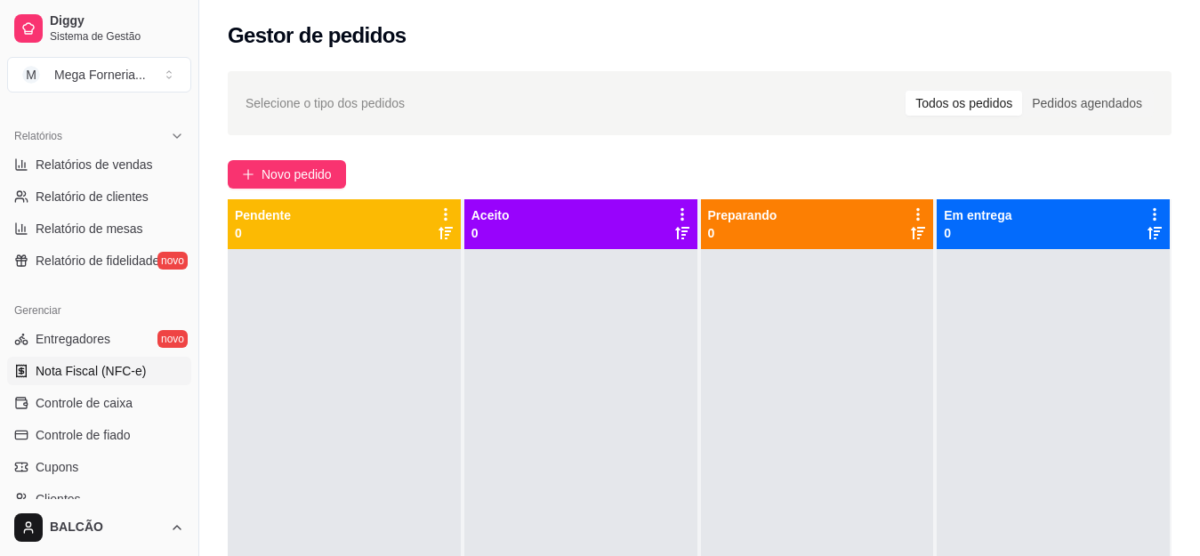
scroll to position [445, 0]
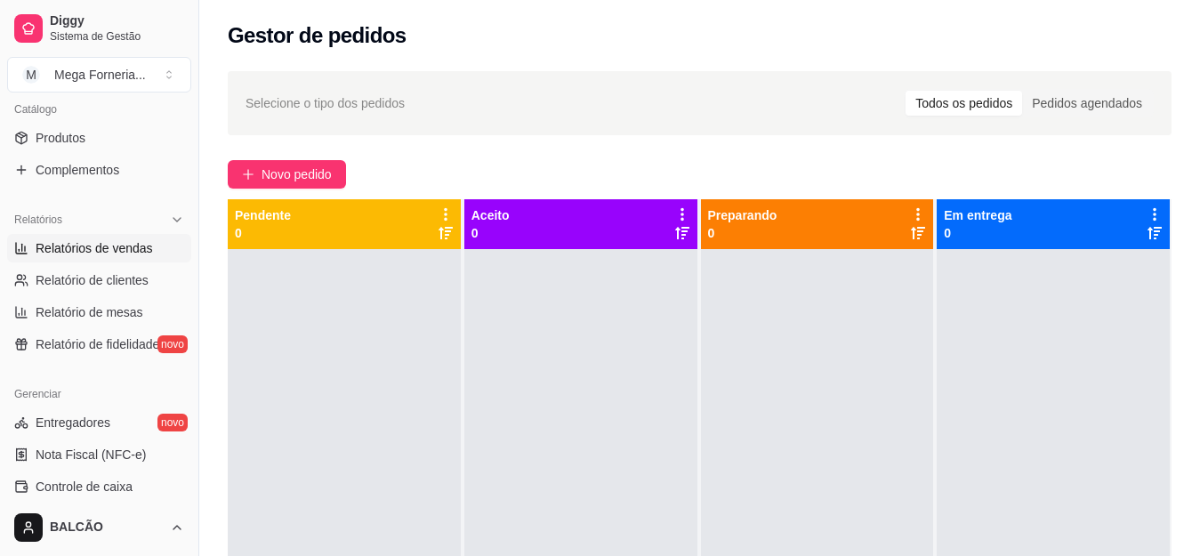
click at [96, 253] on span "Relatórios de vendas" at bounding box center [94, 248] width 117 height 18
select select "ALL"
select select "0"
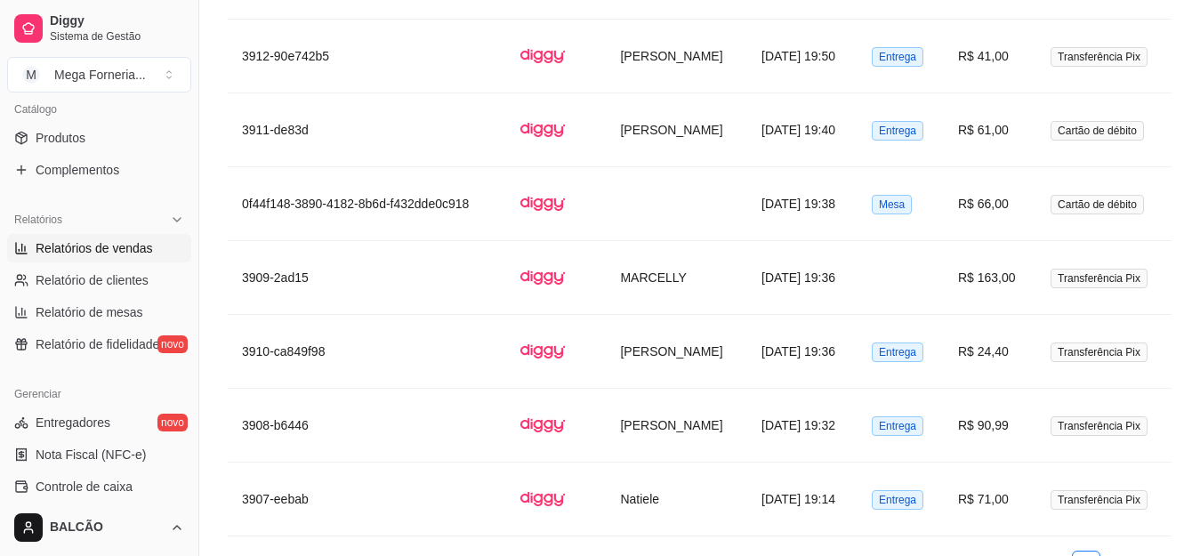
scroll to position [3734, 0]
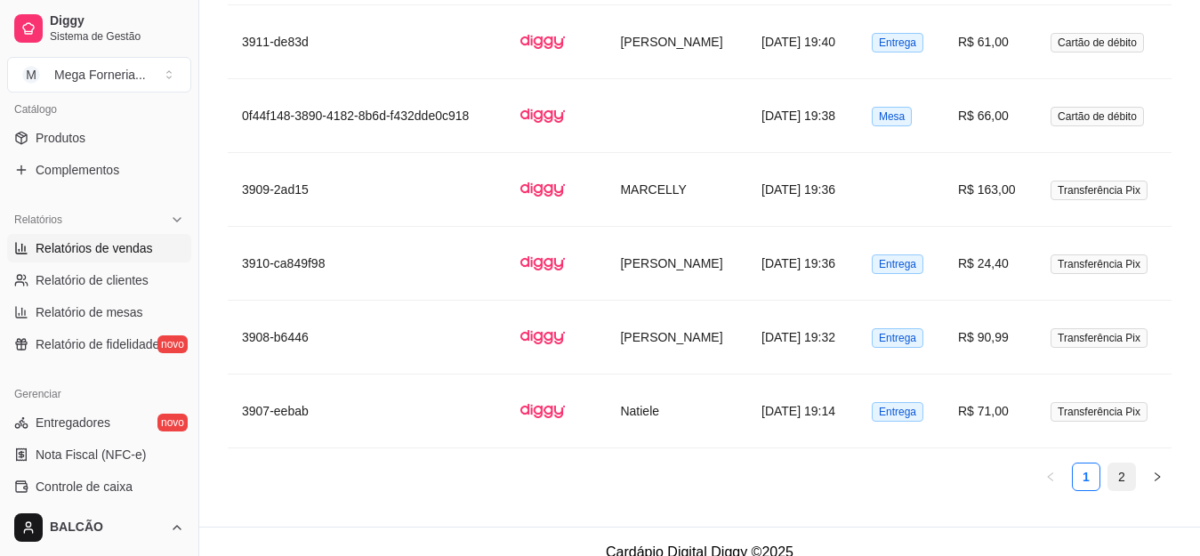
click at [1128, 463] on link "2" at bounding box center [1121, 476] width 27 height 27
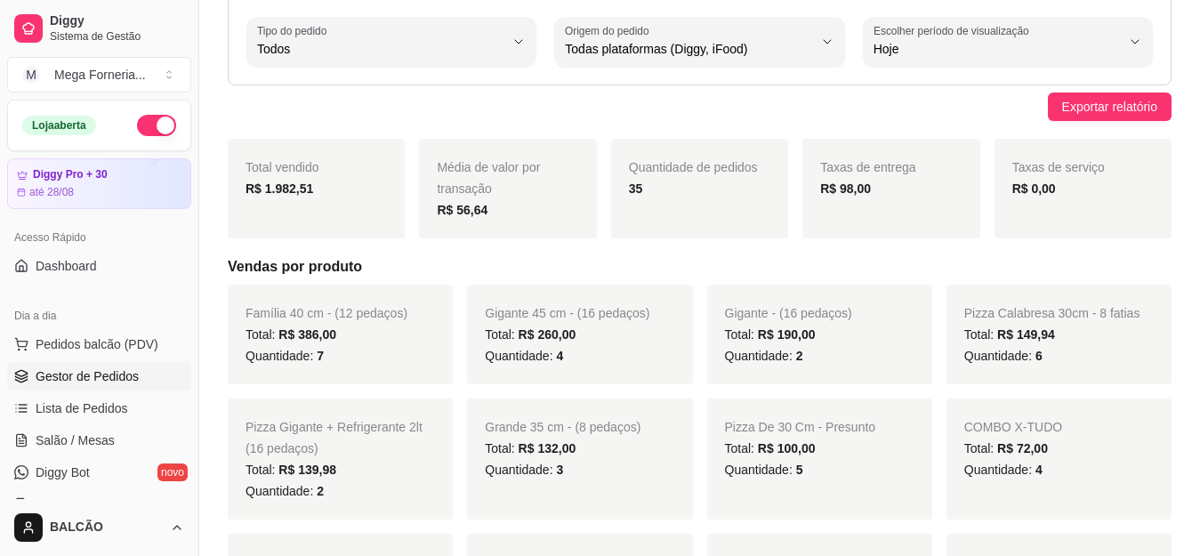
scroll to position [21, 0]
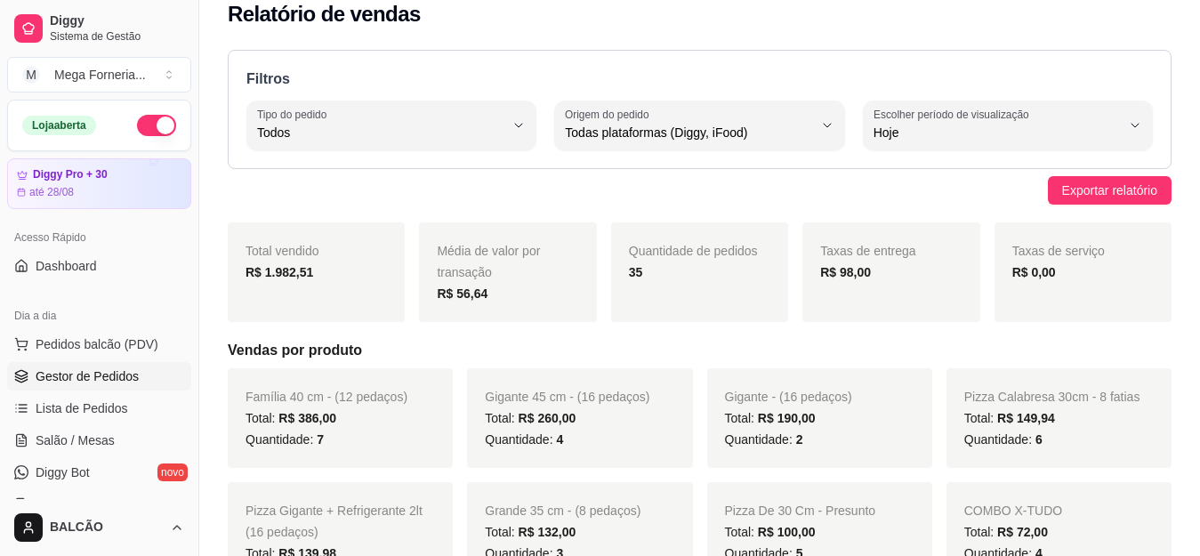
click at [78, 387] on link "Gestor de Pedidos" at bounding box center [99, 376] width 184 height 28
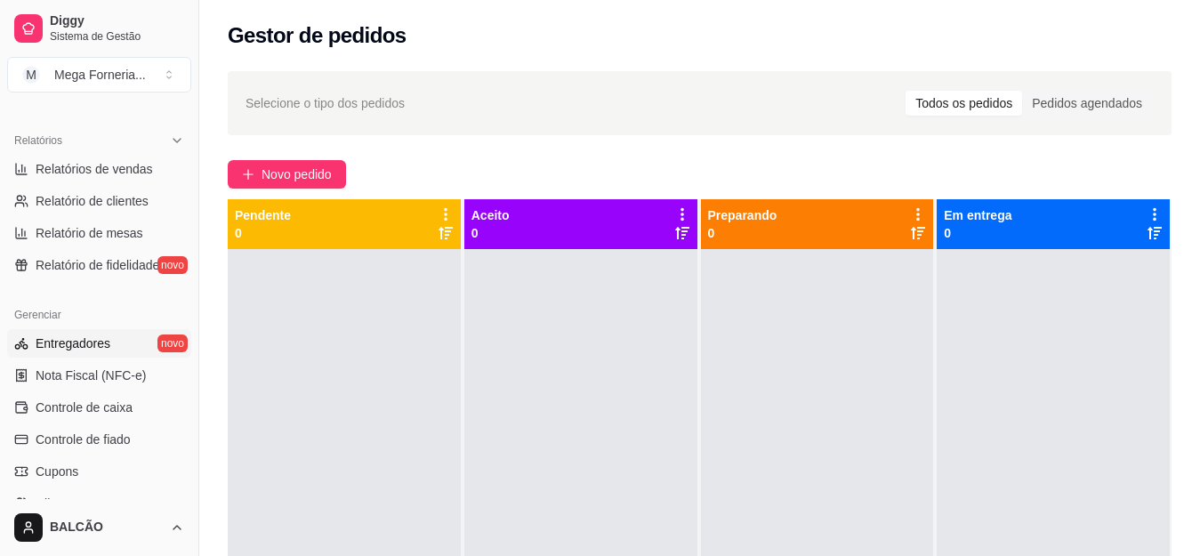
scroll to position [622, 0]
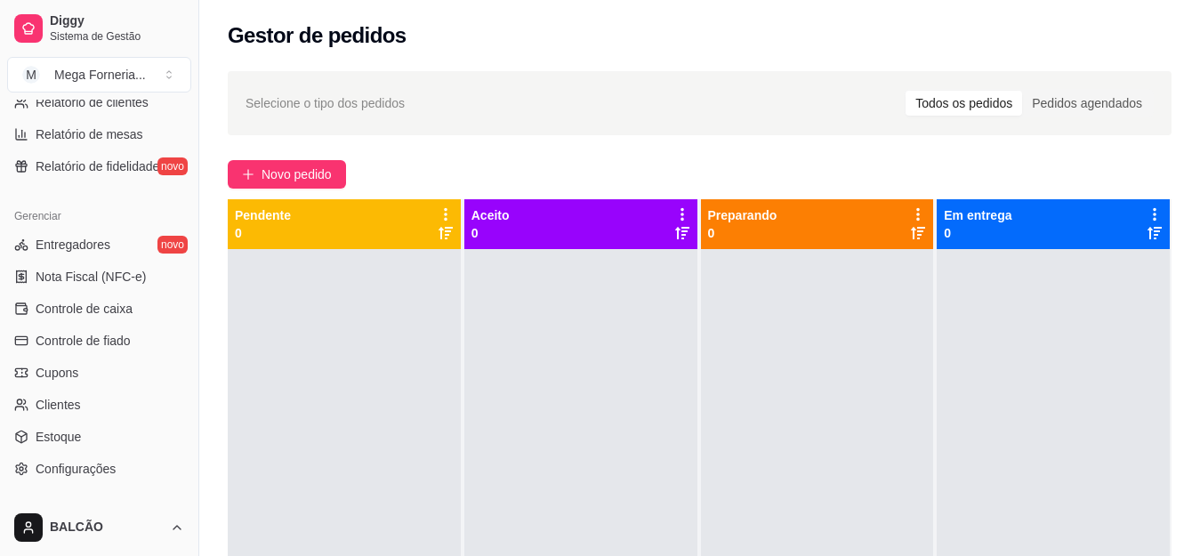
drag, startPoint x: 191, startPoint y: 340, endPoint x: 186, endPoint y: 156, distance: 184.2
click at [186, 156] on div "Diggy Sistema de Gestão M Mega Forneria ... Loja aberta Diggy Pro + 30 até 28/0…" at bounding box center [99, 278] width 198 height 556
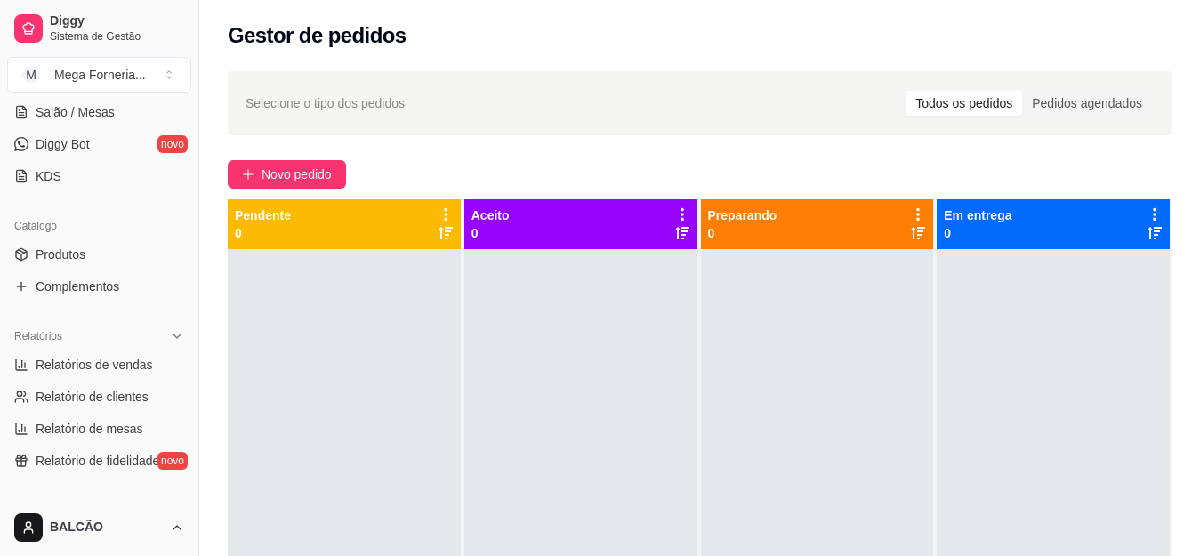
scroll to position [0, 0]
